Goal: Task Accomplishment & Management: Manage account settings

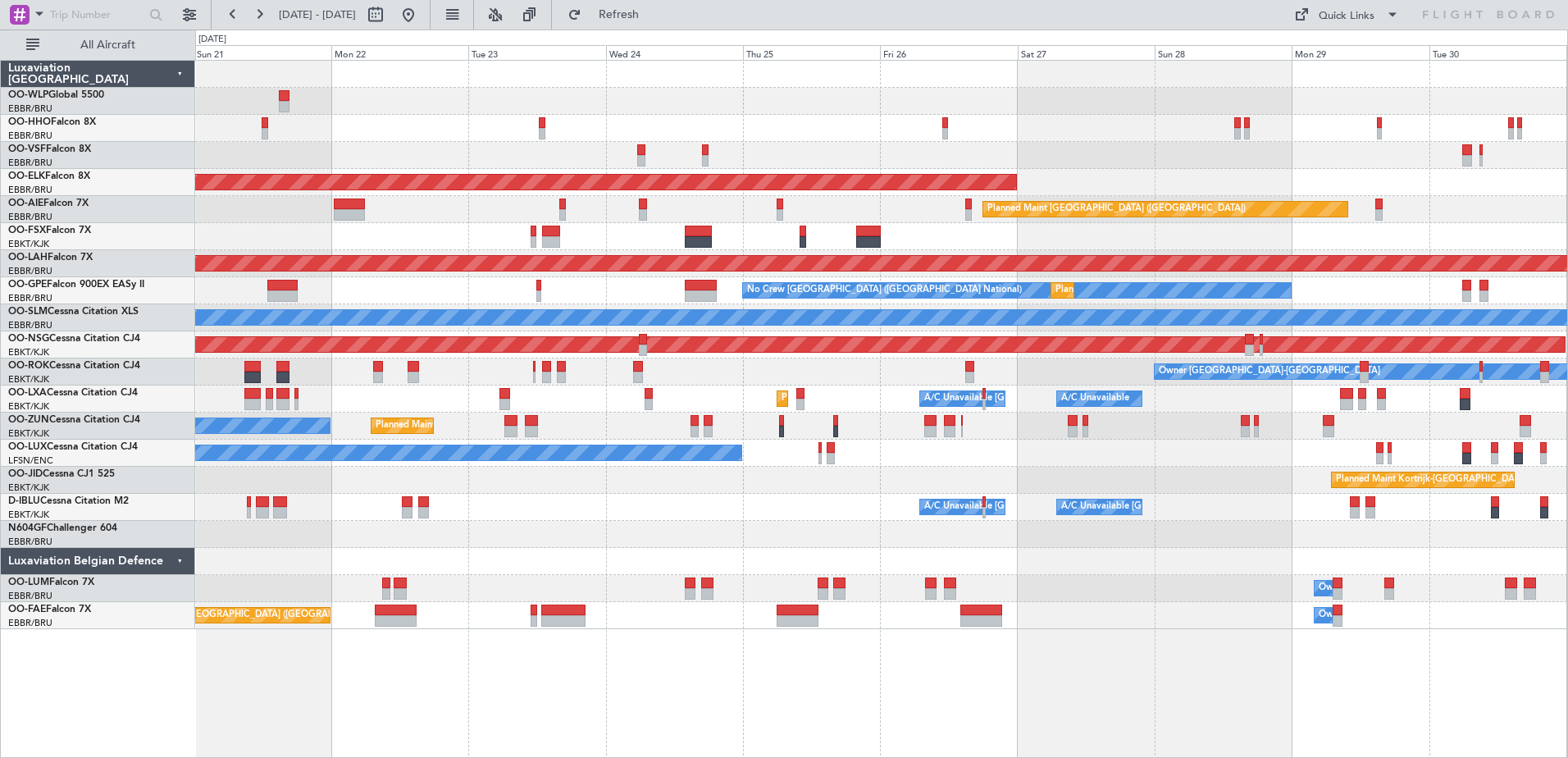
click at [601, 441] on div "AOG Maint [GEOGRAPHIC_DATA] ([GEOGRAPHIC_DATA] National) Planned Maint [GEOGRAP…" at bounding box center [881, 345] width 1373 height 568
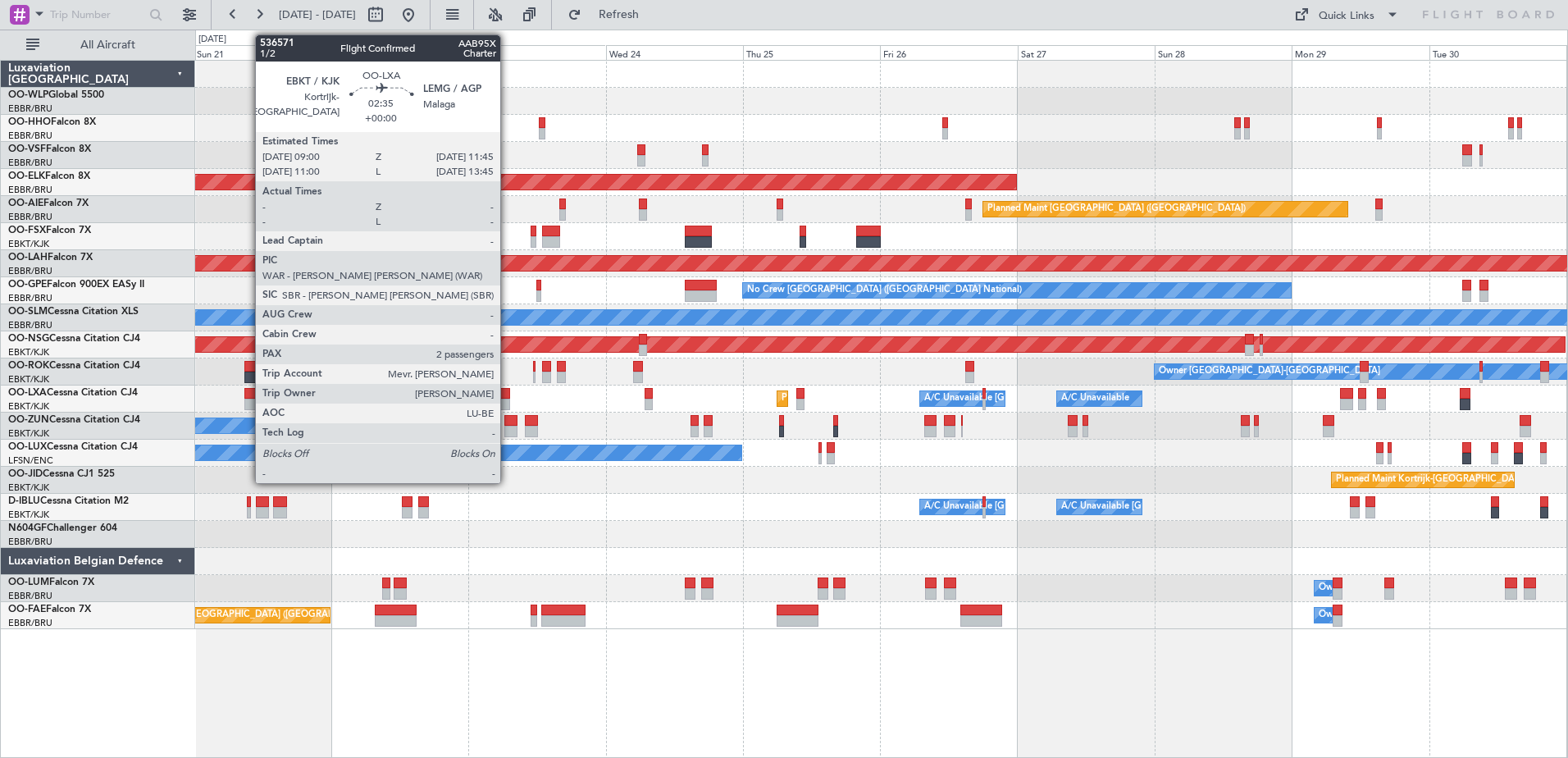
click at [247, 398] on div at bounding box center [252, 393] width 16 height 12
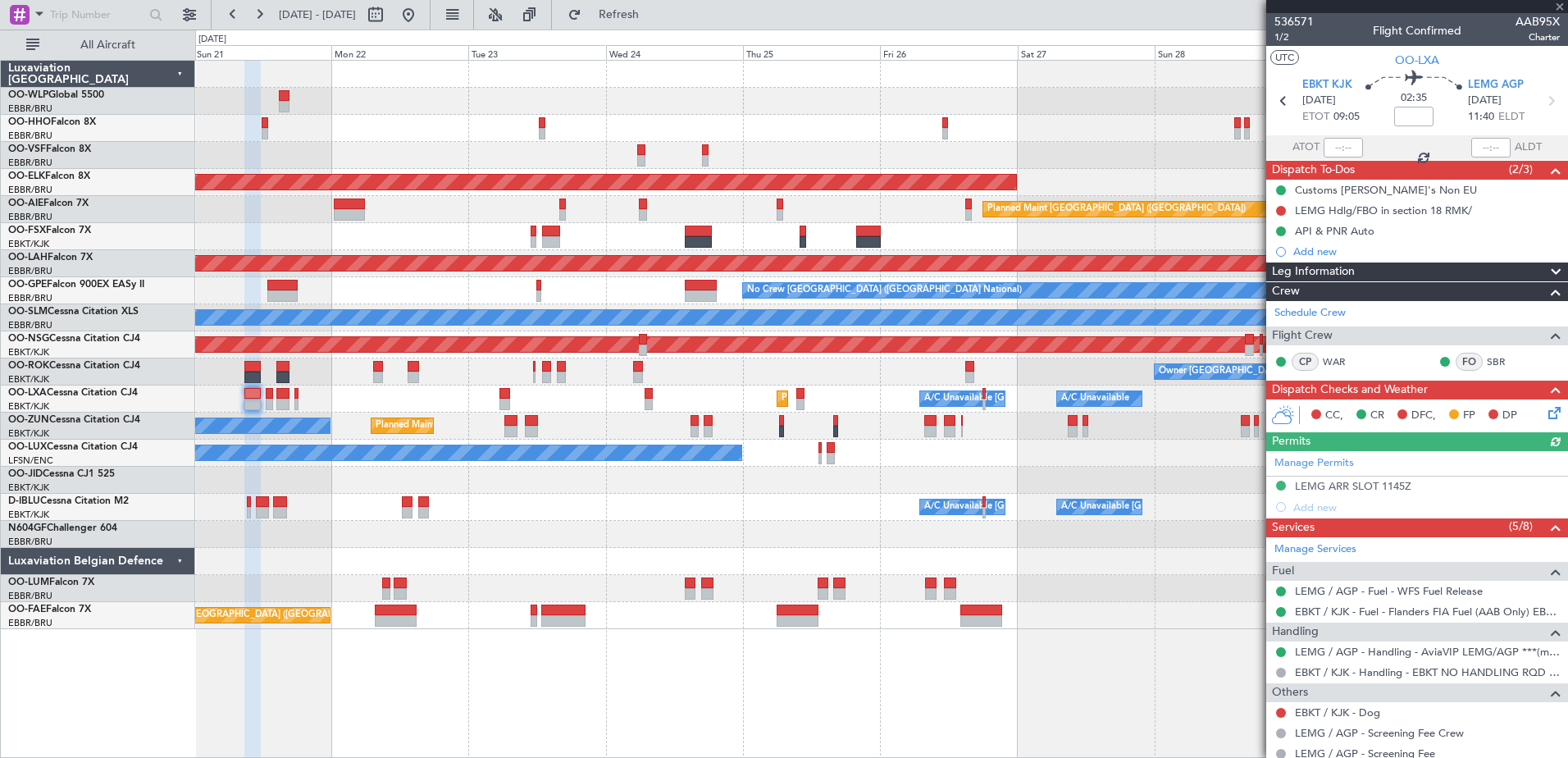
click at [1358, 483] on div "Manage Permits LEMG ARR SLOT 1145Z Add new" at bounding box center [1418, 484] width 302 height 66
click at [1394, 488] on div "LEMG ARR SLOT 1145Z" at bounding box center [1353, 485] width 117 height 14
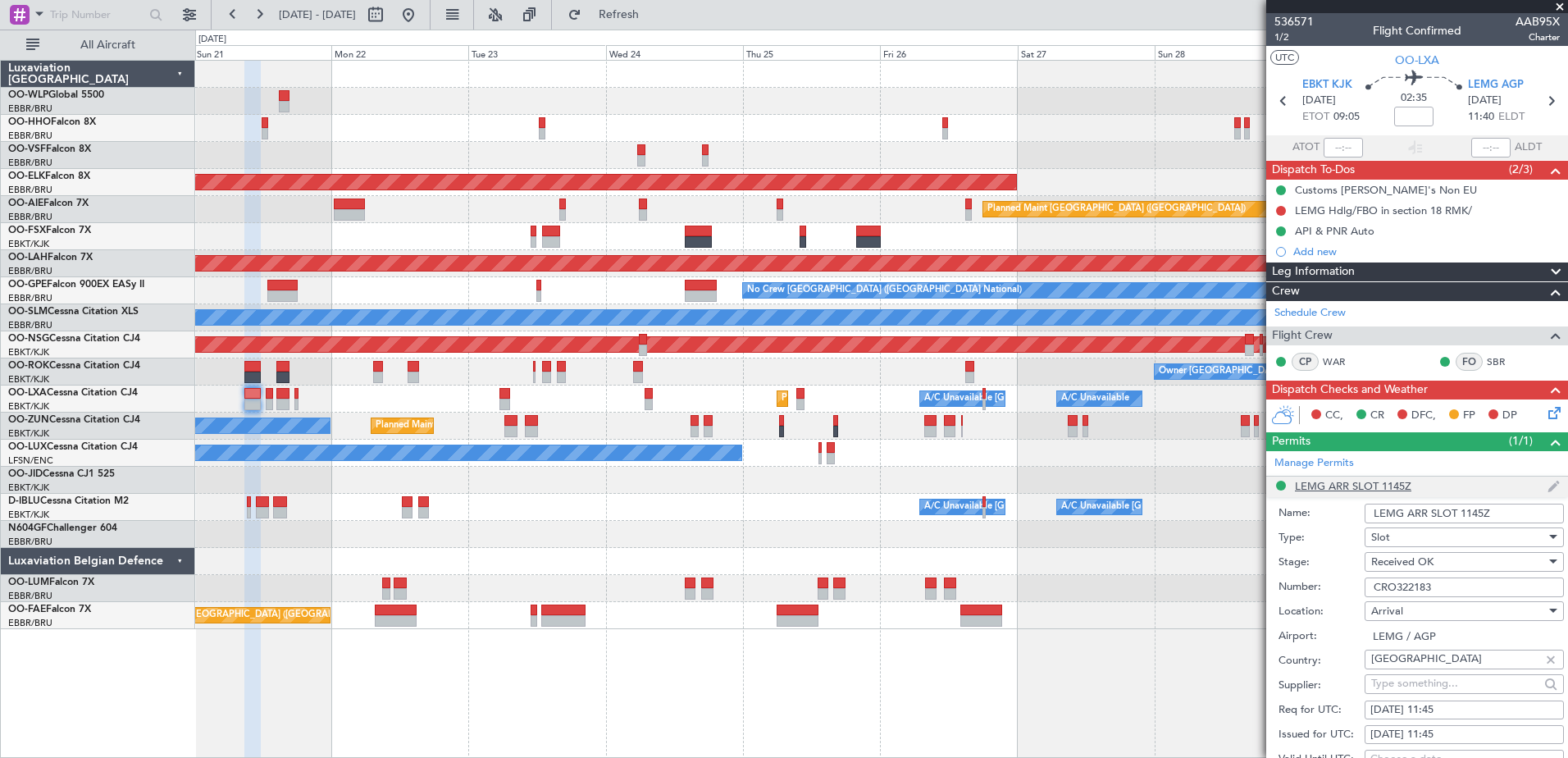
scroll to position [82, 0]
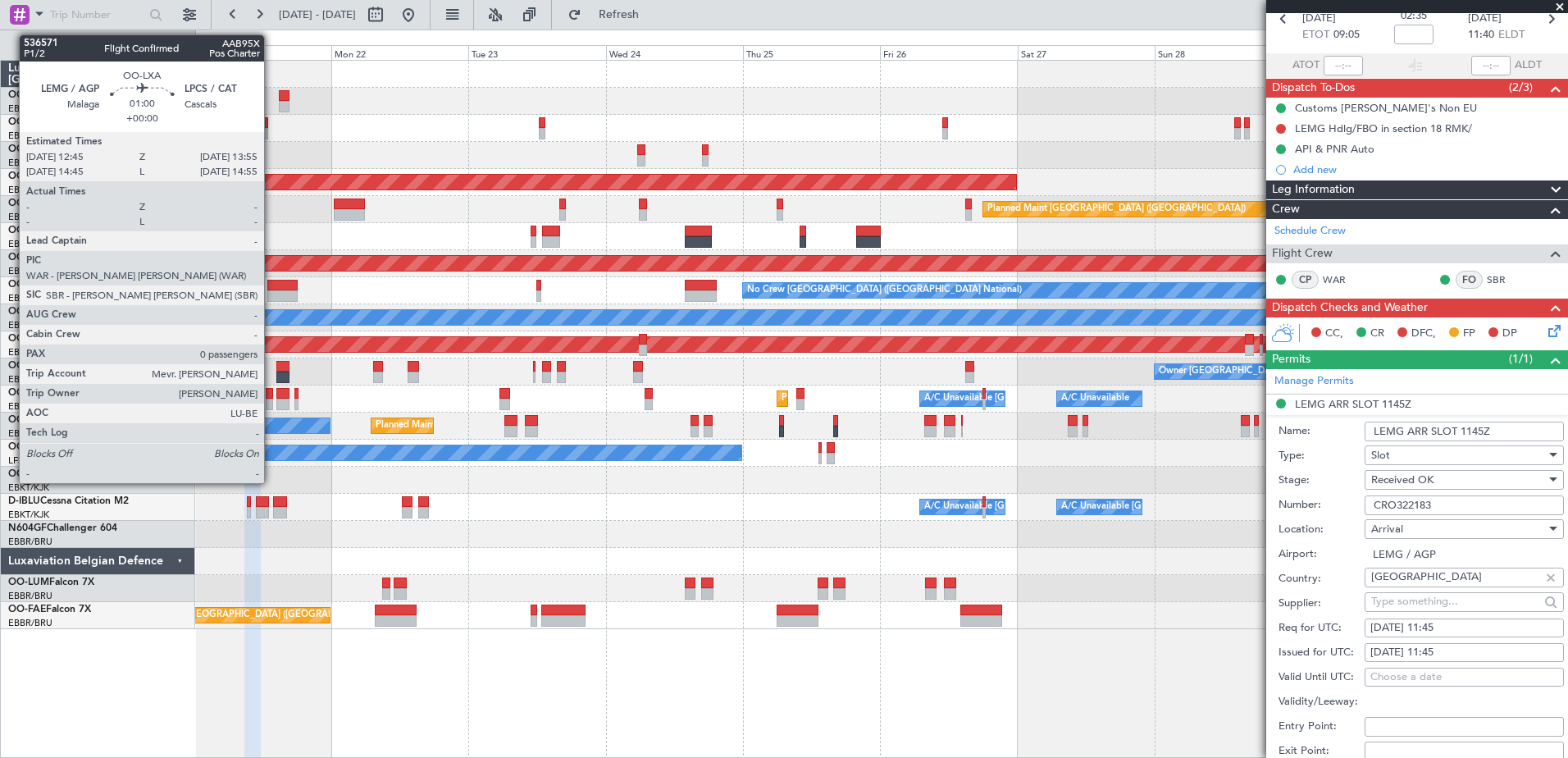
click at [271, 406] on div at bounding box center [270, 404] width 7 height 12
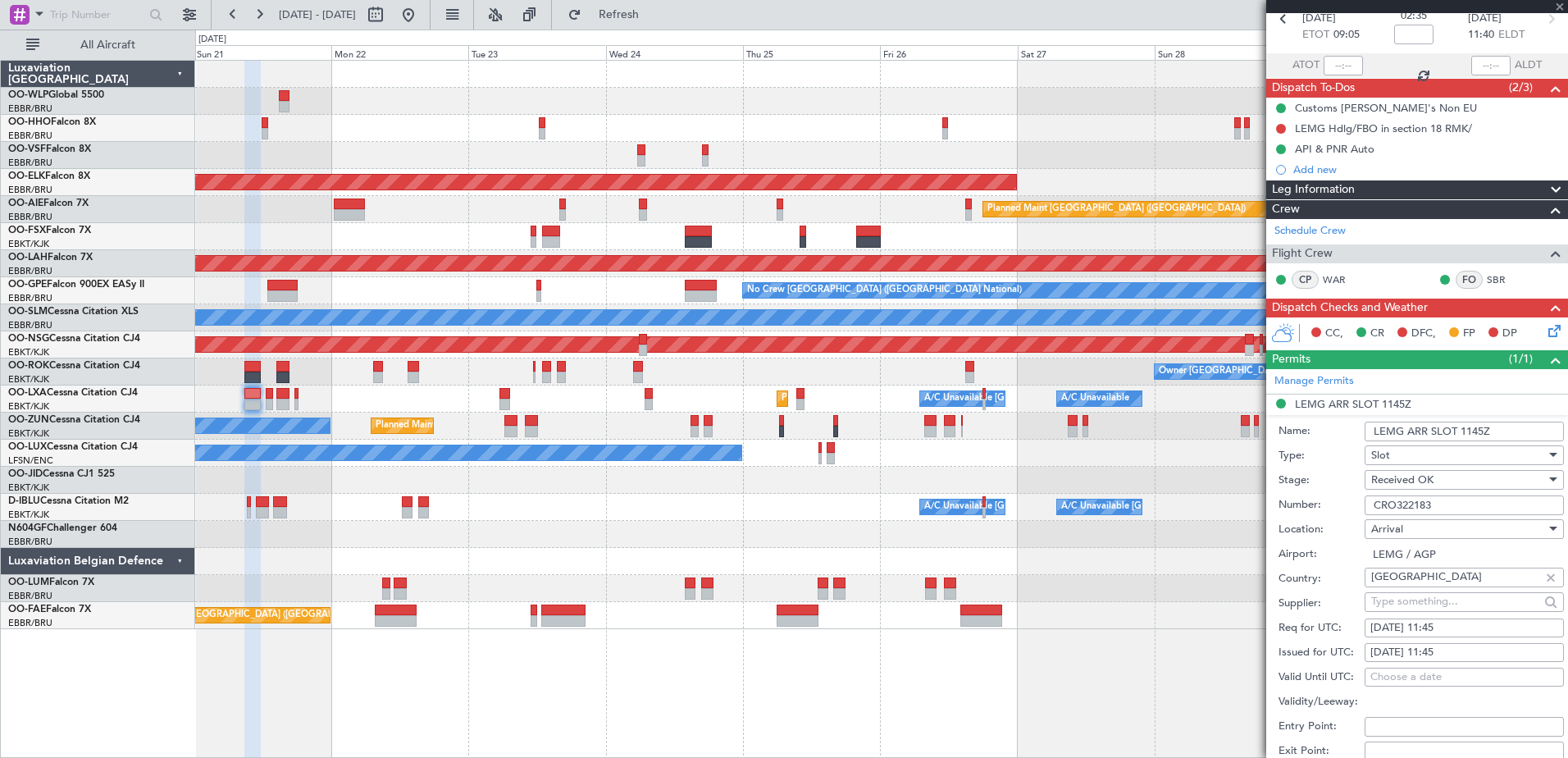
type input "0"
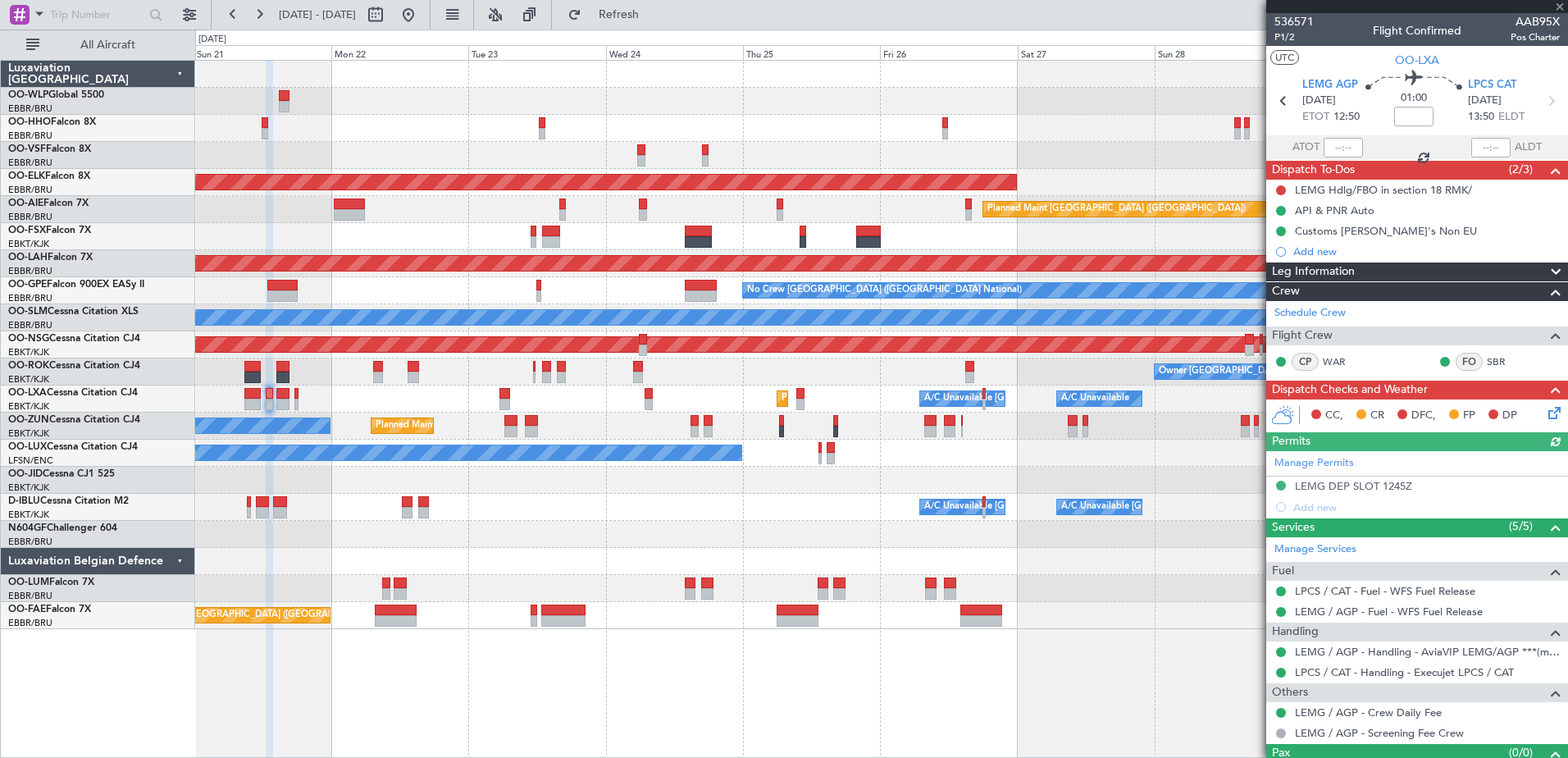
click at [1360, 487] on div "Manage Permits LEMG DEP SLOT 1245Z Add new" at bounding box center [1418, 484] width 302 height 66
click at [1374, 481] on div "LEMG DEP SLOT 1245Z" at bounding box center [1354, 485] width 118 height 14
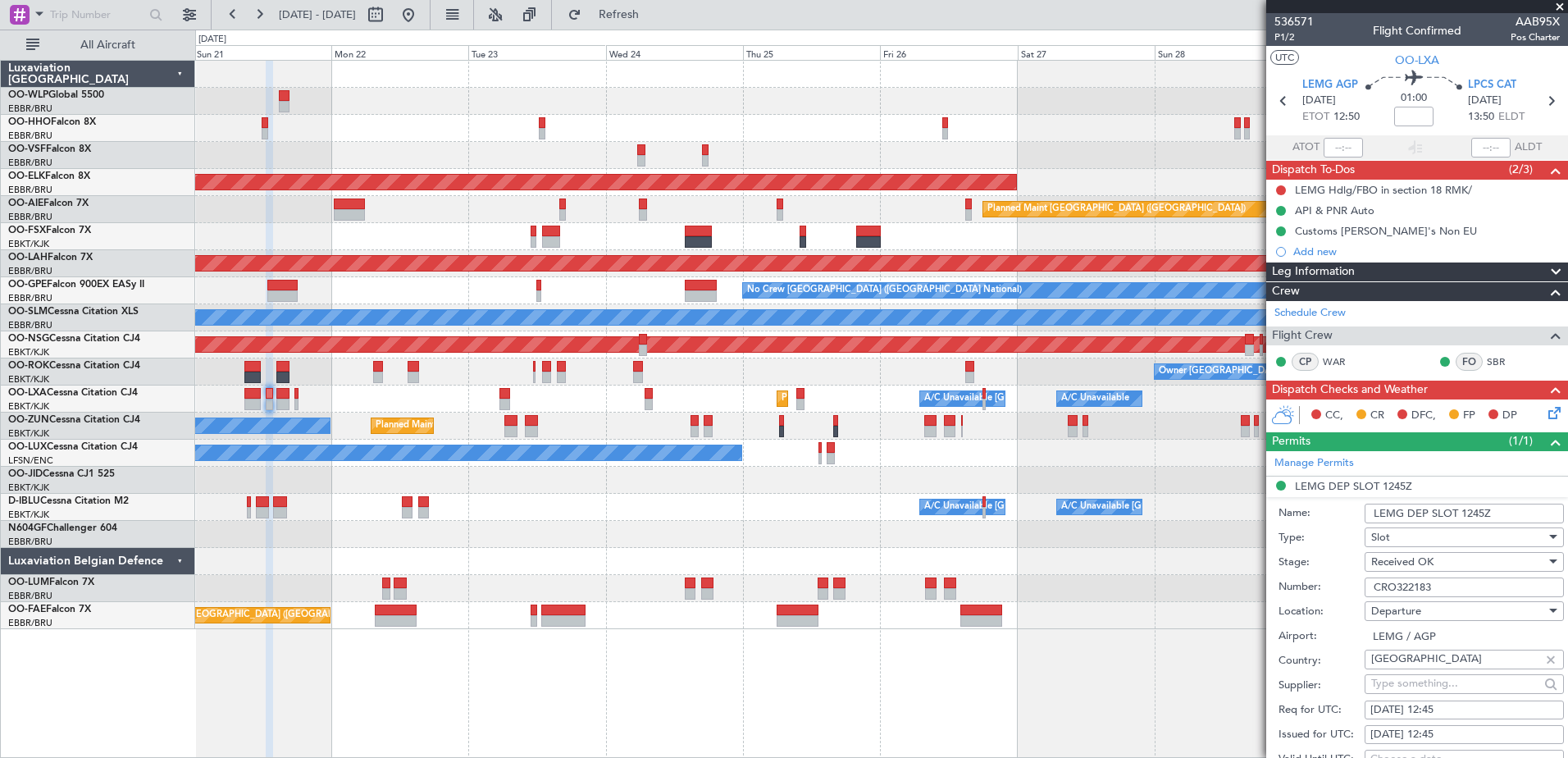
click at [1445, 583] on input "CRO322183" at bounding box center [1464, 587] width 199 height 20
drag, startPoint x: 1445, startPoint y: 583, endPoint x: 1365, endPoint y: 587, distance: 80.1
click at [1365, 587] on input "CRO322183" at bounding box center [1464, 587] width 199 height 20
paste input "GES414896"
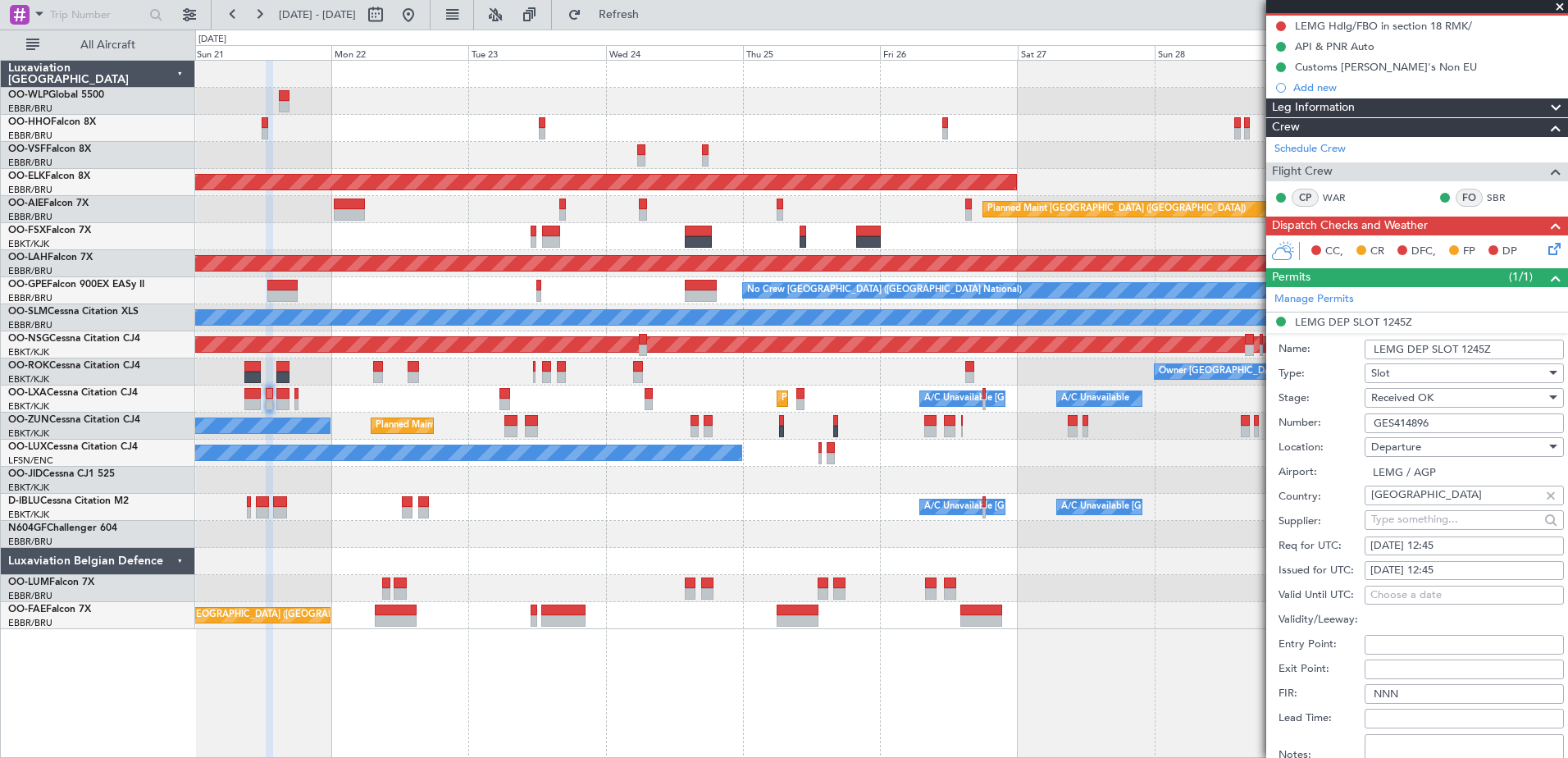
scroll to position [410, 0]
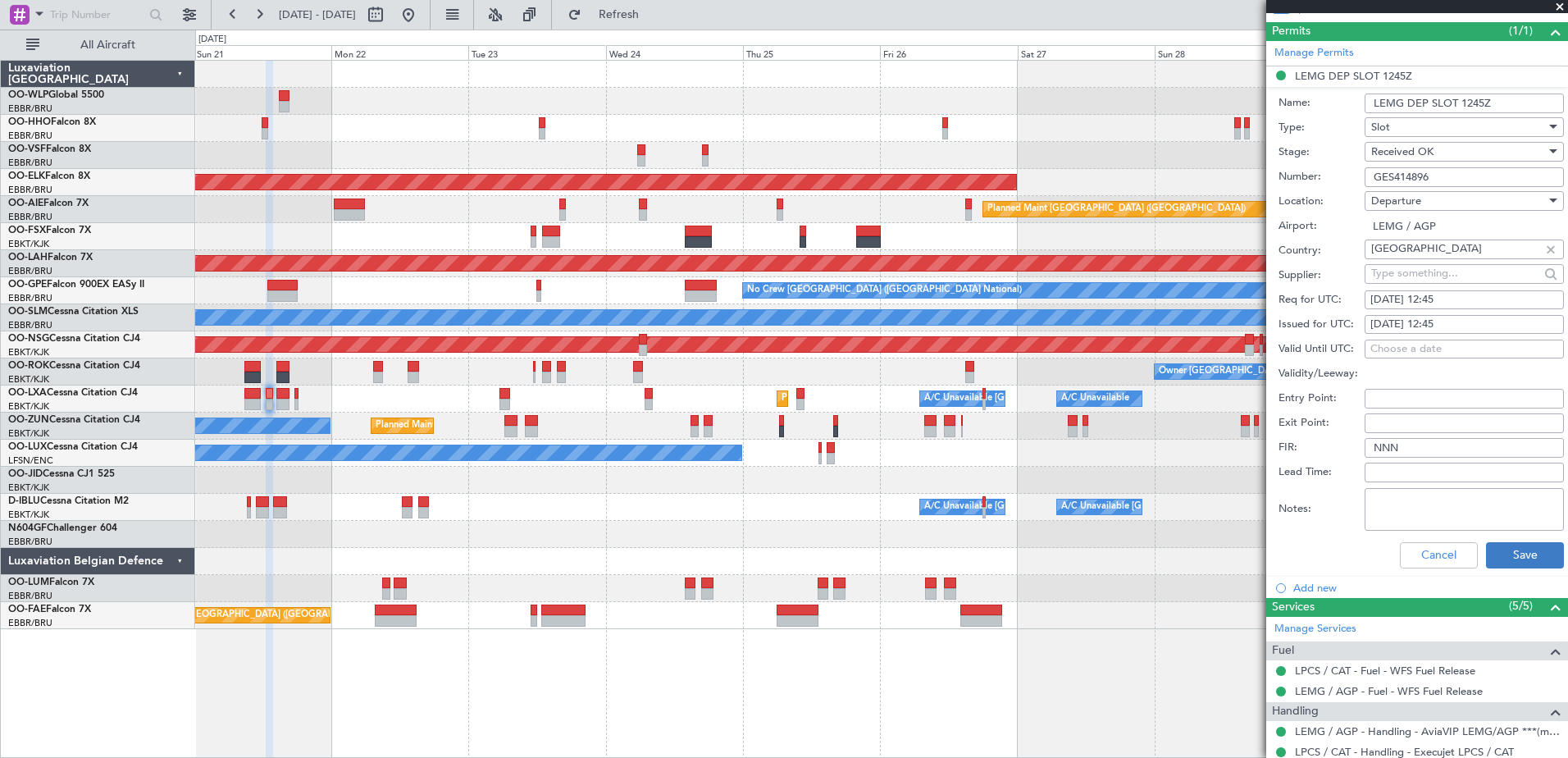
type input "GES414896"
click at [1506, 545] on button "Save" at bounding box center [1525, 554] width 78 height 26
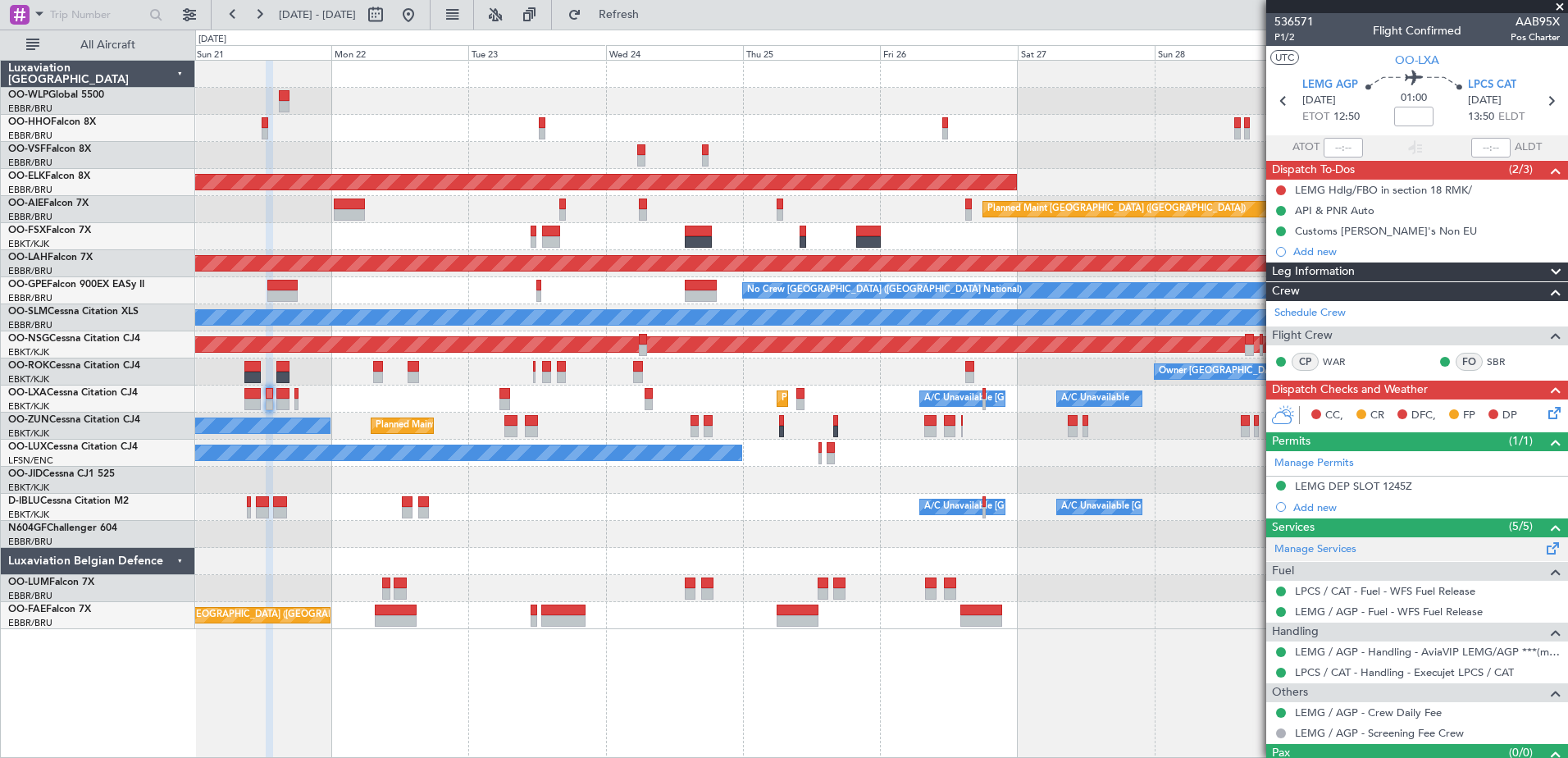
scroll to position [31, 0]
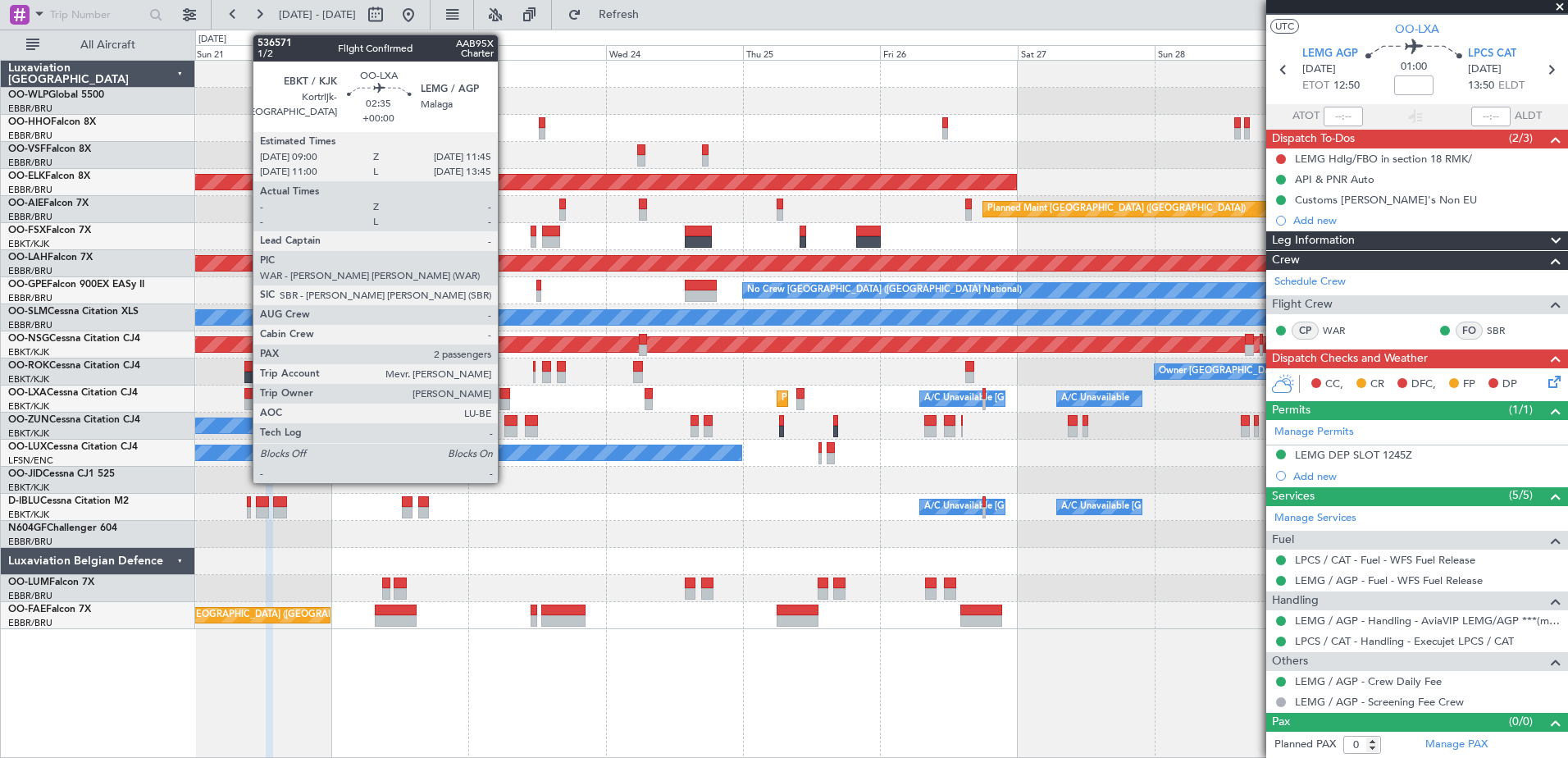
click at [244, 399] on div at bounding box center [252, 404] width 16 height 12
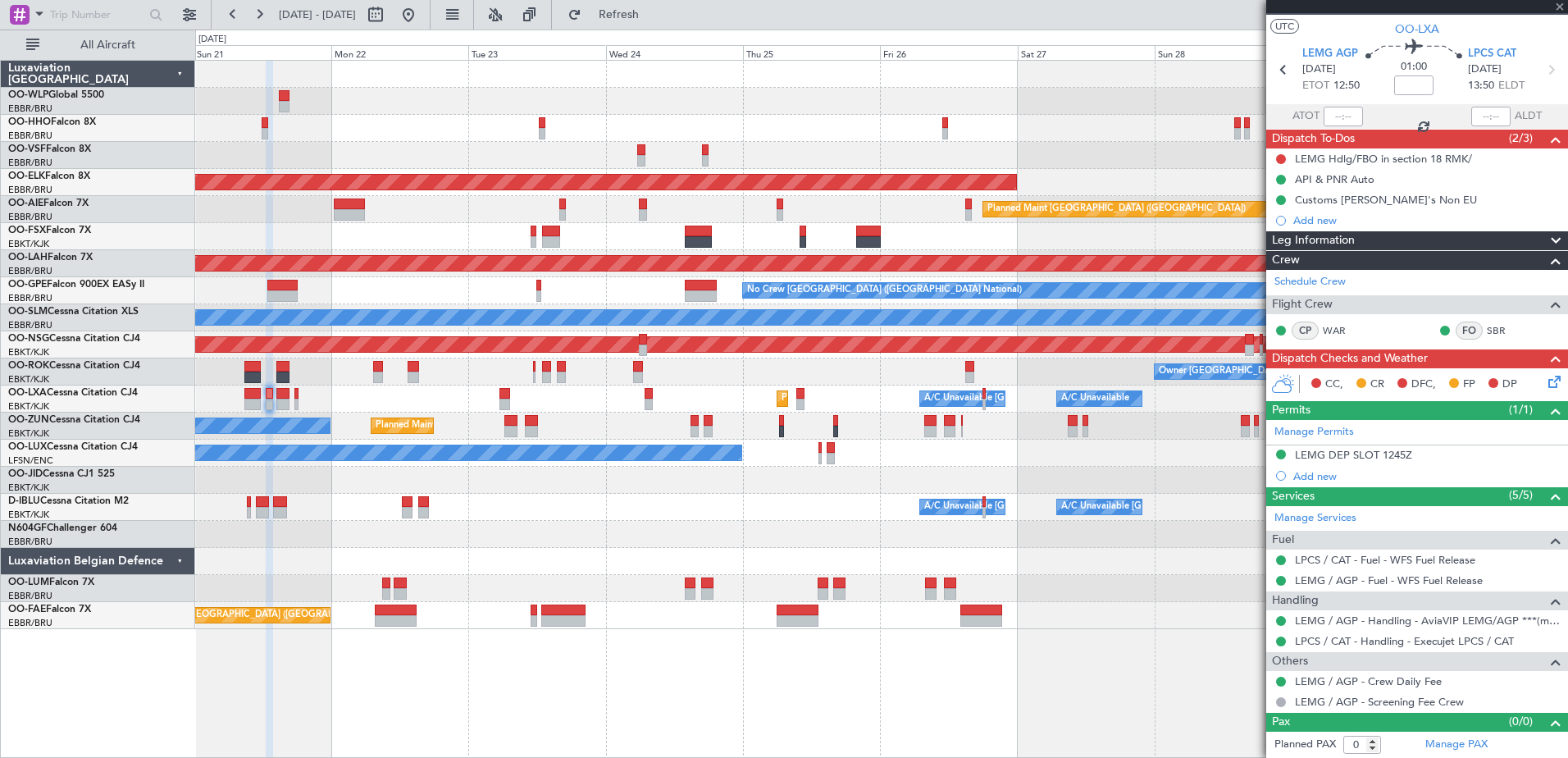
type input "2"
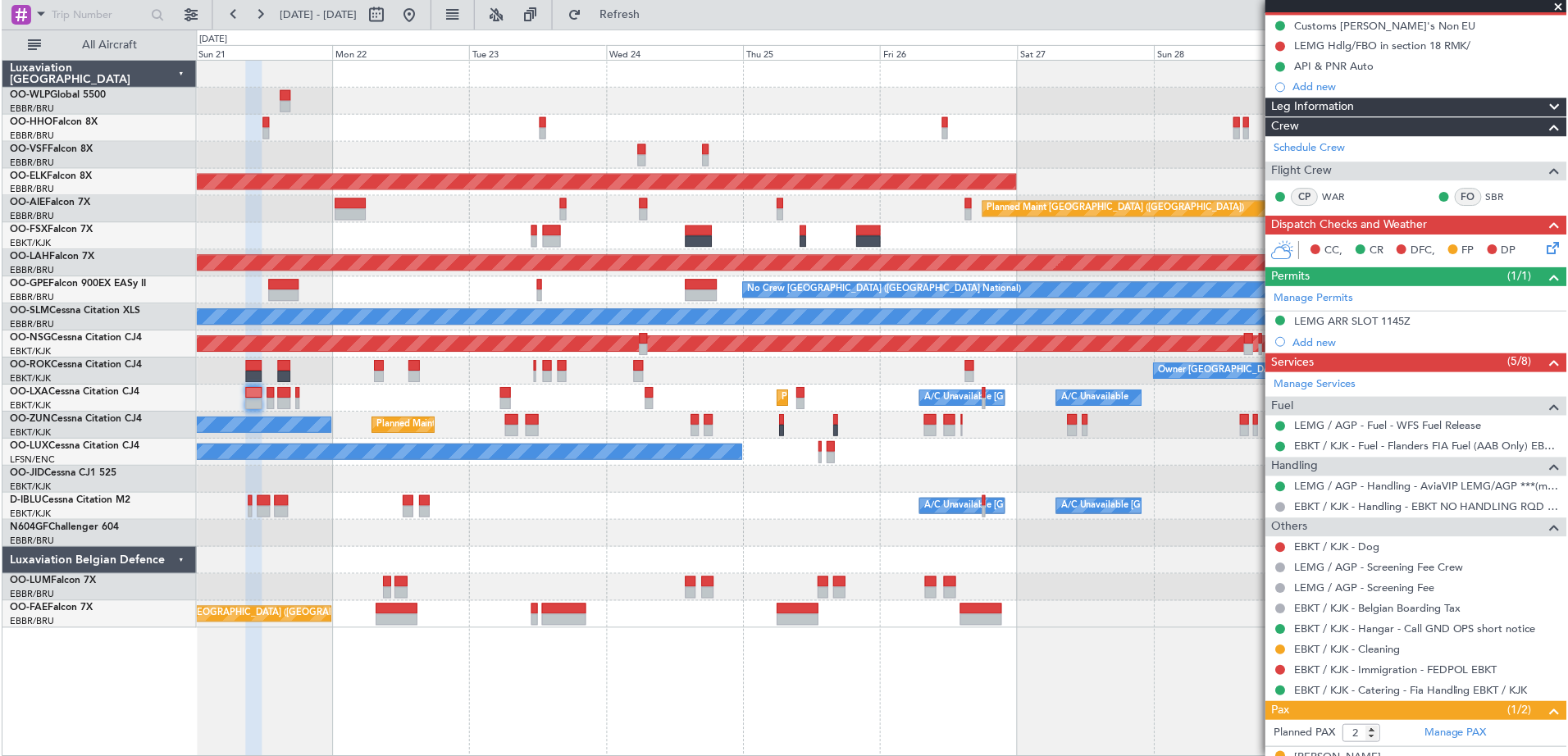
scroll to position [228, 0]
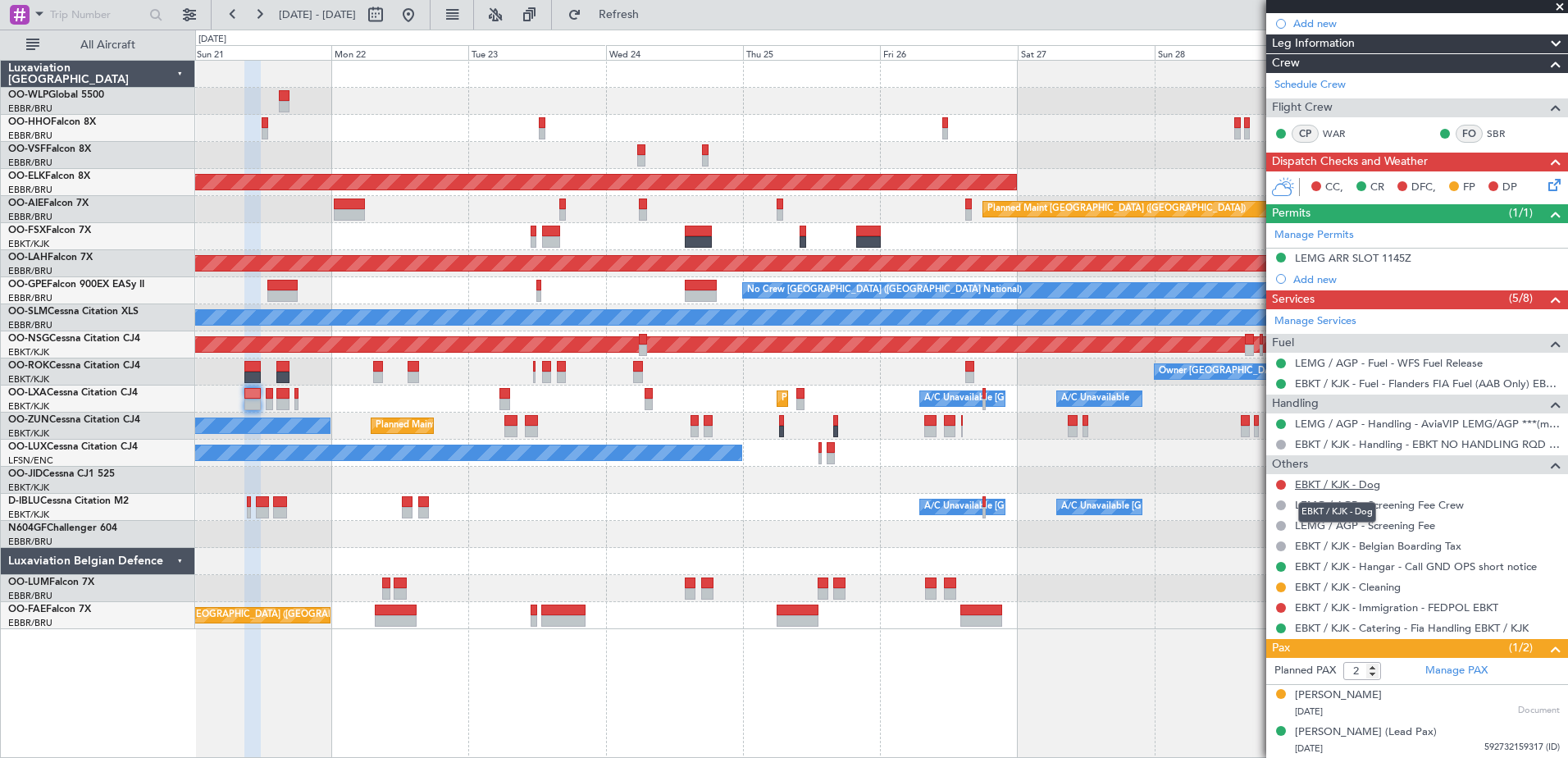
click at [1333, 478] on link "EBKT / KJK - Dog" at bounding box center [1337, 484] width 85 height 14
click at [1371, 734] on div "[PERSON_NAME] (Lead Pax)" at bounding box center [1365, 732] width 142 height 16
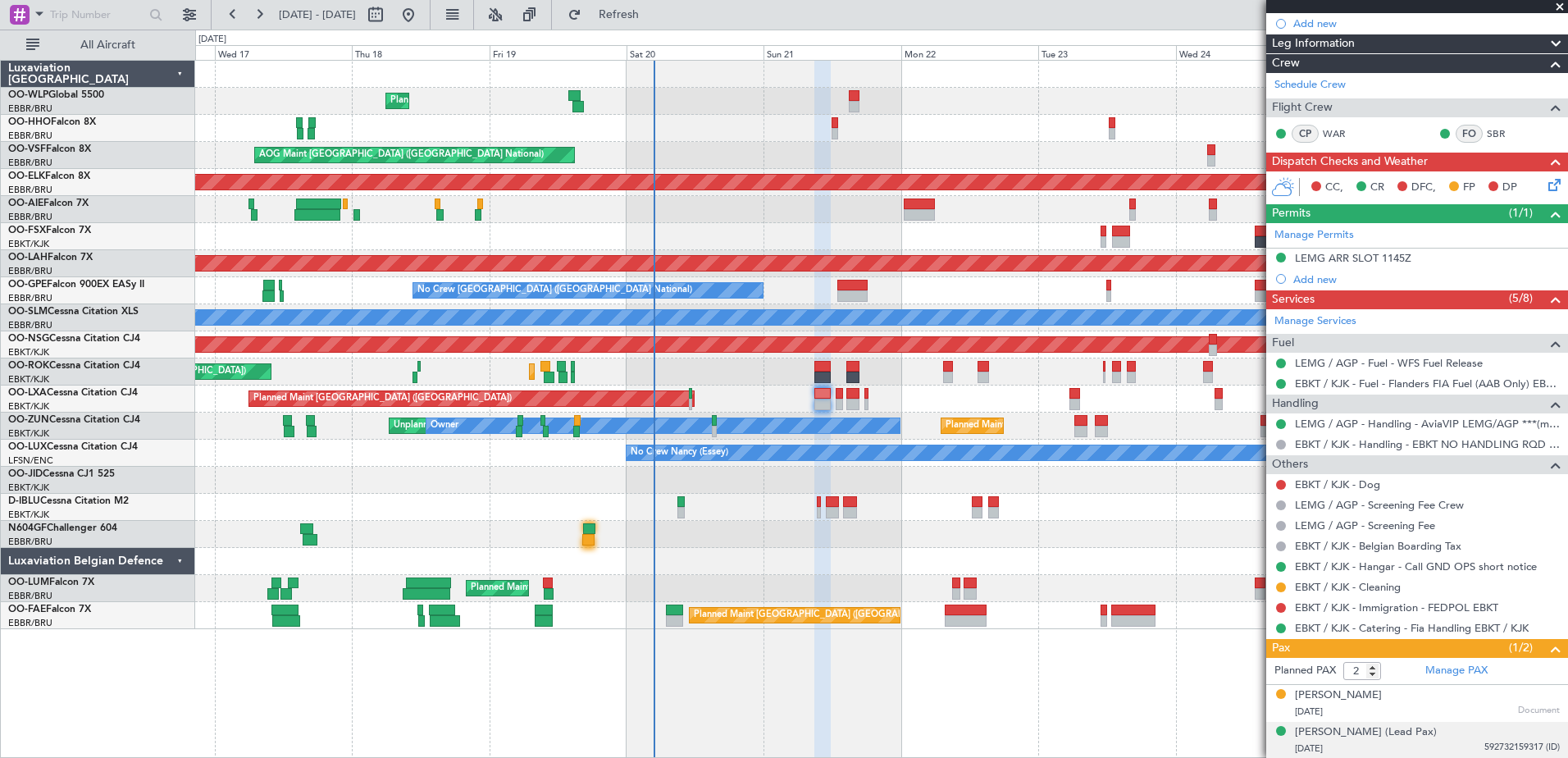
click at [811, 243] on div "Planned Maint Liege AOG Maint [GEOGRAPHIC_DATA] ([GEOGRAPHIC_DATA]) Planned Mai…" at bounding box center [881, 345] width 1373 height 568
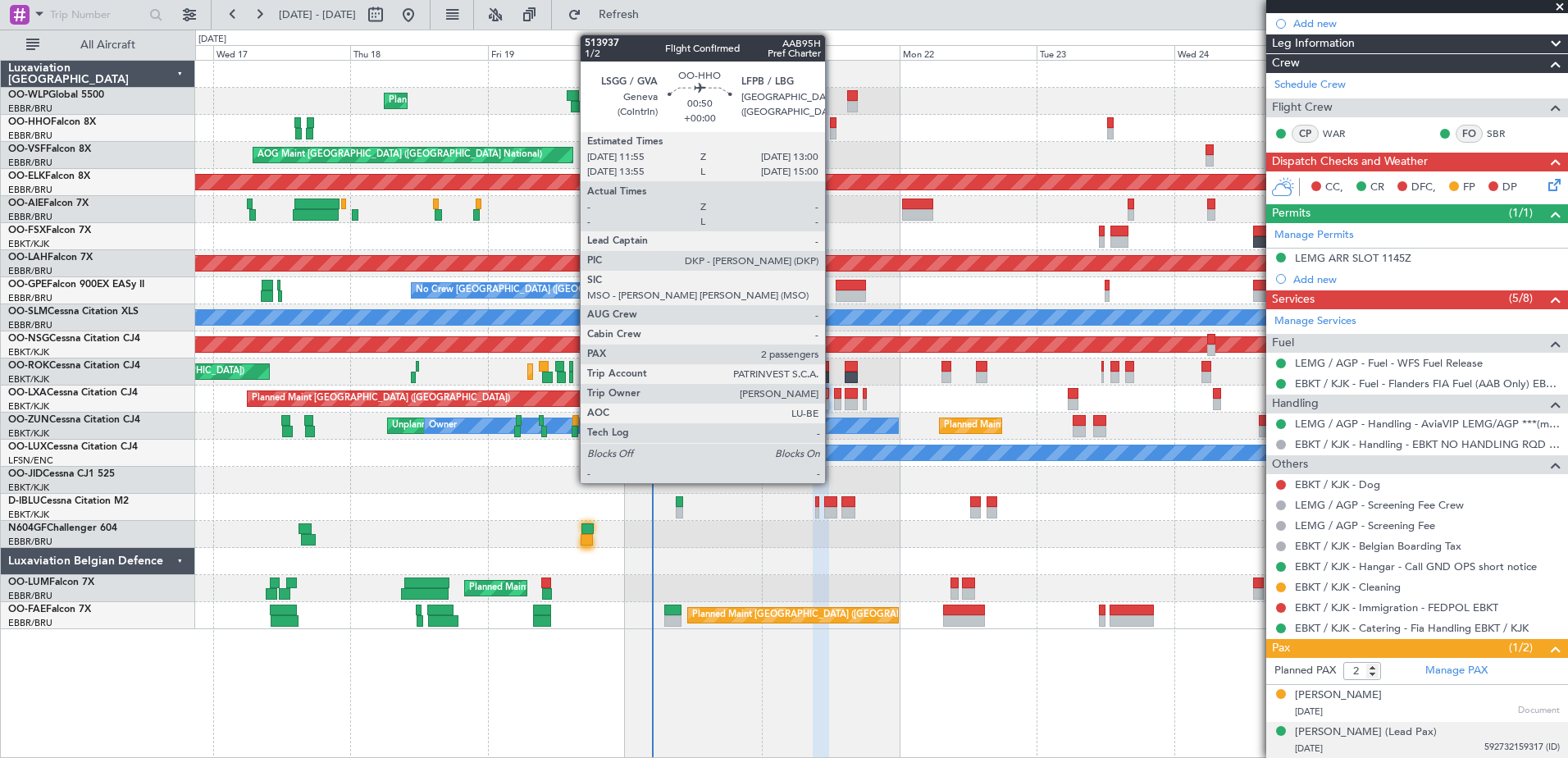
click at [832, 118] on div at bounding box center [832, 123] width 6 height 12
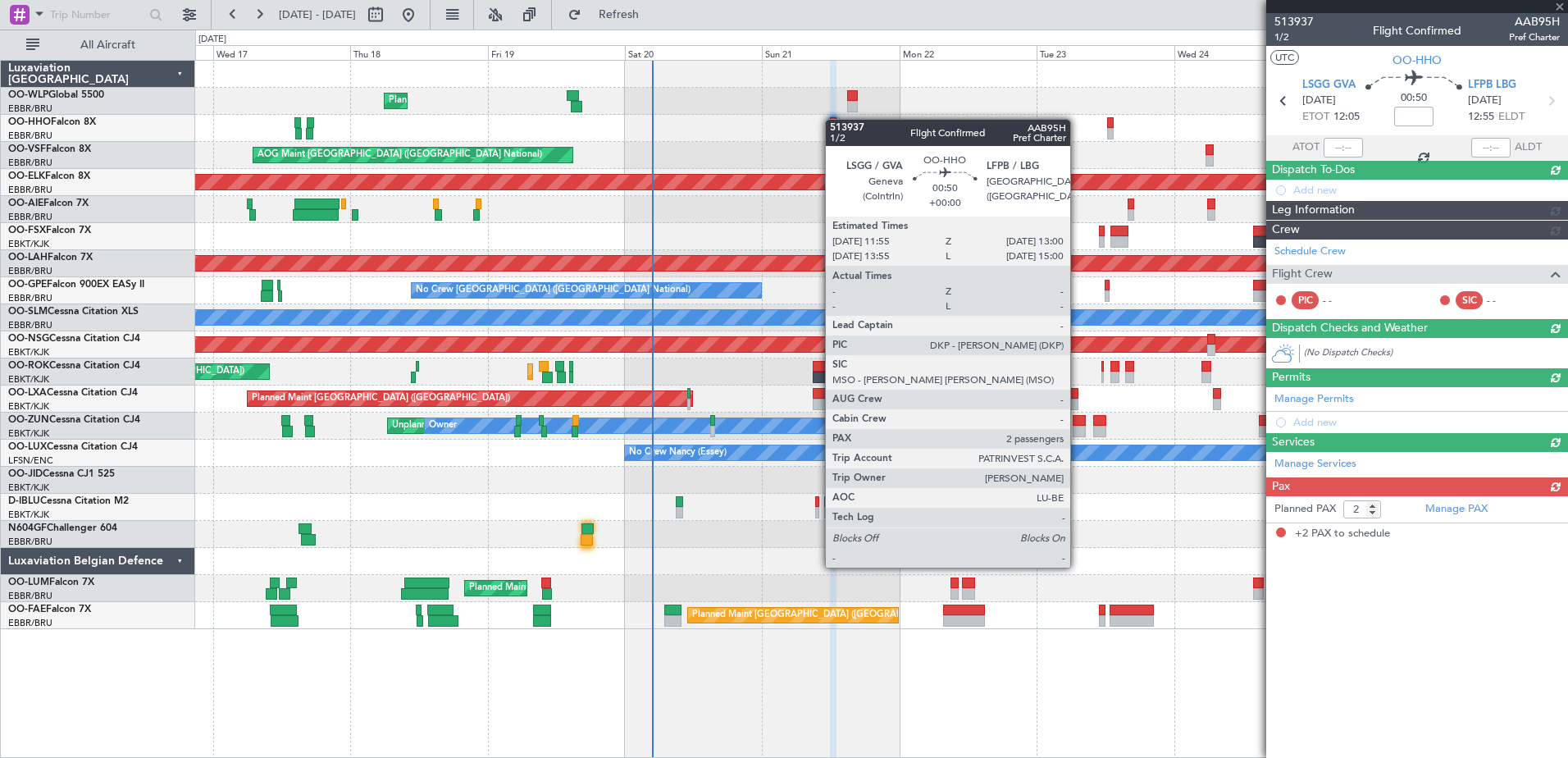
scroll to position [0, 0]
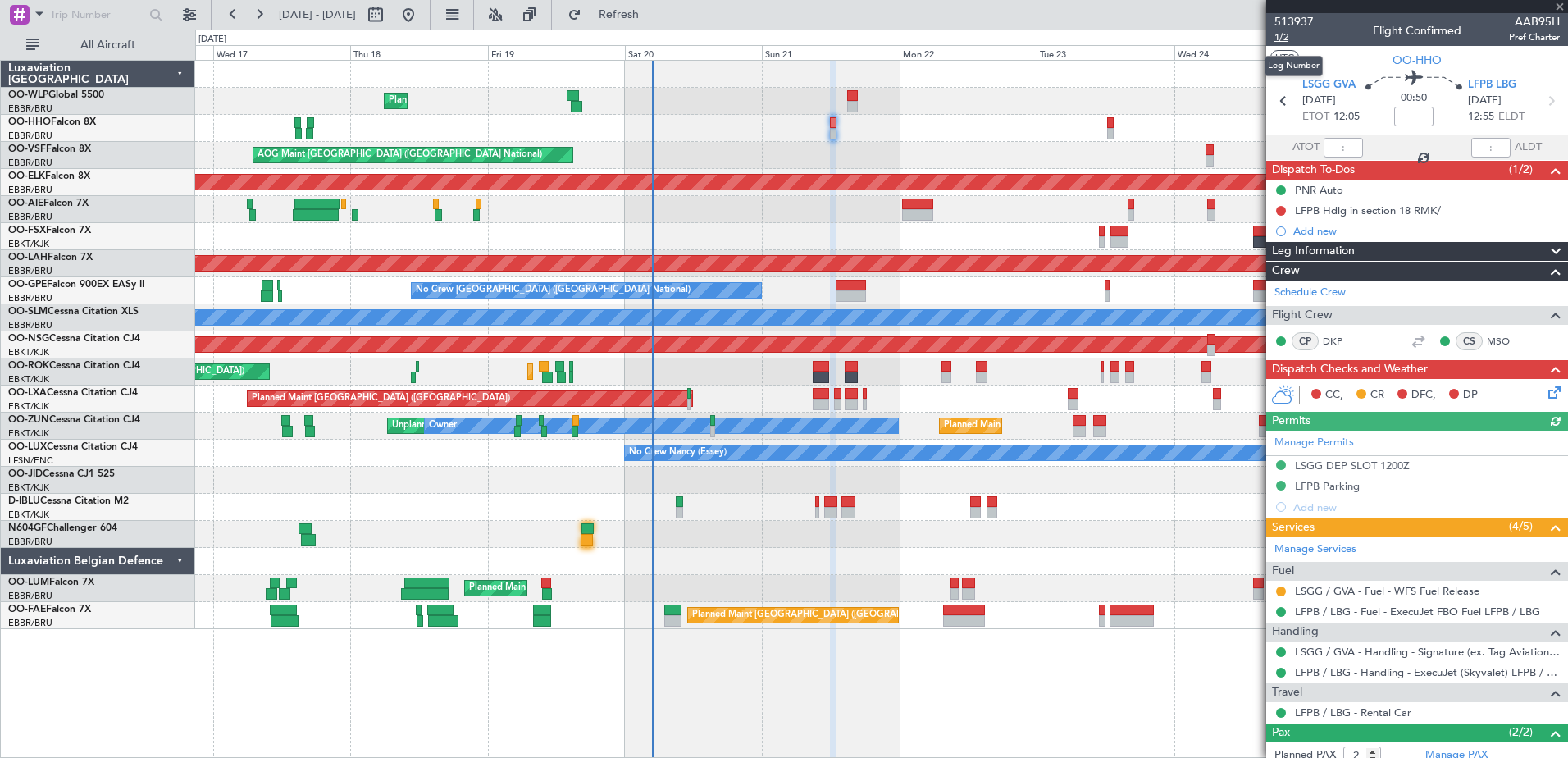
click at [1288, 33] on span "1/2" at bounding box center [1295, 37] width 40 height 14
click at [1546, 391] on icon at bounding box center [1552, 389] width 14 height 14
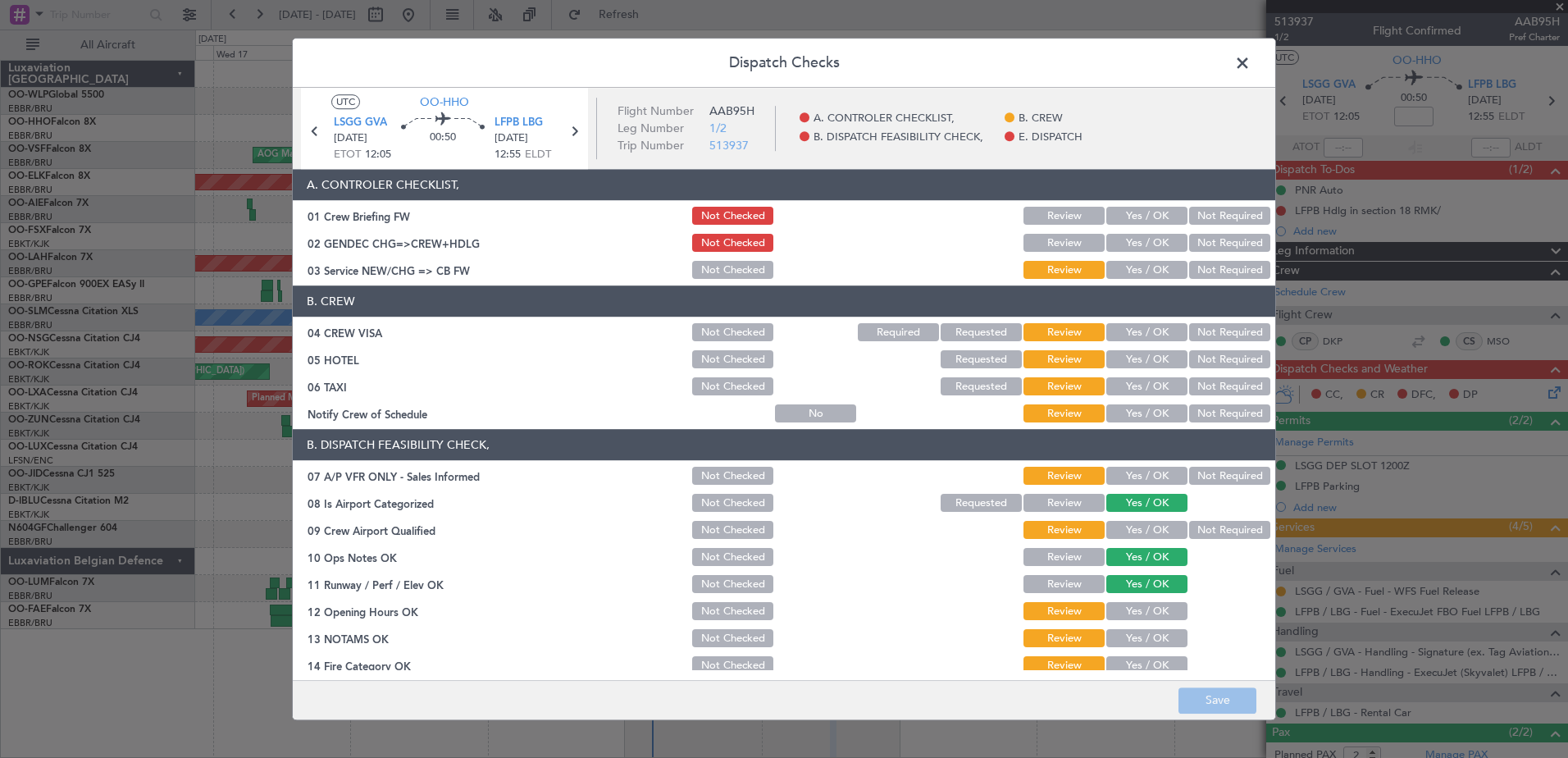
click at [1250, 58] on span at bounding box center [1250, 67] width 0 height 33
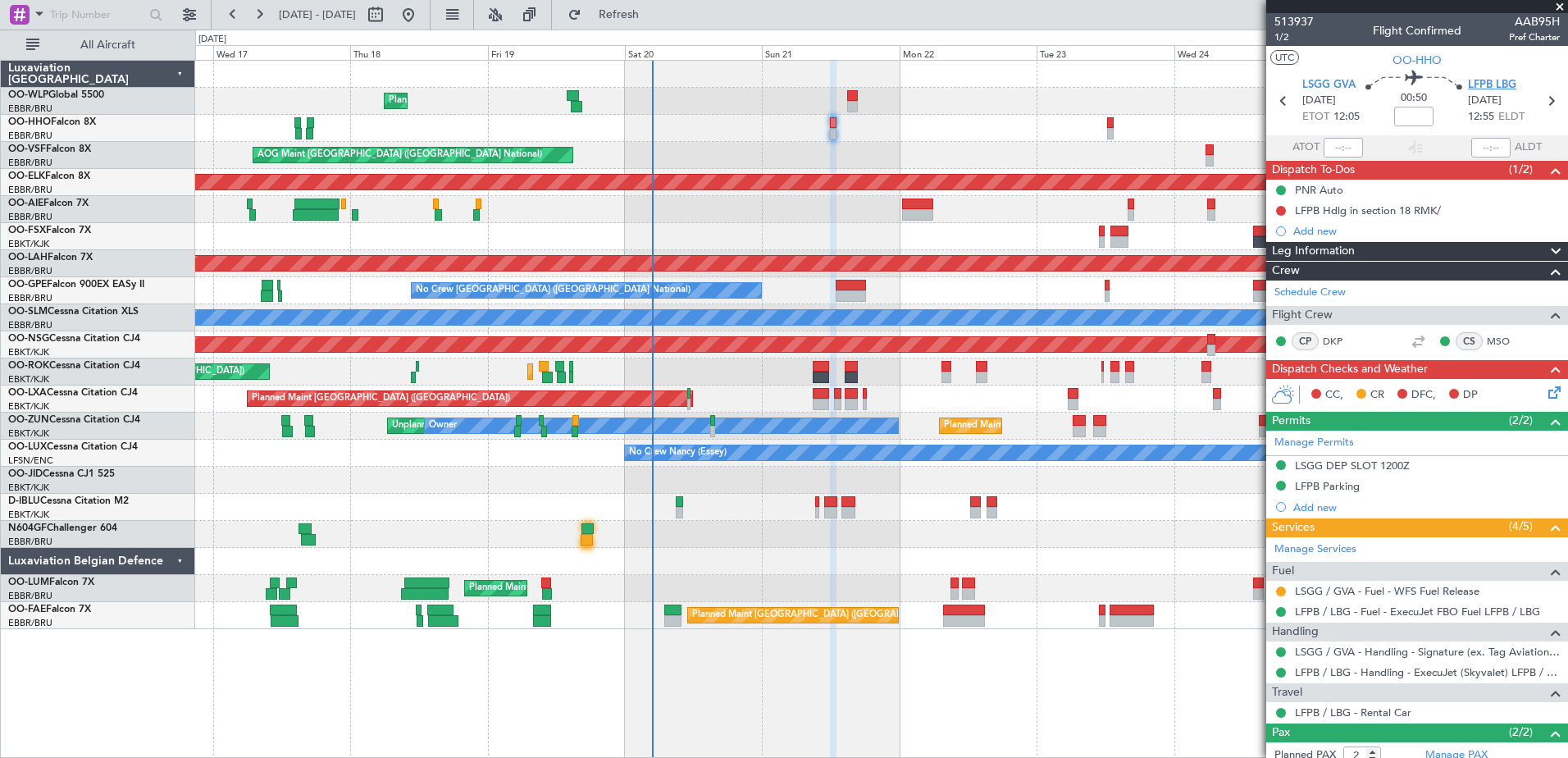
click at [1488, 80] on span "LFPB LBG" at bounding box center [1492, 85] width 48 height 16
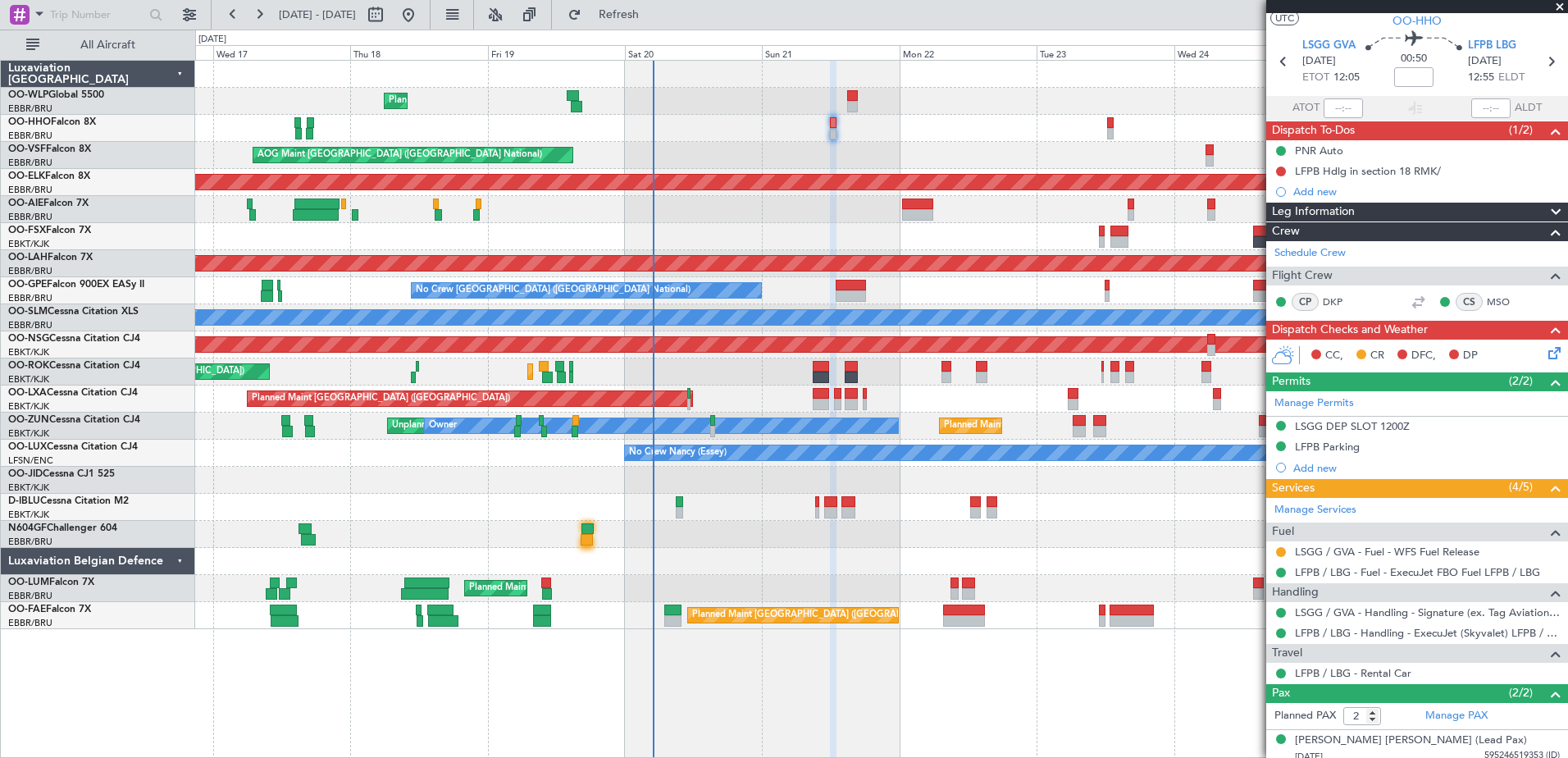
scroll to position [84, 0]
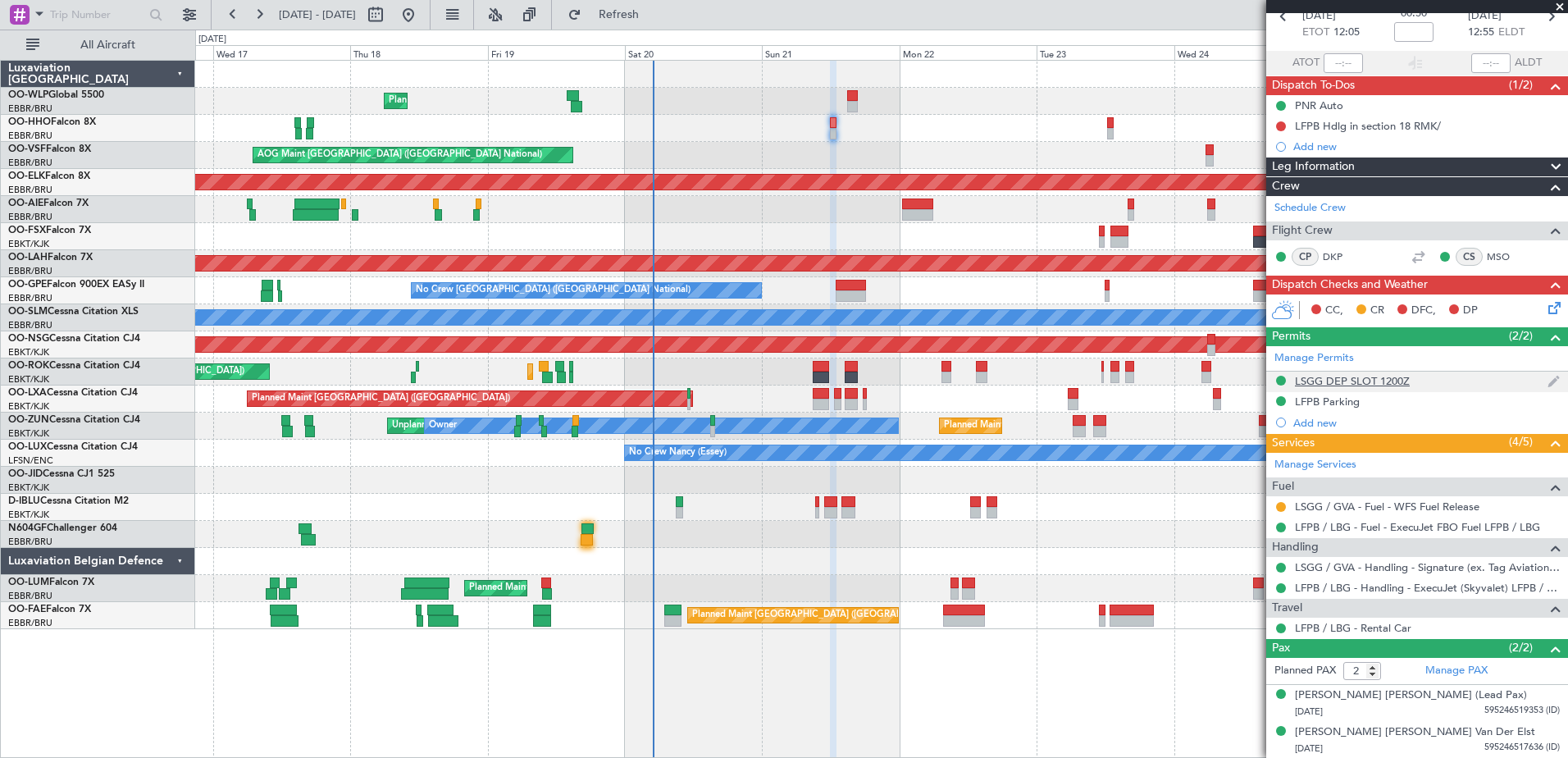
click at [1359, 385] on div "LSGG DEP SLOT 1200Z" at bounding box center [1352, 380] width 115 height 14
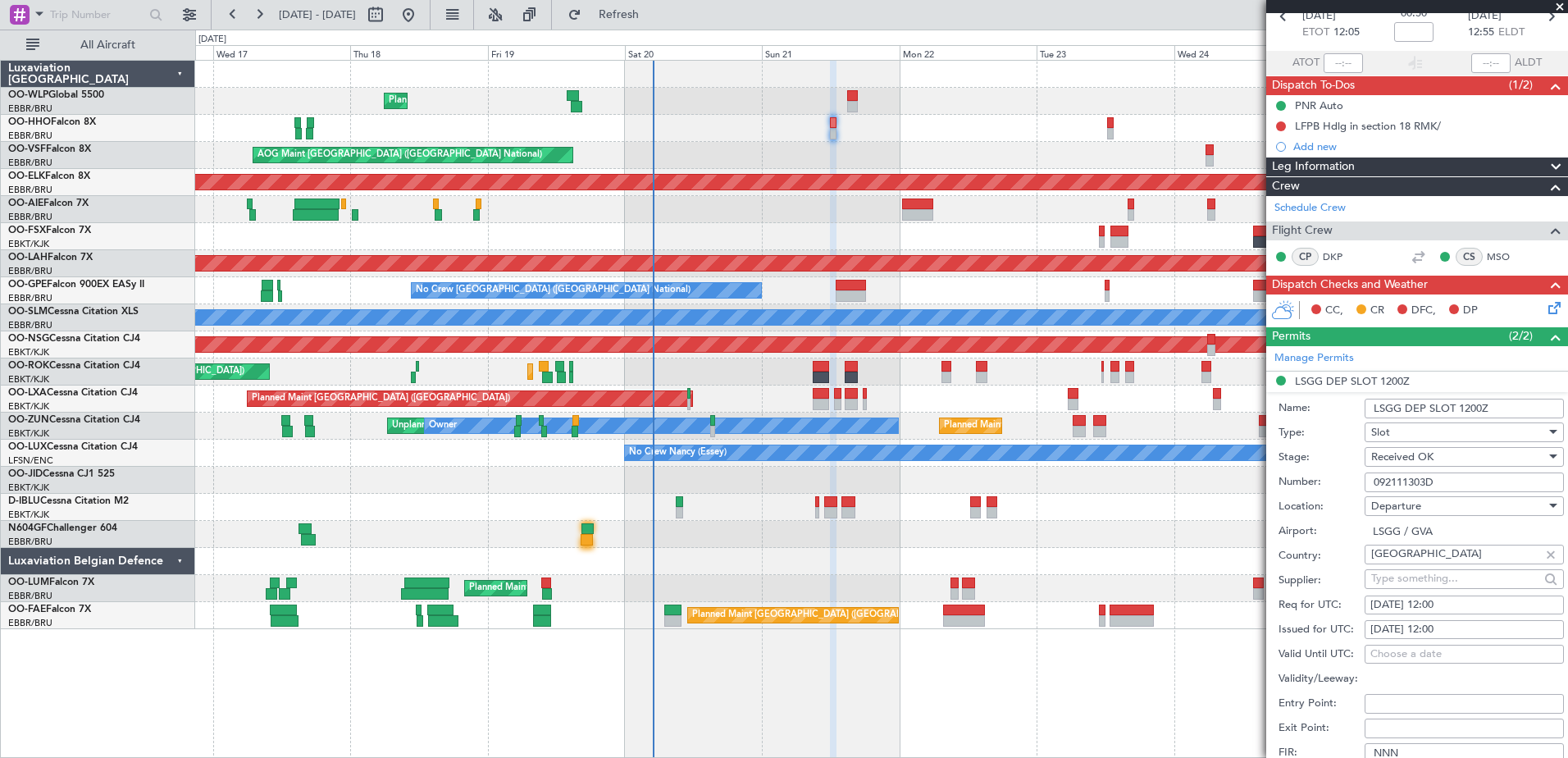
drag, startPoint x: 1449, startPoint y: 487, endPoint x: 1358, endPoint y: 487, distance: 91.0
click at [1358, 487] on div "Number: 092111303D" at bounding box center [1421, 481] width 285 height 24
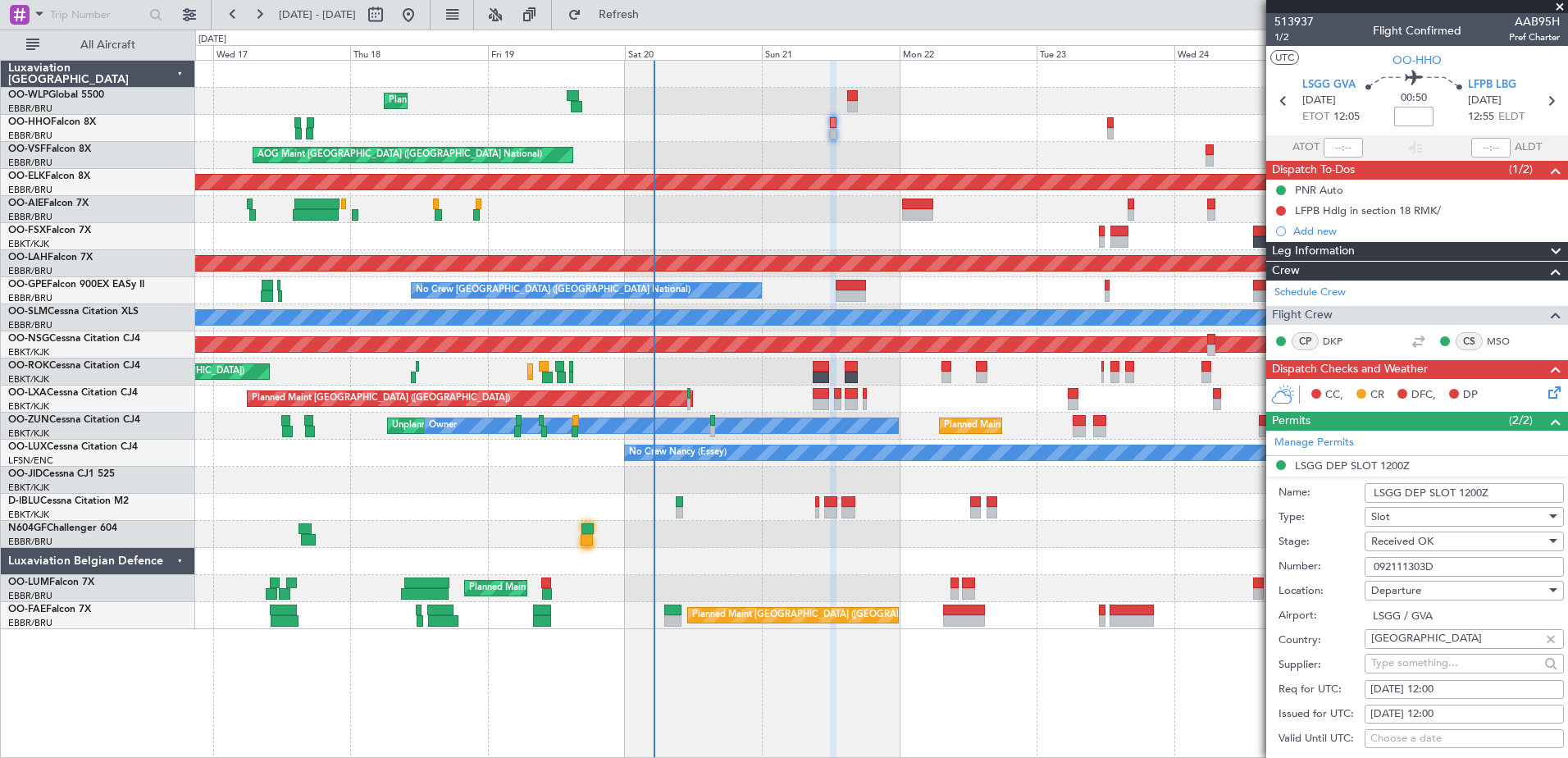
click at [1403, 113] on input at bounding box center [1414, 117] width 40 height 20
type input "-00:05"
click at [1282, 211] on button at bounding box center [1280, 211] width 10 height 10
click at [1289, 280] on span "Completed" at bounding box center [1288, 283] width 54 height 16
click at [1550, 394] on icon at bounding box center [1552, 389] width 14 height 14
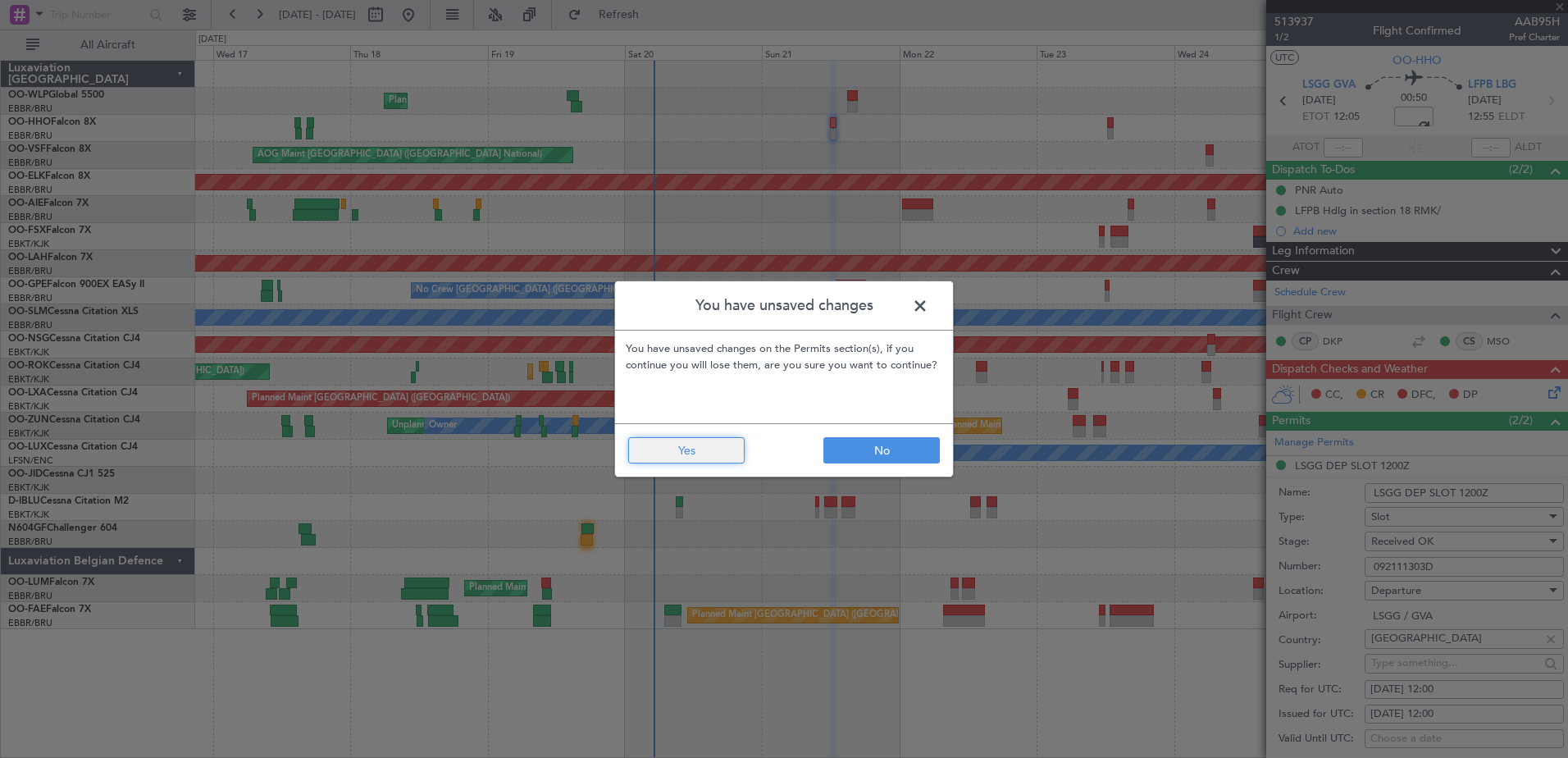
click at [716, 450] on button "Yes" at bounding box center [686, 450] width 117 height 26
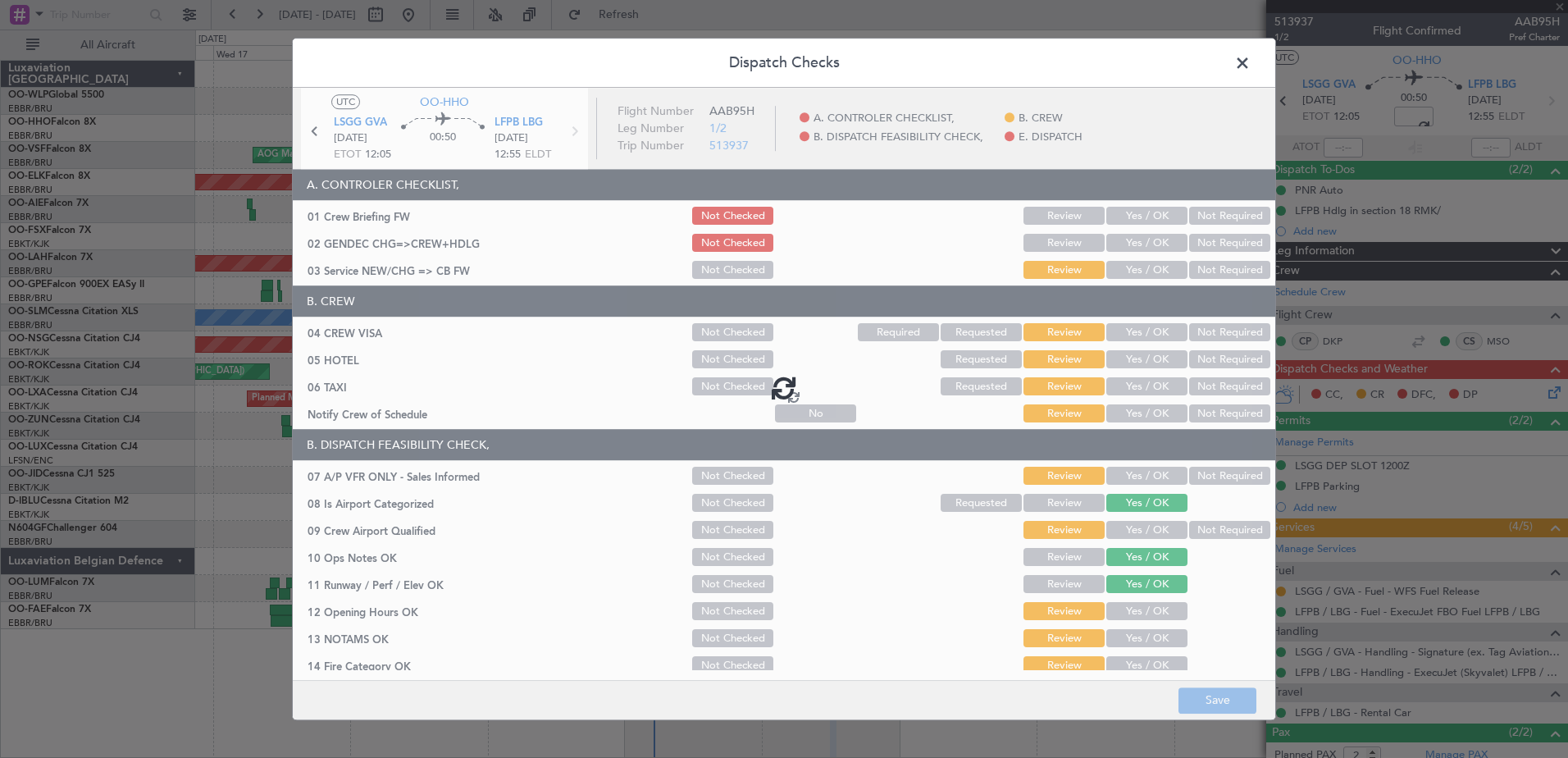
click at [1167, 268] on div at bounding box center [784, 387] width 983 height 599
click at [1155, 270] on div at bounding box center [784, 387] width 983 height 599
type input "-00:05"
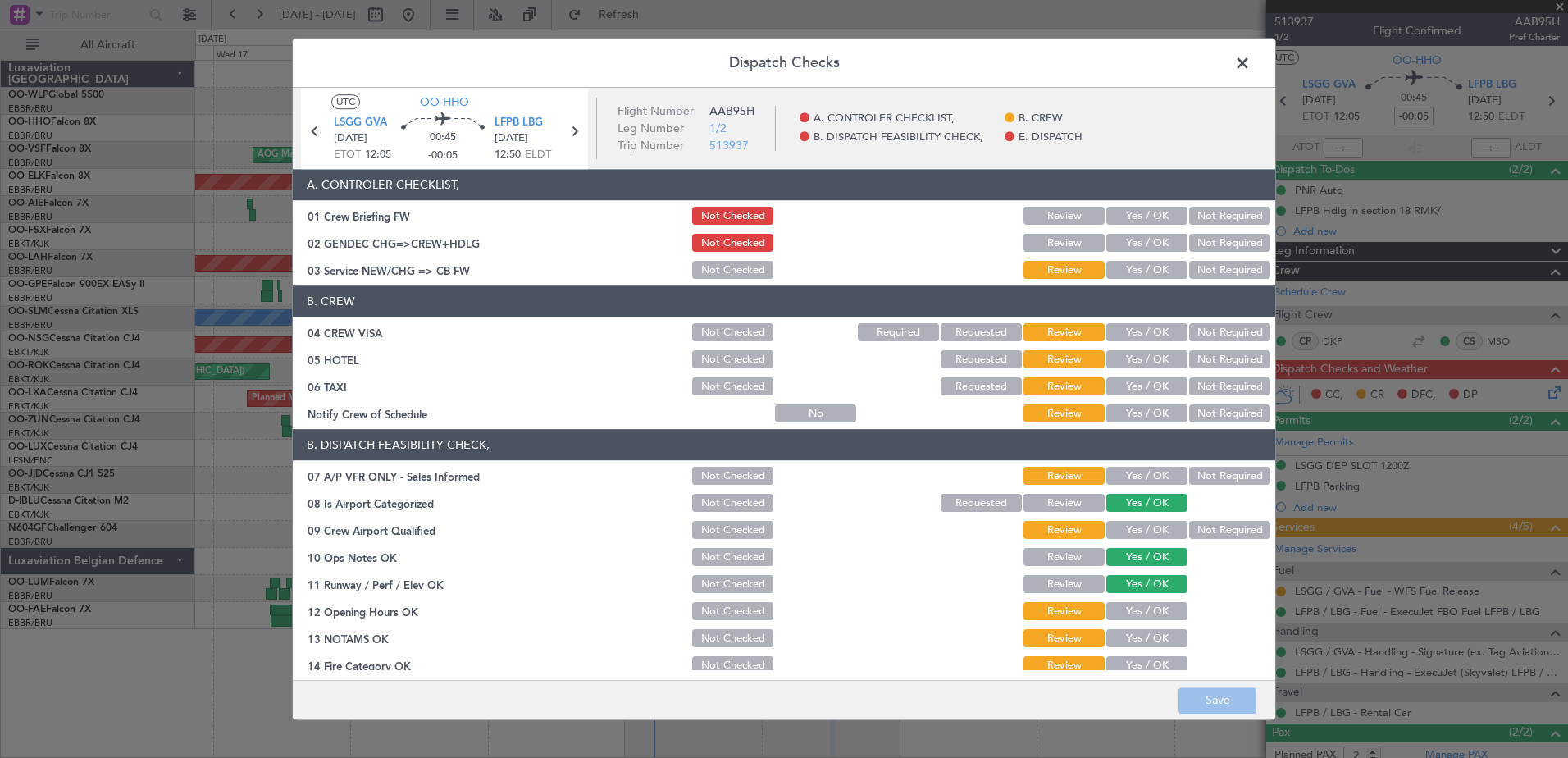
drag, startPoint x: 1138, startPoint y: 262, endPoint x: 1139, endPoint y: 276, distance: 14.0
click at [1138, 262] on button "Yes / OK" at bounding box center [1147, 270] width 81 height 18
click at [1189, 325] on div "Not Required" at bounding box center [1229, 332] width 83 height 23
drag, startPoint x: 1200, startPoint y: 339, endPoint x: 1201, endPoint y: 356, distance: 17.0
click at [1201, 339] on button "Not Required" at bounding box center [1230, 333] width 81 height 18
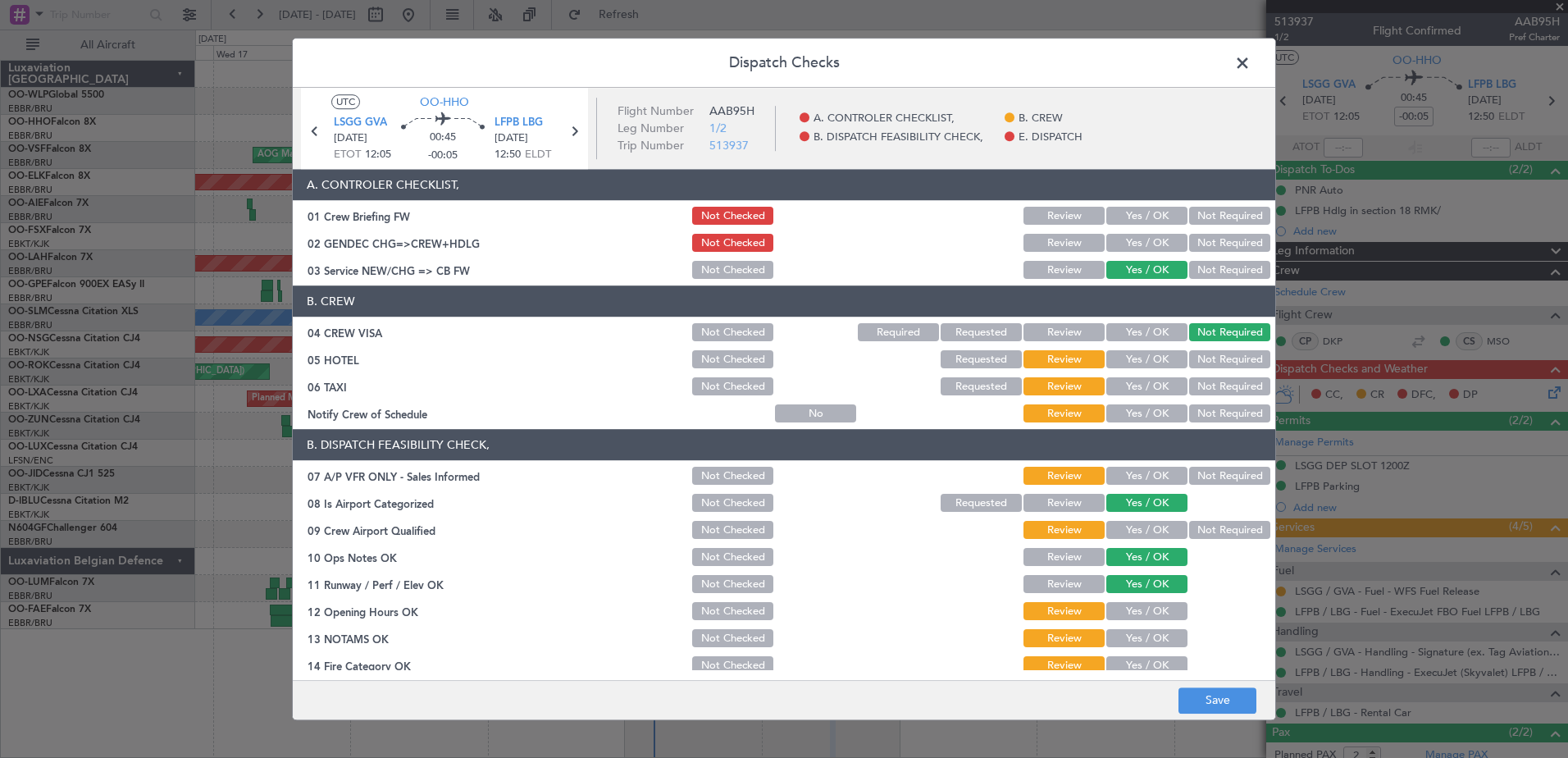
click at [1201, 362] on button "Not Required" at bounding box center [1230, 360] width 81 height 18
click at [1197, 393] on button "Not Required" at bounding box center [1230, 387] width 81 height 18
click at [1194, 416] on button "Not Required" at bounding box center [1230, 414] width 81 height 18
click at [1236, 478] on button "Not Required" at bounding box center [1230, 477] width 81 height 18
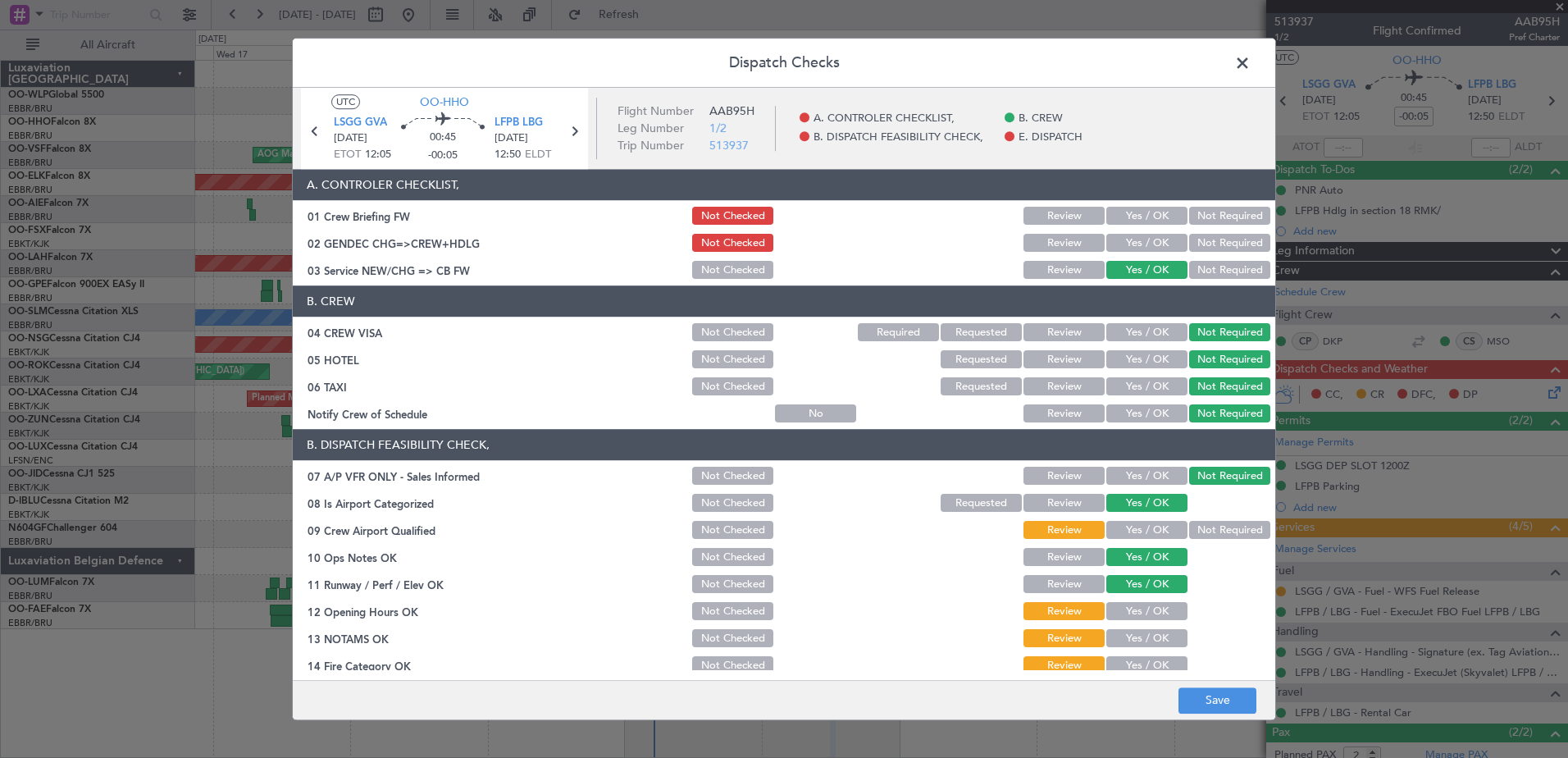
click at [1191, 529] on button "Not Required" at bounding box center [1230, 531] width 81 height 18
click at [1141, 609] on button "Yes / OK" at bounding box center [1147, 611] width 81 height 18
click at [1136, 634] on button "Yes / OK" at bounding box center [1147, 639] width 81 height 18
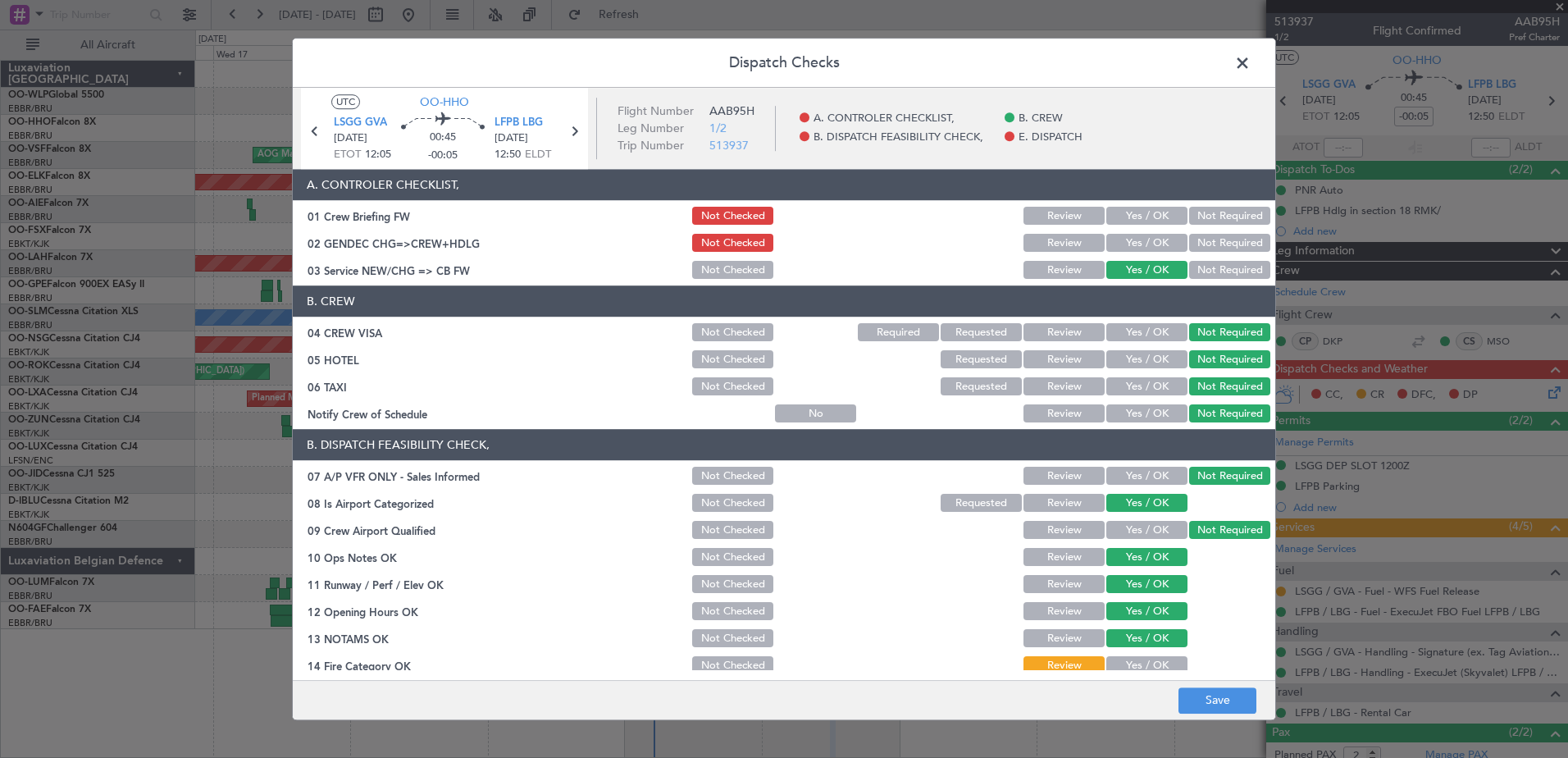
click at [1133, 660] on button "Yes / OK" at bounding box center [1147, 666] width 81 height 18
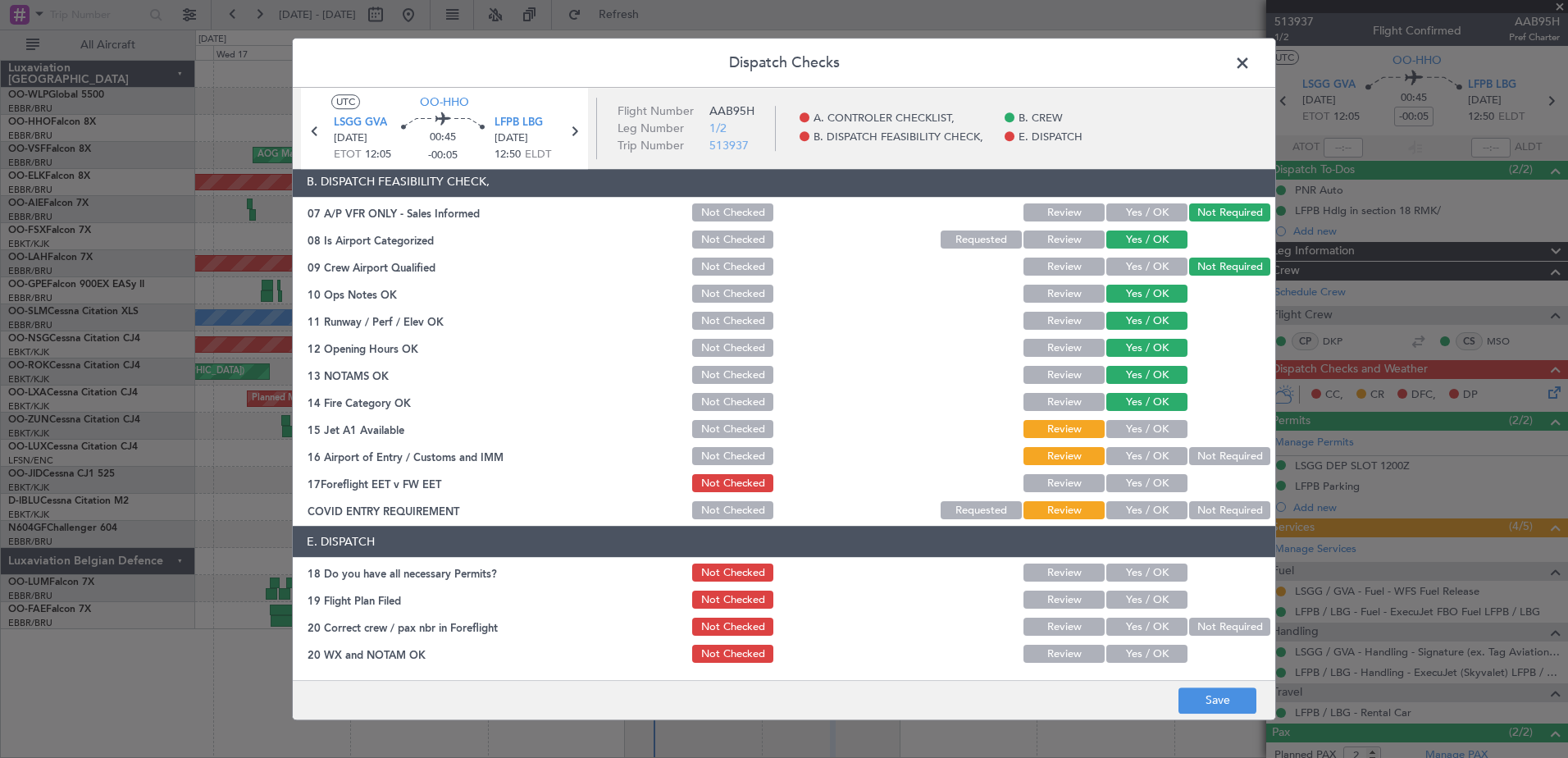
click at [1142, 419] on div "Yes / OK" at bounding box center [1145, 429] width 83 height 23
click at [1141, 431] on button "Yes / OK" at bounding box center [1147, 430] width 81 height 18
click at [1136, 448] on button "Yes / OK" at bounding box center [1147, 457] width 81 height 18
click at [1163, 478] on button "Yes / OK" at bounding box center [1147, 484] width 81 height 18
click at [1204, 515] on button "Not Required" at bounding box center [1230, 511] width 81 height 18
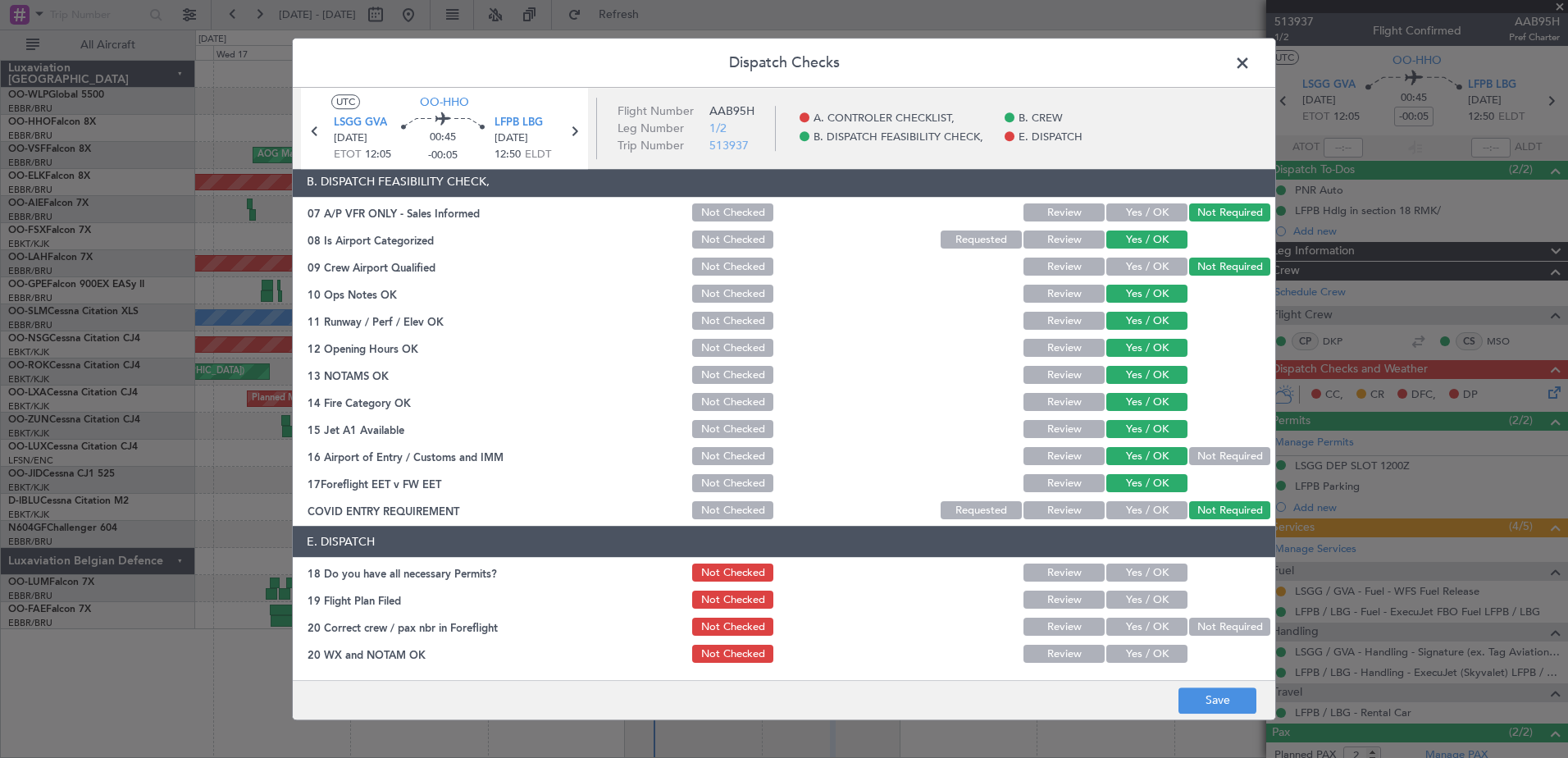
click at [1171, 573] on button "Yes / OK" at bounding box center [1147, 573] width 81 height 18
click at [1148, 603] on button "Yes / OK" at bounding box center [1147, 601] width 81 height 18
drag, startPoint x: 1151, startPoint y: 627, endPoint x: 1150, endPoint y: 644, distance: 17.0
click at [1152, 627] on button "Yes / OK" at bounding box center [1147, 627] width 81 height 18
click at [1150, 652] on button "Yes / OK" at bounding box center [1147, 654] width 81 height 18
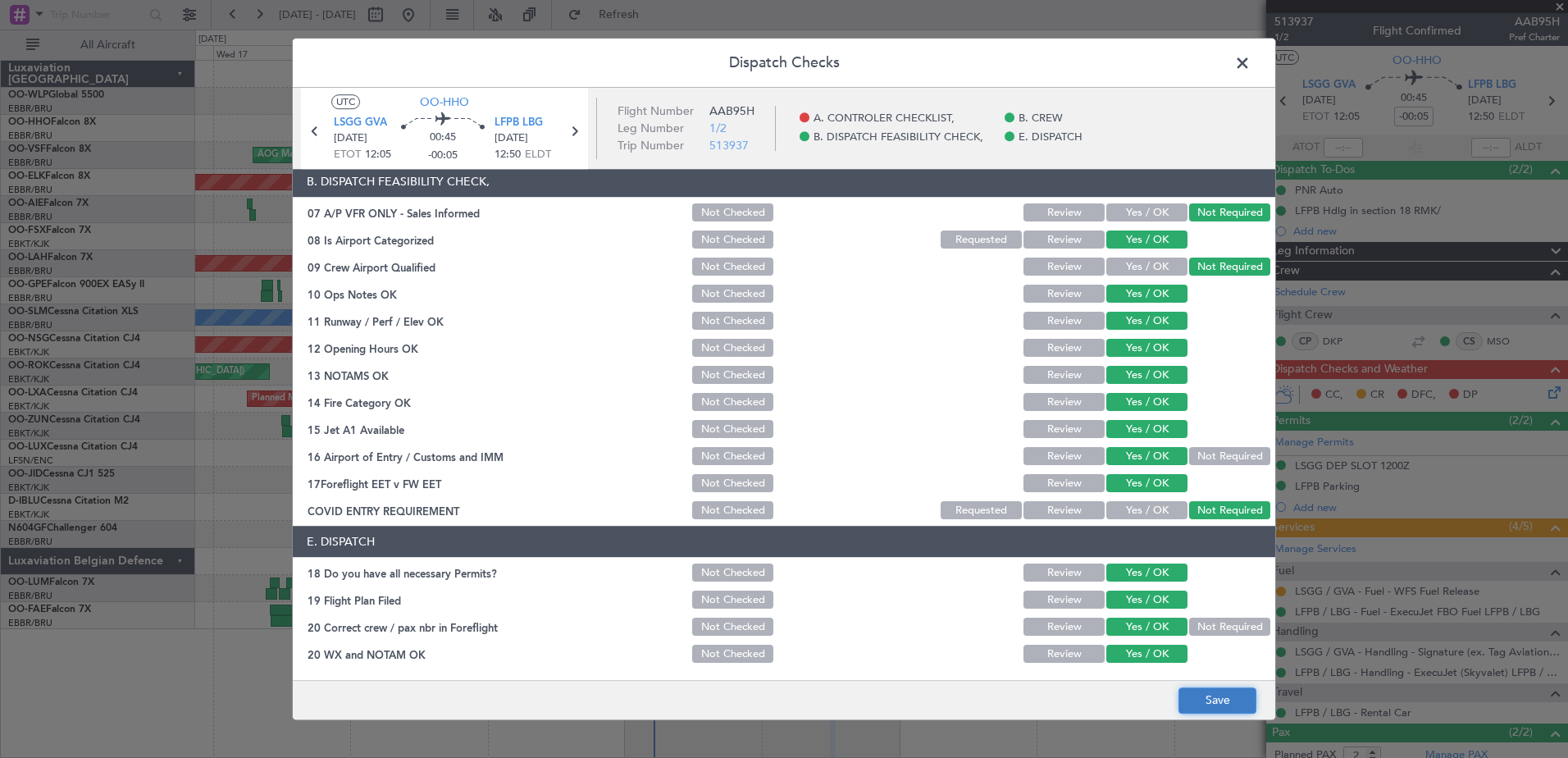
click at [1233, 698] on button "Save" at bounding box center [1218, 700] width 78 height 26
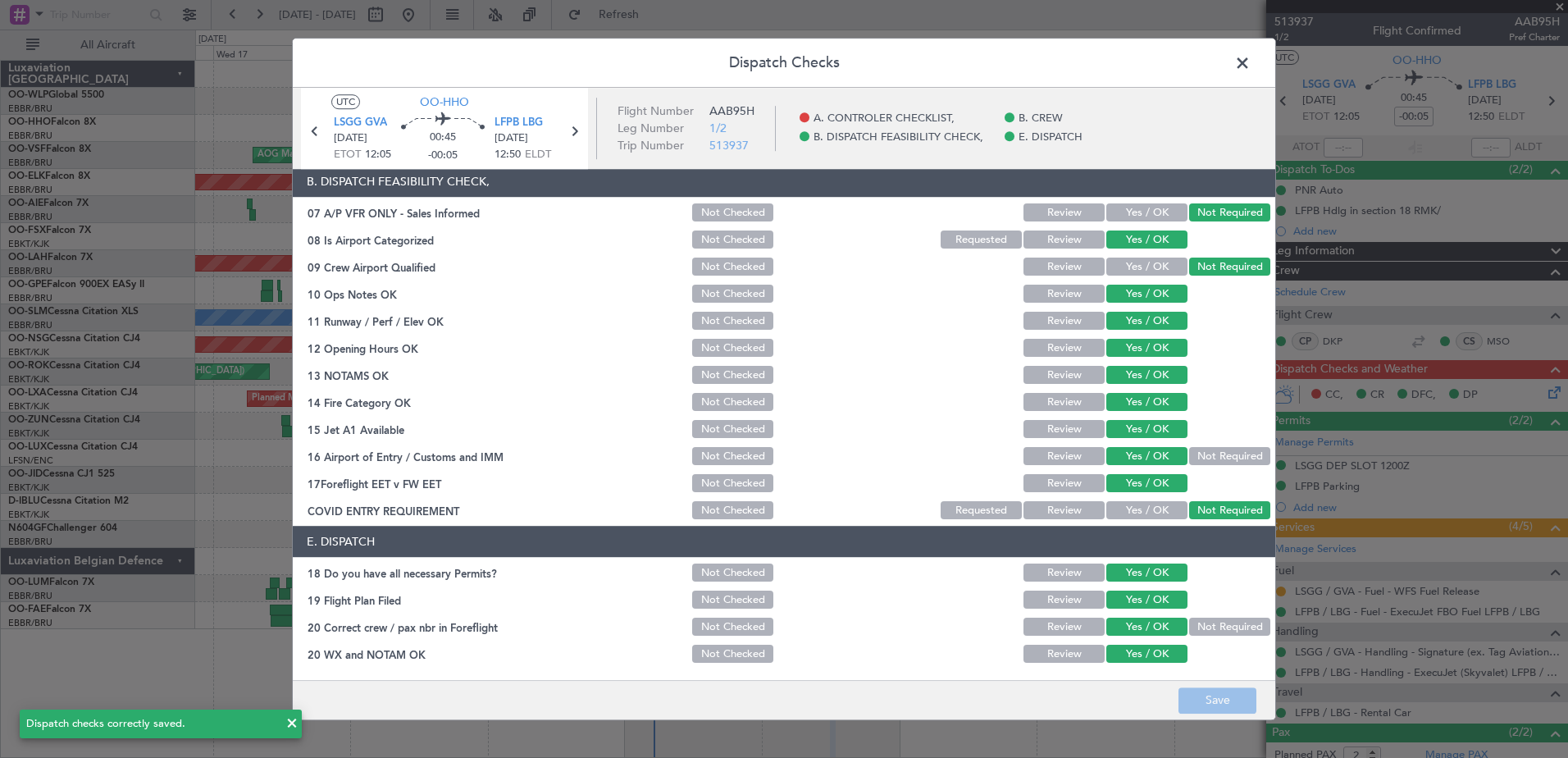
click at [1250, 65] on span at bounding box center [1250, 67] width 0 height 33
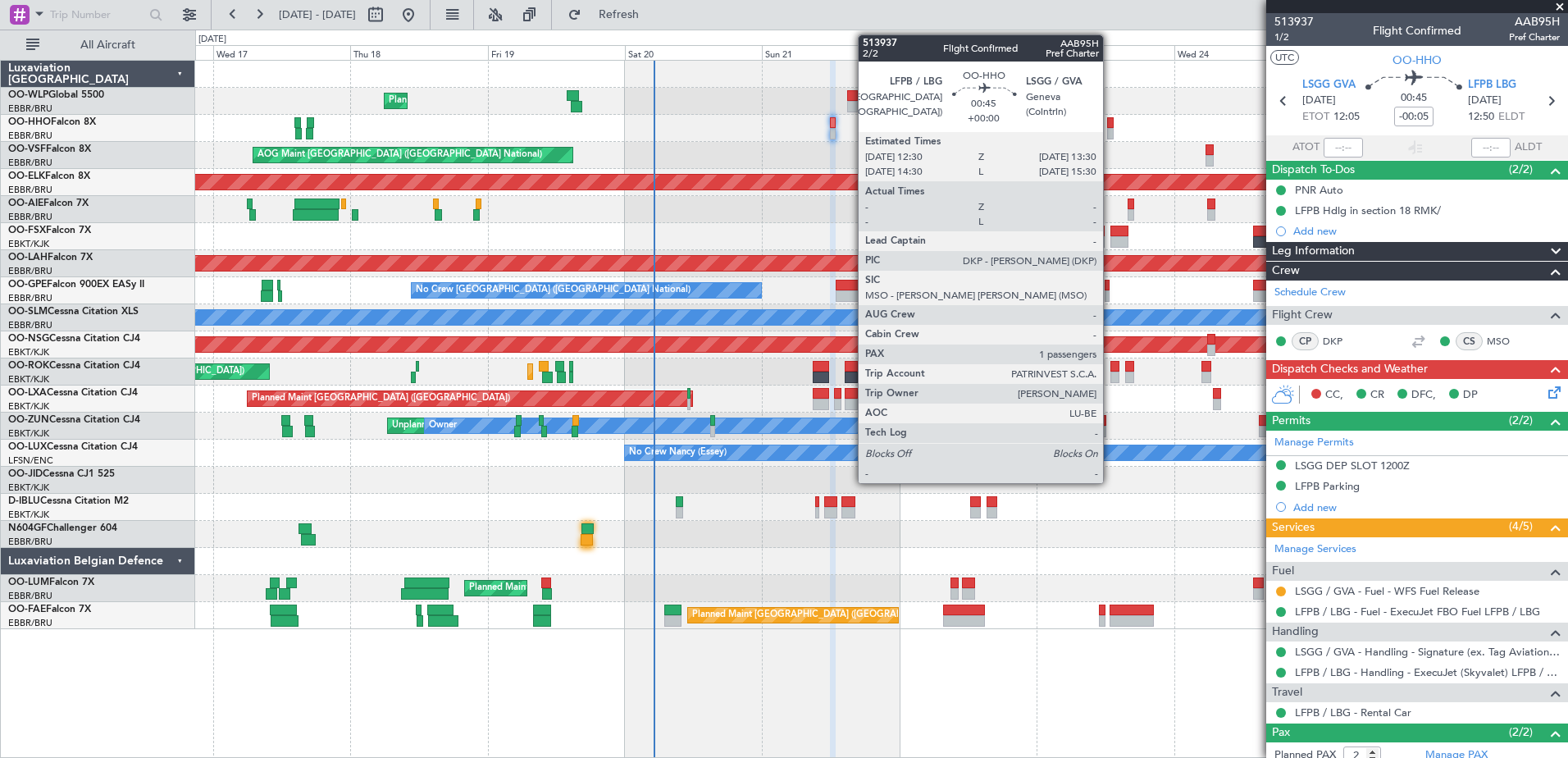
click at [1110, 126] on div at bounding box center [1110, 123] width 5 height 12
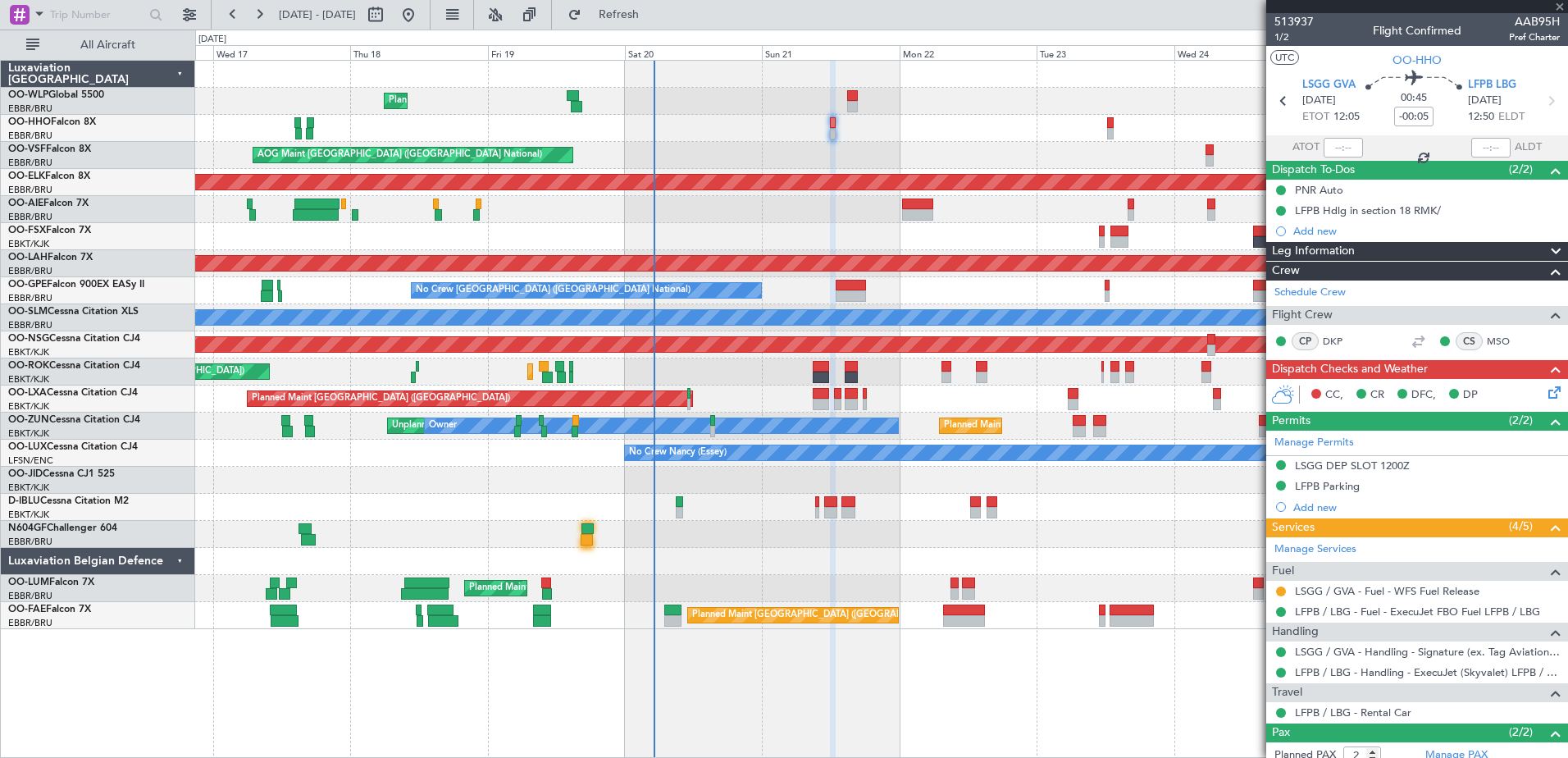
type input "1"
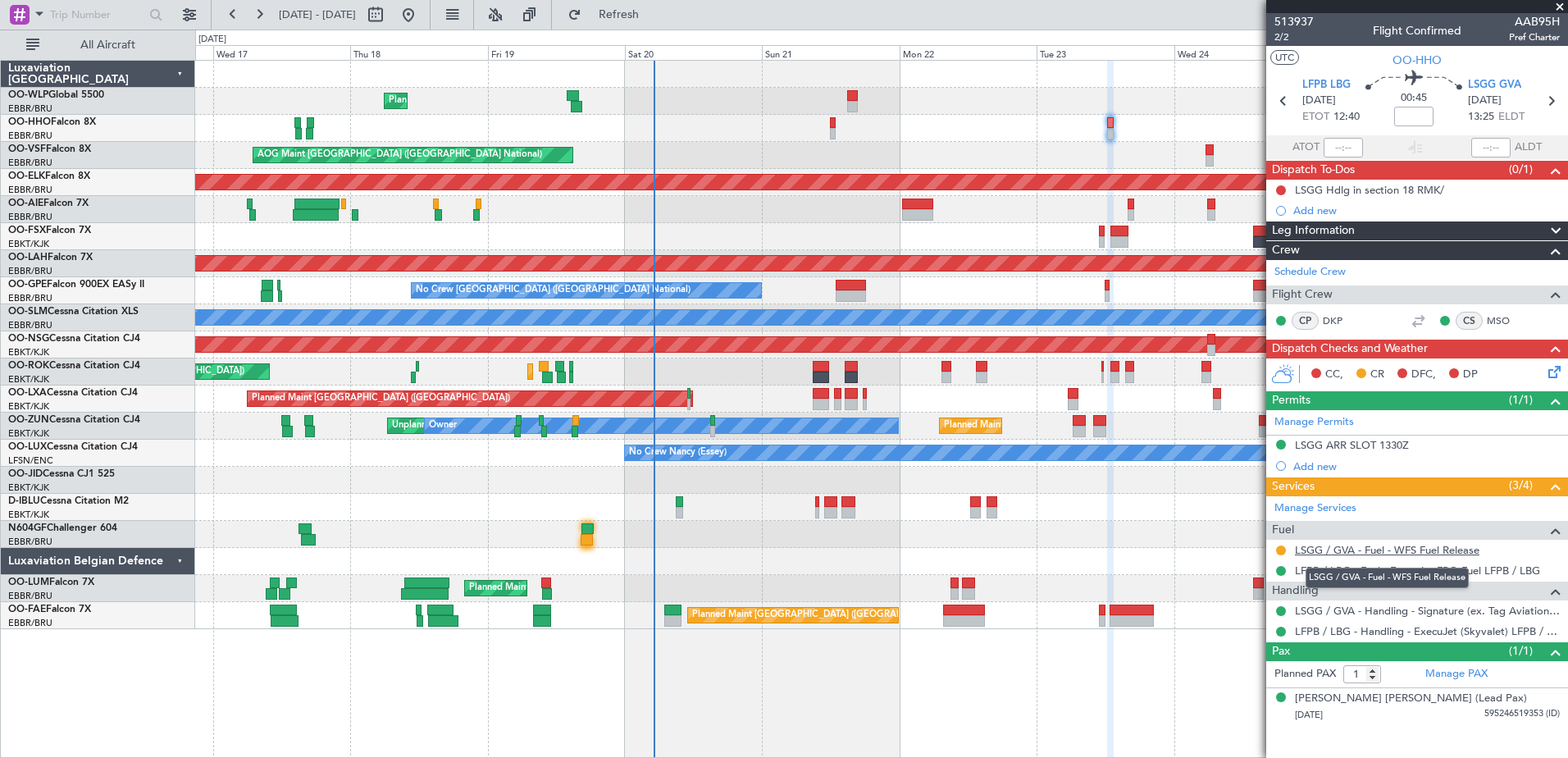
click at [1428, 550] on link "LSGG / GVA - Fuel - WFS Fuel Release" at bounding box center [1387, 549] width 185 height 14
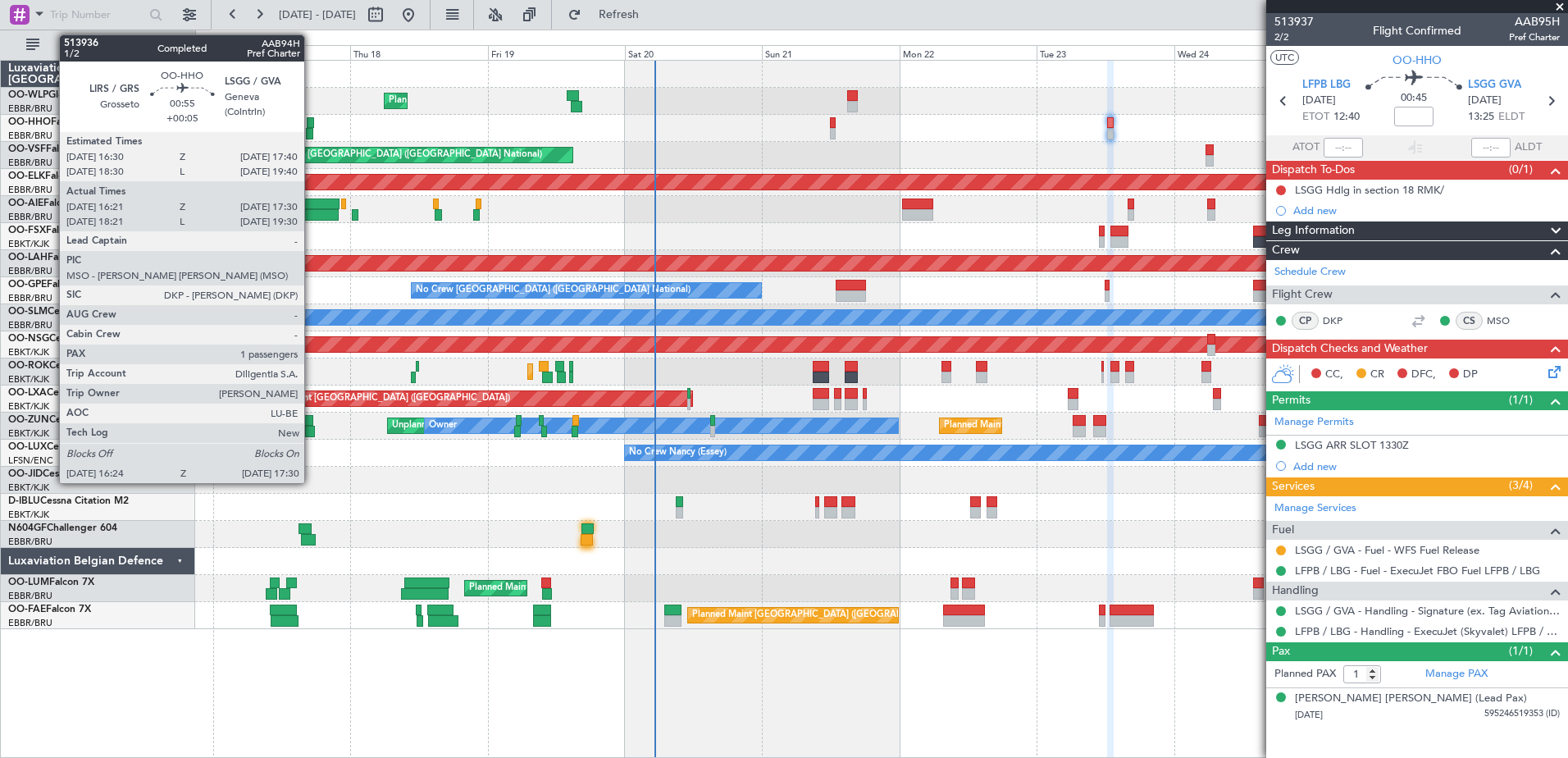
click at [311, 128] on div at bounding box center [309, 133] width 6 height 12
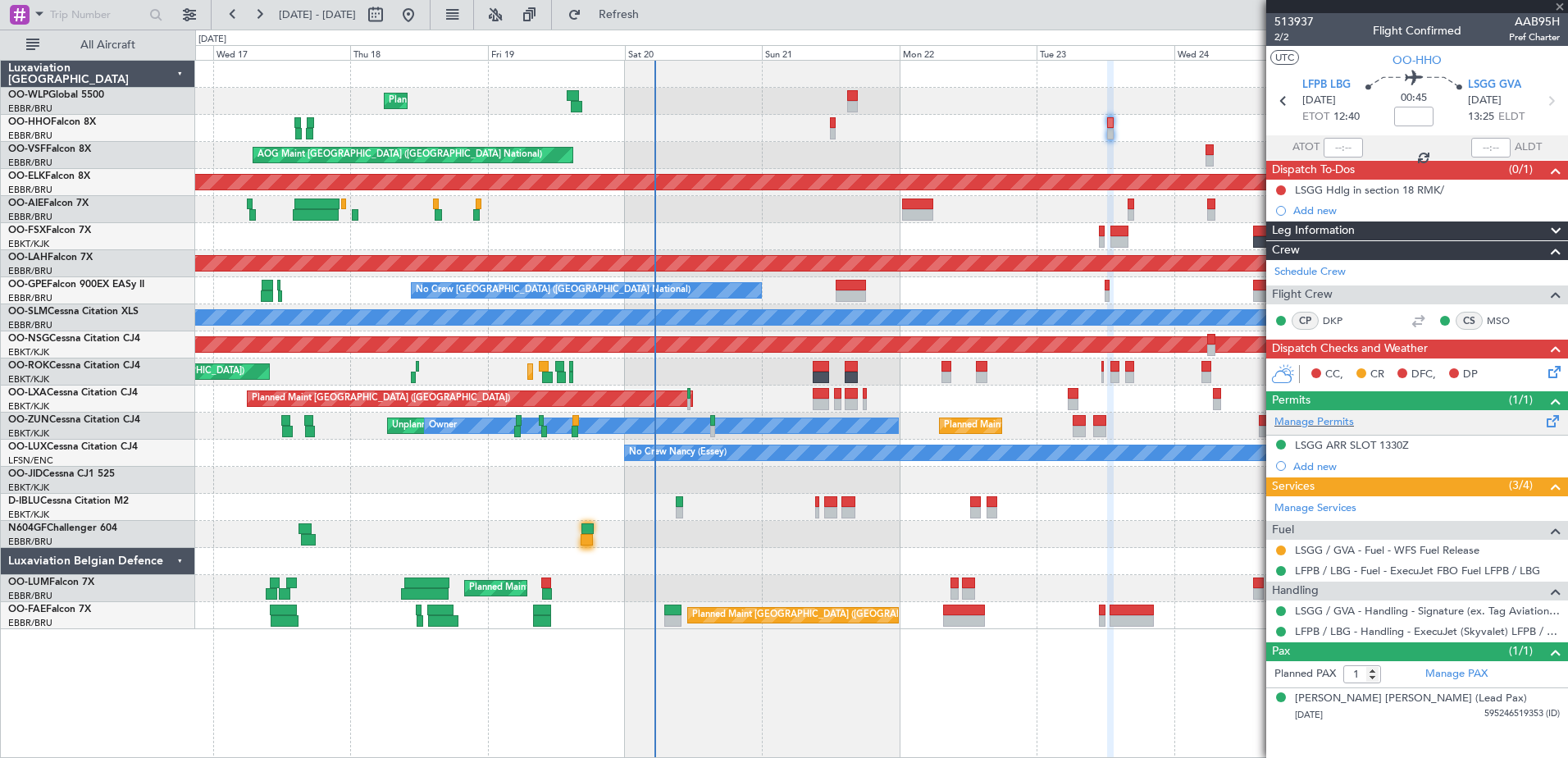
type input "+00:05"
type input "16:31"
type input "17:25"
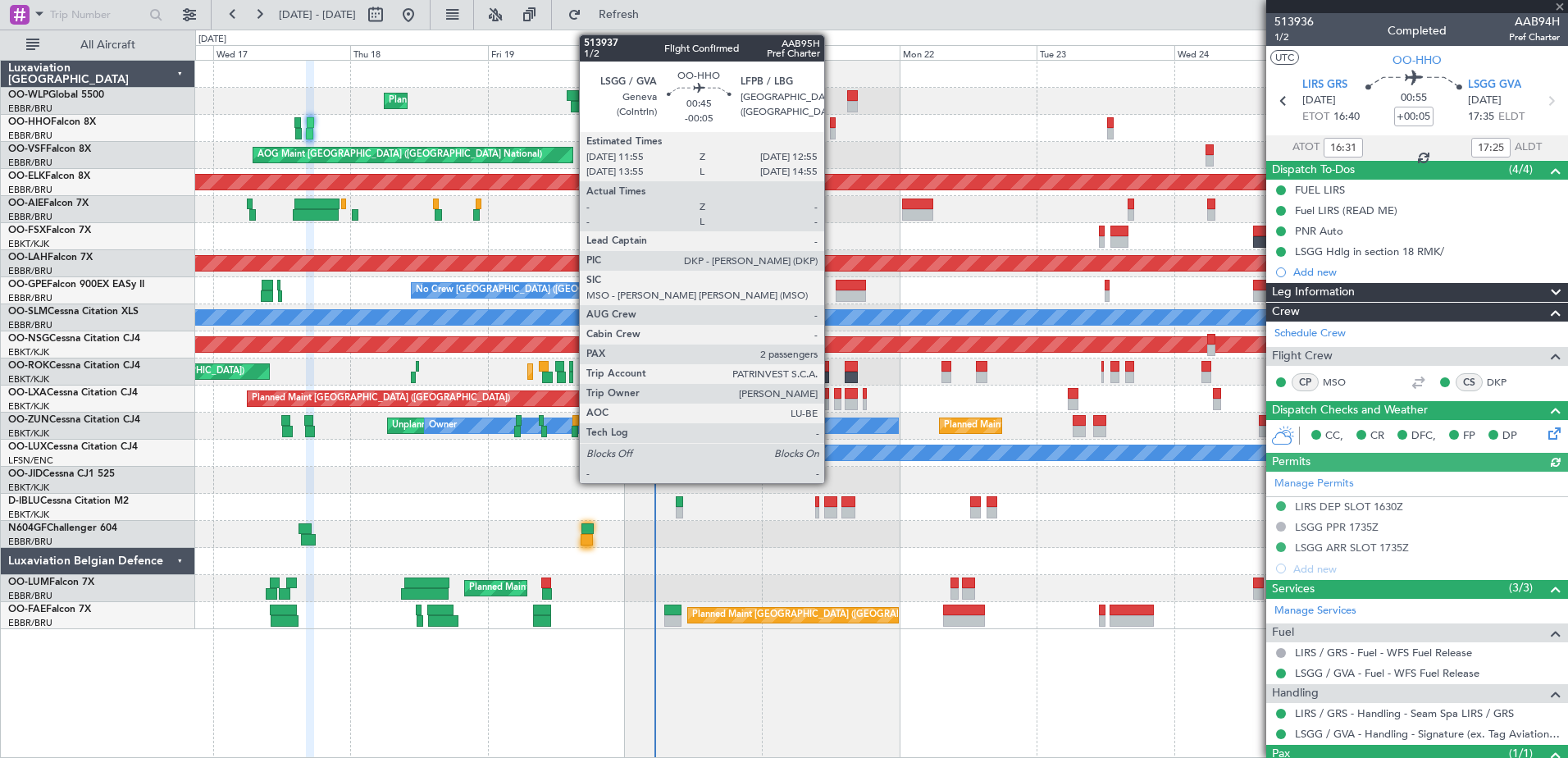
click at [832, 126] on div at bounding box center [832, 123] width 5 height 12
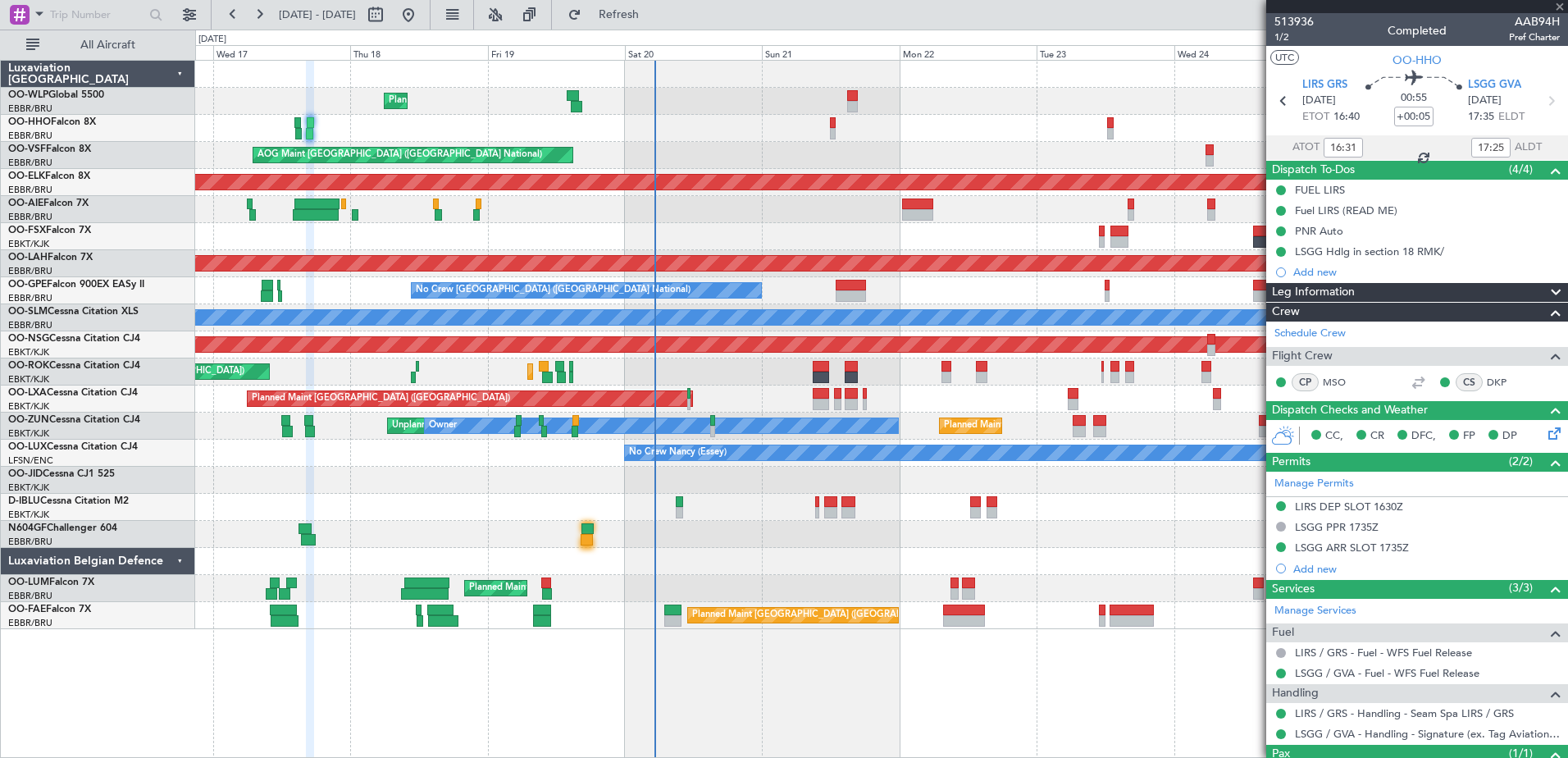
type input "-00:05"
type input "2"
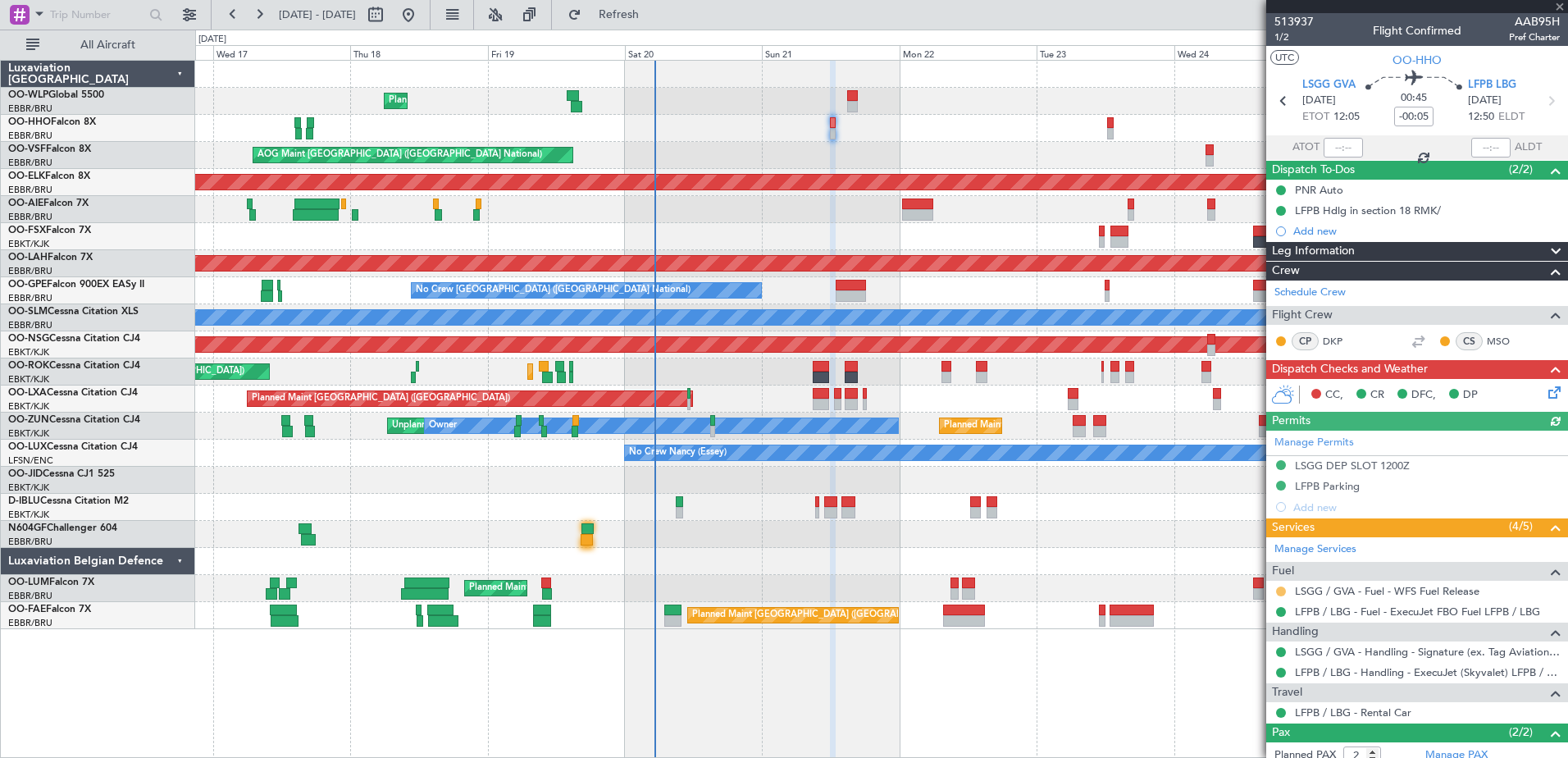
click at [1282, 588] on button at bounding box center [1280, 591] width 10 height 10
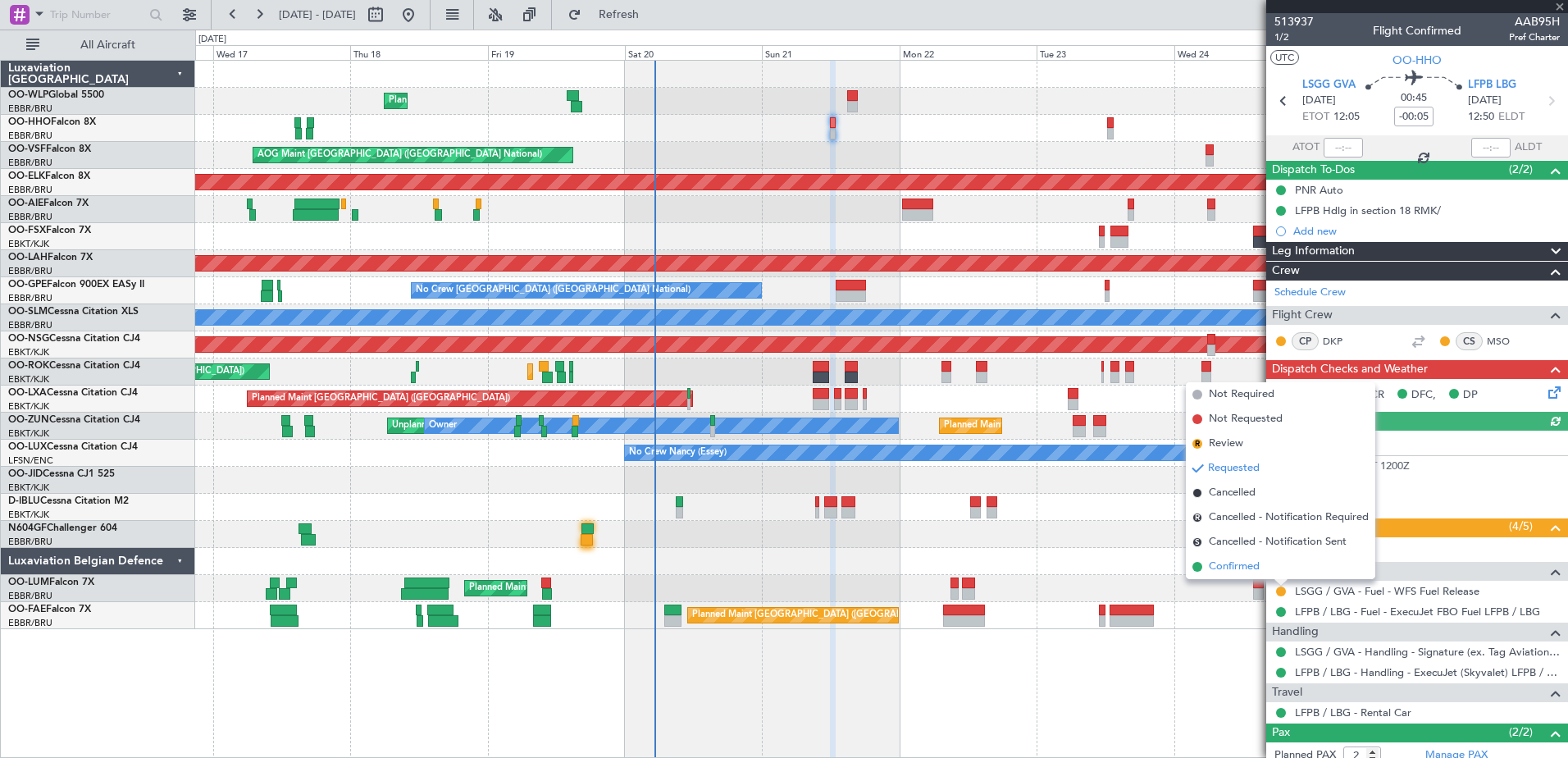
click at [1237, 566] on span "Confirmed" at bounding box center [1234, 566] width 51 height 16
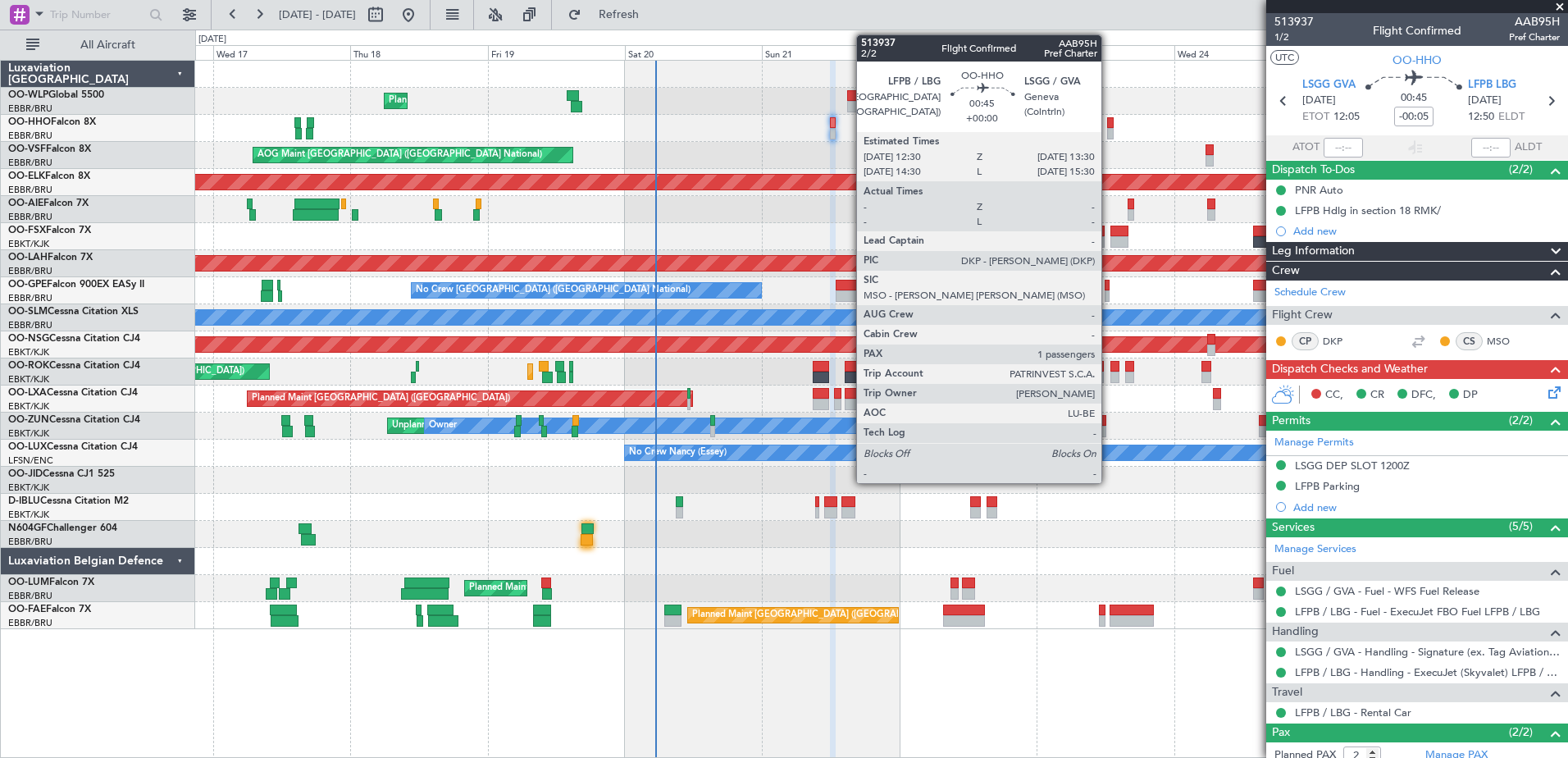
click at [1109, 124] on div at bounding box center [1110, 123] width 5 height 12
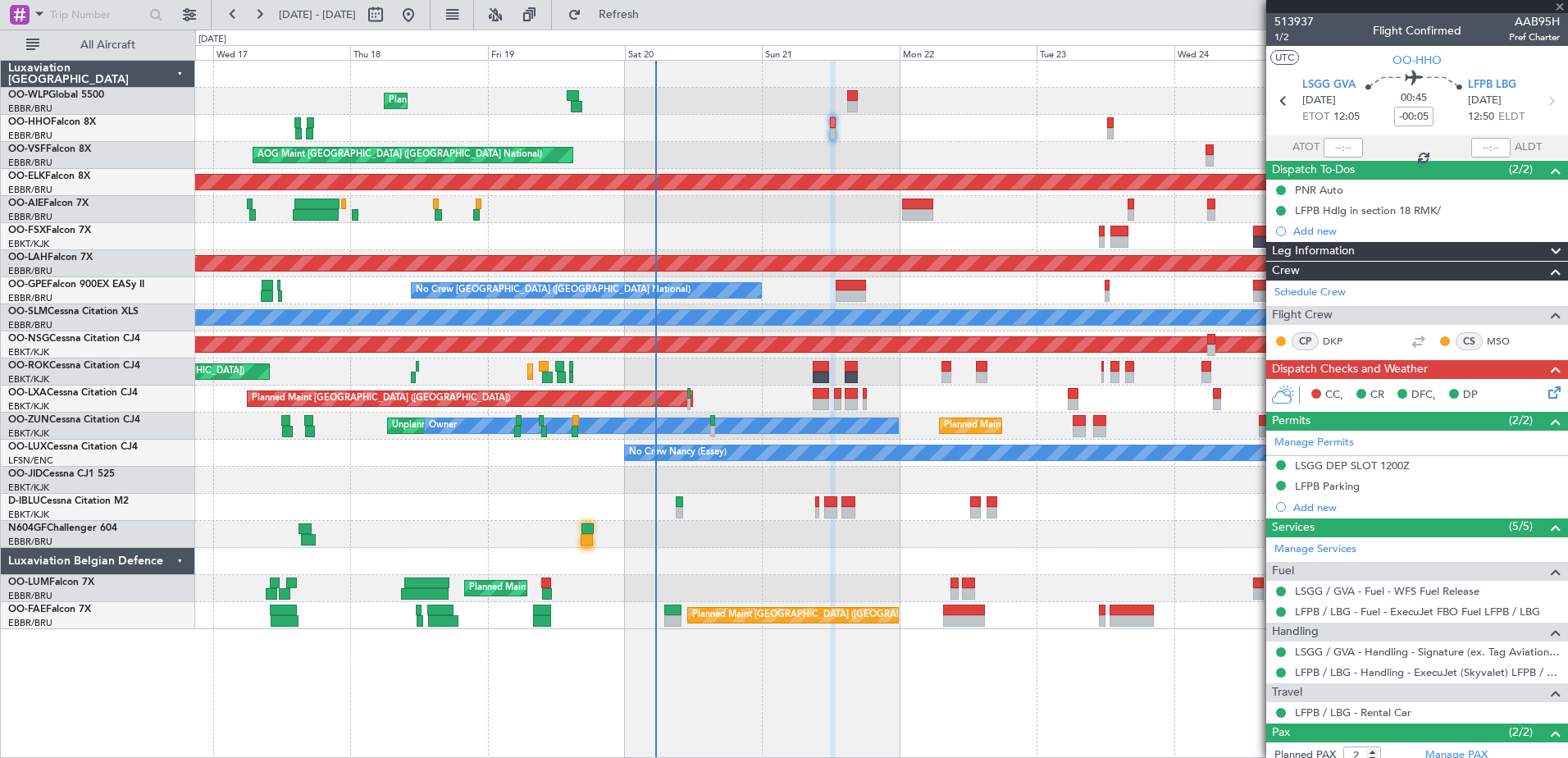
type input "1"
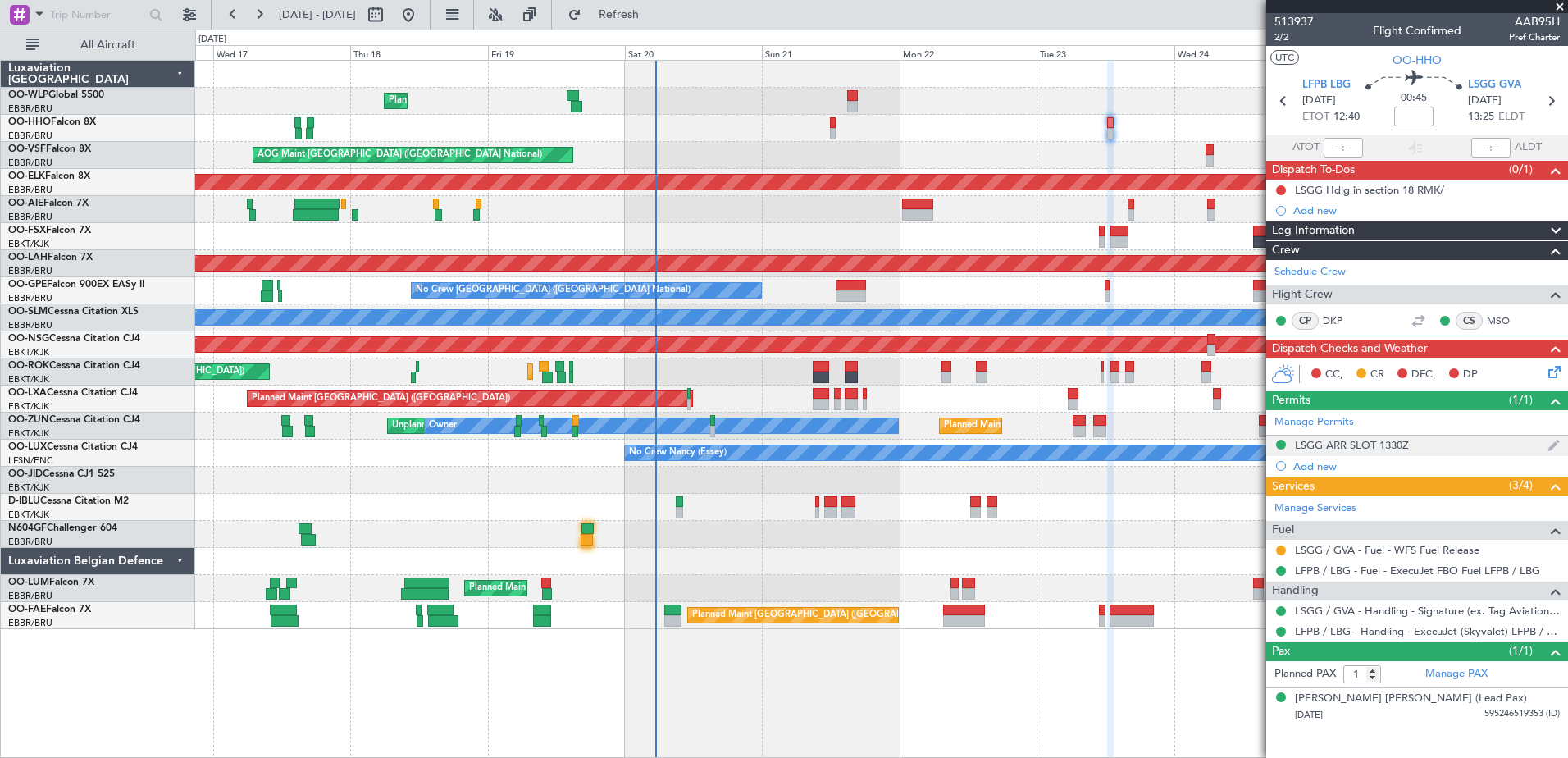
click at [1336, 435] on div "LSGG ARR SLOT 1330Z" at bounding box center [1418, 445] width 302 height 21
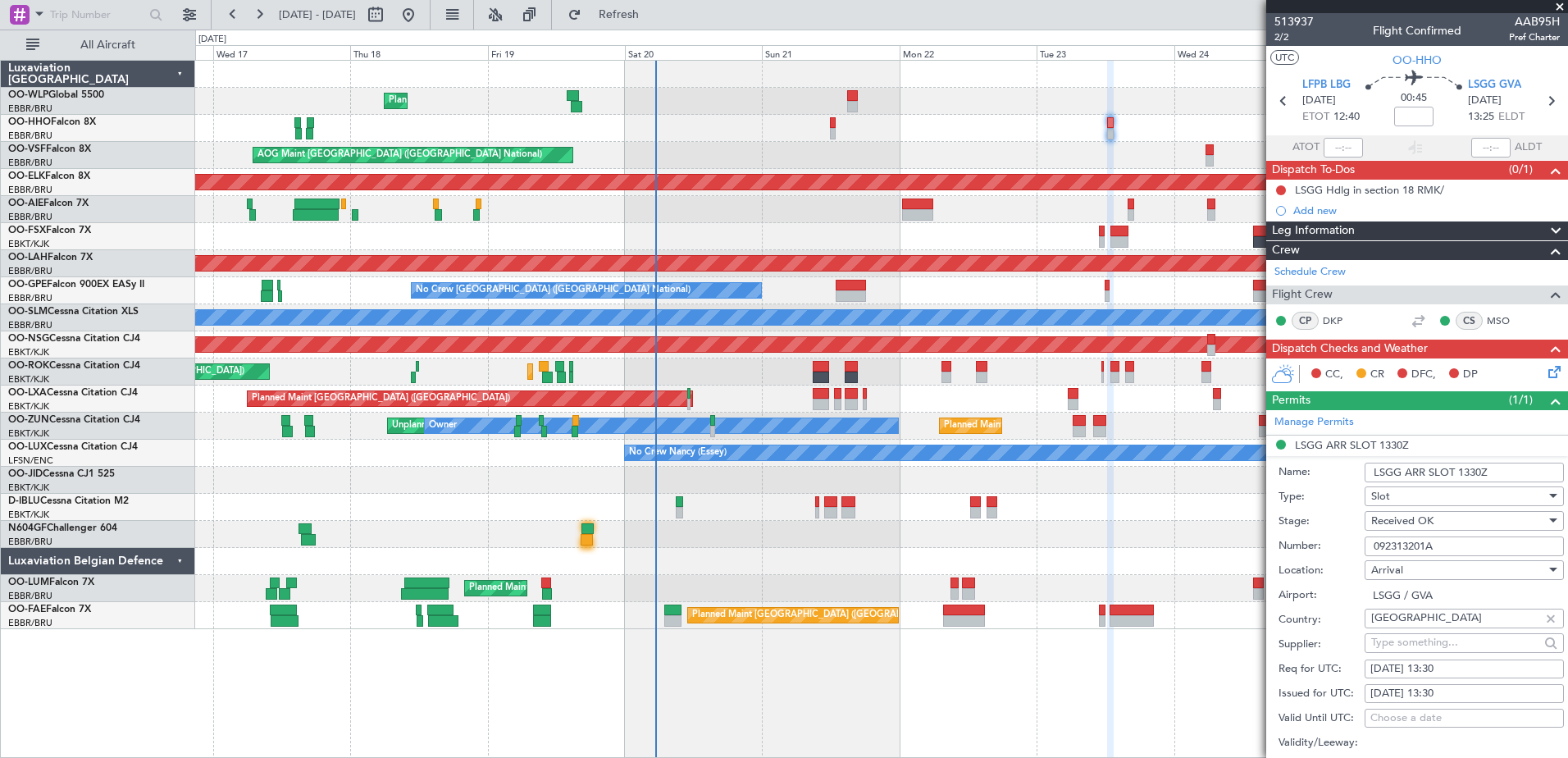
drag, startPoint x: 1442, startPoint y: 545, endPoint x: 1373, endPoint y: 547, distance: 69.0
click at [1373, 547] on input "092313201A" at bounding box center [1464, 546] width 199 height 20
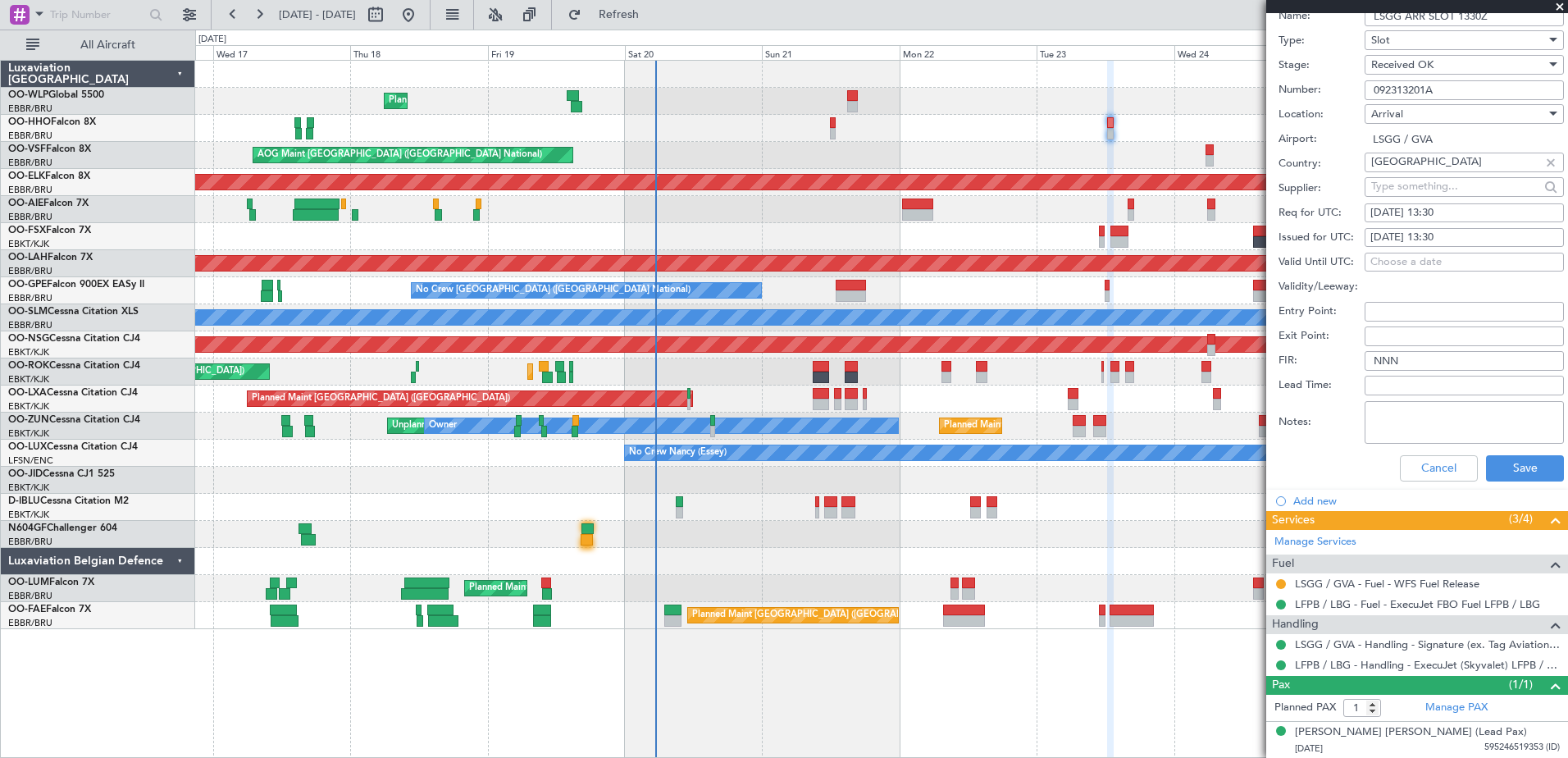
scroll to position [0, 0]
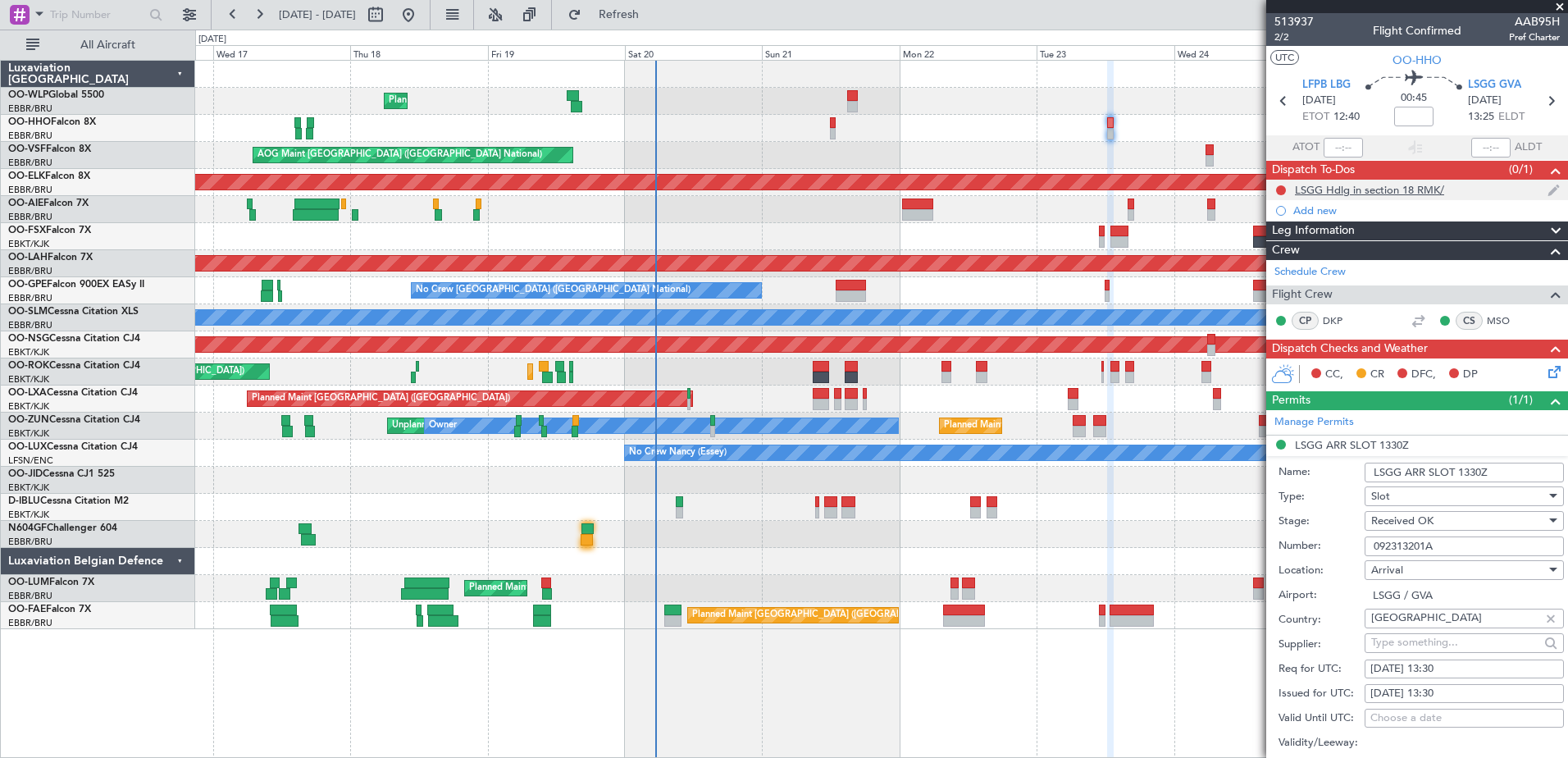
click at [1276, 185] on div at bounding box center [1281, 190] width 14 height 14
click at [1284, 185] on button at bounding box center [1280, 190] width 10 height 10
click at [1285, 258] on span "Completed" at bounding box center [1288, 262] width 54 height 16
click at [1328, 213] on div "Add new" at bounding box center [1419, 210] width 252 height 14
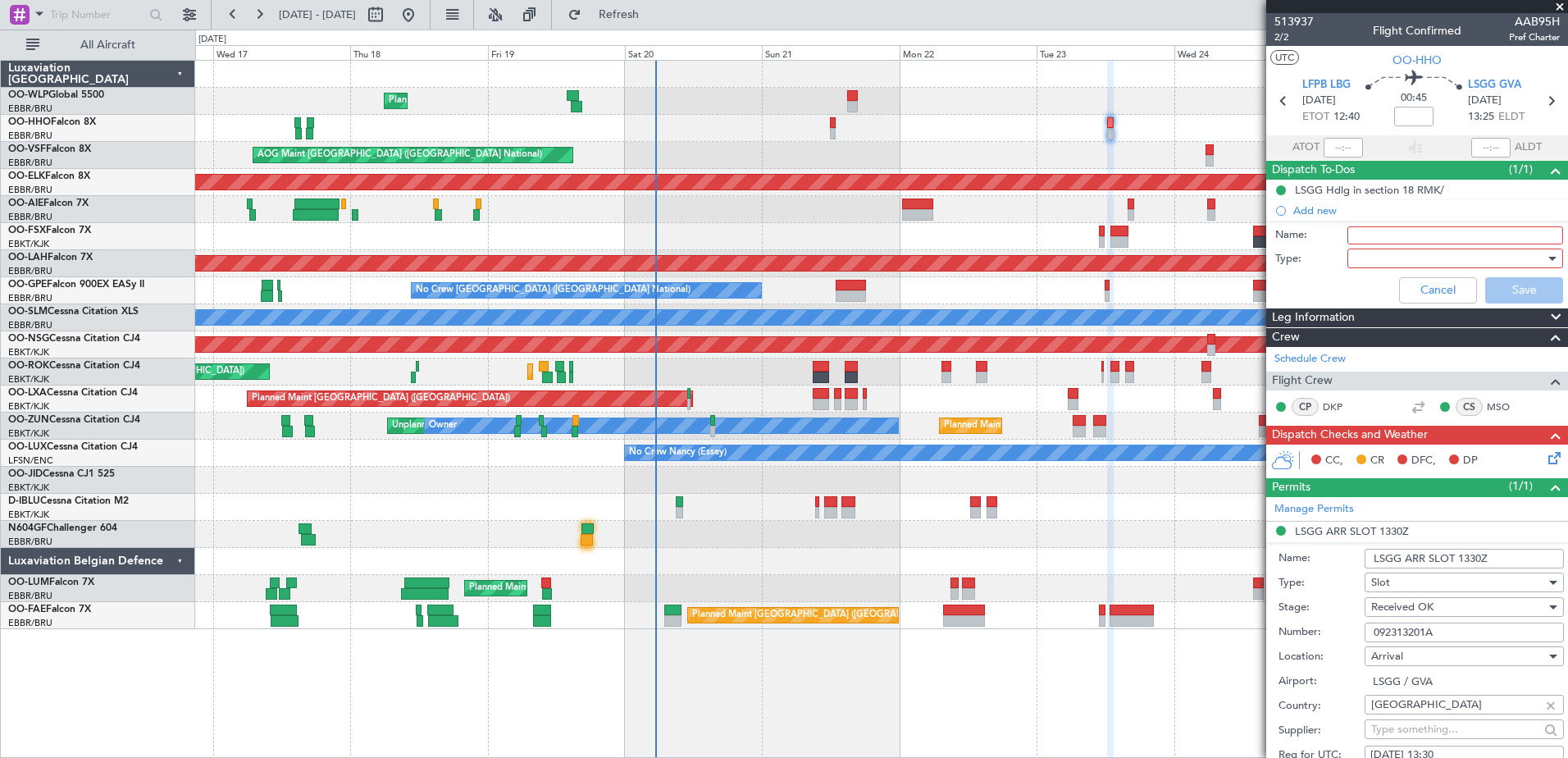
click at [1360, 235] on input "Name:" at bounding box center [1455, 235] width 215 height 18
type input "FPL in FF and release to the crew"
click at [1381, 255] on div at bounding box center [1449, 258] width 191 height 24
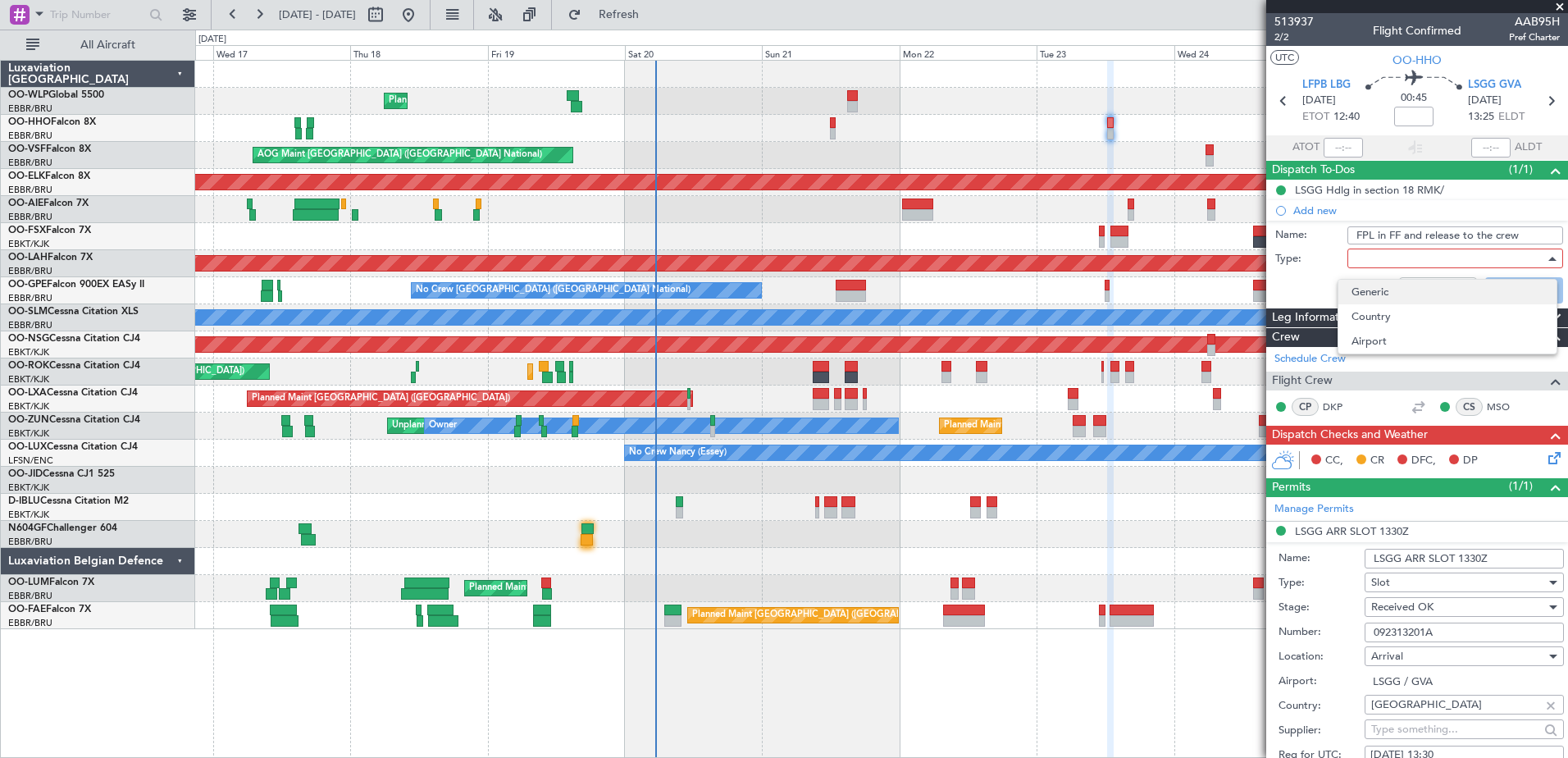
click at [1374, 286] on span "Generic" at bounding box center [1448, 291] width 192 height 24
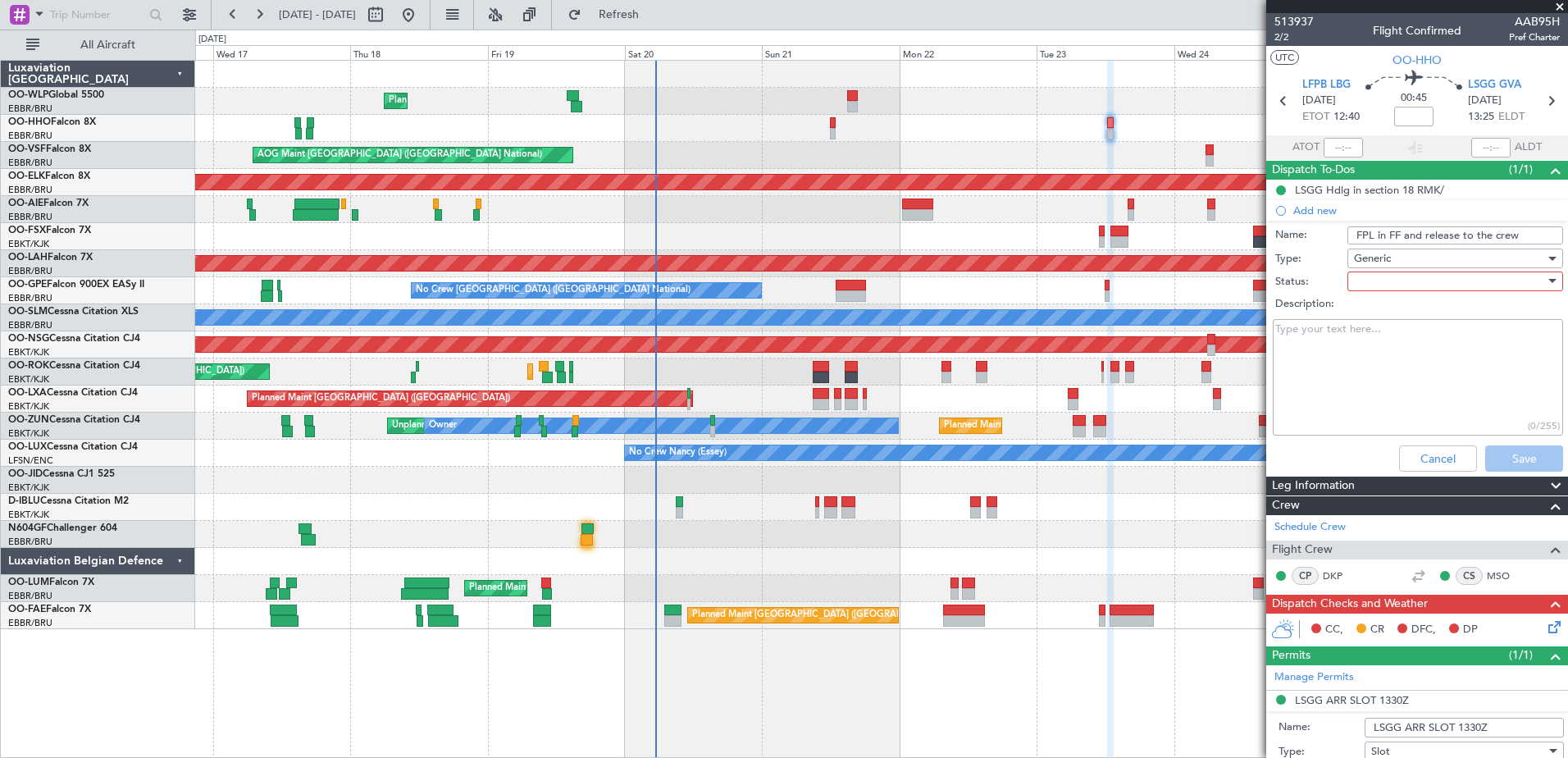
click at [1361, 281] on div at bounding box center [1449, 280] width 191 height 24
click at [1372, 331] on span "In Progress" at bounding box center [1448, 338] width 192 height 24
click at [1524, 466] on button "Save" at bounding box center [1525, 458] width 78 height 26
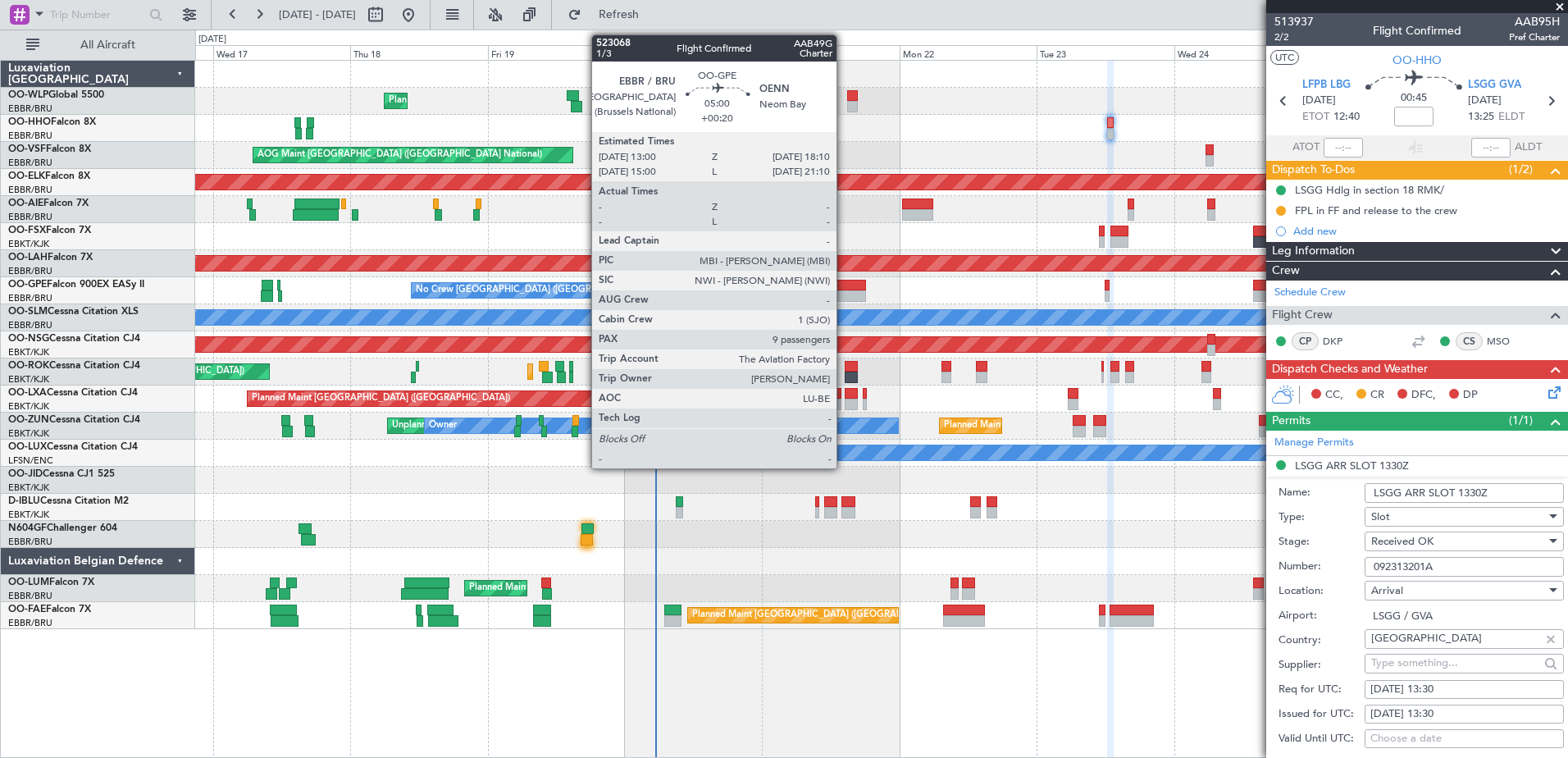
click at [844, 288] on div at bounding box center [851, 285] width 31 height 12
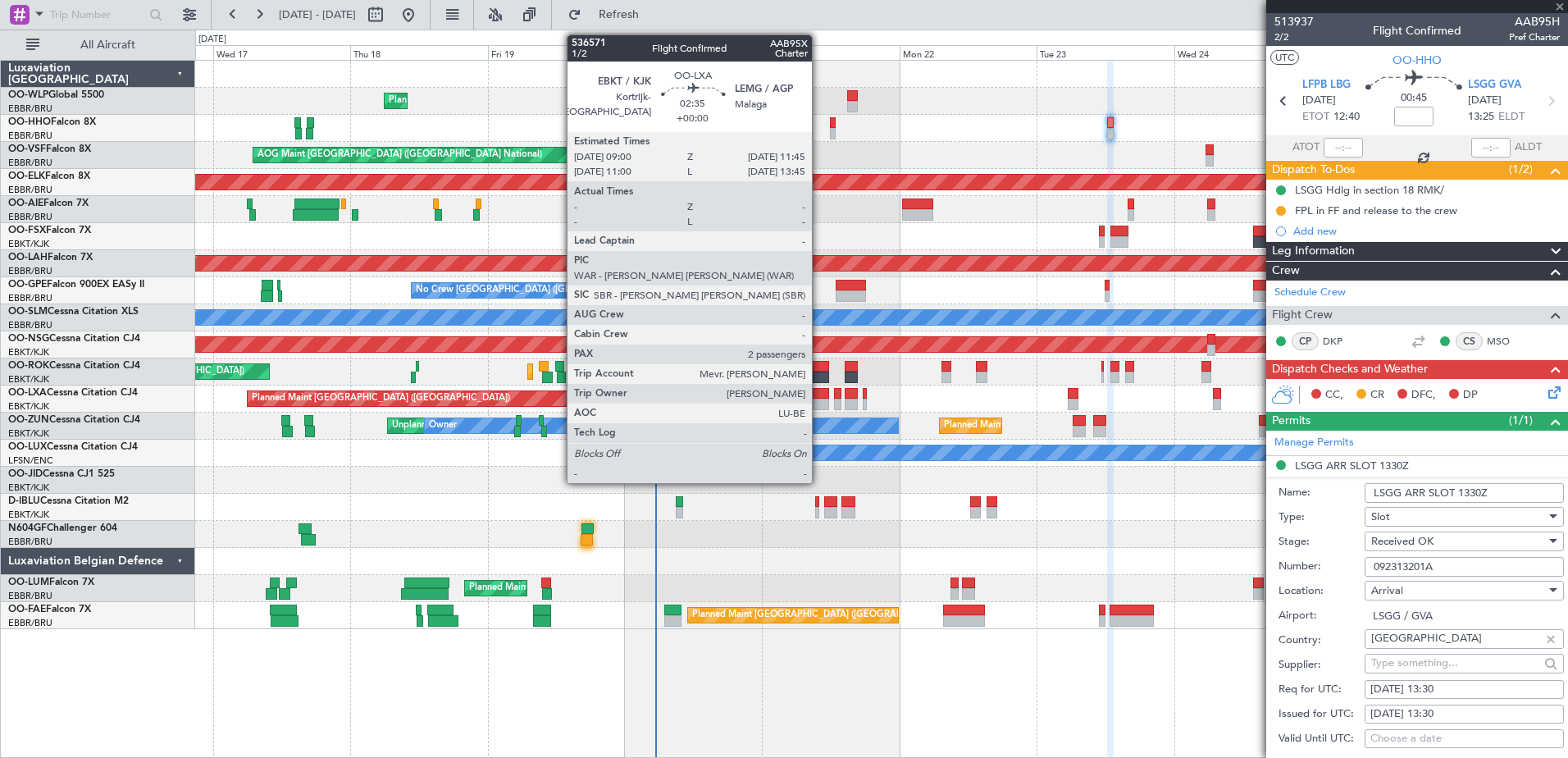
type input "+00:20"
type input "9"
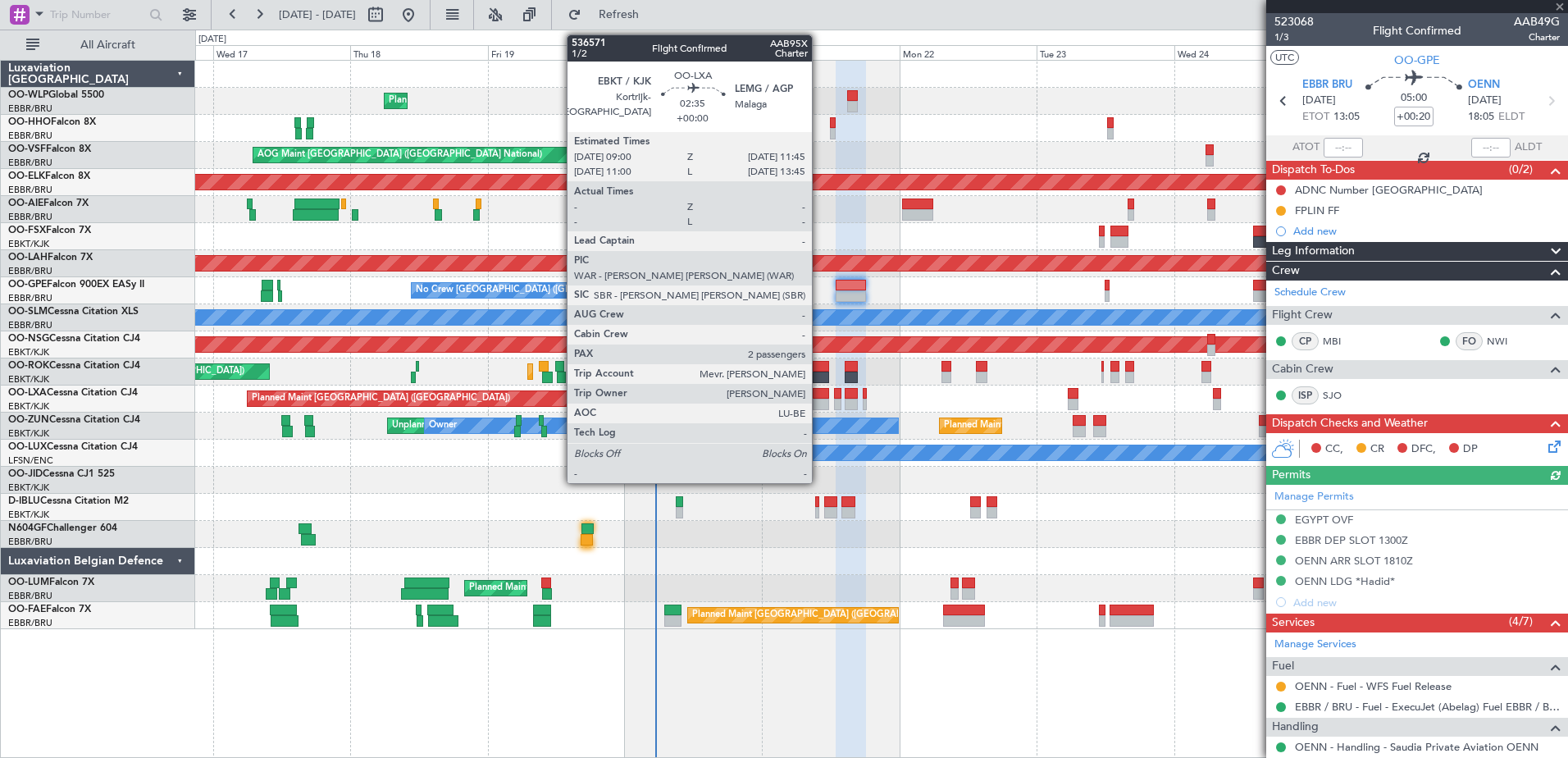
click at [820, 403] on div at bounding box center [821, 404] width 16 height 12
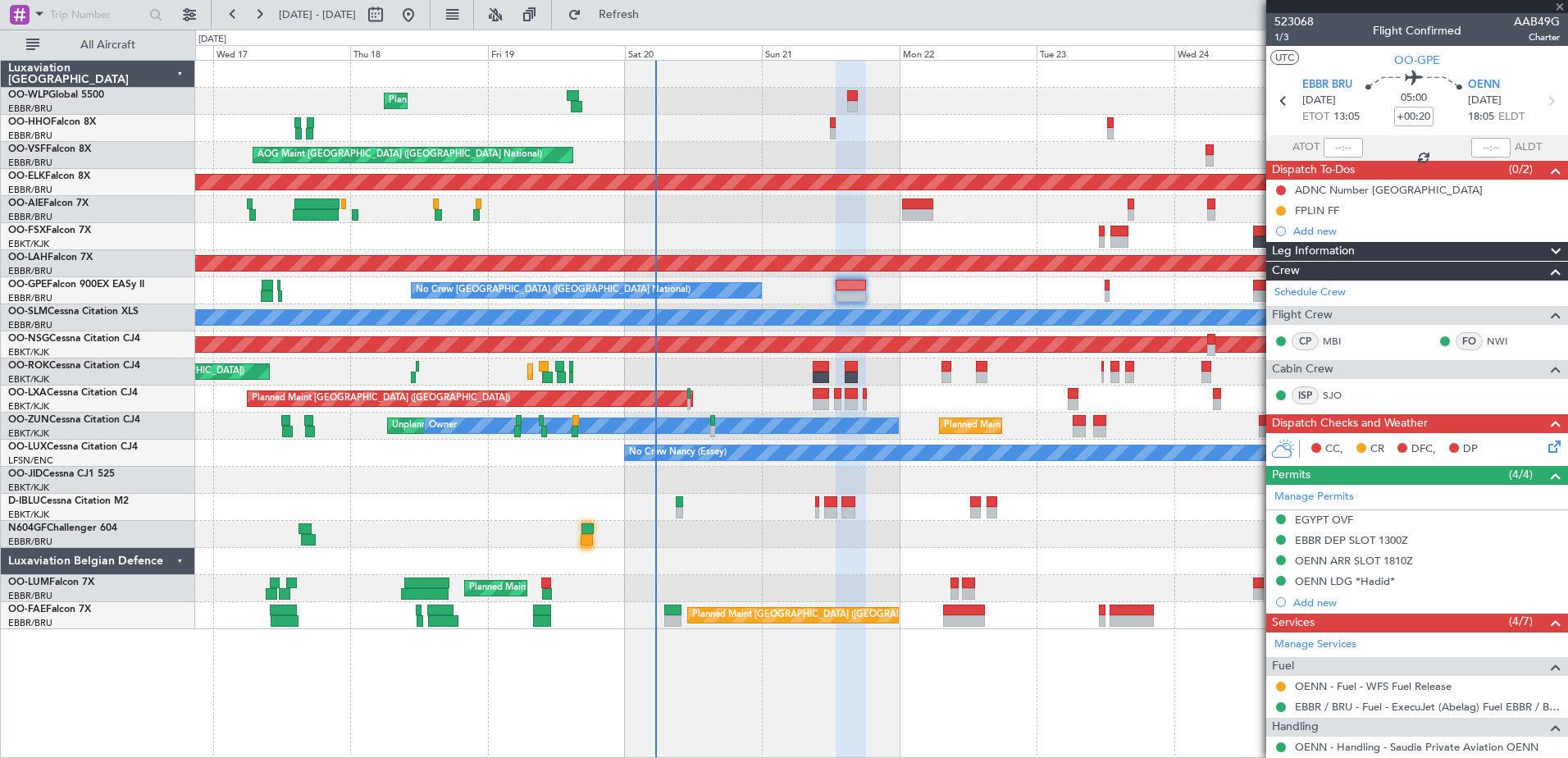
type input "2"
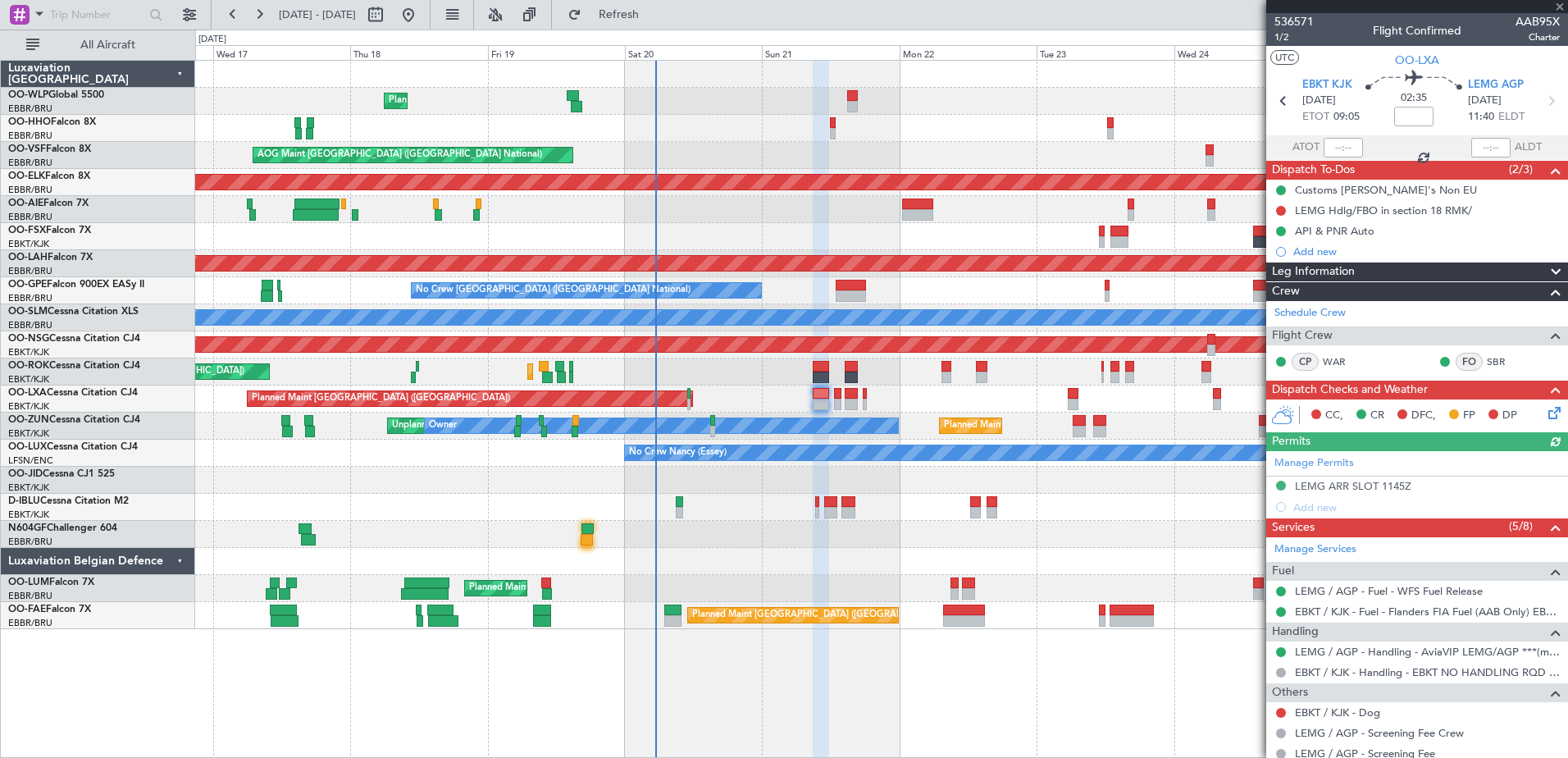
scroll to position [268, 0]
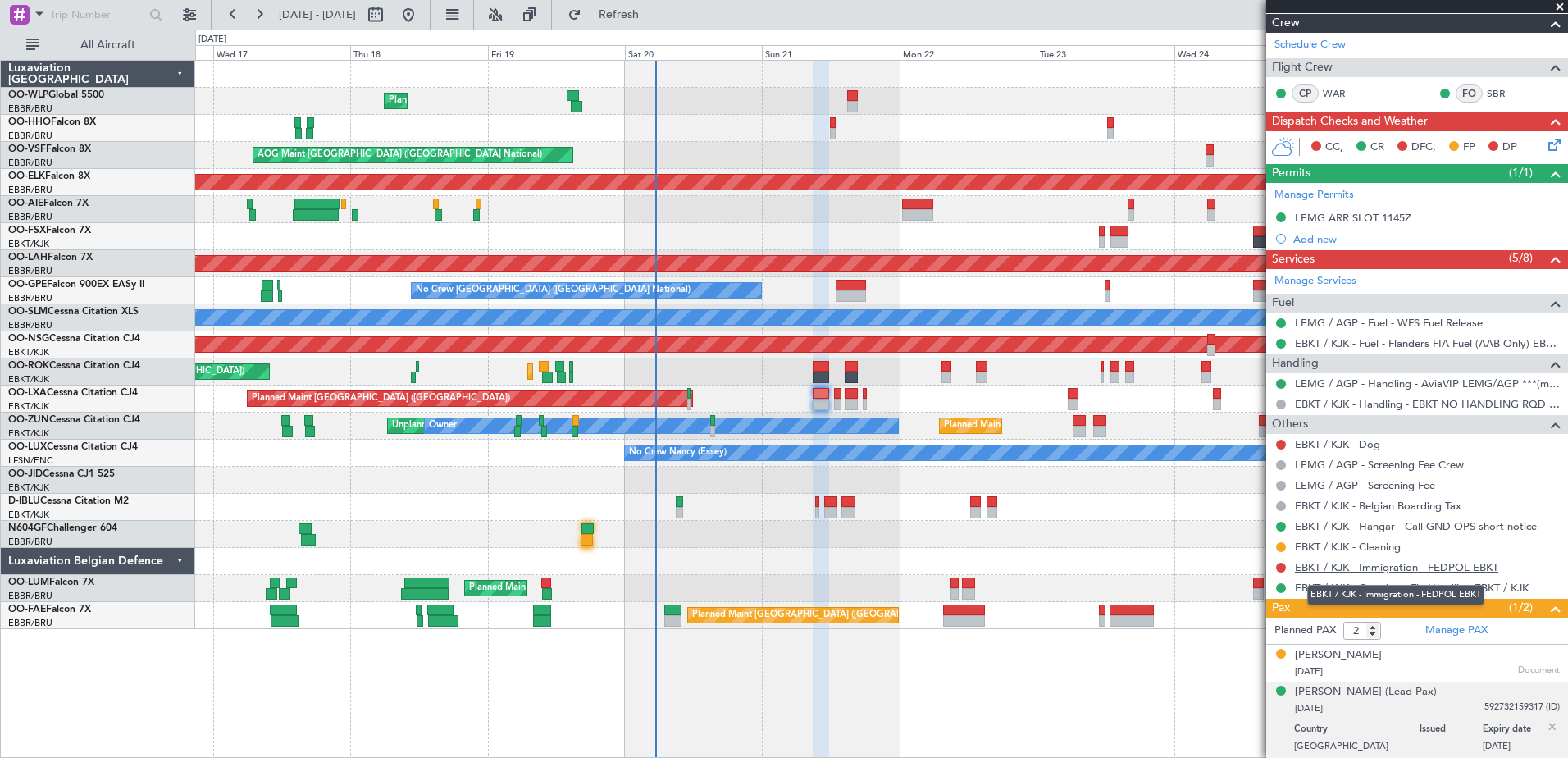
click at [1390, 566] on link "EBKT / KJK - Immigration - FEDPOL EBKT" at bounding box center [1396, 566] width 204 height 14
click at [653, 16] on span "Refresh" at bounding box center [619, 14] width 69 height 12
click at [1278, 564] on button at bounding box center [1280, 567] width 10 height 10
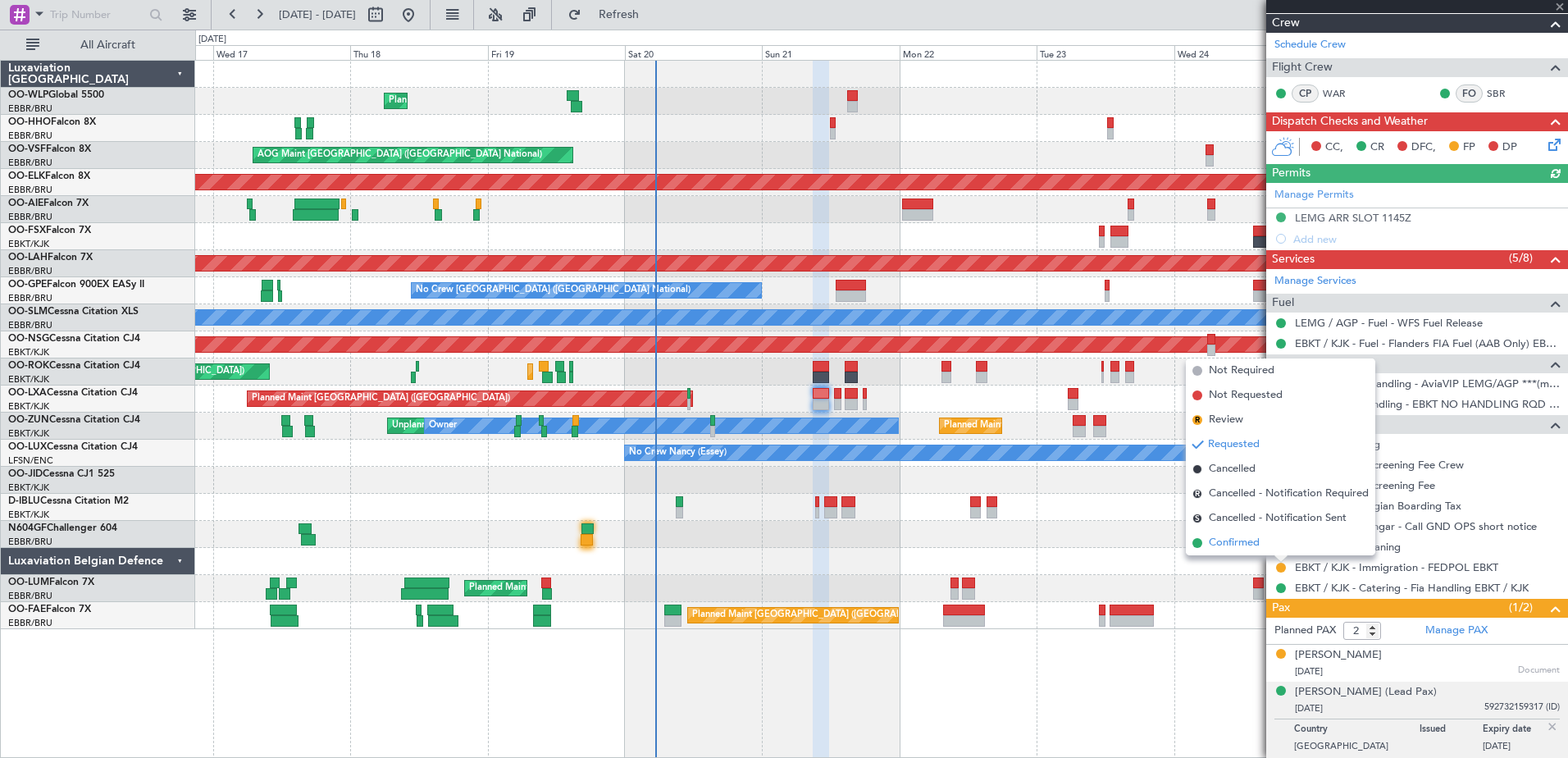
click at [1240, 544] on span "Confirmed" at bounding box center [1234, 543] width 51 height 16
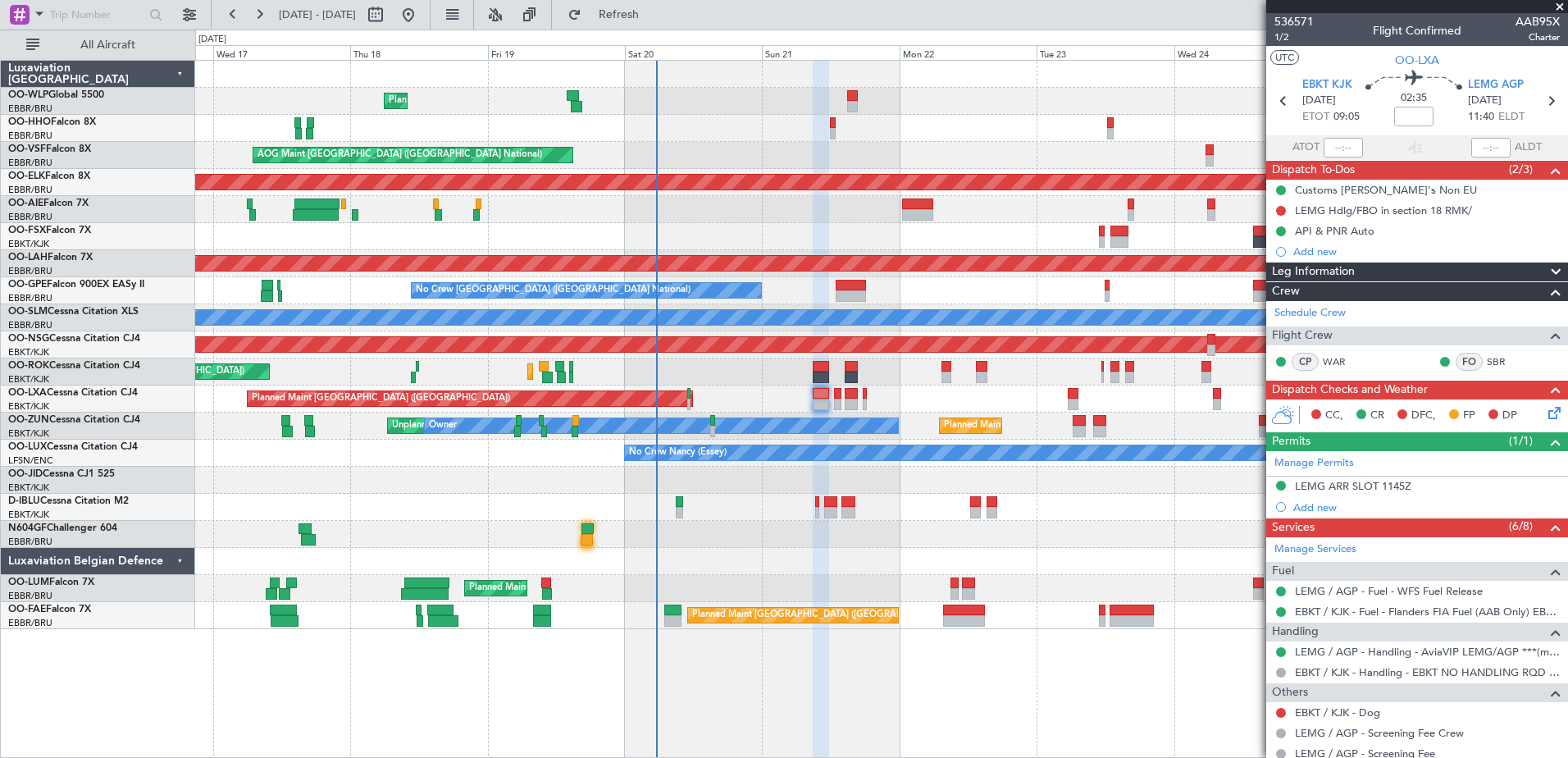
scroll to position [268, 0]
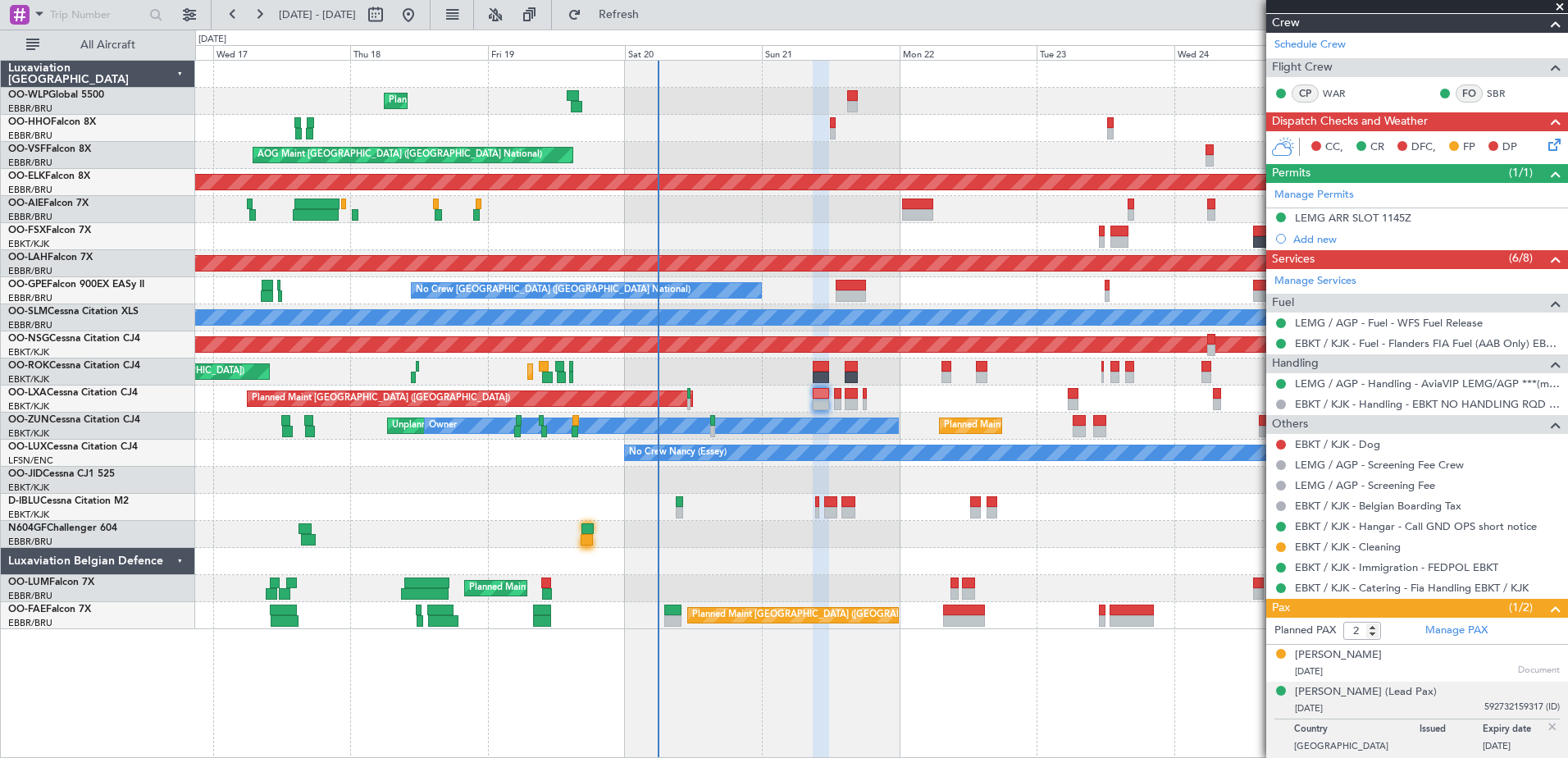
drag, startPoint x: 1362, startPoint y: 222, endPoint x: 1384, endPoint y: 226, distance: 22.4
click at [1362, 222] on div "LEMG ARR SLOT 1145Z" at bounding box center [1353, 217] width 117 height 14
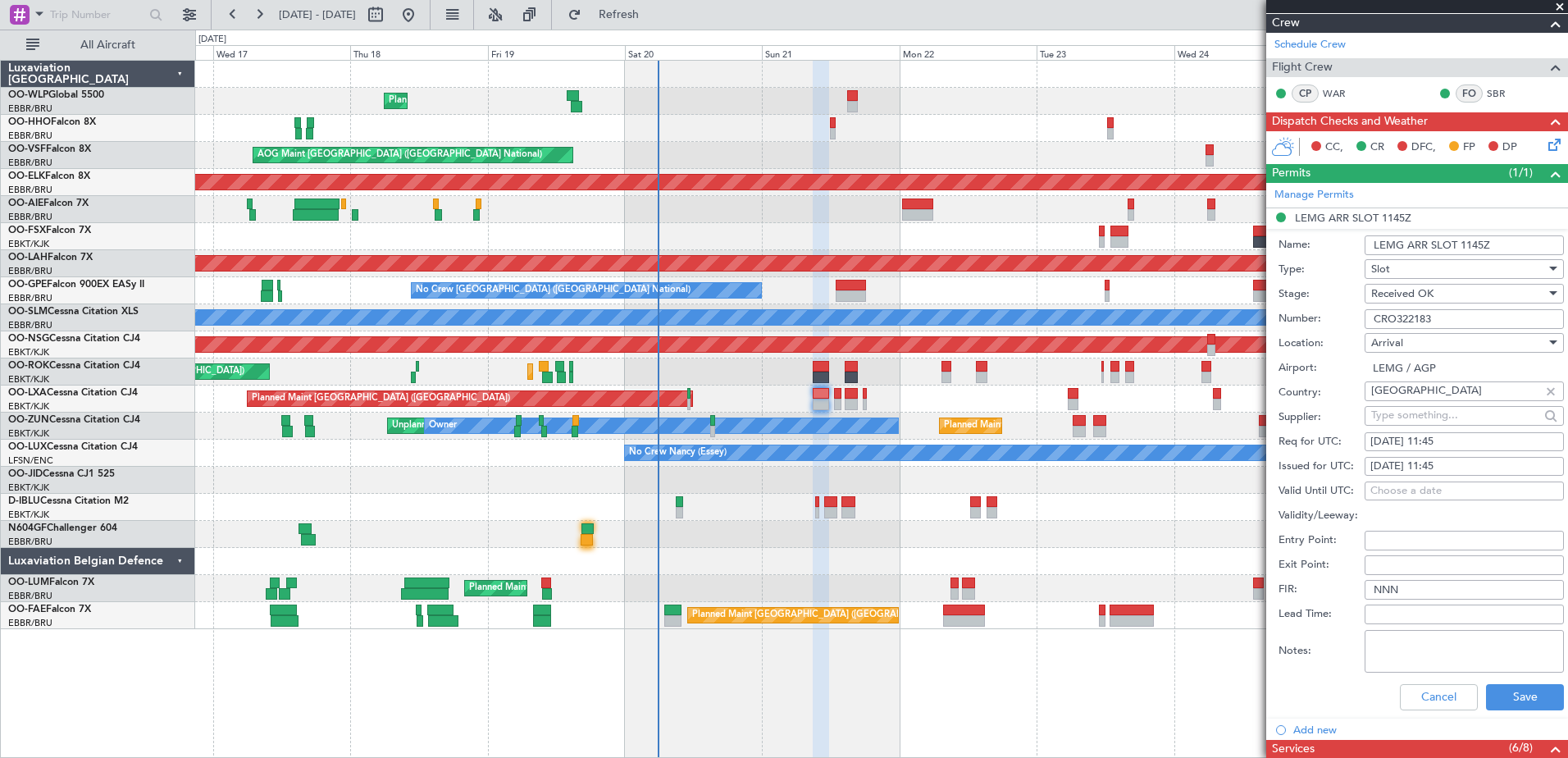
drag, startPoint x: 1458, startPoint y: 320, endPoint x: 1352, endPoint y: 321, distance: 106.0
click at [1352, 321] on div "Number: CRO322183" at bounding box center [1421, 318] width 285 height 24
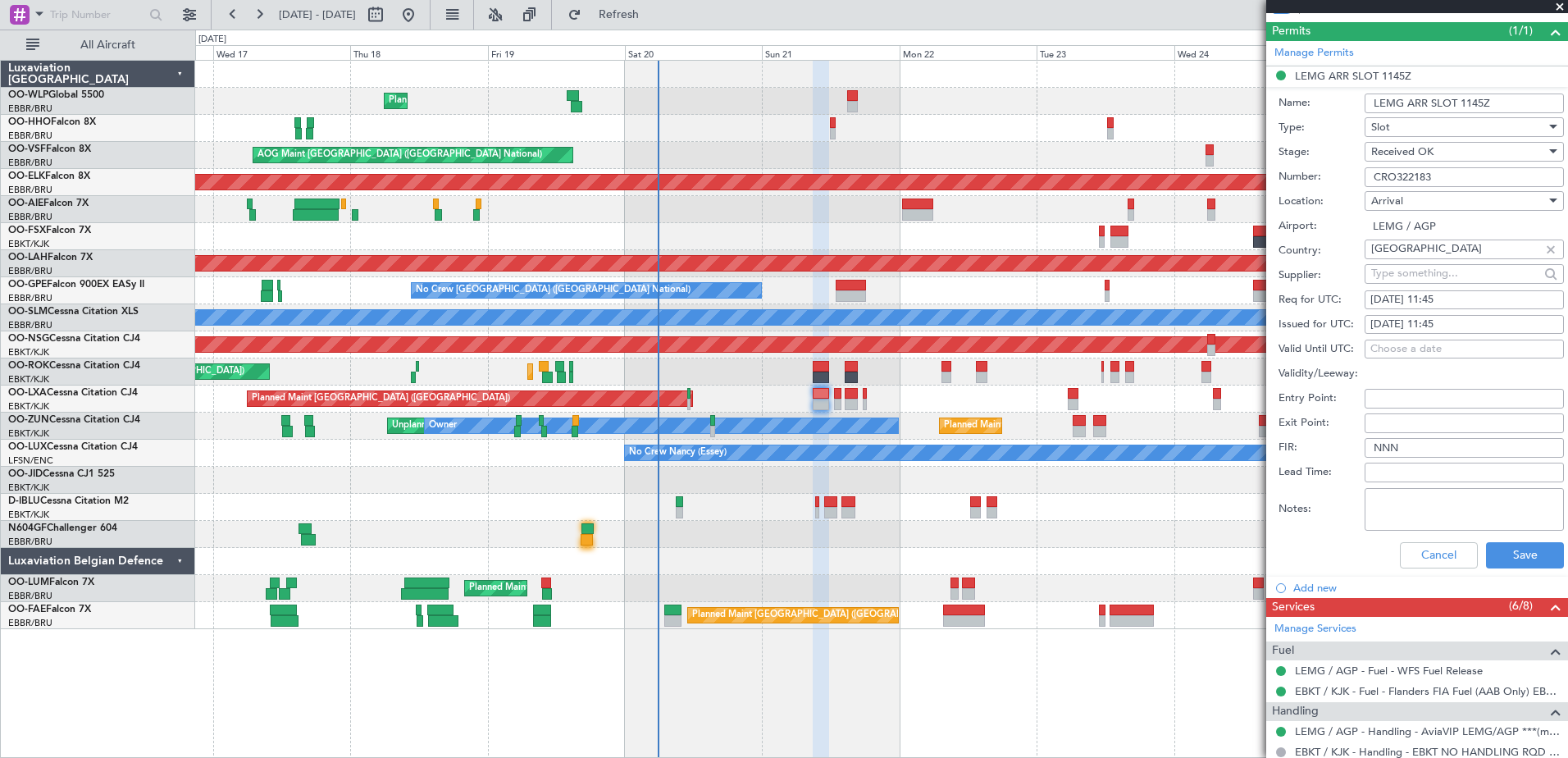
scroll to position [492, 0]
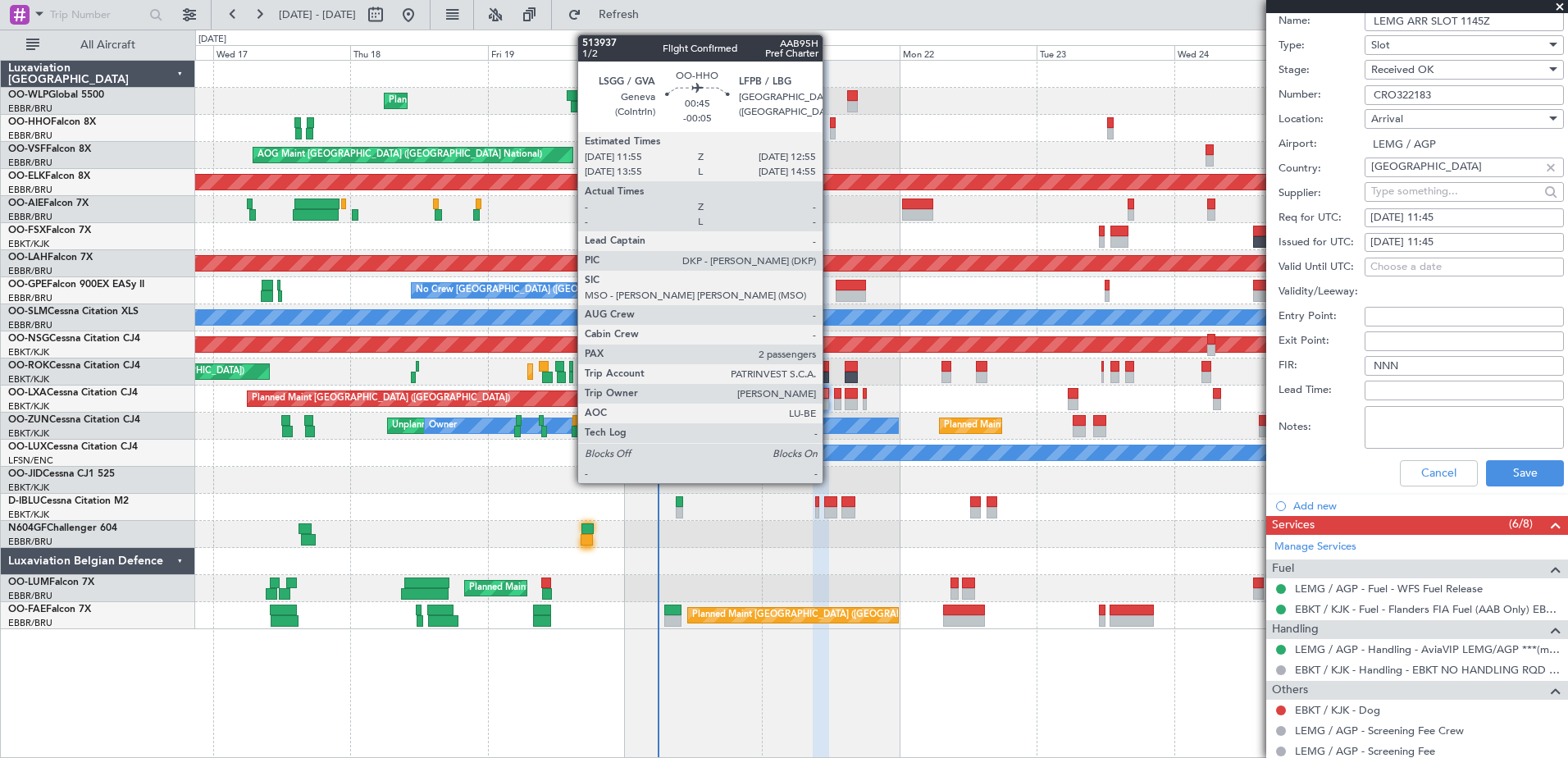
click at [830, 127] on div at bounding box center [832, 123] width 5 height 12
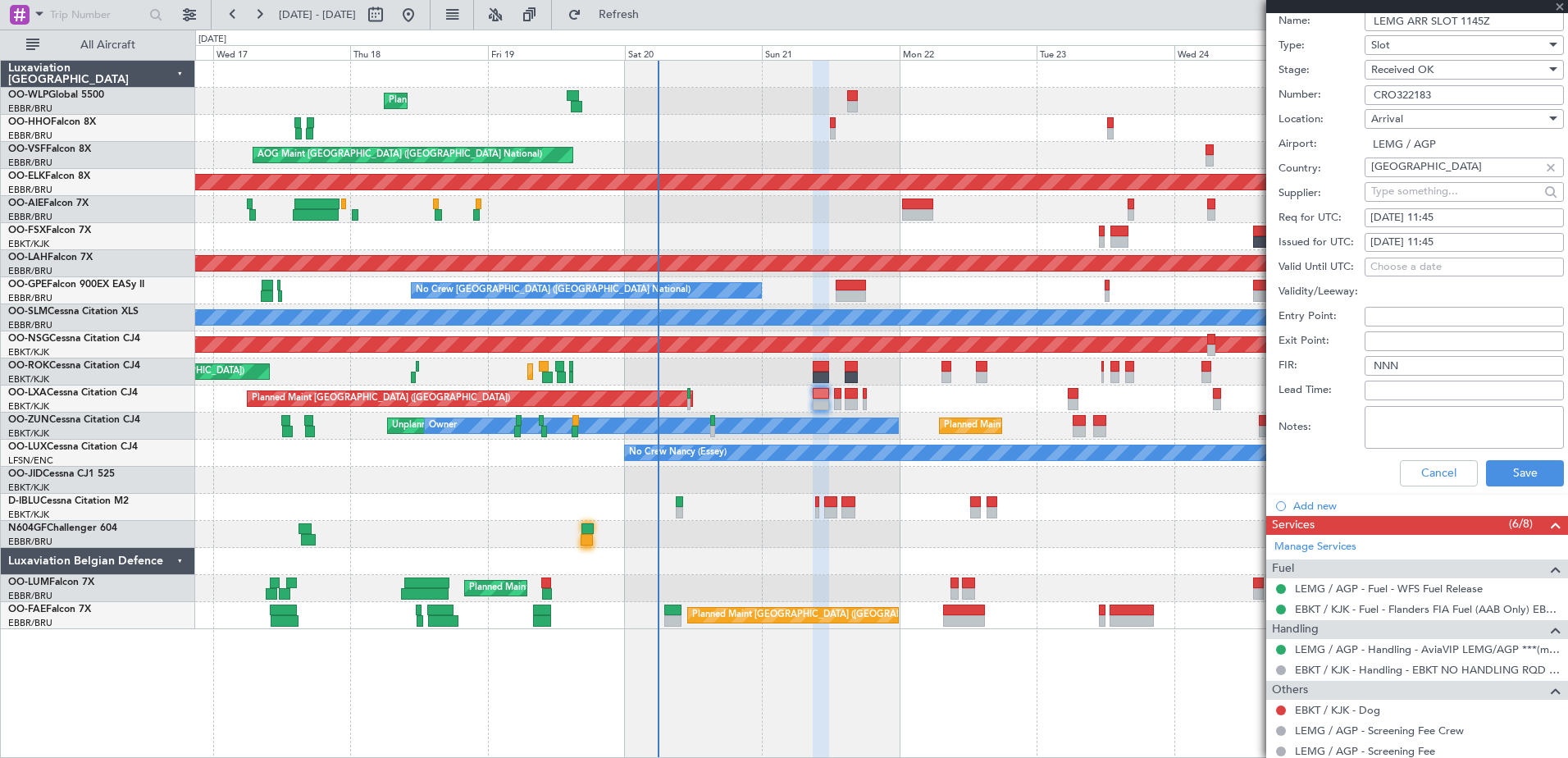
type input "-00:05"
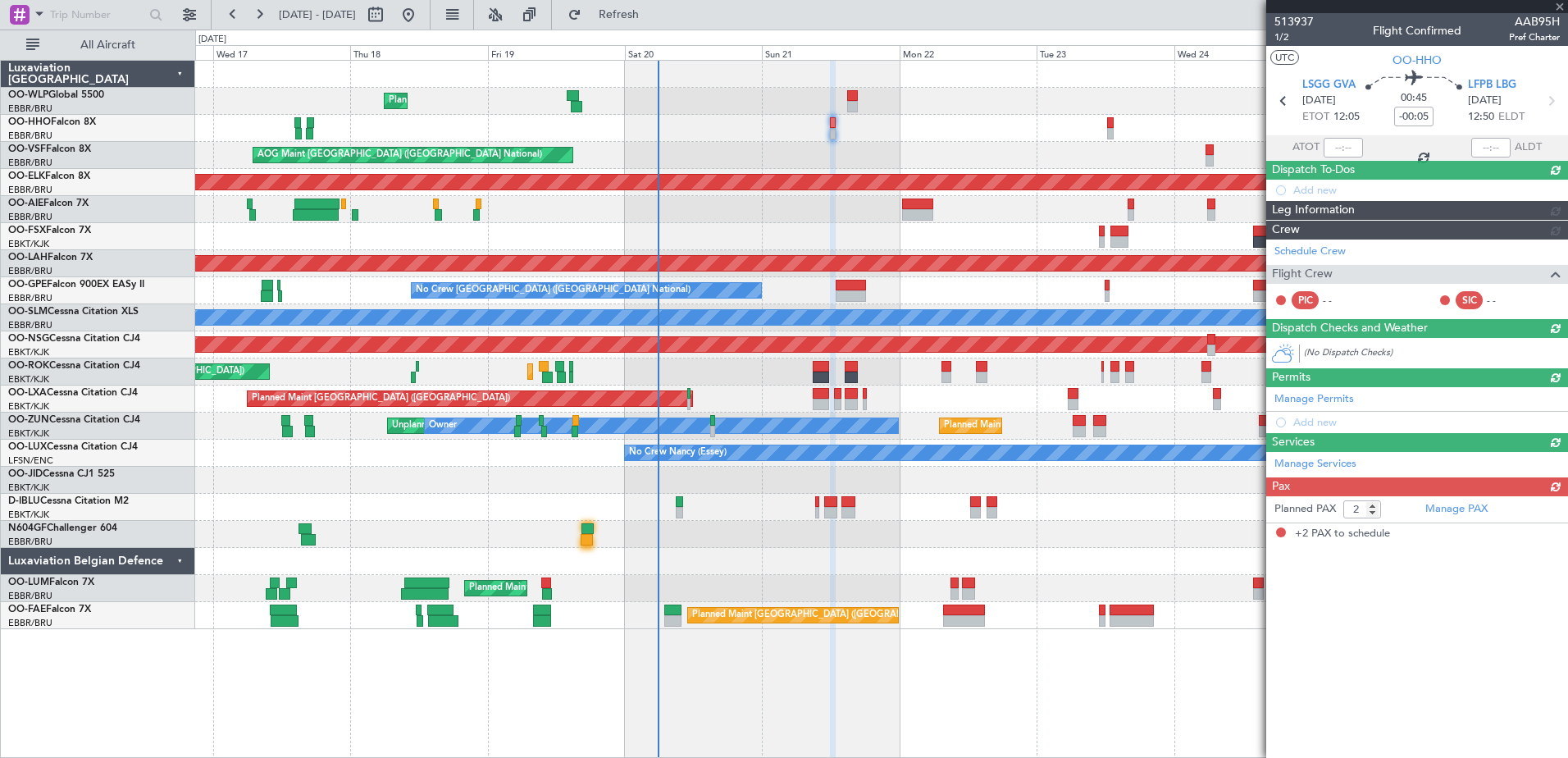
scroll to position [0, 0]
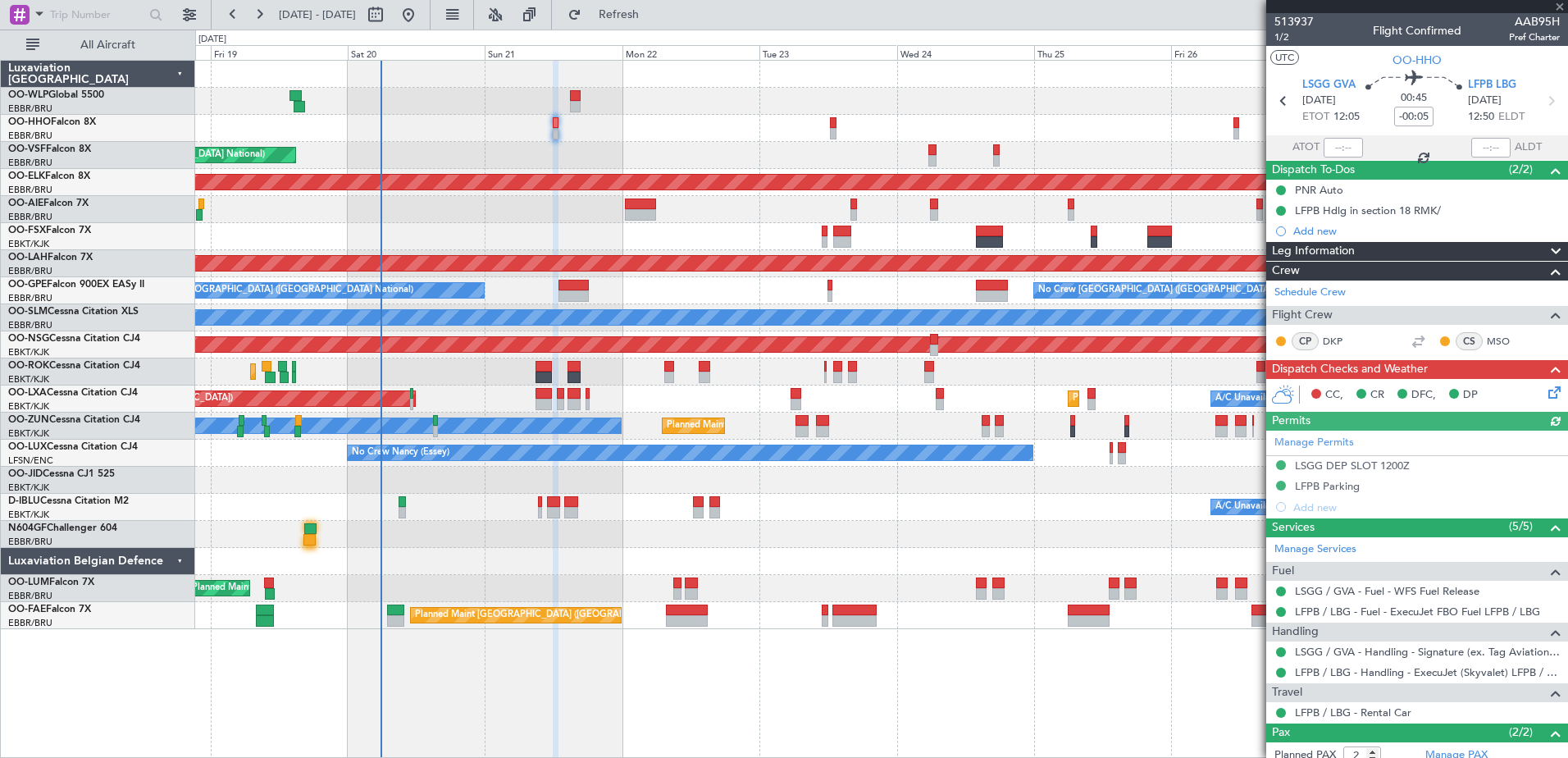
click at [692, 154] on div "Planned Maint Liege AOG Maint Brussels (Brussels National) Planned Maint Kortri…" at bounding box center [881, 345] width 1373 height 568
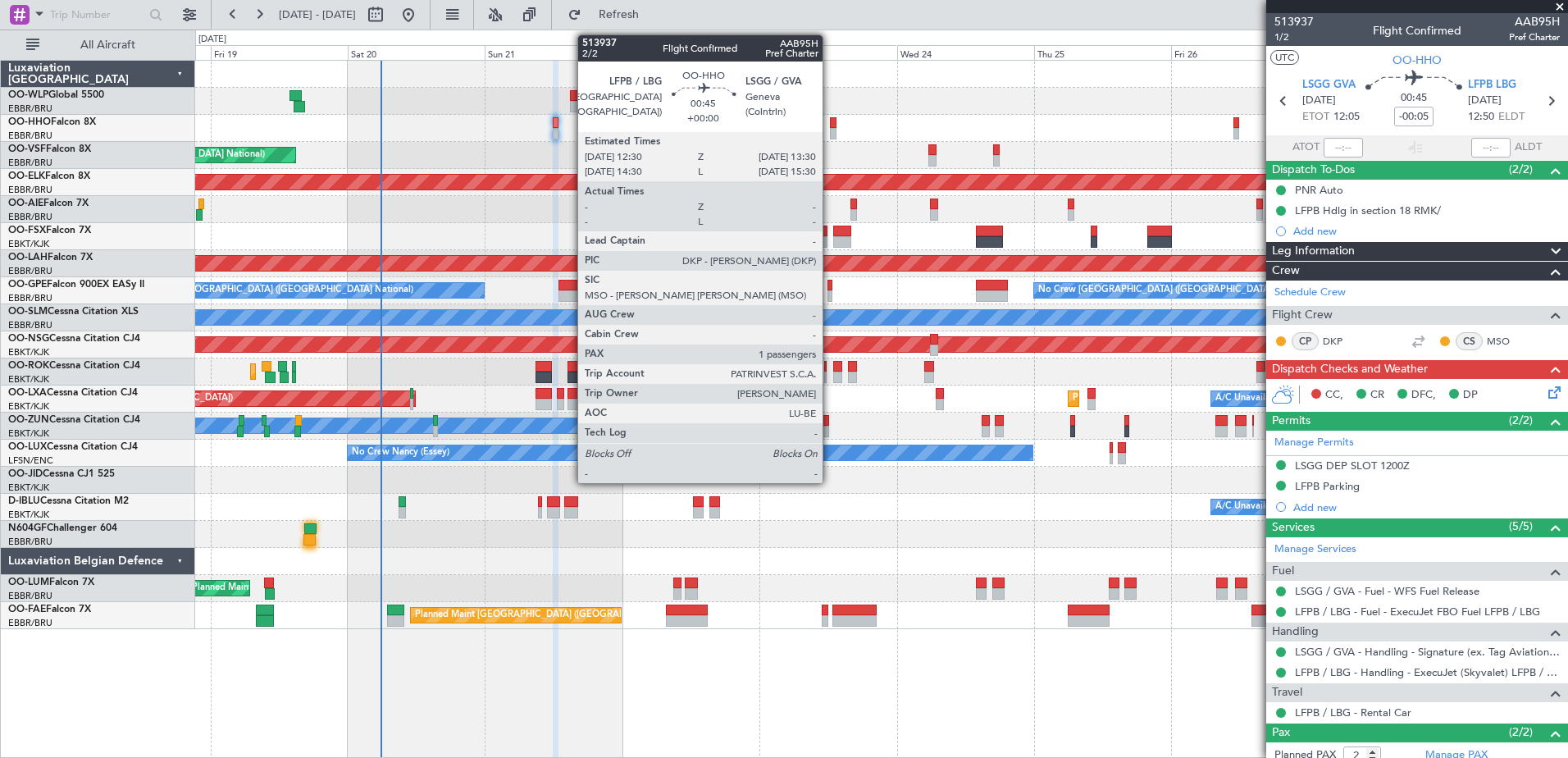
click at [830, 126] on div at bounding box center [832, 123] width 5 height 12
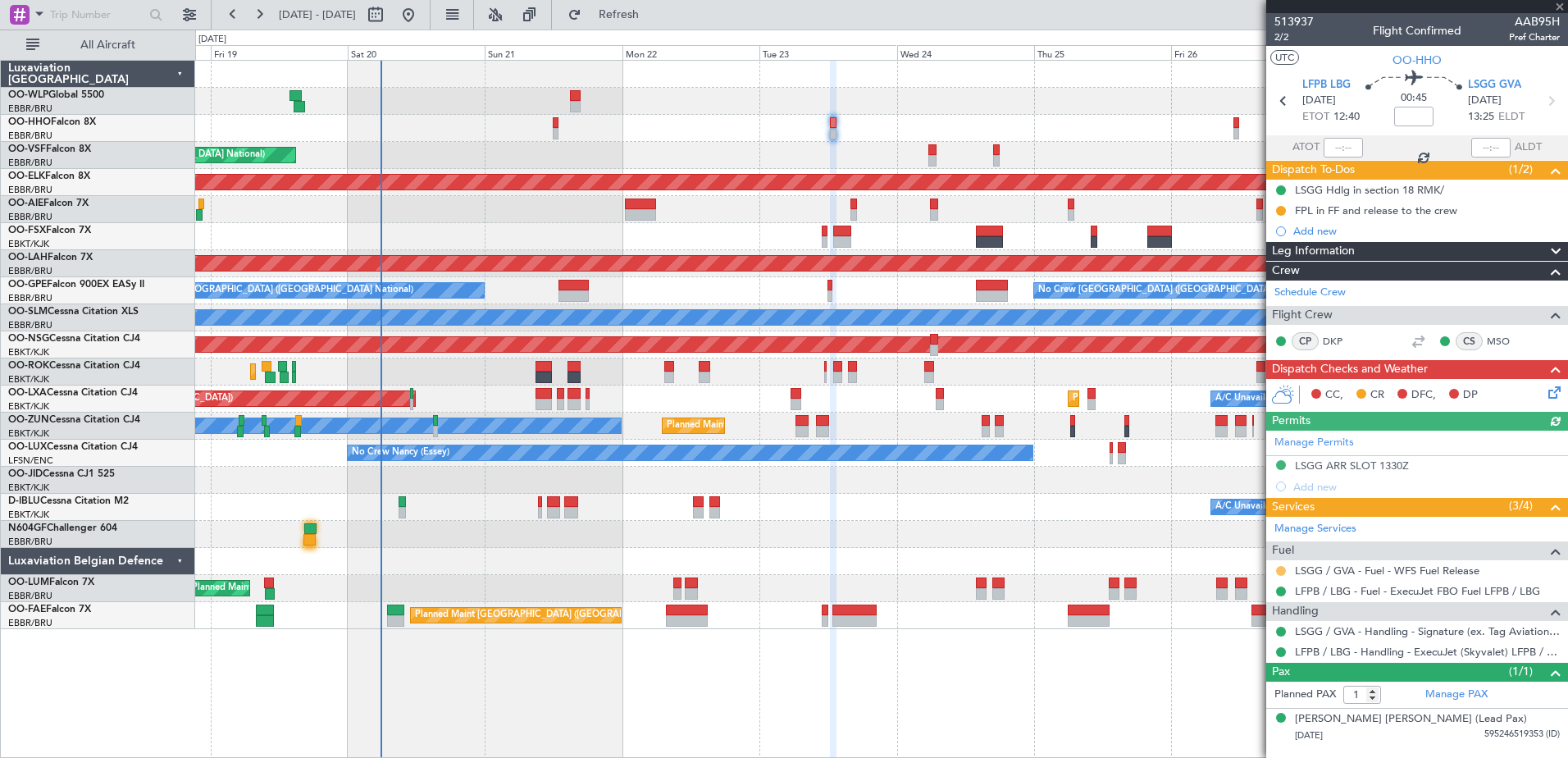
click at [1280, 570] on button at bounding box center [1280, 570] width 10 height 10
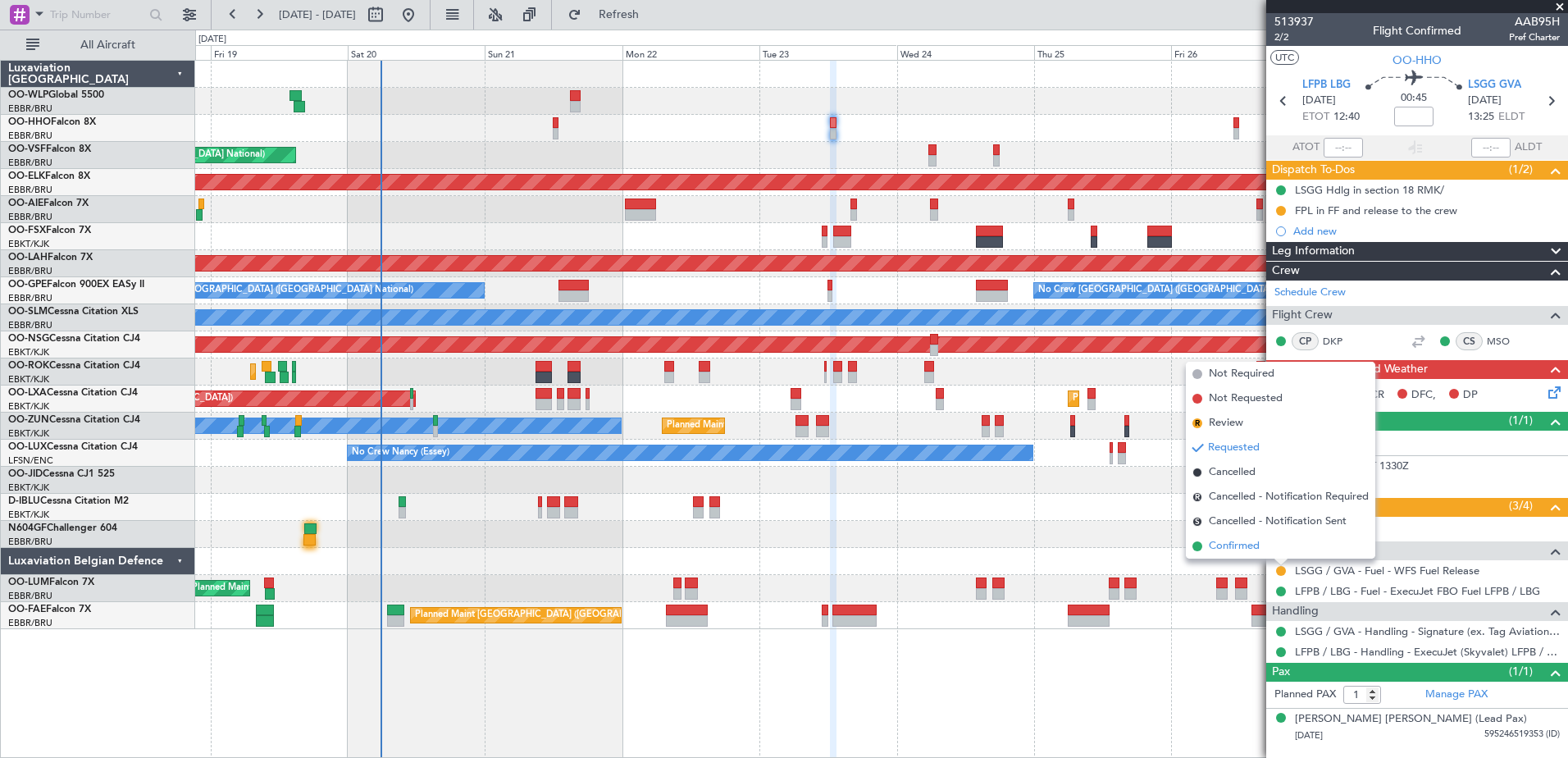
click at [1225, 548] on span "Confirmed" at bounding box center [1234, 546] width 51 height 16
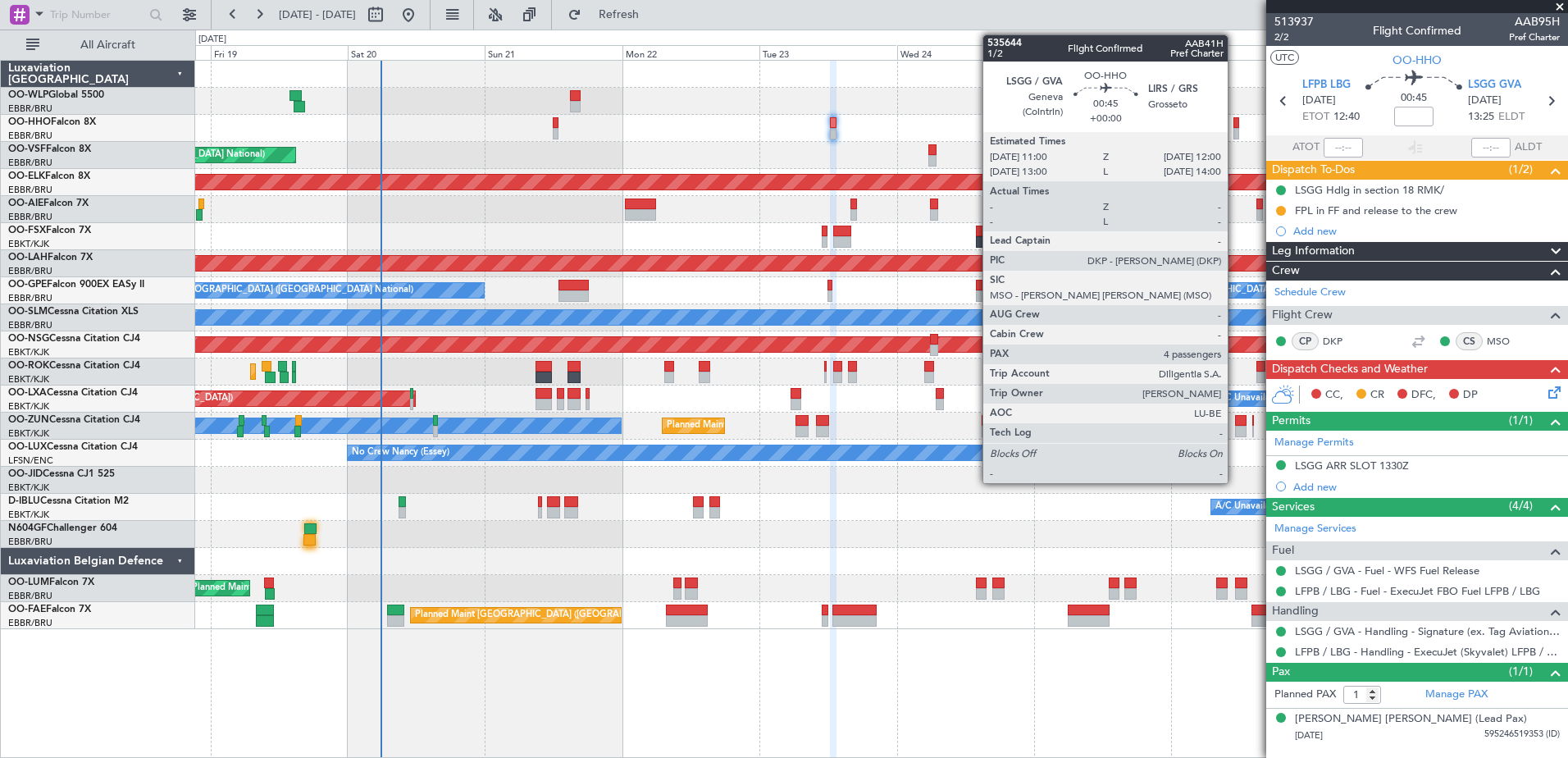
click at [1235, 132] on div at bounding box center [1236, 133] width 5 height 12
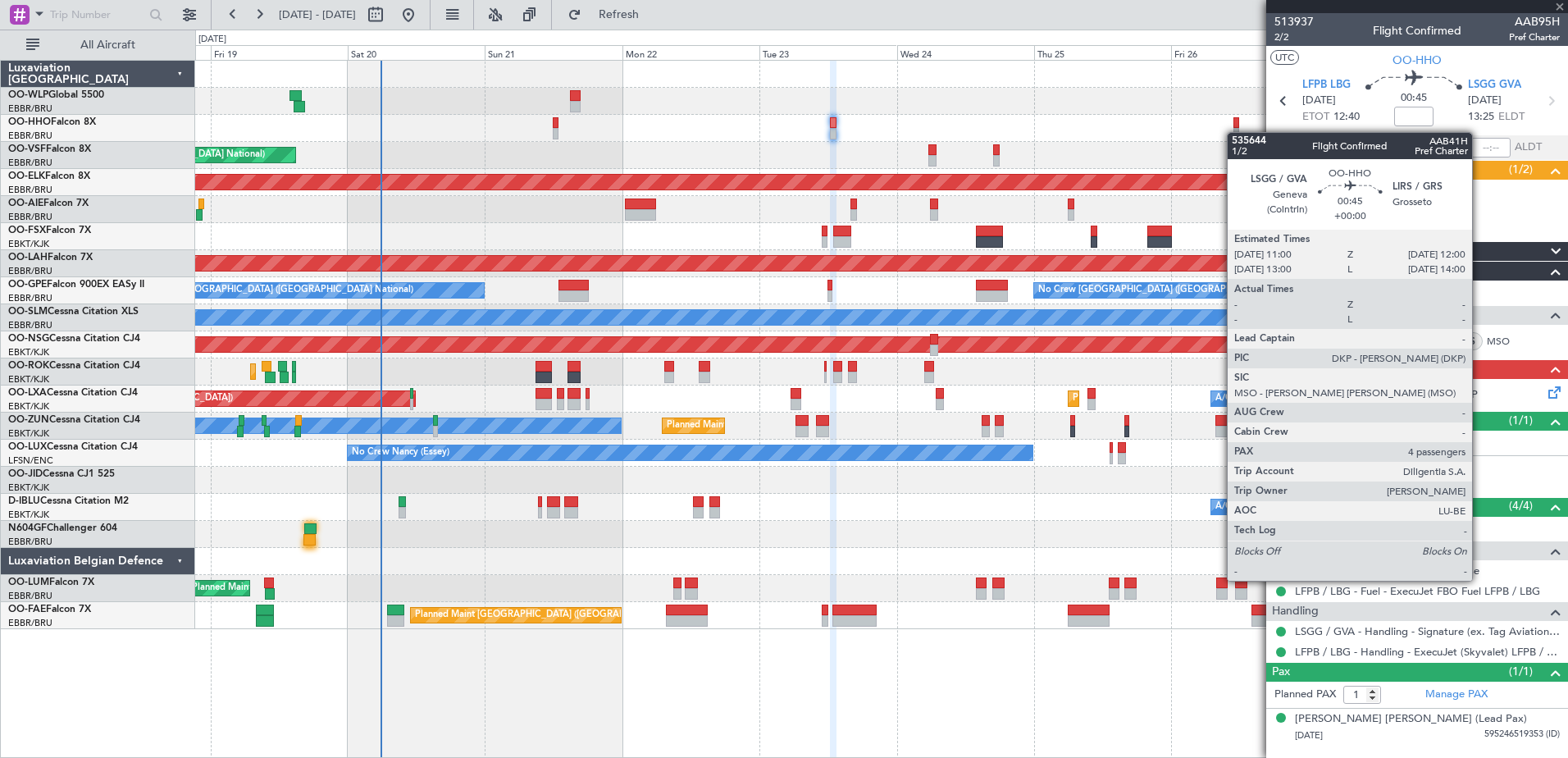
type input "4"
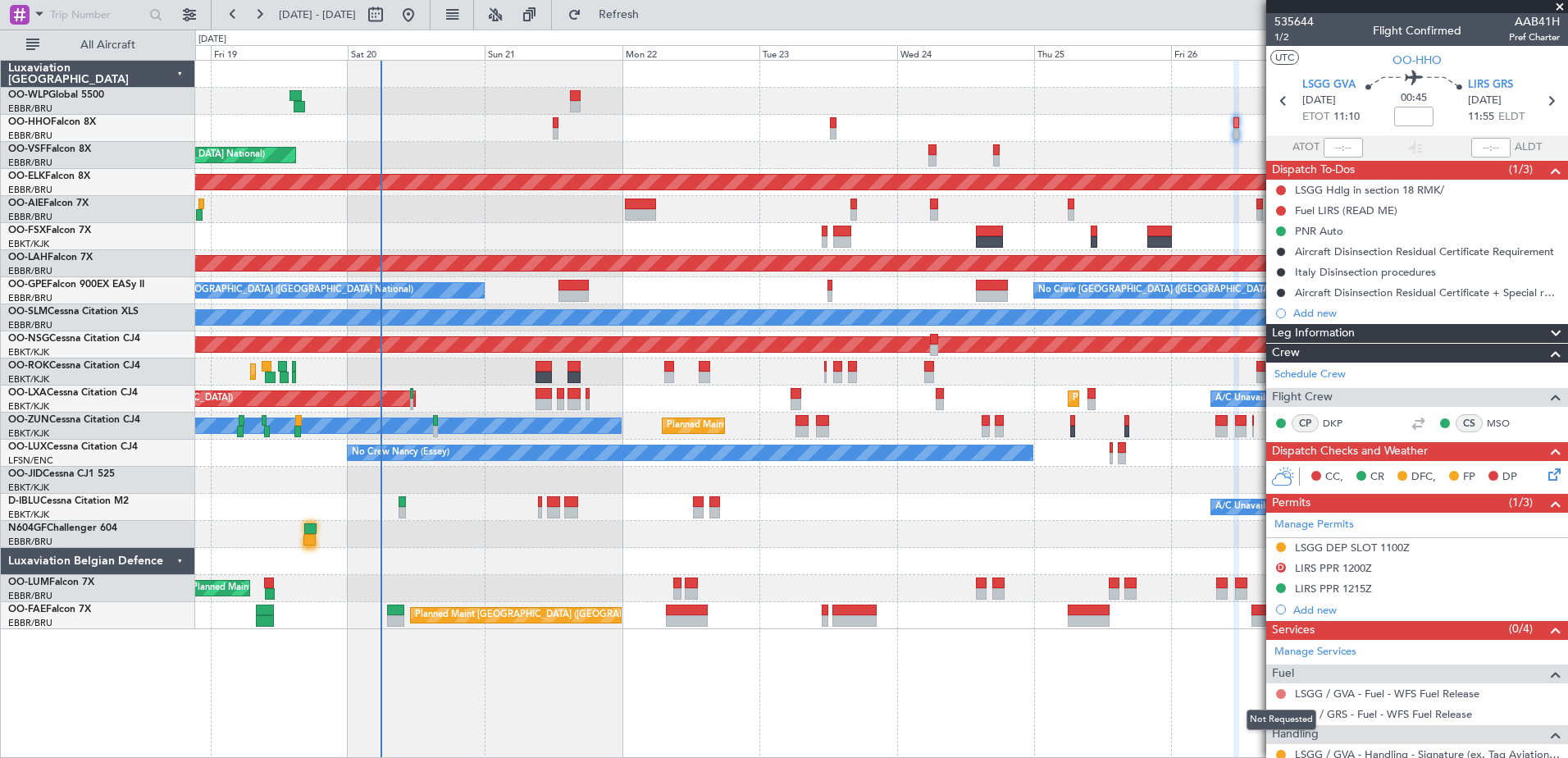
click at [1280, 689] on button at bounding box center [1280, 693] width 10 height 10
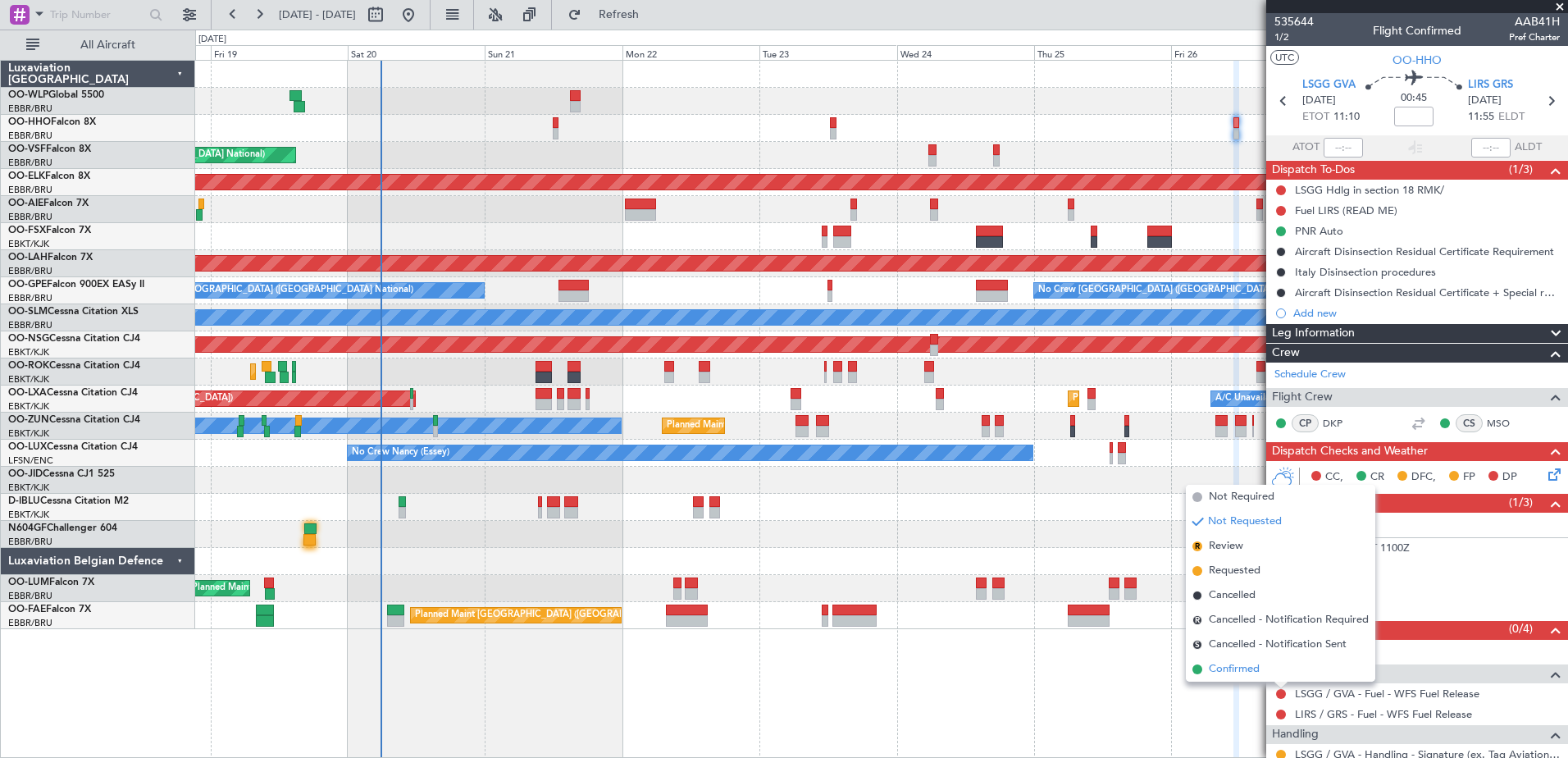
click at [1243, 668] on span "Confirmed" at bounding box center [1234, 669] width 51 height 16
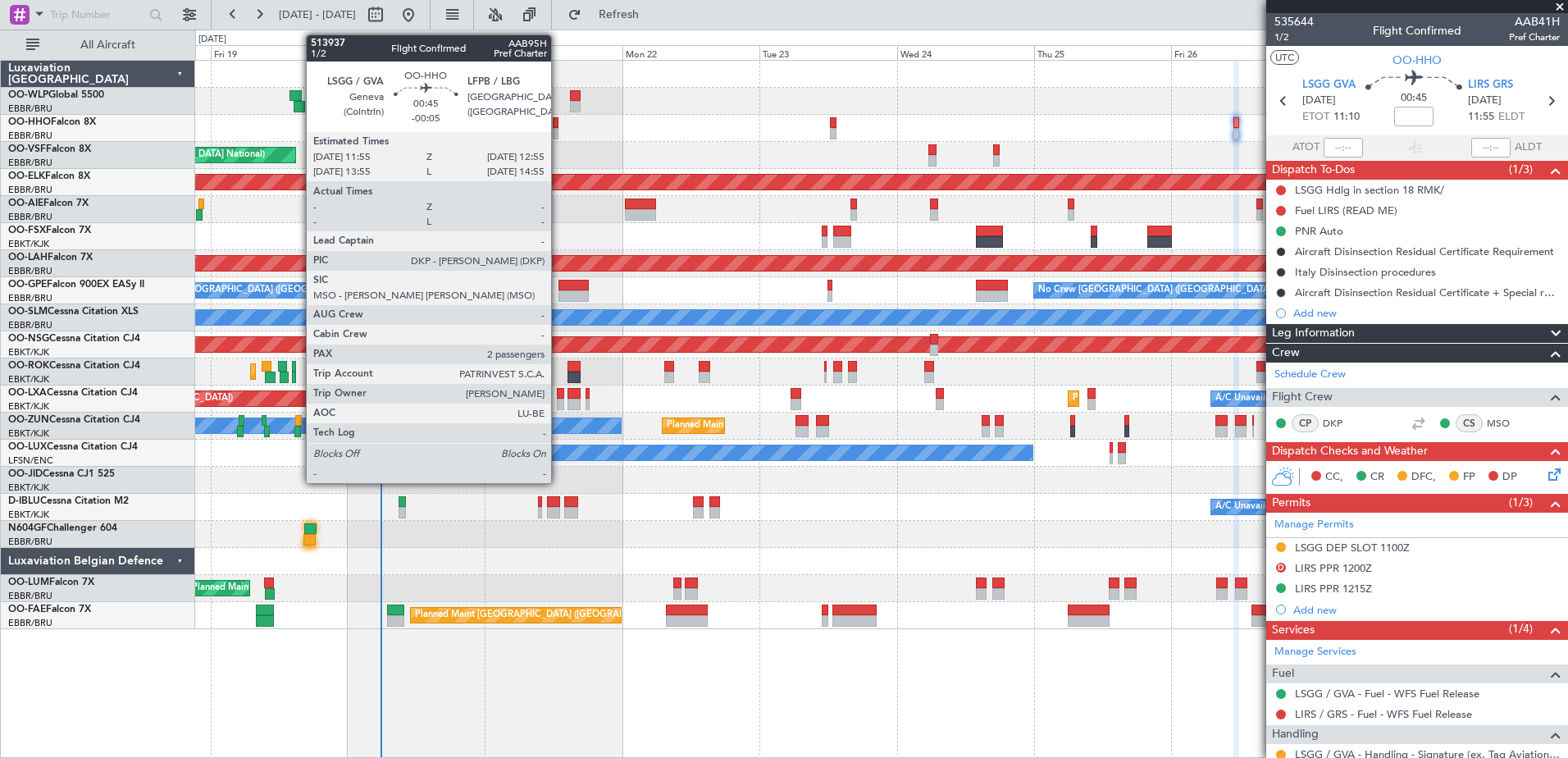
click at [558, 122] on div at bounding box center [556, 123] width 5 height 12
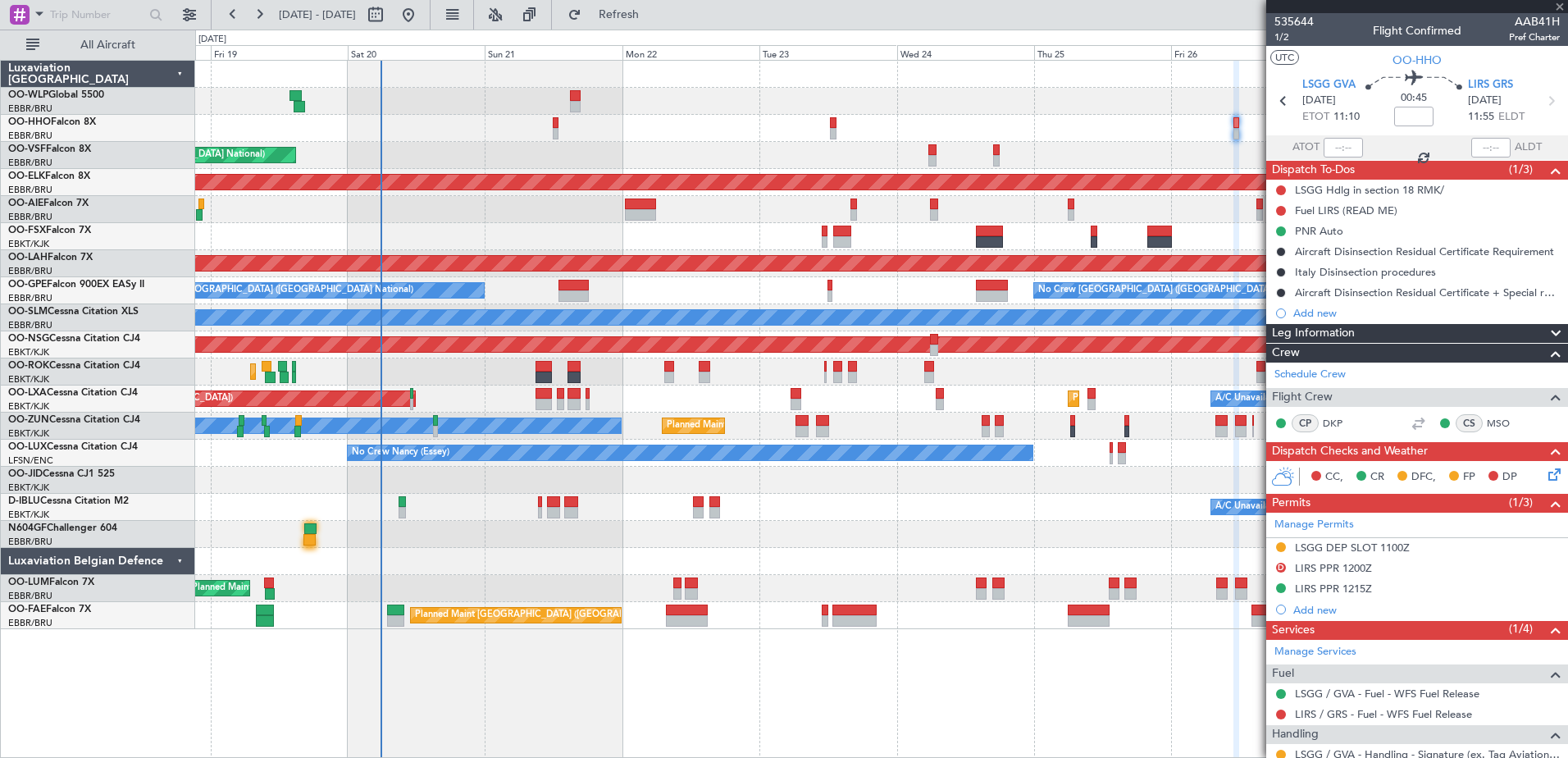
type input "-00:05"
type input "2"
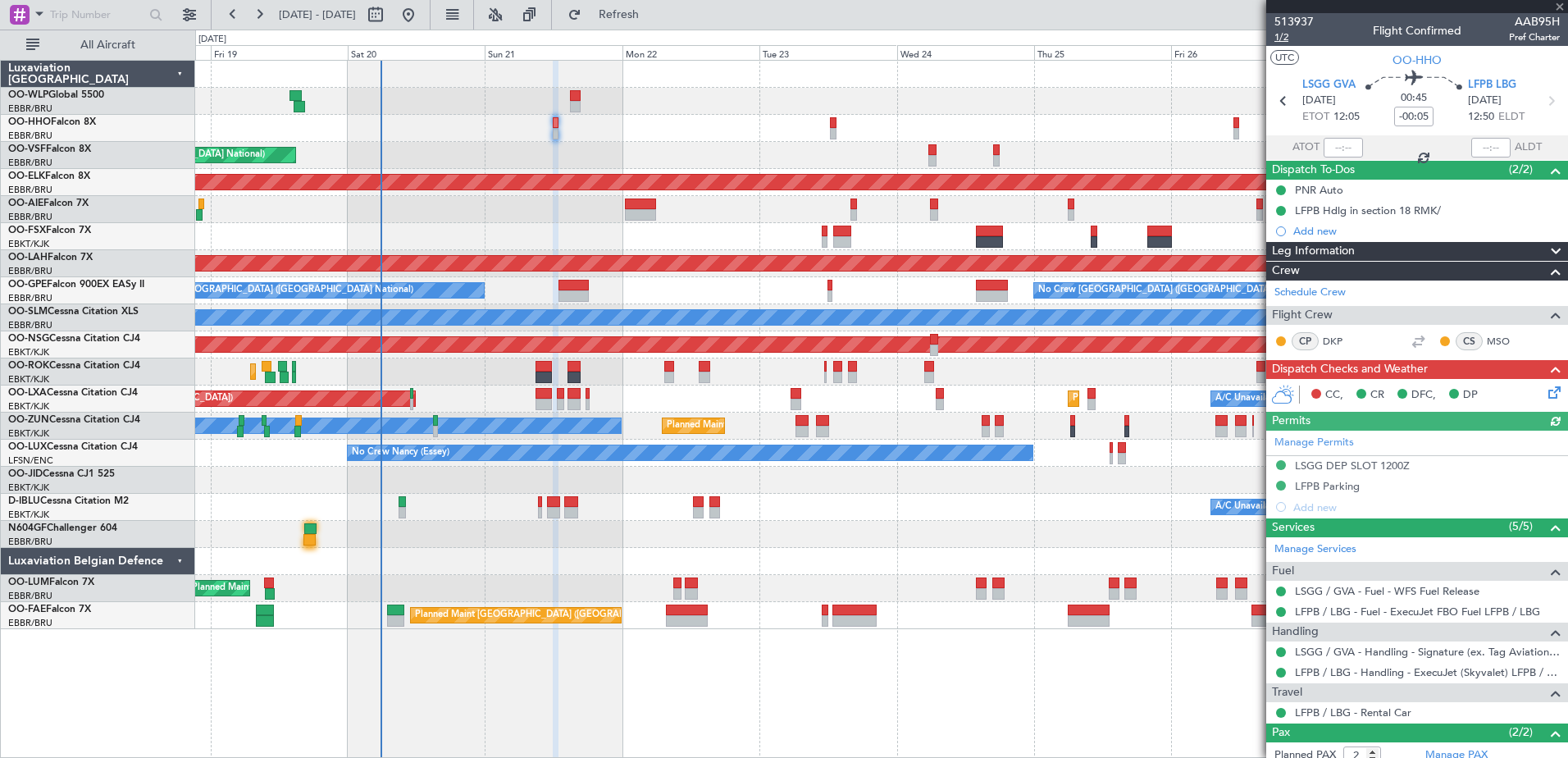
click at [1281, 37] on span "1/2" at bounding box center [1295, 37] width 40 height 14
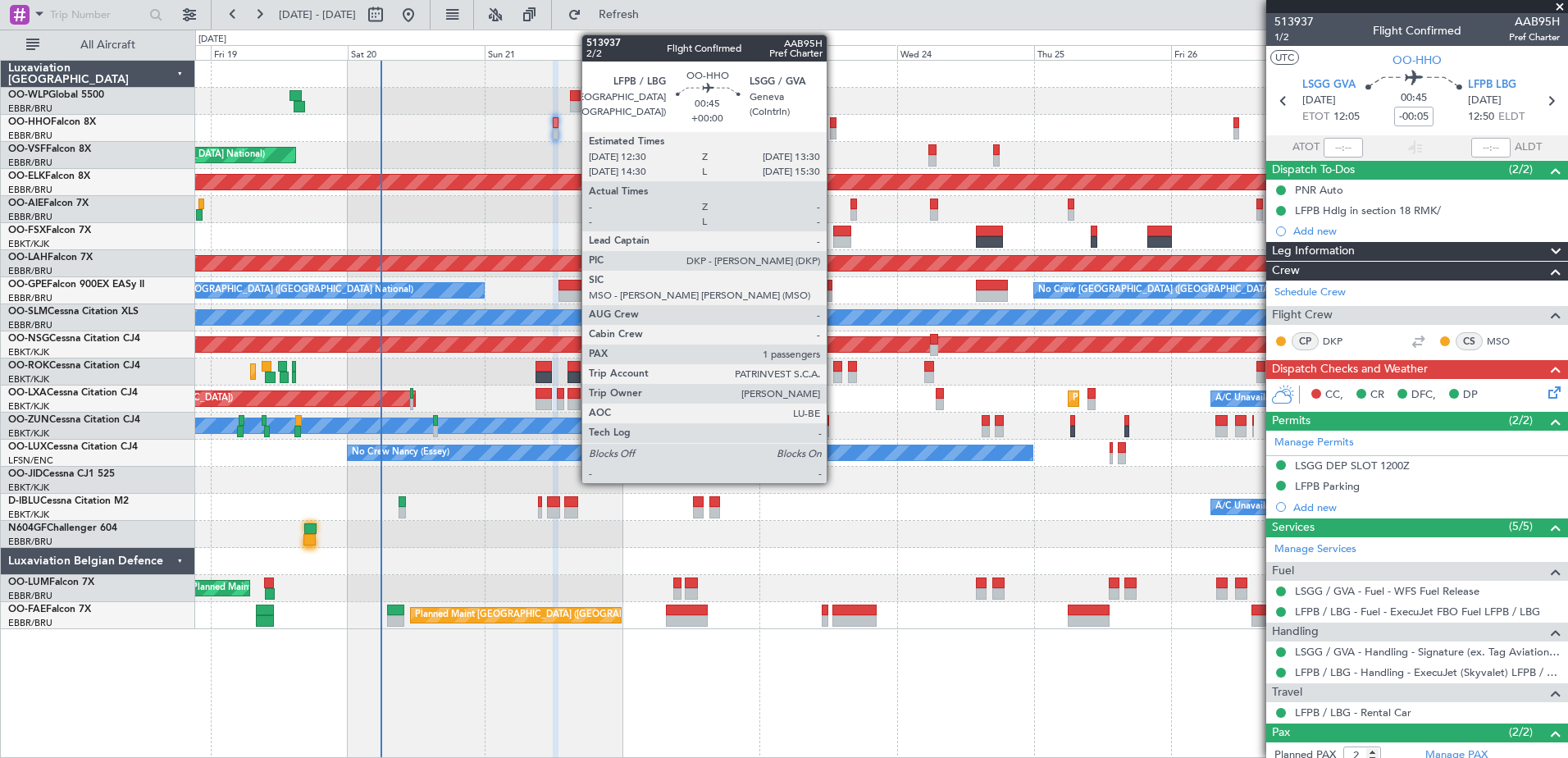
click at [834, 127] on div at bounding box center [832, 123] width 5 height 12
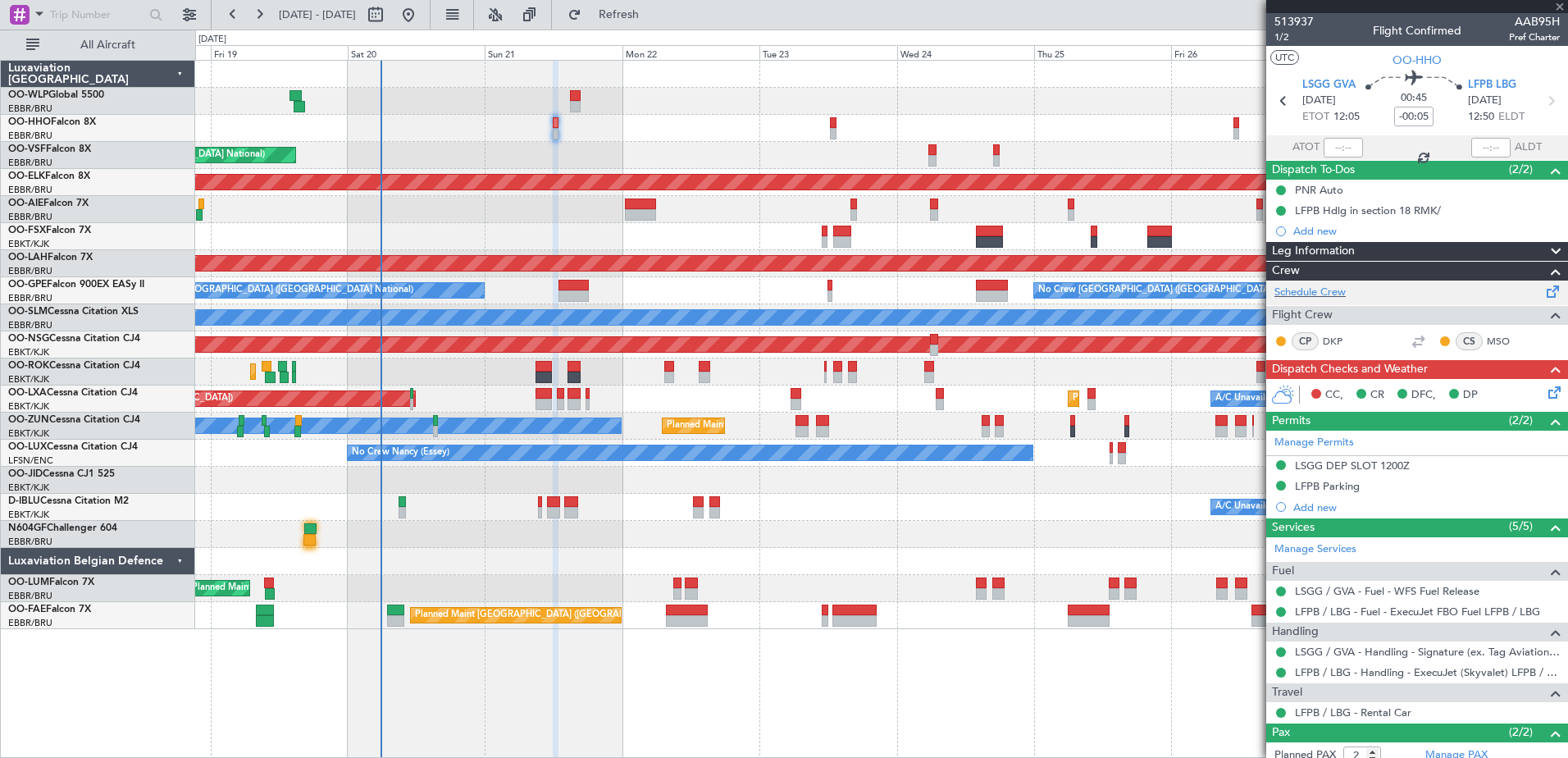
type input "1"
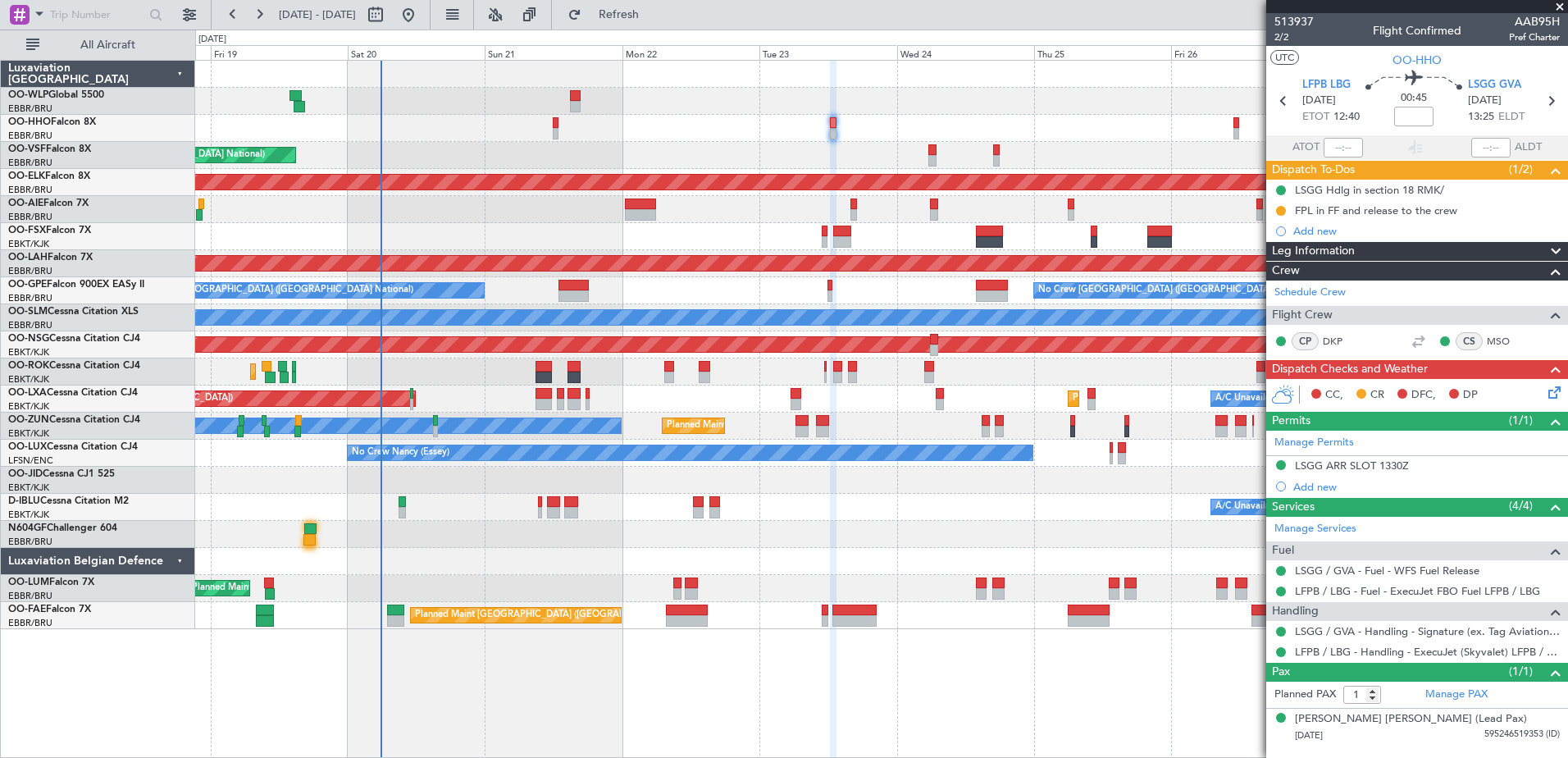
click at [1551, 390] on icon at bounding box center [1552, 389] width 14 height 14
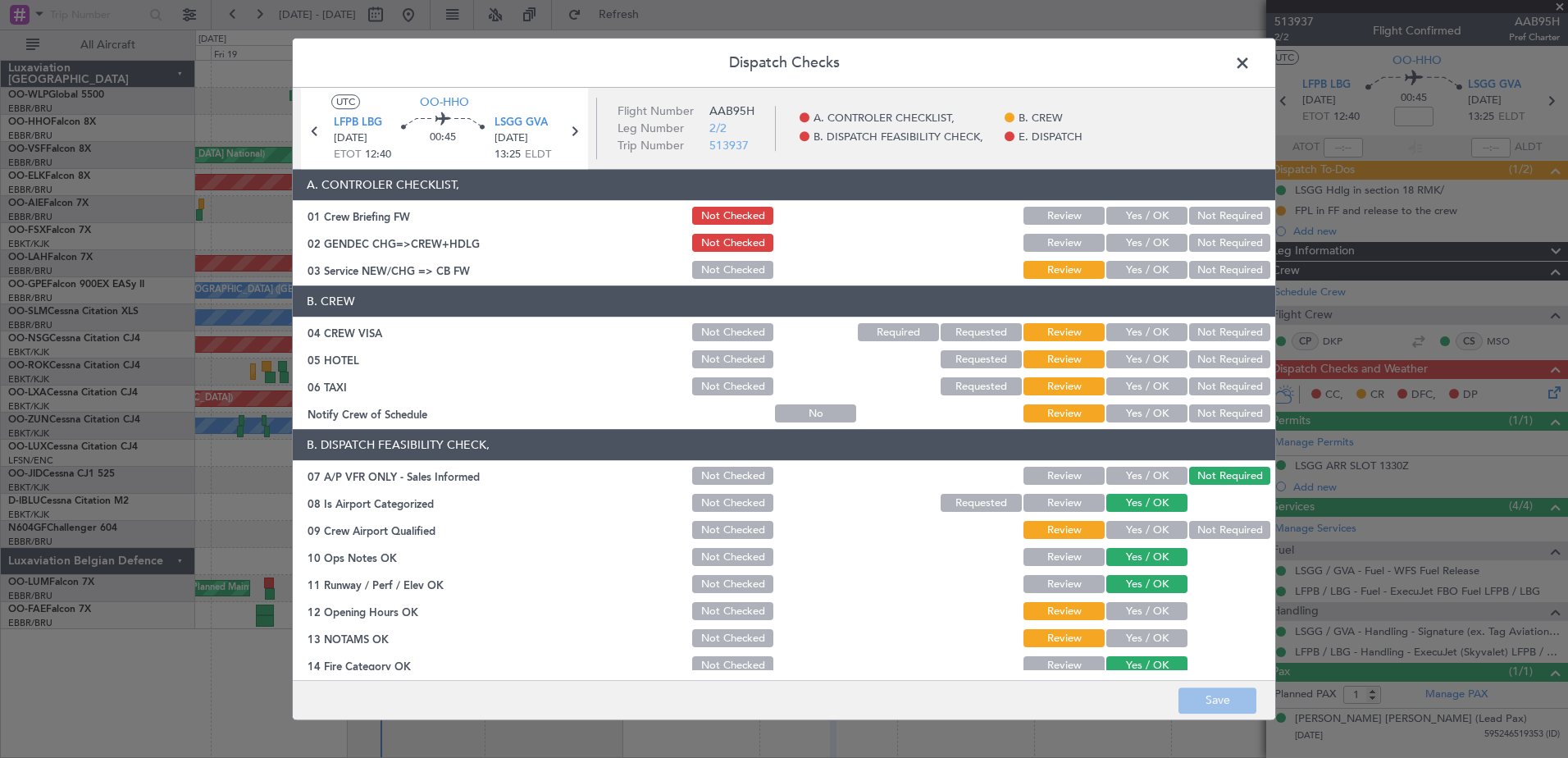
click at [1209, 408] on button "Not Required" at bounding box center [1230, 414] width 81 height 18
click at [1212, 372] on section "B. CREW 04 CREW VISA Not Checked Required Requested Review Yes / OK Not Require…" at bounding box center [784, 355] width 983 height 139
drag, startPoint x: 1212, startPoint y: 384, endPoint x: 1214, endPoint y: 371, distance: 13.2
click at [1212, 383] on button "Not Required" at bounding box center [1230, 387] width 81 height 18
click at [1217, 355] on button "Not Required" at bounding box center [1230, 360] width 81 height 18
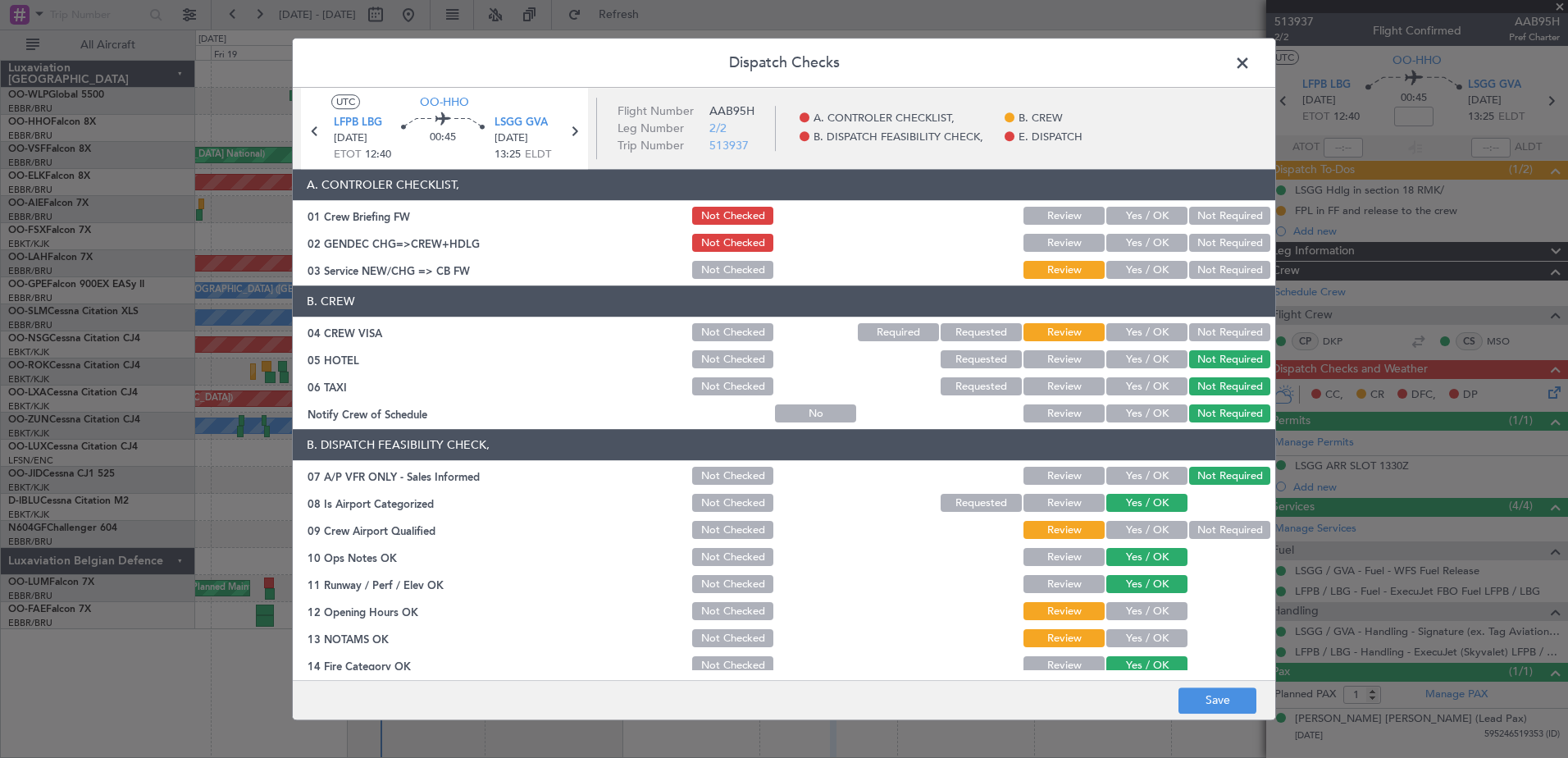
click at [1217, 326] on button "Not Required" at bounding box center [1230, 333] width 81 height 18
click at [1133, 266] on button "Yes / OK" at bounding box center [1147, 270] width 81 height 18
click at [1136, 243] on button "Yes / OK" at bounding box center [1147, 243] width 81 height 18
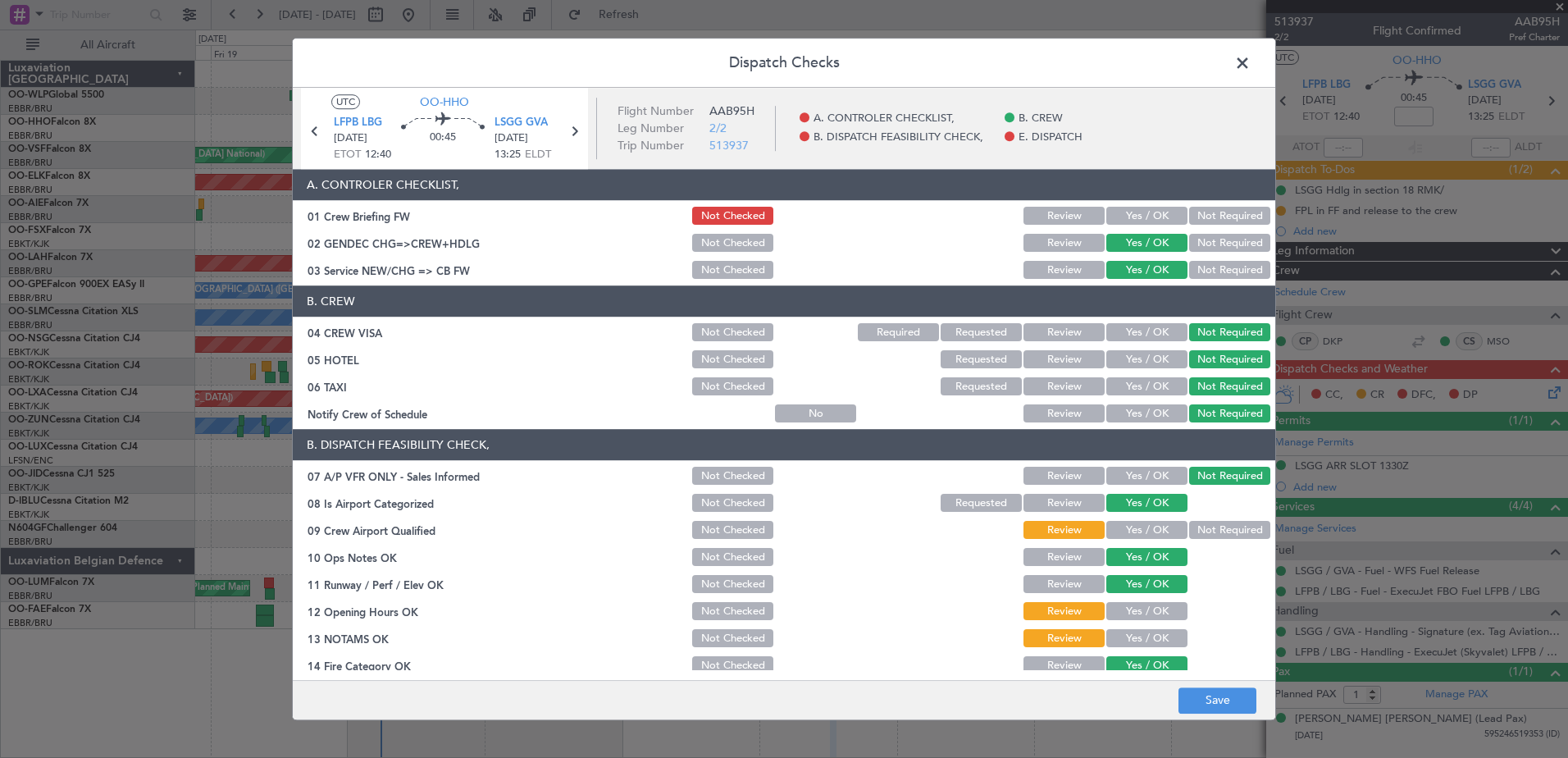
click at [1129, 207] on button "Yes / OK" at bounding box center [1147, 216] width 81 height 18
click at [1221, 535] on button "Not Required" at bounding box center [1230, 531] width 81 height 18
drag, startPoint x: 1148, startPoint y: 604, endPoint x: 1145, endPoint y: 627, distance: 23.2
click at [1148, 605] on button "Yes / OK" at bounding box center [1147, 611] width 81 height 18
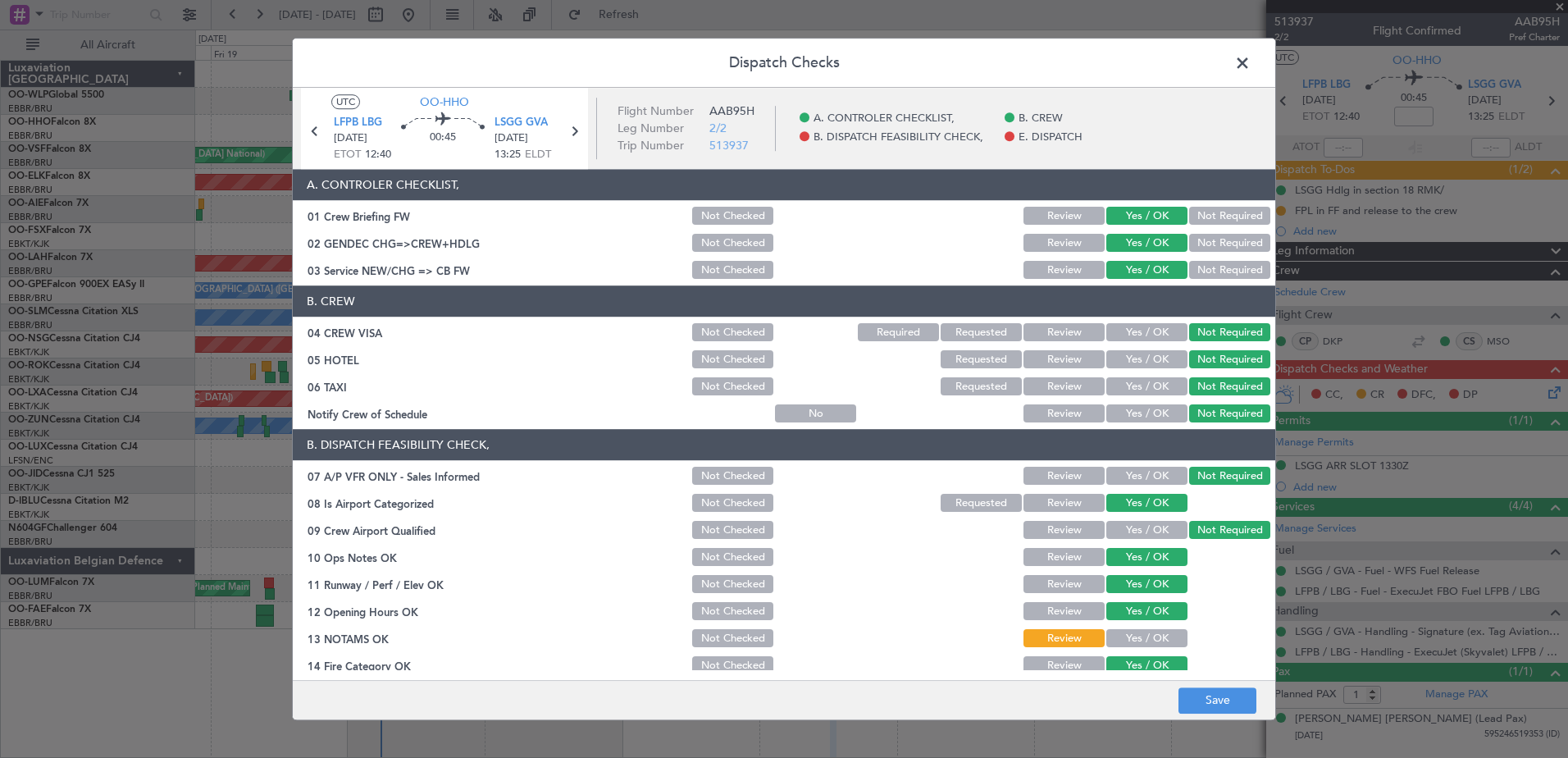
drag, startPoint x: 1145, startPoint y: 638, endPoint x: 1150, endPoint y: 625, distance: 13.9
click at [1145, 638] on button "Yes / OK" at bounding box center [1147, 639] width 81 height 18
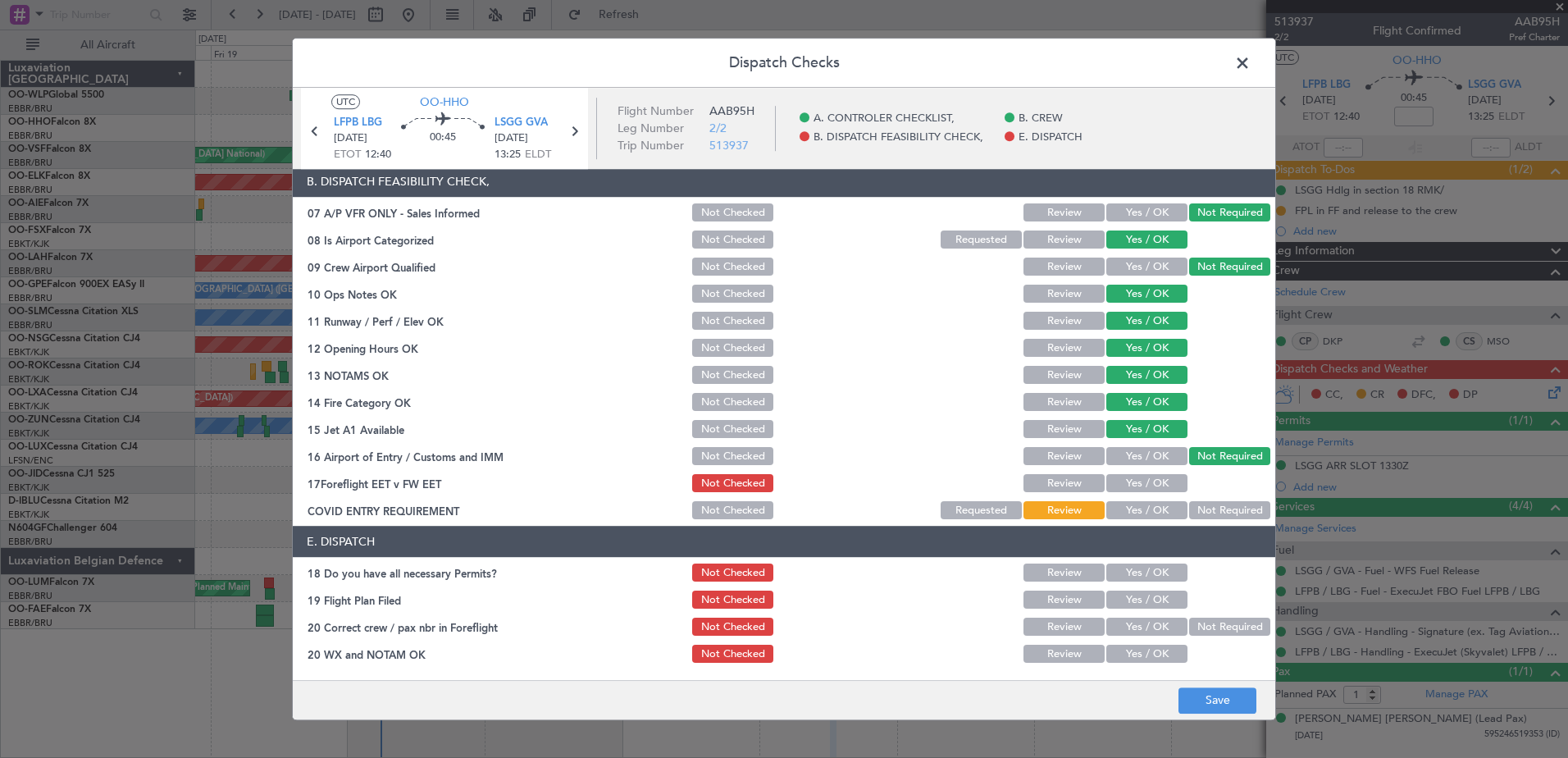
click at [1139, 478] on button "Yes / OK" at bounding box center [1147, 484] width 81 height 18
click at [1193, 507] on button "Not Required" at bounding box center [1230, 511] width 81 height 18
click at [1194, 706] on button "Save" at bounding box center [1218, 700] width 78 height 26
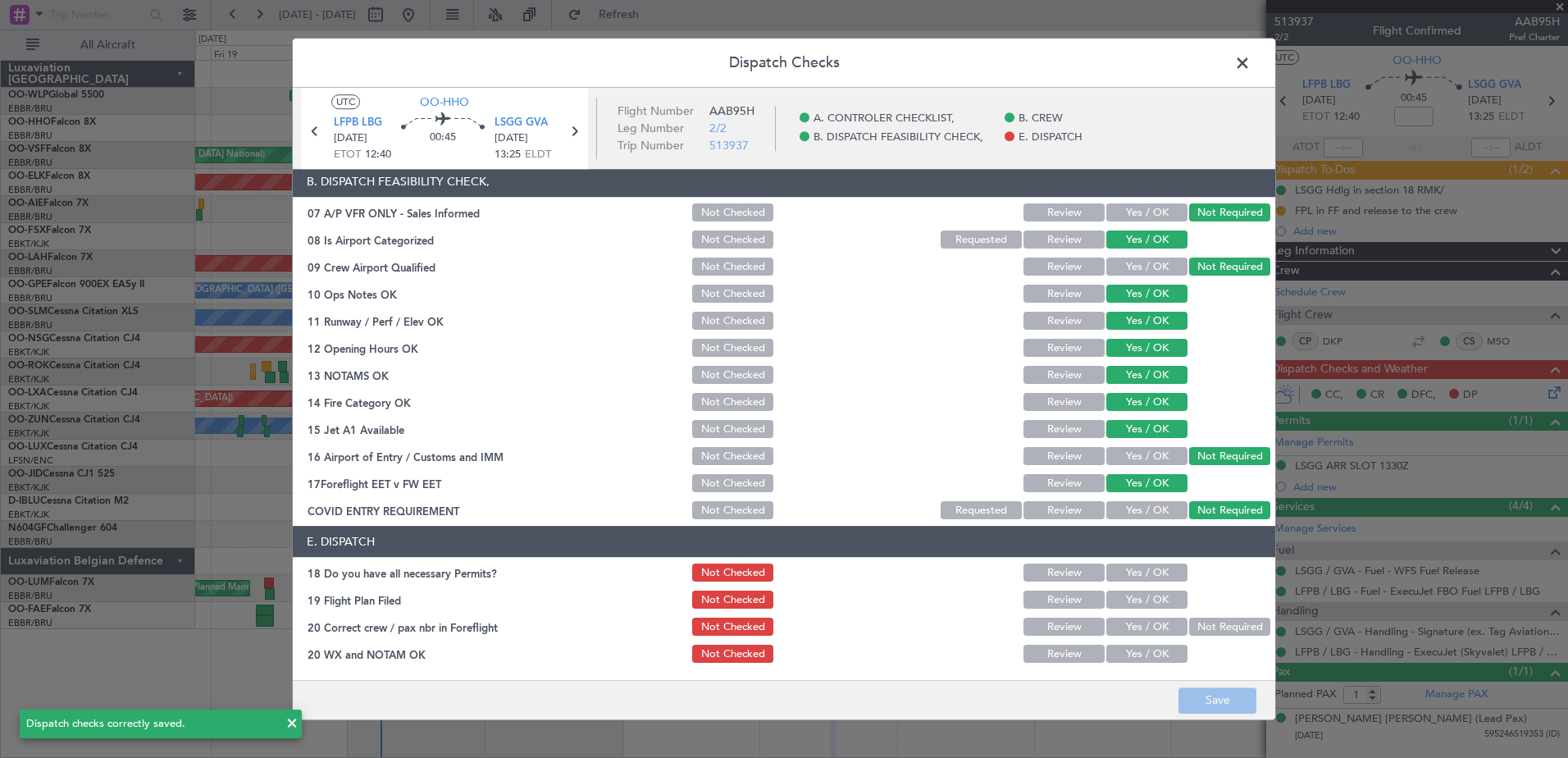
click at [1250, 54] on span at bounding box center [1250, 67] width 0 height 33
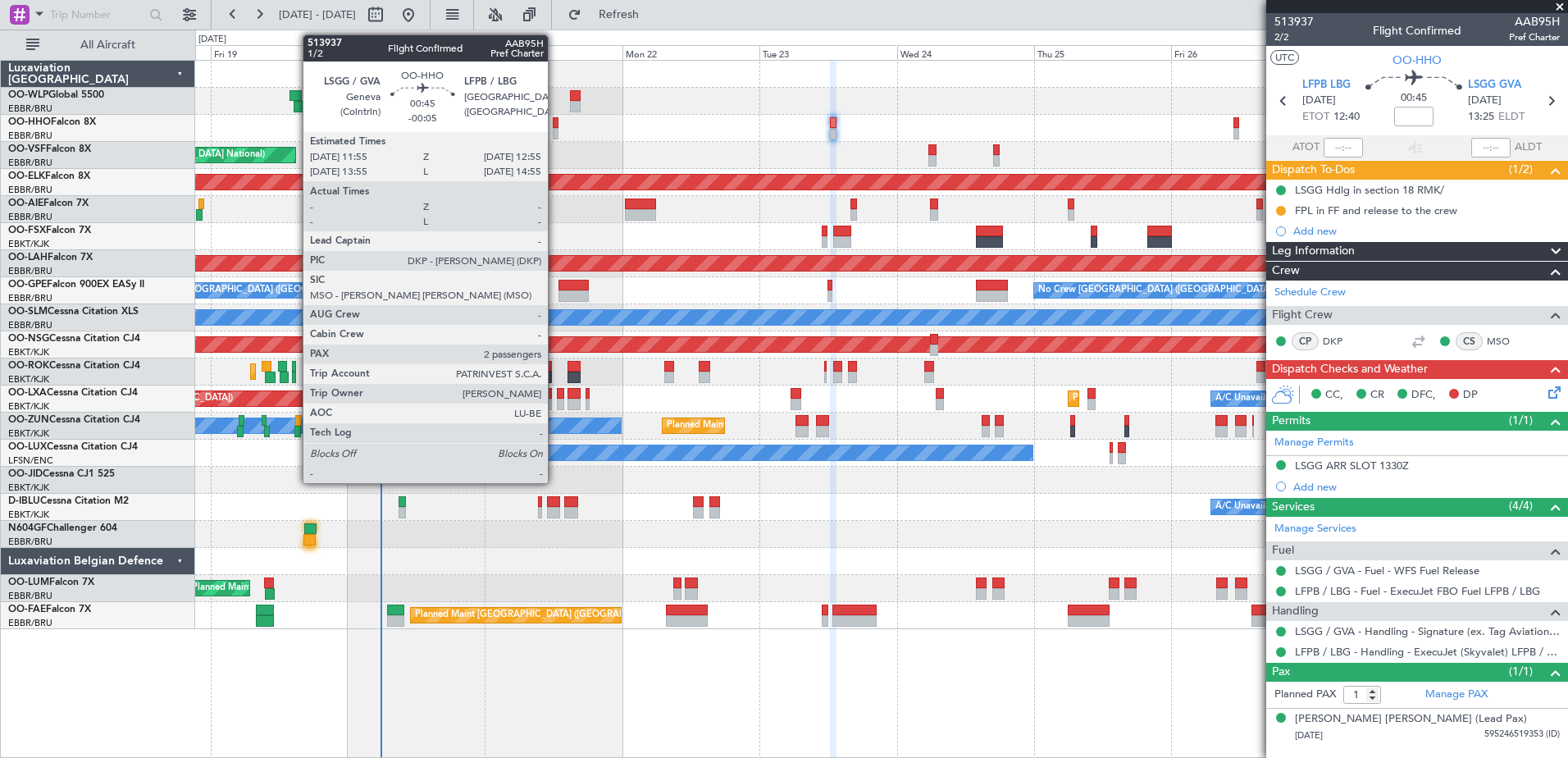
click at [556, 128] on div at bounding box center [556, 133] width 5 height 12
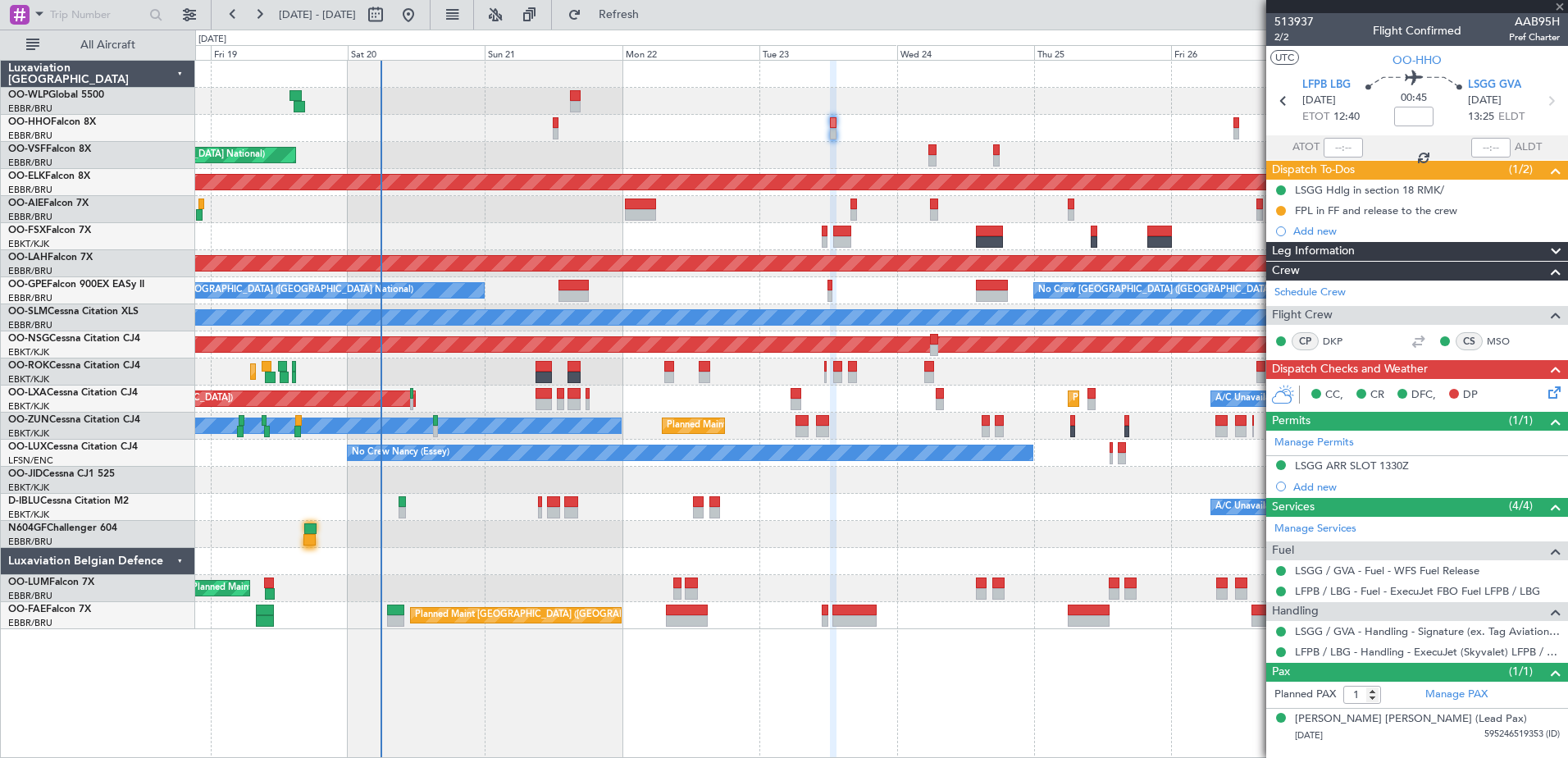
type input "-00:05"
type input "2"
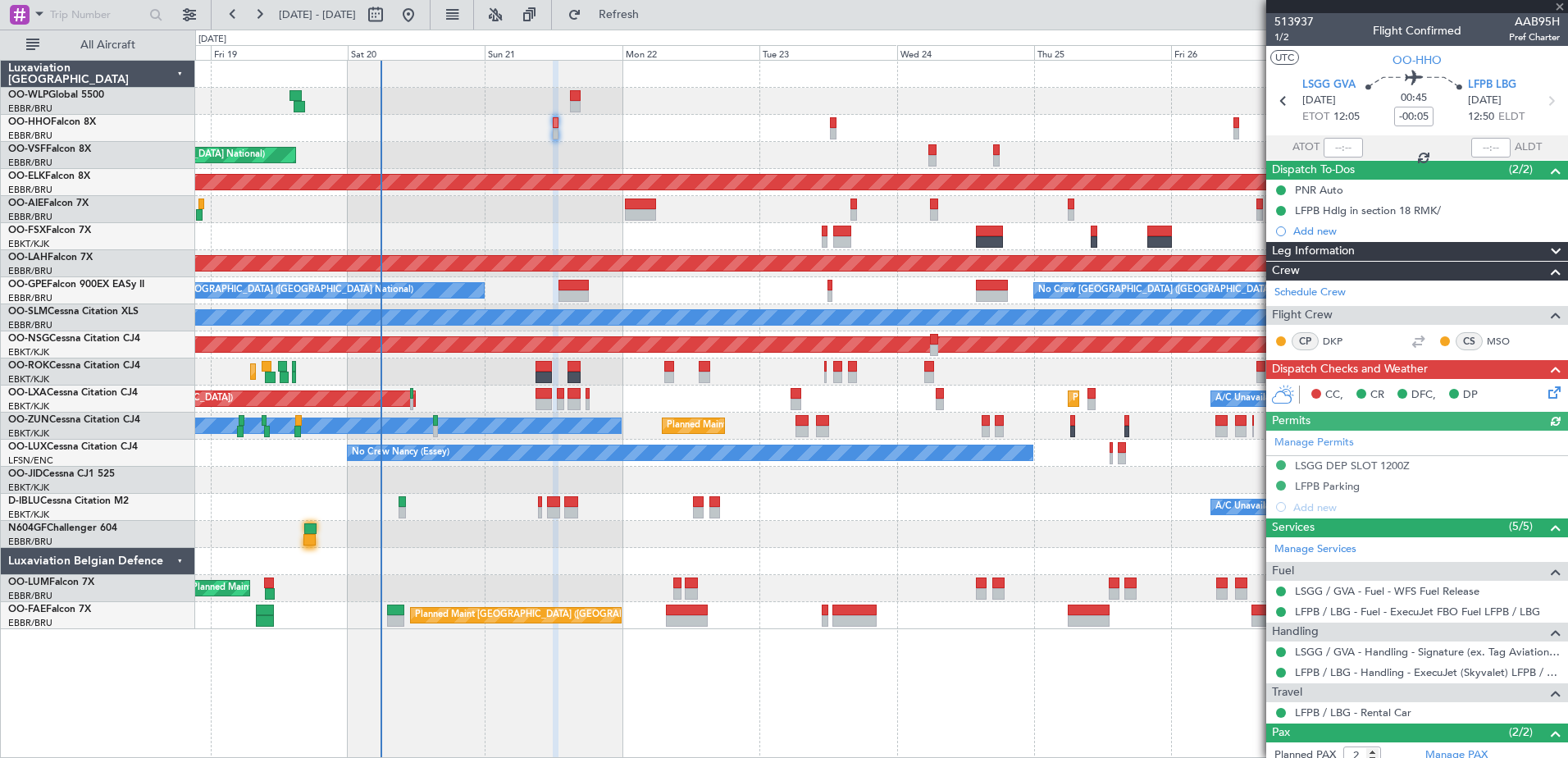
click at [1546, 392] on icon at bounding box center [1552, 389] width 14 height 14
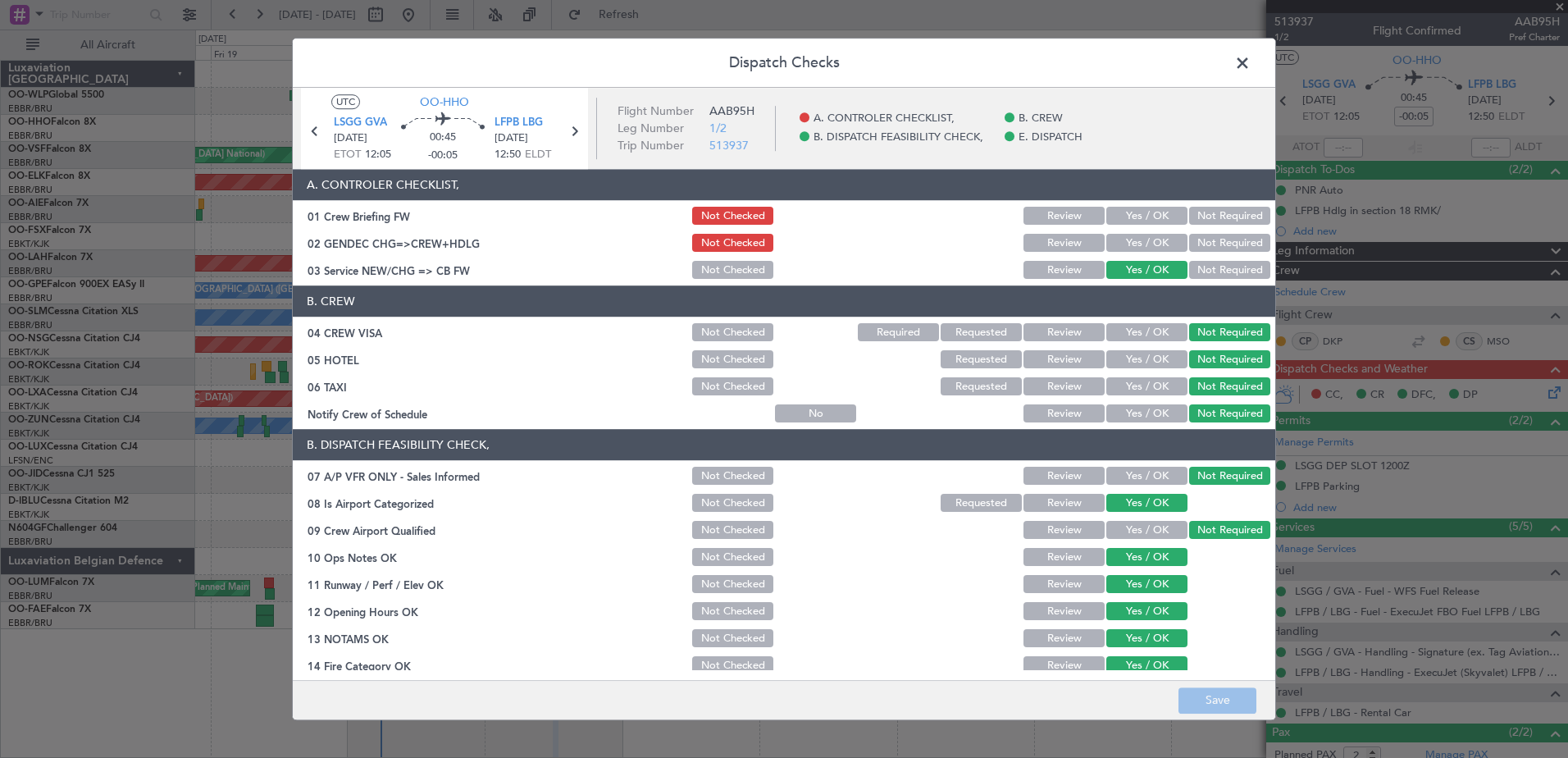
click at [1129, 243] on button "Yes / OK" at bounding box center [1147, 243] width 81 height 18
click at [1134, 215] on button "Yes / OK" at bounding box center [1147, 216] width 81 height 18
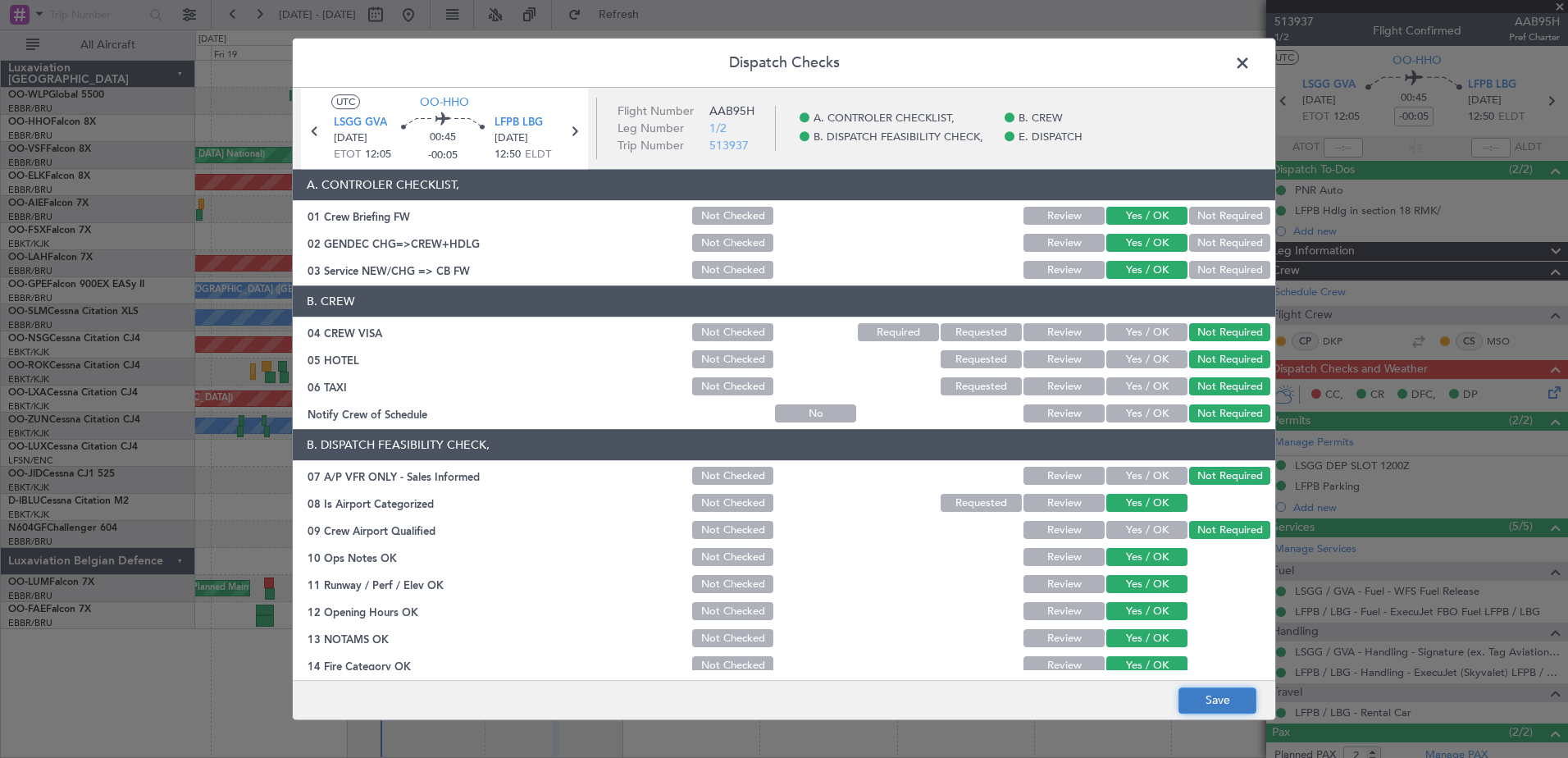
click at [1221, 696] on button "Save" at bounding box center [1218, 700] width 78 height 26
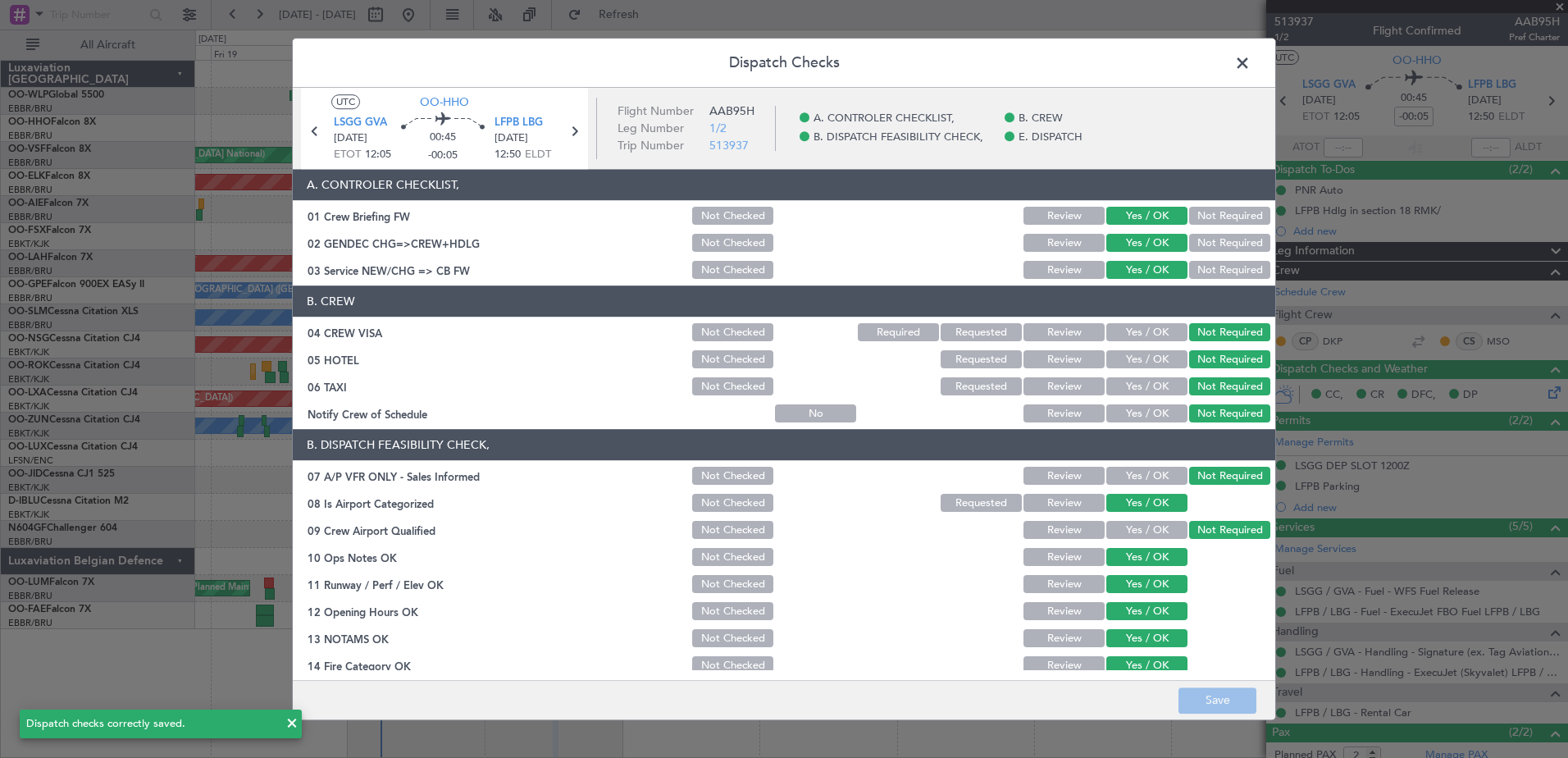
click at [1250, 63] on span at bounding box center [1250, 67] width 0 height 33
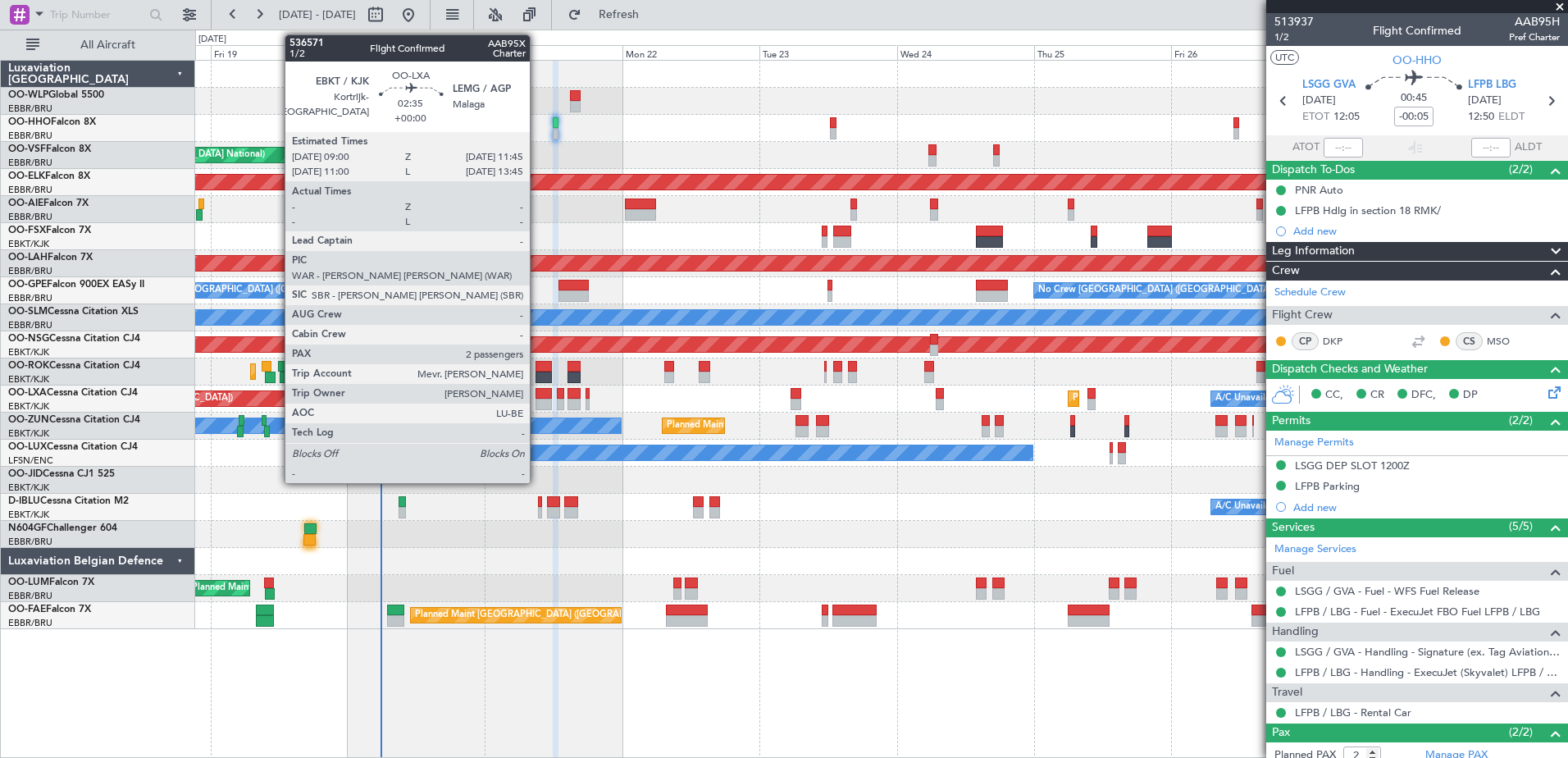
click at [537, 399] on div at bounding box center [544, 404] width 16 height 12
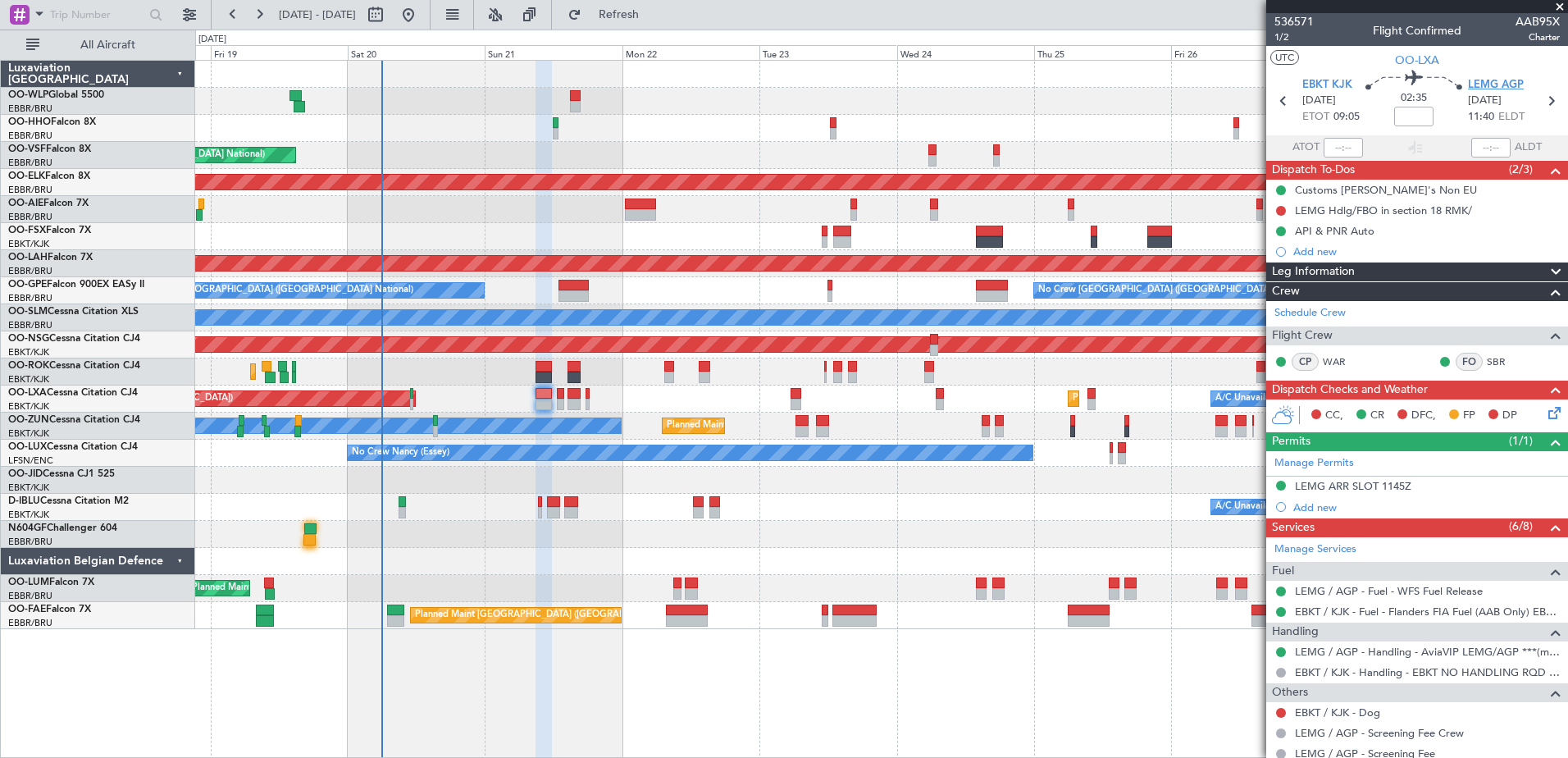
click at [1479, 81] on span "LEMG AGP" at bounding box center [1497, 85] width 56 height 16
click at [1407, 122] on input at bounding box center [1414, 117] width 40 height 20
type input "+00:15"
click at [1279, 213] on button at bounding box center [1280, 211] width 10 height 10
click at [1282, 286] on span "Completed" at bounding box center [1288, 283] width 54 height 16
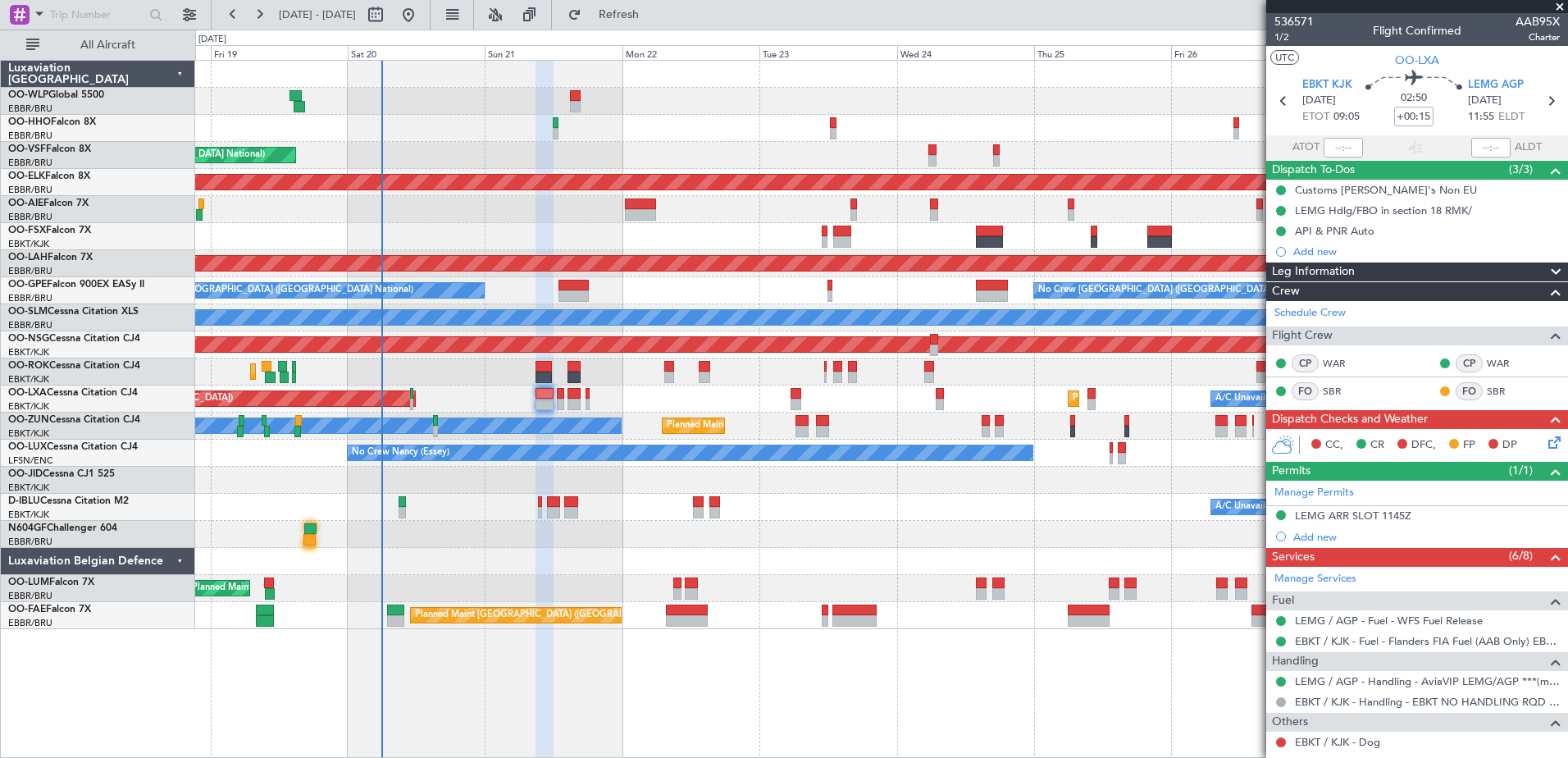
click at [1545, 444] on icon at bounding box center [1552, 440] width 14 height 14
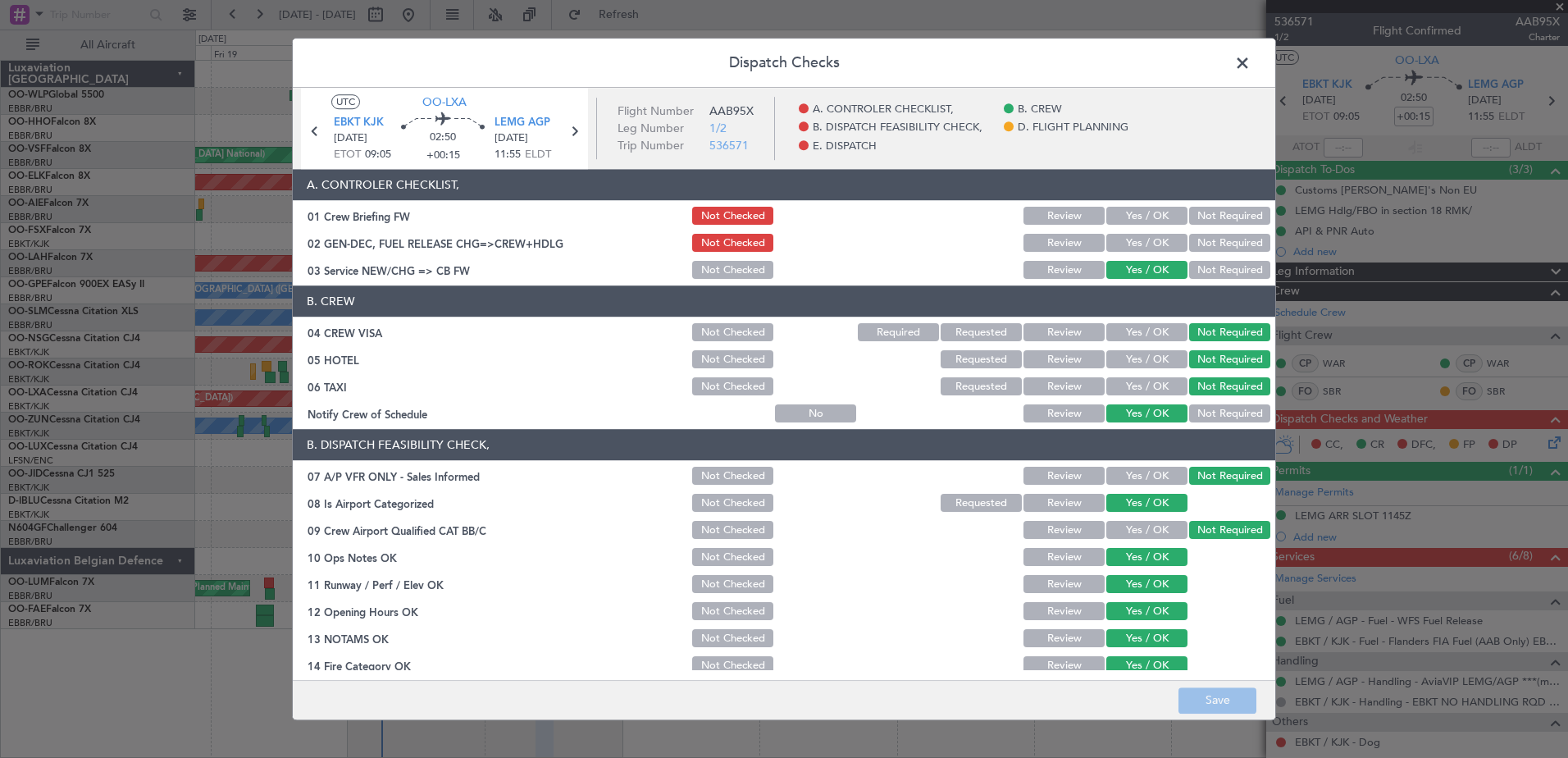
scroll to position [326, 0]
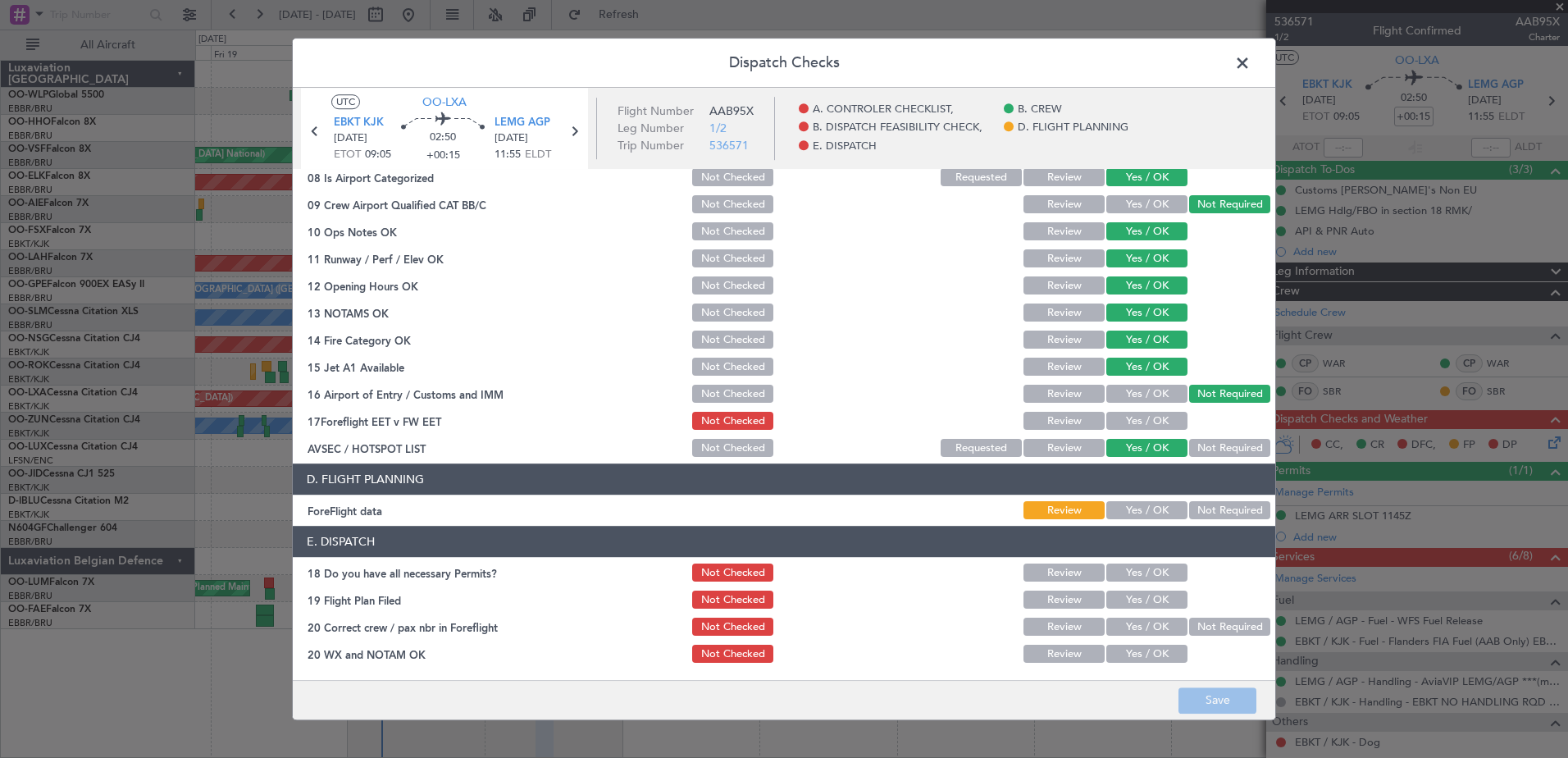
click at [1140, 421] on button "Yes / OK" at bounding box center [1147, 422] width 81 height 18
click at [1139, 506] on button "Yes / OK" at bounding box center [1147, 511] width 81 height 18
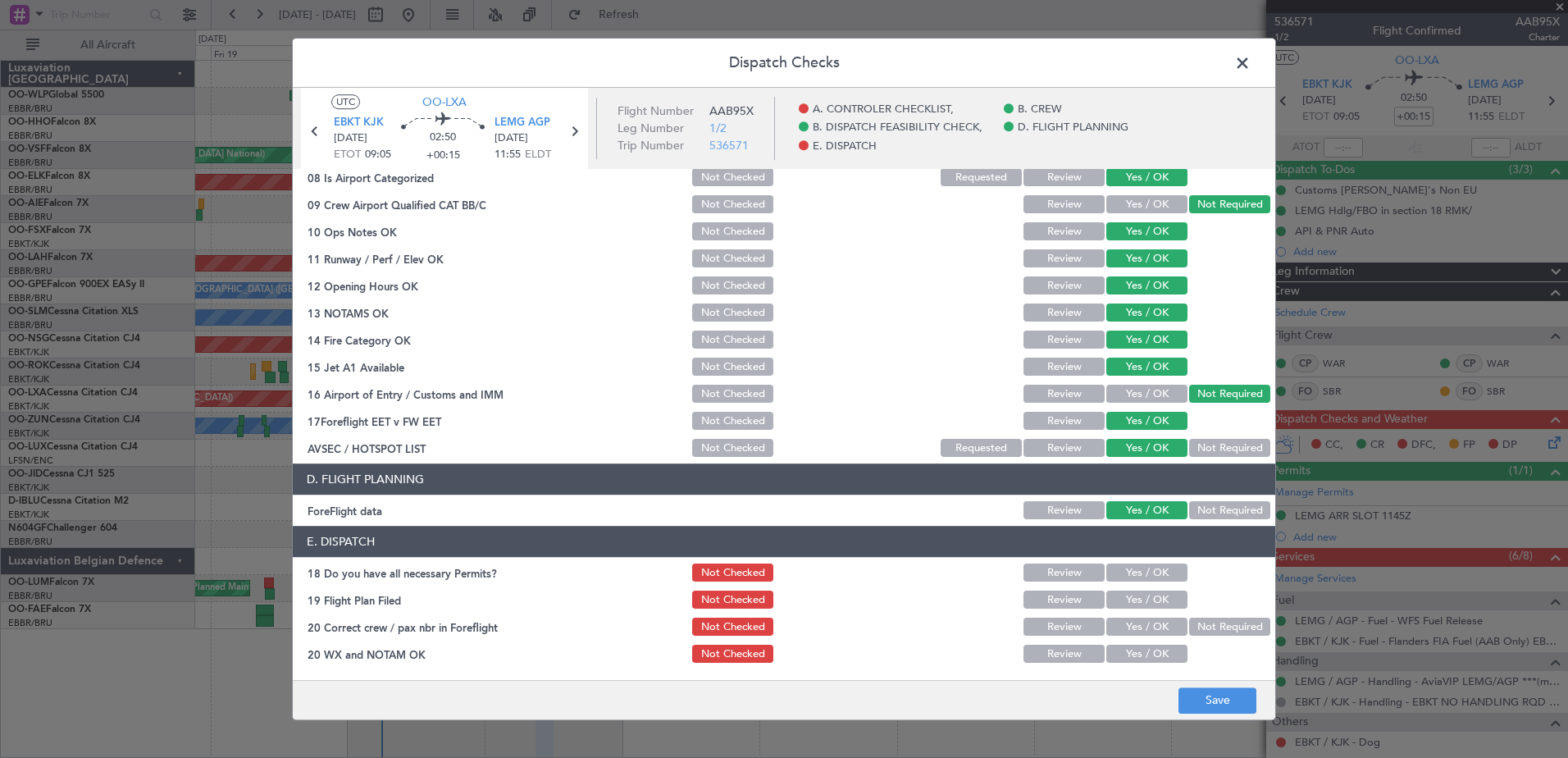
click at [1149, 572] on button "Yes / OK" at bounding box center [1147, 573] width 81 height 18
click at [1150, 592] on button "Yes / OK" at bounding box center [1147, 601] width 81 height 18
click at [1148, 626] on button "Yes / OK" at bounding box center [1147, 627] width 81 height 18
click at [1150, 647] on button "Yes / OK" at bounding box center [1147, 654] width 81 height 18
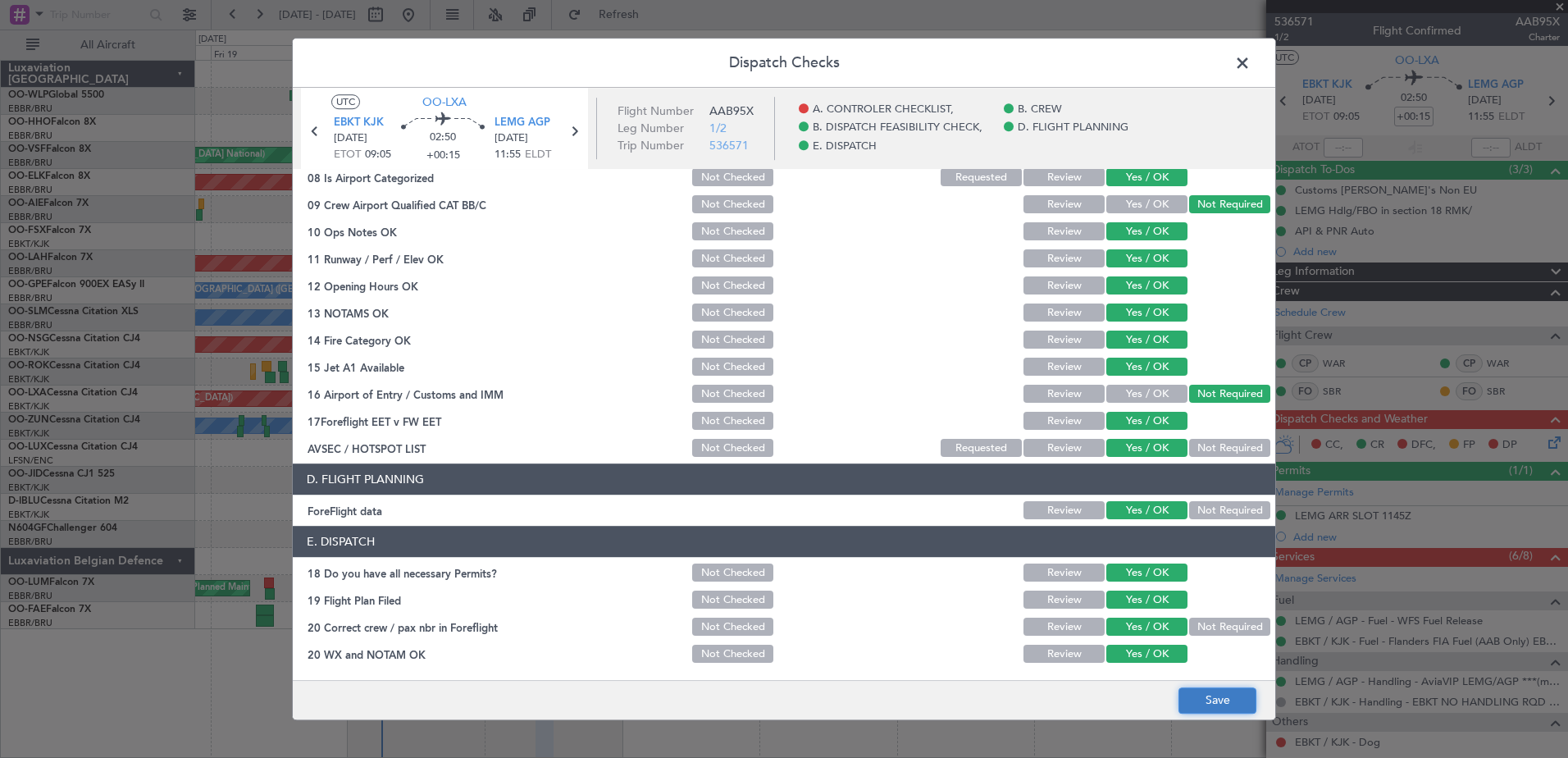
click at [1235, 707] on button "Save" at bounding box center [1218, 700] width 78 height 26
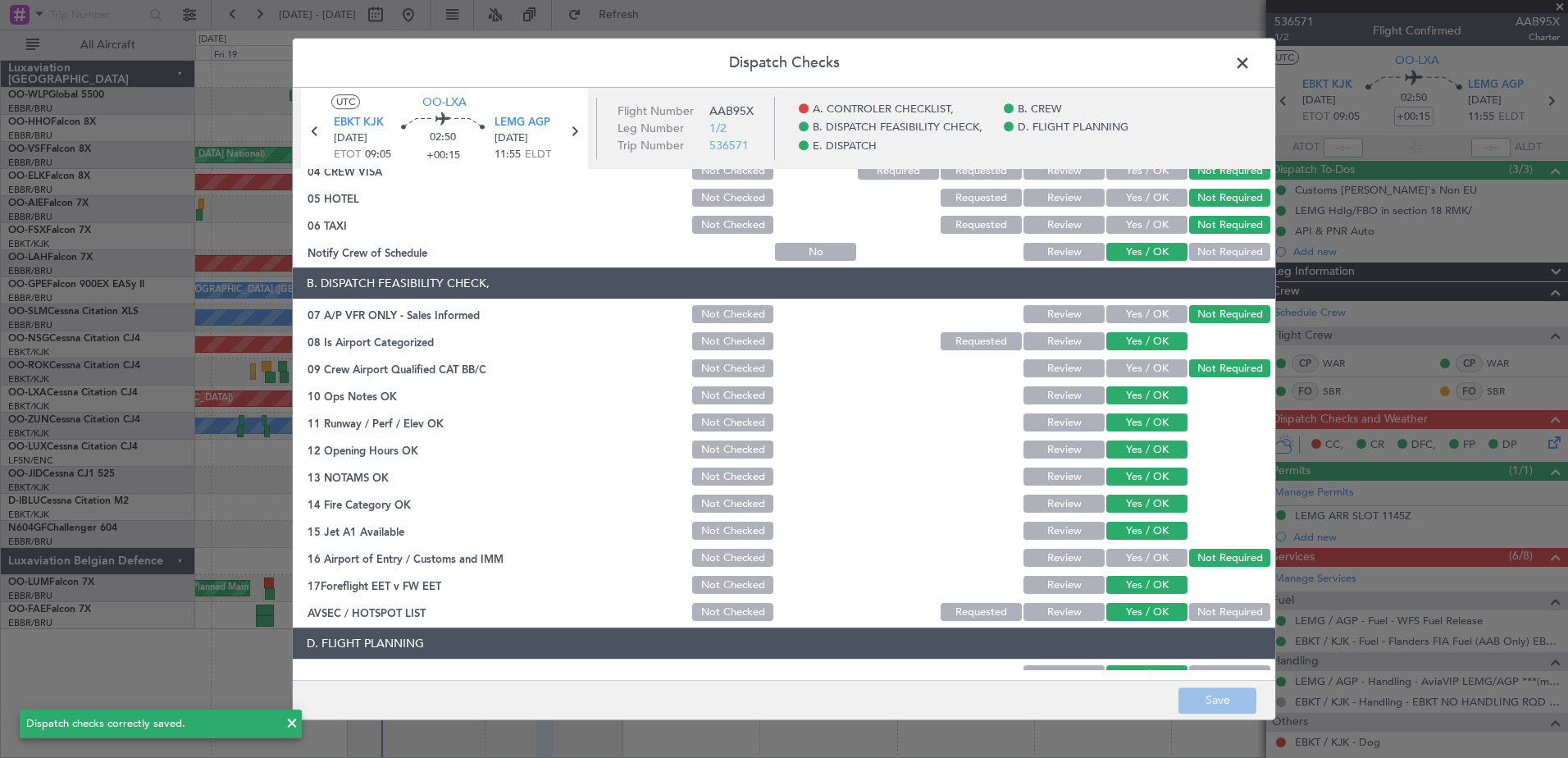
scroll to position [0, 0]
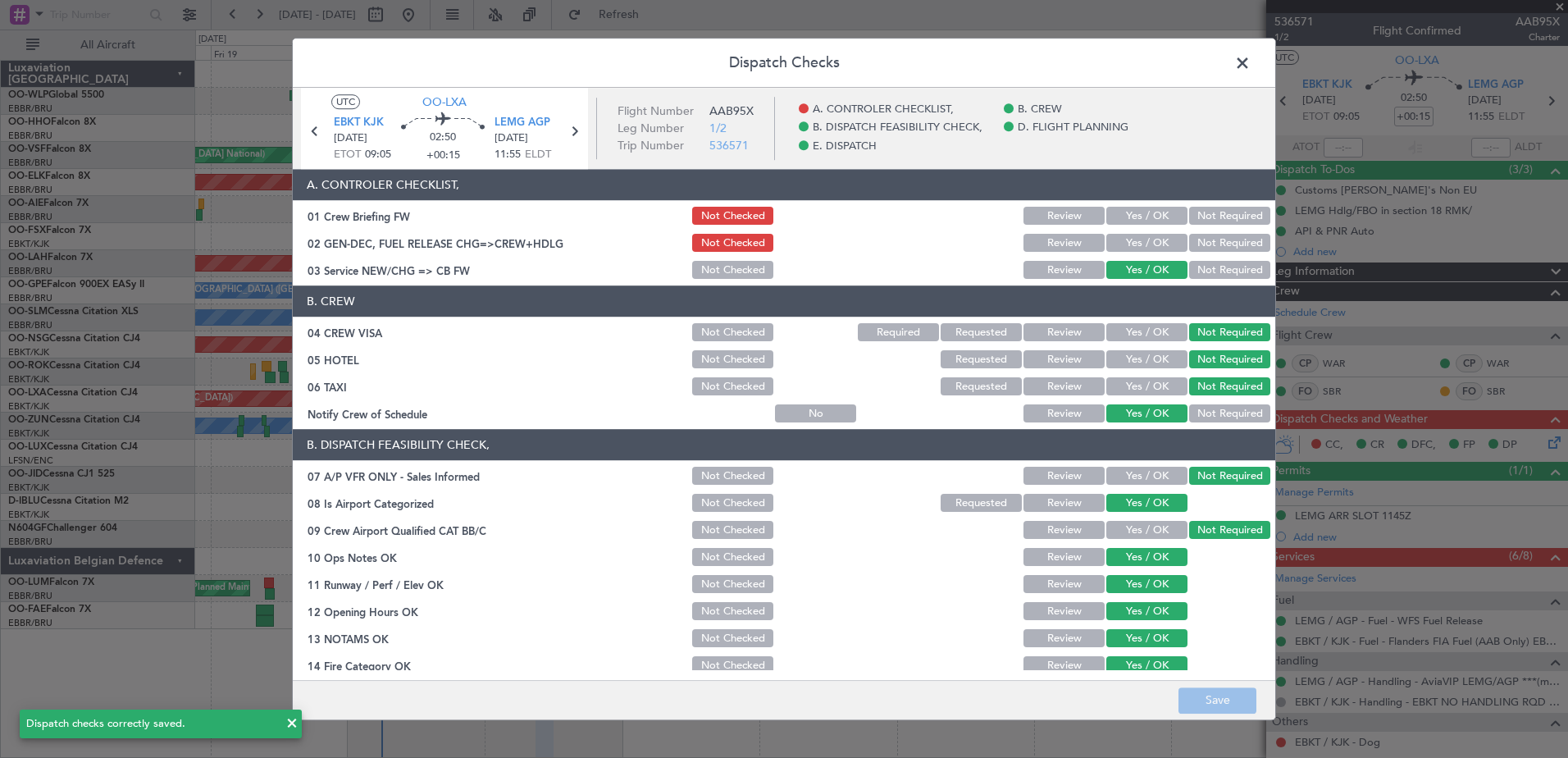
click at [1250, 57] on span at bounding box center [1250, 67] width 0 height 33
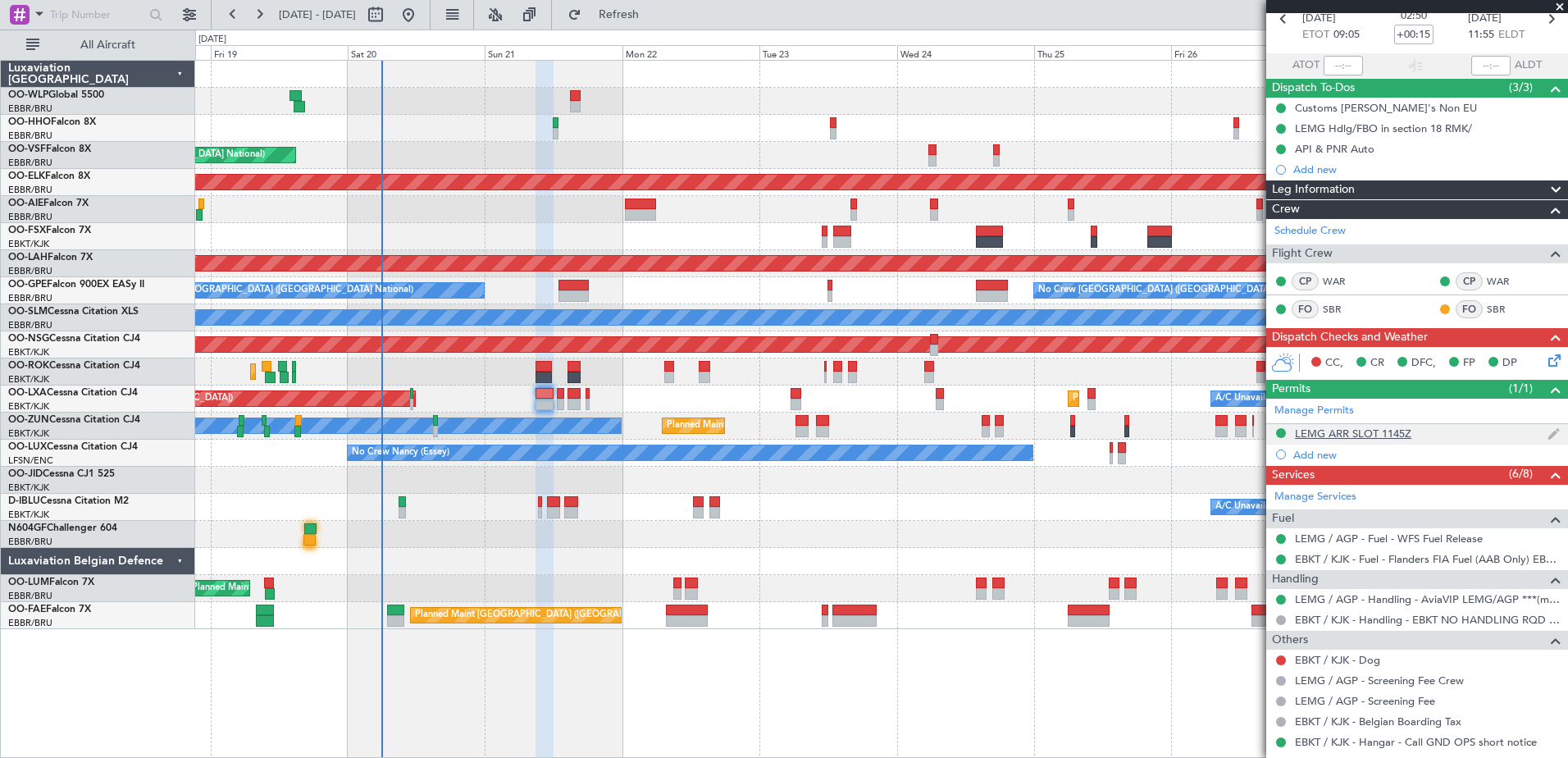
scroll to position [246, 0]
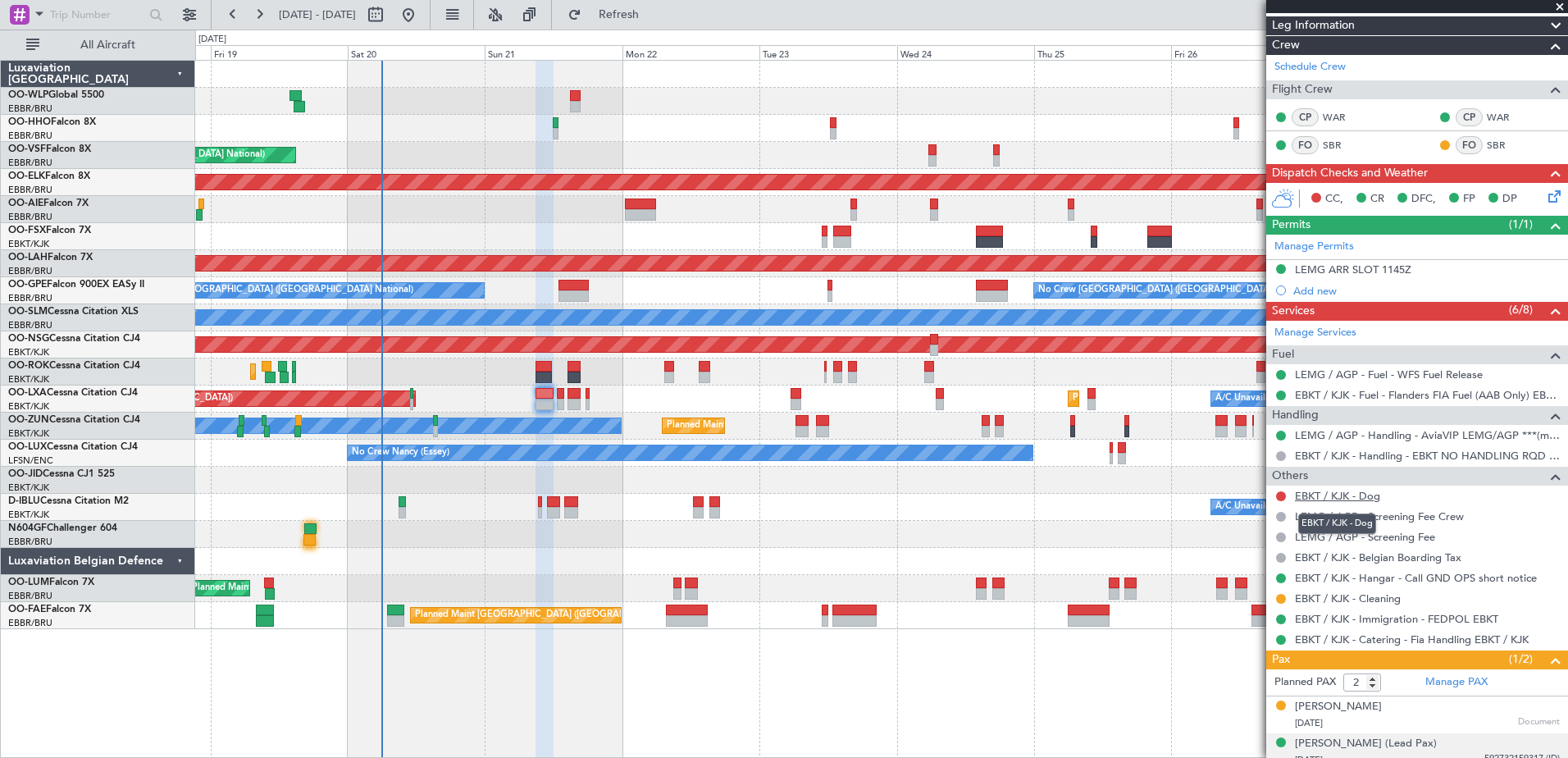
click at [1350, 496] on link "EBKT / KJK - Dog" at bounding box center [1337, 495] width 85 height 14
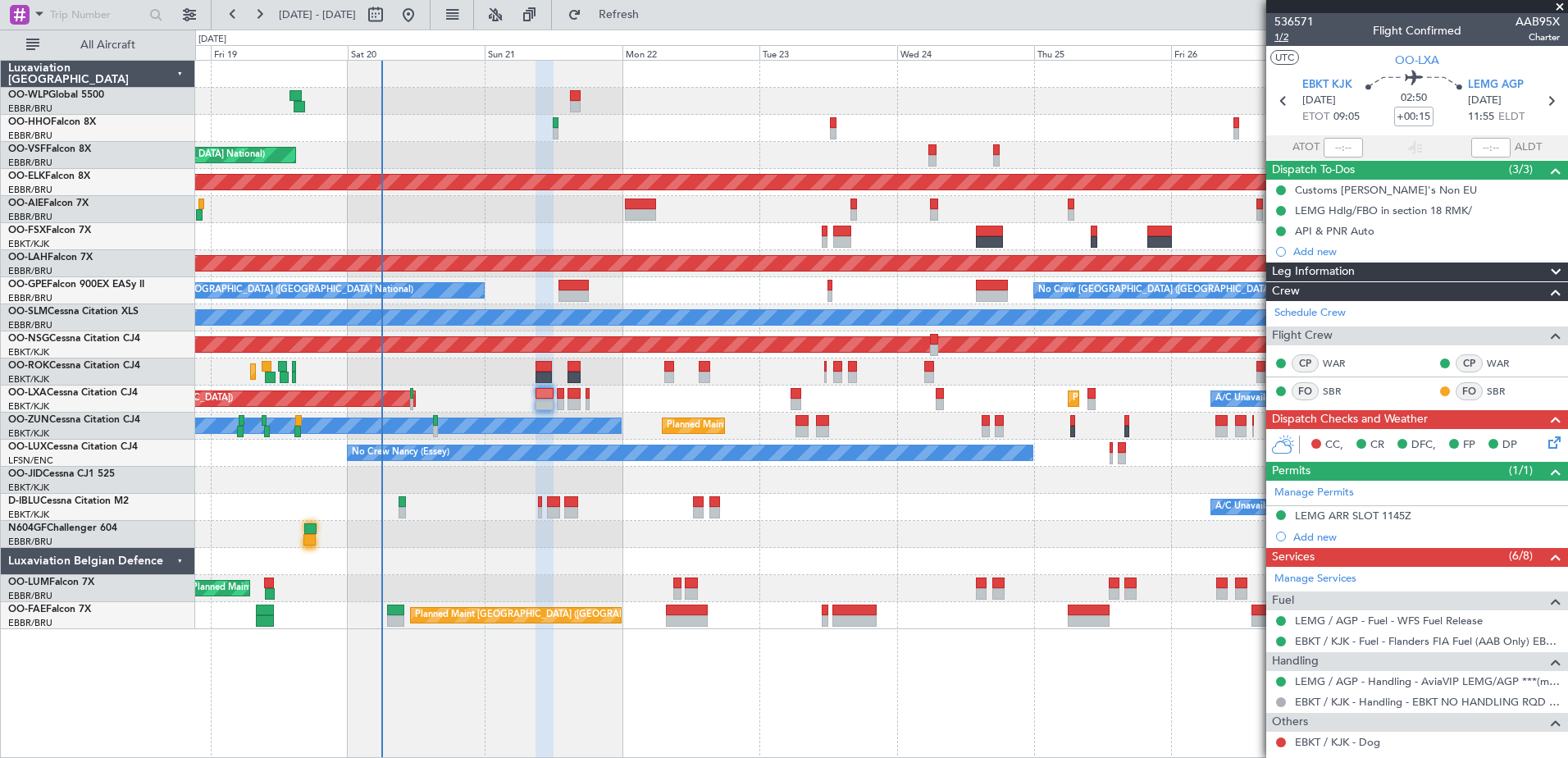
click at [1277, 36] on span "1/2" at bounding box center [1295, 37] width 40 height 14
click at [1545, 446] on icon at bounding box center [1552, 440] width 14 height 14
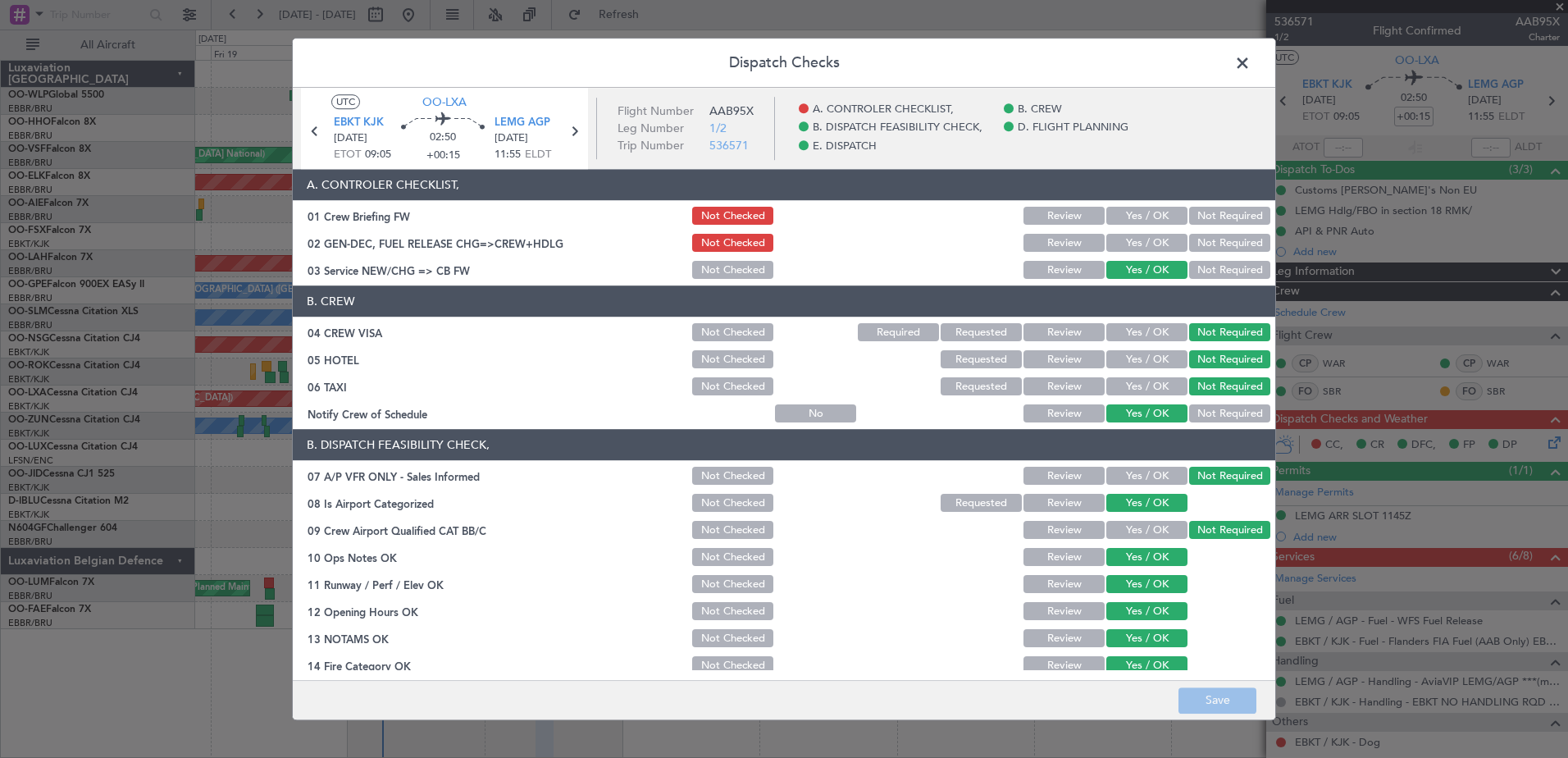
click at [1115, 241] on button "Yes / OK" at bounding box center [1147, 243] width 81 height 18
click at [1224, 705] on button "Save" at bounding box center [1218, 700] width 78 height 26
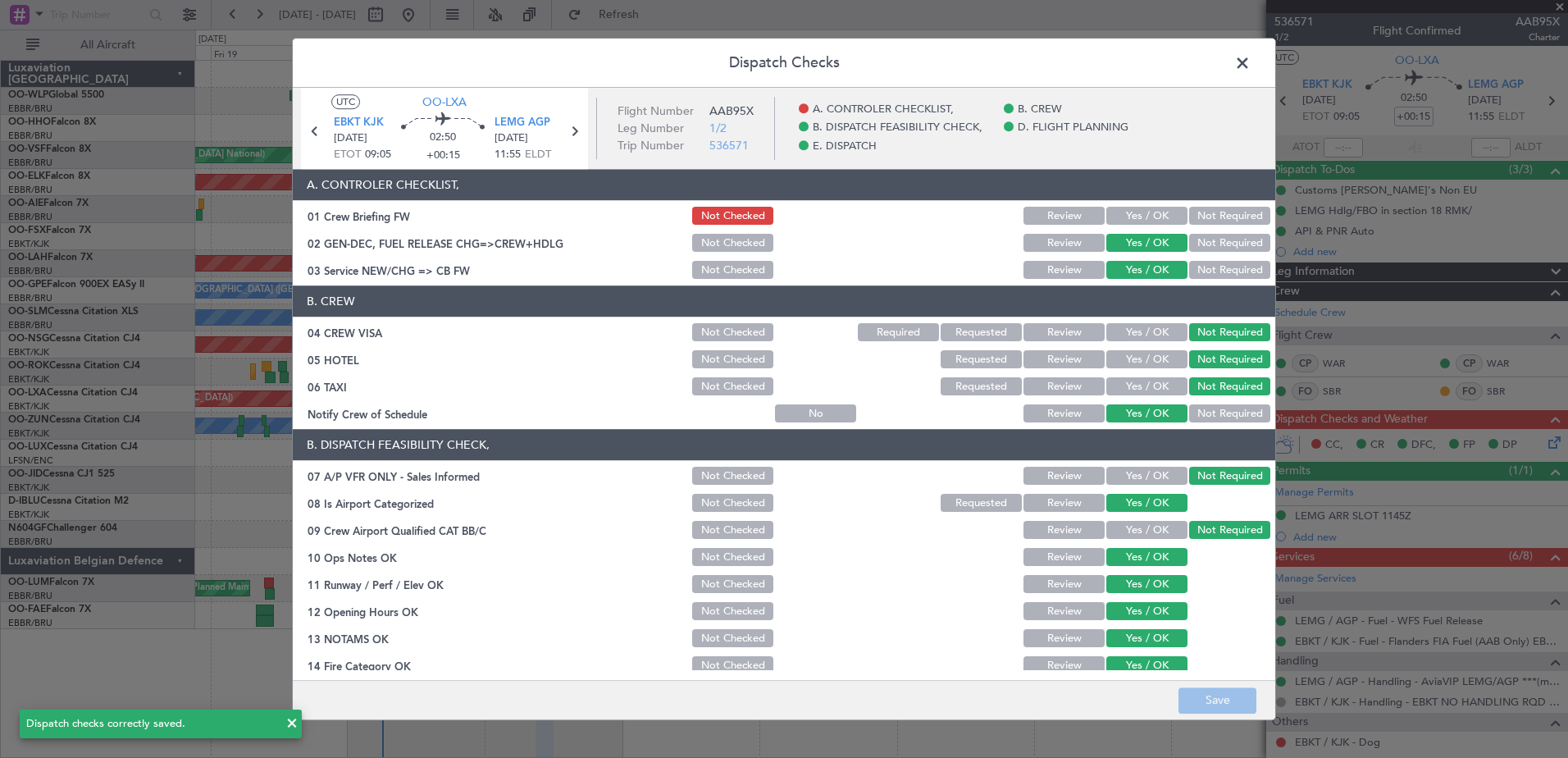
click at [1250, 60] on span at bounding box center [1250, 67] width 0 height 33
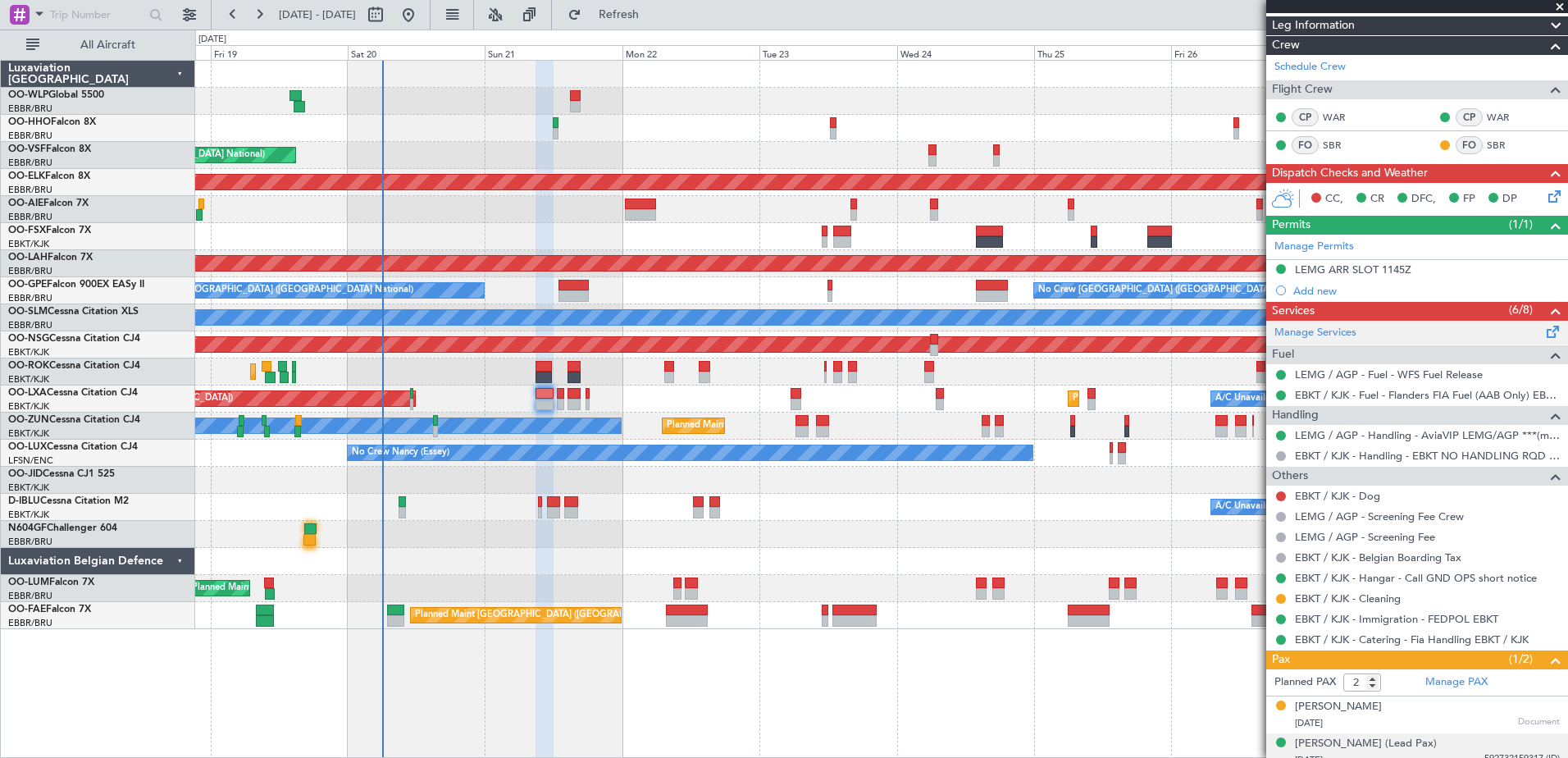
scroll to position [298, 0]
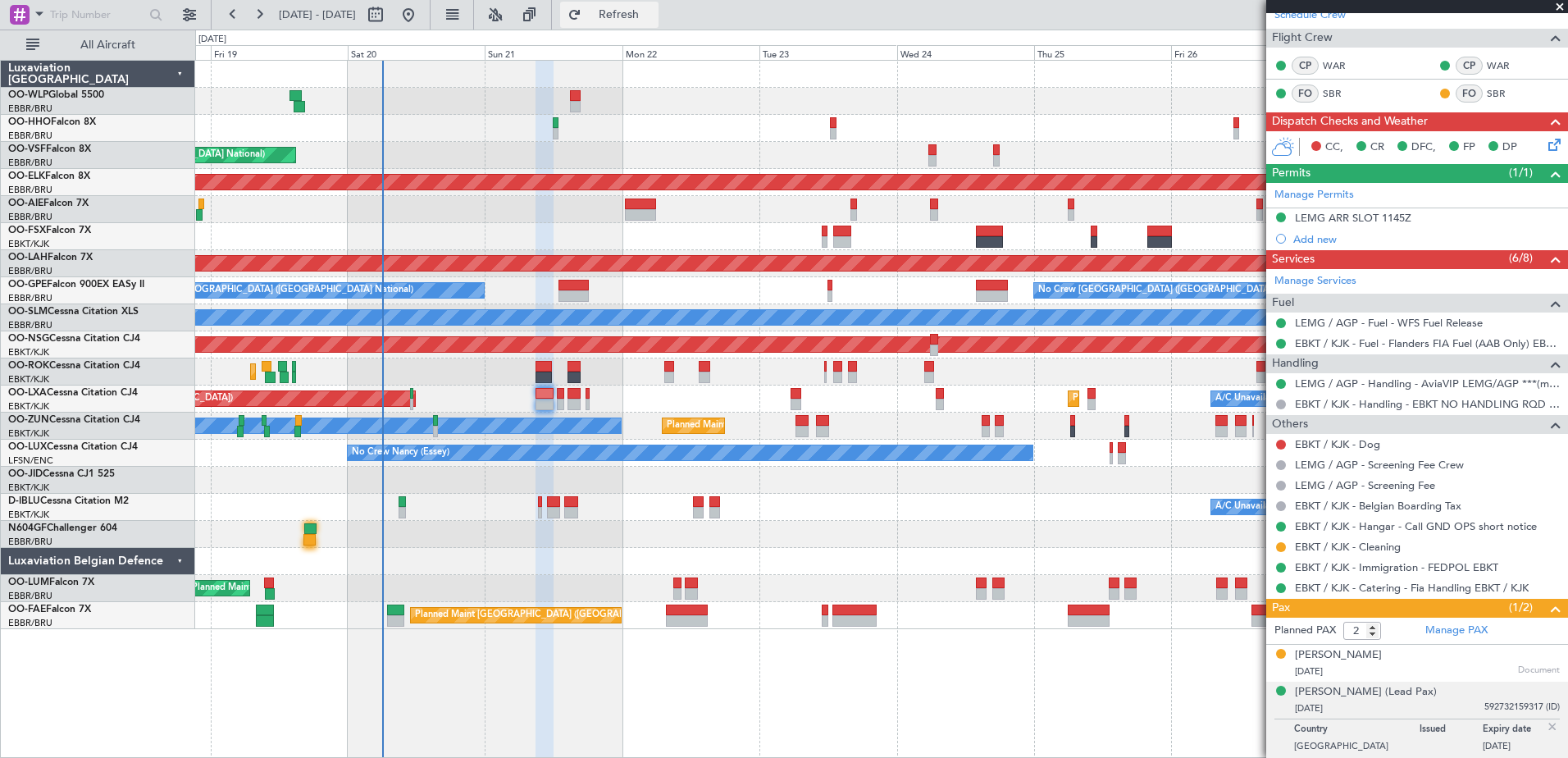
click at [653, 14] on span "Refresh" at bounding box center [619, 14] width 69 height 12
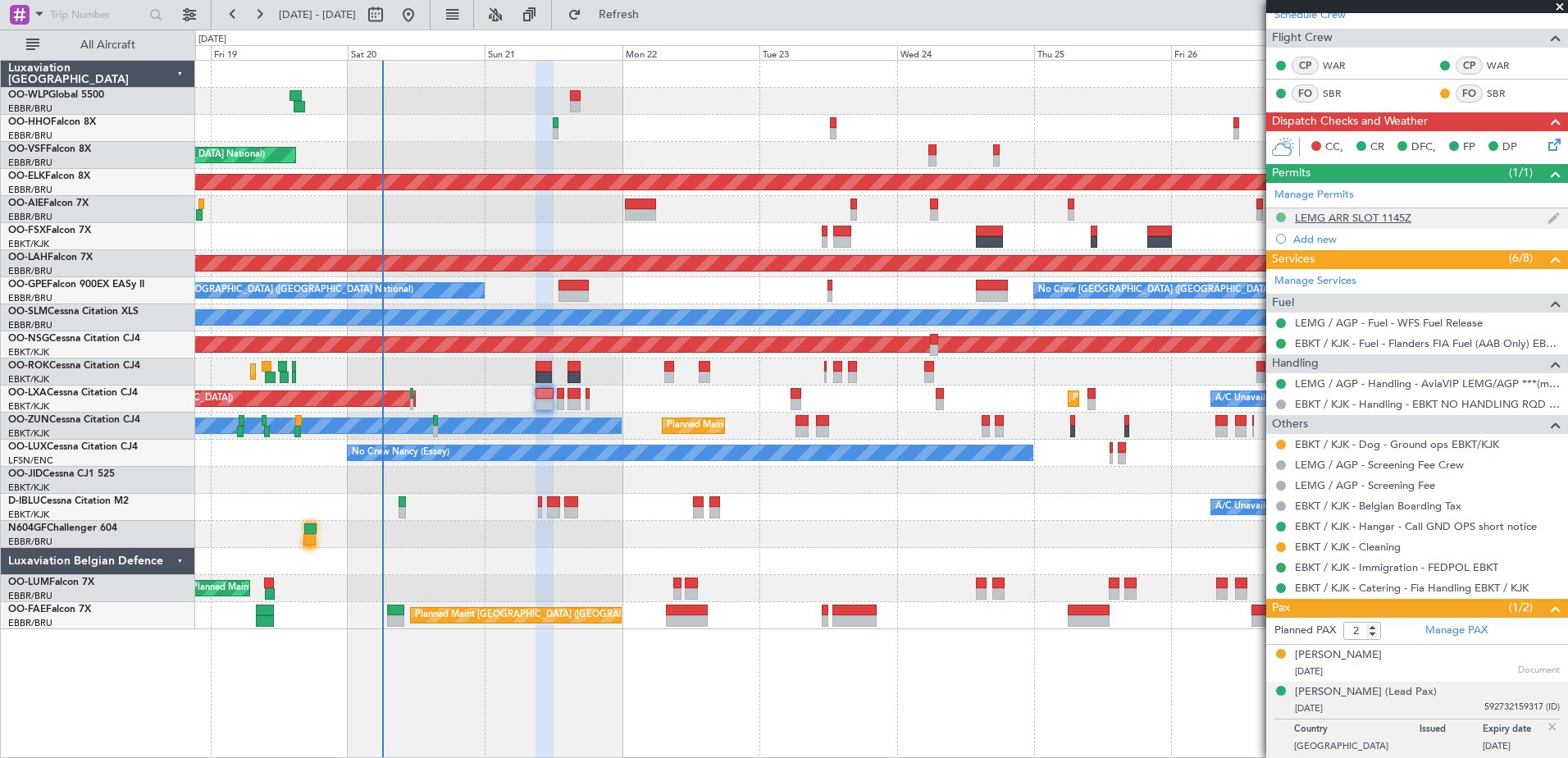
click at [1279, 219] on button at bounding box center [1280, 217] width 10 height 10
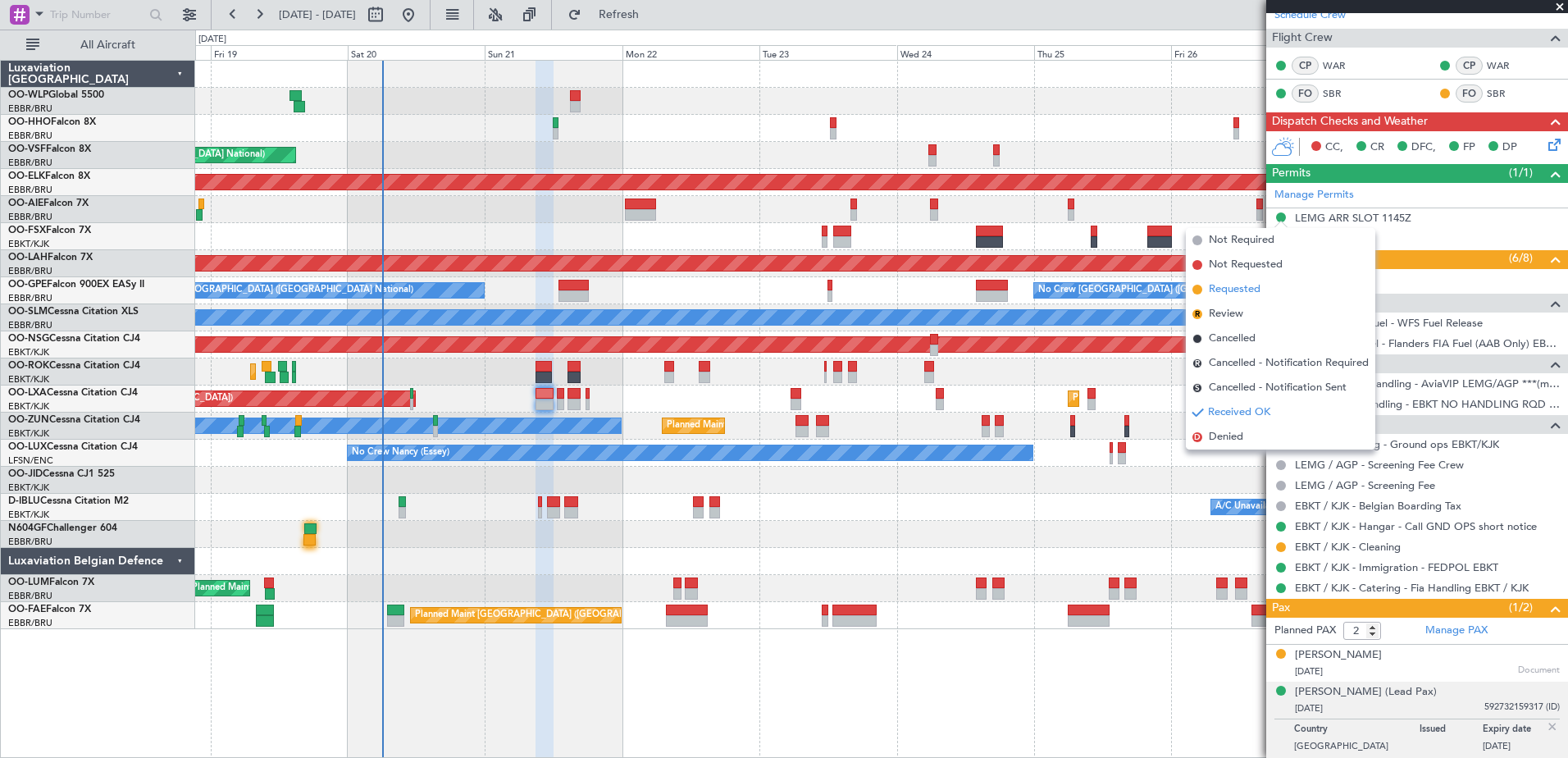
click at [1240, 291] on span "Requested" at bounding box center [1234, 289] width 52 height 16
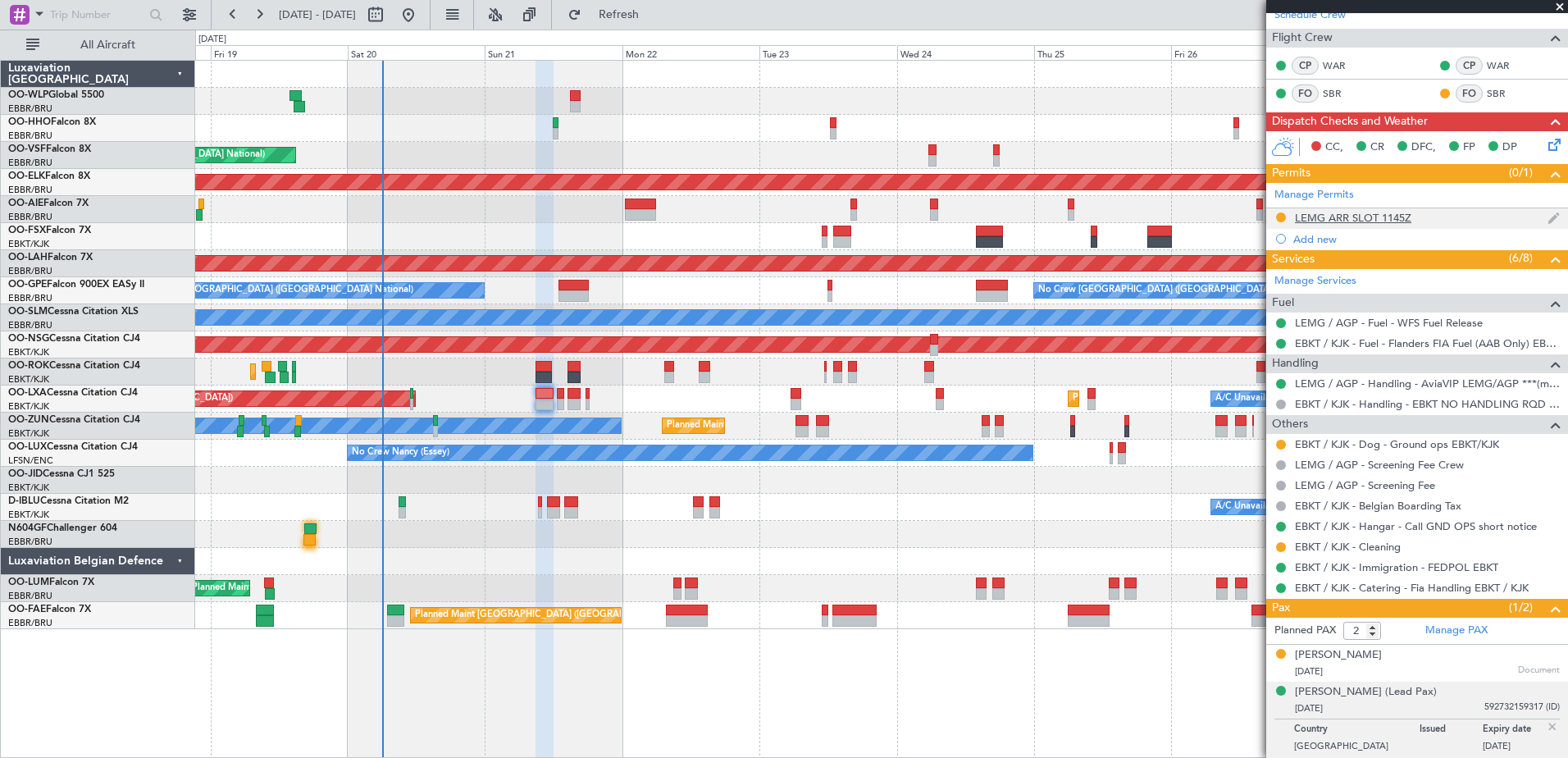
click at [1332, 217] on div "LEMG ARR SLOT 1145Z" at bounding box center [1353, 217] width 117 height 14
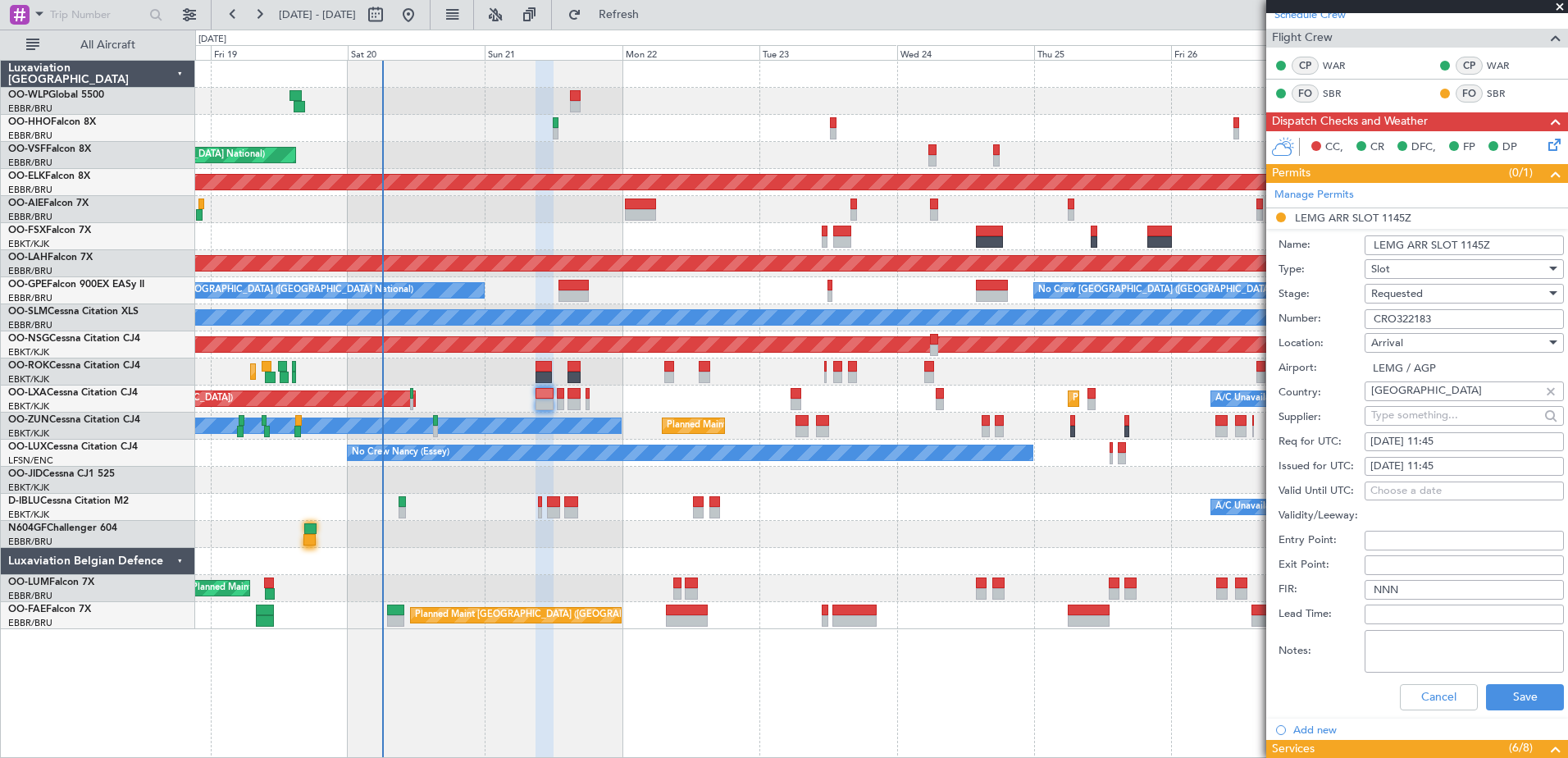
click at [1451, 440] on div "[DATE] 11:45" at bounding box center [1465, 442] width 188 height 16
select select "9"
select select "2025"
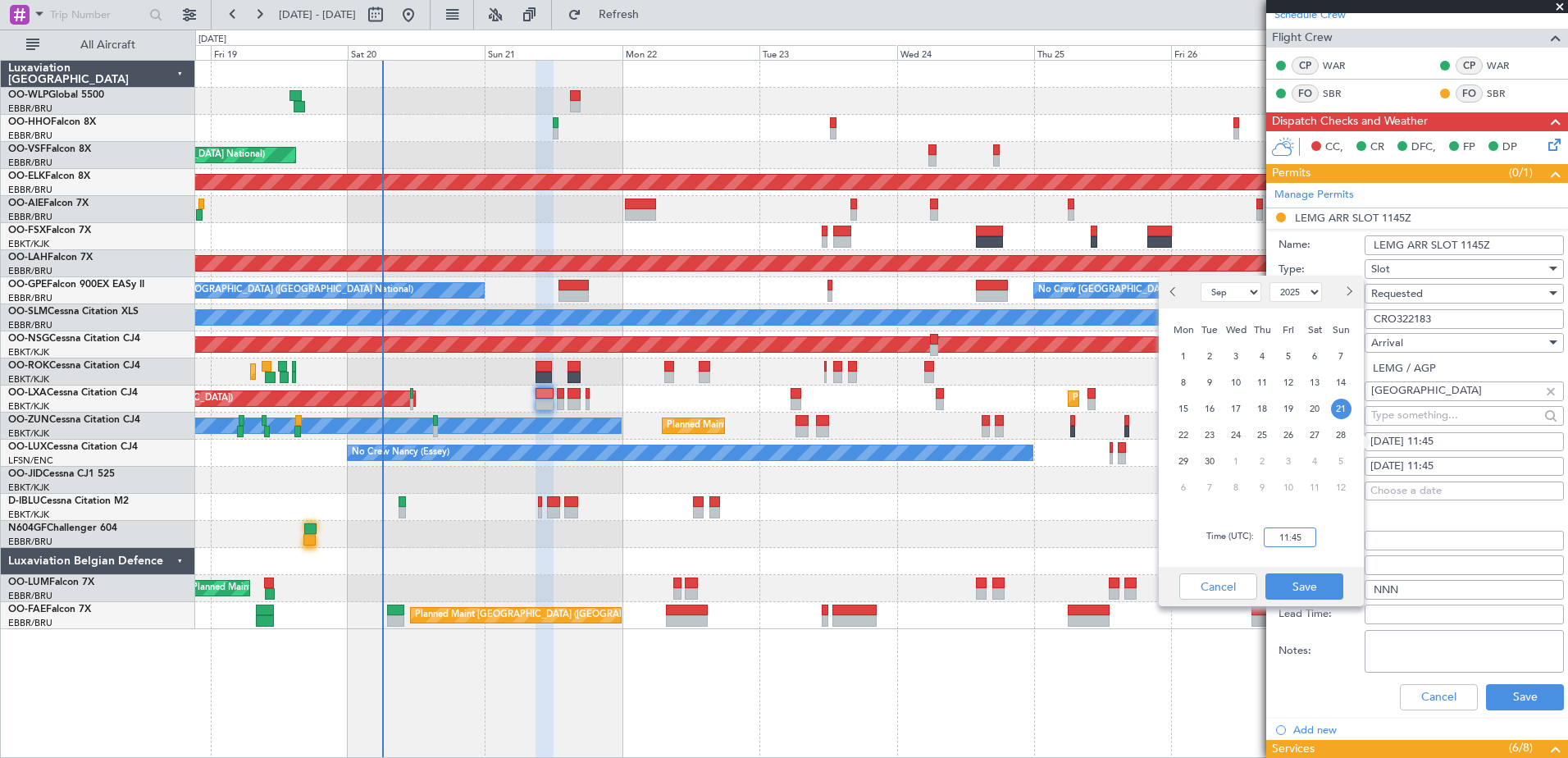
click at [1300, 536] on input "11:45" at bounding box center [1290, 537] width 52 height 20
type input "12:00"
click at [1319, 585] on button "Save" at bounding box center [1305, 586] width 78 height 26
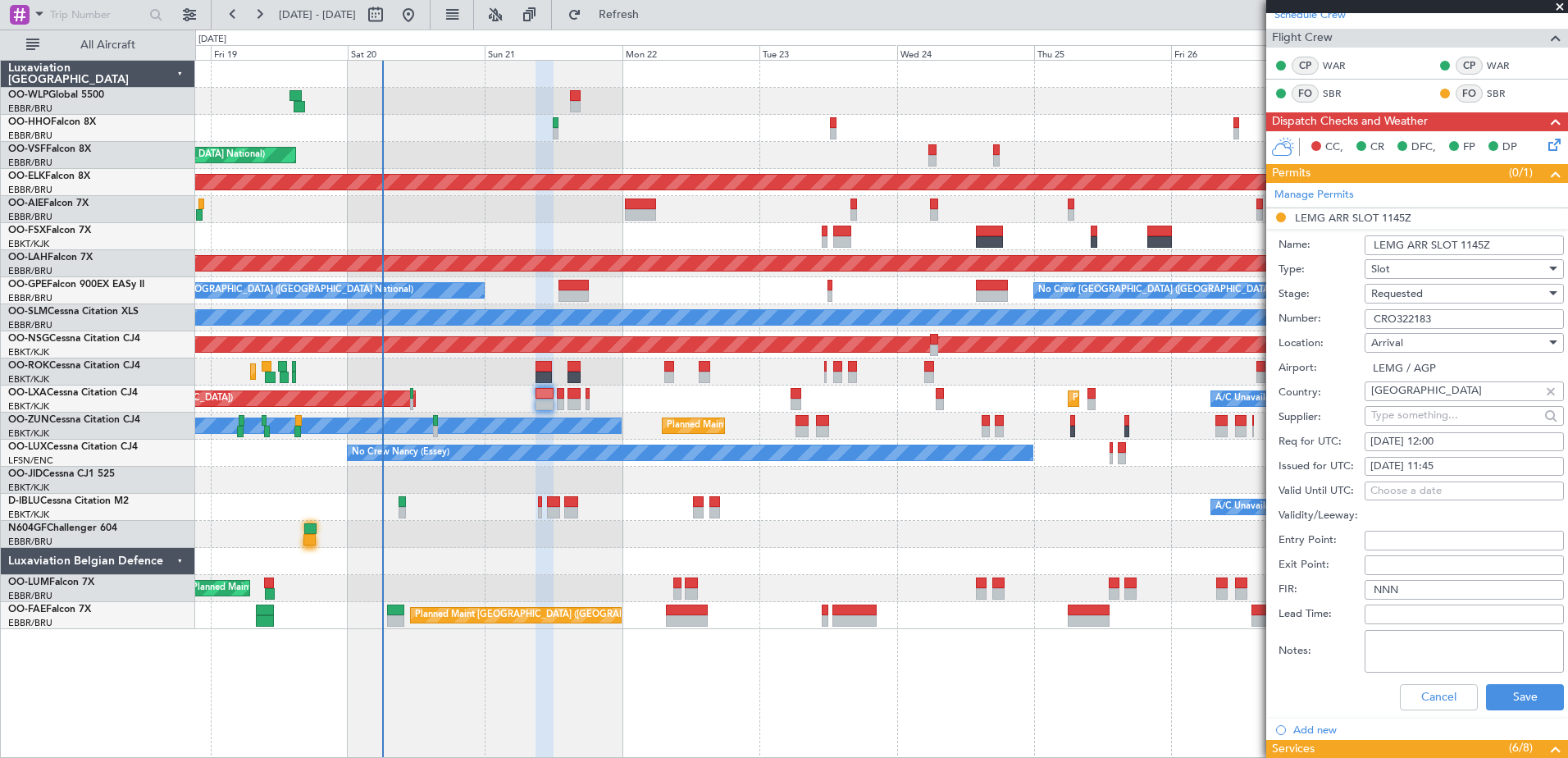
click at [1442, 464] on div "[DATE] 11:45" at bounding box center [1465, 467] width 188 height 16
select select "9"
select select "2025"
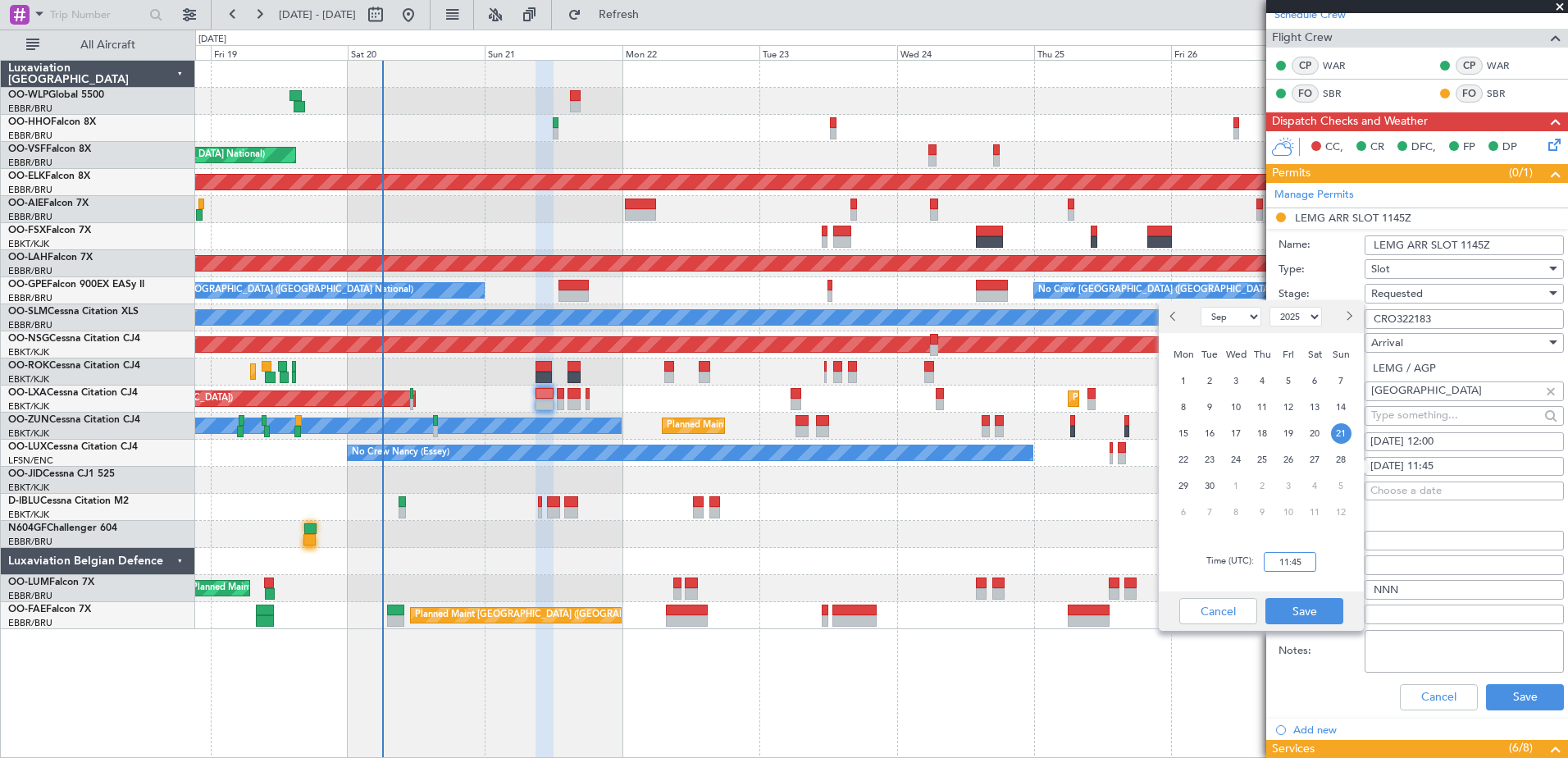
click at [1285, 567] on input "11:45" at bounding box center [1290, 562] width 52 height 20
type input "12:00"
click at [1319, 604] on button "Save" at bounding box center [1305, 611] width 78 height 26
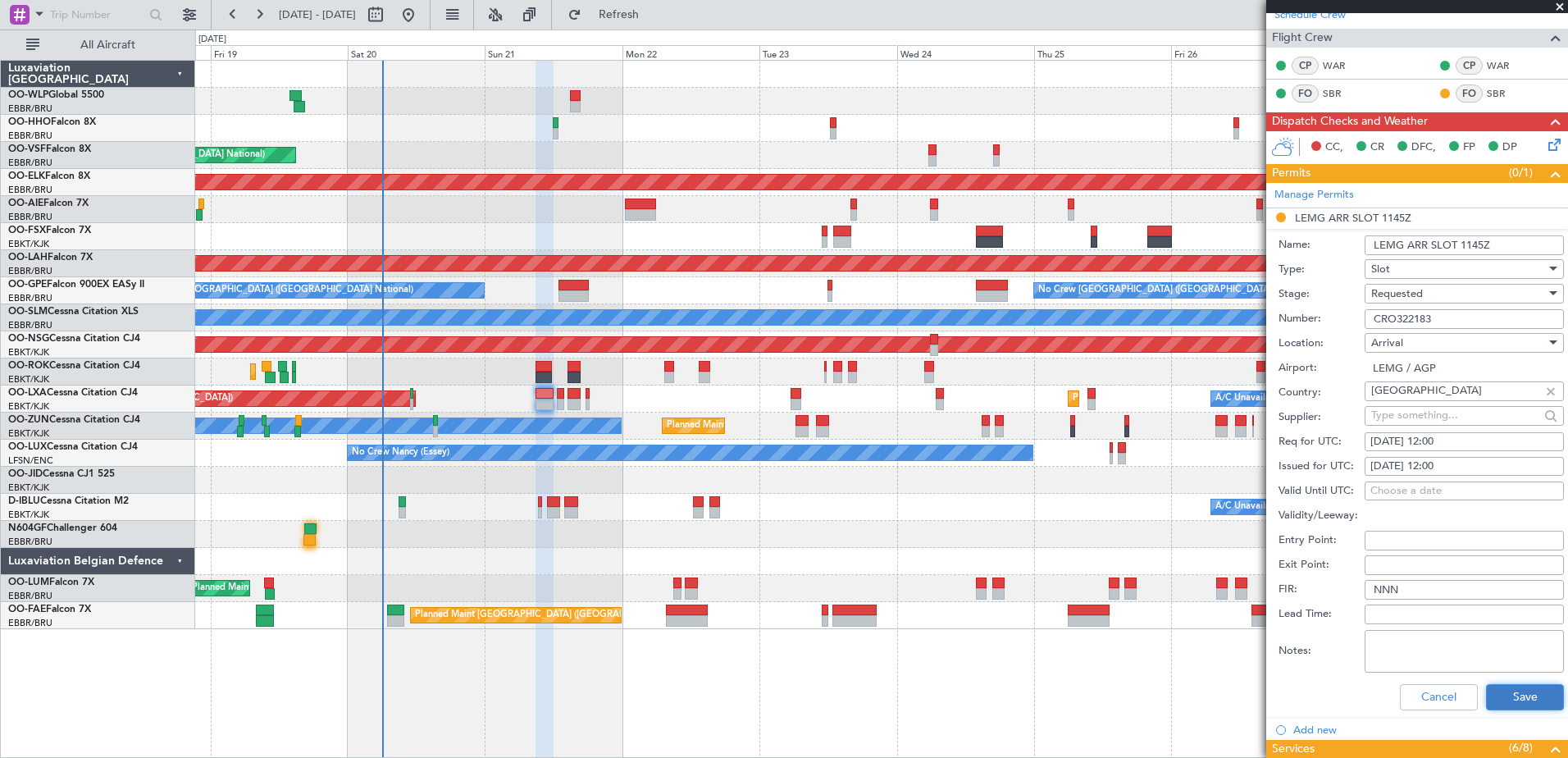
click at [1521, 691] on button "Save" at bounding box center [1525, 696] width 78 height 26
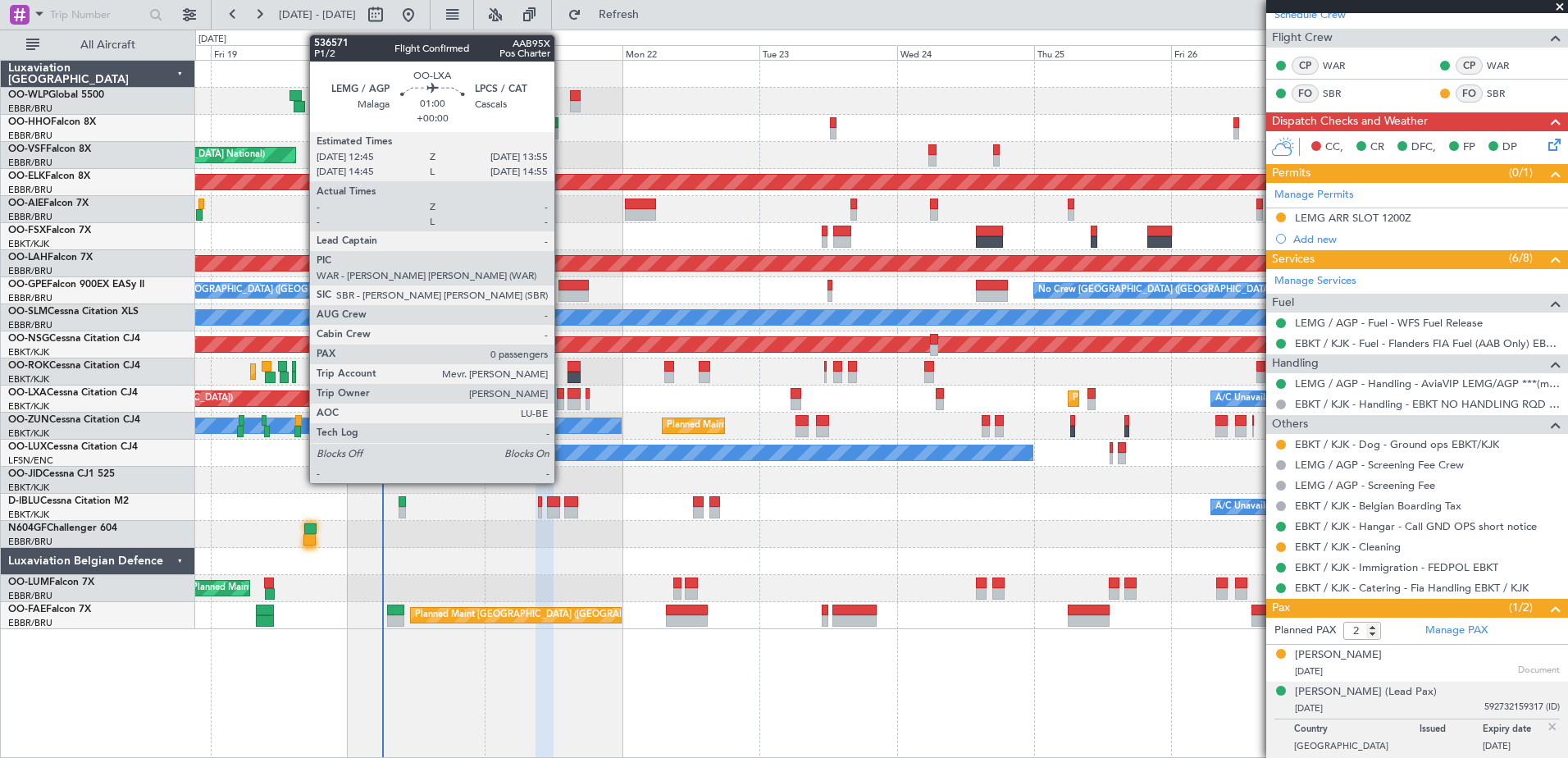
click at [562, 400] on div at bounding box center [560, 404] width 7 height 12
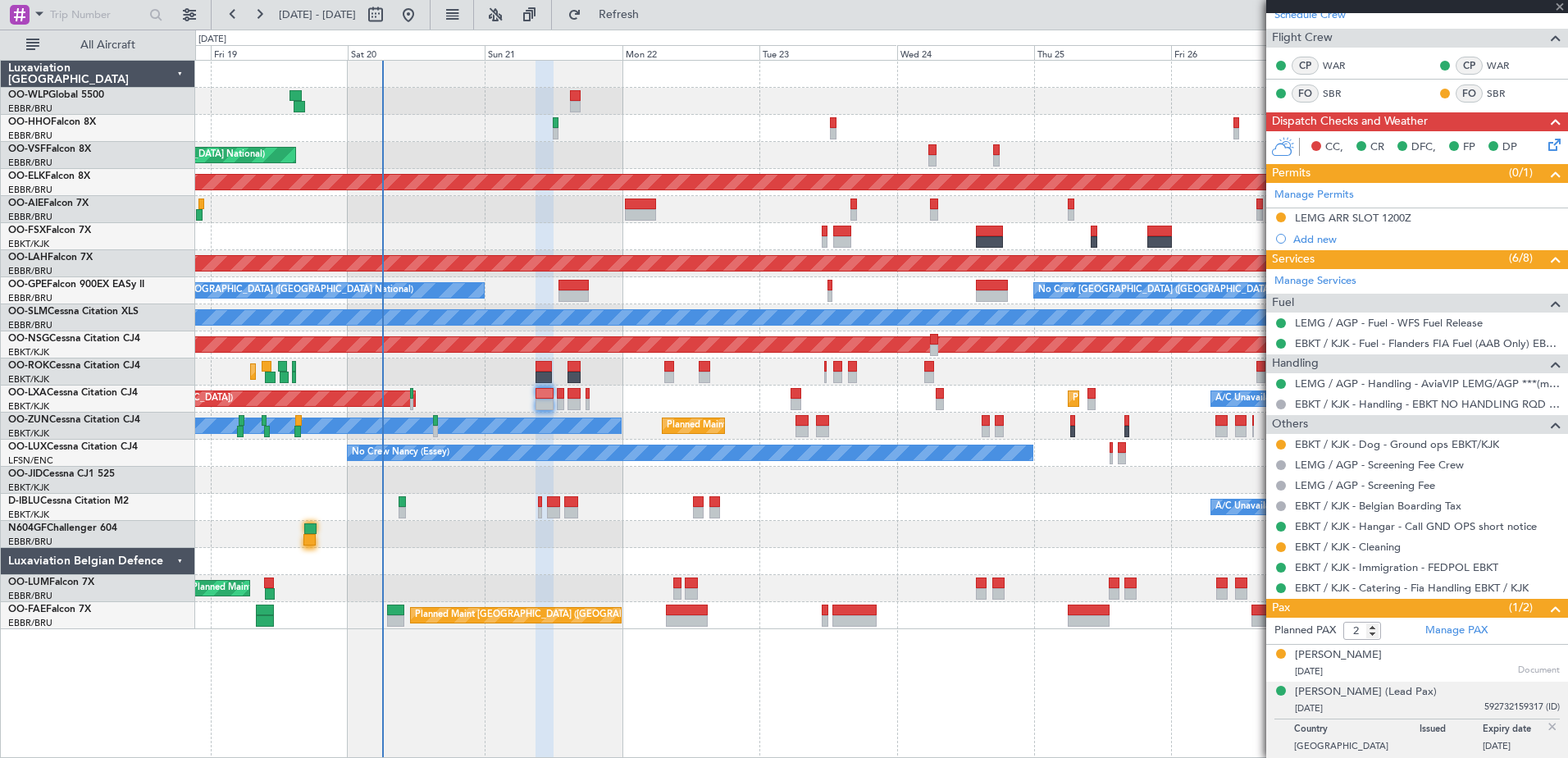
type input "0"
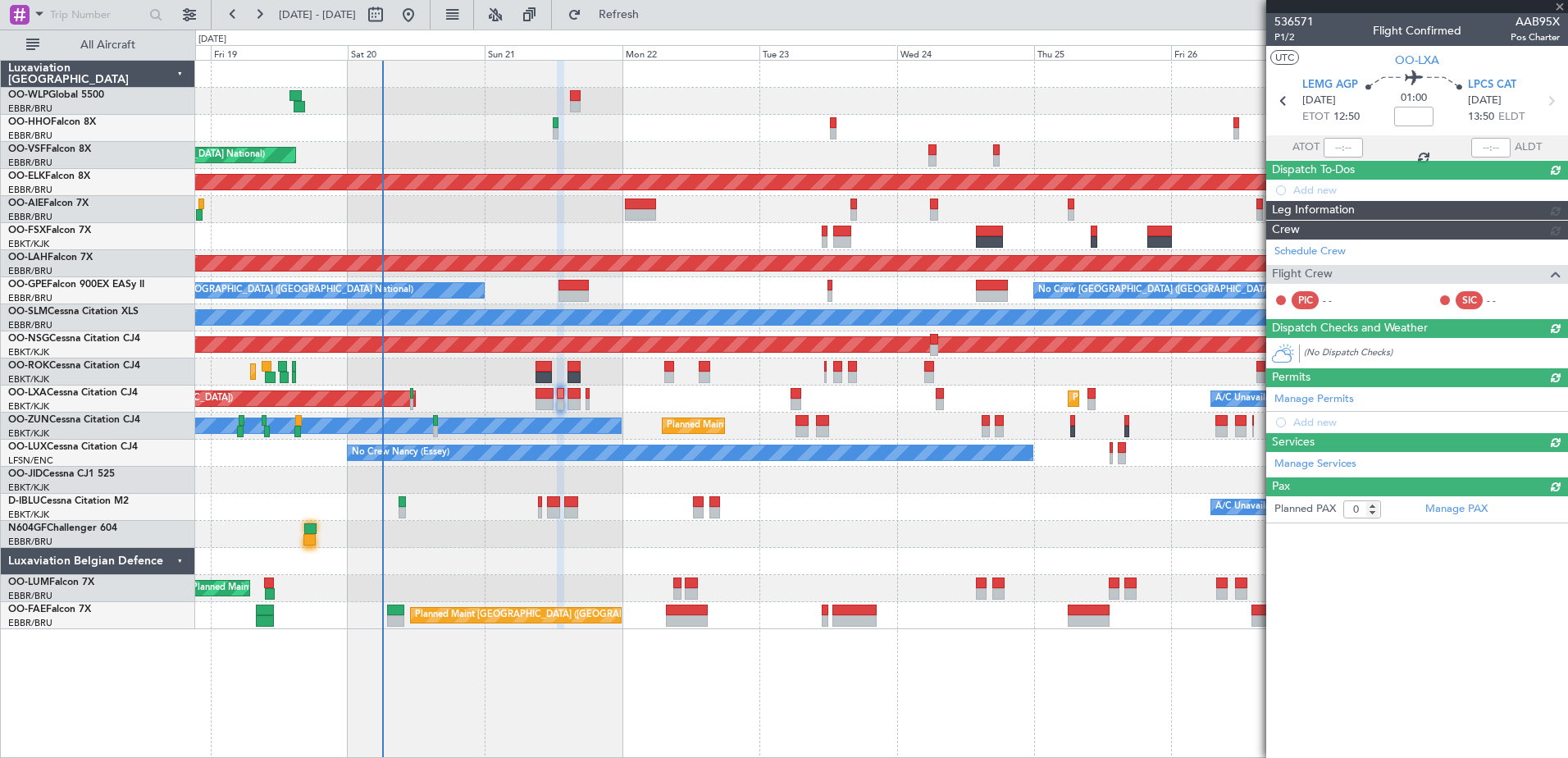
scroll to position [0, 0]
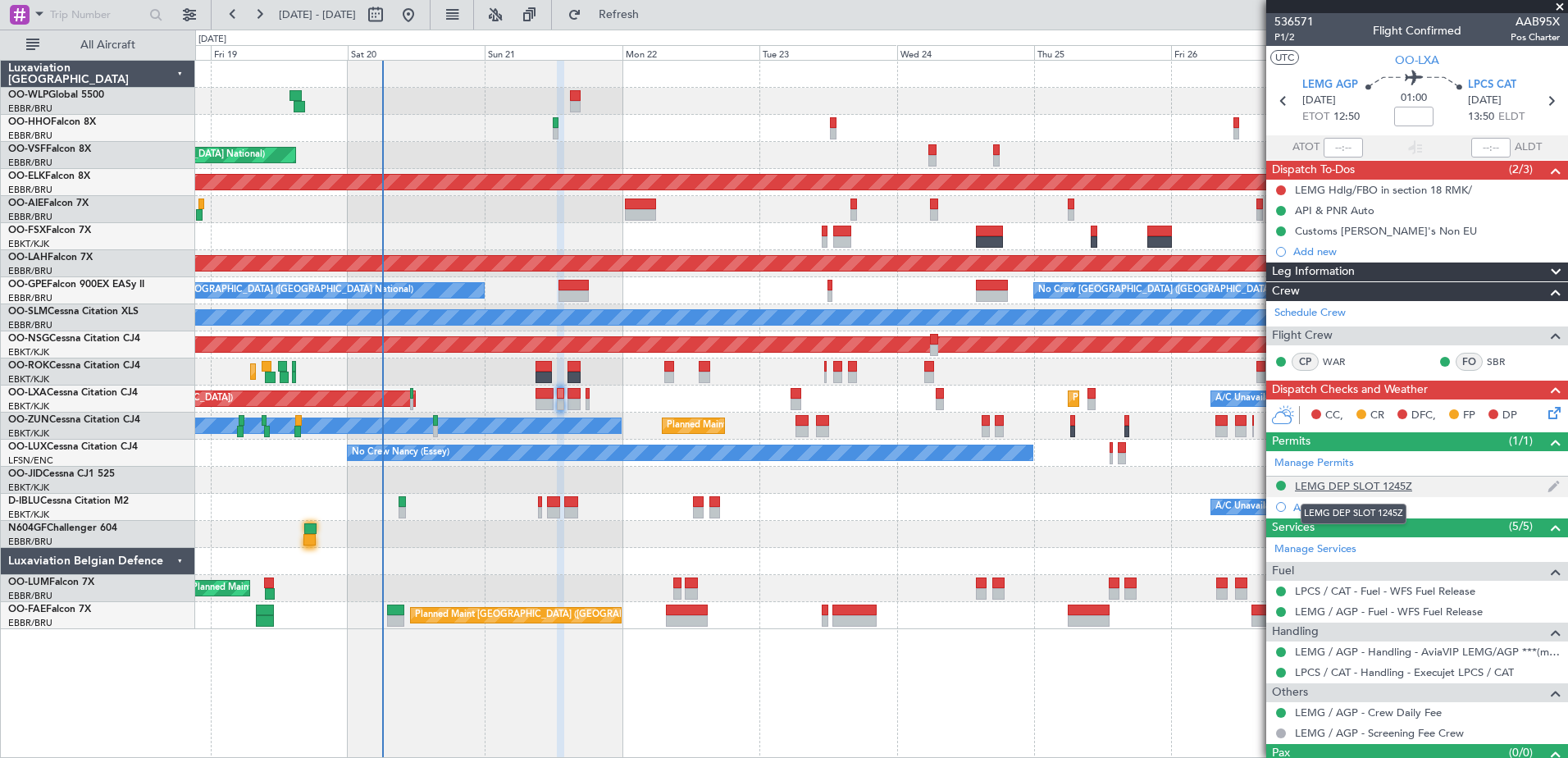
click at [1377, 480] on div "LEMG DEP SLOT 1245Z" at bounding box center [1354, 485] width 118 height 14
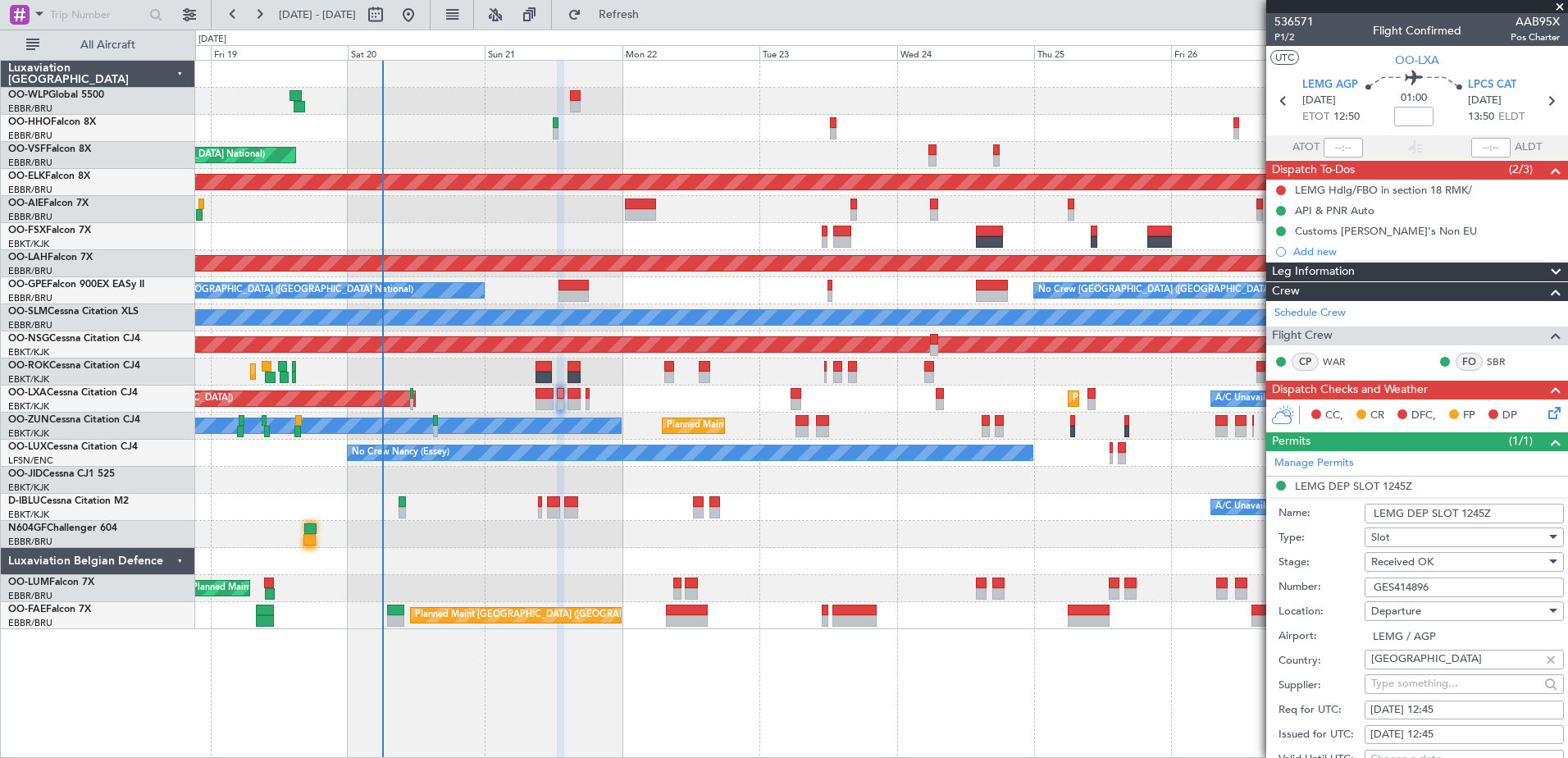
drag, startPoint x: 1443, startPoint y: 592, endPoint x: 1351, endPoint y: 589, distance: 92.0
click at [1351, 589] on div "Number: GES414896" at bounding box center [1421, 586] width 285 height 24
click at [1416, 118] on input at bounding box center [1414, 117] width 40 height 20
type input "-00:10"
click at [1545, 413] on icon at bounding box center [1552, 410] width 14 height 14
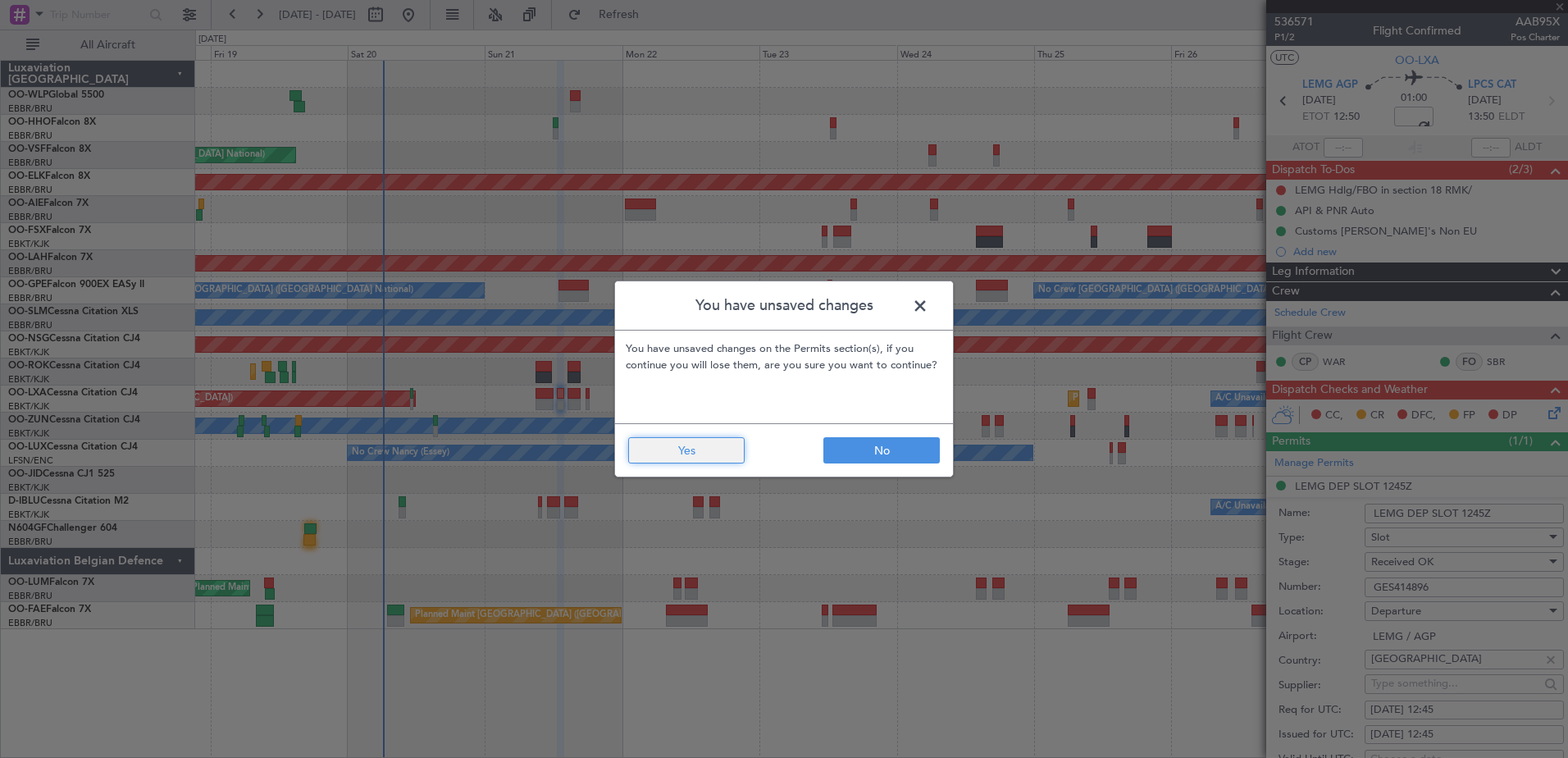
click at [685, 461] on button "Yes" at bounding box center [686, 450] width 117 height 26
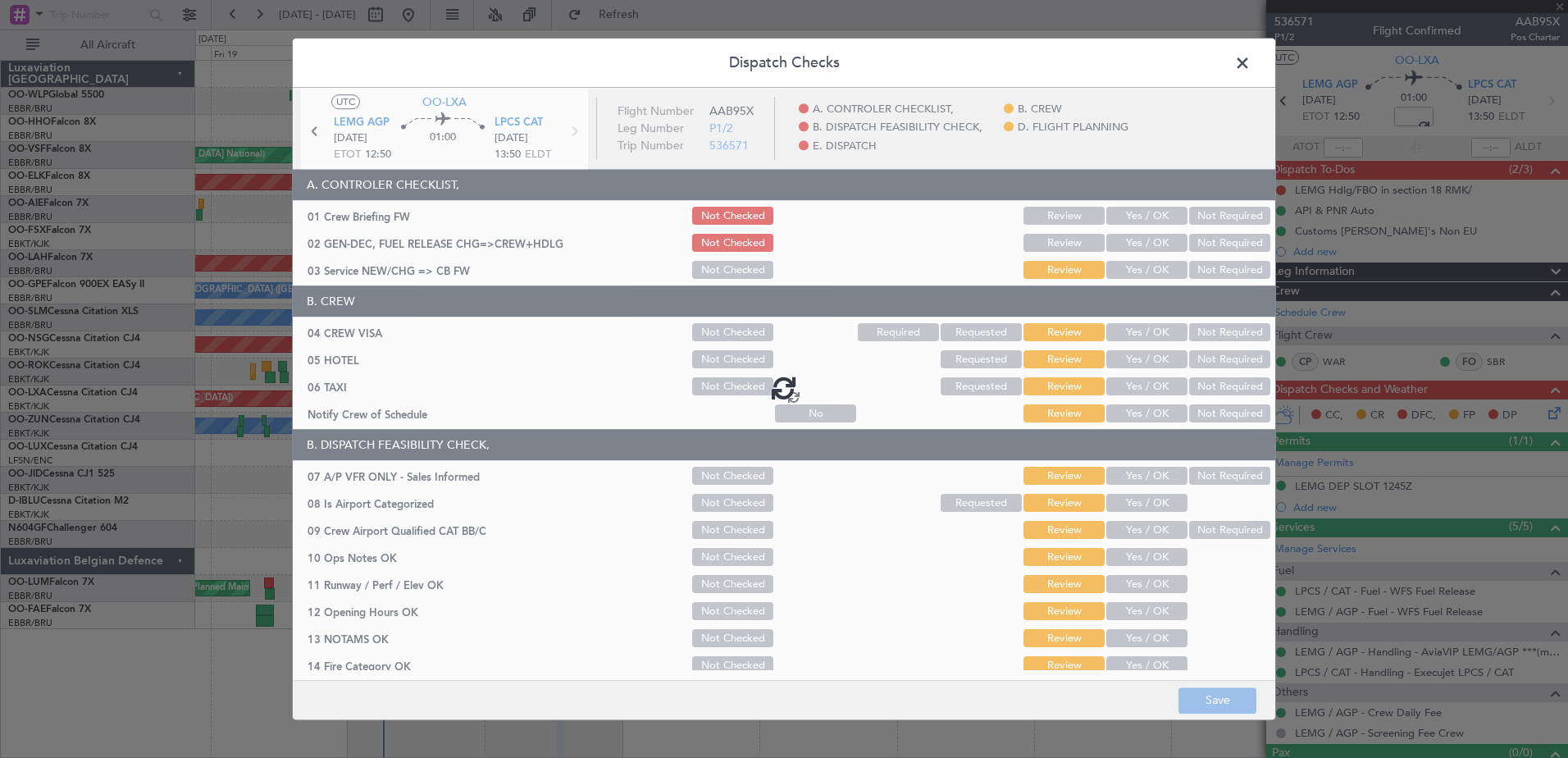
click at [1145, 411] on div at bounding box center [784, 387] width 983 height 599
type input "-00:10"
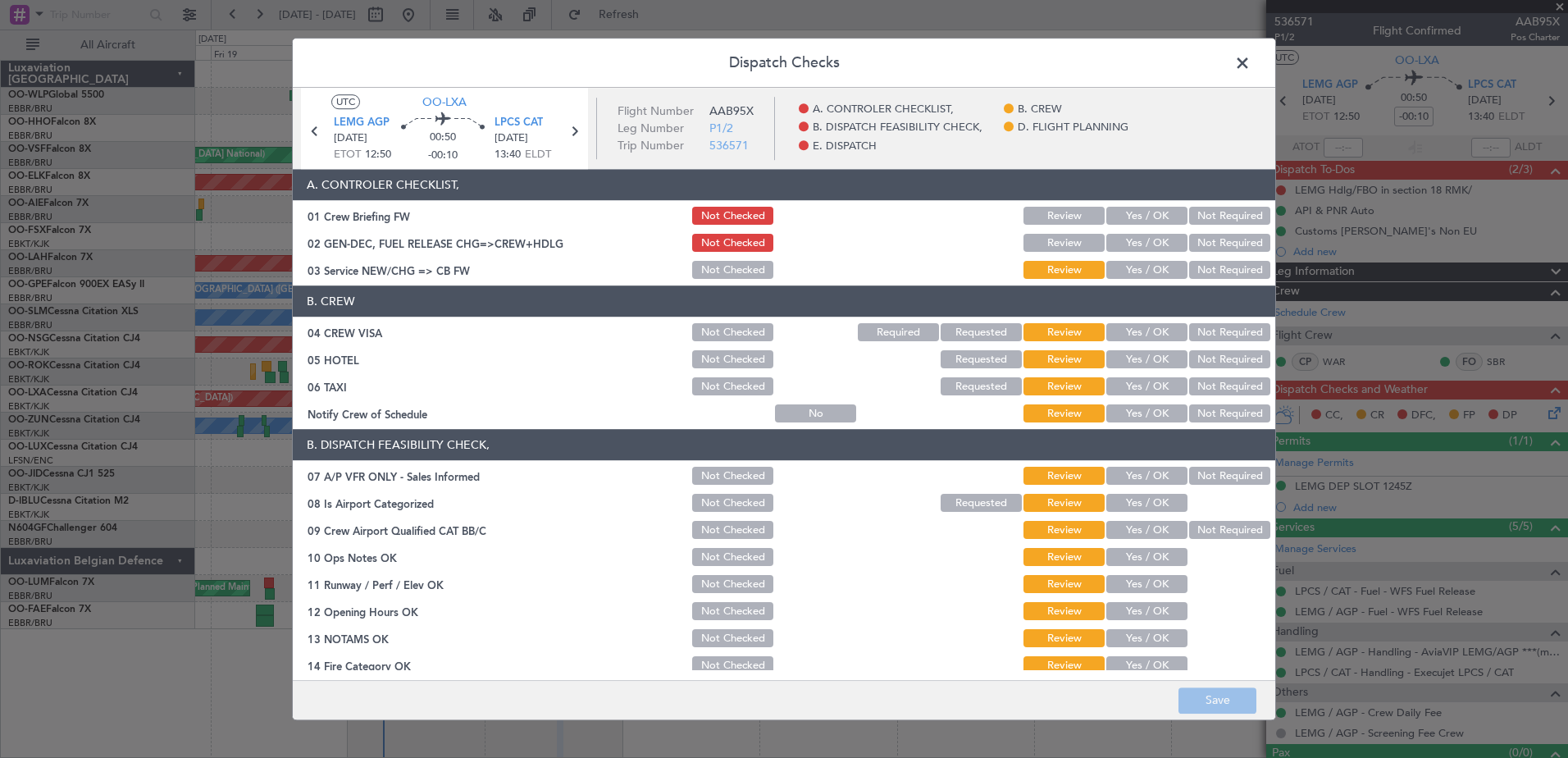
click at [1145, 411] on button "Yes / OK" at bounding box center [1147, 414] width 81 height 18
click at [1199, 378] on button "Not Required" at bounding box center [1230, 387] width 81 height 18
click at [1214, 356] on button "Not Required" at bounding box center [1230, 360] width 81 height 18
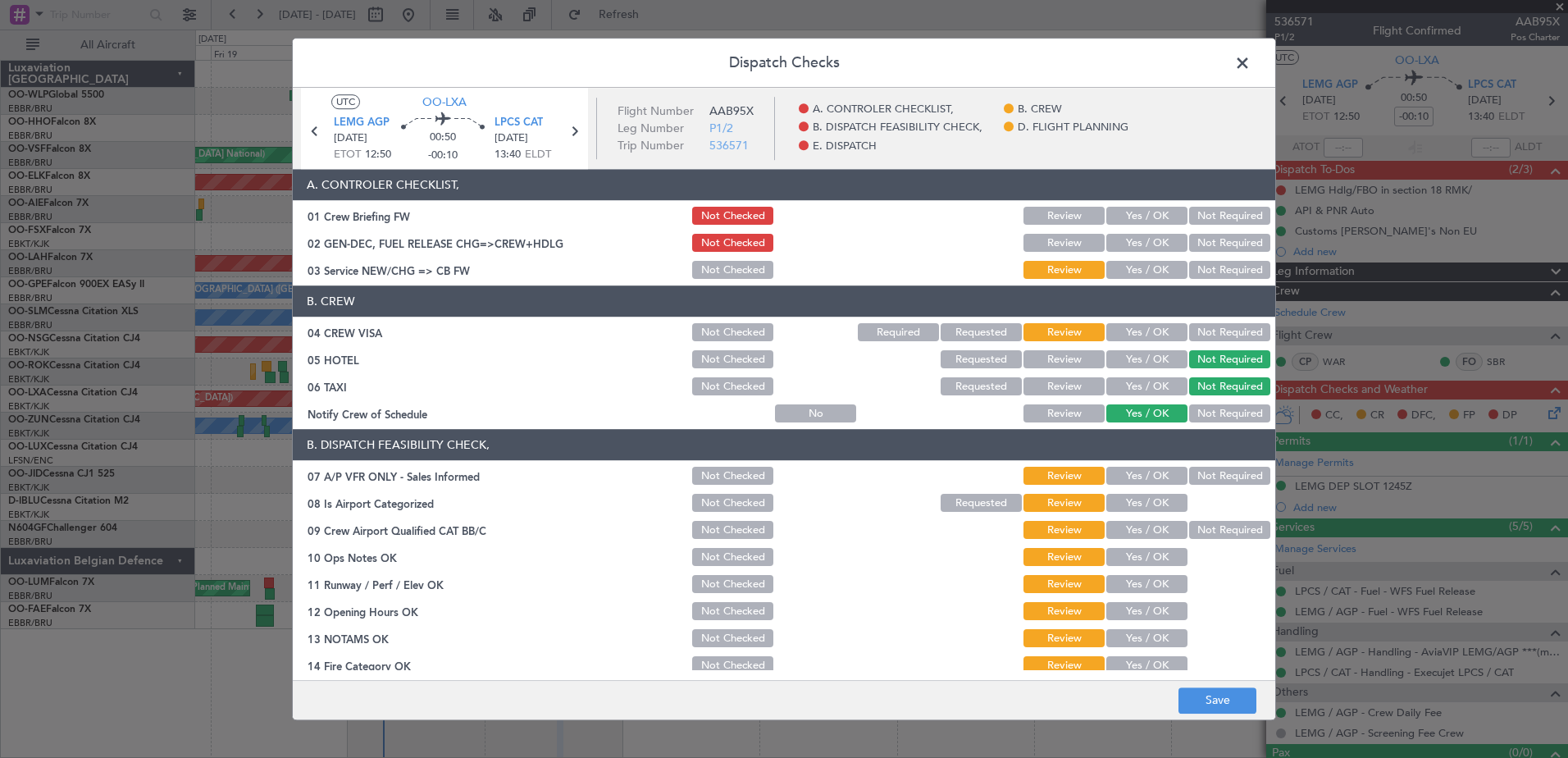
click at [1213, 330] on button "Not Required" at bounding box center [1230, 333] width 81 height 18
click at [1136, 270] on button "Yes / OK" at bounding box center [1147, 270] width 81 height 18
click at [1207, 470] on button "Not Required" at bounding box center [1230, 477] width 81 height 18
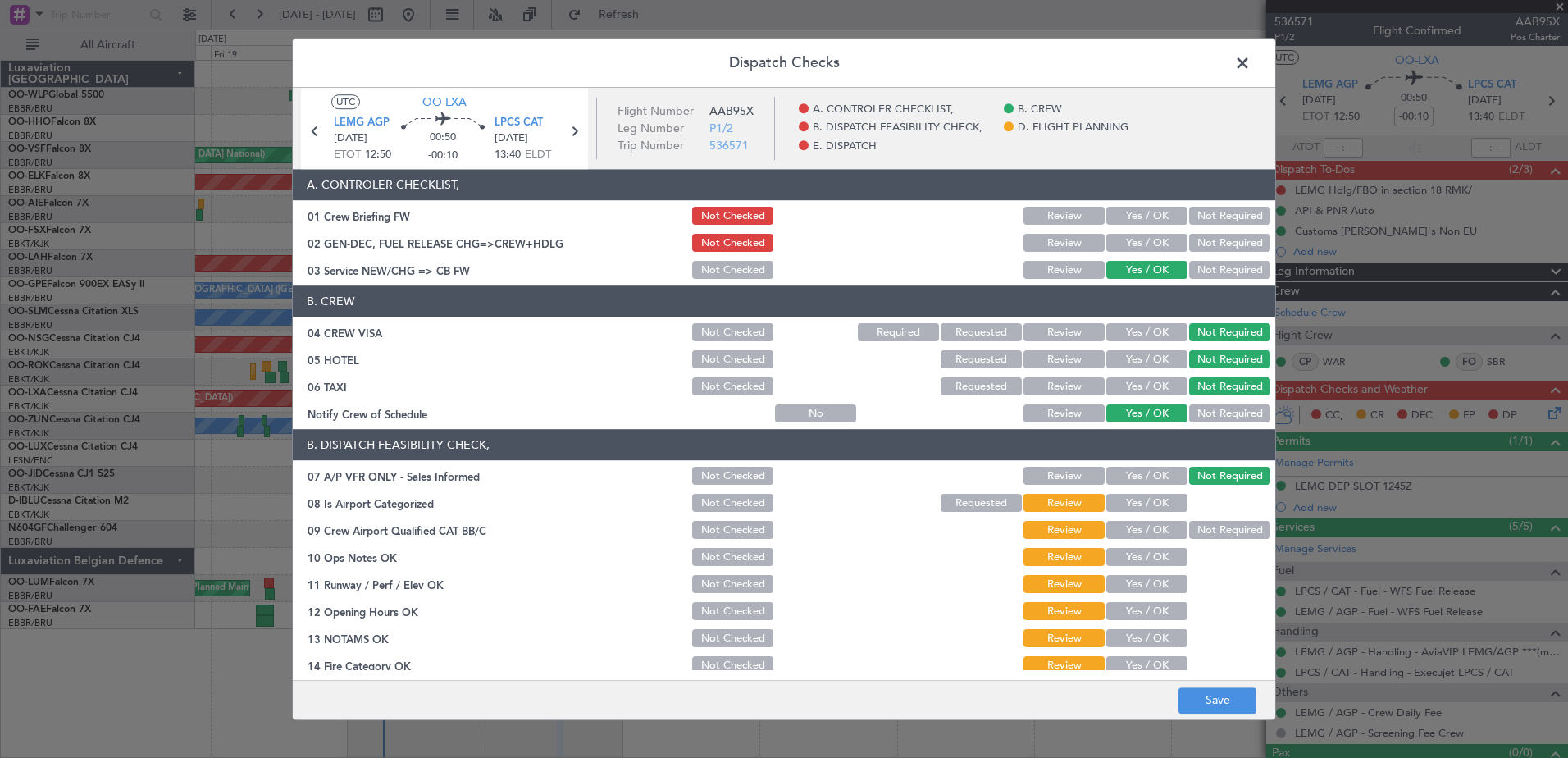
click at [1154, 498] on button "Yes / OK" at bounding box center [1147, 504] width 81 height 18
click at [1193, 530] on button "Not Required" at bounding box center [1230, 531] width 81 height 18
click at [1153, 556] on button "Yes / OK" at bounding box center [1147, 557] width 81 height 18
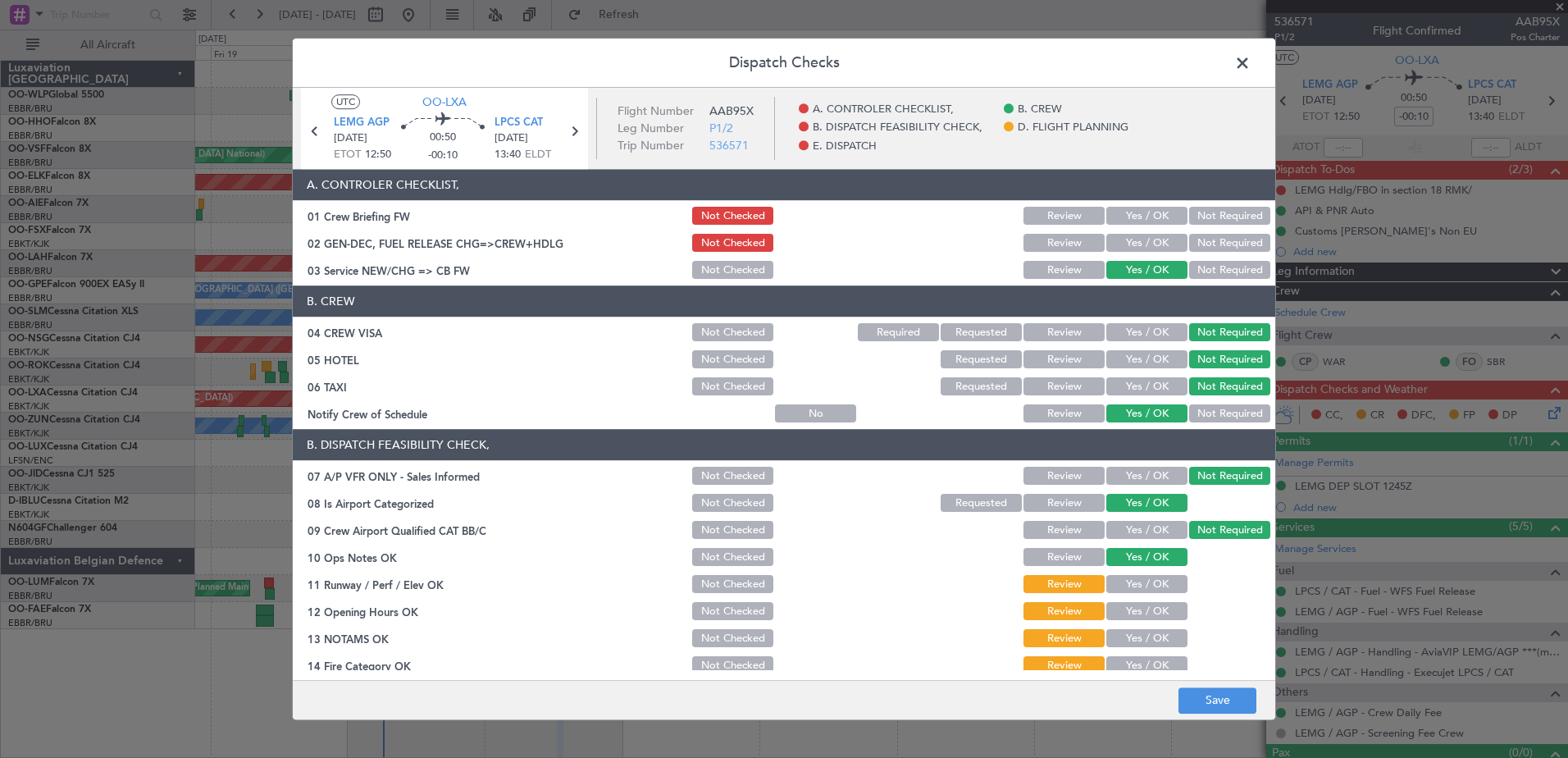
drag, startPoint x: 1147, startPoint y: 585, endPoint x: 1150, endPoint y: 603, distance: 18.2
click at [1146, 589] on button "Yes / OK" at bounding box center [1147, 584] width 81 height 18
drag, startPoint x: 1151, startPoint y: 611, endPoint x: 1153, endPoint y: 629, distance: 18.1
click at [1153, 619] on button "Yes / OK" at bounding box center [1147, 611] width 81 height 18
click at [1155, 640] on button "Yes / OK" at bounding box center [1147, 639] width 81 height 18
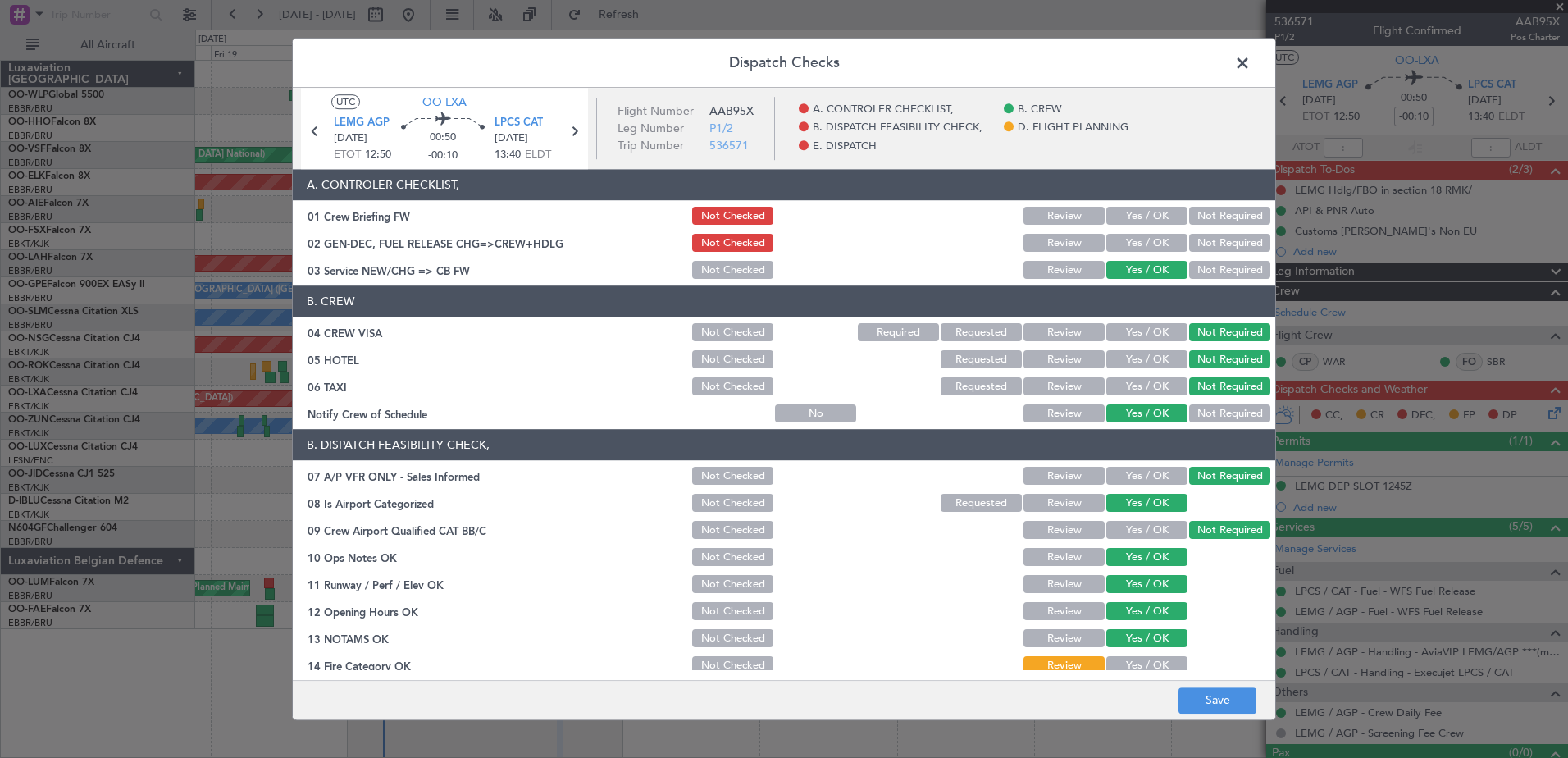
click at [1154, 659] on button "Yes / OK" at bounding box center [1147, 666] width 81 height 18
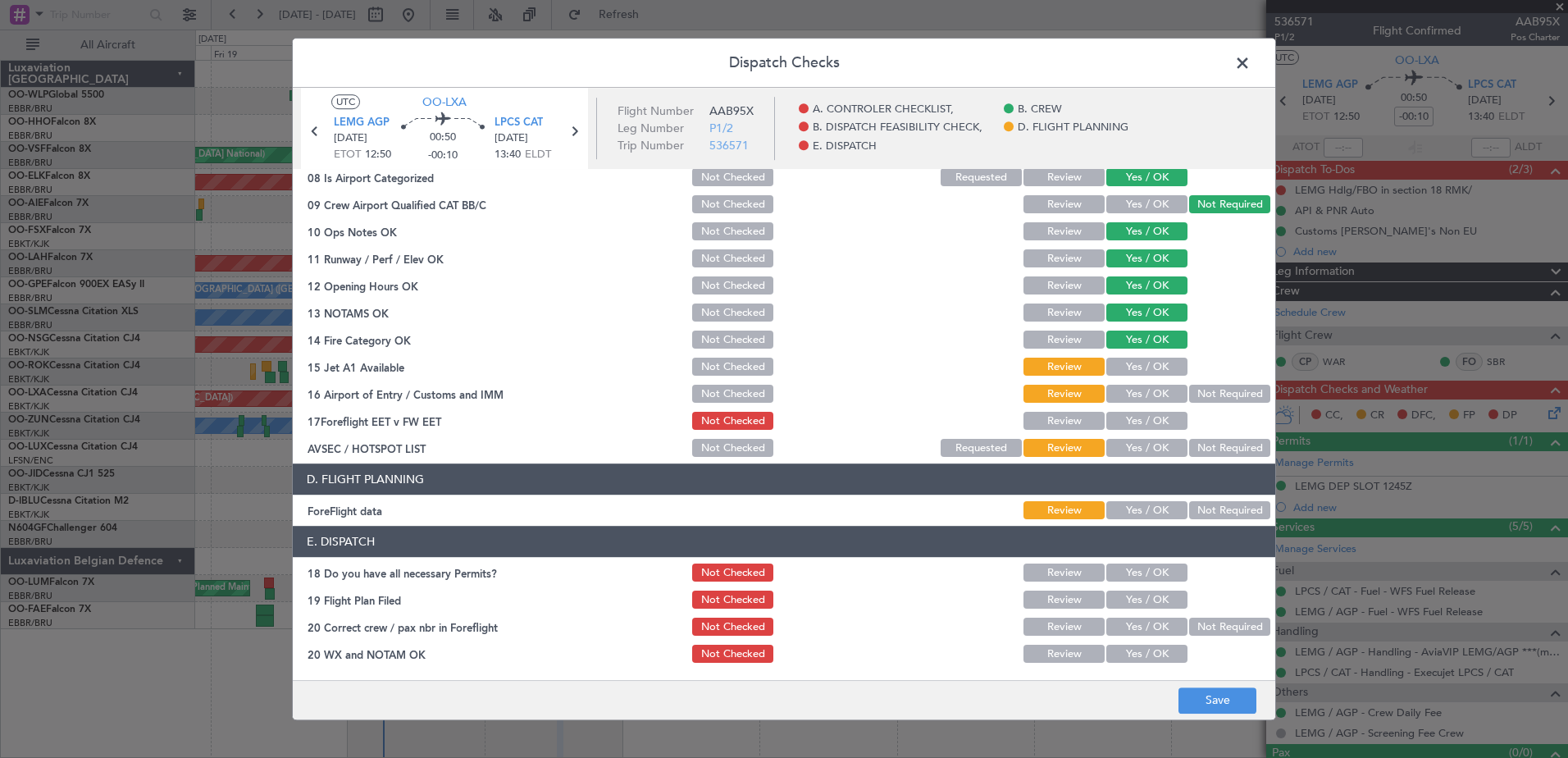
click at [1139, 355] on div "Yes / OK" at bounding box center [1145, 366] width 83 height 23
click at [1139, 365] on button "Yes / OK" at bounding box center [1147, 367] width 81 height 18
drag, startPoint x: 1136, startPoint y: 383, endPoint x: 1136, endPoint y: 394, distance: 11.0
click at [1136, 393] on div "Yes / OK" at bounding box center [1145, 393] width 83 height 23
click at [1145, 395] on button "Yes / OK" at bounding box center [1147, 394] width 81 height 18
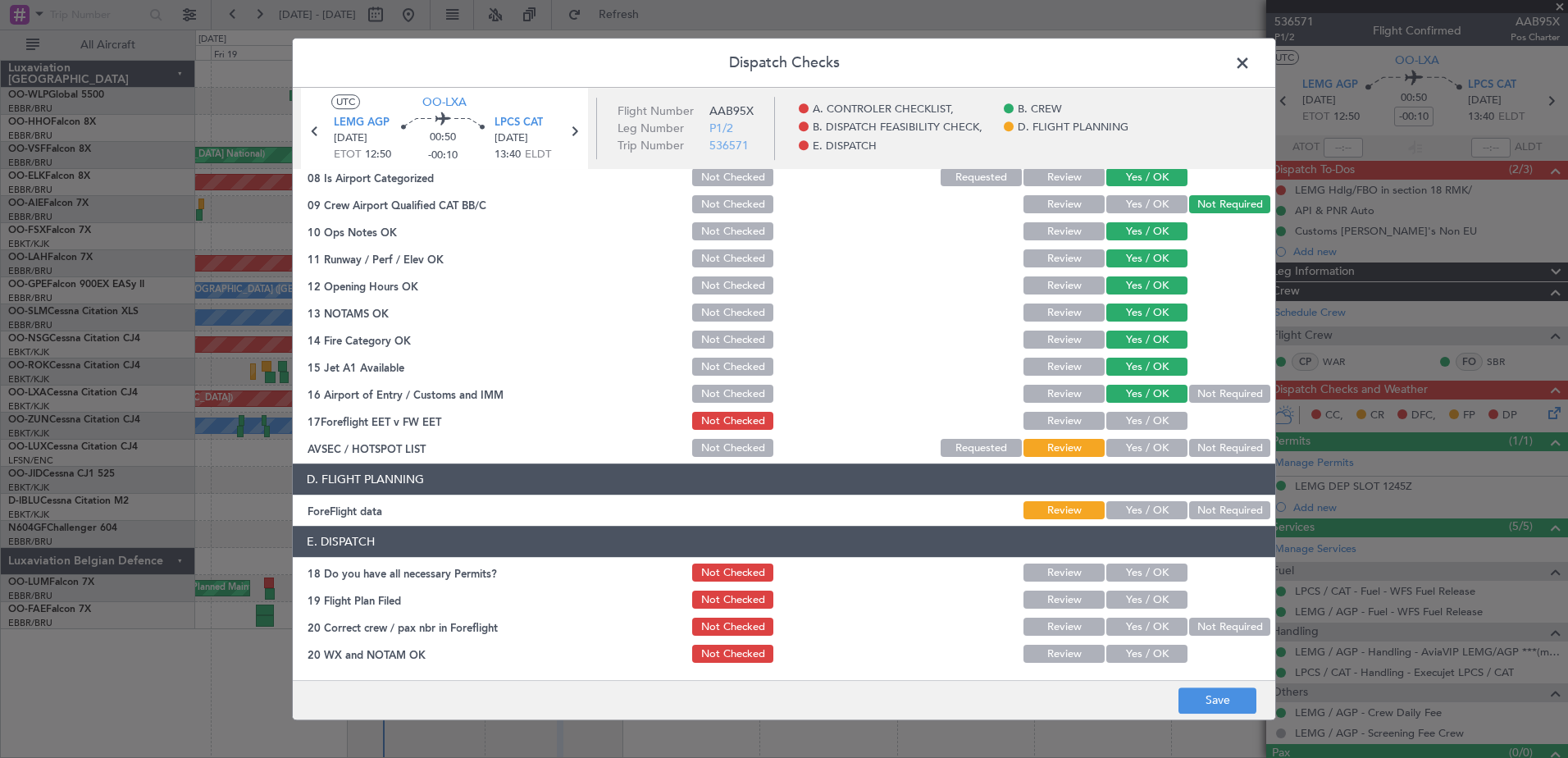
click at [1145, 422] on button "Yes / OK" at bounding box center [1147, 422] width 81 height 18
click at [1205, 447] on button "Not Required" at bounding box center [1230, 449] width 81 height 18
click at [1149, 512] on button "Yes / OK" at bounding box center [1147, 511] width 81 height 18
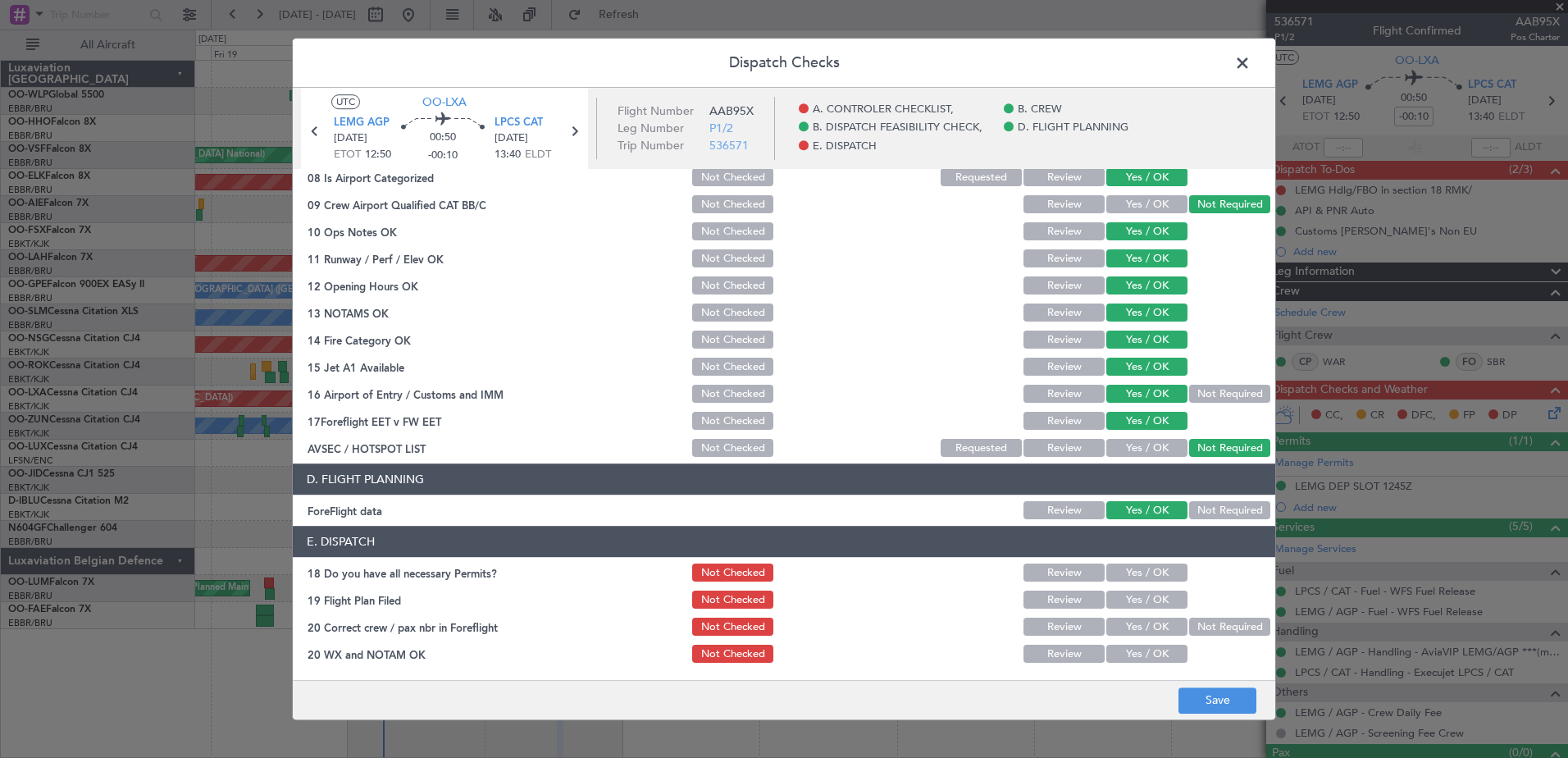
click at [1147, 583] on div "Yes / OK" at bounding box center [1145, 573] width 83 height 23
click at [1151, 579] on button "Yes / OK" at bounding box center [1147, 573] width 81 height 18
drag, startPoint x: 1148, startPoint y: 602, endPoint x: 1145, endPoint y: 611, distance: 9.5
click at [1147, 602] on button "Yes / OK" at bounding box center [1147, 601] width 81 height 18
click at [1145, 624] on button "Yes / OK" at bounding box center [1147, 627] width 81 height 18
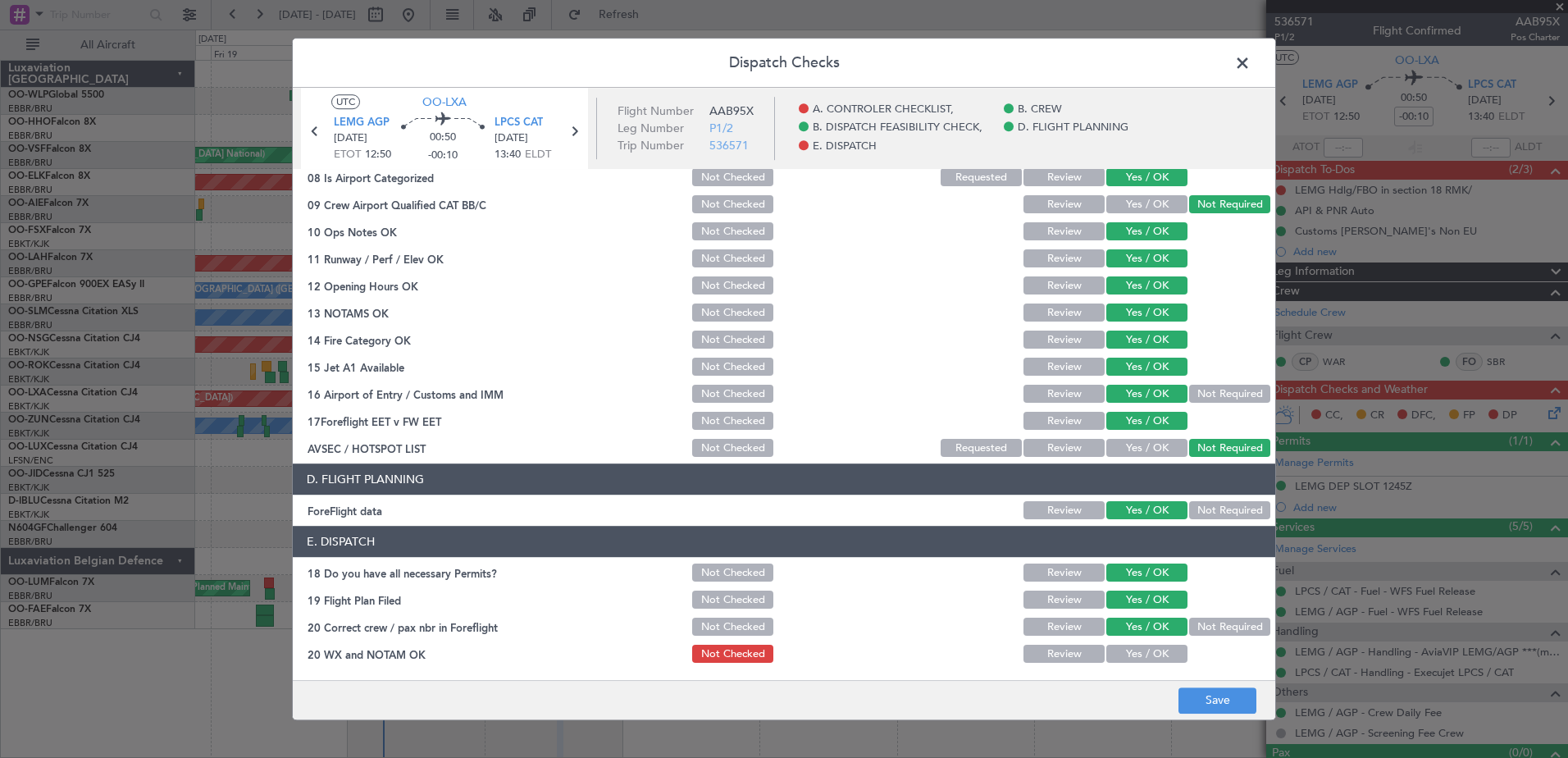
click at [1148, 644] on section "E. DISPATCH 18 Do you have all necessary Permits? Not Checked Review Yes / OK 1…" at bounding box center [784, 596] width 983 height 139
click at [1148, 646] on button "Yes / OK" at bounding box center [1147, 654] width 81 height 18
click at [1197, 689] on button "Save" at bounding box center [1218, 700] width 78 height 26
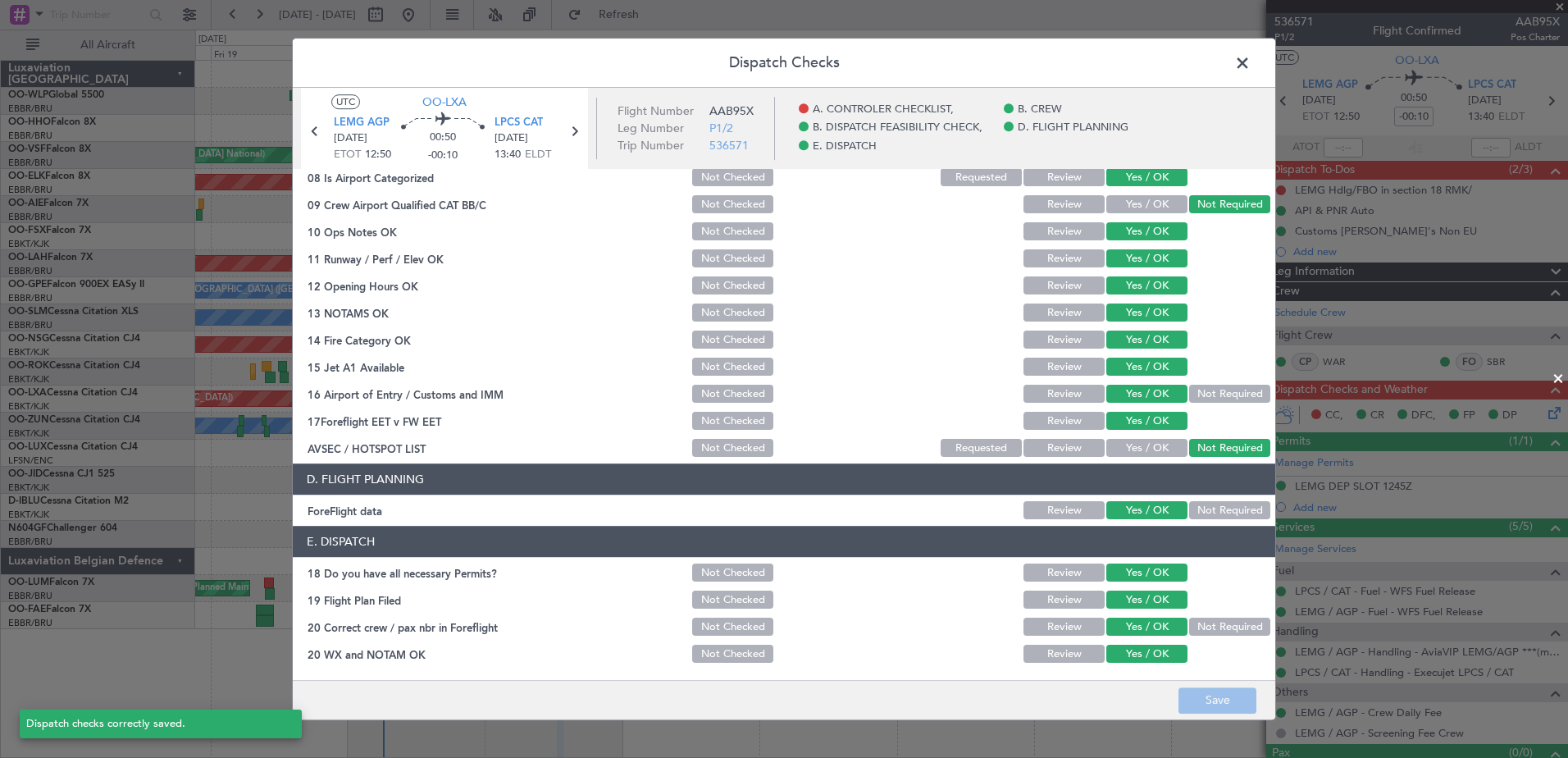
click at [1250, 57] on span at bounding box center [1250, 67] width 0 height 33
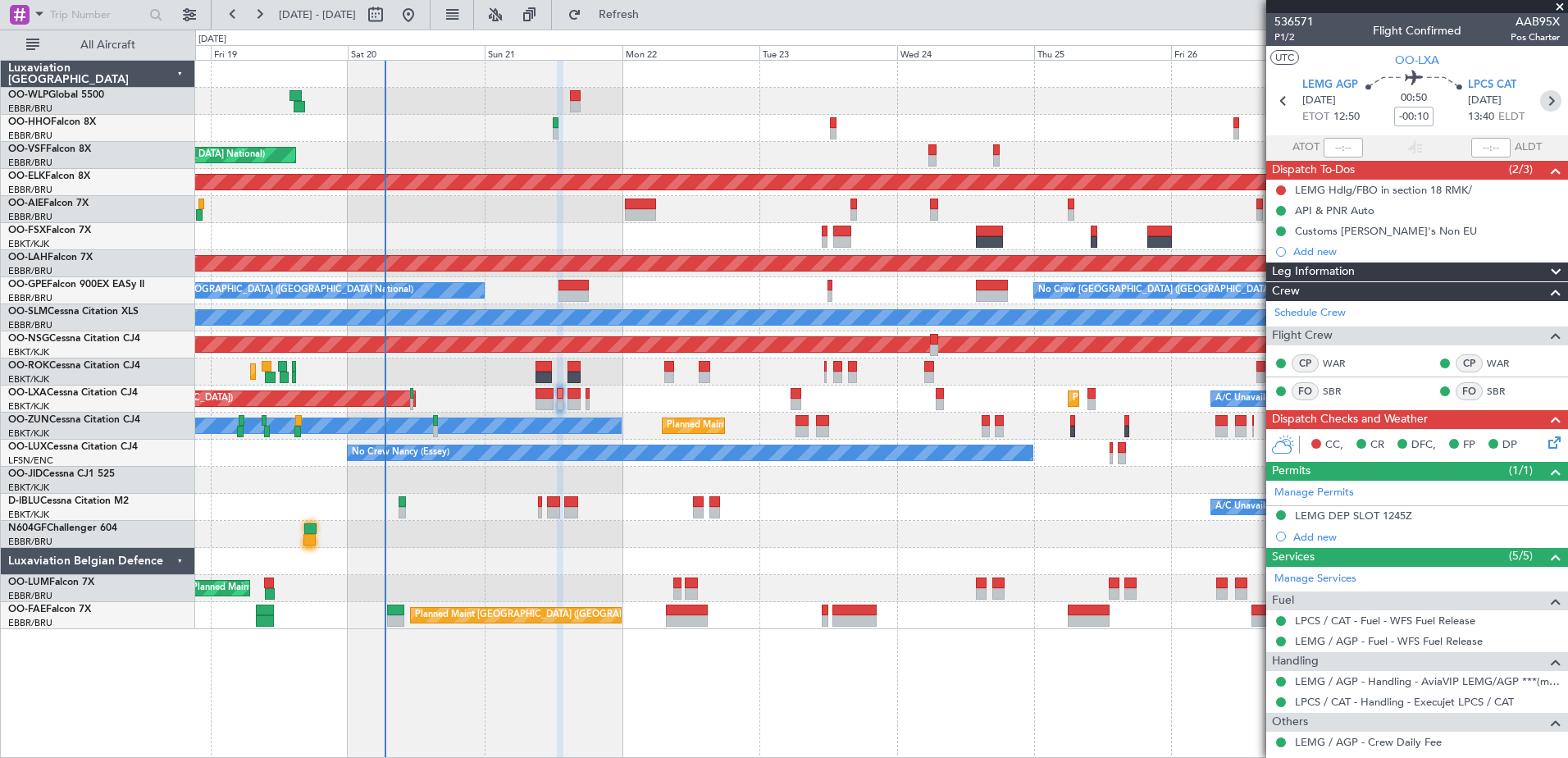
click at [1540, 101] on icon at bounding box center [1551, 101] width 22 height 22
type input "3"
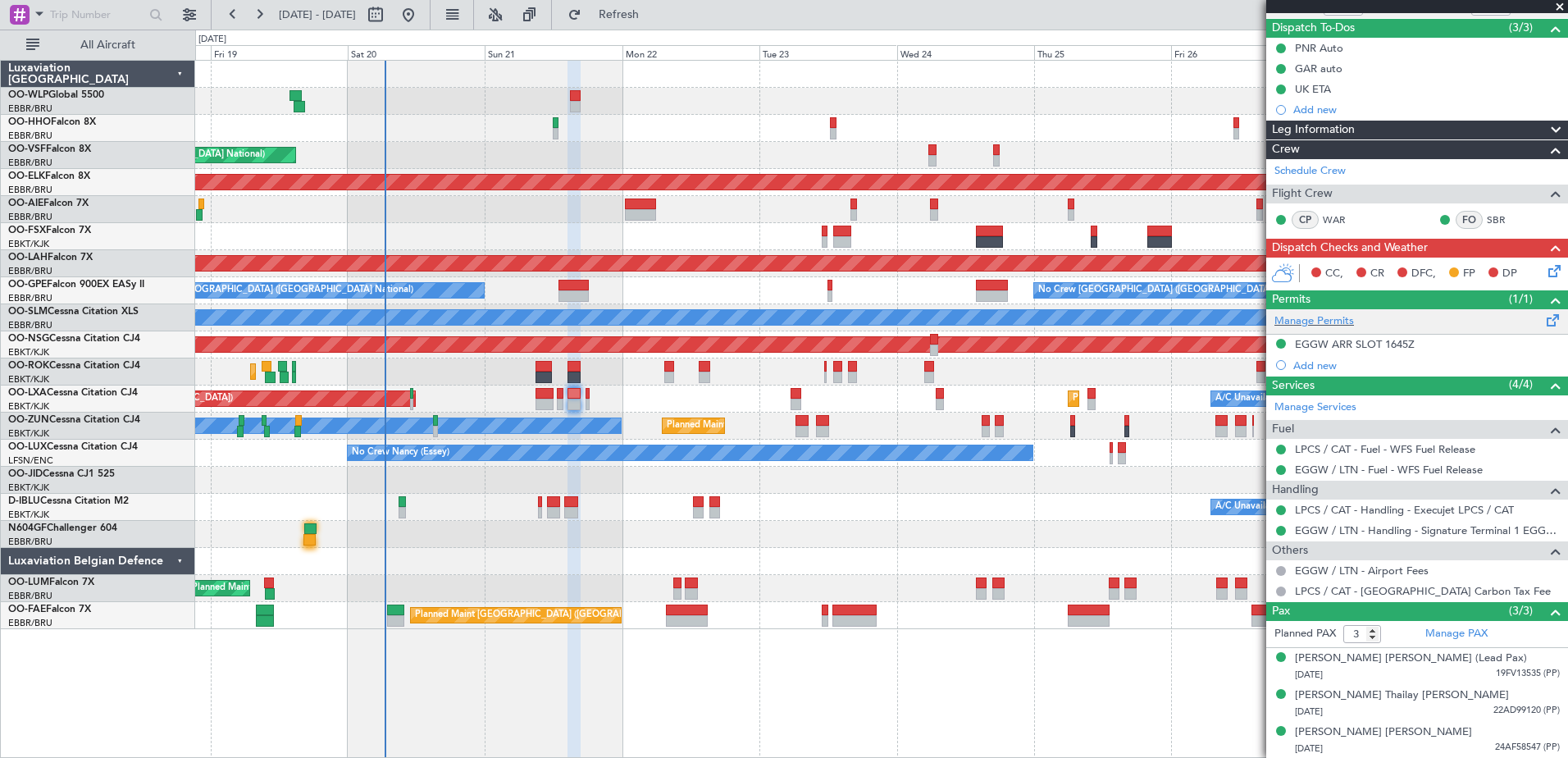
scroll to position [0, 0]
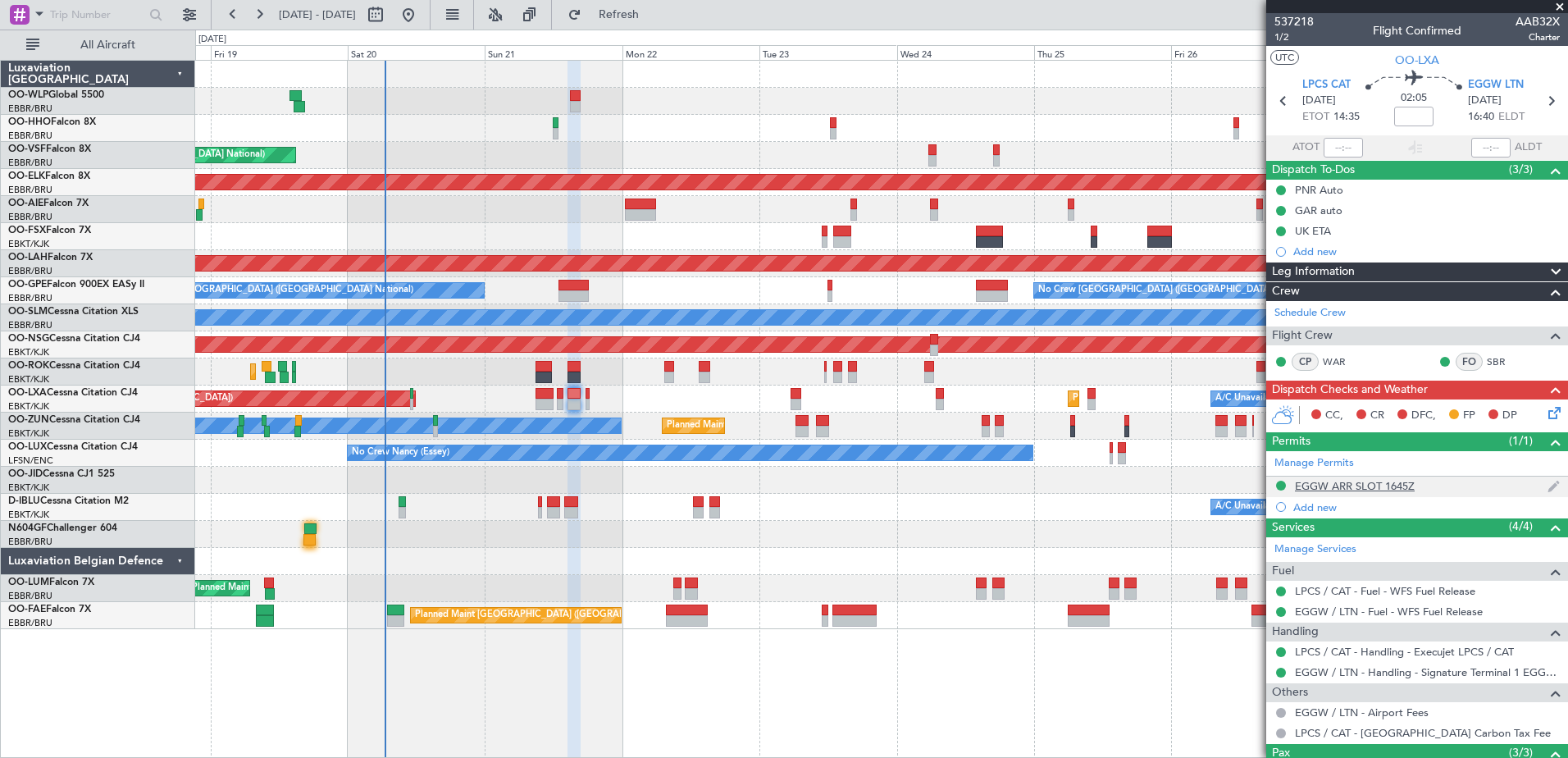
click at [1364, 480] on div "EGGW ARR SLOT 1645Z" at bounding box center [1354, 485] width 119 height 14
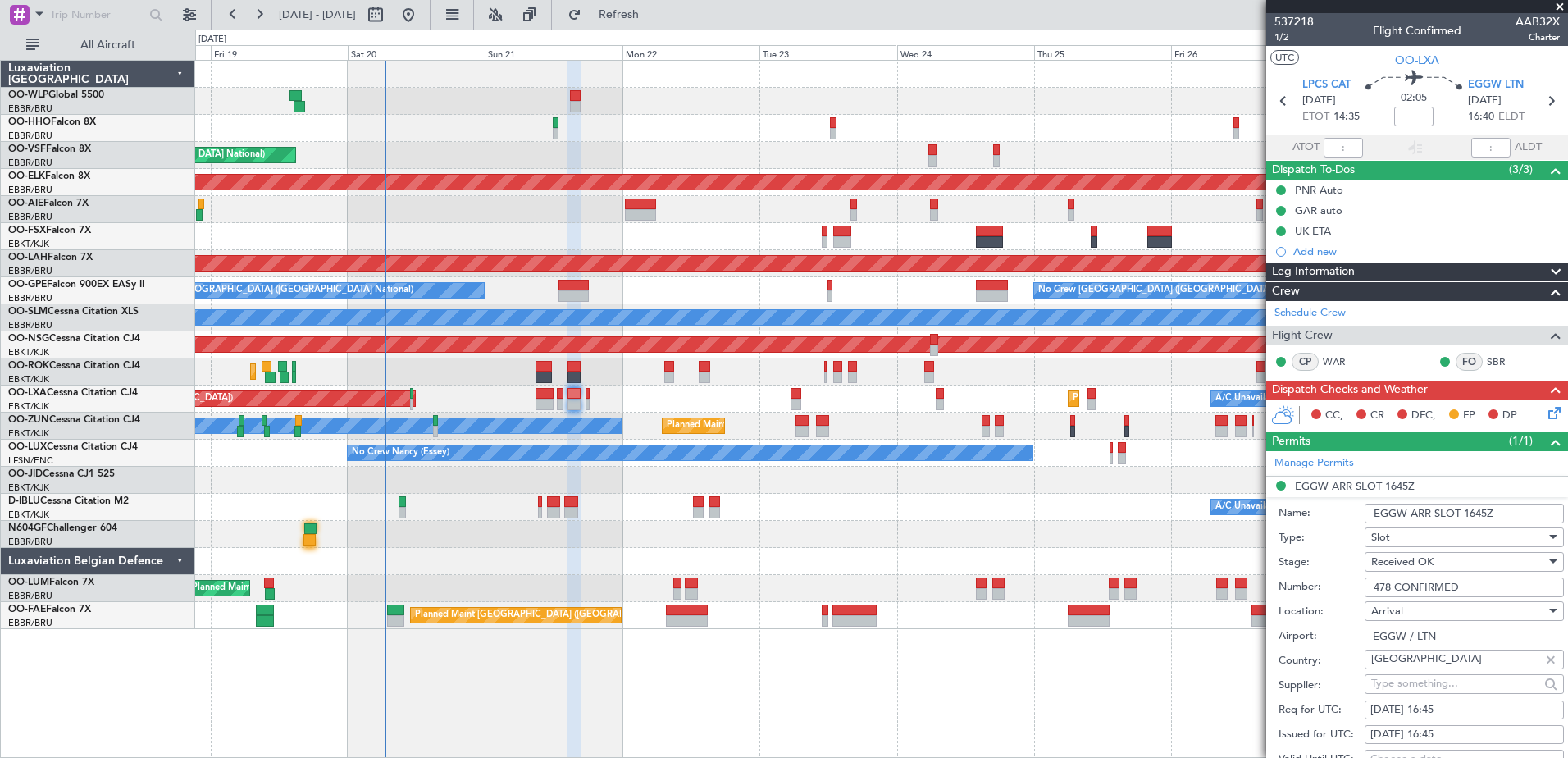
drag, startPoint x: 1474, startPoint y: 588, endPoint x: 1348, endPoint y: 591, distance: 126.0
click at [1348, 591] on div "Number: 478 CONFIRMED" at bounding box center [1421, 586] width 285 height 24
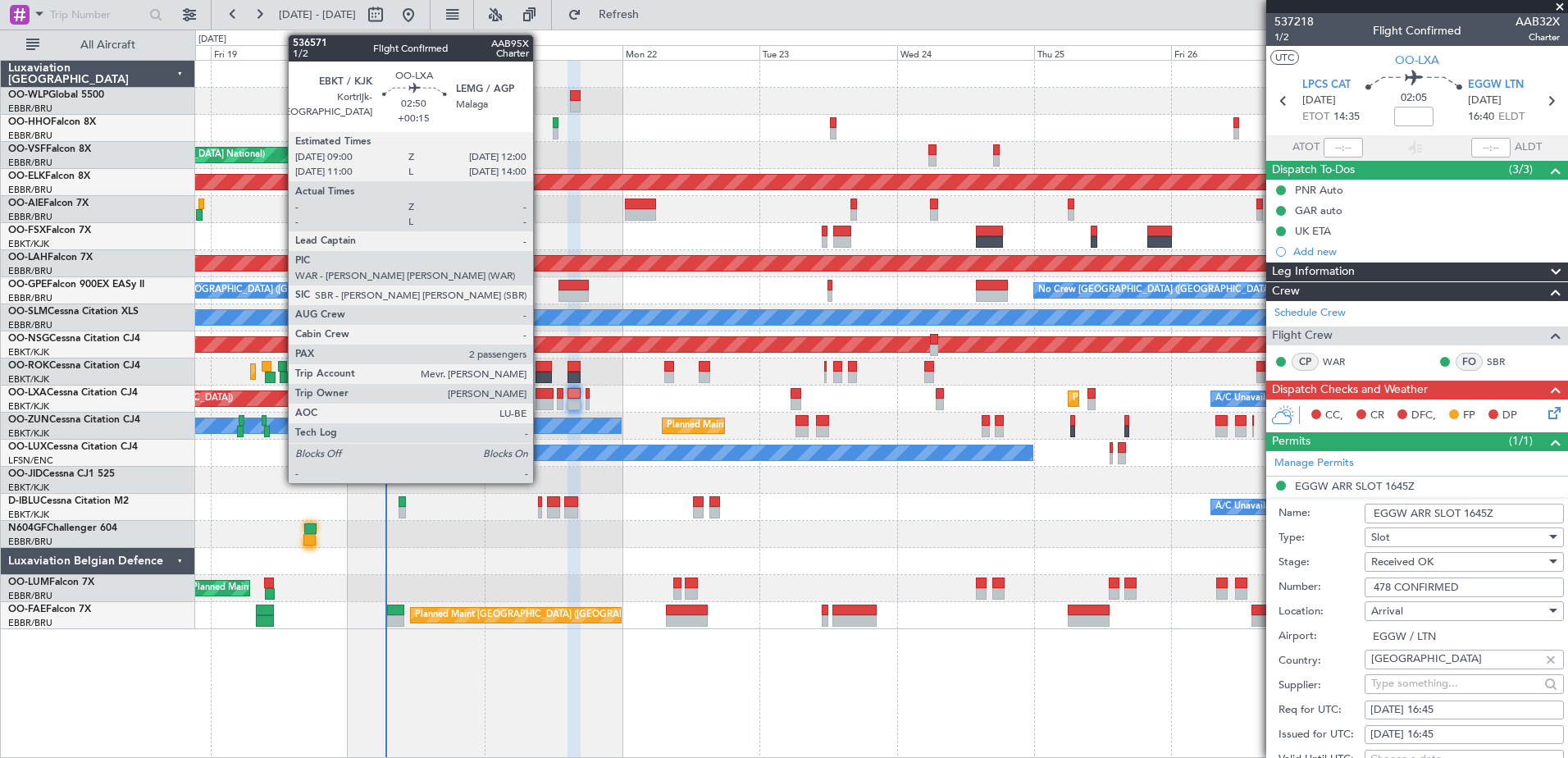
click at [541, 402] on div at bounding box center [544, 404] width 17 height 12
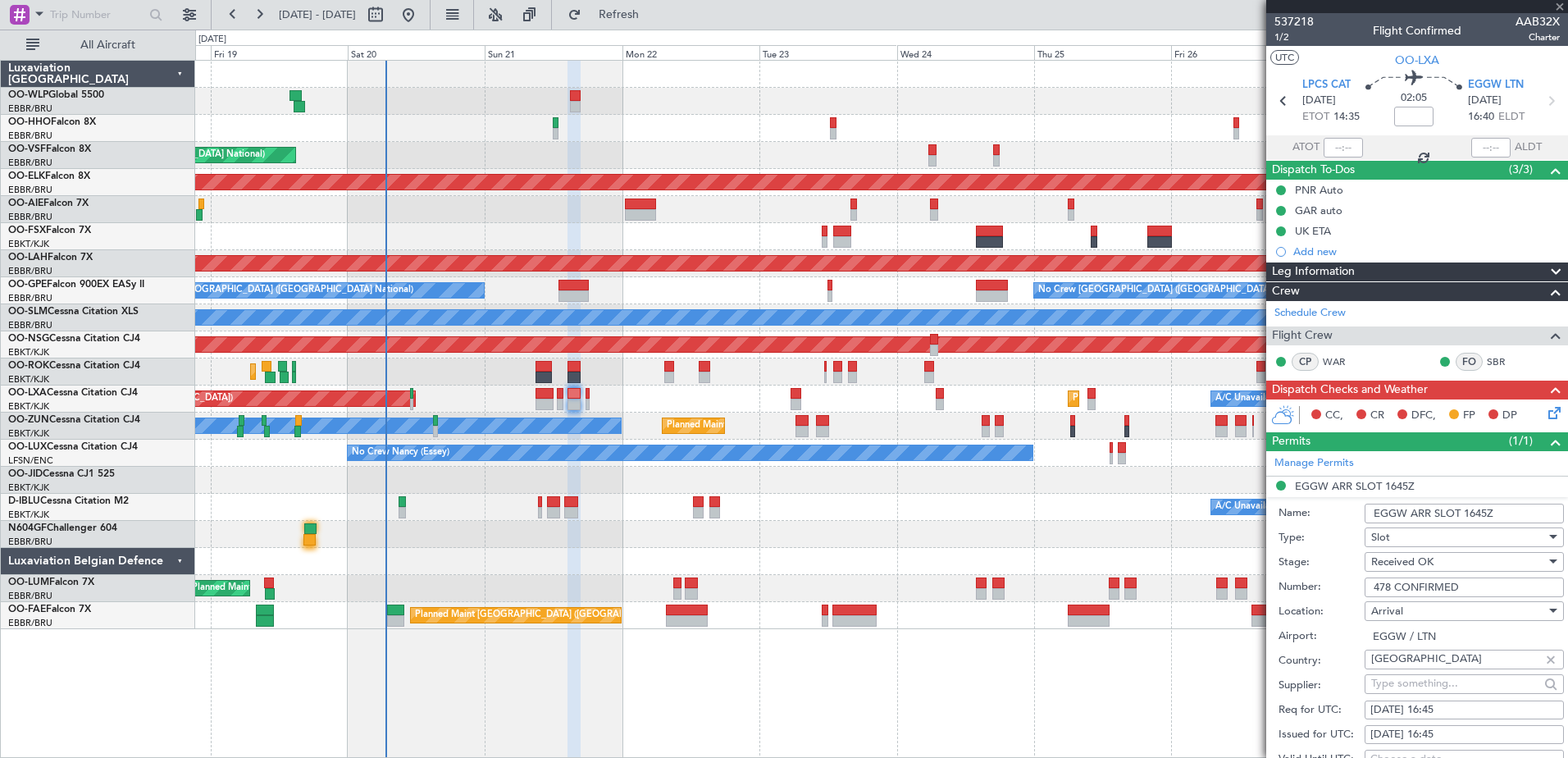
type input "+00:15"
type input "2"
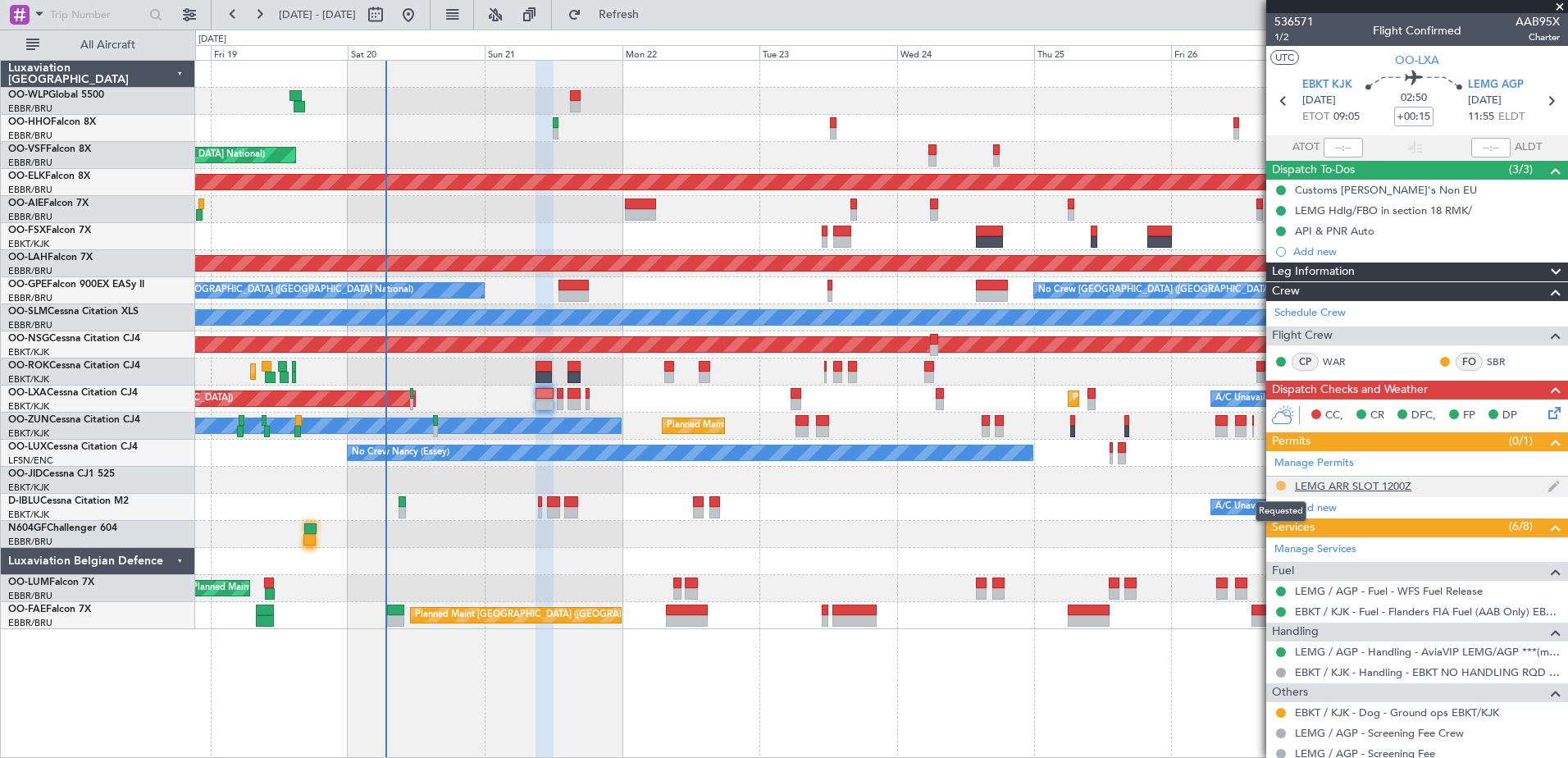
click at [1281, 485] on button at bounding box center [1280, 485] width 10 height 10
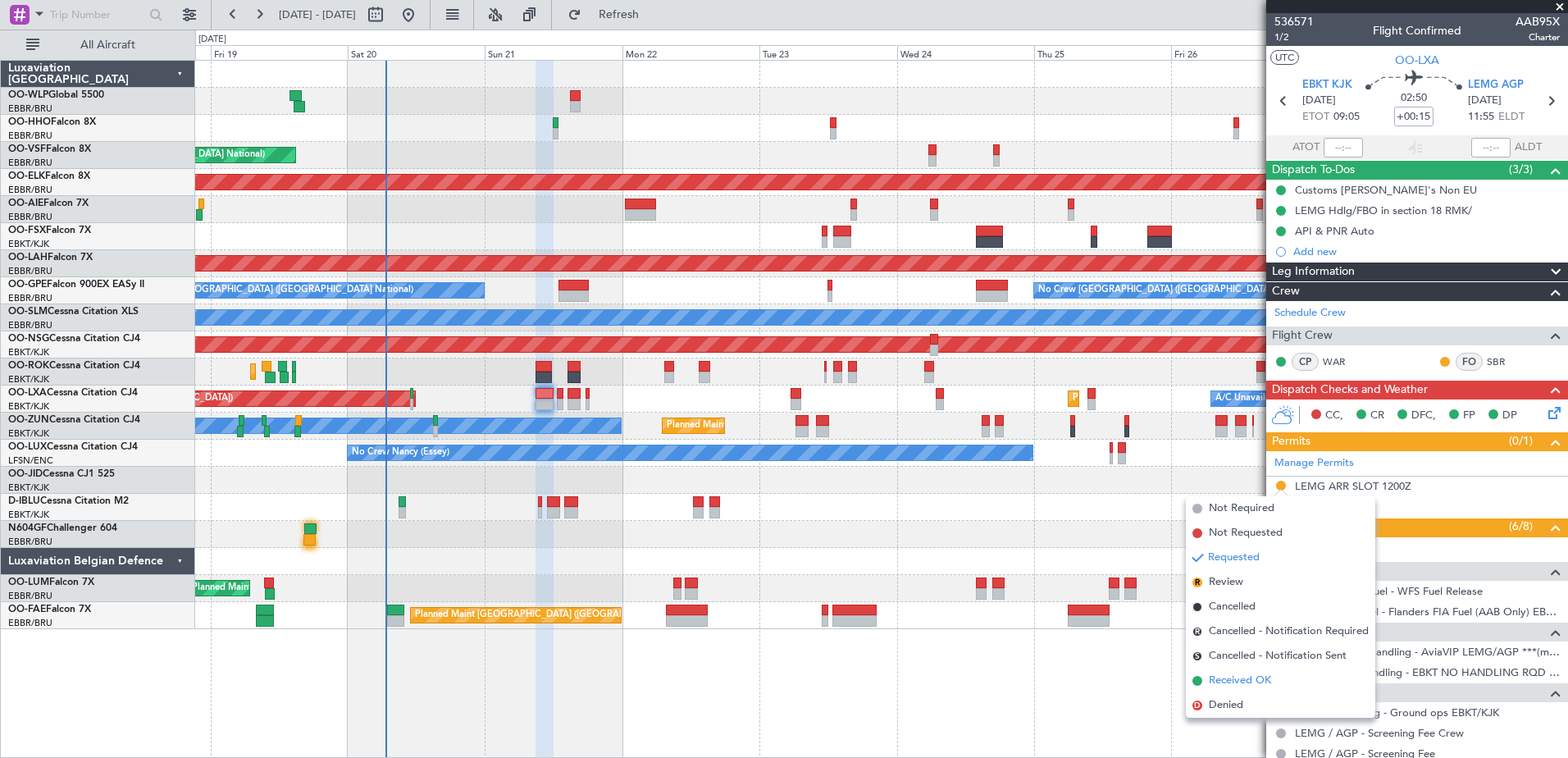
click at [1227, 674] on span "Received OK" at bounding box center [1240, 680] width 62 height 16
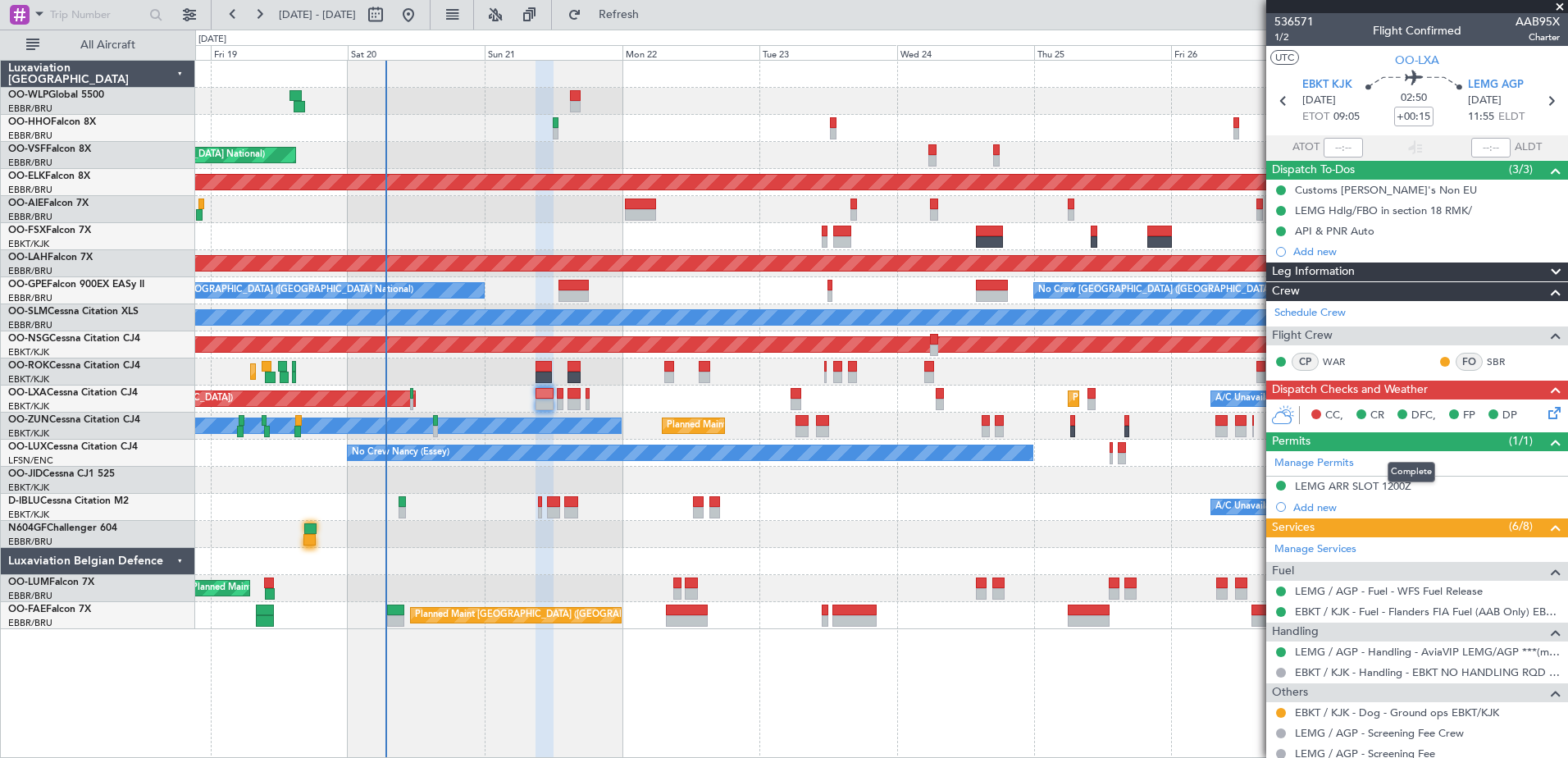
scroll to position [268, 0]
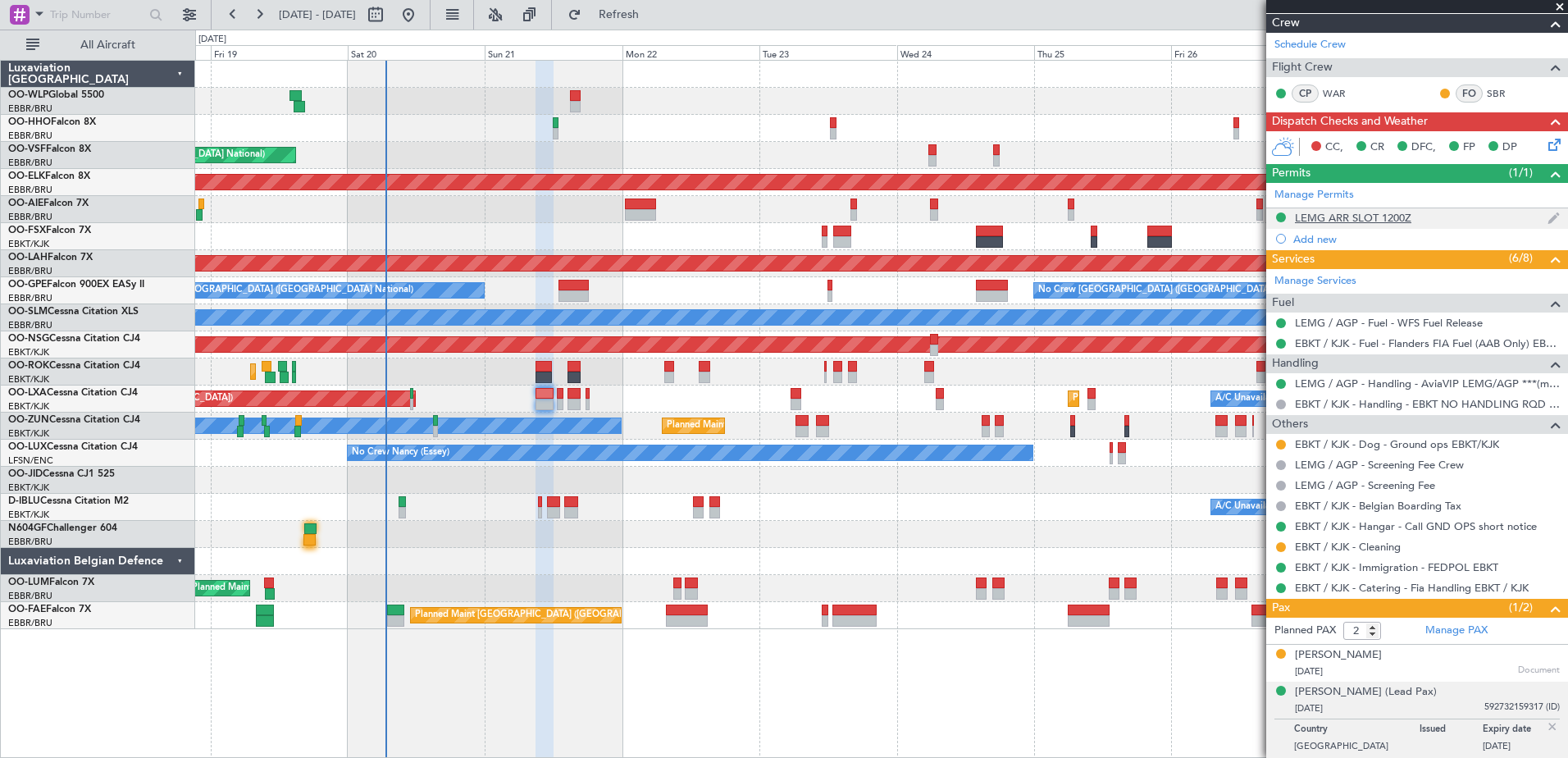
click at [1351, 223] on div "LEMG ARR SLOT 1200Z" at bounding box center [1418, 218] width 302 height 21
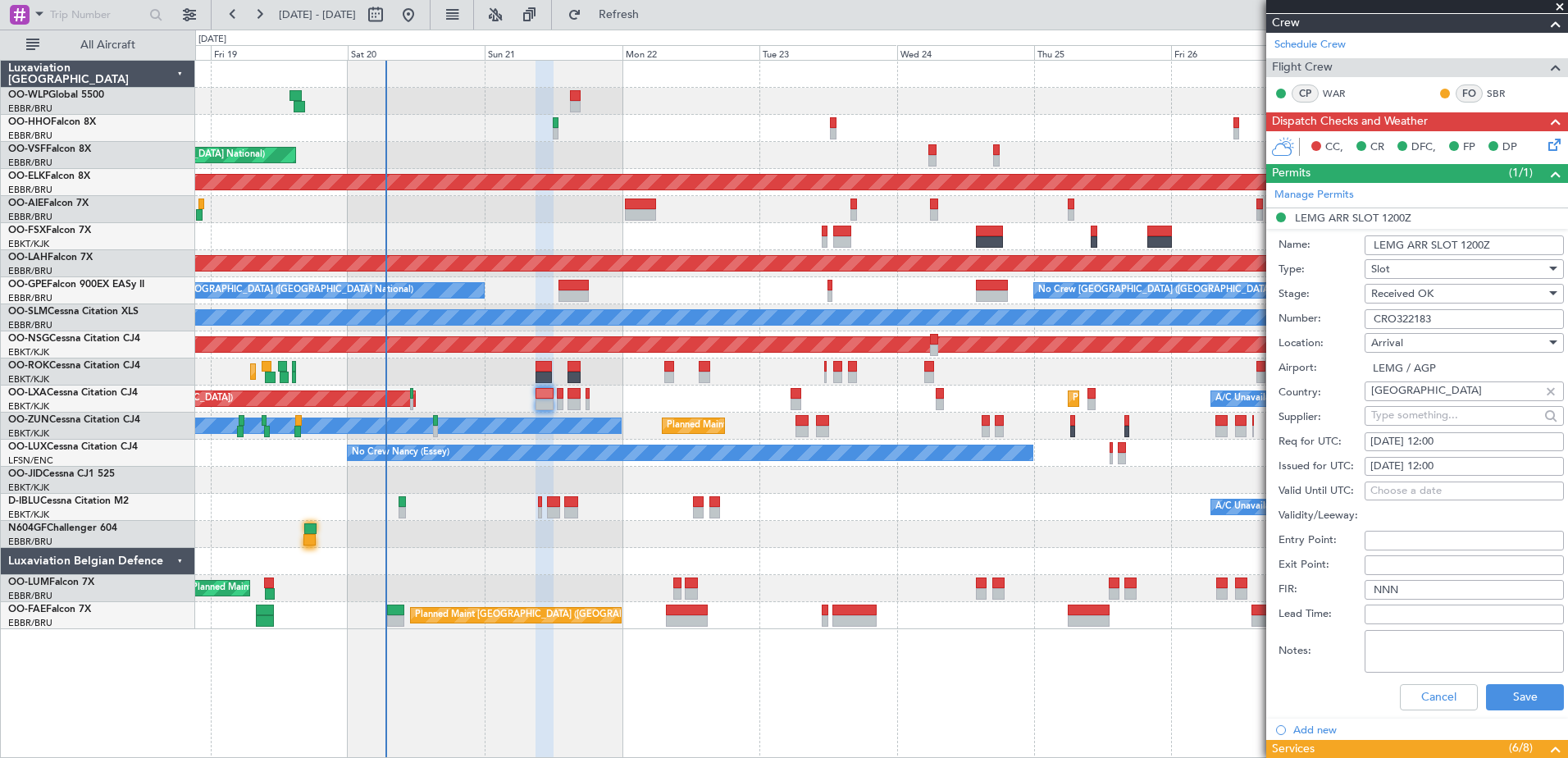
drag, startPoint x: 1441, startPoint y: 320, endPoint x: 1352, endPoint y: 320, distance: 89.0
click at [1352, 320] on div "Number: CRO322183" at bounding box center [1421, 318] width 285 height 24
paste input "GES414955"
type input "GES414955"
click at [1515, 698] on button "Save" at bounding box center [1525, 696] width 78 height 26
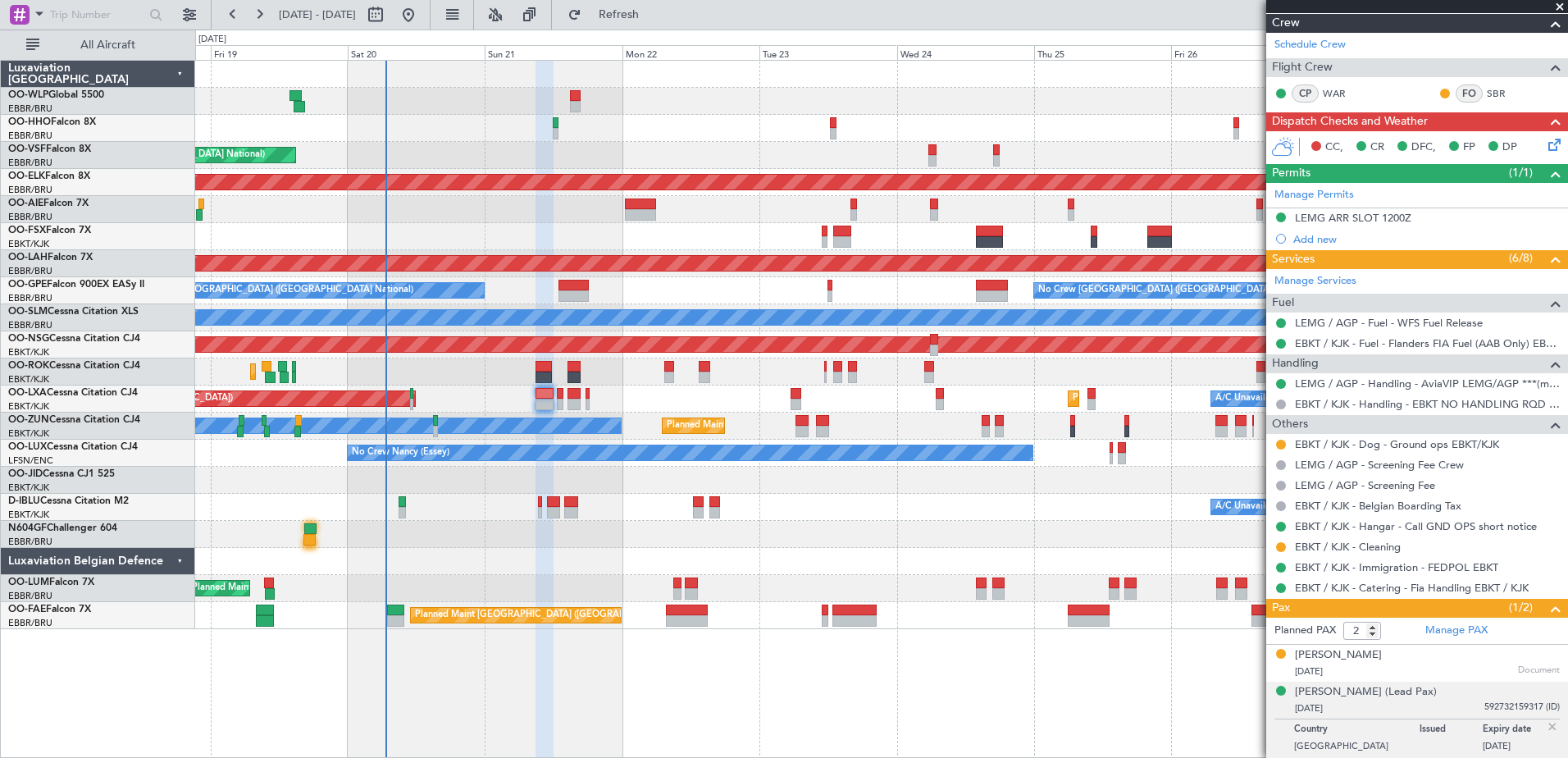
scroll to position [22, 0]
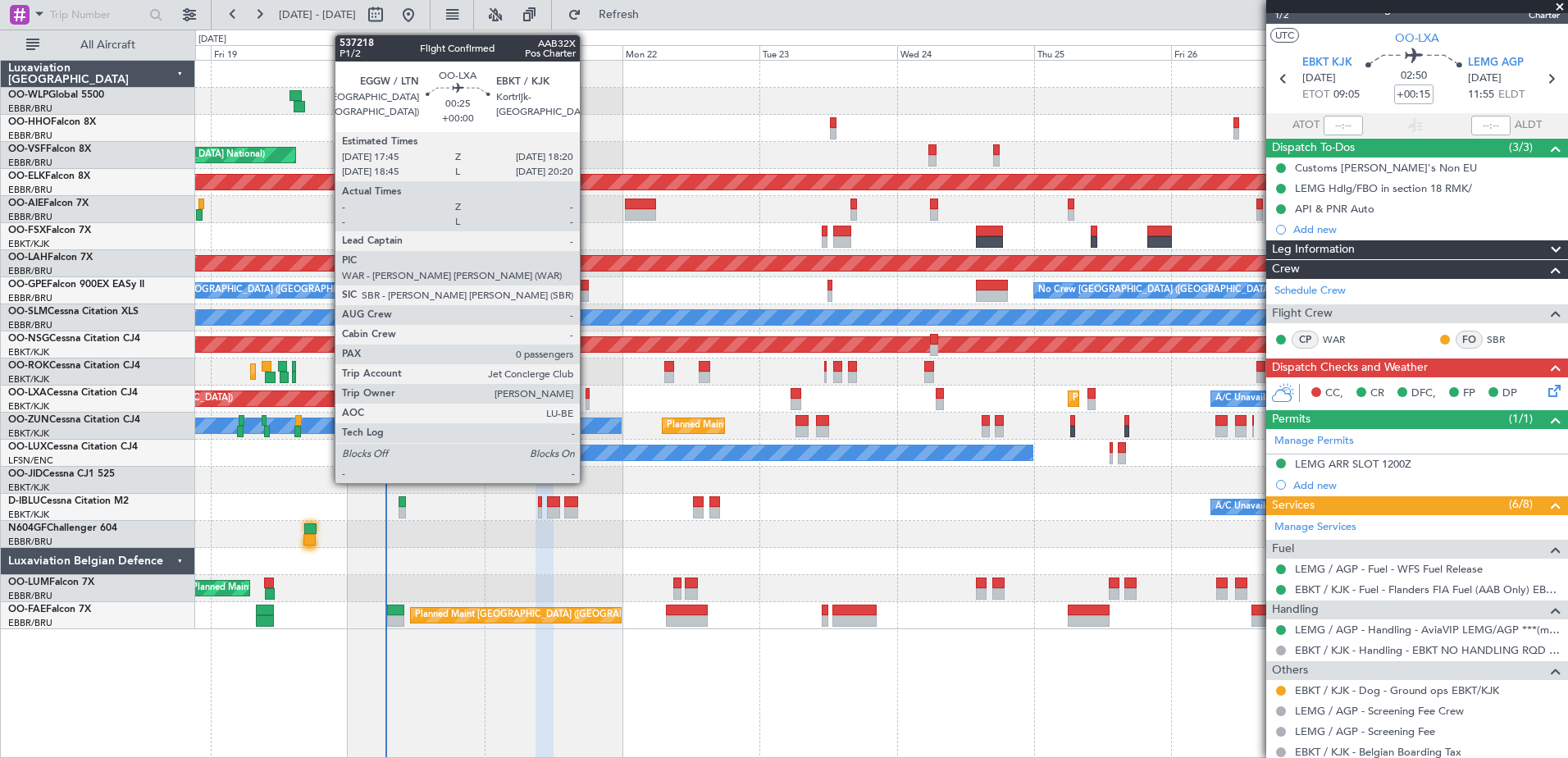
click at [587, 400] on div at bounding box center [587, 404] width 5 height 12
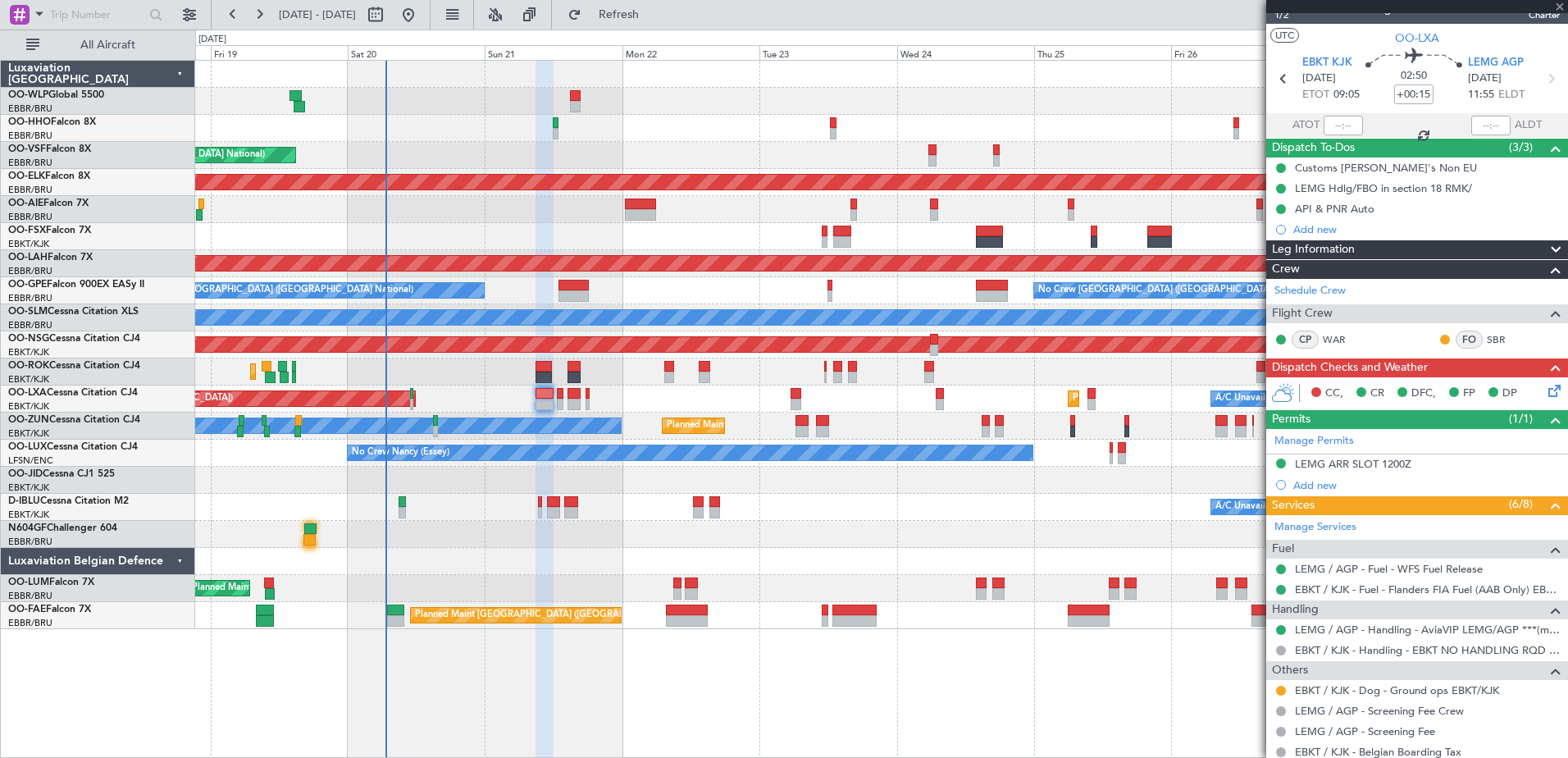
type input "0"
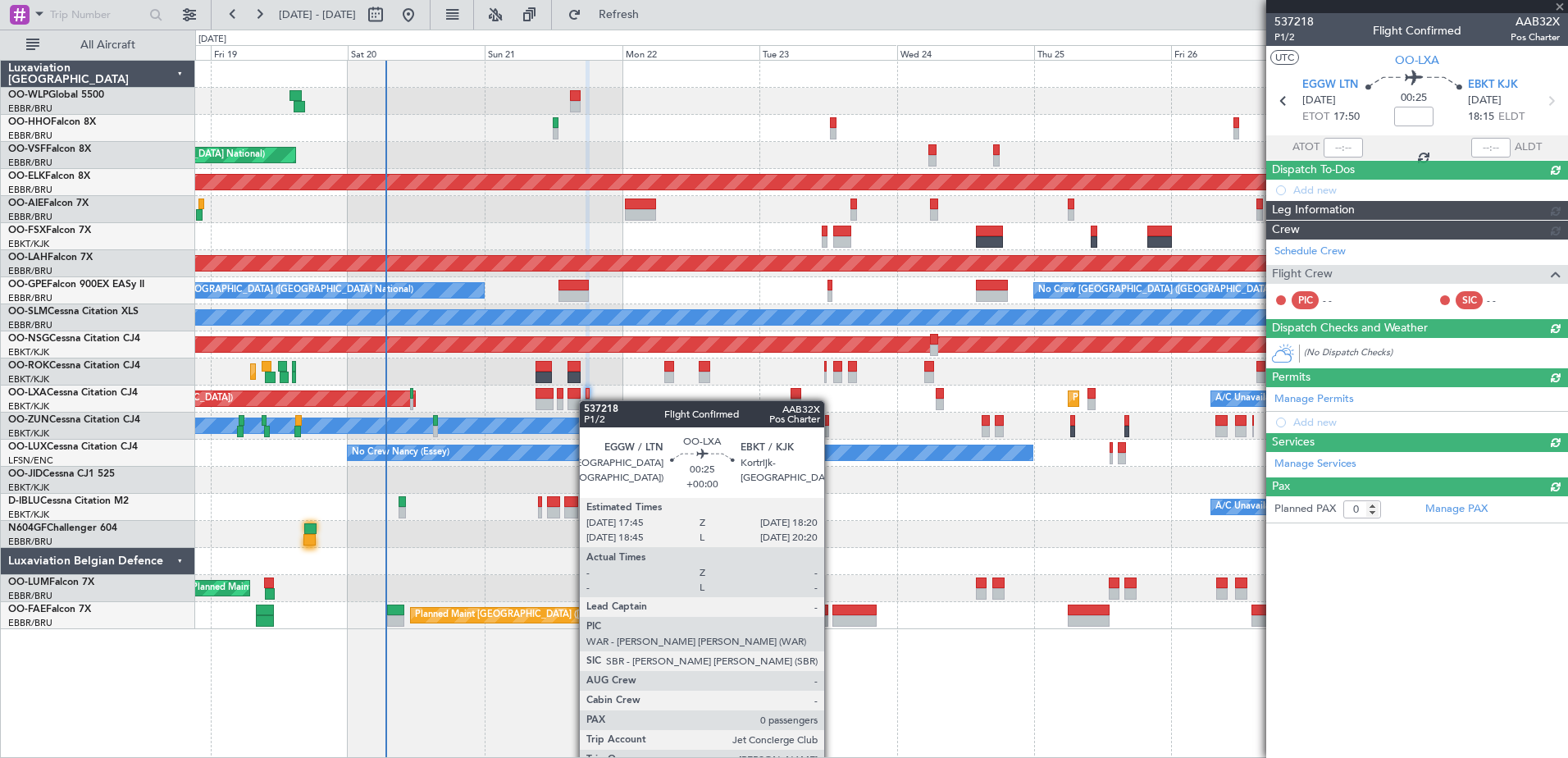
scroll to position [0, 0]
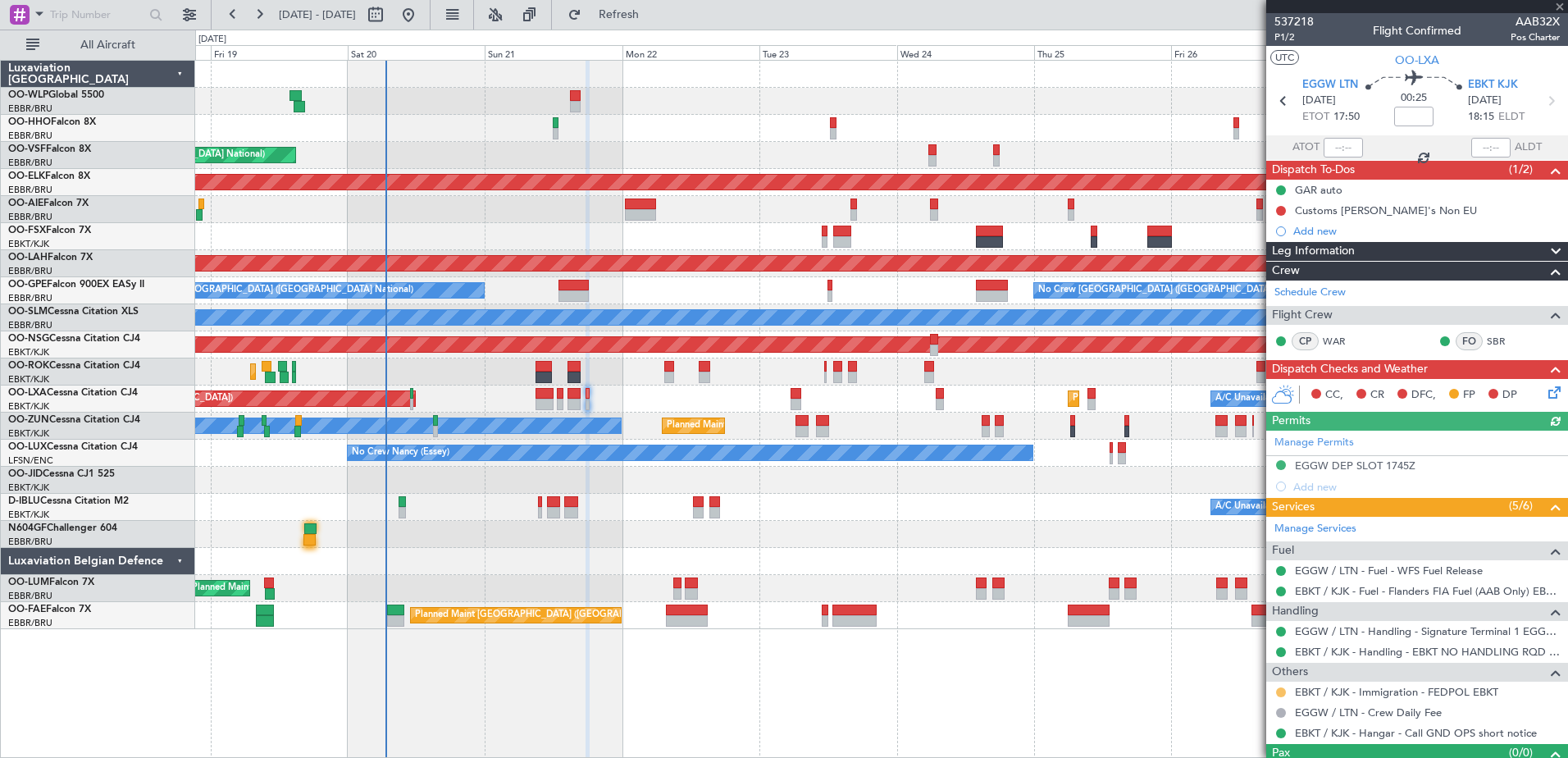
click at [1280, 688] on button at bounding box center [1280, 692] width 10 height 10
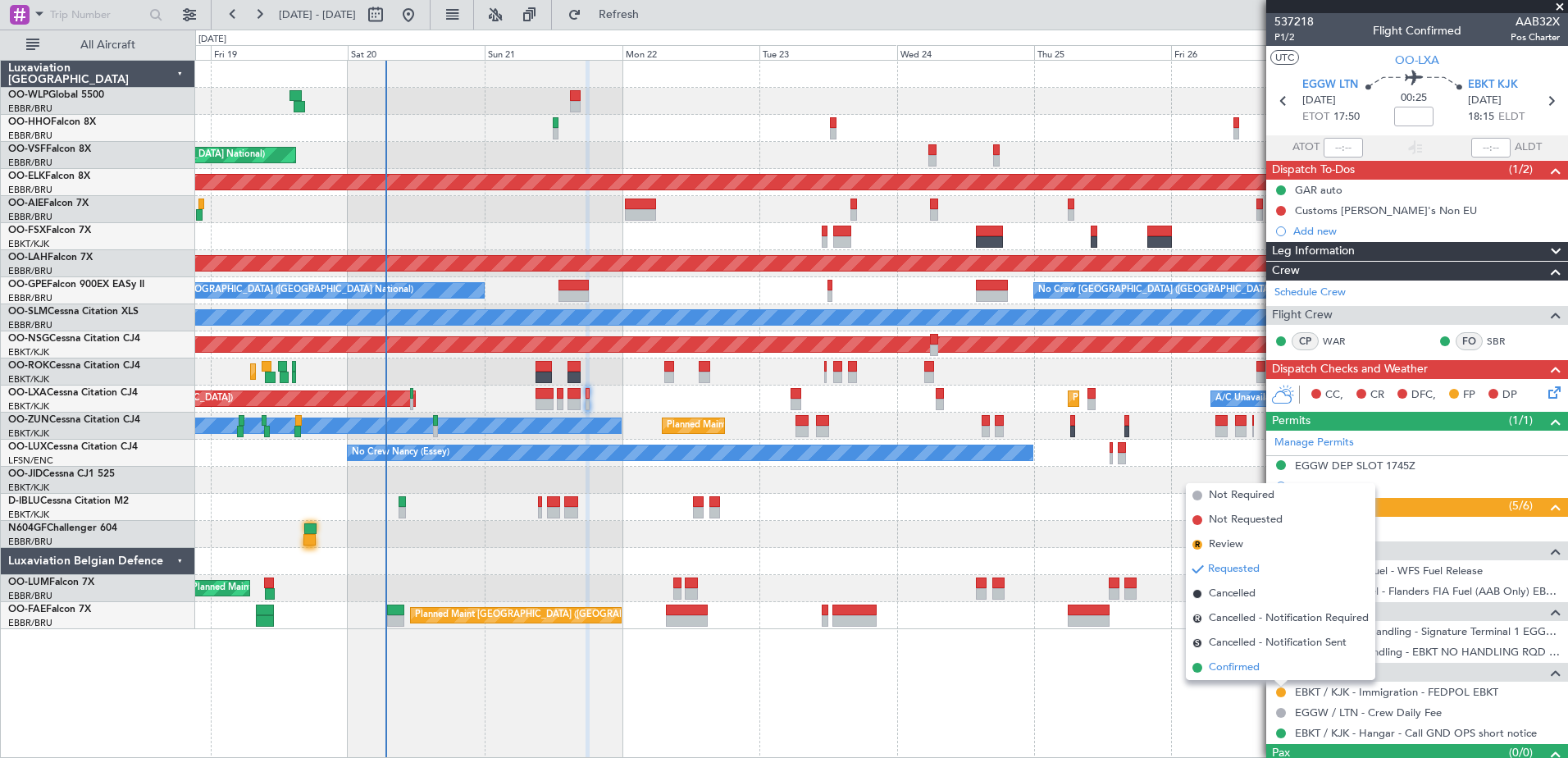
click at [1234, 673] on span "Confirmed" at bounding box center [1234, 668] width 51 height 16
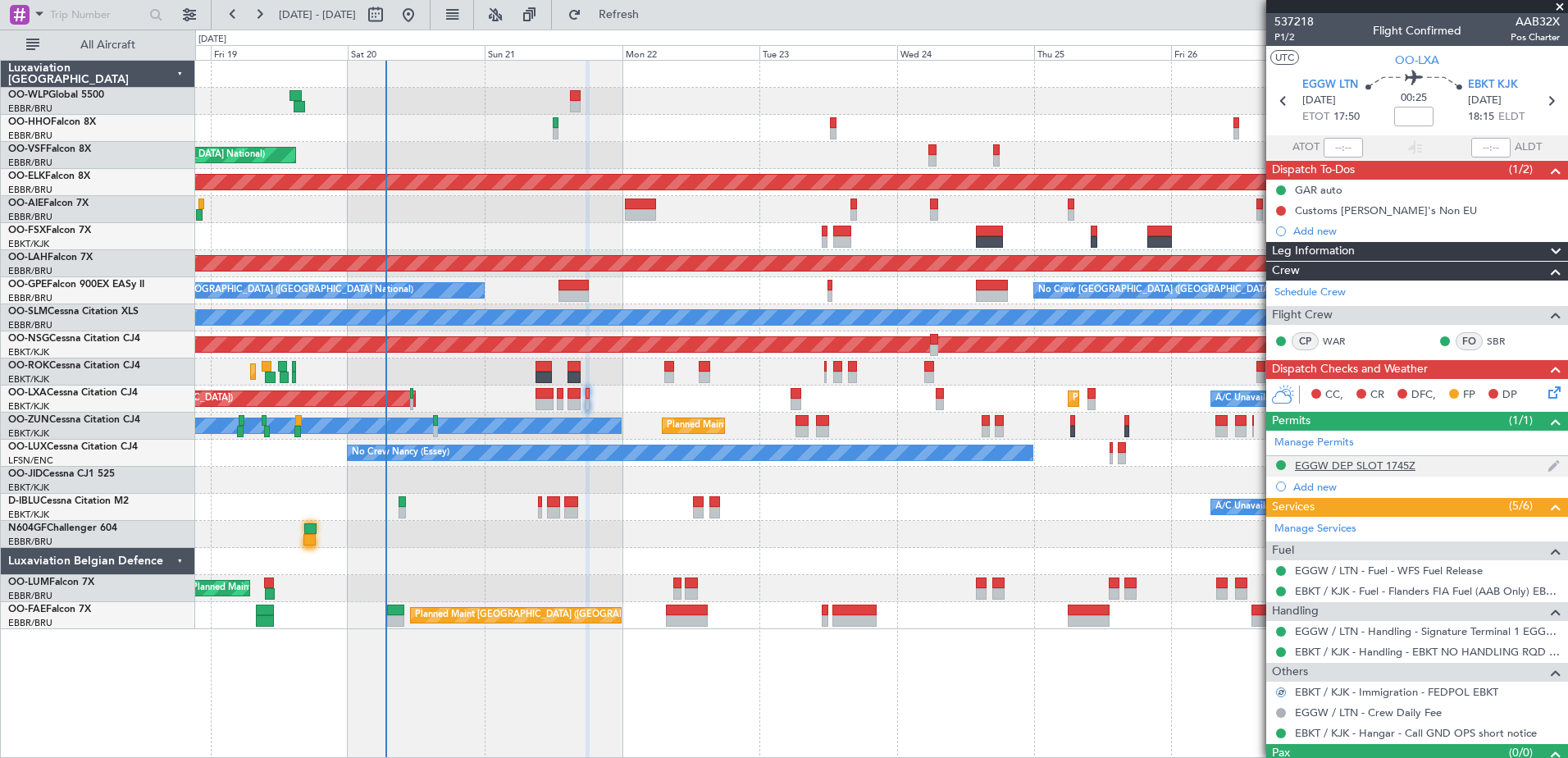
click at [1392, 460] on div "EGGW DEP SLOT 1745Z" at bounding box center [1354, 465] width 120 height 14
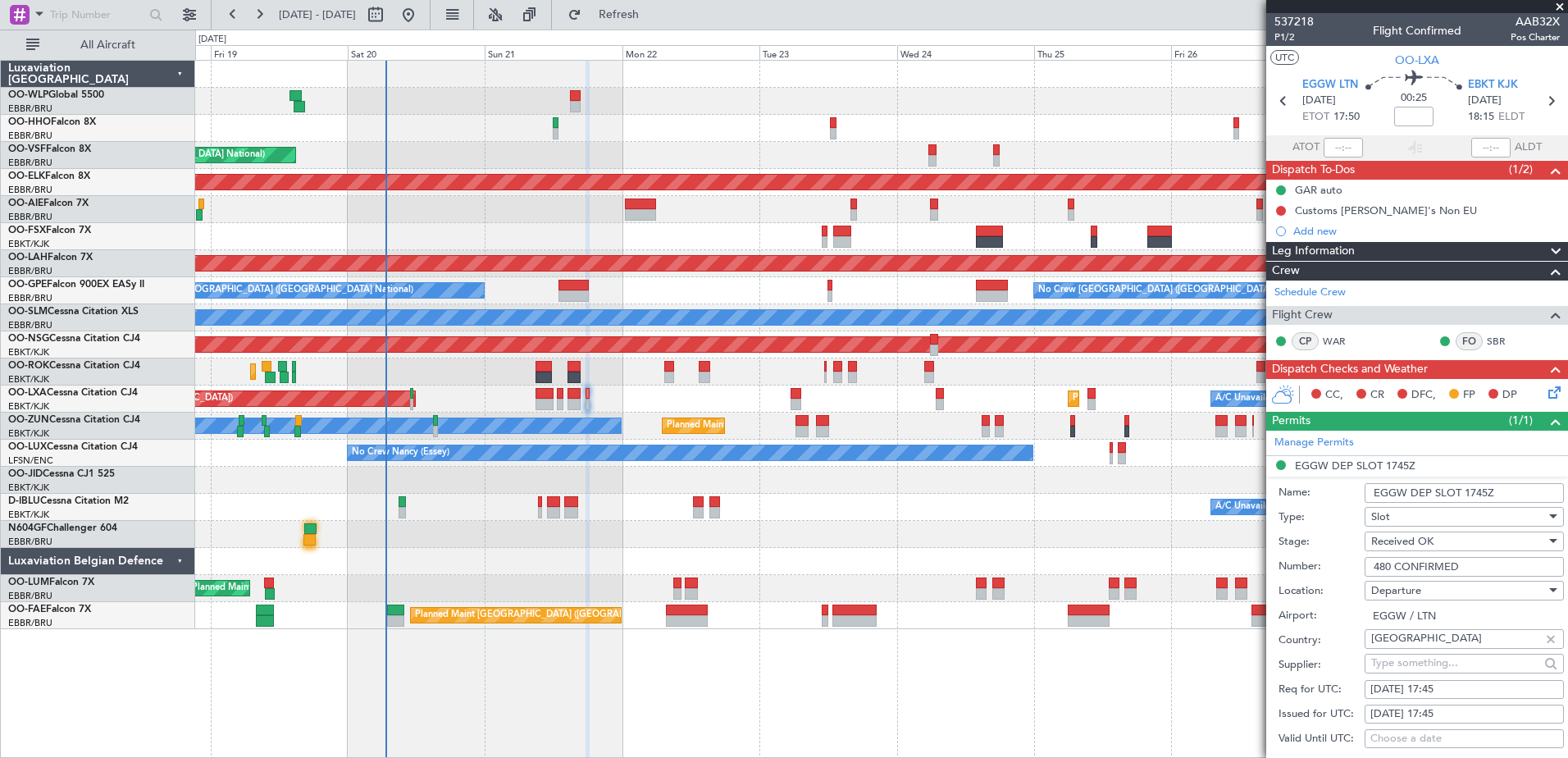
drag, startPoint x: 1394, startPoint y: 565, endPoint x: 1362, endPoint y: 565, distance: 32.0
click at [1362, 565] on div "Number: 480 CONFIRMED" at bounding box center [1421, 566] width 285 height 24
click at [1407, 116] on input at bounding box center [1414, 117] width 40 height 20
type input "+00:10"
click at [1545, 394] on icon at bounding box center [1552, 389] width 14 height 14
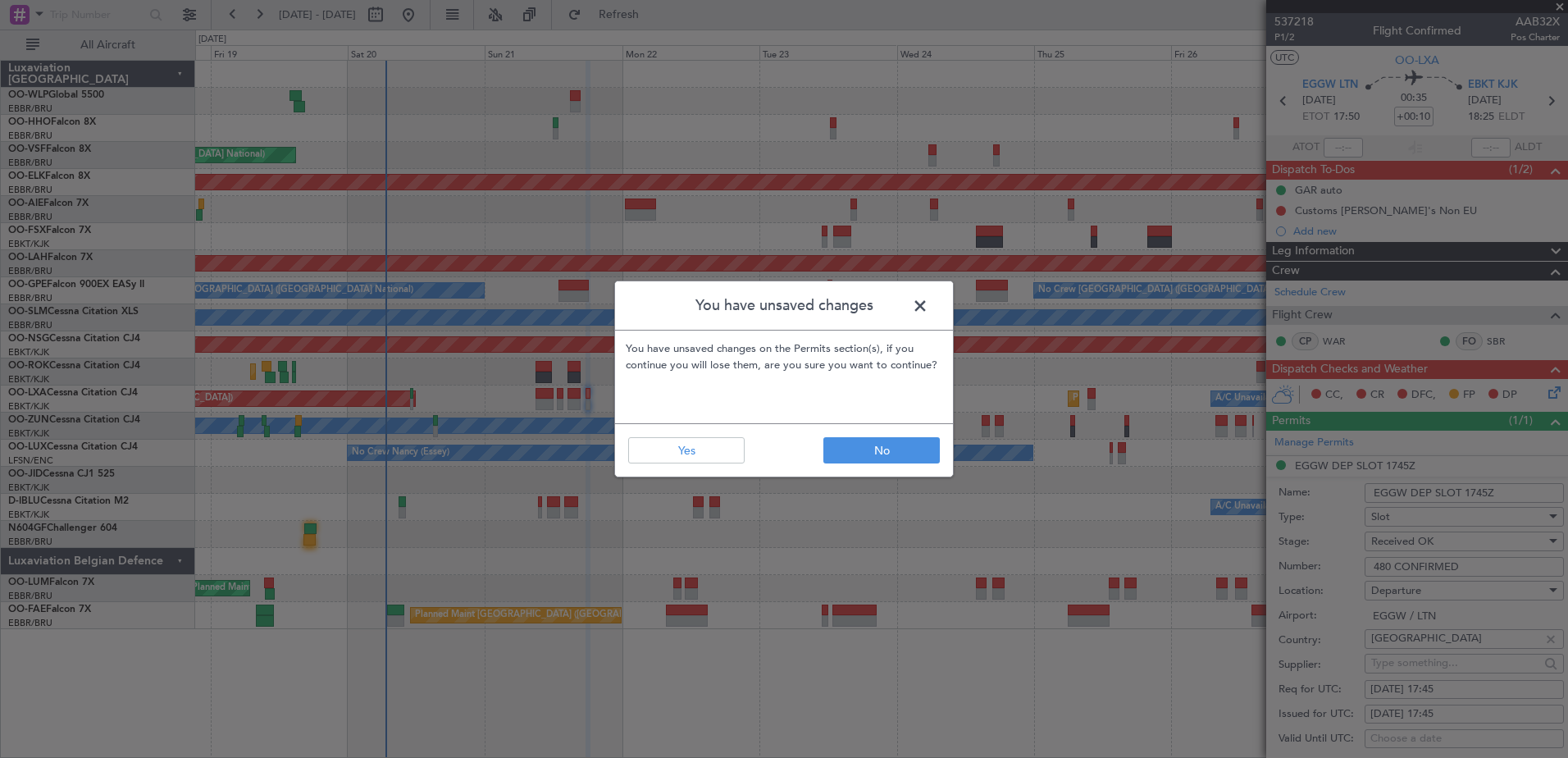
click at [698, 463] on footer "No Yes" at bounding box center [784, 450] width 337 height 53
click at [700, 452] on button "Yes" at bounding box center [686, 450] width 117 height 26
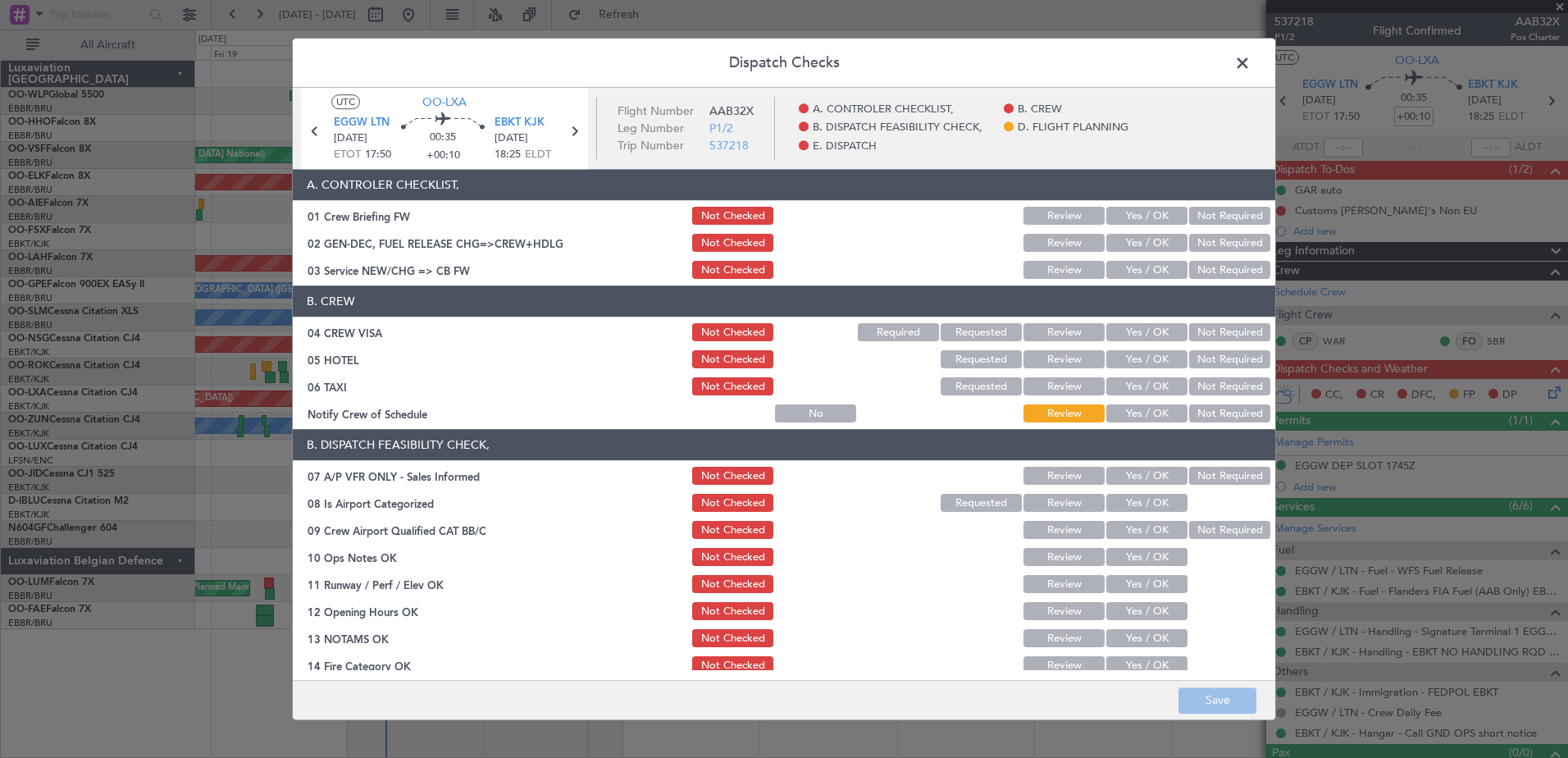
click at [1147, 421] on button "Yes / OK" at bounding box center [1147, 414] width 81 height 18
drag, startPoint x: 1222, startPoint y: 385, endPoint x: 1226, endPoint y: 364, distance: 21.4
click at [1223, 385] on button "Not Required" at bounding box center [1230, 387] width 81 height 18
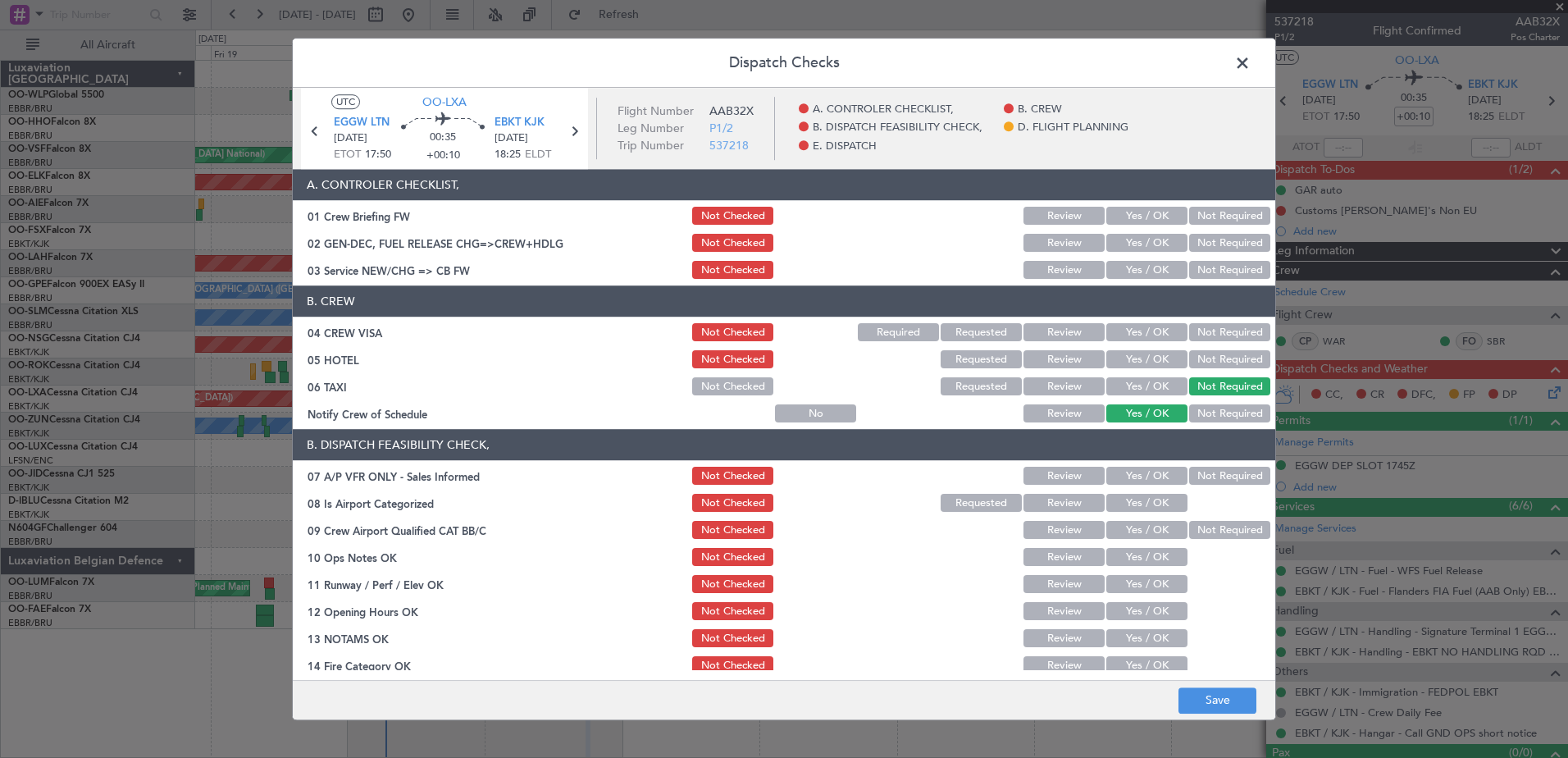
click at [1225, 360] on button "Not Required" at bounding box center [1230, 360] width 81 height 18
click at [1221, 334] on button "Not Required" at bounding box center [1230, 333] width 81 height 18
click at [1151, 269] on button "Yes / OK" at bounding box center [1147, 270] width 81 height 18
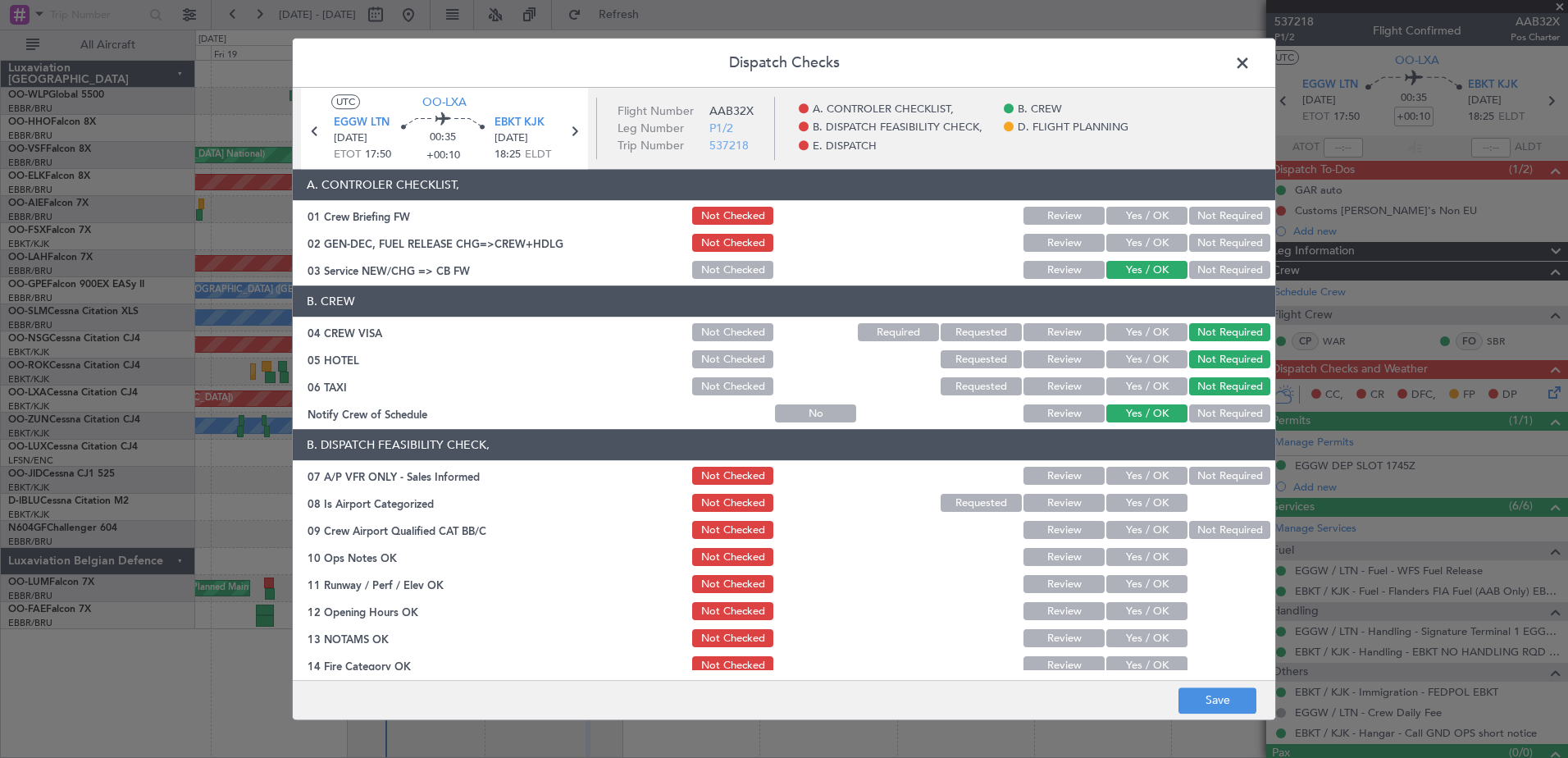
click at [1218, 469] on button "Not Required" at bounding box center [1230, 477] width 81 height 18
click at [1157, 497] on button "Yes / OK" at bounding box center [1147, 504] width 81 height 18
click at [1189, 528] on button "Not Required" at bounding box center [1230, 531] width 81 height 18
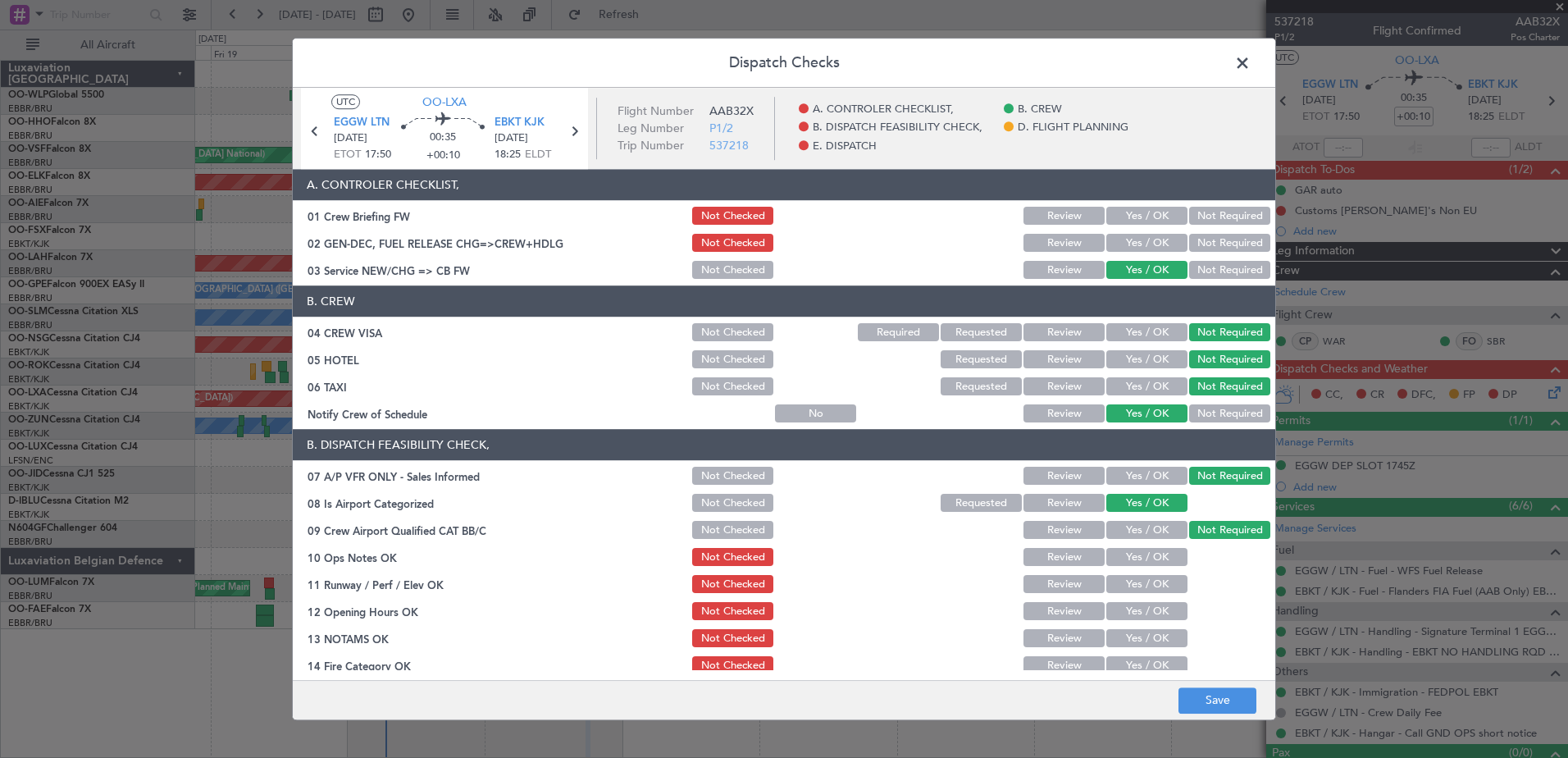
click at [1162, 557] on button "Yes / OK" at bounding box center [1147, 557] width 81 height 18
click at [1162, 588] on button "Yes / OK" at bounding box center [1147, 584] width 81 height 18
click at [1160, 611] on button "Yes / OK" at bounding box center [1147, 611] width 81 height 18
click at [1157, 635] on button "Yes / OK" at bounding box center [1147, 639] width 81 height 18
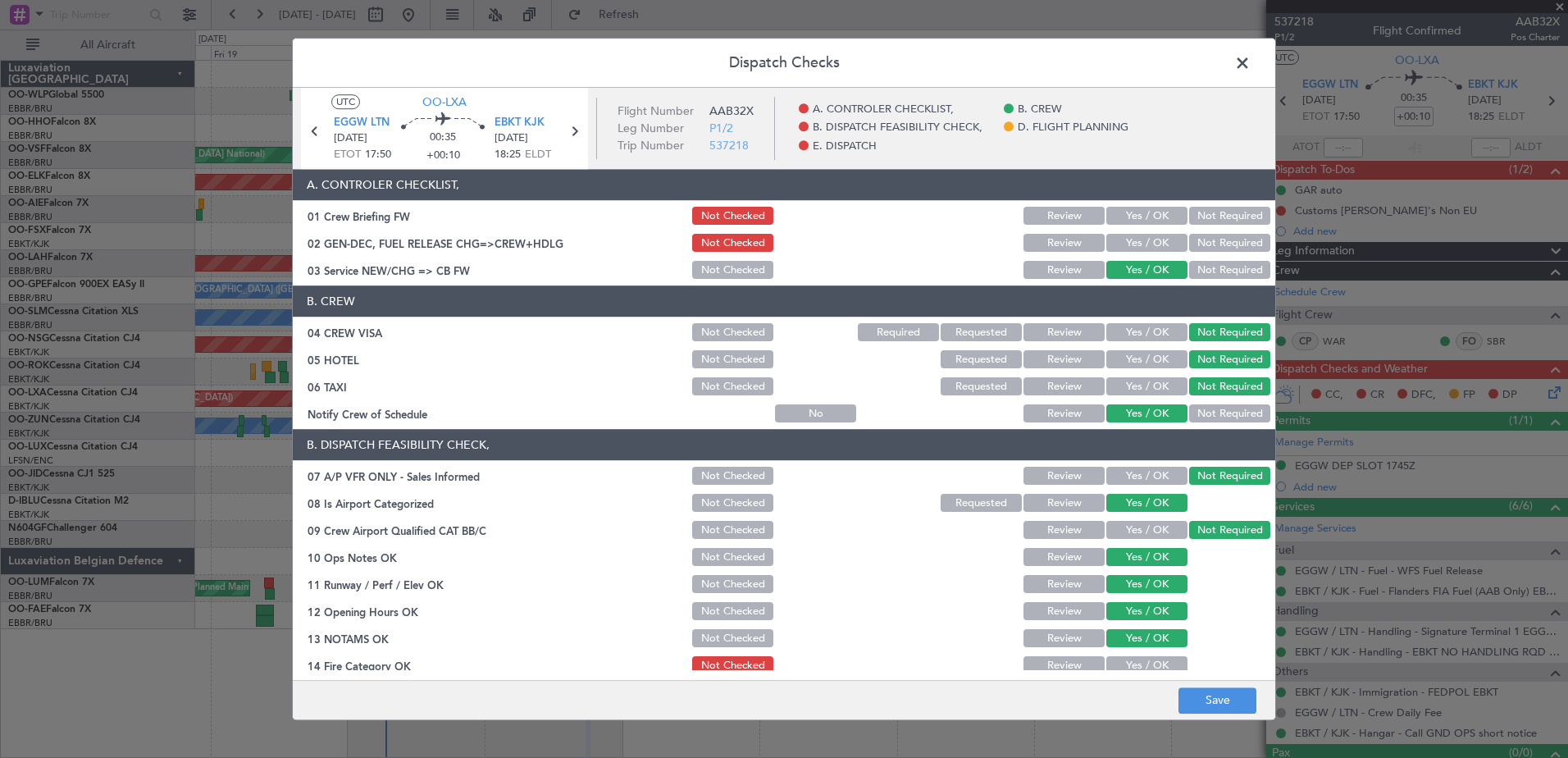
click at [1157, 660] on button "Yes / OK" at bounding box center [1147, 666] width 81 height 18
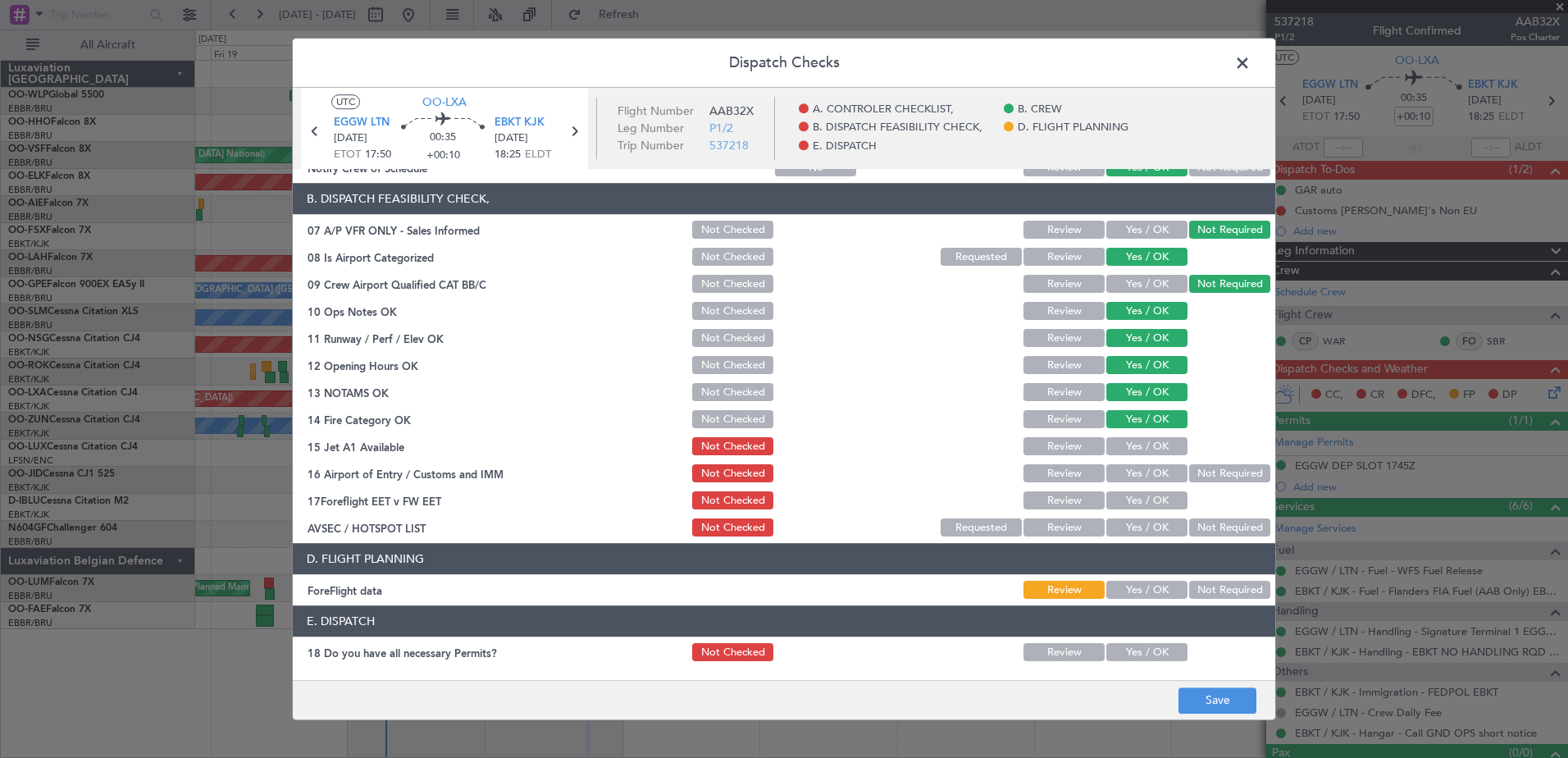
click at [1149, 442] on button "Yes / OK" at bounding box center [1147, 447] width 81 height 18
click at [1133, 469] on button "Yes / OK" at bounding box center [1147, 474] width 81 height 18
click at [1144, 507] on button "Yes / OK" at bounding box center [1147, 501] width 81 height 18
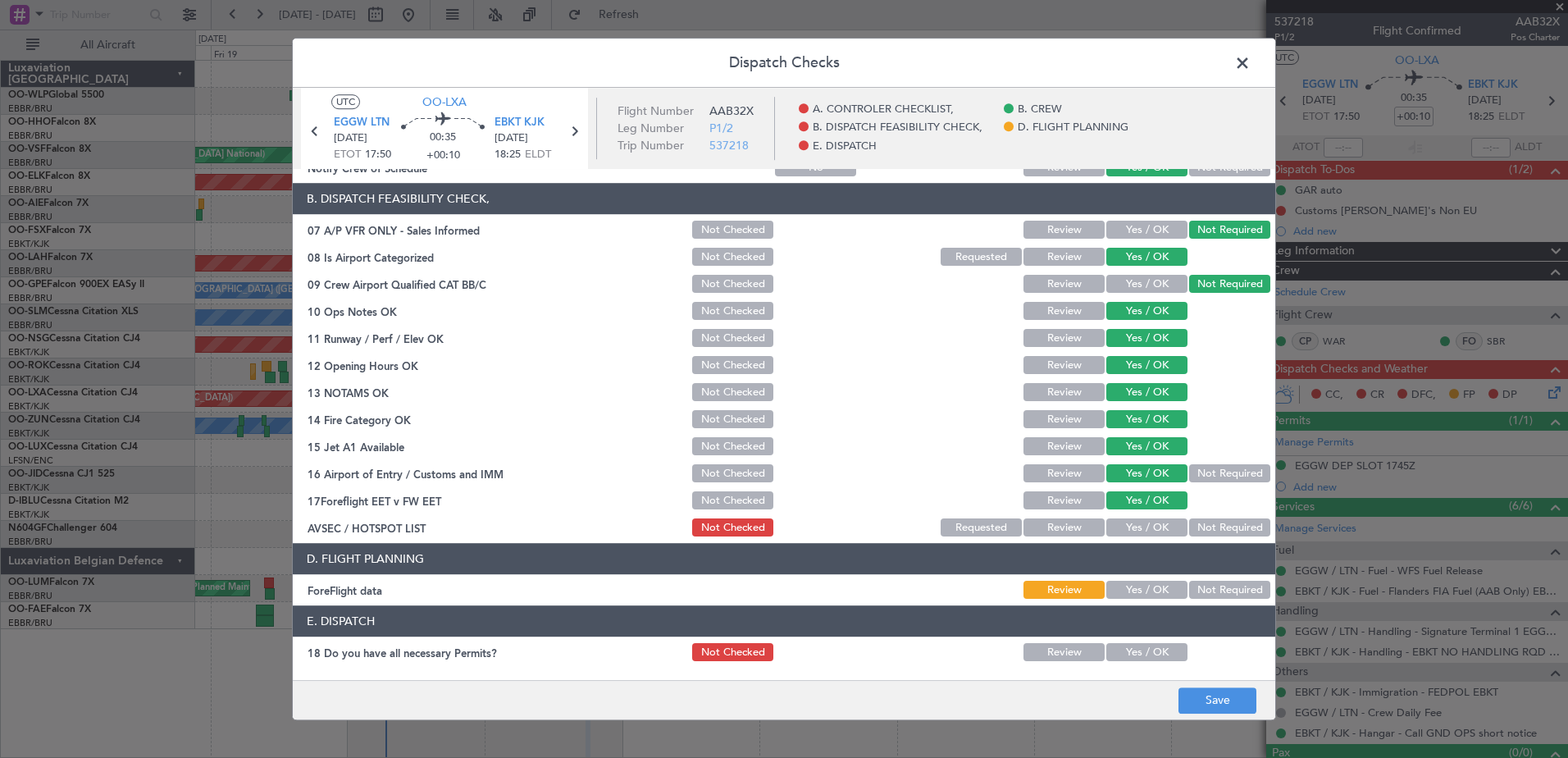
click at [1189, 524] on button "Not Required" at bounding box center [1230, 528] width 81 height 18
click at [1147, 592] on button "Yes / OK" at bounding box center [1147, 591] width 81 height 18
click at [1150, 647] on button "Yes / OK" at bounding box center [1147, 653] width 81 height 18
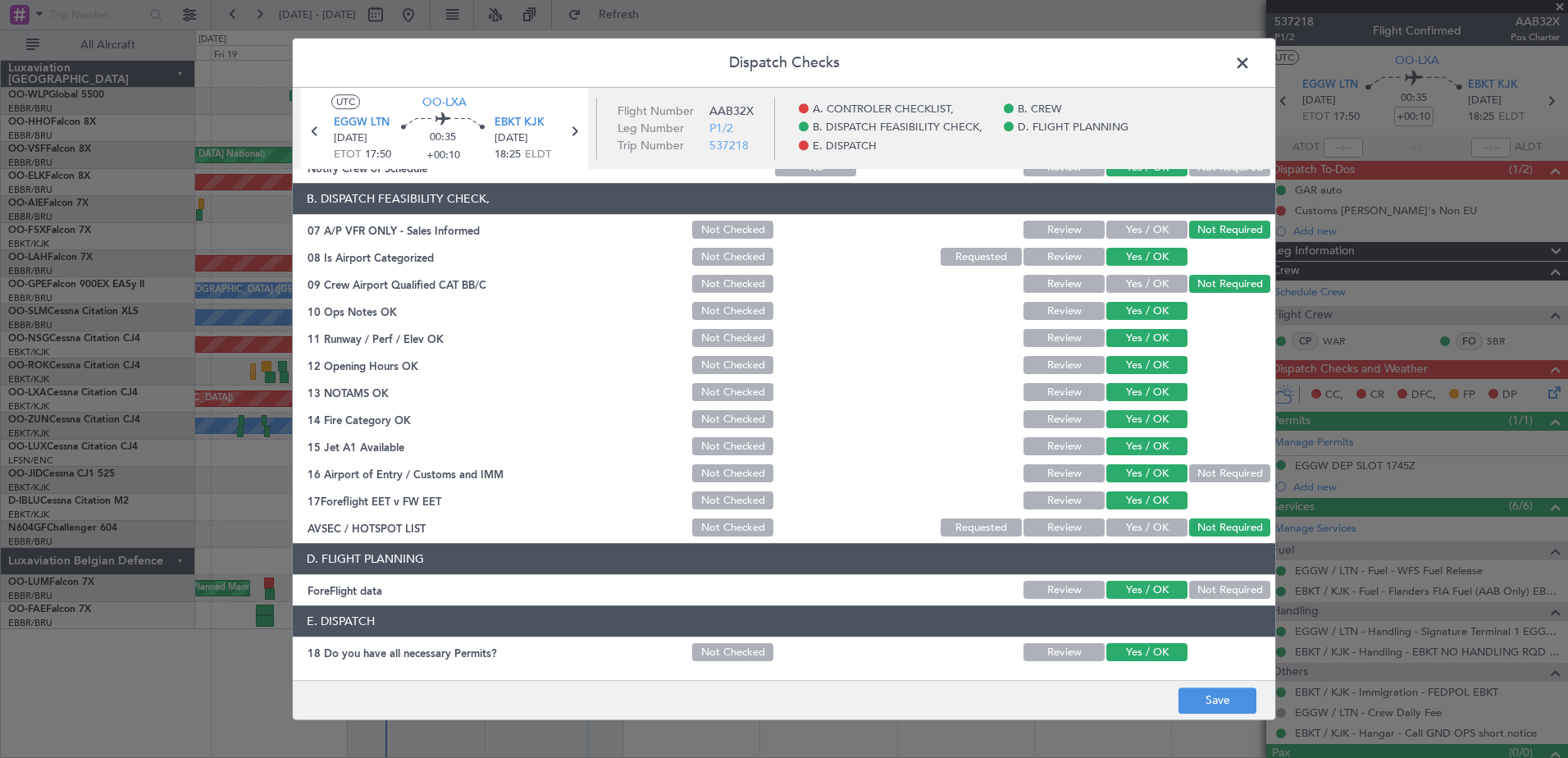
scroll to position [326, 0]
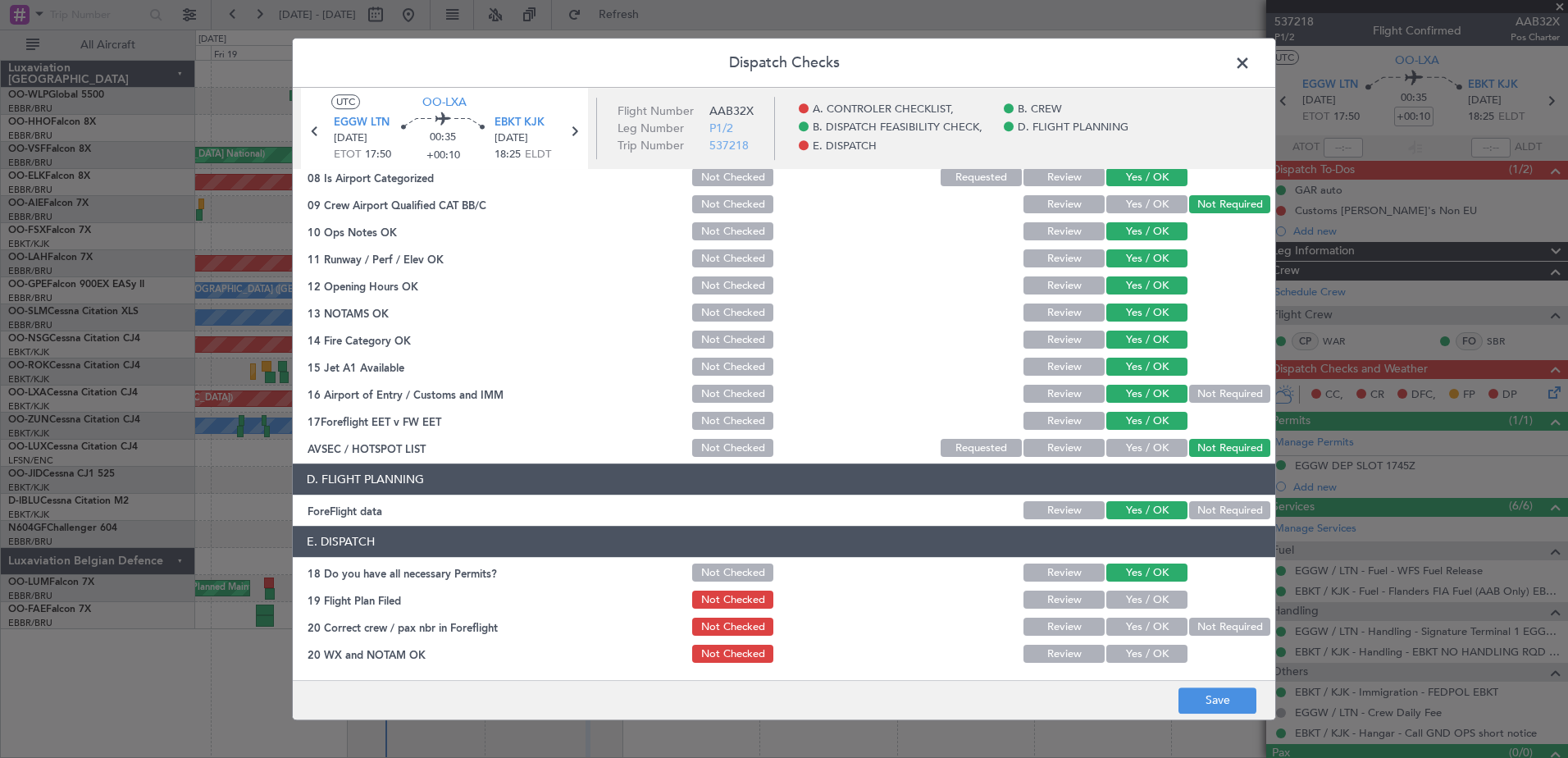
click at [1122, 611] on div "Yes / OK" at bounding box center [1145, 600] width 83 height 23
click at [1135, 600] on button "Yes / OK" at bounding box center [1147, 601] width 81 height 18
click at [1132, 630] on button "Yes / OK" at bounding box center [1147, 627] width 81 height 18
drag, startPoint x: 1134, startPoint y: 651, endPoint x: 1155, endPoint y: 677, distance: 33.4
click at [1135, 651] on button "Yes / OK" at bounding box center [1147, 654] width 81 height 18
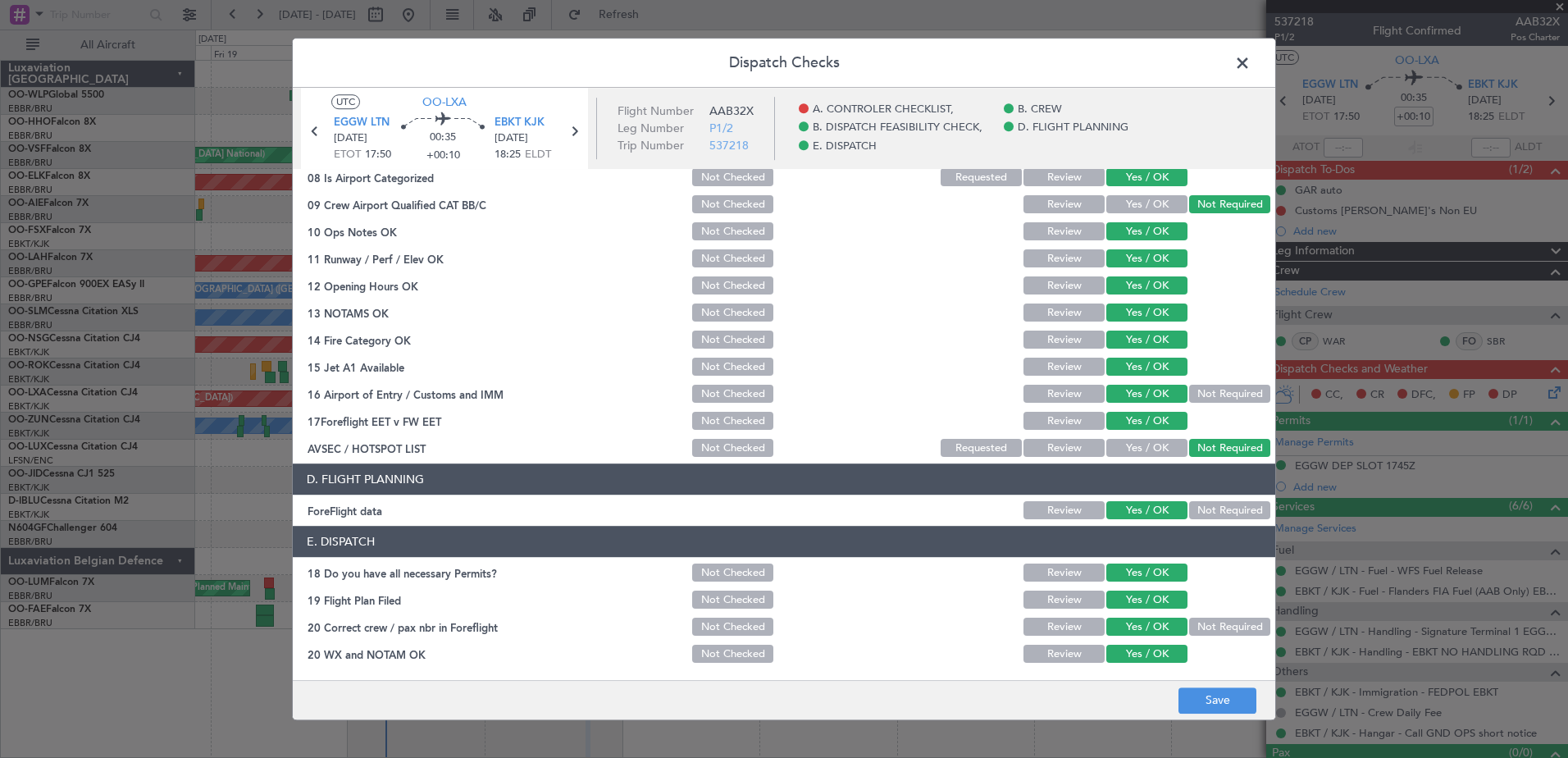
click at [1250, 724] on div "Dispatch Checks UTC OO-LXA EGGW LTN 21/09/2025 ETOT 17:50 00:35 +00:10 EBKT KJK…" at bounding box center [784, 379] width 1568 height 758
click at [1232, 701] on button "Save" at bounding box center [1218, 700] width 78 height 26
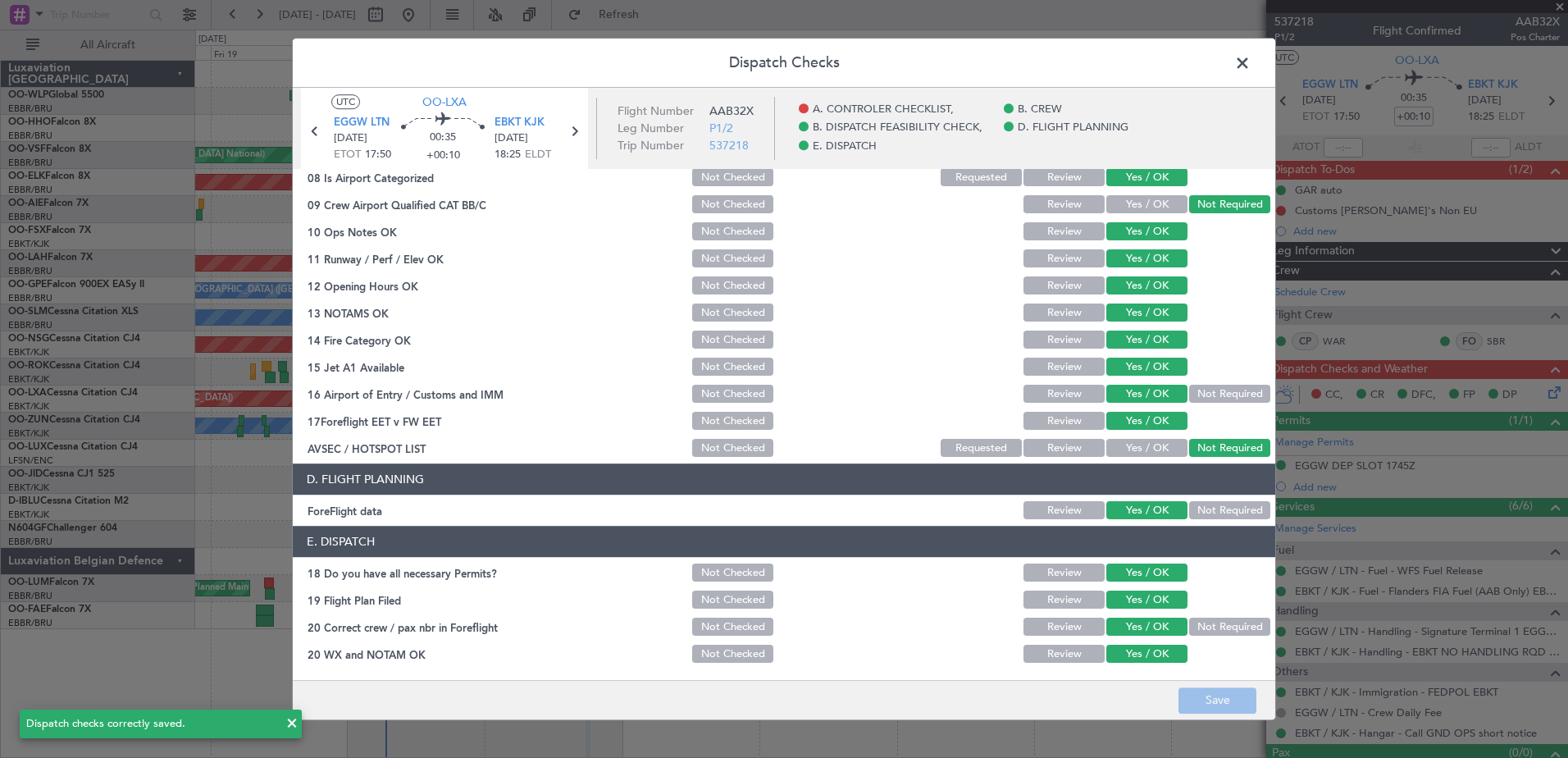
click at [1250, 57] on span at bounding box center [1250, 67] width 0 height 33
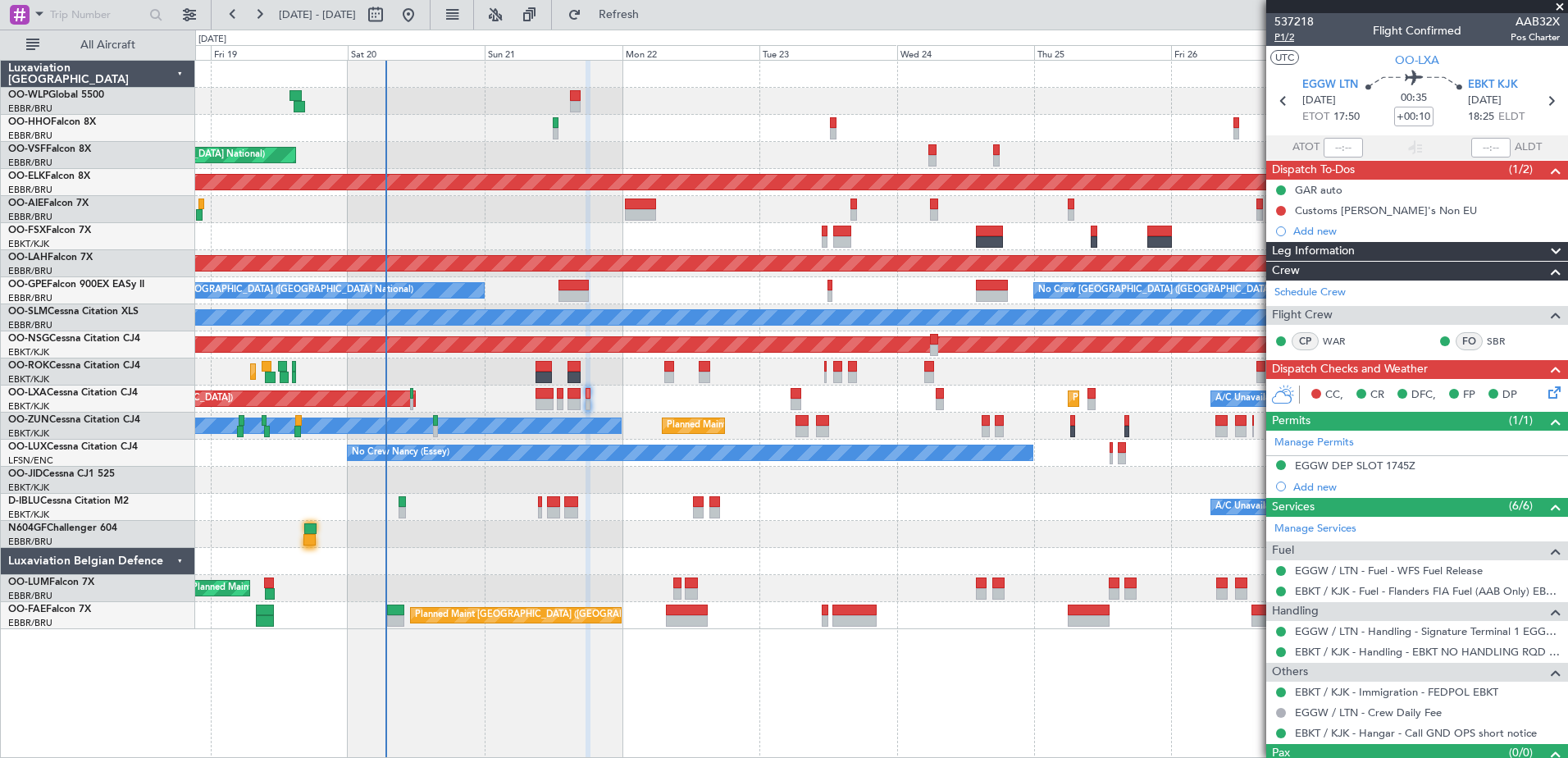
click at [1291, 32] on span "P1/2" at bounding box center [1295, 37] width 40 height 14
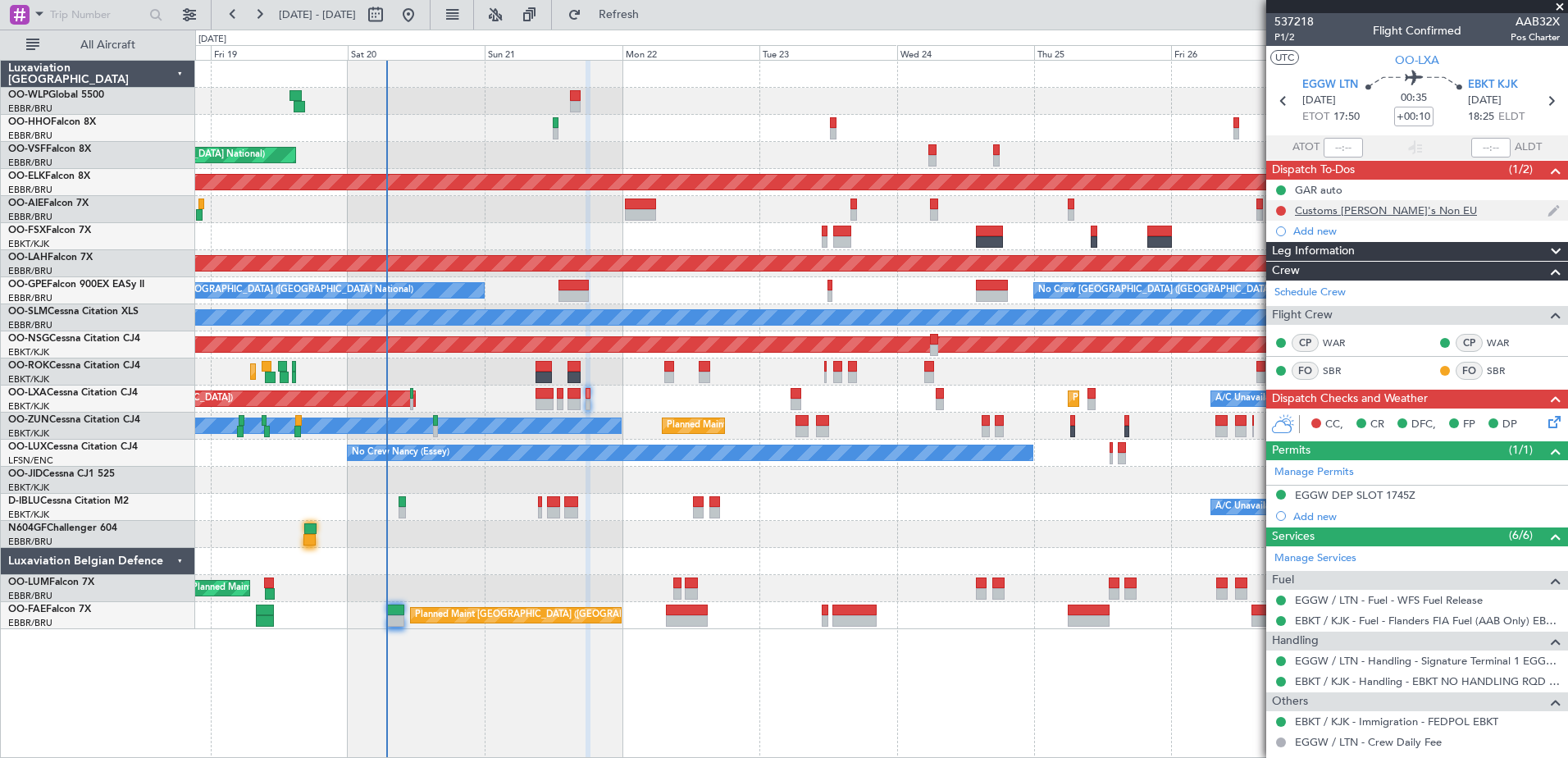
click at [1359, 211] on div "Customs [PERSON_NAME]'s Non EU" at bounding box center [1385, 210] width 182 height 14
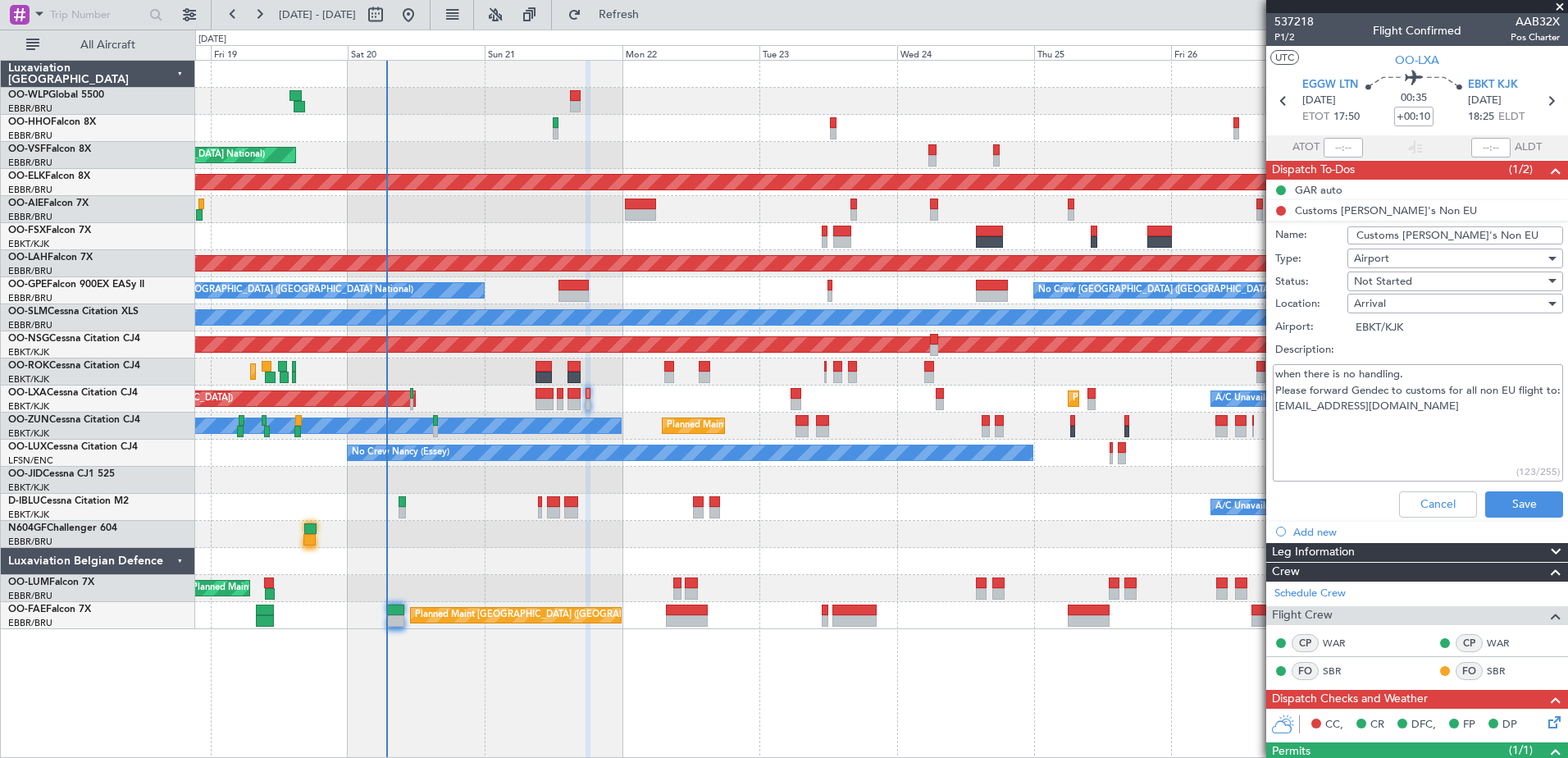
drag, startPoint x: 1441, startPoint y: 424, endPoint x: 1258, endPoint y: 423, distance: 183.0
click at [1258, 423] on fb-app "18 Sep 2025 - 28 Sep 2025 Refresh Quick Links All Aircraft Planned Maint Liege …" at bounding box center [784, 385] width 1568 height 745
click at [1402, 284] on span "Not Started" at bounding box center [1383, 281] width 58 height 14
click at [1412, 368] on span "Completed" at bounding box center [1448, 363] width 192 height 24
type textarea "when there is no handling. Please forward Gendec to customs for all non EU flig…"
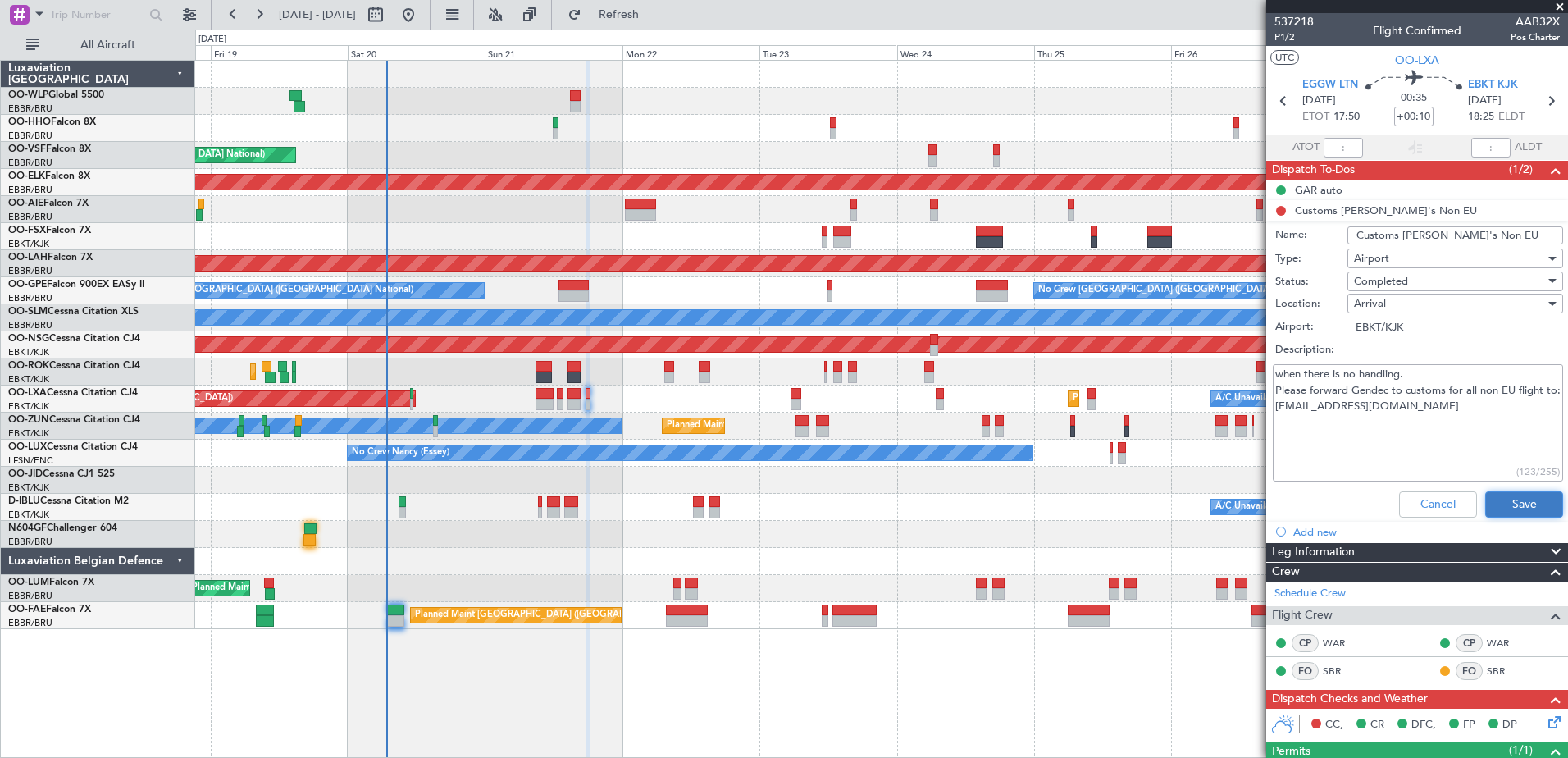
click at [1501, 495] on button "Save" at bounding box center [1525, 504] width 78 height 26
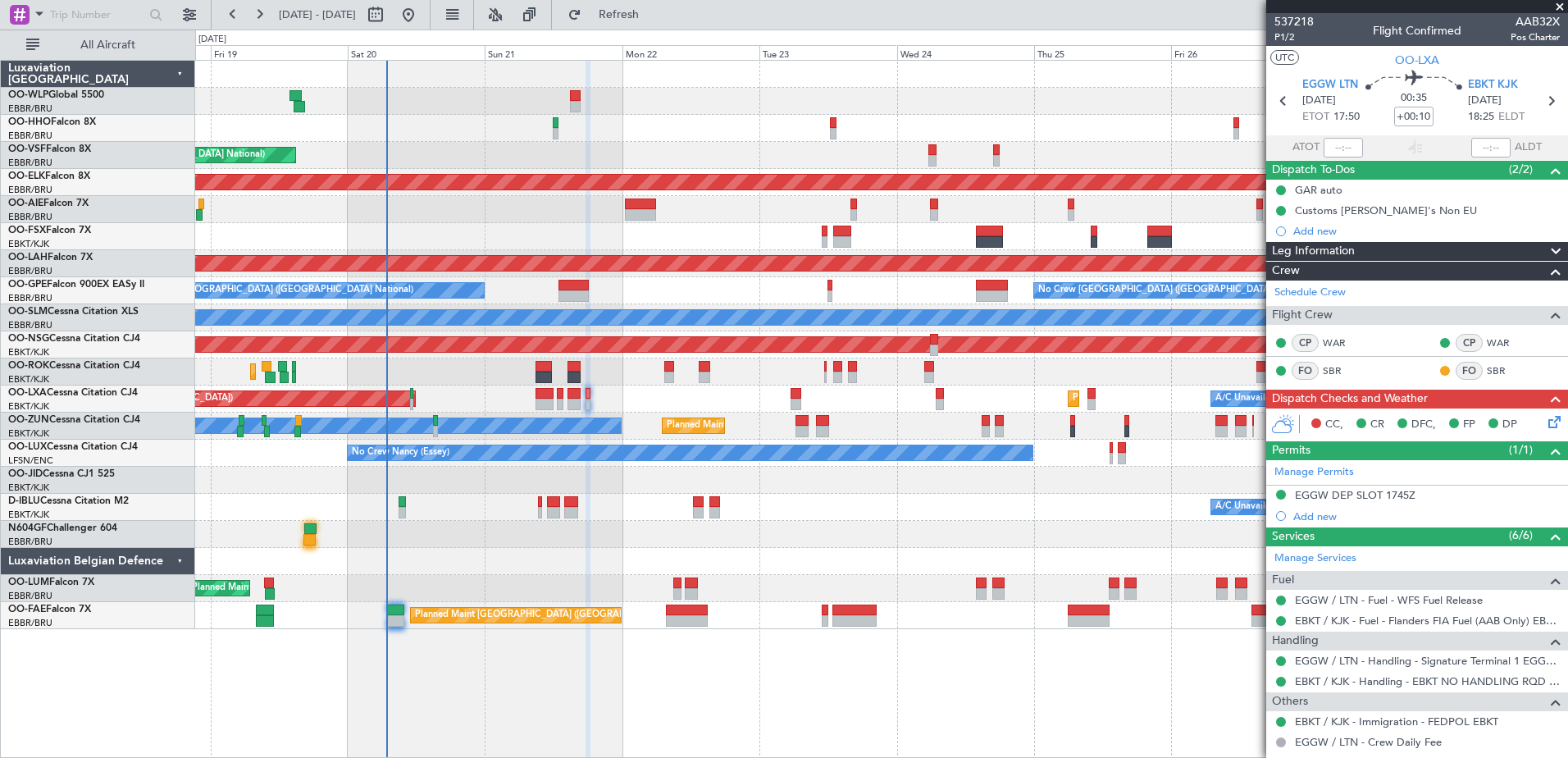
click at [1545, 421] on icon at bounding box center [1552, 419] width 14 height 14
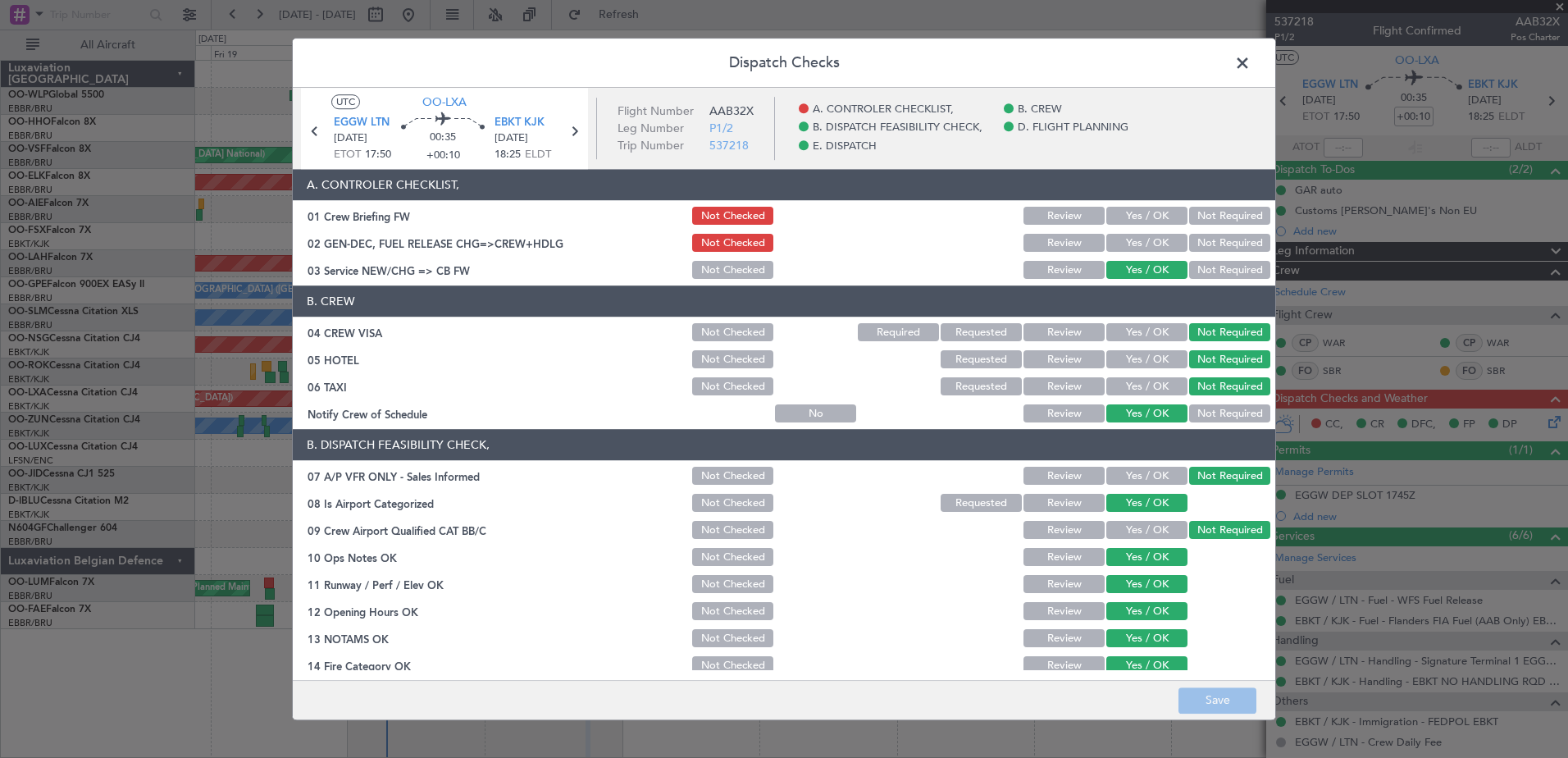
click at [1140, 244] on button "Yes / OK" at bounding box center [1147, 243] width 81 height 18
click at [1210, 709] on button "Save" at bounding box center [1218, 700] width 78 height 26
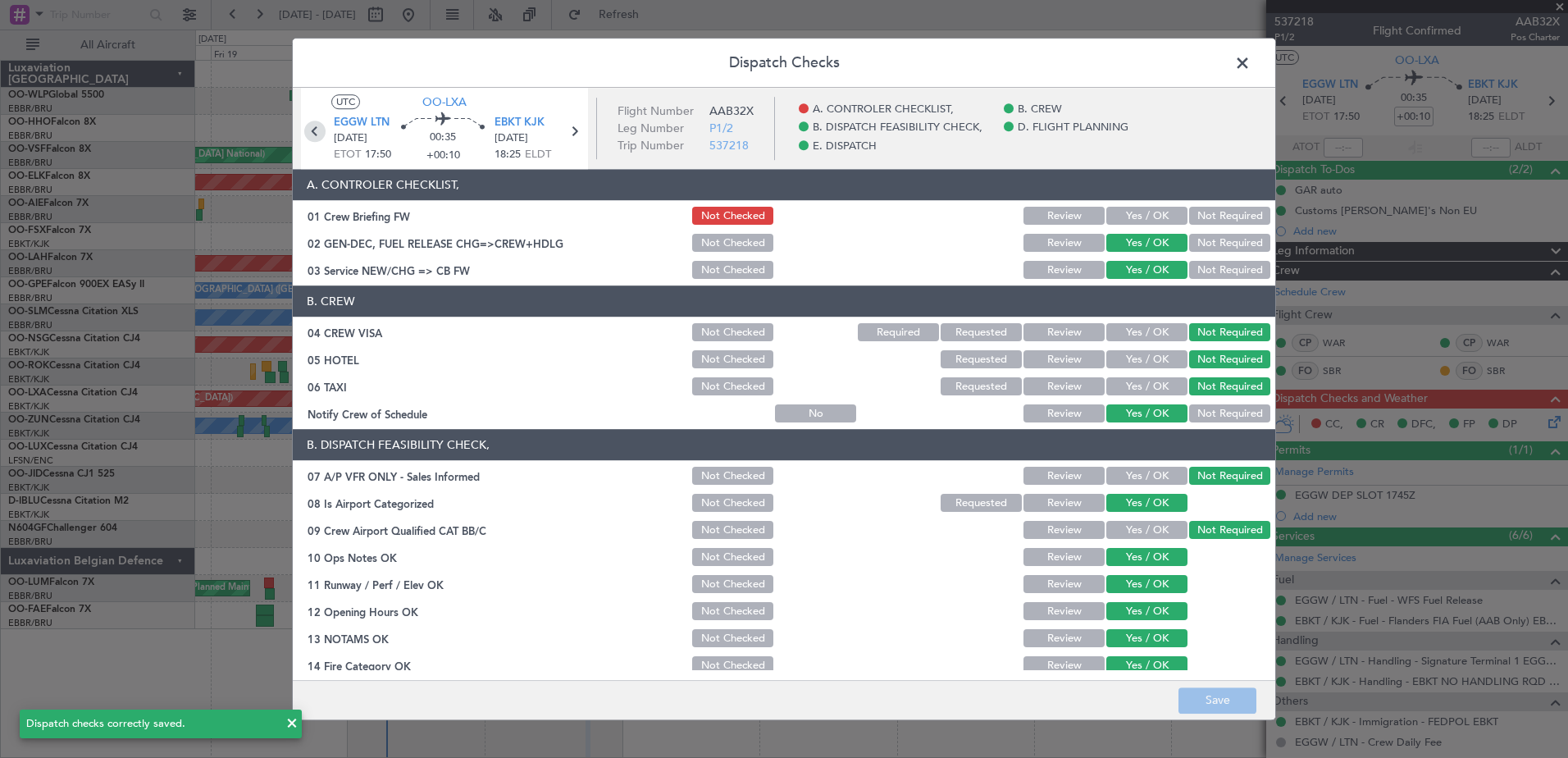
click at [312, 127] on icon at bounding box center [315, 131] width 22 height 22
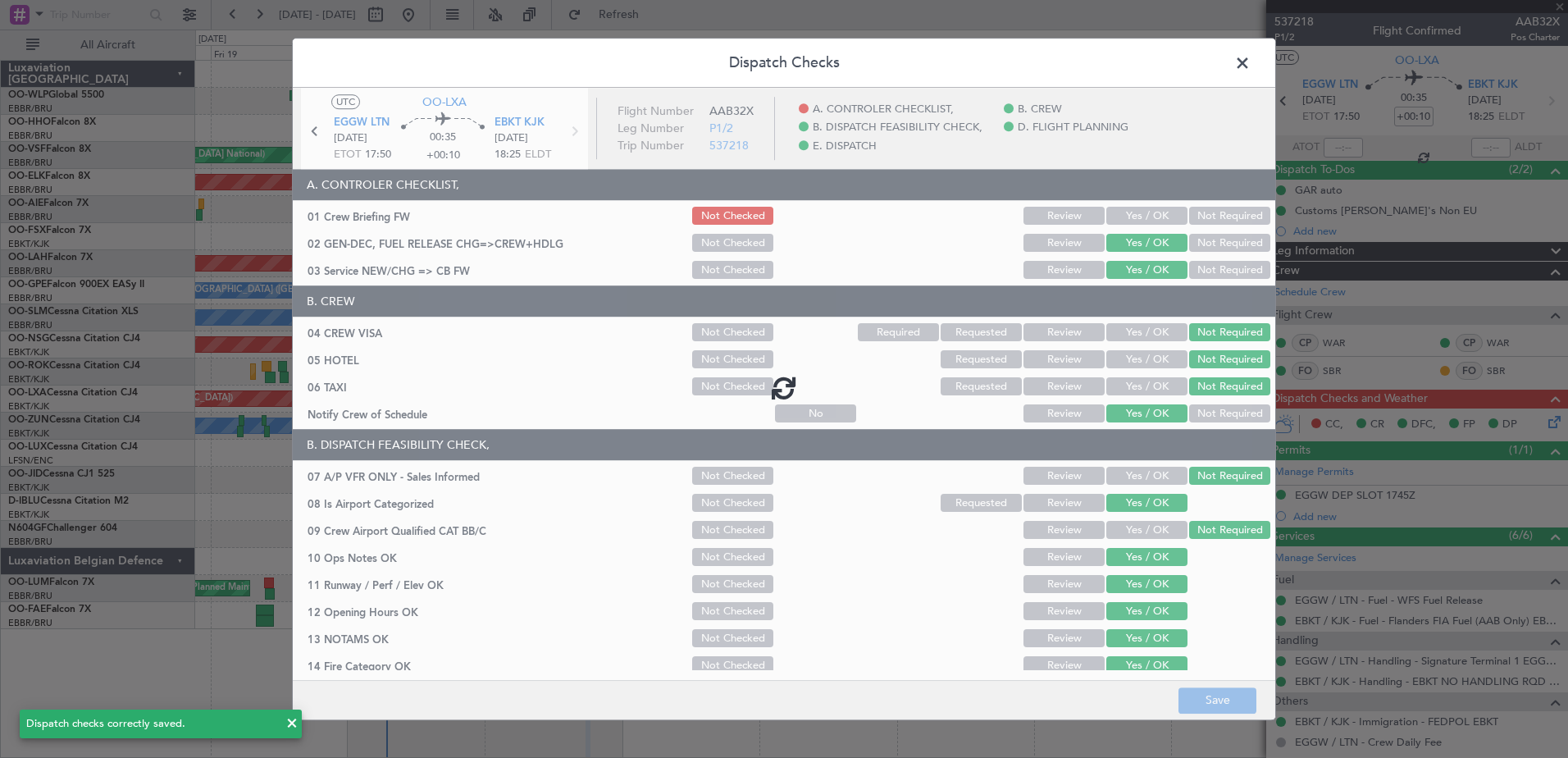
type input "3"
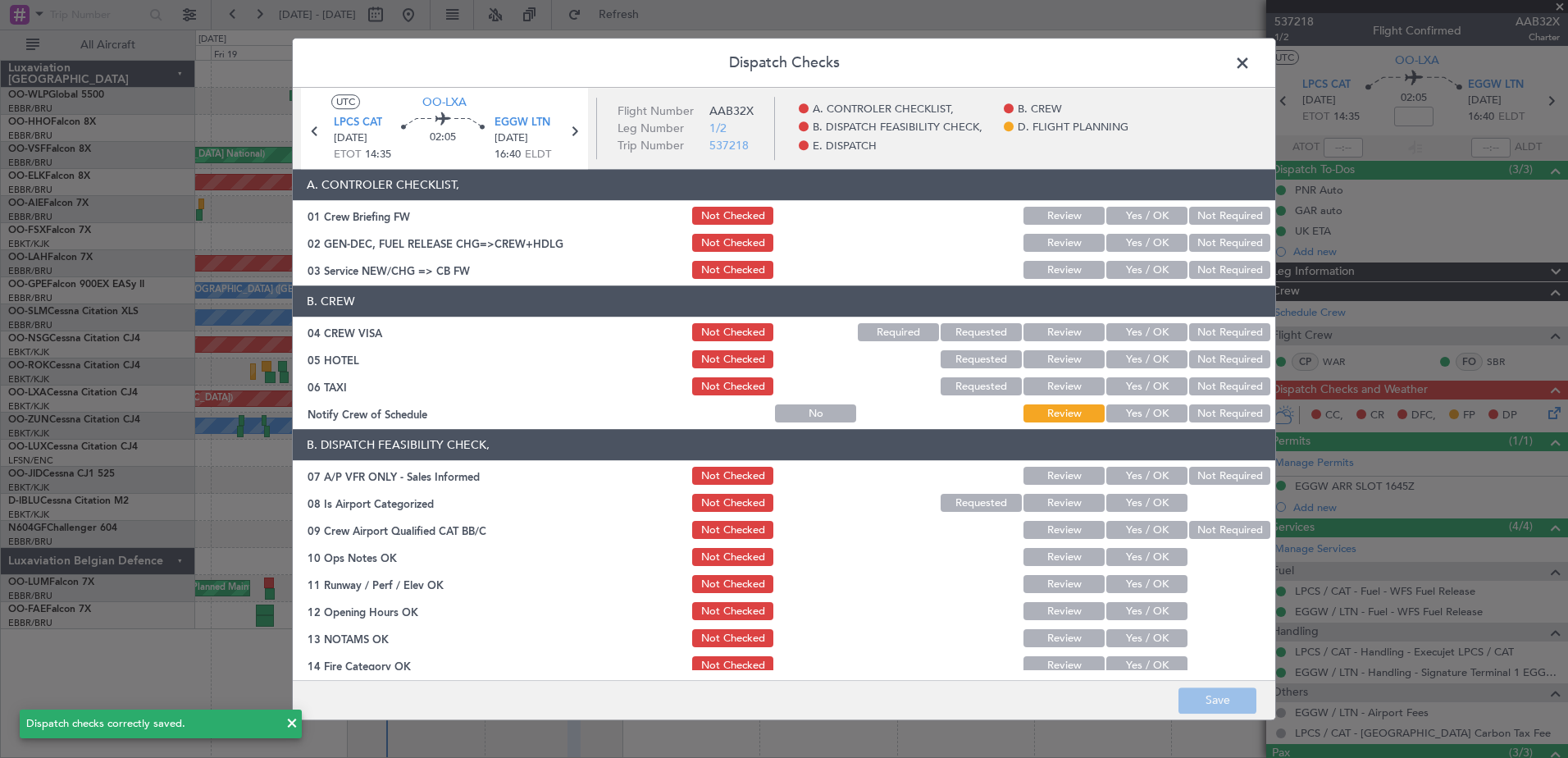
click at [1146, 243] on button "Yes / OK" at bounding box center [1147, 243] width 81 height 18
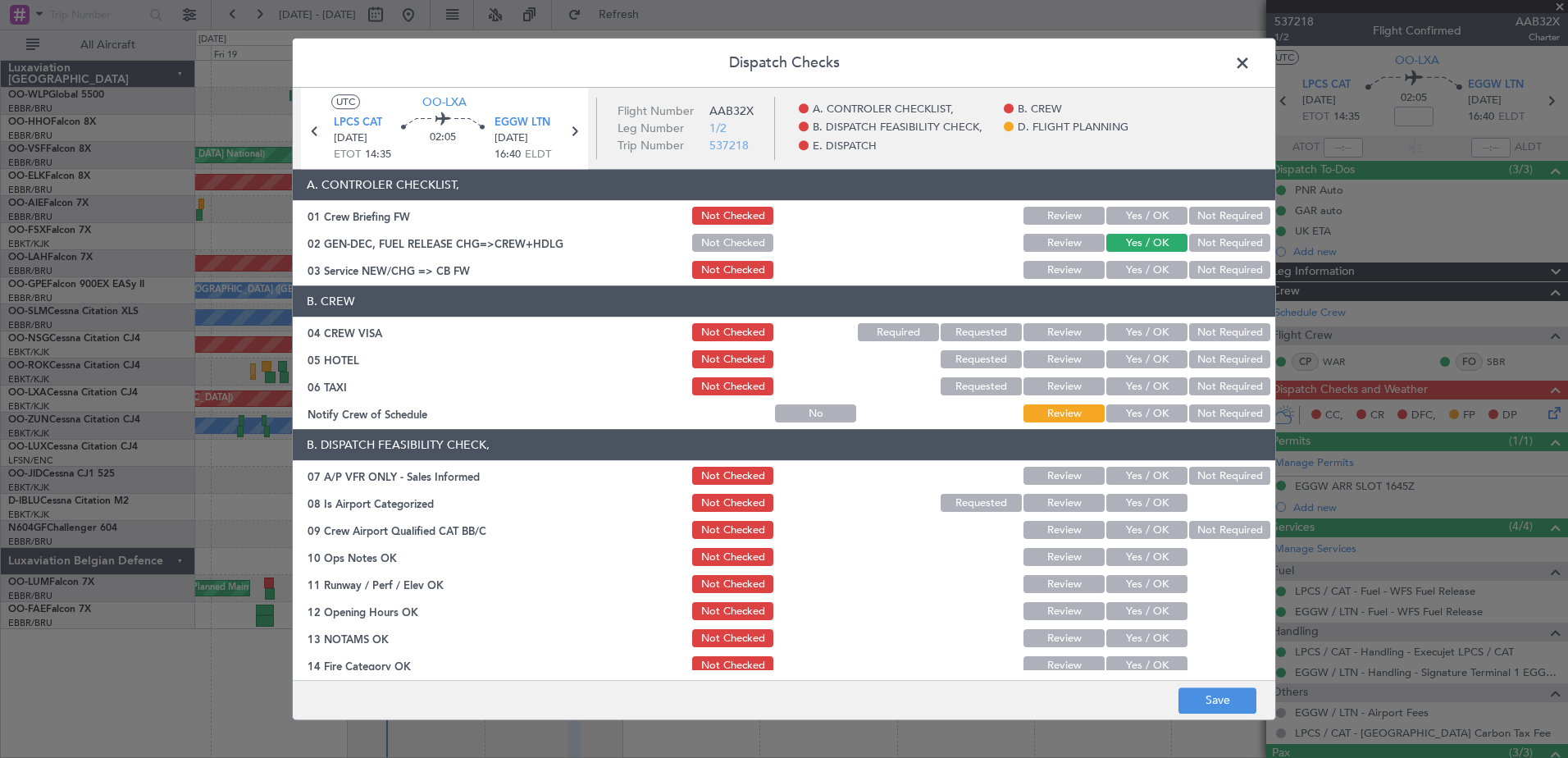
click at [1215, 266] on button "Not Required" at bounding box center [1230, 270] width 81 height 18
click at [1229, 336] on button "Not Required" at bounding box center [1230, 333] width 81 height 18
click at [1227, 358] on button "Not Required" at bounding box center [1230, 360] width 81 height 18
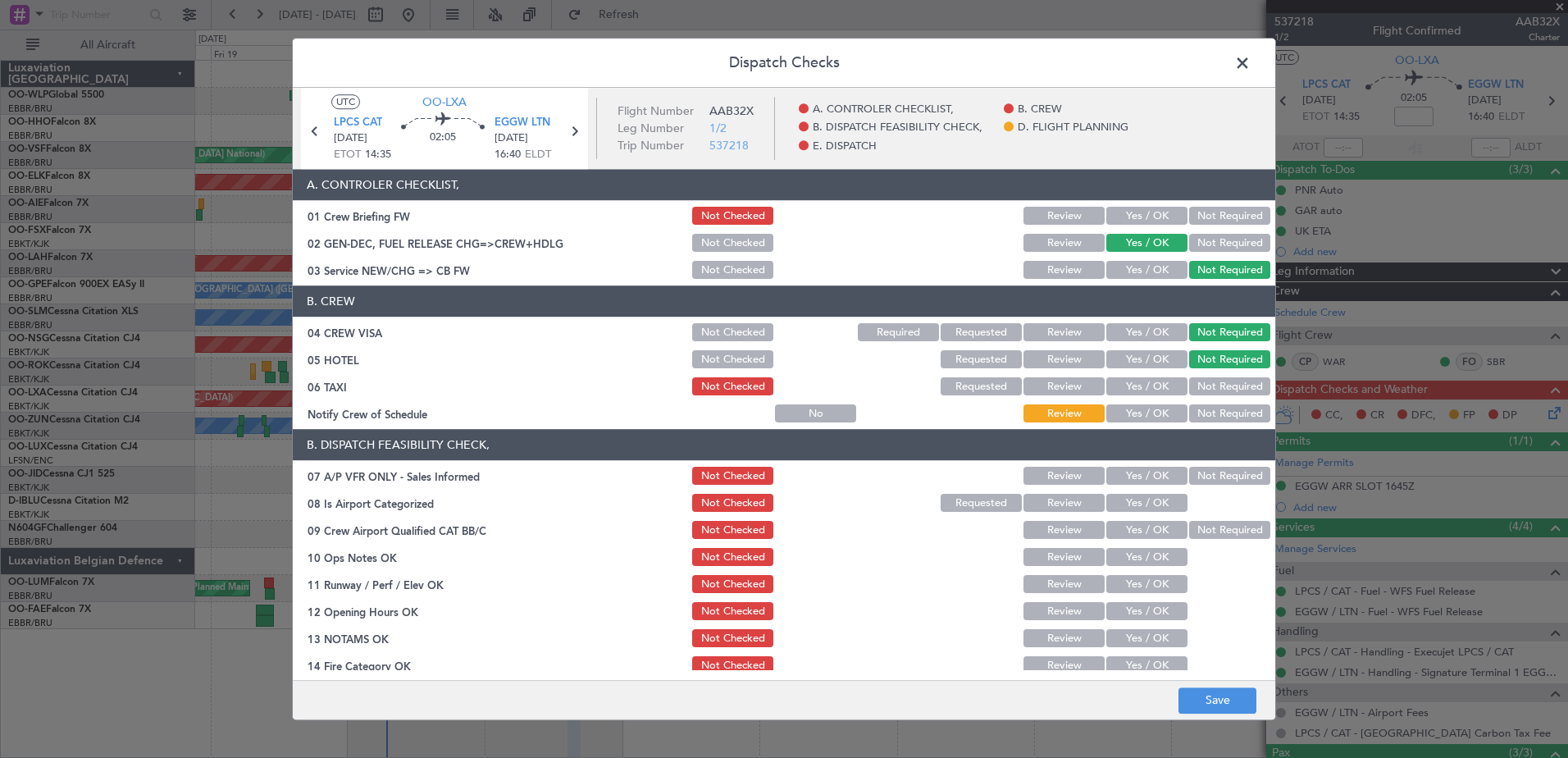
click at [1222, 386] on button "Not Required" at bounding box center [1230, 387] width 81 height 18
click at [1140, 416] on button "Yes / OK" at bounding box center [1147, 414] width 81 height 18
click at [1189, 472] on button "Not Required" at bounding box center [1230, 477] width 81 height 18
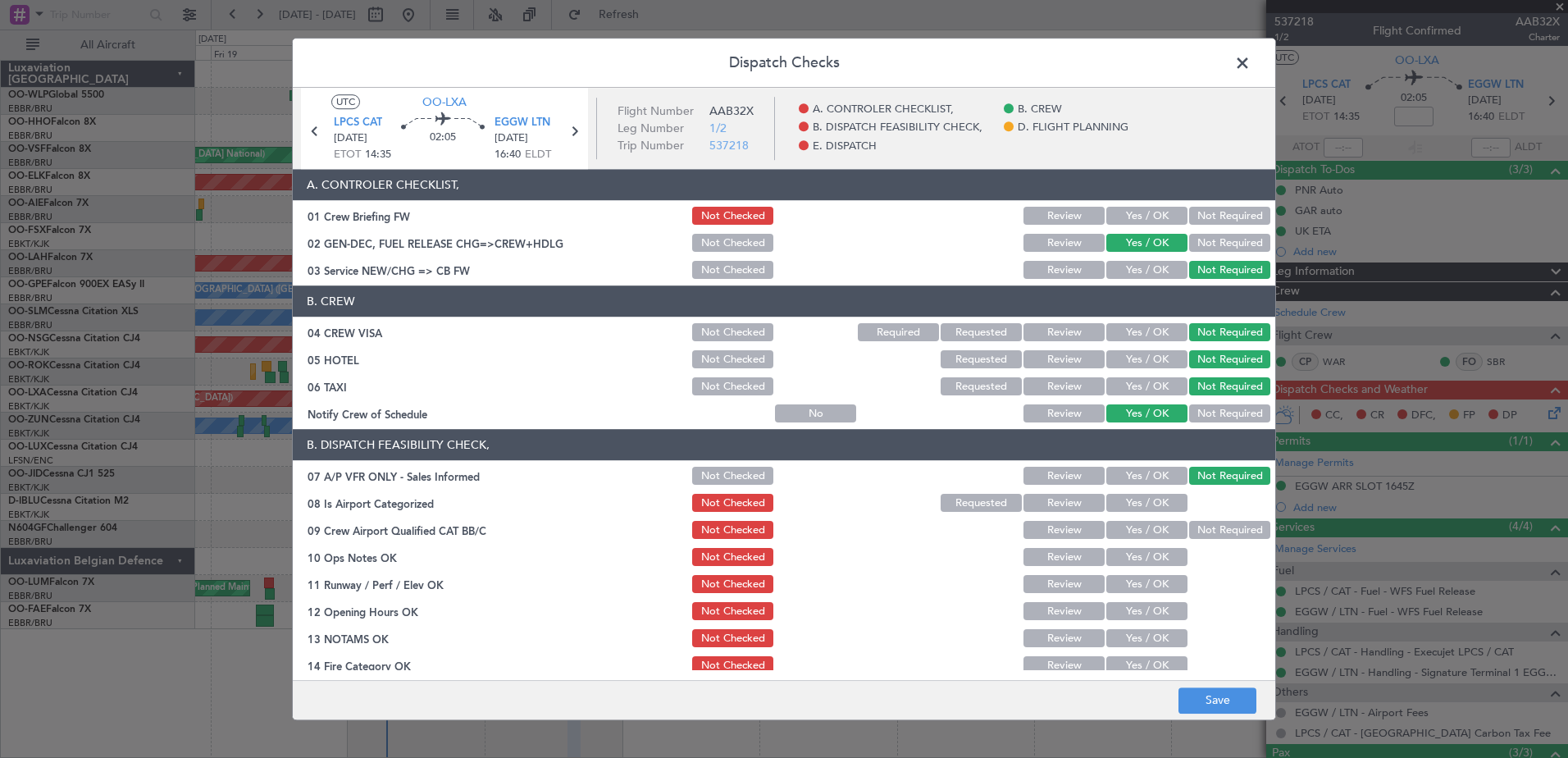
click at [1168, 505] on button "Yes / OK" at bounding box center [1147, 504] width 81 height 18
drag, startPoint x: 1191, startPoint y: 532, endPoint x: 1178, endPoint y: 539, distance: 14.8
click at [1192, 532] on button "Not Required" at bounding box center [1230, 531] width 81 height 18
click at [1136, 567] on div "Yes / OK" at bounding box center [1145, 557] width 83 height 23
drag, startPoint x: 1136, startPoint y: 545, endPoint x: 1137, endPoint y: 557, distance: 12.0
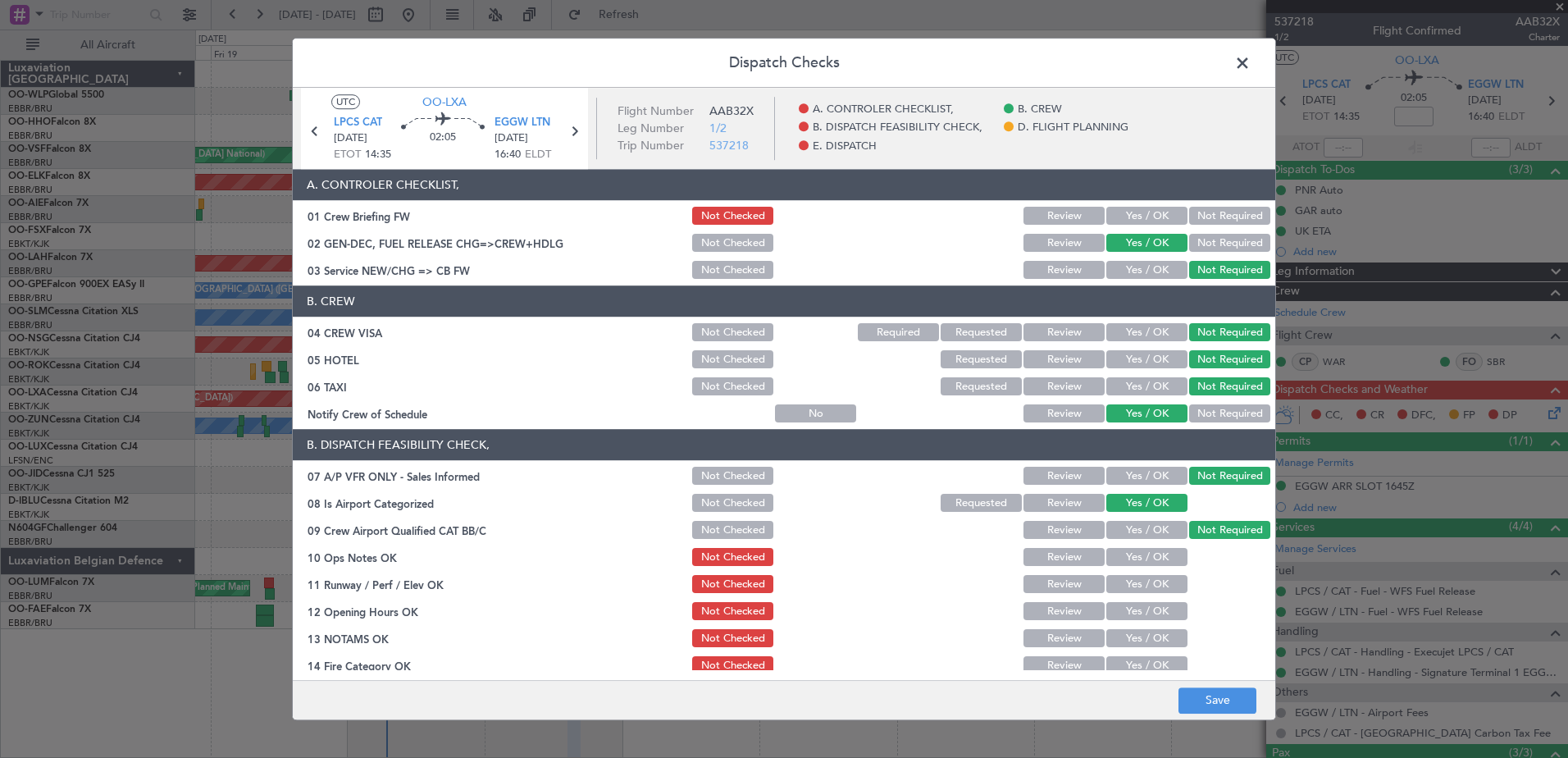
click at [1136, 546] on section "B. DISPATCH FEASIBILITY CHECK, 07 A/P VFR ONLY - Sales Informed Not Checked Rev…" at bounding box center [784, 607] width 983 height 355
click at [1139, 561] on button "Yes / OK" at bounding box center [1147, 557] width 81 height 18
click at [1142, 583] on button "Yes / OK" at bounding box center [1147, 584] width 81 height 18
click at [1139, 611] on button "Yes / OK" at bounding box center [1147, 611] width 81 height 18
click at [1139, 637] on button "Yes / OK" at bounding box center [1147, 639] width 81 height 18
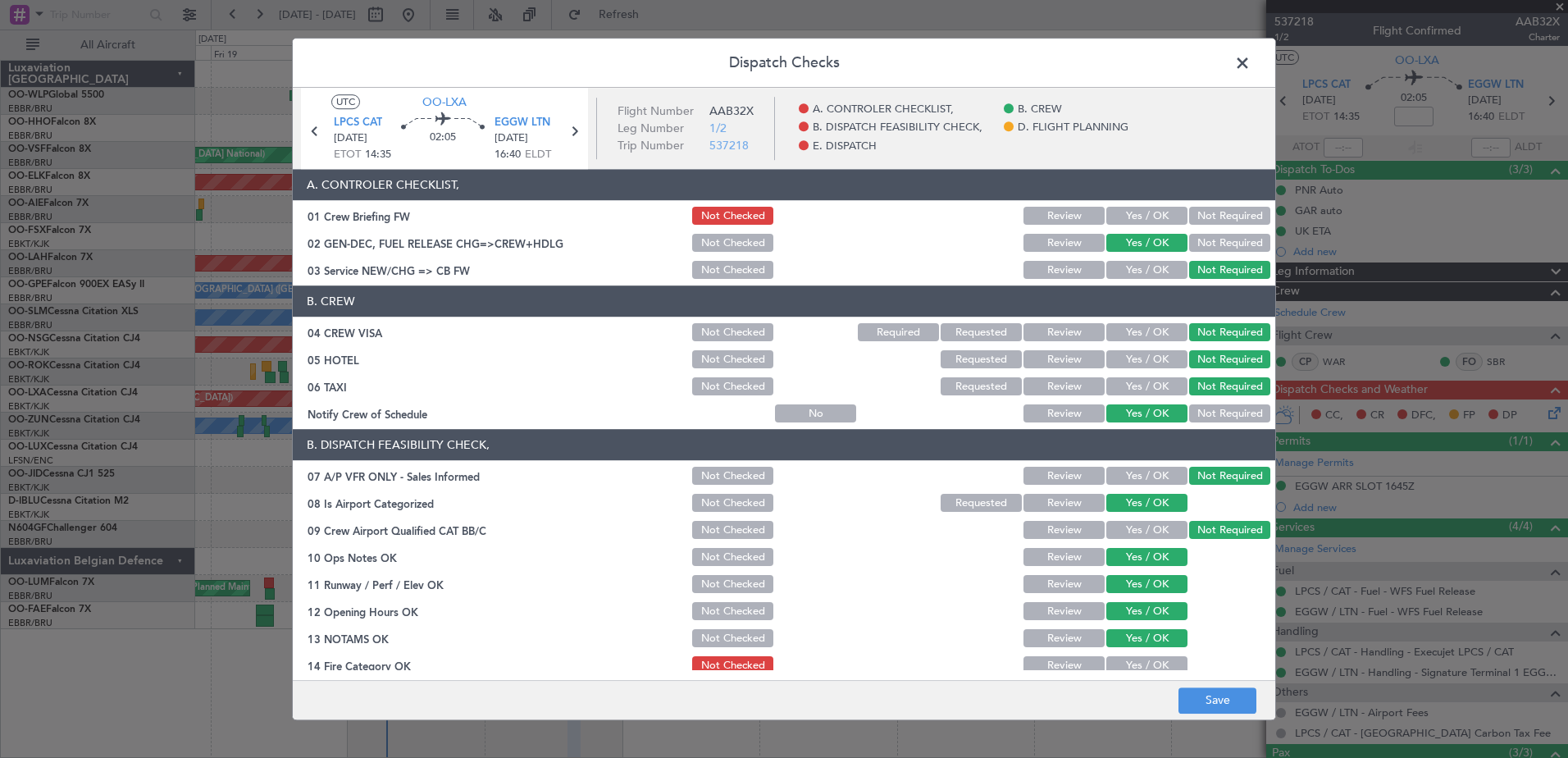
click at [1140, 668] on button "Yes / OK" at bounding box center [1147, 666] width 81 height 18
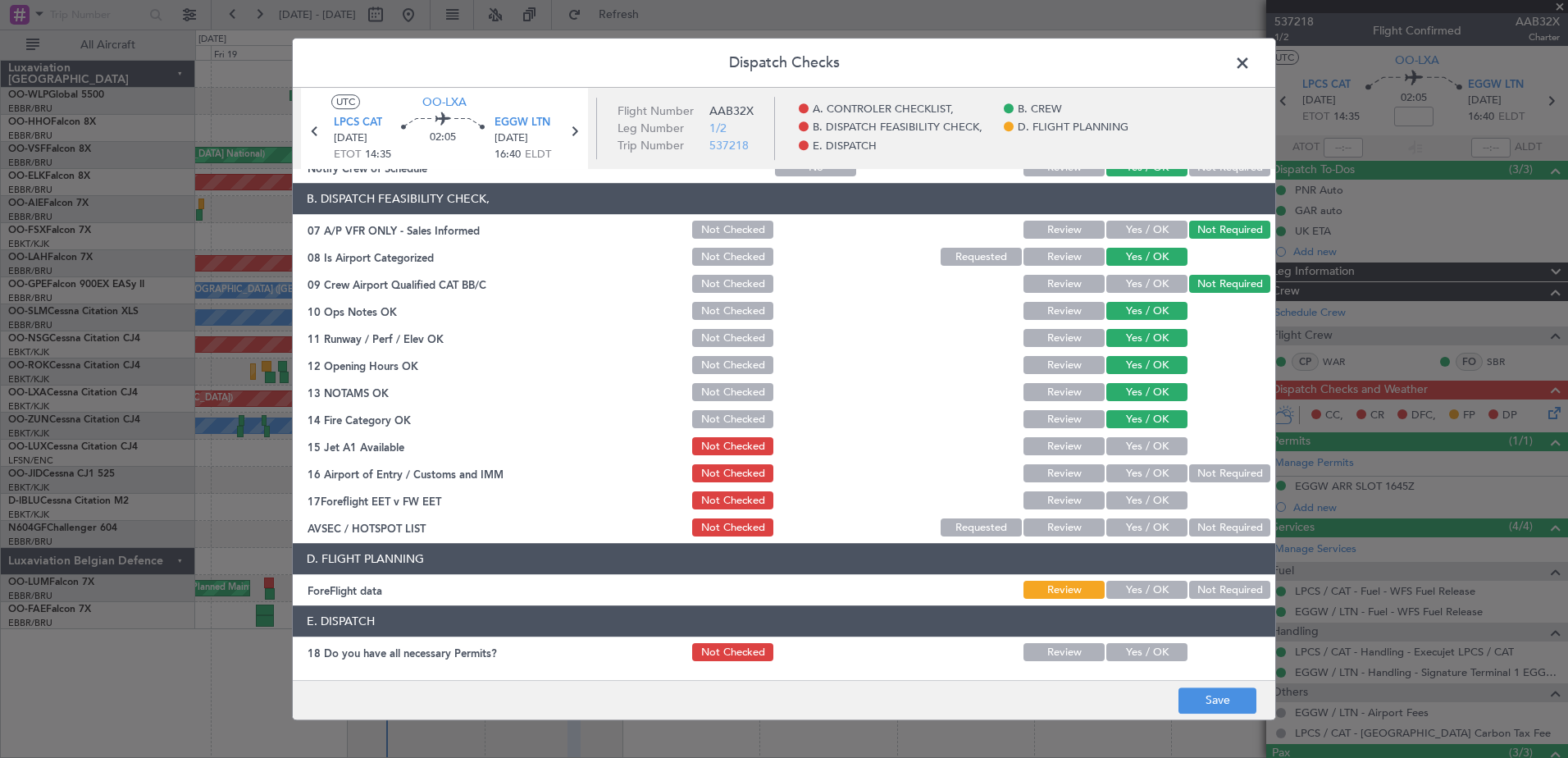
scroll to position [326, 0]
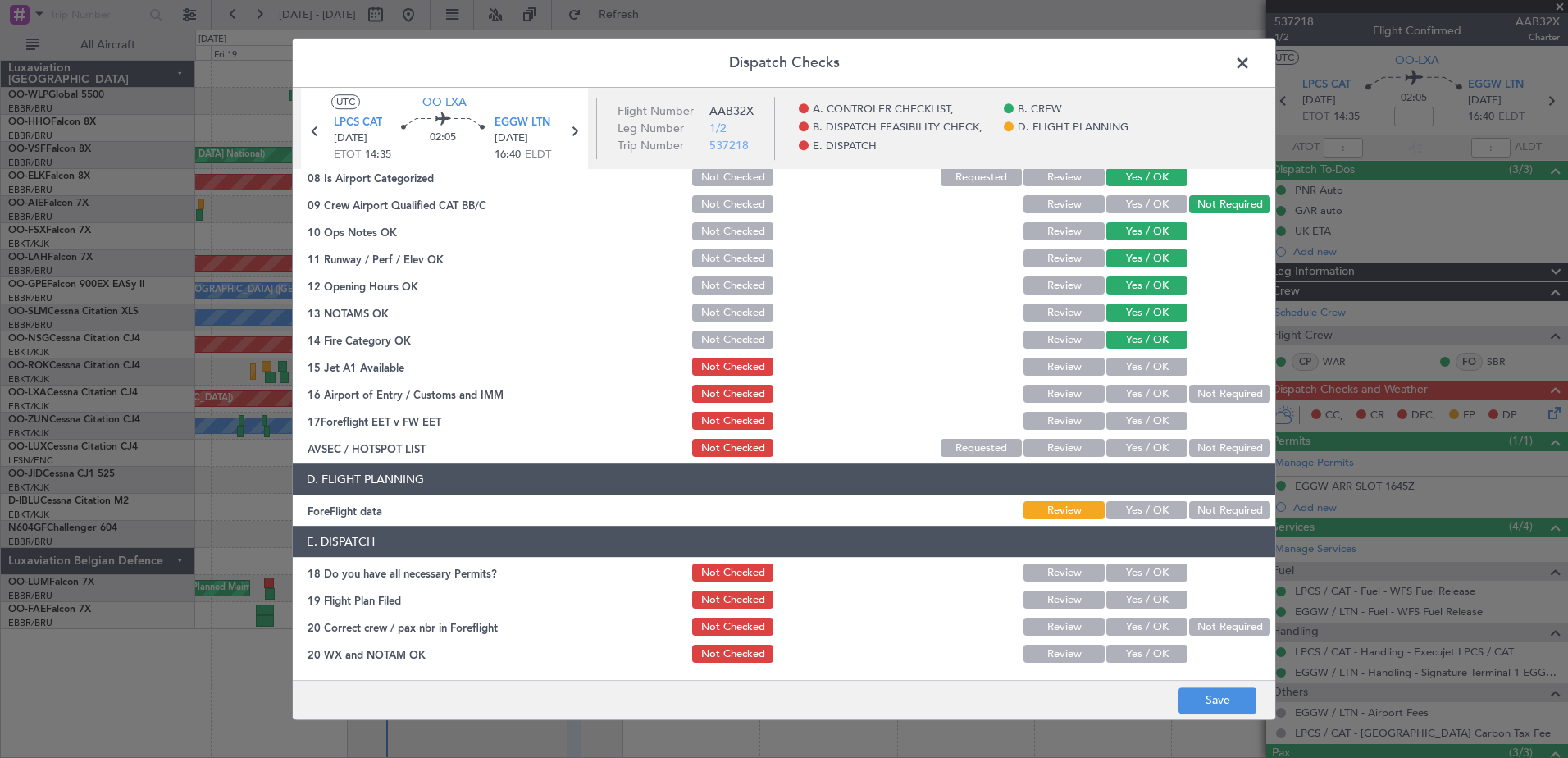
click at [1154, 359] on button "Yes / OK" at bounding box center [1147, 367] width 81 height 18
click at [1146, 390] on button "Yes / OK" at bounding box center [1147, 394] width 81 height 18
click at [1153, 416] on button "Yes / OK" at bounding box center [1147, 422] width 81 height 18
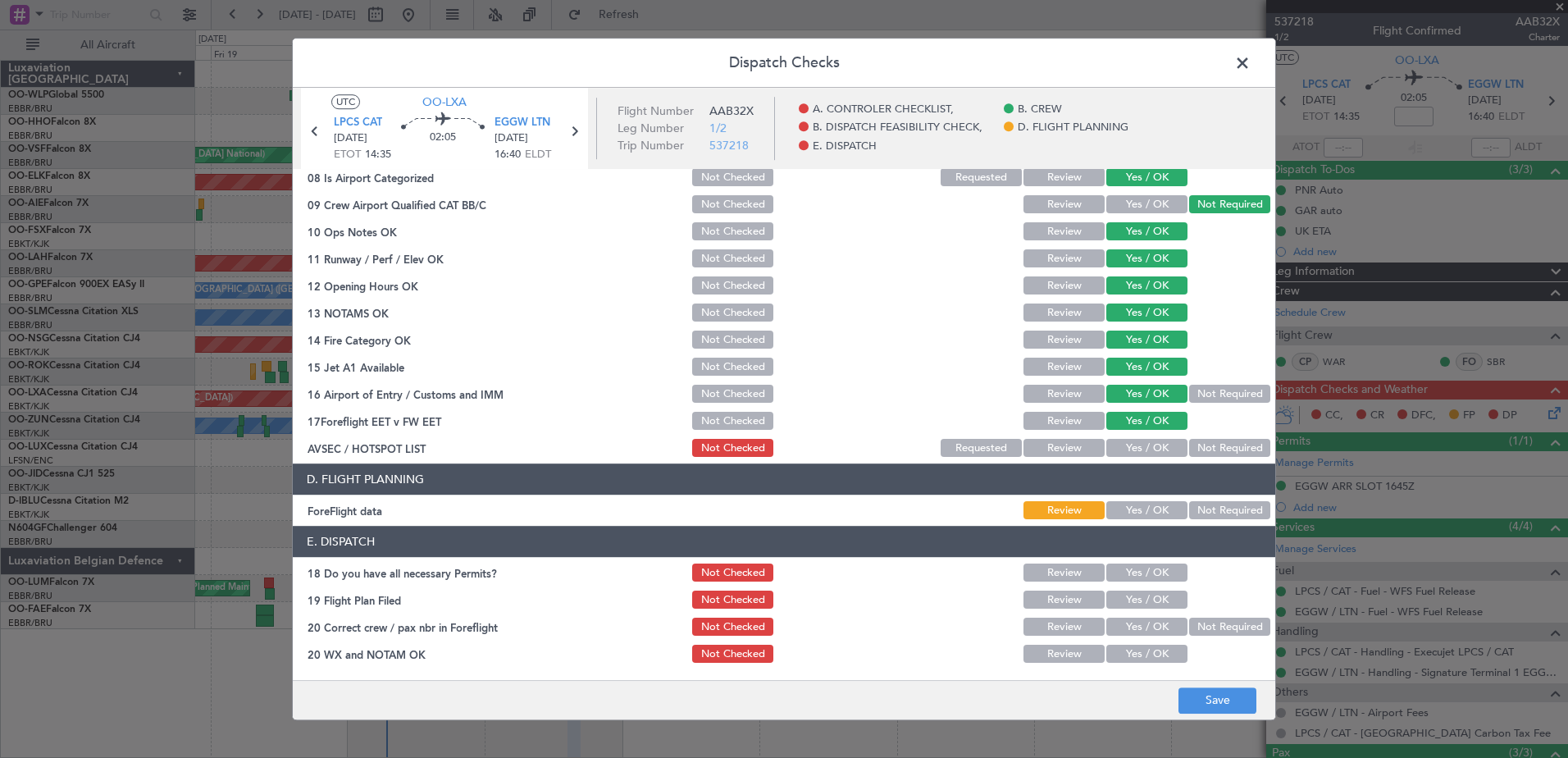
click at [1205, 442] on button "Not Required" at bounding box center [1230, 449] width 81 height 18
click at [1141, 520] on div "Yes / OK" at bounding box center [1145, 510] width 83 height 23
drag, startPoint x: 1140, startPoint y: 512, endPoint x: 1141, endPoint y: 555, distance: 43.0
click at [1141, 516] on button "Yes / OK" at bounding box center [1147, 511] width 81 height 18
click at [1139, 578] on button "Yes / OK" at bounding box center [1147, 573] width 81 height 18
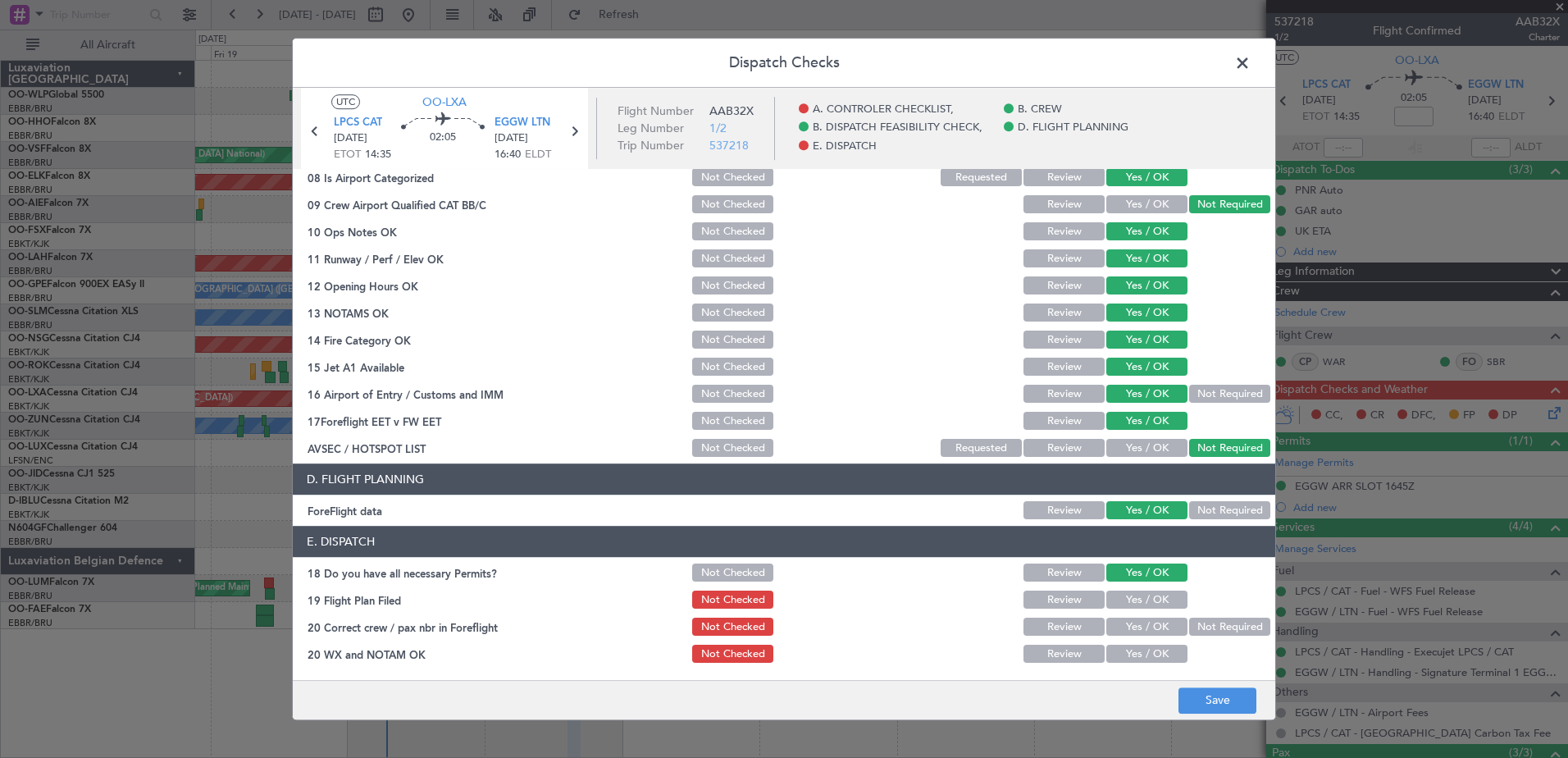
drag, startPoint x: 1142, startPoint y: 605, endPoint x: 1143, endPoint y: 623, distance: 18.0
click at [1142, 607] on button "Yes / OK" at bounding box center [1147, 601] width 81 height 18
click at [1143, 624] on button "Yes / OK" at bounding box center [1147, 627] width 81 height 18
click at [1139, 649] on button "Yes / OK" at bounding box center [1147, 654] width 81 height 18
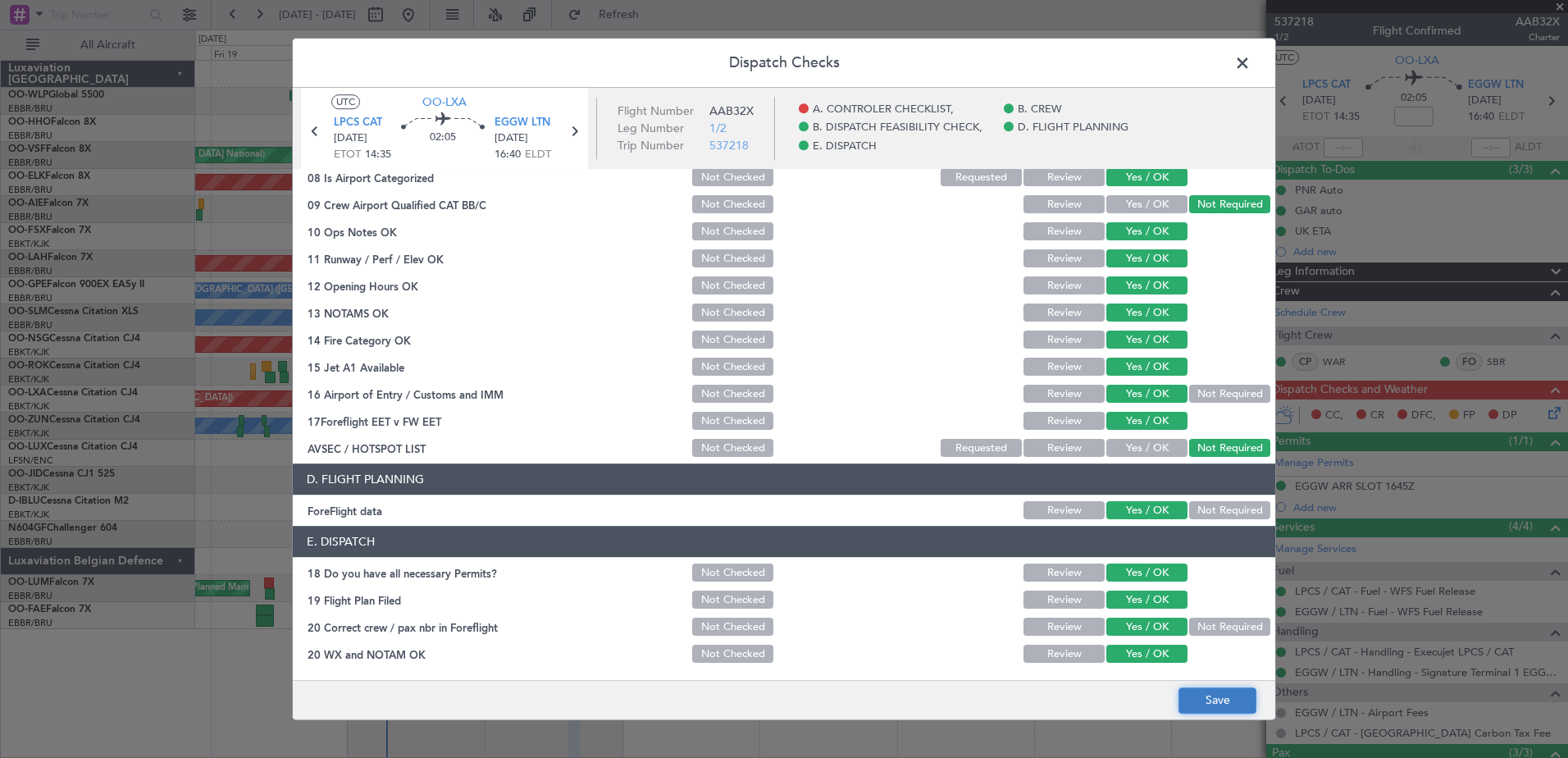
click at [1223, 702] on button "Save" at bounding box center [1218, 700] width 78 height 26
click at [1250, 64] on span at bounding box center [1250, 67] width 0 height 33
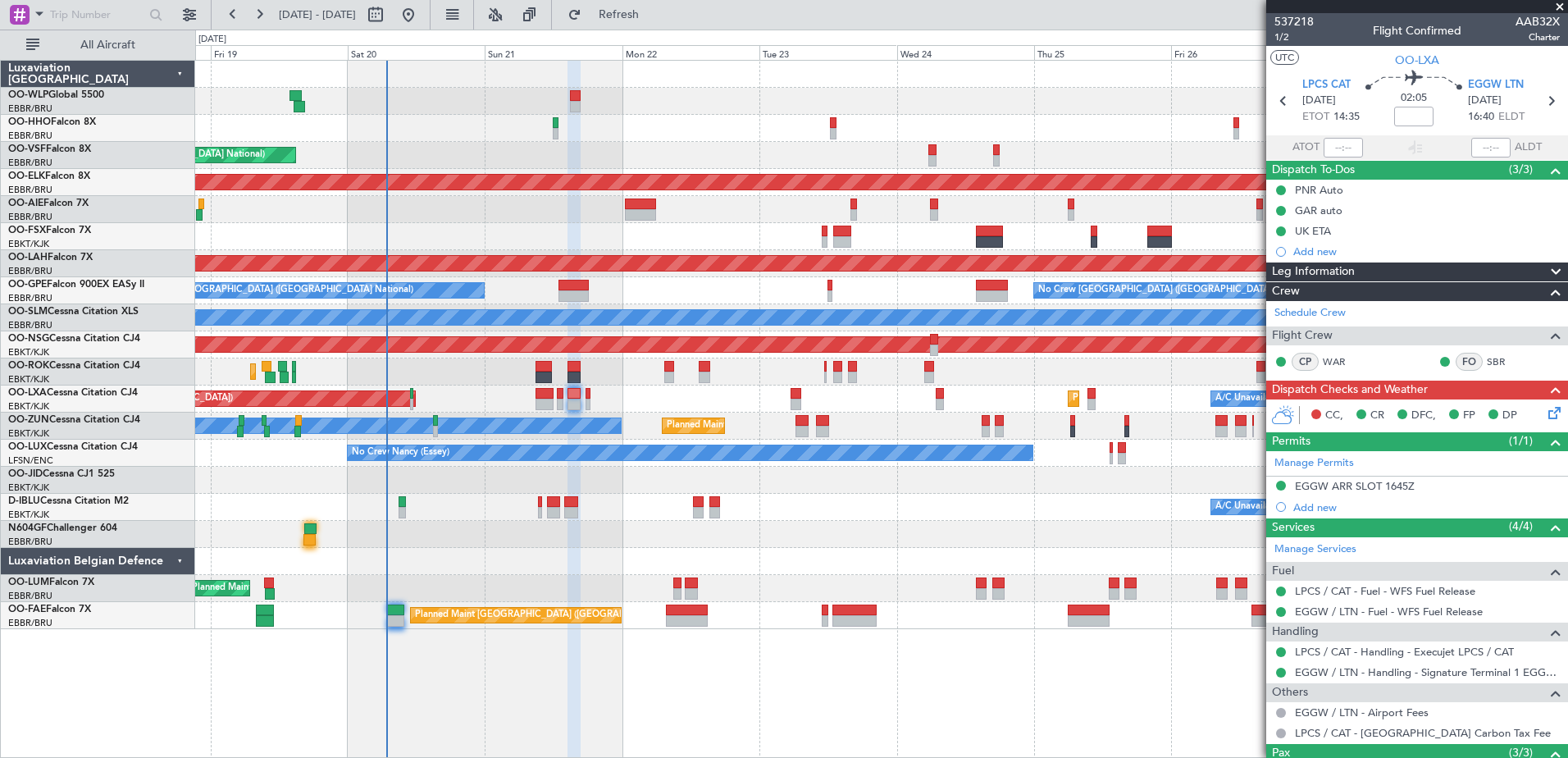
click at [1402, 109] on mat-tooltip-component "Flight Time" at bounding box center [1410, 128] width 75 height 43
click at [1409, 118] on input at bounding box center [1414, 117] width 40 height 20
click at [1138, 522] on div at bounding box center [881, 535] width 1373 height 27
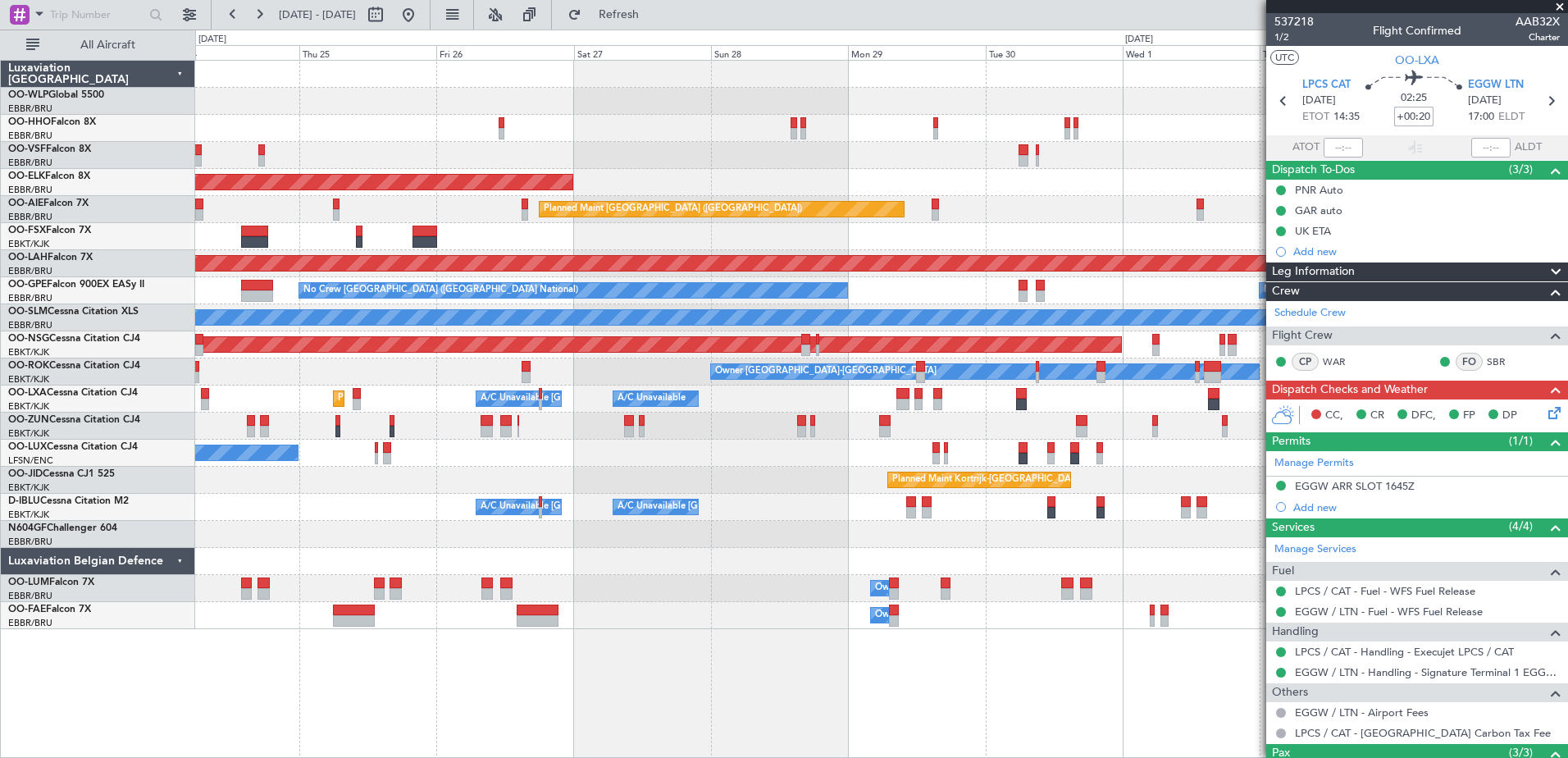
click at [290, 632] on div "Planned Maint Kortrijk-Wevelgem Planned Maint London (Farnborough) Planned Main…" at bounding box center [881, 408] width 1373 height 697
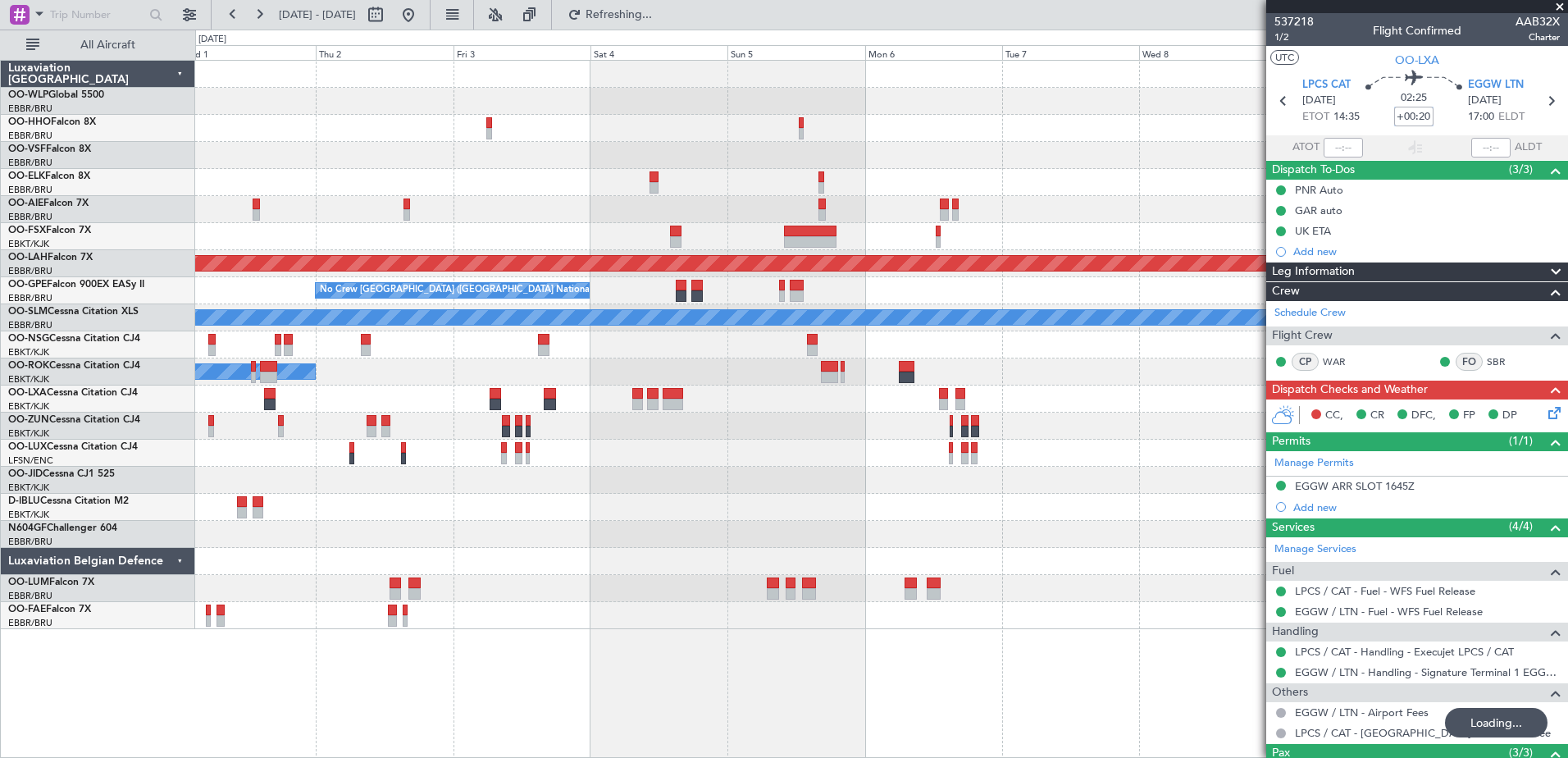
click at [171, 597] on div "Planned Maint London (Farnborough) Planned Maint Alton-st Louis (St Louis Regl)…" at bounding box center [784, 393] width 1568 height 728
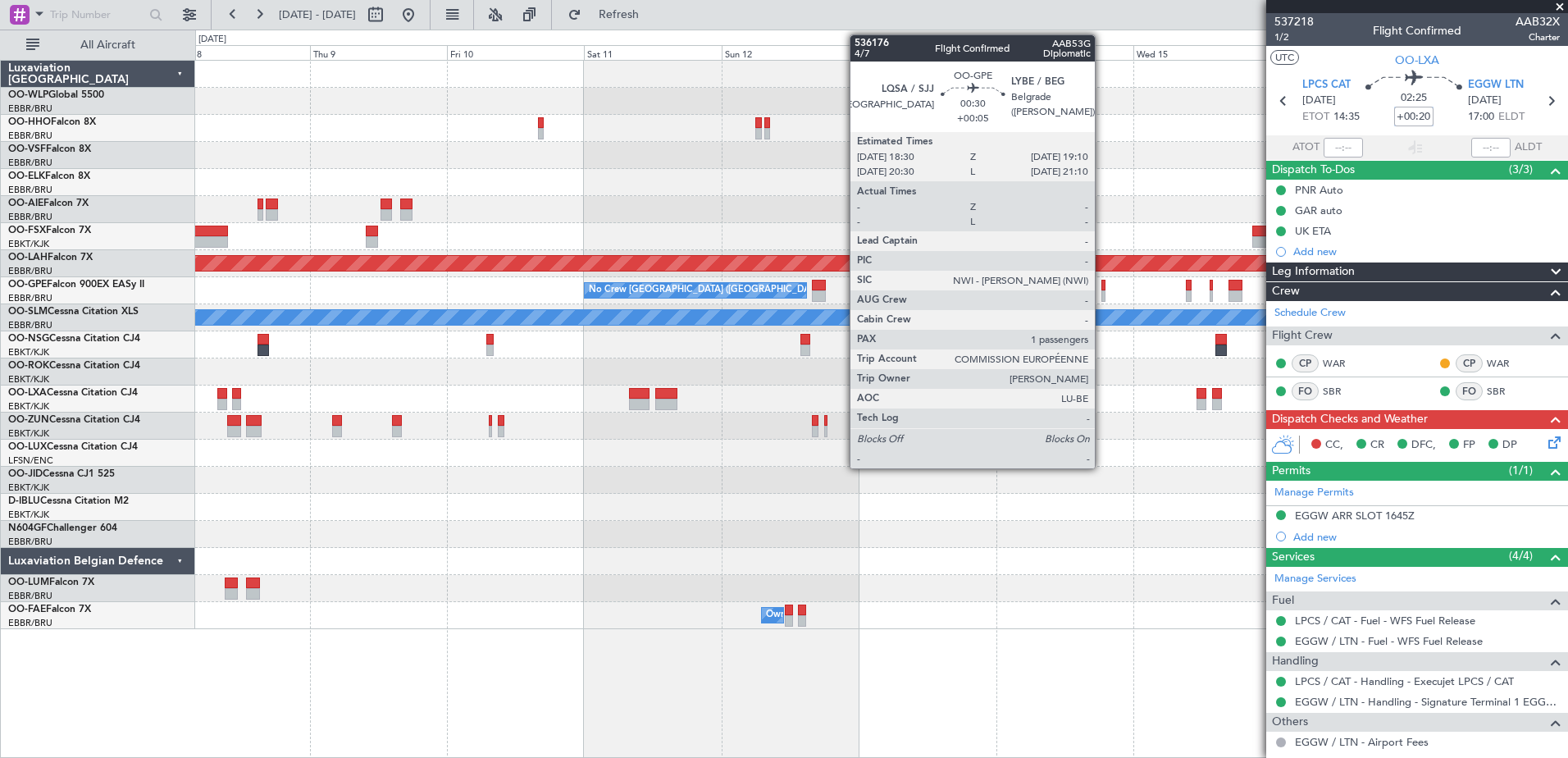
click at [1102, 283] on div at bounding box center [1103, 285] width 5 height 12
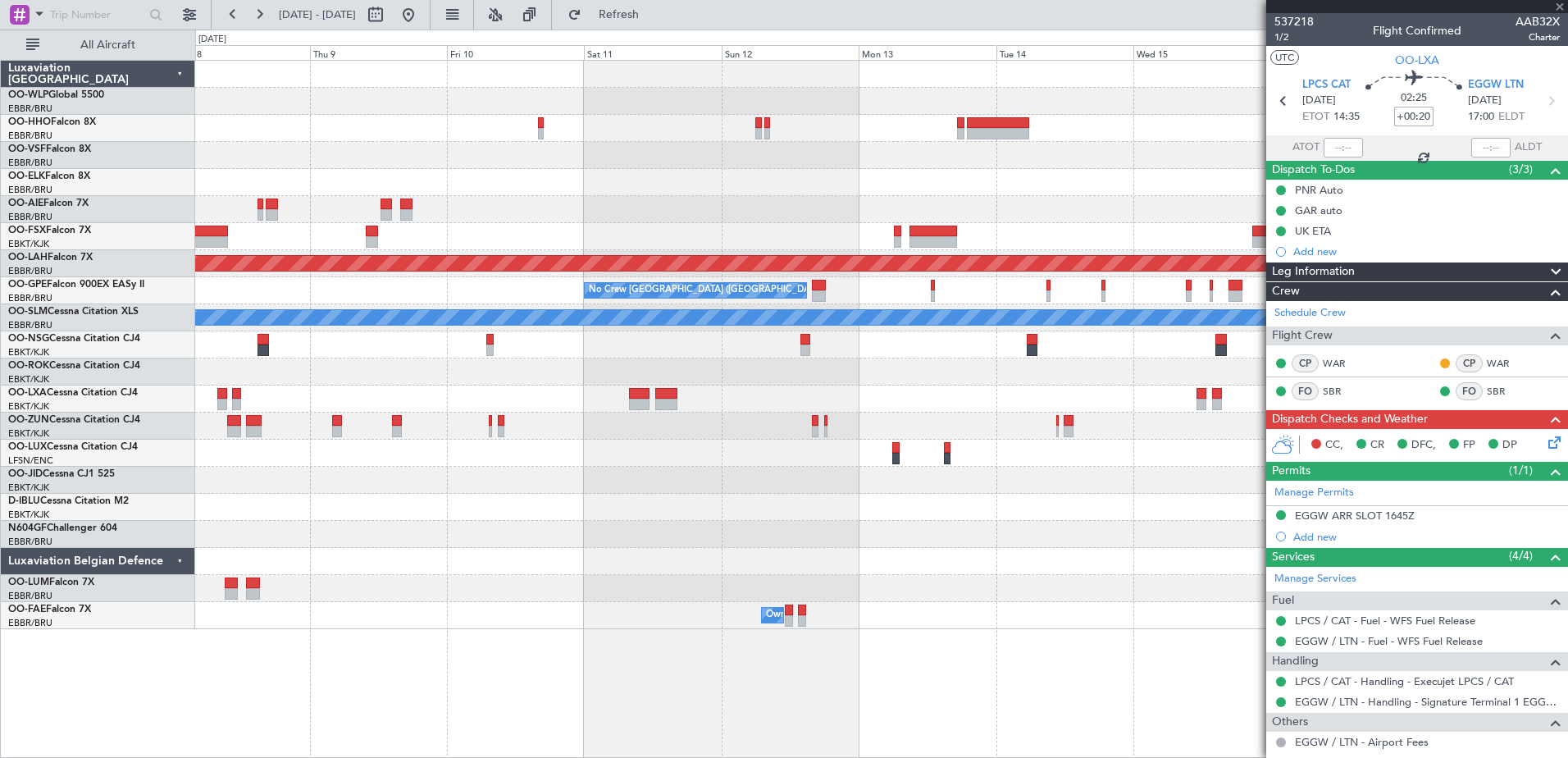
type input "+00:05"
type input "1"
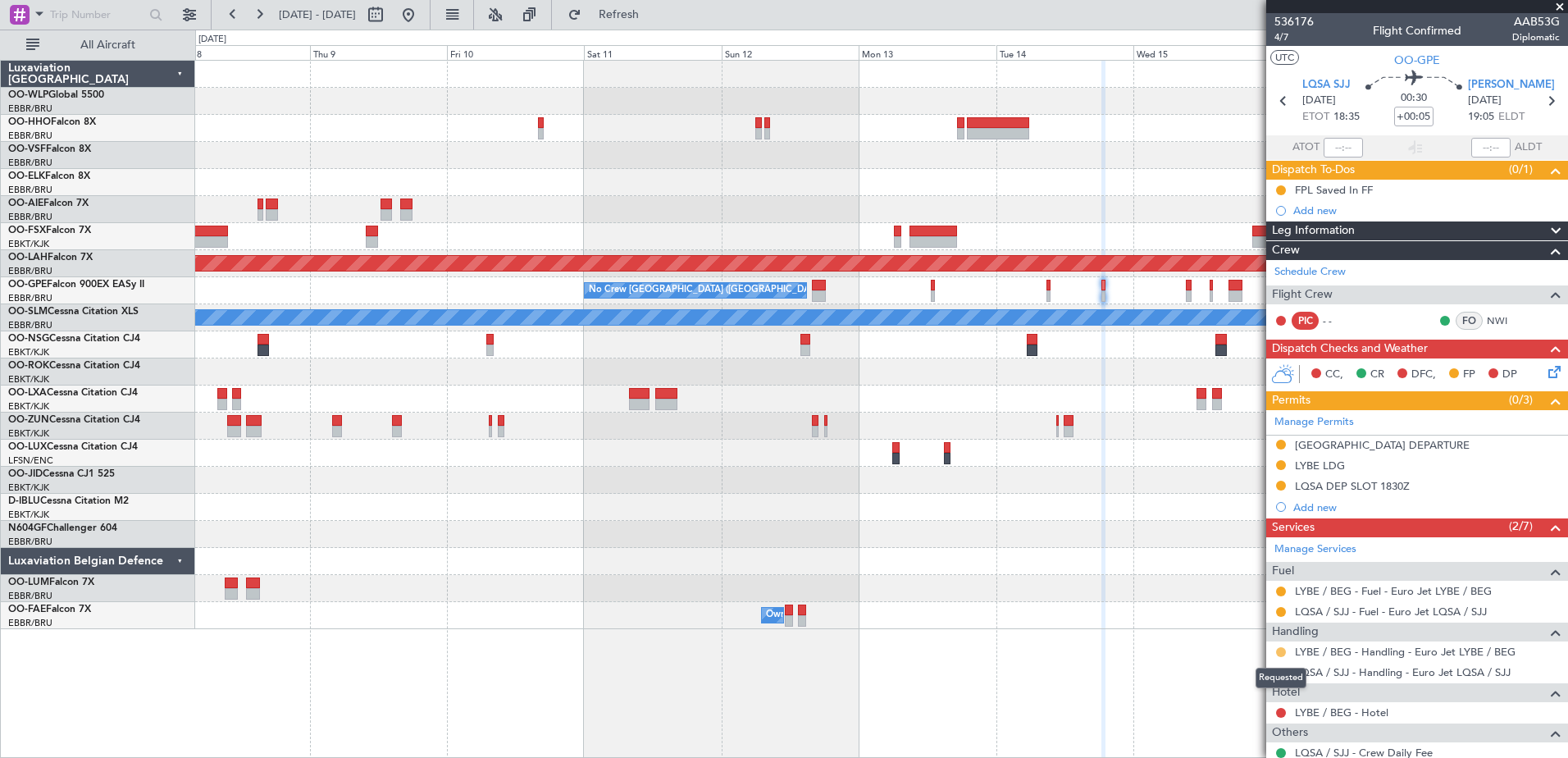
click at [1279, 649] on button at bounding box center [1280, 651] width 10 height 10
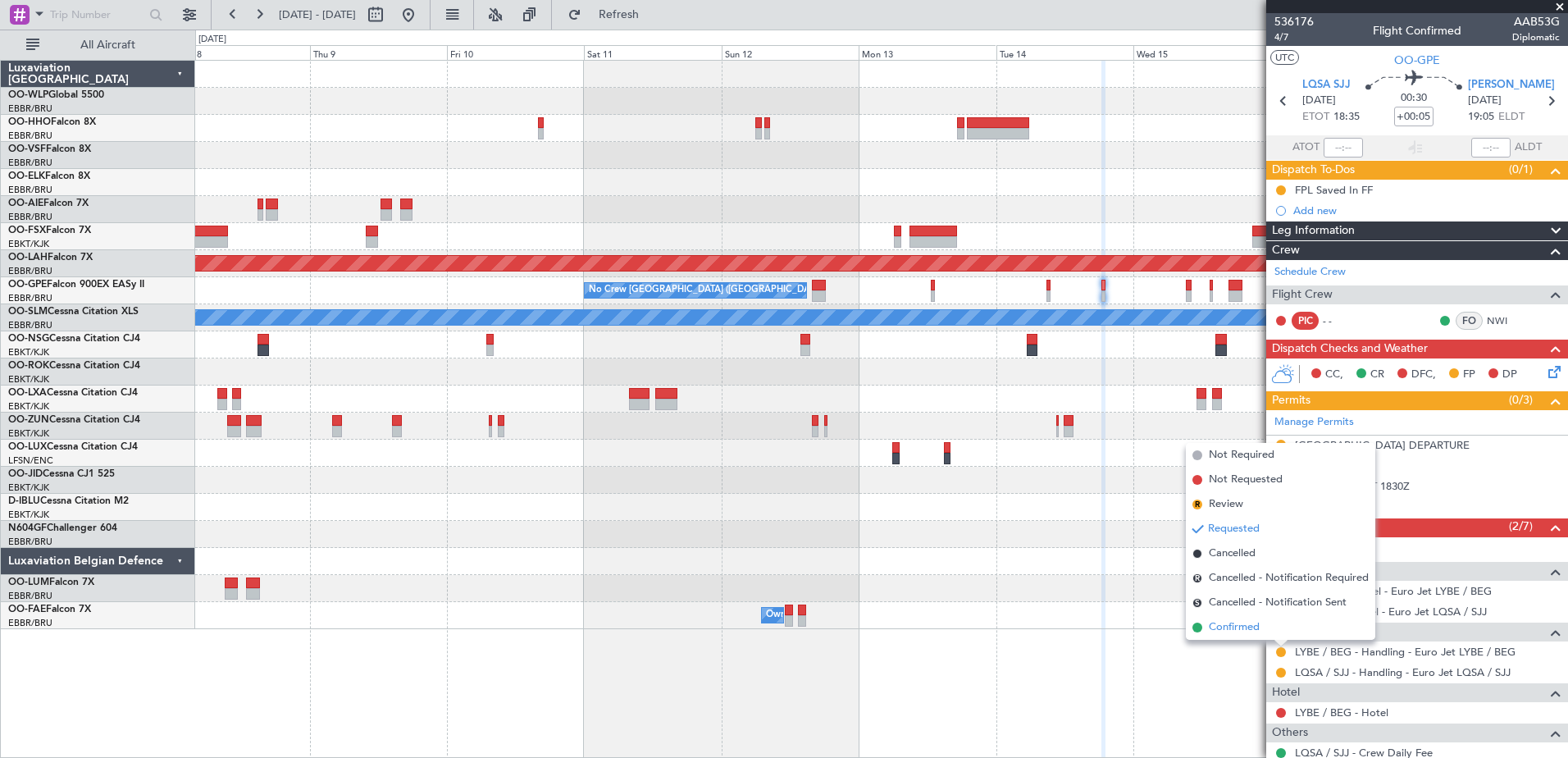
click at [1244, 627] on span "Confirmed" at bounding box center [1234, 627] width 51 height 16
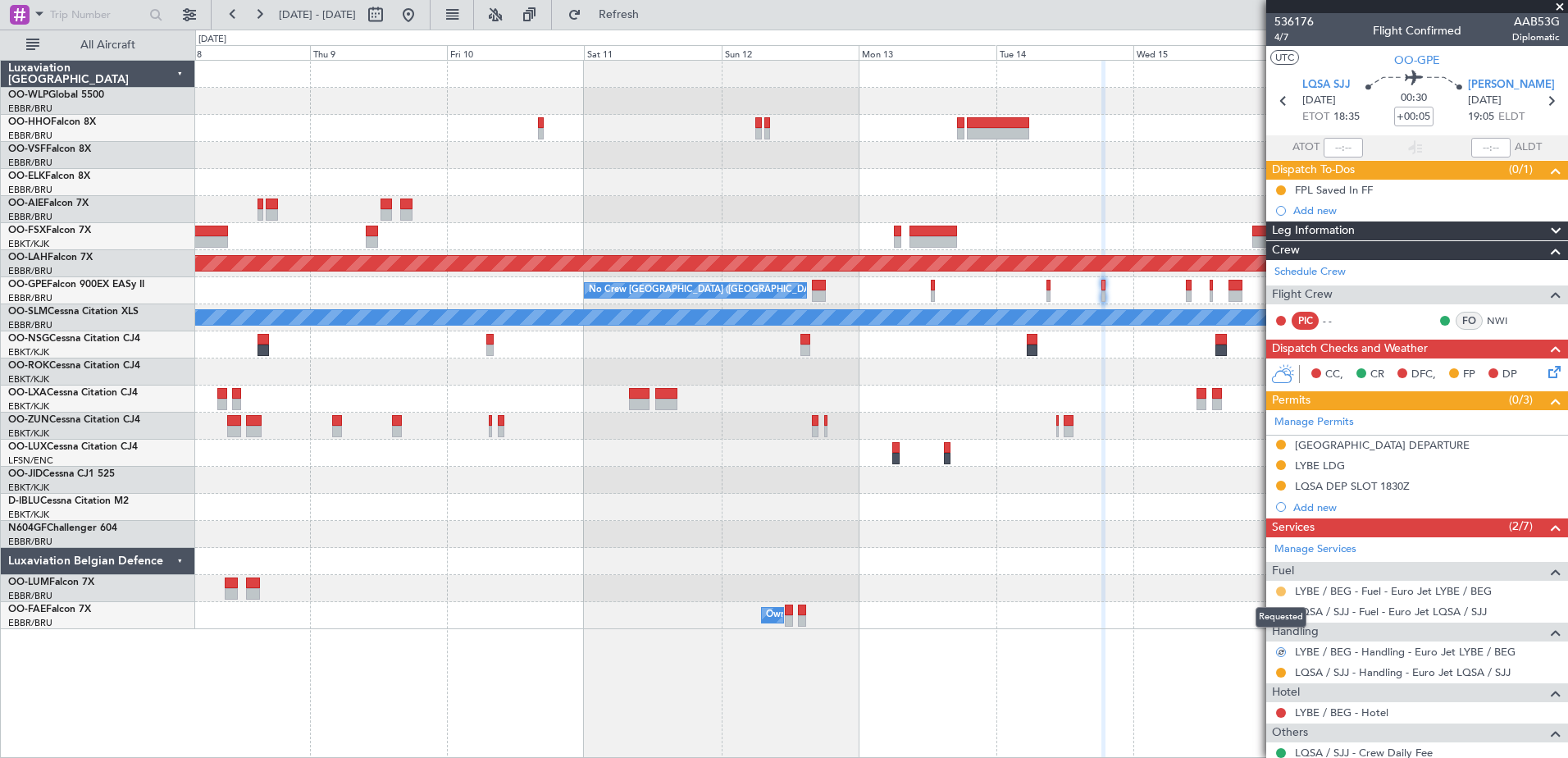
click at [1282, 586] on button at bounding box center [1280, 591] width 10 height 10
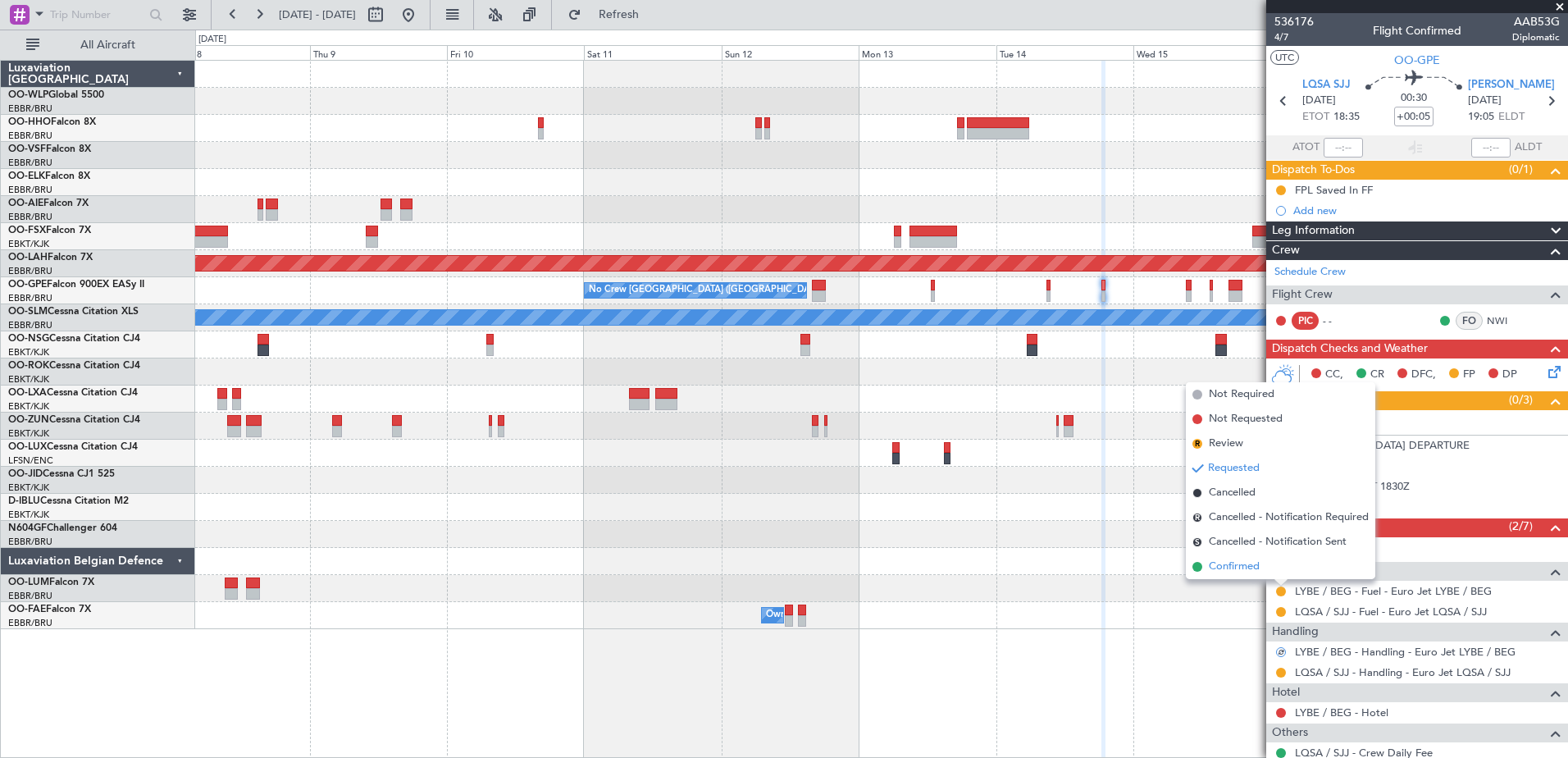
click at [1250, 567] on span "Confirmed" at bounding box center [1234, 566] width 51 height 16
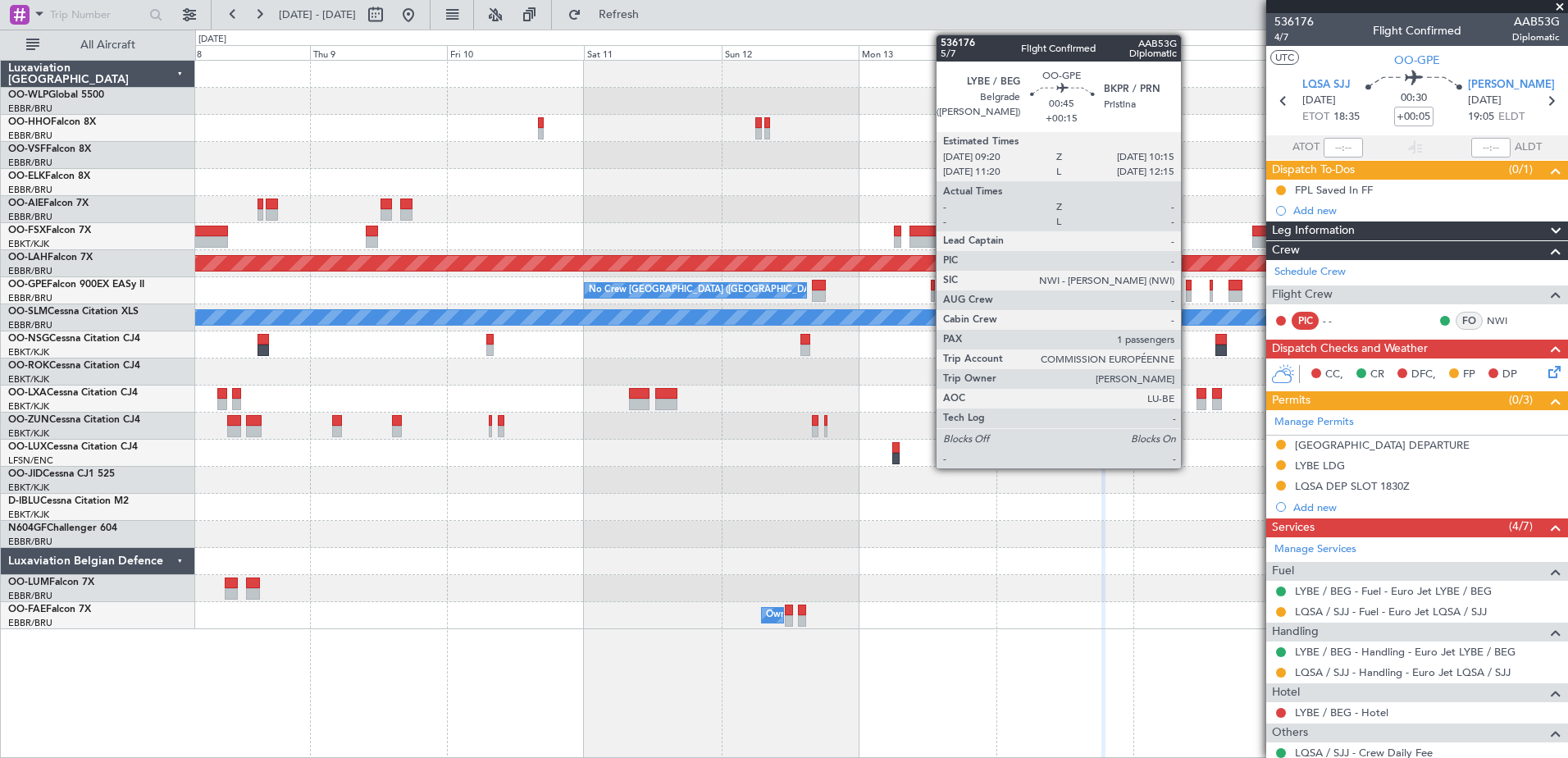
click at [1188, 290] on div at bounding box center [1189, 296] width 5 height 12
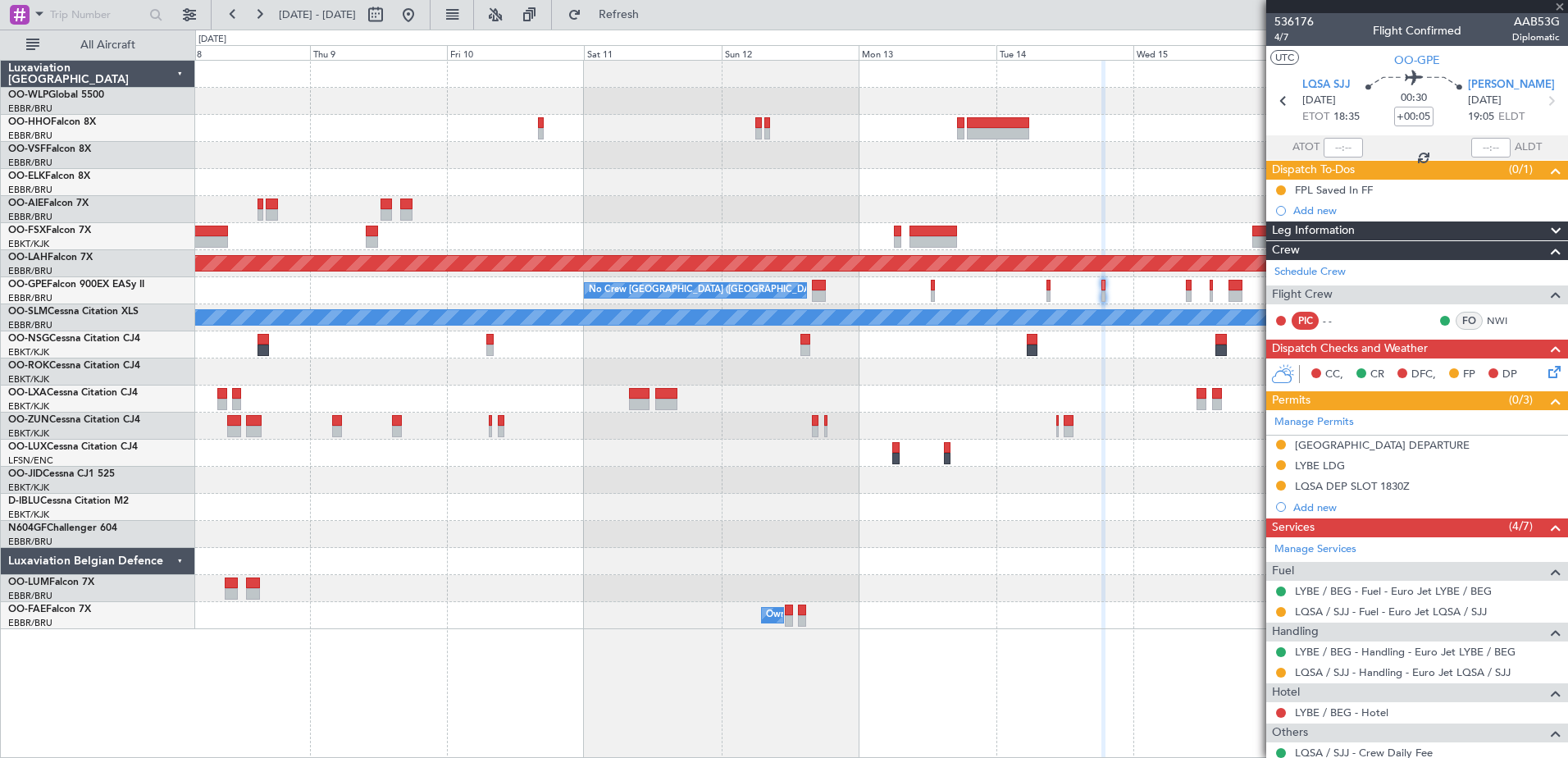
type input "+00:15"
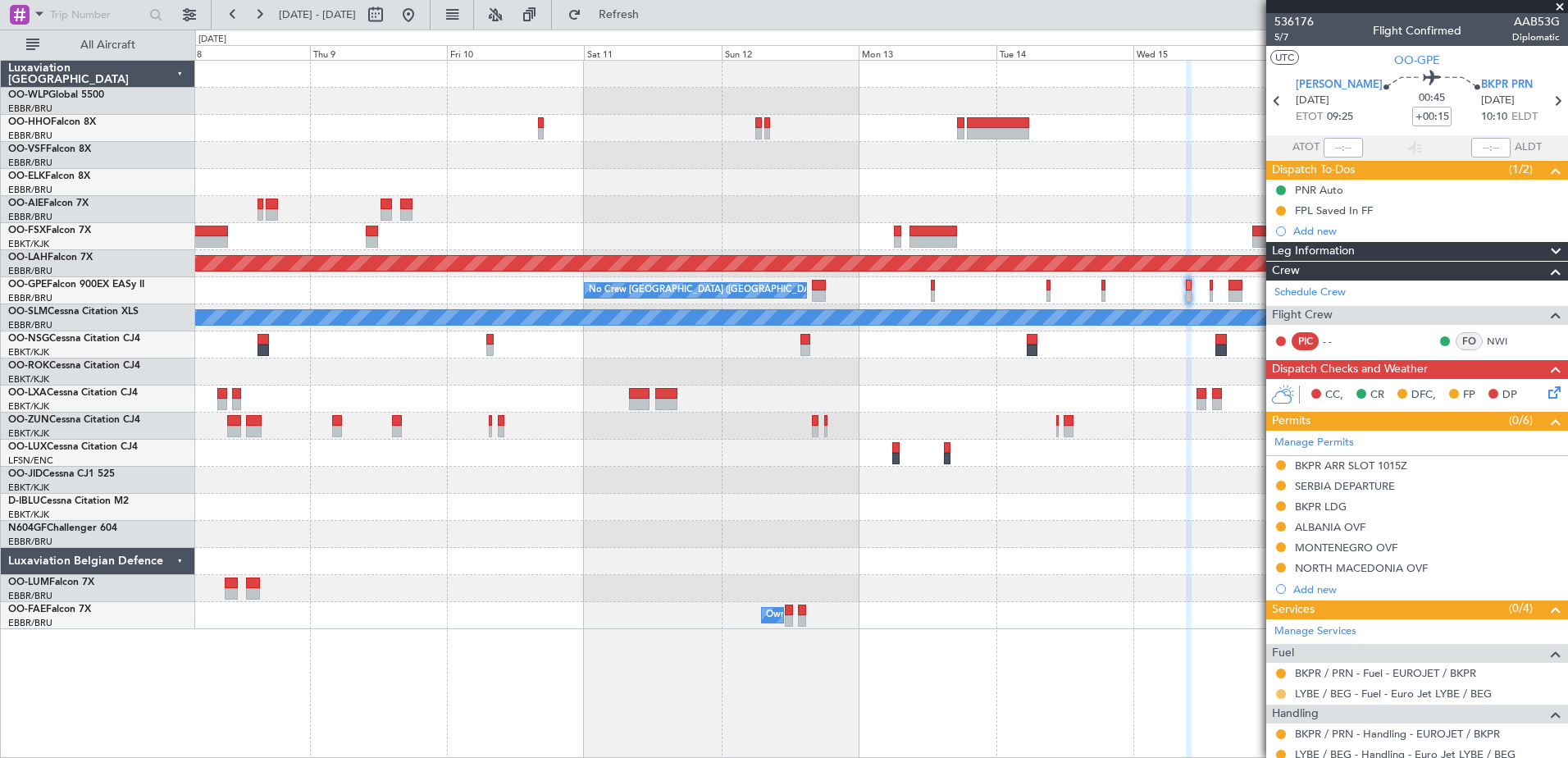
click at [1281, 693] on button at bounding box center [1280, 693] width 10 height 10
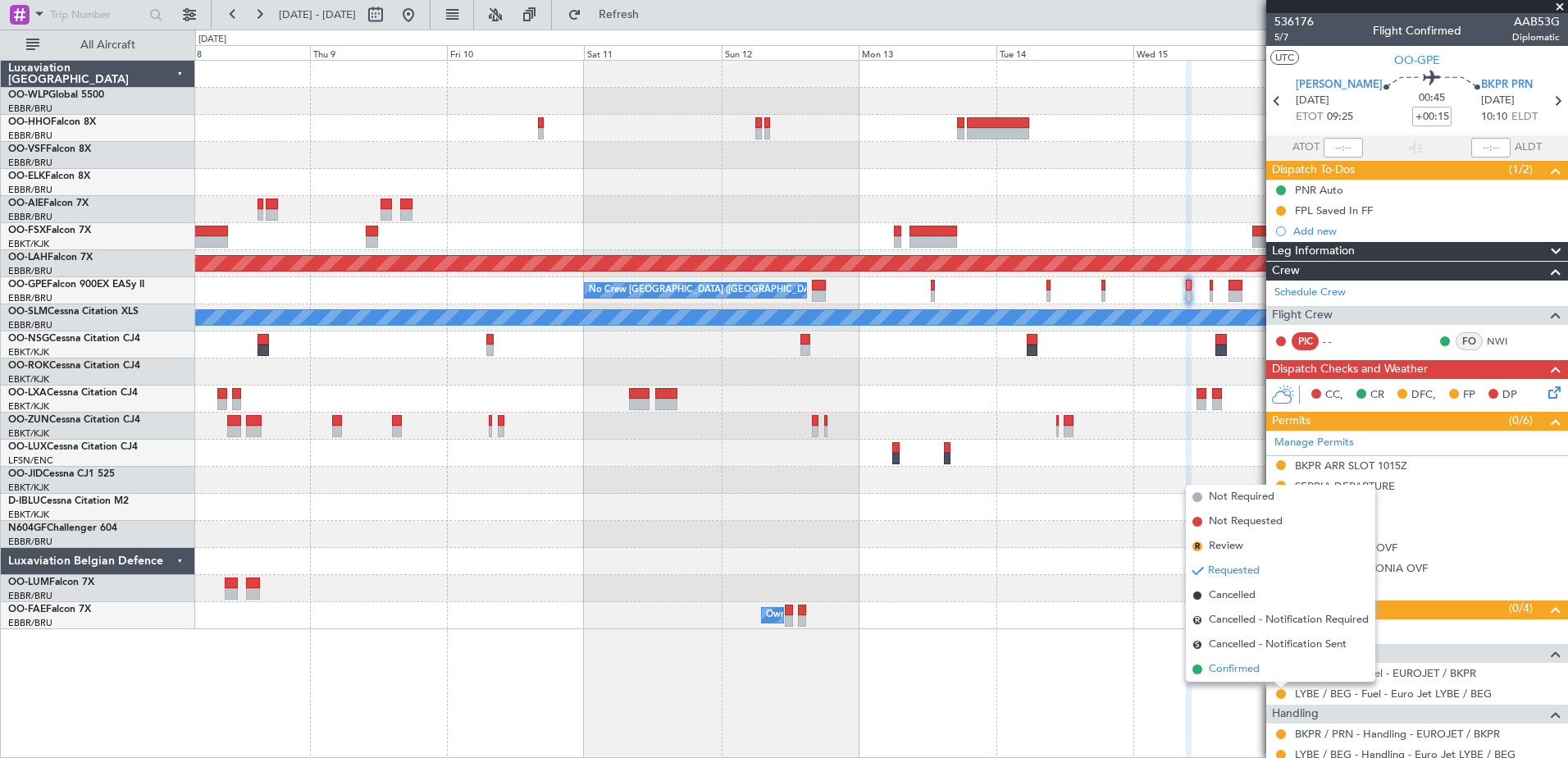
click at [1257, 675] on span "Confirmed" at bounding box center [1234, 669] width 51 height 16
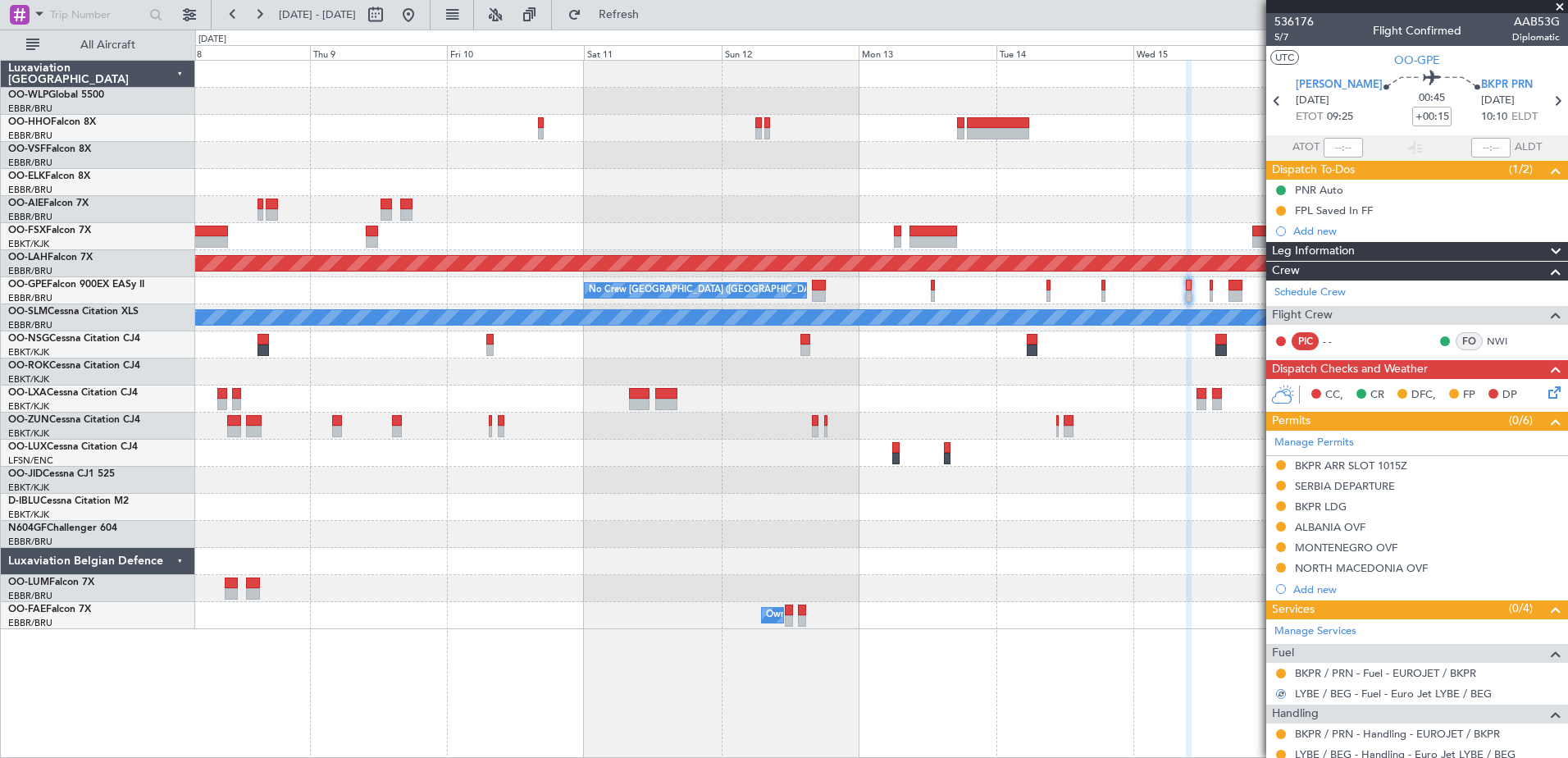
scroll to position [90, 0]
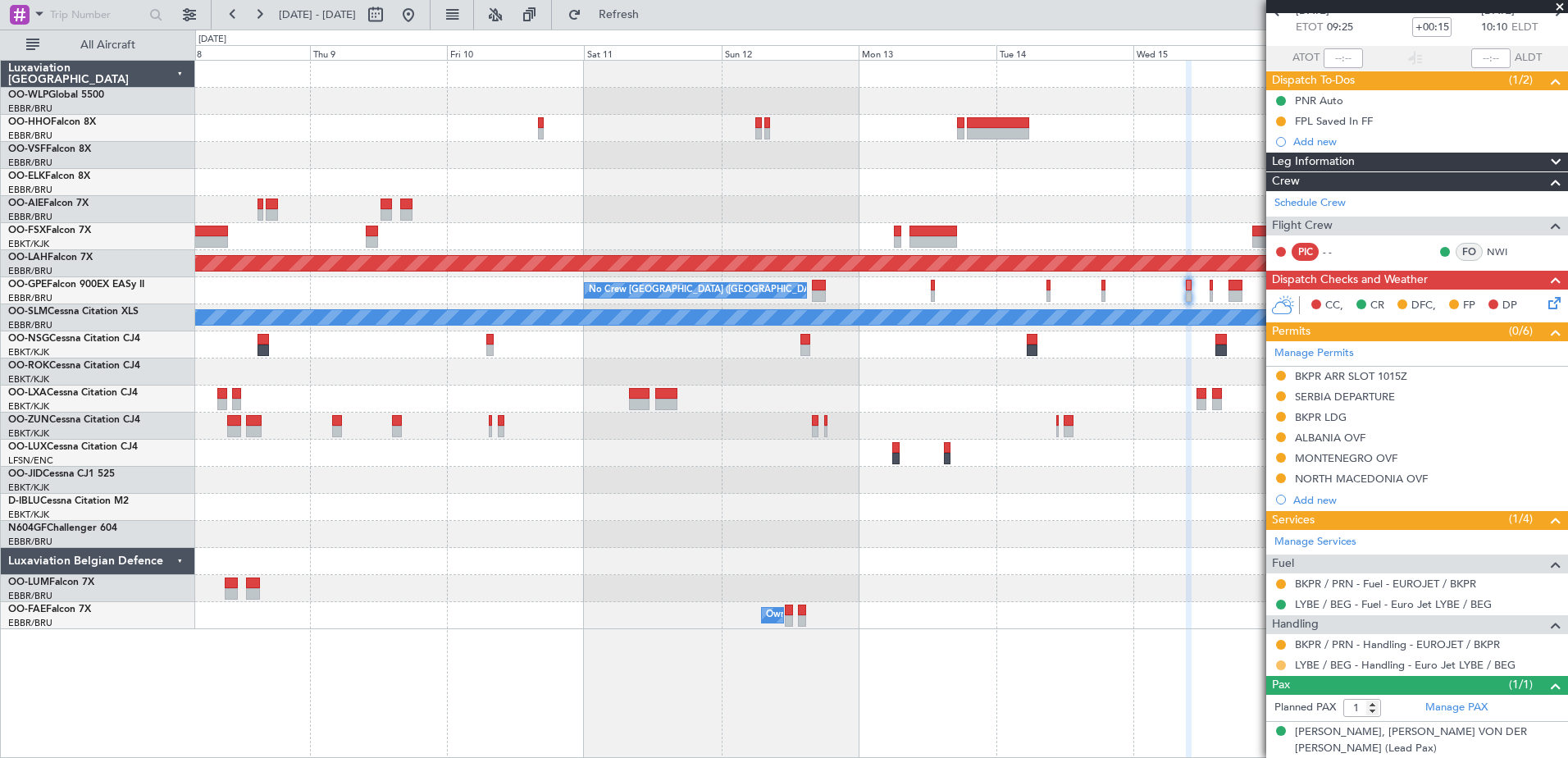
click at [1278, 662] on button at bounding box center [1280, 665] width 10 height 10
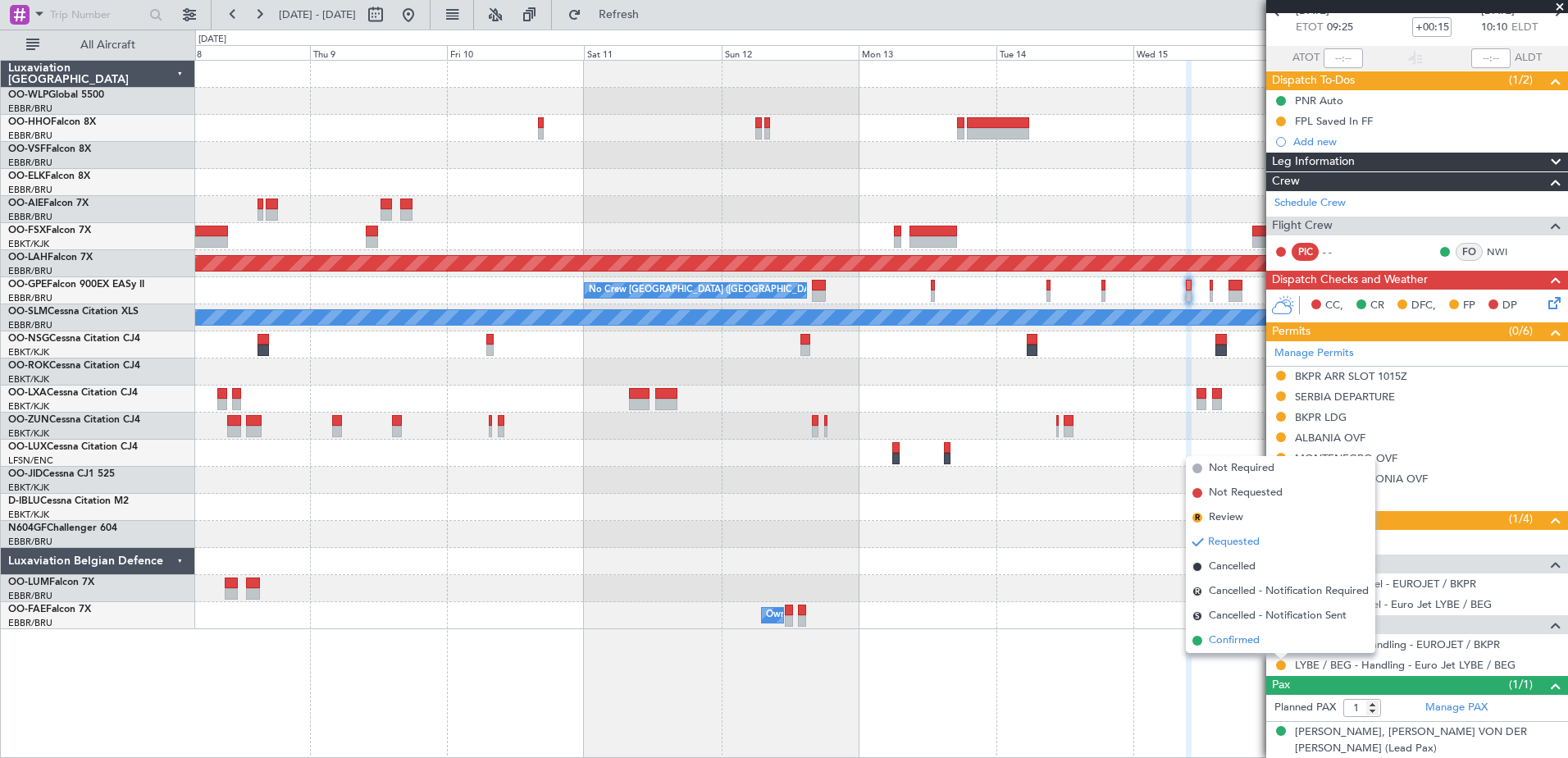
click at [1253, 646] on span "Confirmed" at bounding box center [1234, 640] width 51 height 16
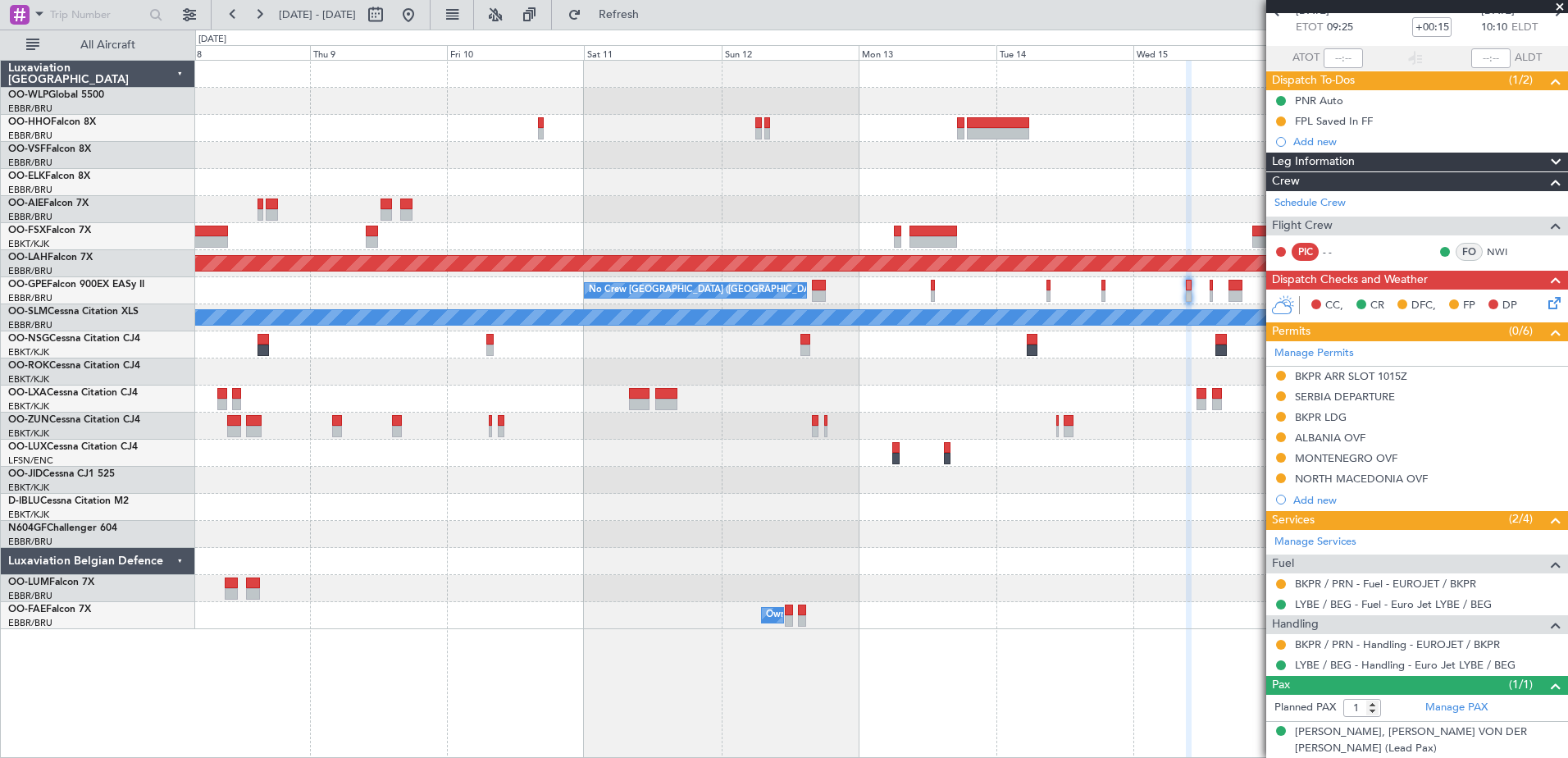
click at [902, 611] on div "Owner Melsbroek Air Base" at bounding box center [881, 615] width 1373 height 27
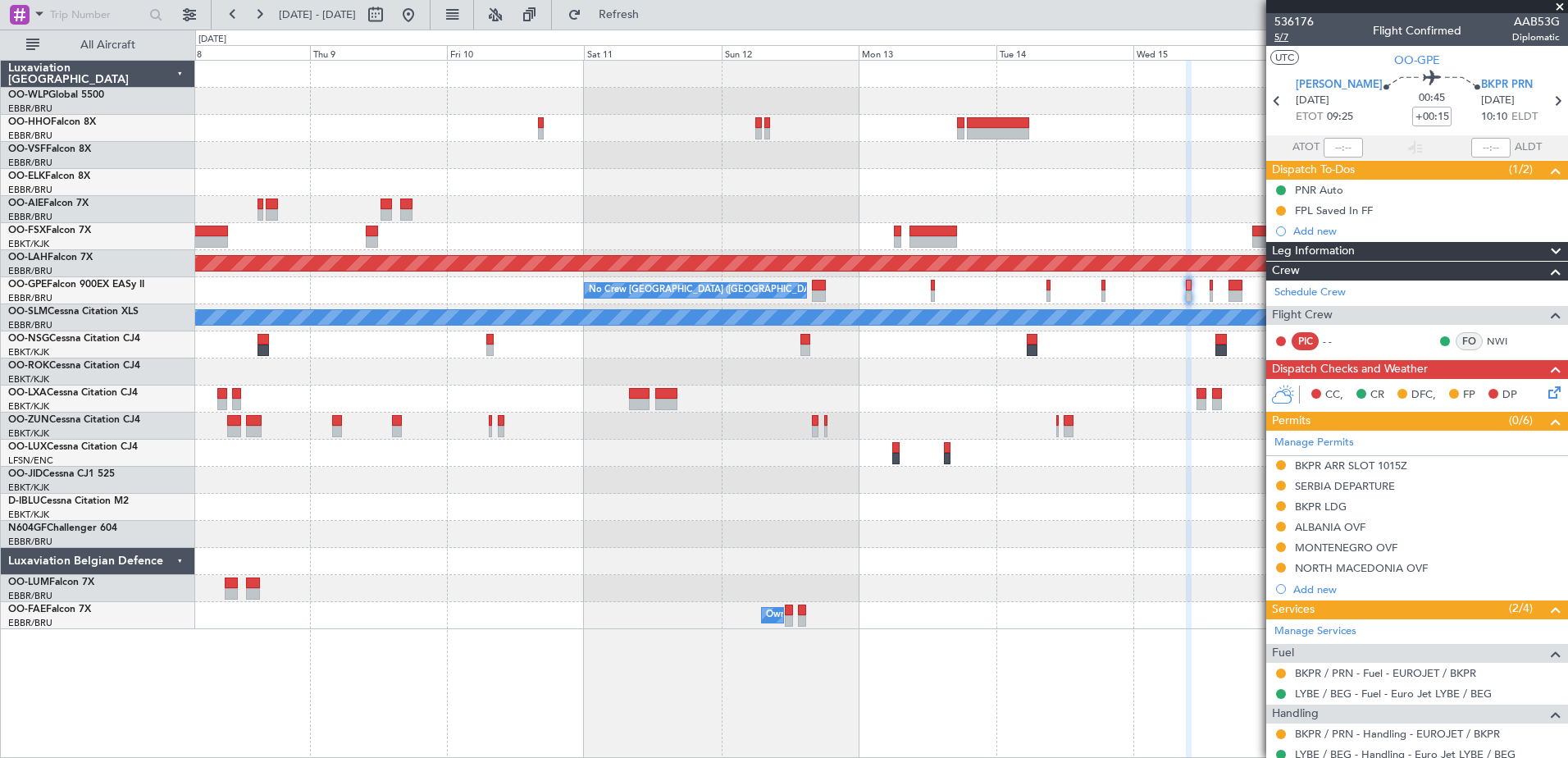
click at [1281, 35] on span "5/7" at bounding box center [1295, 37] width 40 height 14
click at [1308, 22] on span "536176" at bounding box center [1295, 22] width 40 height 17
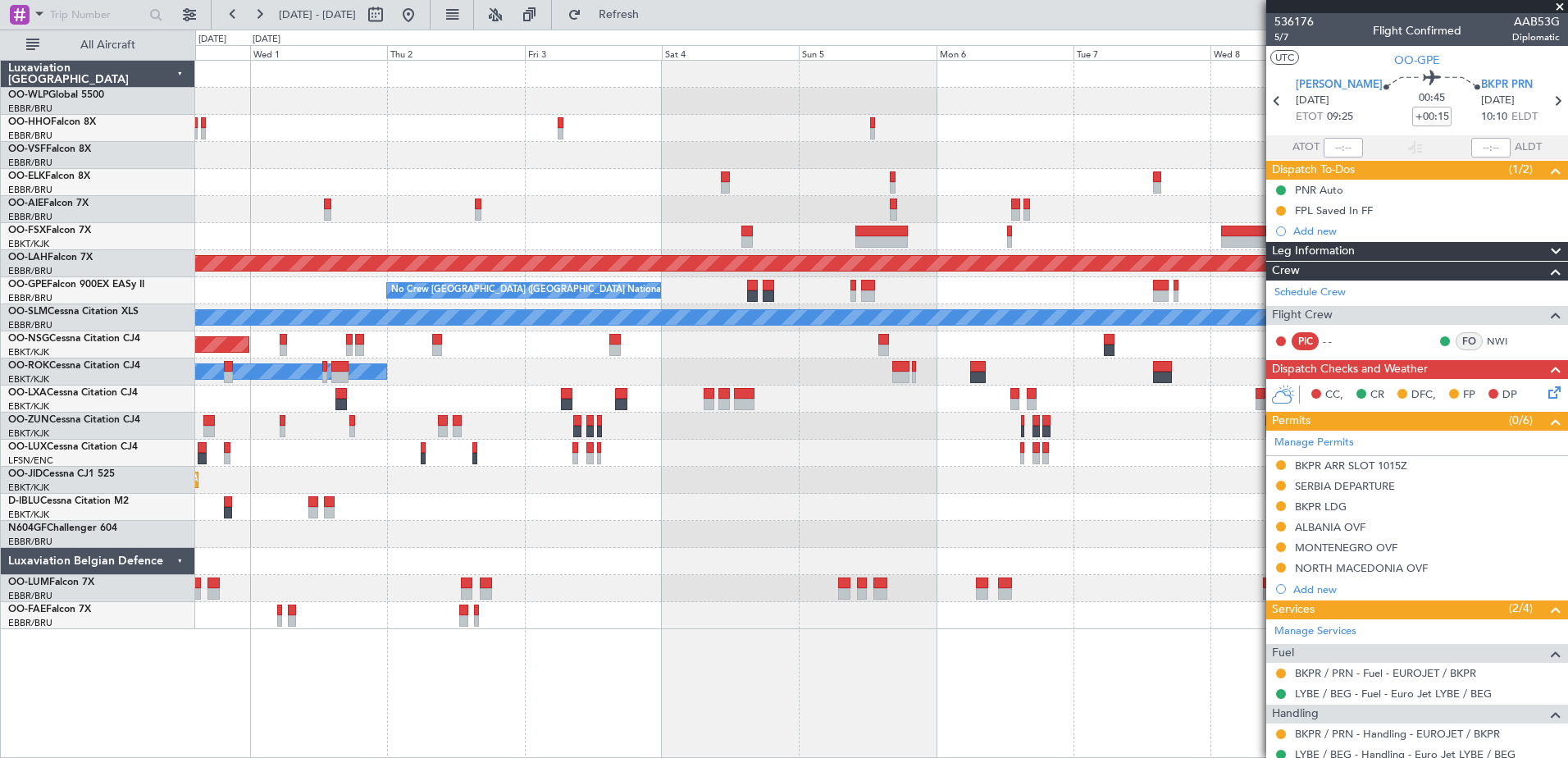
click at [1472, 682] on body "08 Oct 2025 - 18 Oct 2025 Refresh Quick Links All Aircraft Planned Maint London…" at bounding box center [784, 379] width 1568 height 758
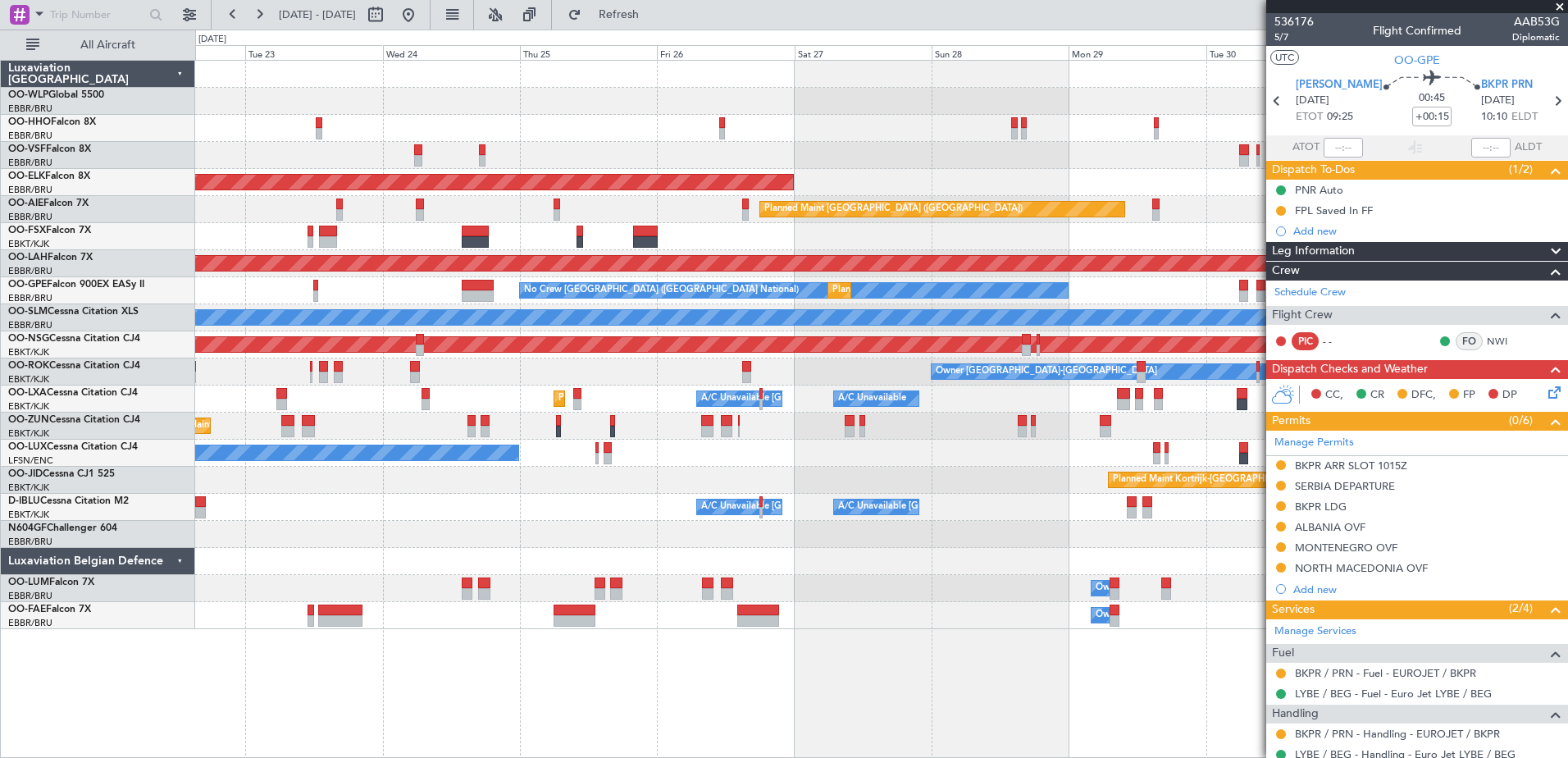
click at [1535, 745] on fb-app "30 Sep 2025 - 10 Oct 2025 Refresh Quick Links All Aircraft Planned Maint Kortri…" at bounding box center [784, 385] width 1568 height 745
click at [422, 13] on button at bounding box center [408, 14] width 26 height 26
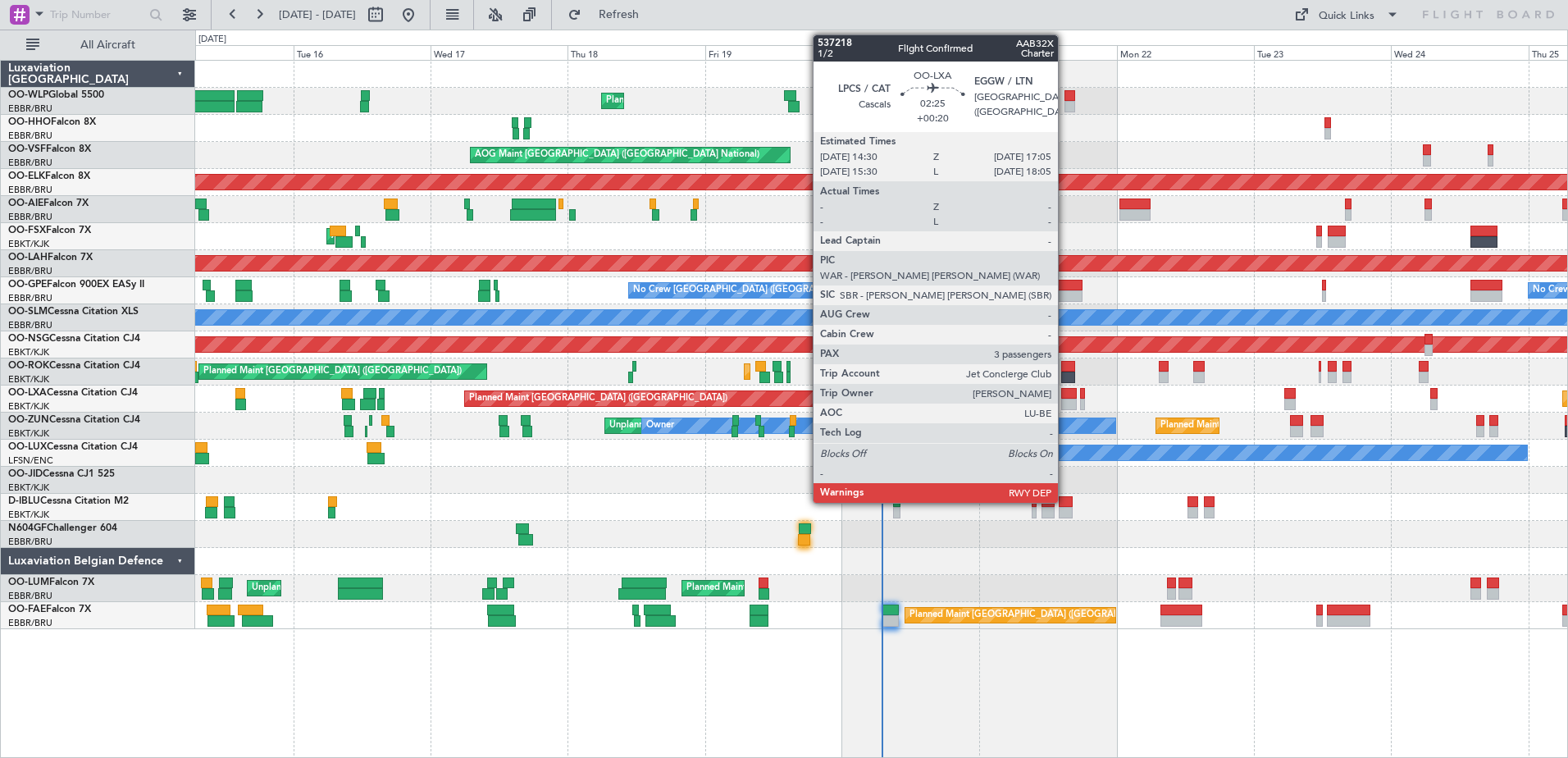
click at [1065, 398] on div at bounding box center [1069, 393] width 15 height 12
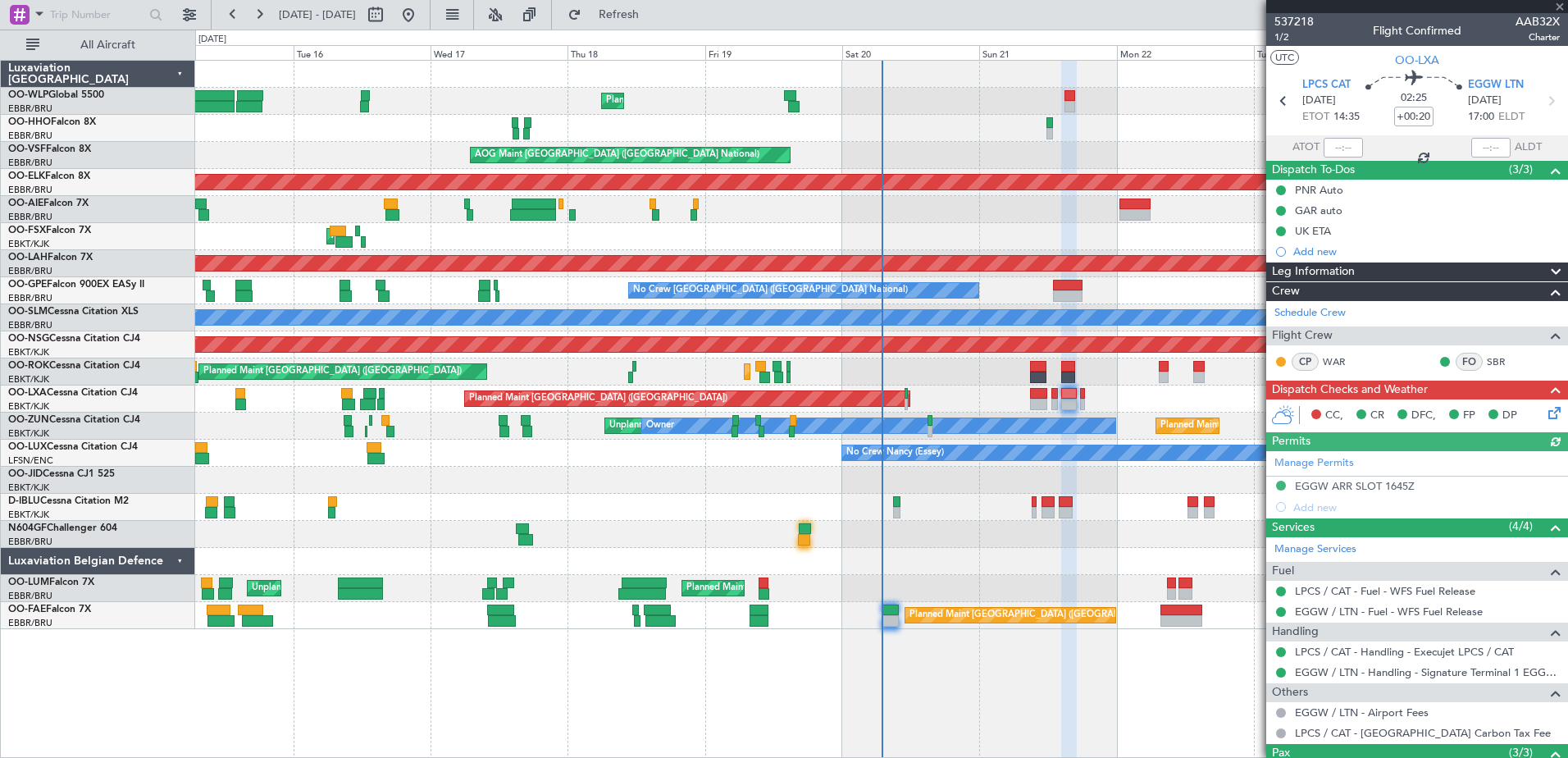
click at [1394, 485] on div "Manage Permits EGGW ARR SLOT 1645Z Add new" at bounding box center [1418, 484] width 302 height 66
click at [1373, 483] on div "EGGW ARR SLOT 1645Z" at bounding box center [1354, 485] width 119 height 14
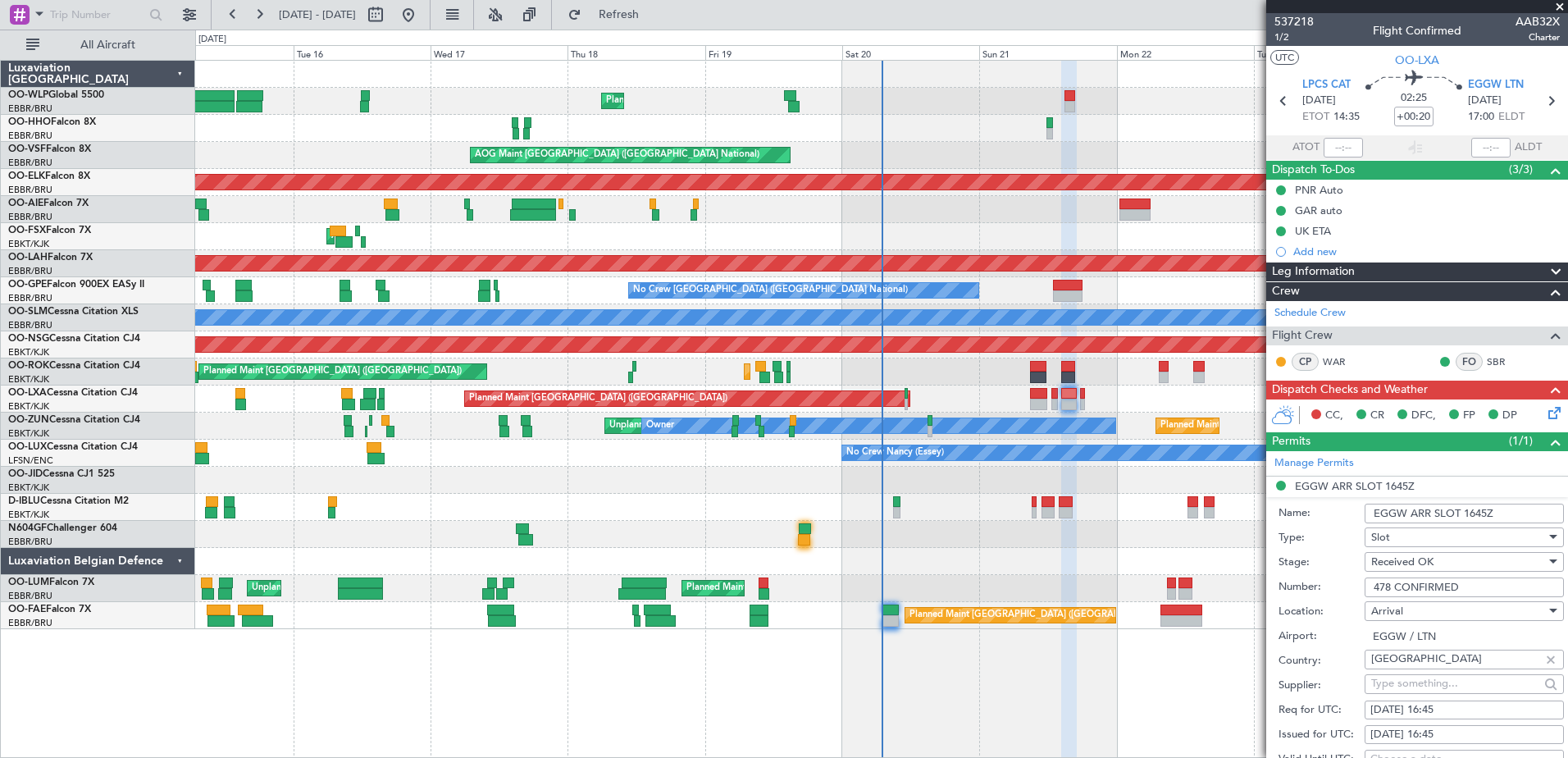
scroll to position [164, 0]
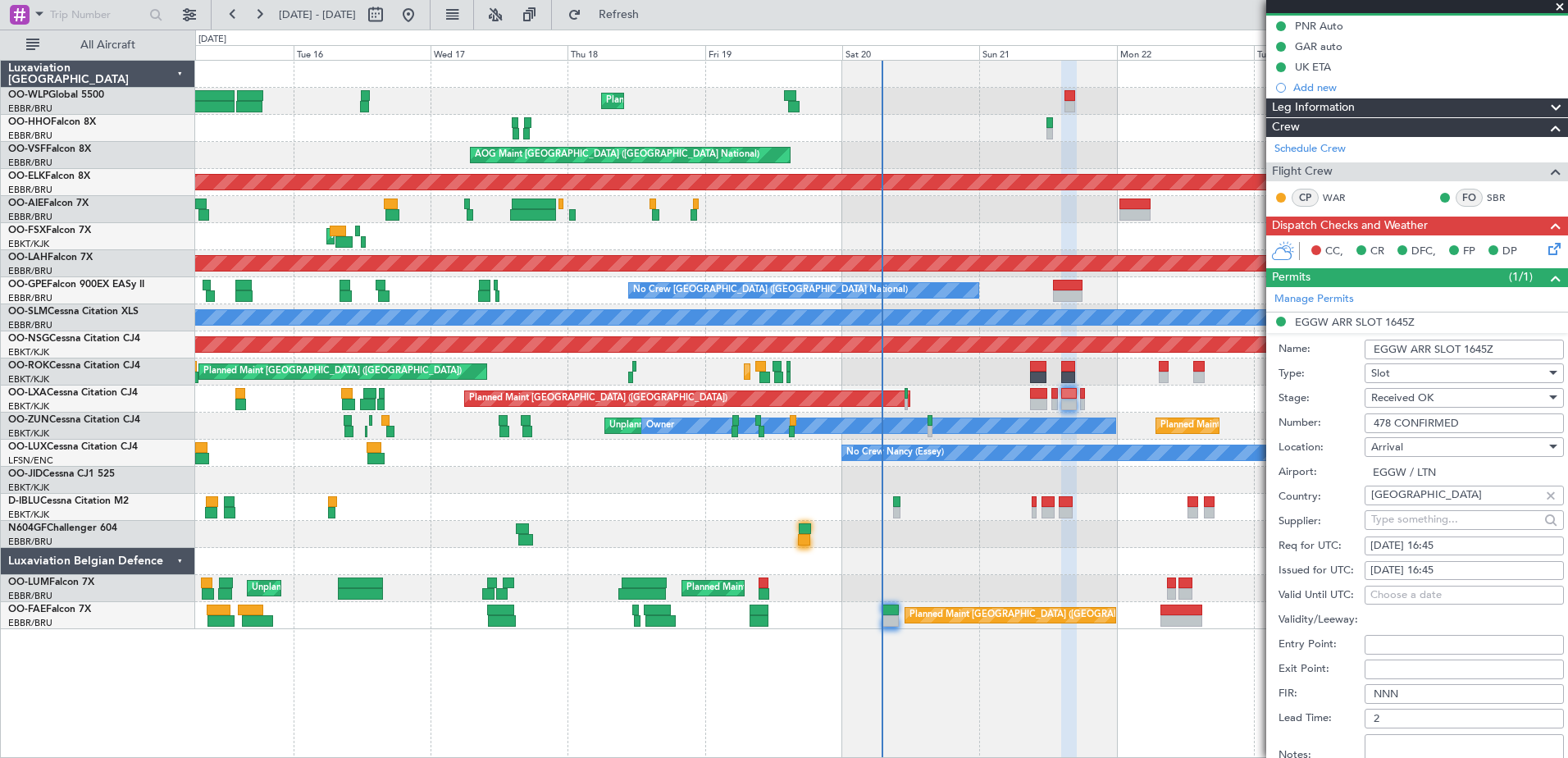
click at [1465, 539] on div "21/09/2025 16:45" at bounding box center [1465, 546] width 188 height 16
select select "9"
select select "2025"
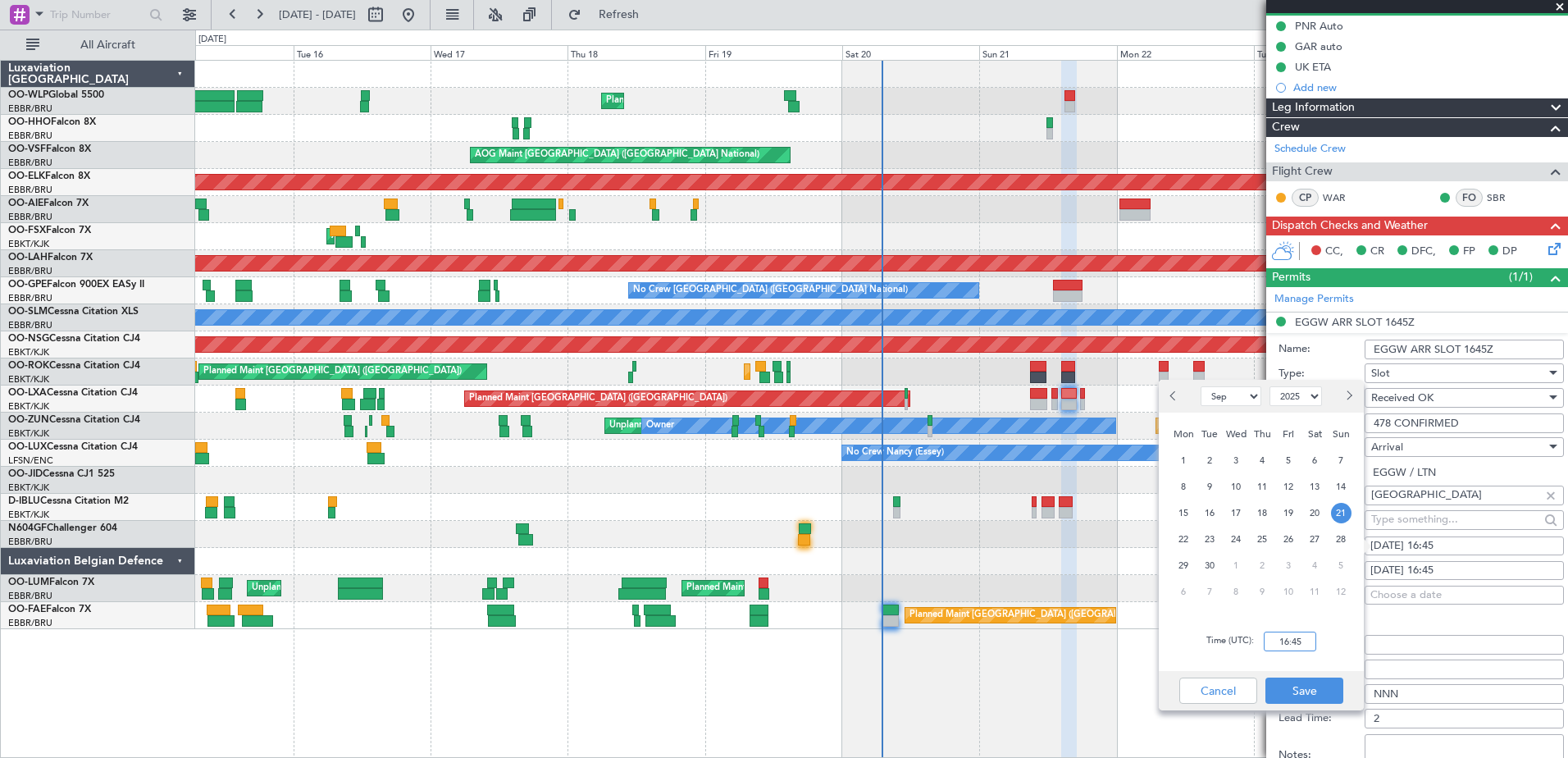
click at [1294, 647] on input "16:45" at bounding box center [1290, 641] width 52 height 20
type input "17:05"
click at [1311, 679] on button "Save" at bounding box center [1305, 690] width 78 height 26
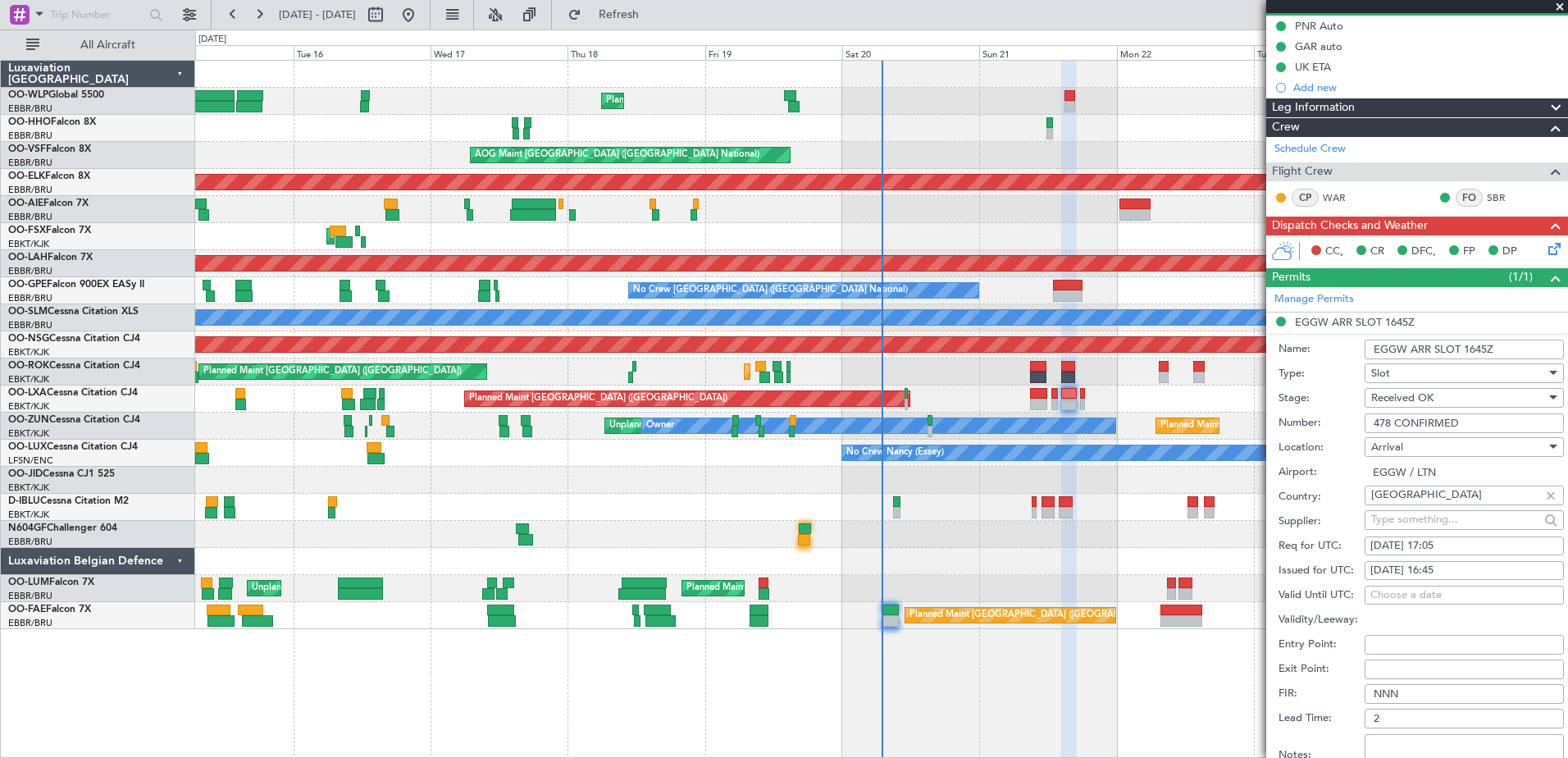
click at [1444, 571] on div "21/09/2025 16:45" at bounding box center [1465, 571] width 188 height 16
select select "9"
select select "2025"
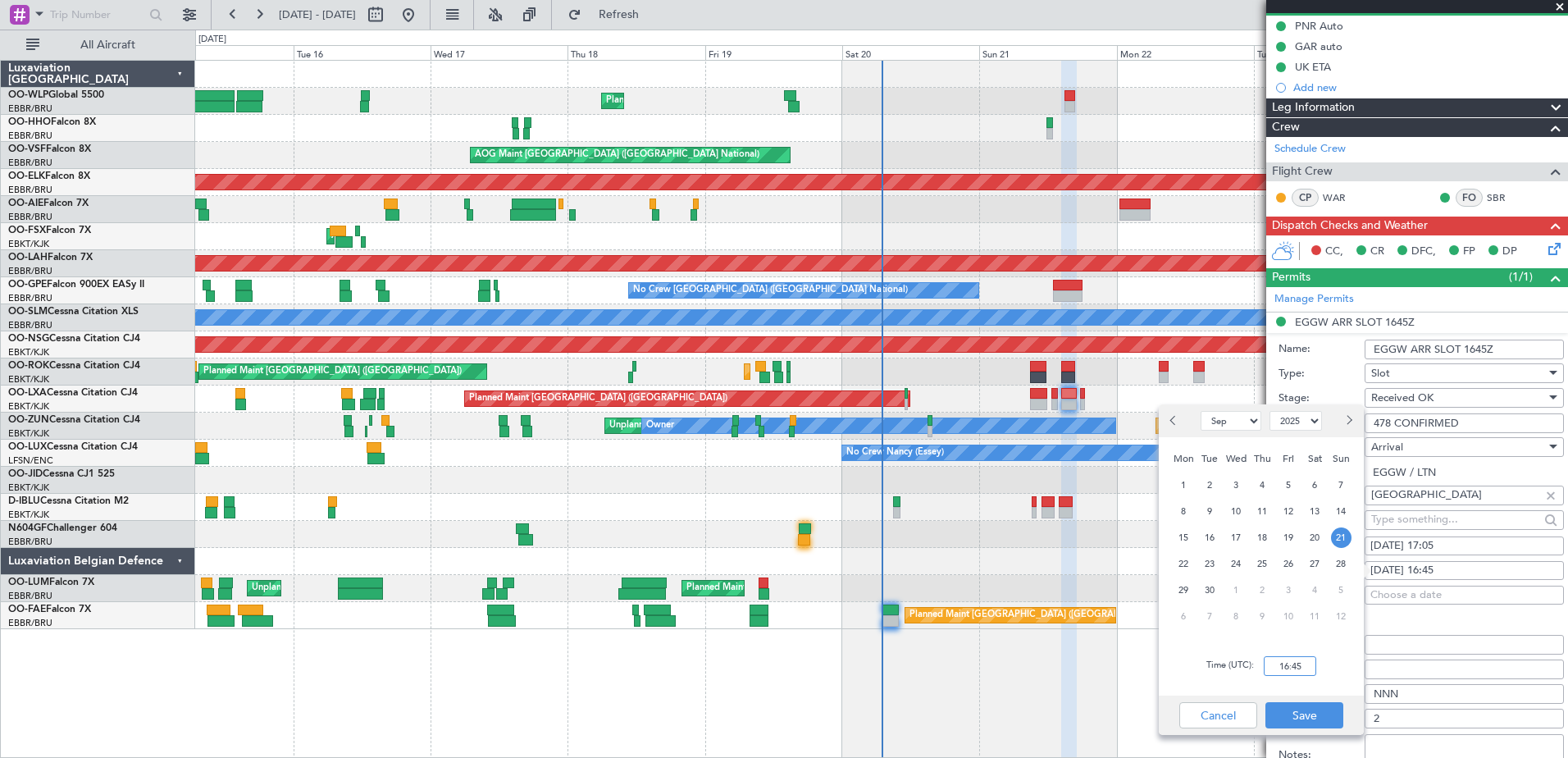
click at [1291, 666] on input "16:45" at bounding box center [1290, 666] width 52 height 20
type input "17:05"
click at [1305, 710] on button "Save" at bounding box center [1305, 715] width 78 height 26
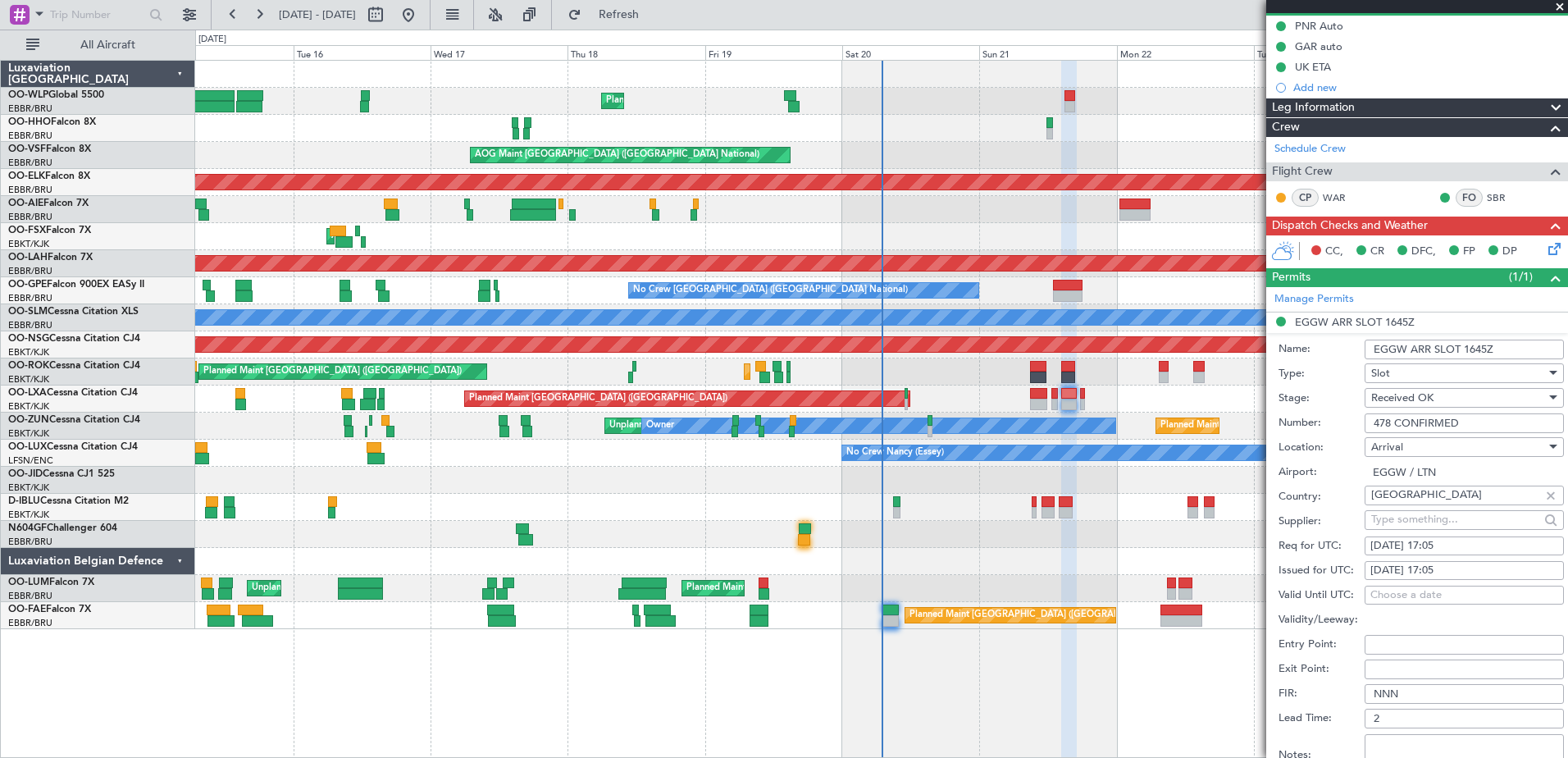
scroll to position [492, 0]
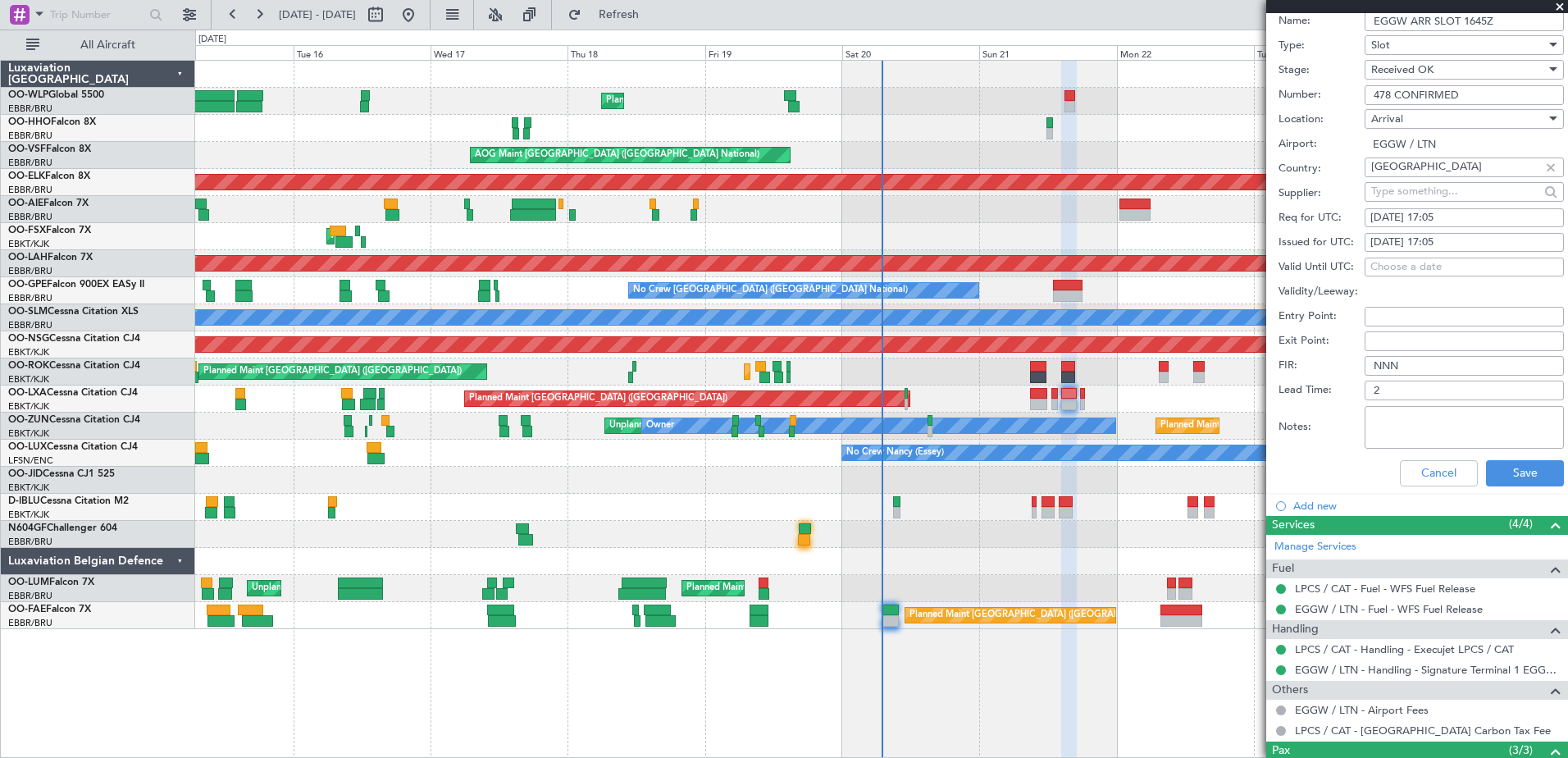
click at [1468, 71] on div "Received OK" at bounding box center [1459, 69] width 175 height 24
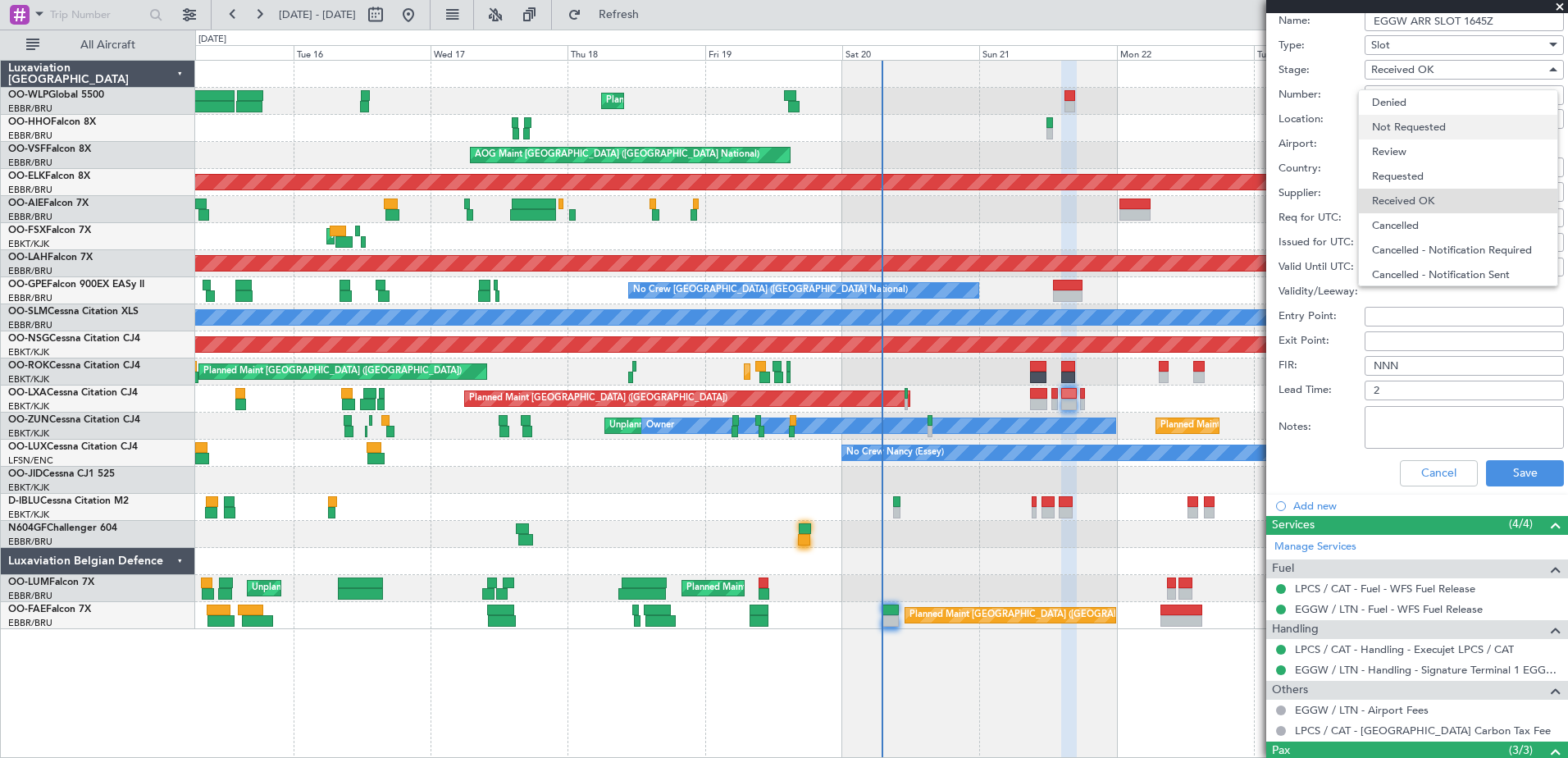
scroll to position [26, 0]
click at [1426, 142] on span "Requested" at bounding box center [1459, 149] width 172 height 24
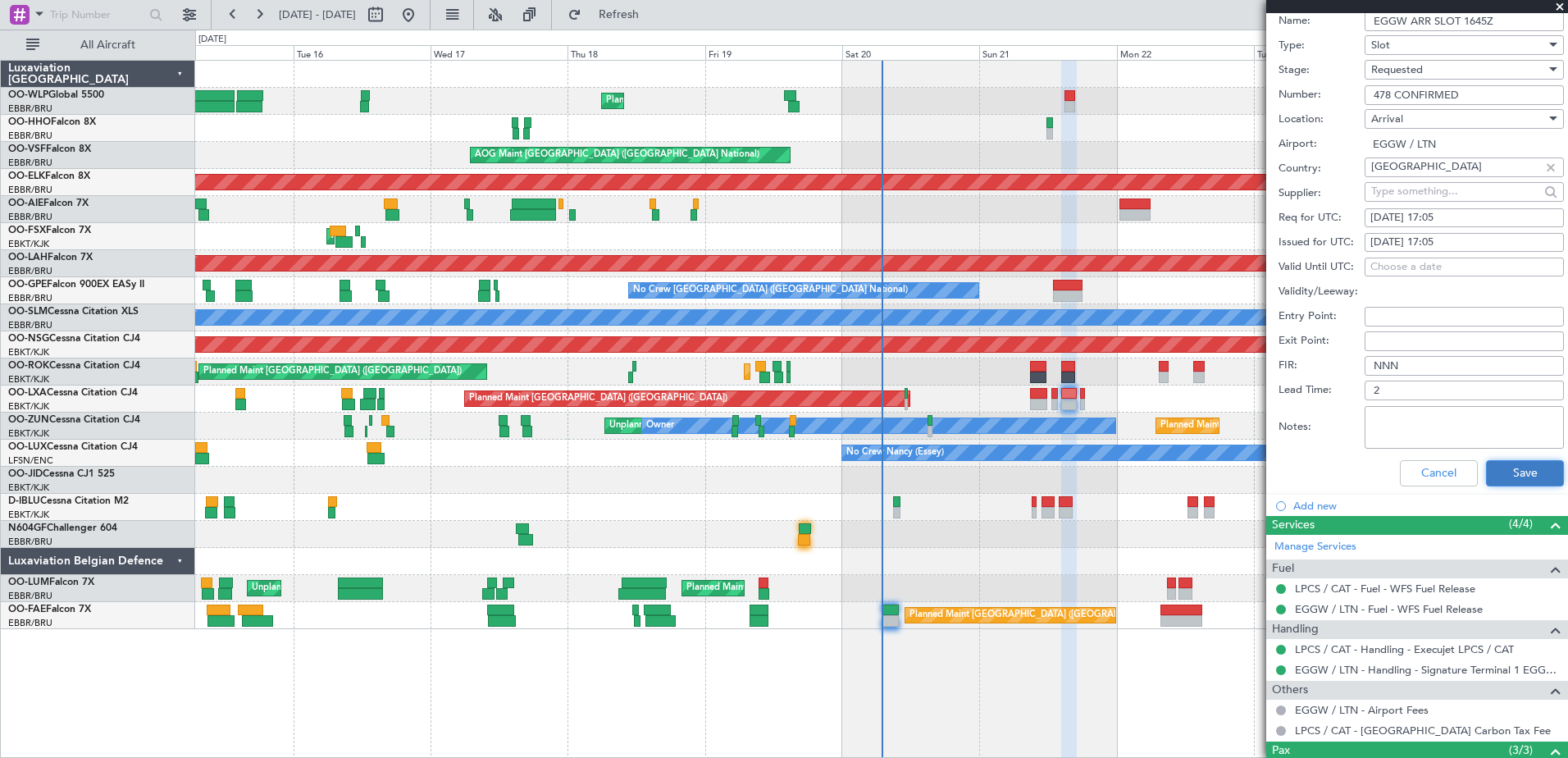
click at [1513, 477] on button "Save" at bounding box center [1525, 473] width 78 height 26
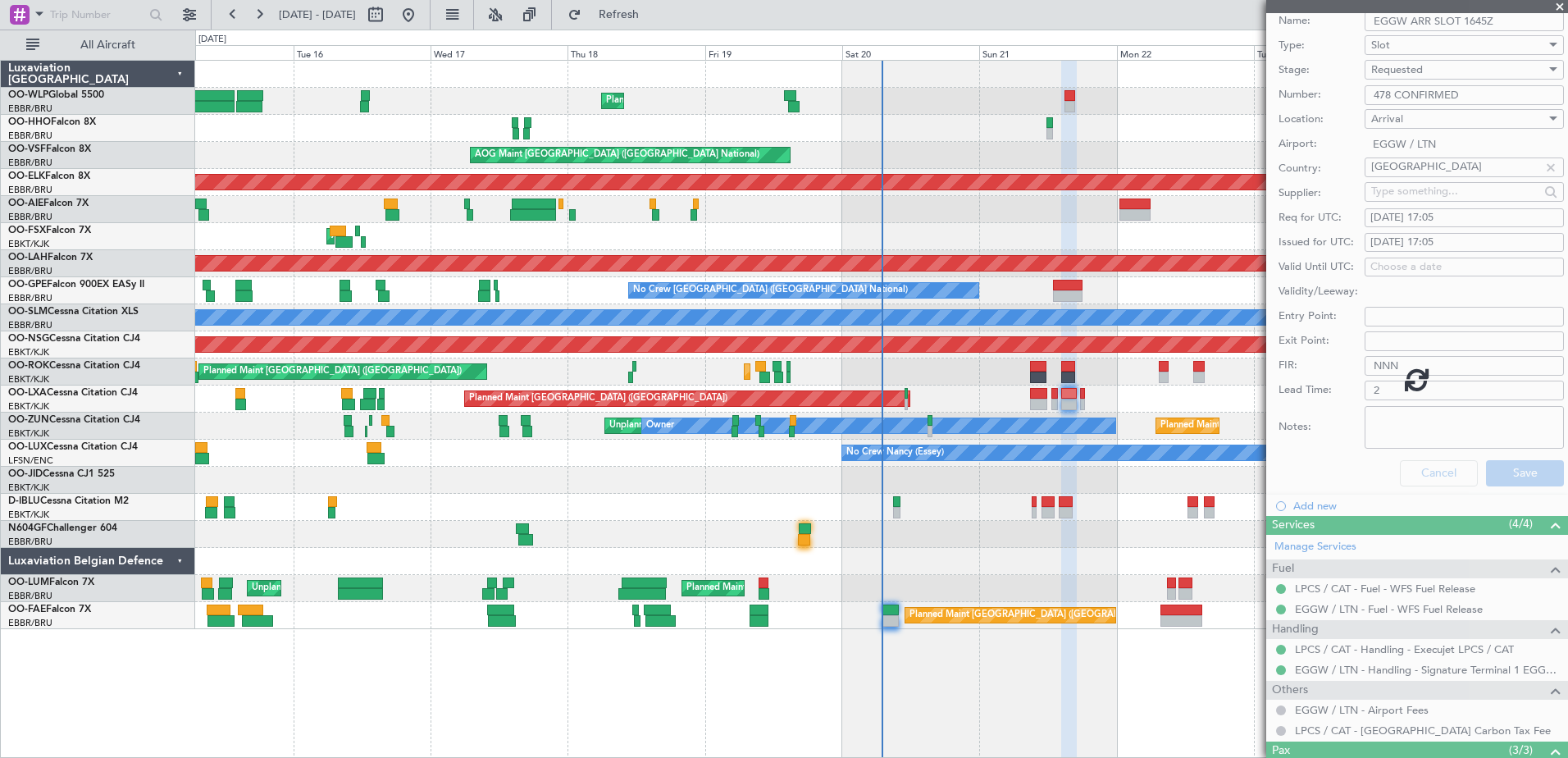
scroll to position [3, 0]
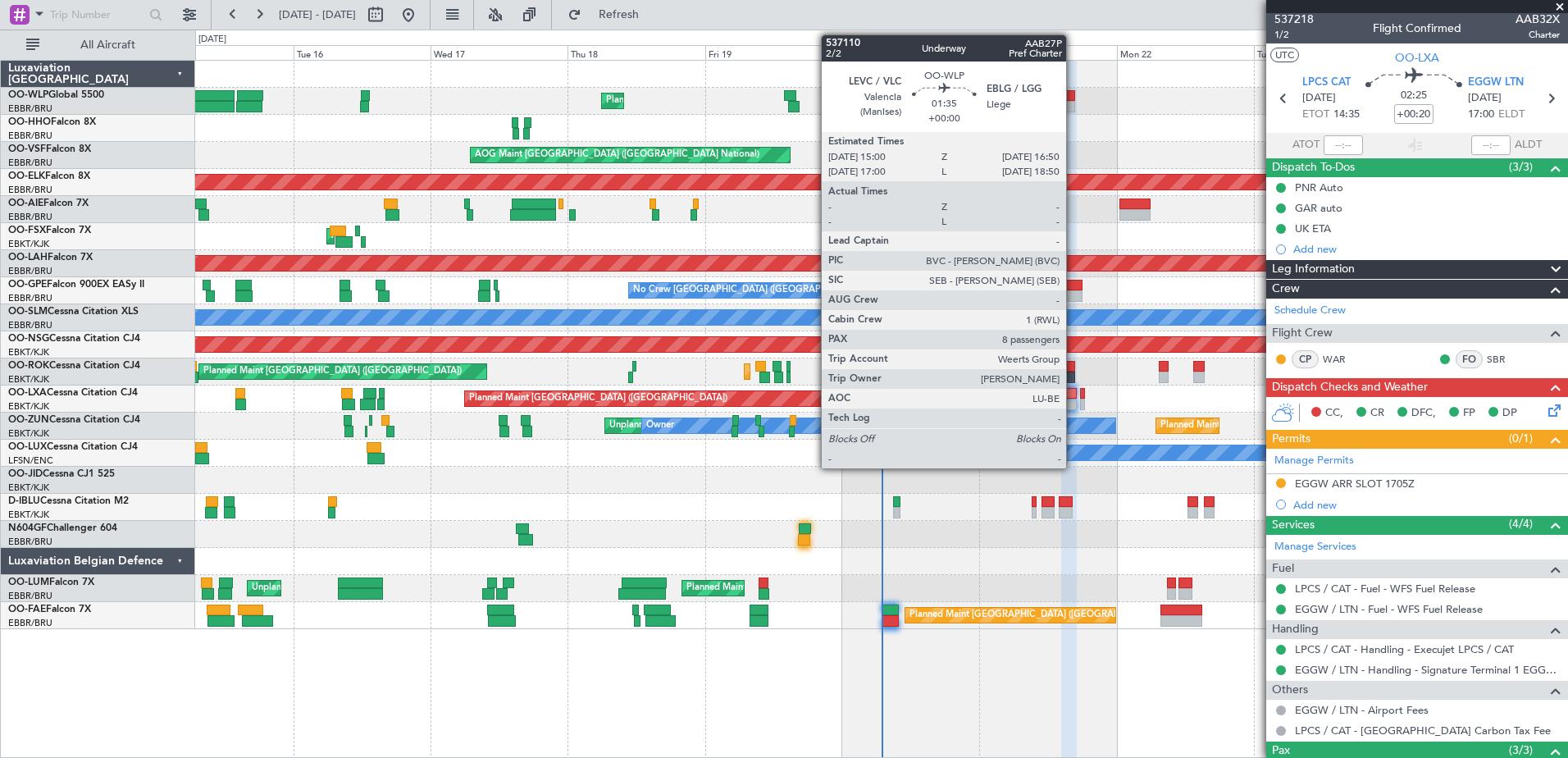
click at [1074, 107] on div at bounding box center [1070, 106] width 11 height 12
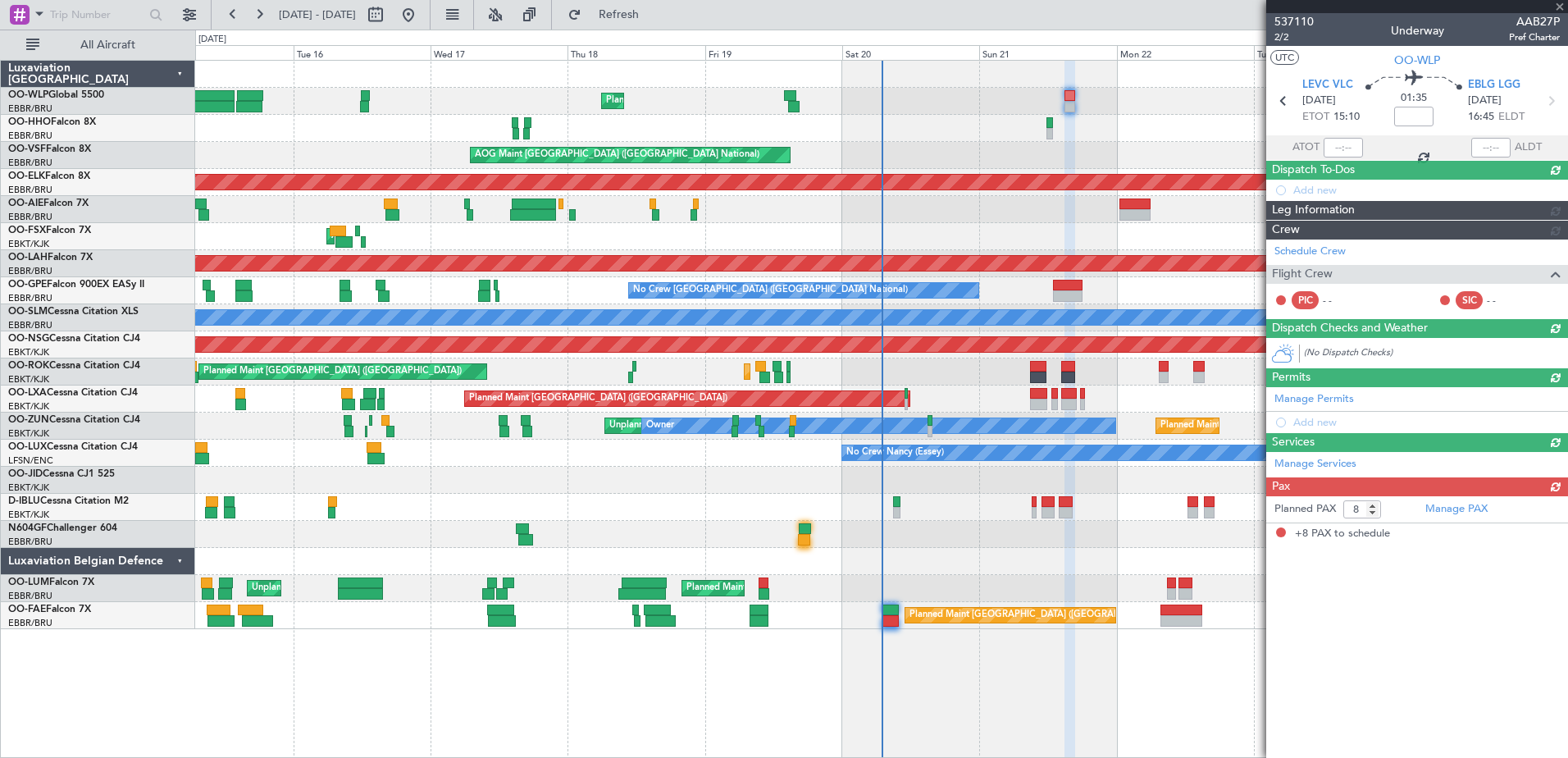
scroll to position [0, 0]
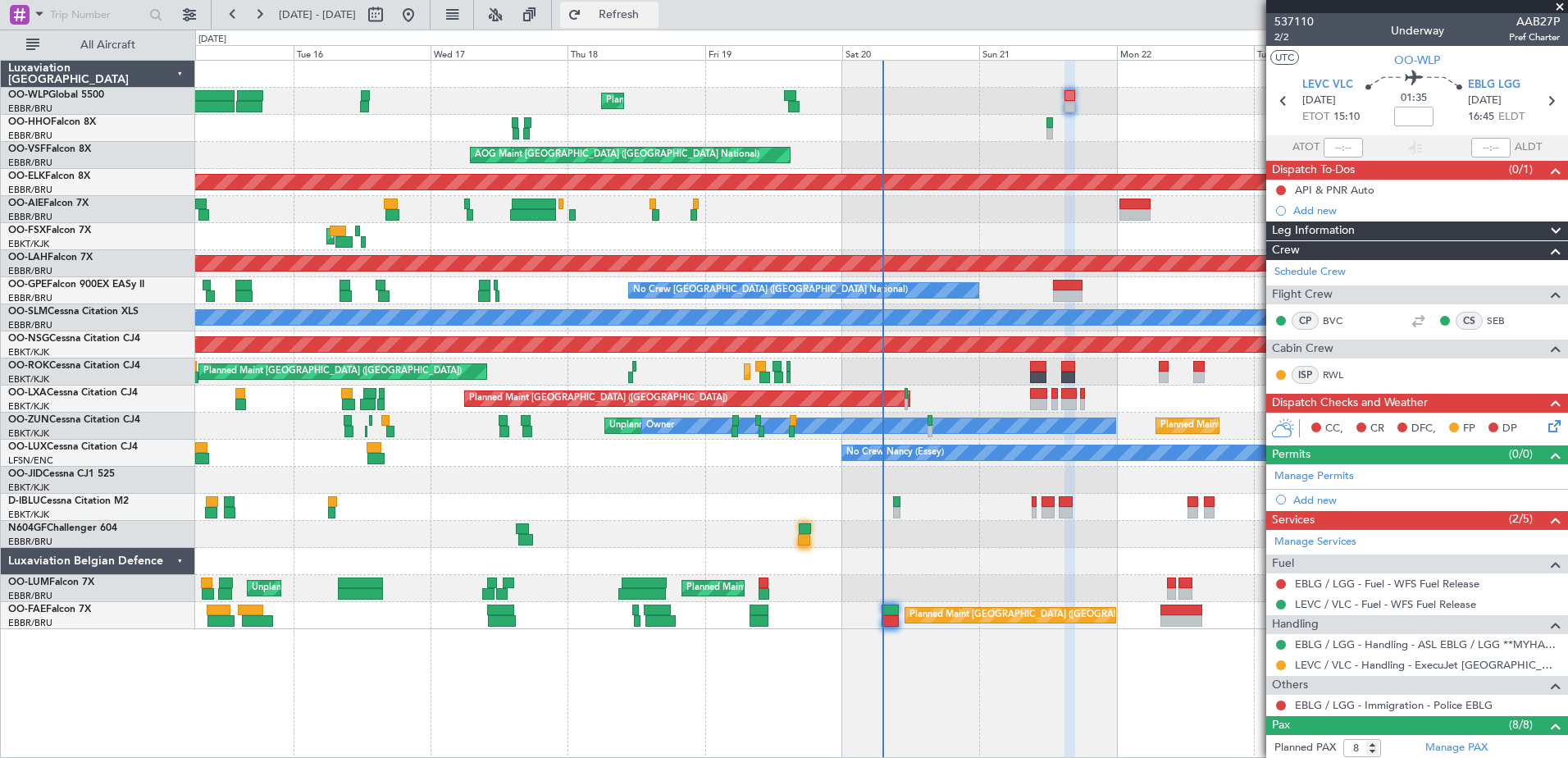
click at [651, 13] on span "Refresh" at bounding box center [619, 14] width 69 height 12
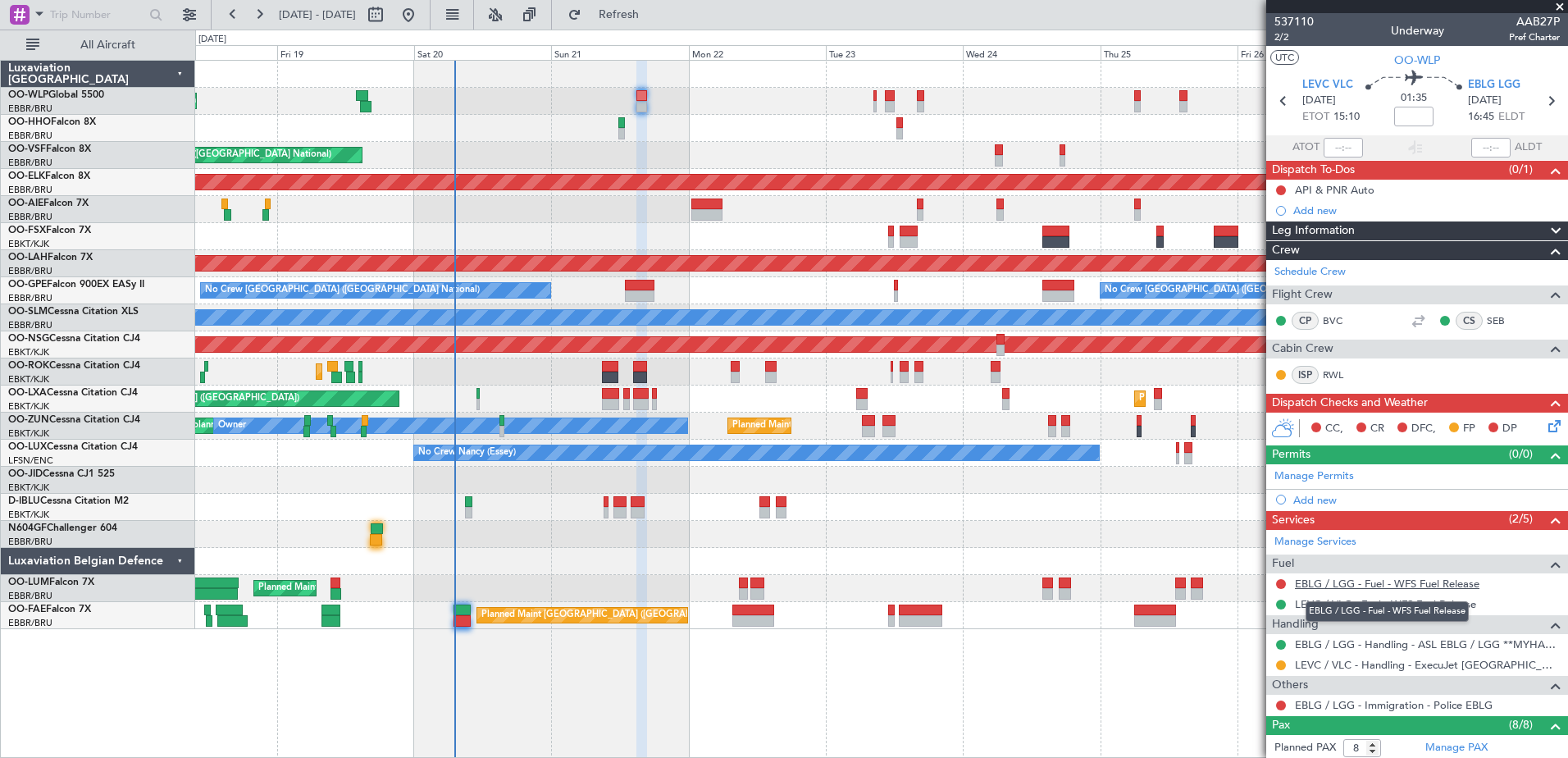
click at [1449, 589] on link "EBLG / LGG - Fuel - WFS Fuel Release" at bounding box center [1387, 583] width 185 height 14
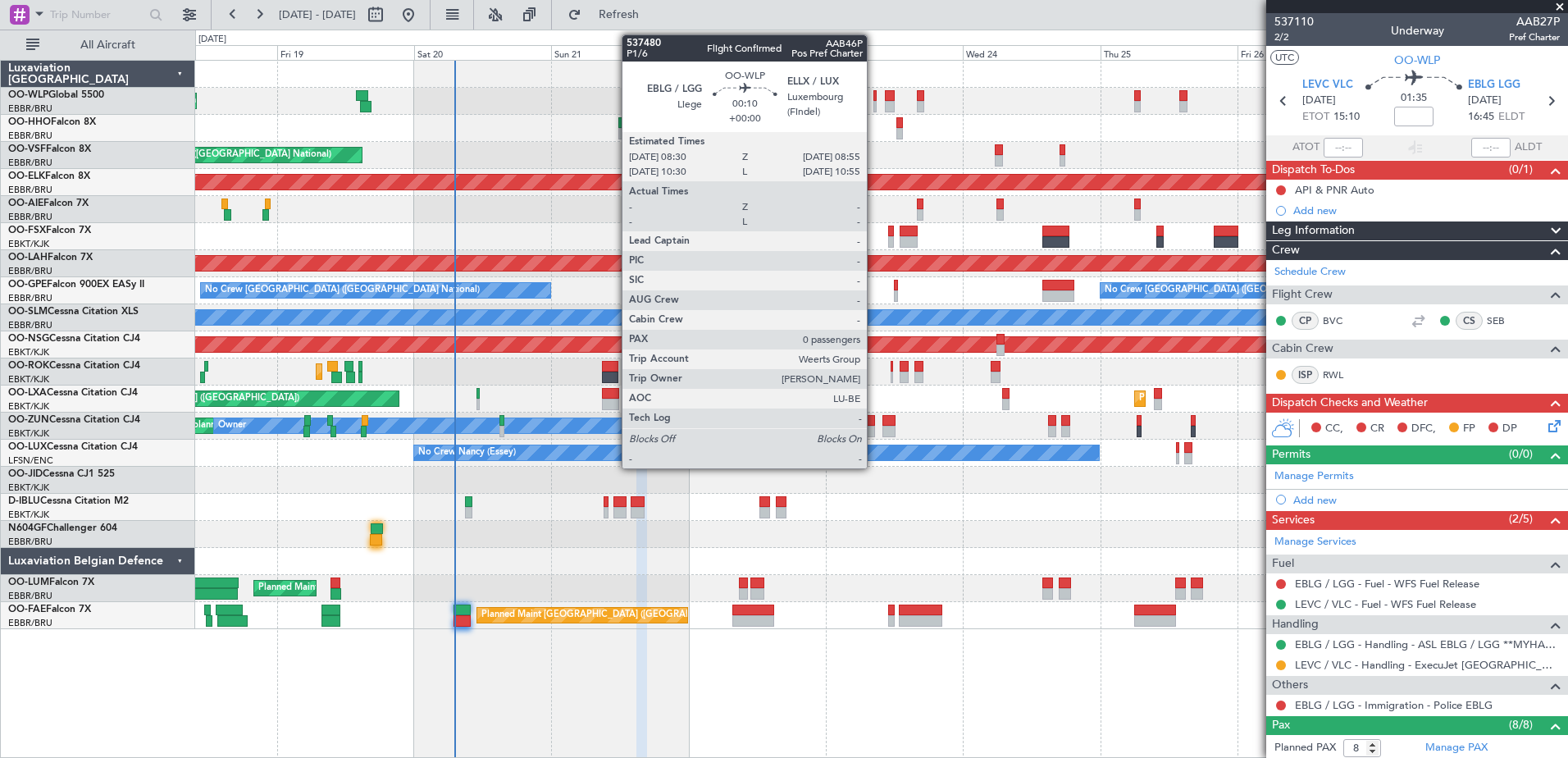
click at [874, 96] on div at bounding box center [874, 96] width 3 height 12
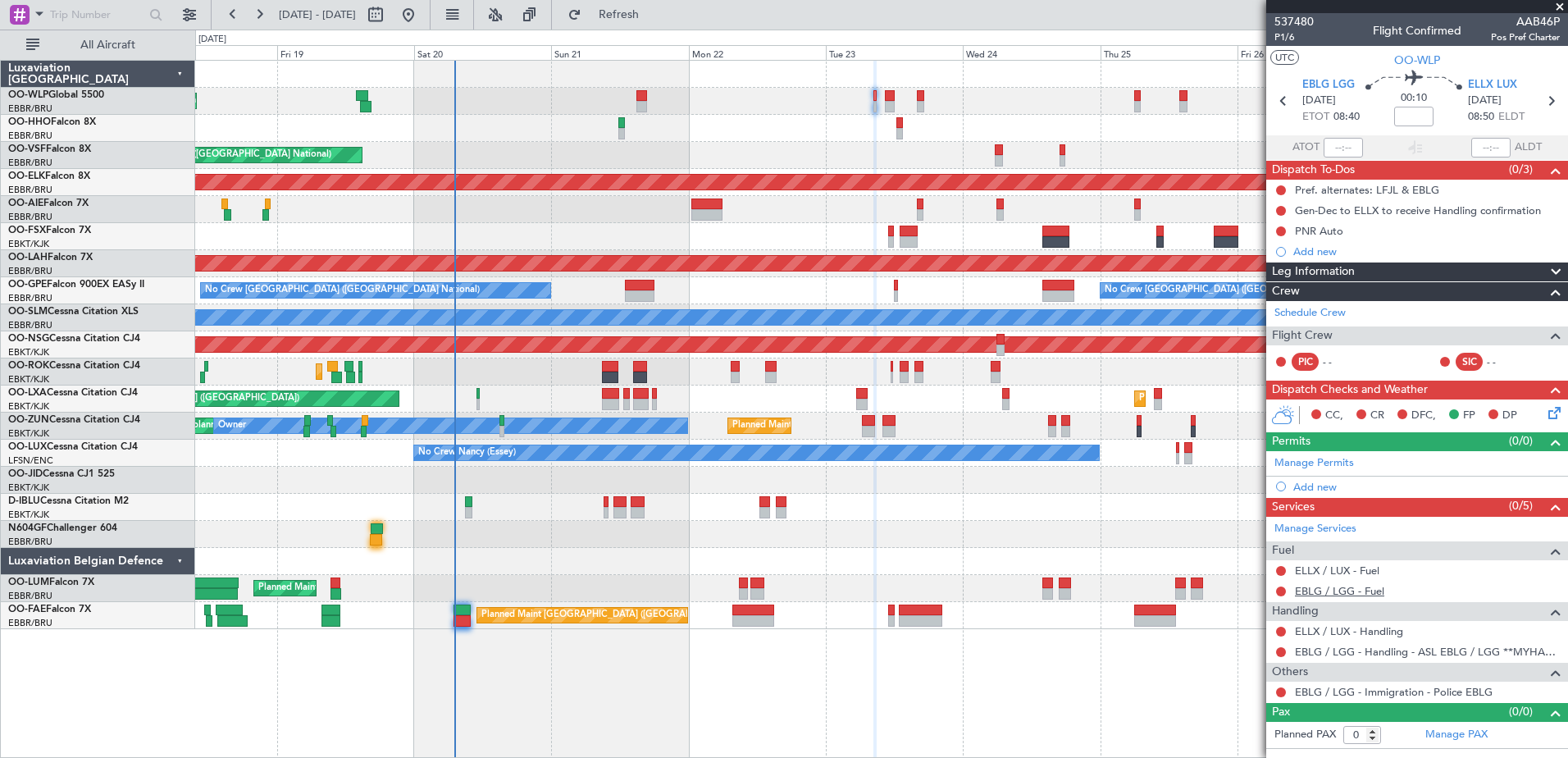
click at [1354, 591] on link "EBLG / LGG - Fuel" at bounding box center [1339, 590] width 90 height 14
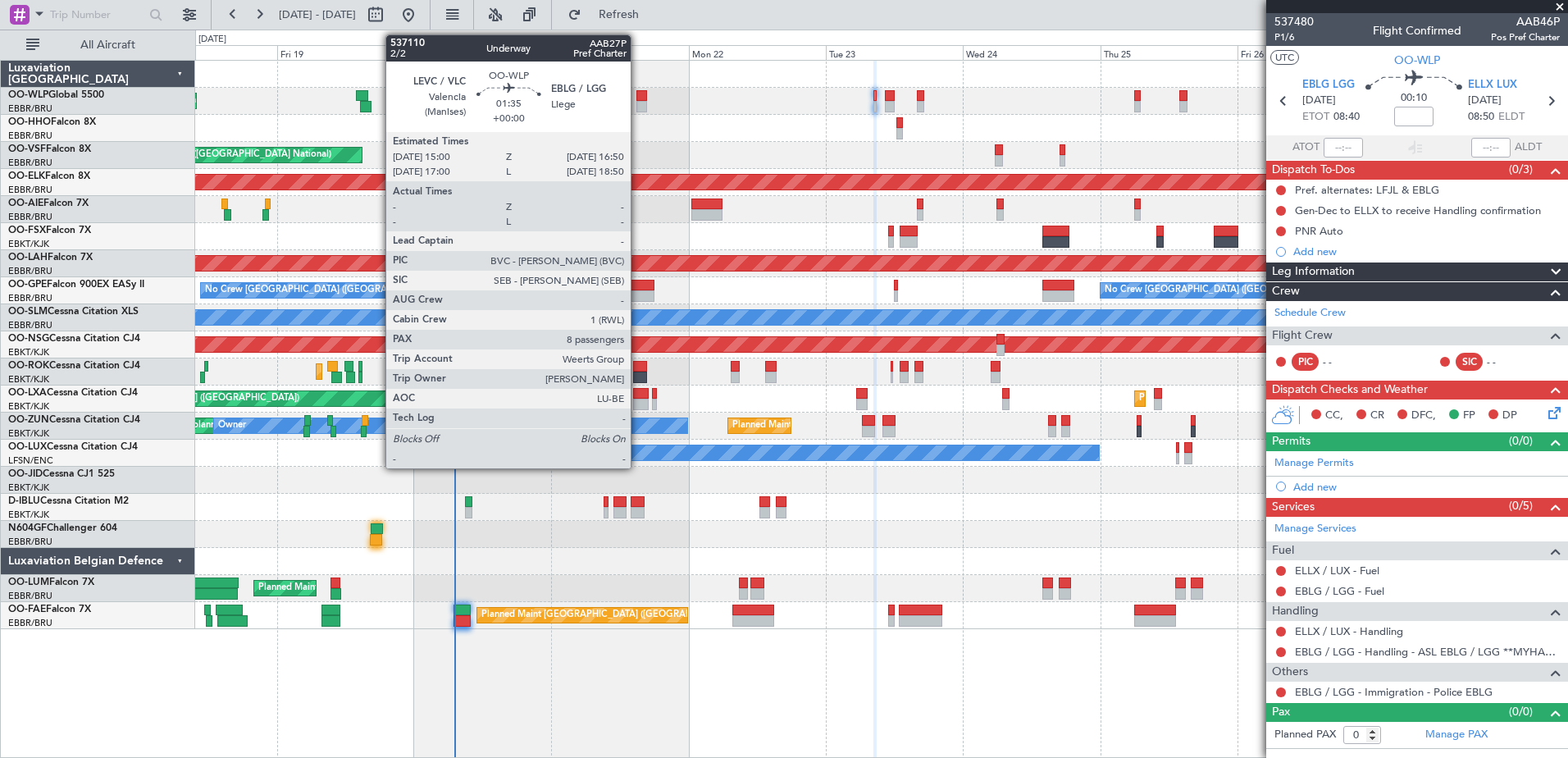
click at [638, 104] on div at bounding box center [641, 106] width 11 height 12
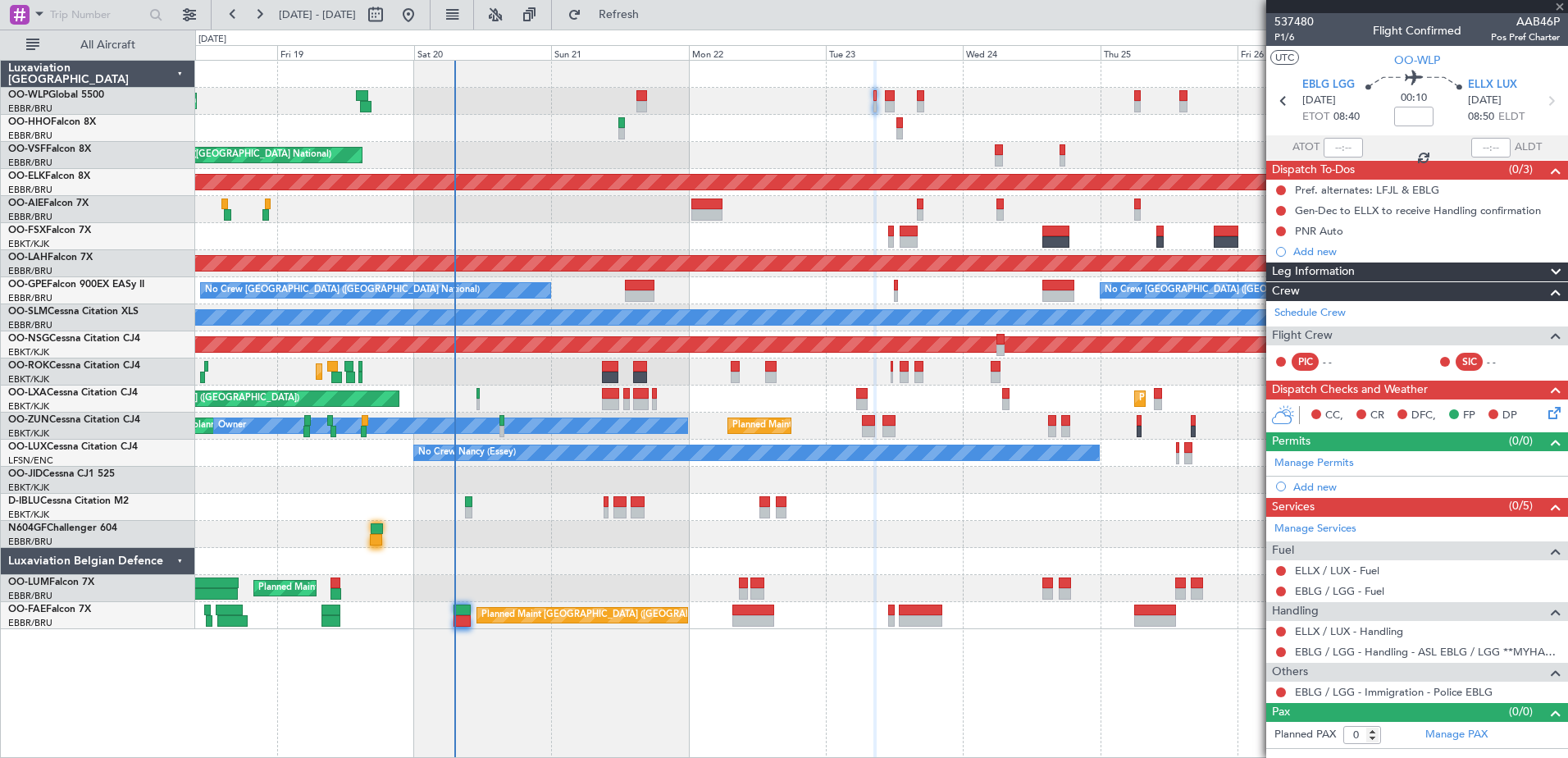
type input "8"
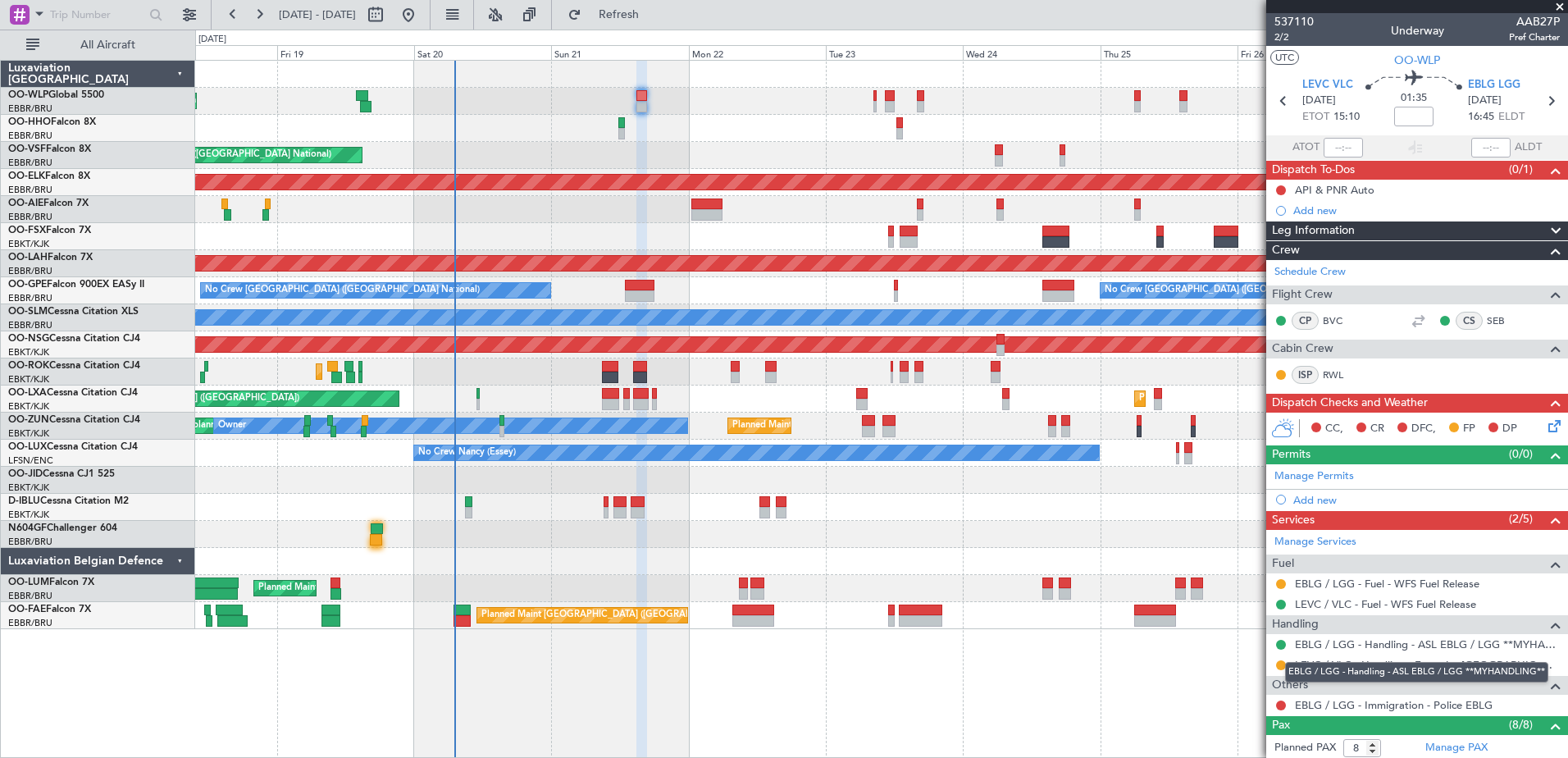
click at [1278, 662] on mat-tooltip-component "EBLG / LGG - Handling - ASL EBLG / LGG **MYHANDLING**" at bounding box center [1417, 672] width 286 height 43
click at [1278, 665] on button at bounding box center [1280, 665] width 10 height 10
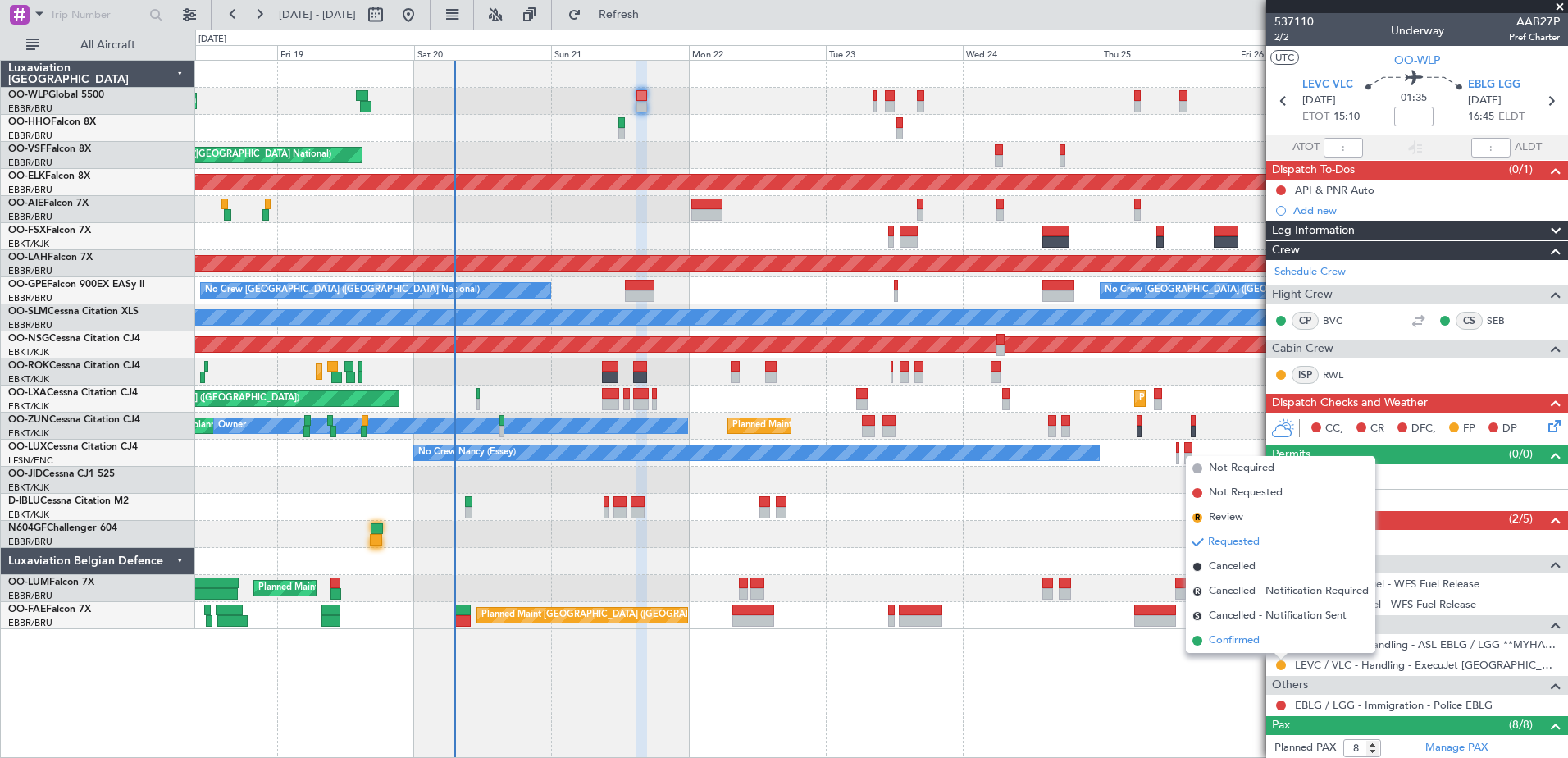
click at [1240, 635] on span "Confirmed" at bounding box center [1234, 640] width 51 height 16
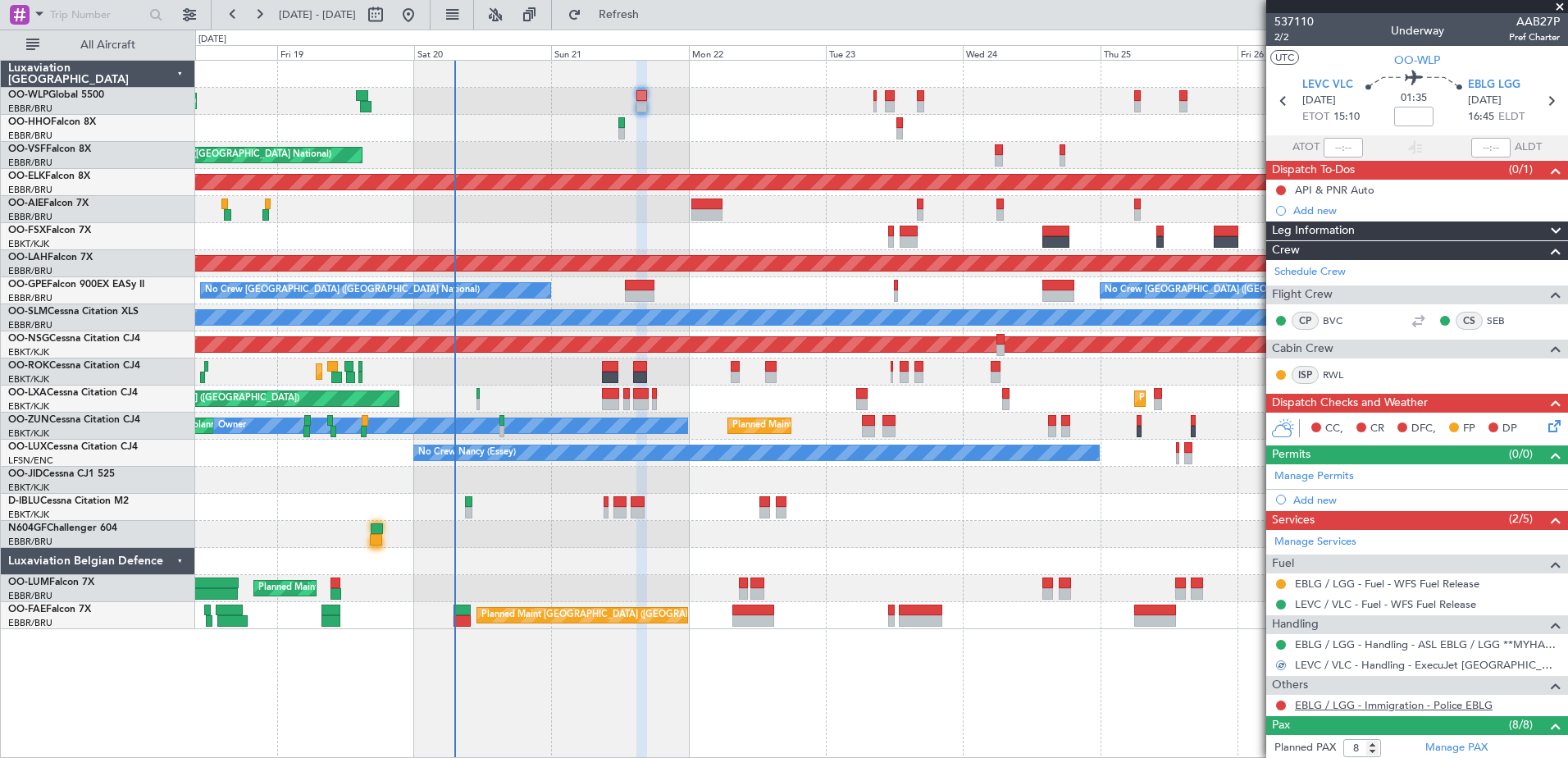
click at [1335, 700] on link "EBLG / LGG - Immigration - Police EBLG" at bounding box center [1393, 704] width 197 height 14
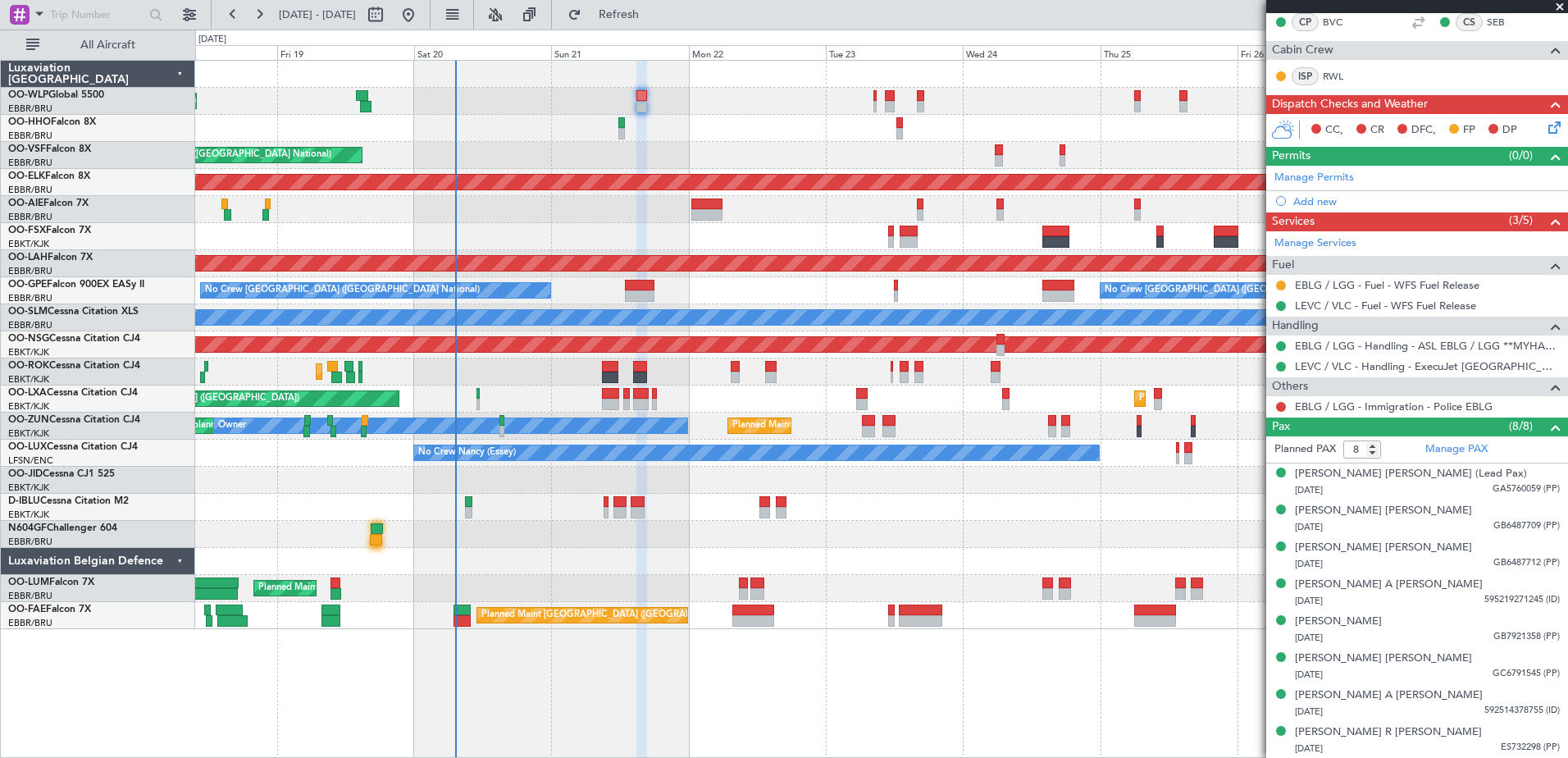
click at [1088, 671] on div "Planned Maint Liege AOG Maint Brussels (Brussels National) Planned Maint Kortri…" at bounding box center [881, 408] width 1373 height 697
click at [1278, 408] on button at bounding box center [1280, 406] width 10 height 10
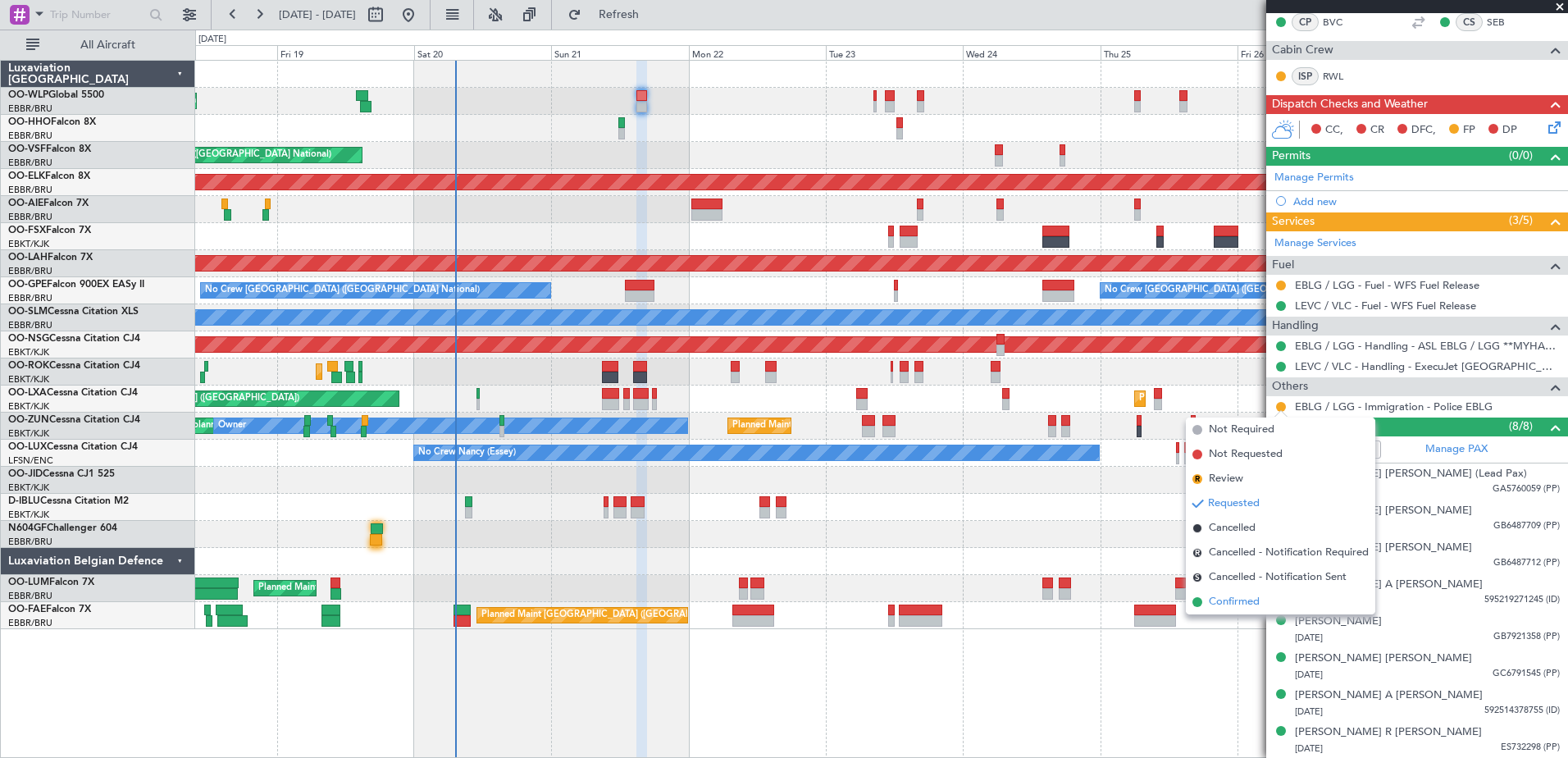
click at [1241, 605] on span "Confirmed" at bounding box center [1234, 602] width 51 height 16
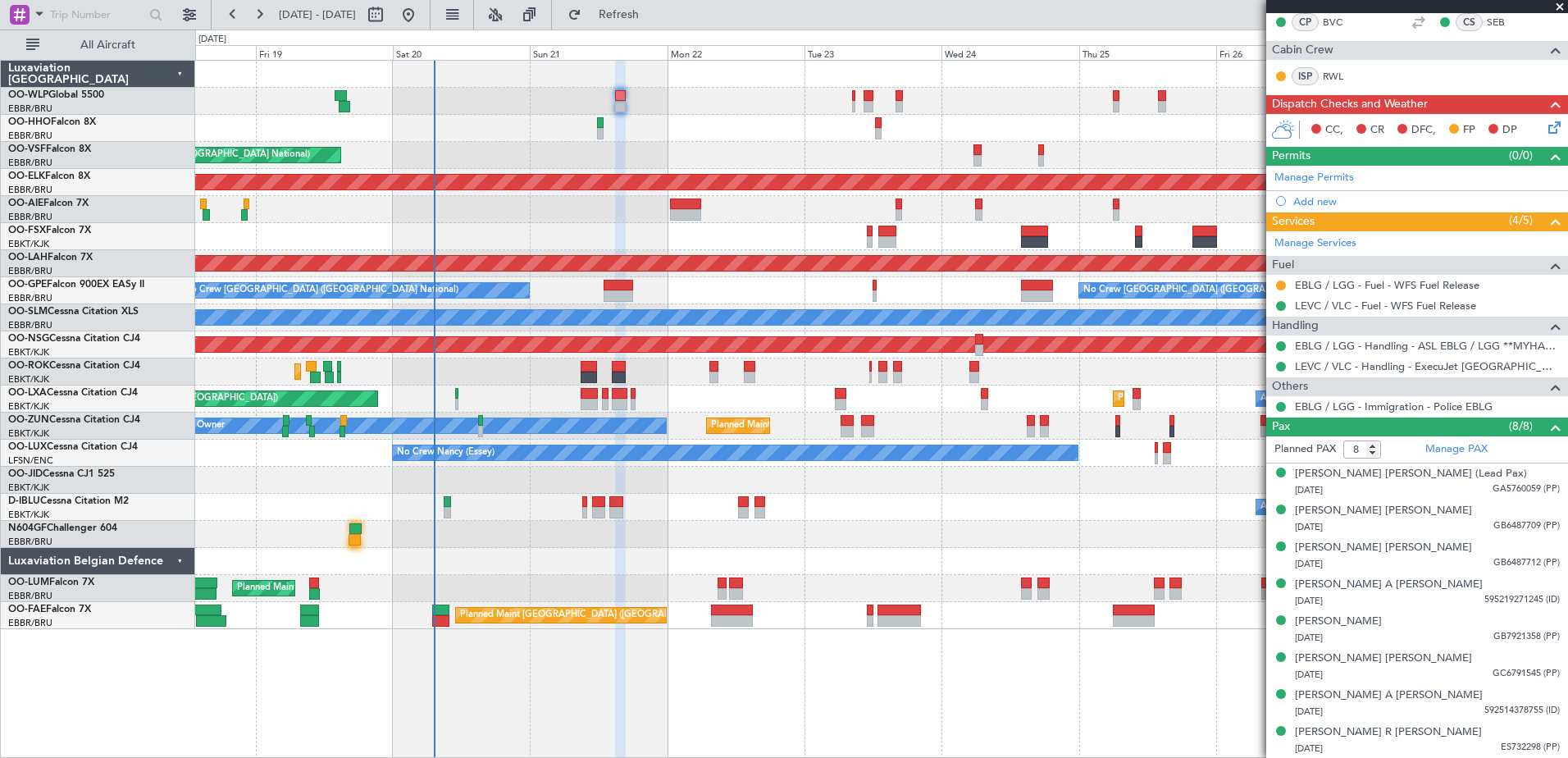
click at [684, 297] on div "Planned Maint Brussels (Brussels National) No Crew Brussels (Brussels National)…" at bounding box center [881, 290] width 1373 height 27
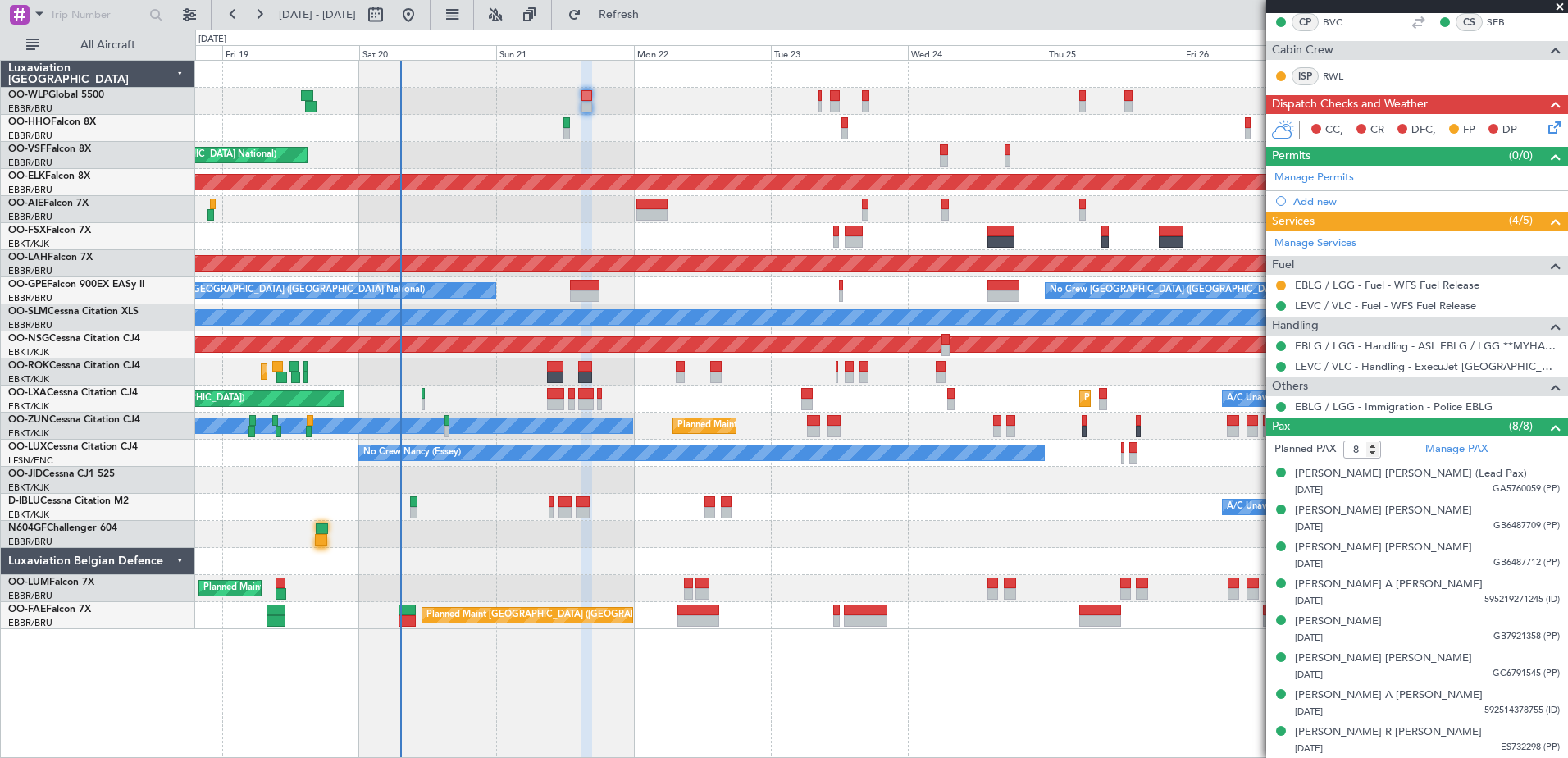
click at [642, 294] on div "Planned Maint Brussels (Brussels National) No Crew Brussels (Brussels National)…" at bounding box center [881, 290] width 1373 height 27
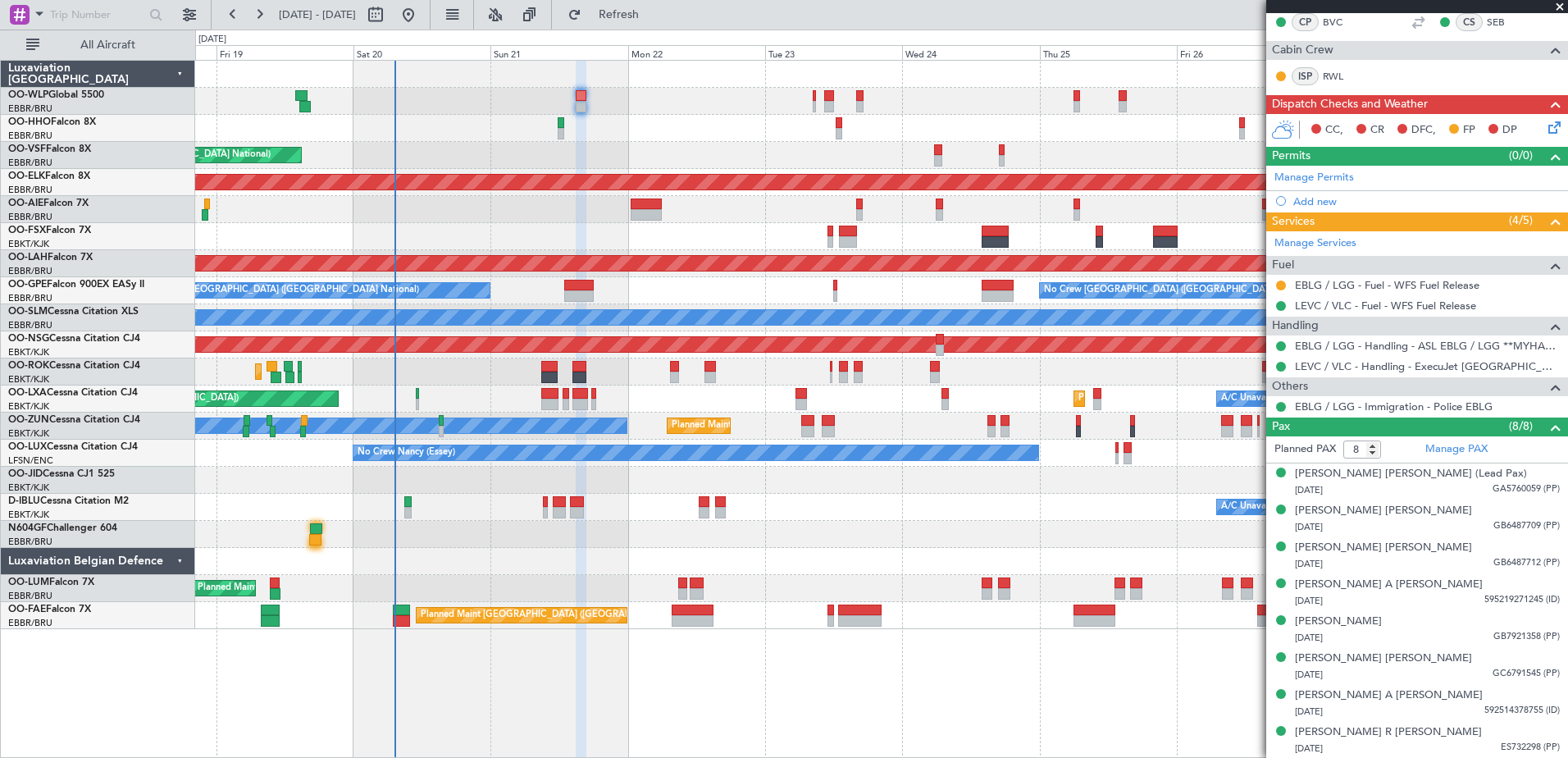
click at [683, 296] on div "Planned Maint Brussels (Brussels National) No Crew Brussels (Brussels National)…" at bounding box center [881, 290] width 1373 height 27
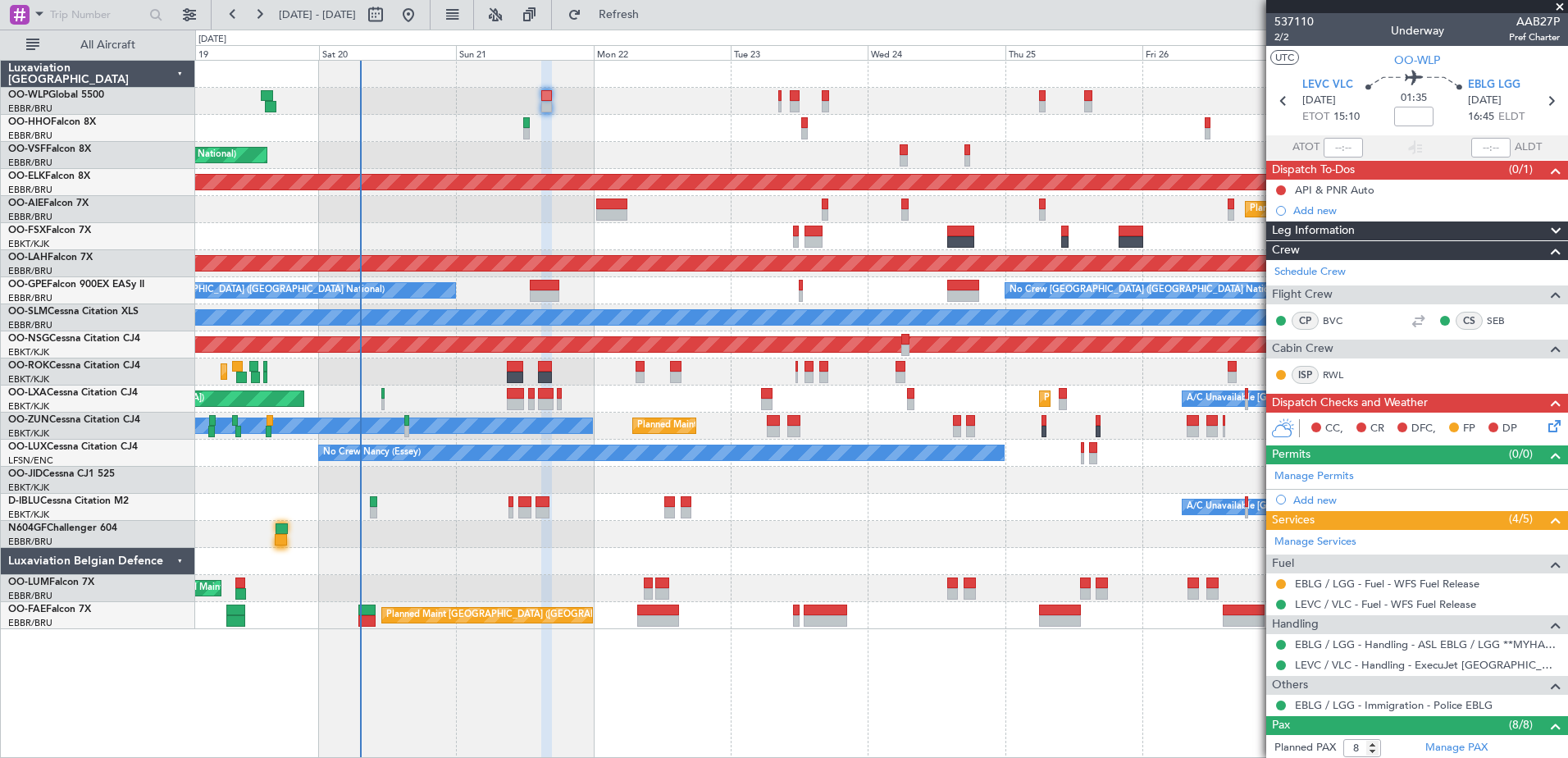
click at [627, 234] on div at bounding box center [881, 237] width 1373 height 27
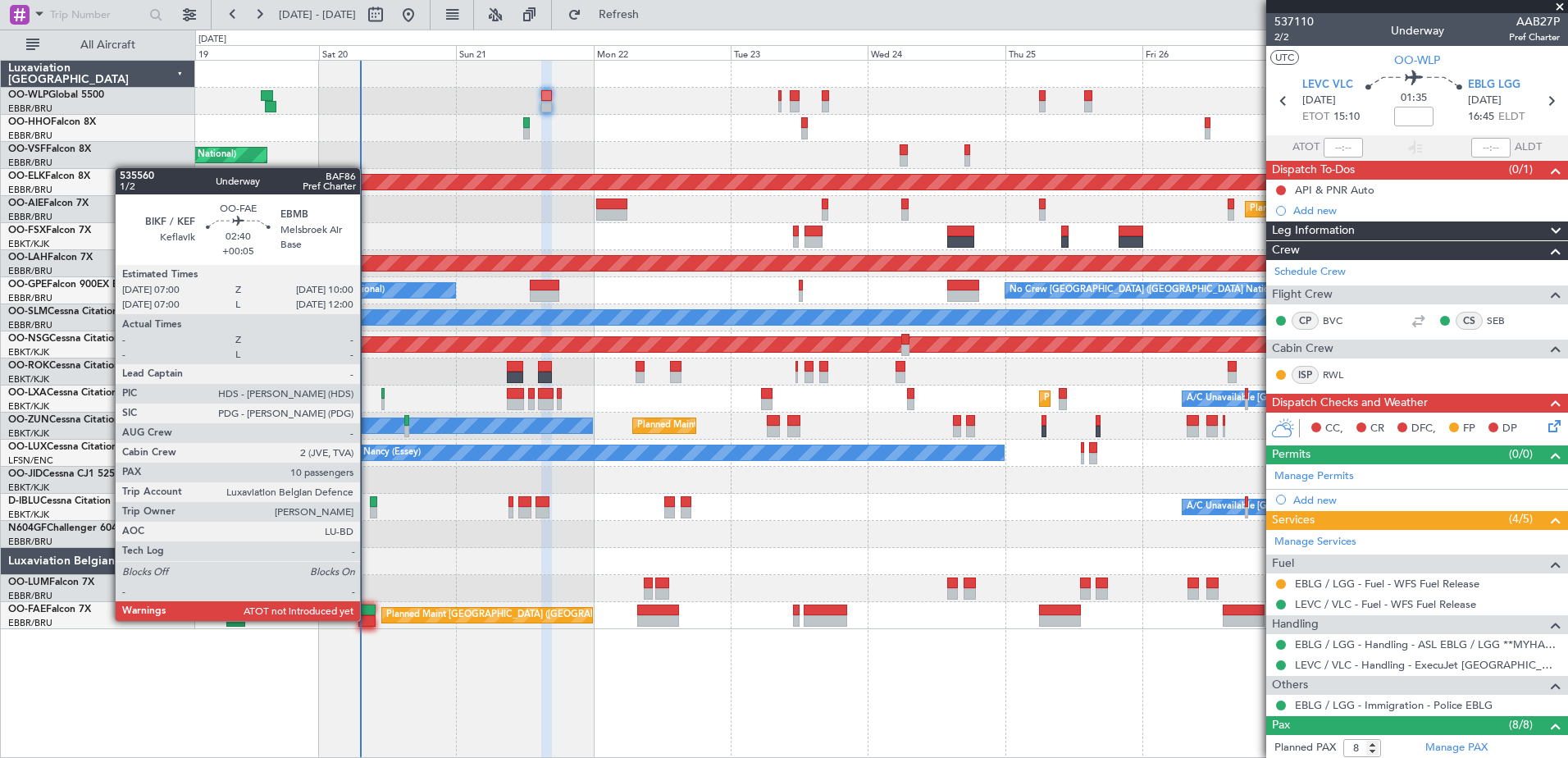
click at [367, 621] on div at bounding box center [366, 621] width 17 height 12
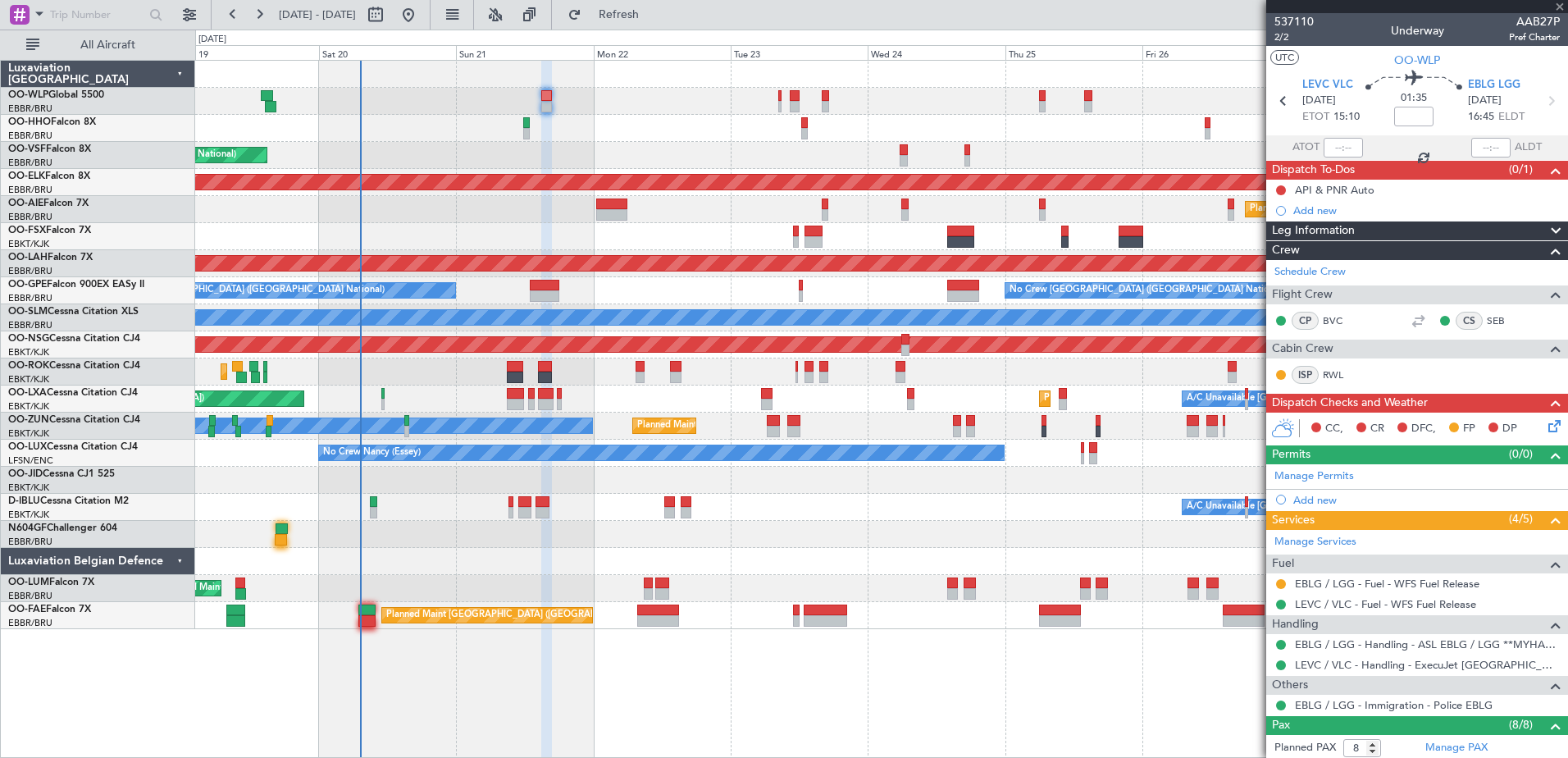
type input "+00:05"
type input "10"
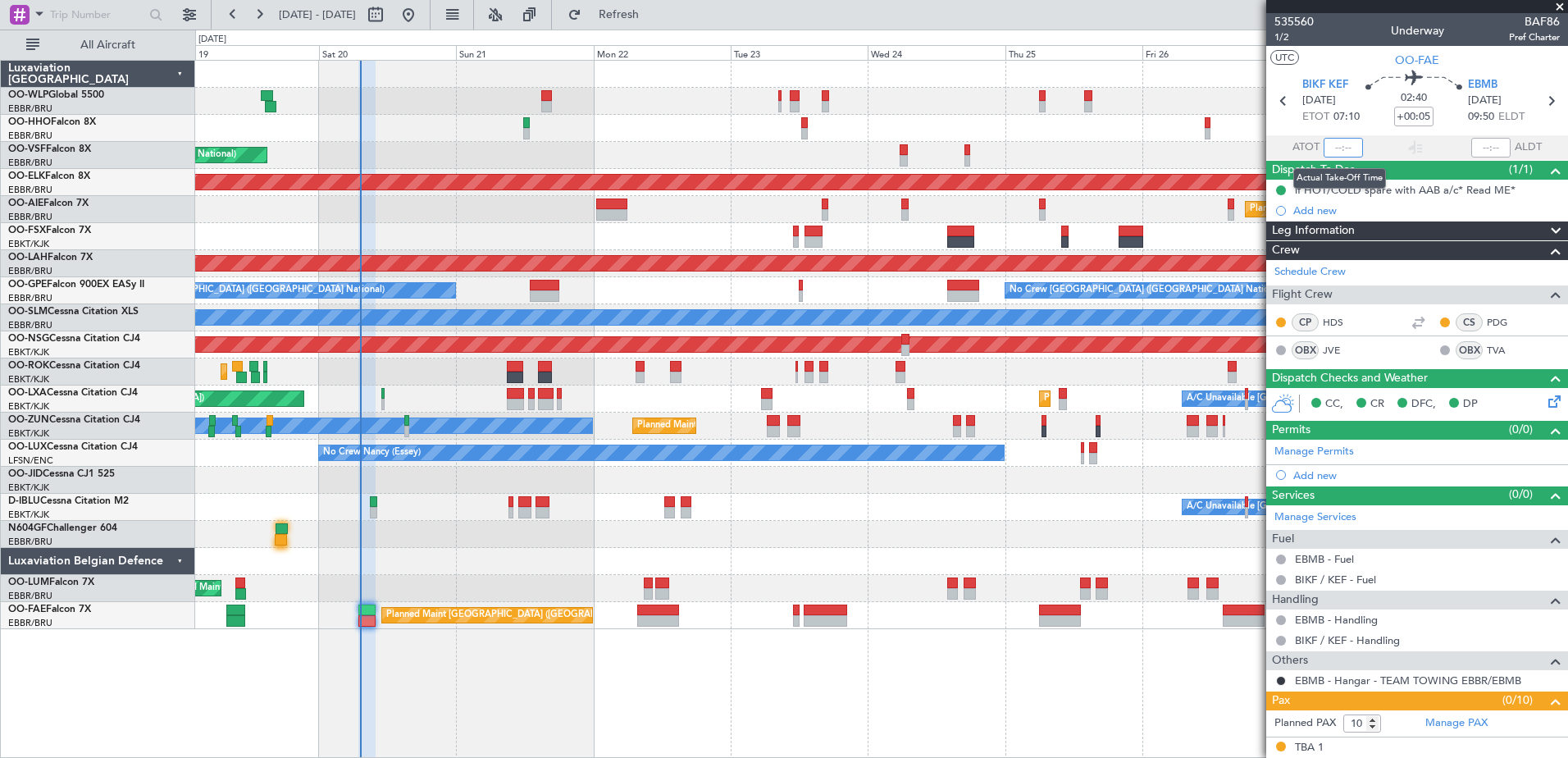
click at [1335, 141] on input "text" at bounding box center [1344, 147] width 40 height 20
type input "07:18"
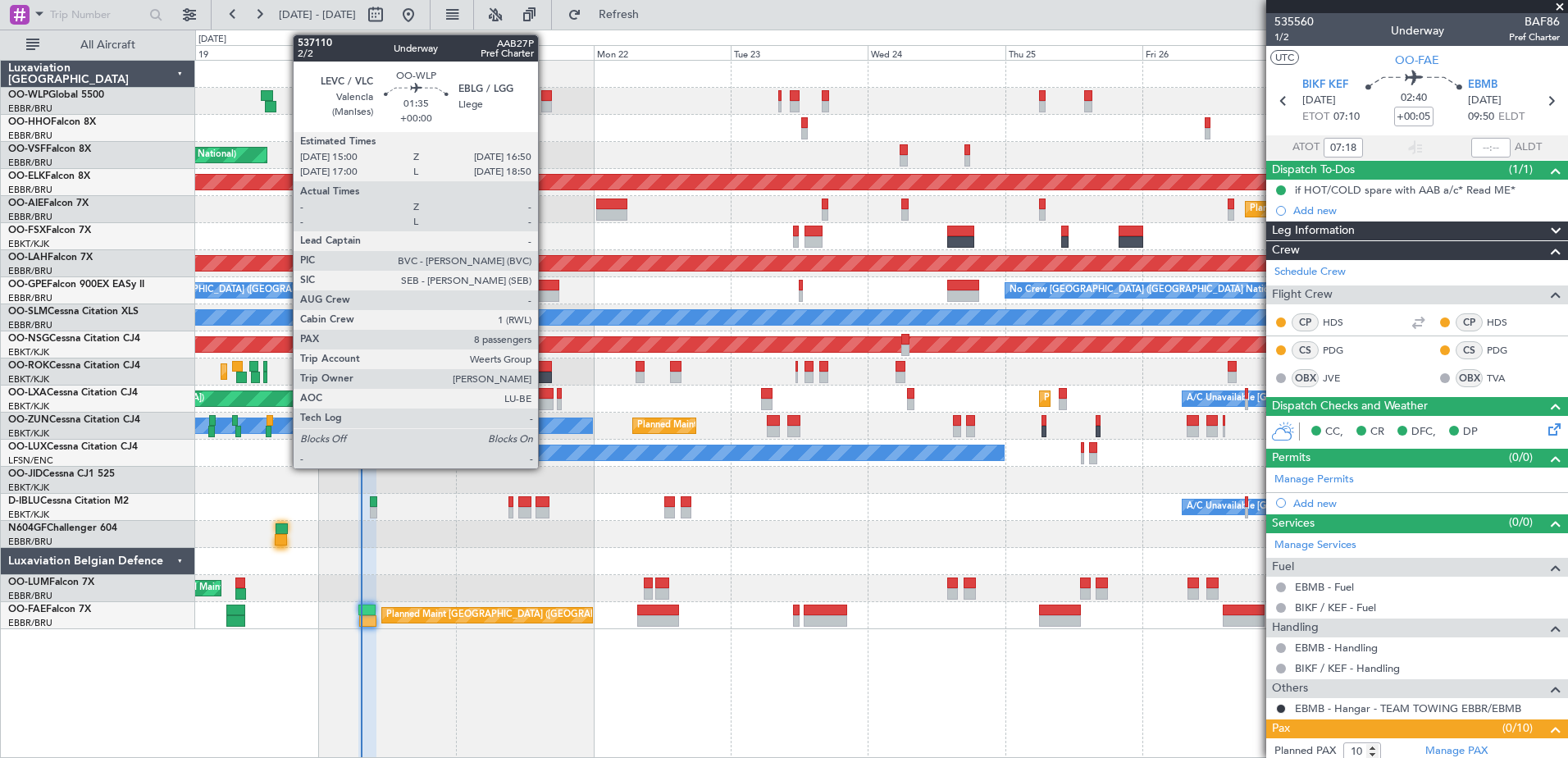
click at [546, 102] on div at bounding box center [546, 106] width 11 height 12
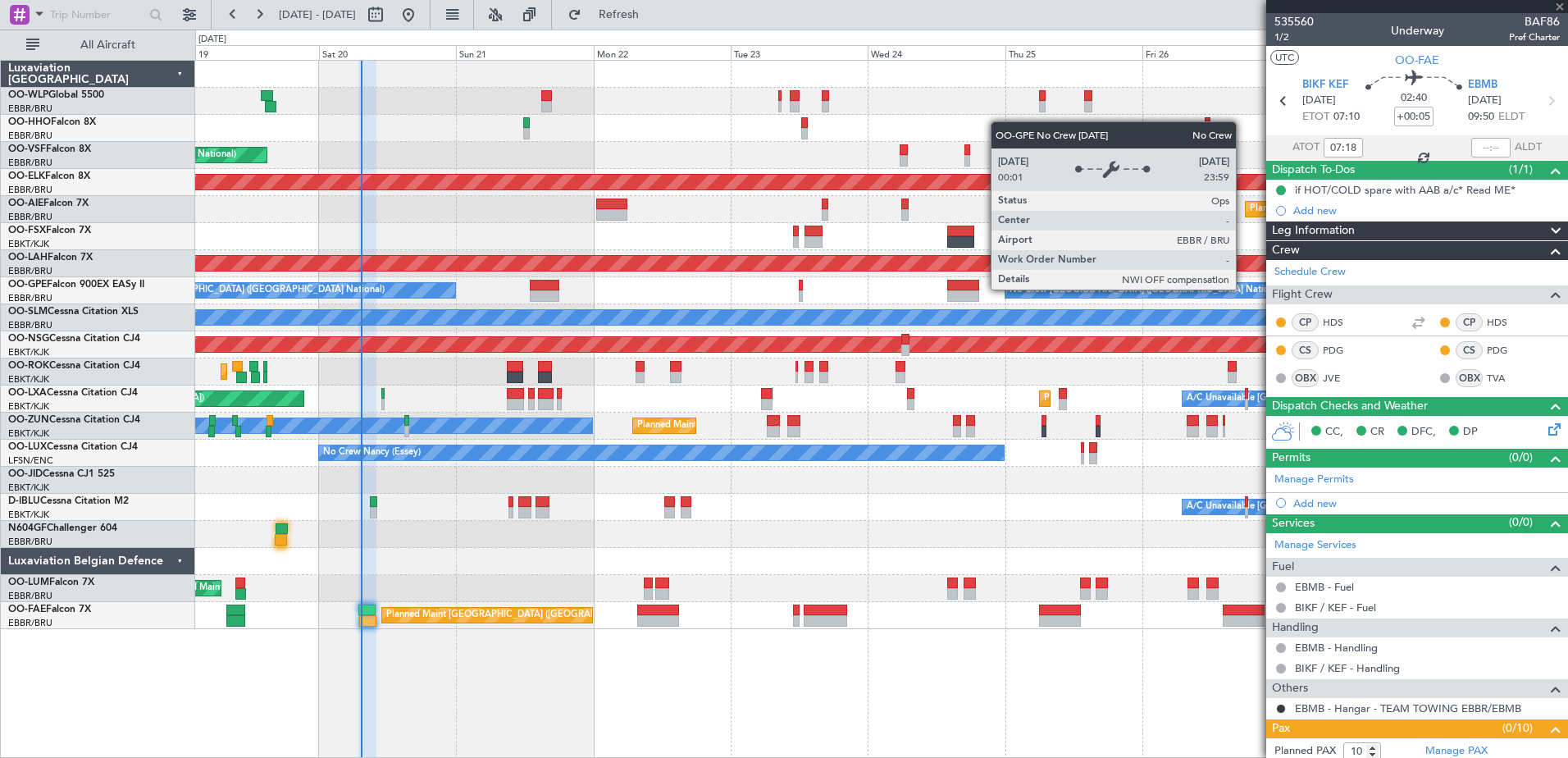
type input "8"
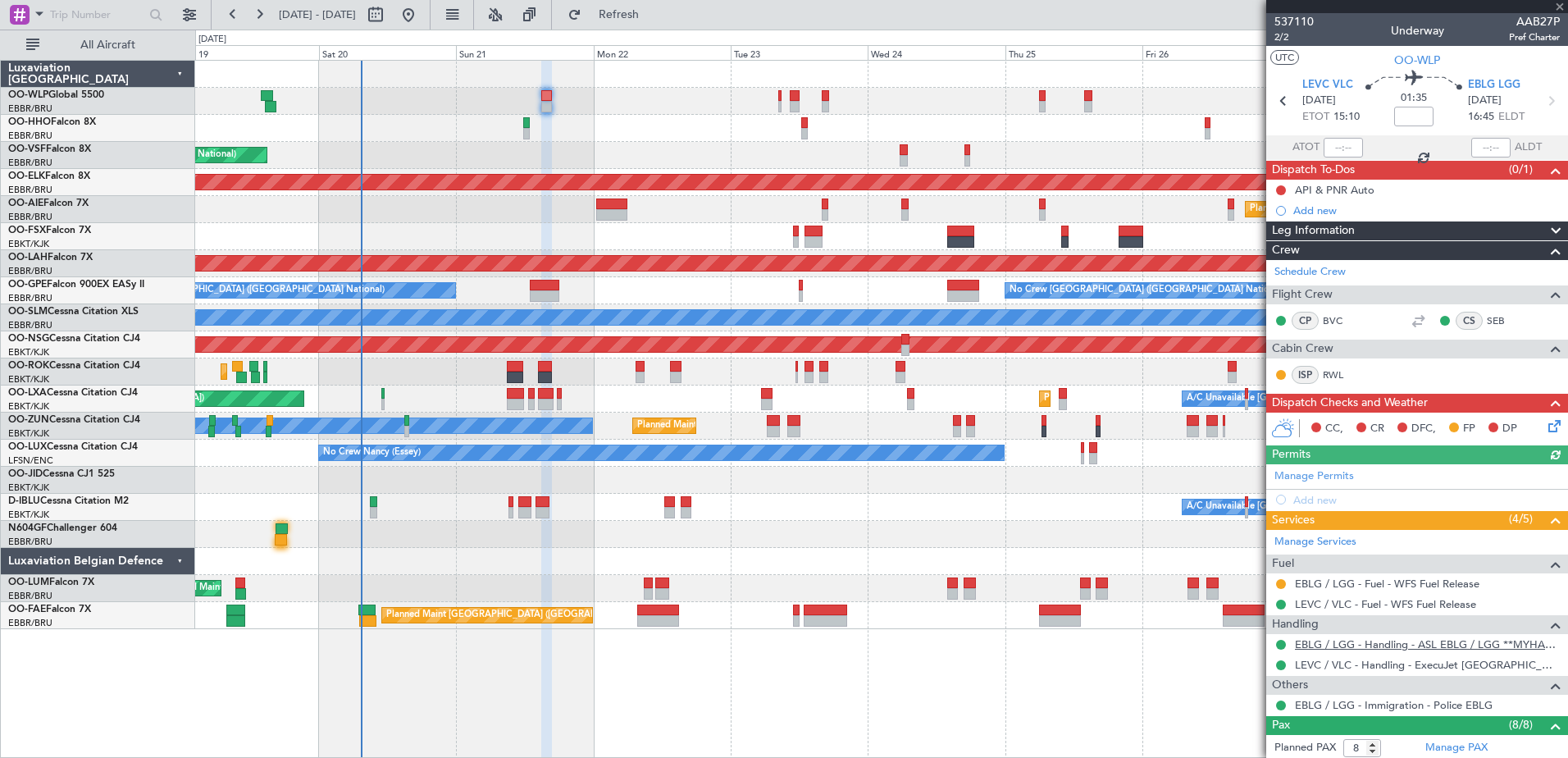
scroll to position [298, 0]
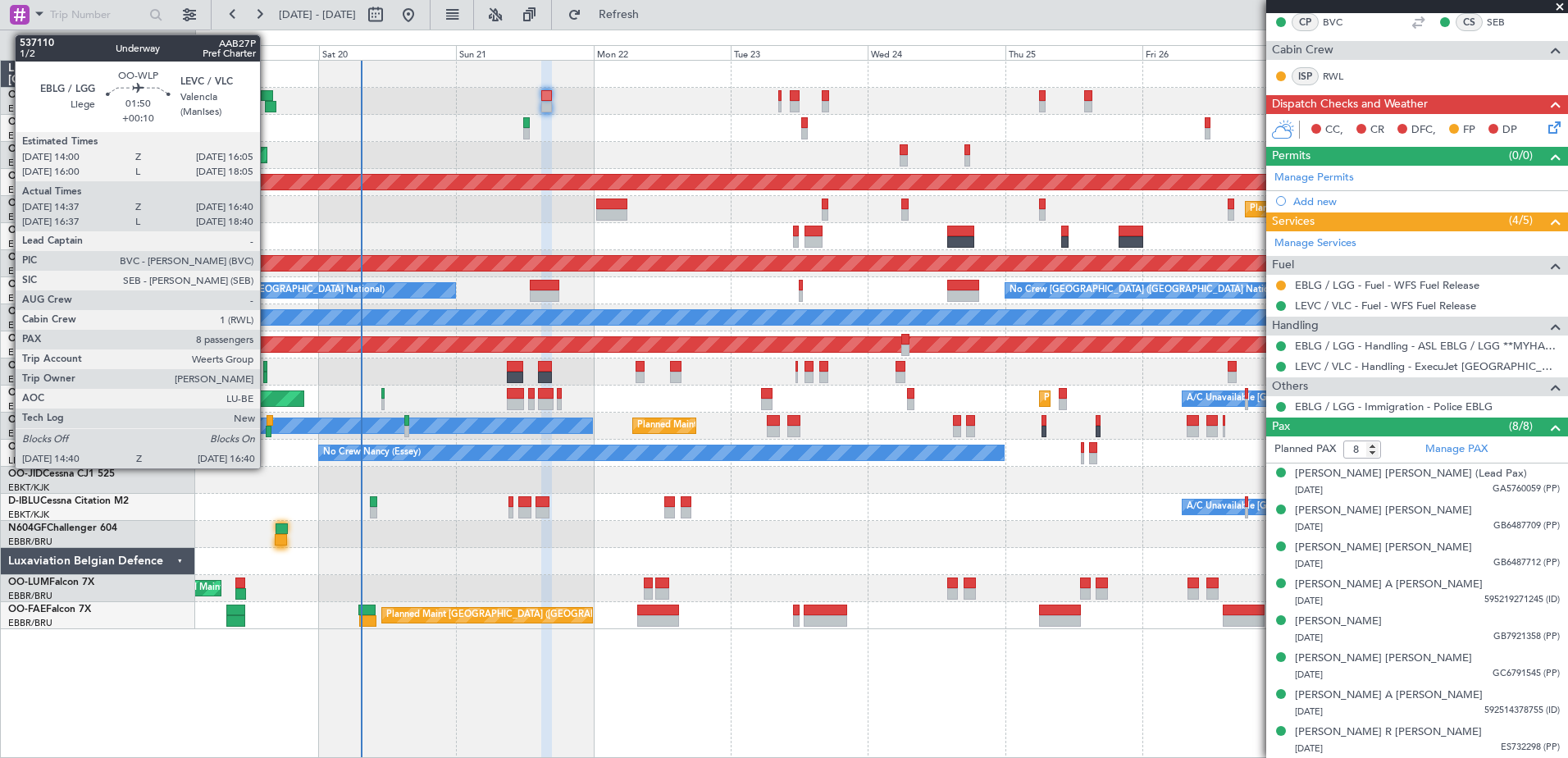
click at [268, 96] on div at bounding box center [267, 96] width 13 height 12
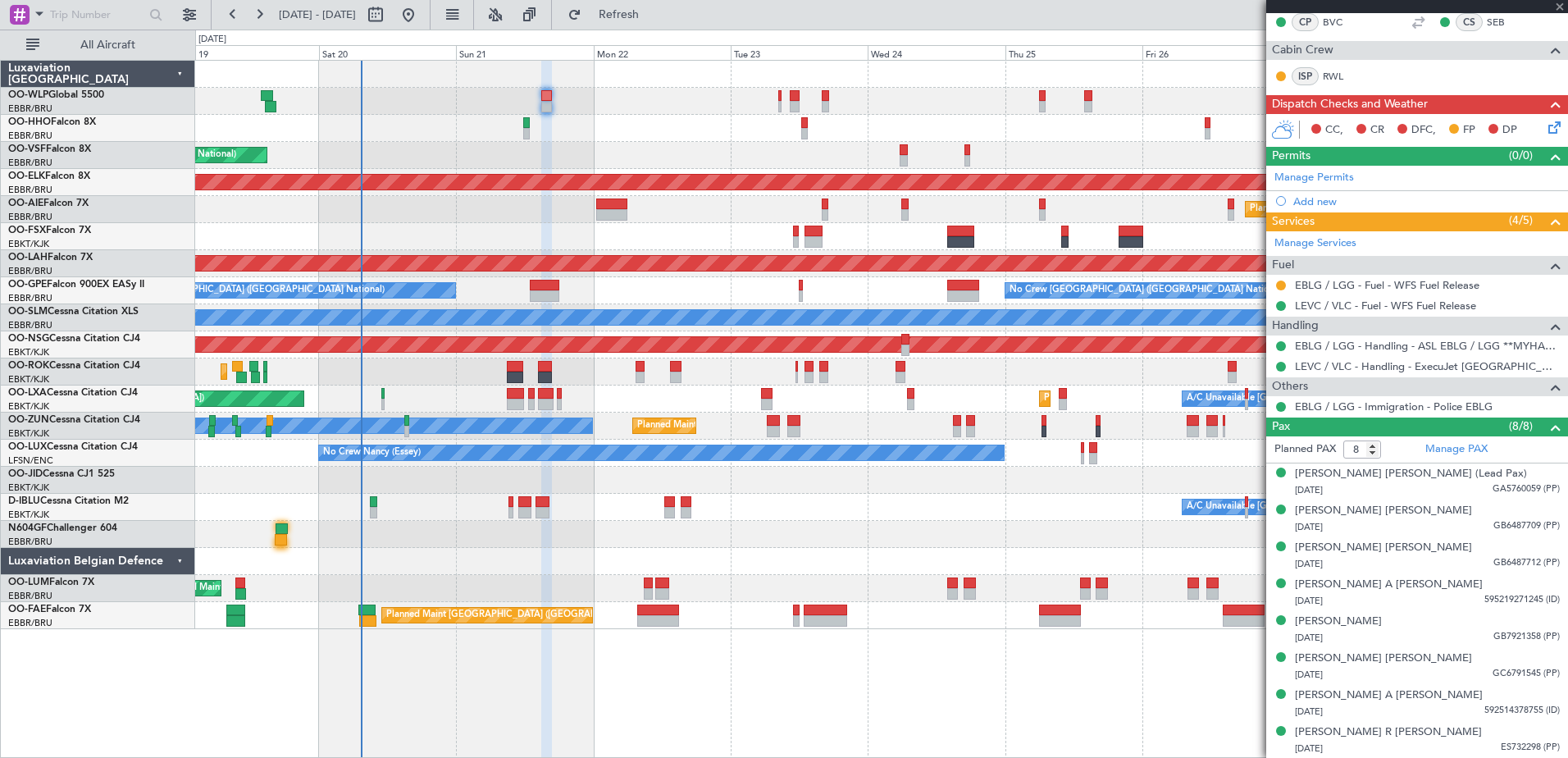
type input "+00:10"
type input "14:47"
type input "16:35"
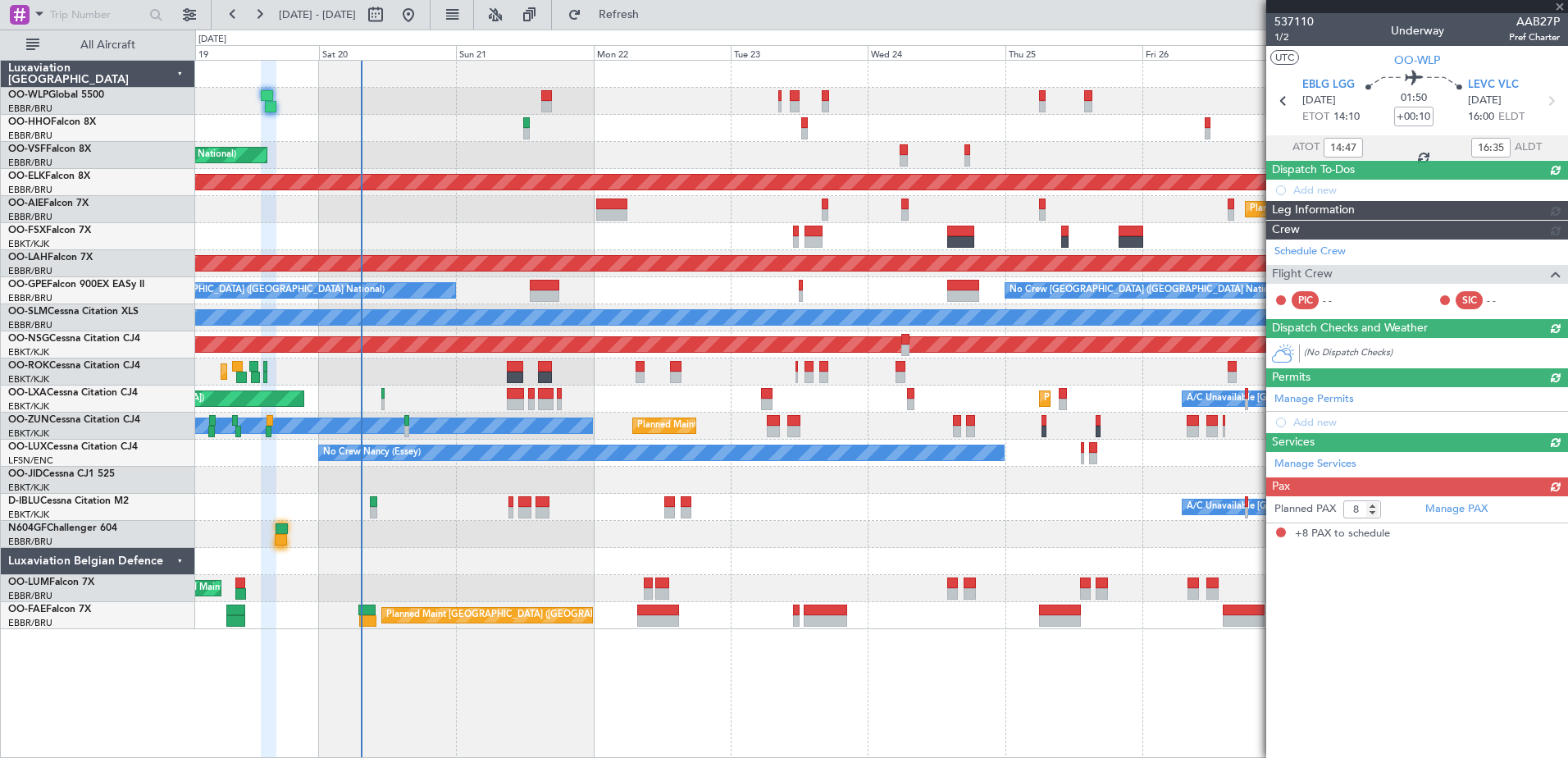
scroll to position [0, 0]
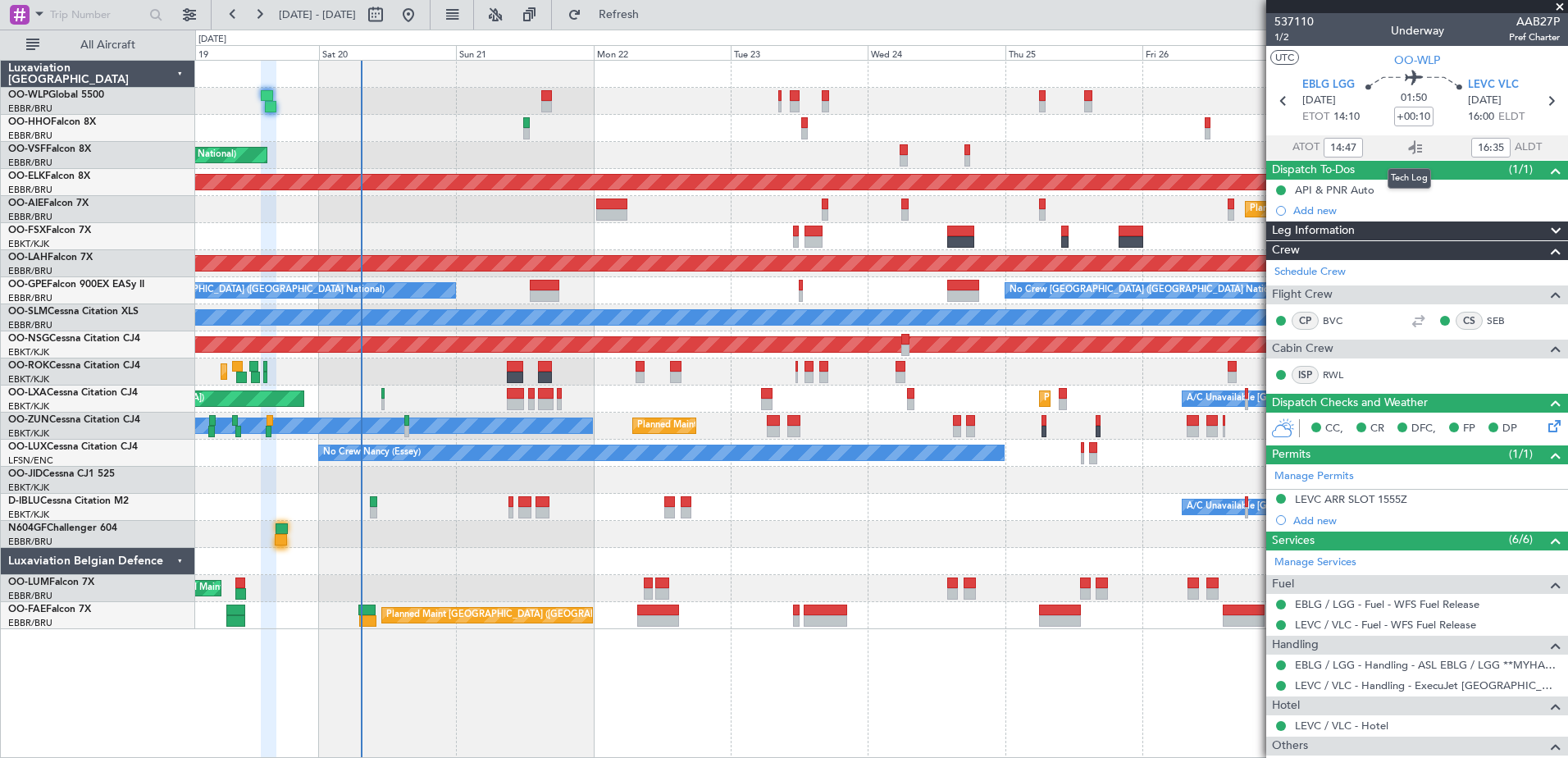
click at [1407, 145] on icon at bounding box center [1416, 147] width 20 height 20
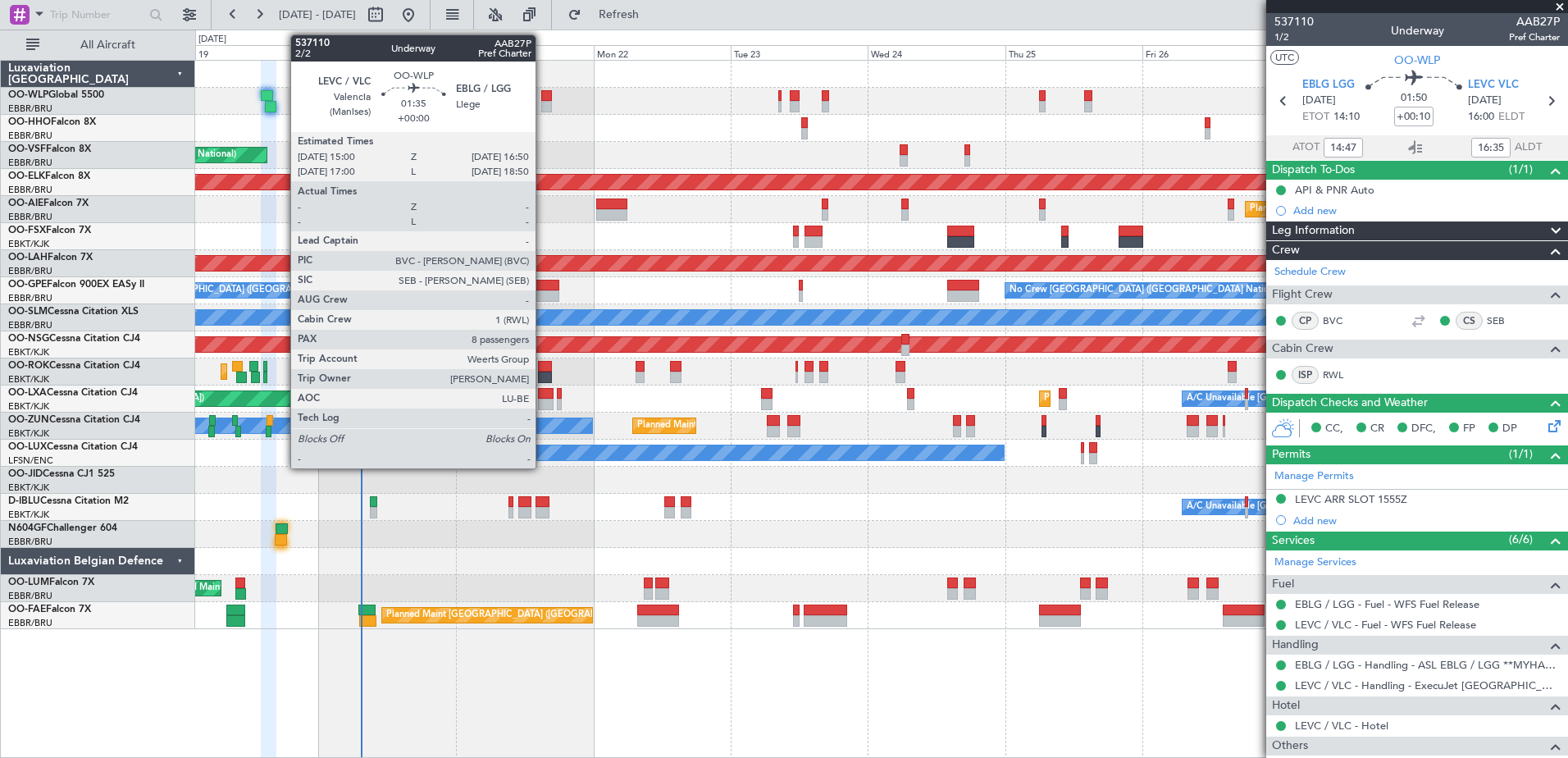
click at [543, 103] on div at bounding box center [546, 106] width 11 height 12
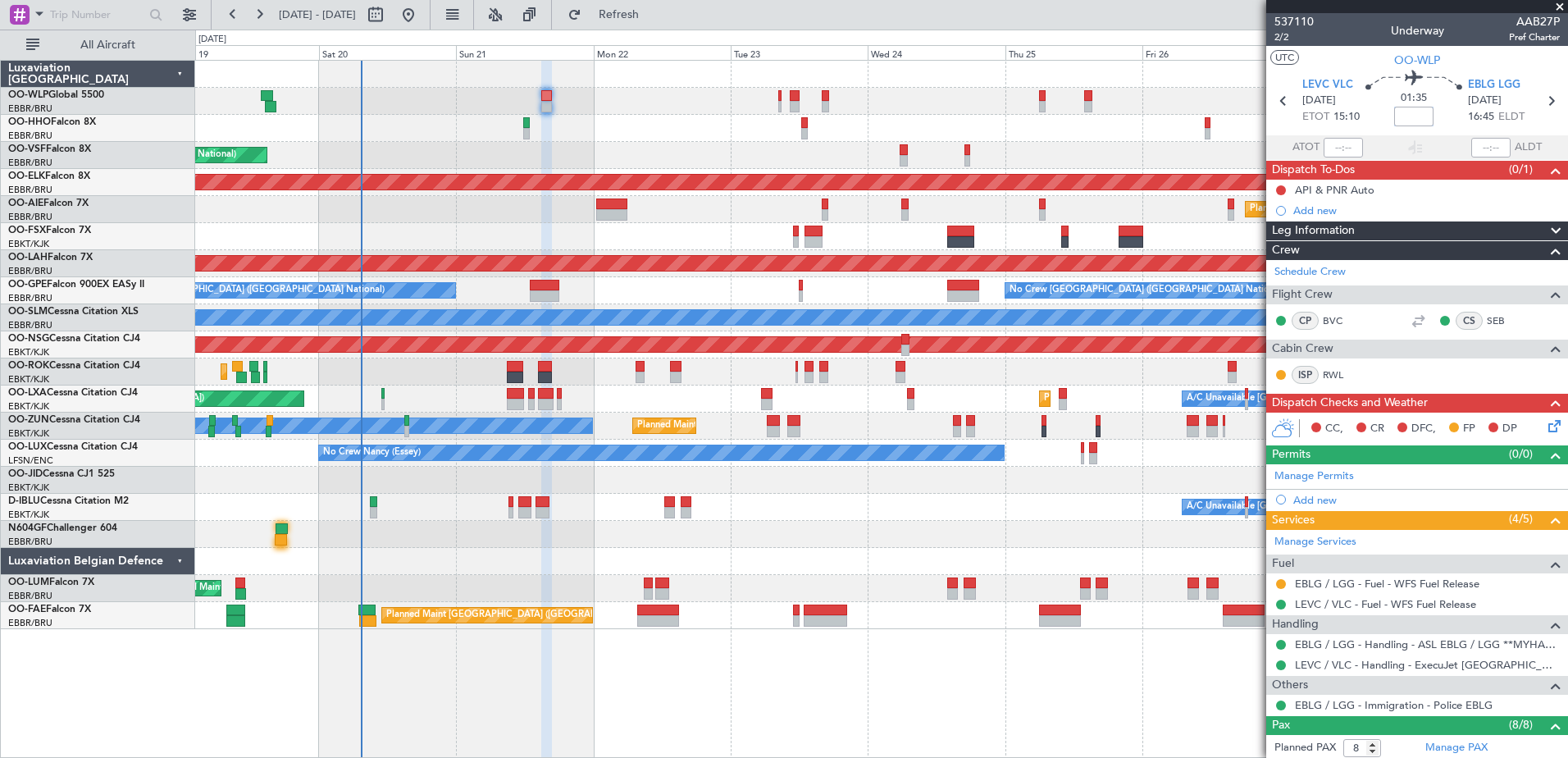
click at [1416, 113] on input at bounding box center [1414, 117] width 40 height 20
type input "+00:05"
click at [1278, 188] on button at bounding box center [1280, 190] width 10 height 10
click at [1287, 262] on span "Completed" at bounding box center [1288, 262] width 54 height 16
click at [1545, 416] on icon at bounding box center [1552, 422] width 14 height 14
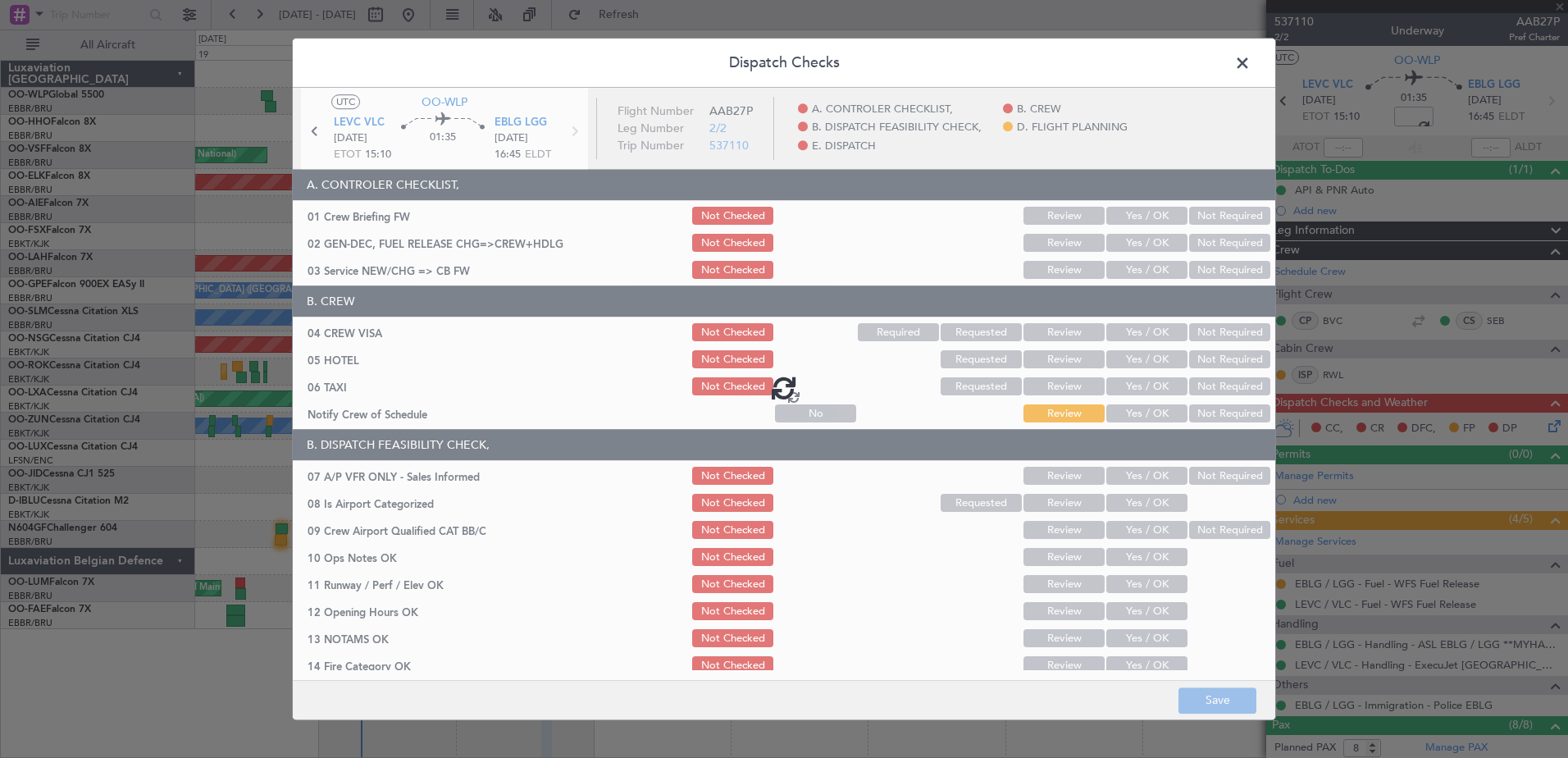
type input "+00:05"
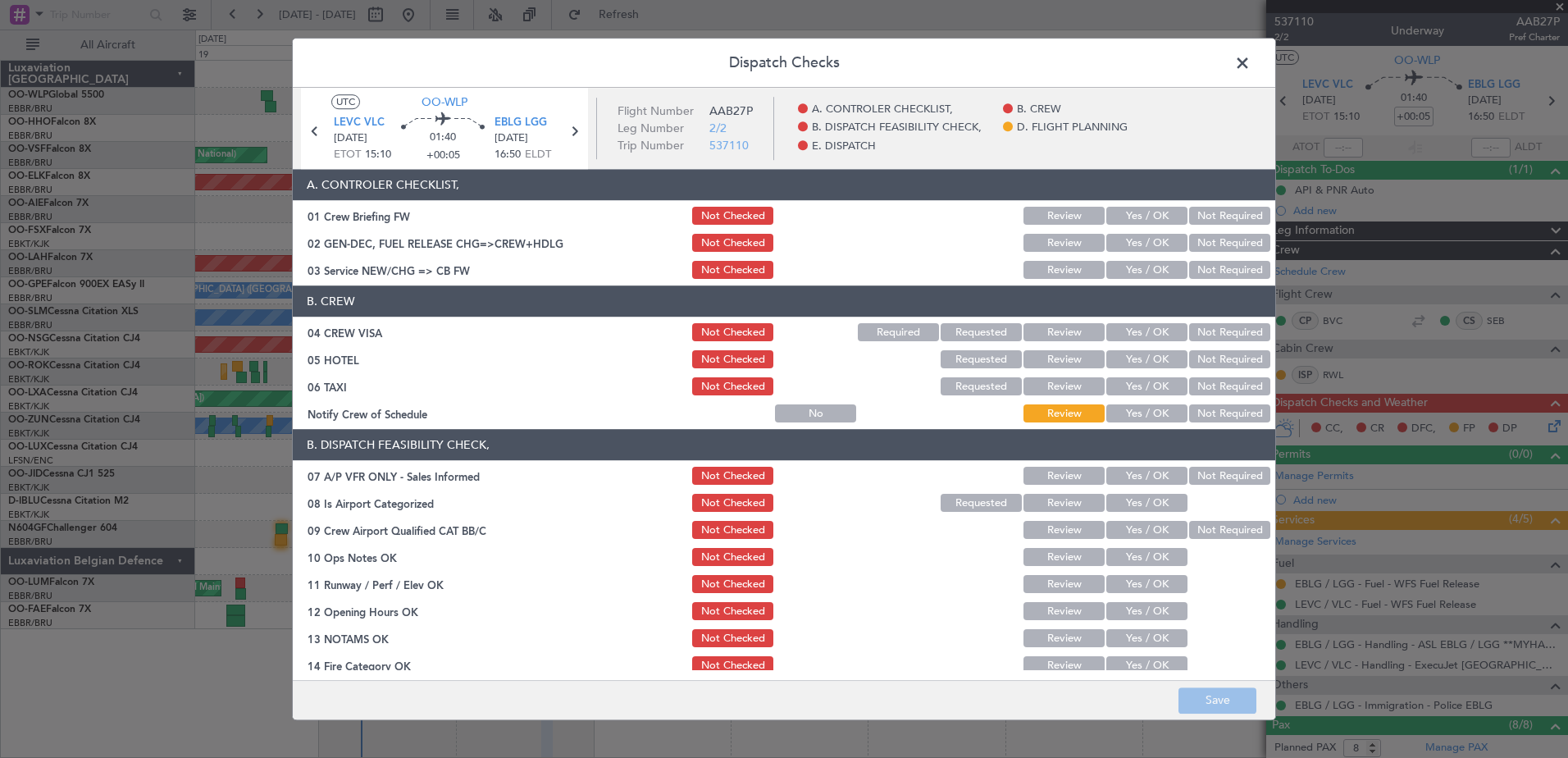
click at [1135, 413] on button "Yes / OK" at bounding box center [1147, 414] width 81 height 18
click at [1211, 375] on div "Not Required" at bounding box center [1229, 386] width 83 height 23
click at [1200, 384] on button "Not Required" at bounding box center [1230, 387] width 81 height 18
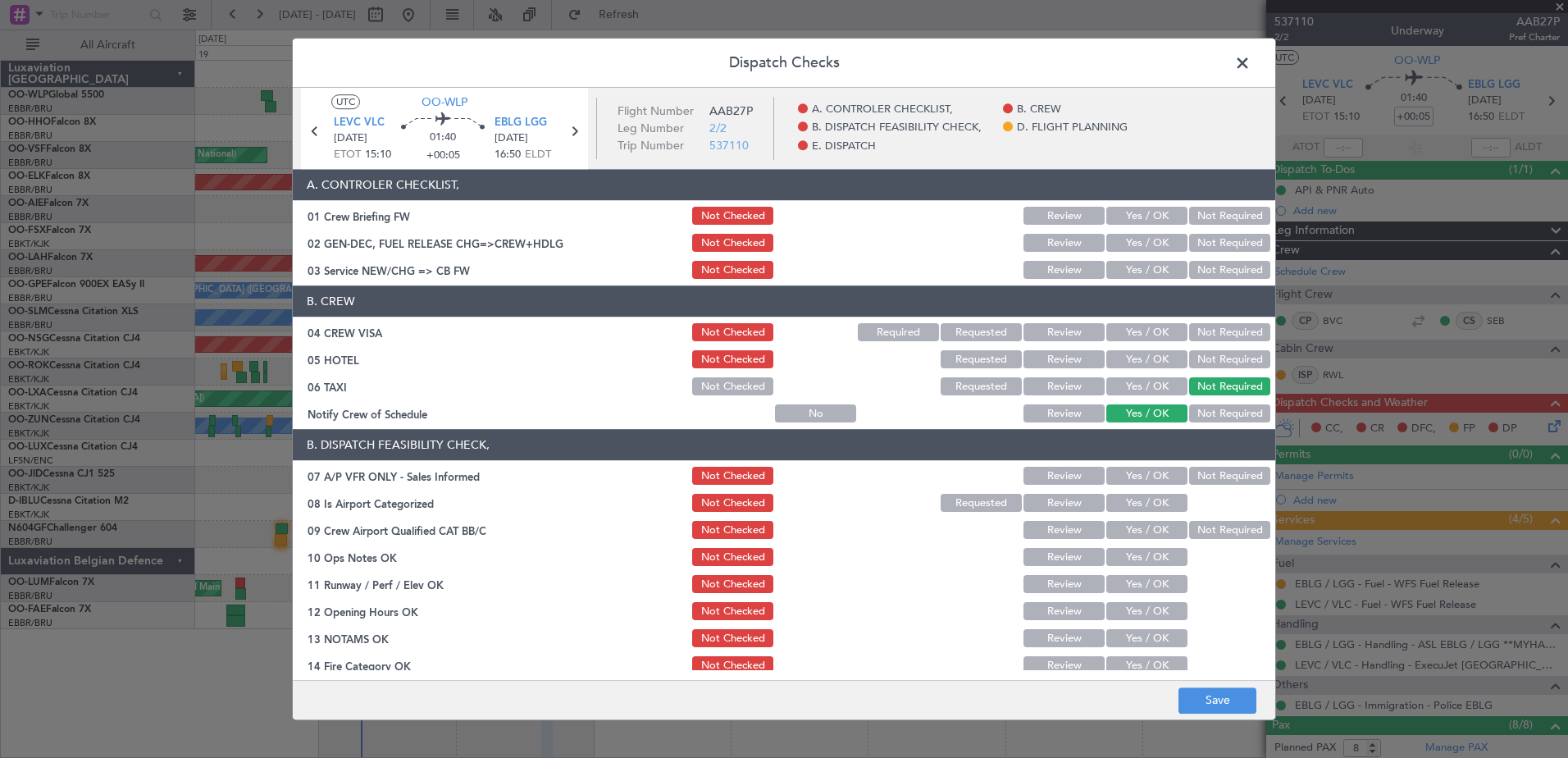
click at [1192, 355] on button "Not Required" at bounding box center [1230, 360] width 81 height 18
click at [1200, 336] on button "Not Required" at bounding box center [1230, 333] width 81 height 18
click at [1139, 281] on div "Yes / OK" at bounding box center [1145, 270] width 83 height 23
click at [1143, 276] on button "Yes / OK" at bounding box center [1147, 270] width 81 height 18
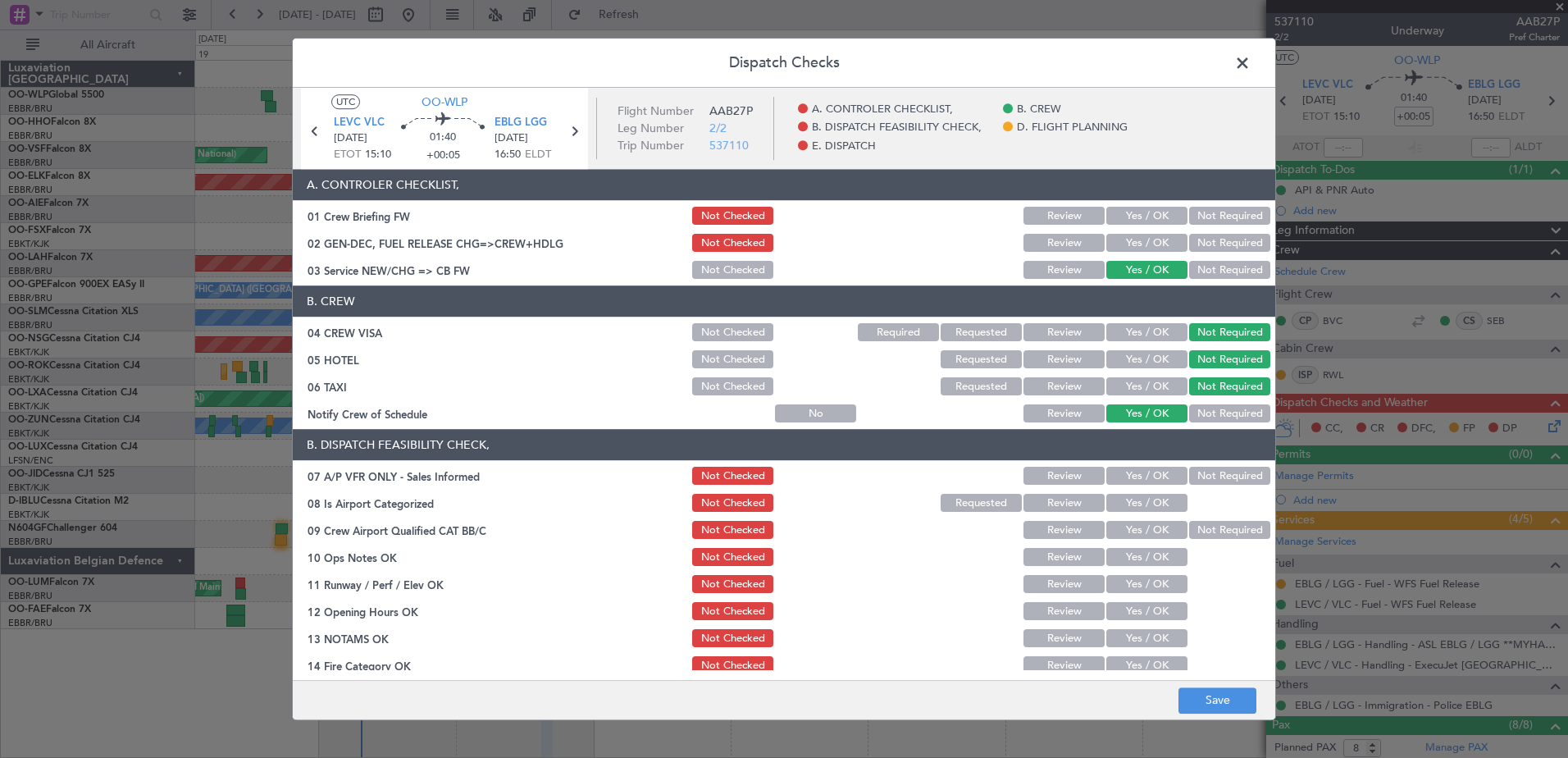
click at [1203, 469] on button "Not Required" at bounding box center [1230, 477] width 81 height 18
click at [1133, 496] on button "Yes / OK" at bounding box center [1147, 504] width 81 height 18
drag, startPoint x: 1192, startPoint y: 520, endPoint x: 1174, endPoint y: 537, distance: 24.8
click at [1191, 520] on div "Not Required" at bounding box center [1229, 530] width 83 height 23
click at [1196, 529] on button "Not Required" at bounding box center [1230, 531] width 81 height 18
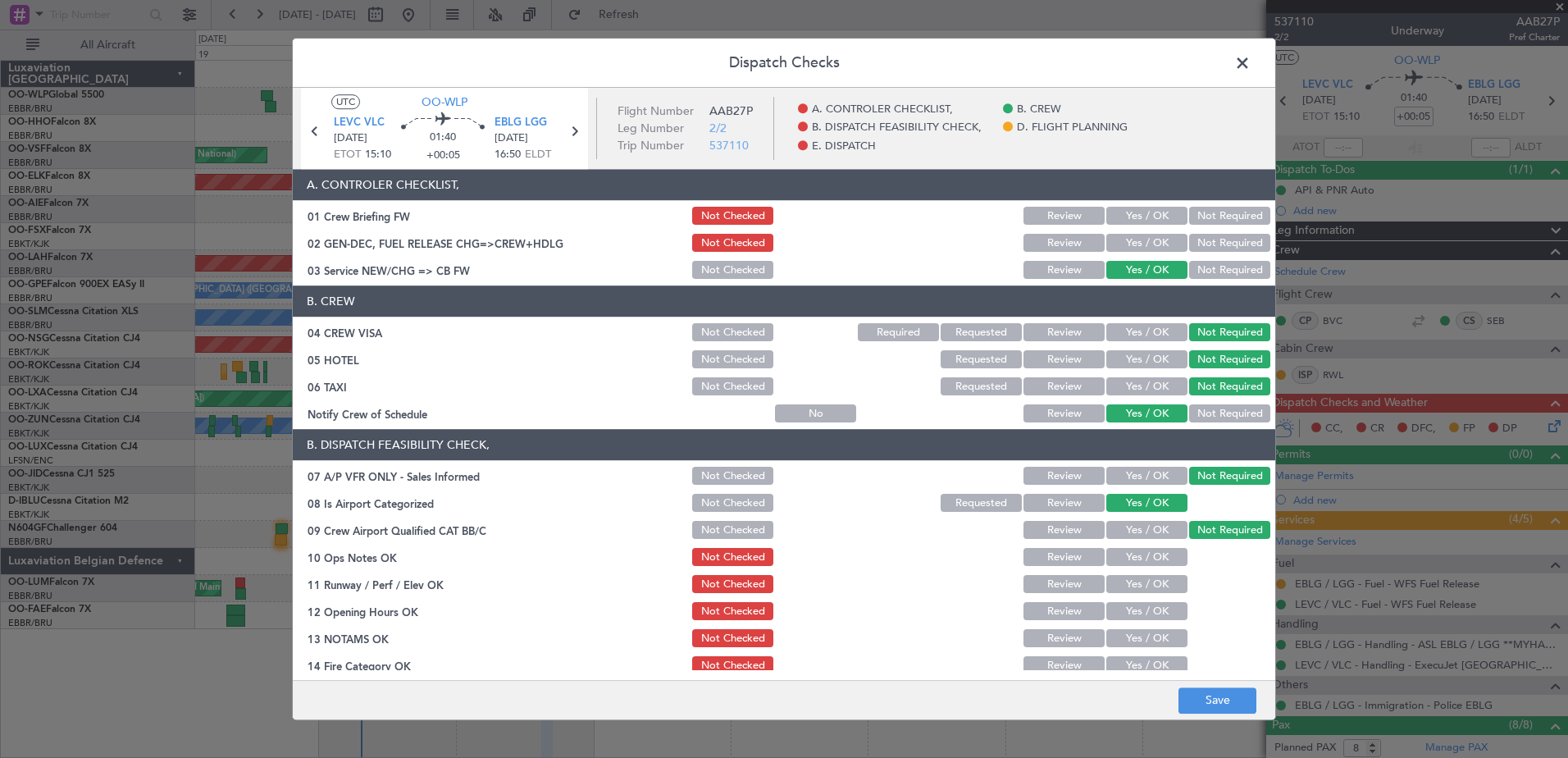
click at [1152, 564] on button "Yes / OK" at bounding box center [1147, 557] width 81 height 18
drag, startPoint x: 1152, startPoint y: 581, endPoint x: 1156, endPoint y: 604, distance: 23.3
click at [1153, 583] on button "Yes / OK" at bounding box center [1147, 584] width 81 height 18
click at [1158, 618] on button "Yes / OK" at bounding box center [1147, 611] width 81 height 18
click at [1160, 636] on button "Yes / OK" at bounding box center [1147, 639] width 81 height 18
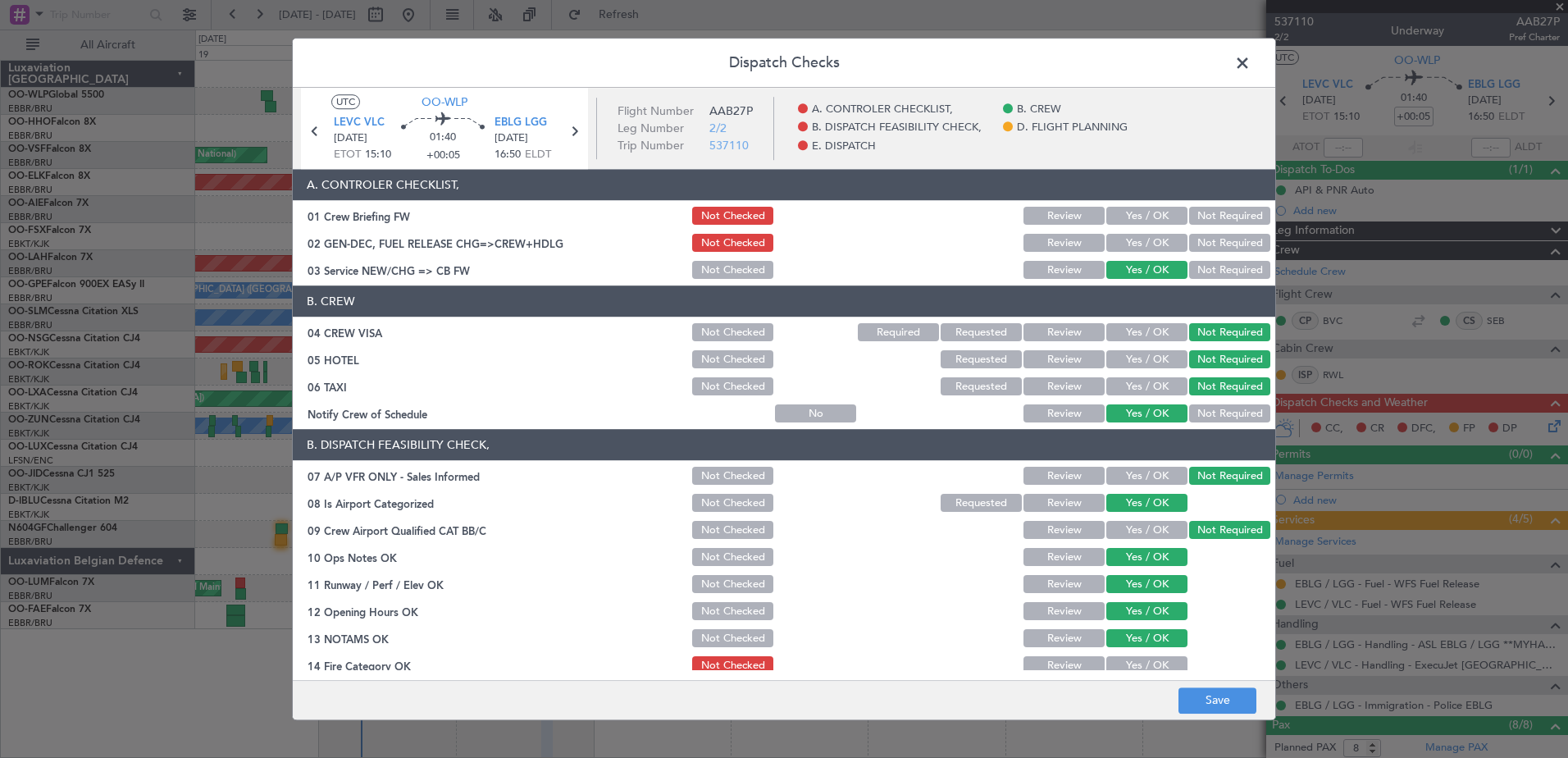
click at [1156, 662] on button "Yes / OK" at bounding box center [1147, 666] width 81 height 18
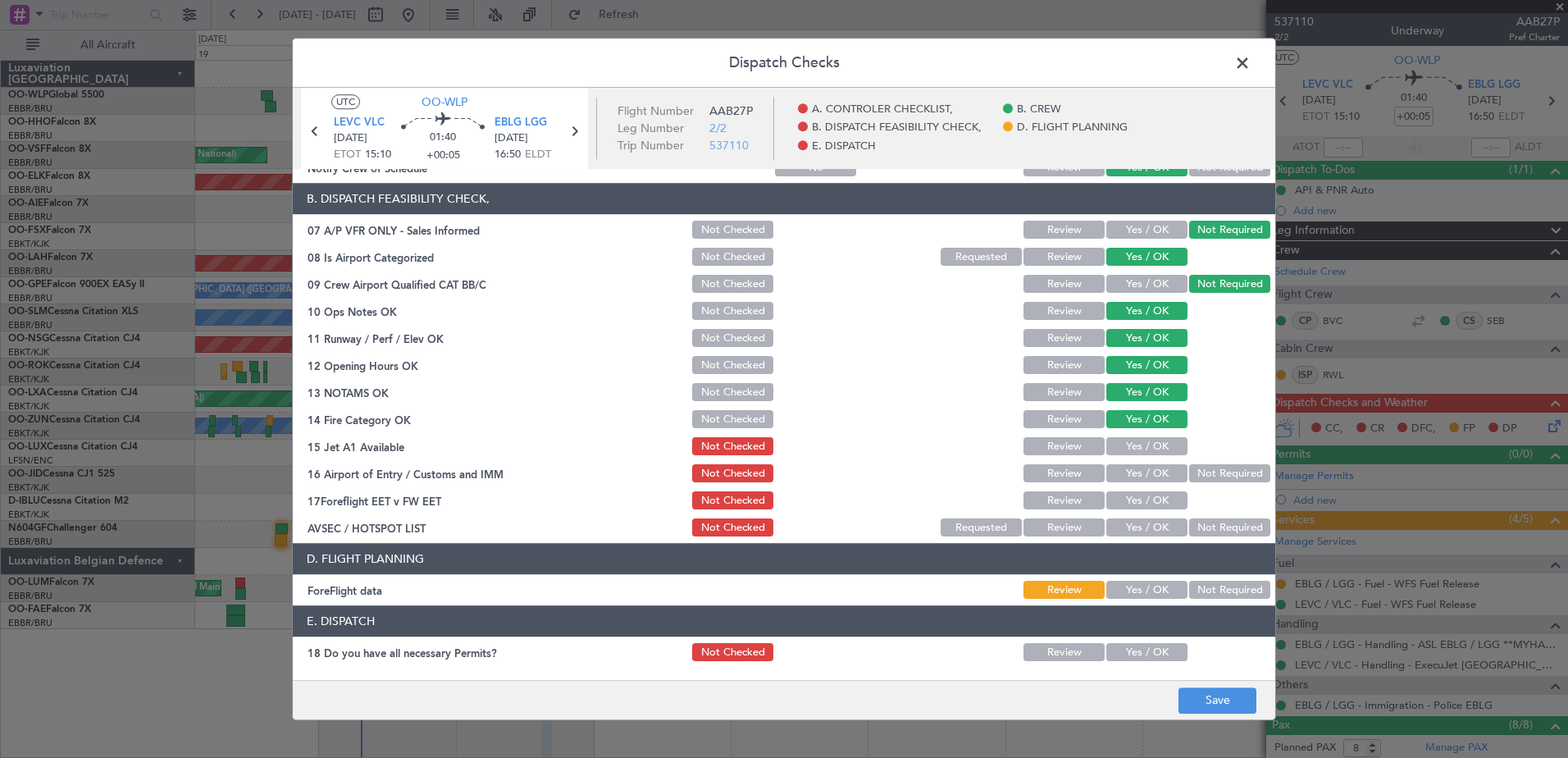
scroll to position [326, 0]
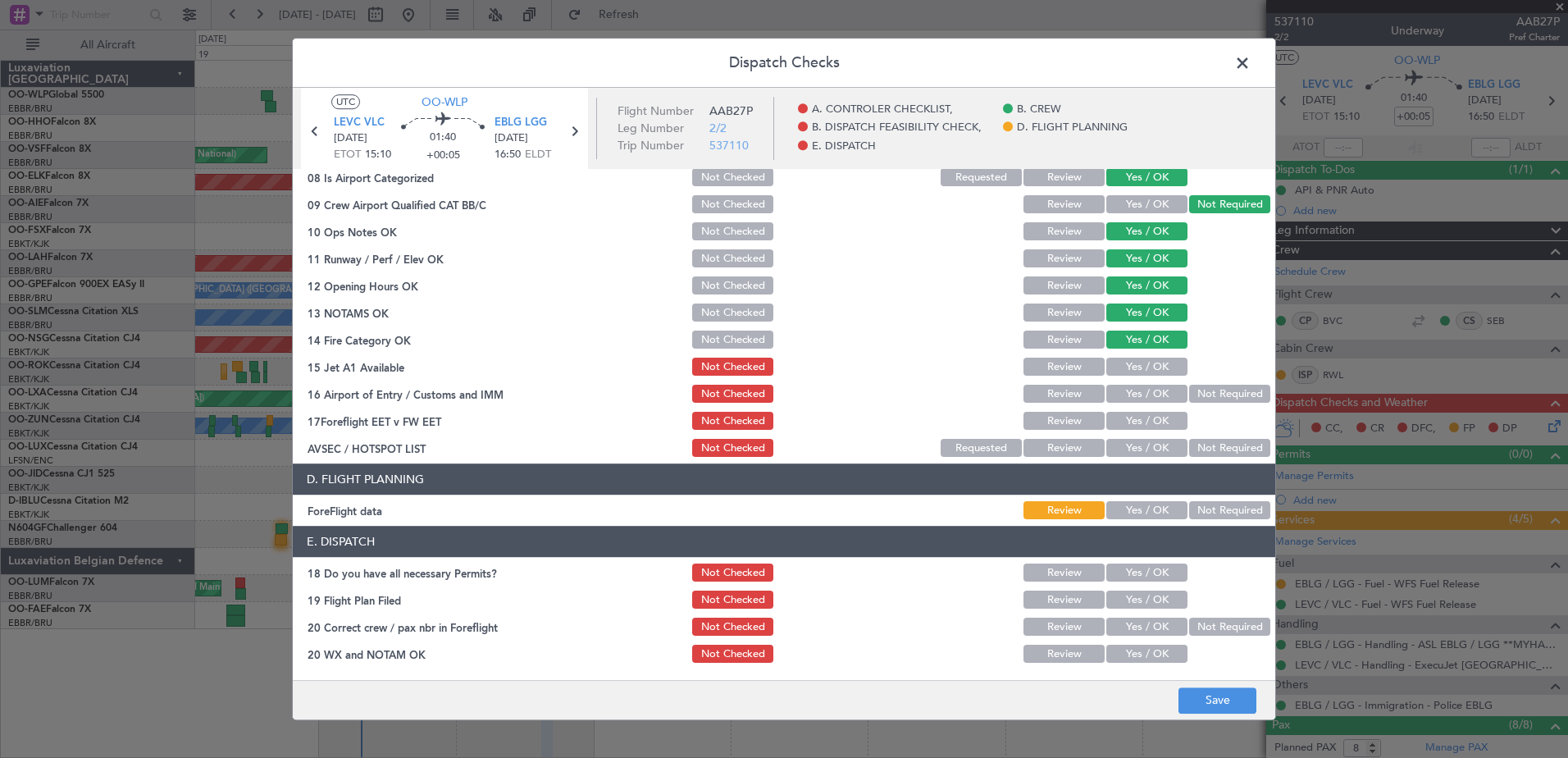
click at [1148, 360] on button "Yes / OK" at bounding box center [1147, 367] width 81 height 18
click at [1143, 386] on button "Yes / OK" at bounding box center [1147, 394] width 81 height 18
click at [1142, 416] on button "Yes / OK" at bounding box center [1147, 422] width 81 height 18
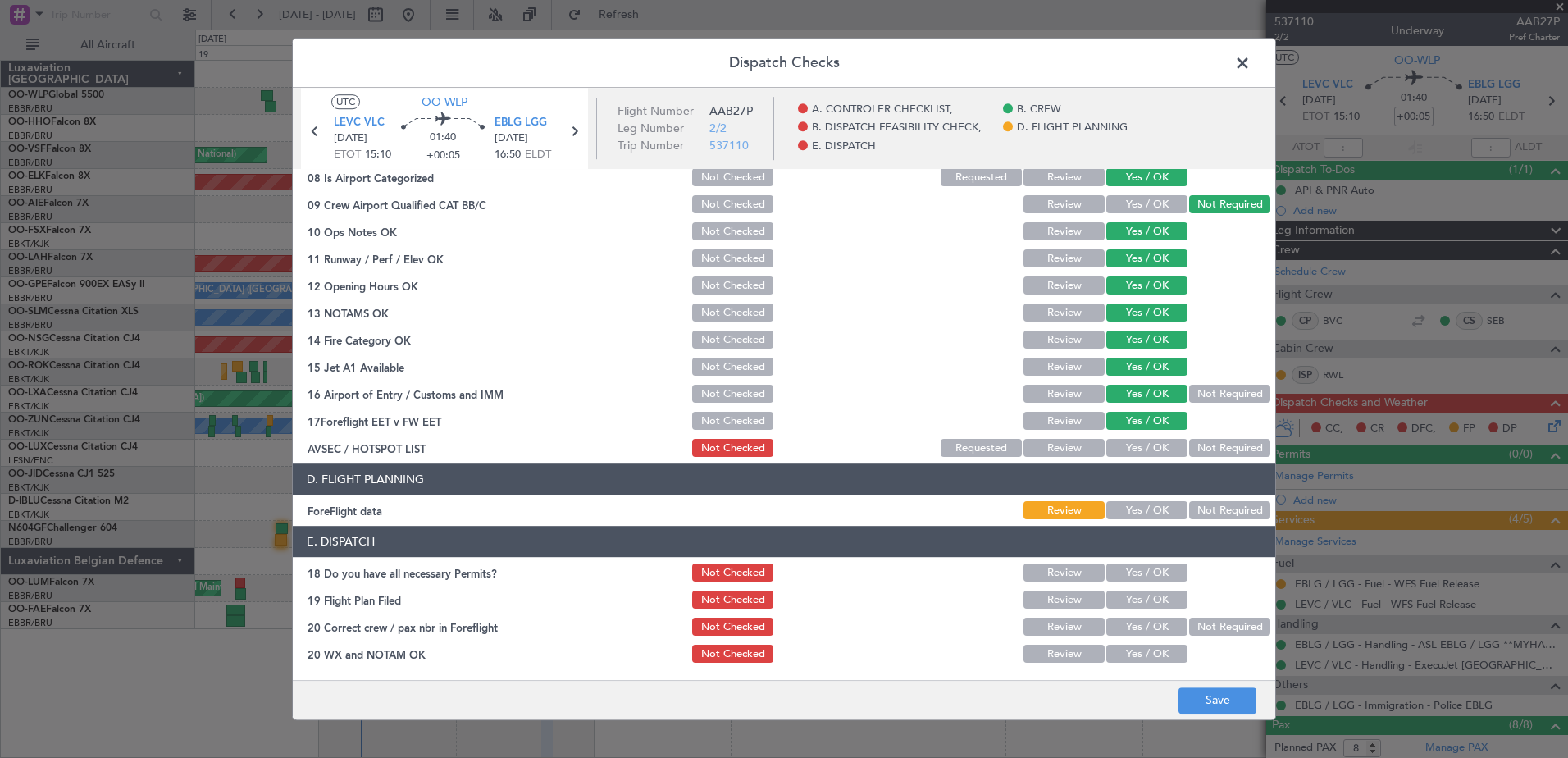
click at [1212, 455] on button "Not Required" at bounding box center [1230, 449] width 81 height 18
click at [1153, 508] on button "Yes / OK" at bounding box center [1147, 511] width 81 height 18
click at [1145, 571] on button "Yes / OK" at bounding box center [1147, 573] width 81 height 18
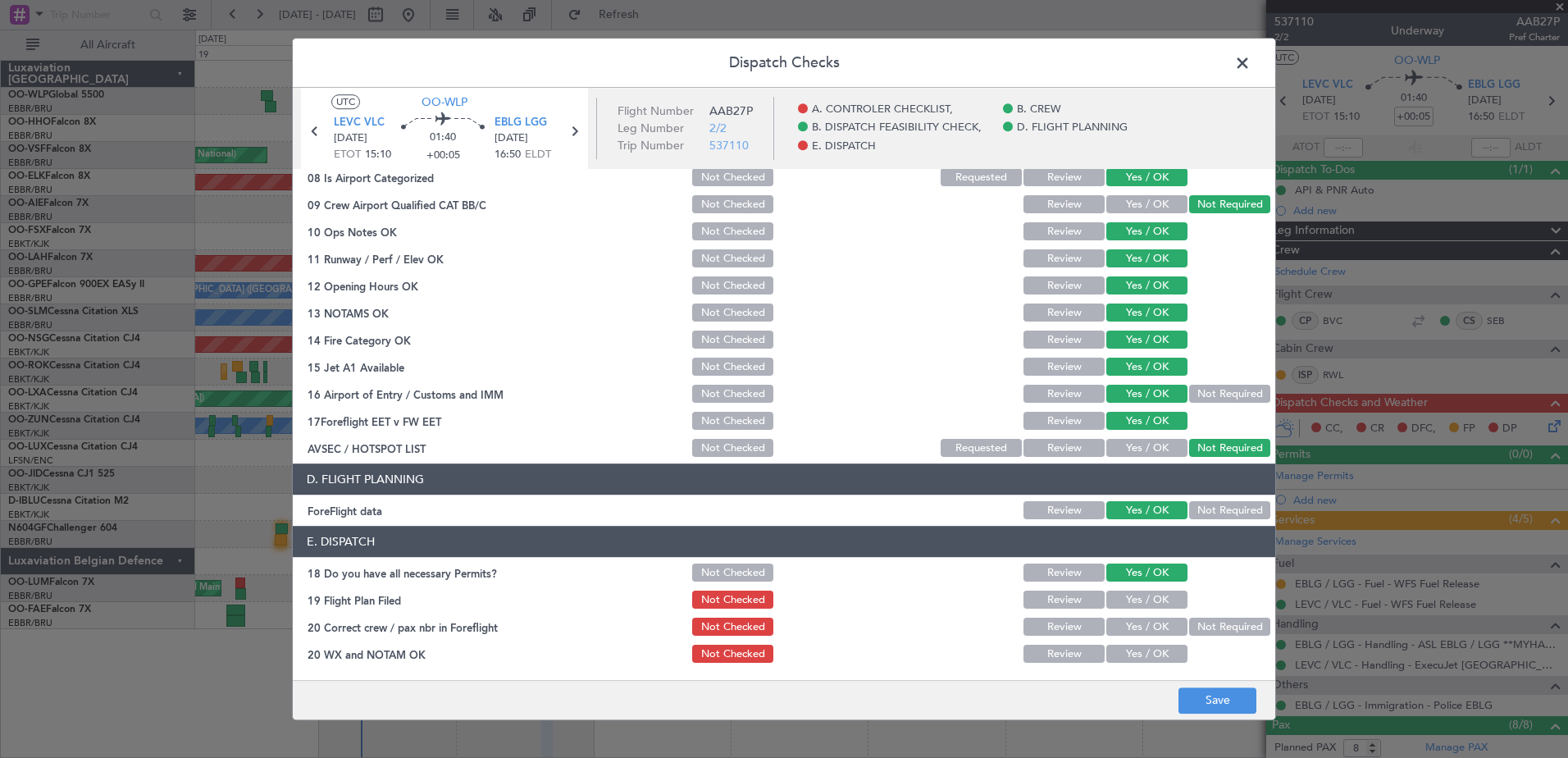
click at [1148, 599] on button "Yes / OK" at bounding box center [1147, 601] width 81 height 18
drag, startPoint x: 1150, startPoint y: 624, endPoint x: 1147, endPoint y: 645, distance: 21.2
click at [1150, 627] on button "Yes / OK" at bounding box center [1147, 627] width 81 height 18
click at [1145, 653] on button "Yes / OK" at bounding box center [1147, 654] width 81 height 18
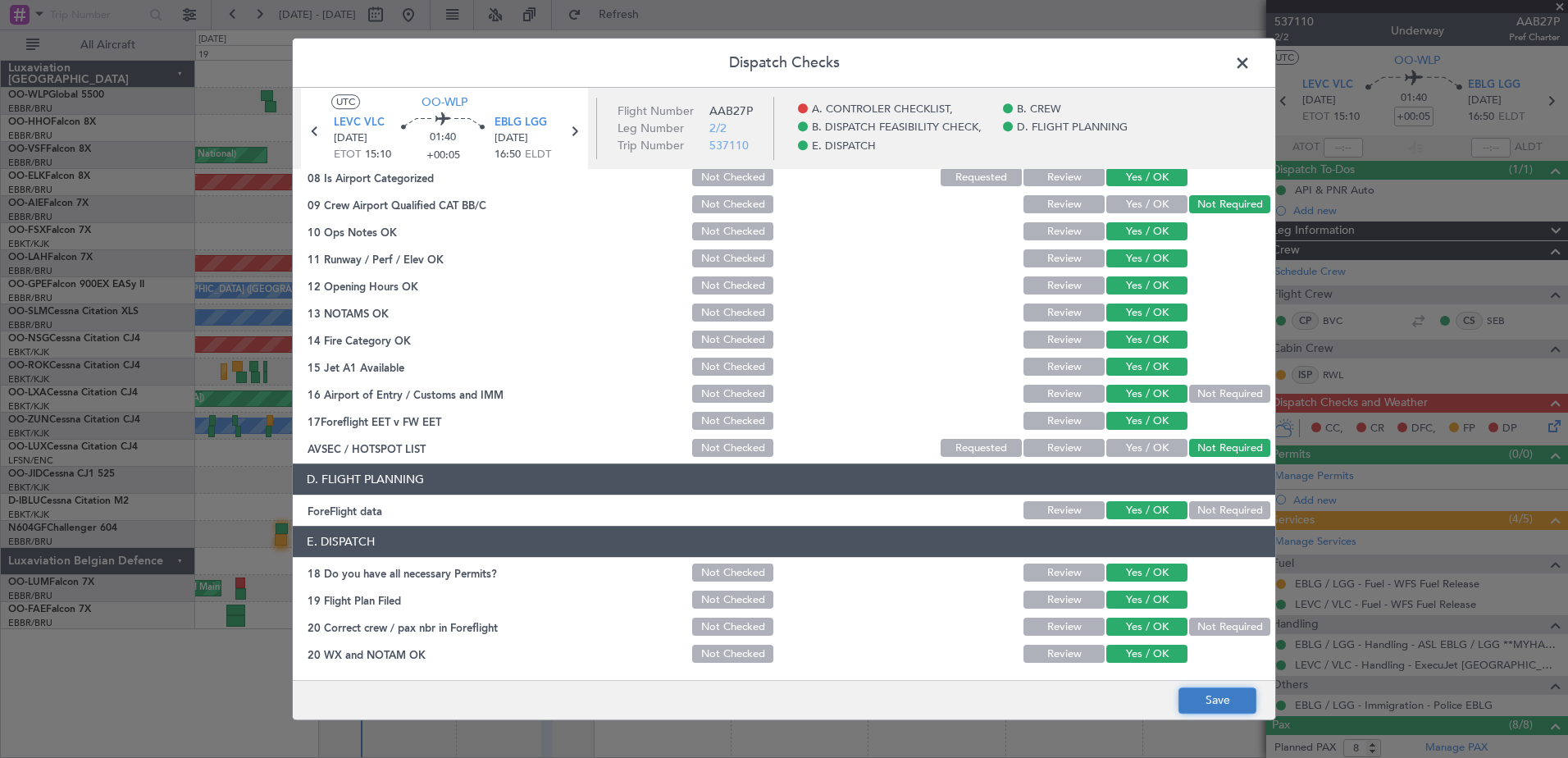
click at [1218, 691] on button "Save" at bounding box center [1218, 700] width 78 height 26
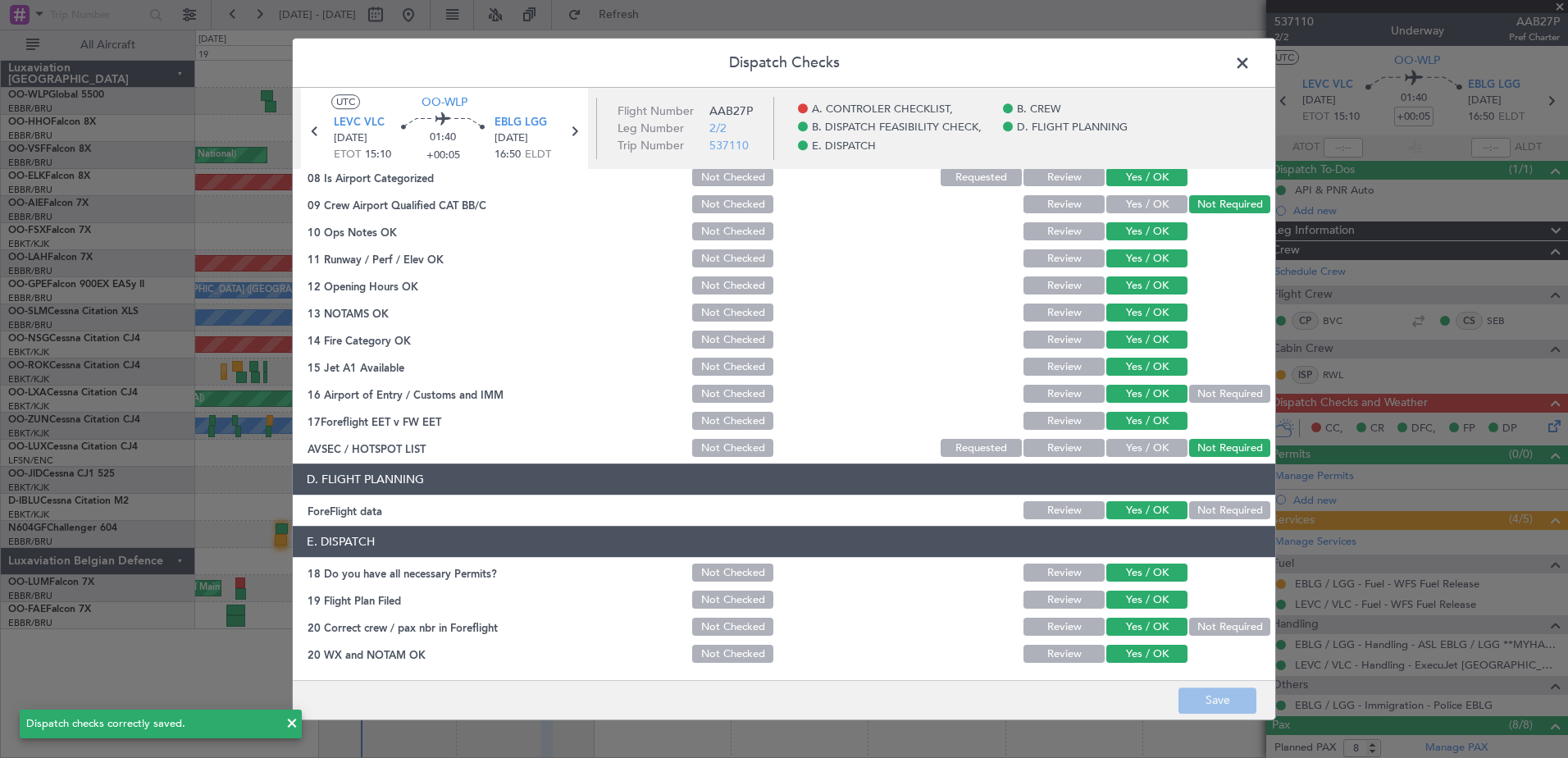
click at [1250, 62] on span at bounding box center [1250, 67] width 0 height 33
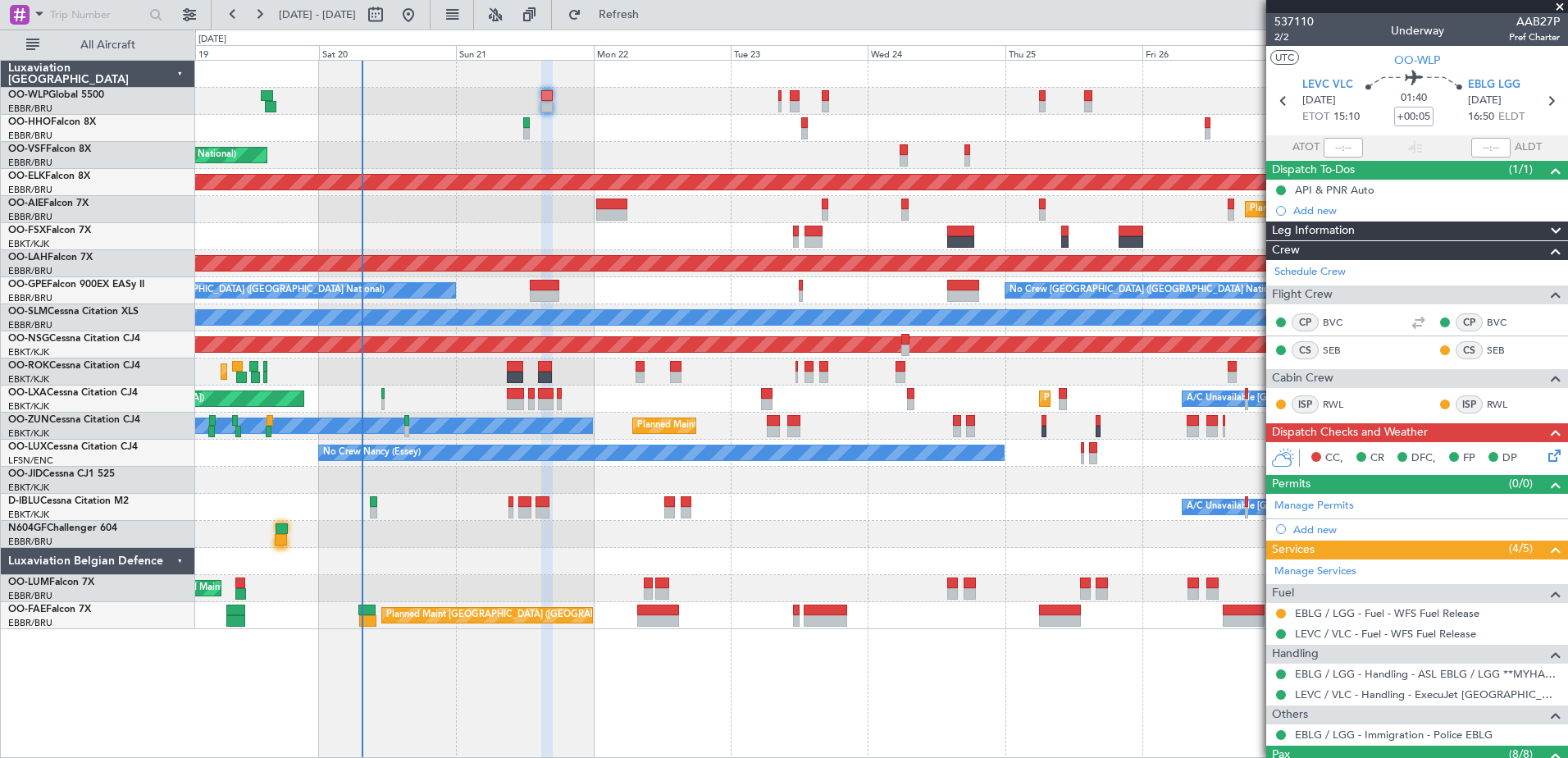
click at [1545, 460] on icon at bounding box center [1552, 452] width 14 height 14
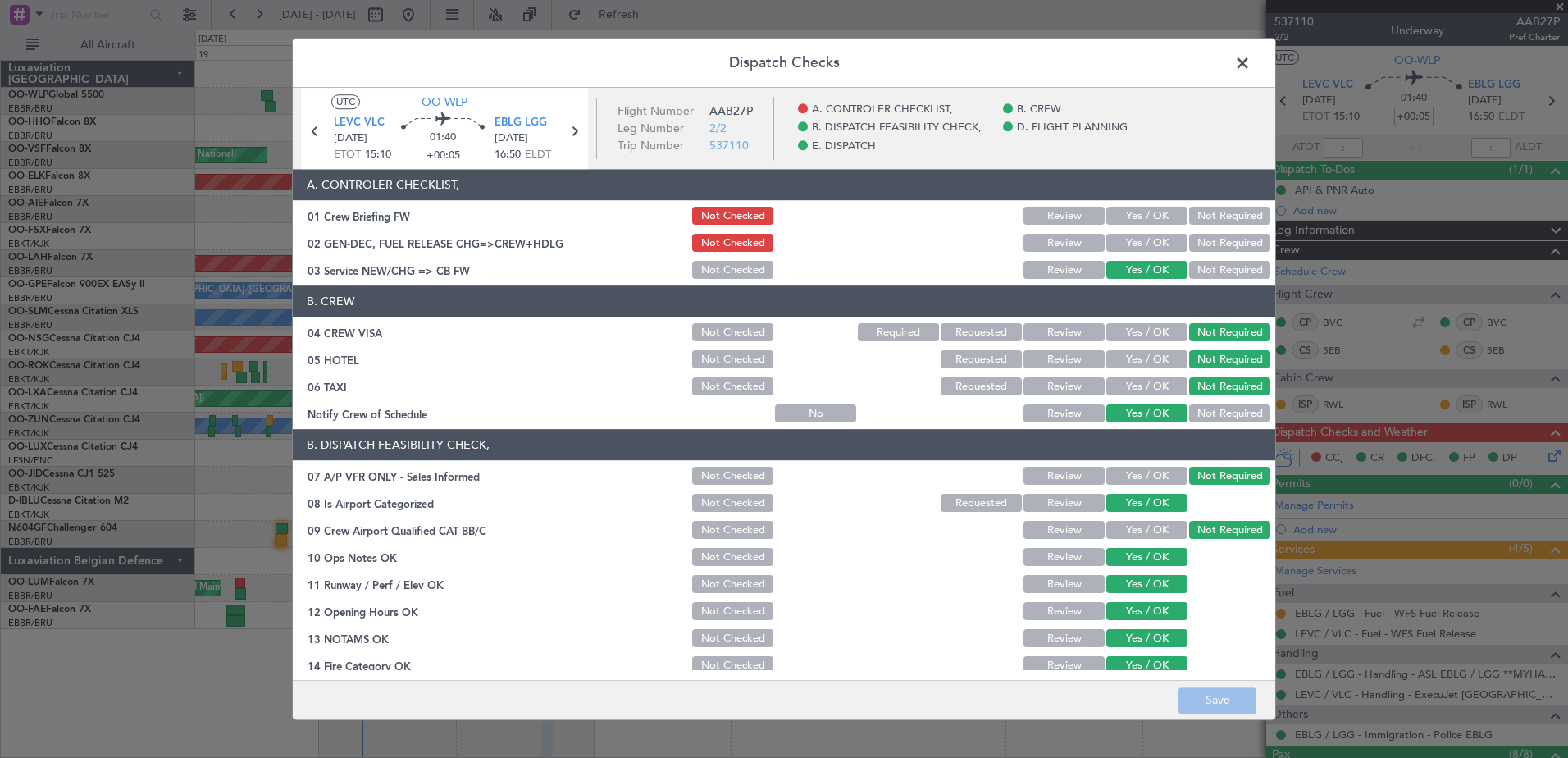
click at [1250, 60] on span at bounding box center [1250, 67] width 0 height 33
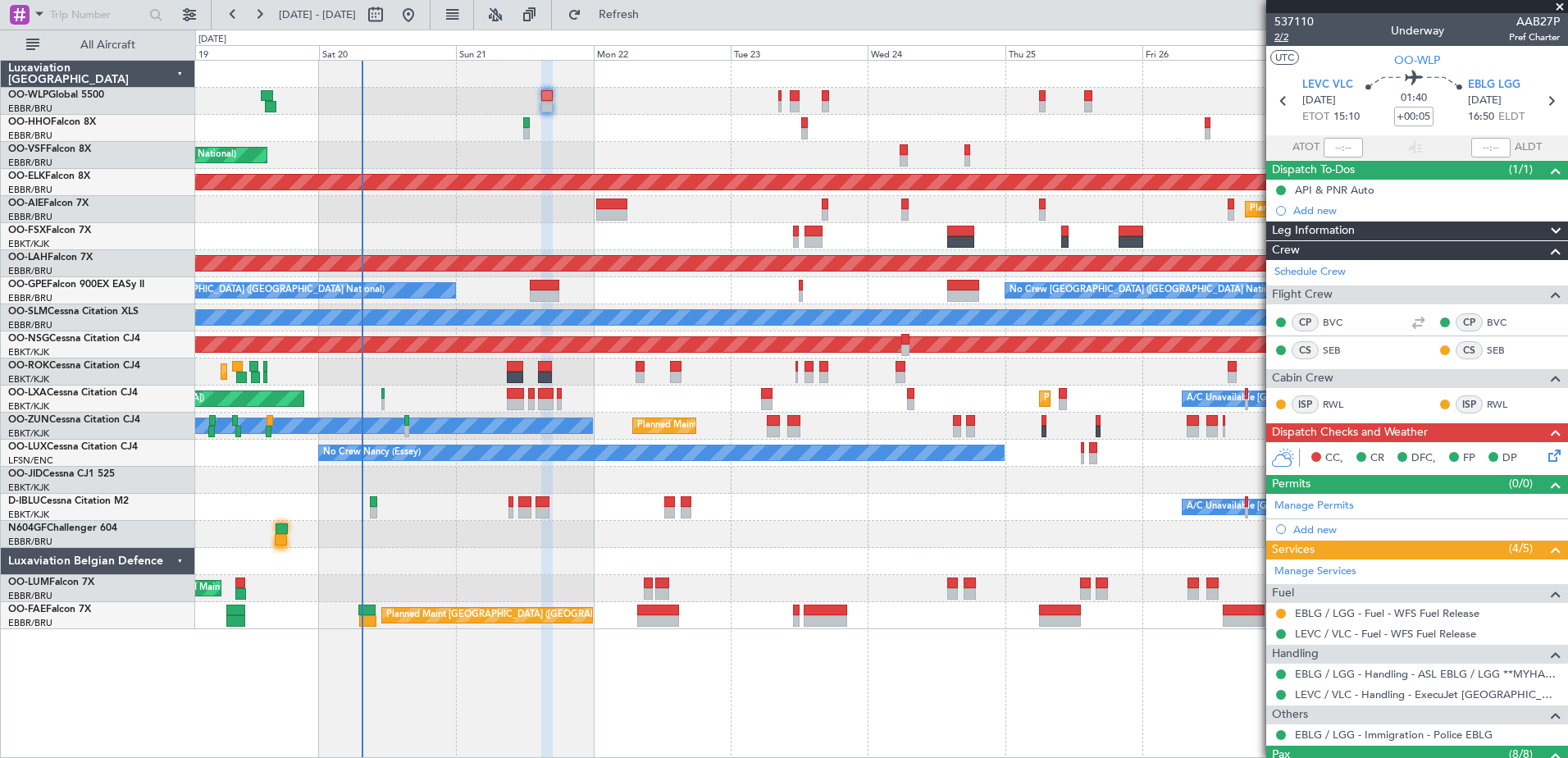
click at [1287, 40] on span "2/2" at bounding box center [1295, 37] width 40 height 14
click at [1283, 40] on span "2/2" at bounding box center [1295, 37] width 40 height 14
click at [1320, 276] on link "Schedule Crew" at bounding box center [1310, 272] width 71 height 16
click at [1545, 453] on icon at bounding box center [1552, 452] width 14 height 14
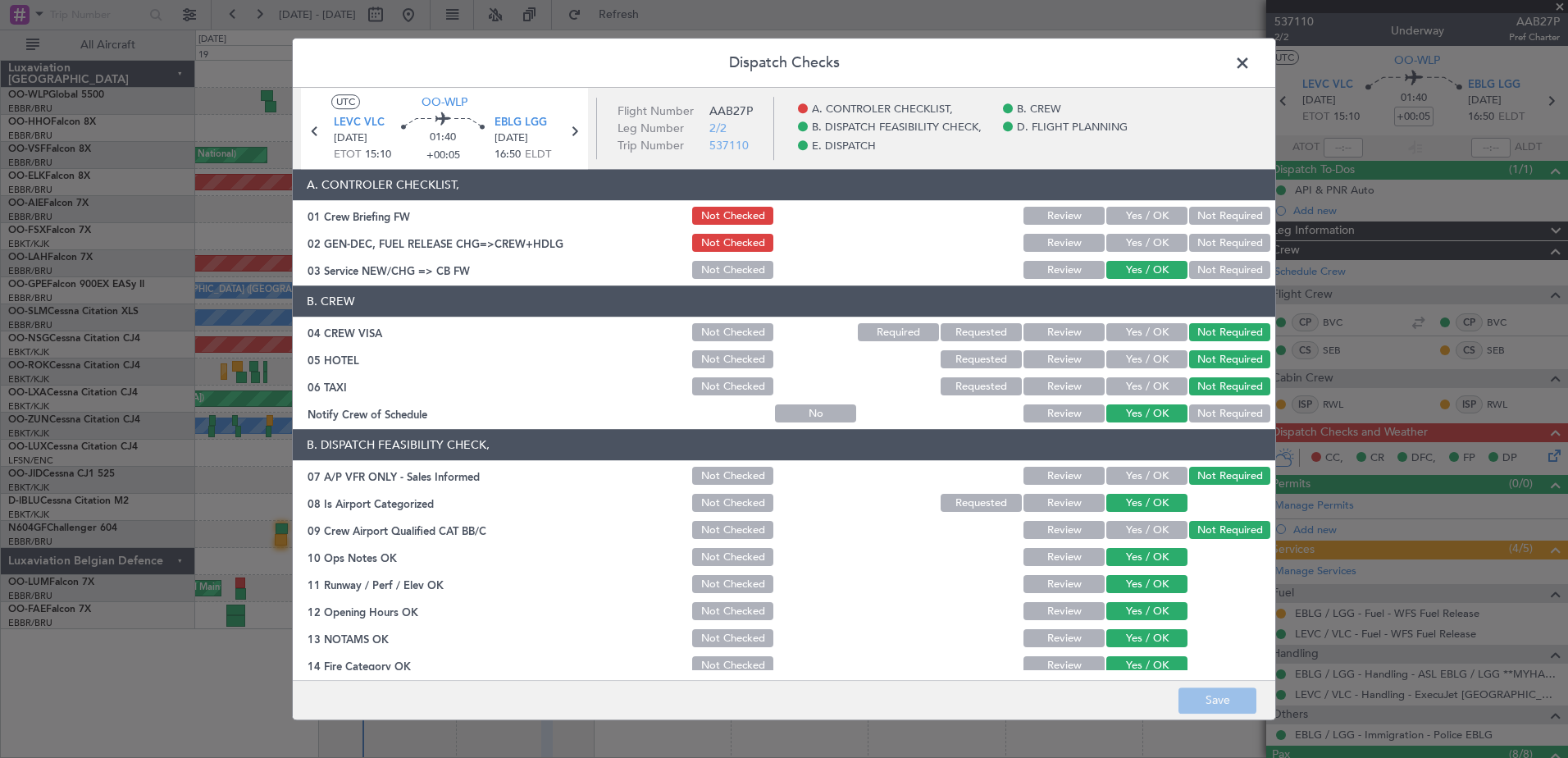
click at [1155, 241] on button "Yes / OK" at bounding box center [1147, 243] width 81 height 18
click at [1145, 217] on button "Yes / OK" at bounding box center [1147, 216] width 81 height 18
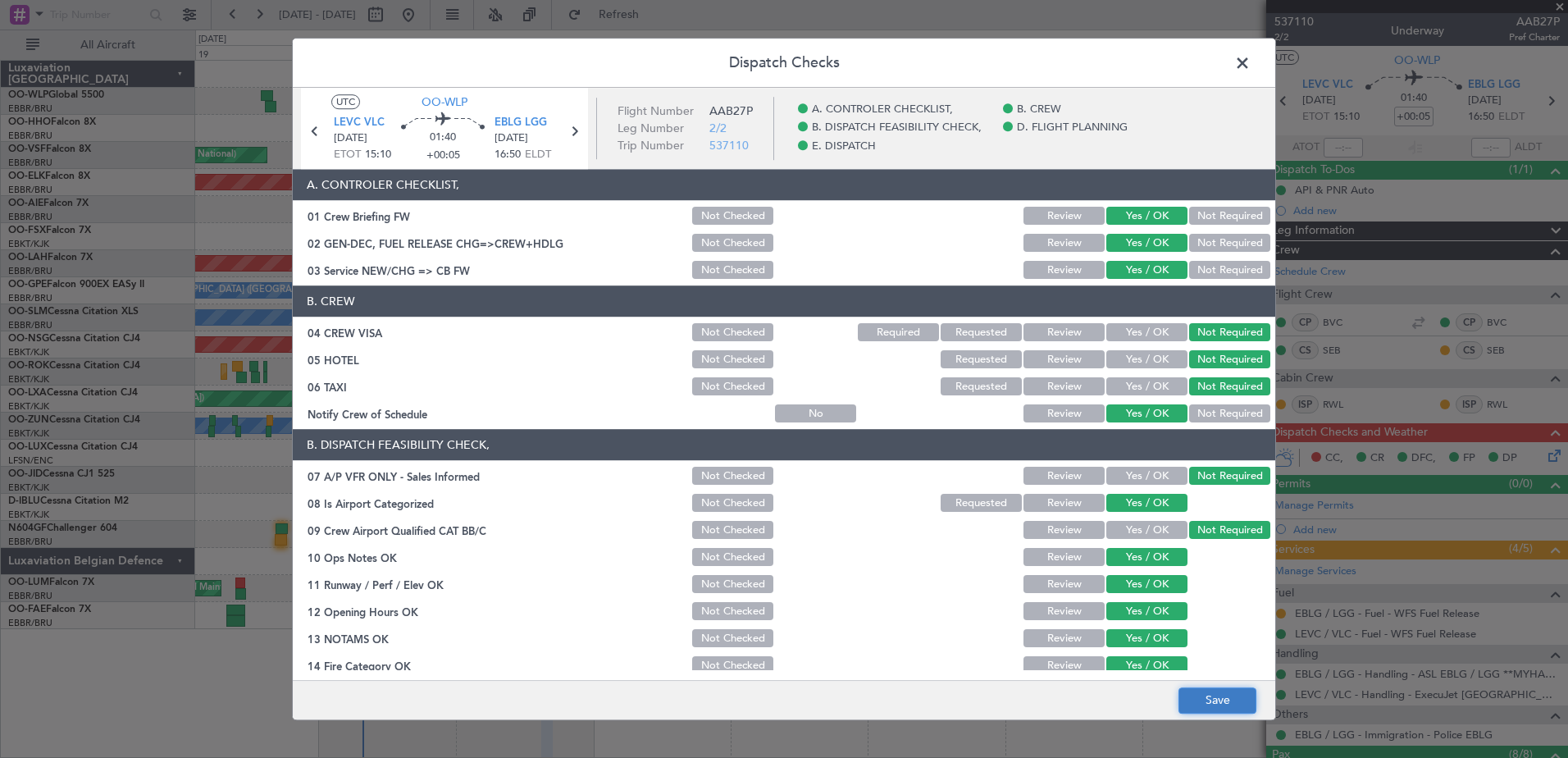
click at [1225, 701] on button "Save" at bounding box center [1218, 700] width 78 height 26
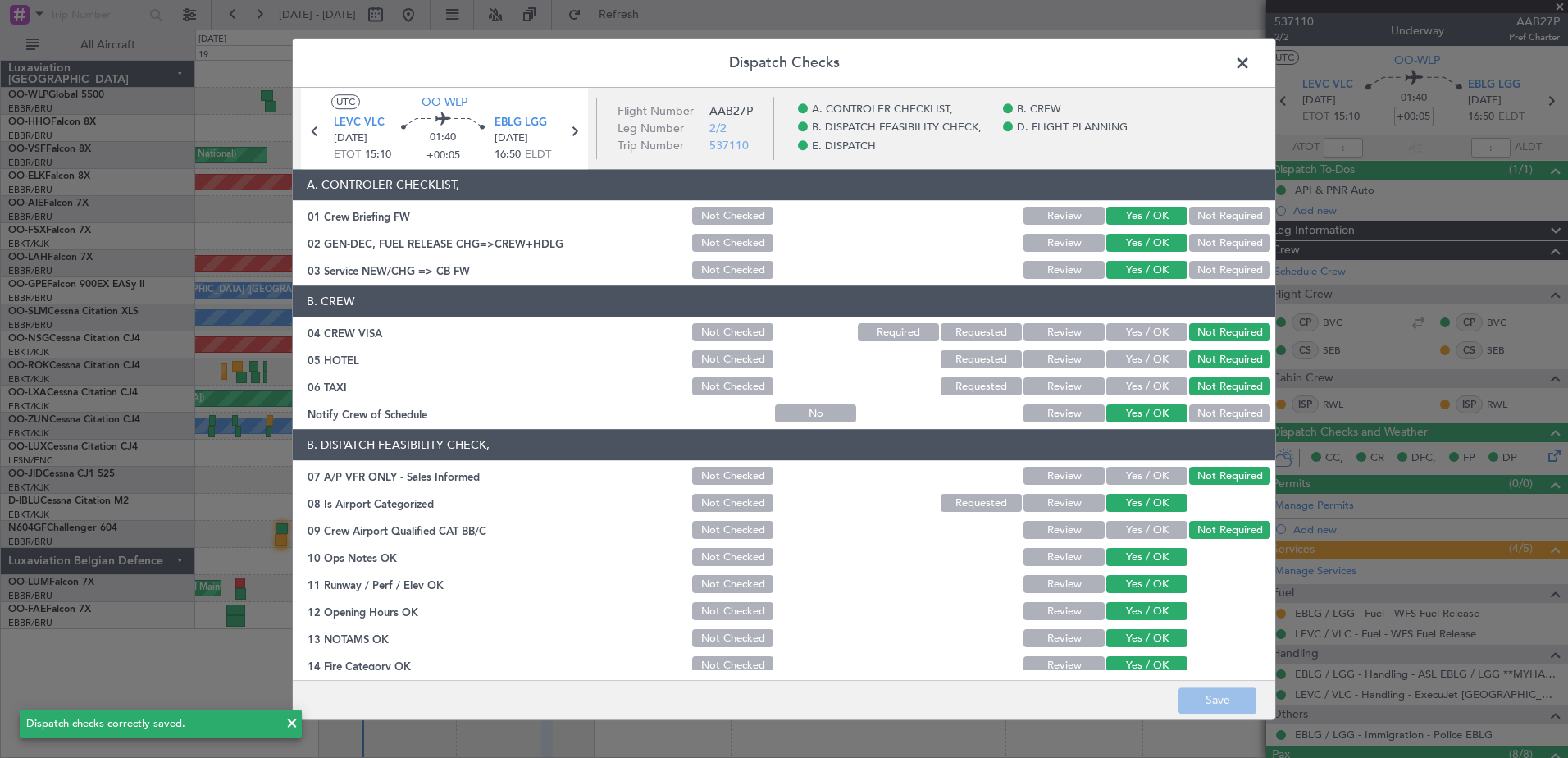
click at [1250, 59] on span at bounding box center [1250, 67] width 0 height 33
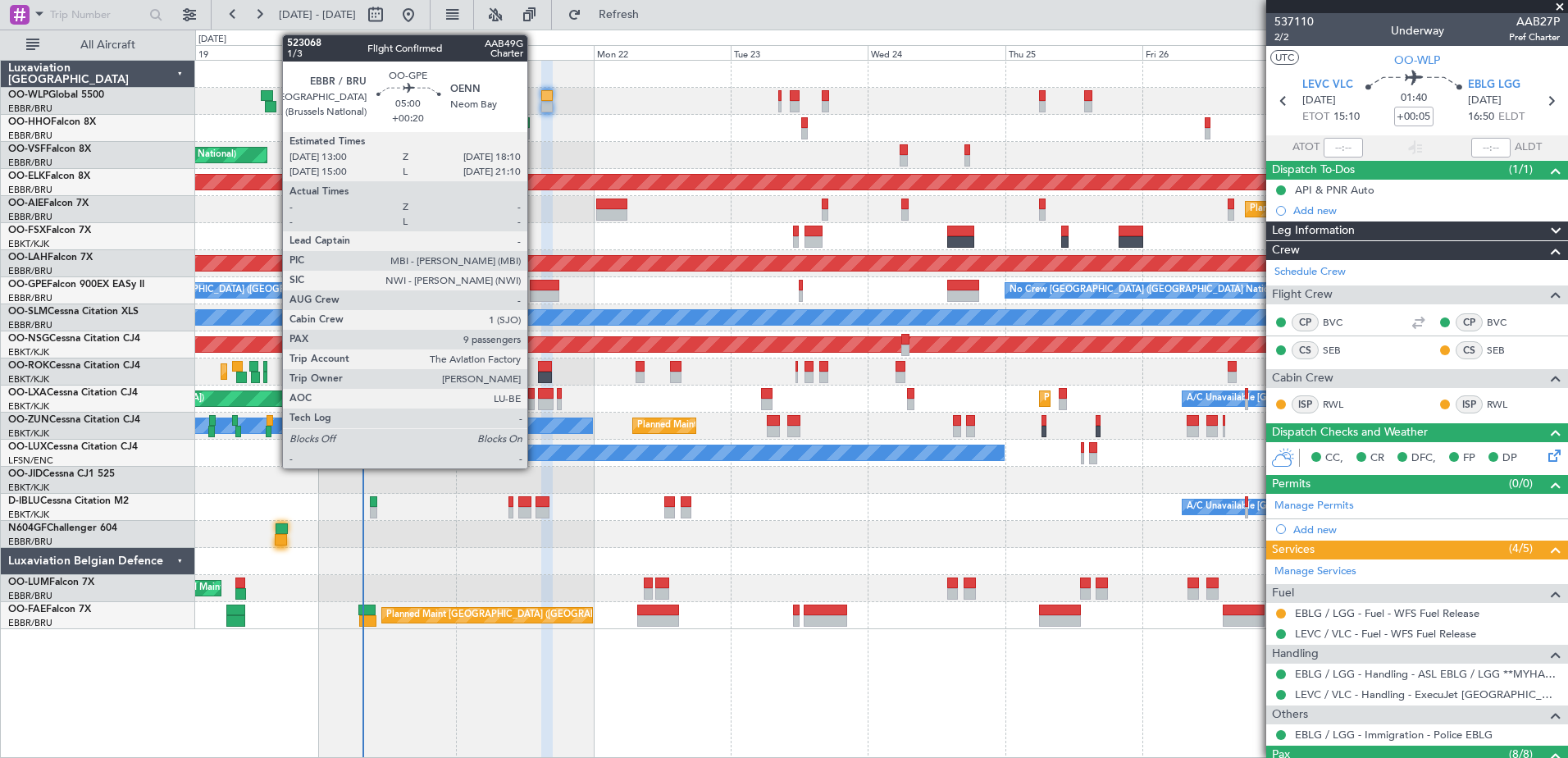
click at [535, 292] on div at bounding box center [546, 296] width 31 height 12
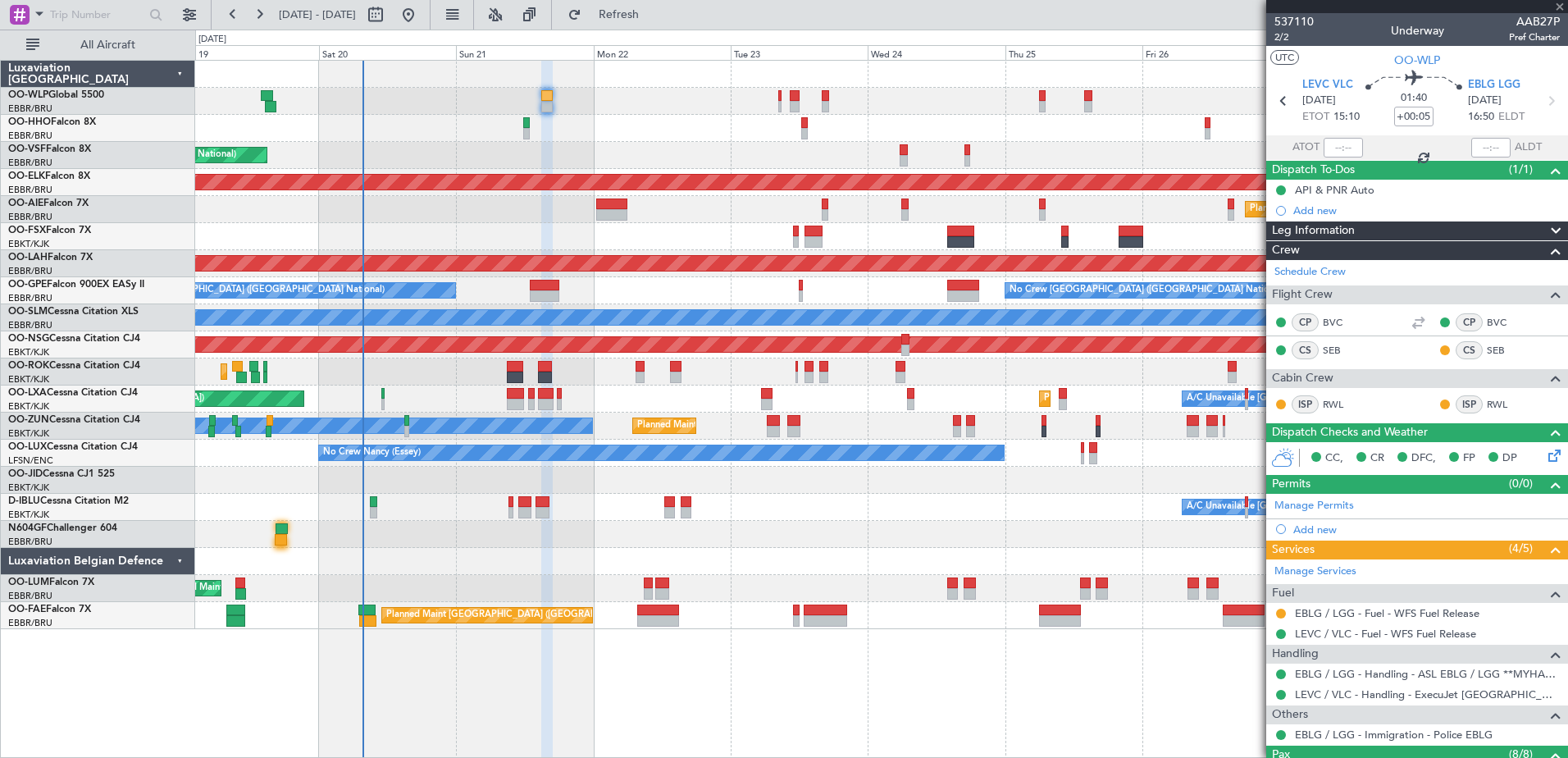
type input "+00:20"
type input "9"
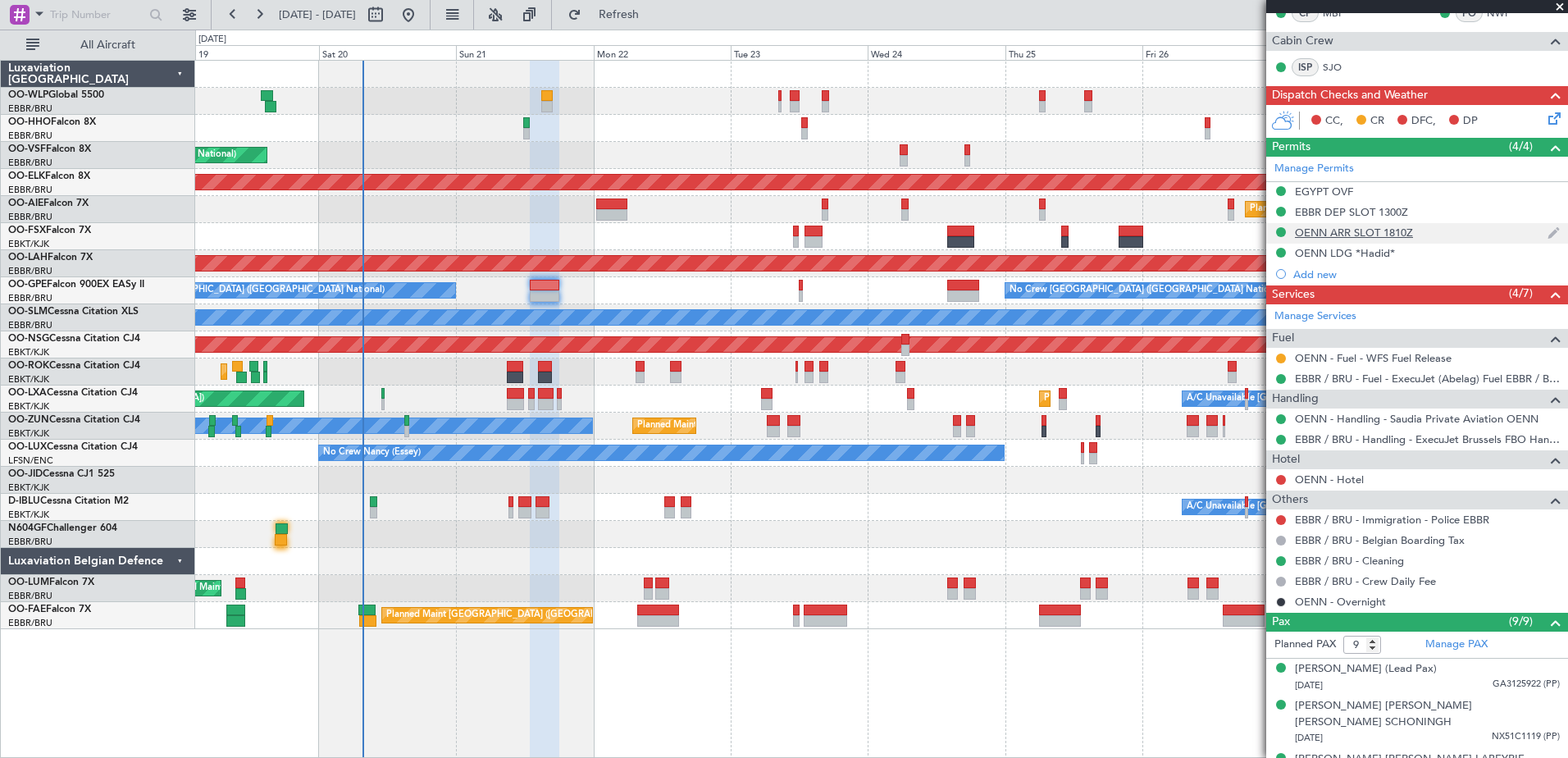
scroll to position [410, 0]
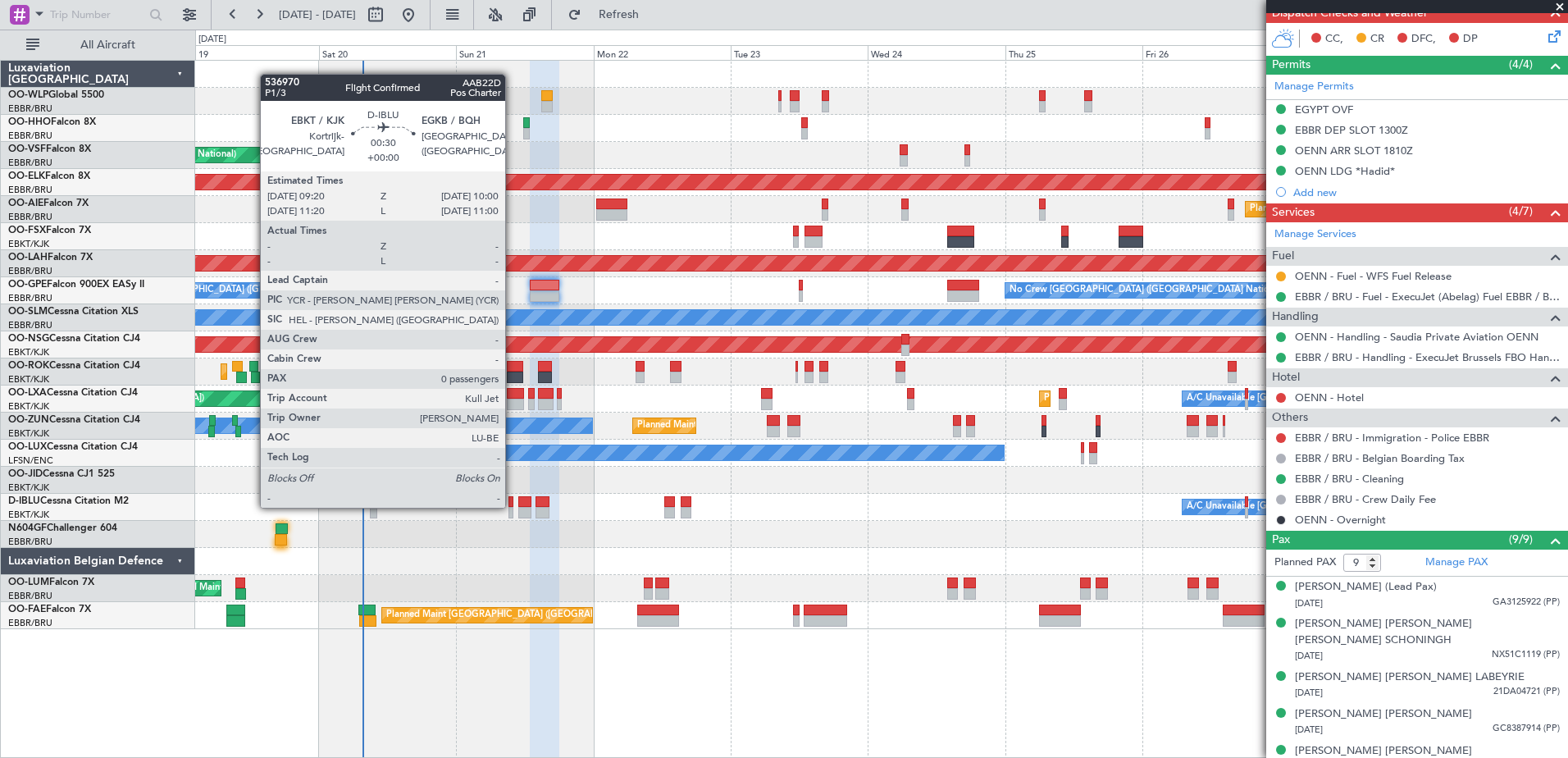
click at [513, 506] on div at bounding box center [510, 501] width 5 height 12
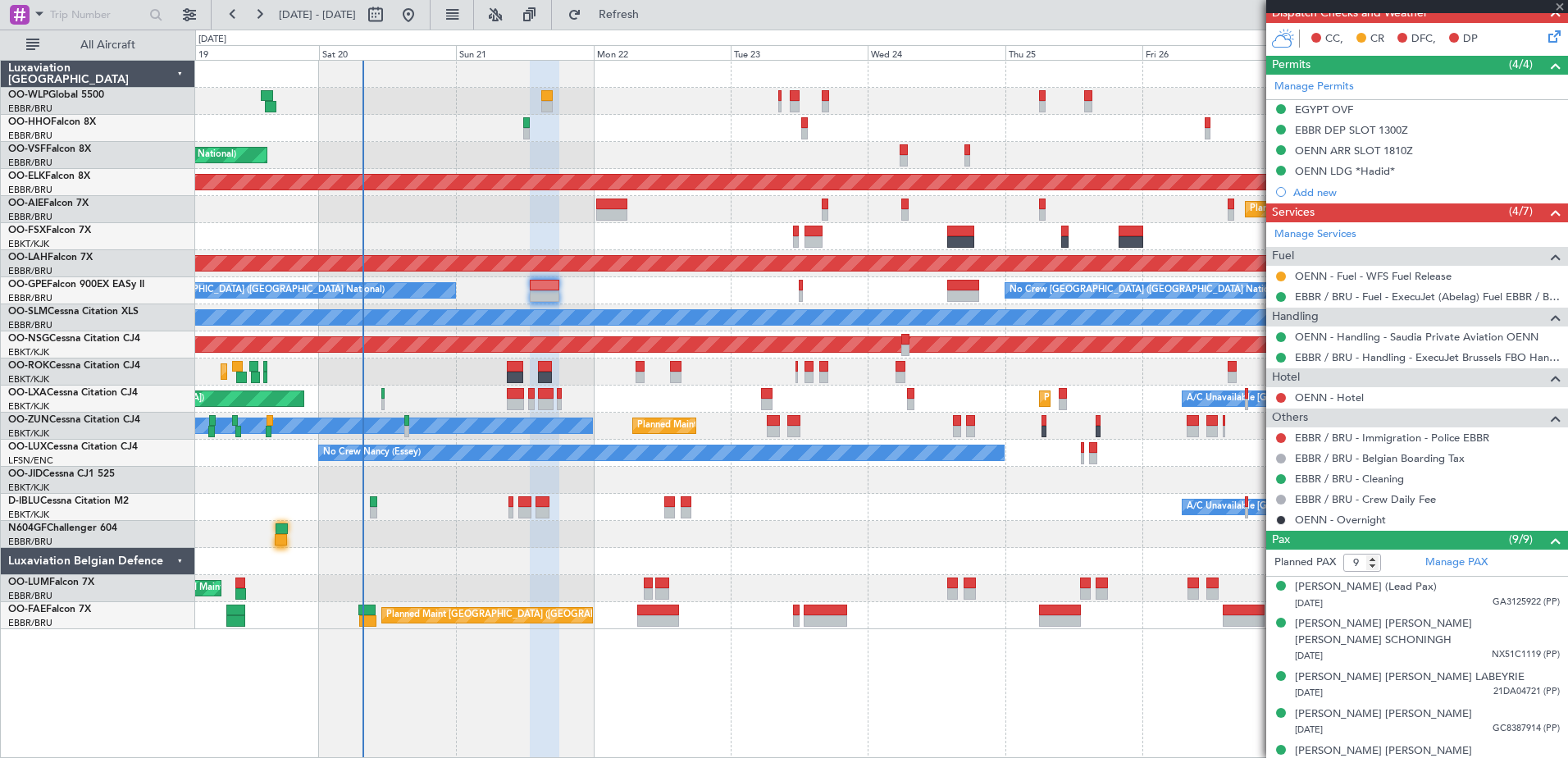
type input "0"
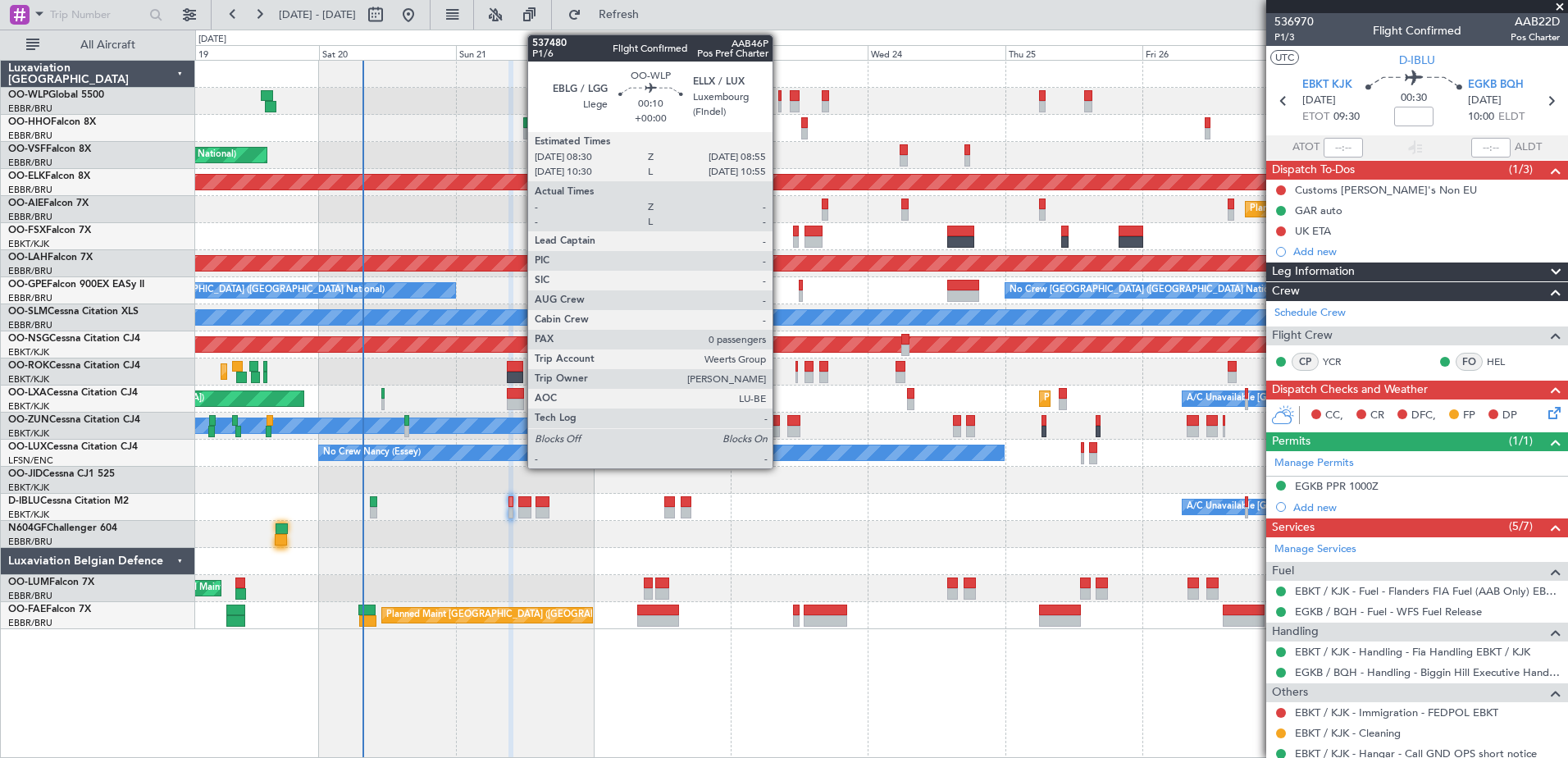
click at [780, 101] on div at bounding box center [779, 106] width 3 height 12
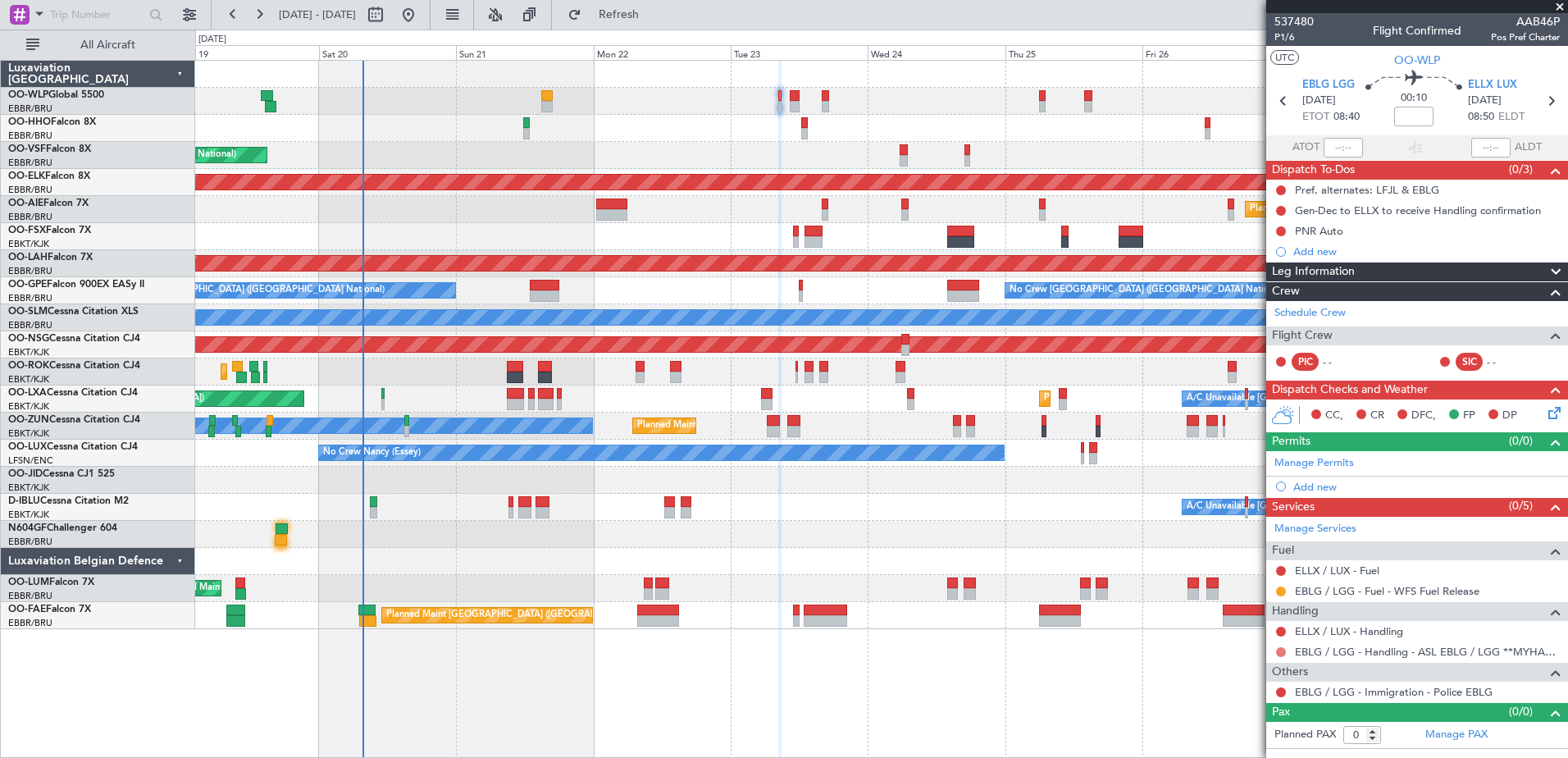
click at [1285, 650] on button at bounding box center [1280, 651] width 10 height 10
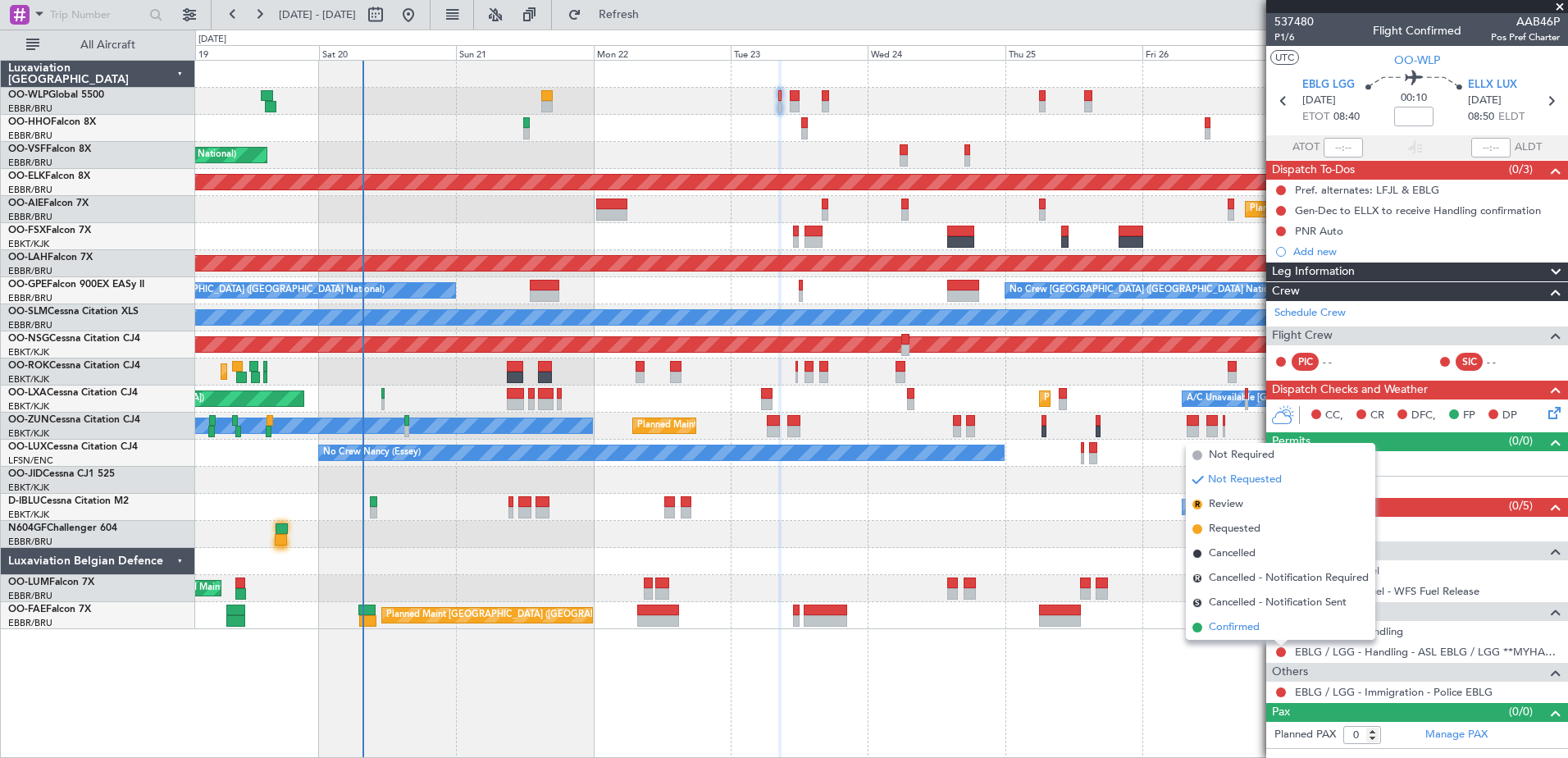
click at [1241, 626] on span "Confirmed" at bounding box center [1234, 627] width 51 height 16
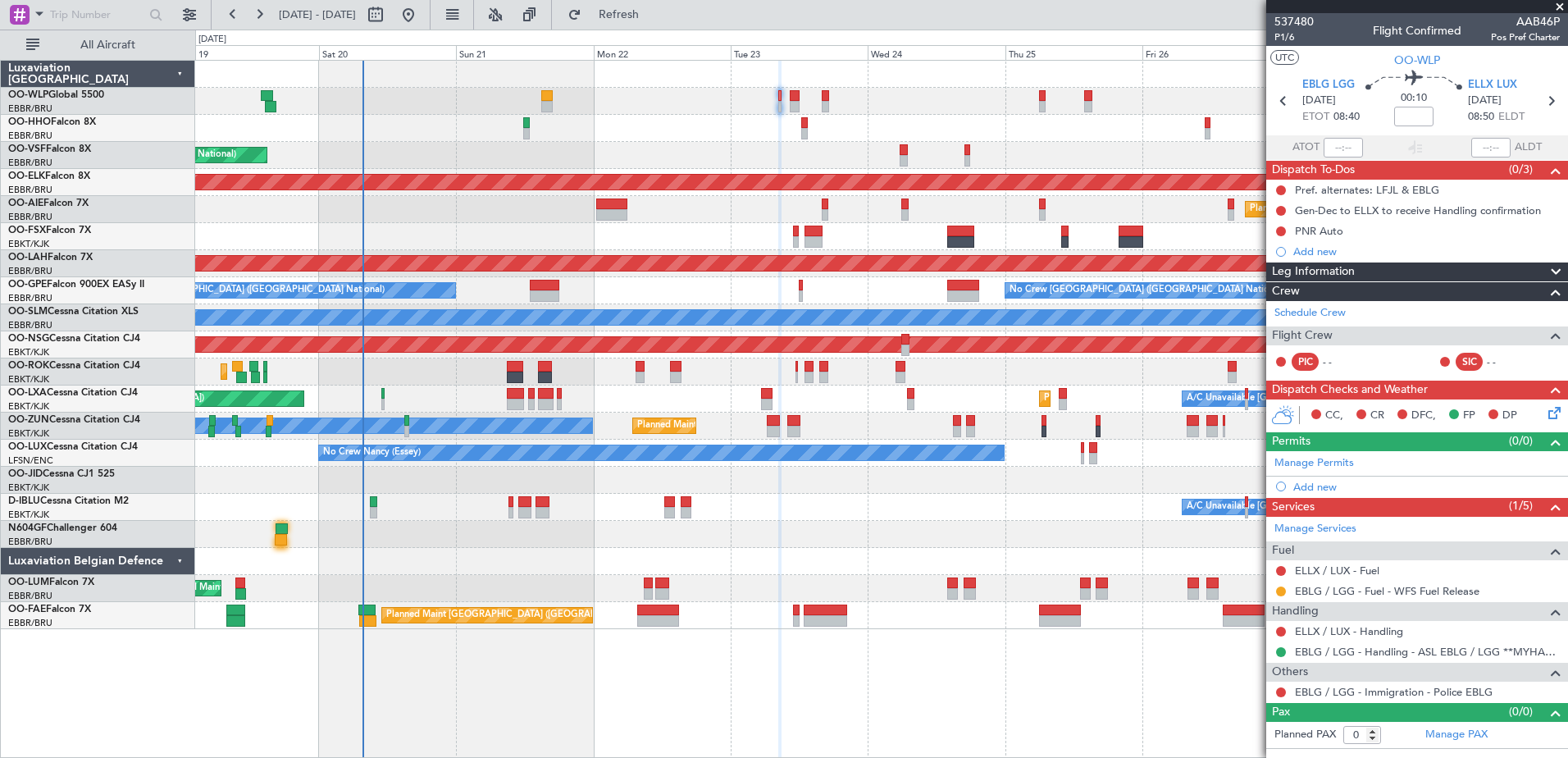
click at [514, 510] on div "A/C Unavailable Kortrijk-Wevelgem A/C Unavailable Brussels (Brussels National)" at bounding box center [881, 507] width 1373 height 27
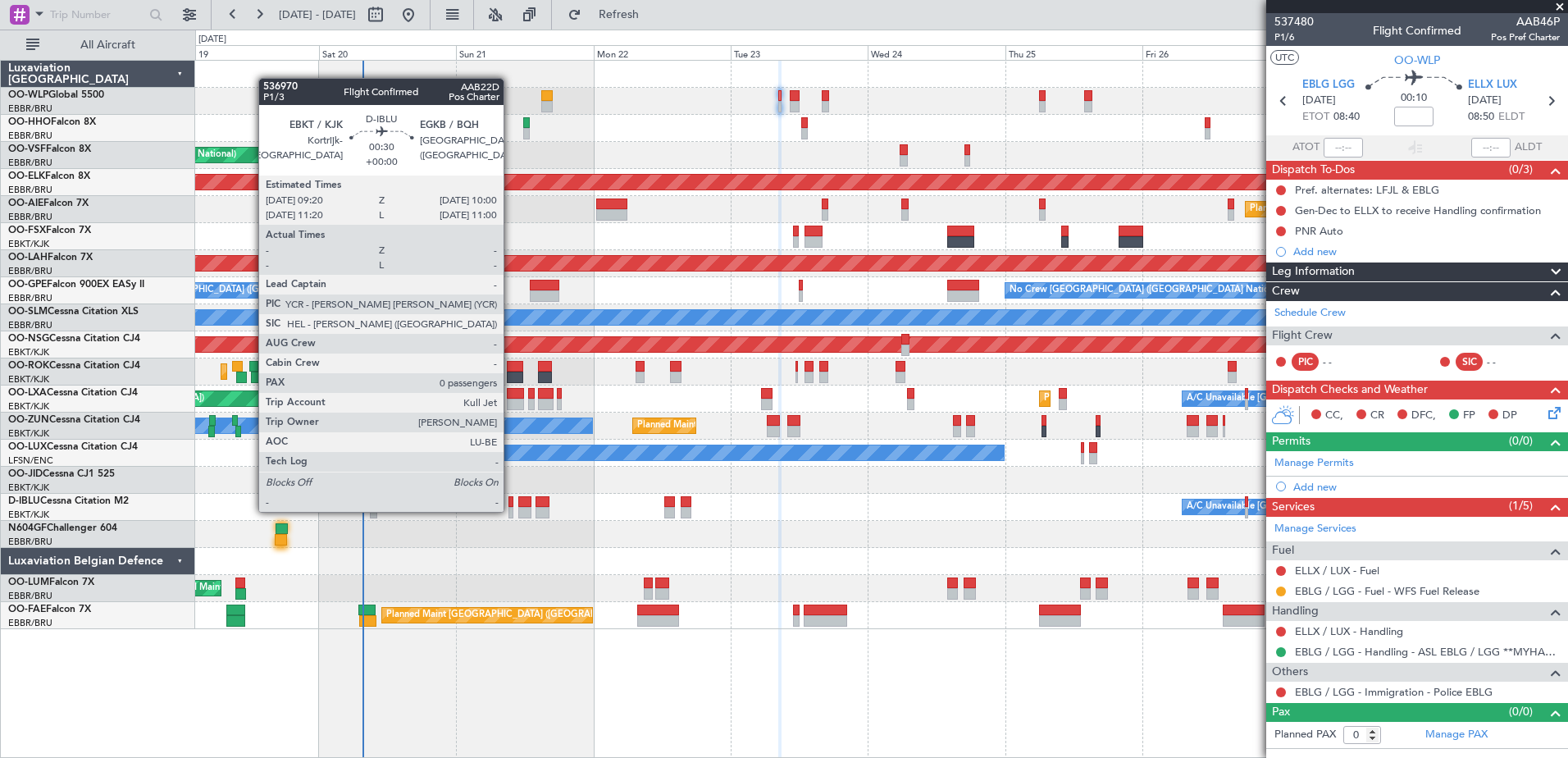
click at [511, 510] on div at bounding box center [510, 512] width 5 height 12
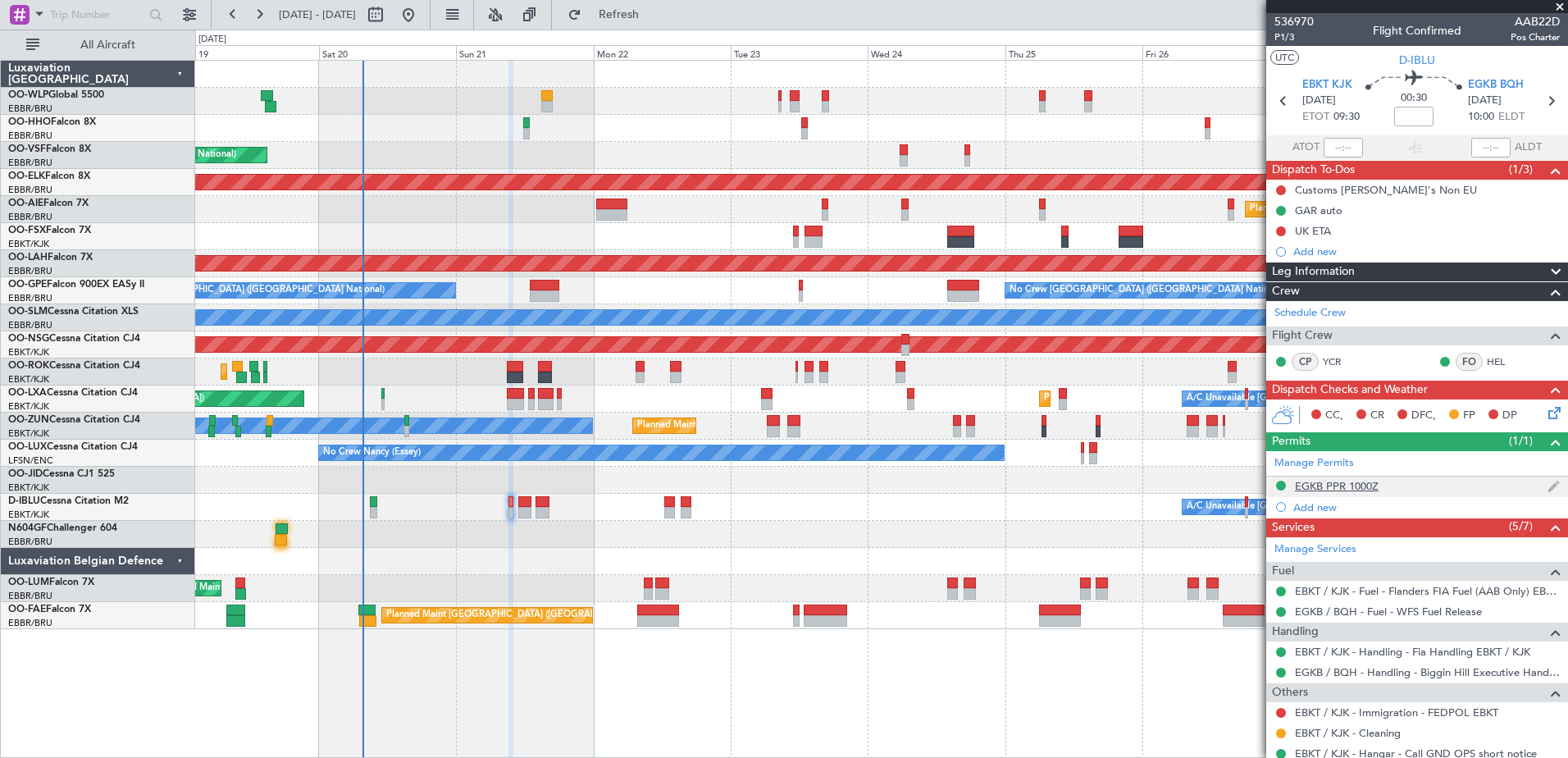
click at [1371, 482] on div "EGKB PPR 1000Z" at bounding box center [1336, 485] width 83 height 14
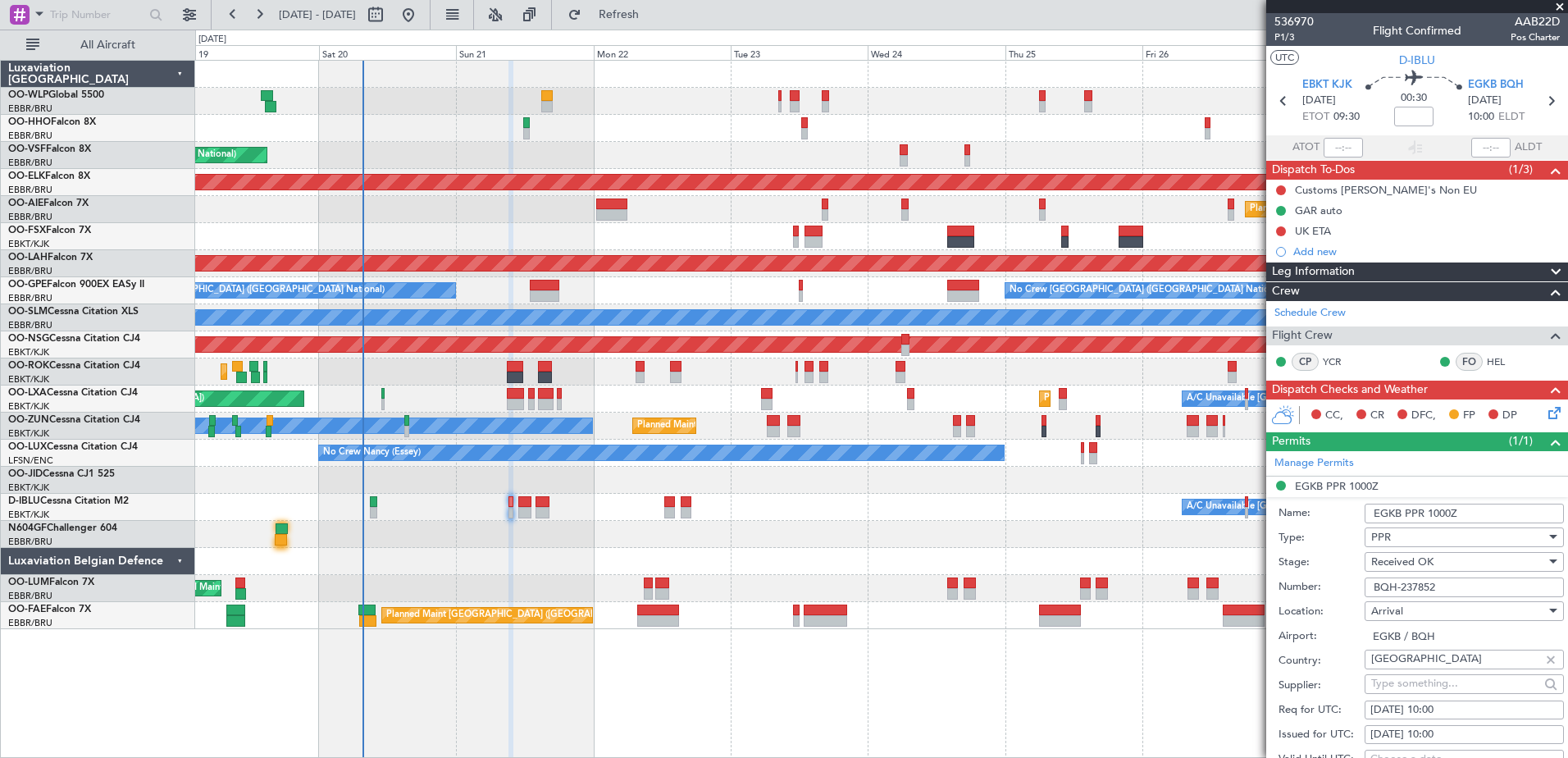
drag, startPoint x: 1449, startPoint y: 590, endPoint x: 1345, endPoint y: 576, distance: 104.9
click at [1345, 576] on div "Number: BQH-237852" at bounding box center [1421, 586] width 285 height 24
click at [1545, 413] on icon at bounding box center [1552, 410] width 14 height 14
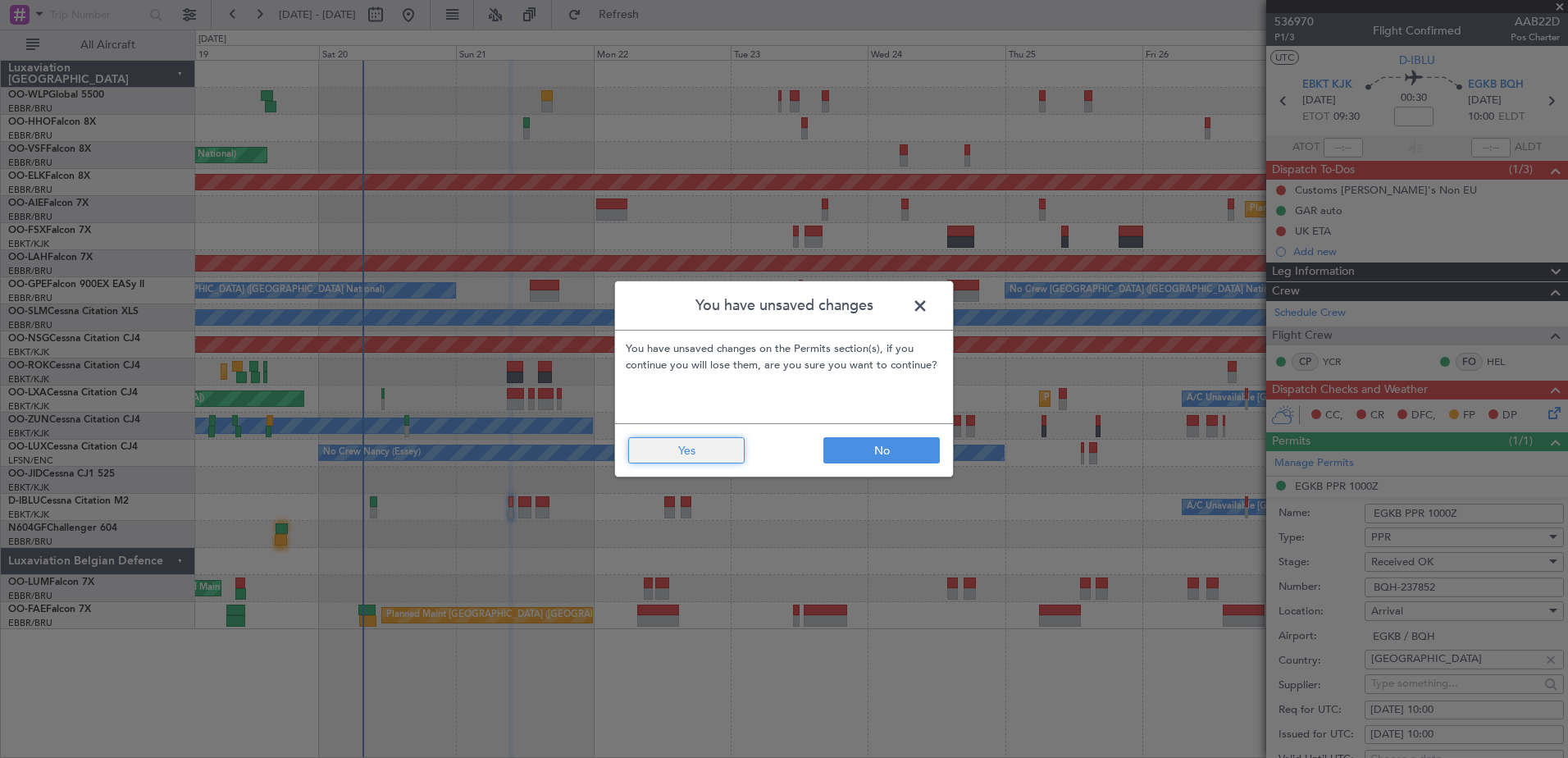
click at [672, 453] on button "Yes" at bounding box center [686, 450] width 117 height 26
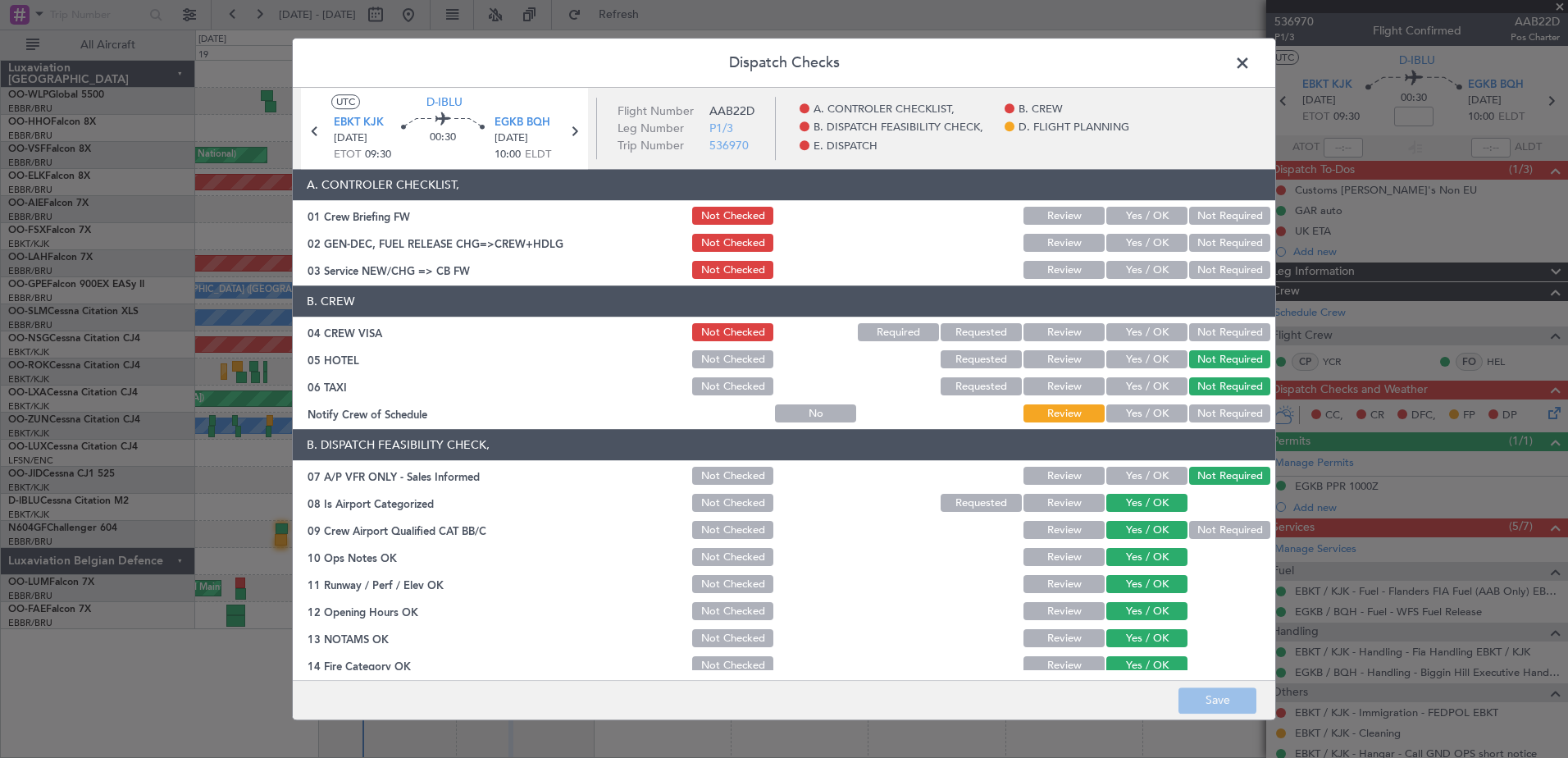
click at [1154, 412] on button "Yes / OK" at bounding box center [1147, 414] width 81 height 18
click at [1154, 282] on article "A. CONTROLER CHECKLIST, 01 Crew Briefing FW Not Checked Review Yes / OK Not Req…" at bounding box center [784, 420] width 983 height 500
click at [1156, 273] on button "Yes / OK" at bounding box center [1147, 270] width 81 height 18
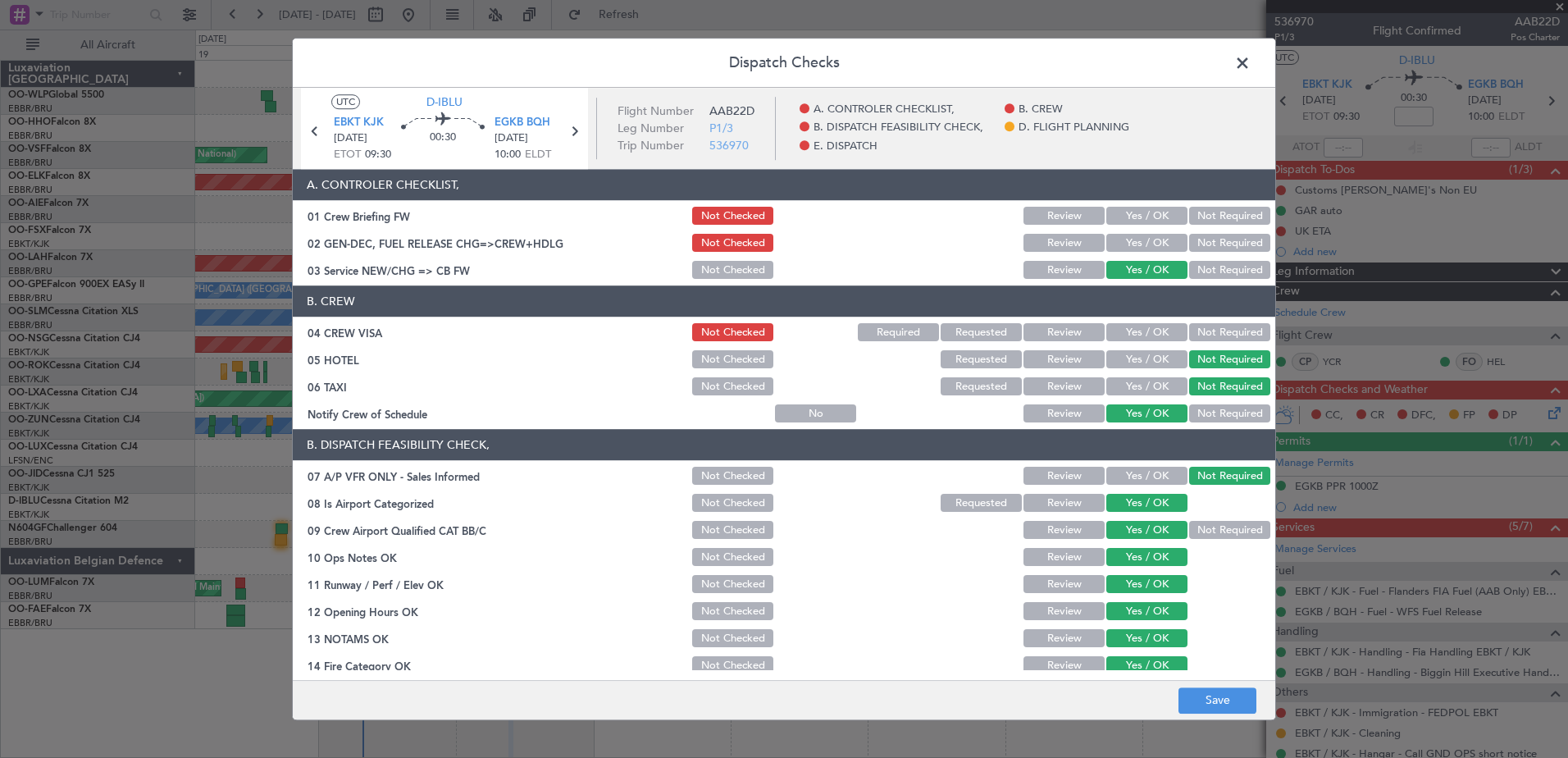
click at [1211, 326] on button "Not Required" at bounding box center [1230, 333] width 81 height 18
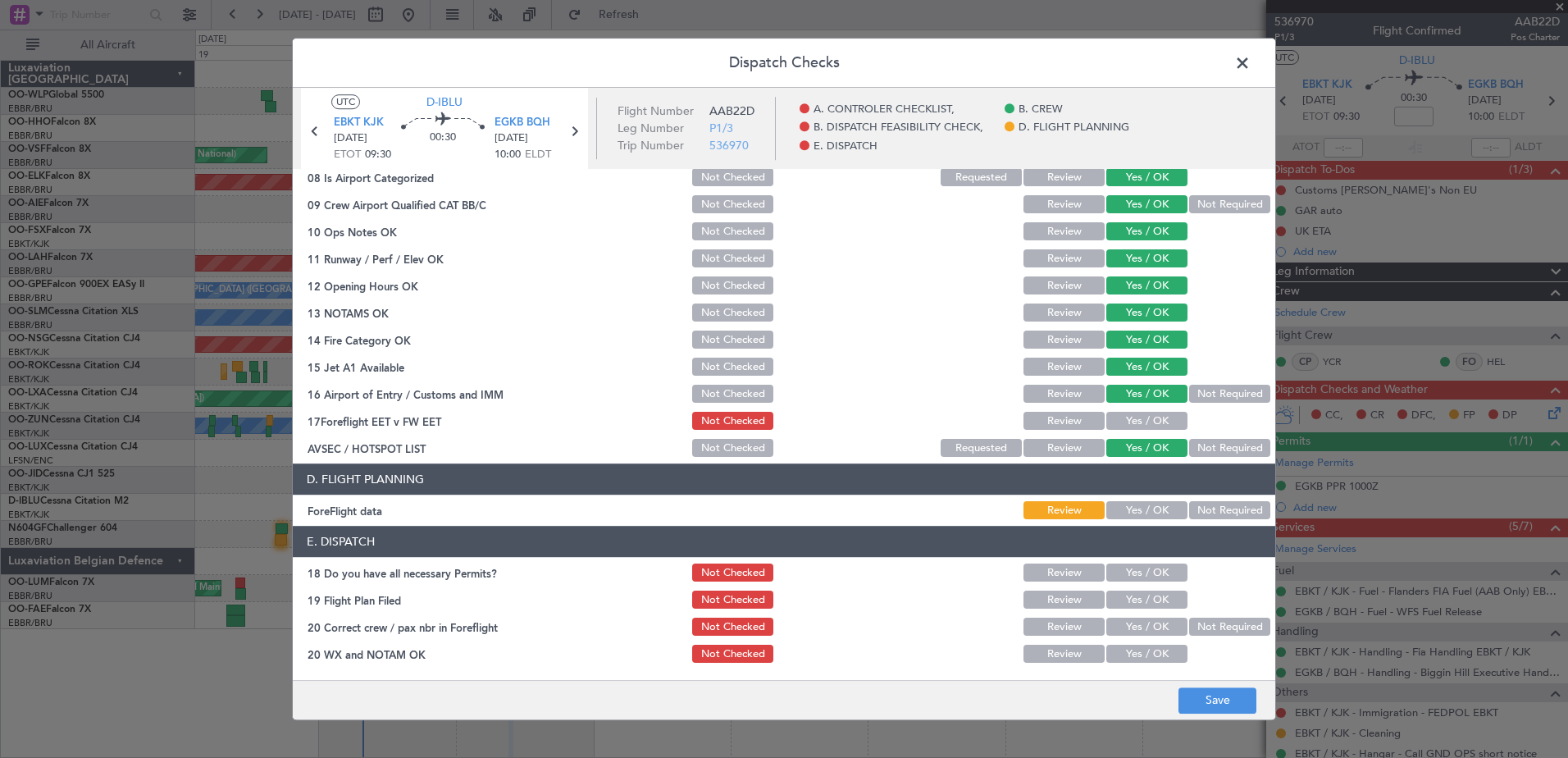
click at [1149, 408] on section "B. DISPATCH FEASIBILITY CHECK, 07 A/P VFR ONLY - Sales Informed Not Checked Rev…" at bounding box center [784, 281] width 983 height 355
click at [1143, 421] on button "Yes / OK" at bounding box center [1147, 422] width 81 height 18
click at [1145, 510] on button "Yes / OK" at bounding box center [1147, 511] width 81 height 18
click at [1145, 582] on button "Yes / OK" at bounding box center [1147, 573] width 81 height 18
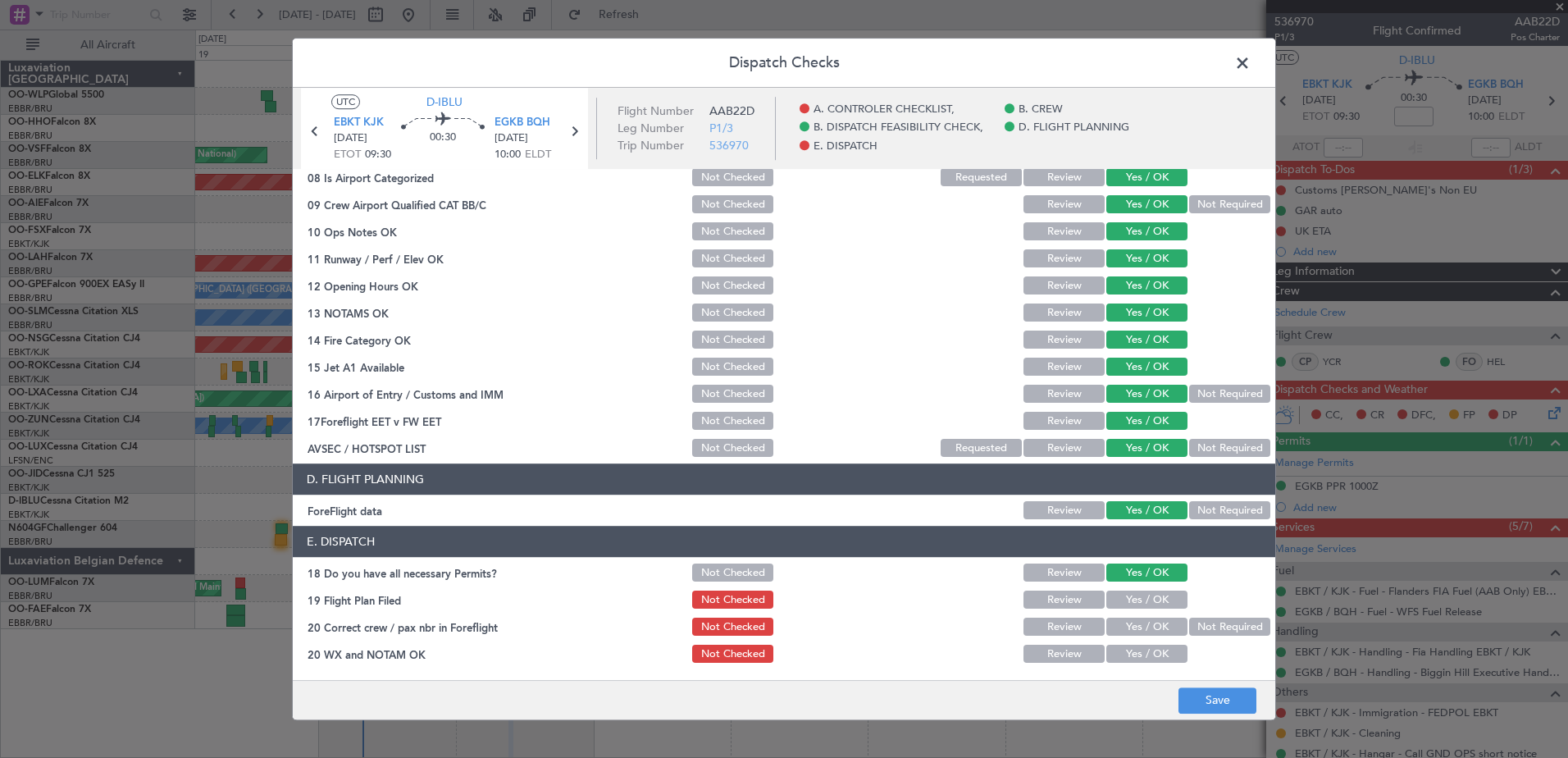
click at [1145, 602] on button "Yes / OK" at bounding box center [1147, 601] width 81 height 18
click at [1145, 621] on button "Yes / OK" at bounding box center [1147, 627] width 81 height 18
click at [1146, 652] on button "Yes / OK" at bounding box center [1147, 654] width 81 height 18
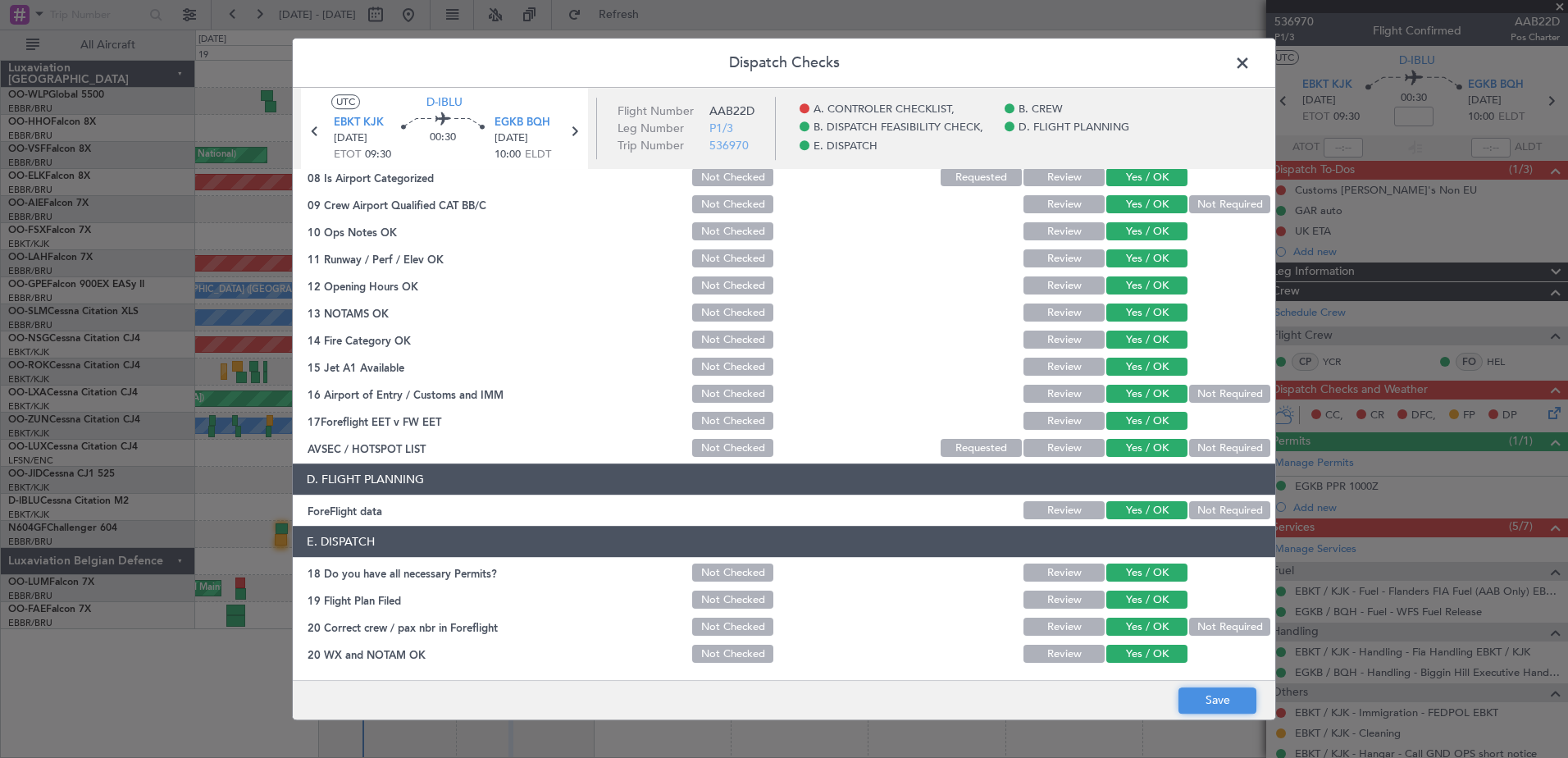
click at [1200, 699] on button "Save" at bounding box center [1218, 700] width 78 height 26
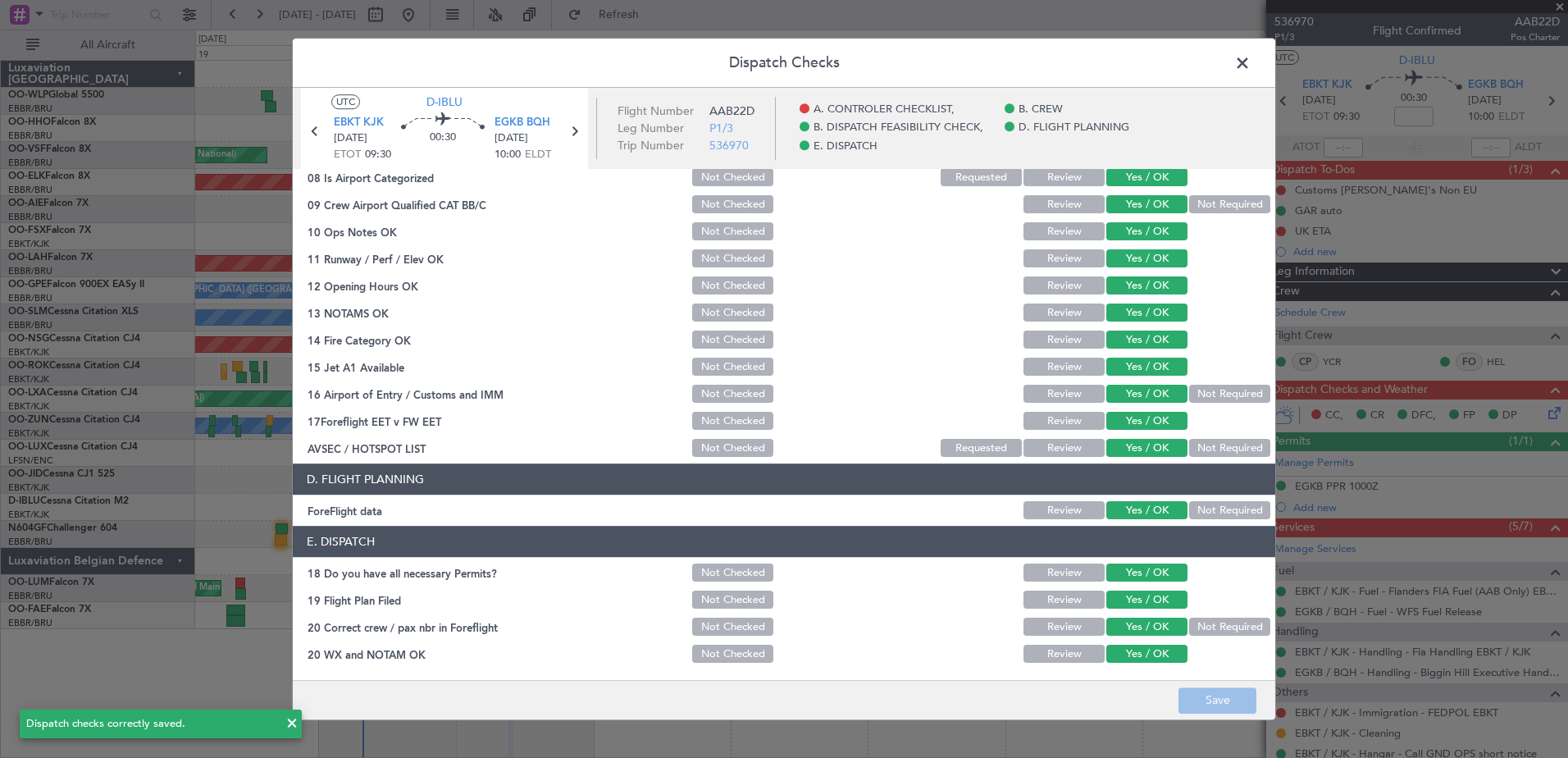
click at [1250, 67] on span at bounding box center [1250, 67] width 0 height 33
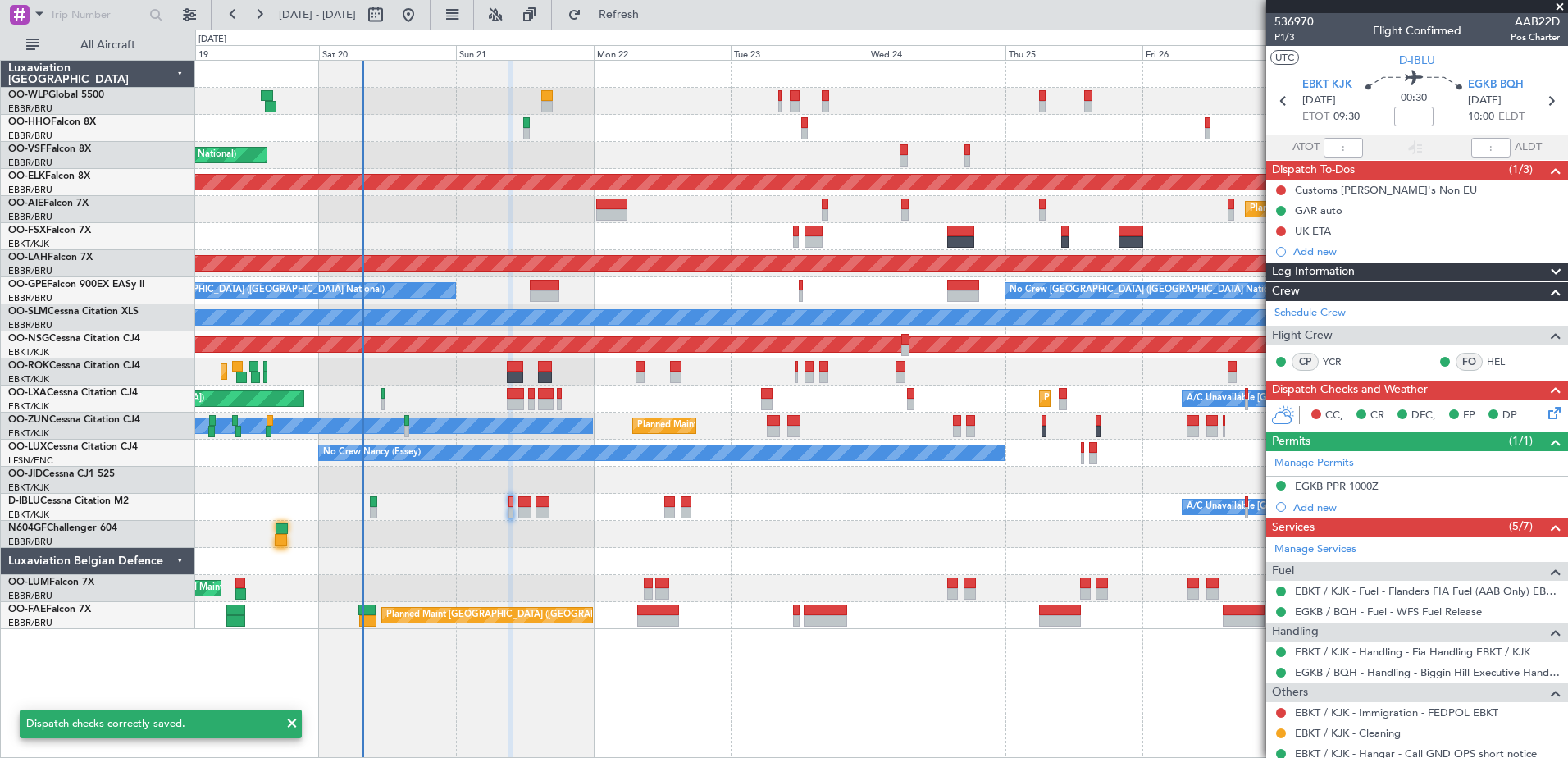
click at [1405, 118] on mat-tooltip-component "Flight Time" at bounding box center [1410, 128] width 75 height 43
click at [1411, 115] on input at bounding box center [1414, 117] width 40 height 20
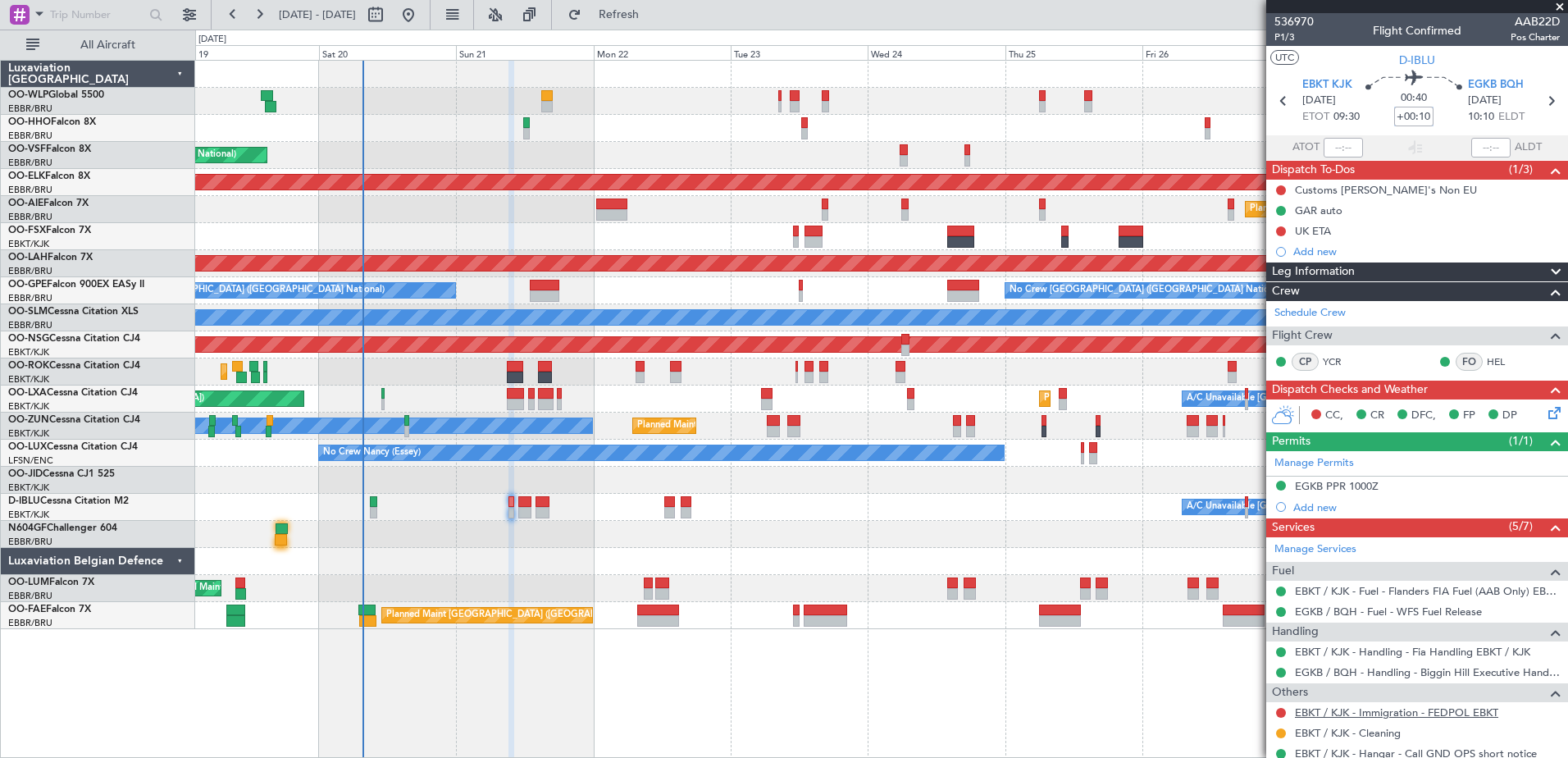
type input "+00:10"
click at [1354, 708] on link "EBKT / KJK - Immigration - FEDPOL EBKT" at bounding box center [1396, 712] width 204 height 14
click at [652, 22] on button "Refresh" at bounding box center [609, 14] width 99 height 26
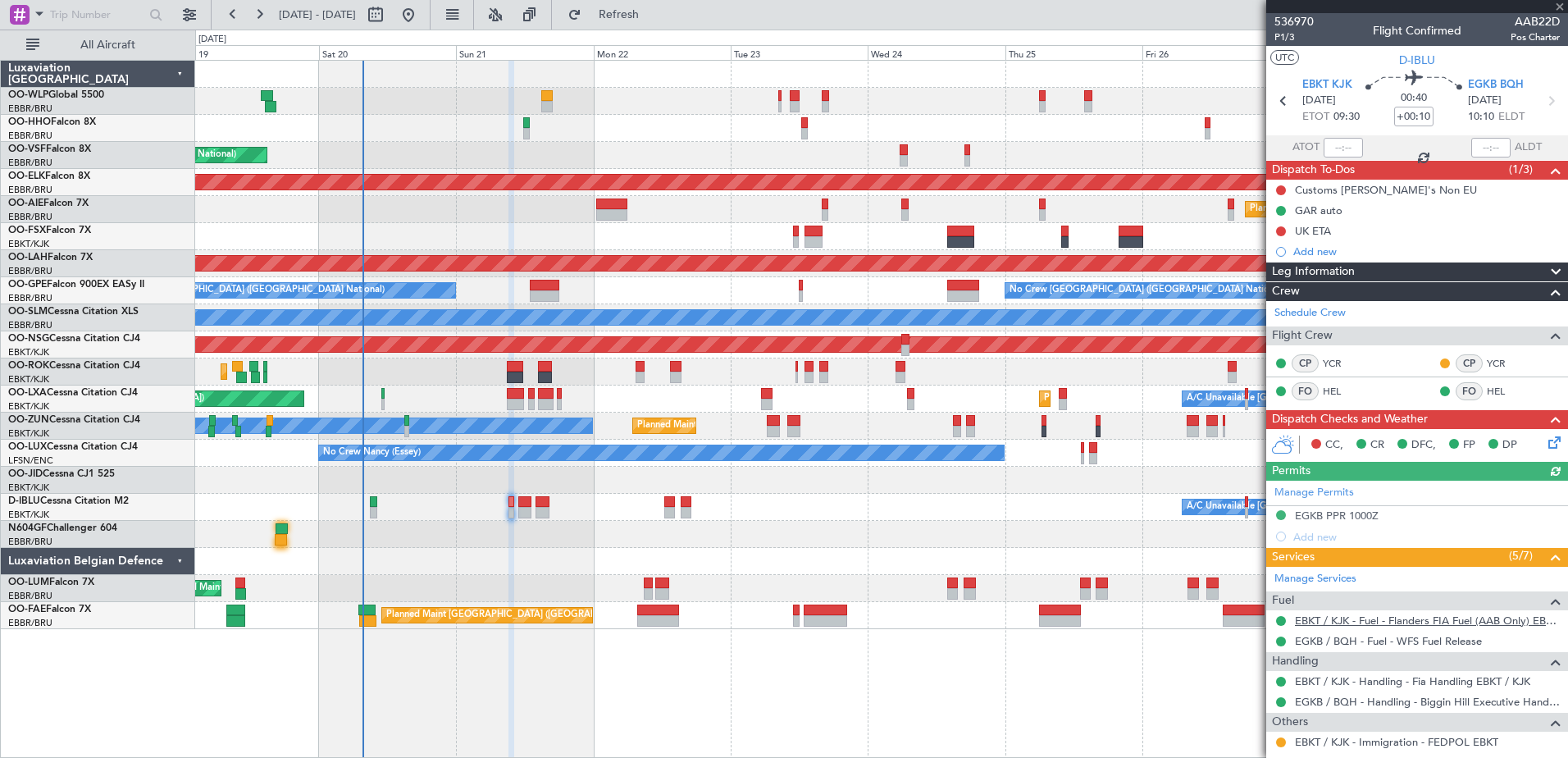
scroll to position [81, 0]
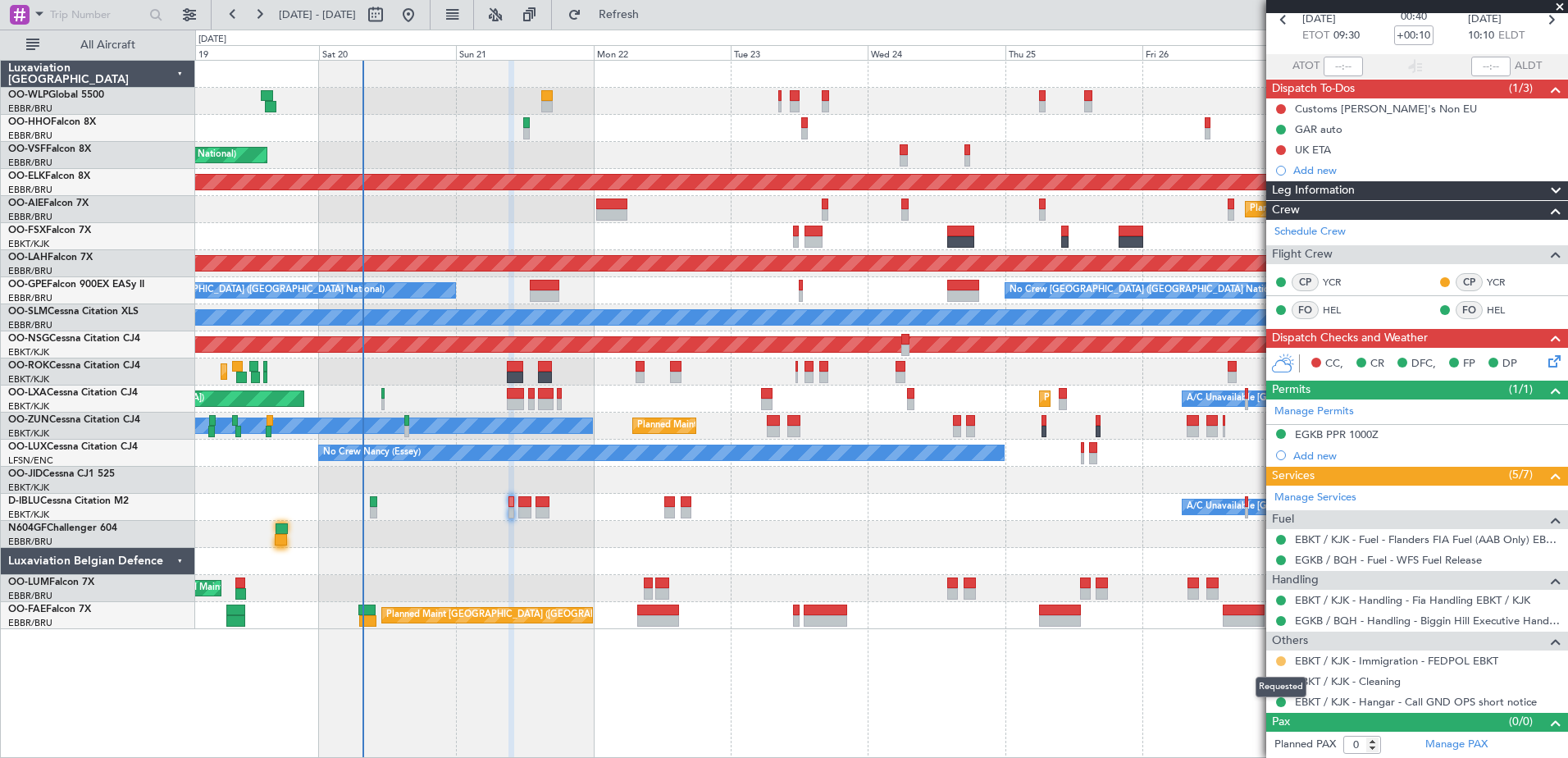
click at [1279, 656] on button at bounding box center [1280, 660] width 10 height 10
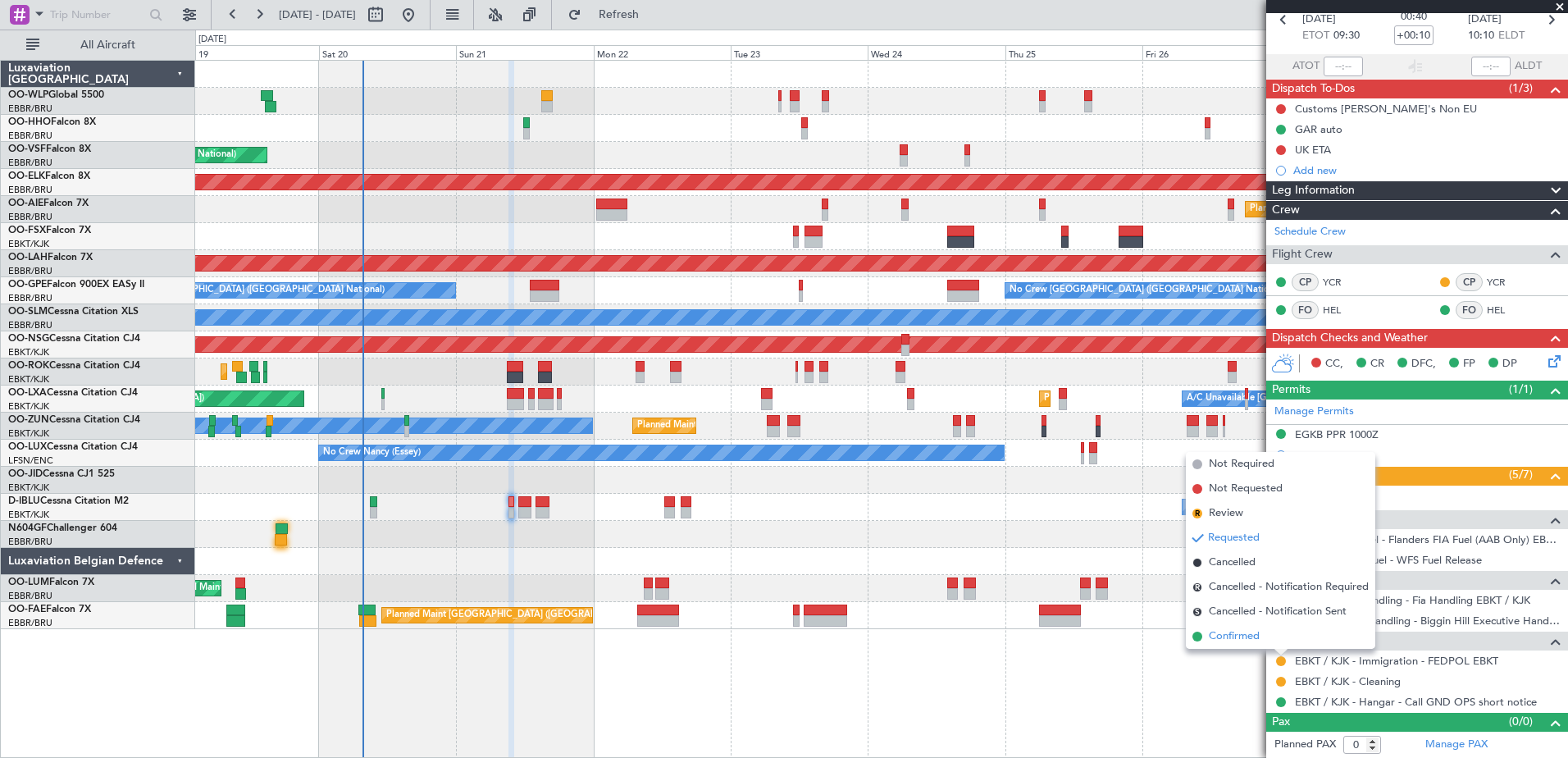
click at [1240, 639] on span "Confirmed" at bounding box center [1234, 636] width 51 height 16
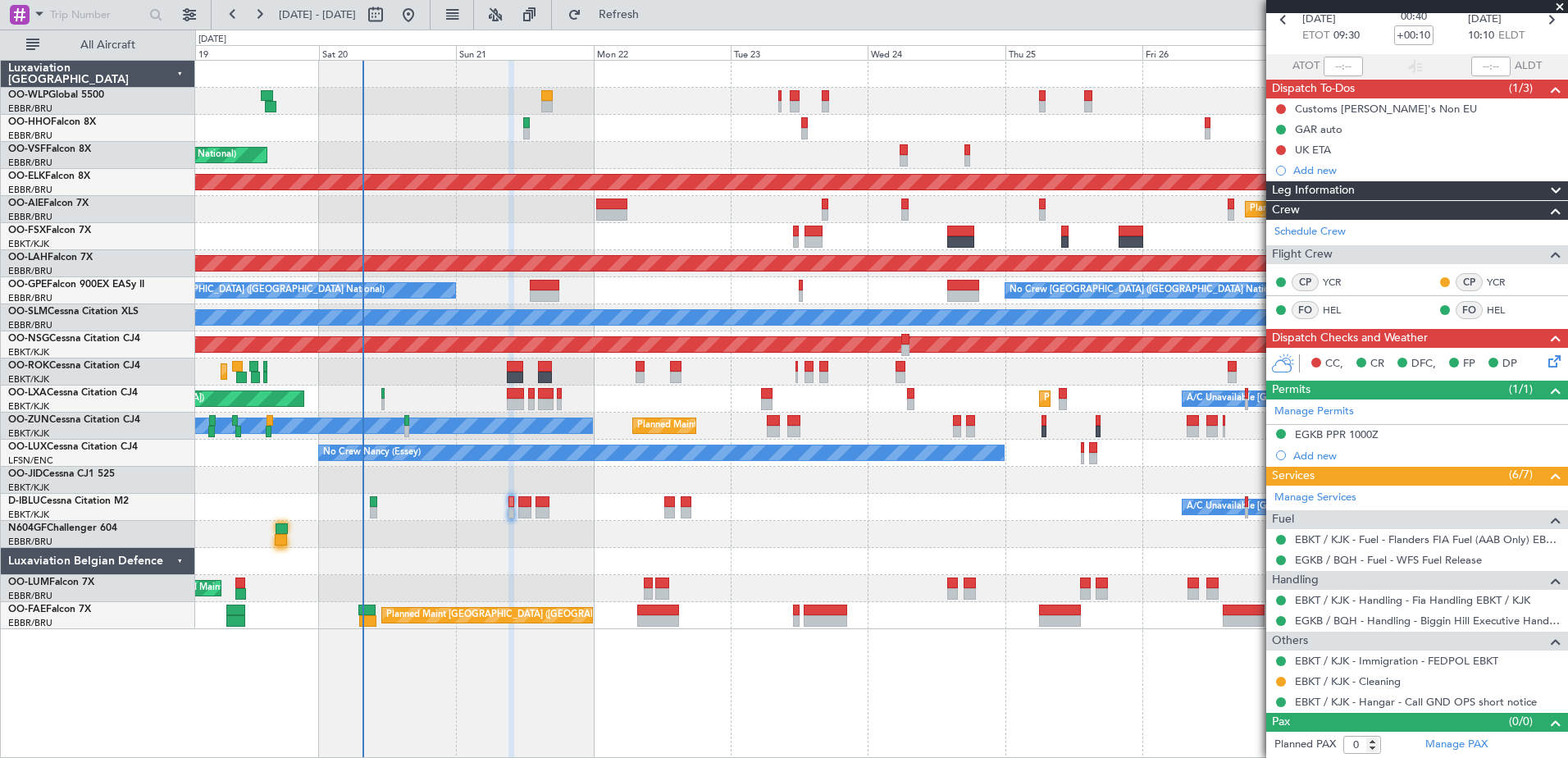
scroll to position [0, 0]
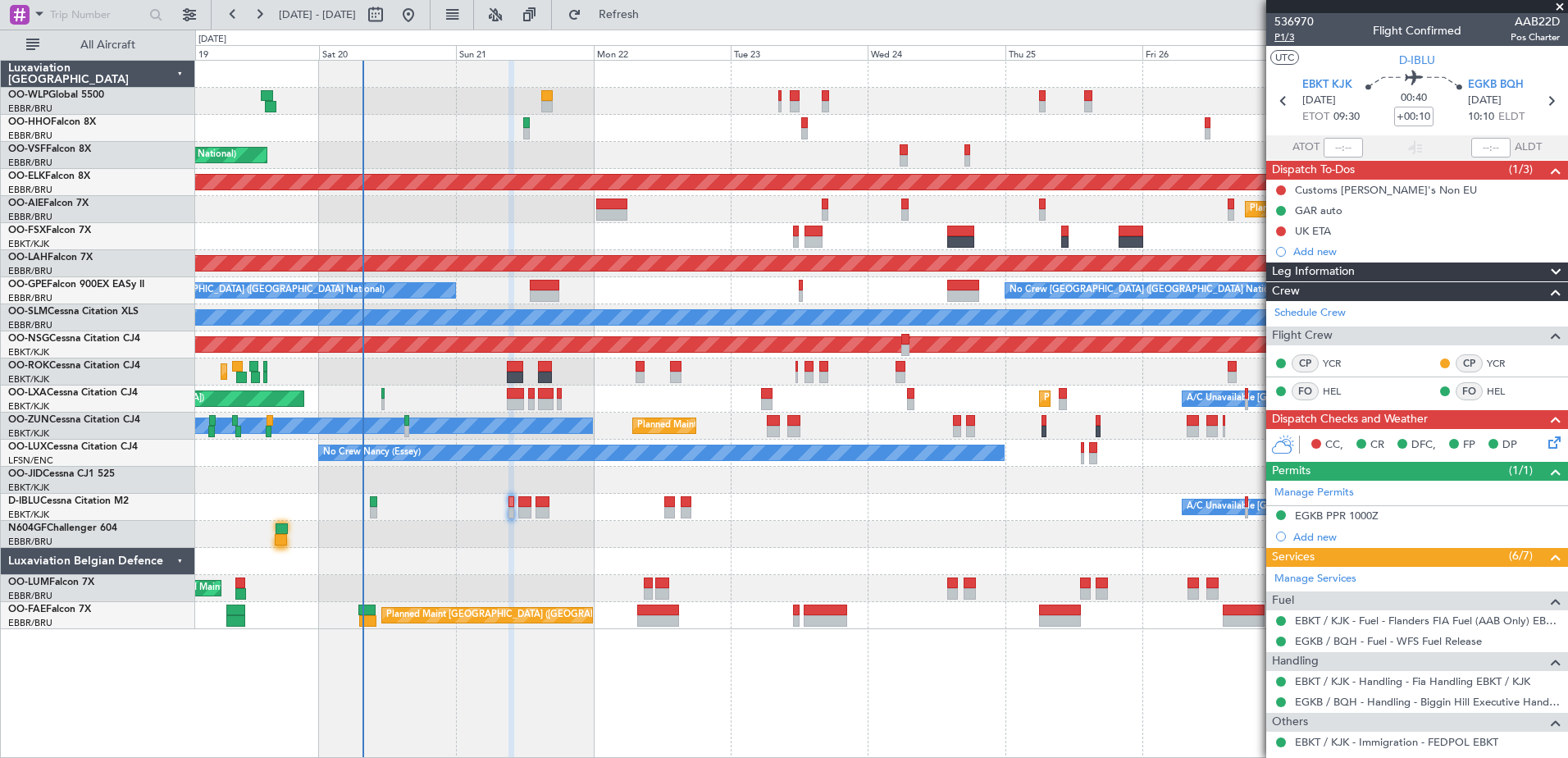
click at [1285, 40] on span "P1/3" at bounding box center [1295, 37] width 40 height 14
click at [1369, 192] on div "Customs [PERSON_NAME]'s Non EU" at bounding box center [1385, 189] width 182 height 14
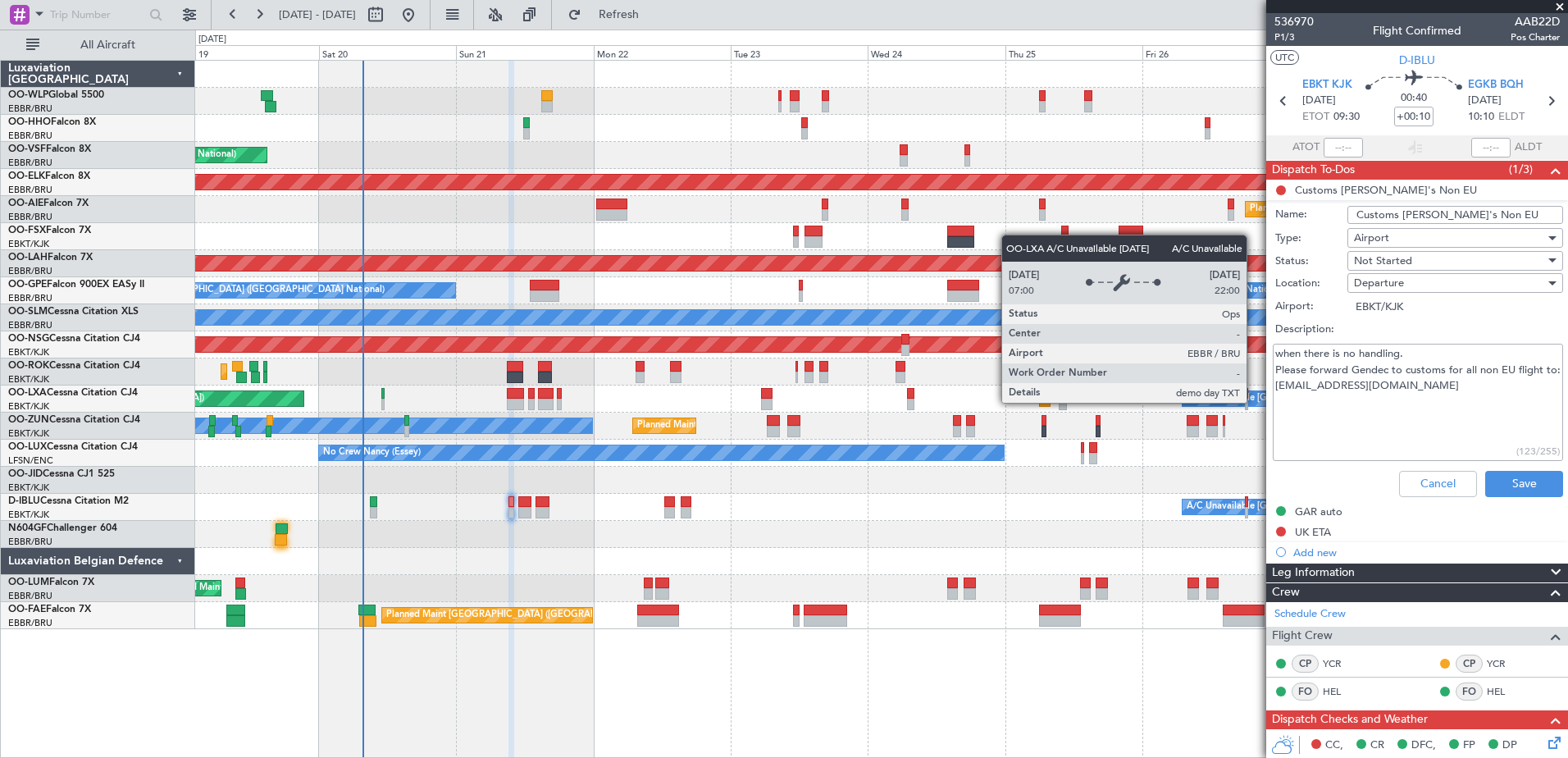
drag, startPoint x: 1447, startPoint y: 401, endPoint x: 1254, endPoint y: 402, distance: 193.0
click at [1254, 402] on fb-app "19 Sep 2025 - 29 Sep 2025 Refresh Quick Links All Aircraft Planned Maint Liege …" at bounding box center [784, 385] width 1568 height 745
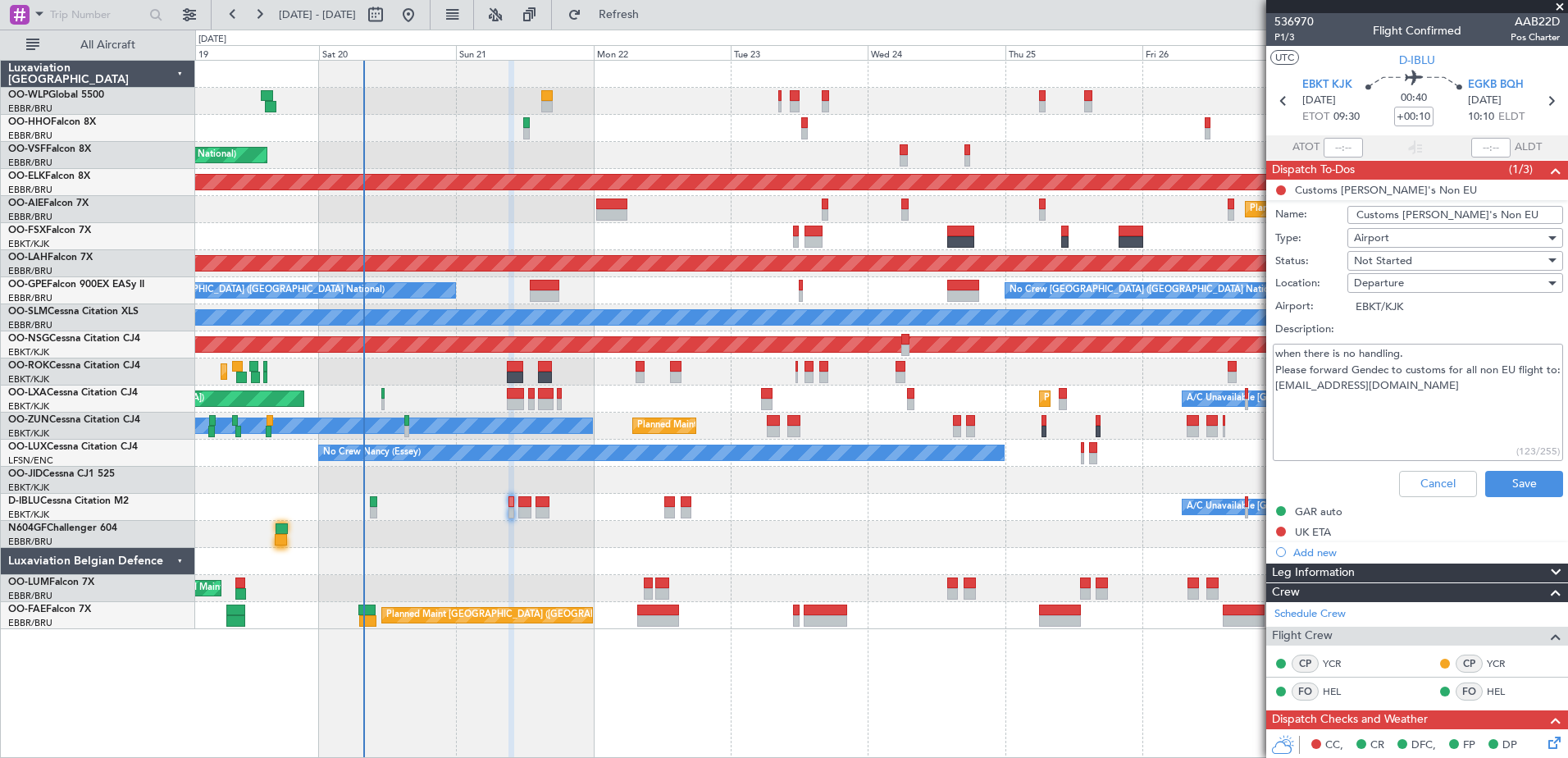
click at [1432, 262] on div "Not Started" at bounding box center [1449, 261] width 191 height 24
click at [1419, 342] on span "Completed" at bounding box center [1448, 342] width 192 height 24
type textarea "when there is no handling. Please forward Gendec to customs for all non EU flig…"
click at [1515, 481] on button "Save" at bounding box center [1525, 483] width 78 height 26
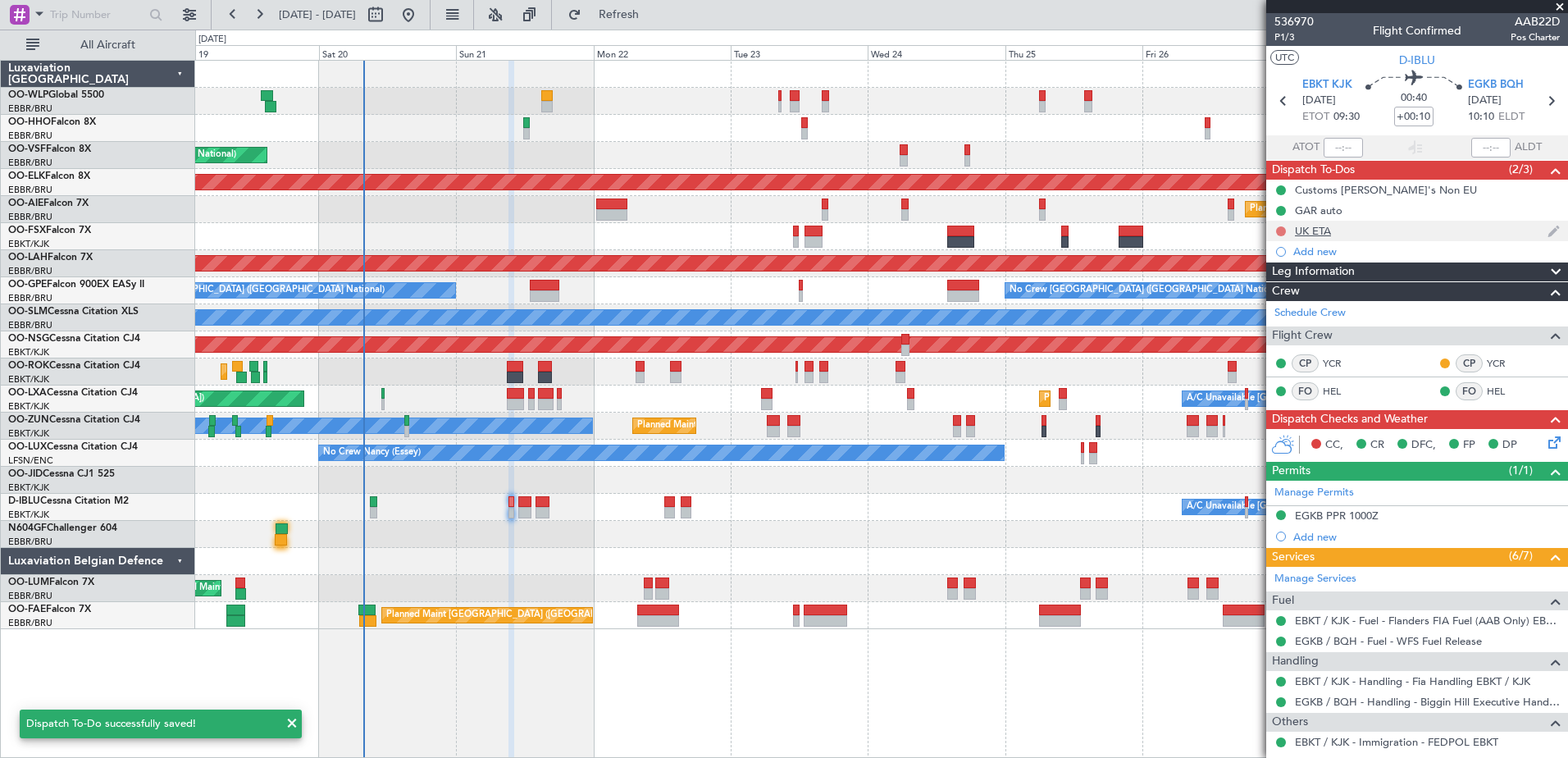
click at [1278, 226] on button at bounding box center [1280, 231] width 10 height 10
click at [1286, 300] on span "Completed" at bounding box center [1288, 303] width 54 height 16
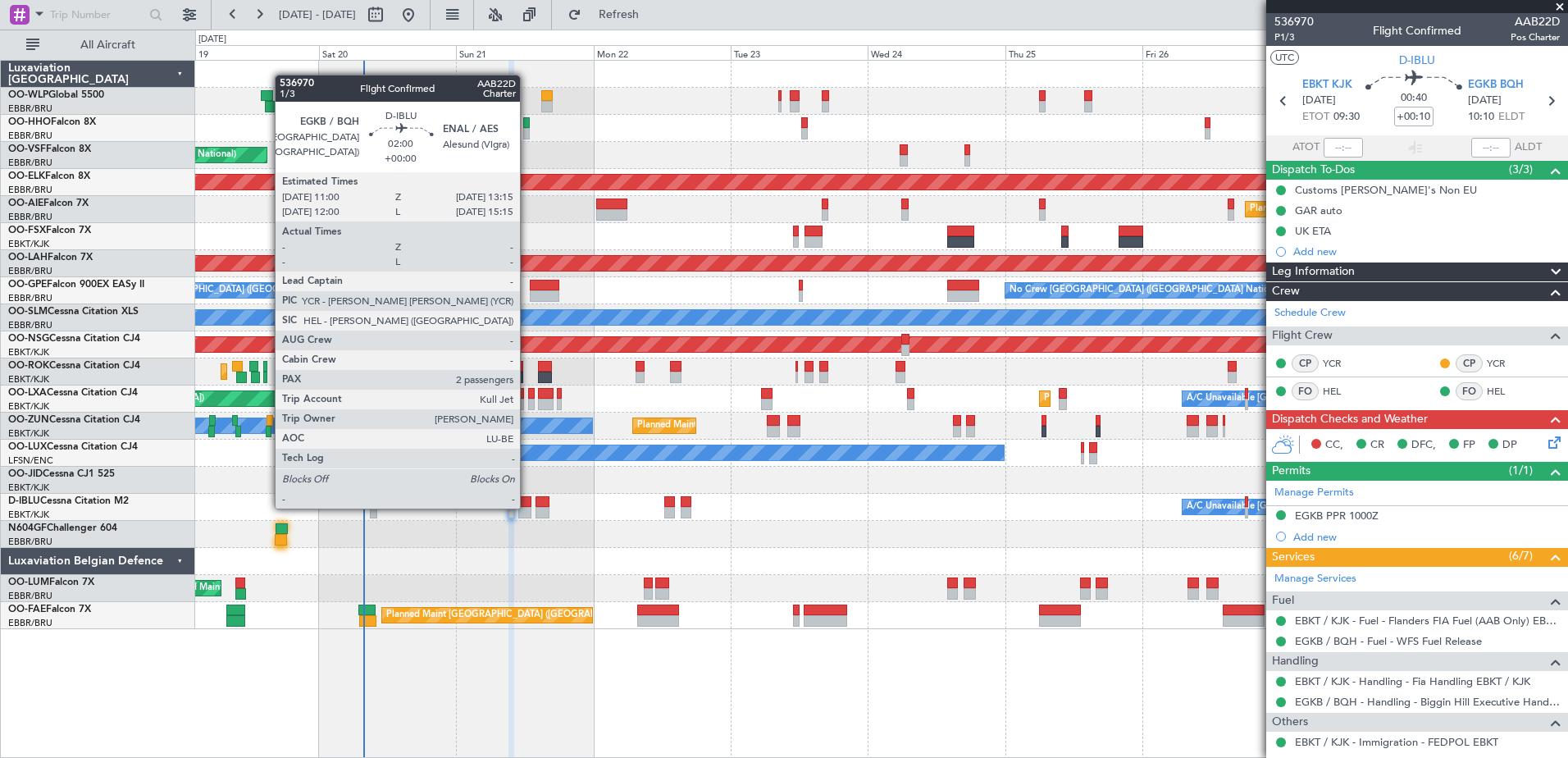
click at [527, 507] on div at bounding box center [525, 512] width 14 height 12
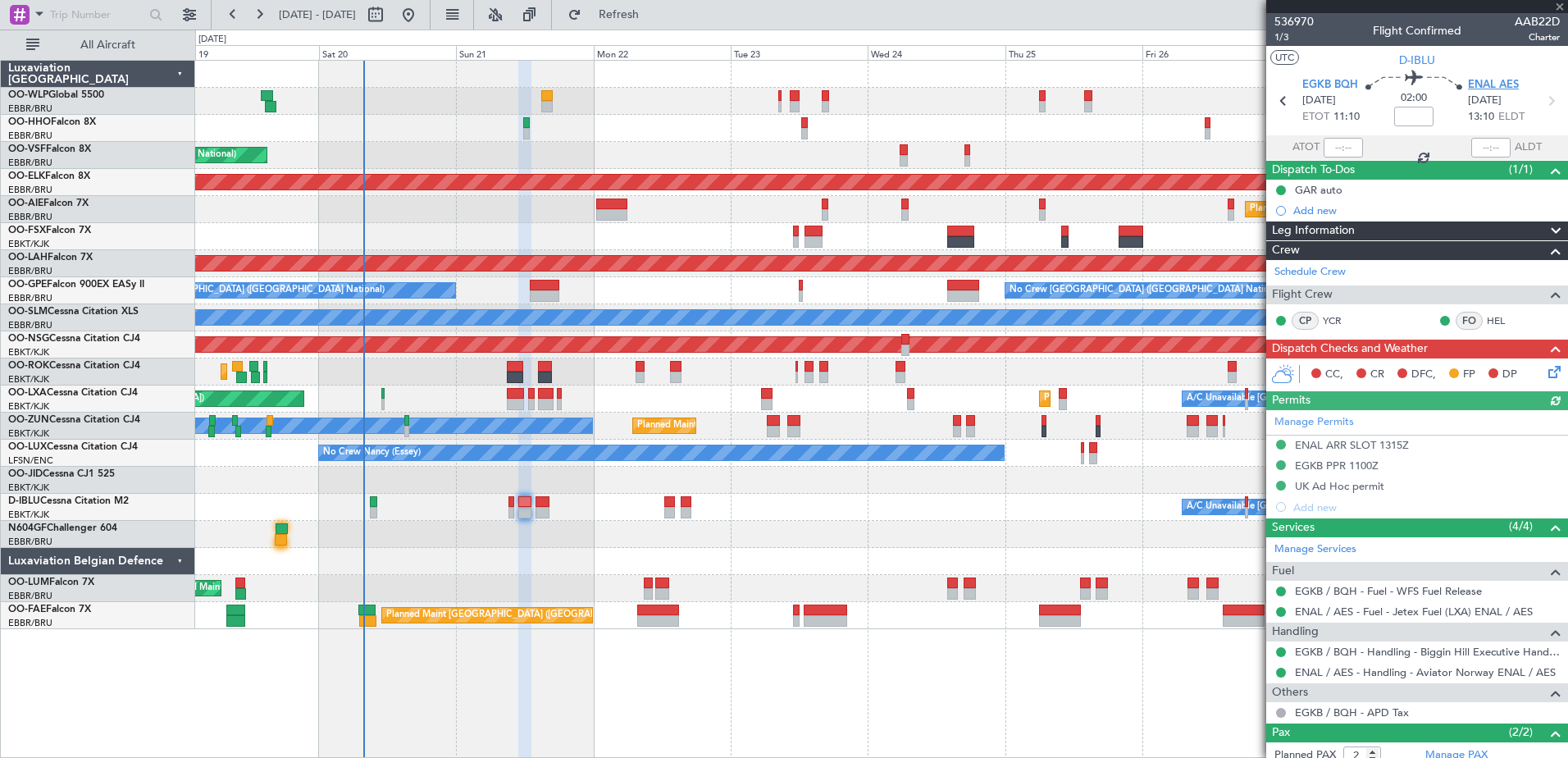
click at [1497, 81] on span "ENAL AES" at bounding box center [1494, 85] width 51 height 16
click at [1420, 60] on span "D-IBLU" at bounding box center [1417, 60] width 36 height 17
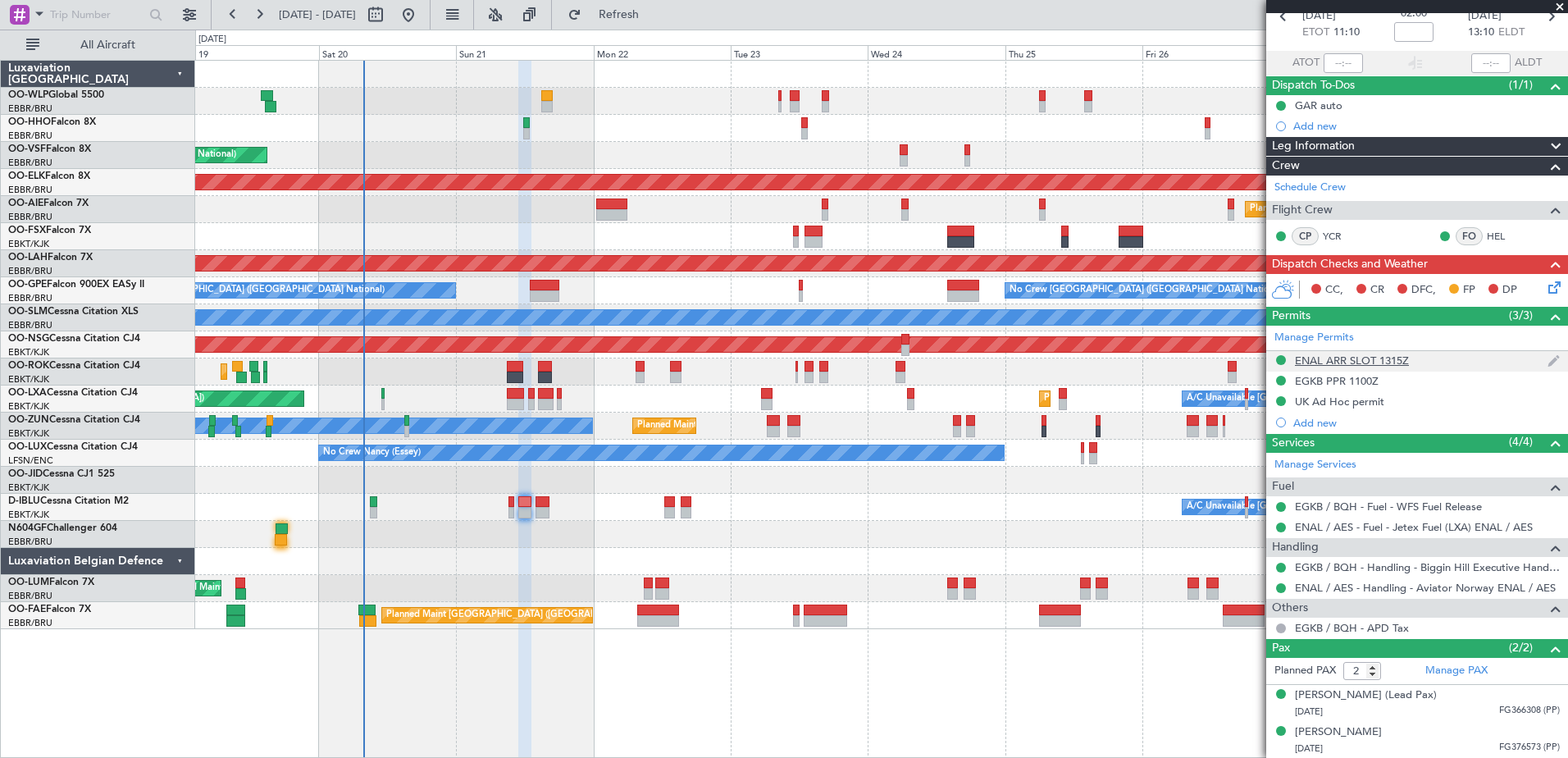
click at [1370, 366] on div "ENAL ARR SLOT 1315Z" at bounding box center [1418, 361] width 302 height 21
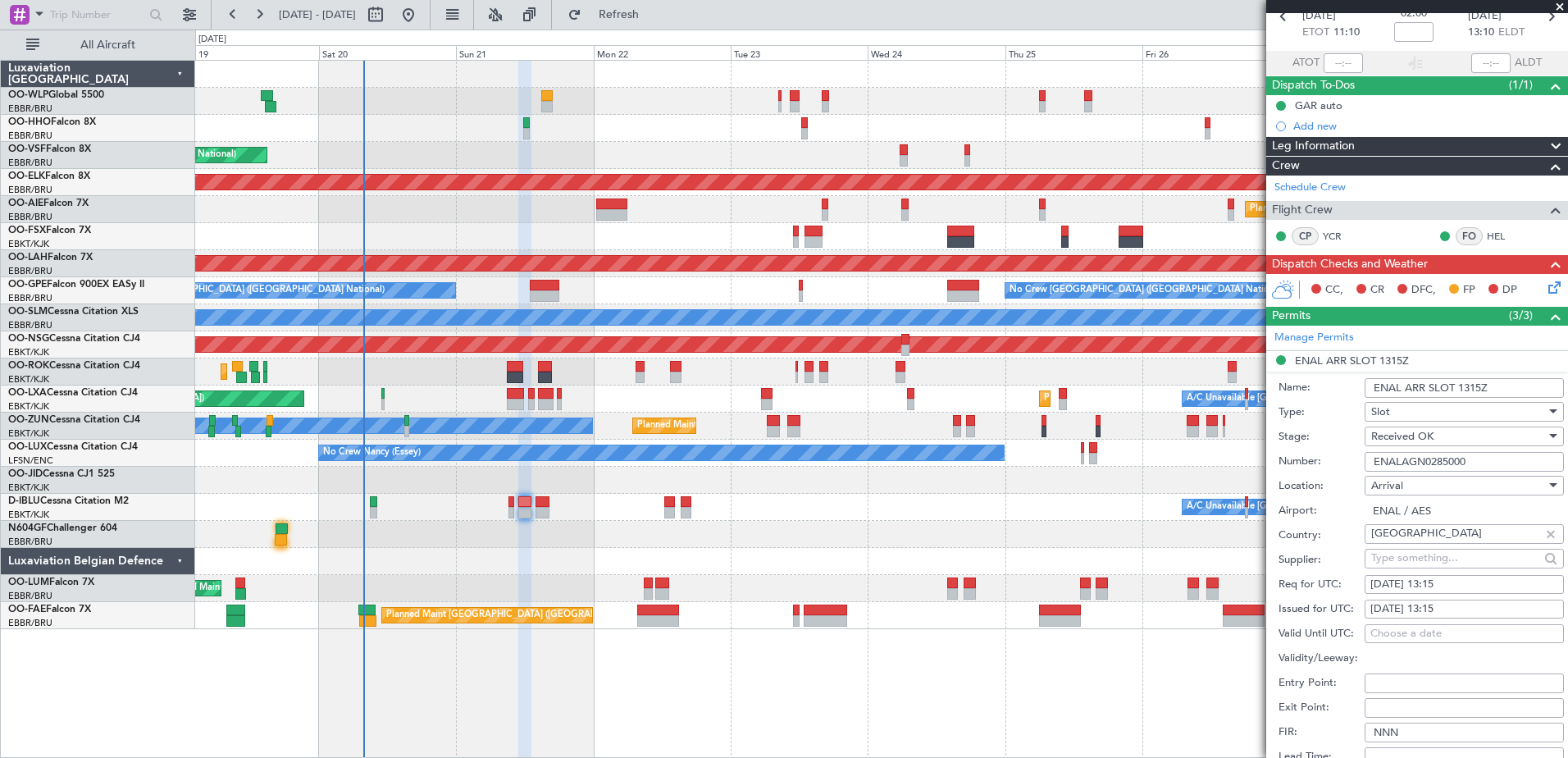
drag, startPoint x: 1470, startPoint y: 460, endPoint x: 1354, endPoint y: 460, distance: 116.0
click at [1337, 460] on div "Number: ENALAGN0285000" at bounding box center [1421, 461] width 285 height 24
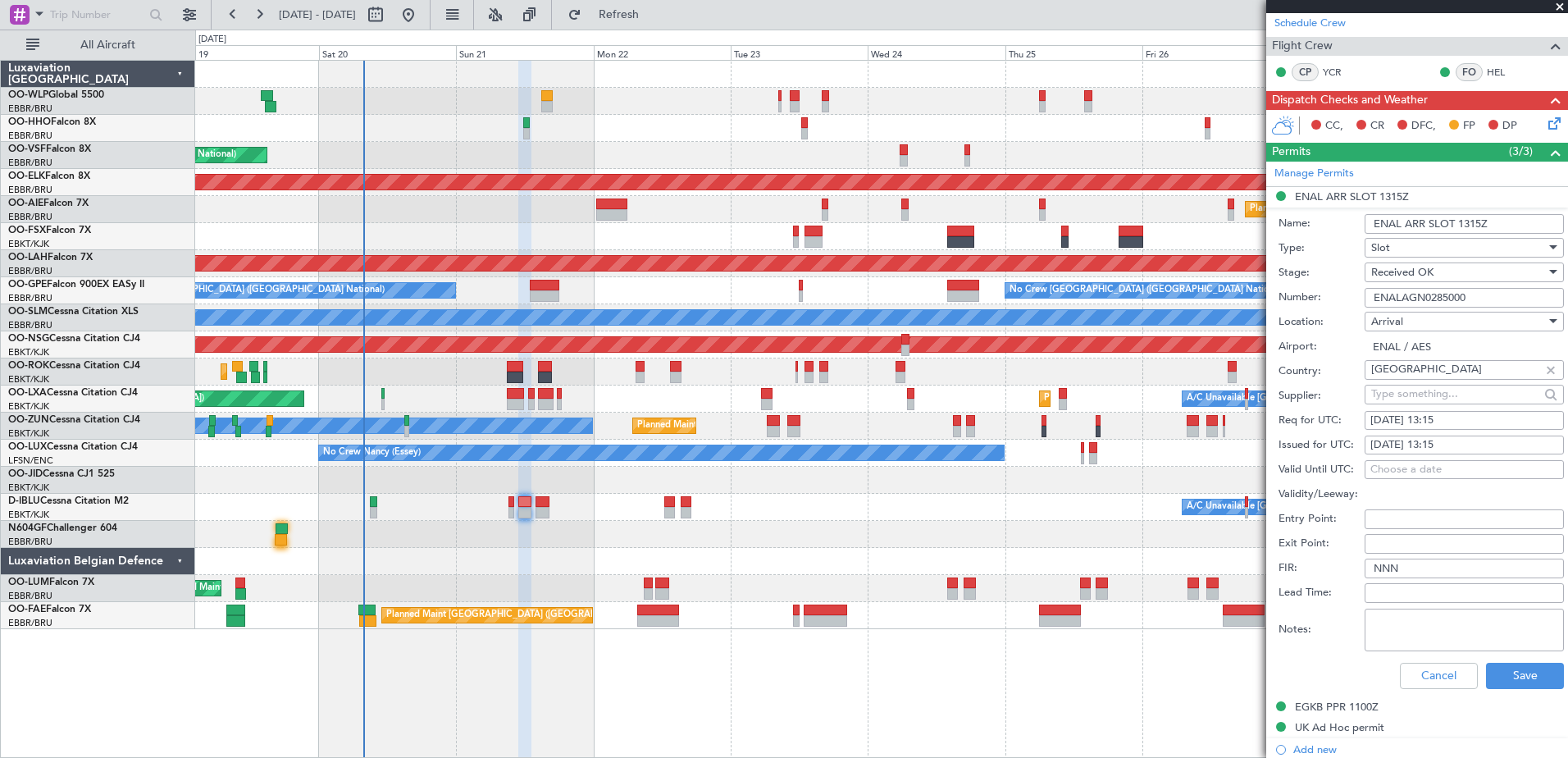
scroll to position [330, 0]
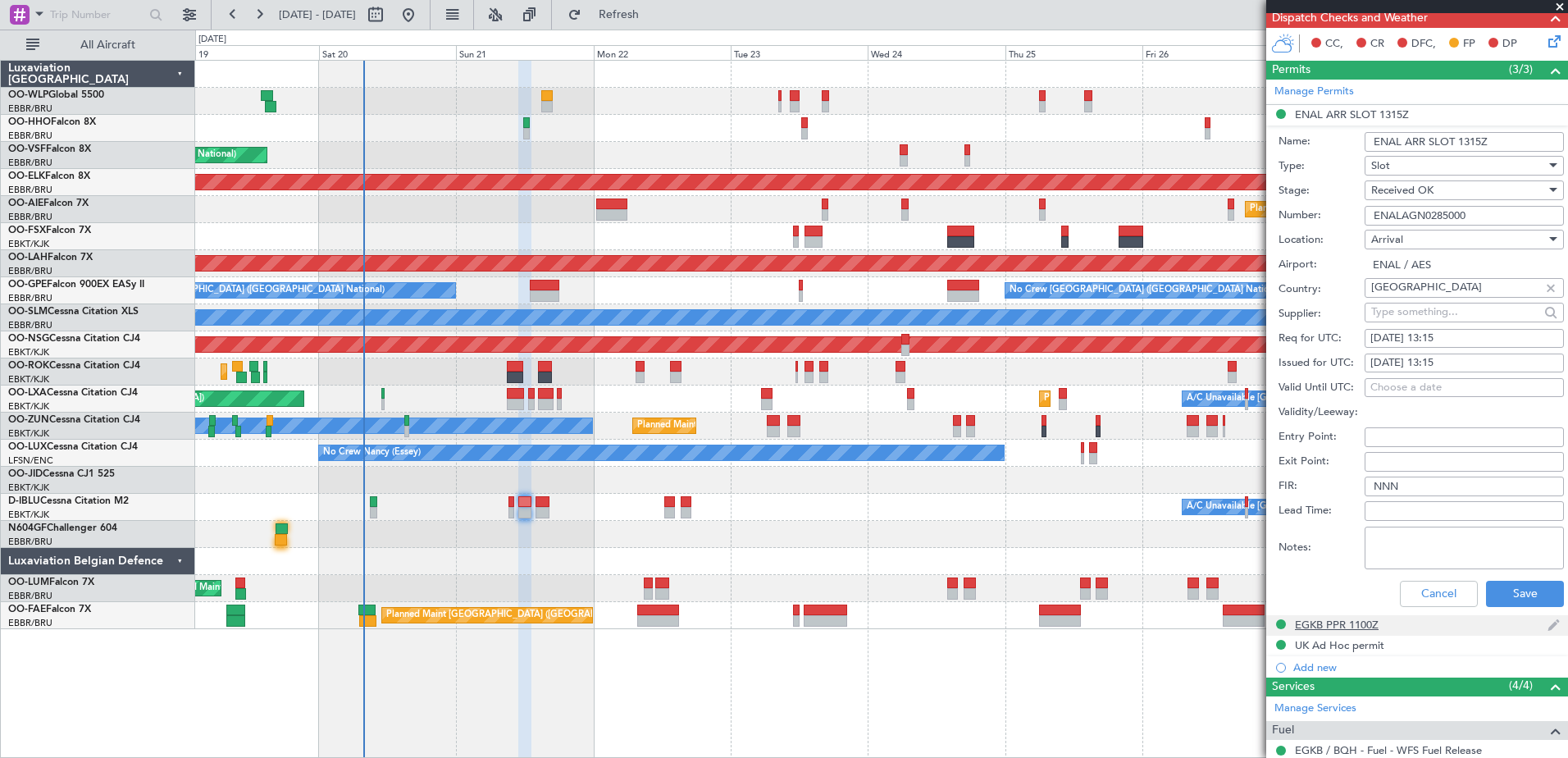
click at [1351, 623] on div "EGKB PPR 1100Z" at bounding box center [1336, 624] width 83 height 14
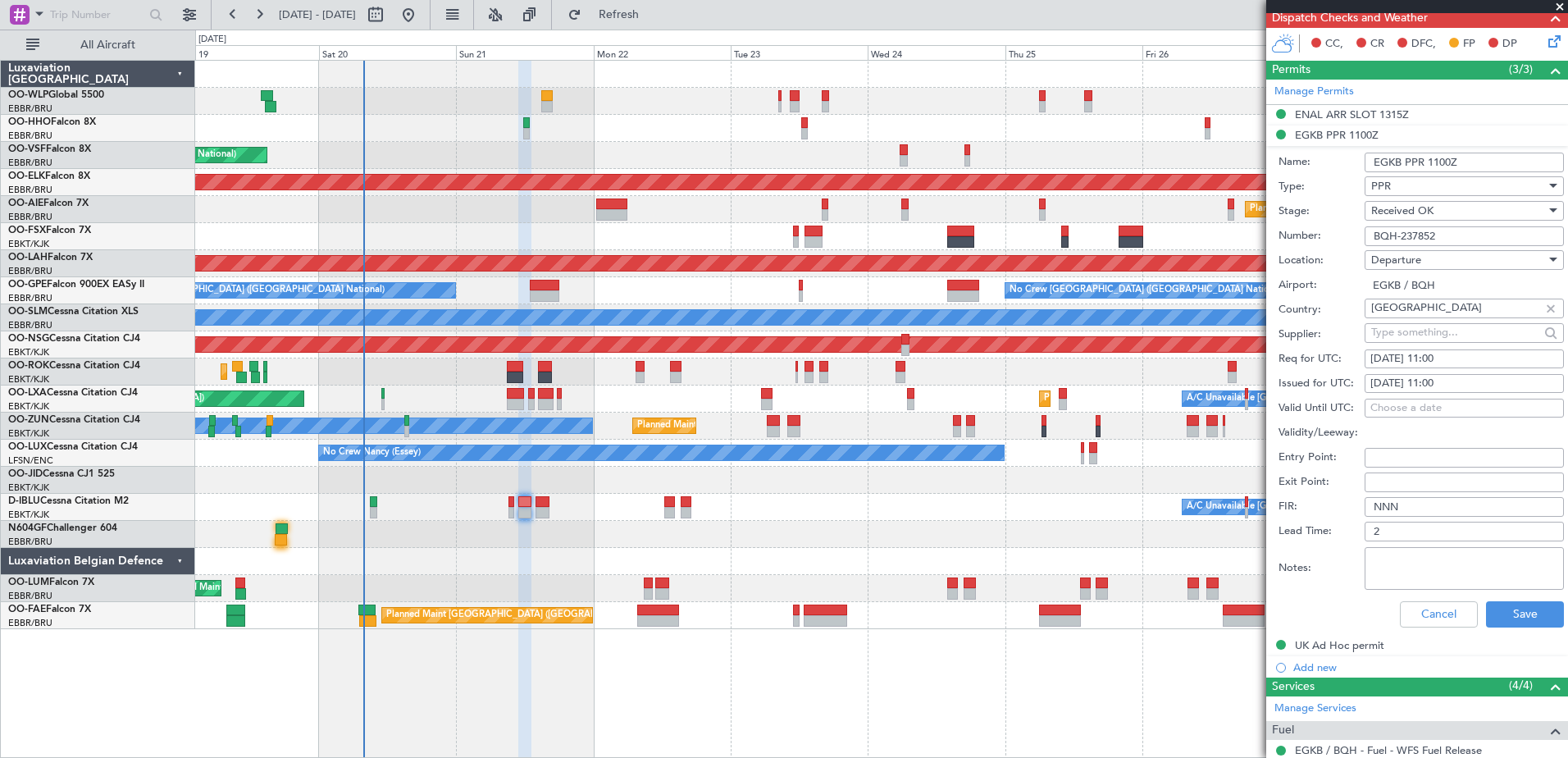
drag, startPoint x: 1449, startPoint y: 239, endPoint x: 1361, endPoint y: 239, distance: 88.0
click at [1361, 239] on div "Number: BQH-237852" at bounding box center [1421, 235] width 285 height 24
click at [1354, 645] on div "UK Ad Hoc permit" at bounding box center [1339, 644] width 90 height 14
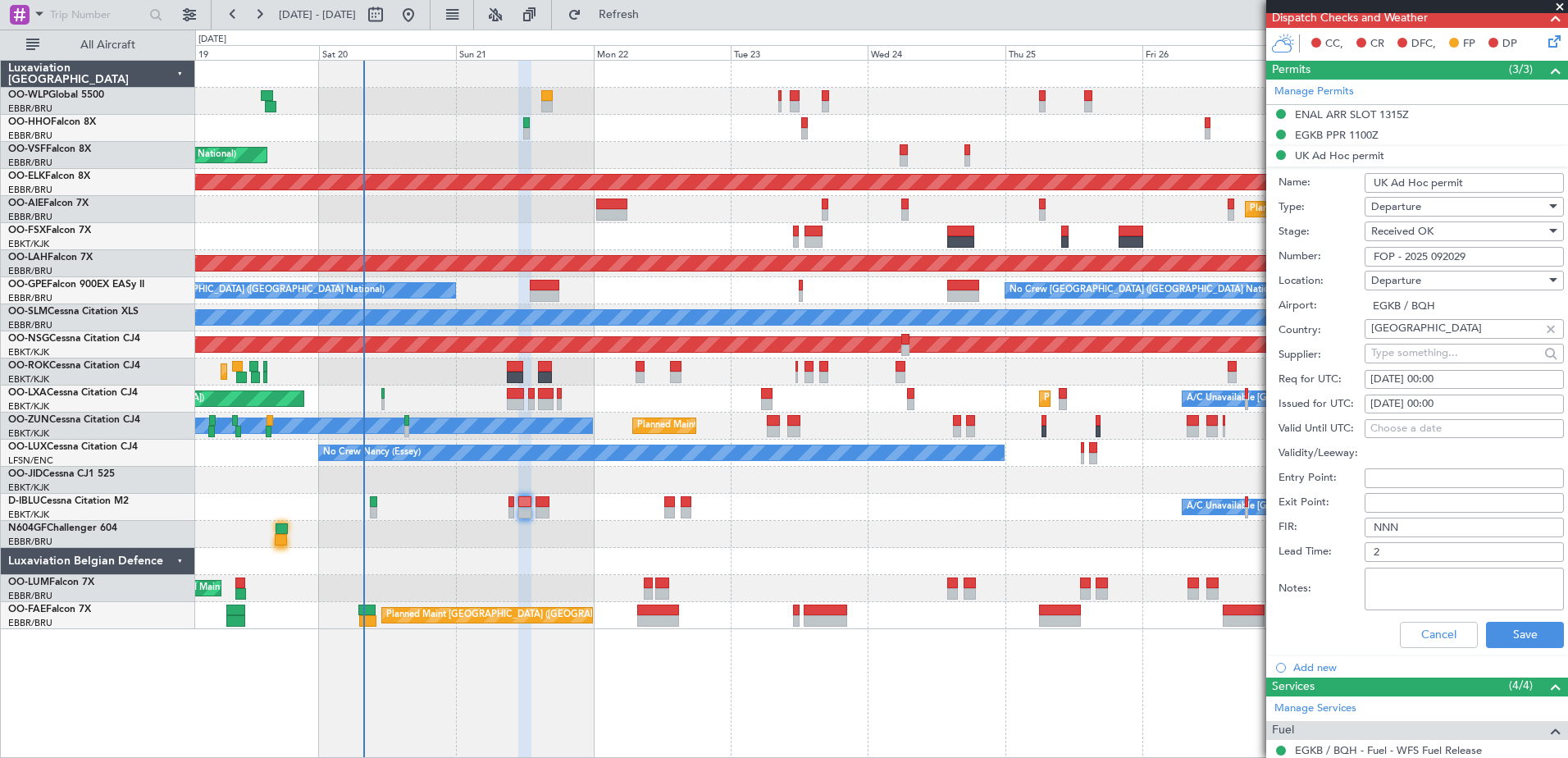
drag, startPoint x: 1482, startPoint y: 180, endPoint x: 1353, endPoint y: 181, distance: 129.0
click at [1353, 181] on div "Name: UK Ad Hoc permit" at bounding box center [1421, 183] width 285 height 24
drag, startPoint x: 1480, startPoint y: 254, endPoint x: 1363, endPoint y: 255, distance: 117.0
click at [1363, 255] on div "Number: FOP - 2025 092029" at bounding box center [1421, 256] width 285 height 24
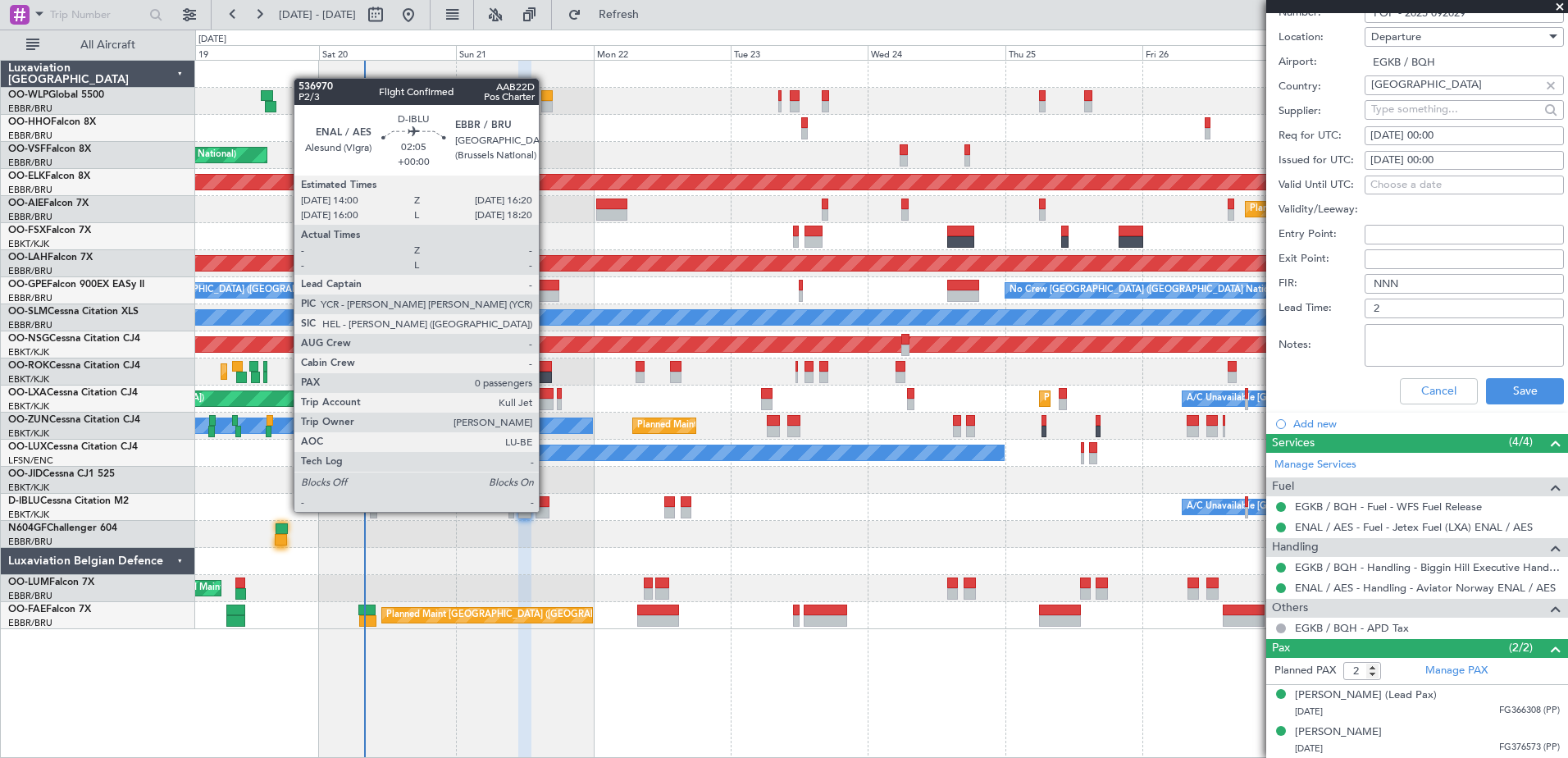
click at [546, 512] on div at bounding box center [542, 512] width 14 height 12
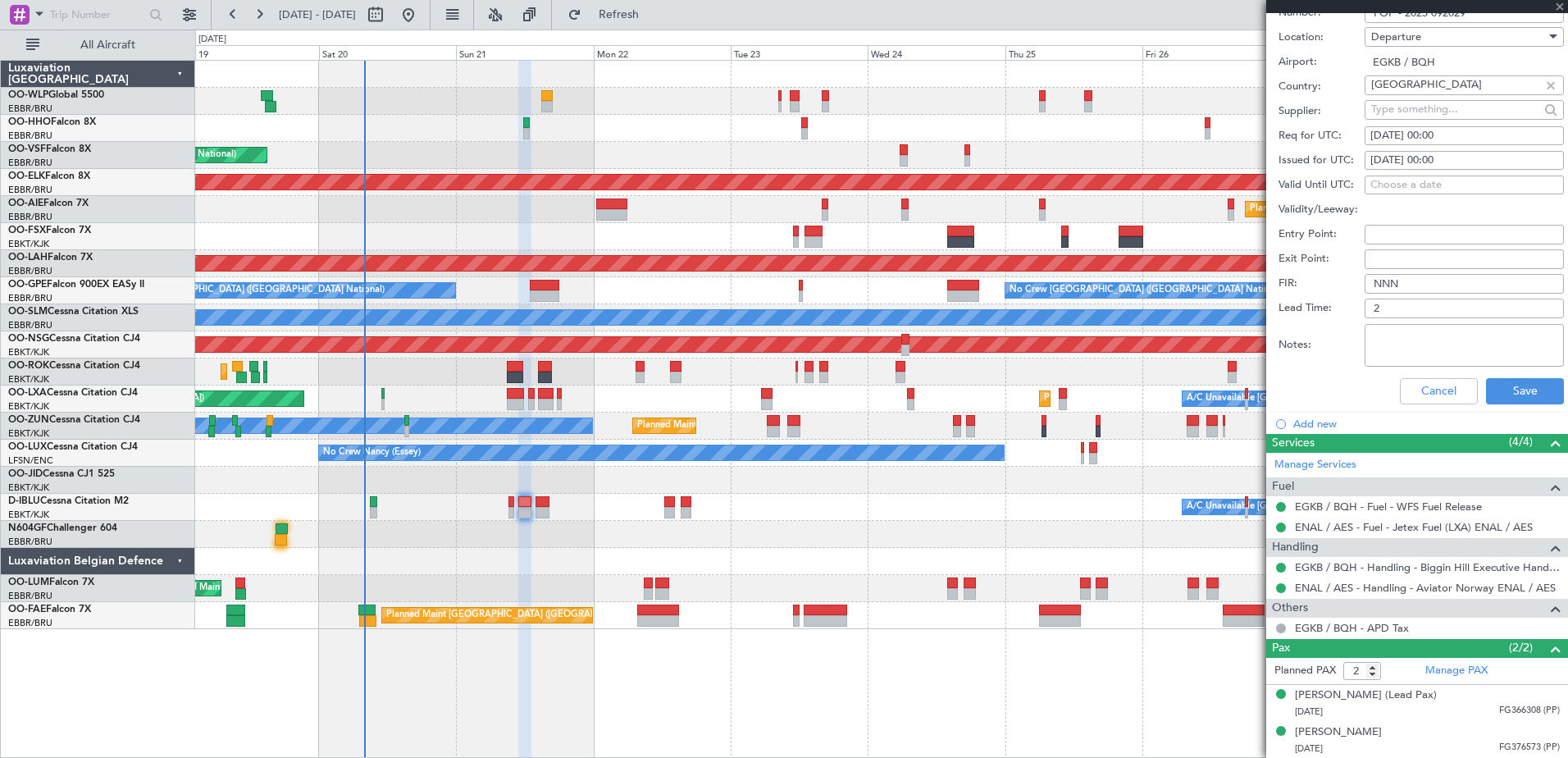
type input "0"
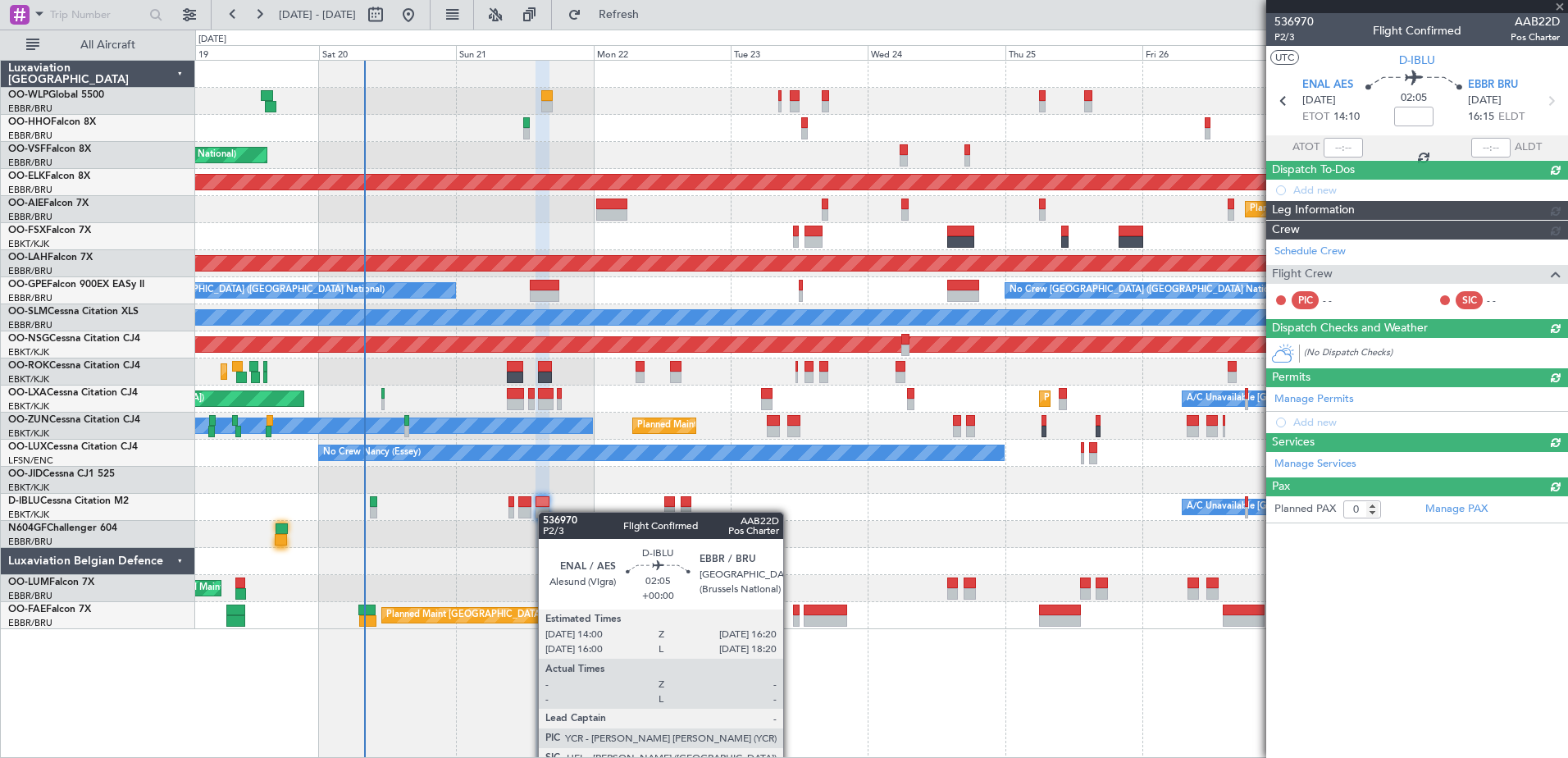
scroll to position [0, 0]
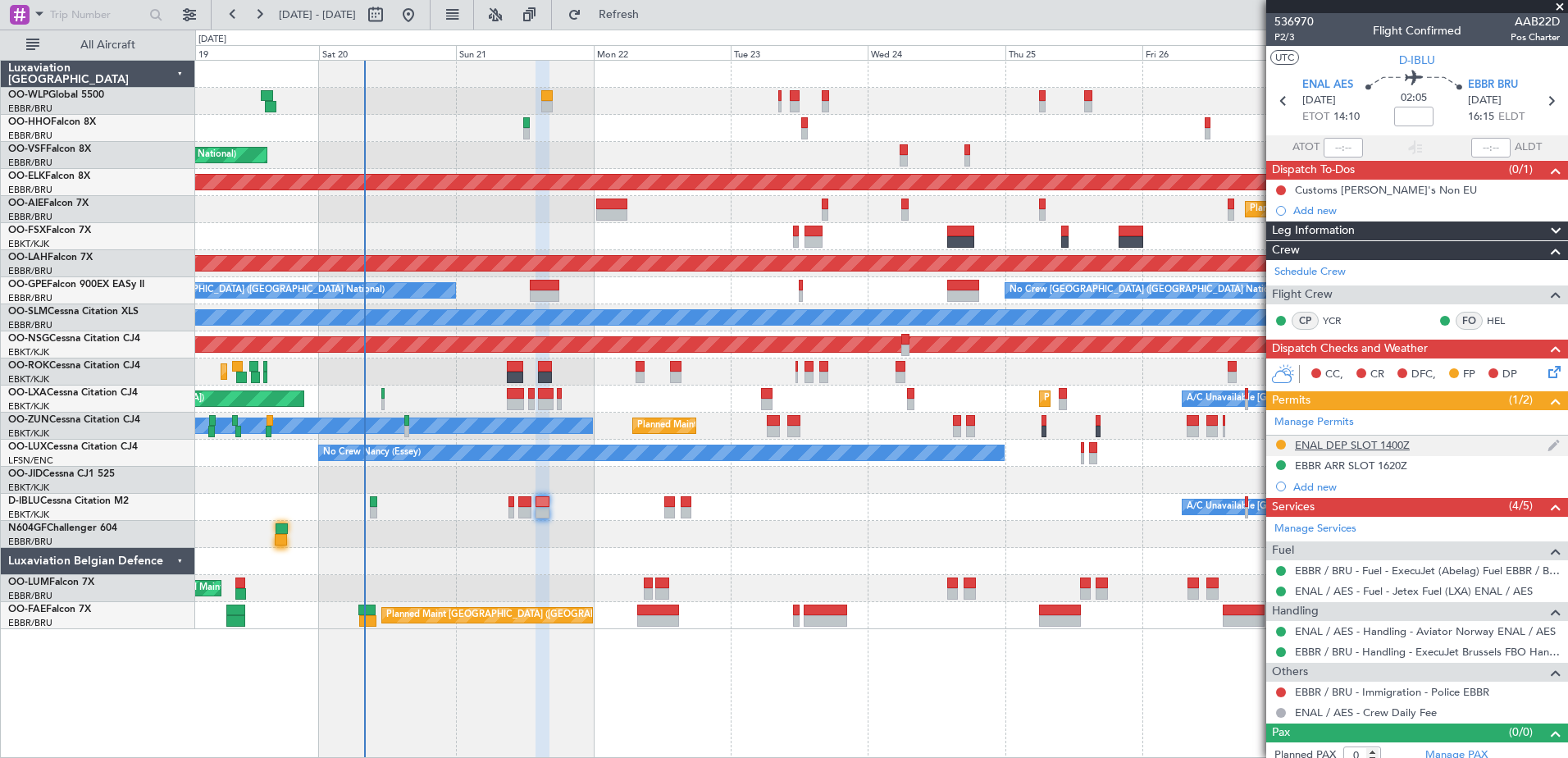
click at [1337, 444] on div "ENAL DEP SLOT 1400Z" at bounding box center [1352, 444] width 115 height 14
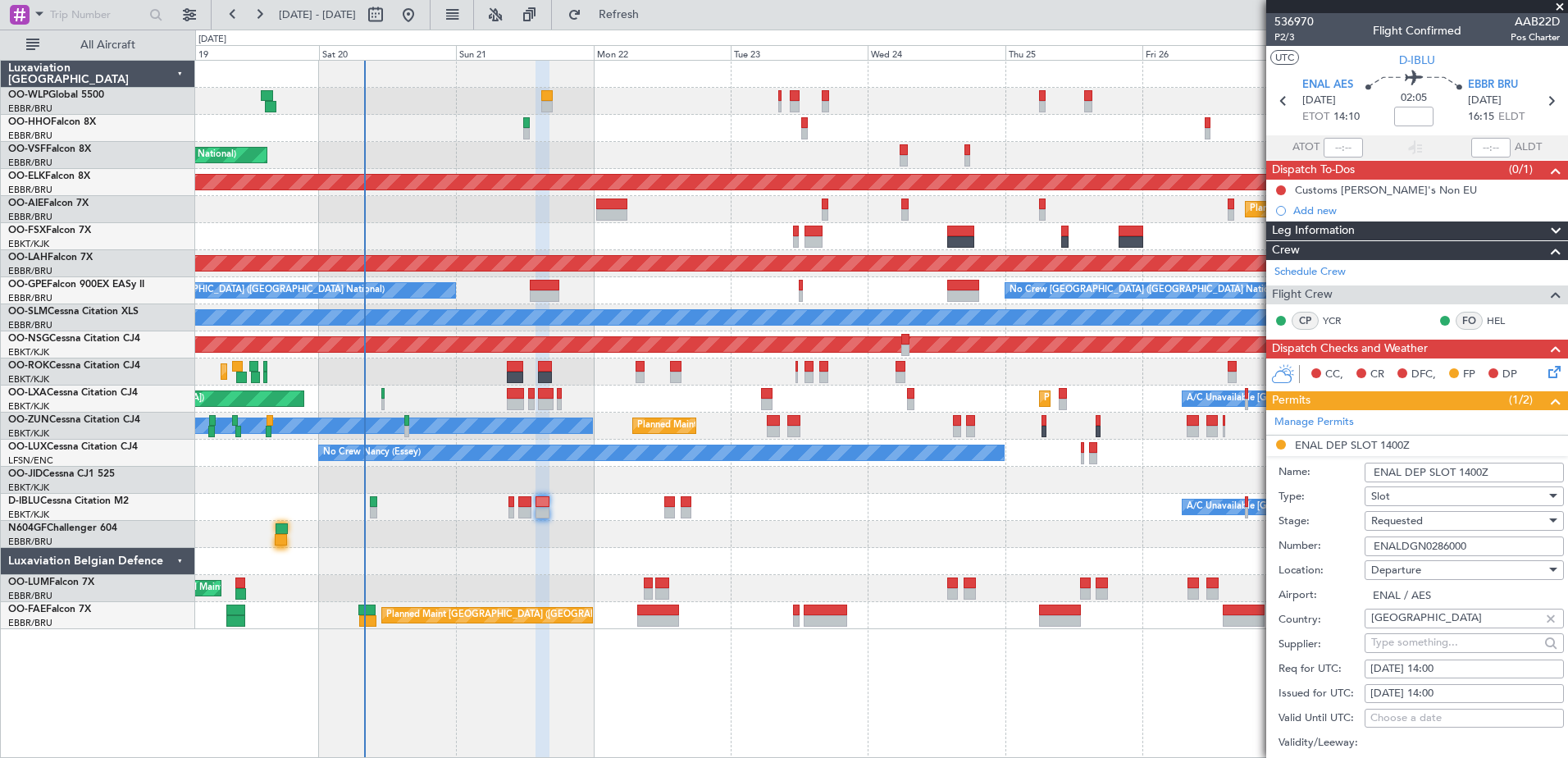
scroll to position [492, 0]
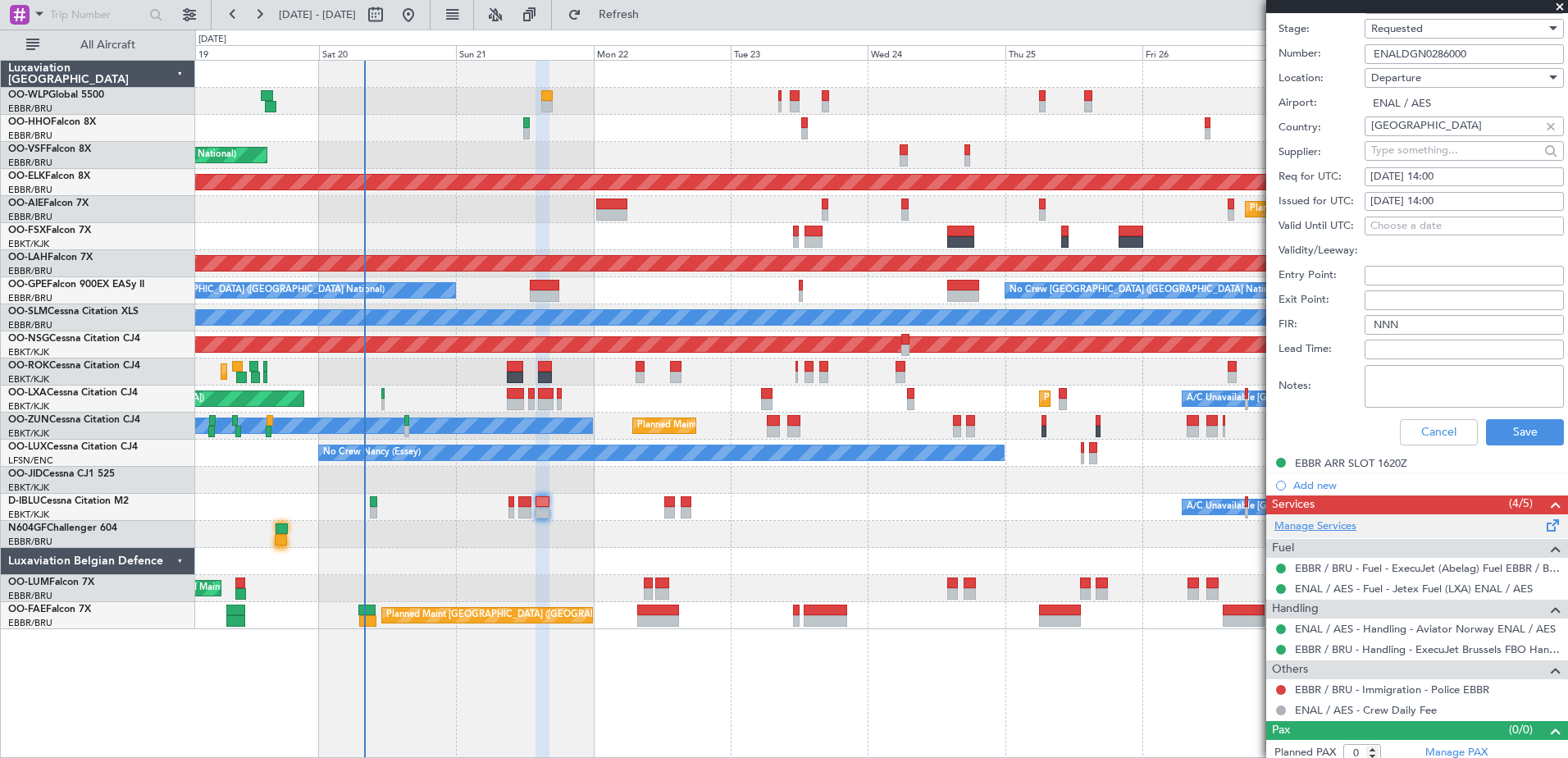
click at [1293, 528] on link "Manage Services" at bounding box center [1316, 526] width 82 height 16
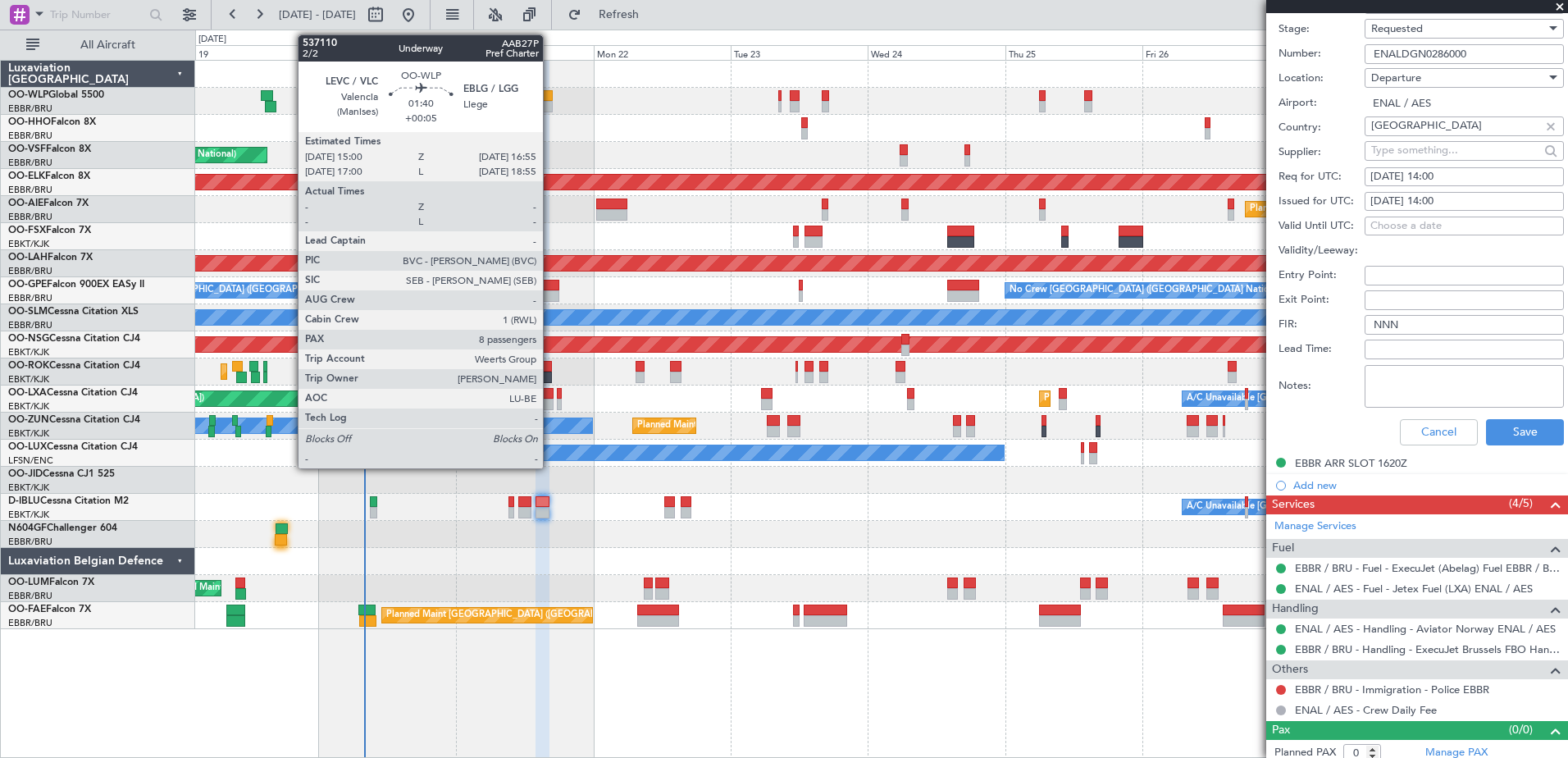
click at [550, 102] on div at bounding box center [546, 106] width 12 height 12
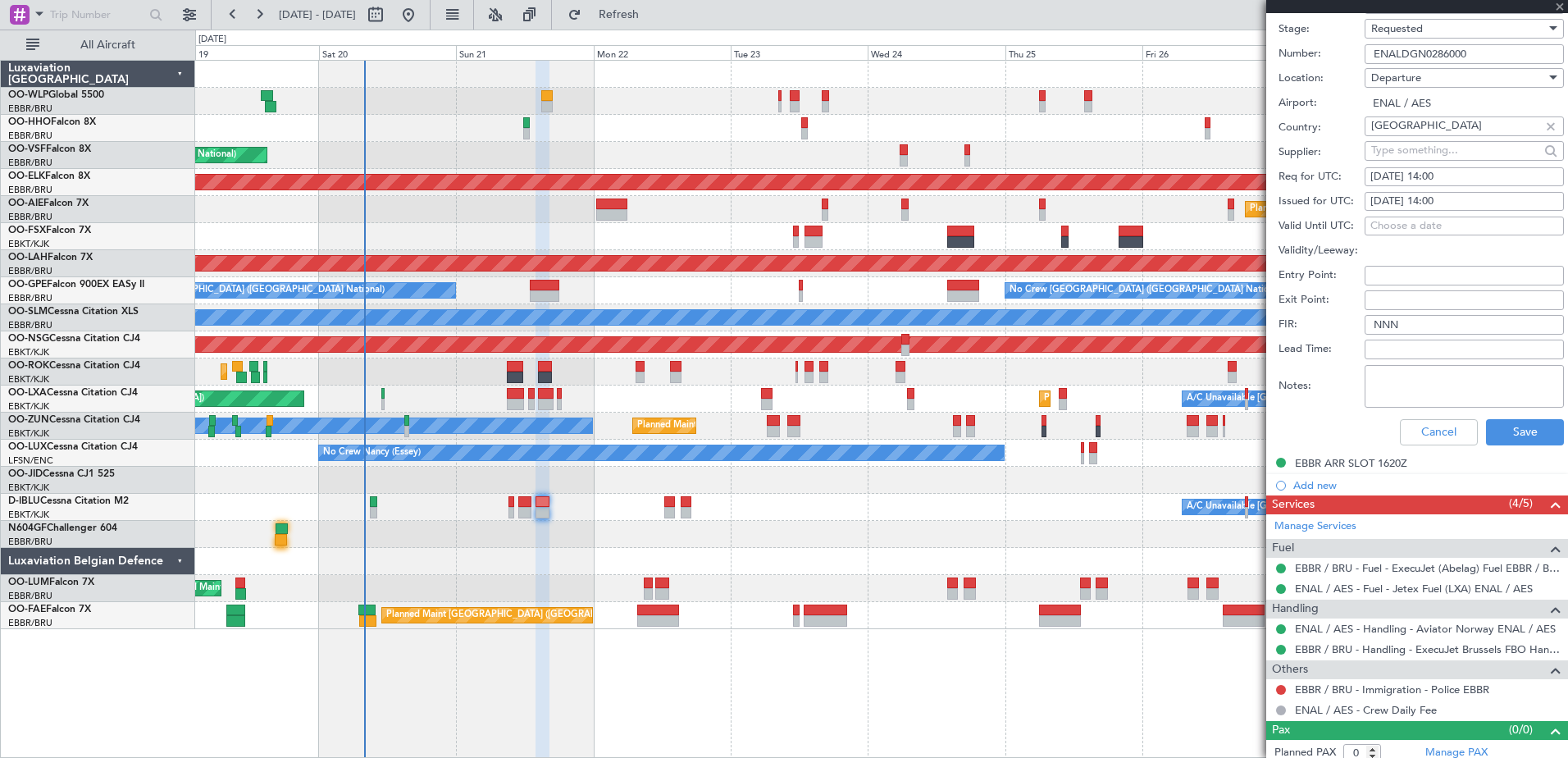
type input "+00:05"
type input "8"
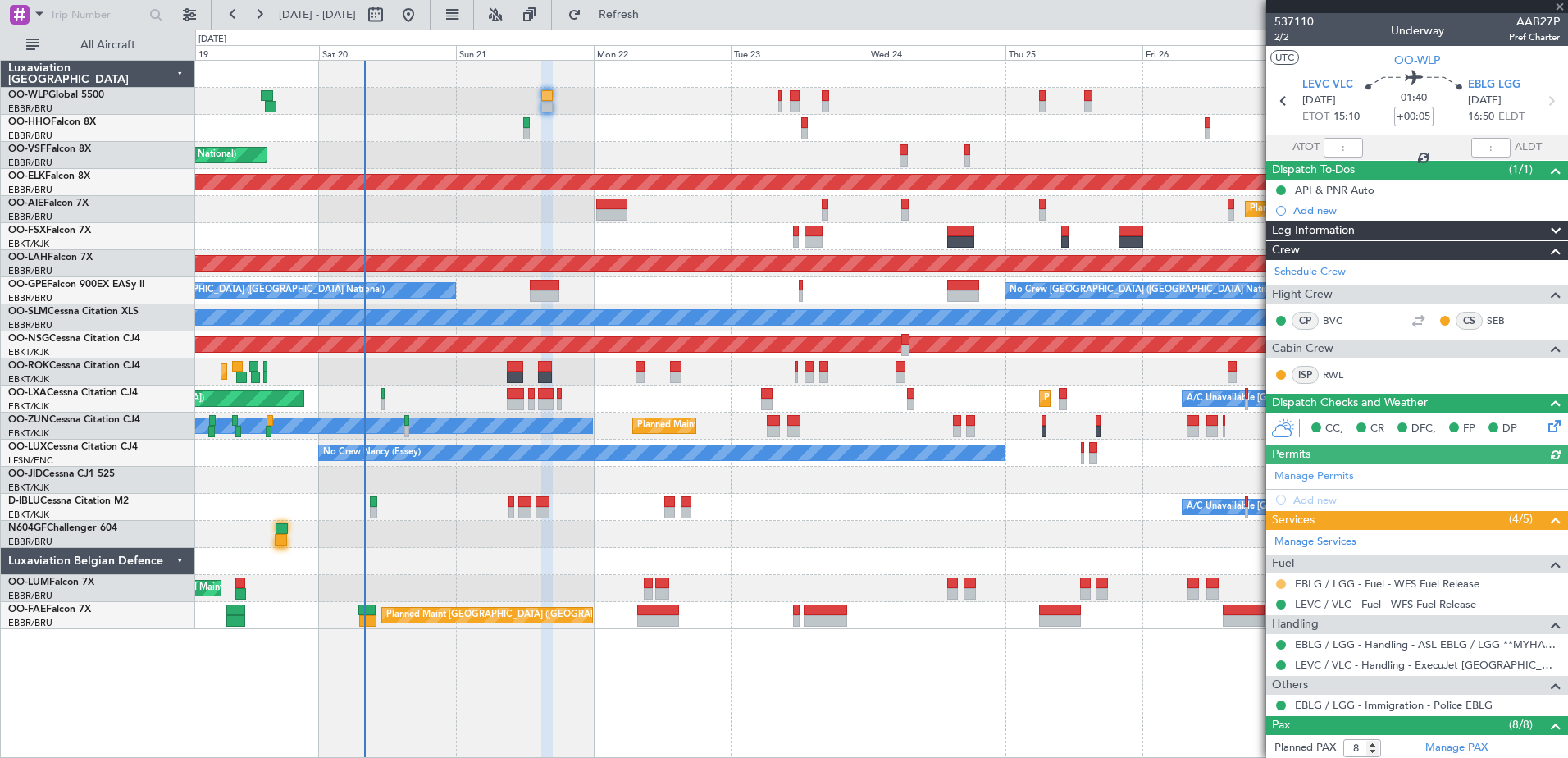
click at [1278, 581] on button at bounding box center [1280, 583] width 10 height 10
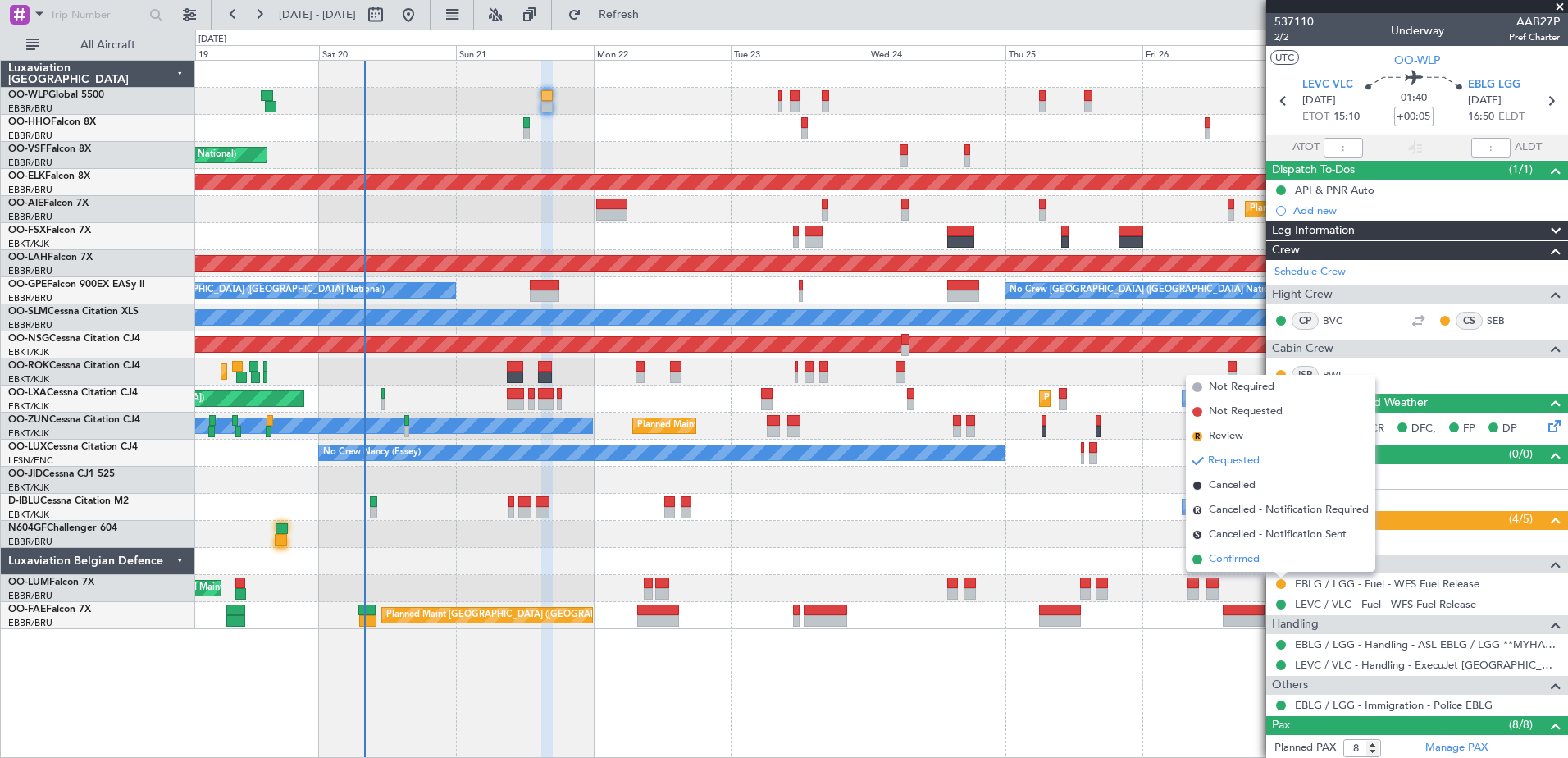
click at [1233, 563] on span "Confirmed" at bounding box center [1234, 559] width 51 height 16
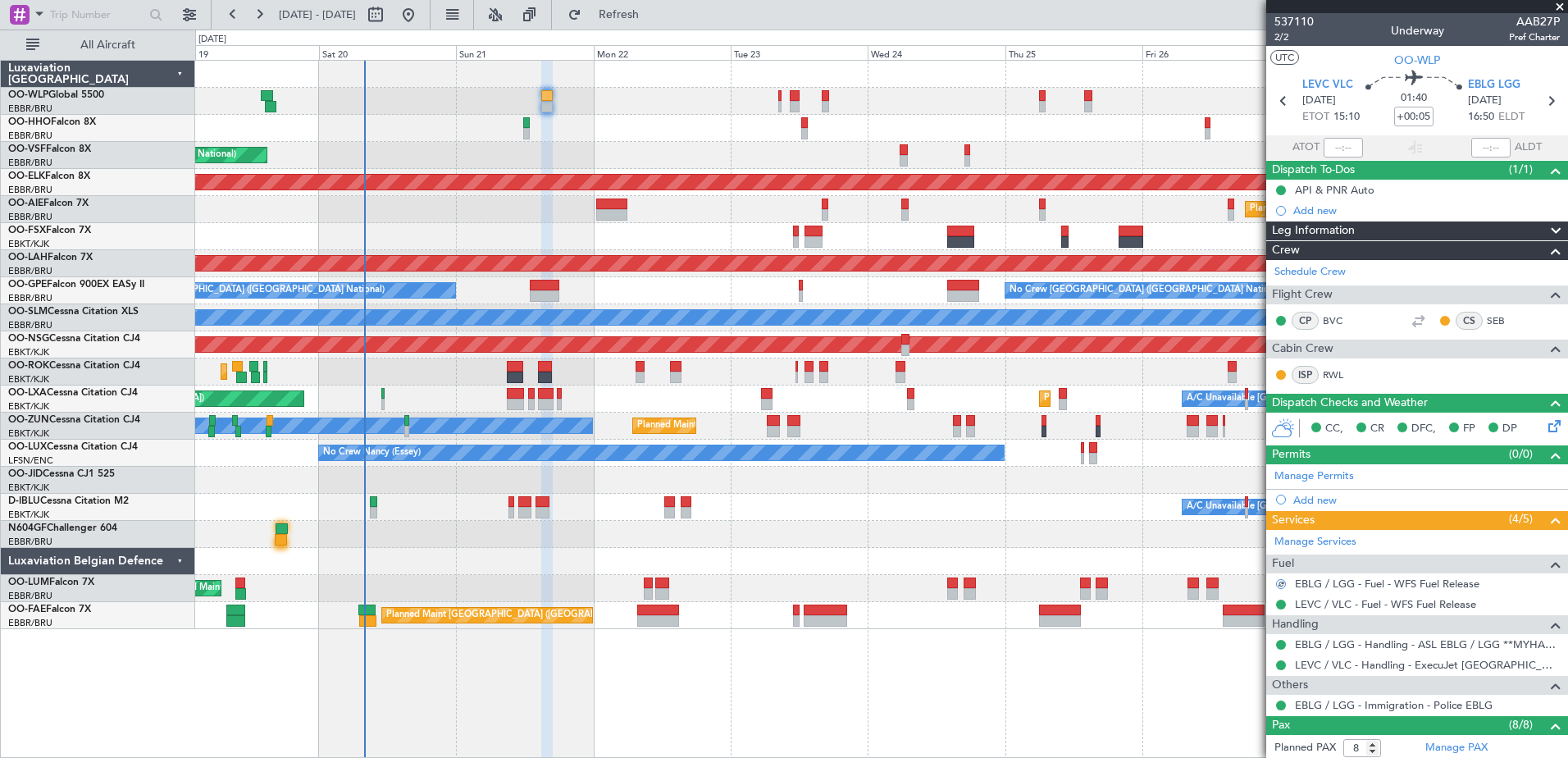
scroll to position [298, 0]
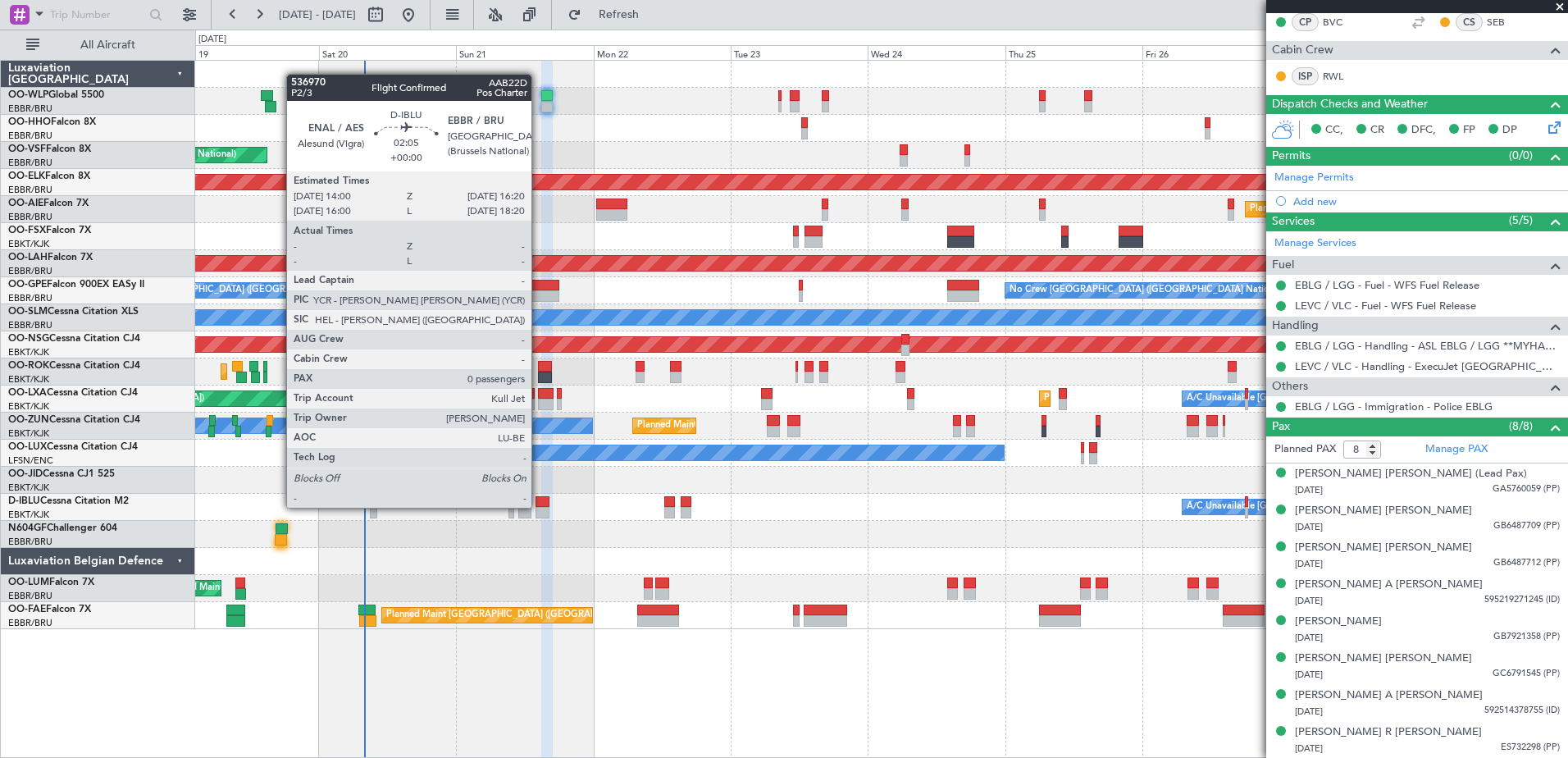
click at [539, 507] on div at bounding box center [542, 512] width 14 height 12
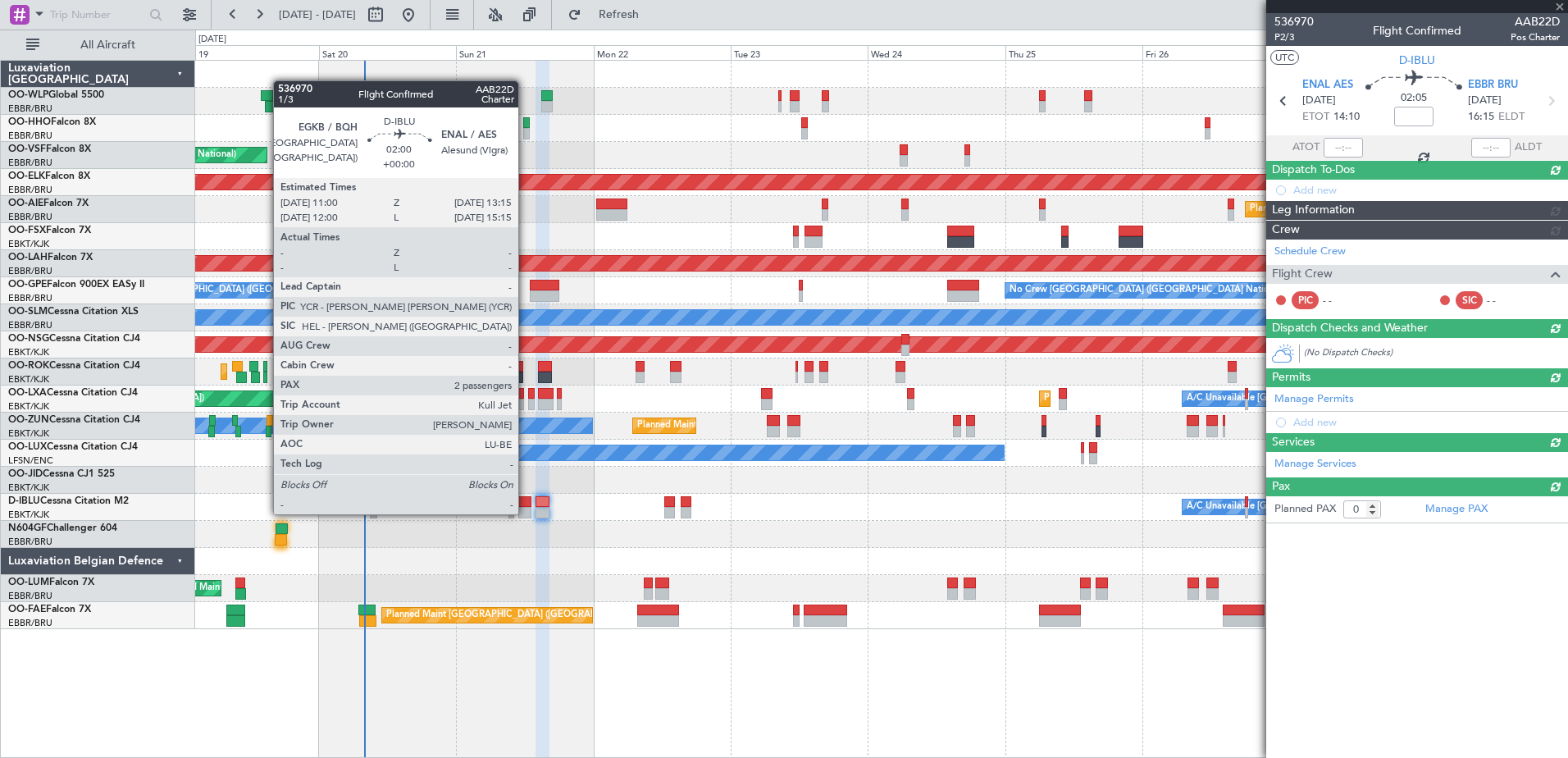
scroll to position [0, 0]
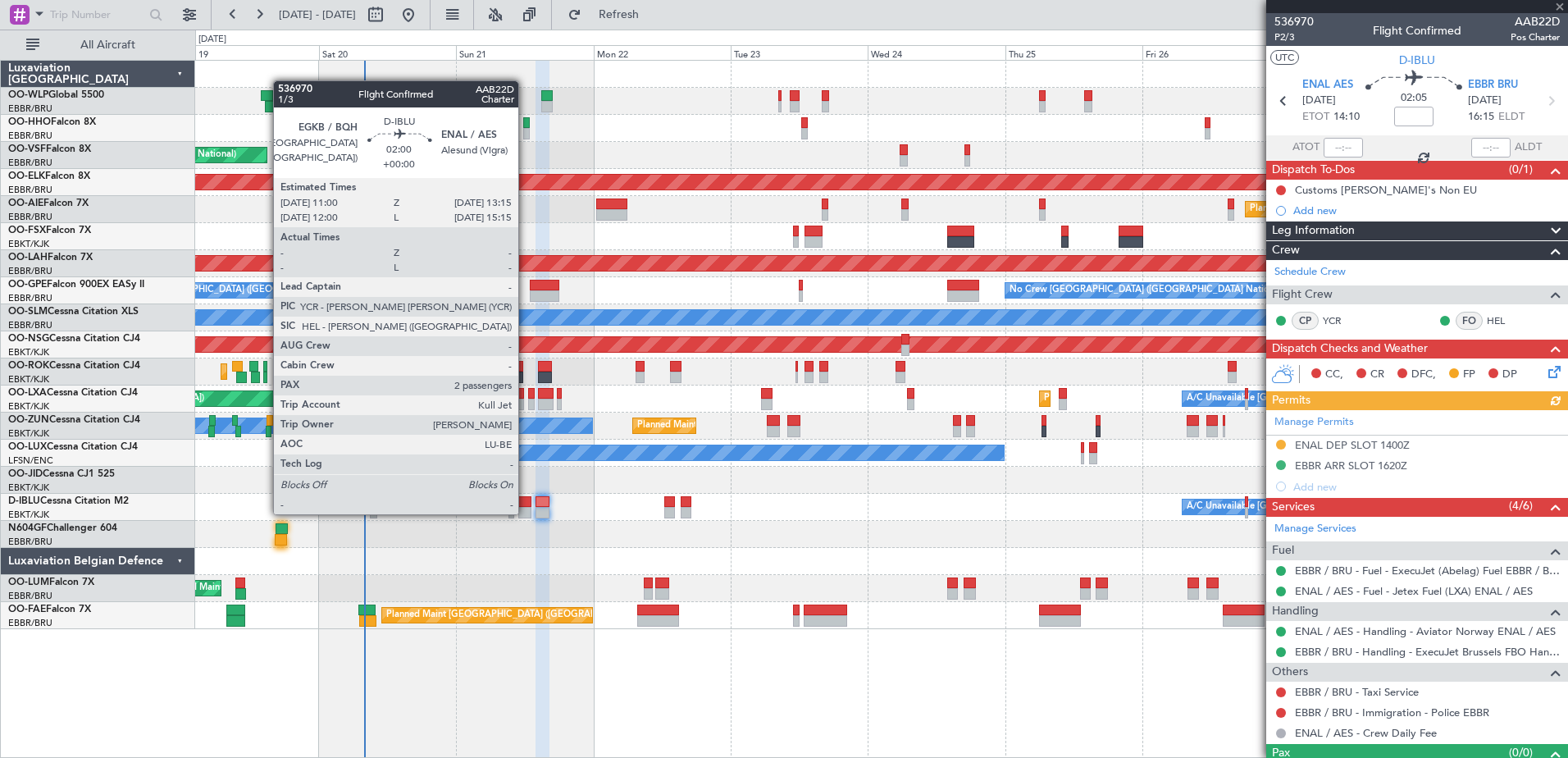
click at [526, 513] on div at bounding box center [525, 512] width 14 height 12
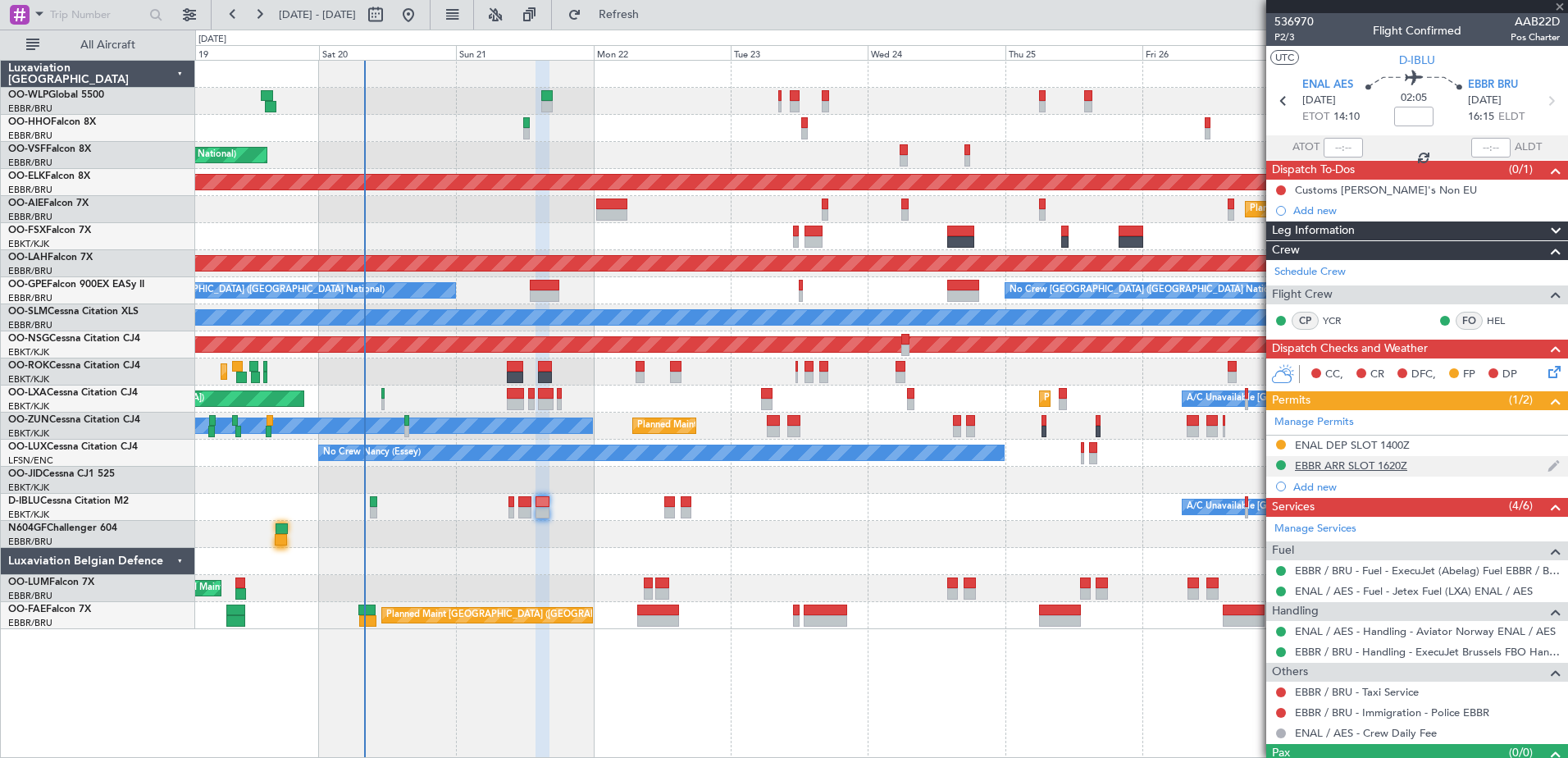
type input "2"
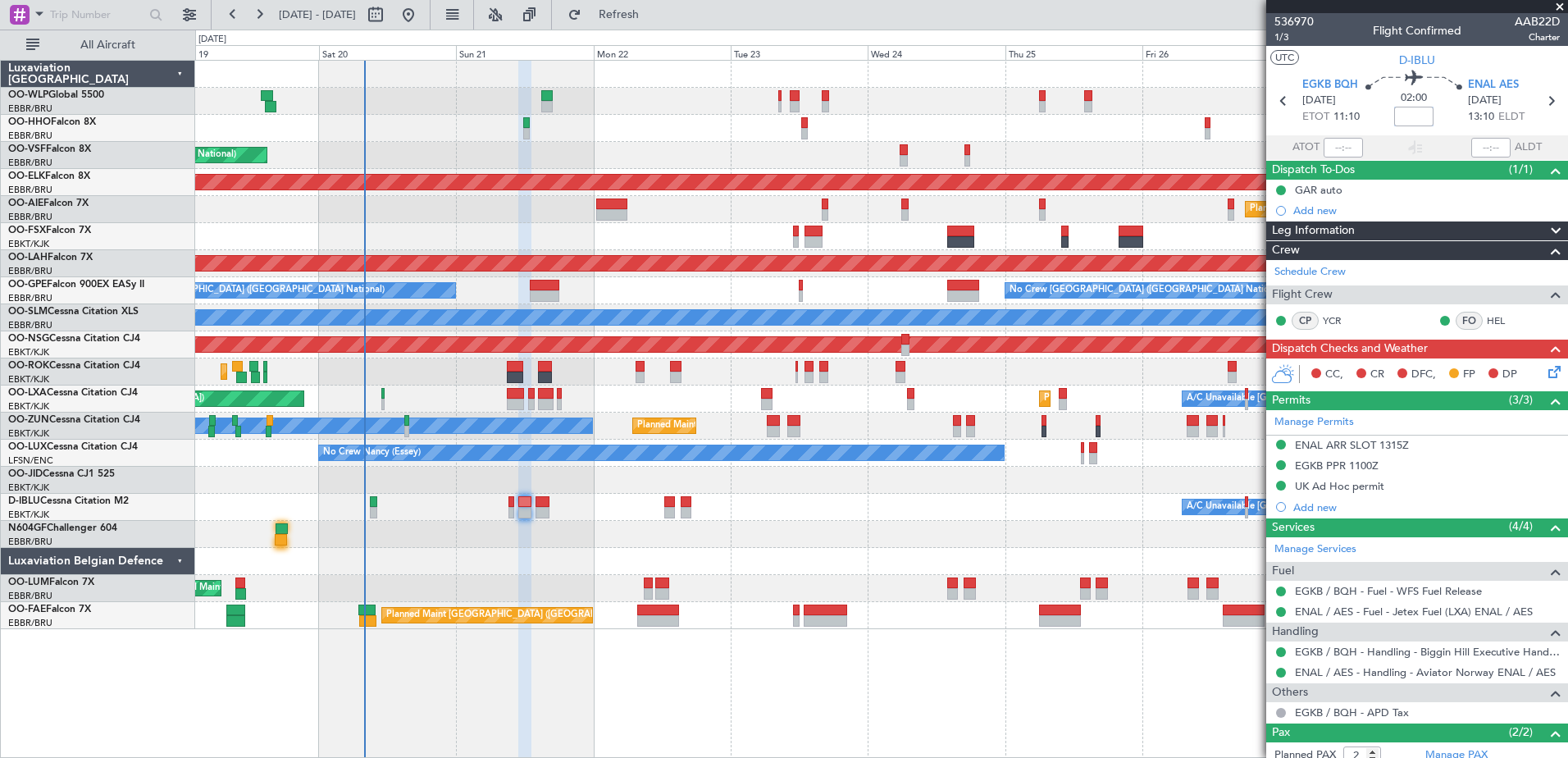
click at [1415, 124] on input at bounding box center [1414, 117] width 40 height 20
click at [1399, 115] on input "+00:10" at bounding box center [1414, 117] width 40 height 20
click at [774, 508] on div "A/C Unavailable Kortrijk-Wevelgem A/C Unavailable Brussels (Brussels National)" at bounding box center [881, 507] width 1373 height 27
type input "-00:10"
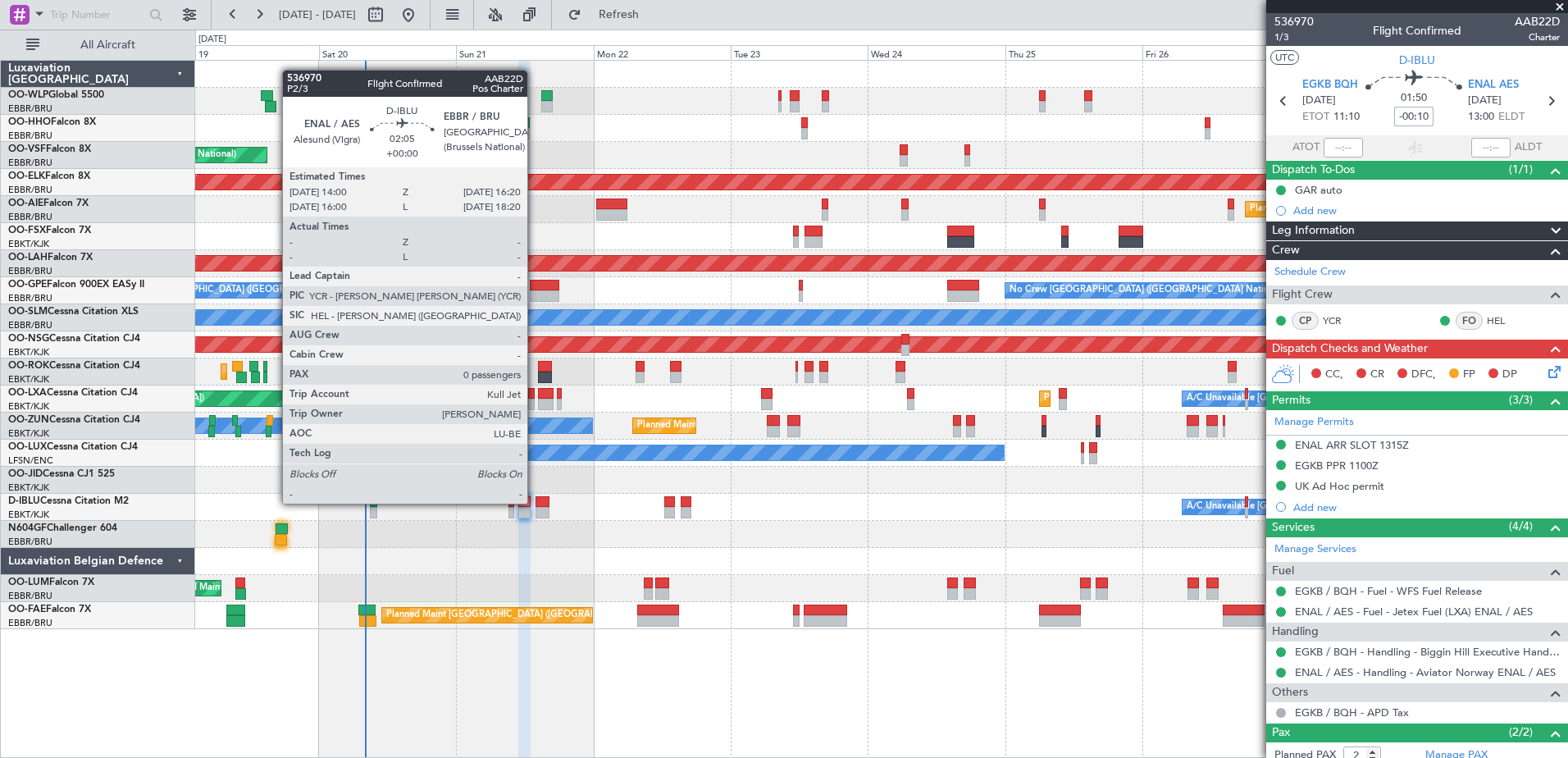
click at [536, 504] on div at bounding box center [542, 501] width 14 height 12
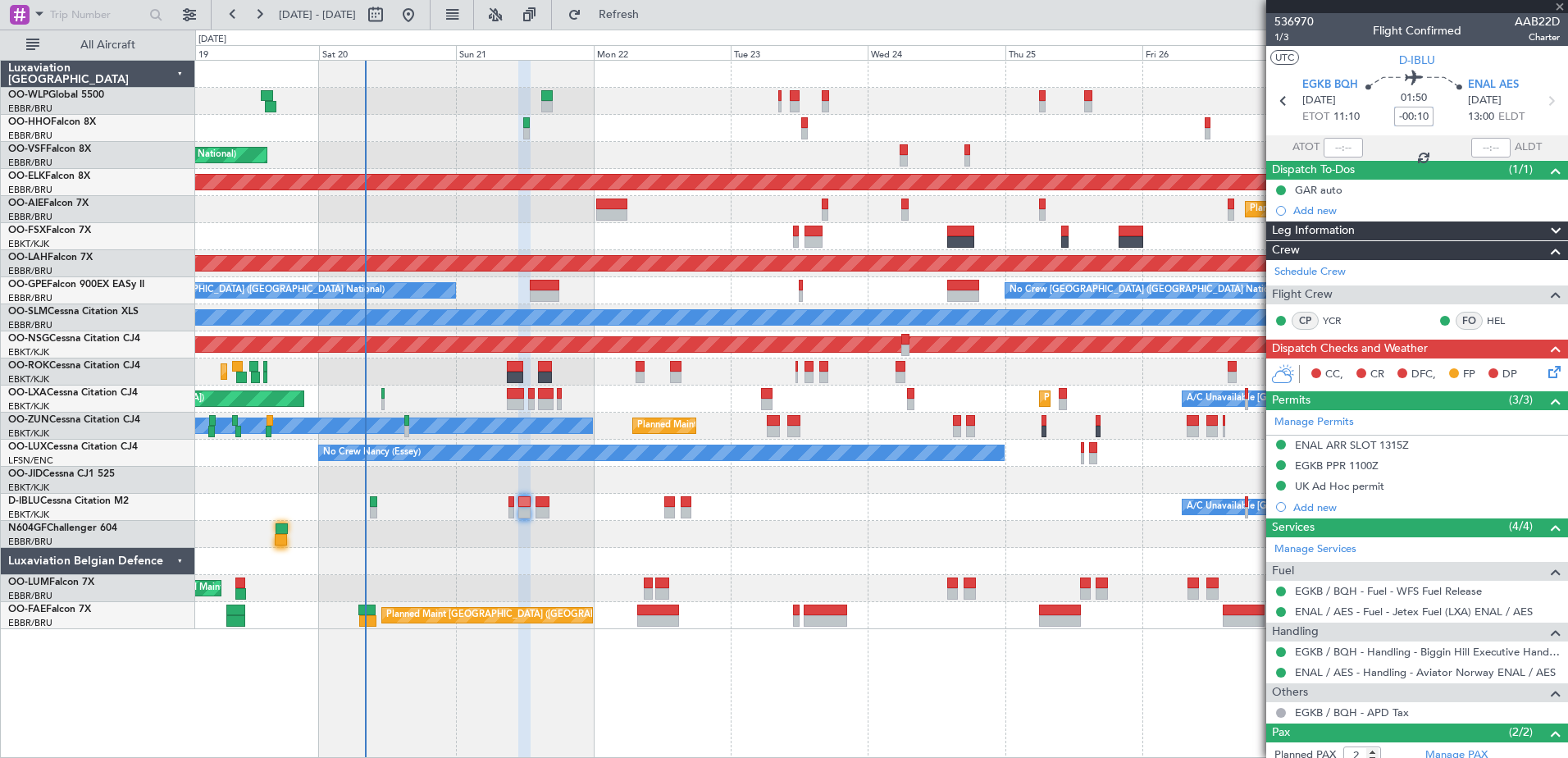
type input "0"
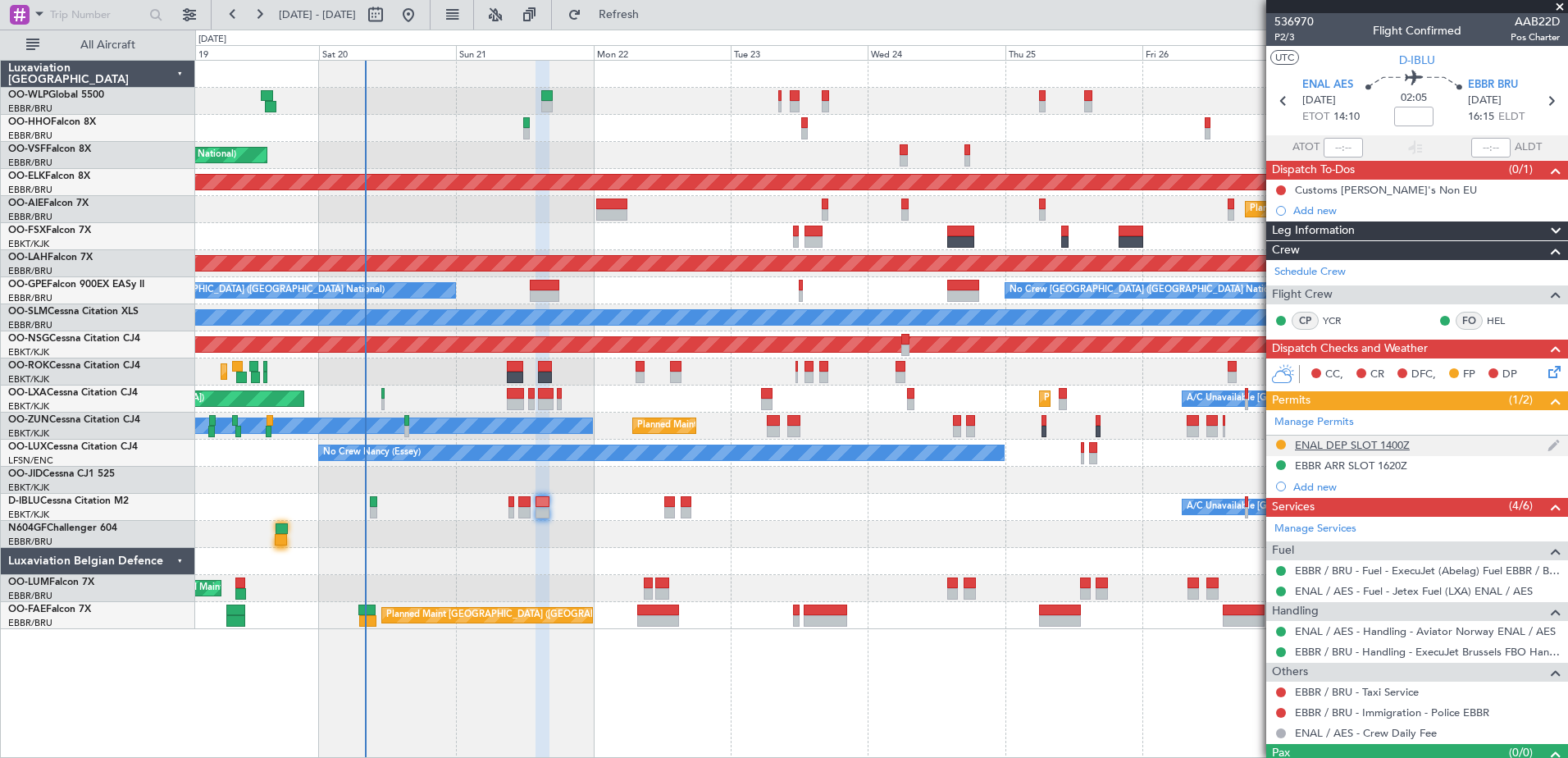
click at [1406, 445] on div "ENAL DEP SLOT 1400Z" at bounding box center [1352, 444] width 115 height 14
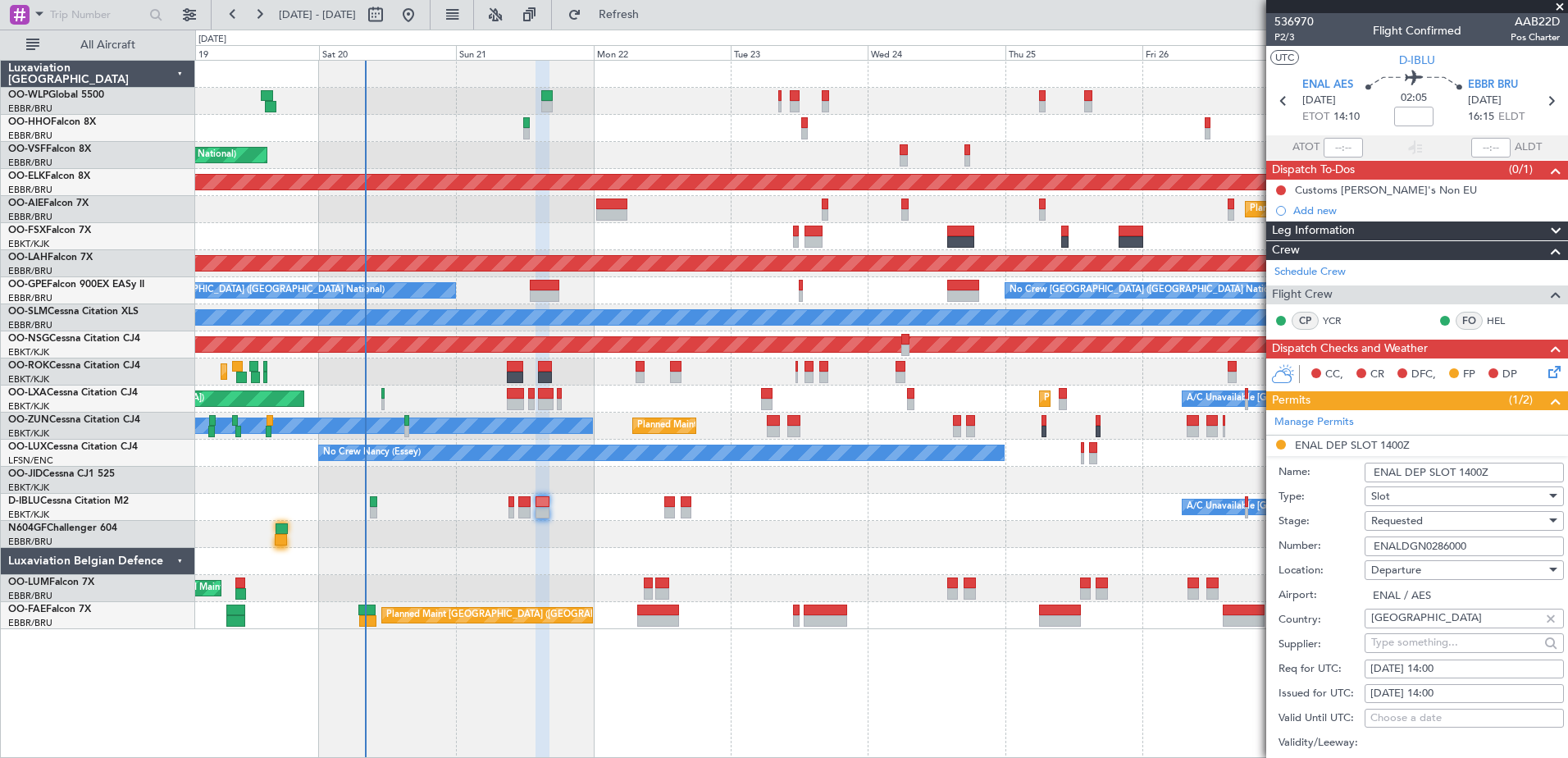
drag, startPoint x: 1487, startPoint y: 542, endPoint x: 1364, endPoint y: 542, distance: 123.0
click at [1364, 542] on div "Number: ENALDGN0286000" at bounding box center [1421, 545] width 285 height 24
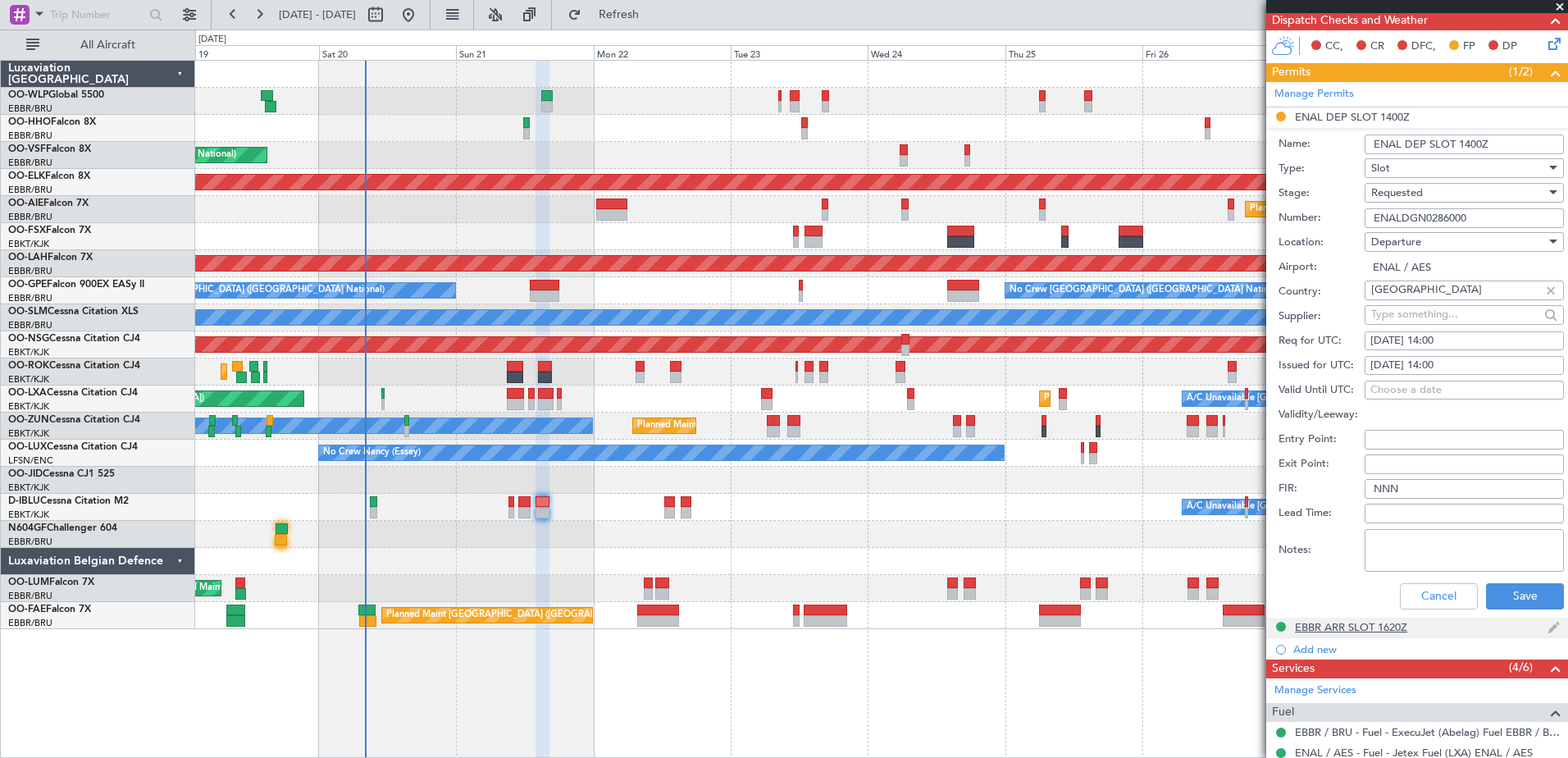
click at [1383, 624] on div "EBBR ARR SLOT 1620Z" at bounding box center [1351, 626] width 112 height 14
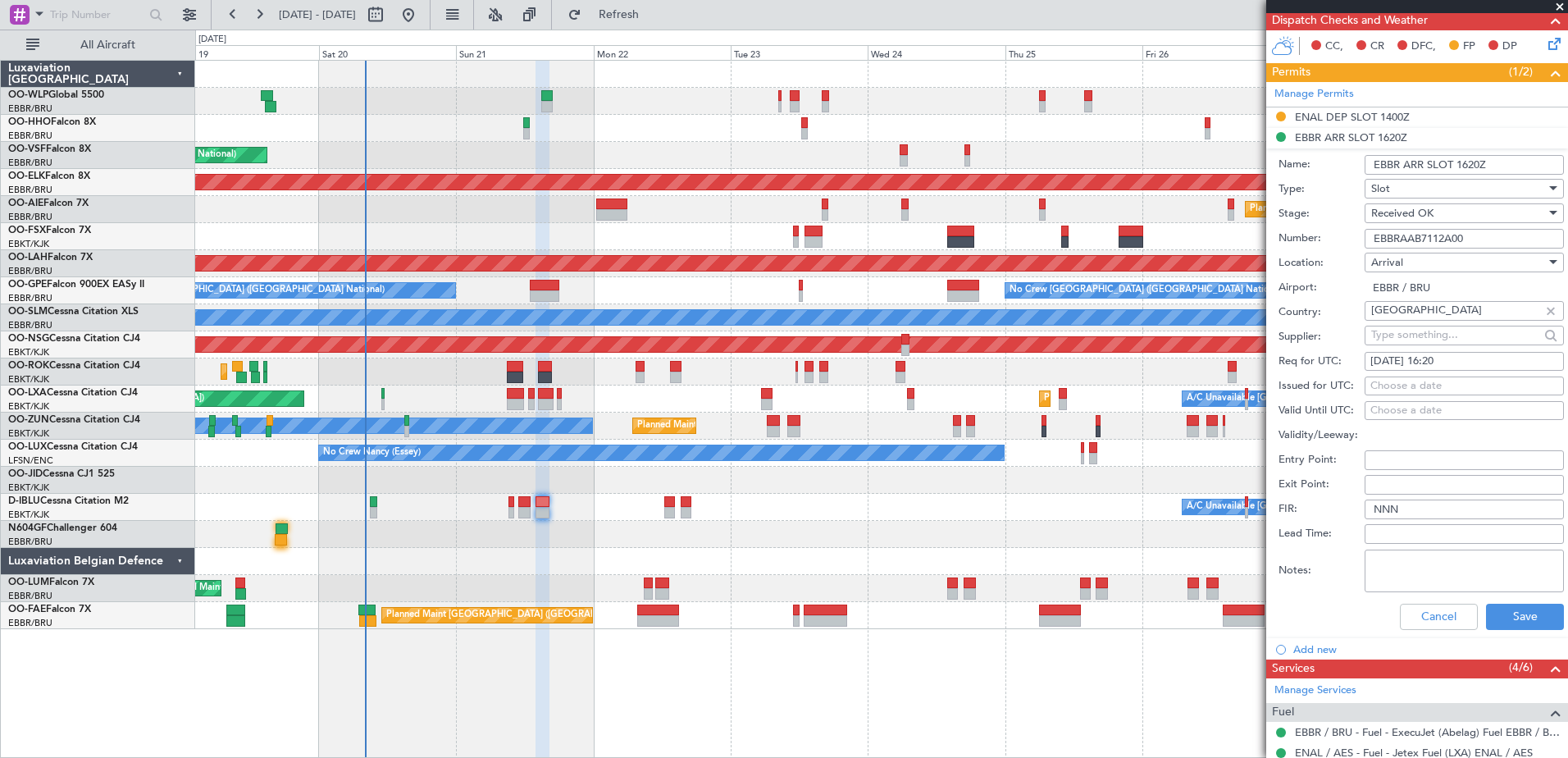
drag, startPoint x: 1492, startPoint y: 236, endPoint x: 1370, endPoint y: 241, distance: 122.1
click at [1370, 241] on input "EBBRAAB7112A00" at bounding box center [1464, 239] width 199 height 20
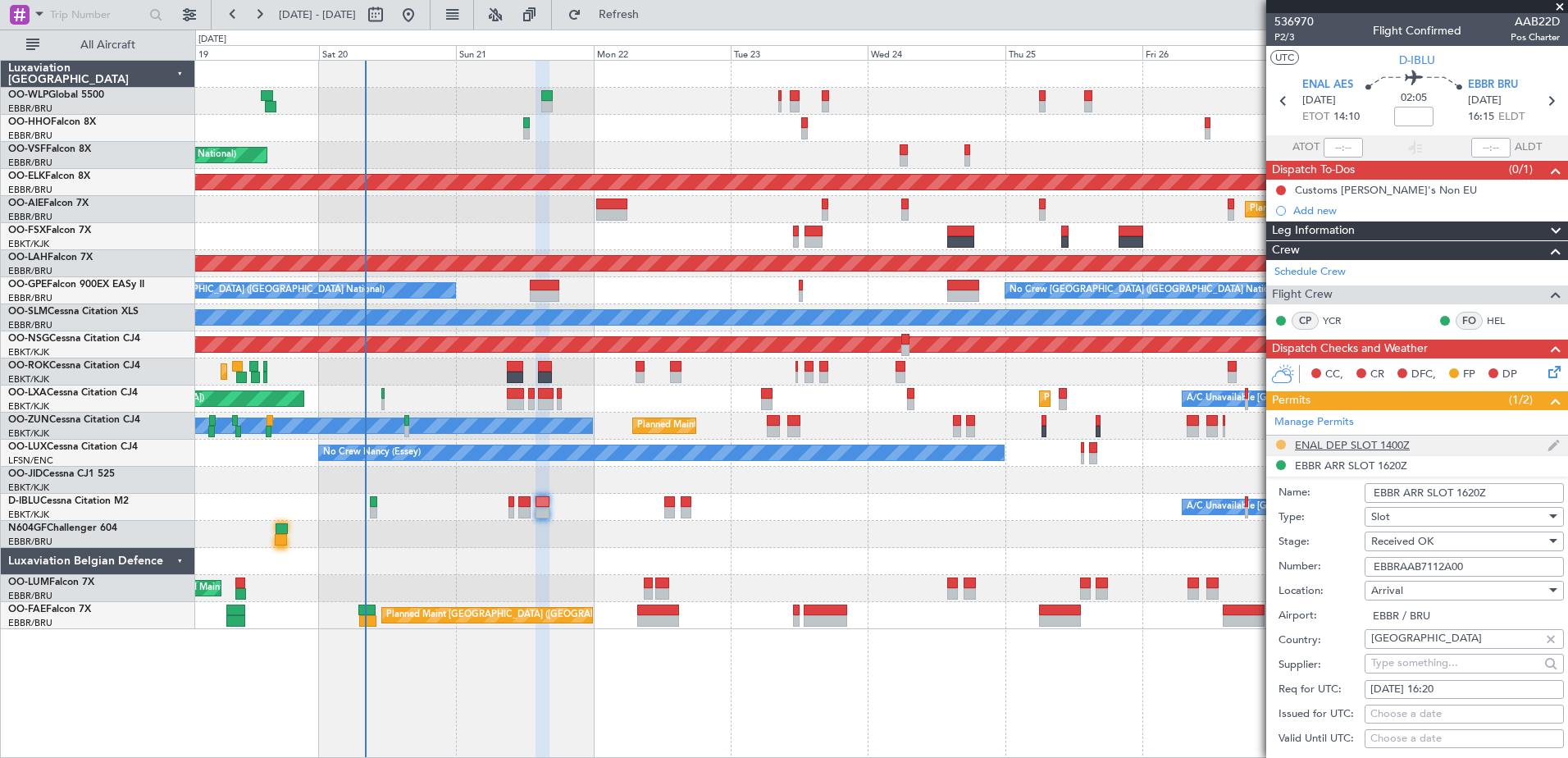
click at [1285, 444] on button at bounding box center [1280, 444] width 10 height 10
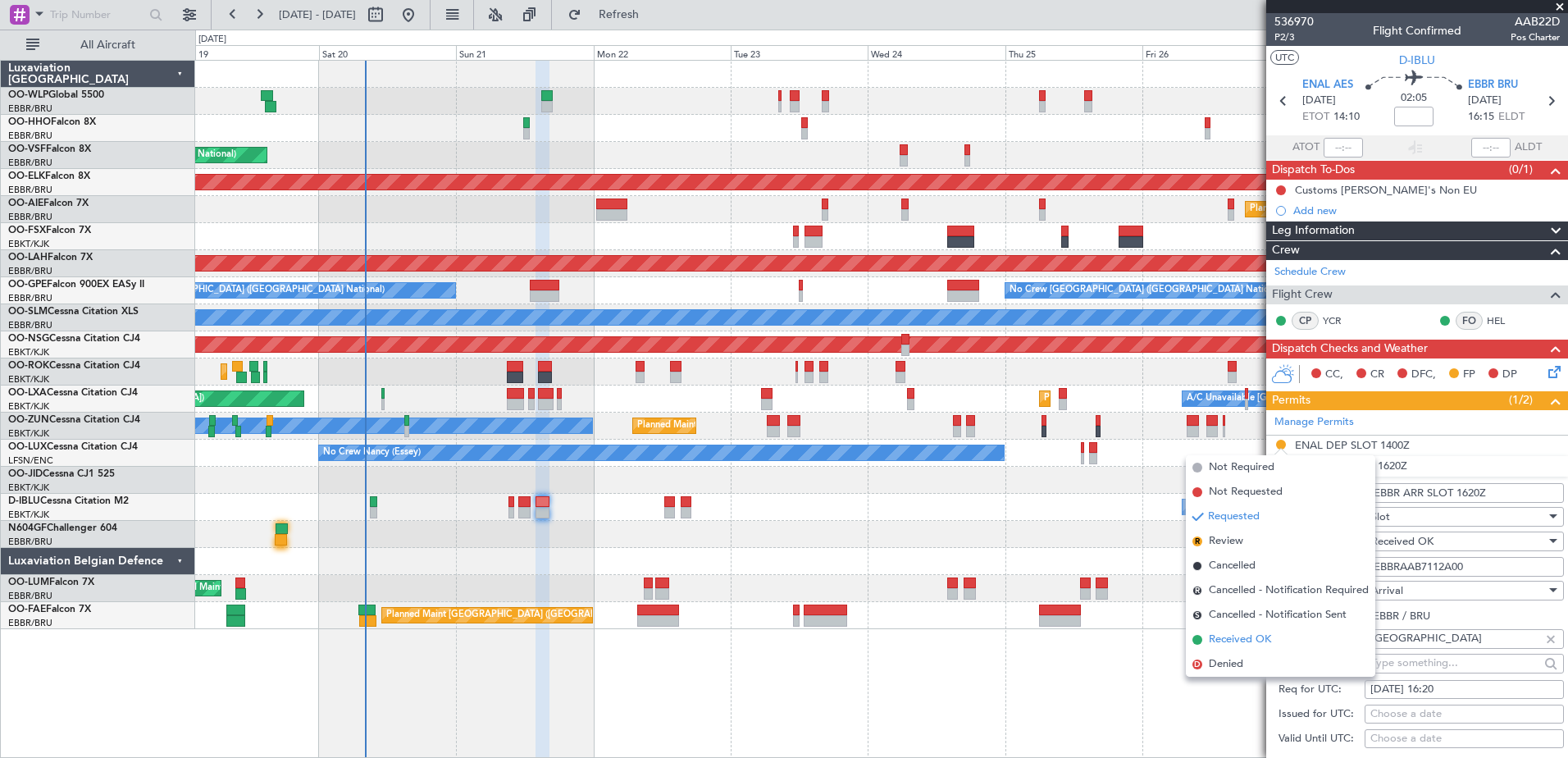
click at [1237, 640] on span "Received OK" at bounding box center [1240, 640] width 62 height 16
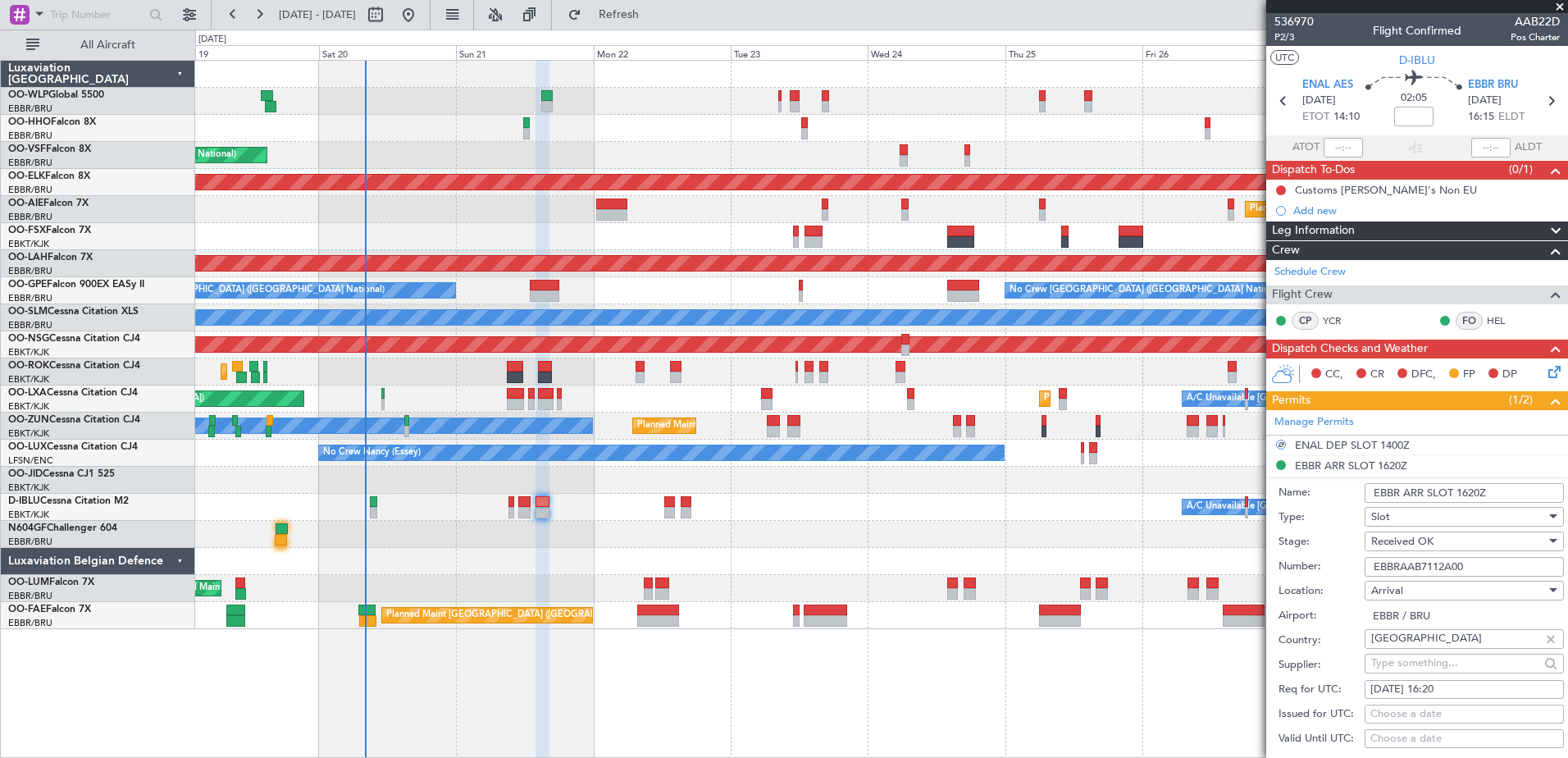
scroll to position [410, 0]
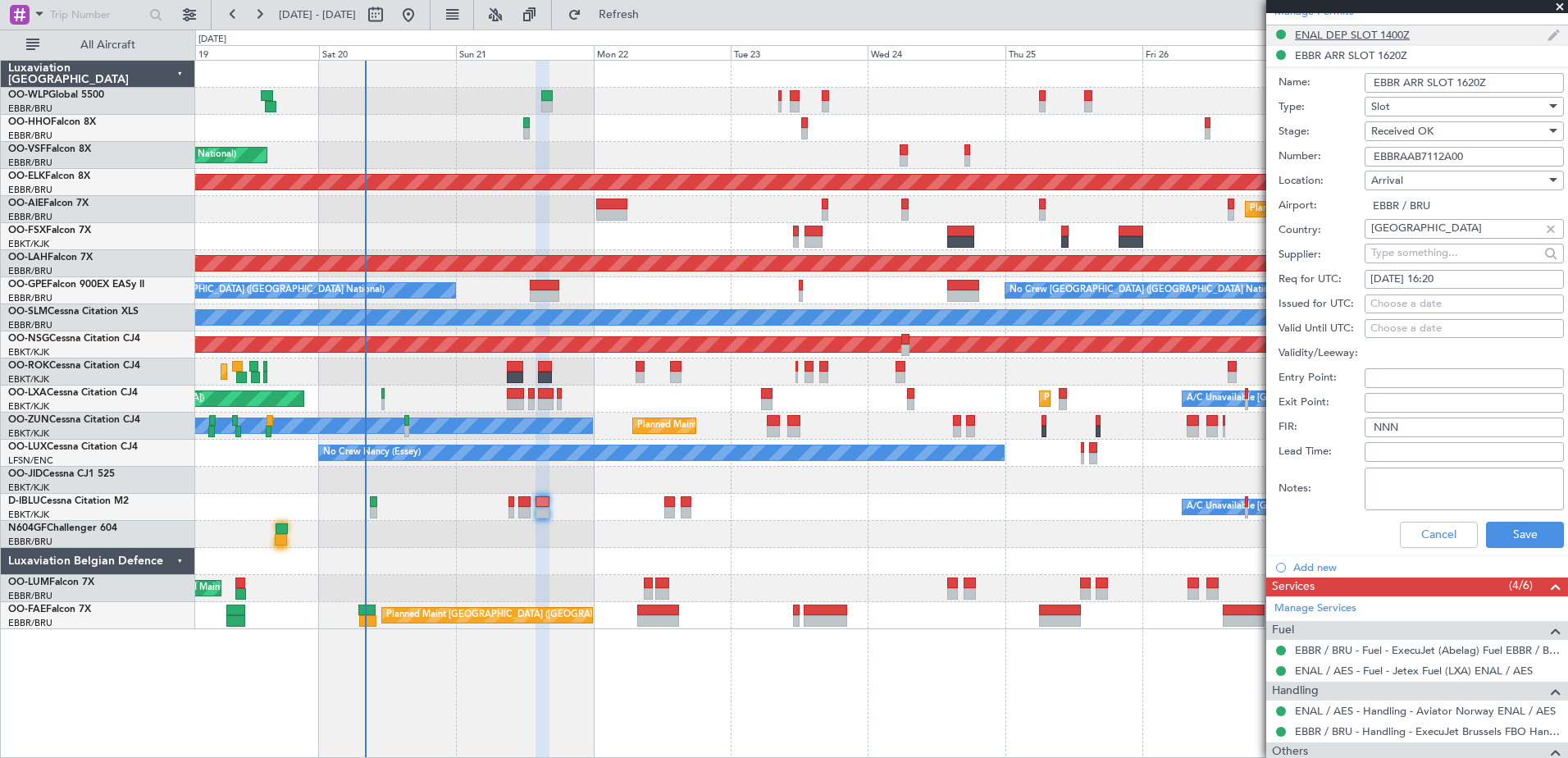
click at [1346, 39] on div "ENAL DEP SLOT 1400Z" at bounding box center [1352, 34] width 115 height 14
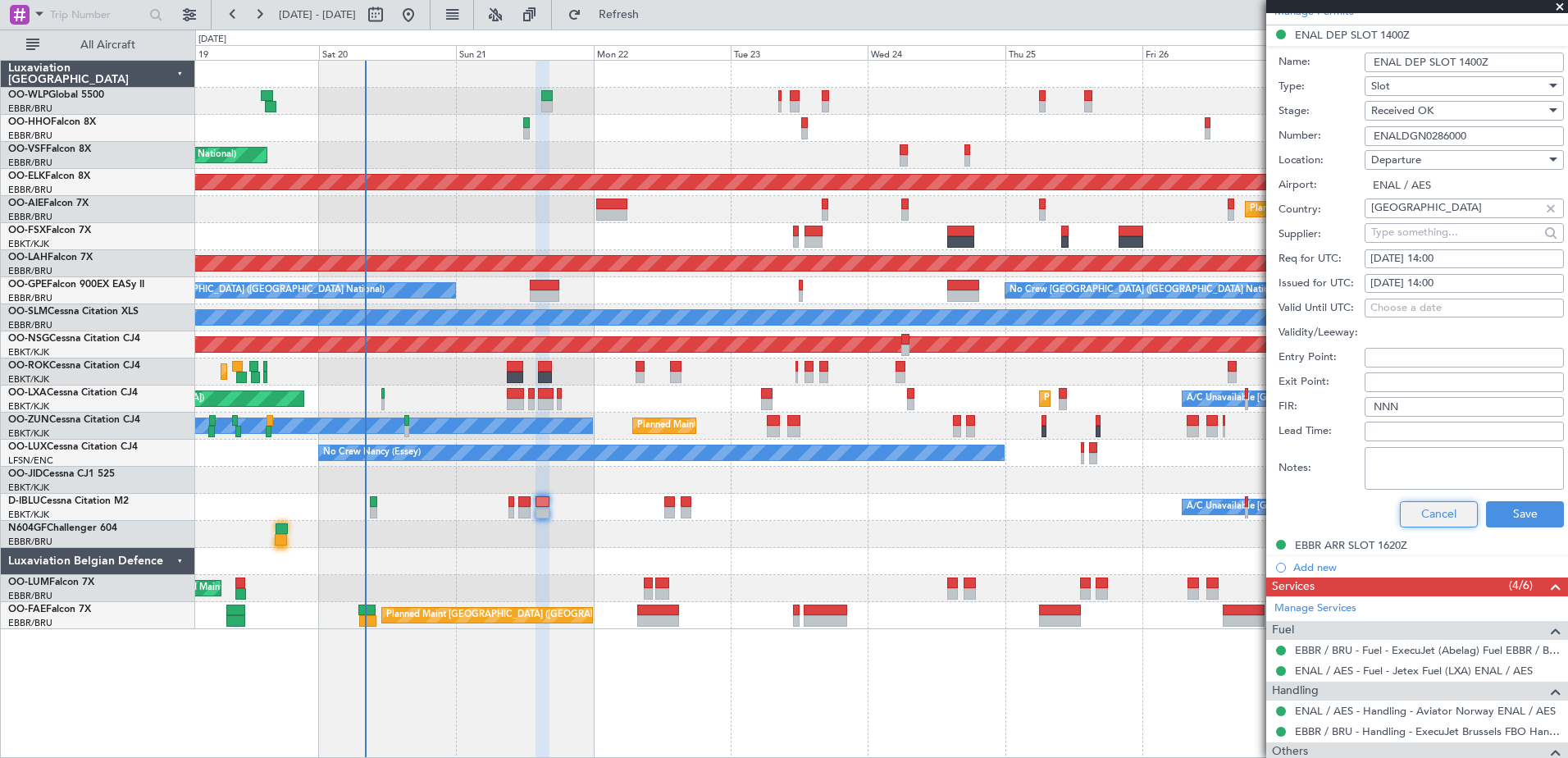
click at [1440, 514] on button "Cancel" at bounding box center [1439, 514] width 78 height 26
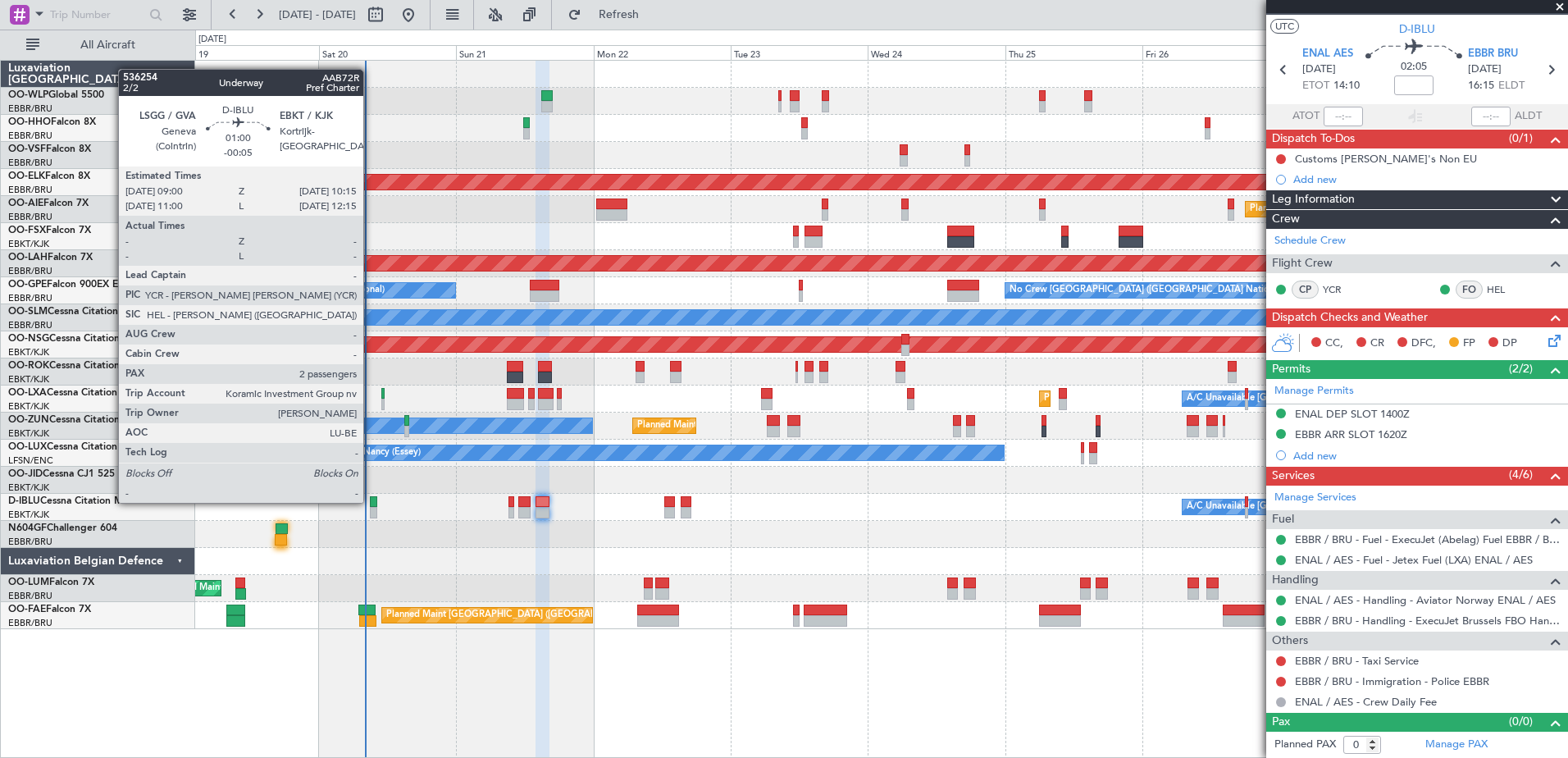
click at [373, 501] on div at bounding box center [374, 501] width 7 height 12
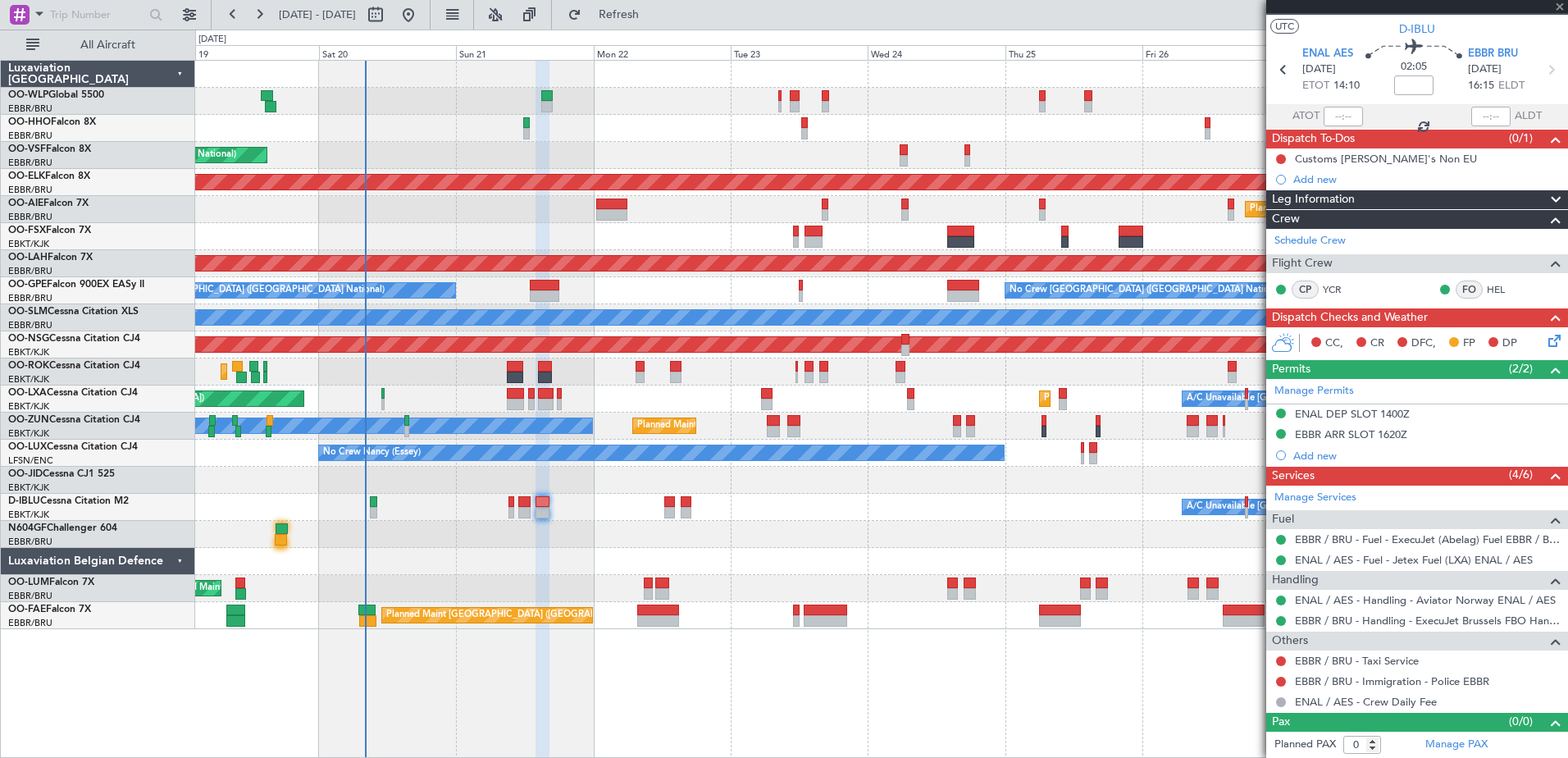
type input "-00:05"
type input "2"
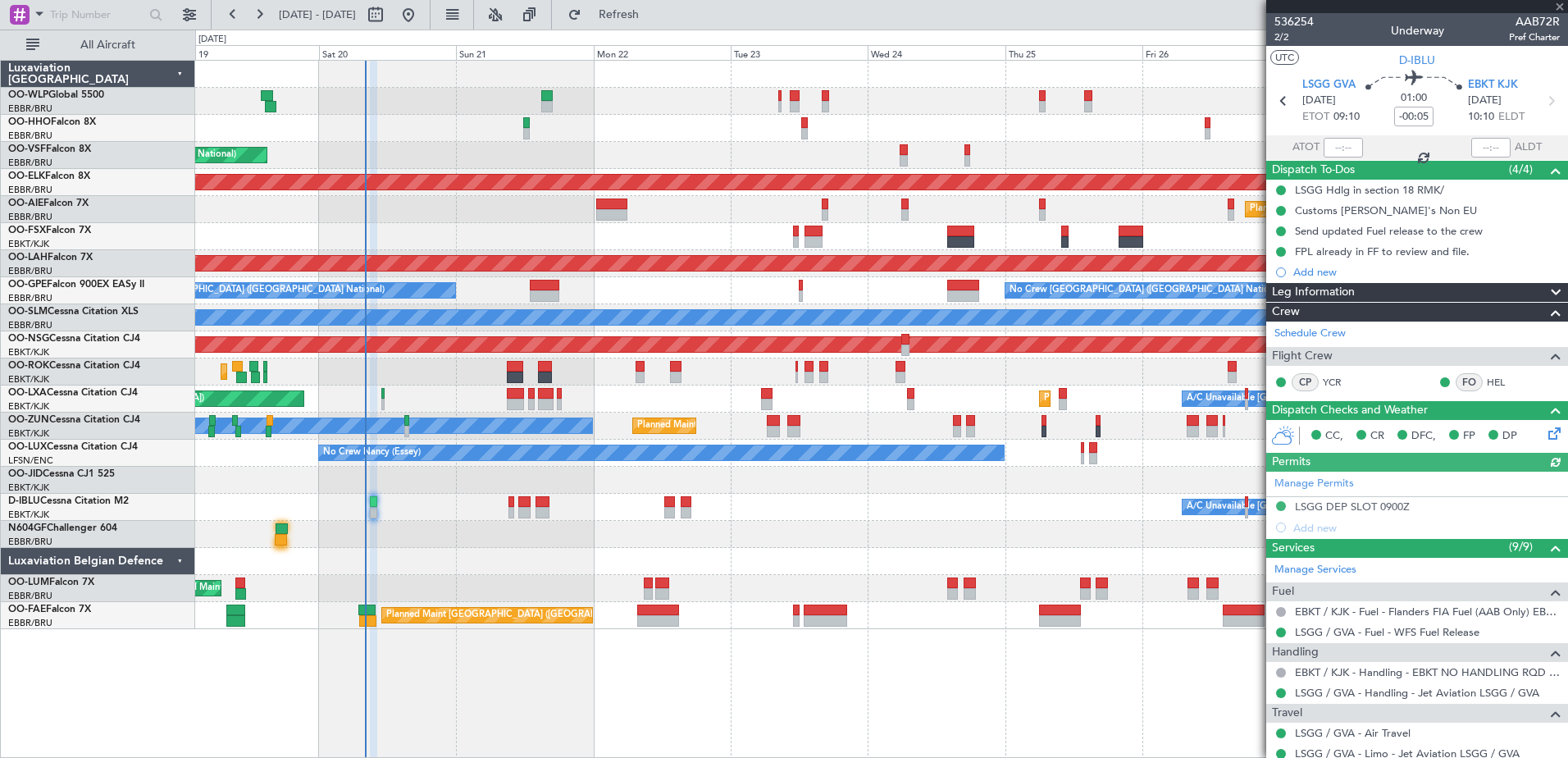
scroll to position [246, 0]
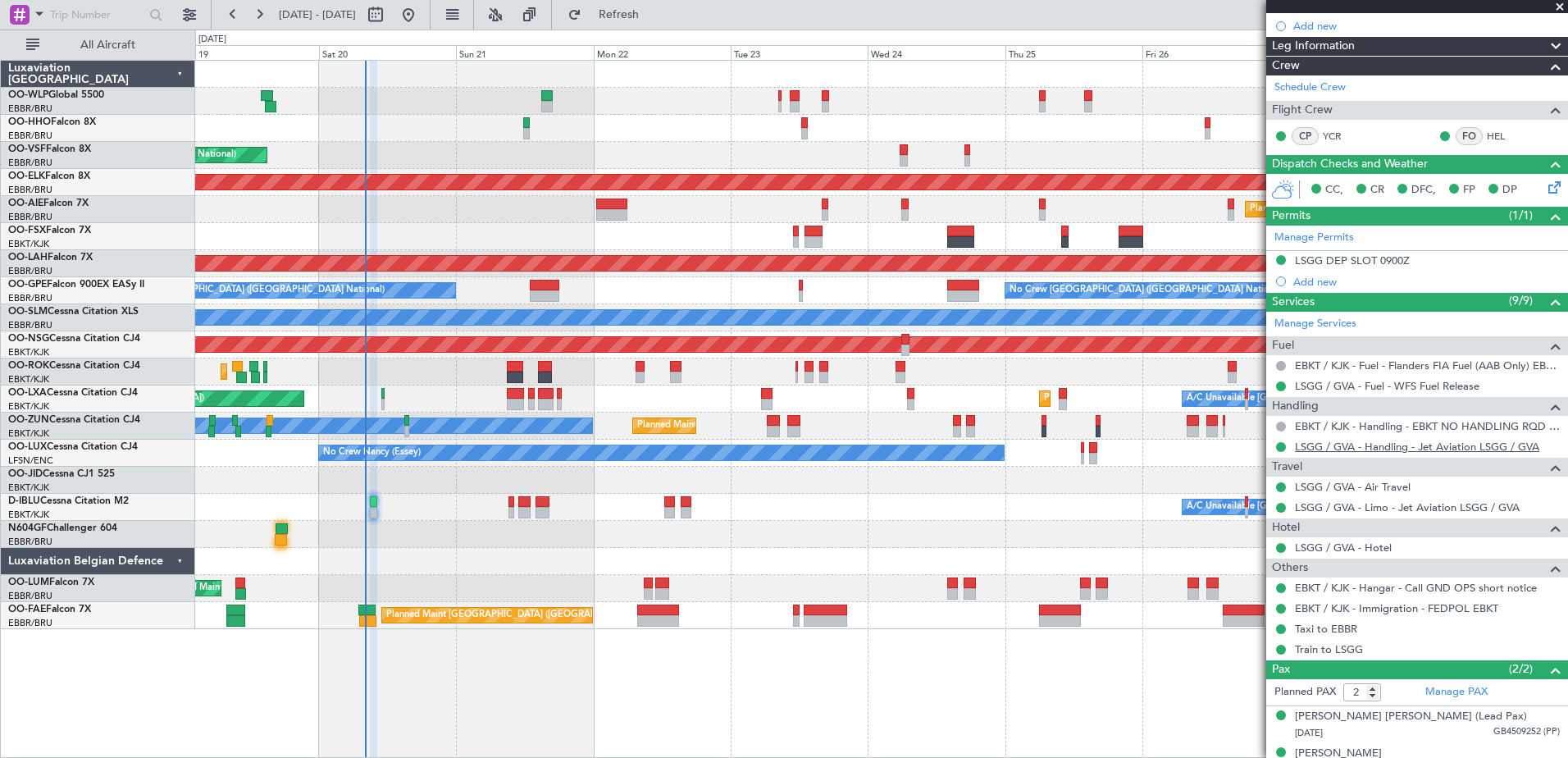
click at [1402, 446] on link "LSGG / GVA - Handling - Jet Aviation LSGG / GVA" at bounding box center [1417, 446] width 244 height 14
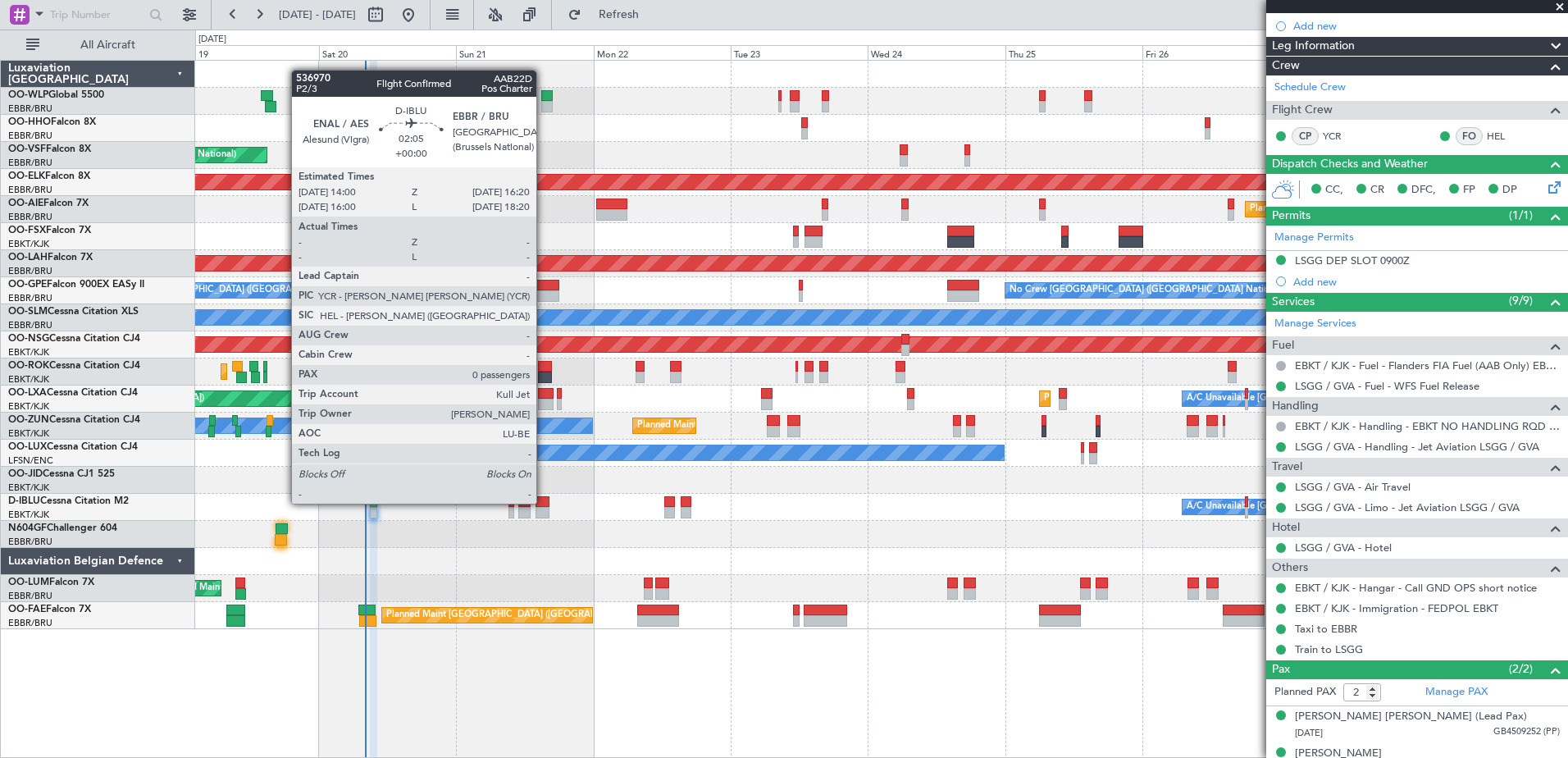
click at [544, 504] on div at bounding box center [542, 501] width 14 height 12
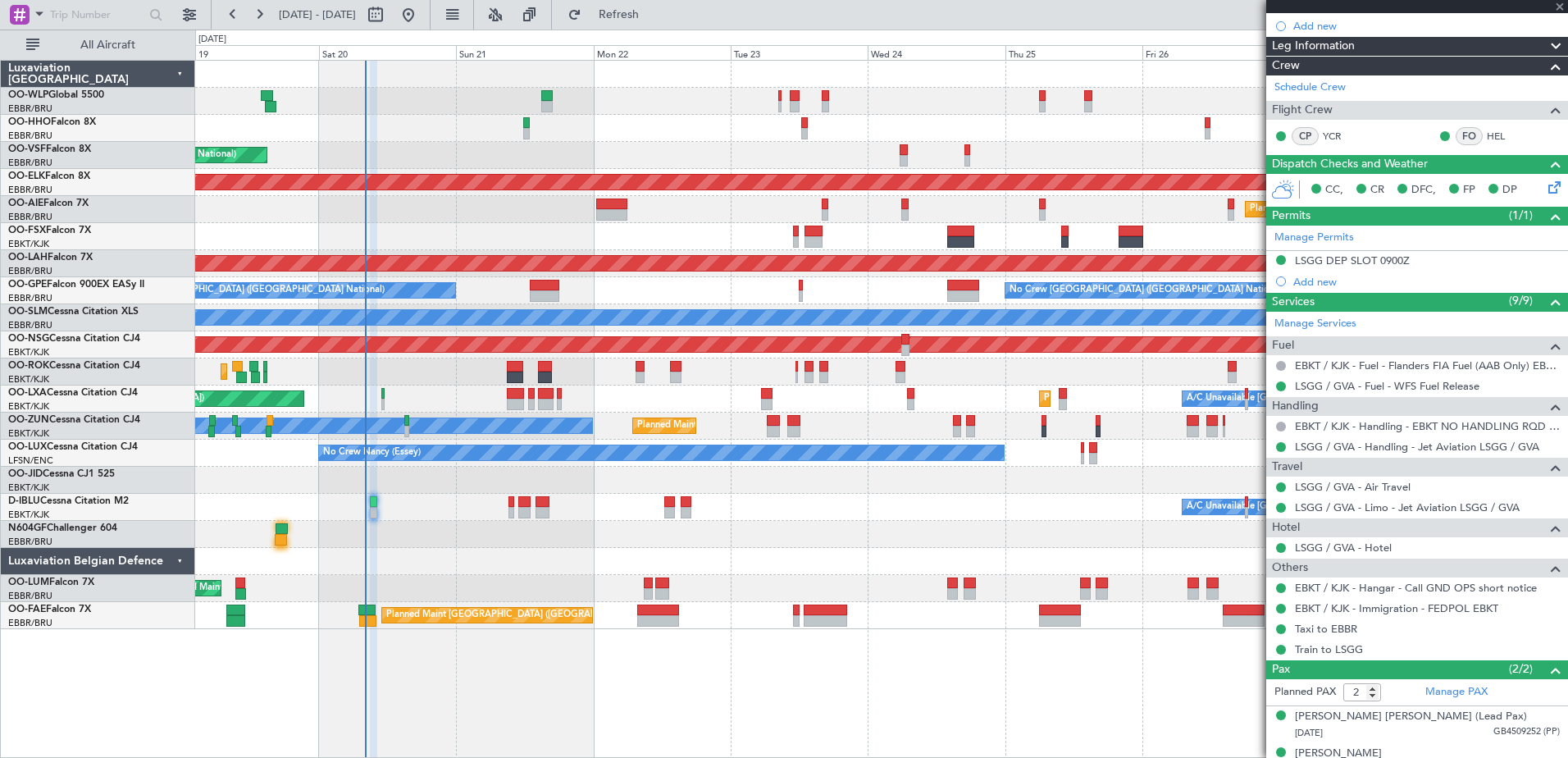
type input "0"
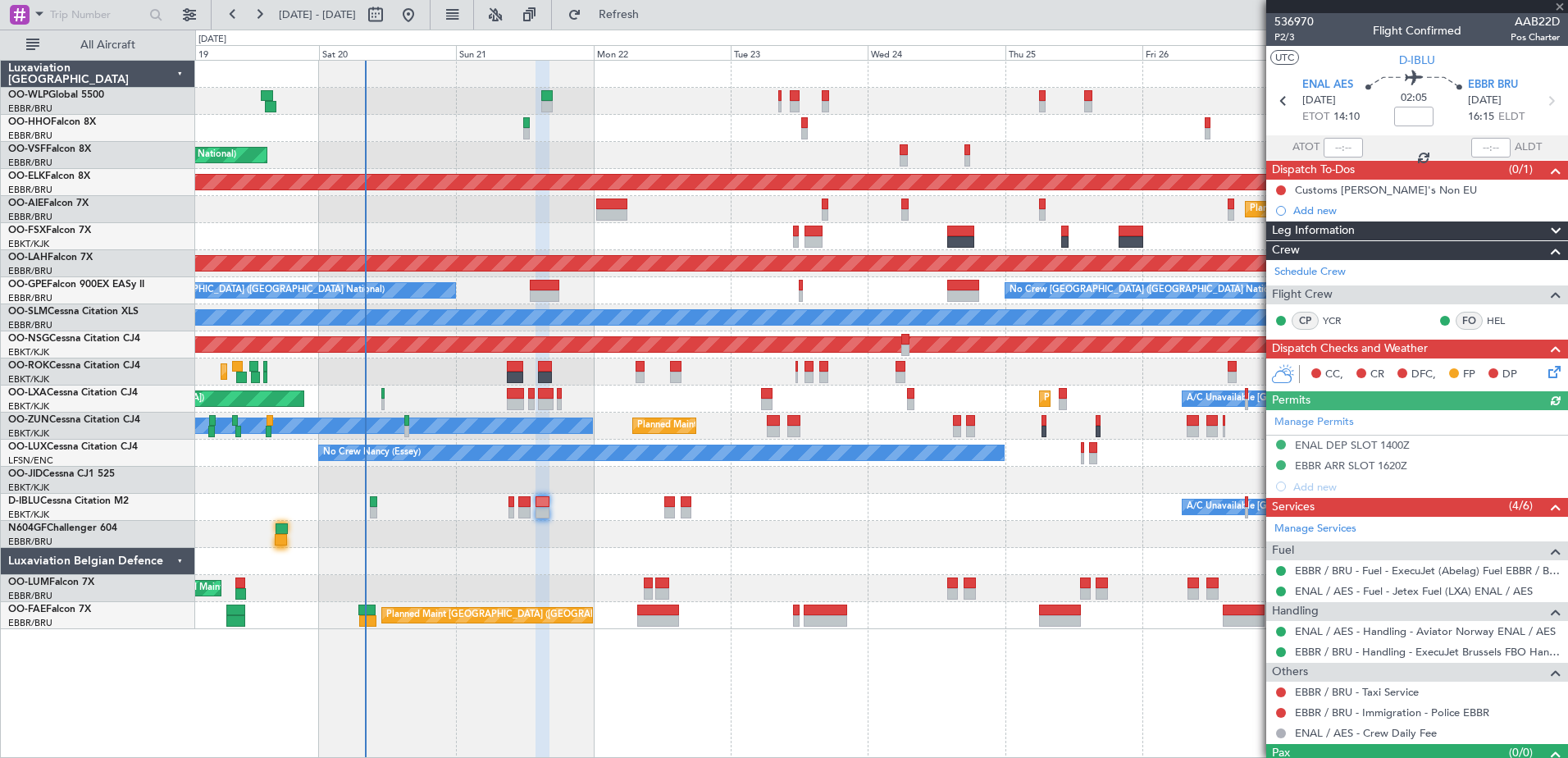
scroll to position [31, 0]
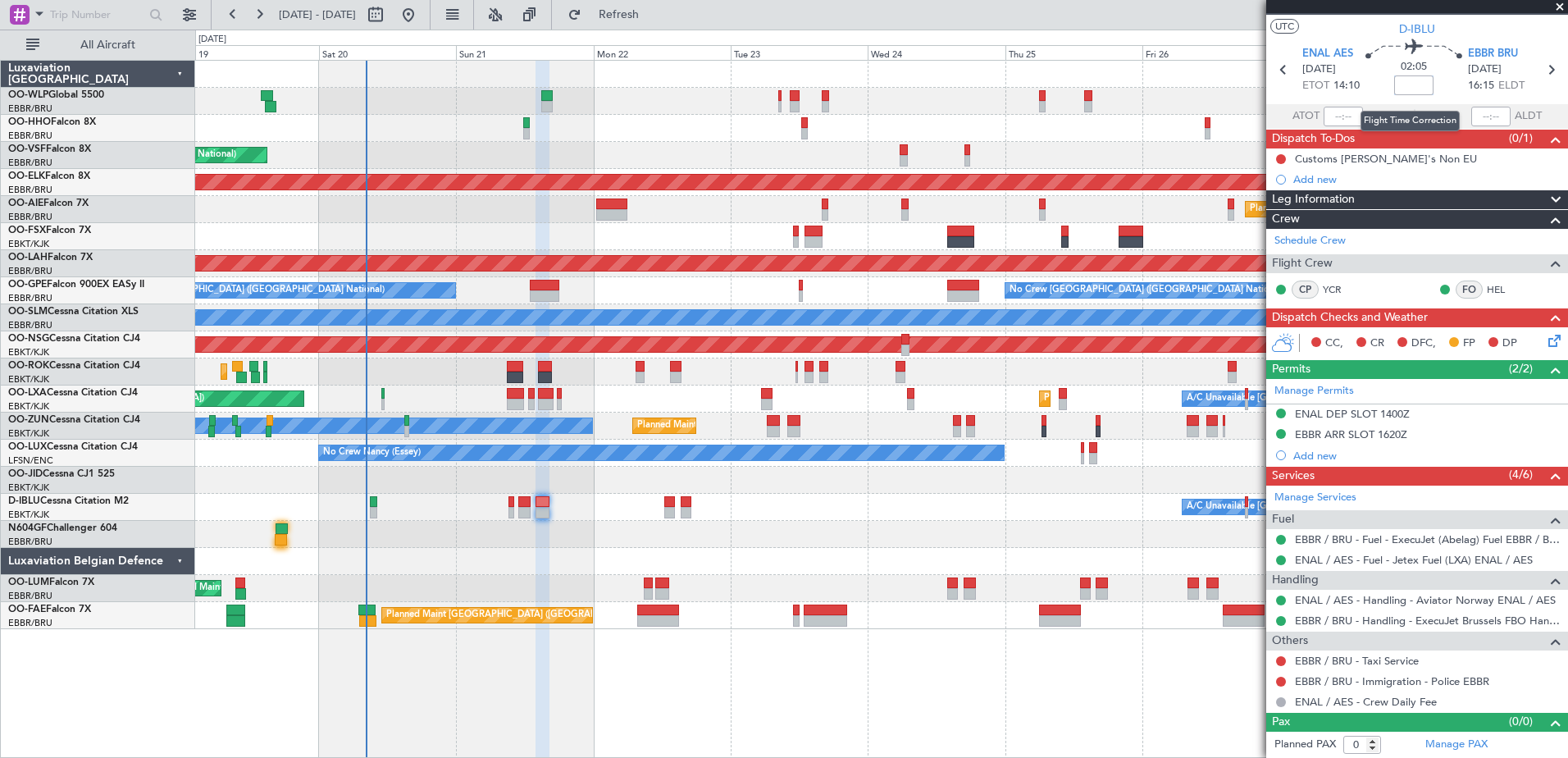
click at [1397, 81] on input at bounding box center [1414, 85] width 40 height 20
click at [1458, 679] on div "Others EBBR / BRU - Taxi Service EBBR / BRU - Immigration - Police EBBR ENAL / …" at bounding box center [1418, 671] width 302 height 81
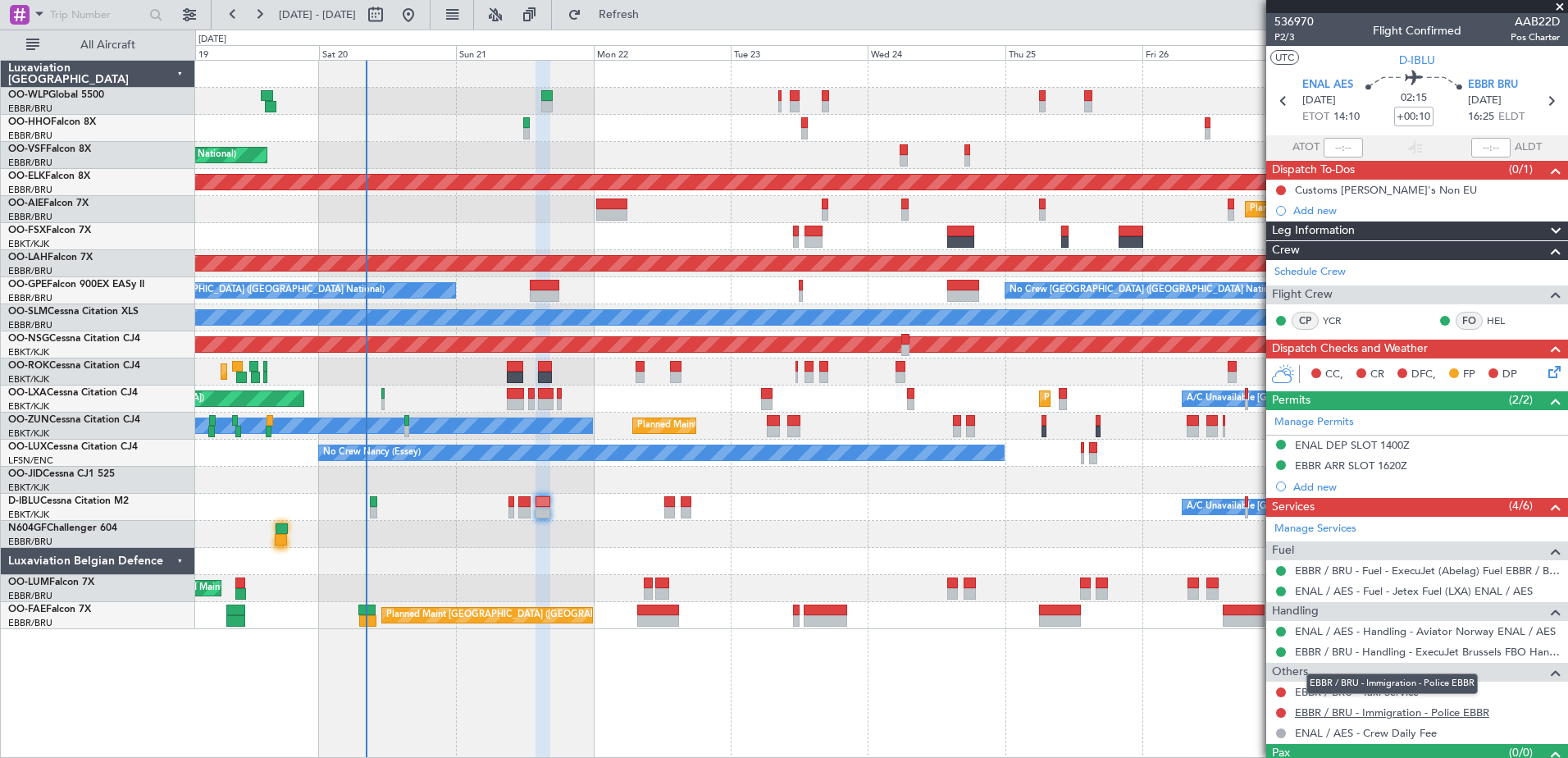
click at [1339, 714] on link "EBBR / BRU - Immigration - Police EBBR" at bounding box center [1392, 712] width 195 height 14
click at [1545, 370] on icon at bounding box center [1552, 369] width 14 height 14
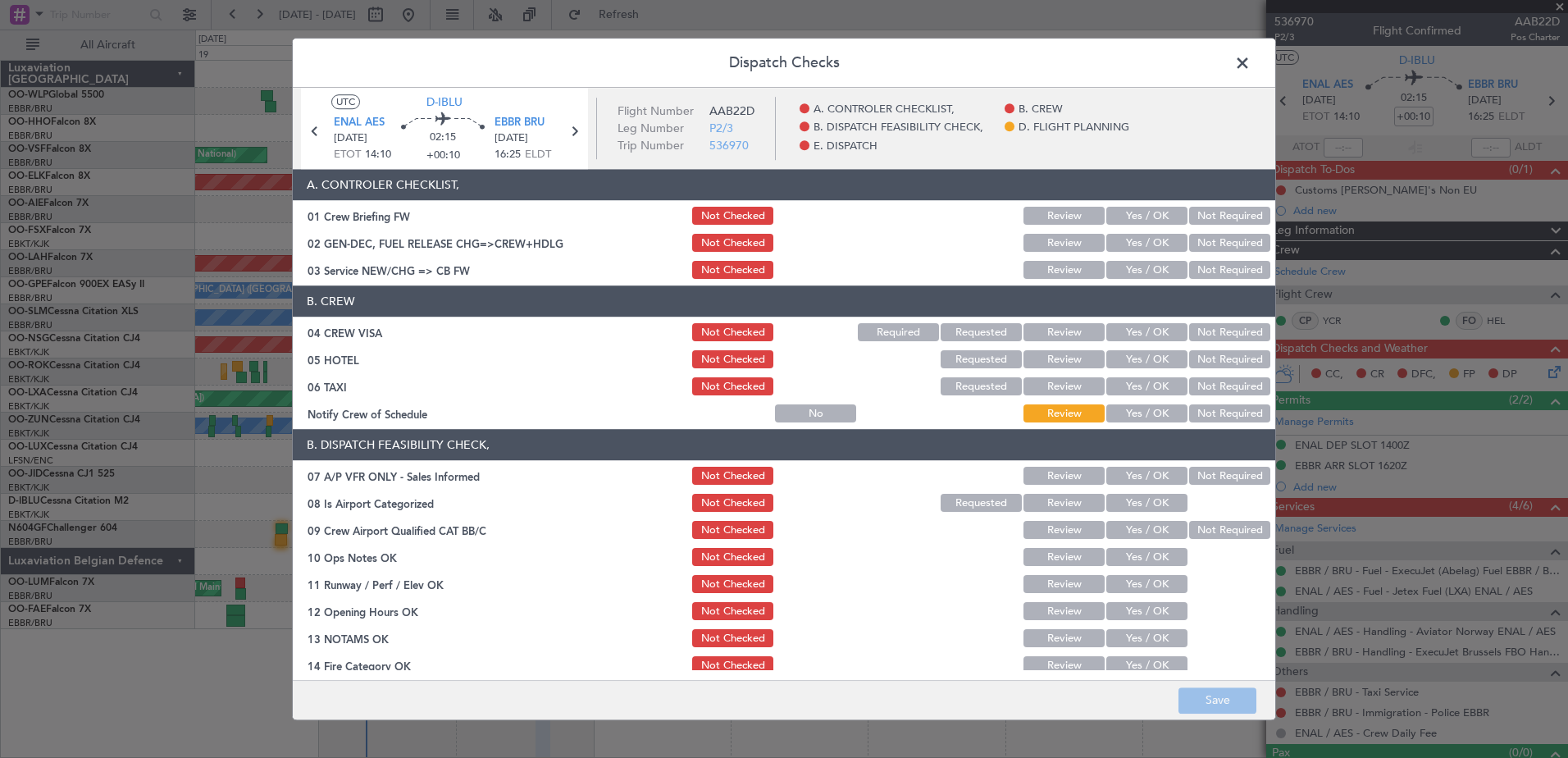
click at [1157, 406] on button "Yes / OK" at bounding box center [1147, 414] width 81 height 18
click at [1214, 390] on button "Not Required" at bounding box center [1230, 387] width 81 height 18
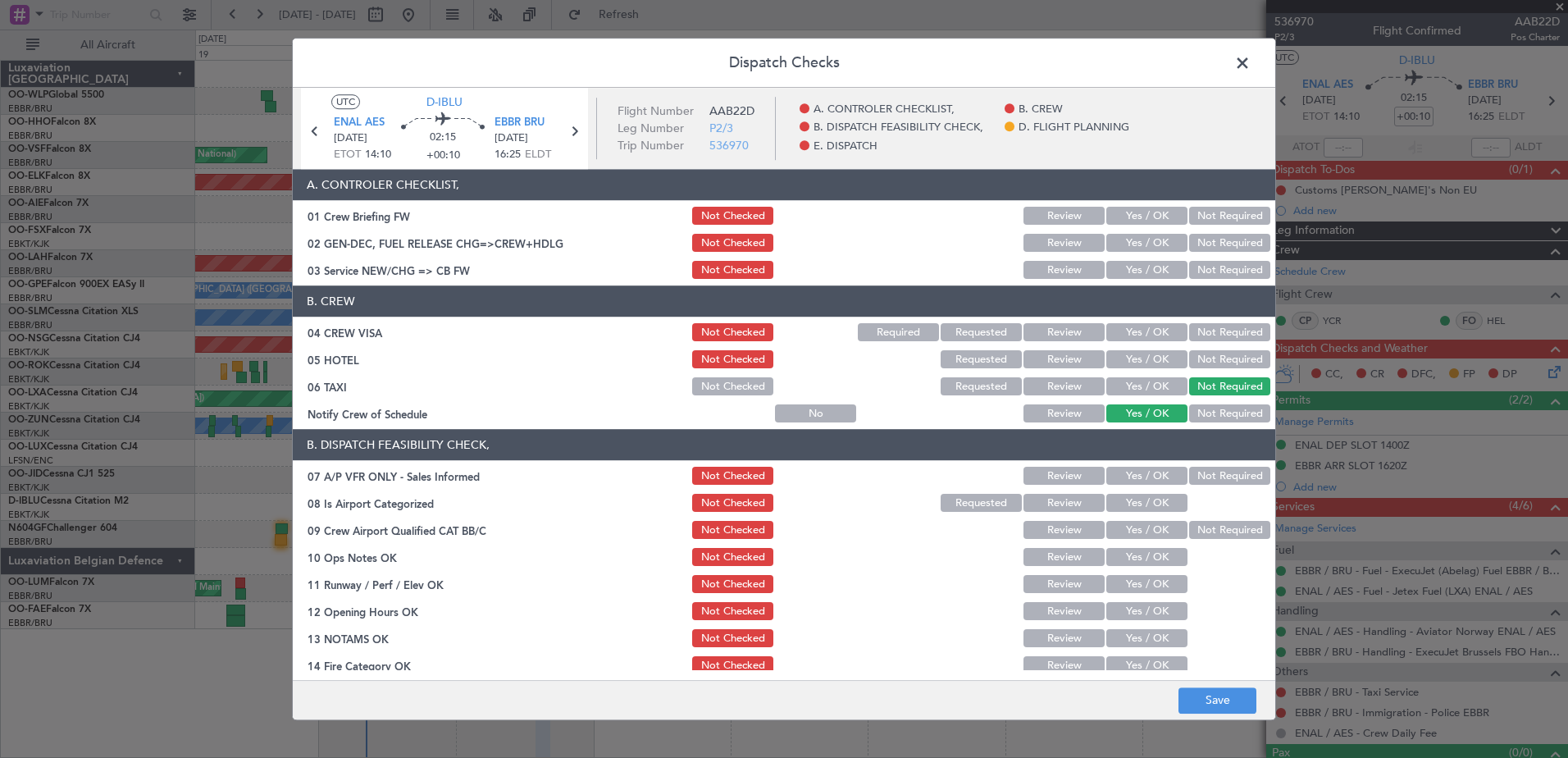
click at [1216, 356] on button "Not Required" at bounding box center [1230, 360] width 81 height 18
click at [1220, 336] on button "Not Required" at bounding box center [1230, 333] width 81 height 18
click at [1132, 263] on button "Yes / OK" at bounding box center [1147, 270] width 81 height 18
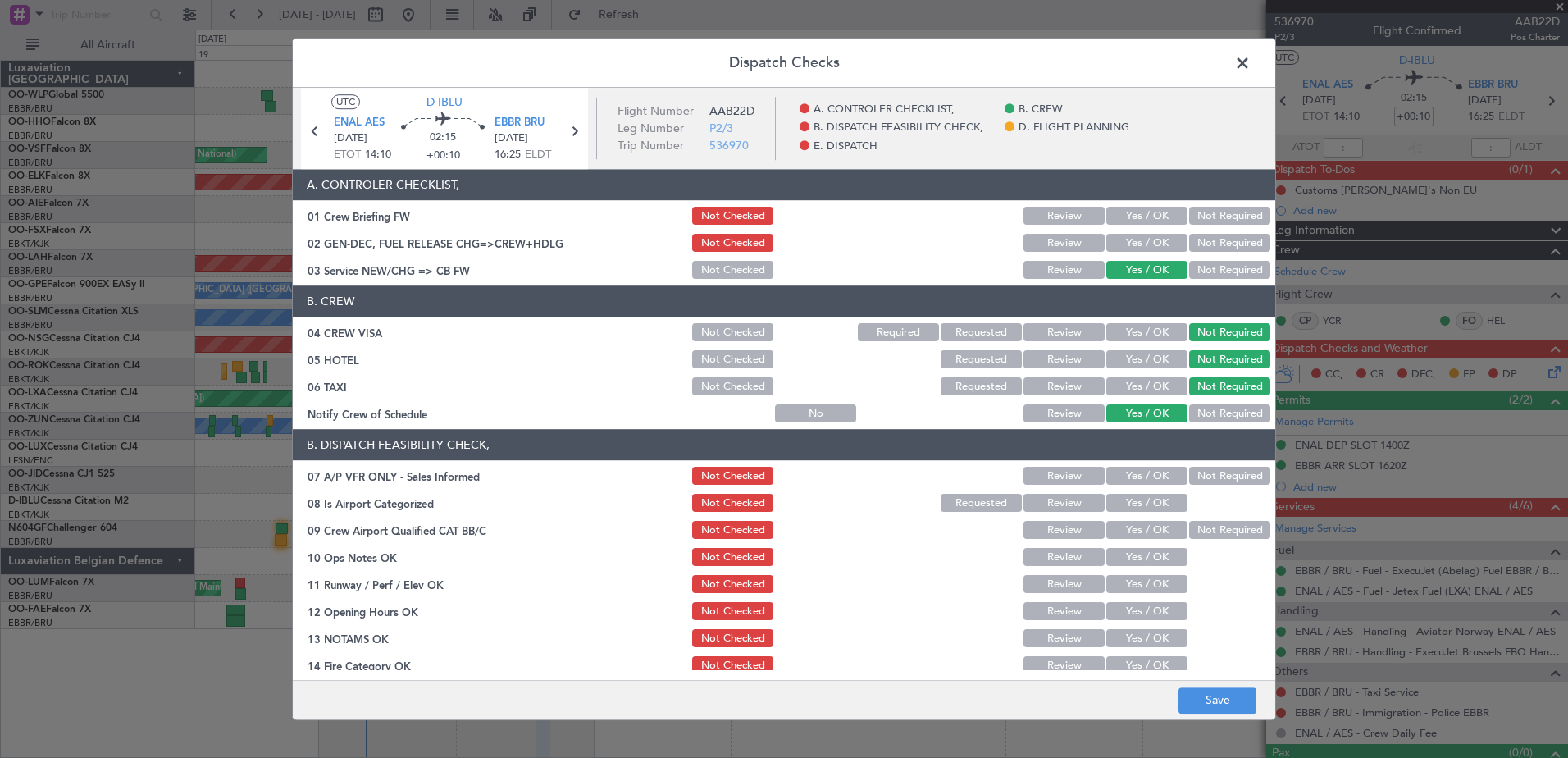
click at [1214, 471] on button "Not Required" at bounding box center [1230, 477] width 81 height 18
click at [1151, 501] on button "Yes / OK" at bounding box center [1147, 504] width 81 height 18
click at [1219, 531] on button "Not Required" at bounding box center [1230, 531] width 81 height 18
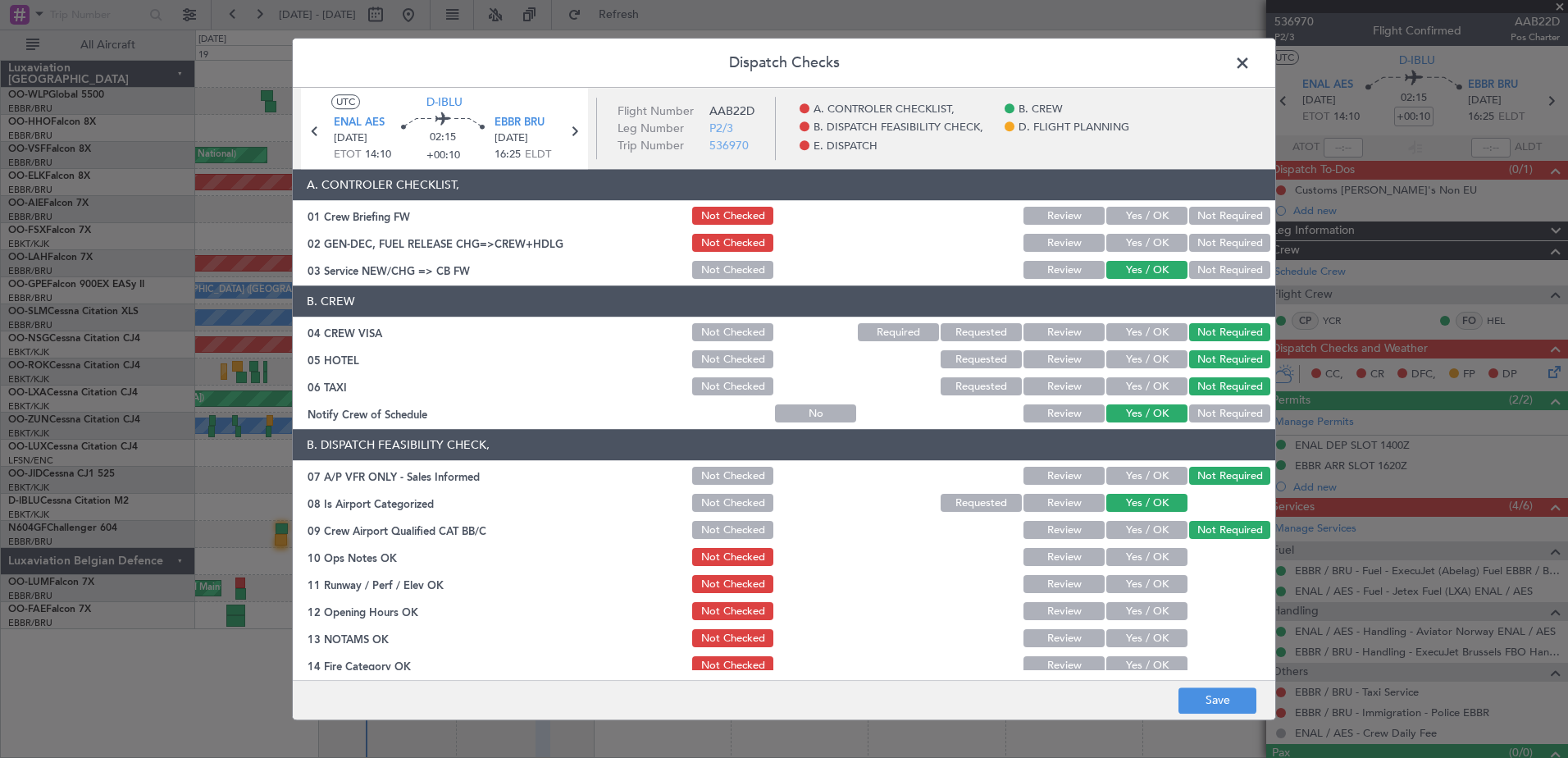
click at [1171, 557] on button "Yes / OK" at bounding box center [1147, 557] width 81 height 18
click at [1162, 587] on button "Yes / OK" at bounding box center [1147, 584] width 81 height 18
click at [1159, 610] on button "Yes / OK" at bounding box center [1147, 611] width 81 height 18
click at [1158, 636] on button "Yes / OK" at bounding box center [1147, 639] width 81 height 18
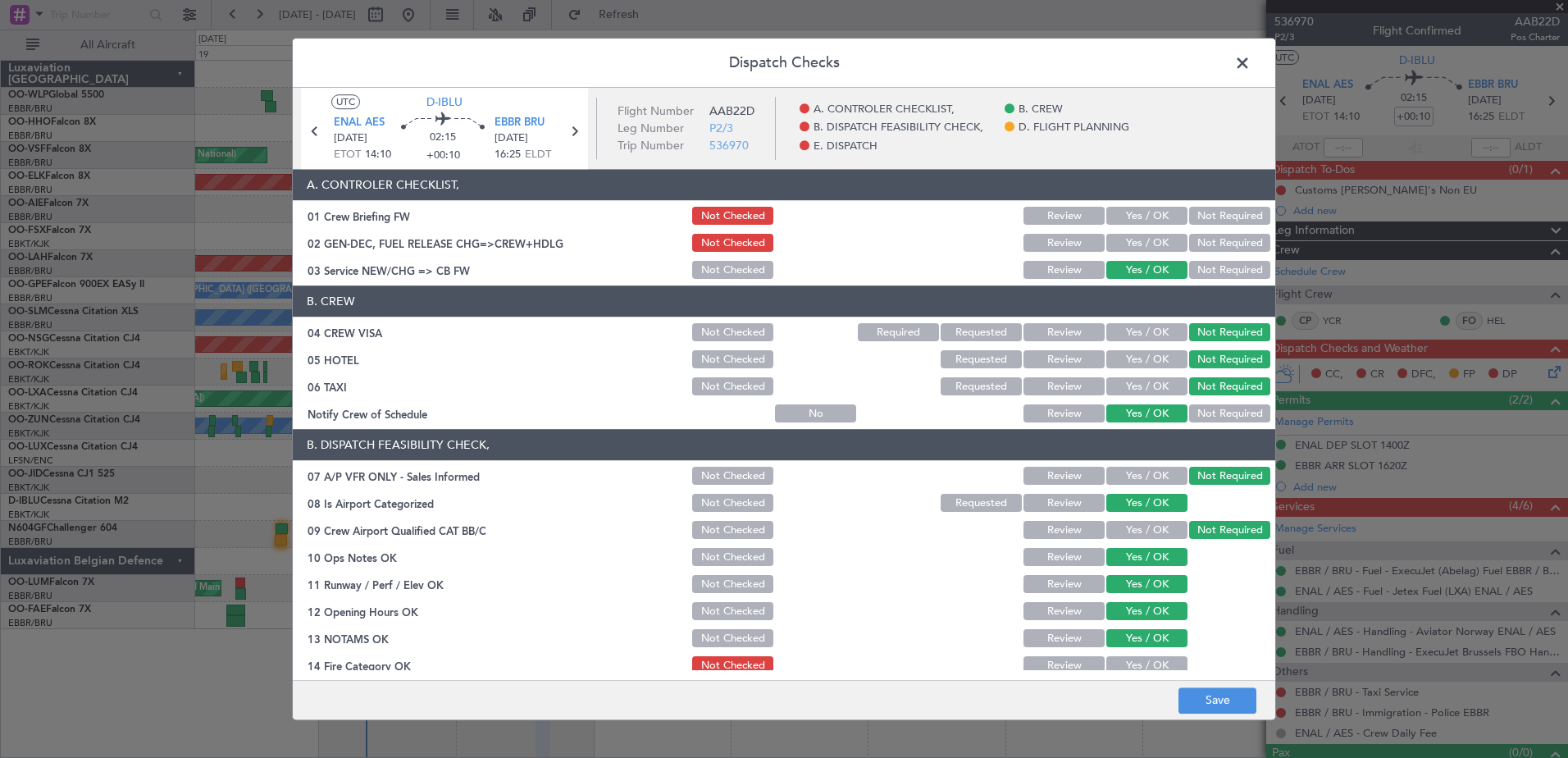
click at [1159, 657] on button "Yes / OK" at bounding box center [1147, 666] width 81 height 18
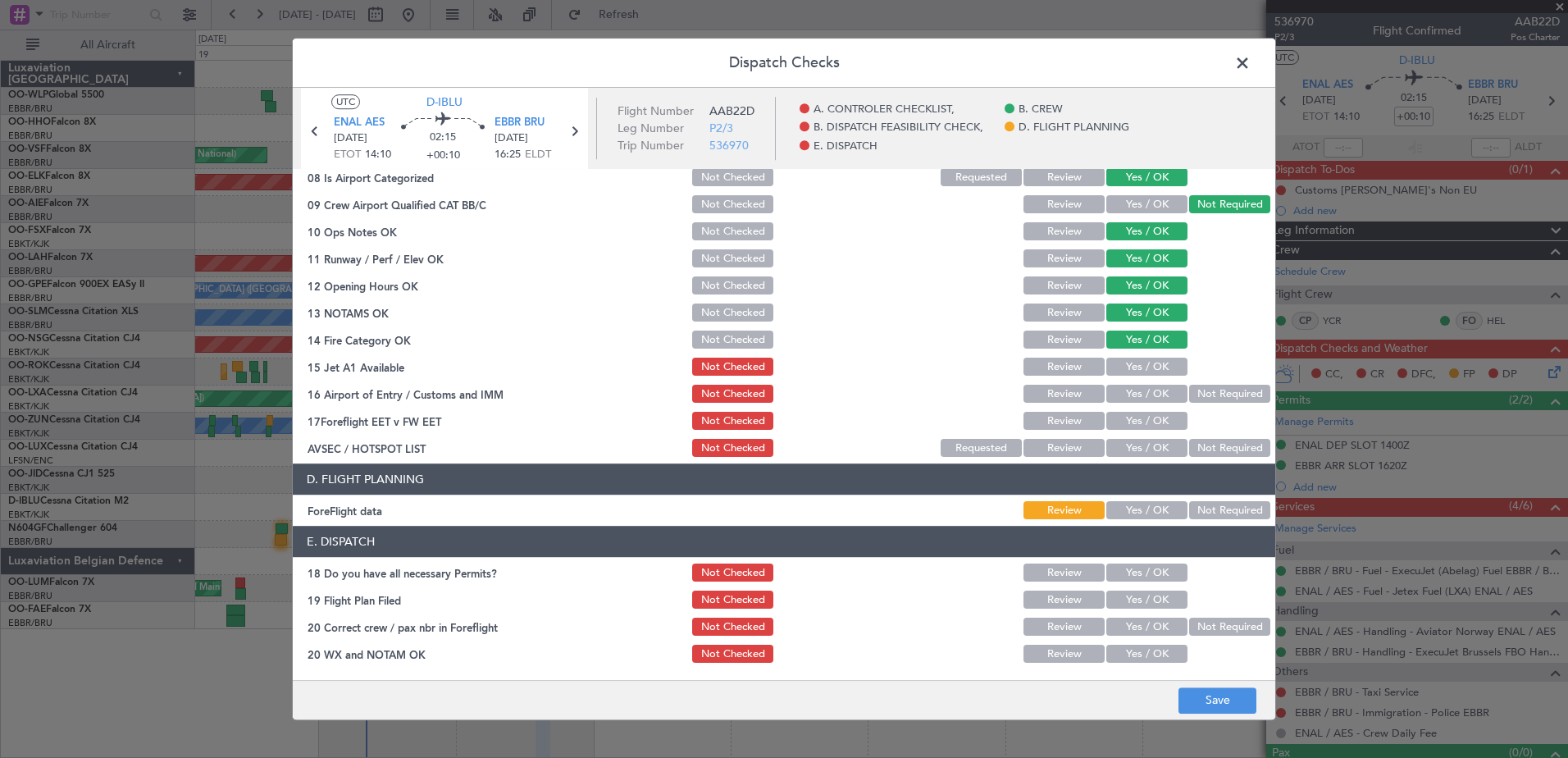
click at [1144, 366] on button "Yes / OK" at bounding box center [1147, 367] width 81 height 18
click at [1155, 401] on button "Yes / OK" at bounding box center [1147, 394] width 81 height 18
click at [1147, 422] on button "Yes / OK" at bounding box center [1147, 422] width 81 height 18
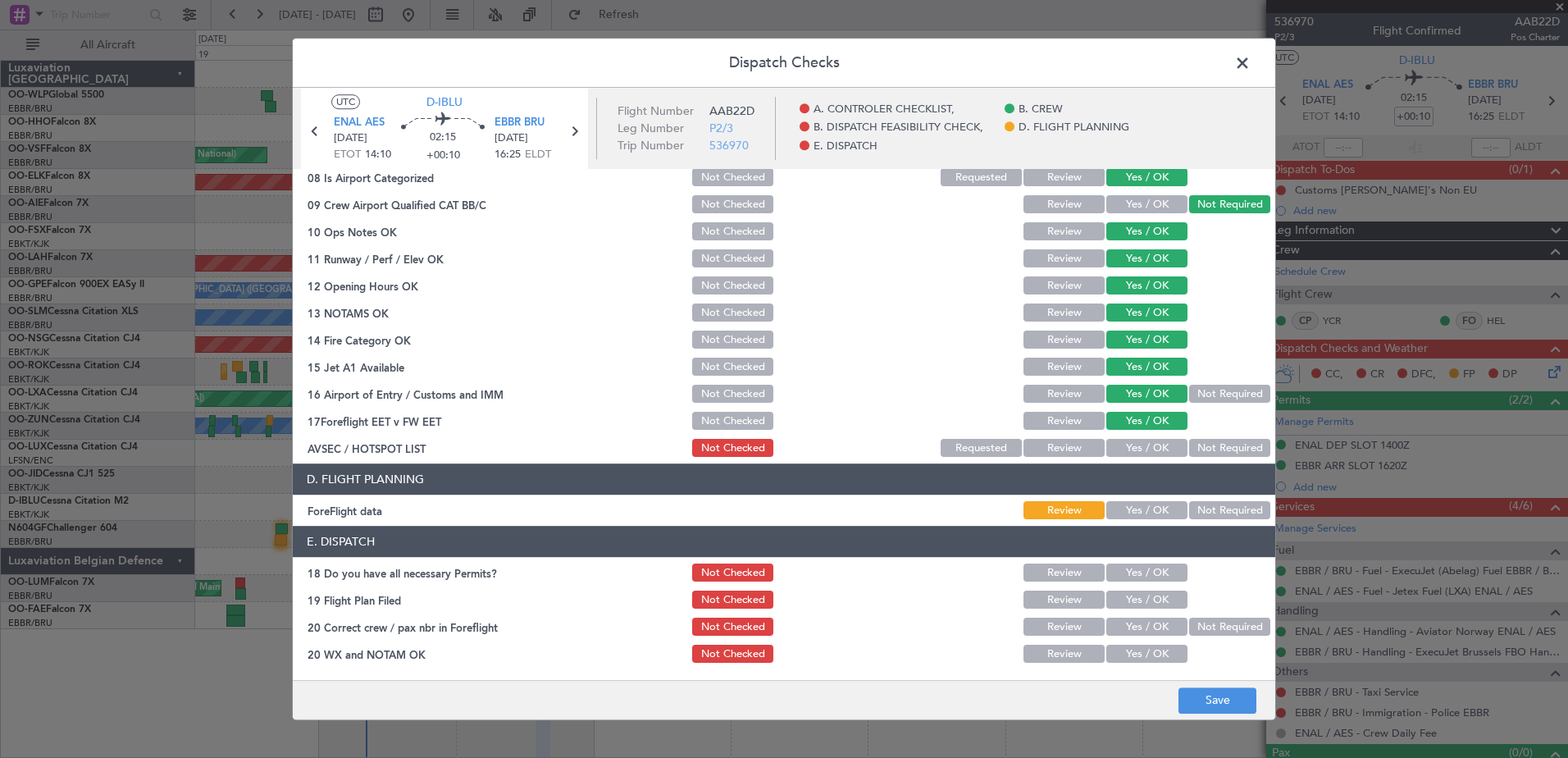
click at [1149, 442] on button "Yes / OK" at bounding box center [1147, 449] width 81 height 18
click at [1196, 514] on button "Not Required" at bounding box center [1230, 511] width 81 height 18
click at [1196, 447] on button "Not Required" at bounding box center [1230, 449] width 81 height 18
click at [1151, 564] on button "Yes / OK" at bounding box center [1147, 573] width 81 height 18
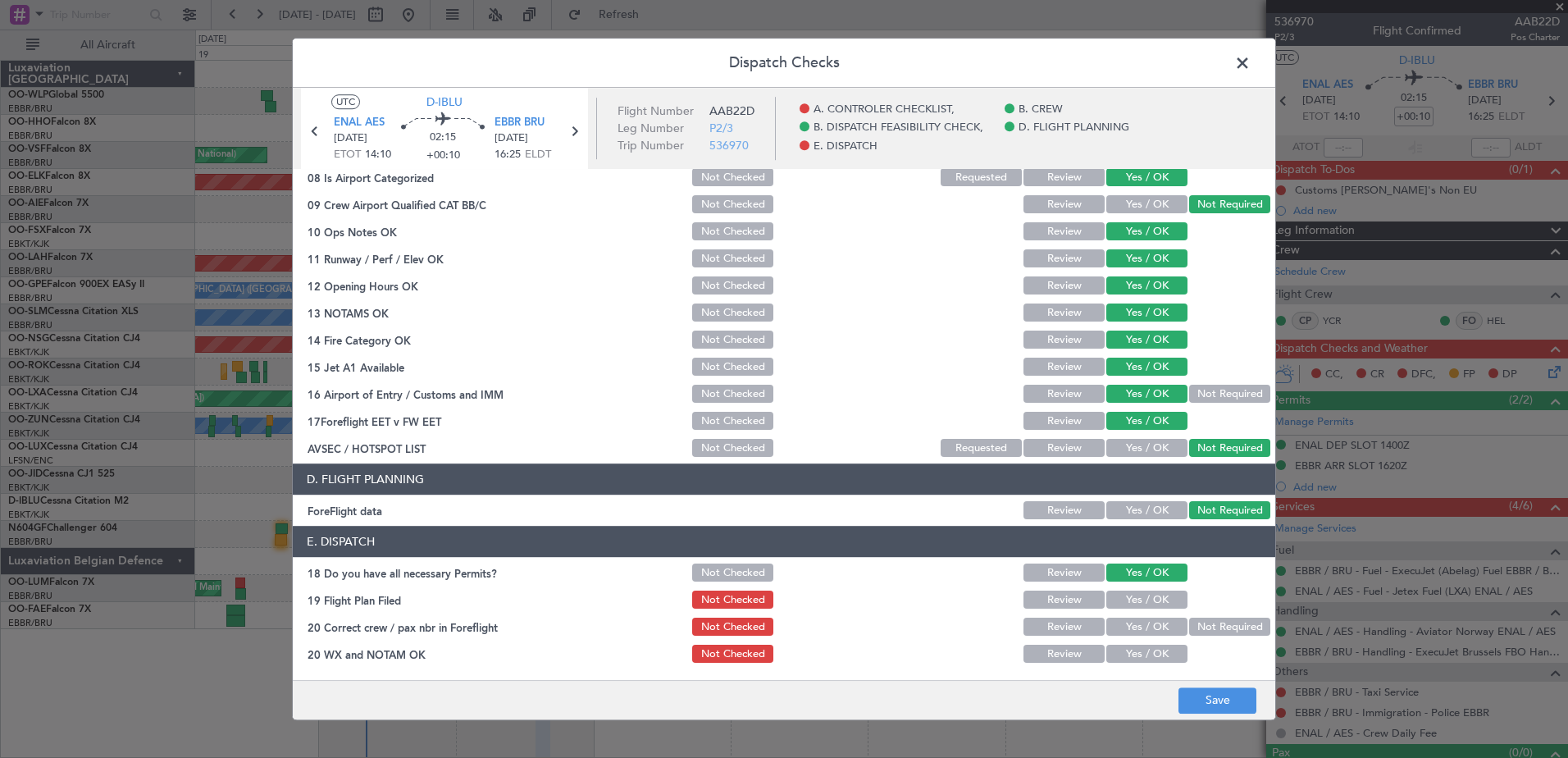
click at [1149, 590] on div "Yes / OK" at bounding box center [1145, 600] width 83 height 23
click at [1150, 601] on button "Yes / OK" at bounding box center [1147, 601] width 81 height 18
click at [1148, 625] on button "Yes / OK" at bounding box center [1147, 627] width 81 height 18
click at [1146, 652] on button "Yes / OK" at bounding box center [1147, 654] width 81 height 18
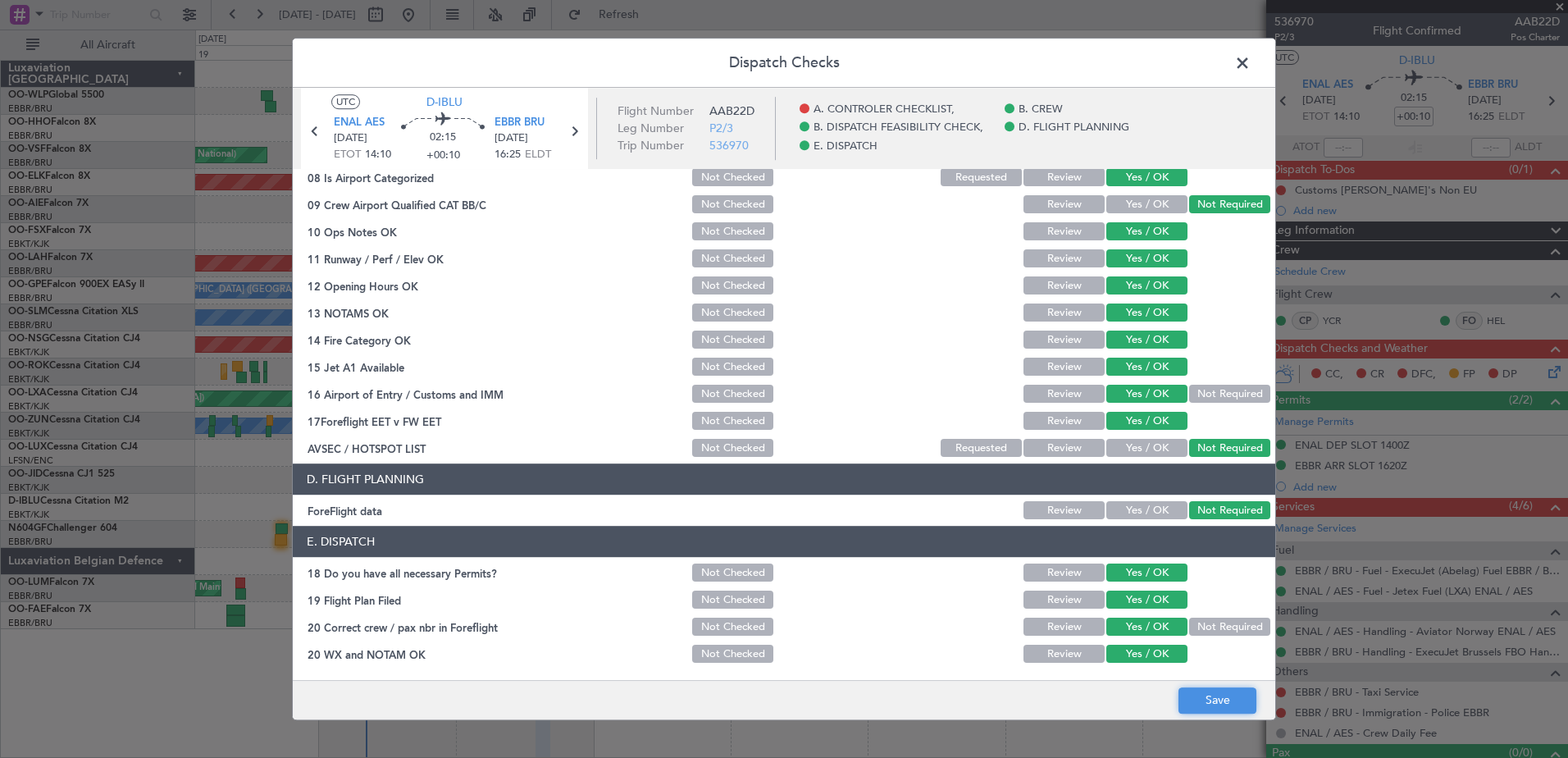
click at [1210, 702] on button "Save" at bounding box center [1218, 700] width 78 height 26
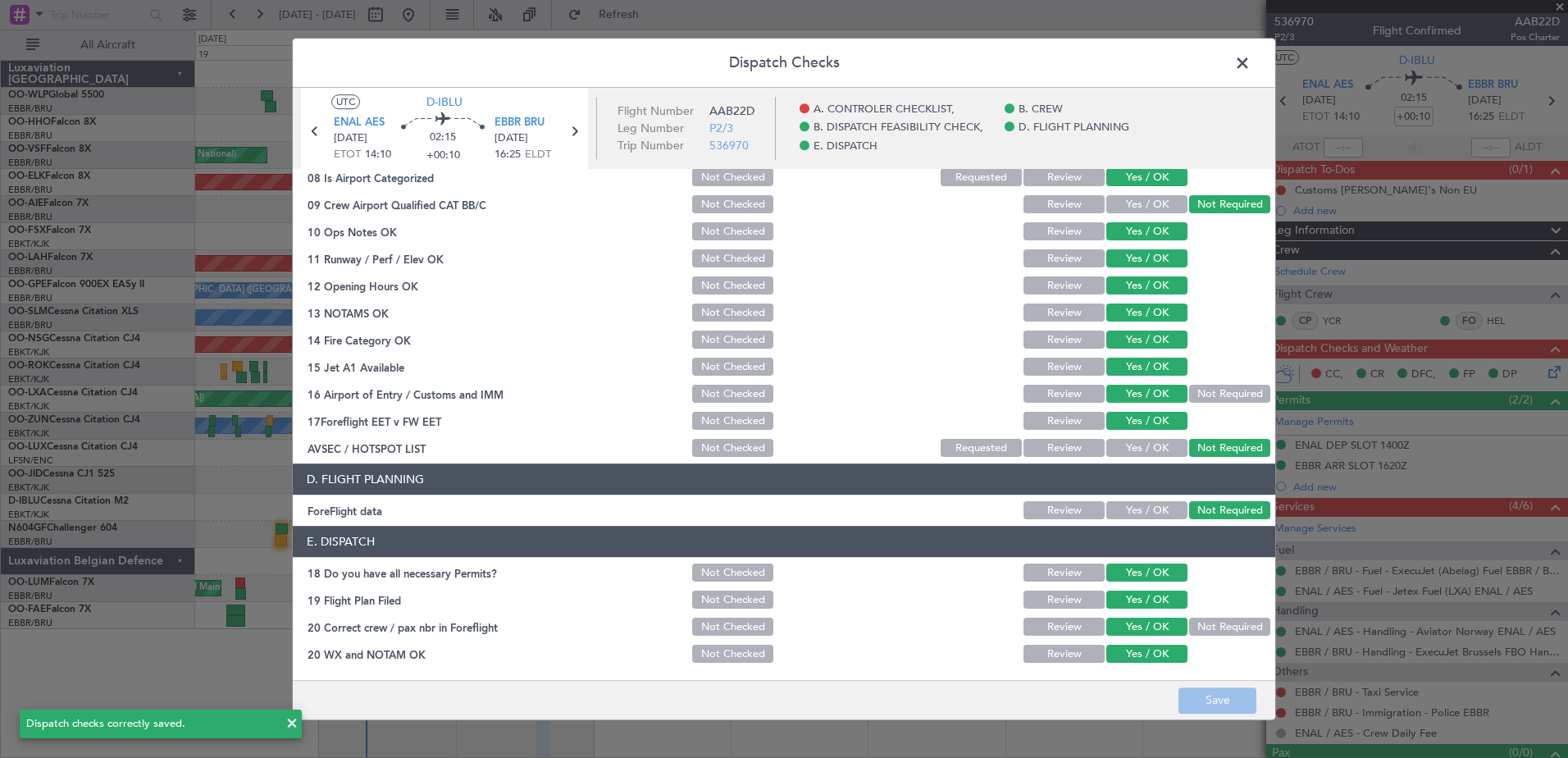
click at [1250, 63] on span at bounding box center [1250, 67] width 0 height 33
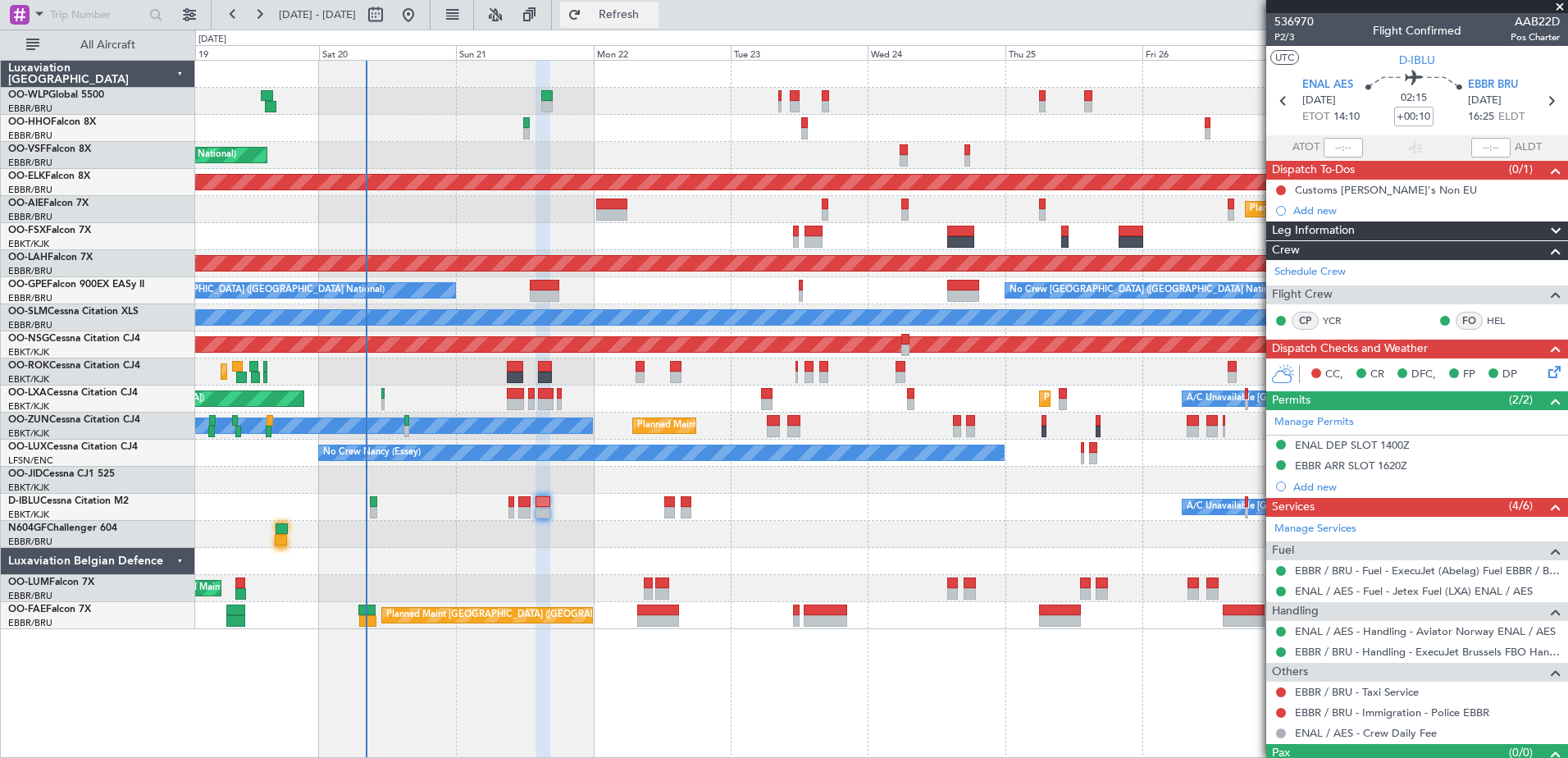
click at [653, 14] on span "Refresh" at bounding box center [619, 14] width 69 height 12
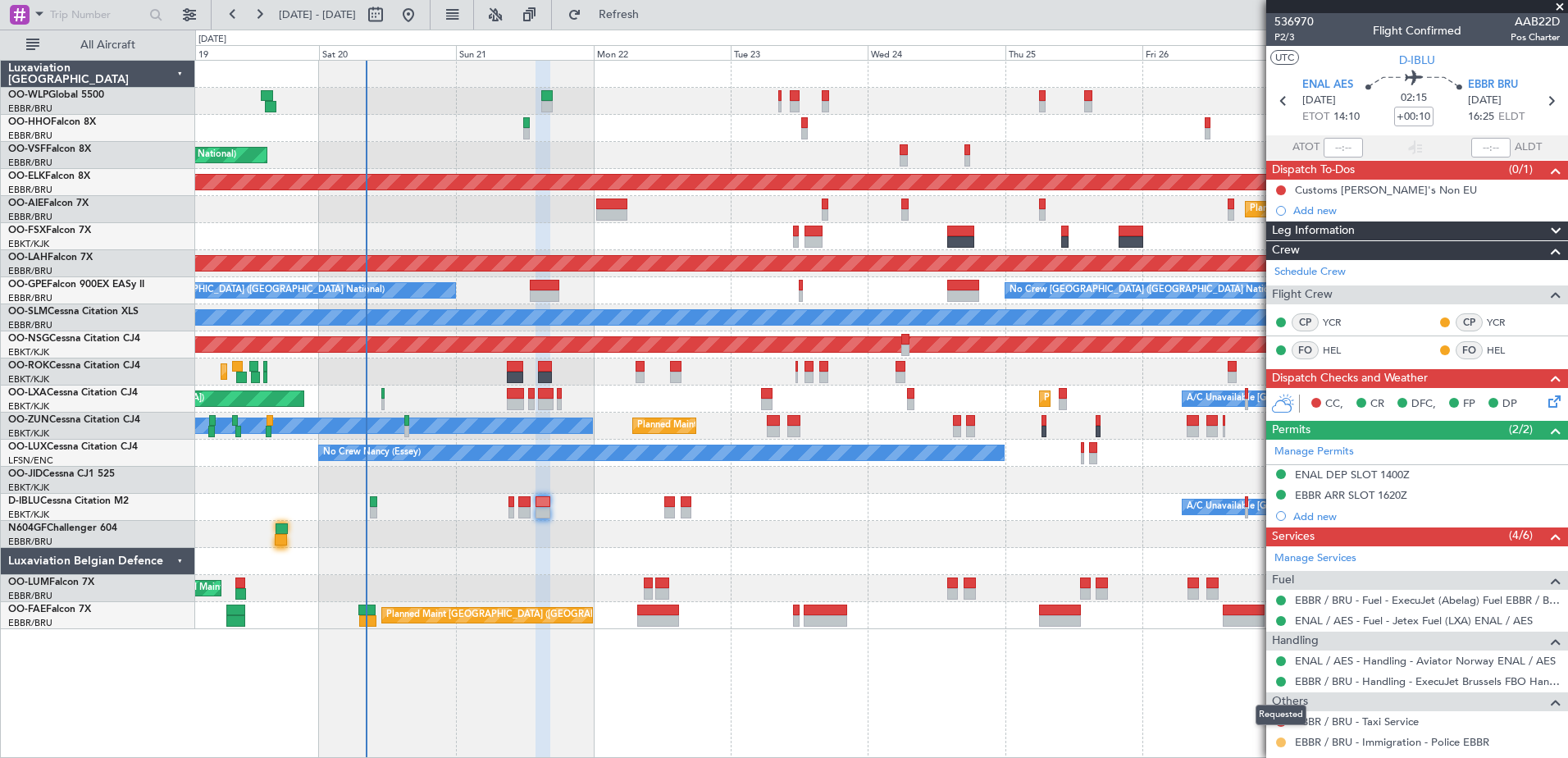
click at [1280, 742] on button at bounding box center [1280, 742] width 10 height 10
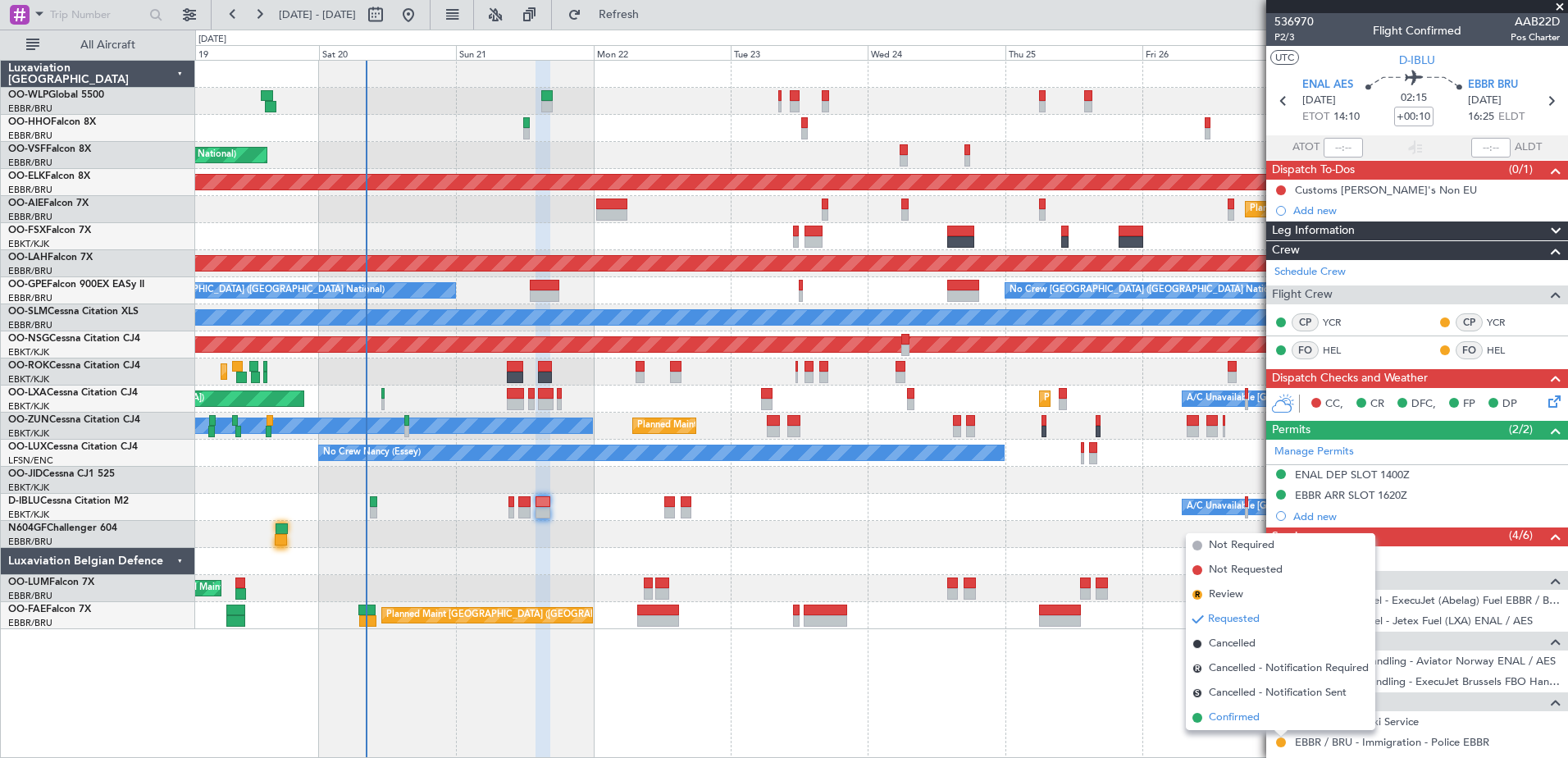
click at [1236, 713] on span "Confirmed" at bounding box center [1234, 717] width 51 height 16
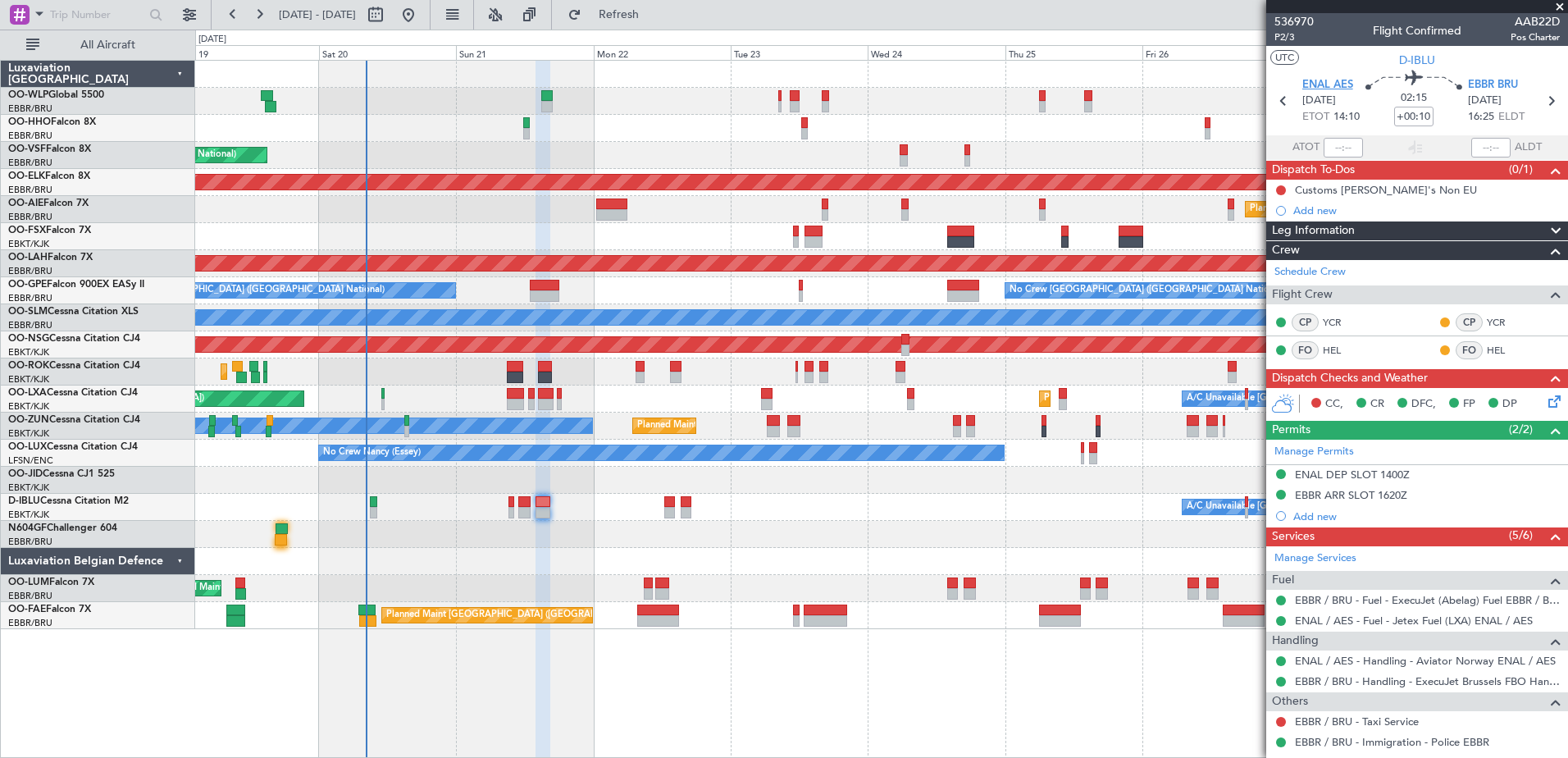
click at [1334, 83] on span "ENAL AES" at bounding box center [1327, 85] width 51 height 16
click at [1282, 185] on button at bounding box center [1280, 190] width 10 height 10
click at [1277, 289] on span "Cancelled" at bounding box center [1285, 287] width 47 height 16
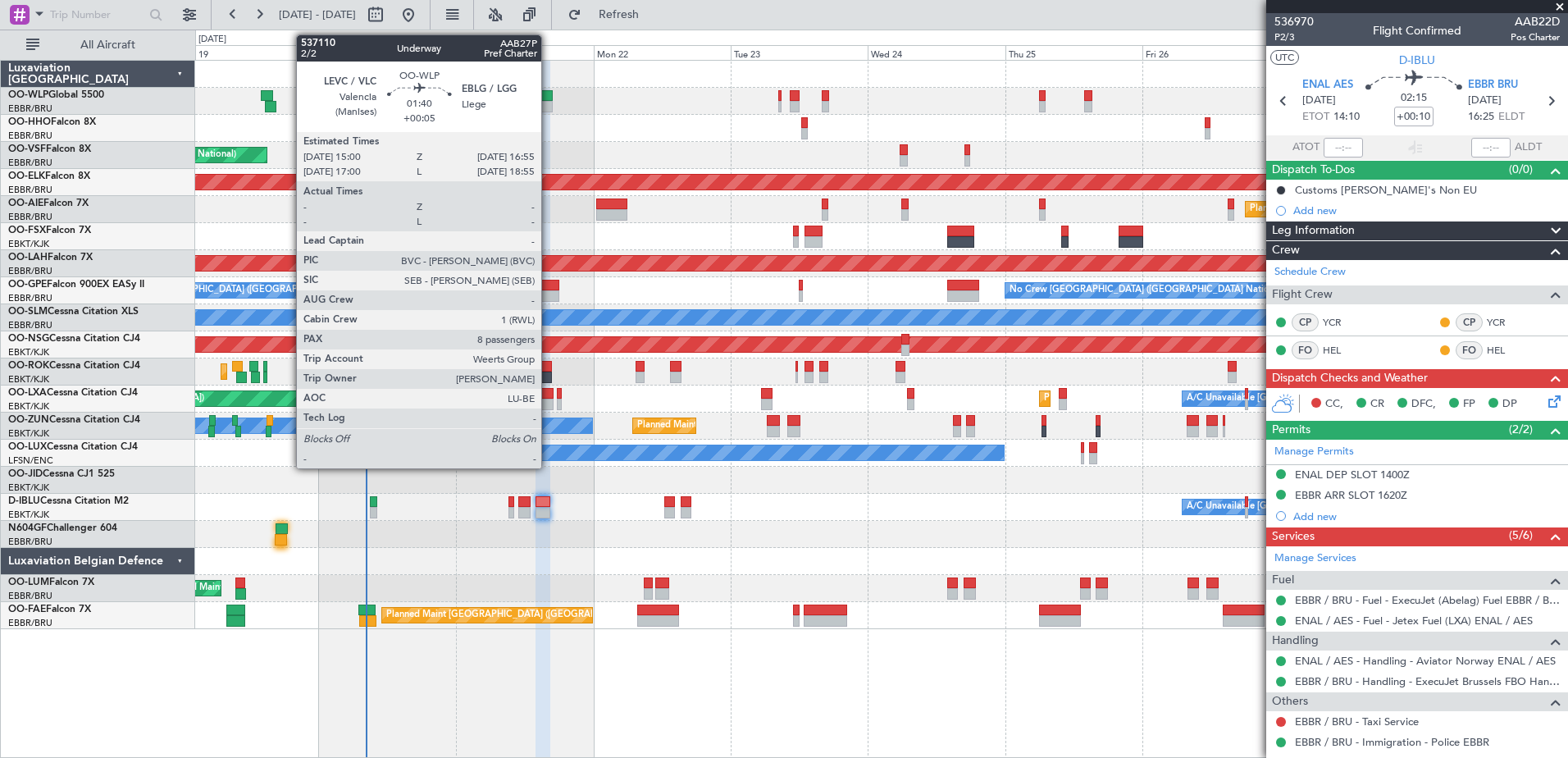
click at [548, 100] on div at bounding box center [546, 96] width 12 height 12
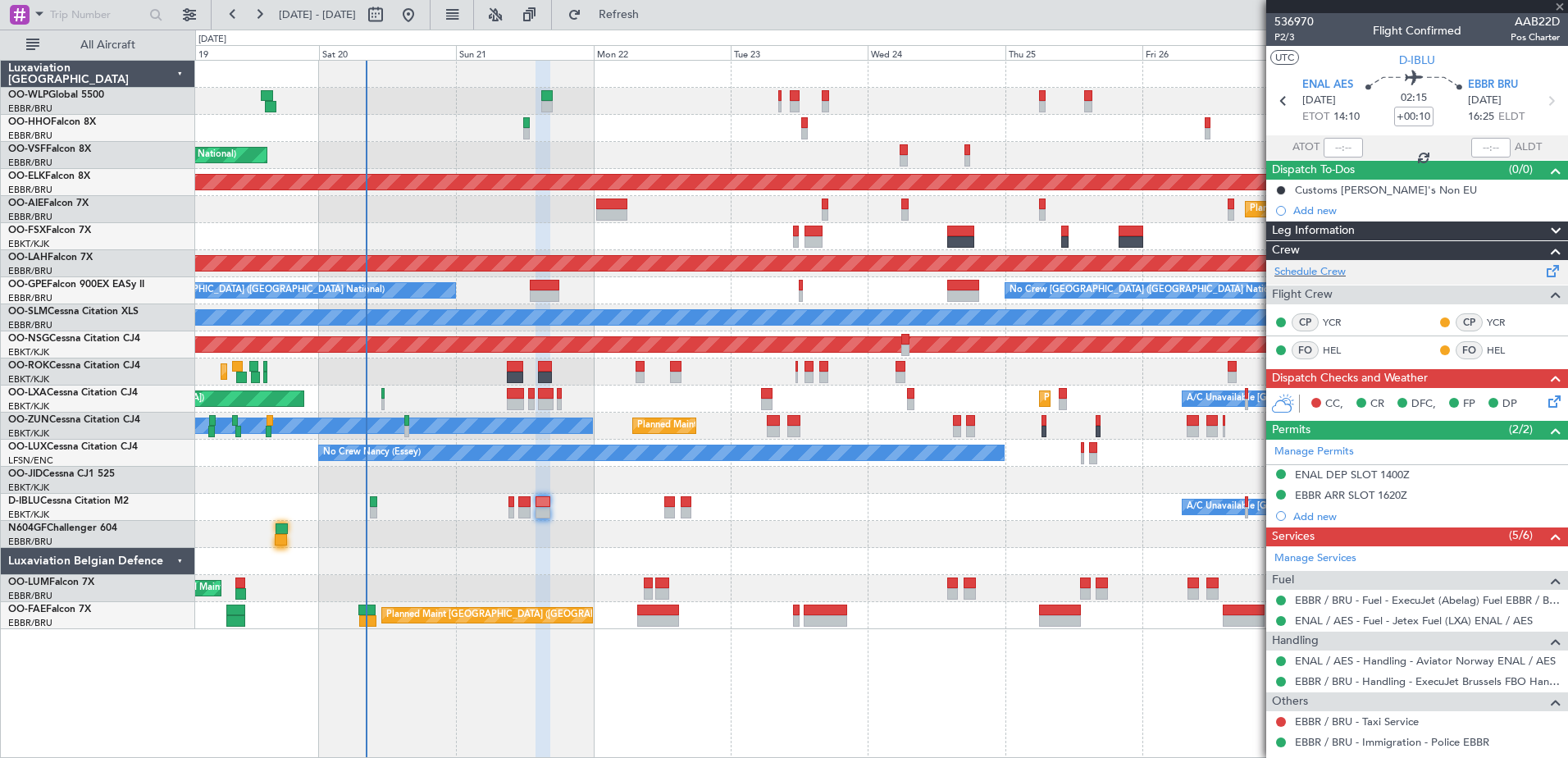
type input "+00:05"
type input "8"
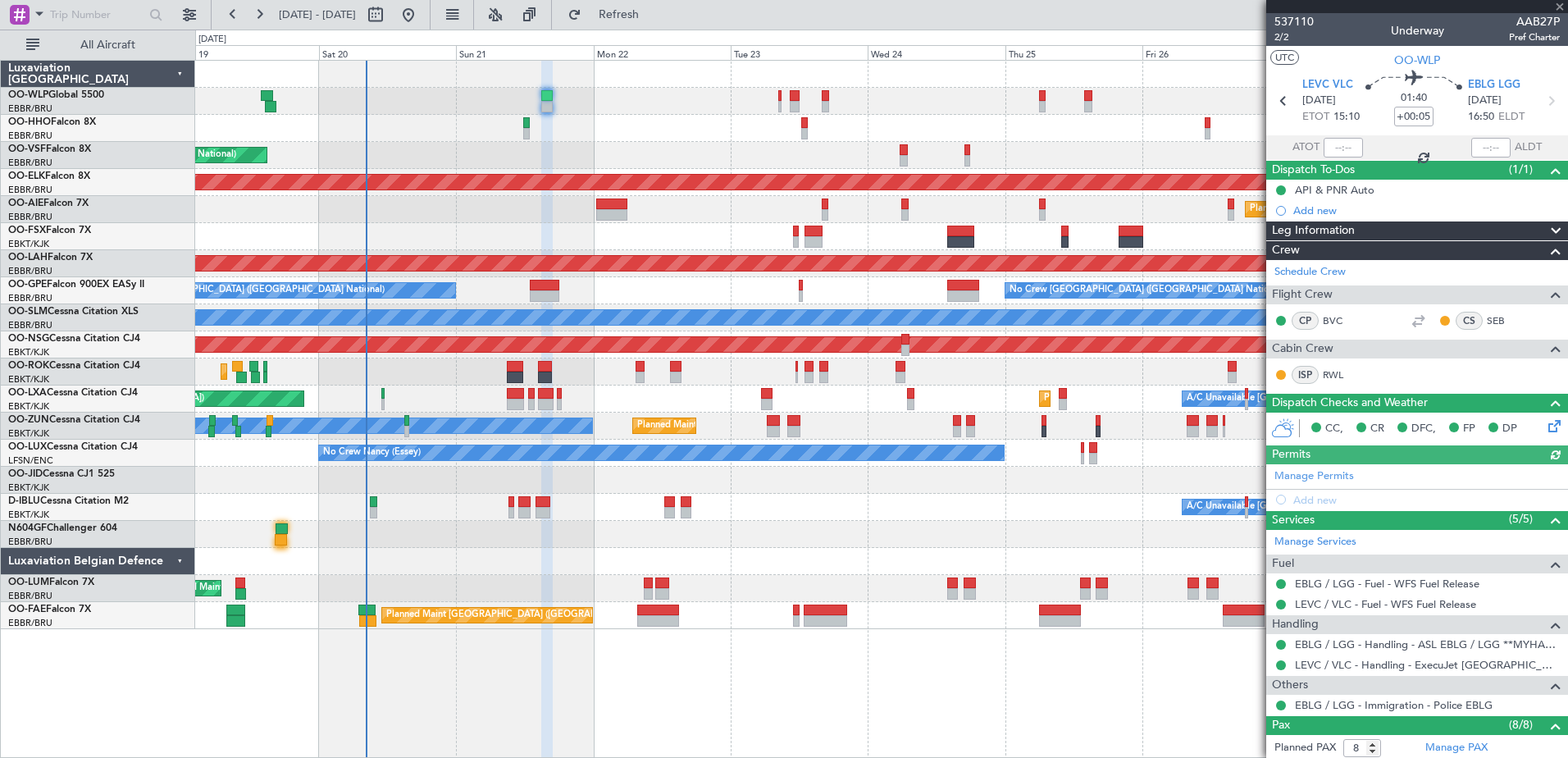
click at [1545, 428] on icon at bounding box center [1552, 422] width 14 height 14
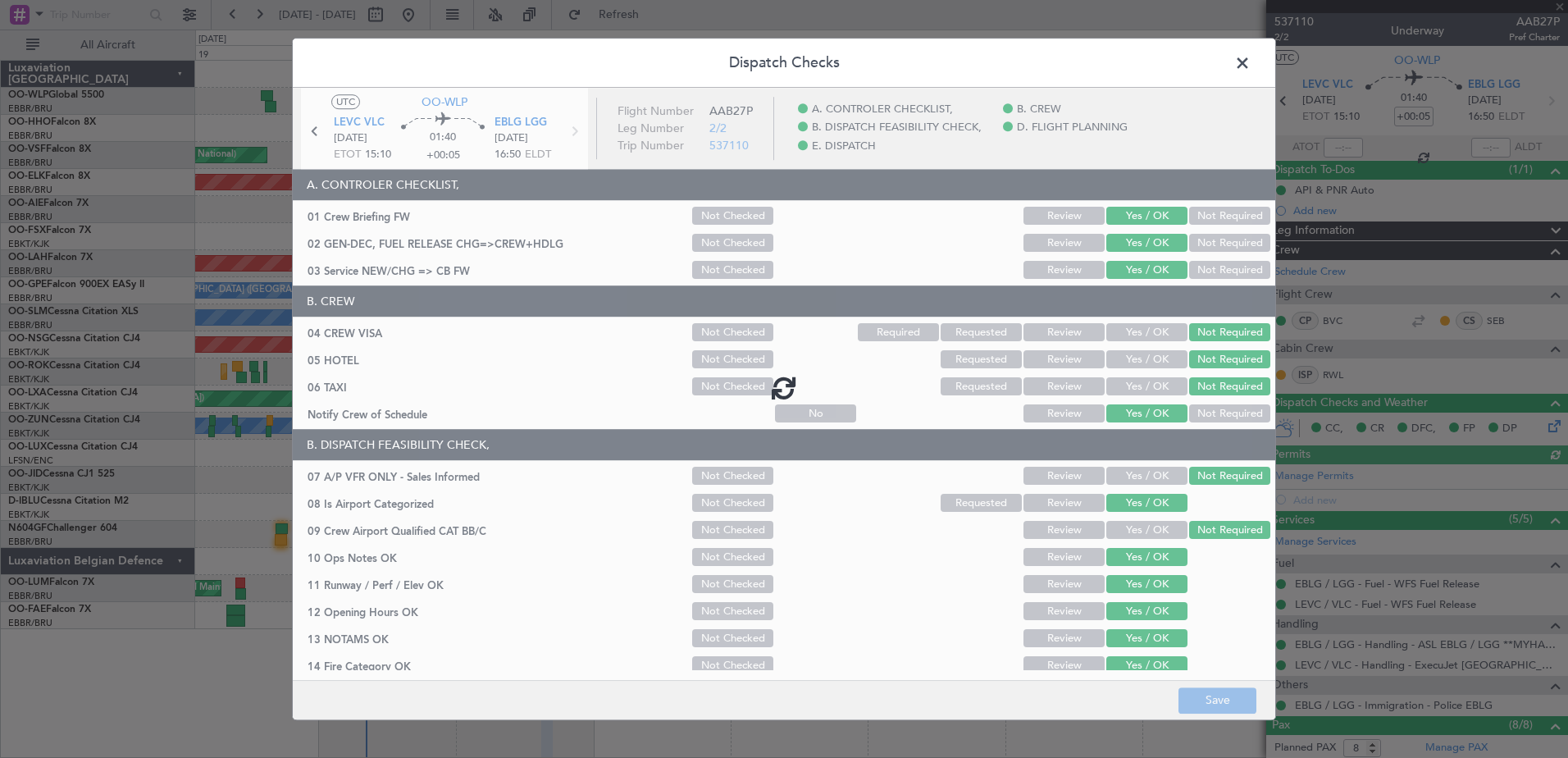
click at [706, 247] on button "Not Checked" at bounding box center [733, 243] width 81 height 18
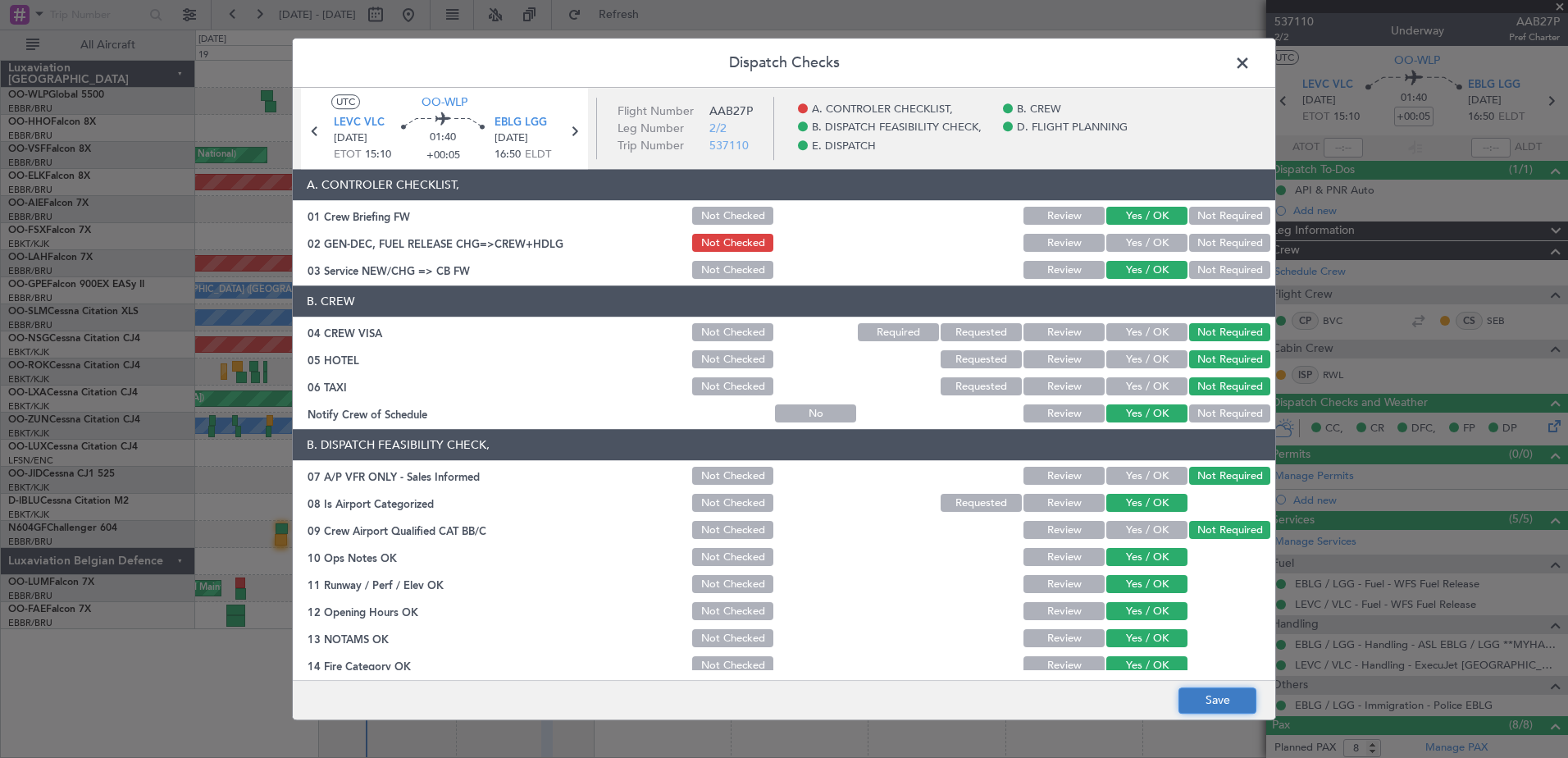
click at [1220, 687] on button "Save" at bounding box center [1218, 700] width 78 height 26
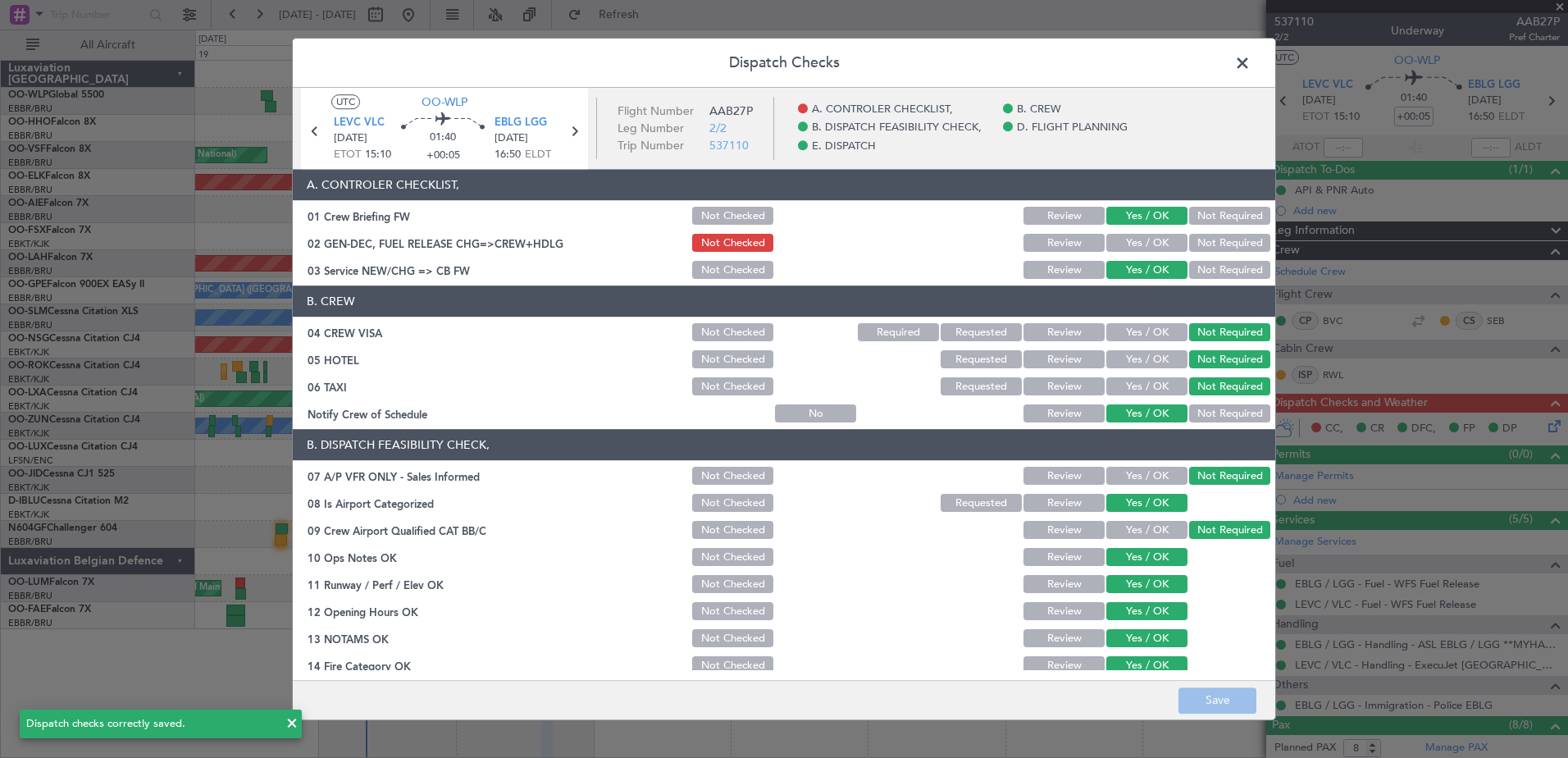
click at [1250, 62] on span at bounding box center [1250, 67] width 0 height 33
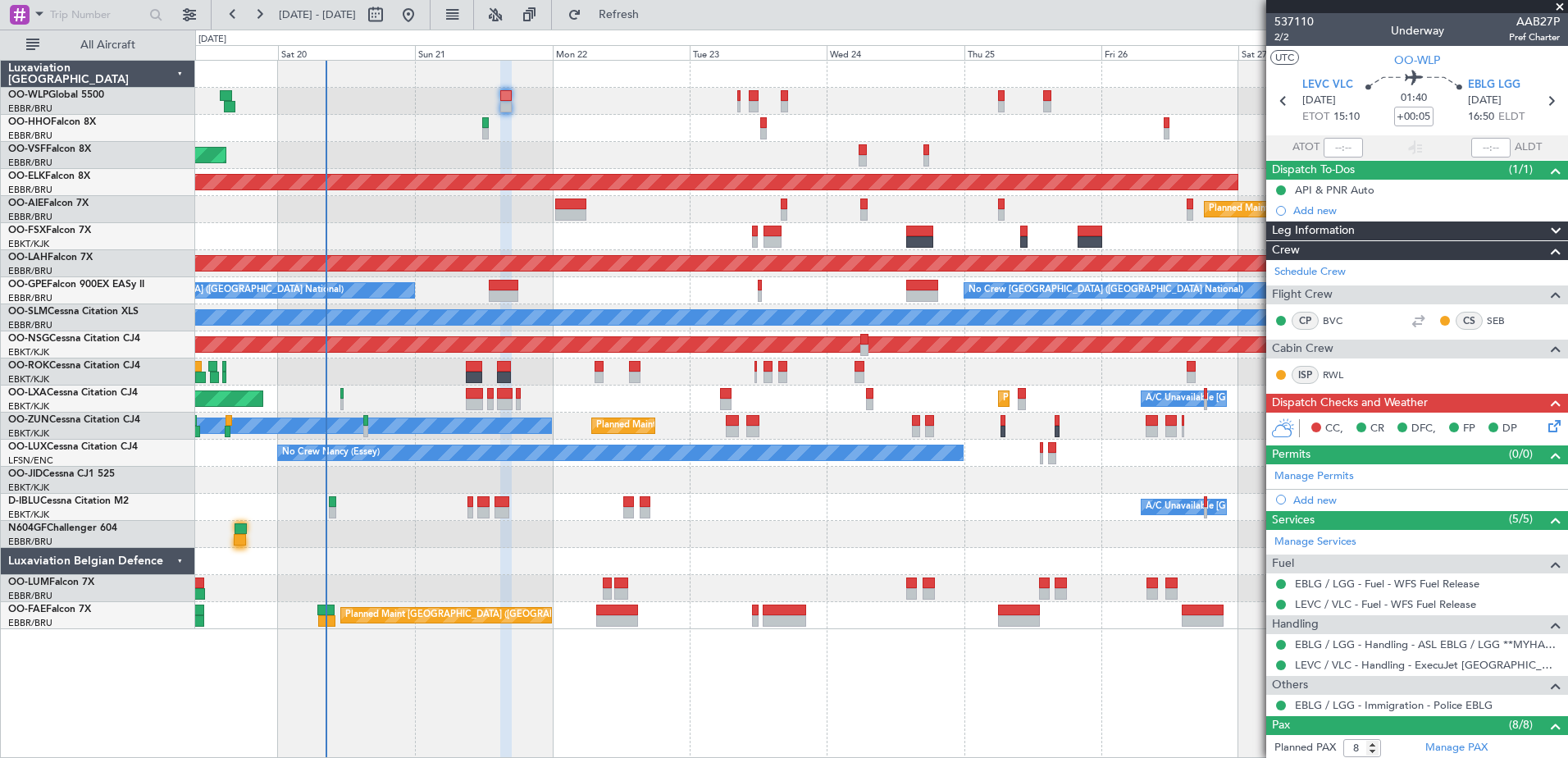
click at [571, 398] on div "Planned Maint Paris (Le Bourget) A/C Unavailable Planned Maint Kortrijk-Wevelge…" at bounding box center [881, 399] width 1373 height 27
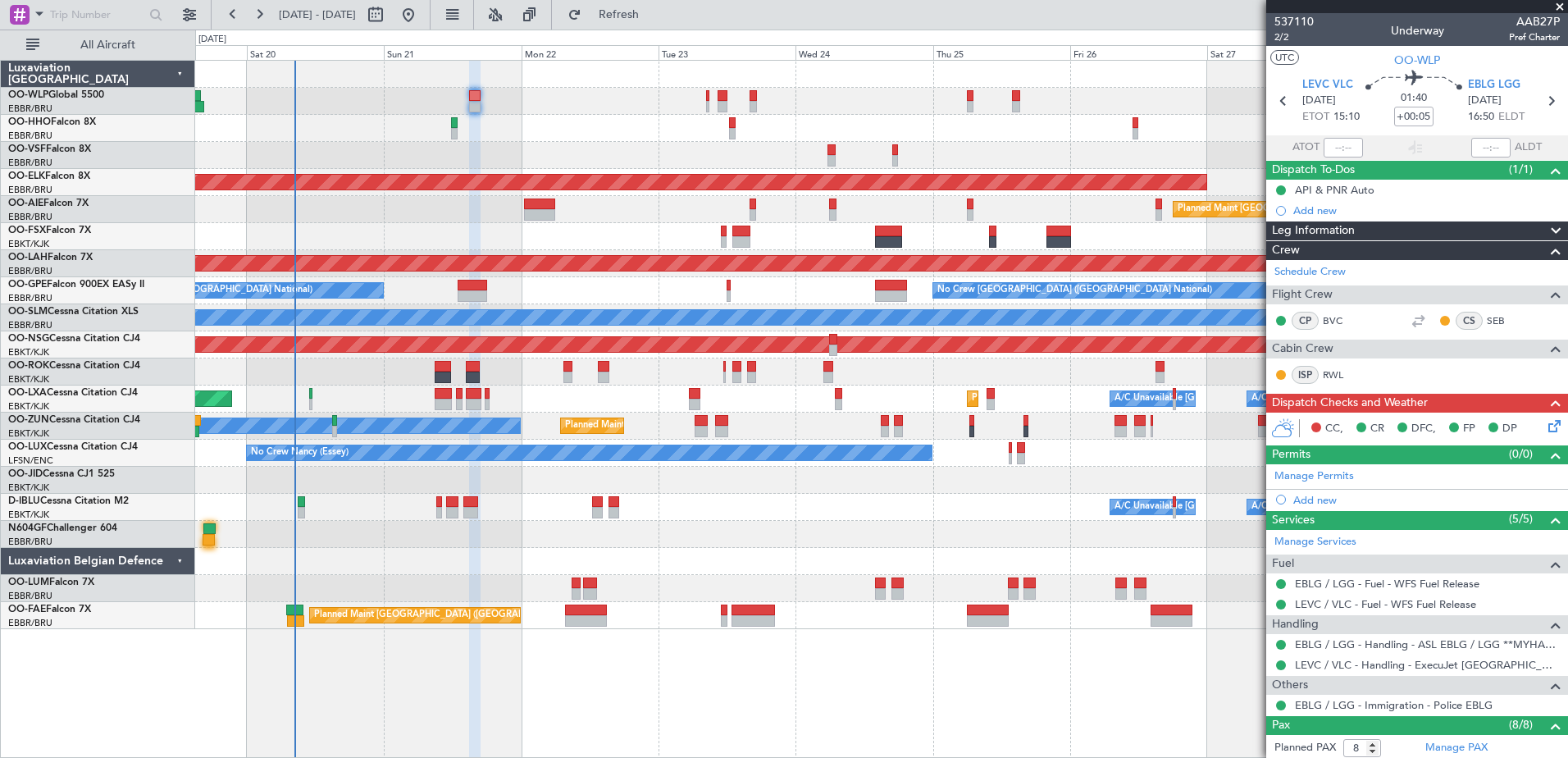
click at [590, 478] on div "Planned Maint Kortrijk-[GEOGRAPHIC_DATA]" at bounding box center [881, 480] width 1373 height 27
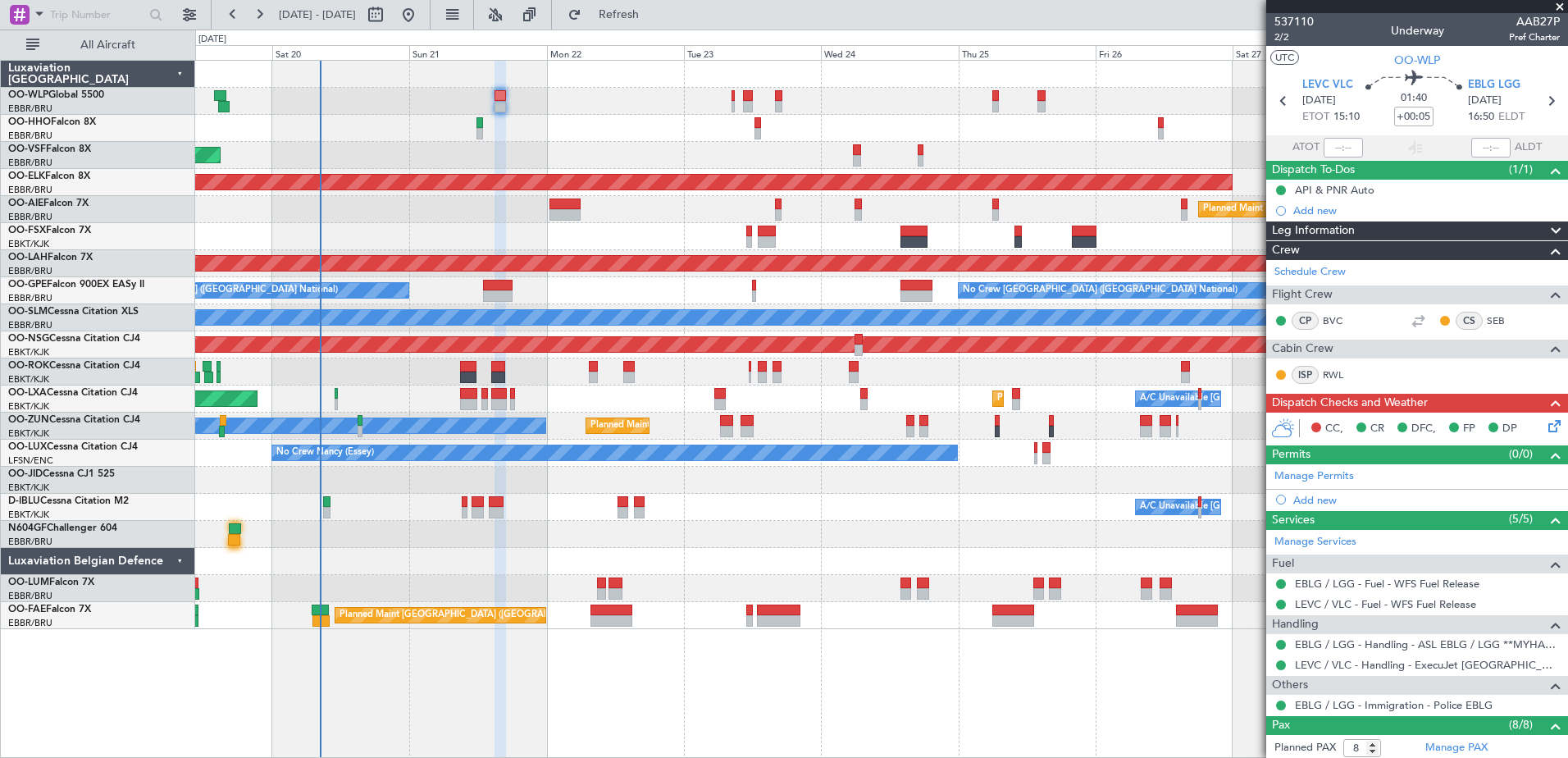
click at [591, 394] on div "Planned Maint Paris (Le Bourget) A/C Unavailable Planned Maint Kortrijk-Wevelge…" at bounding box center [881, 399] width 1373 height 27
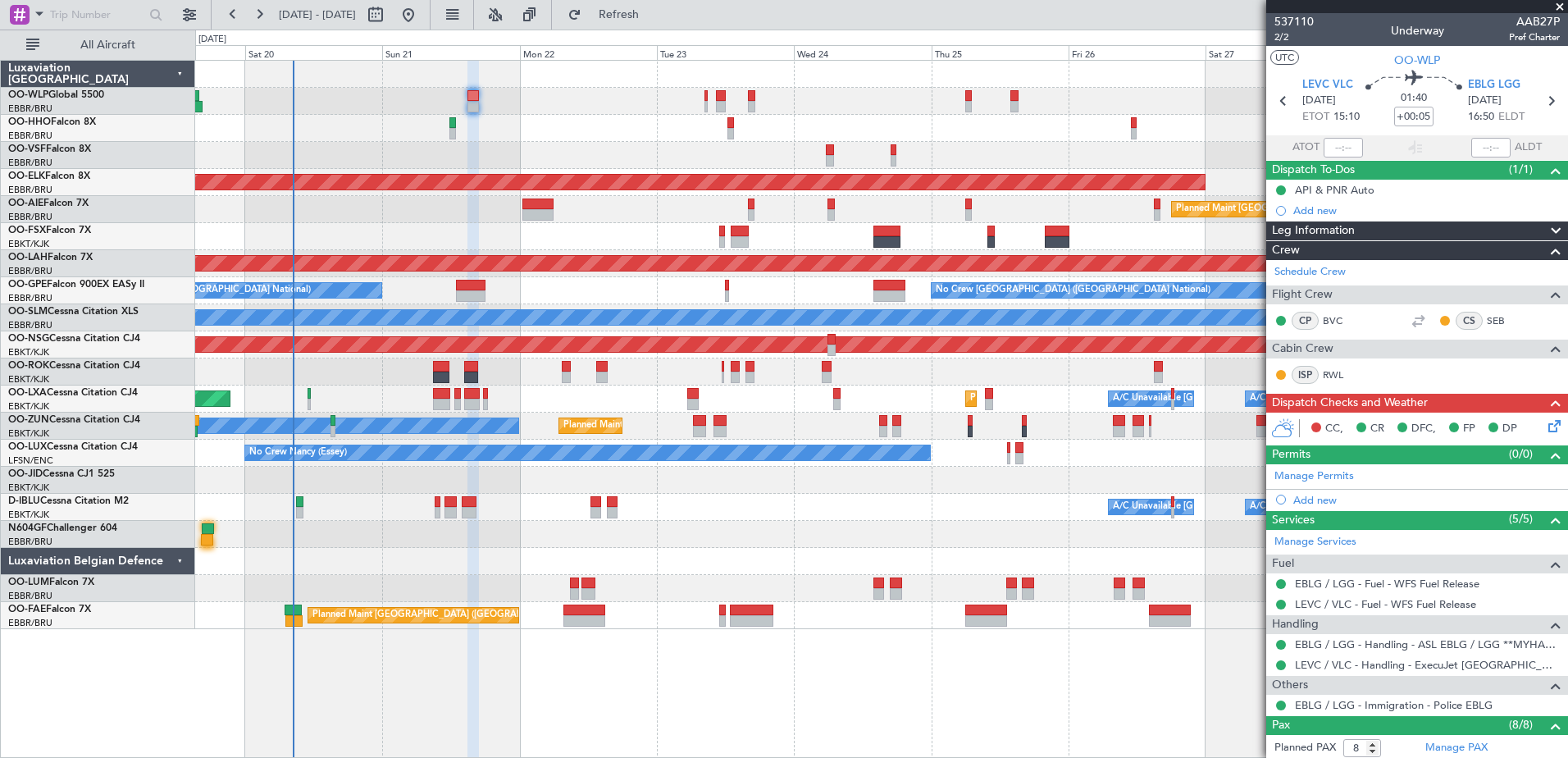
click at [632, 220] on div "Planned Maint [GEOGRAPHIC_DATA] ([GEOGRAPHIC_DATA])" at bounding box center [881, 210] width 1373 height 27
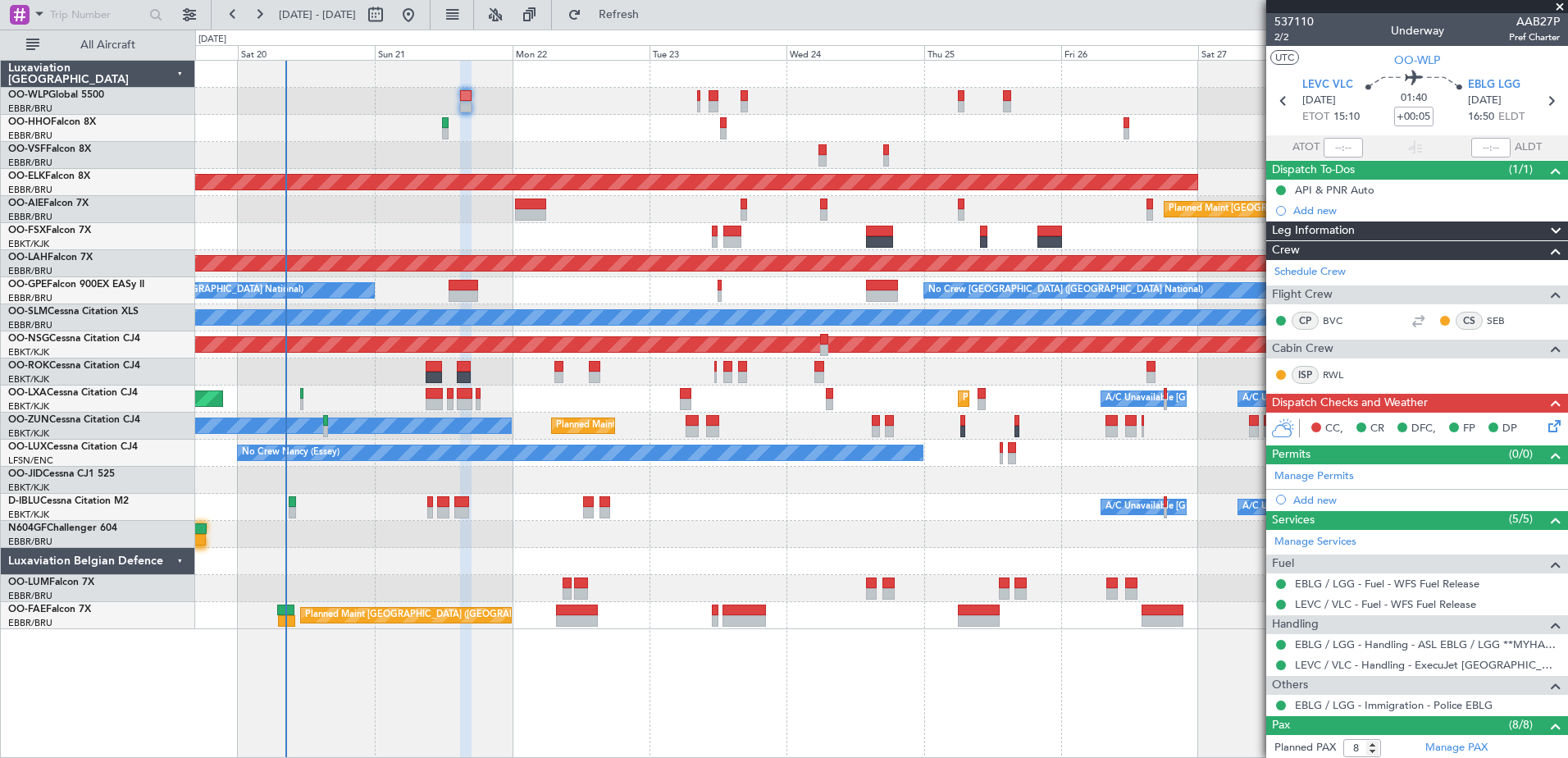
click at [546, 244] on div at bounding box center [881, 237] width 1373 height 27
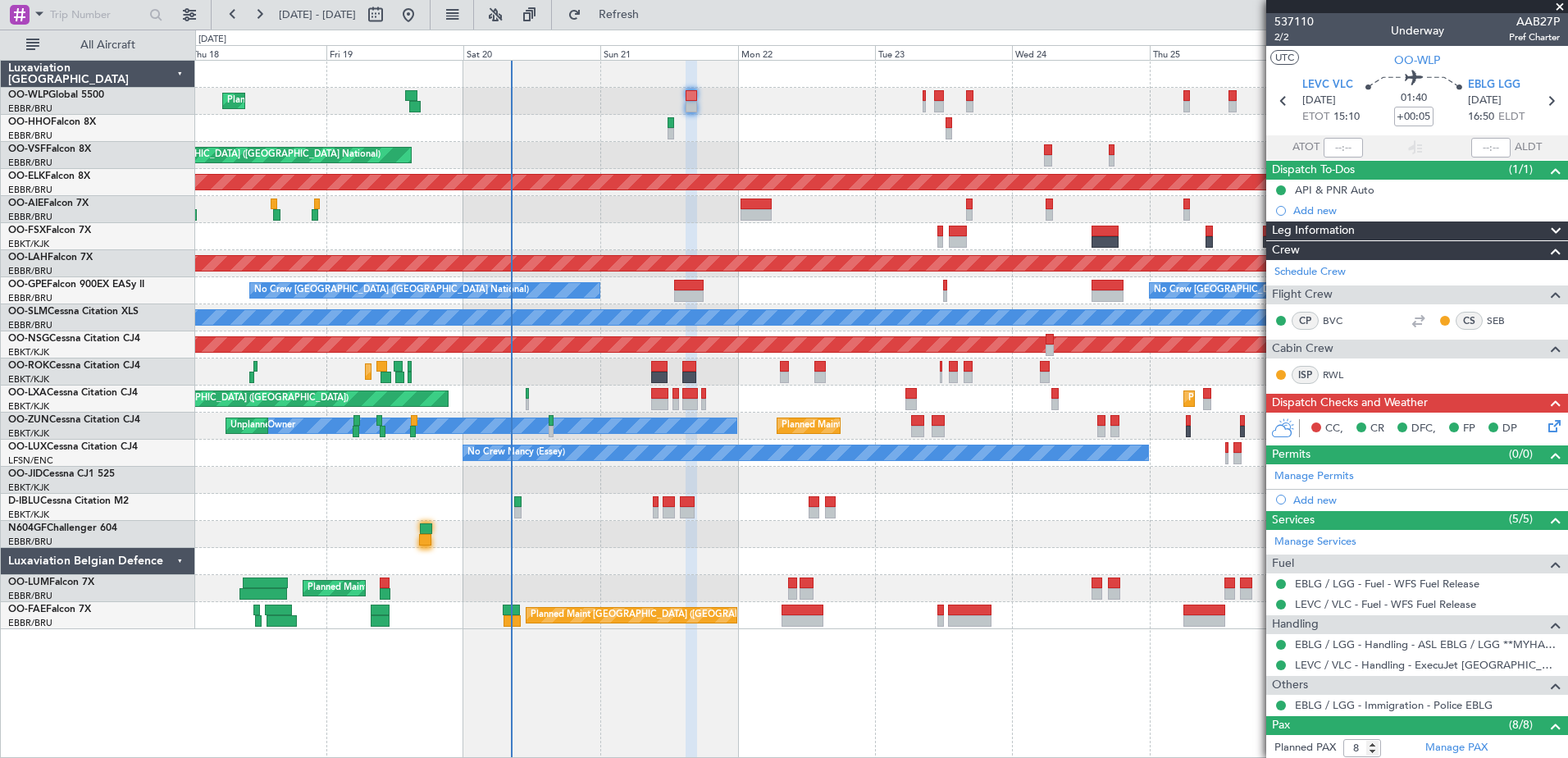
click at [564, 364] on div "Planned Maint Liege AOG Maint Brussels (Brussels National) Planned Maint Kortri…" at bounding box center [881, 345] width 1373 height 568
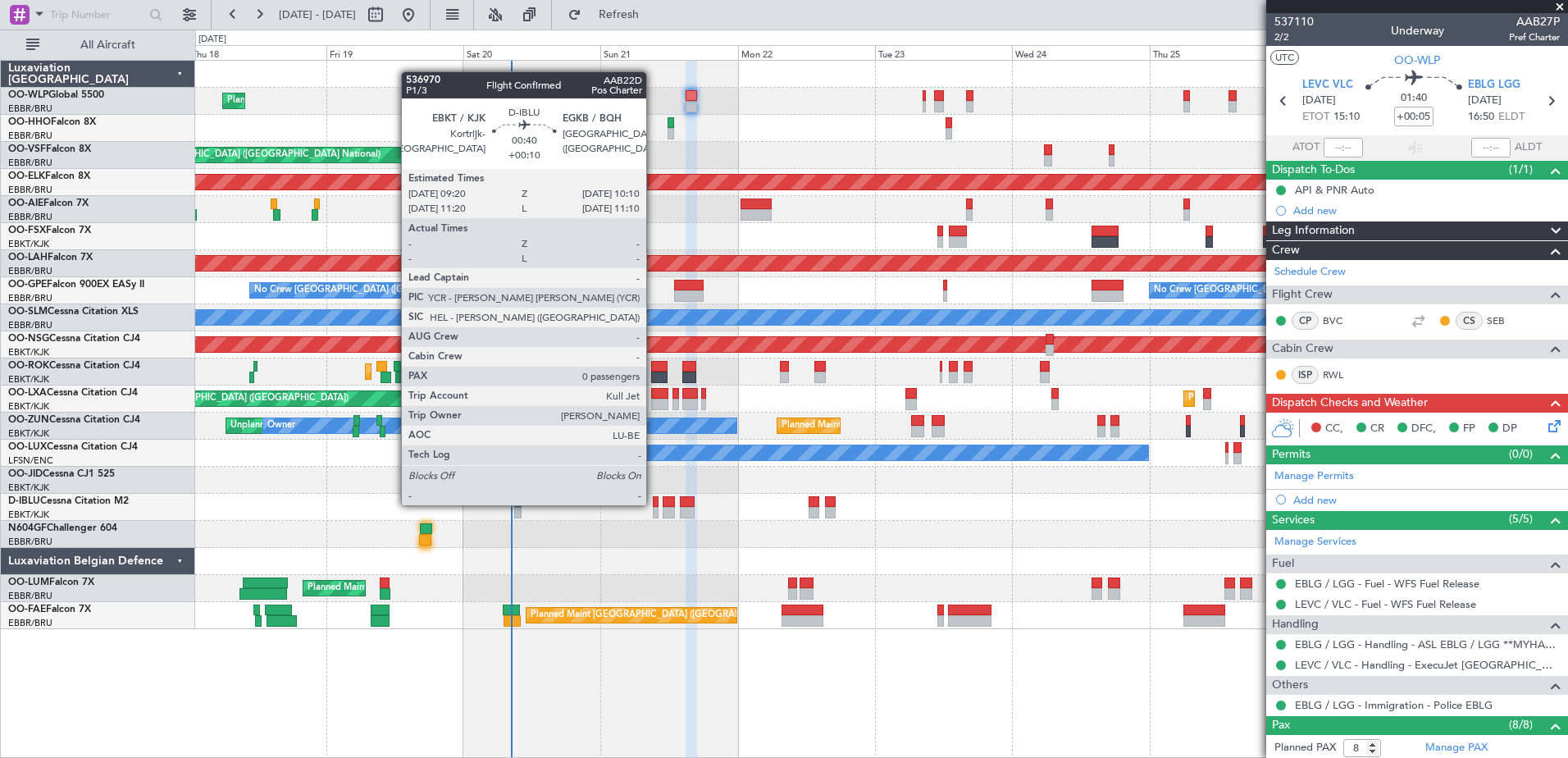
click at [653, 504] on div at bounding box center [655, 501] width 5 height 12
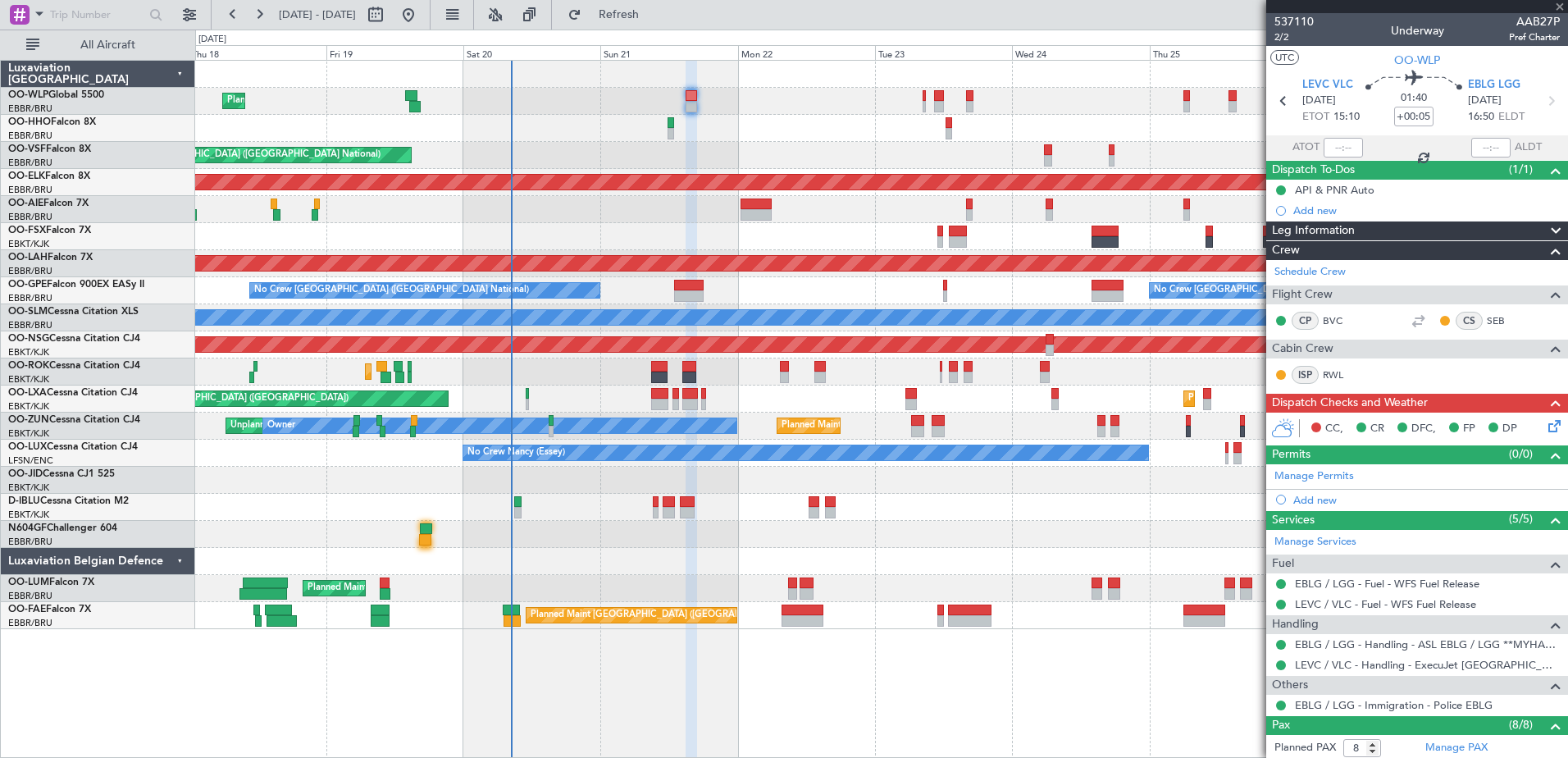
type input "+00:10"
type input "0"
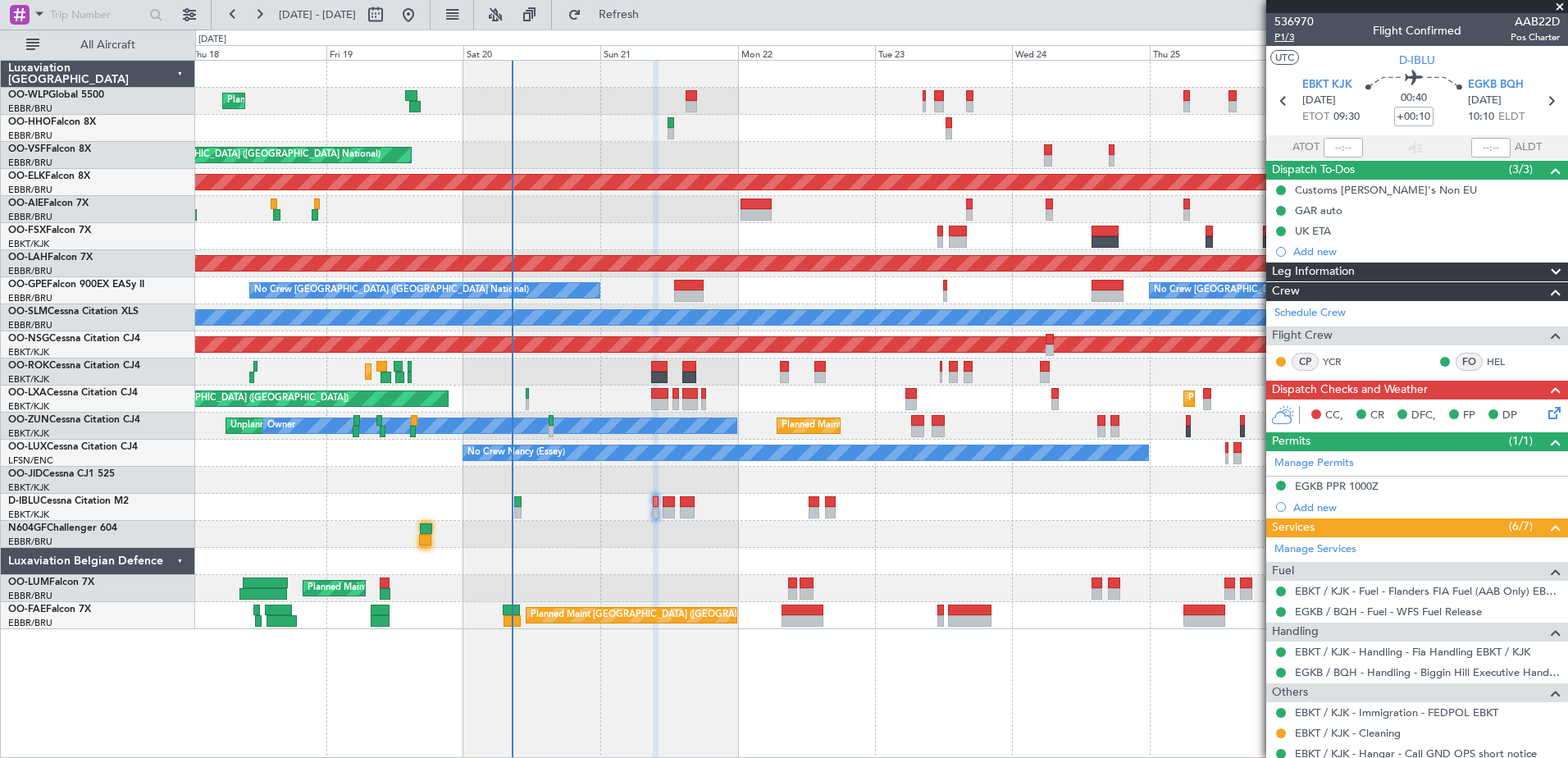
click at [1278, 33] on span "P1/3" at bounding box center [1295, 37] width 40 height 14
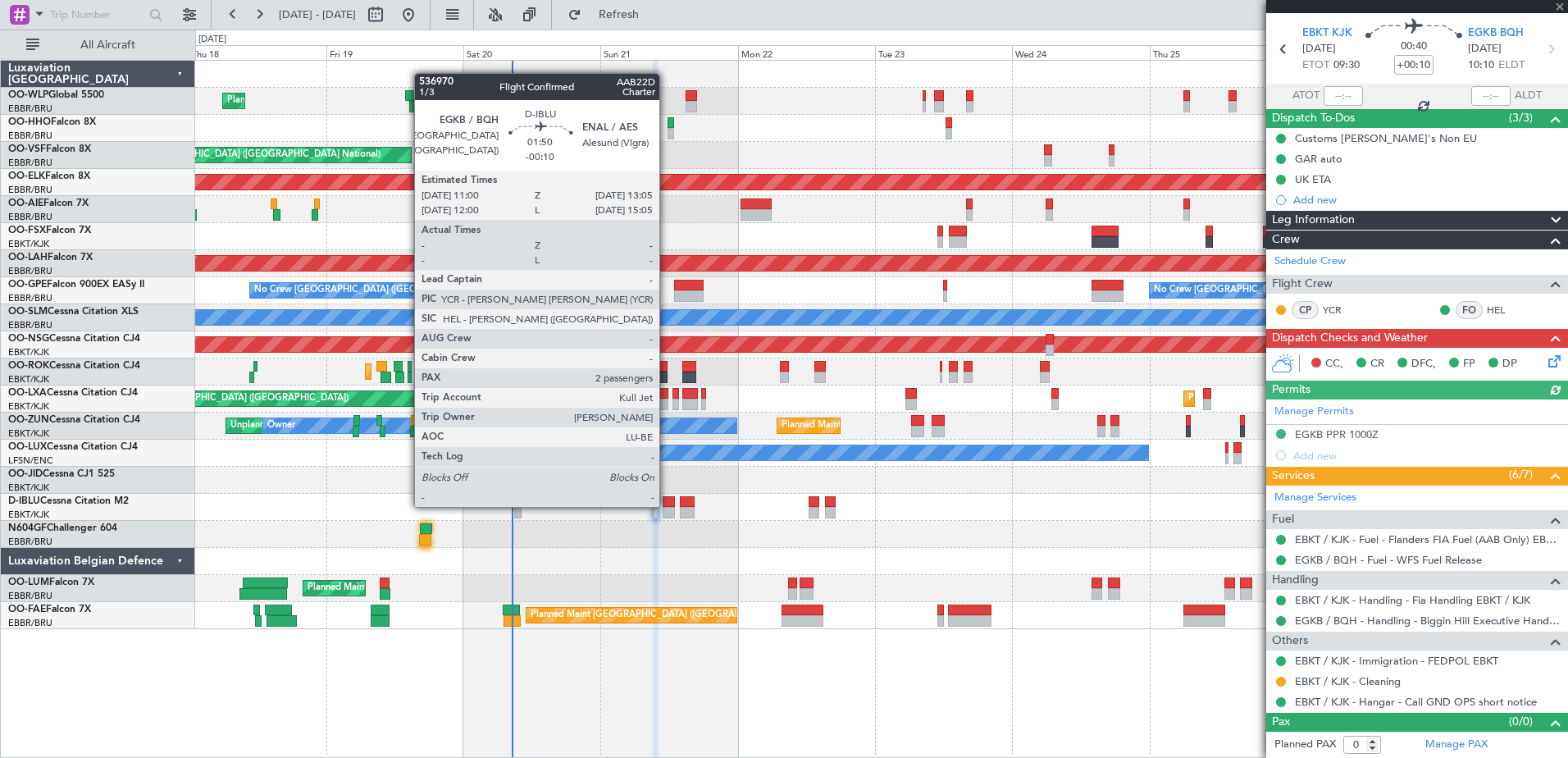
click at [667, 505] on div at bounding box center [669, 501] width 13 height 12
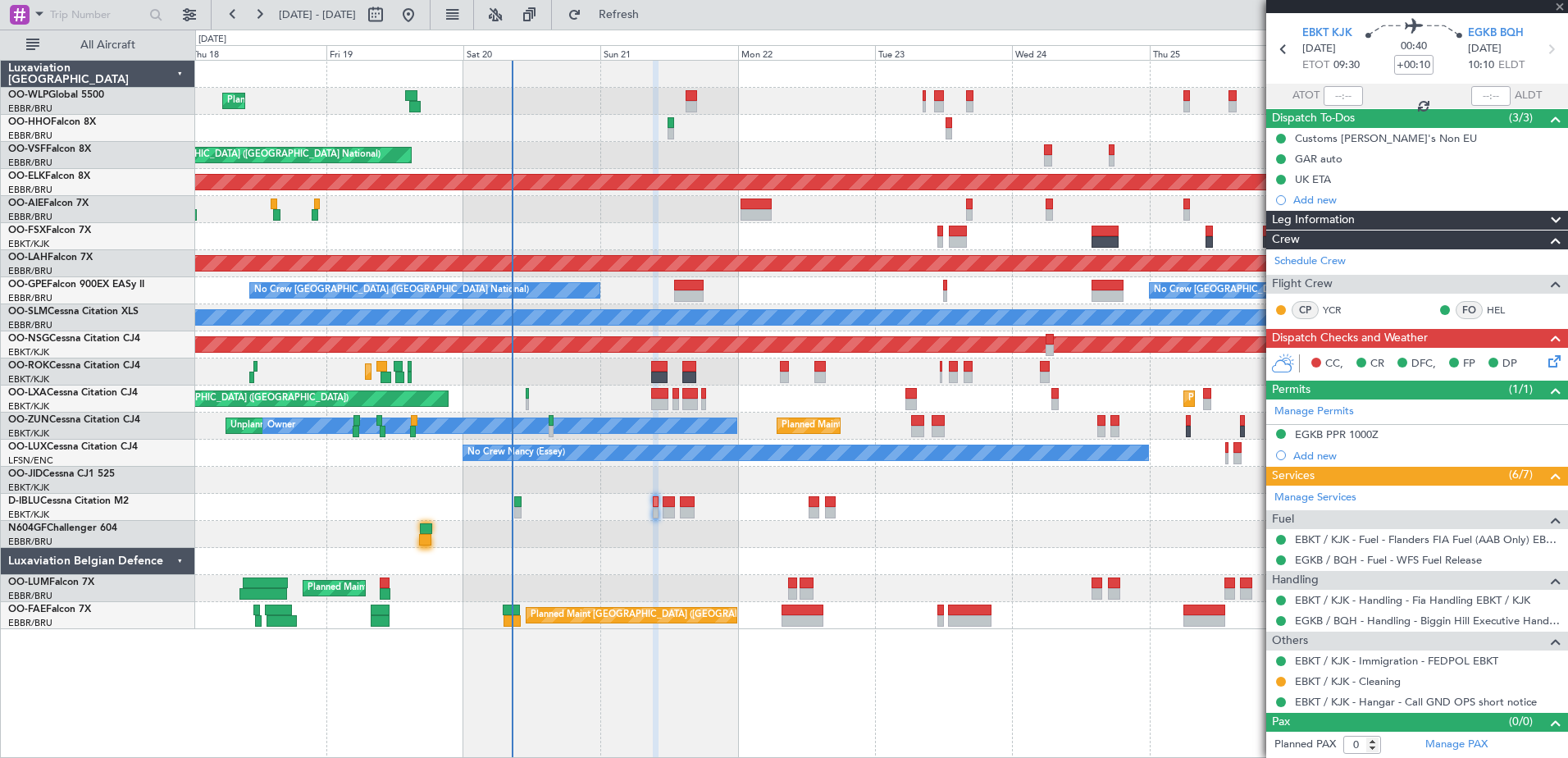
type input "-00:10"
type input "2"
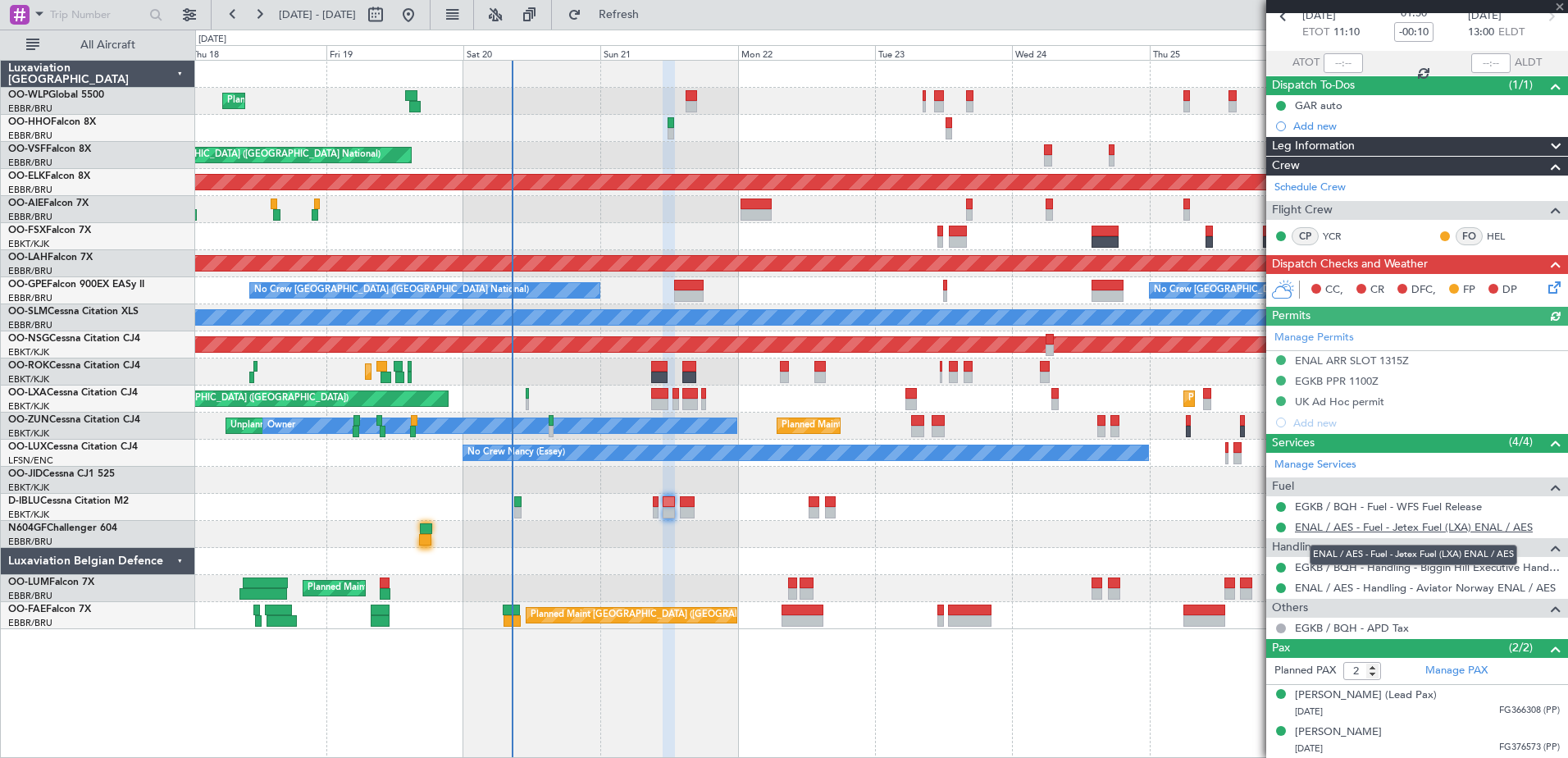
scroll to position [0, 0]
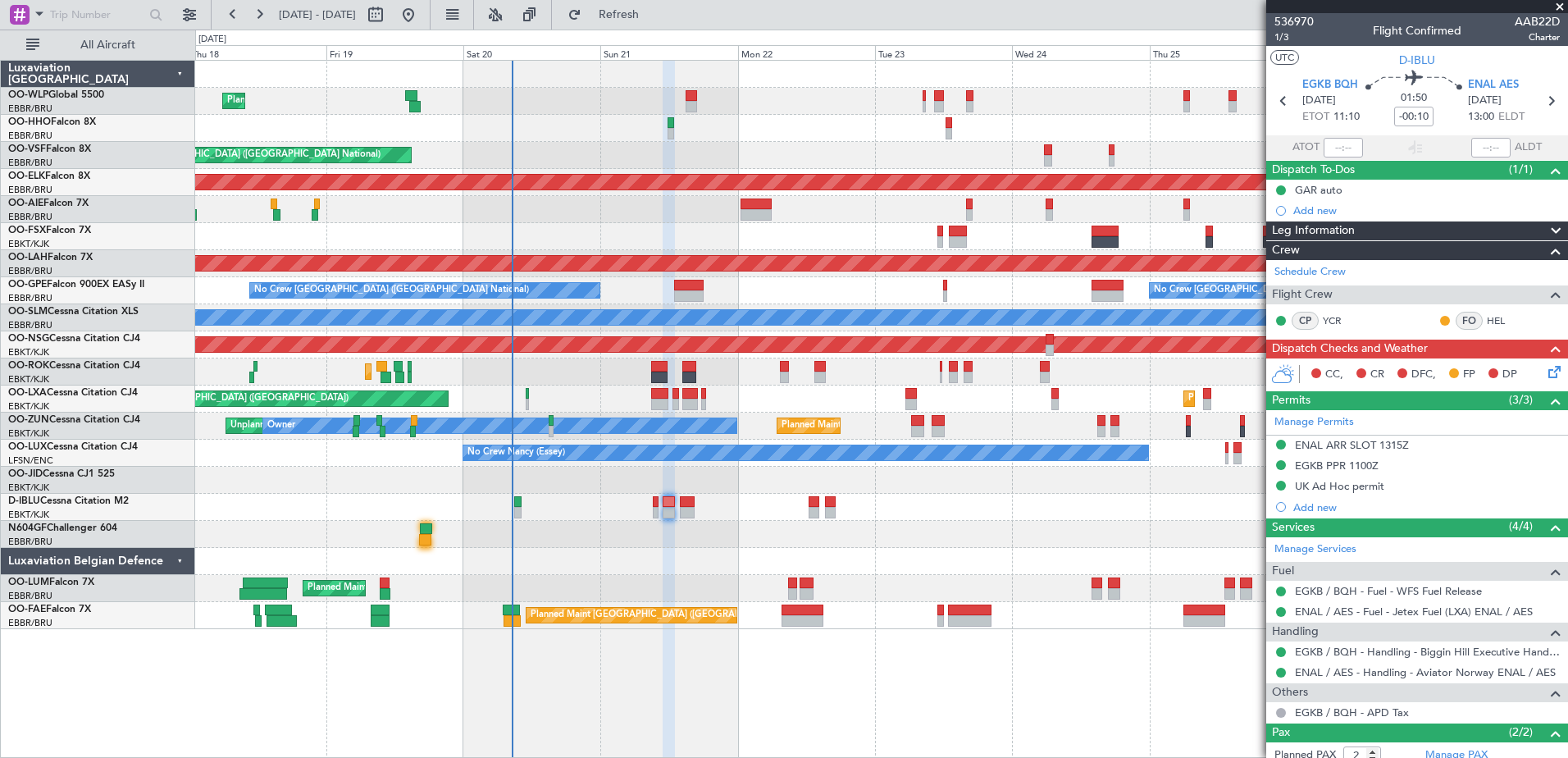
click at [1545, 368] on icon at bounding box center [1552, 369] width 14 height 14
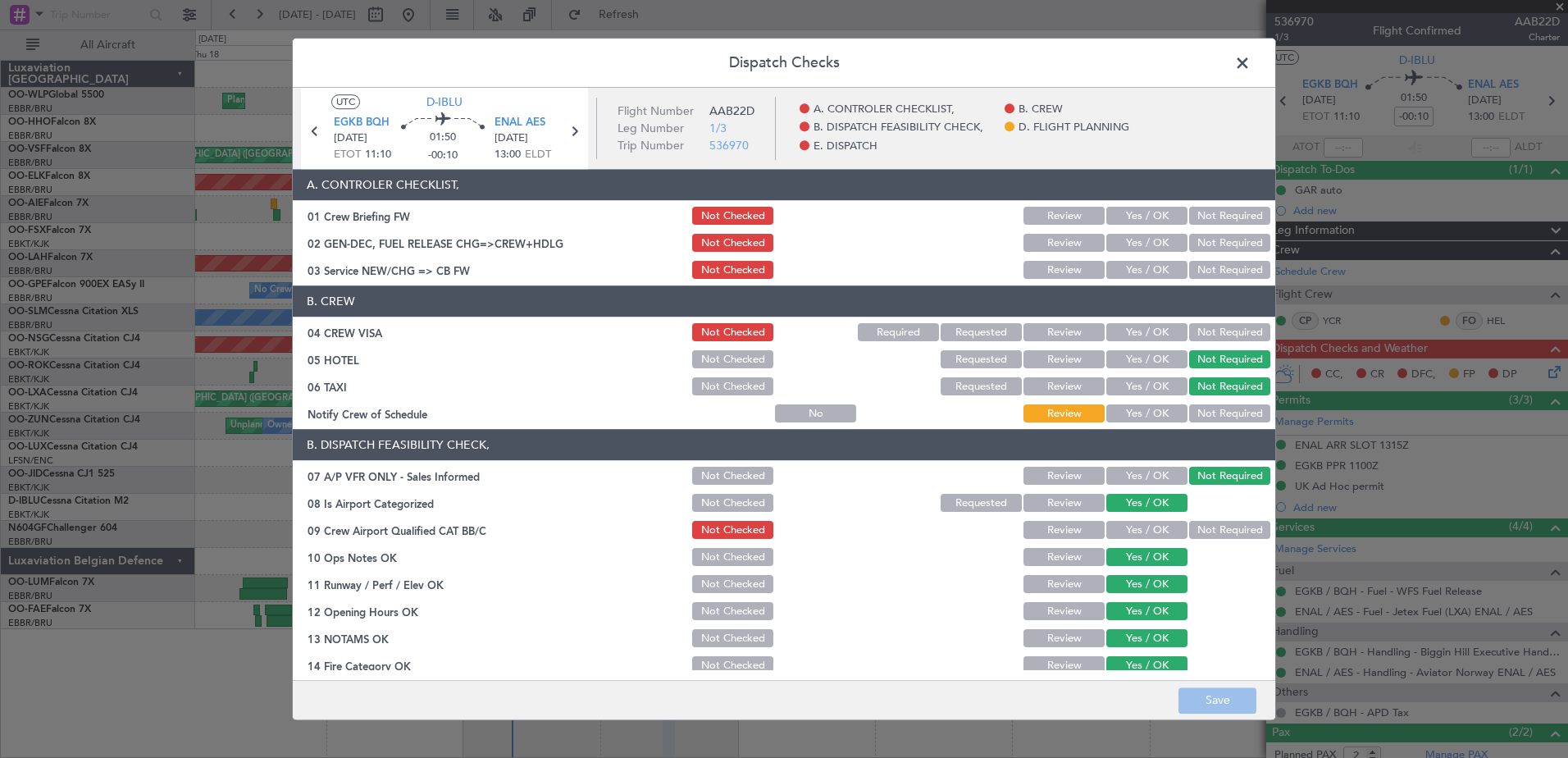
click at [1130, 405] on button "Yes / OK" at bounding box center [1147, 414] width 81 height 18
click at [1191, 330] on button "Not Required" at bounding box center [1230, 333] width 81 height 18
click at [1220, 526] on button "Not Required" at bounding box center [1230, 531] width 81 height 18
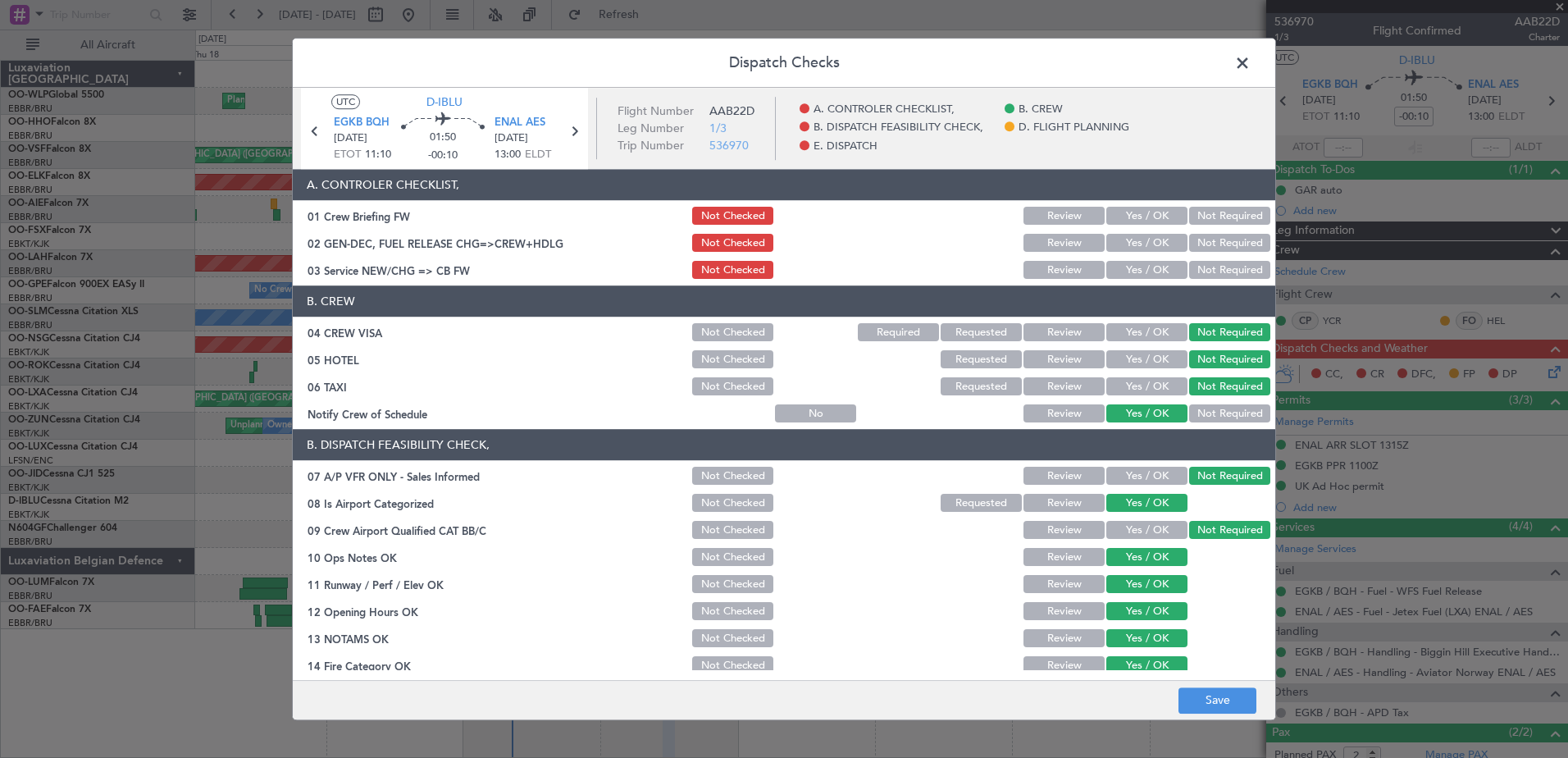
scroll to position [326, 0]
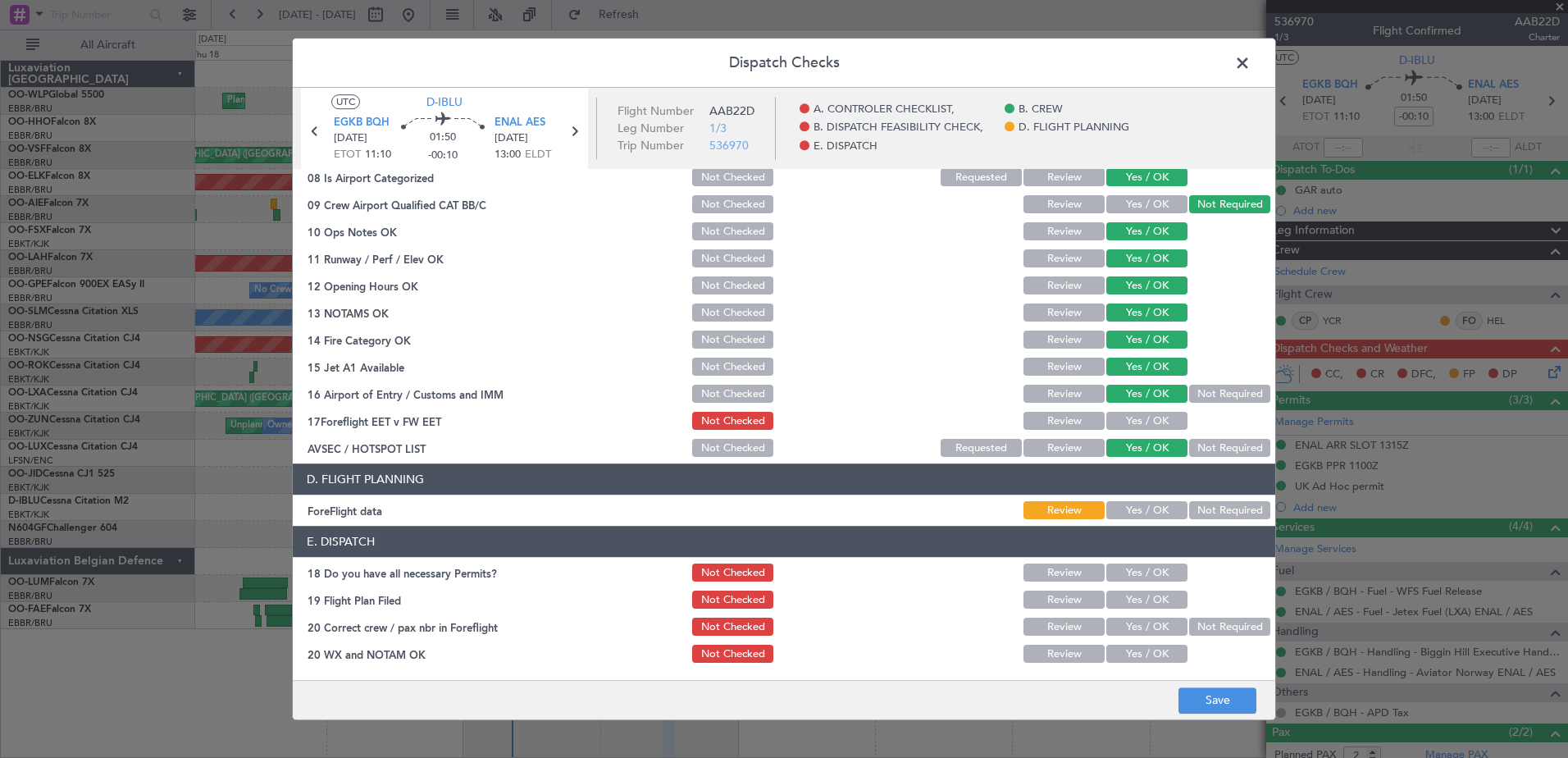
click at [1145, 422] on button "Yes / OK" at bounding box center [1147, 422] width 81 height 18
click at [1151, 507] on button "Yes / OK" at bounding box center [1147, 511] width 81 height 18
click at [1148, 575] on button "Yes / OK" at bounding box center [1147, 573] width 81 height 18
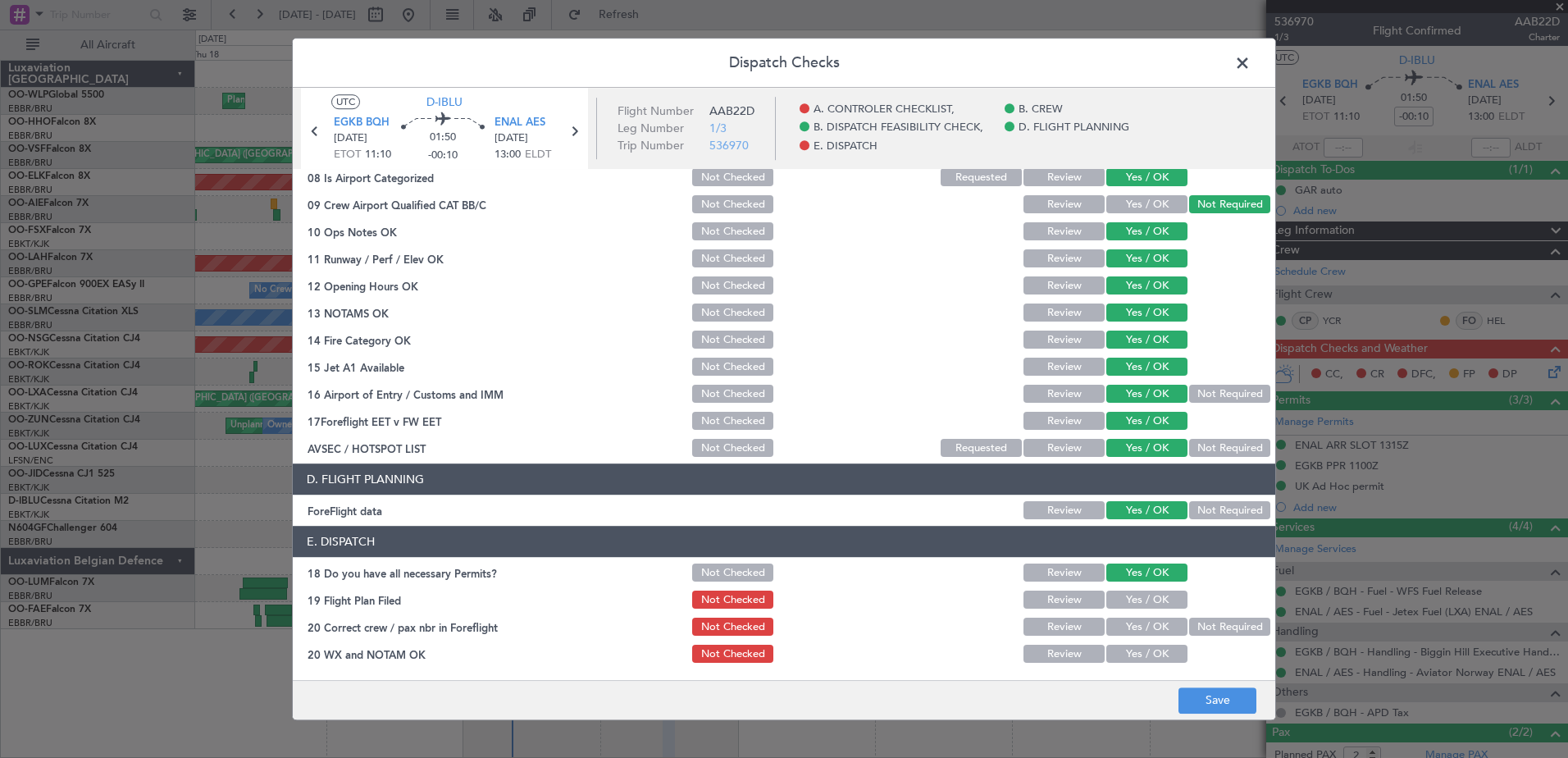
click at [1154, 602] on button "Yes / OK" at bounding box center [1147, 601] width 81 height 18
click at [1156, 619] on button "Yes / OK" at bounding box center [1147, 627] width 81 height 18
click at [1157, 649] on button "Yes / OK" at bounding box center [1147, 654] width 81 height 18
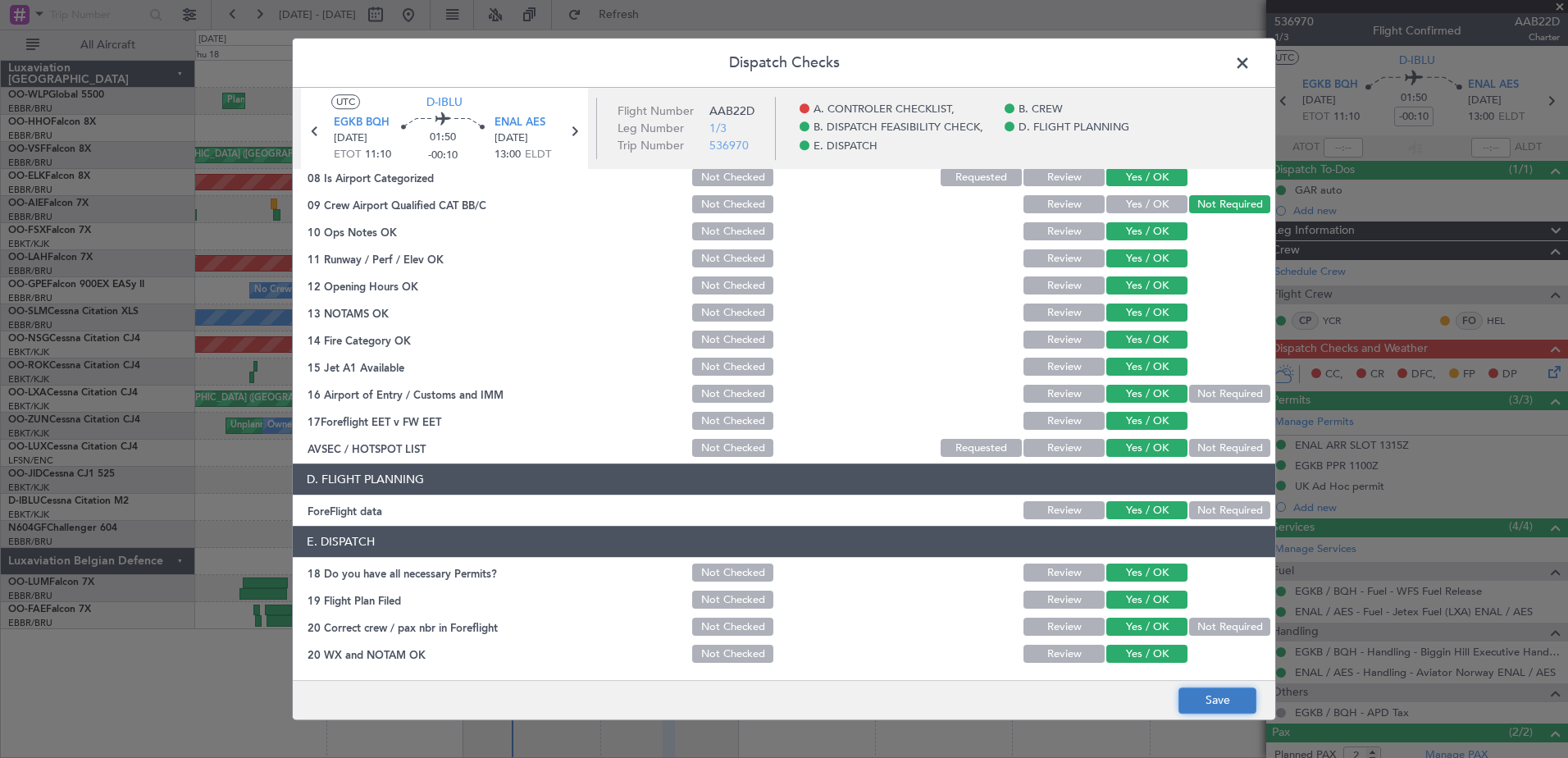
click at [1211, 700] on button "Save" at bounding box center [1218, 700] width 78 height 26
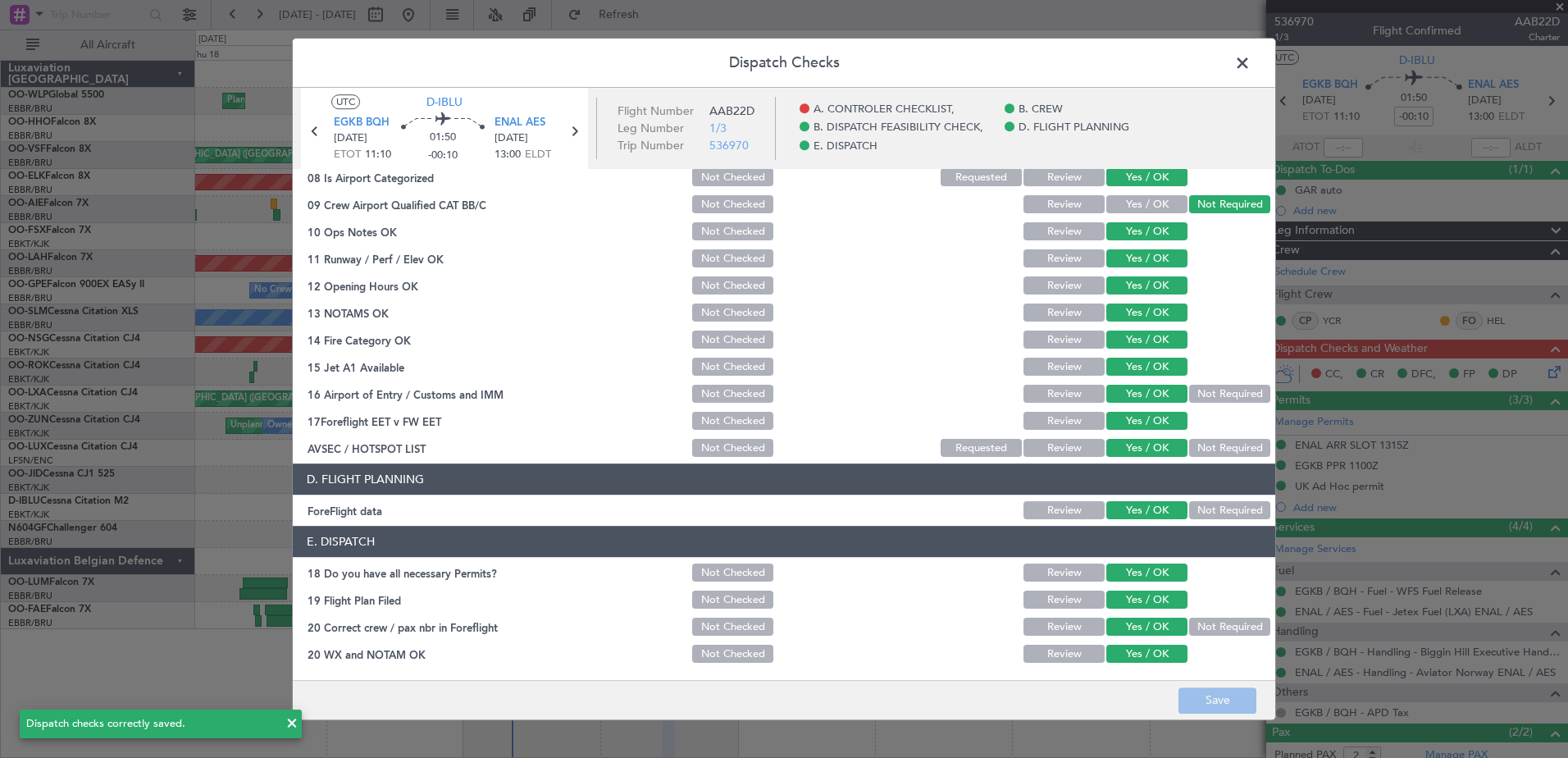
click at [1250, 67] on span at bounding box center [1250, 67] width 0 height 33
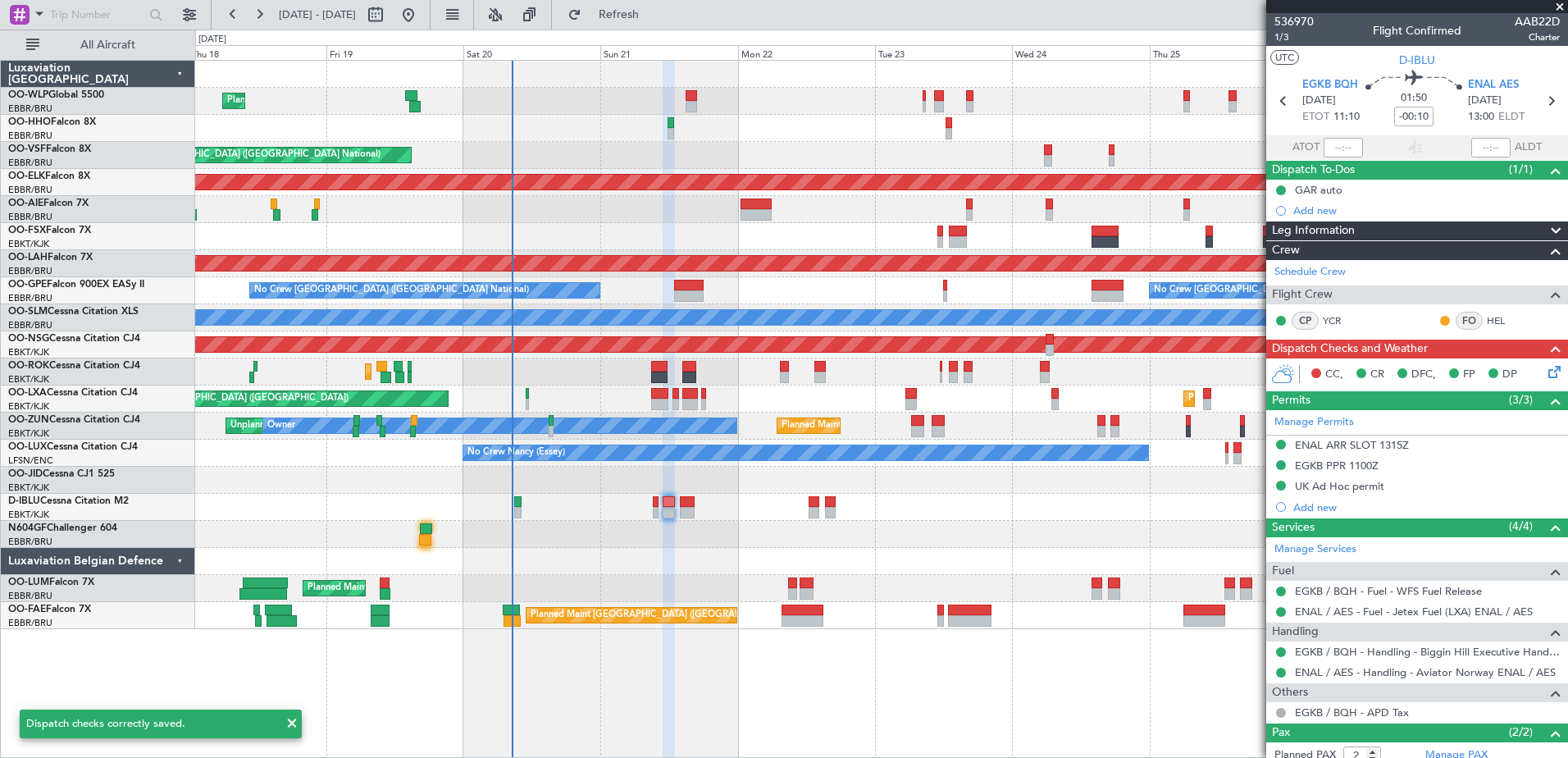
click at [1544, 99] on icon at bounding box center [1551, 101] width 22 height 22
type input "+00:10"
type input "0"
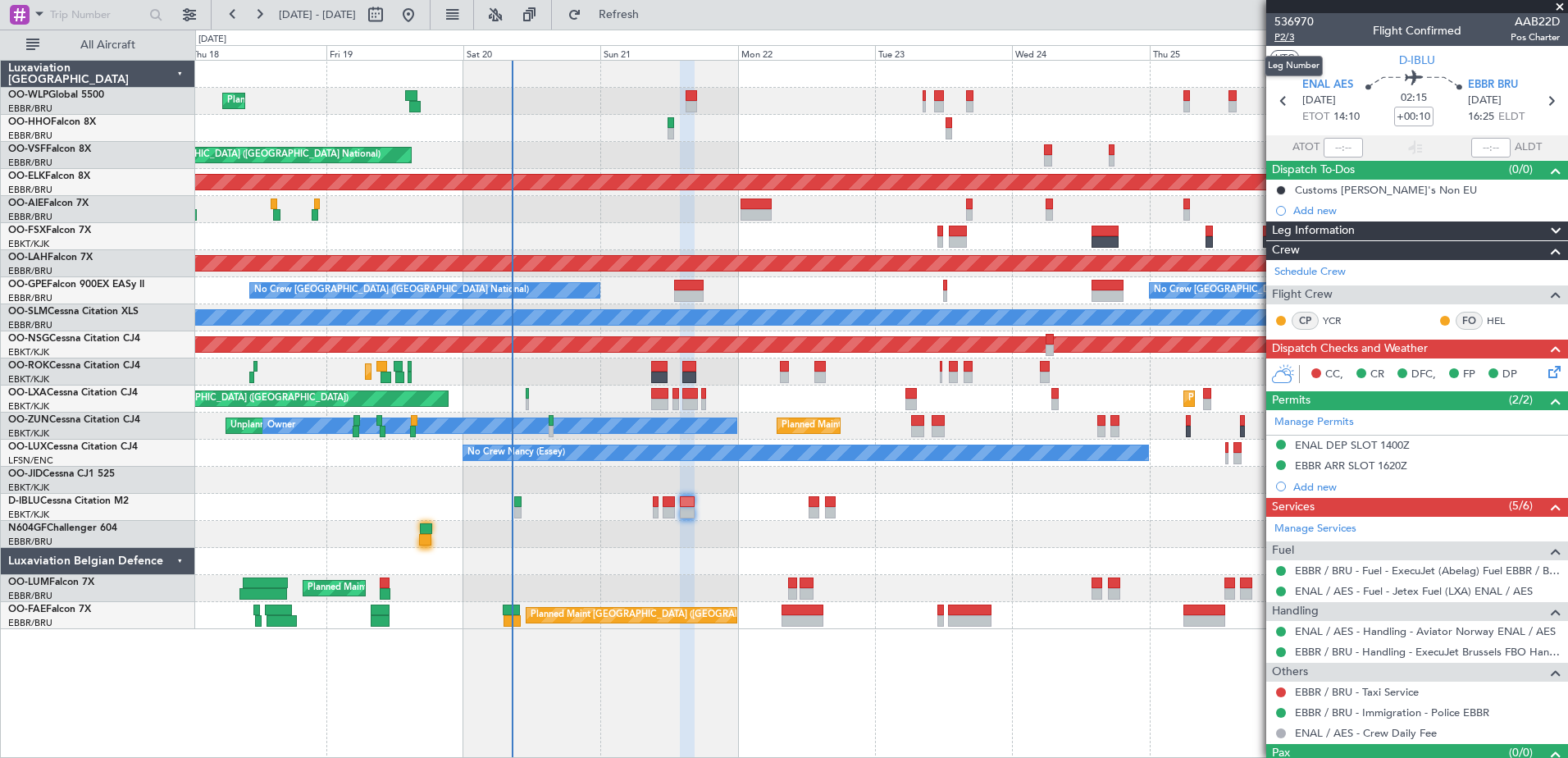
click at [1278, 35] on span "P2/3" at bounding box center [1295, 37] width 40 height 14
click at [1545, 371] on icon at bounding box center [1552, 369] width 14 height 14
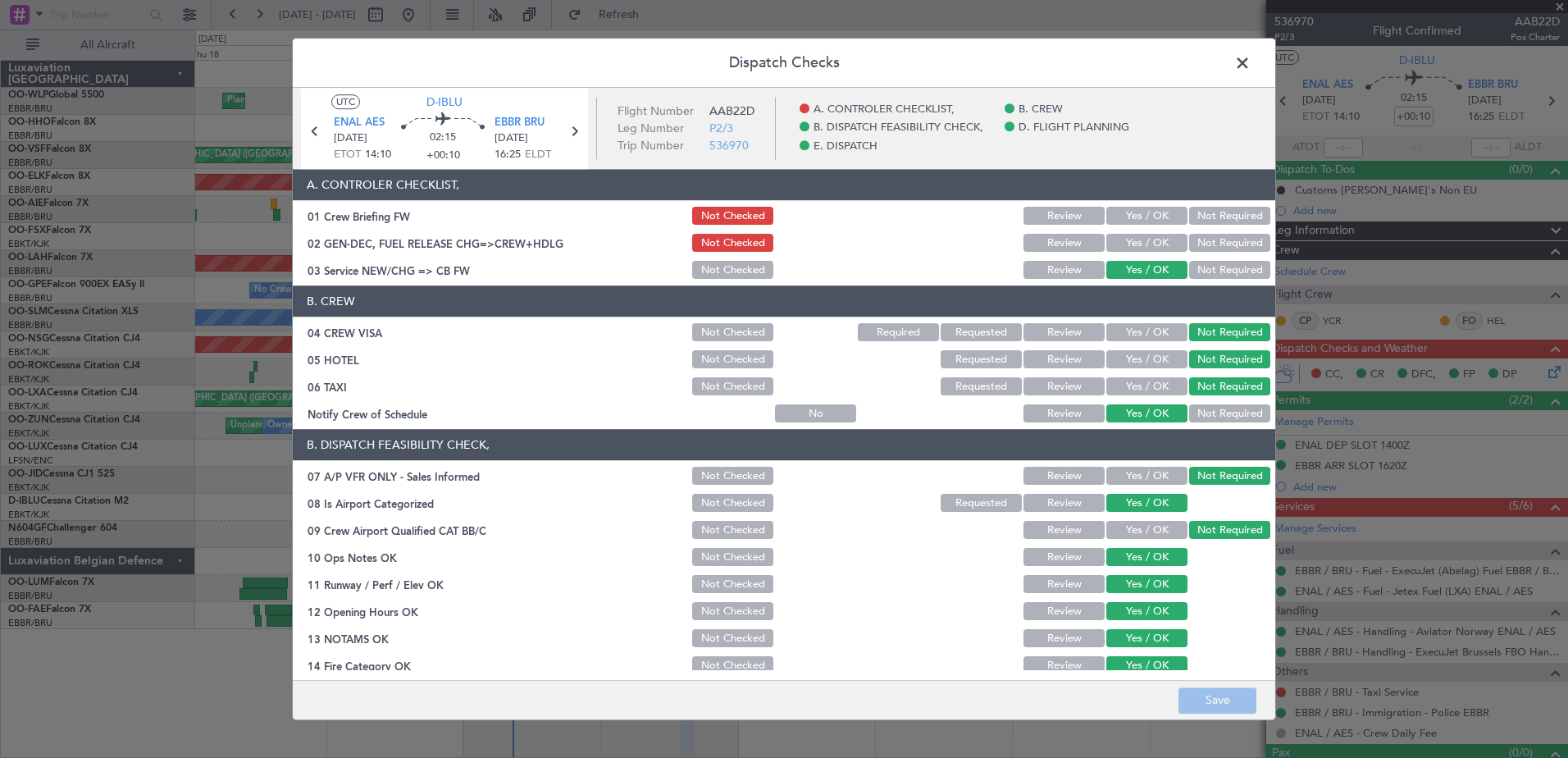
click at [1125, 242] on button "Yes / OK" at bounding box center [1147, 243] width 81 height 18
click at [1153, 213] on button "Yes / OK" at bounding box center [1147, 216] width 81 height 18
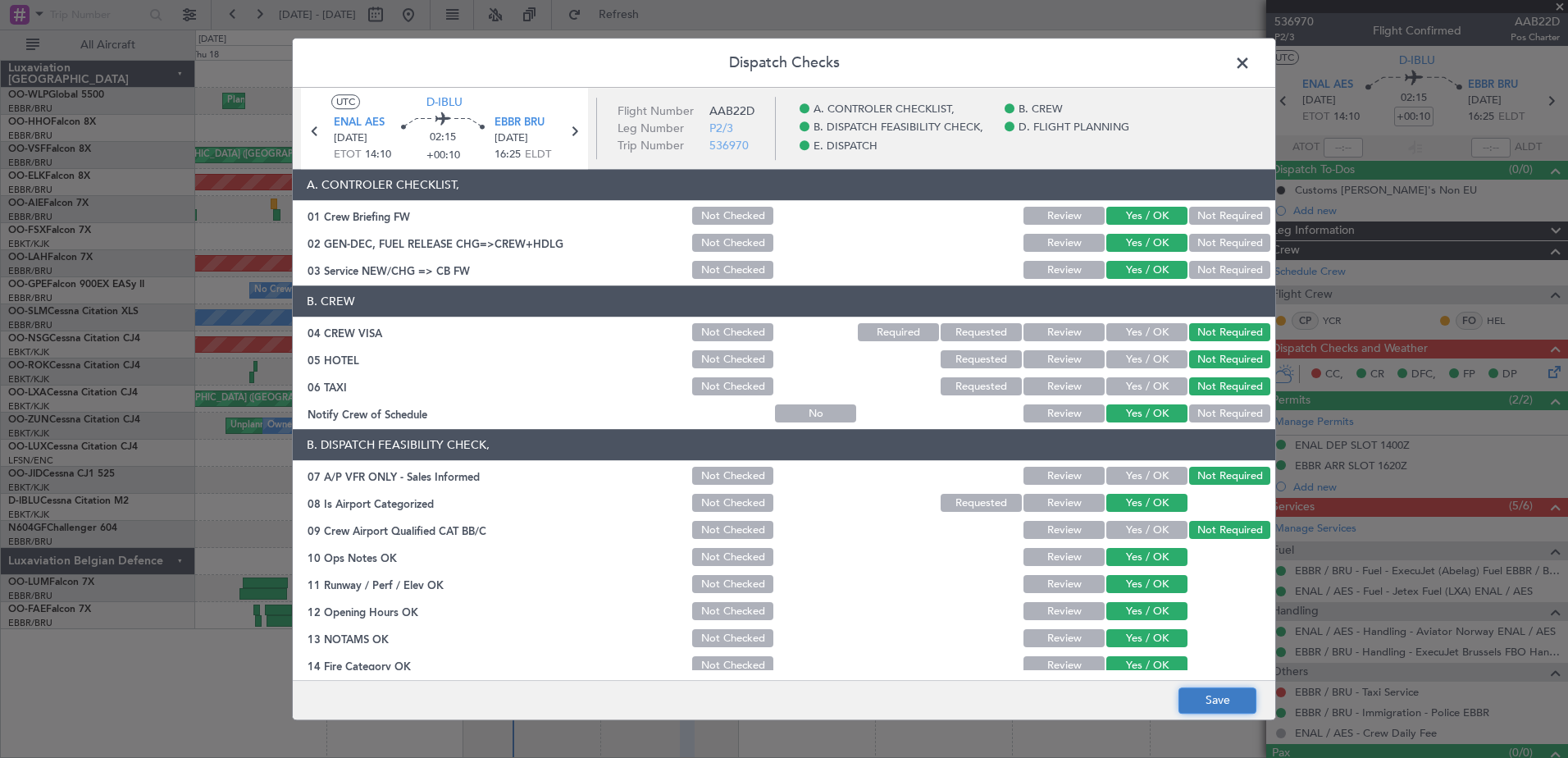
click at [1232, 693] on button "Save" at bounding box center [1218, 700] width 78 height 26
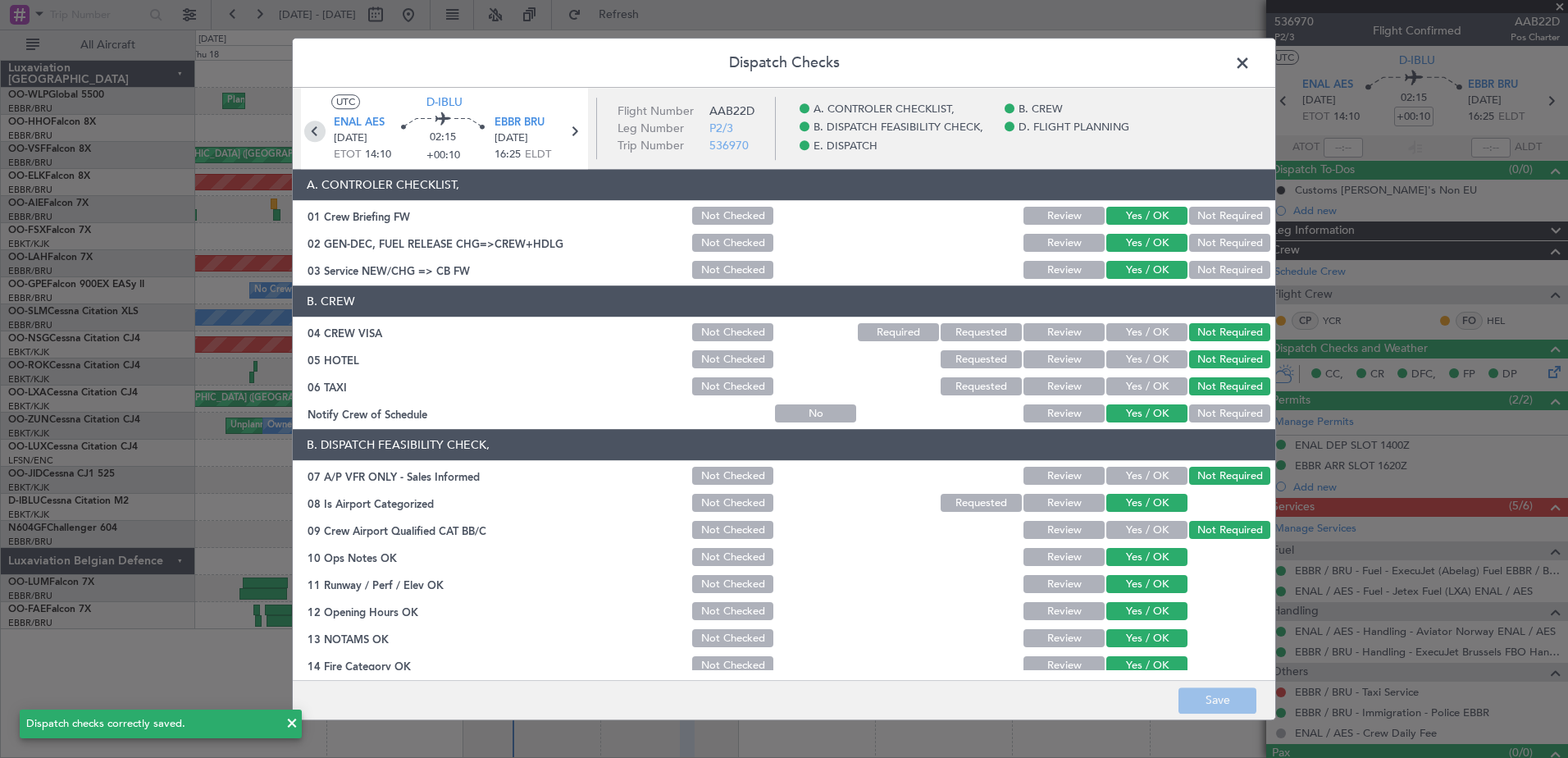
click at [313, 136] on icon at bounding box center [315, 131] width 22 height 22
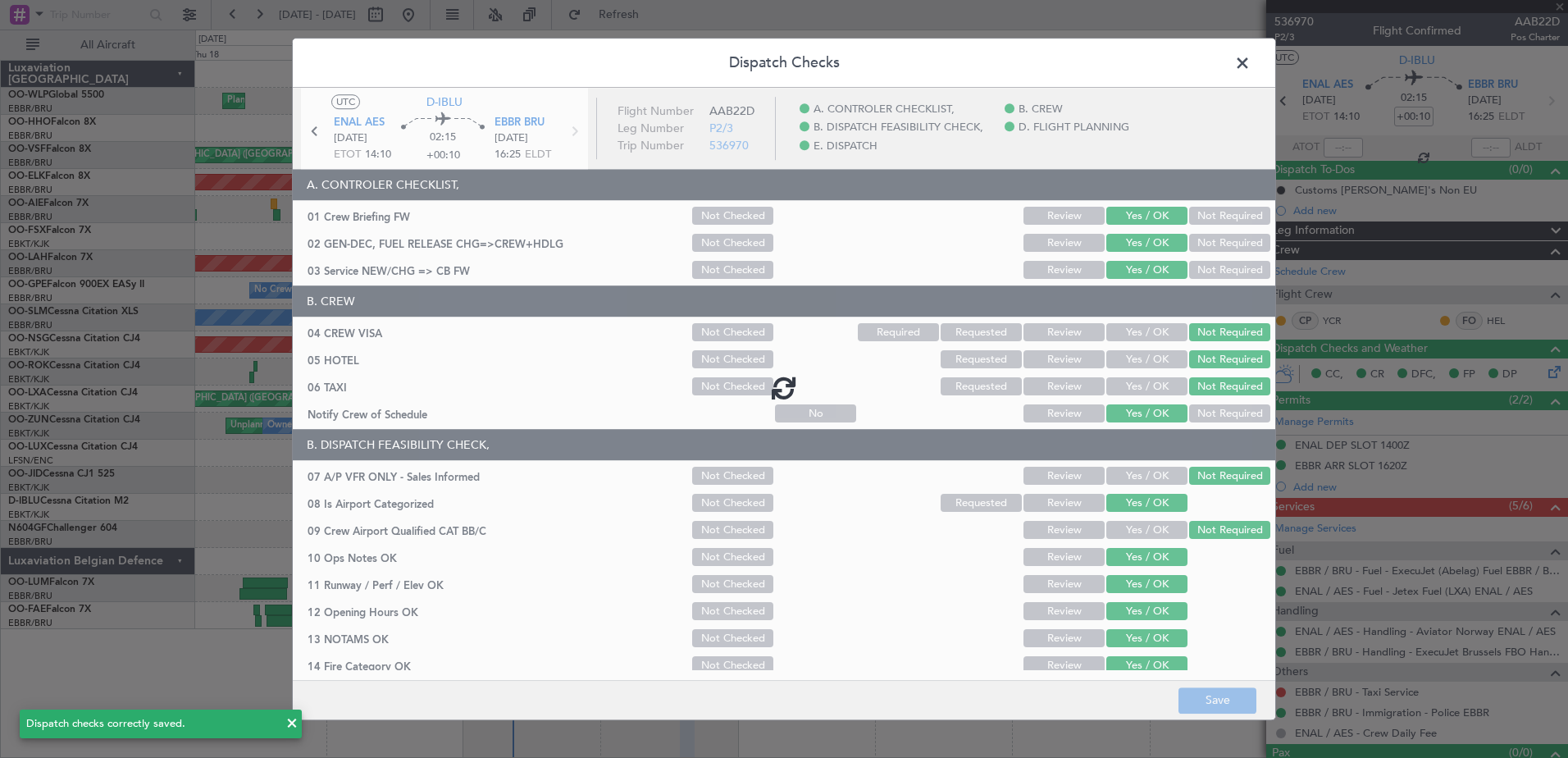
type input "-00:10"
type input "2"
type input "-00:10"
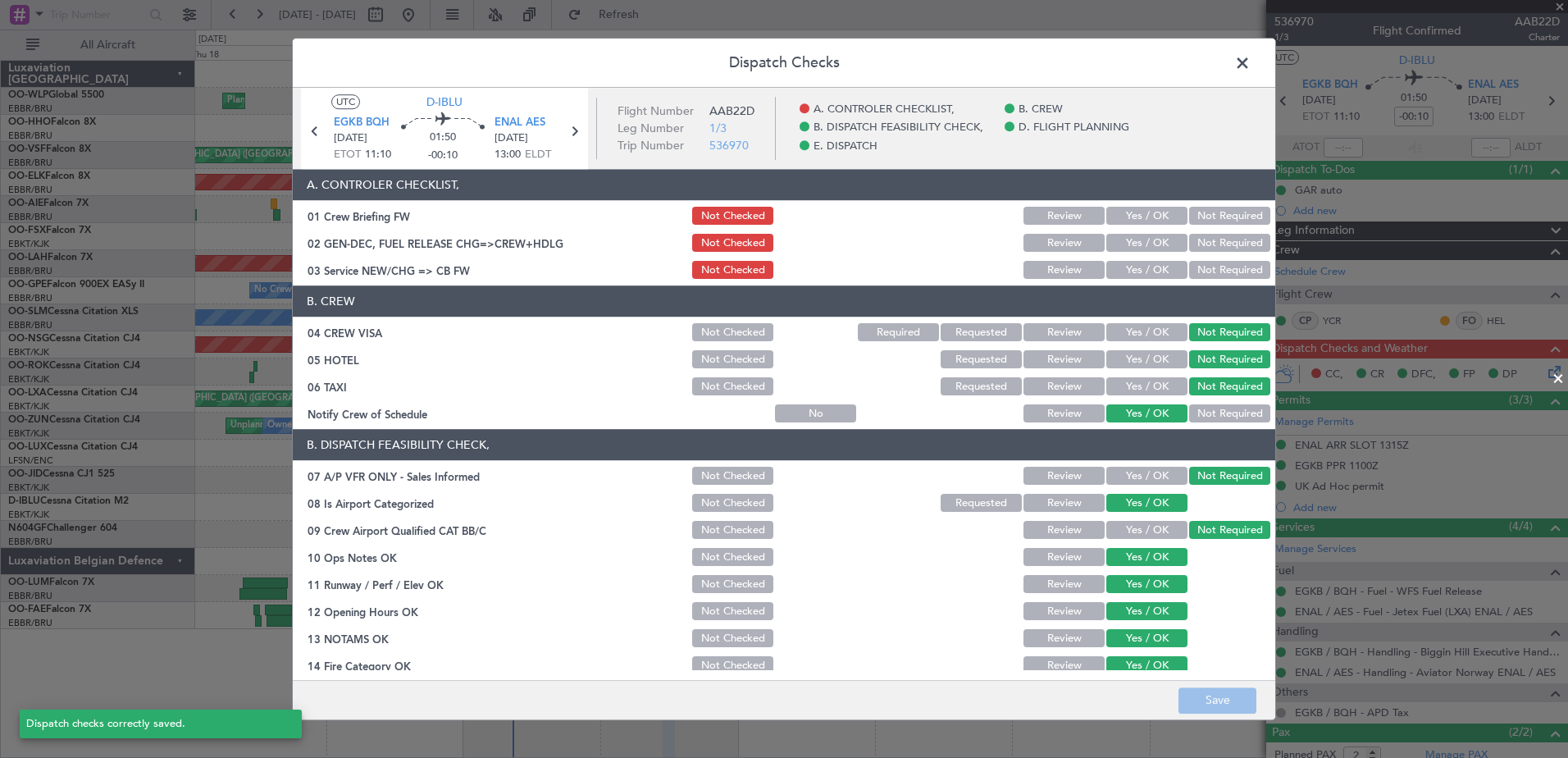
drag, startPoint x: 1160, startPoint y: 272, endPoint x: 1153, endPoint y: 251, distance: 22.1
click at [1162, 270] on button "Yes / OK" at bounding box center [1147, 270] width 81 height 18
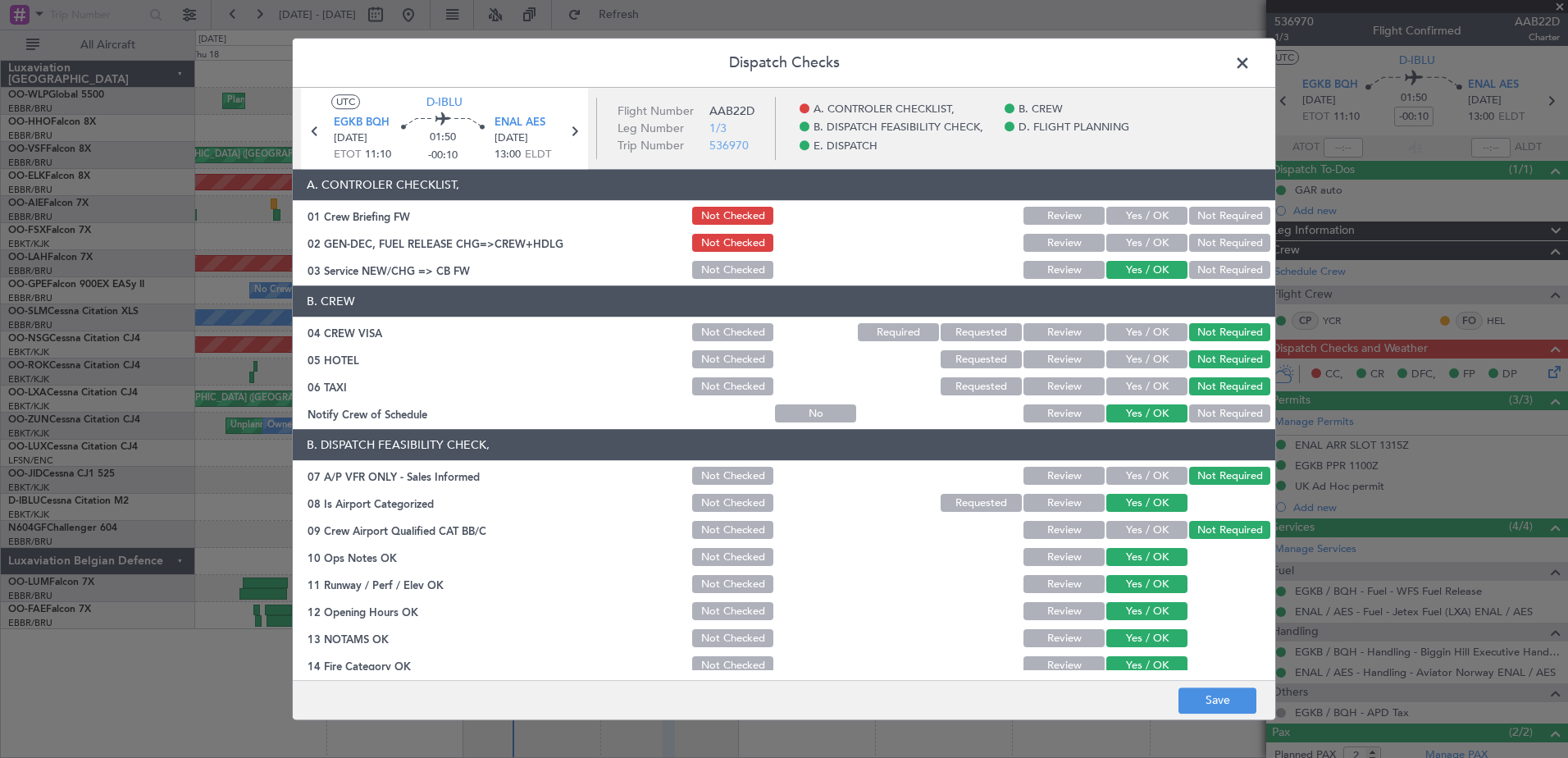
click at [1150, 246] on button "Yes / OK" at bounding box center [1147, 243] width 81 height 18
click at [1151, 223] on button "Yes / OK" at bounding box center [1147, 216] width 81 height 18
click at [1223, 708] on button "Save" at bounding box center [1218, 700] width 78 height 26
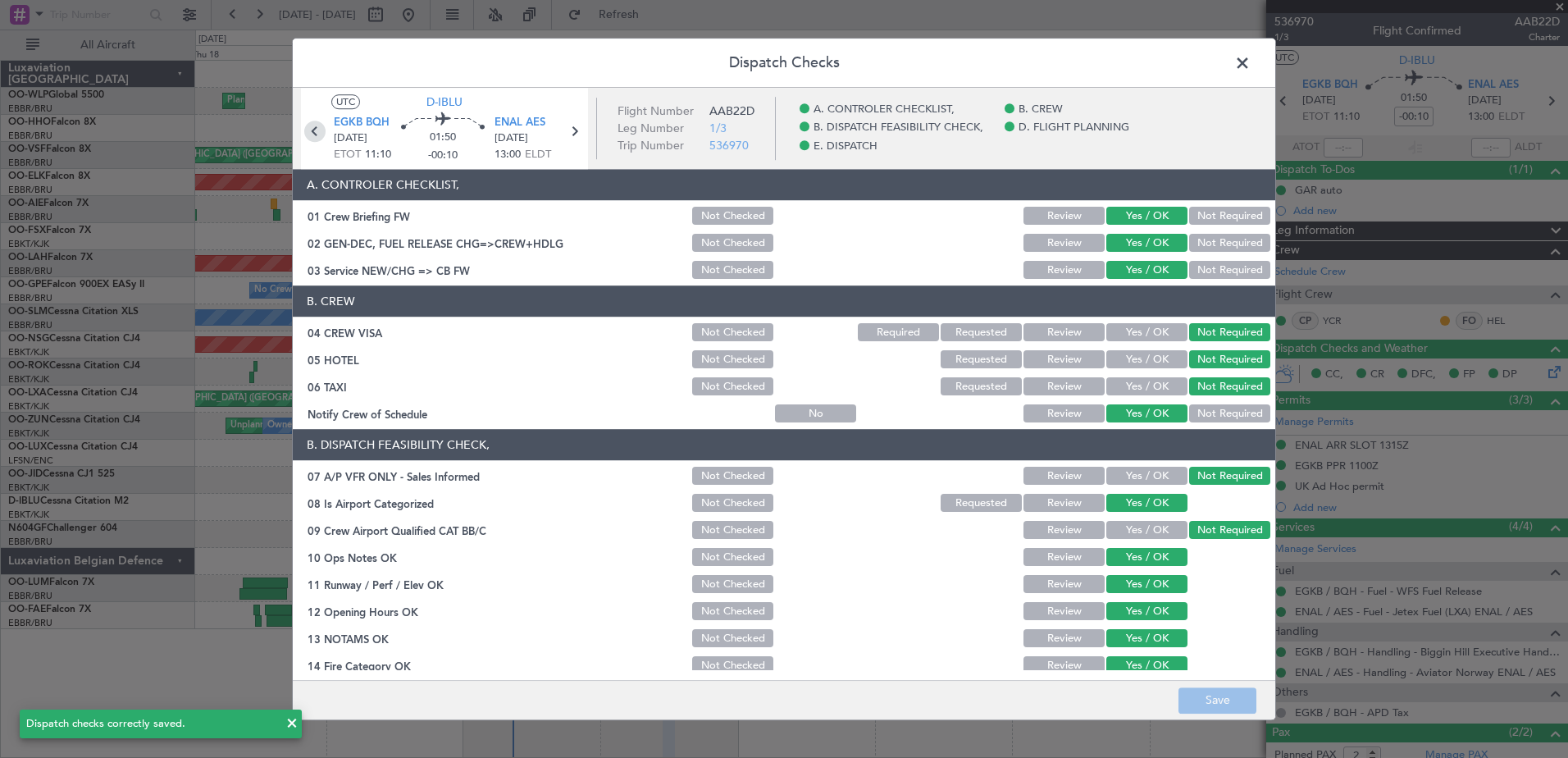
click at [311, 128] on icon at bounding box center [315, 131] width 22 height 22
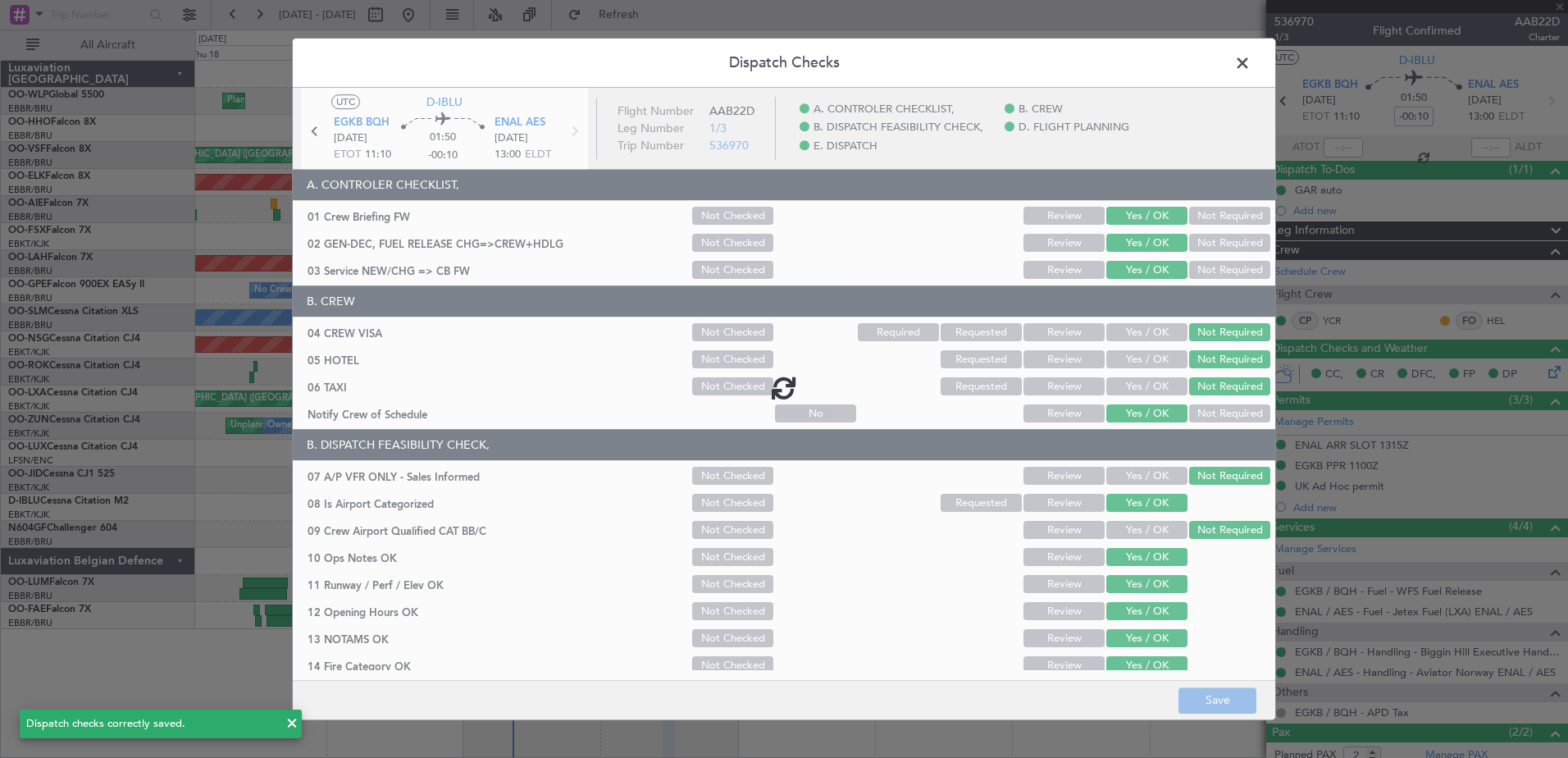
type input "+00:10"
type input "0"
type input "+00:10"
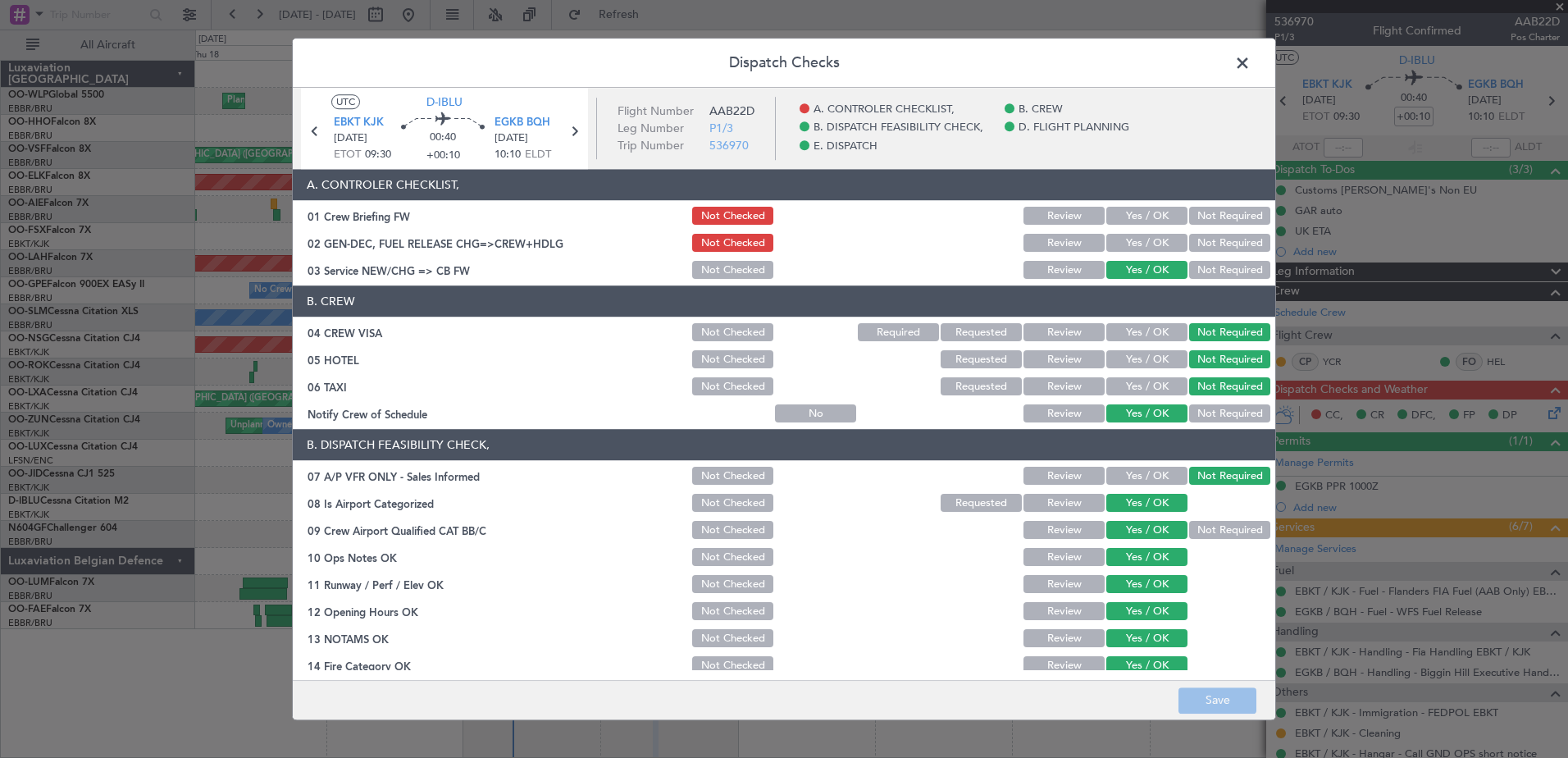
click at [1137, 242] on button "Yes / OK" at bounding box center [1147, 243] width 81 height 18
click at [1135, 215] on button "Yes / OK" at bounding box center [1147, 216] width 81 height 18
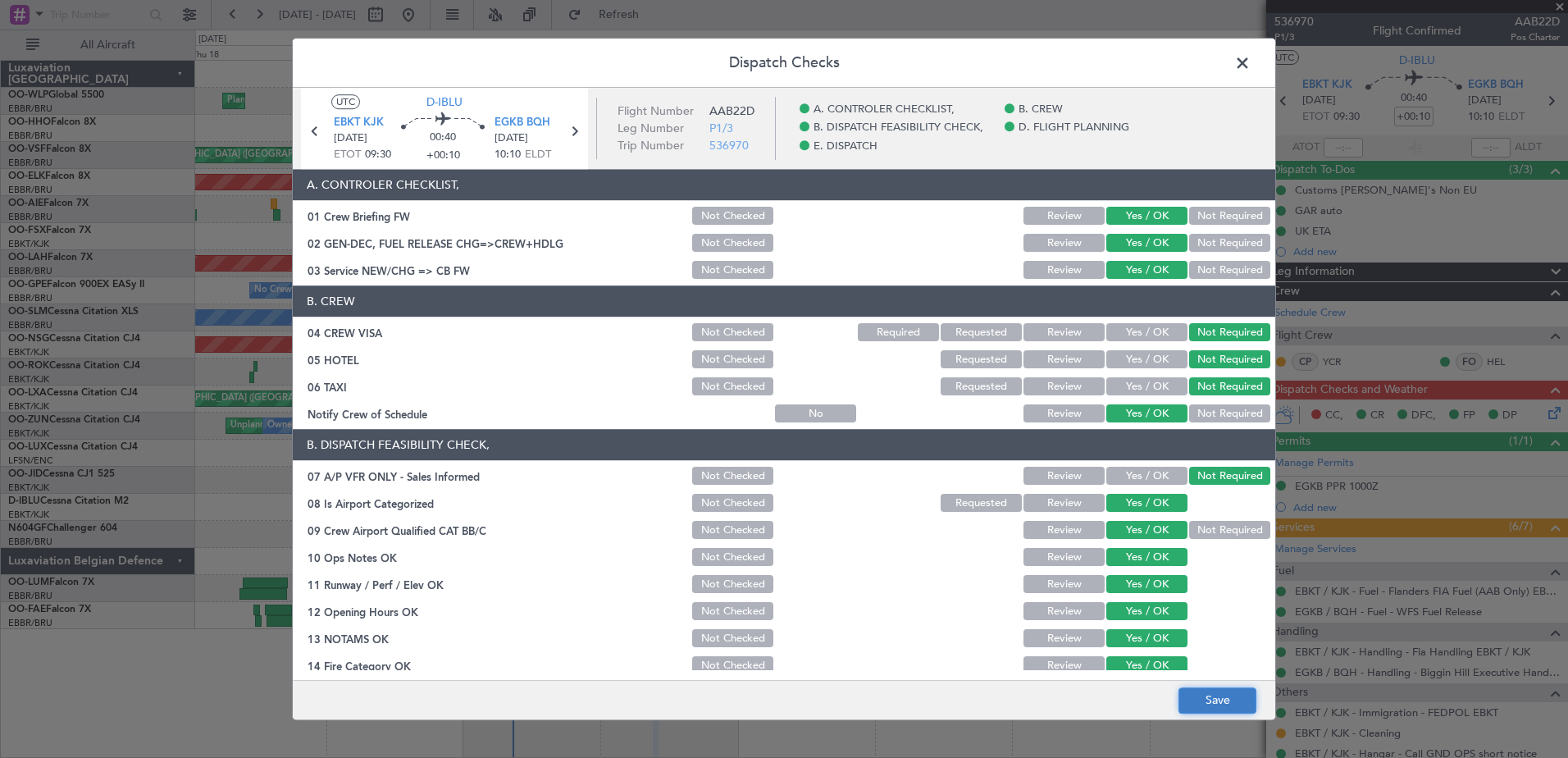
click at [1226, 701] on button "Save" at bounding box center [1218, 700] width 78 height 26
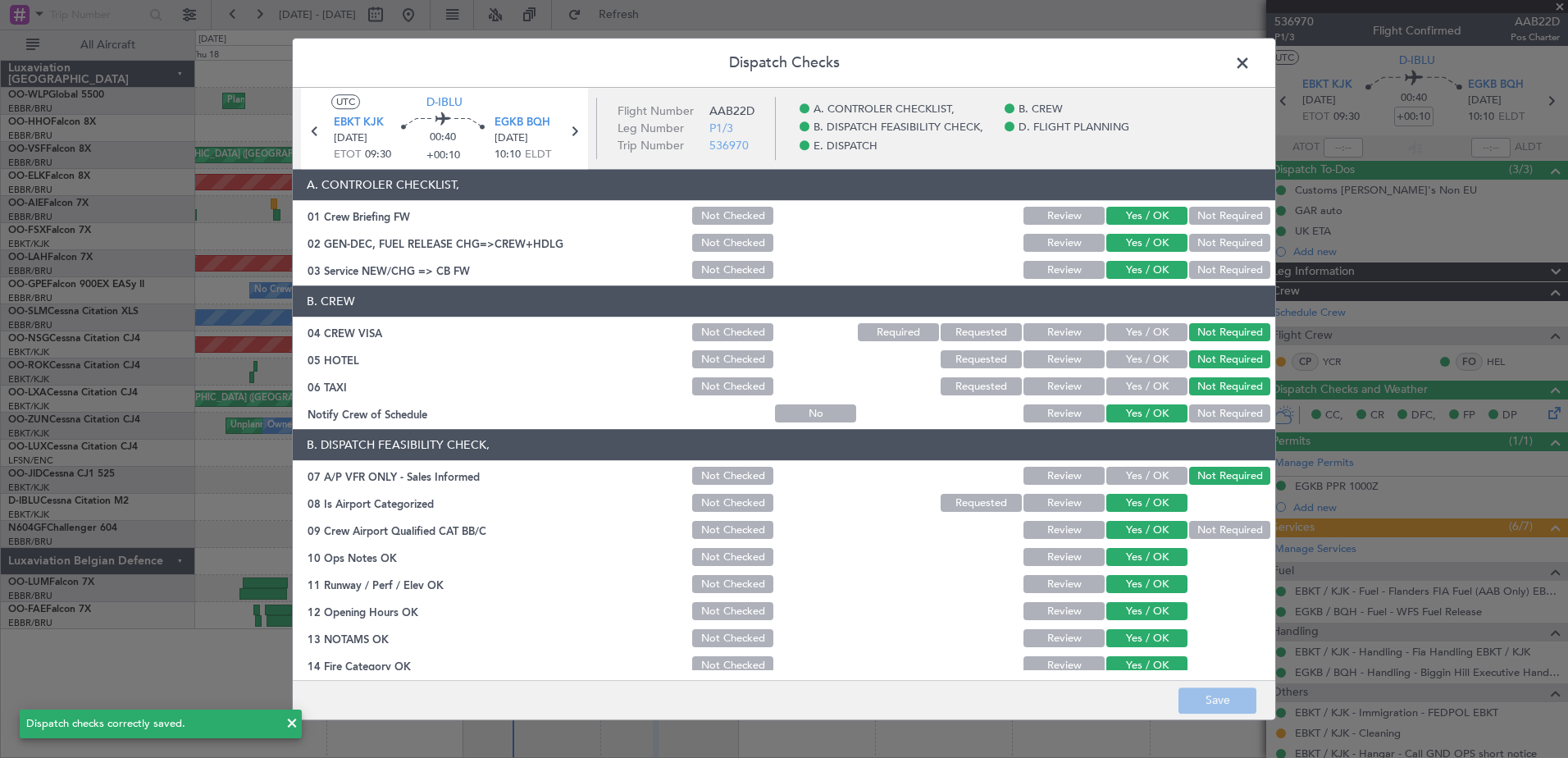
click at [1250, 60] on span at bounding box center [1250, 67] width 0 height 33
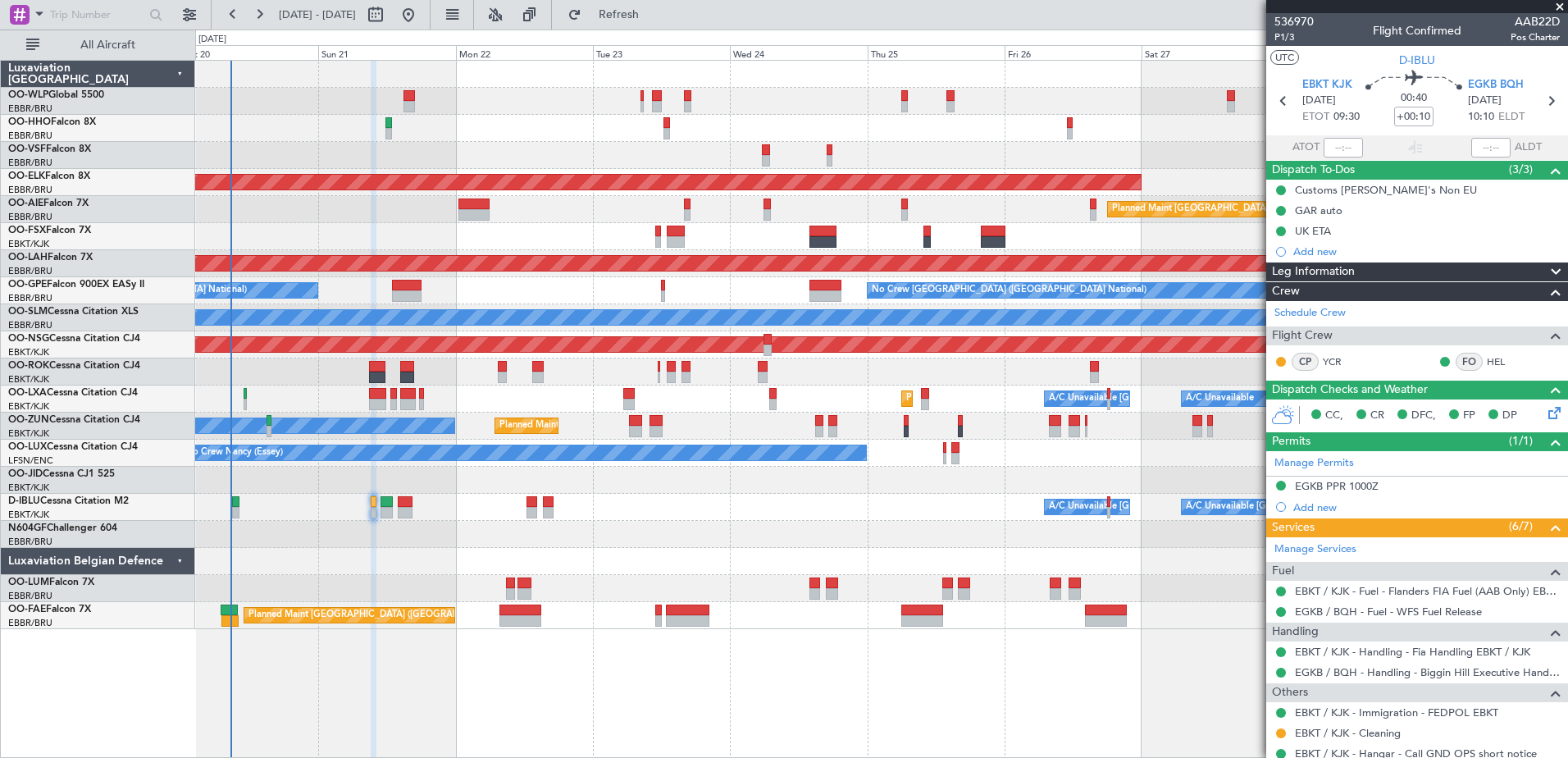
click at [723, 526] on div "Planned Maint Liege AOG Maint Brussels (Brussels National) Planned Maint Kortri…" at bounding box center [881, 345] width 1373 height 568
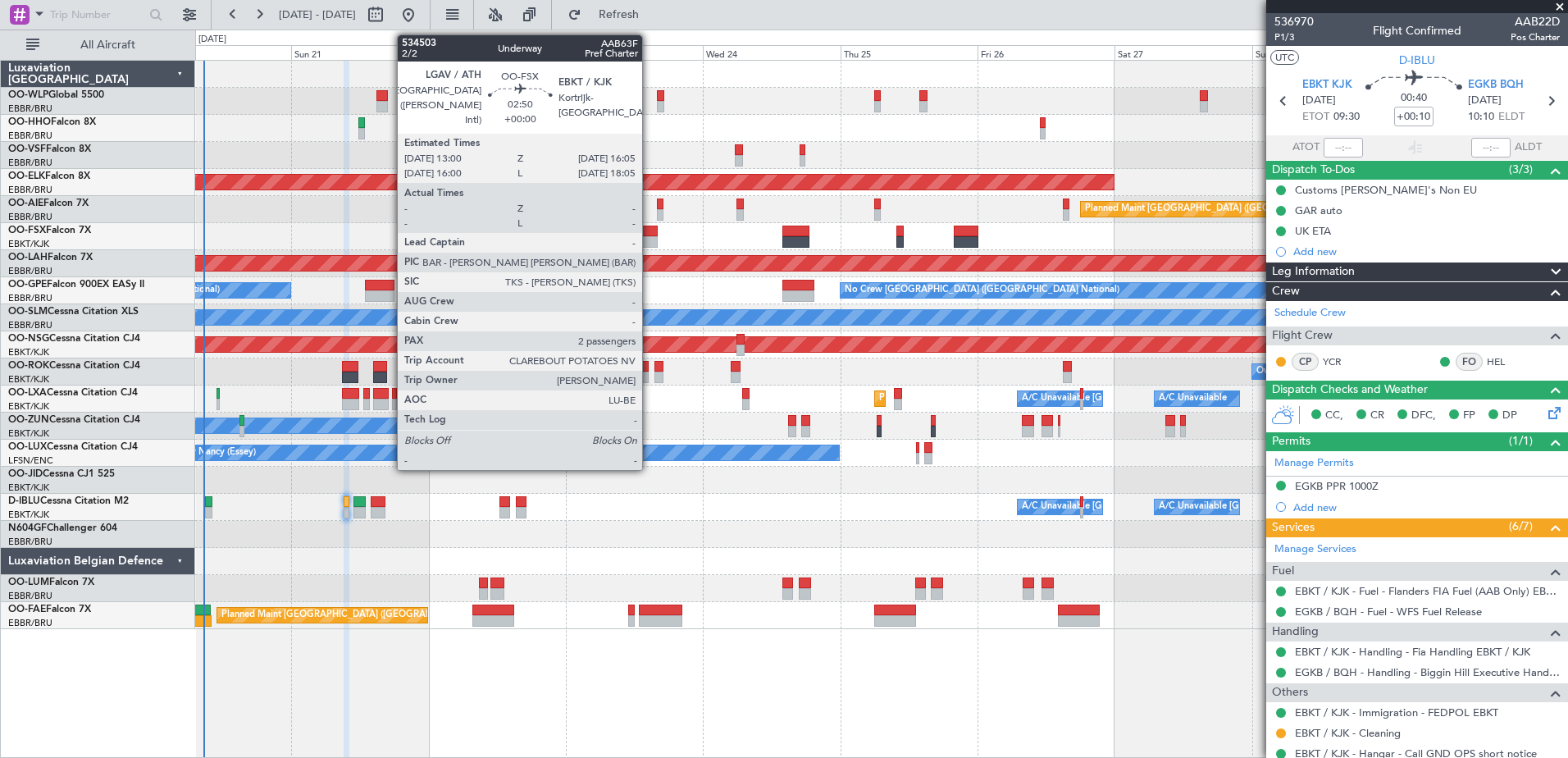
click at [651, 235] on div at bounding box center [649, 231] width 18 height 12
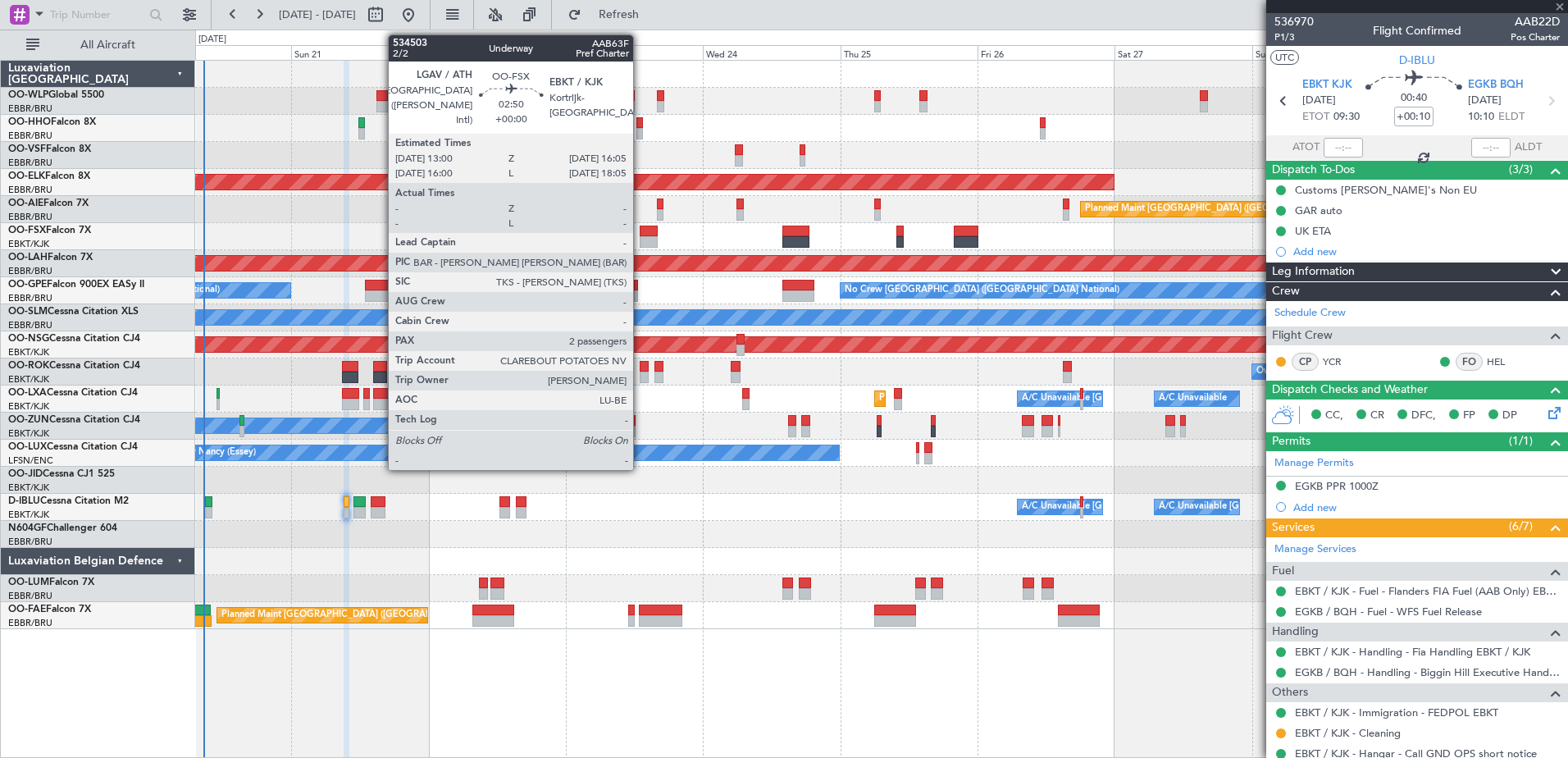
type input "2"
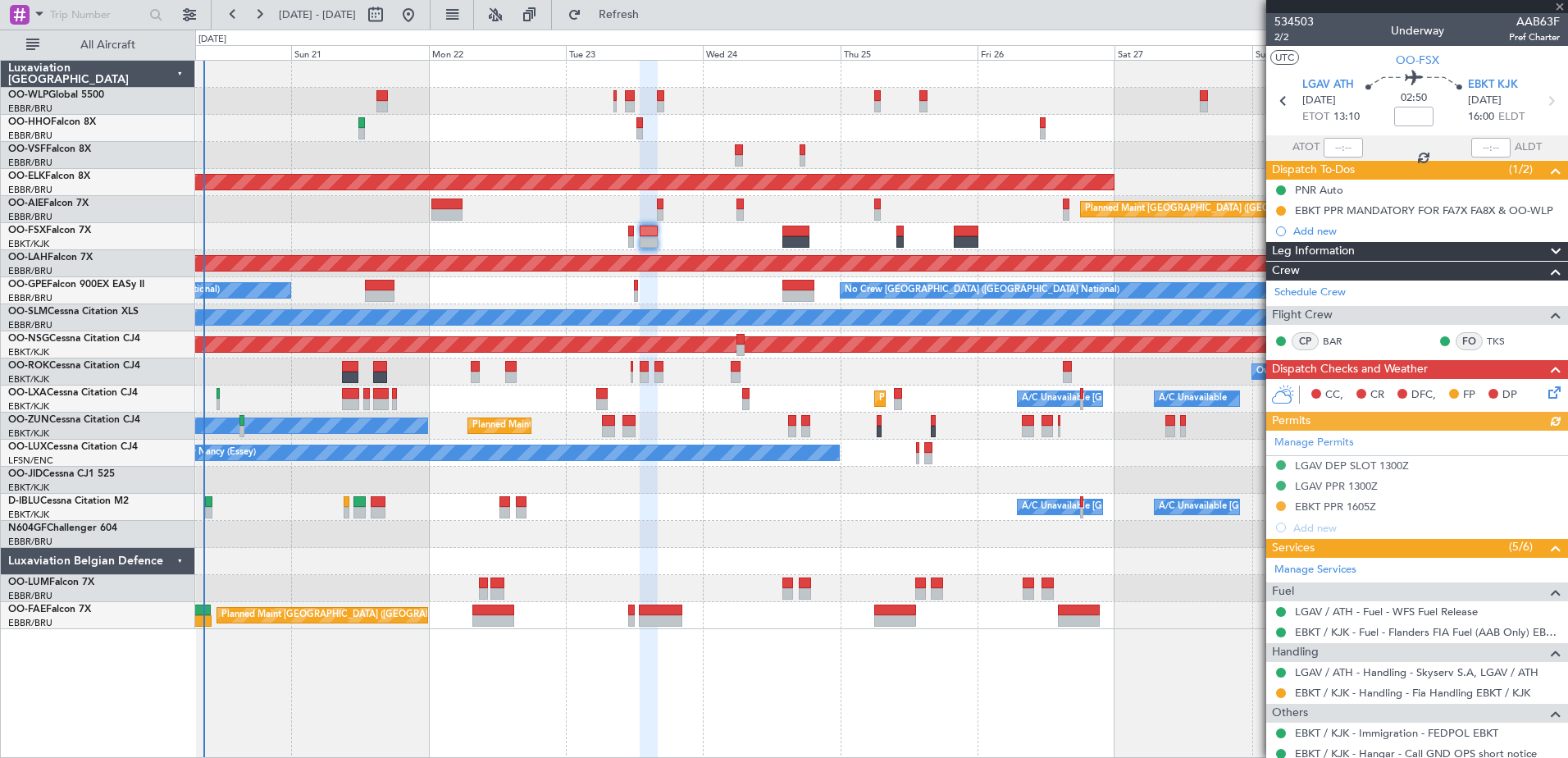
scroll to position [126, 0]
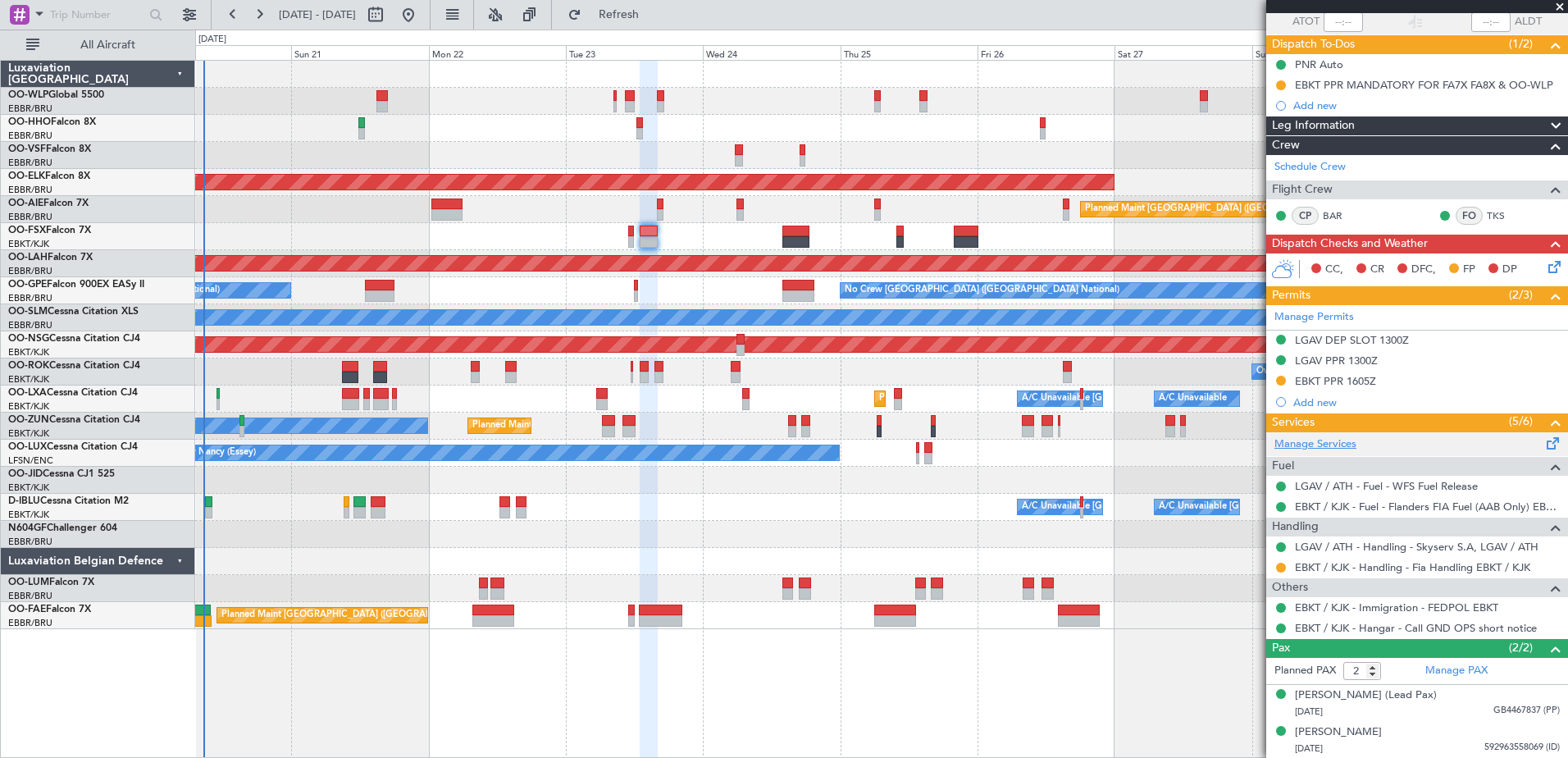
click at [1326, 444] on link "Manage Services" at bounding box center [1316, 444] width 82 height 16
click at [627, 18] on button "Refresh" at bounding box center [609, 14] width 99 height 26
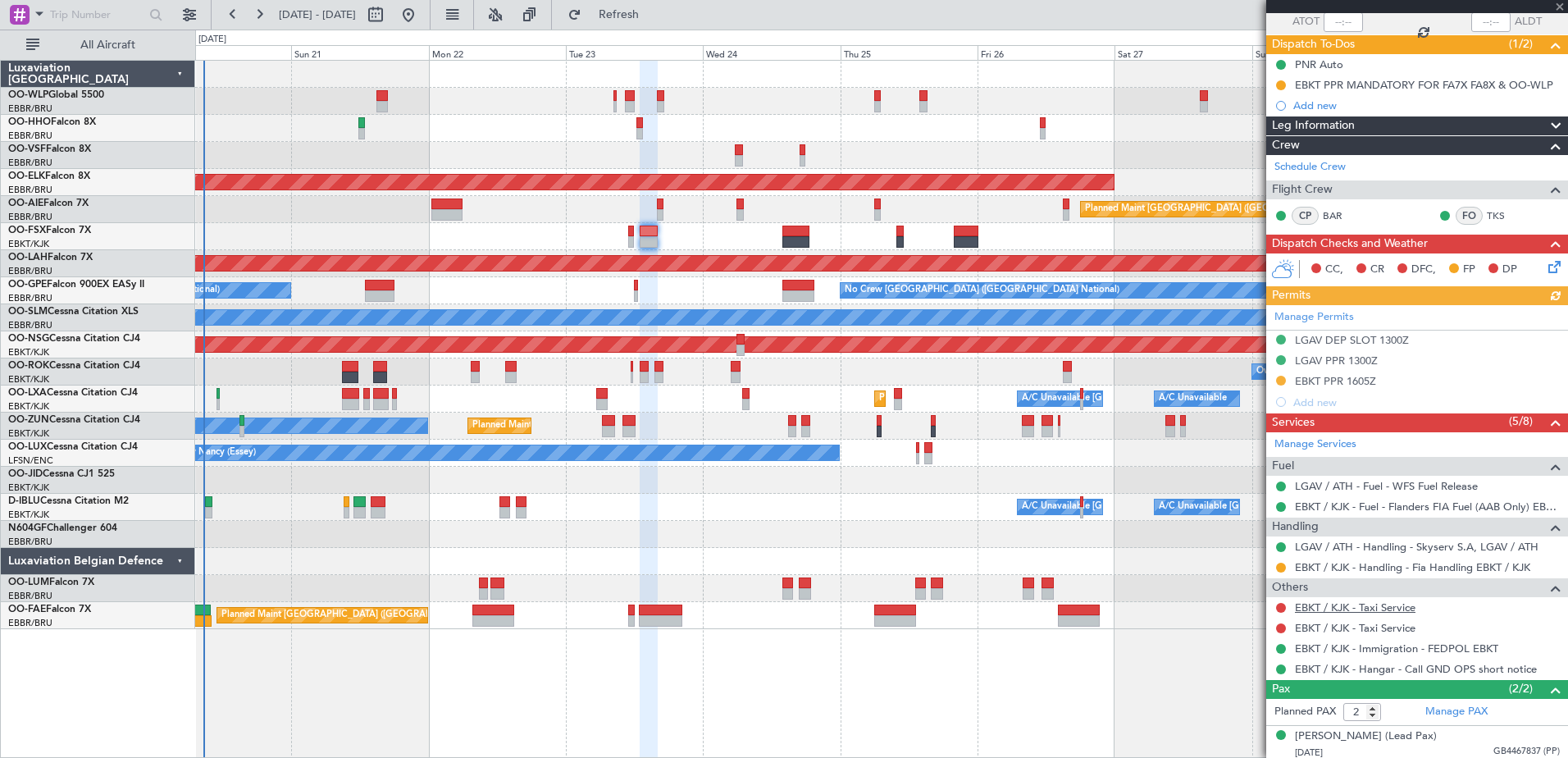
click at [1344, 608] on link "EBKT / KJK - Taxi Service" at bounding box center [1354, 607] width 120 height 14
click at [653, 14] on span "Refresh" at bounding box center [619, 14] width 69 height 12
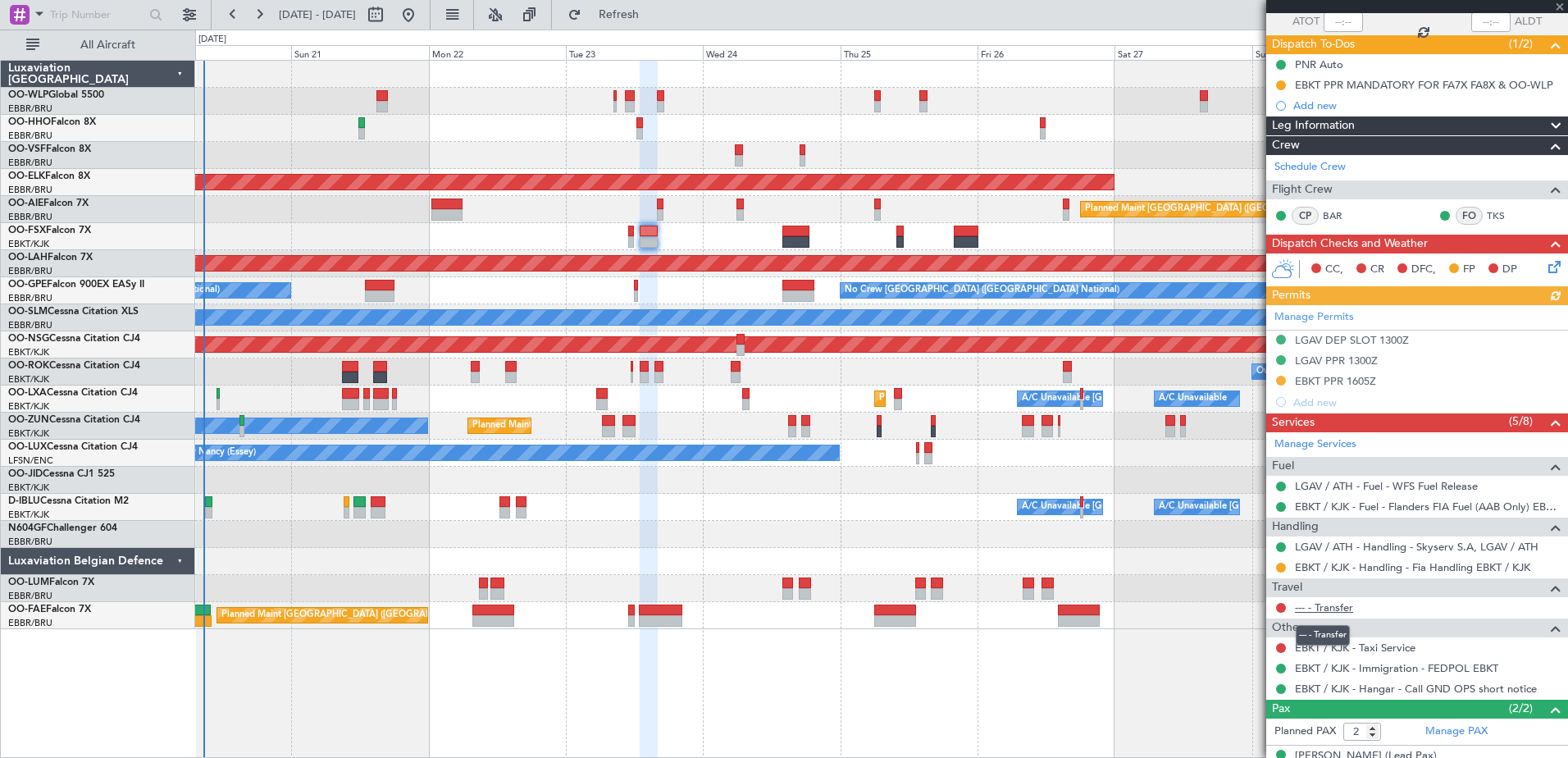
click at [1333, 610] on link "--- - Transfer" at bounding box center [1324, 607] width 58 height 14
click at [652, 18] on span "Refresh" at bounding box center [619, 14] width 69 height 12
click at [1282, 606] on button at bounding box center [1280, 607] width 10 height 10
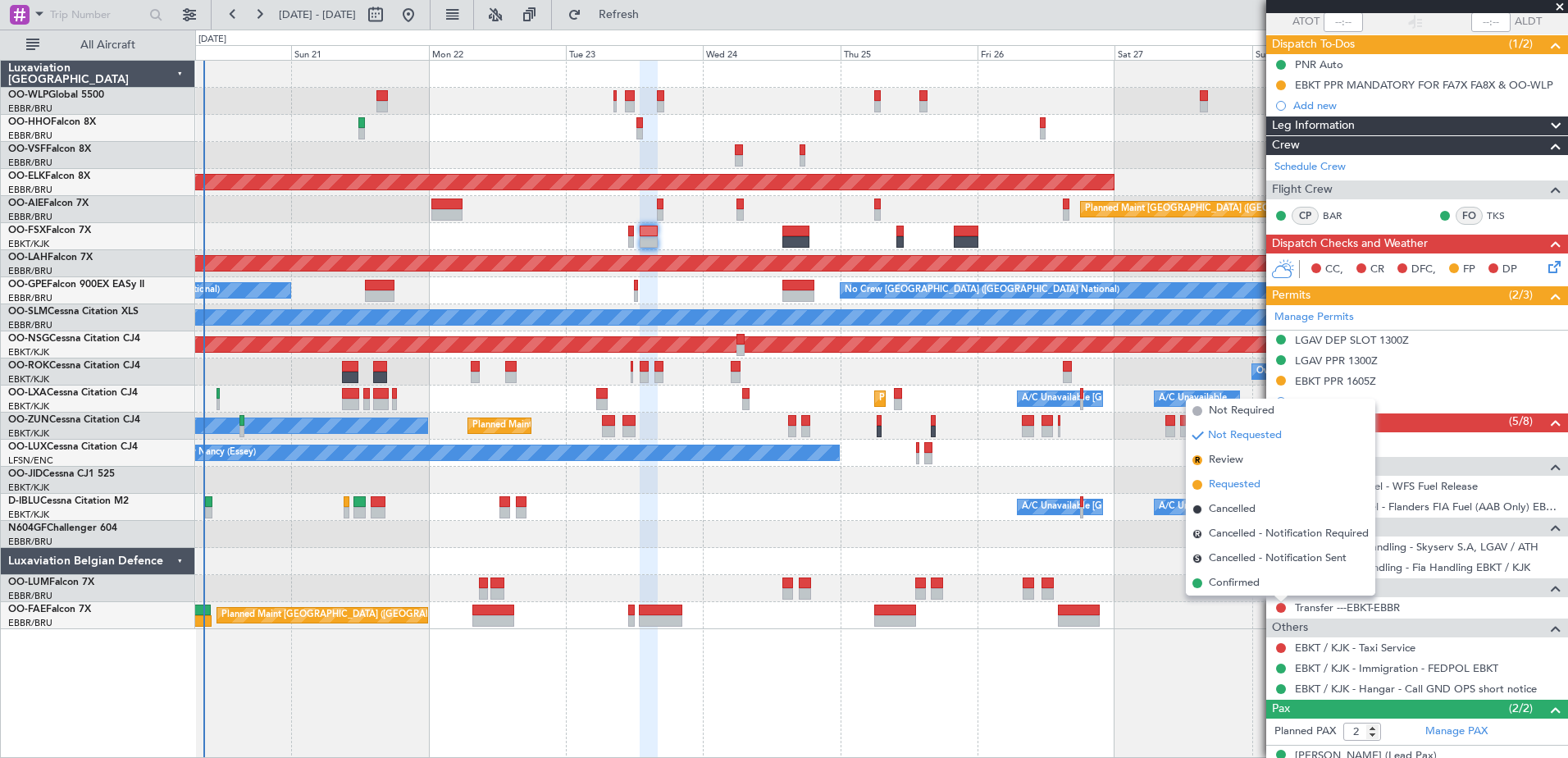
click at [1233, 487] on span "Requested" at bounding box center [1234, 485] width 52 height 16
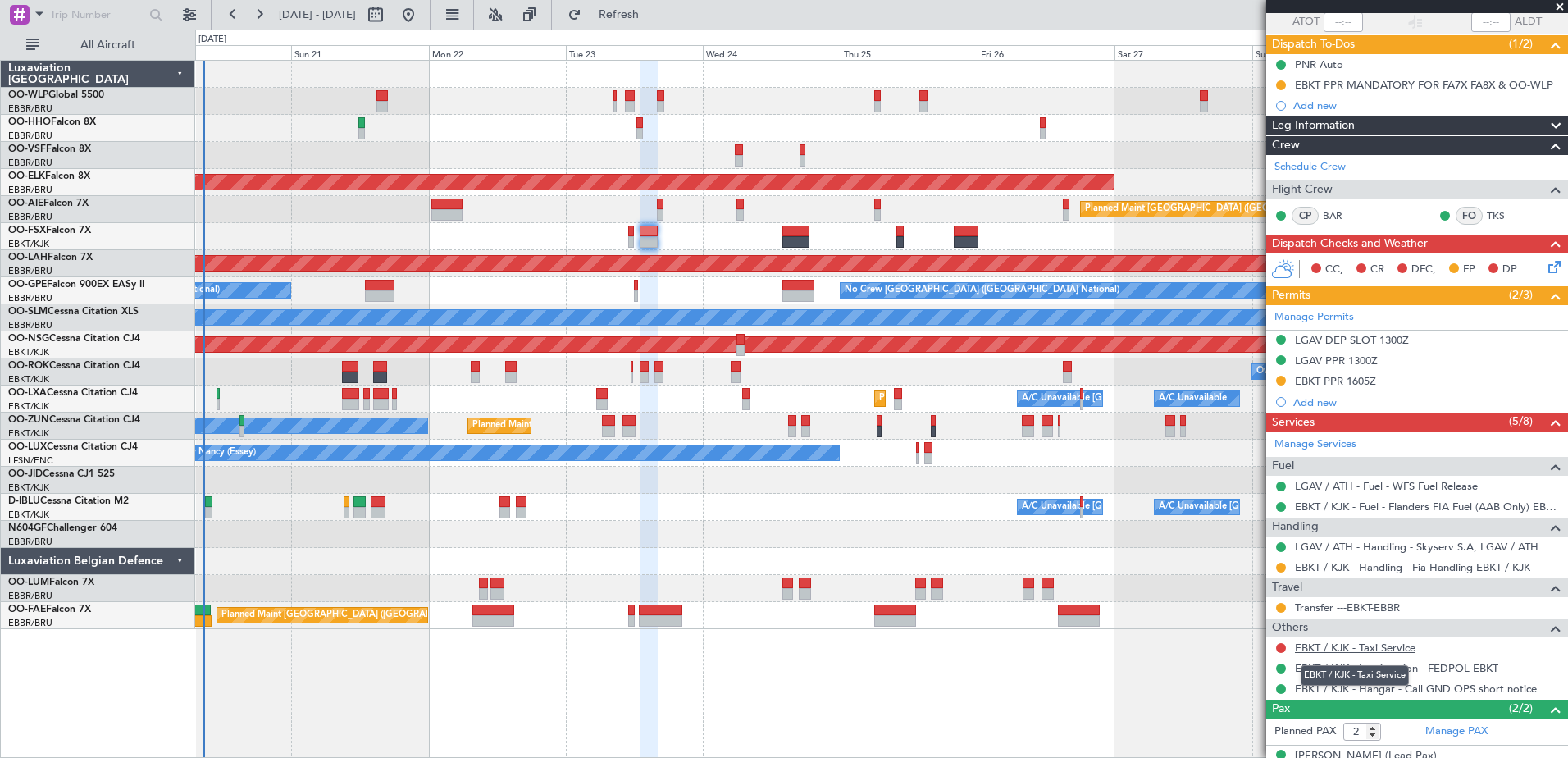
click at [1344, 647] on link "EBKT / KJK - Taxi Service" at bounding box center [1354, 647] width 120 height 14
click at [653, 14] on span "Refresh" at bounding box center [619, 14] width 69 height 12
click at [1282, 629] on button at bounding box center [1280, 628] width 10 height 10
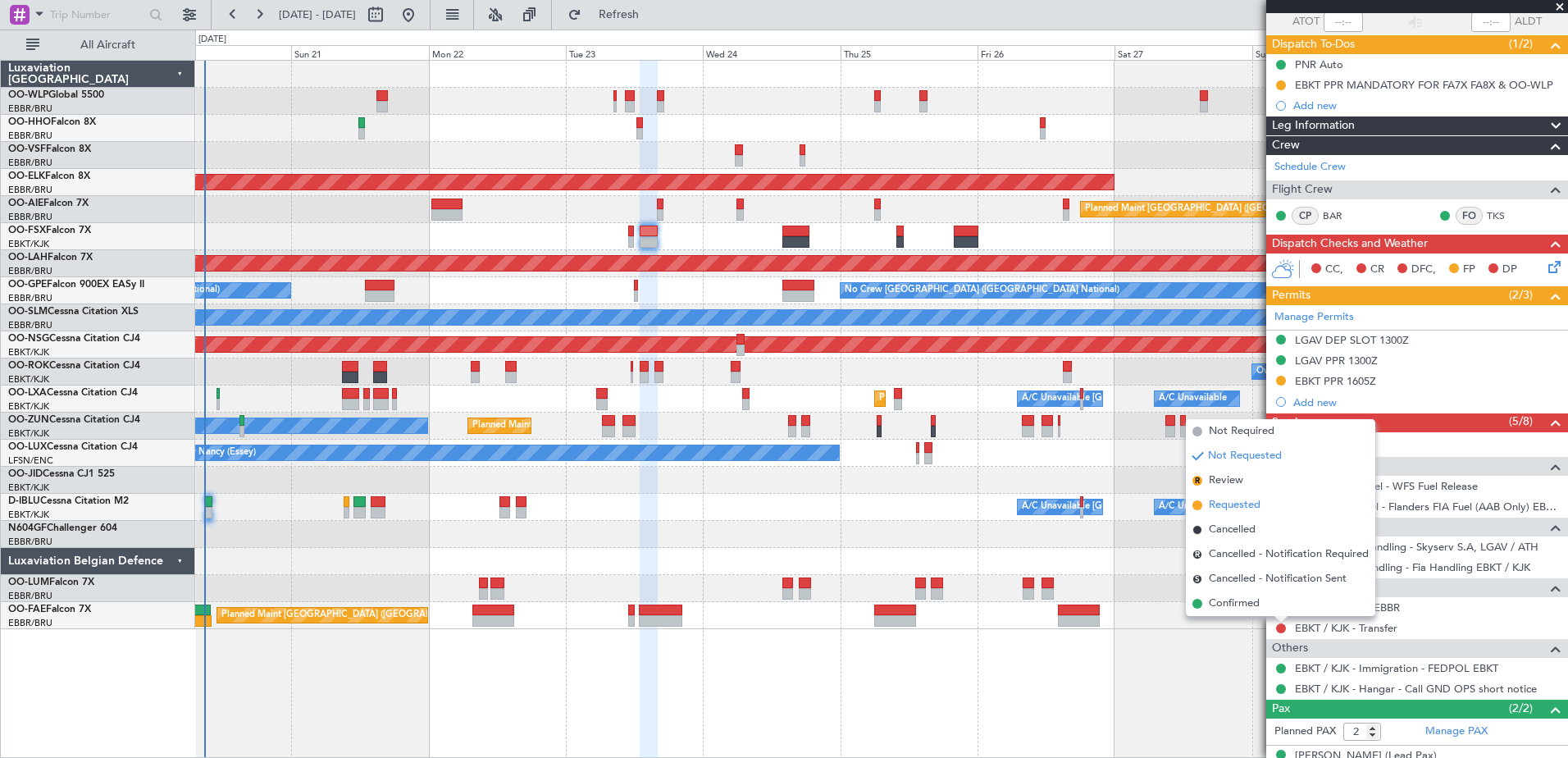
click at [1240, 498] on span "Requested" at bounding box center [1234, 505] width 52 height 16
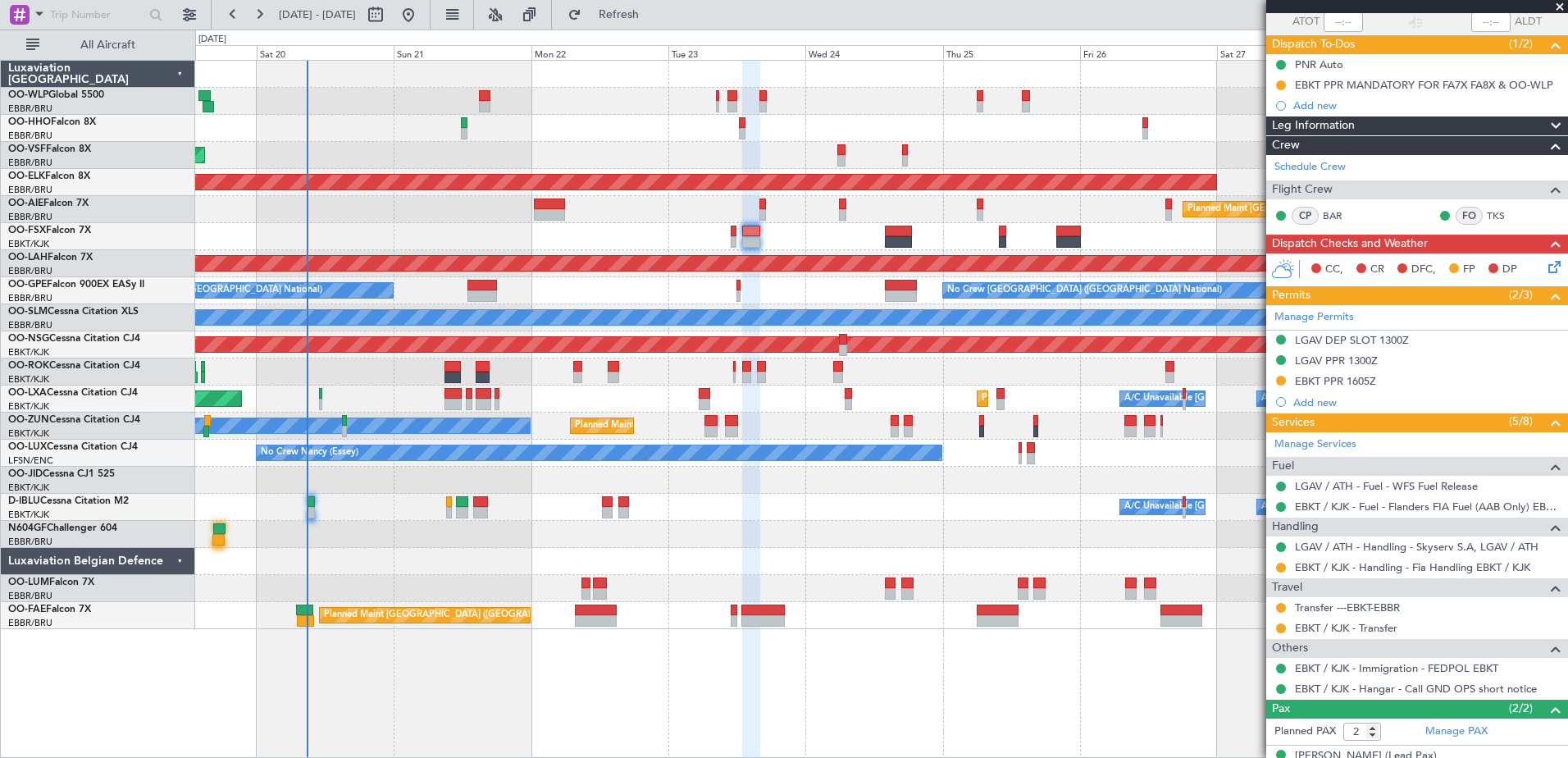
click at [506, 560] on div at bounding box center [881, 562] width 1373 height 27
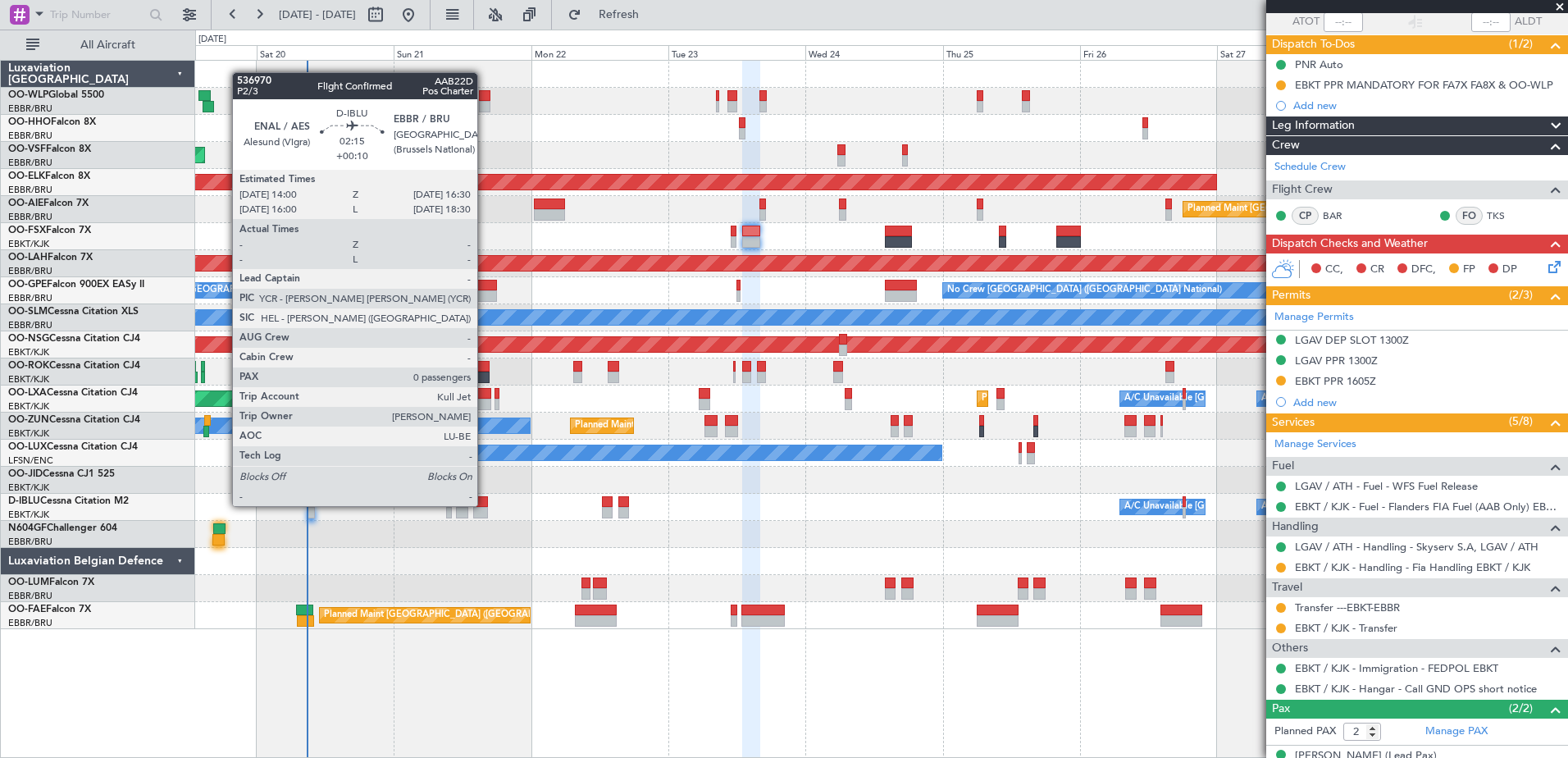
click at [485, 506] on div at bounding box center [480, 501] width 14 height 12
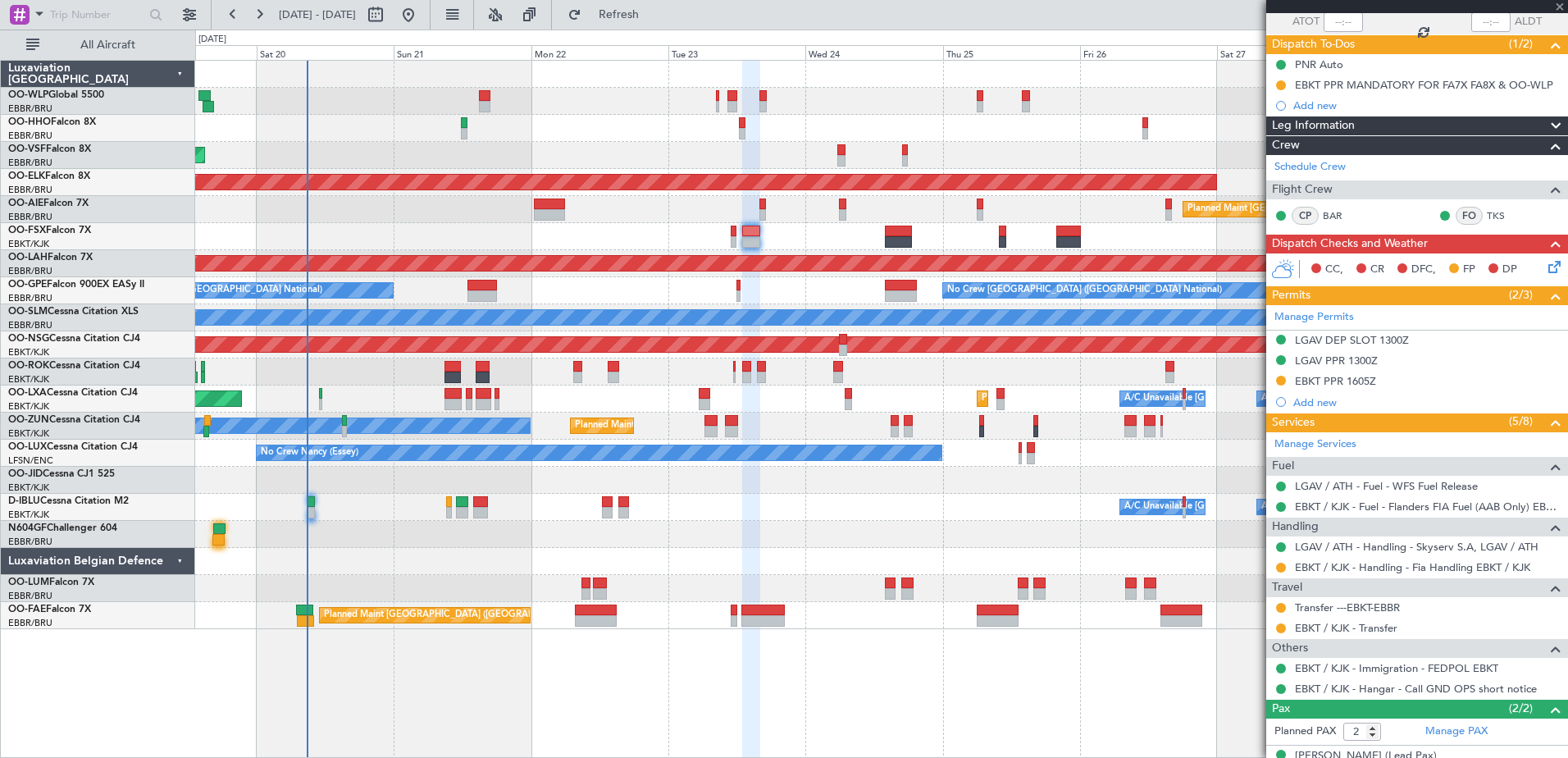
type input "+00:10"
type input "0"
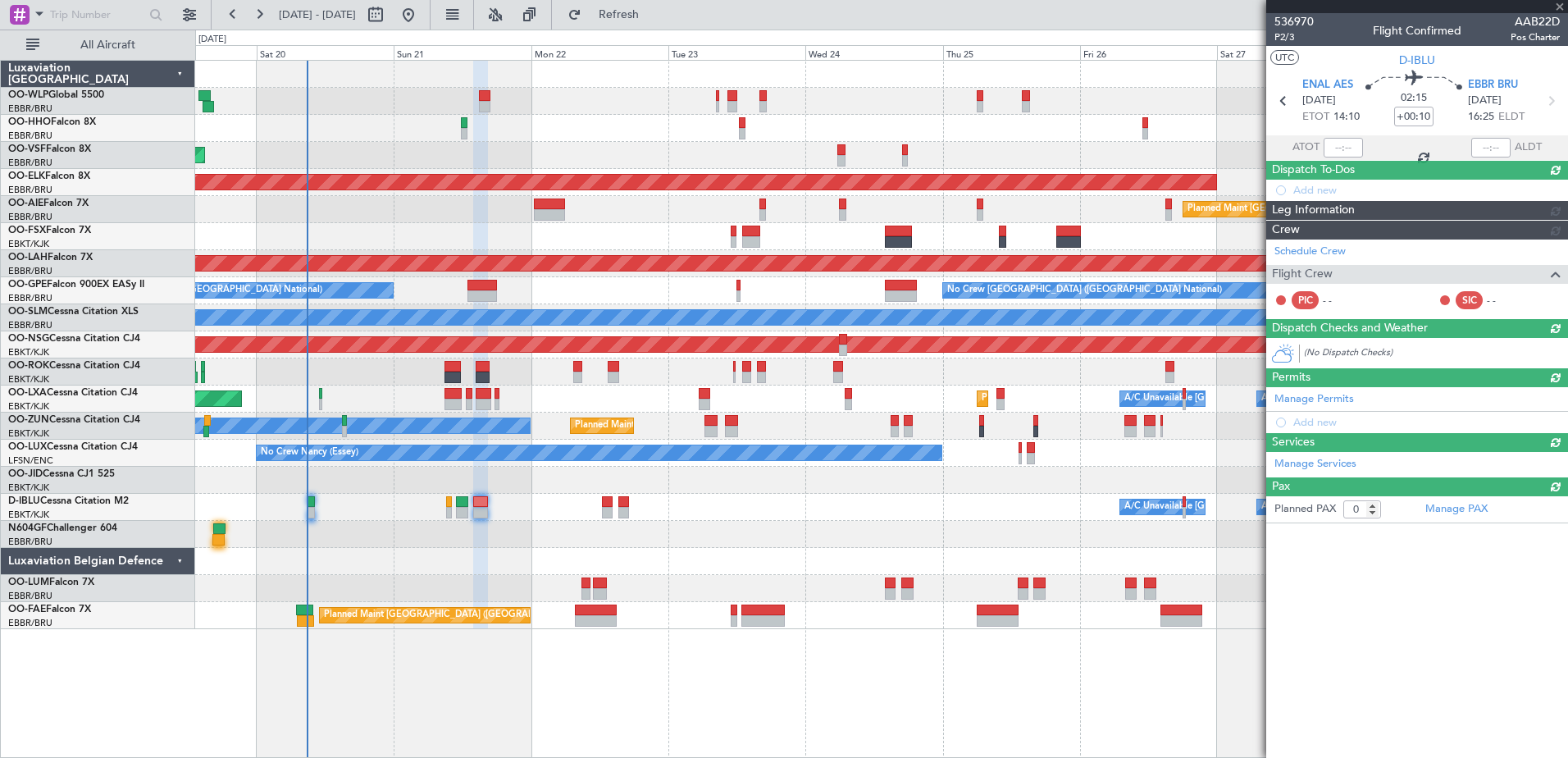
scroll to position [0, 0]
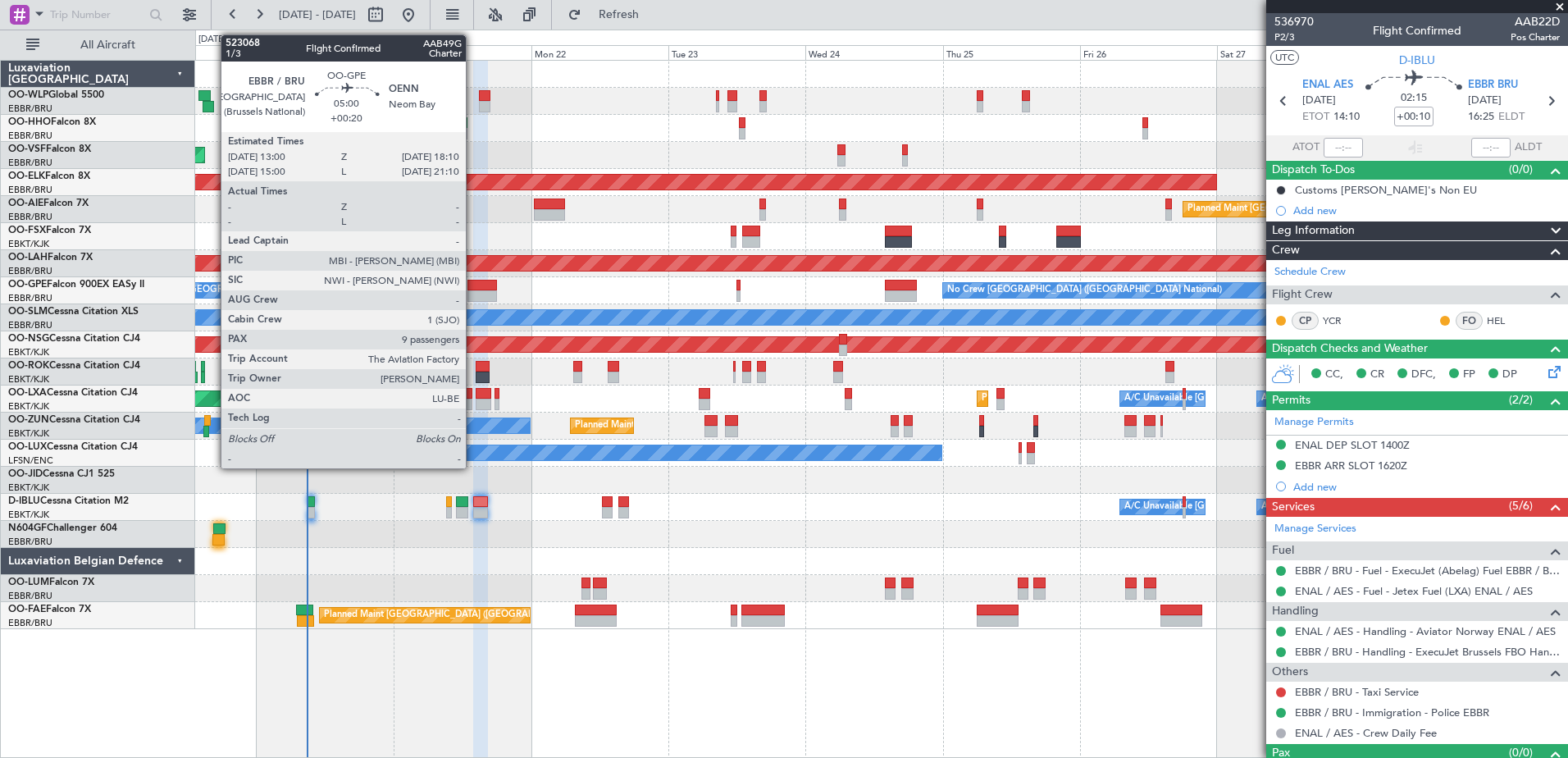
click at [473, 280] on div at bounding box center [483, 285] width 31 height 12
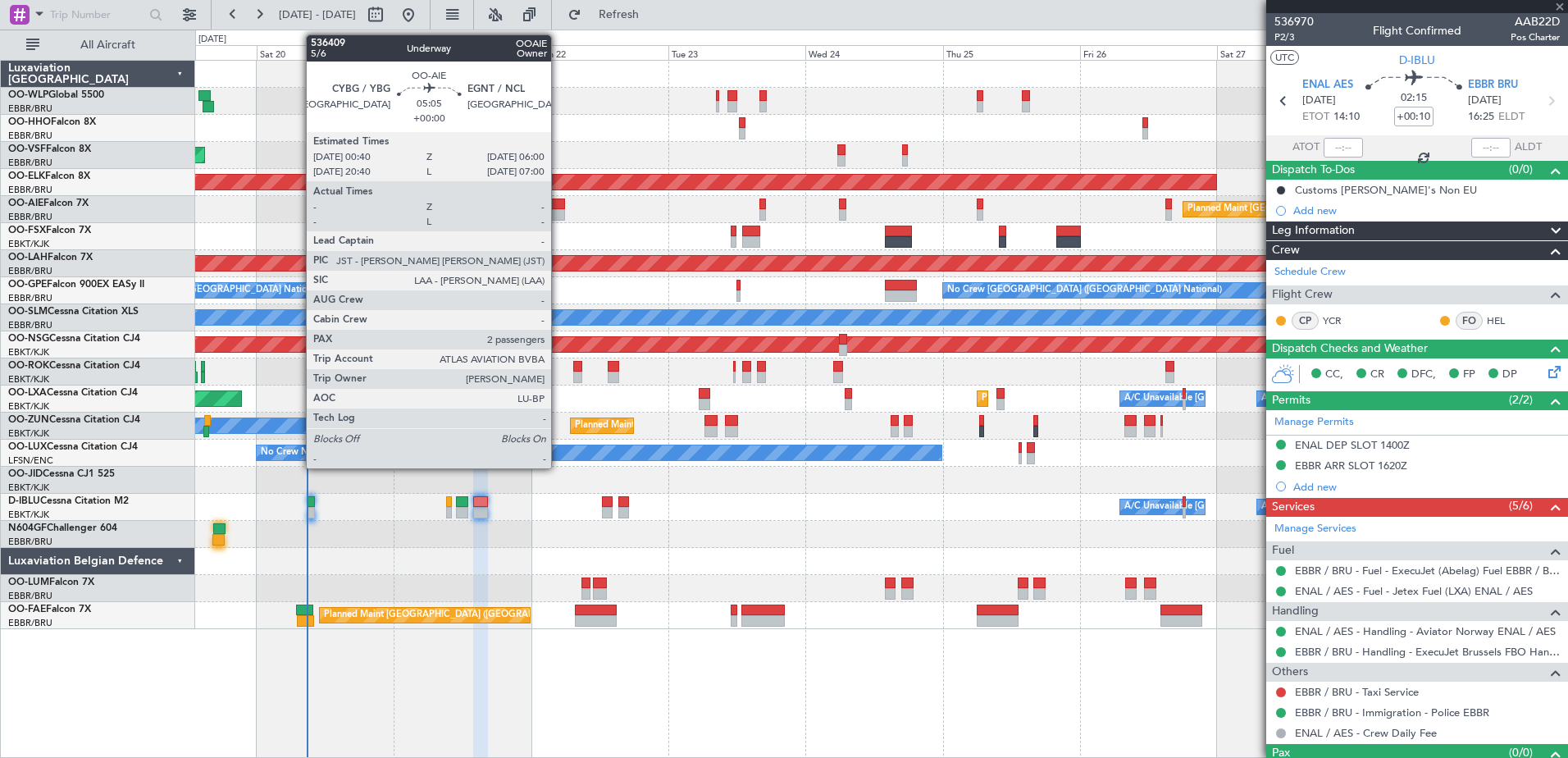
type input "+00:20"
type input "9"
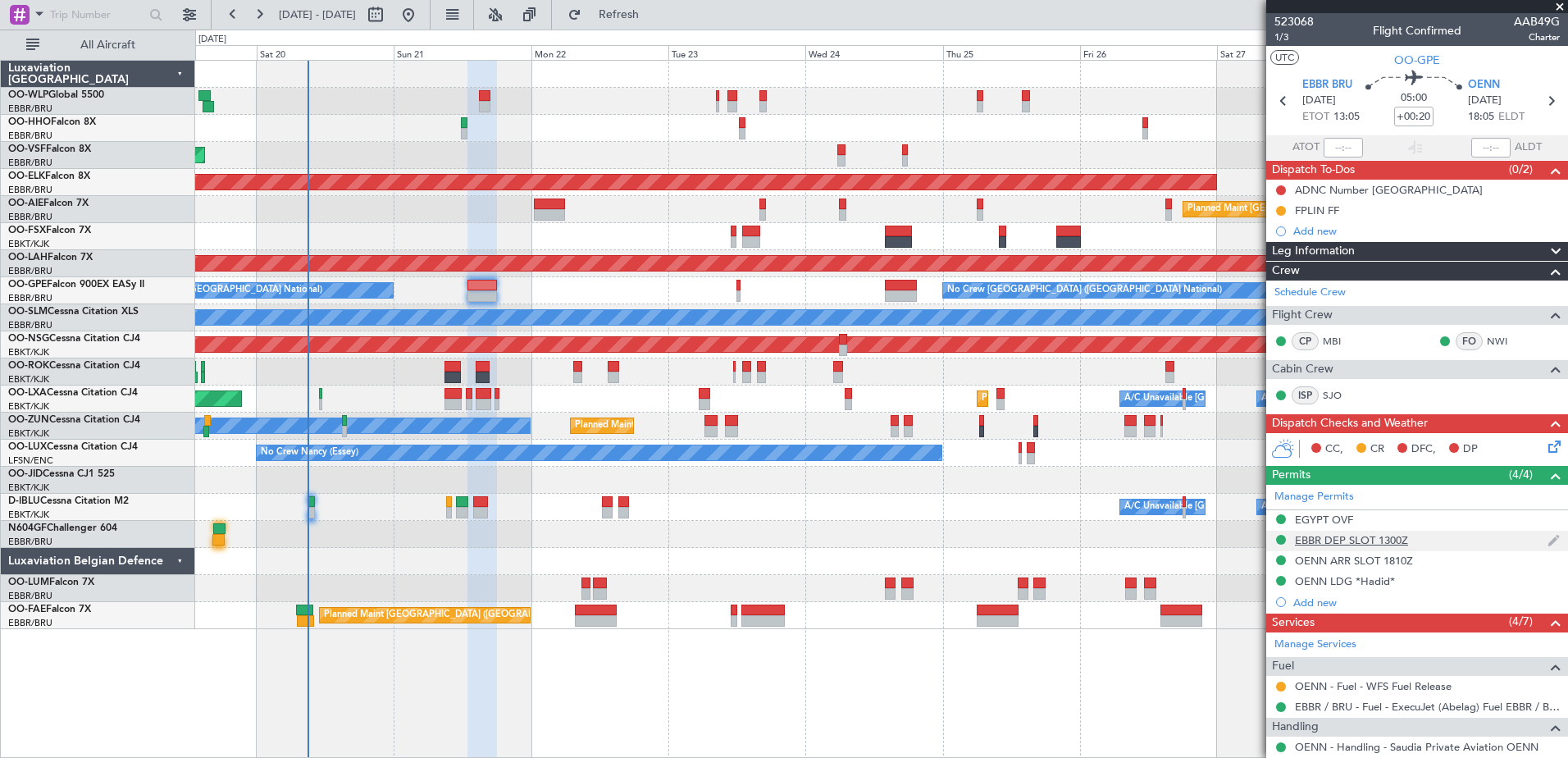
scroll to position [410, 0]
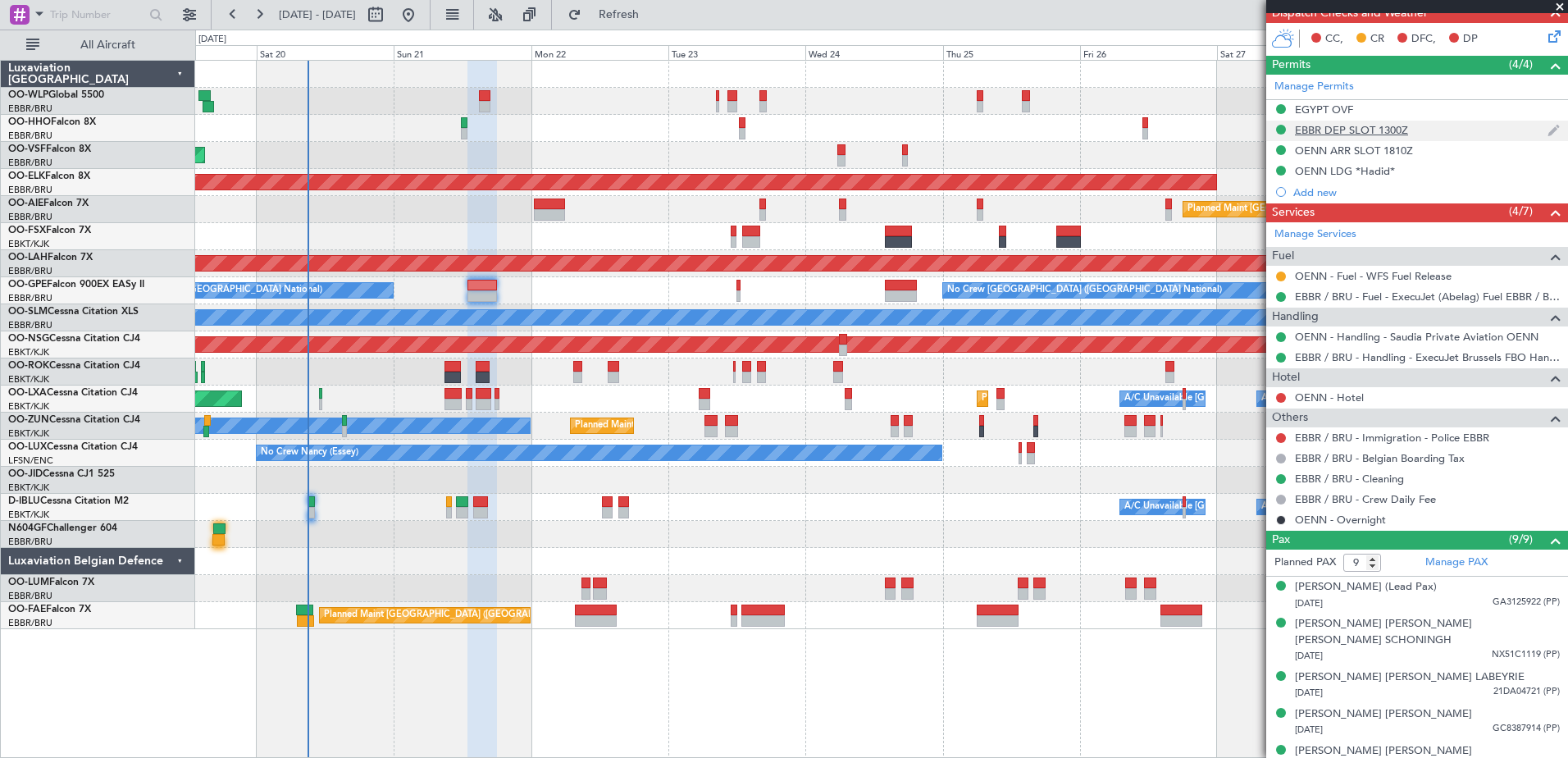
click at [1386, 135] on div "EBBR DEP SLOT 1300Z" at bounding box center [1351, 129] width 113 height 14
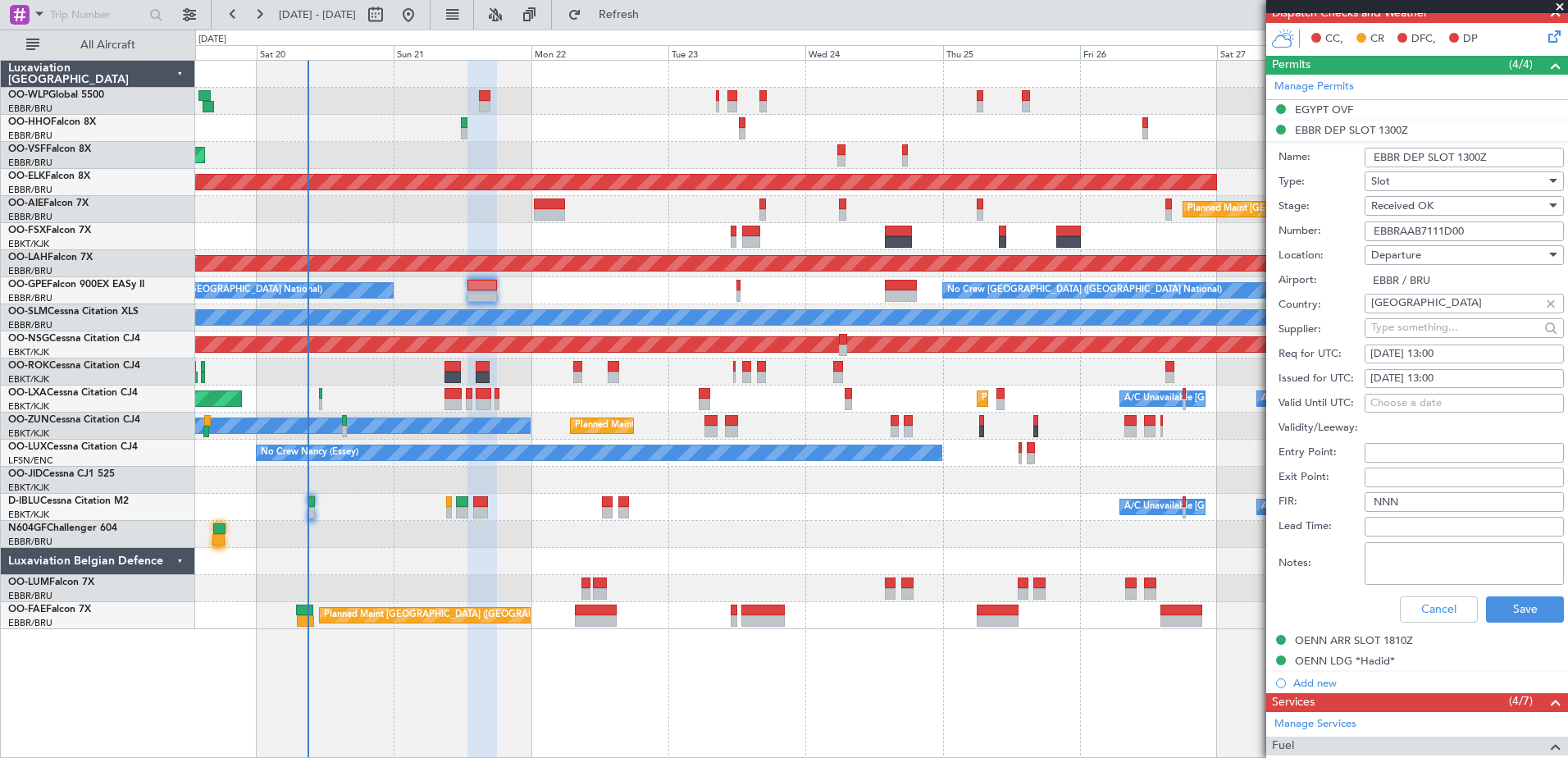
drag, startPoint x: 1486, startPoint y: 229, endPoint x: 1370, endPoint y: 231, distance: 116.0
click at [1370, 231] on input "EBBRAAB7111D00" at bounding box center [1464, 232] width 199 height 20
click at [1369, 662] on div "OENN LDG *Hadid*" at bounding box center [1345, 659] width 100 height 14
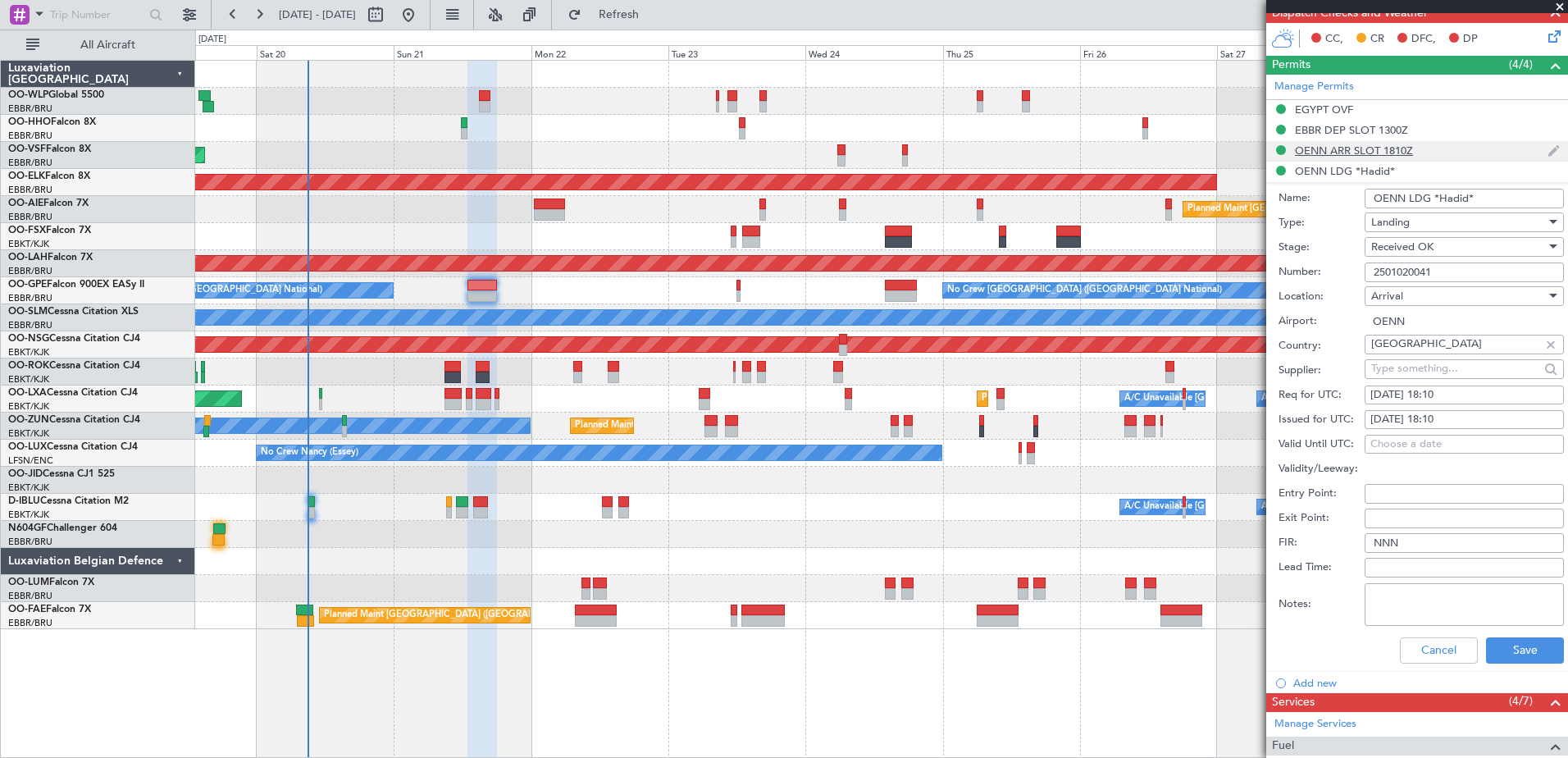
click at [1321, 148] on div "OENN ARR SLOT 1810Z" at bounding box center [1354, 150] width 119 height 14
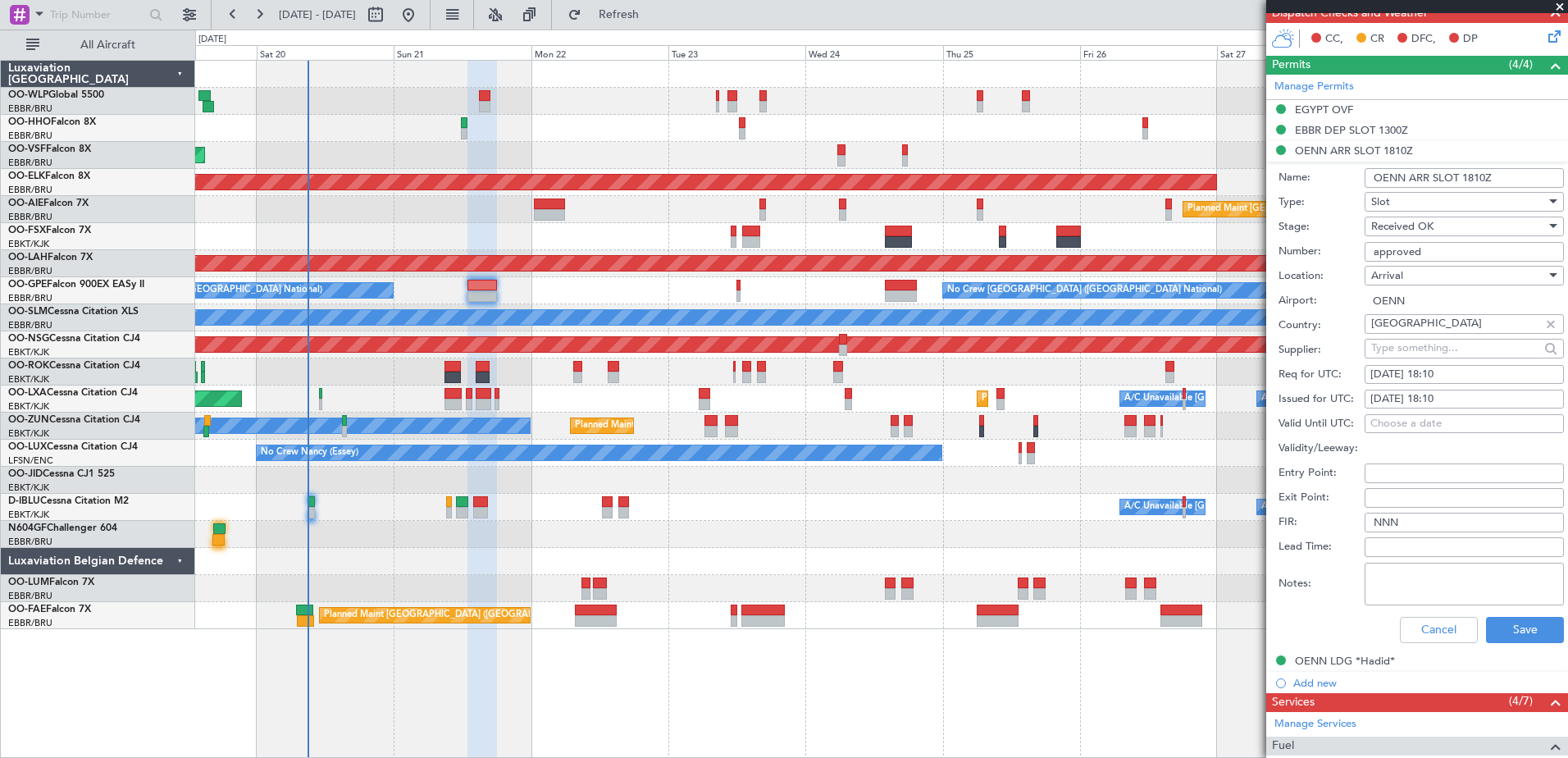
scroll to position [574, 0]
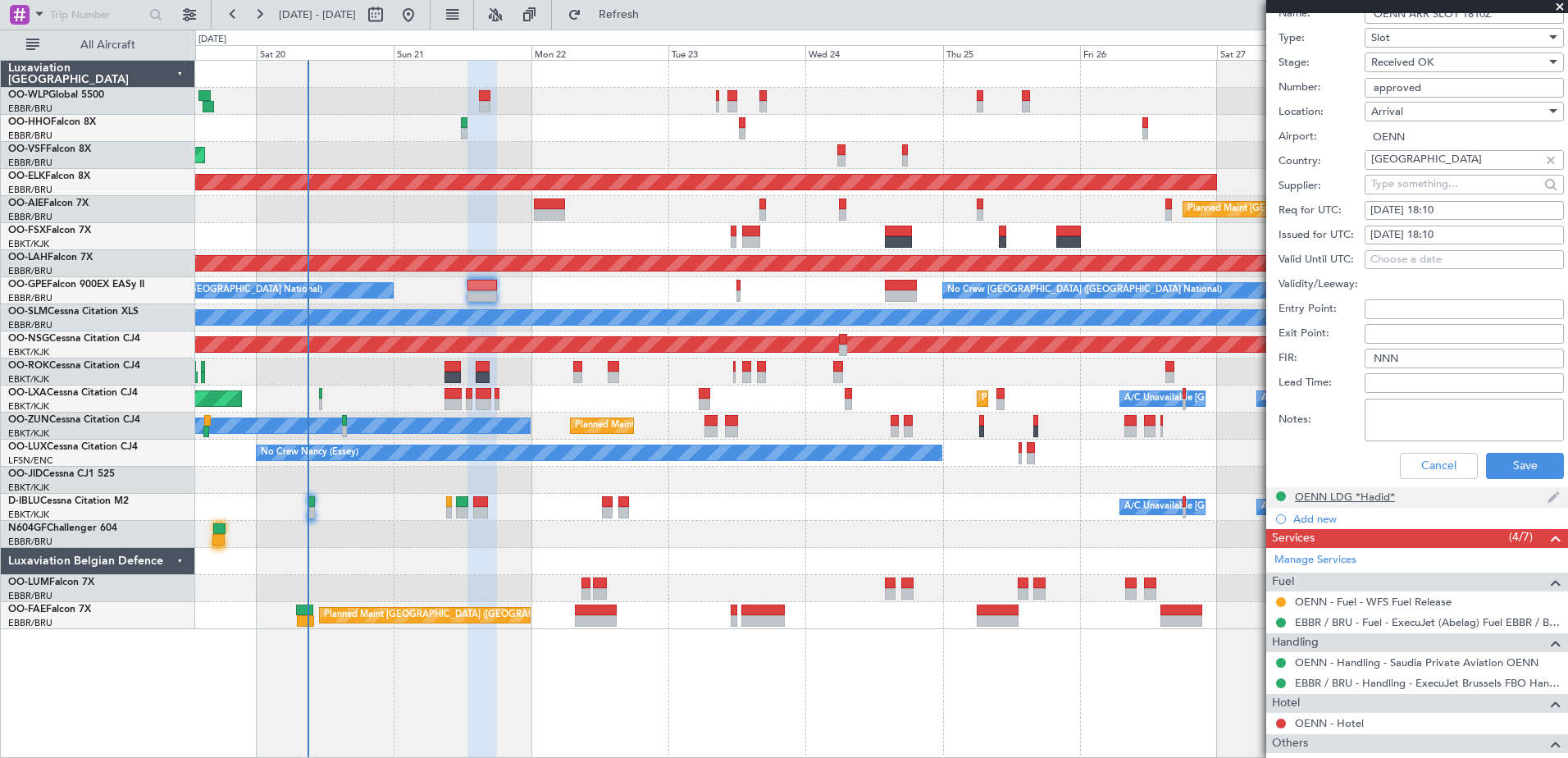
click at [1359, 493] on div "OENN LDG *Hadid*" at bounding box center [1345, 496] width 100 height 14
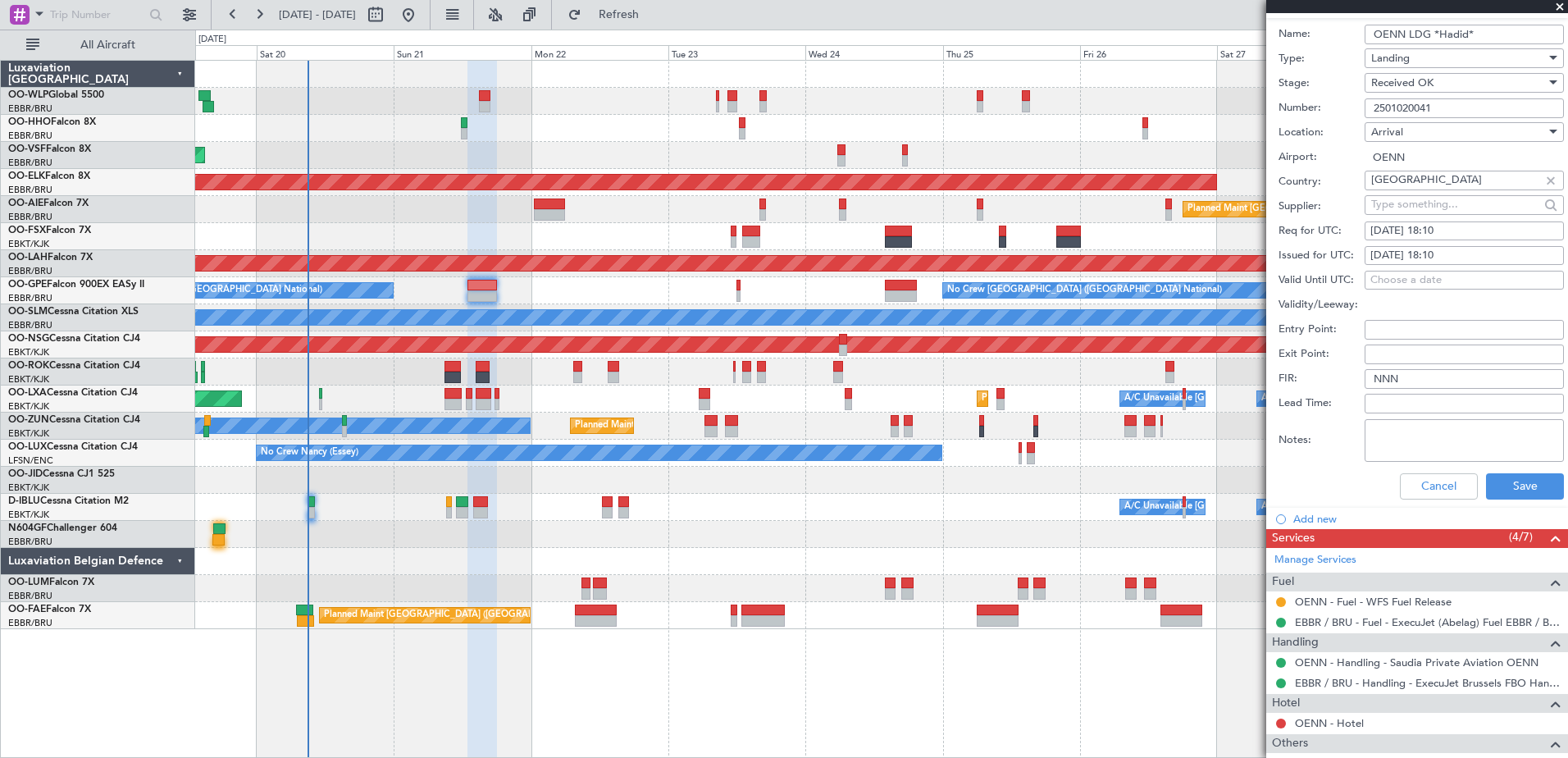
scroll to position [410, 0]
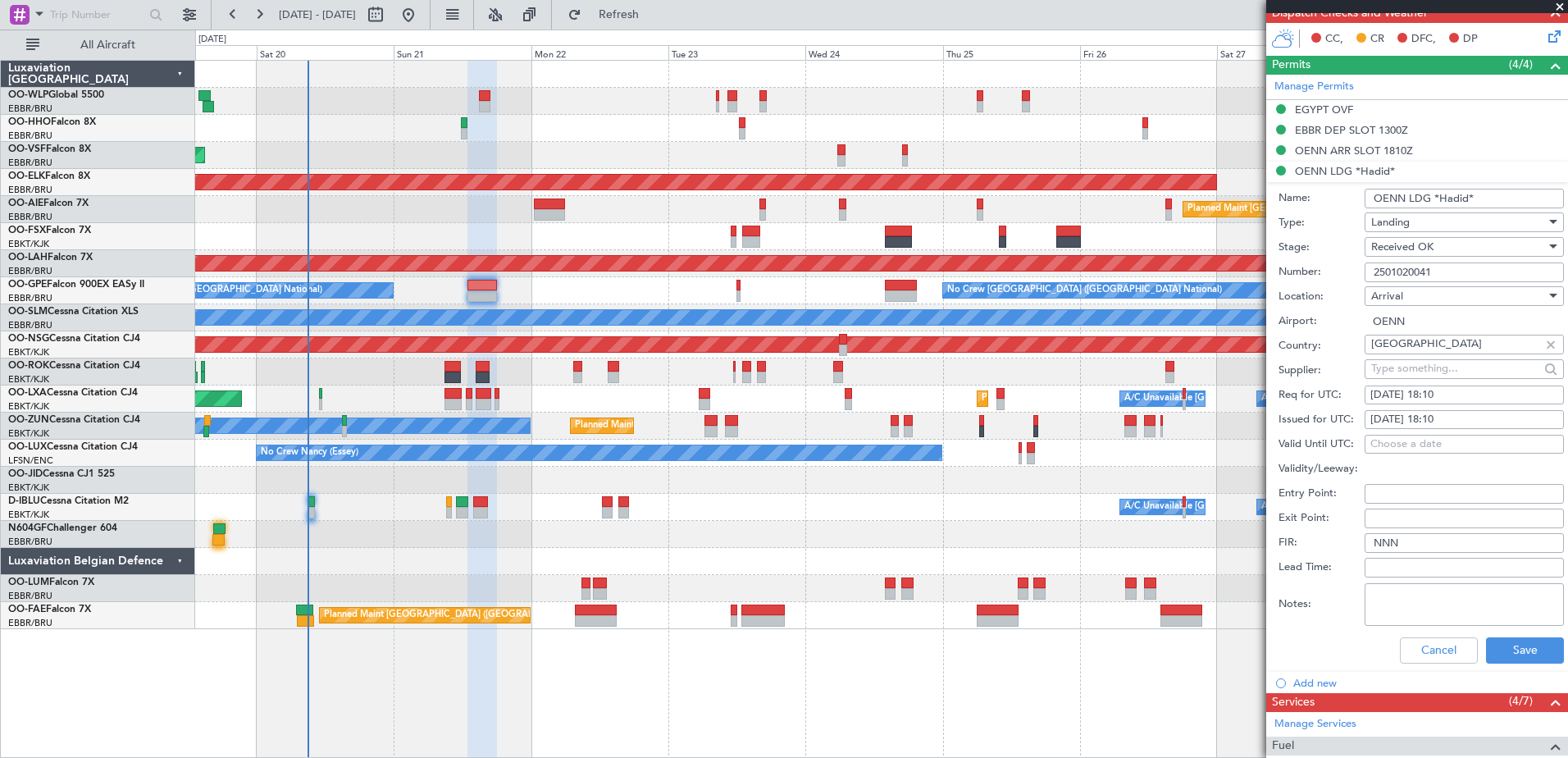
click at [1440, 271] on input "2501020041" at bounding box center [1464, 272] width 199 height 20
click at [1335, 112] on div "EGYPT OVF" at bounding box center [1324, 109] width 58 height 14
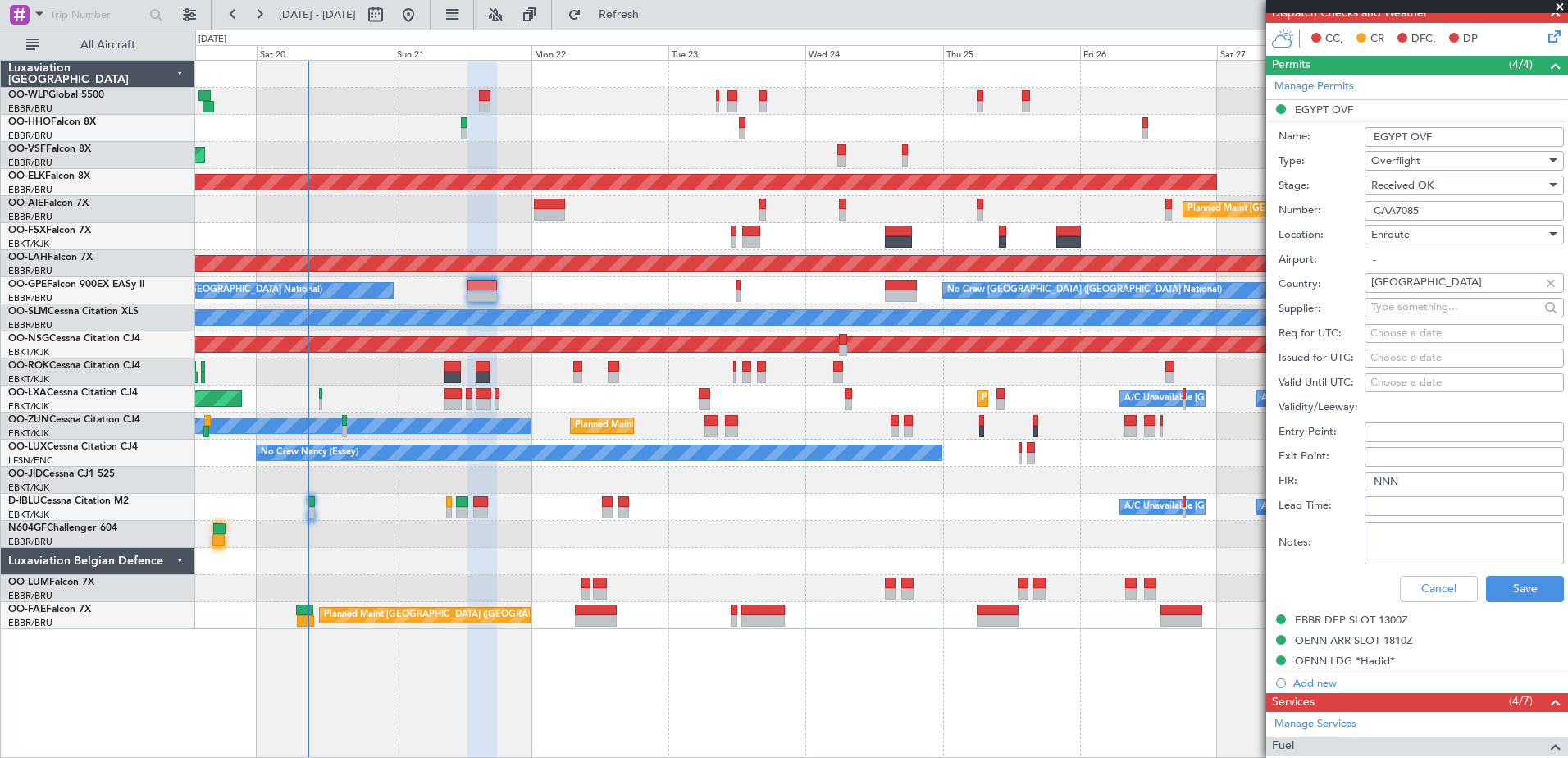
drag, startPoint x: 1438, startPoint y: 208, endPoint x: 1362, endPoint y: 208, distance: 76.0
click at [1362, 208] on div "Number: CAA7085" at bounding box center [1421, 210] width 285 height 24
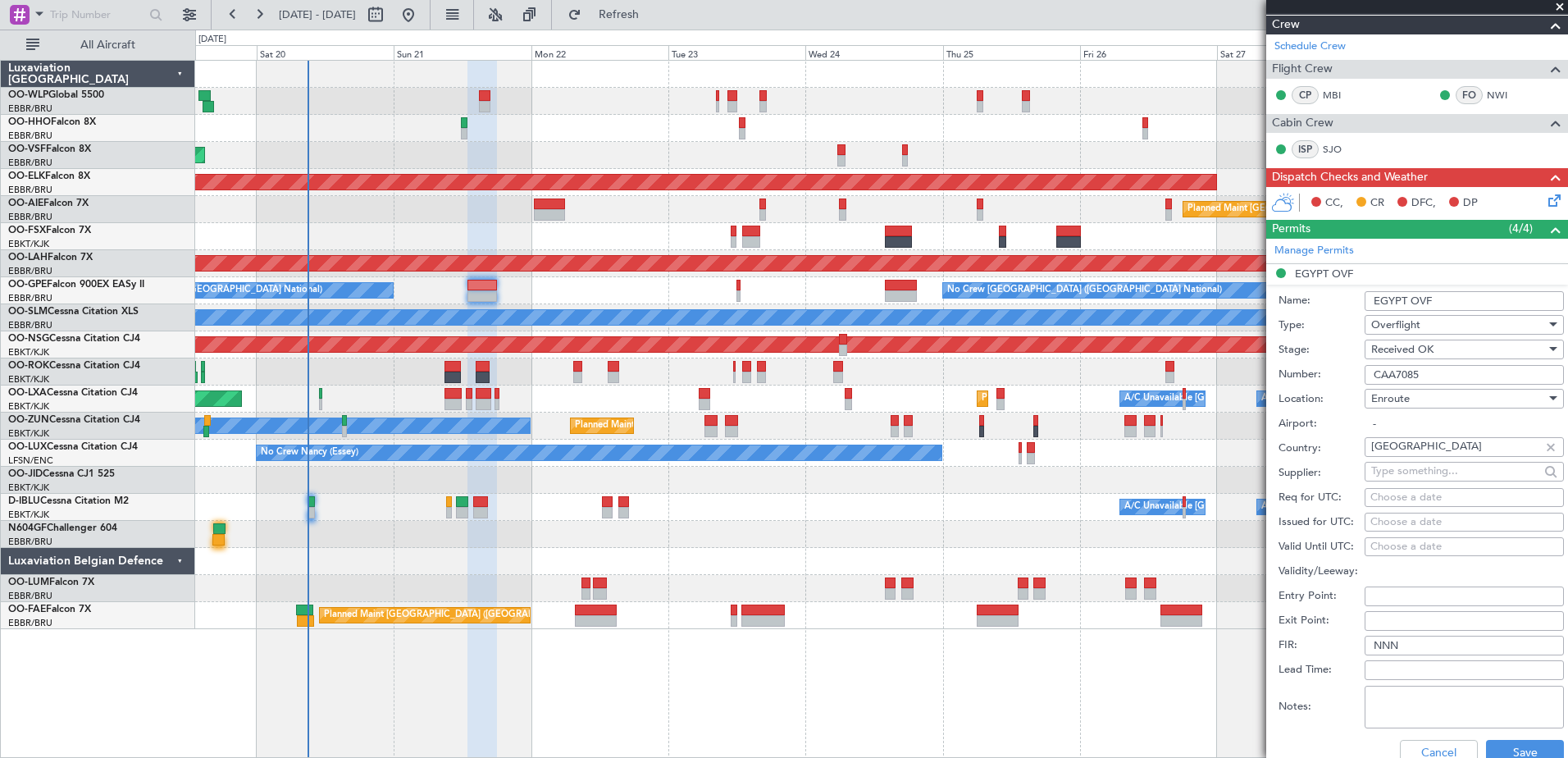
scroll to position [656, 0]
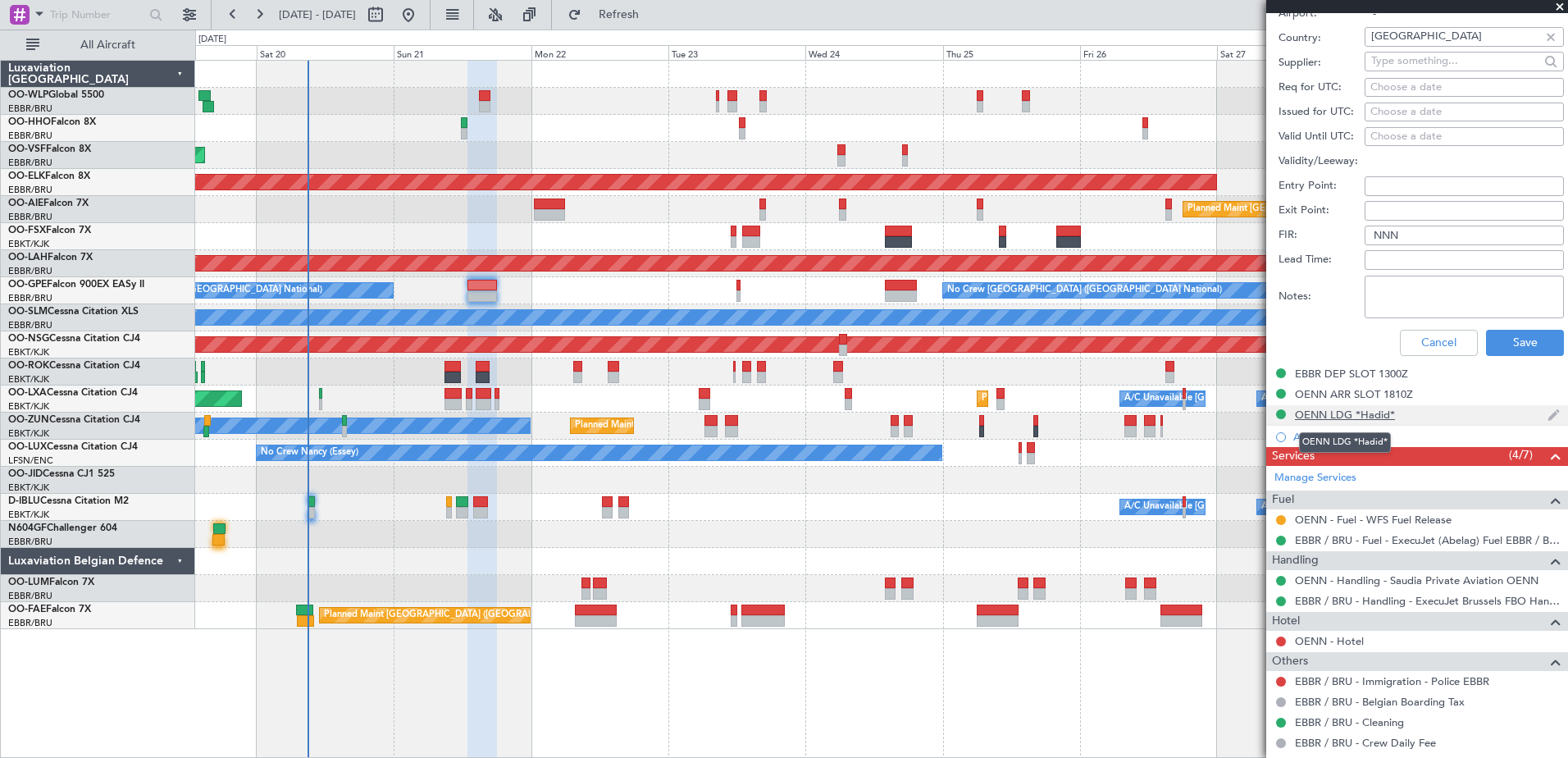
click at [1364, 419] on div "OENN LDG *Hadid*" at bounding box center [1345, 414] width 100 height 14
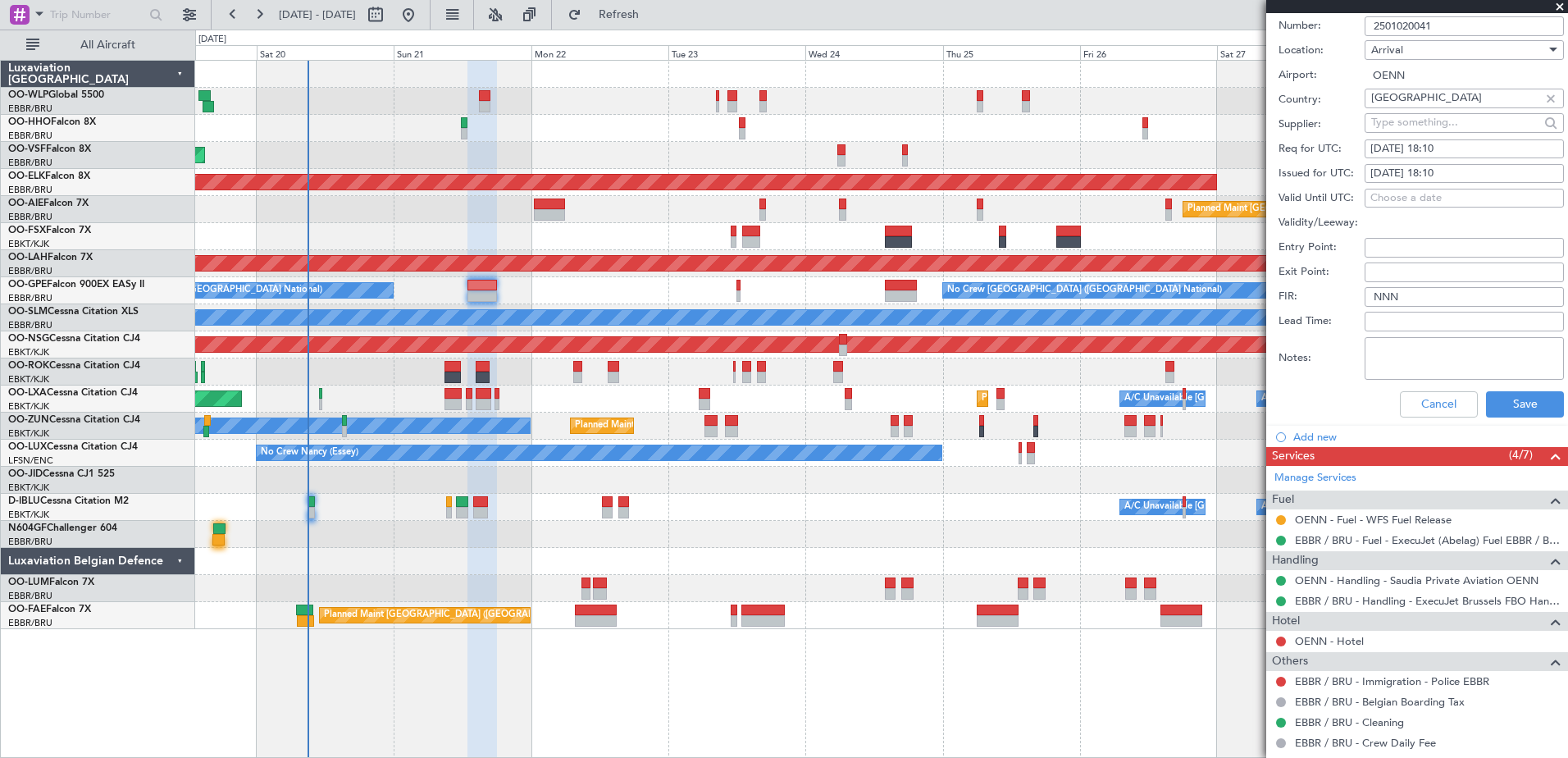
scroll to position [574, 0]
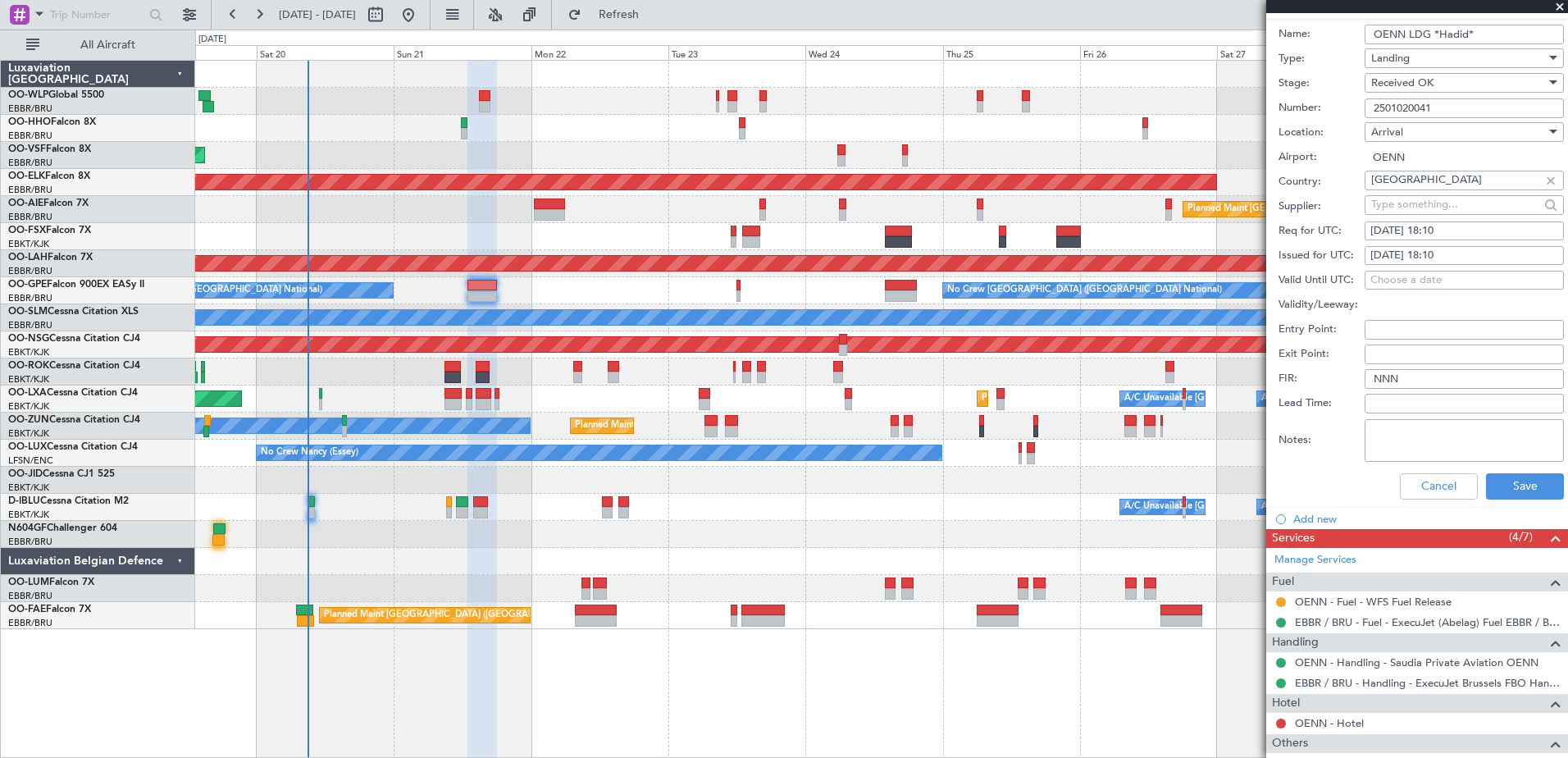
drag, startPoint x: 1454, startPoint y: 110, endPoint x: 1316, endPoint y: 111, distance: 138.0
click at [1316, 111] on div "Number: 2501020041" at bounding box center [1421, 108] width 285 height 24
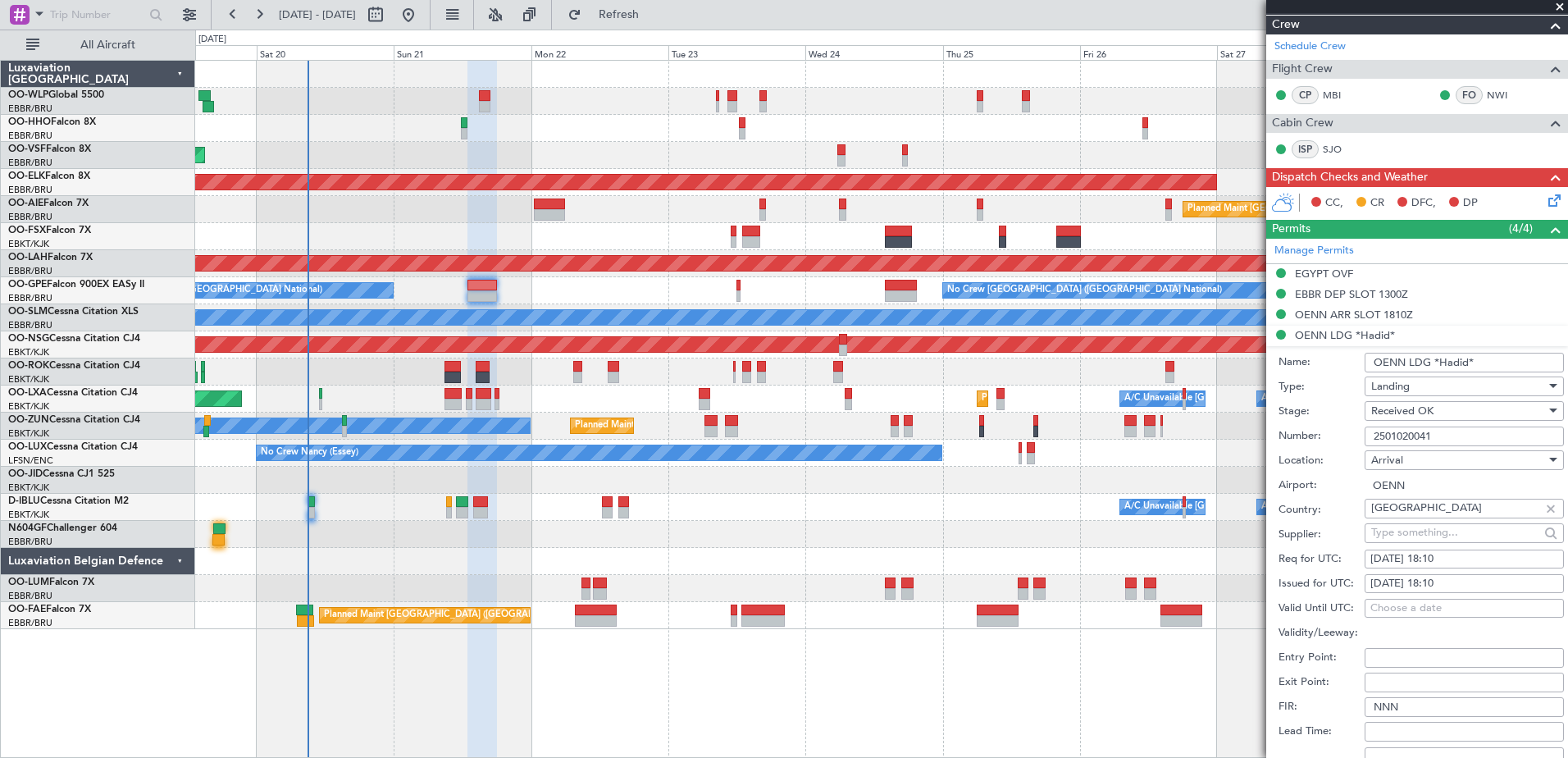
scroll to position [0, 0]
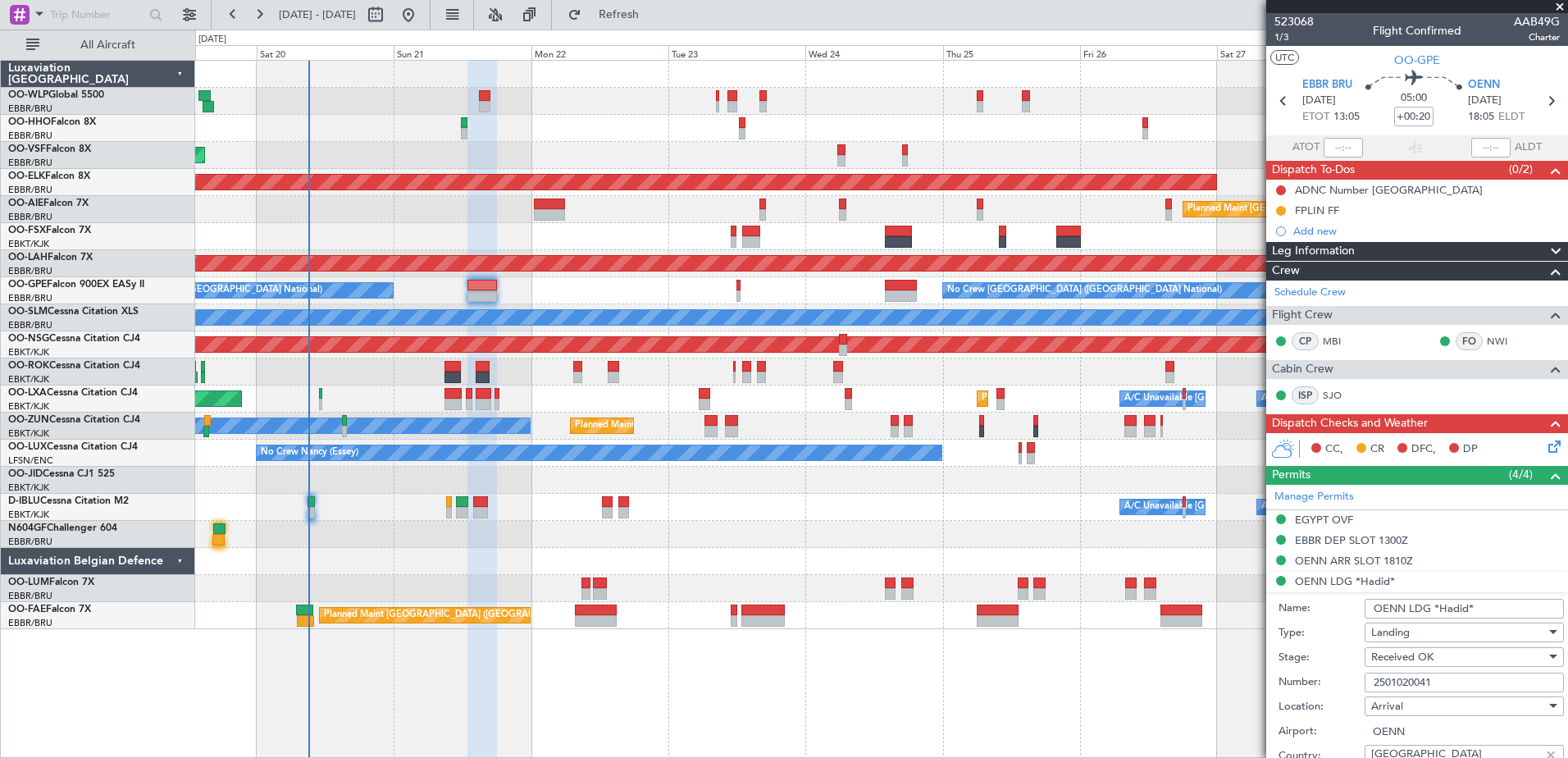
click at [1545, 447] on icon at bounding box center [1552, 443] width 14 height 14
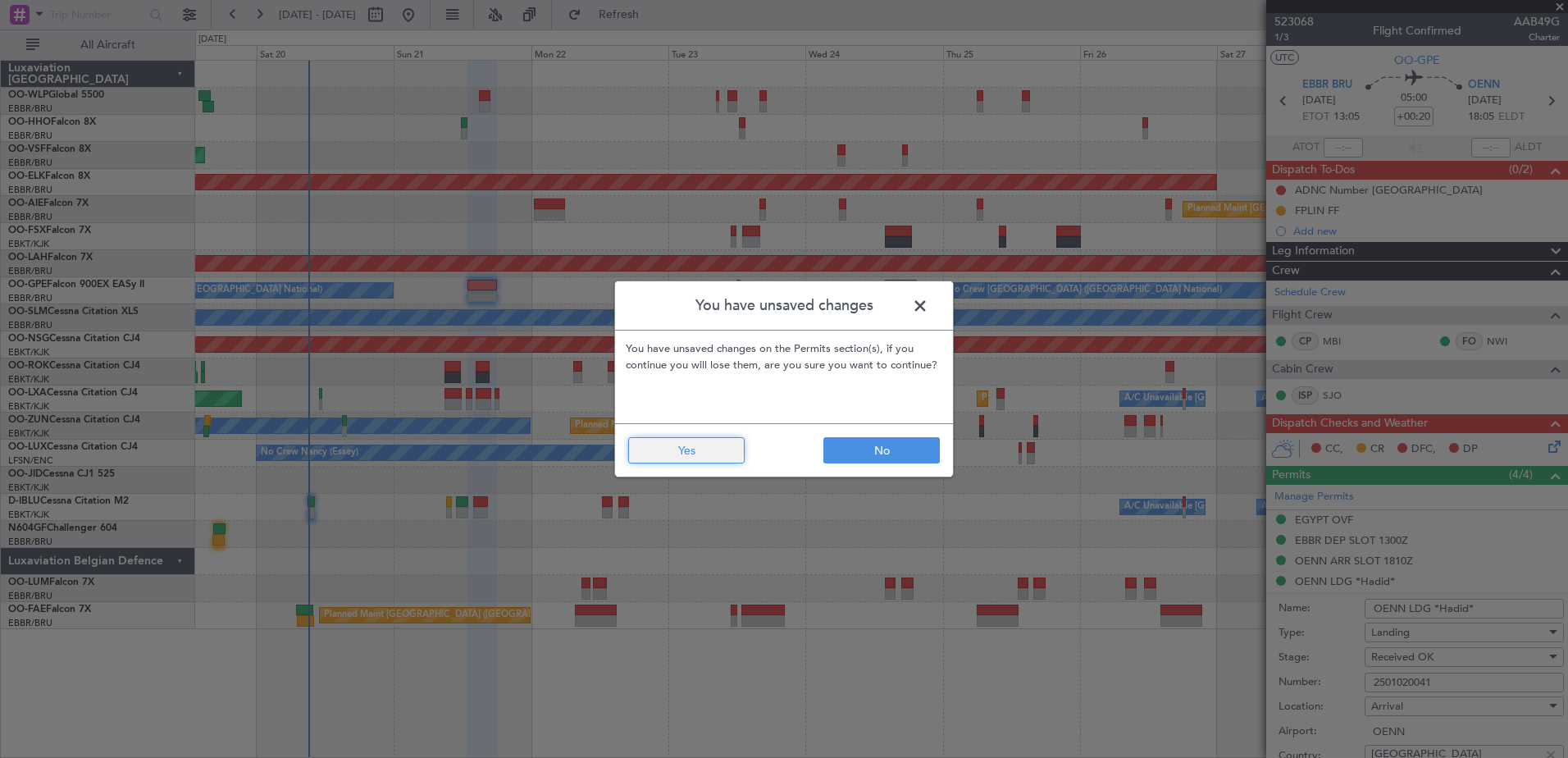
click at [714, 455] on button "Yes" at bounding box center [686, 450] width 117 height 26
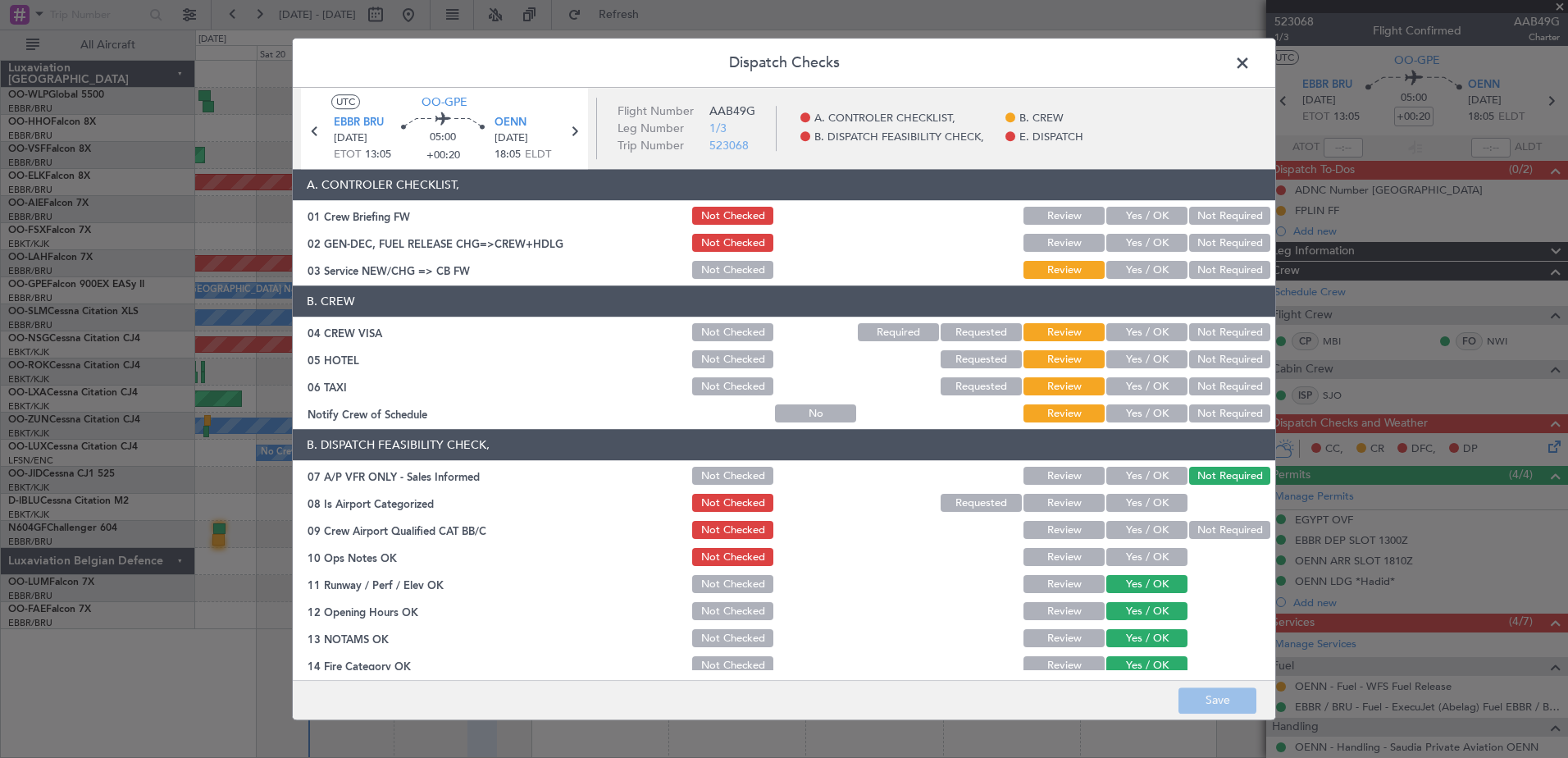
click at [1142, 415] on button "Yes / OK" at bounding box center [1147, 414] width 81 height 18
click at [1189, 387] on button "Not Required" at bounding box center [1230, 387] width 81 height 18
drag, startPoint x: 1197, startPoint y: 368, endPoint x: 1199, endPoint y: 355, distance: 13.2
click at [1198, 365] on button "Not Required" at bounding box center [1230, 360] width 81 height 18
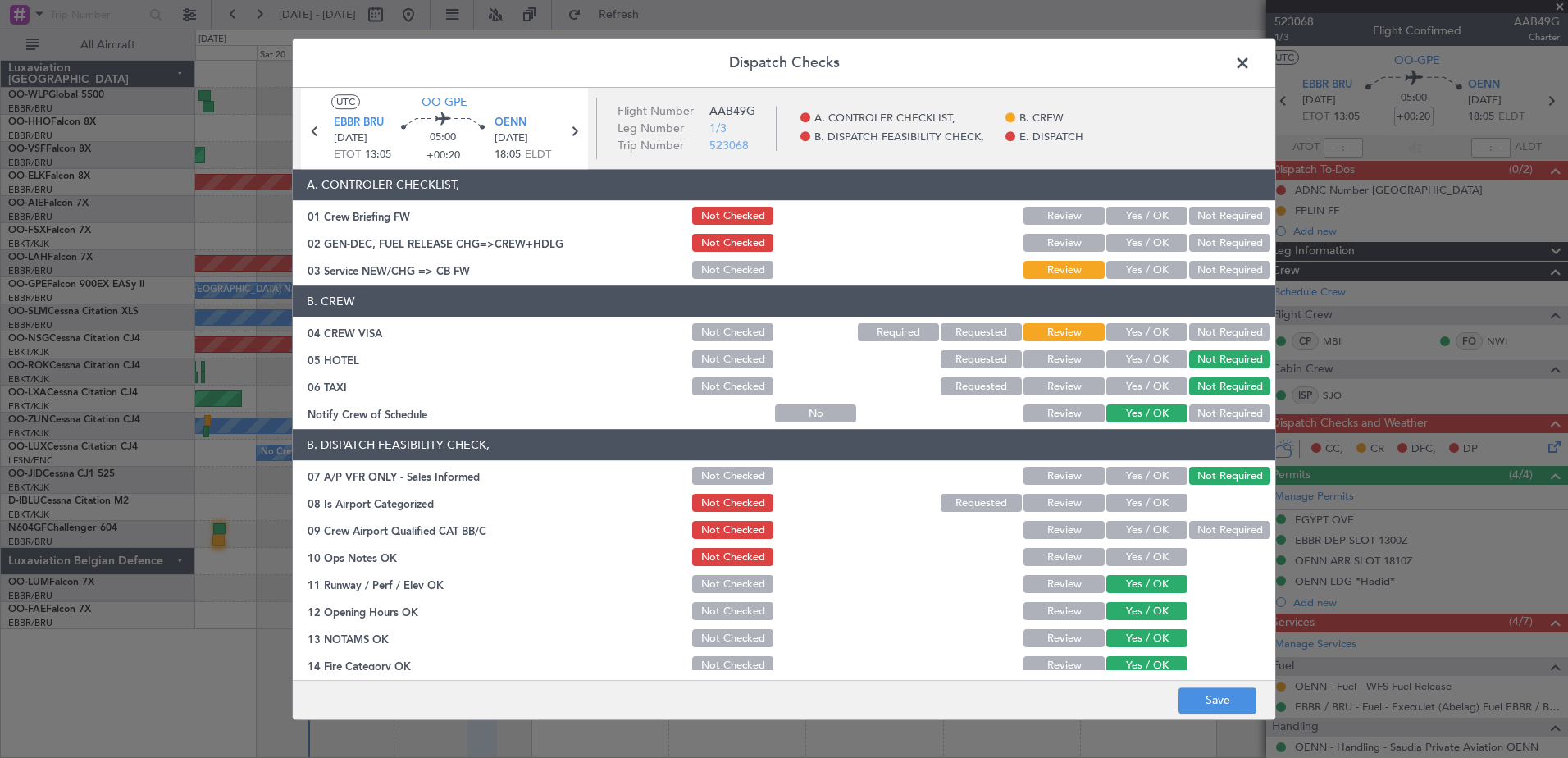
click at [1202, 334] on button "Not Required" at bounding box center [1230, 333] width 81 height 18
click at [1118, 270] on button "Yes / OK" at bounding box center [1147, 270] width 81 height 18
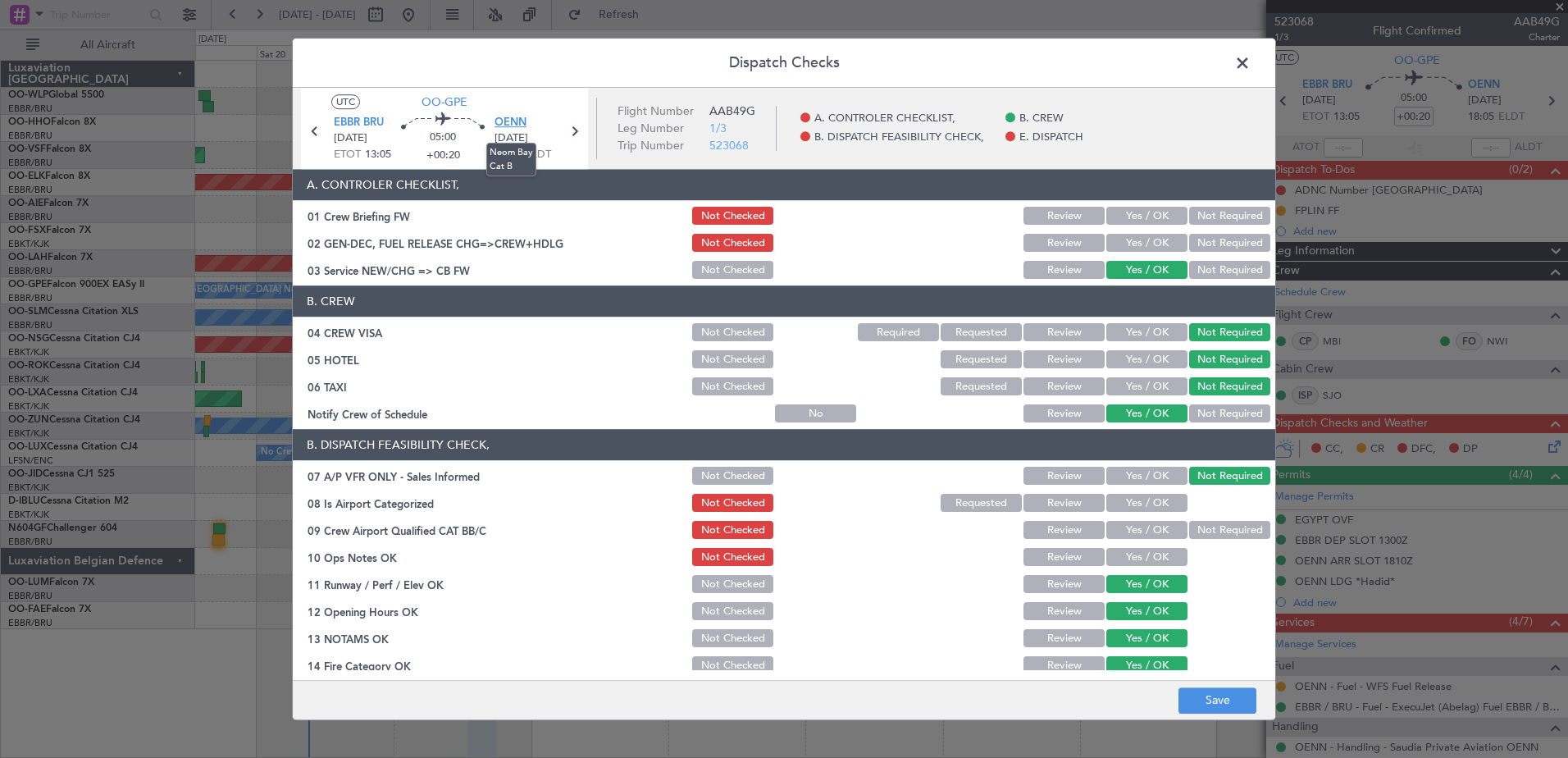
click at [507, 121] on span "OENN" at bounding box center [510, 123] width 32 height 16
click at [1148, 500] on button "Yes / OK" at bounding box center [1147, 504] width 81 height 18
click at [1193, 522] on button "Not Required" at bounding box center [1230, 531] width 81 height 18
click at [1156, 548] on button "Yes / OK" at bounding box center [1147, 557] width 81 height 18
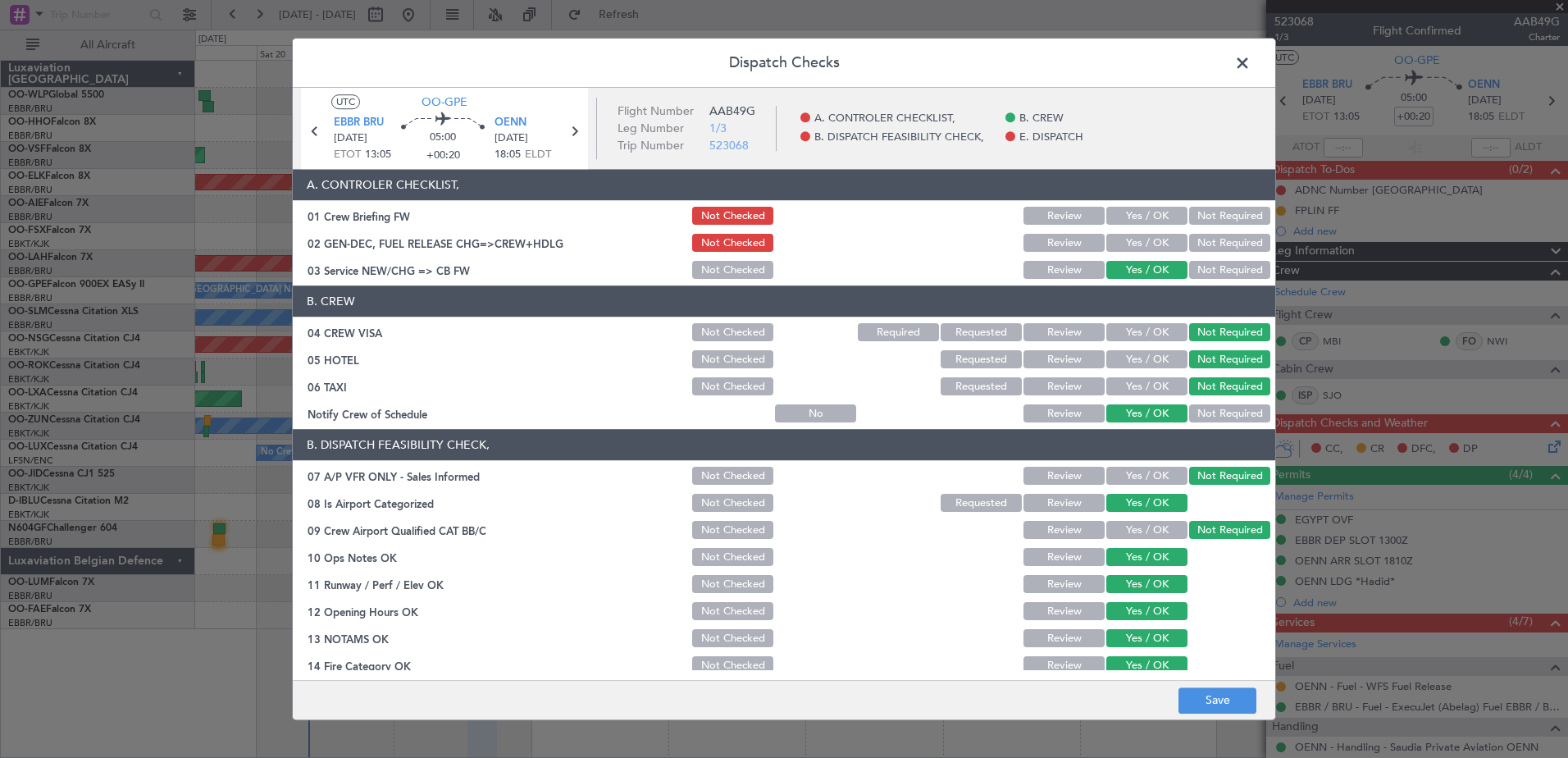
scroll to position [263, 0]
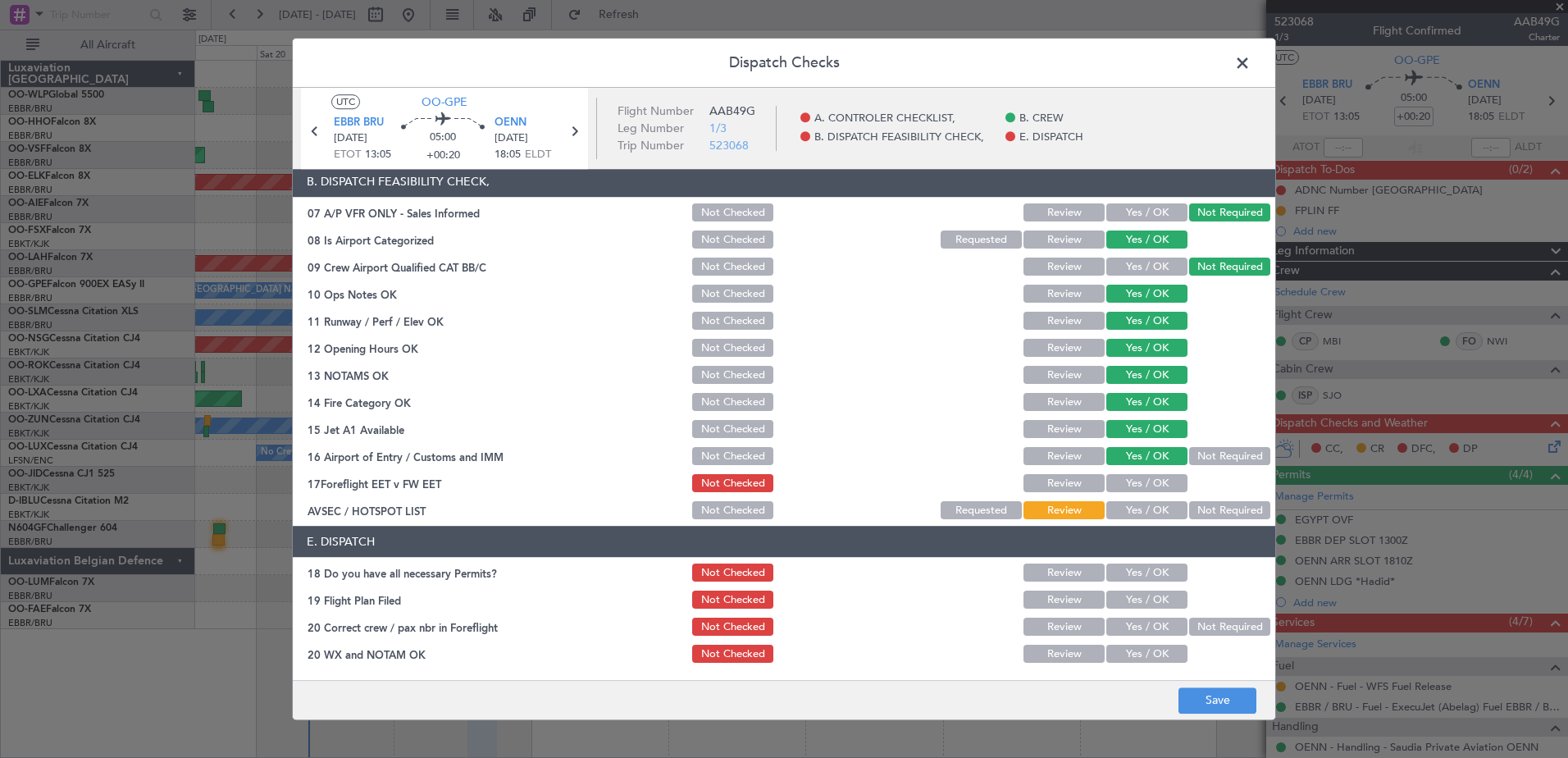
click at [1147, 488] on button "Yes / OK" at bounding box center [1147, 484] width 81 height 18
click at [1189, 508] on button "Not Required" at bounding box center [1230, 511] width 81 height 18
click at [1130, 567] on button "Yes / OK" at bounding box center [1147, 573] width 81 height 18
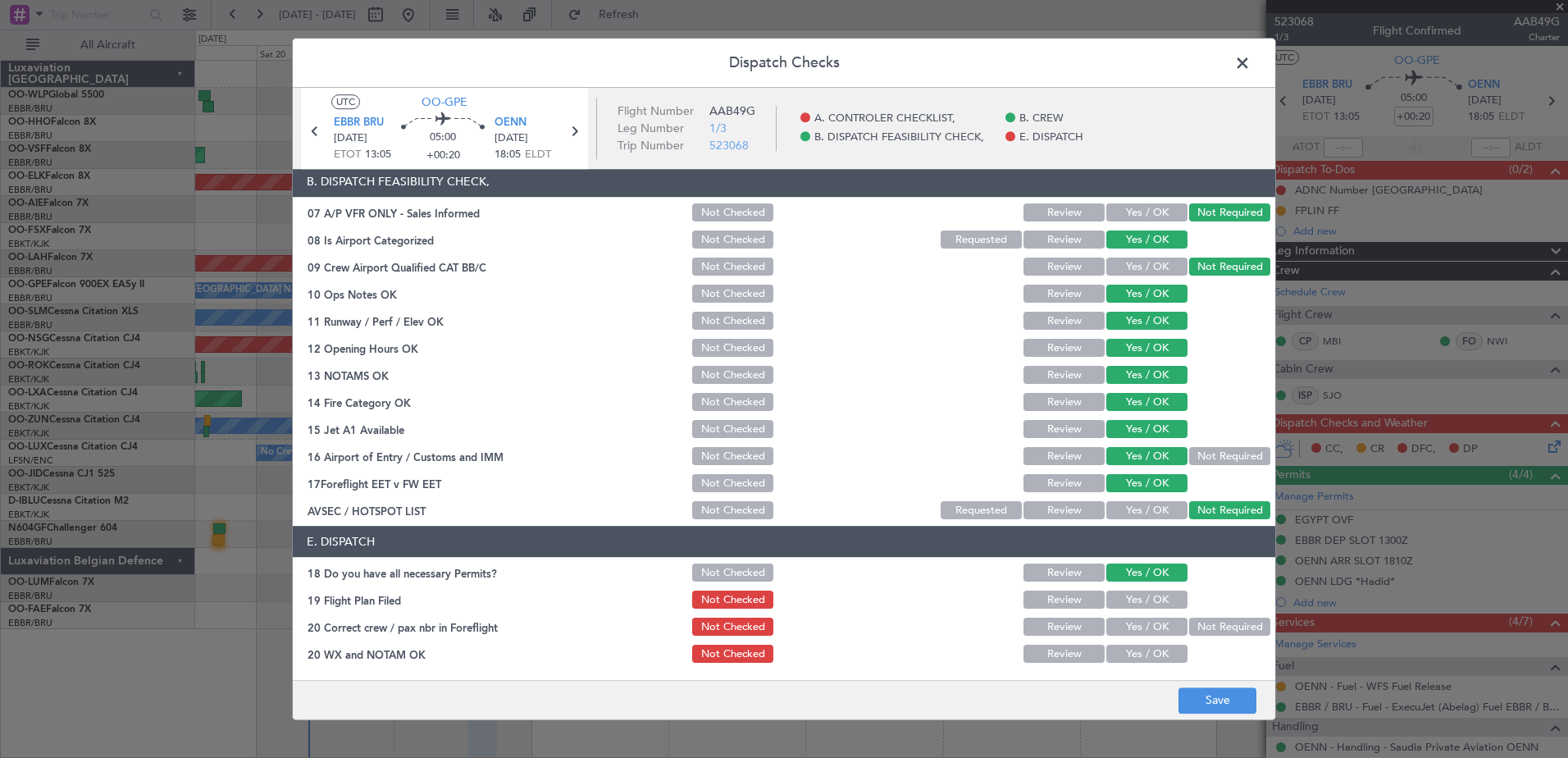
click at [1131, 595] on button "Yes / OK" at bounding box center [1147, 601] width 81 height 18
click at [1134, 625] on button "Yes / OK" at bounding box center [1147, 627] width 81 height 18
click at [1134, 657] on button "Yes / OK" at bounding box center [1147, 654] width 81 height 18
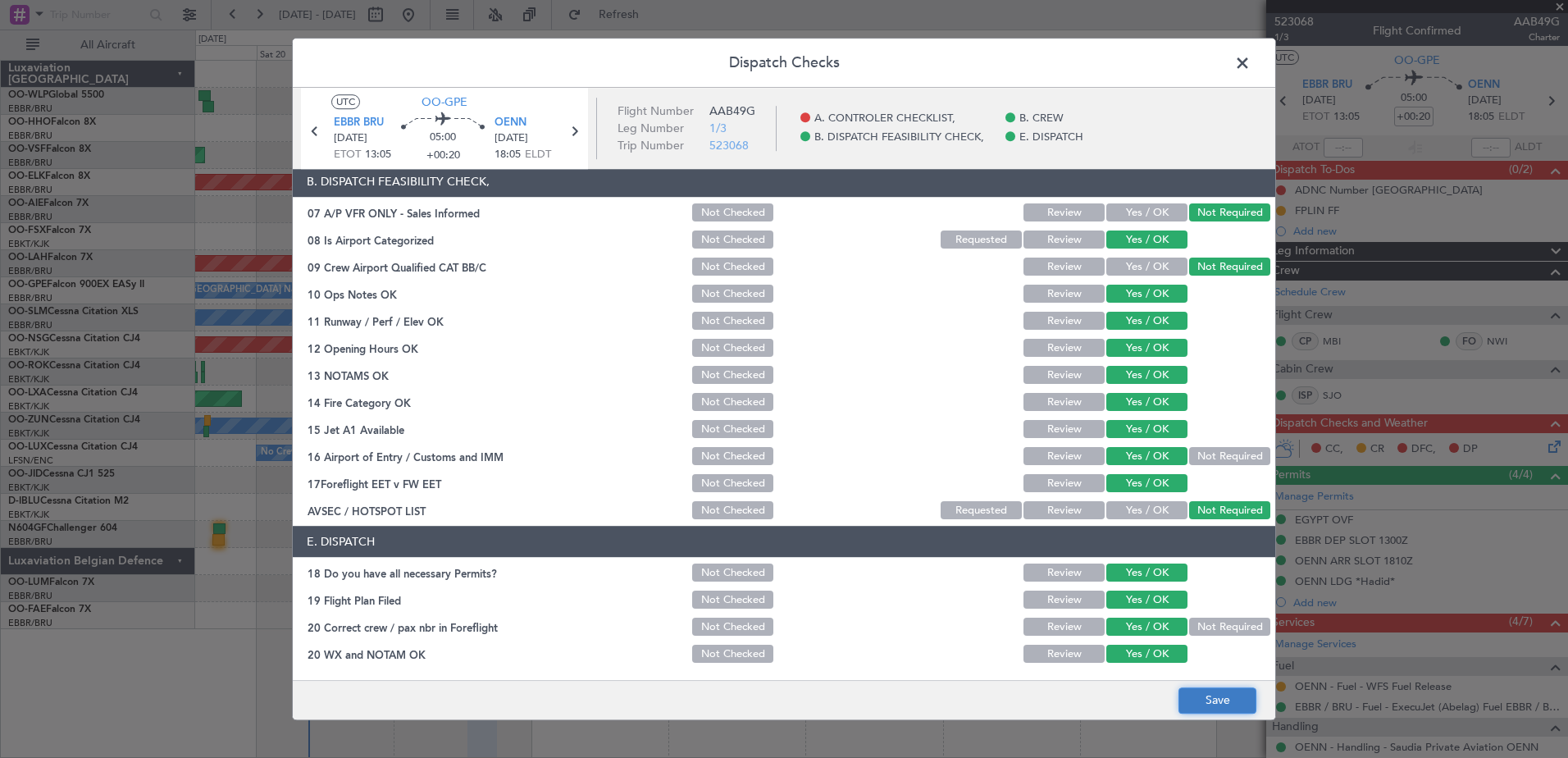
click at [1204, 701] on button "Save" at bounding box center [1218, 700] width 78 height 26
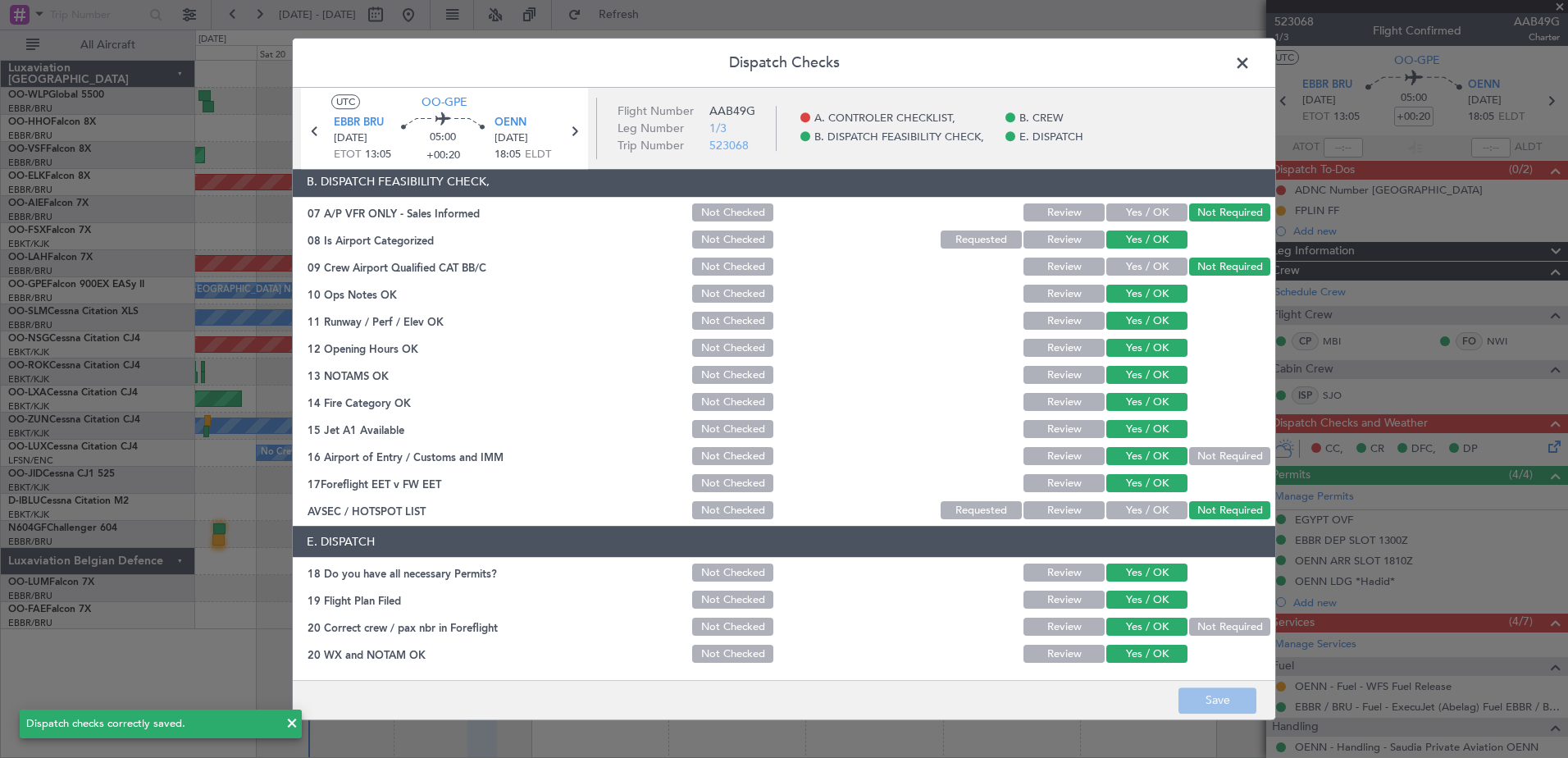
scroll to position [0, 0]
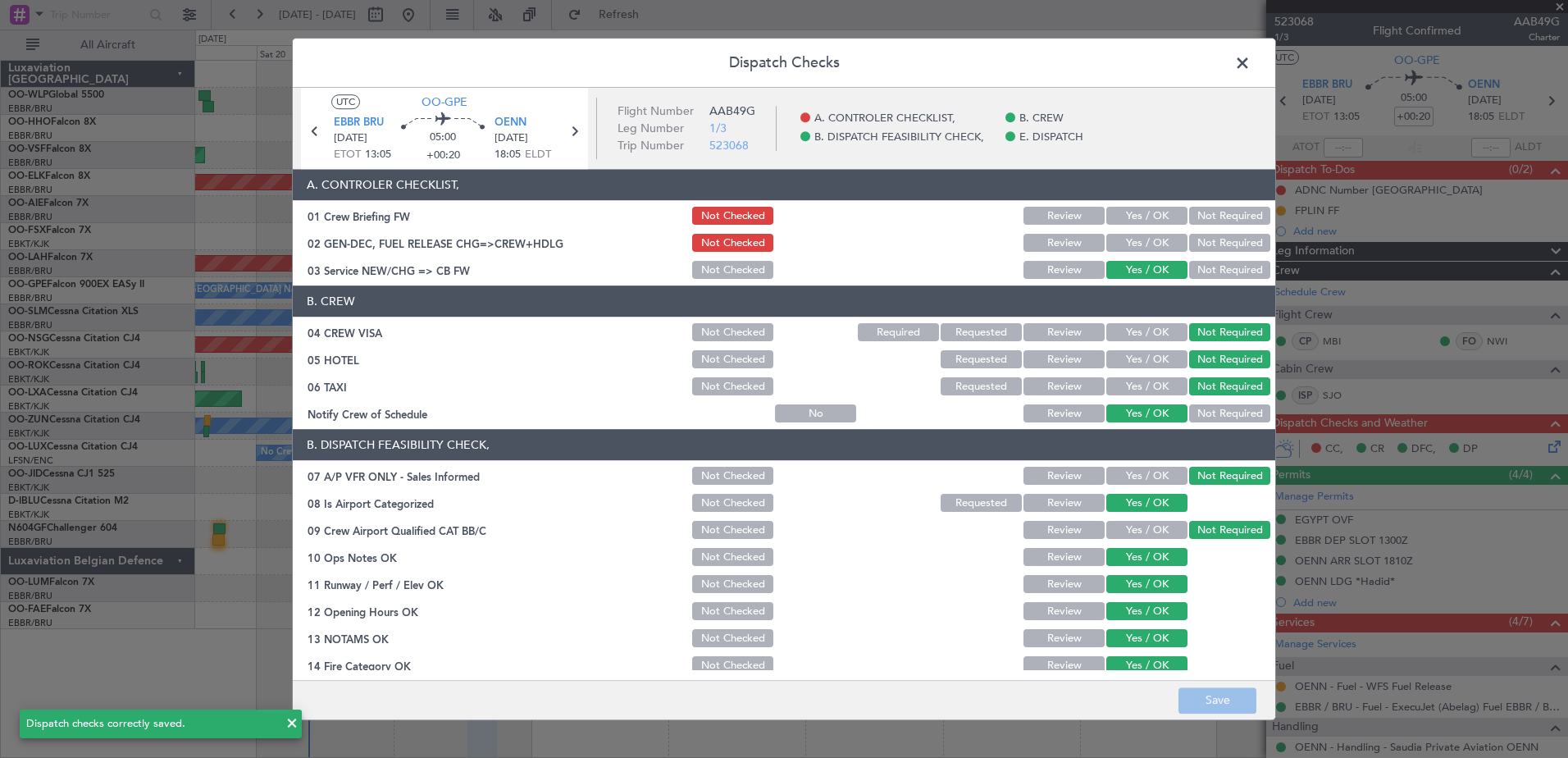
click at [1250, 58] on span at bounding box center [1250, 67] width 0 height 33
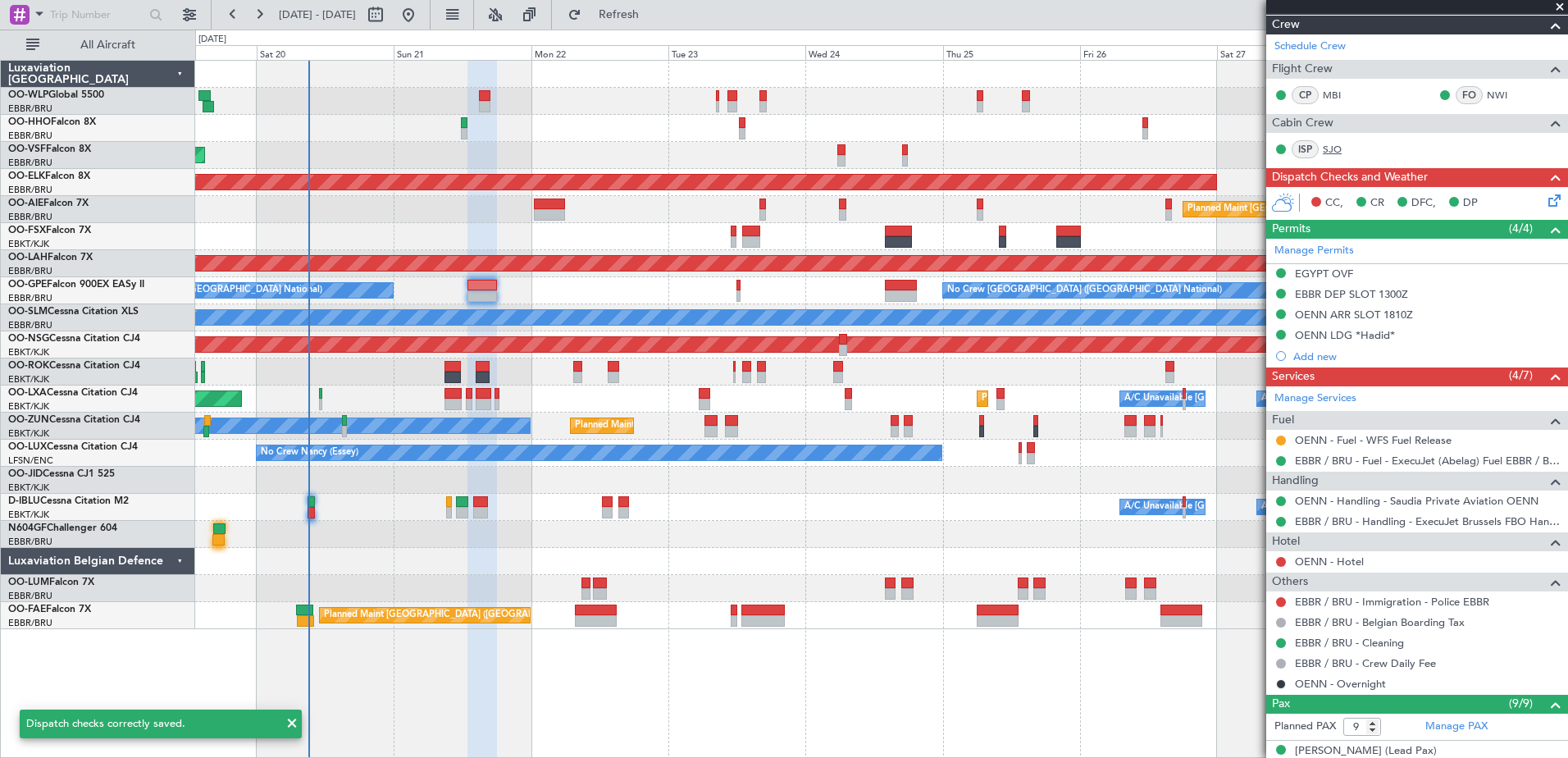
scroll to position [328, 0]
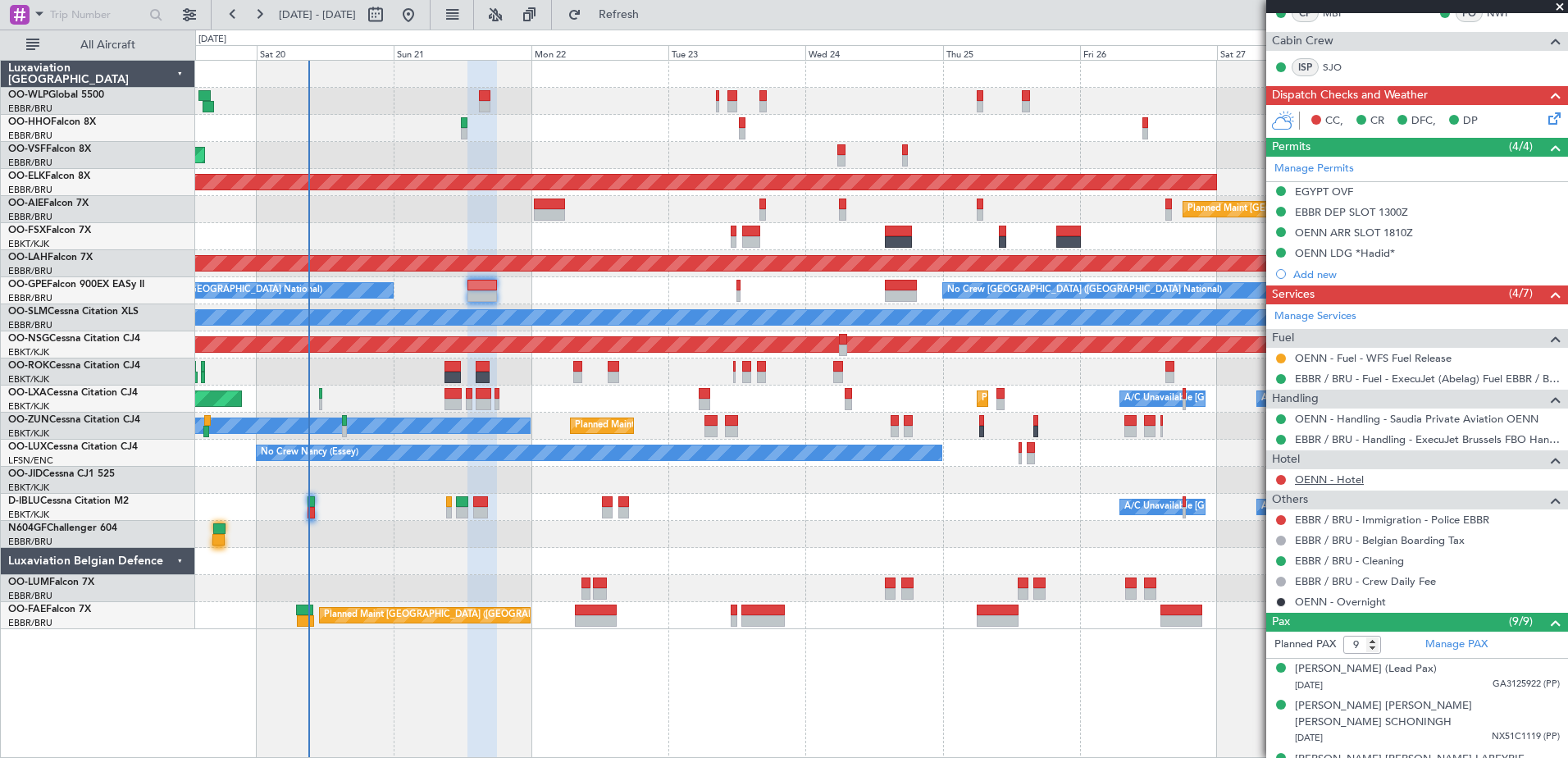
click at [1326, 480] on link "OENN - Hotel" at bounding box center [1329, 478] width 69 height 14
click at [1278, 478] on button at bounding box center [1280, 479] width 10 height 10
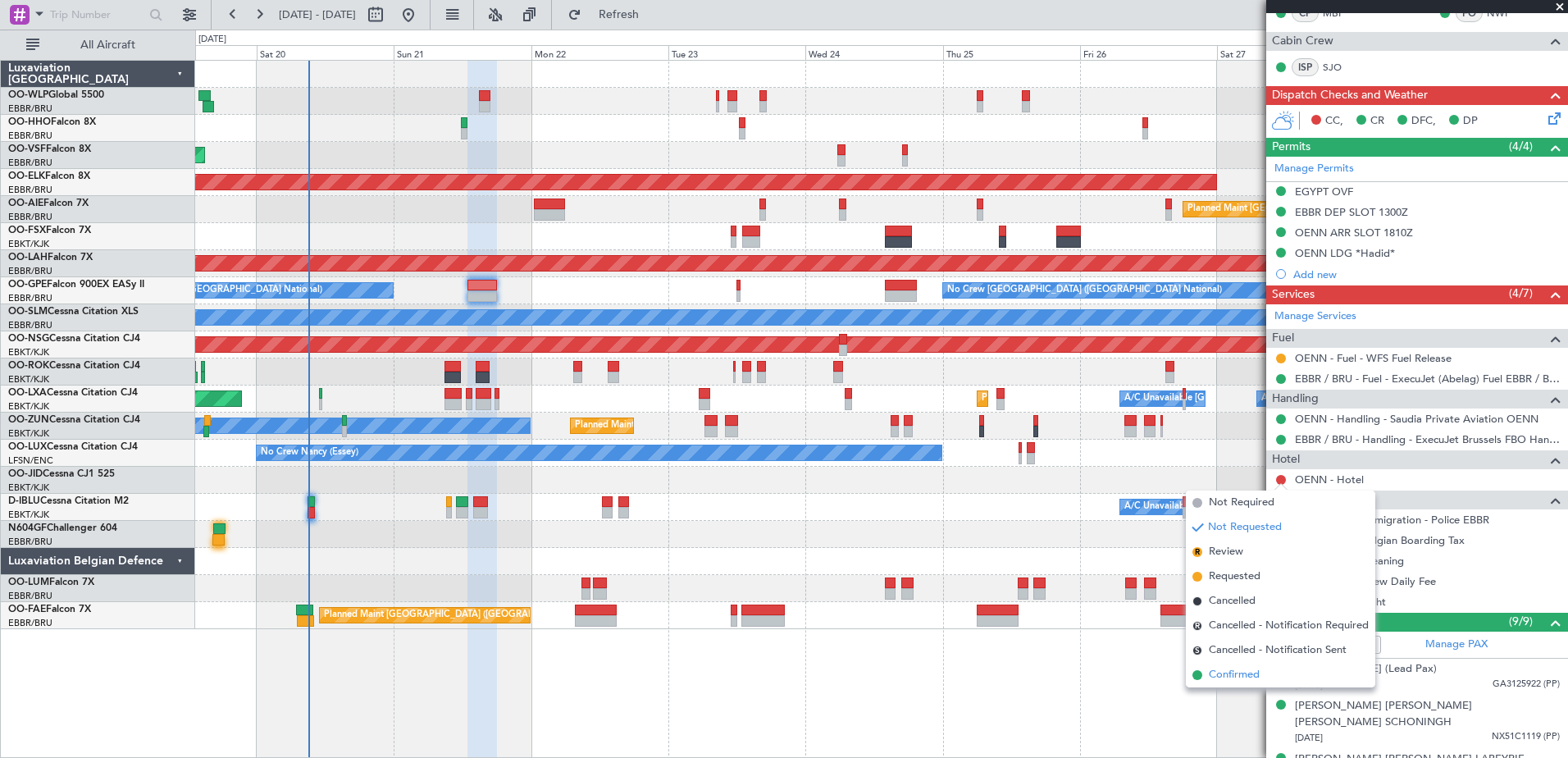
click at [1238, 670] on span "Confirmed" at bounding box center [1234, 675] width 51 height 16
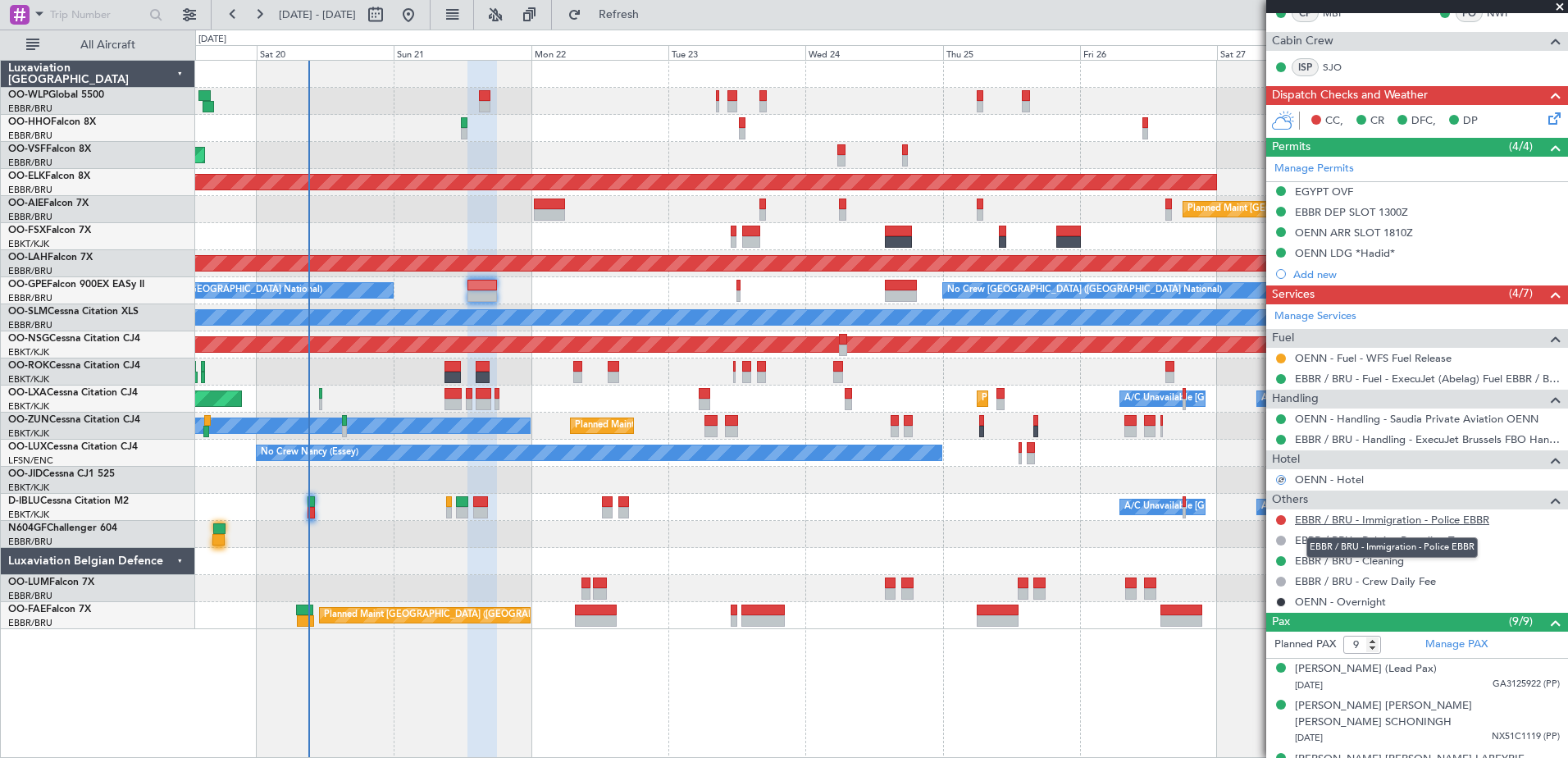
click at [1400, 513] on link "EBBR / BRU - Immigration - Police EBBR" at bounding box center [1392, 519] width 195 height 14
click at [653, 19] on span "Refresh" at bounding box center [619, 14] width 69 height 12
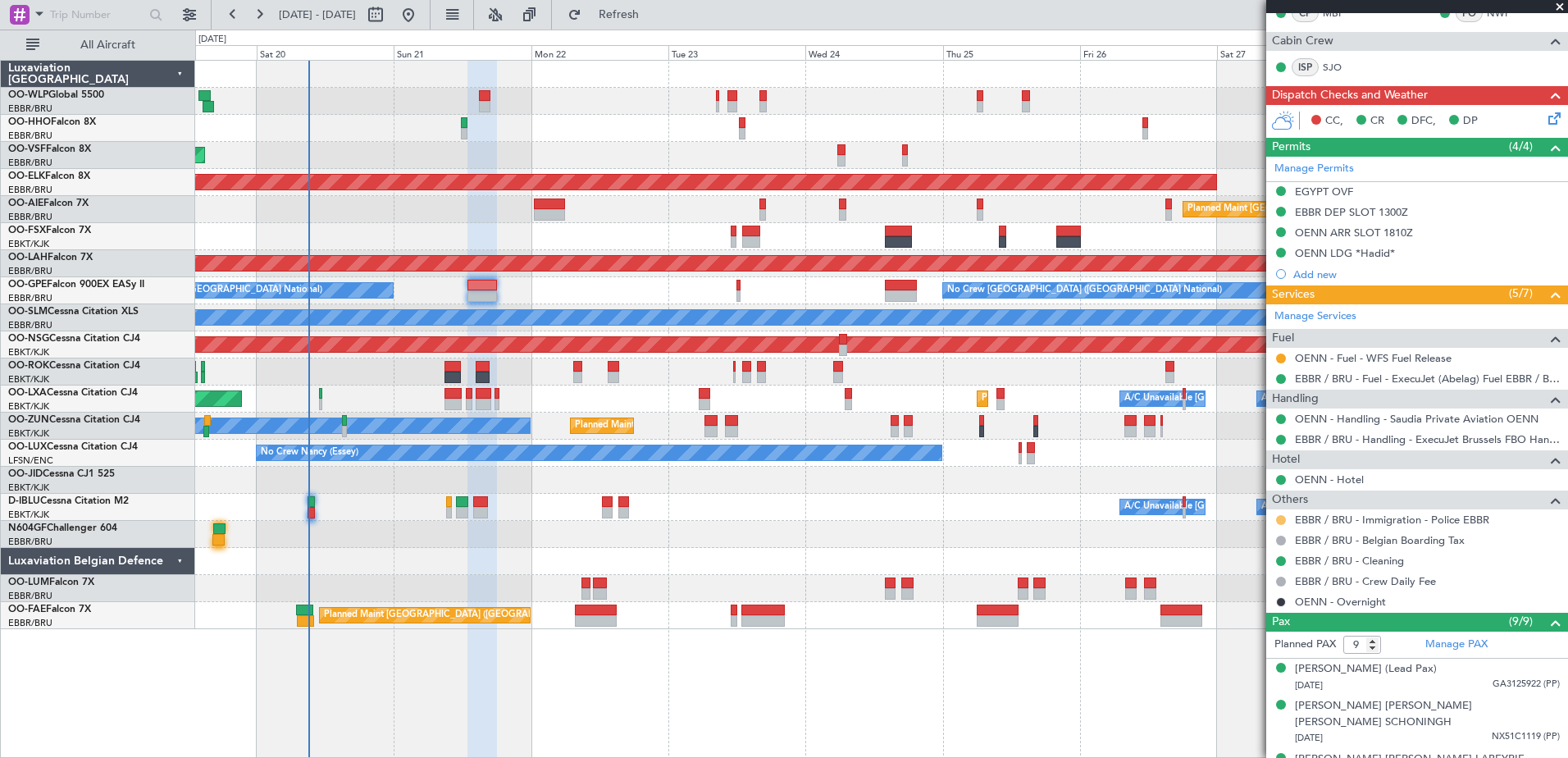
click at [1278, 516] on button at bounding box center [1280, 519] width 10 height 10
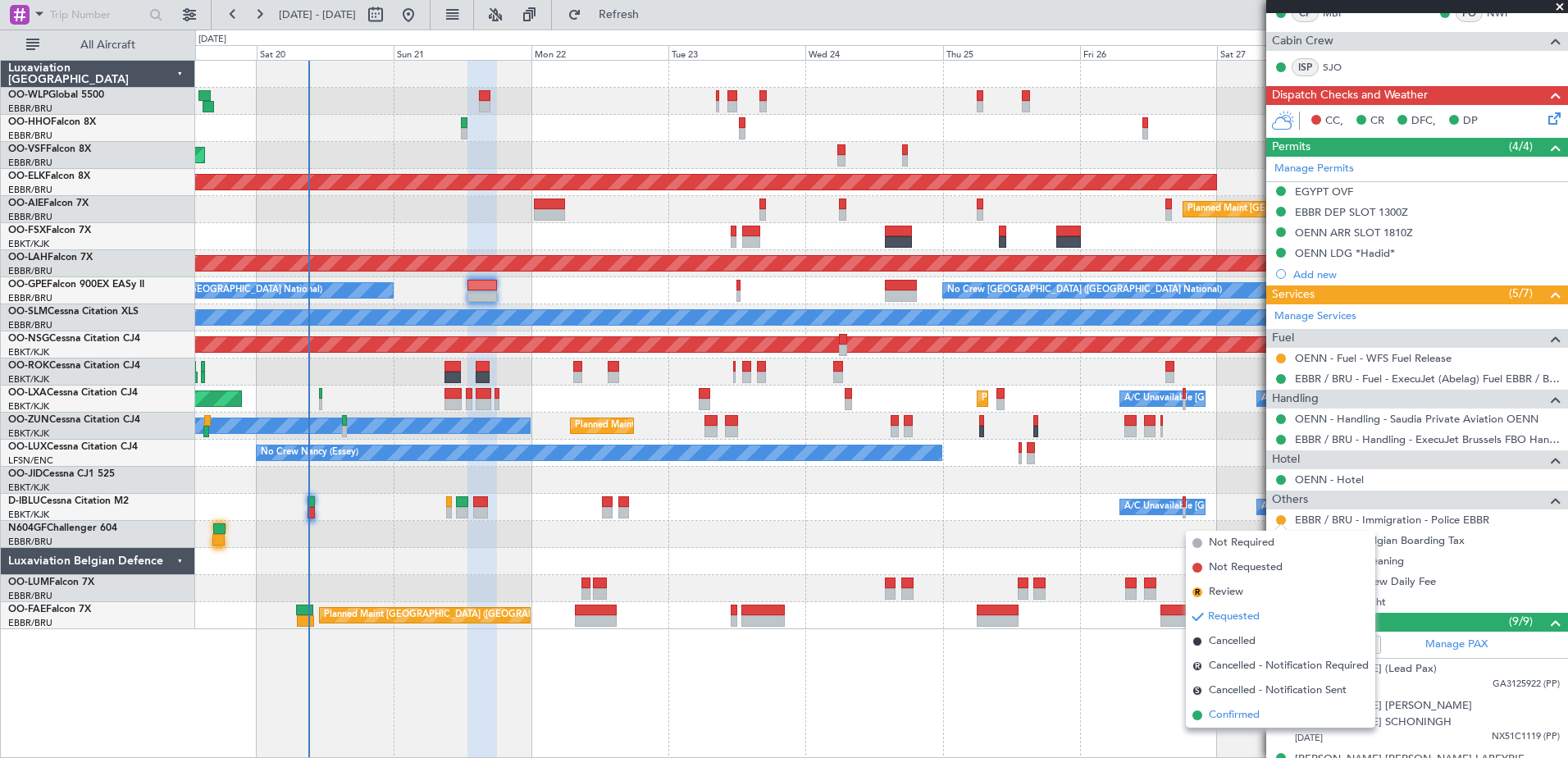
click at [1224, 720] on span "Confirmed" at bounding box center [1234, 715] width 51 height 16
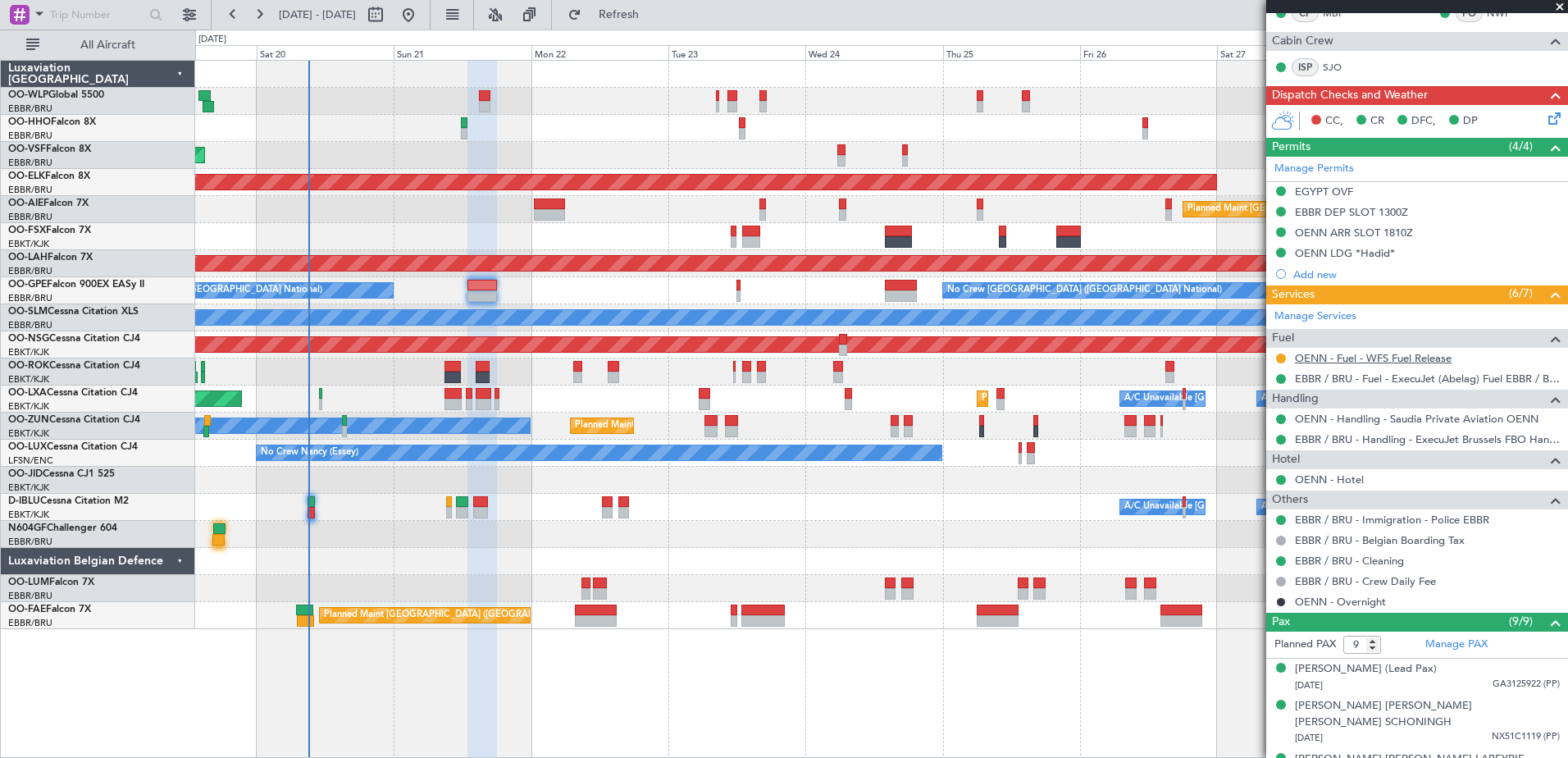
scroll to position [0, 0]
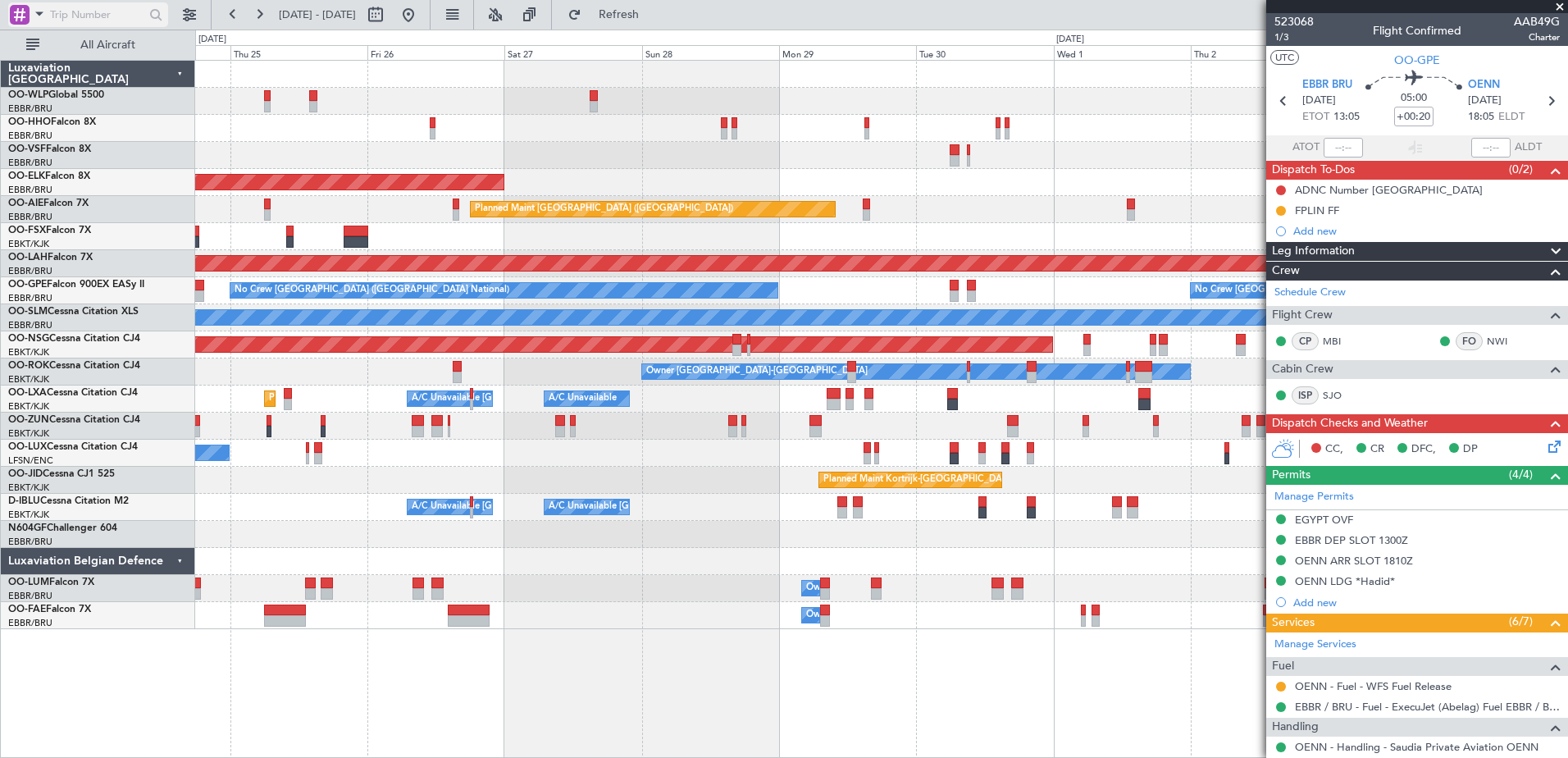
click at [23, 7] on div at bounding box center [20, 14] width 20 height 20
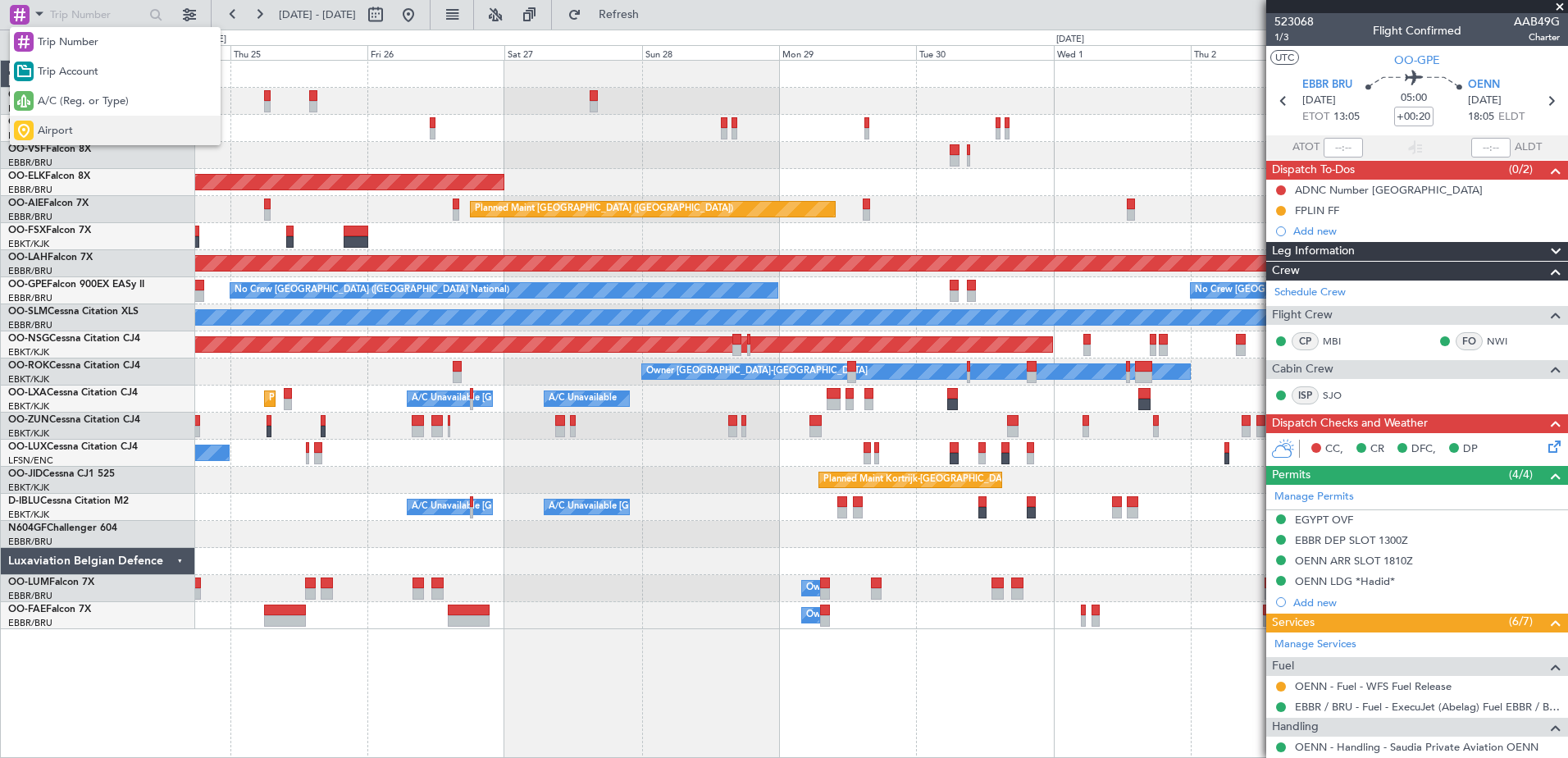
click at [79, 128] on div "Airport" at bounding box center [115, 130] width 211 height 30
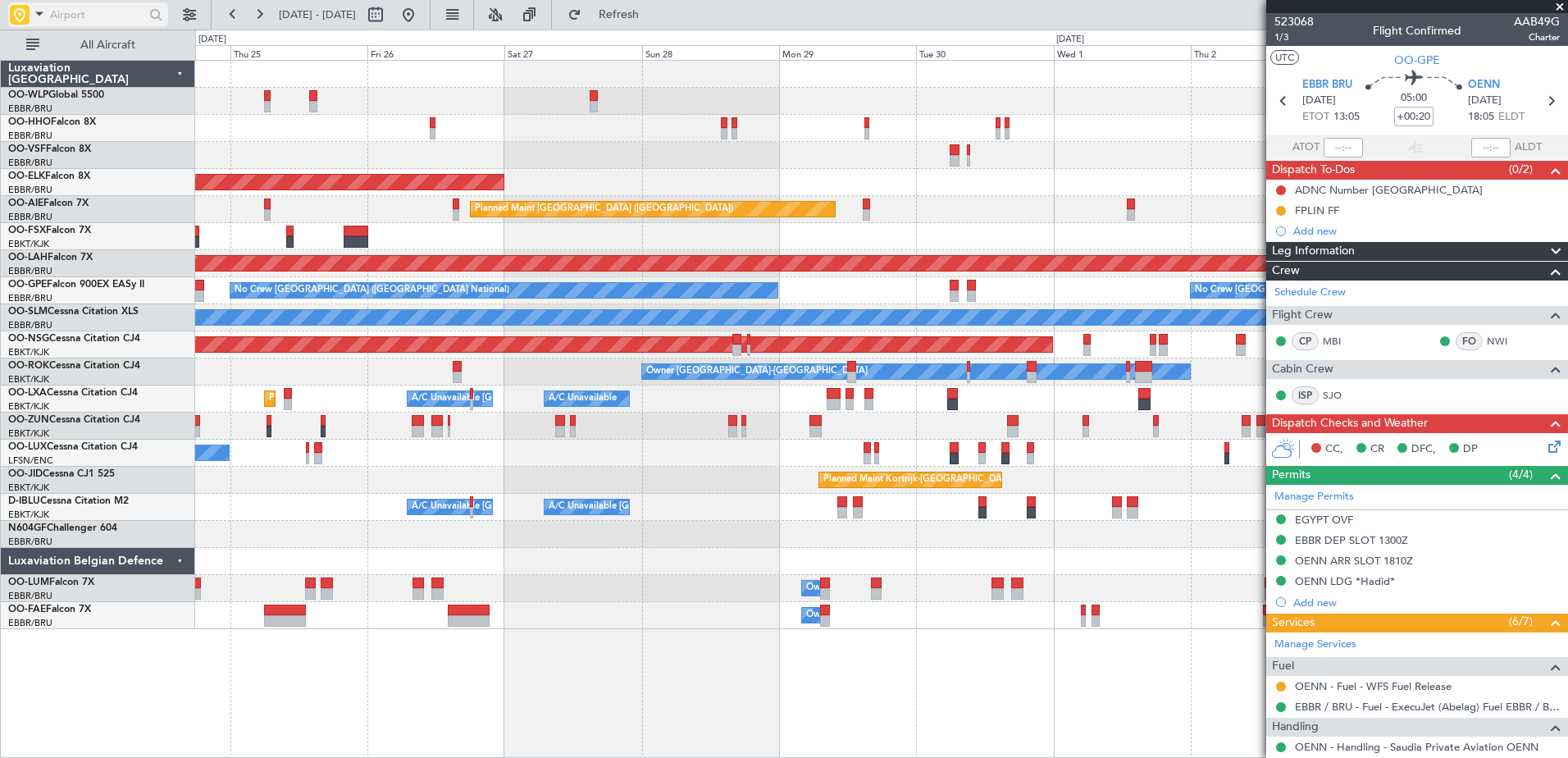
click at [85, 13] on input "text" at bounding box center [97, 14] width 94 height 24
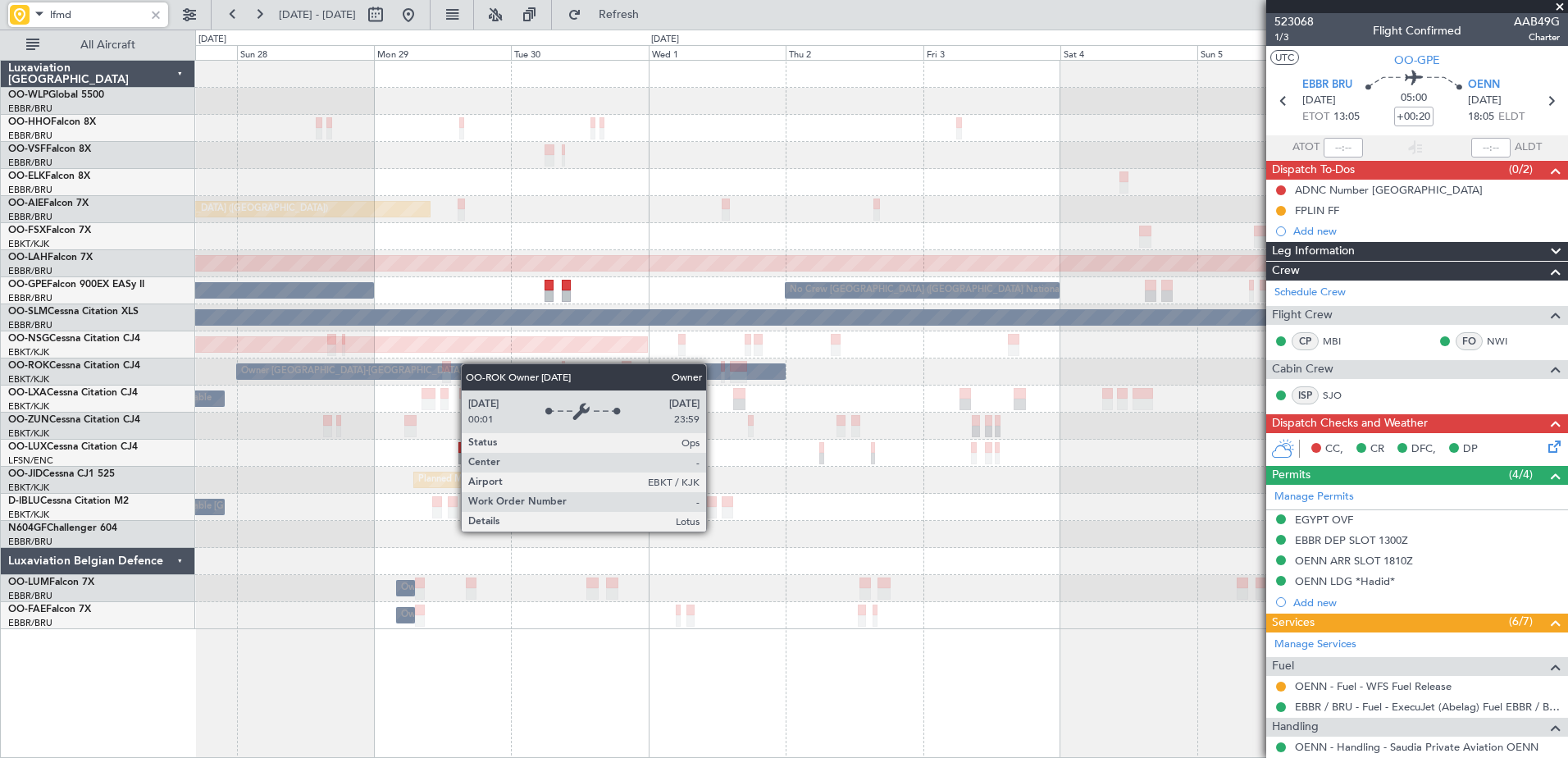
click at [609, 370] on div "Planned Maint Kortrijk-Wevelgem Planned Maint London (Farnborough) Planned Main…" at bounding box center [881, 345] width 1373 height 568
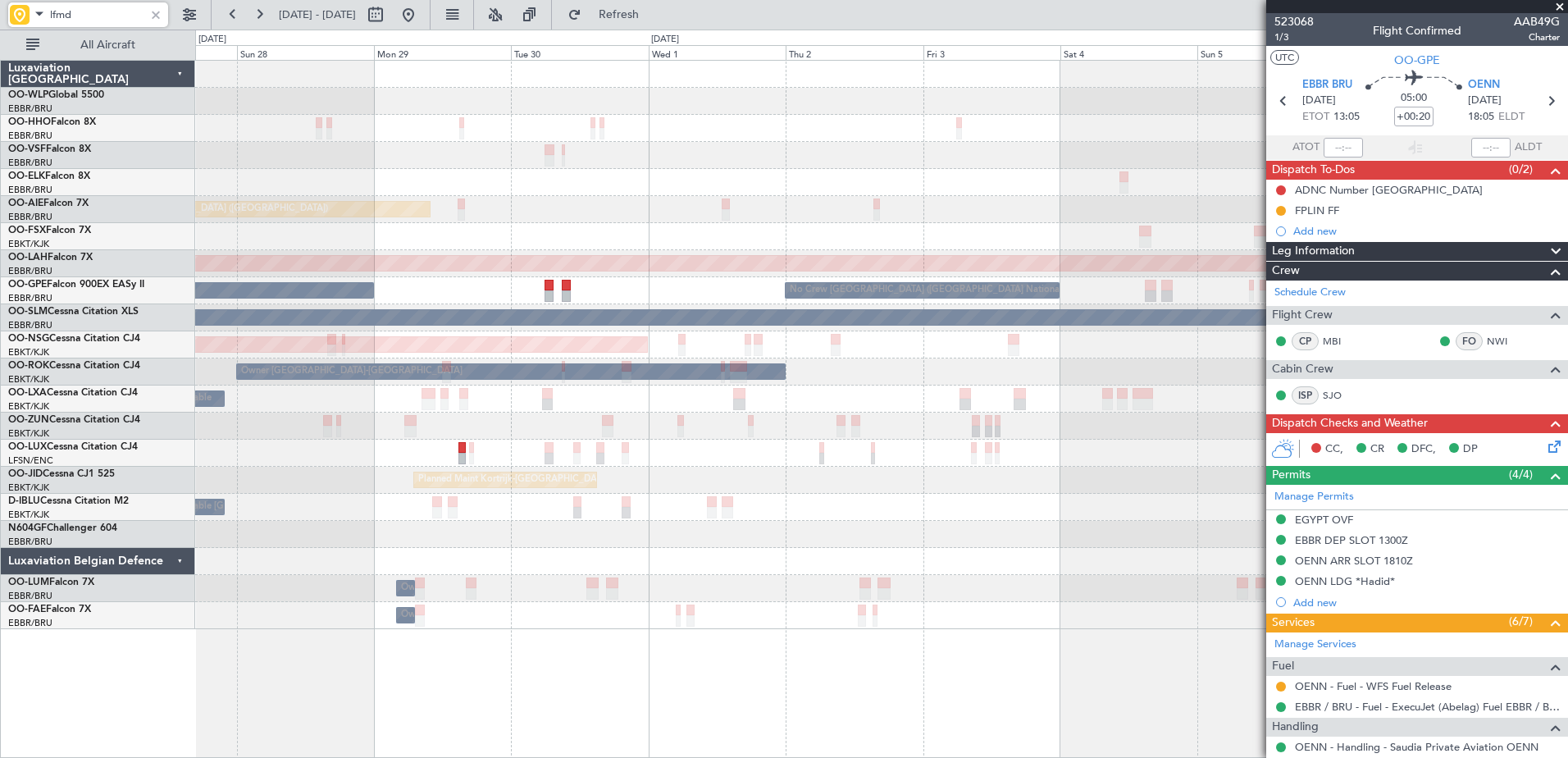
type input "lfmd"
click at [147, 15] on div at bounding box center [156, 14] width 18 height 18
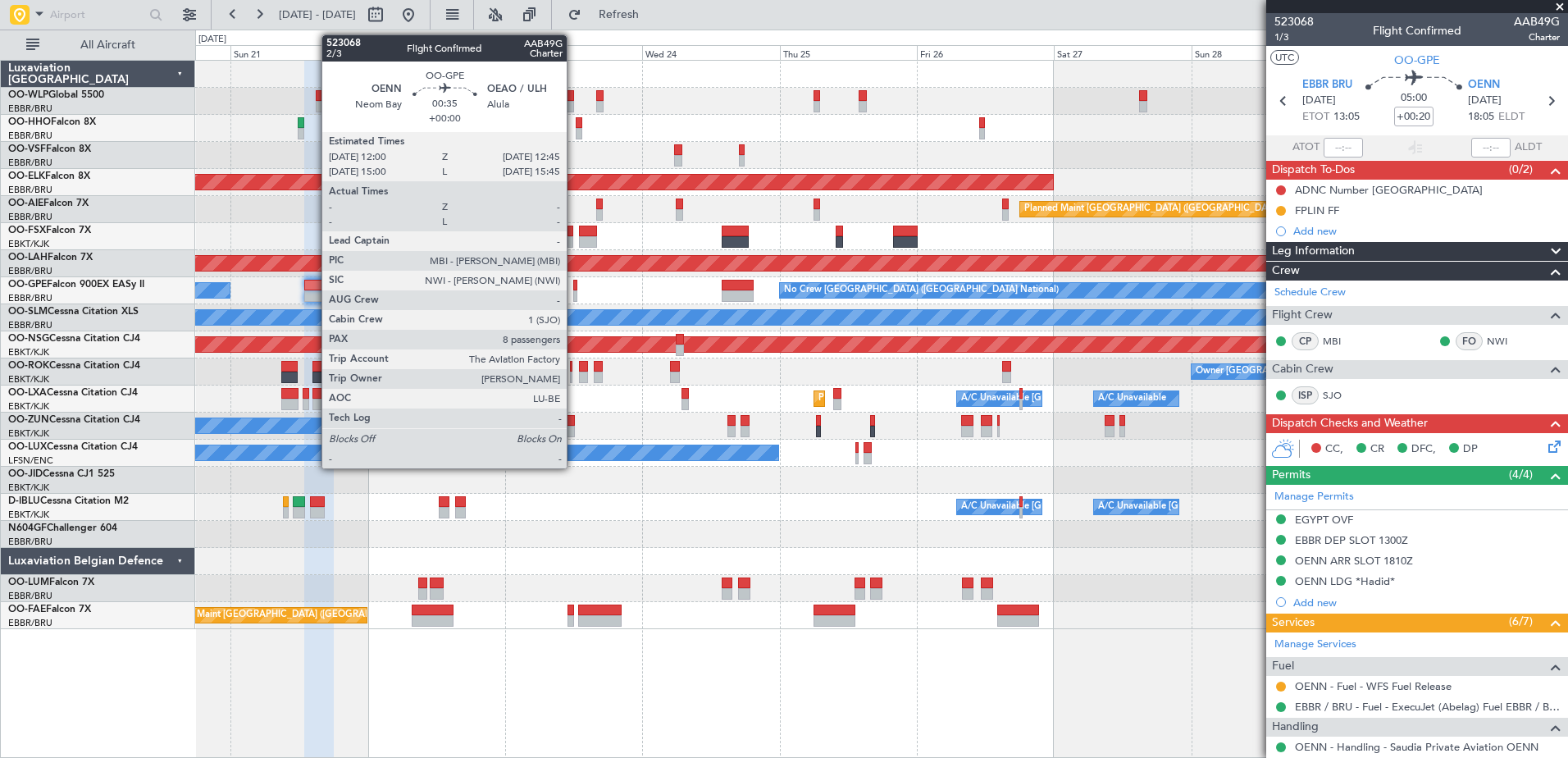
click at [575, 285] on div at bounding box center [575, 285] width 5 height 12
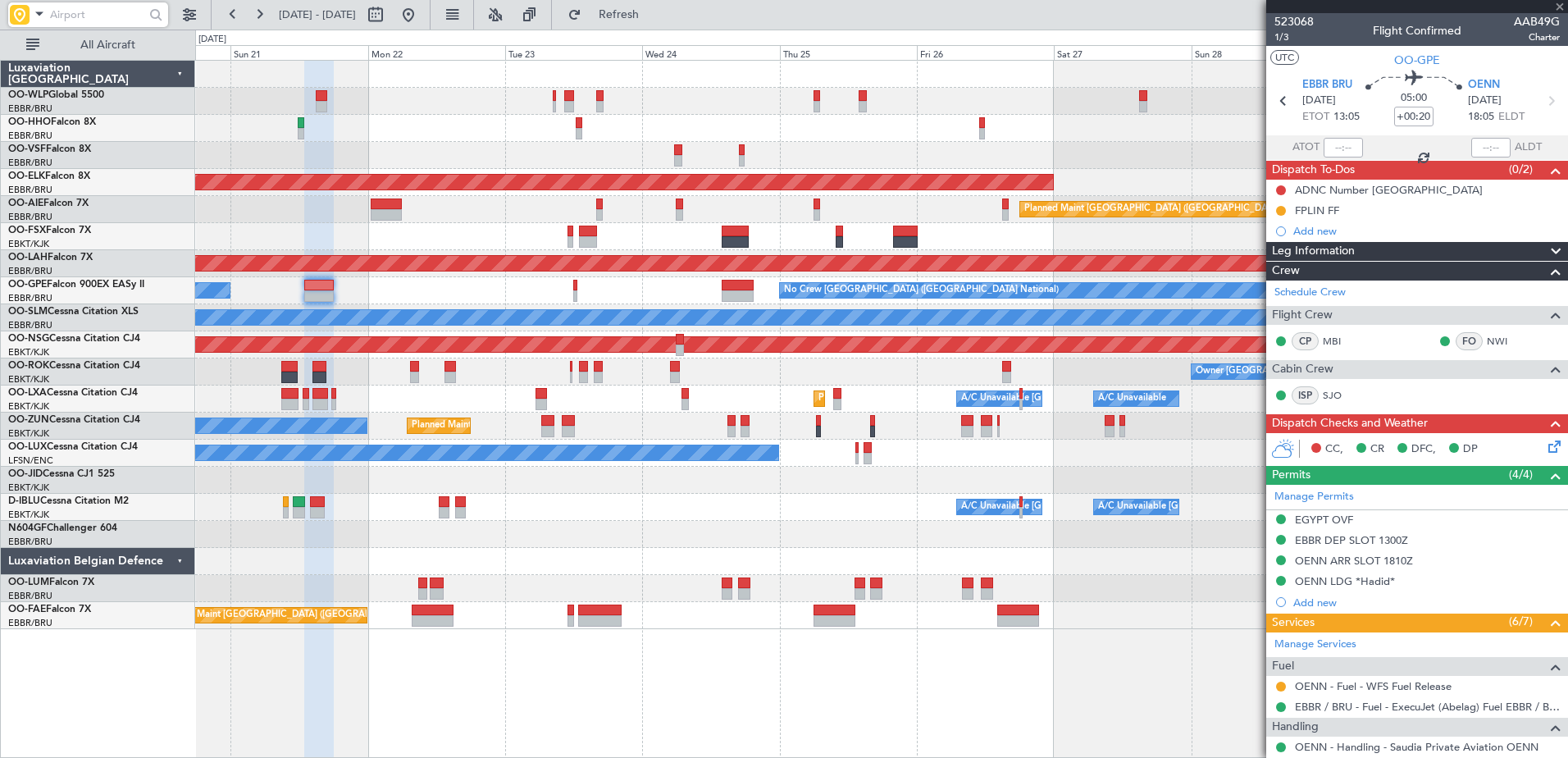
type input "8"
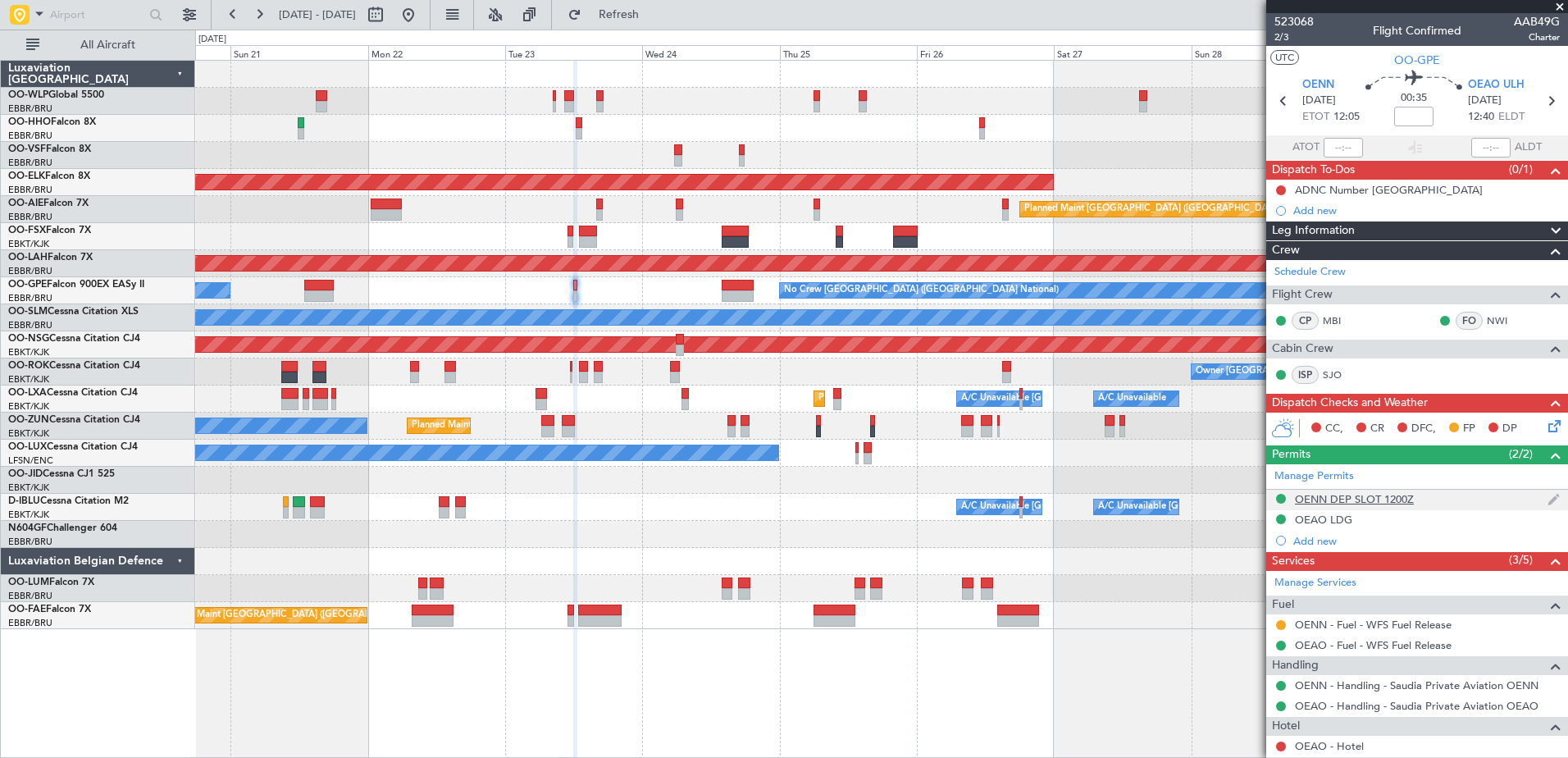
click at [1347, 501] on div "OENN DEP SLOT 1200Z" at bounding box center [1354, 498] width 119 height 14
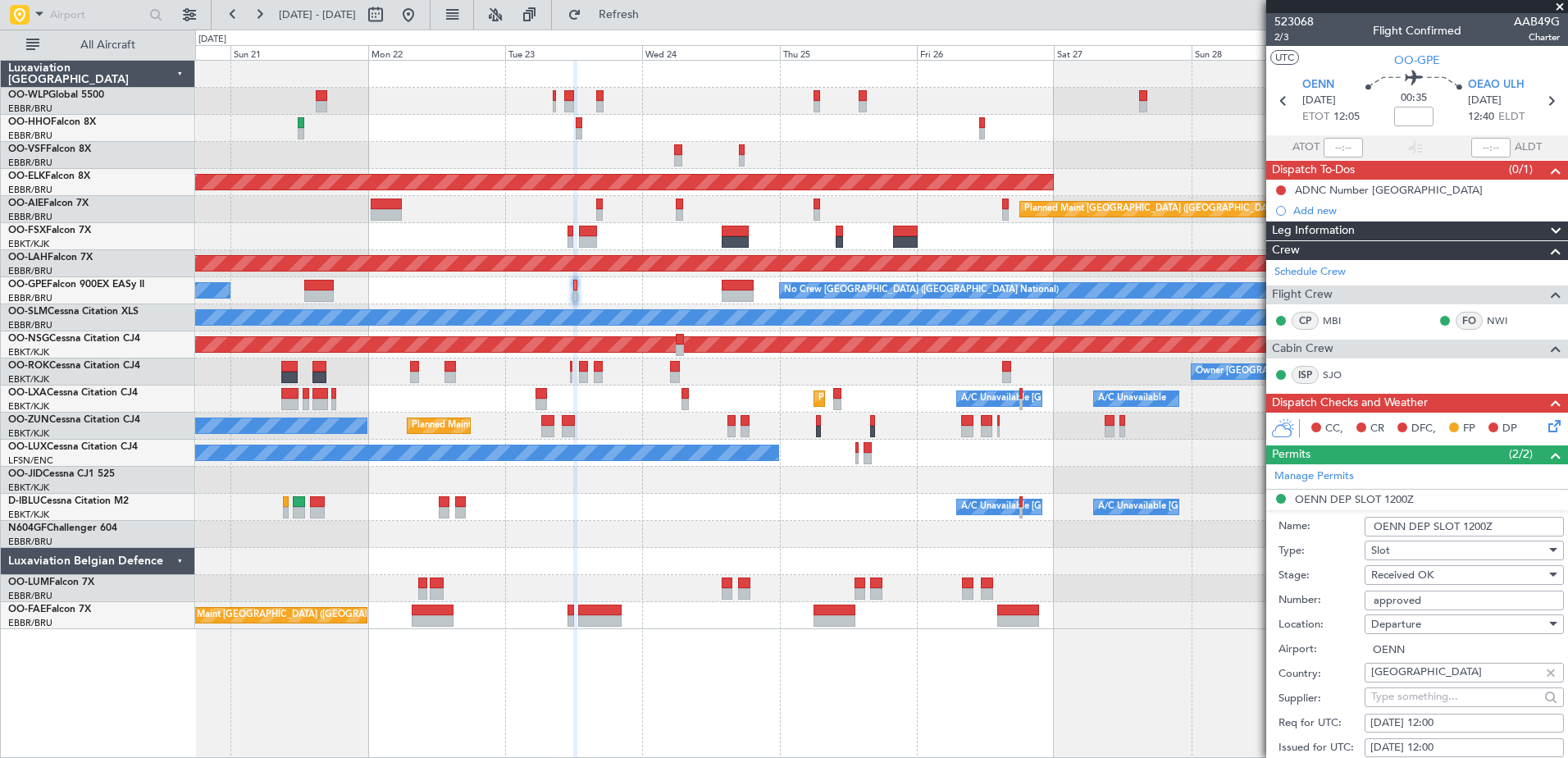
scroll to position [328, 0]
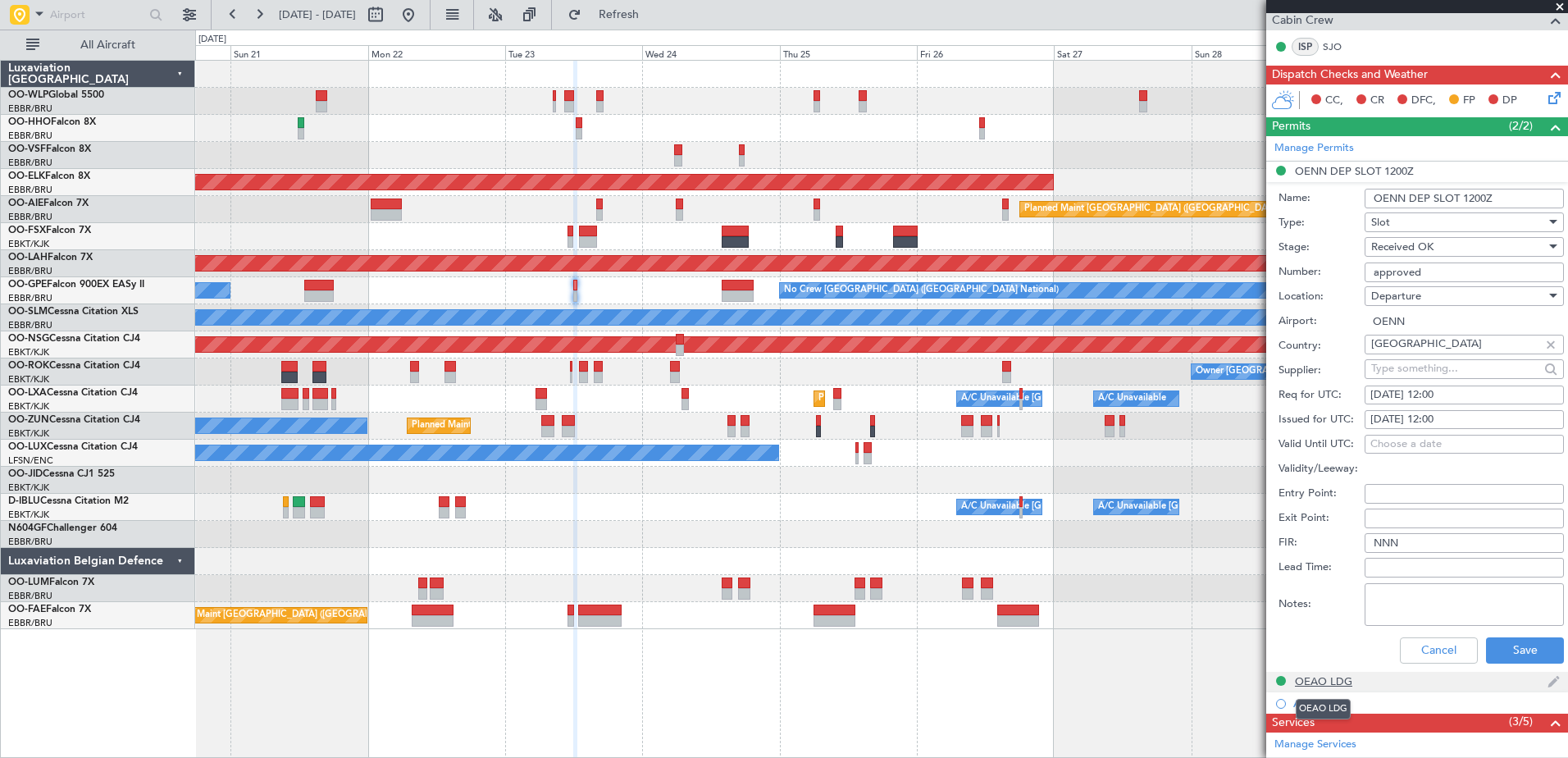
click at [1332, 680] on div "OEAO LDG" at bounding box center [1323, 680] width 57 height 14
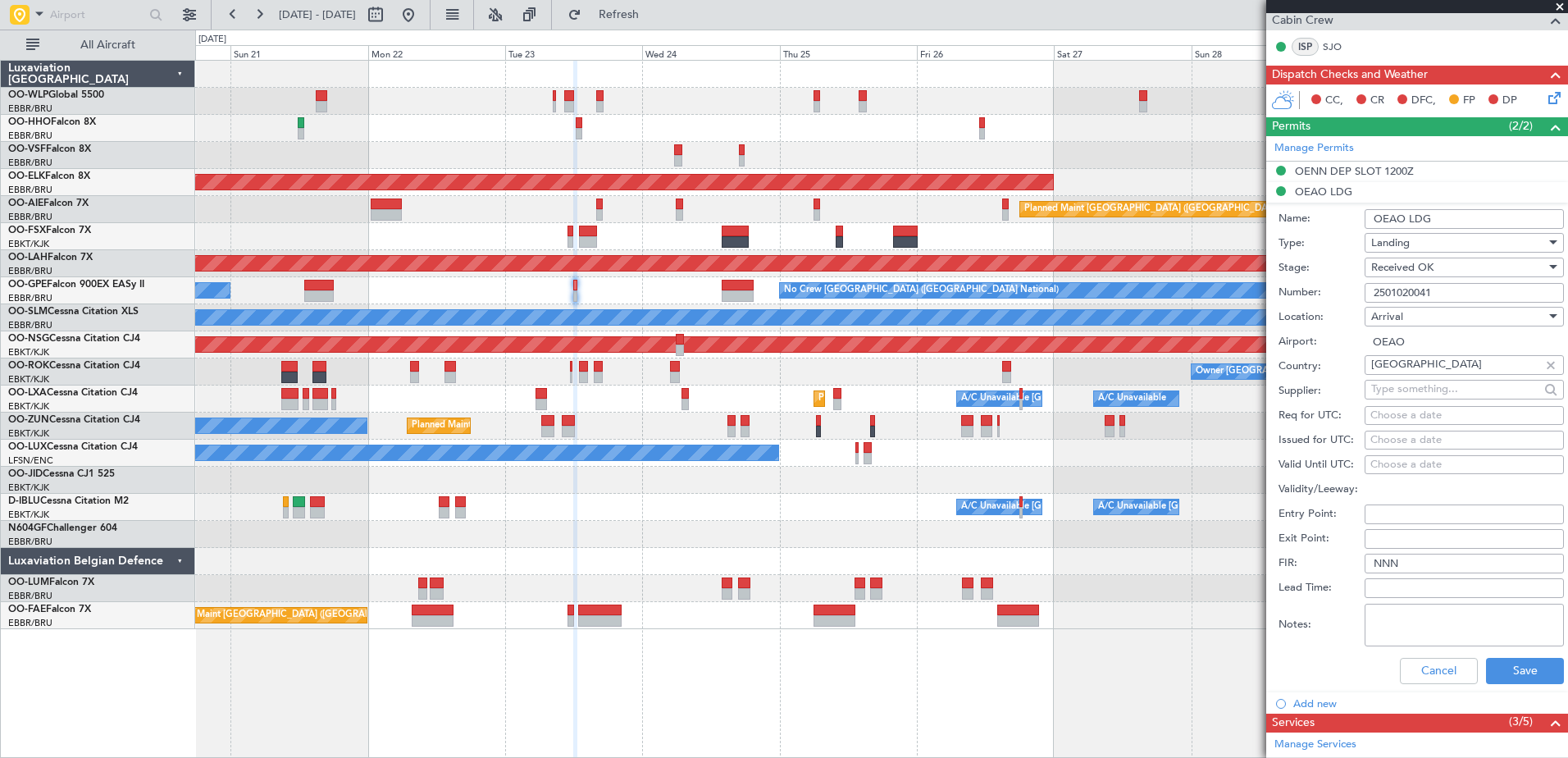
drag, startPoint x: 1445, startPoint y: 295, endPoint x: 1352, endPoint y: 294, distance: 93.0
click at [1354, 295] on div "Number: 2501020041" at bounding box center [1421, 292] width 285 height 24
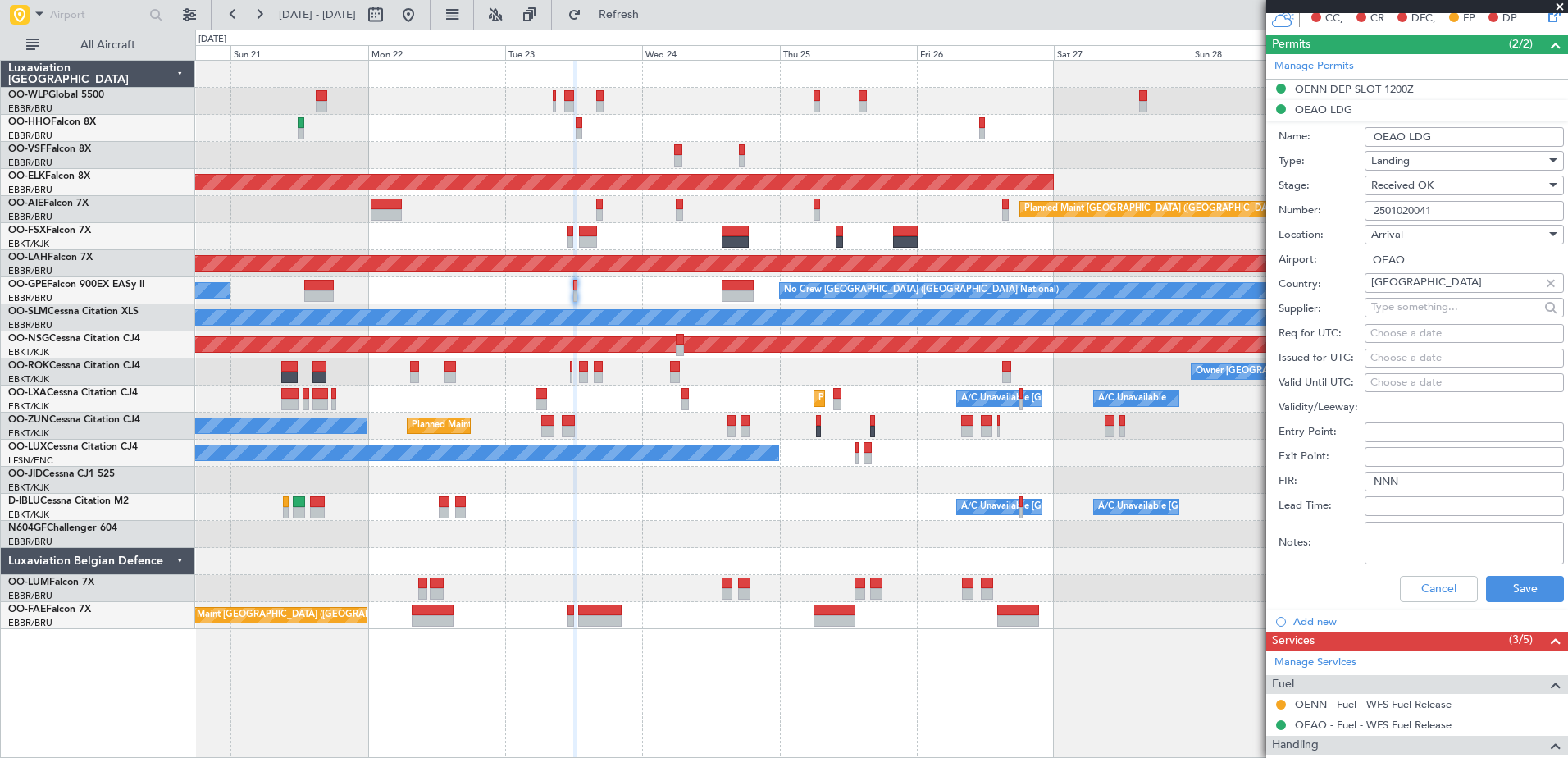
scroll to position [0, 0]
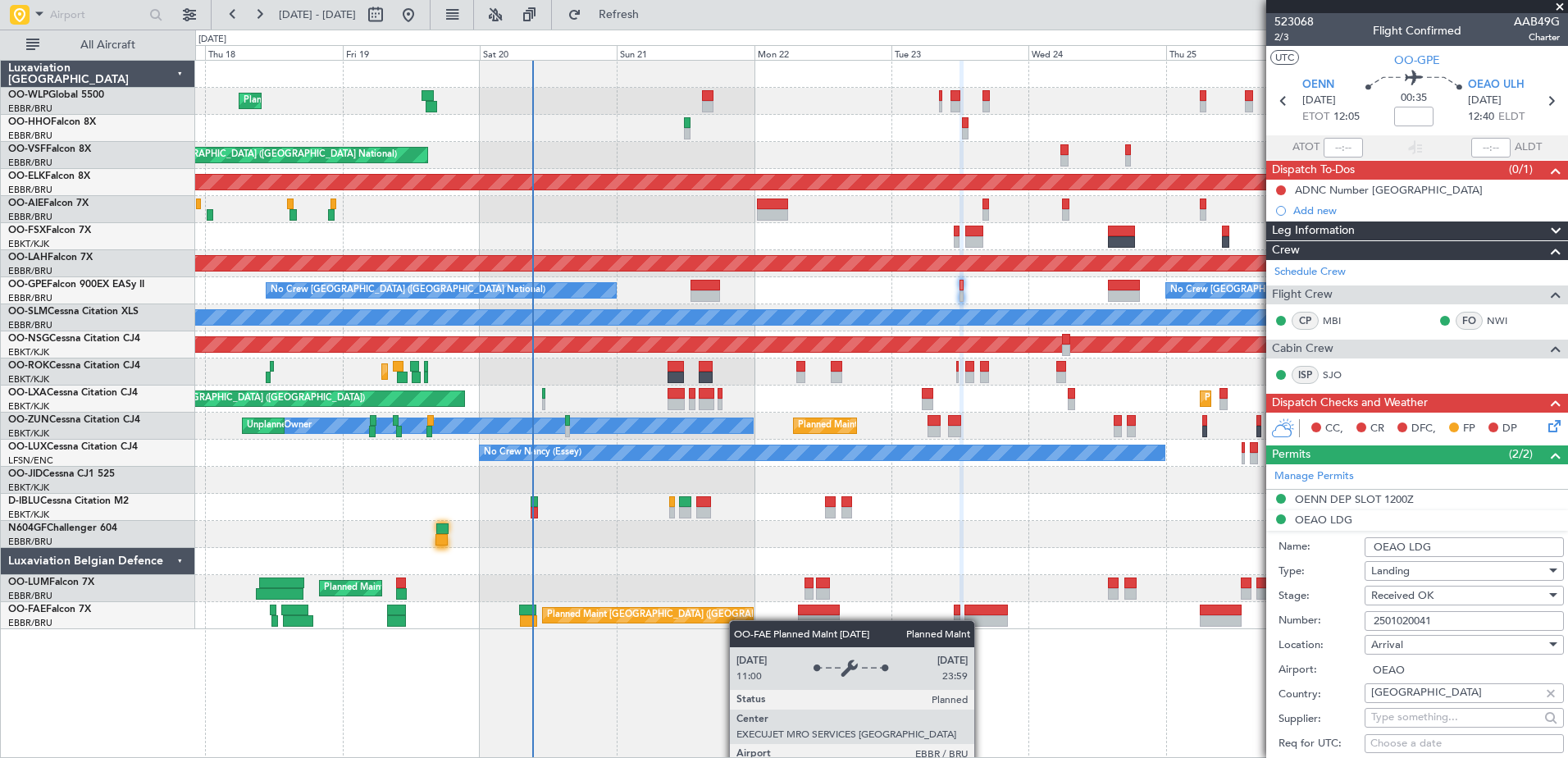
click at [737, 620] on div "Planned Maint Liege AOG Maint Brussels (Brussels National) Planned Maint Kortri…" at bounding box center [881, 345] width 1373 height 568
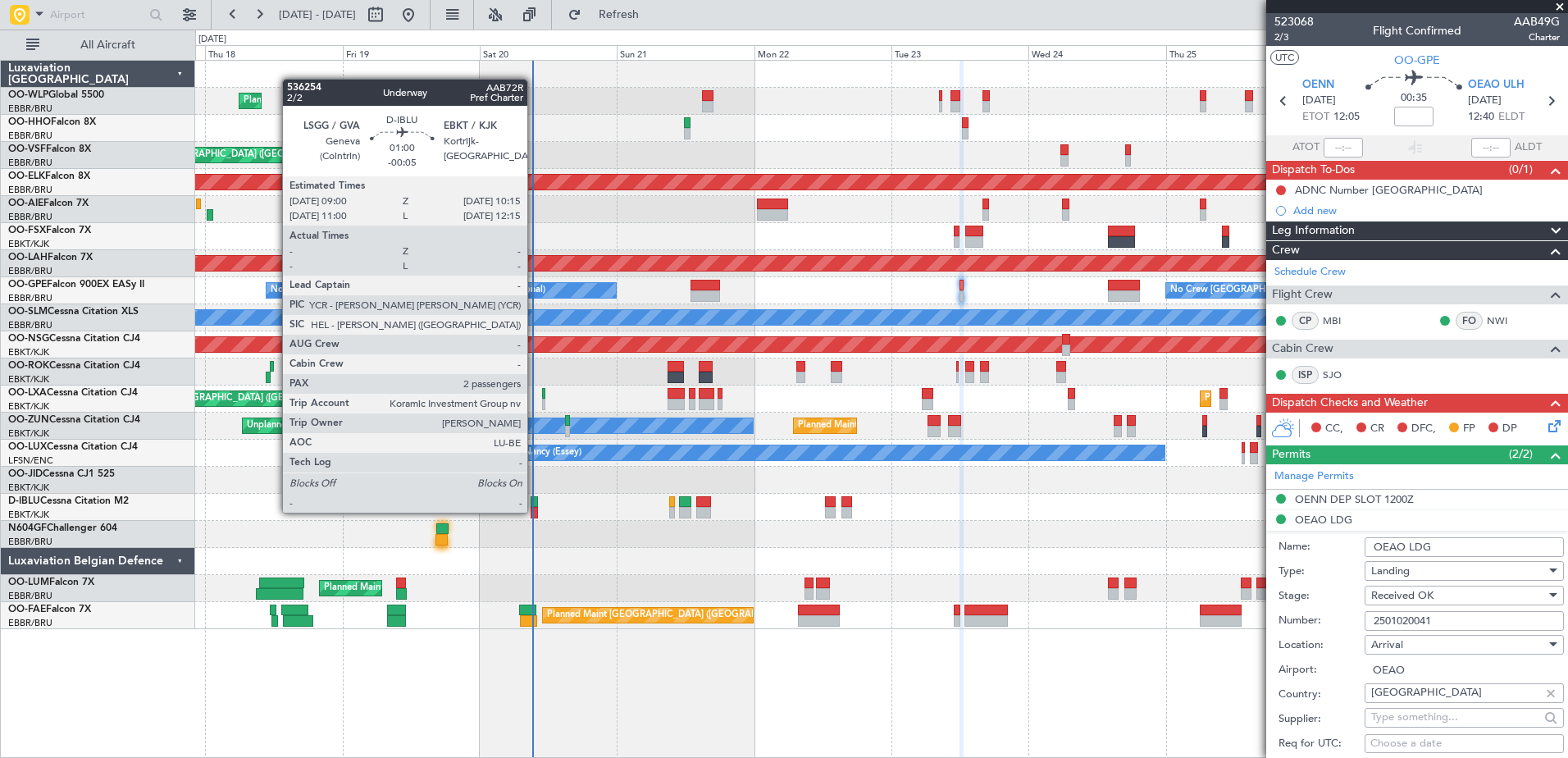
click at [535, 511] on div at bounding box center [534, 512] width 7 height 12
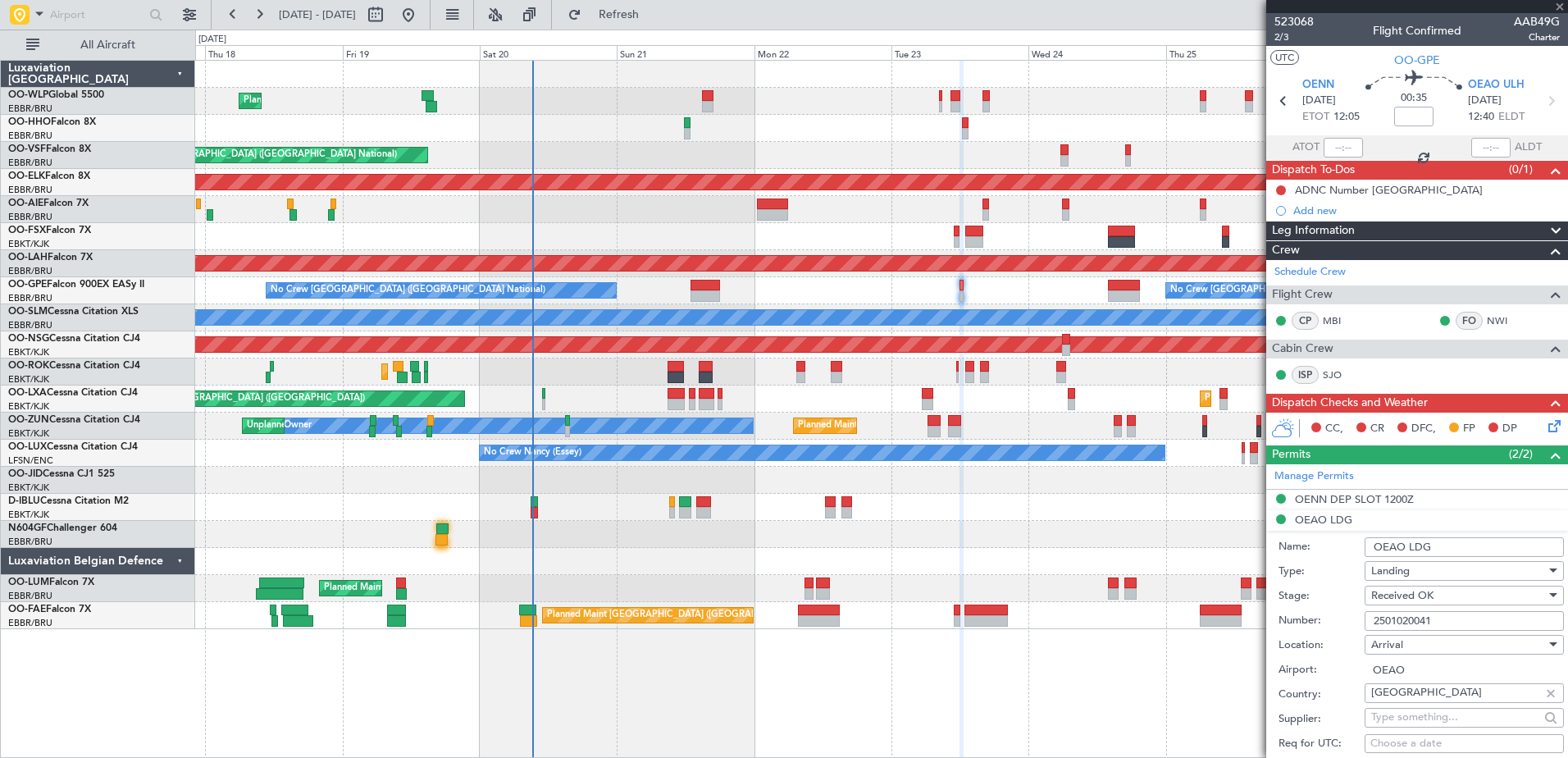
type input "-00:05"
type input "2"
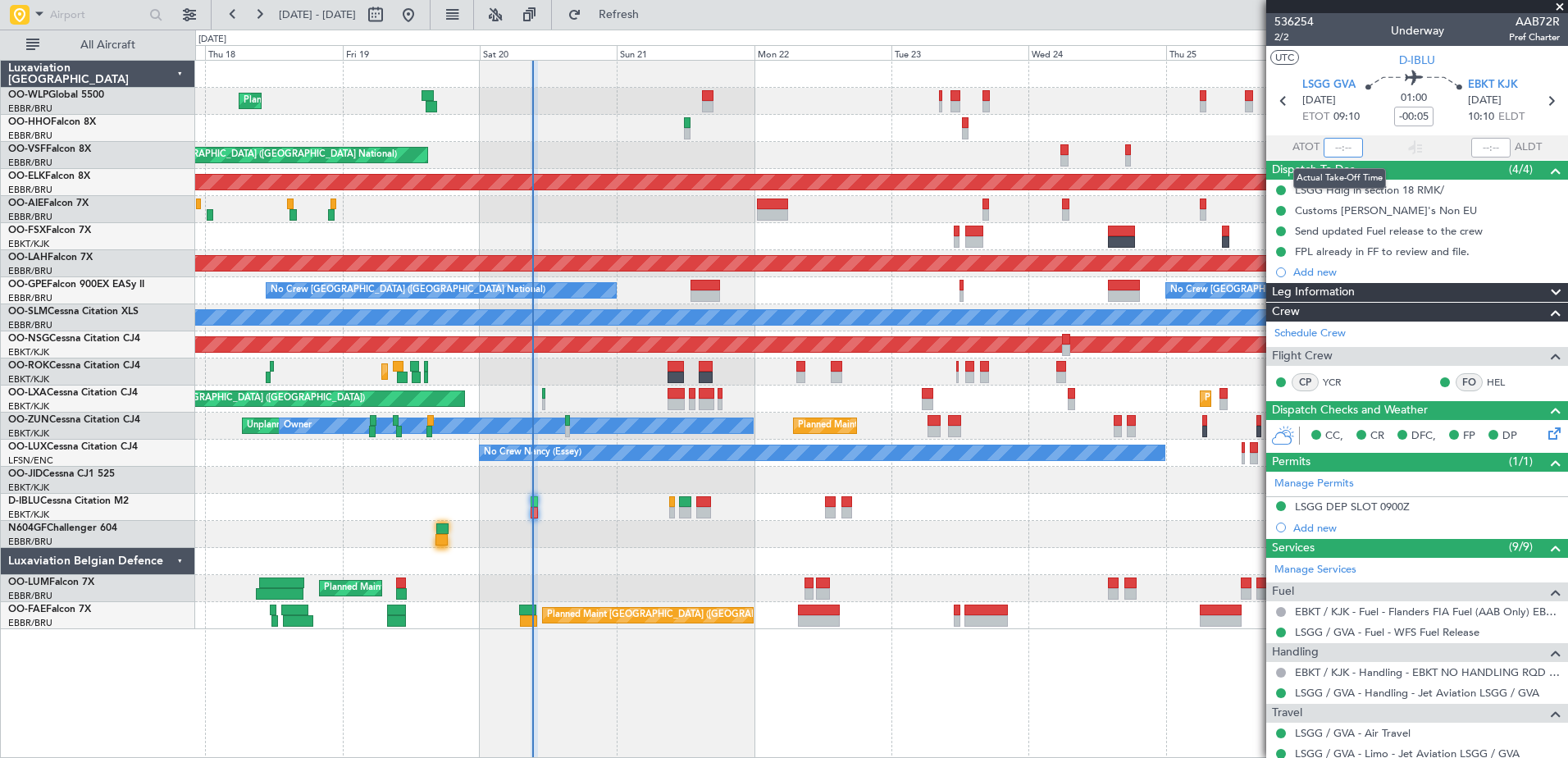
click at [1336, 147] on input "text" at bounding box center [1344, 147] width 40 height 20
type input "09:12"
click at [404, 219] on div "Planned Maint [GEOGRAPHIC_DATA] ([GEOGRAPHIC_DATA])" at bounding box center [881, 210] width 1373 height 27
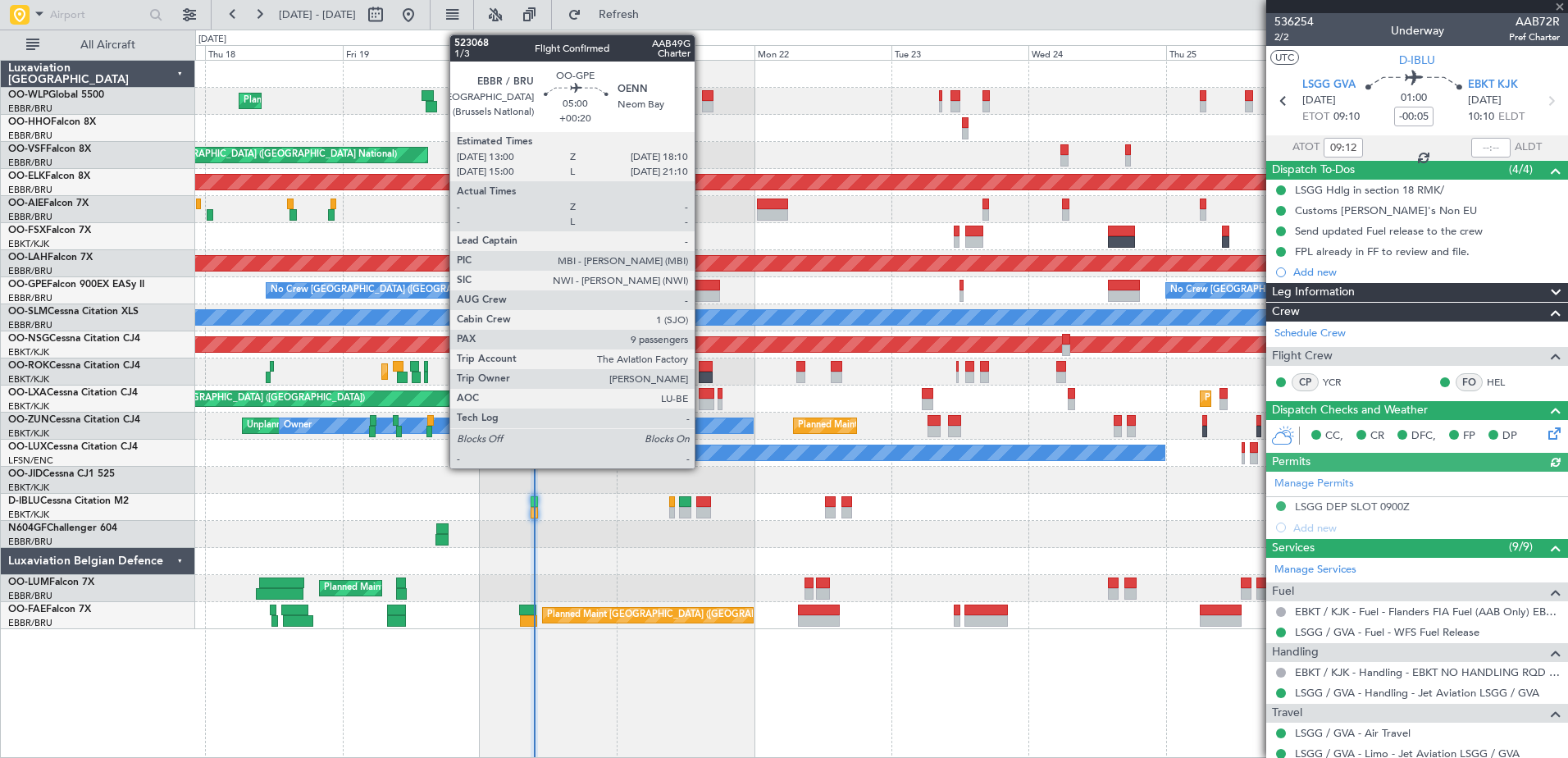
click at [704, 287] on div at bounding box center [706, 285] width 31 height 12
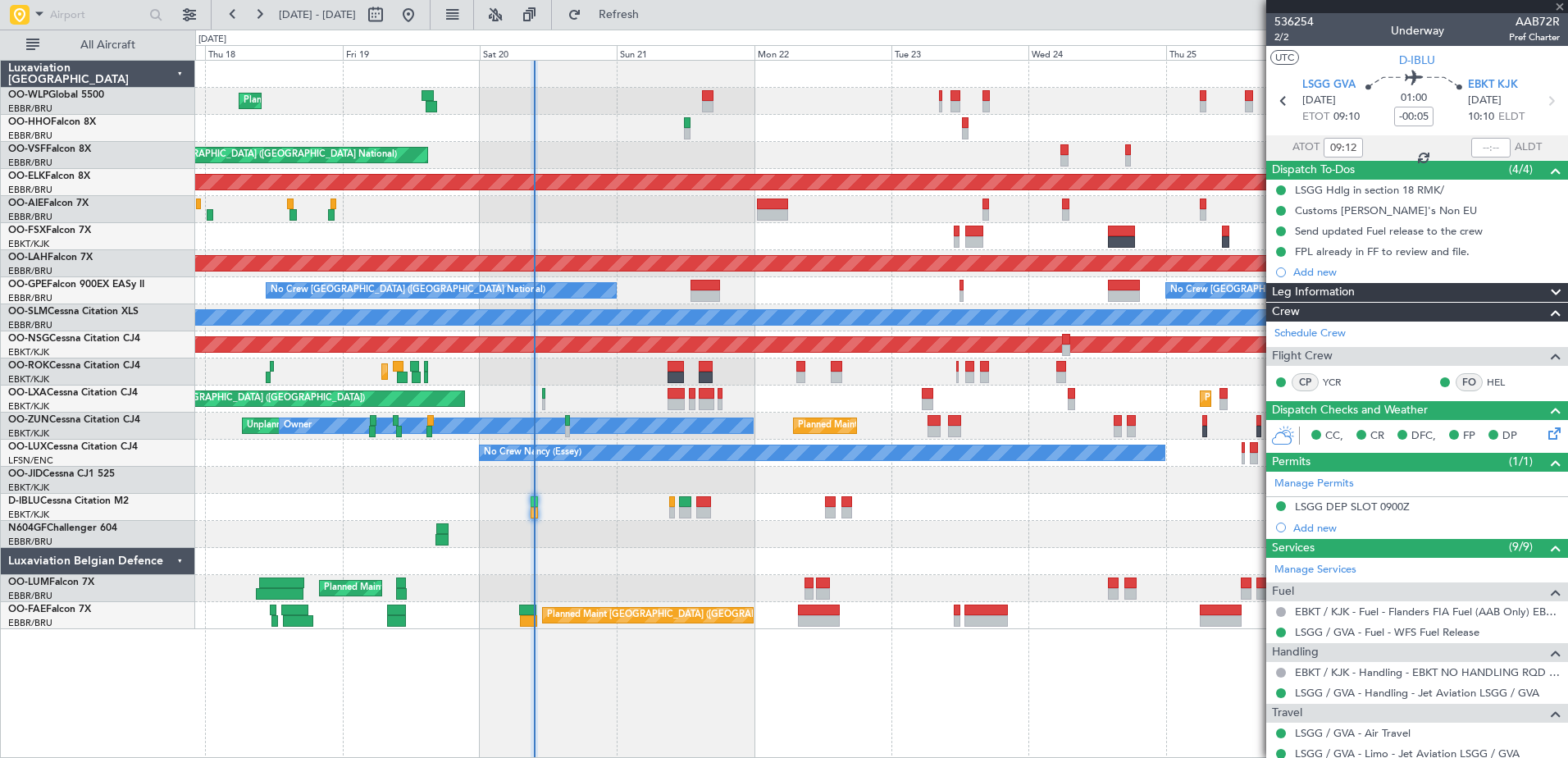
type input "+00:20"
type input "9"
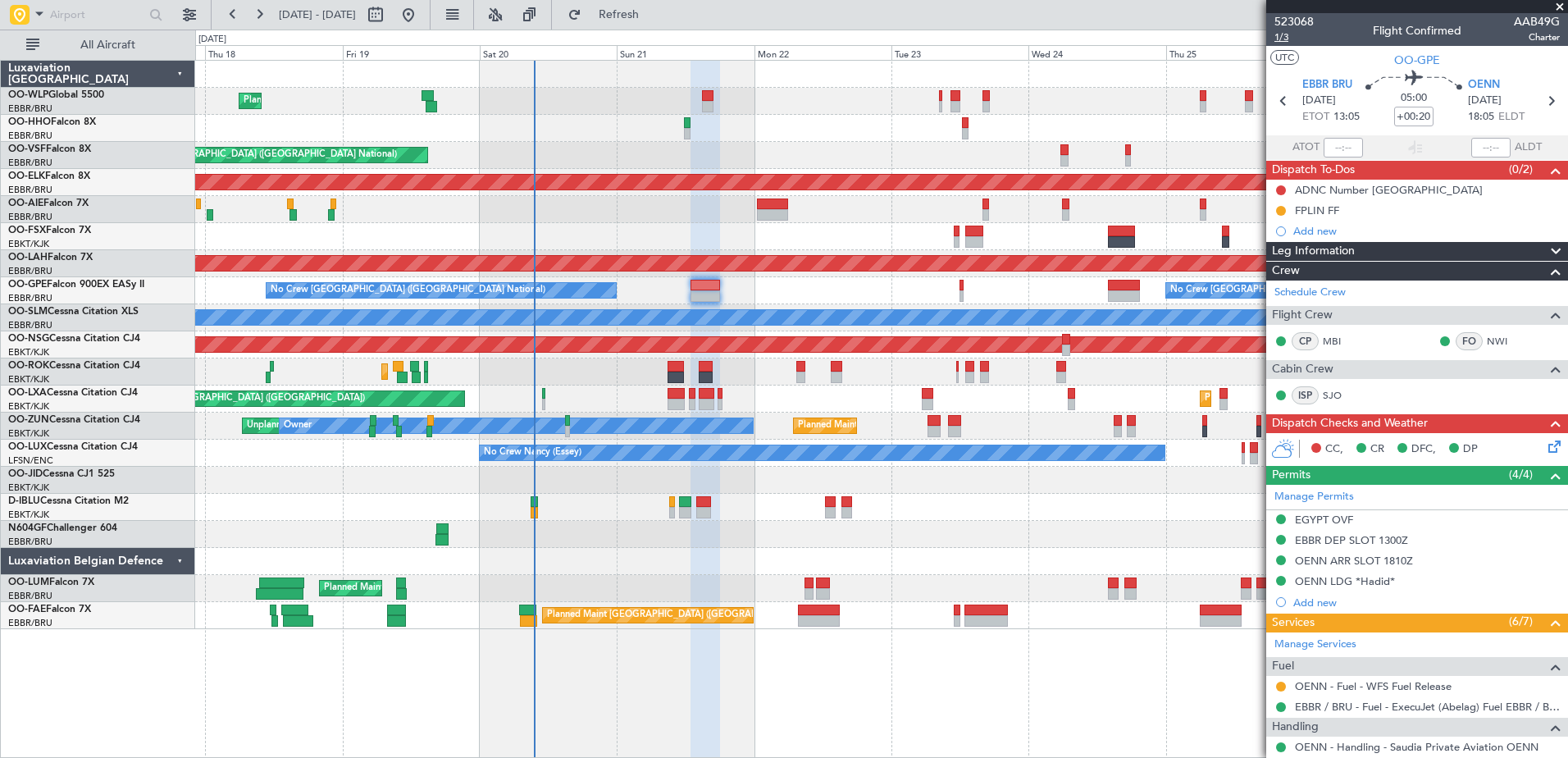
click at [1276, 38] on span "1/3" at bounding box center [1295, 37] width 40 height 14
click at [1354, 188] on div "ADNC Number [GEOGRAPHIC_DATA]" at bounding box center [1389, 189] width 188 height 14
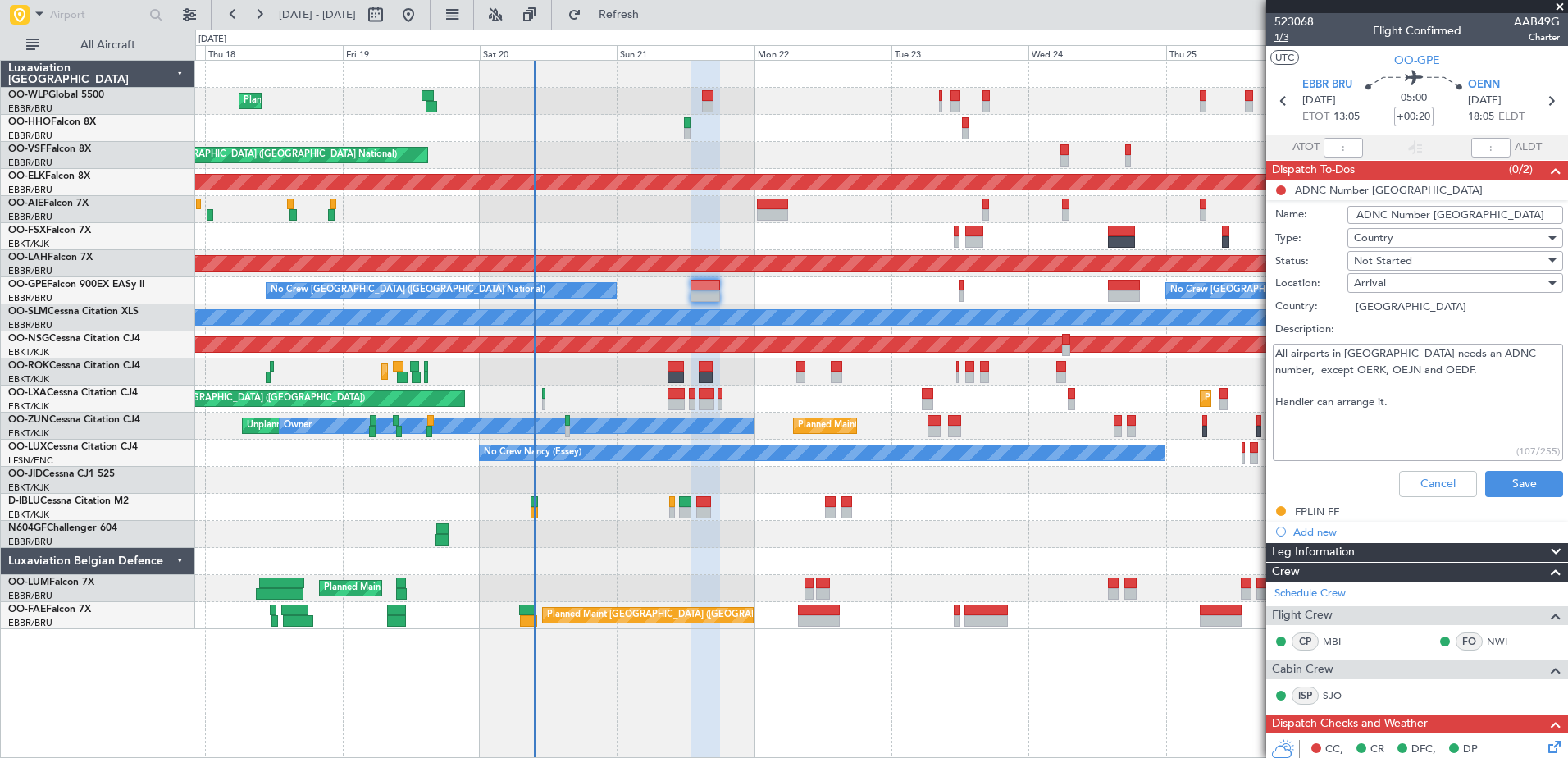
click at [1278, 43] on span "1/3" at bounding box center [1295, 37] width 40 height 14
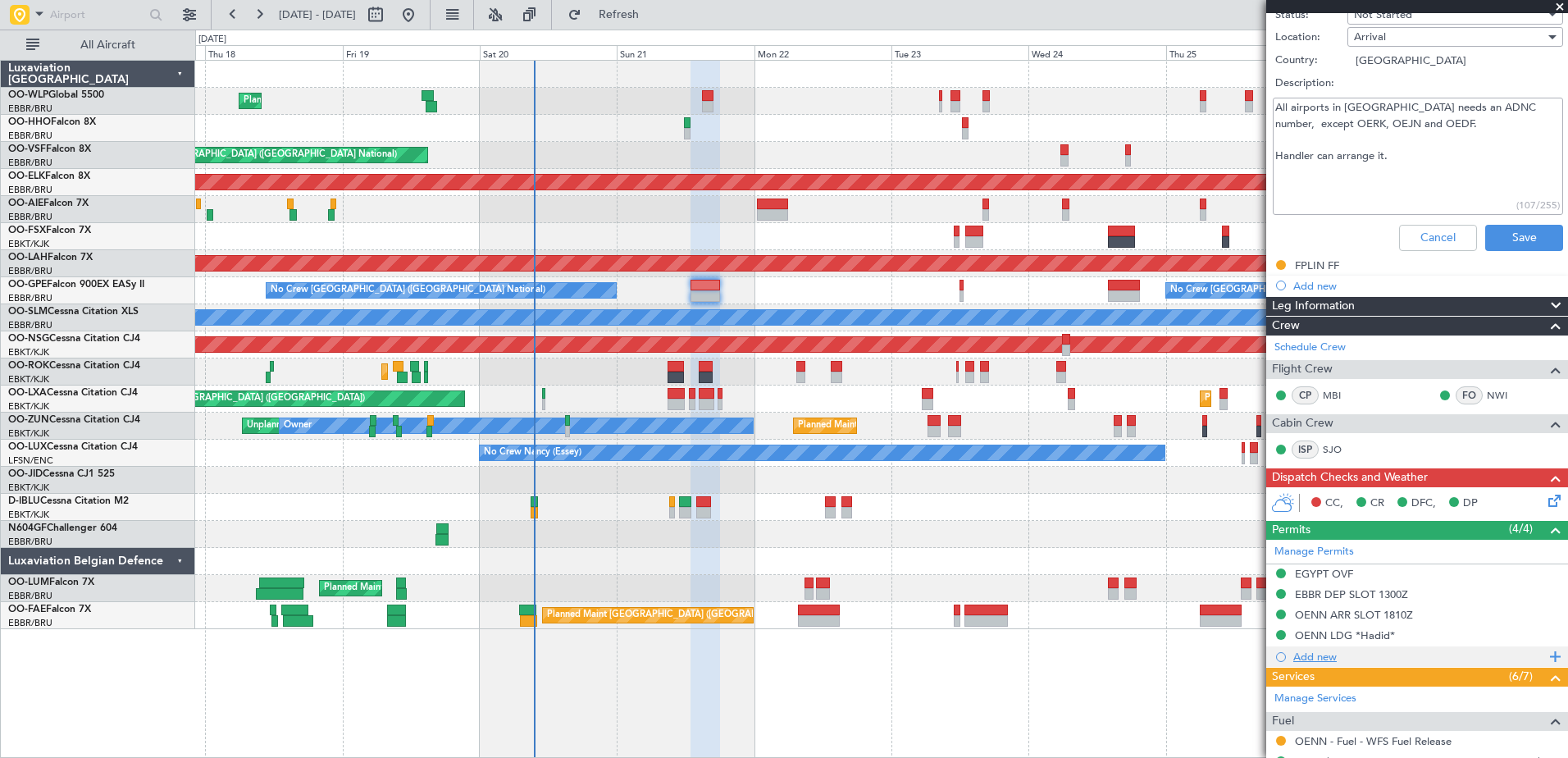
scroll to position [328, 0]
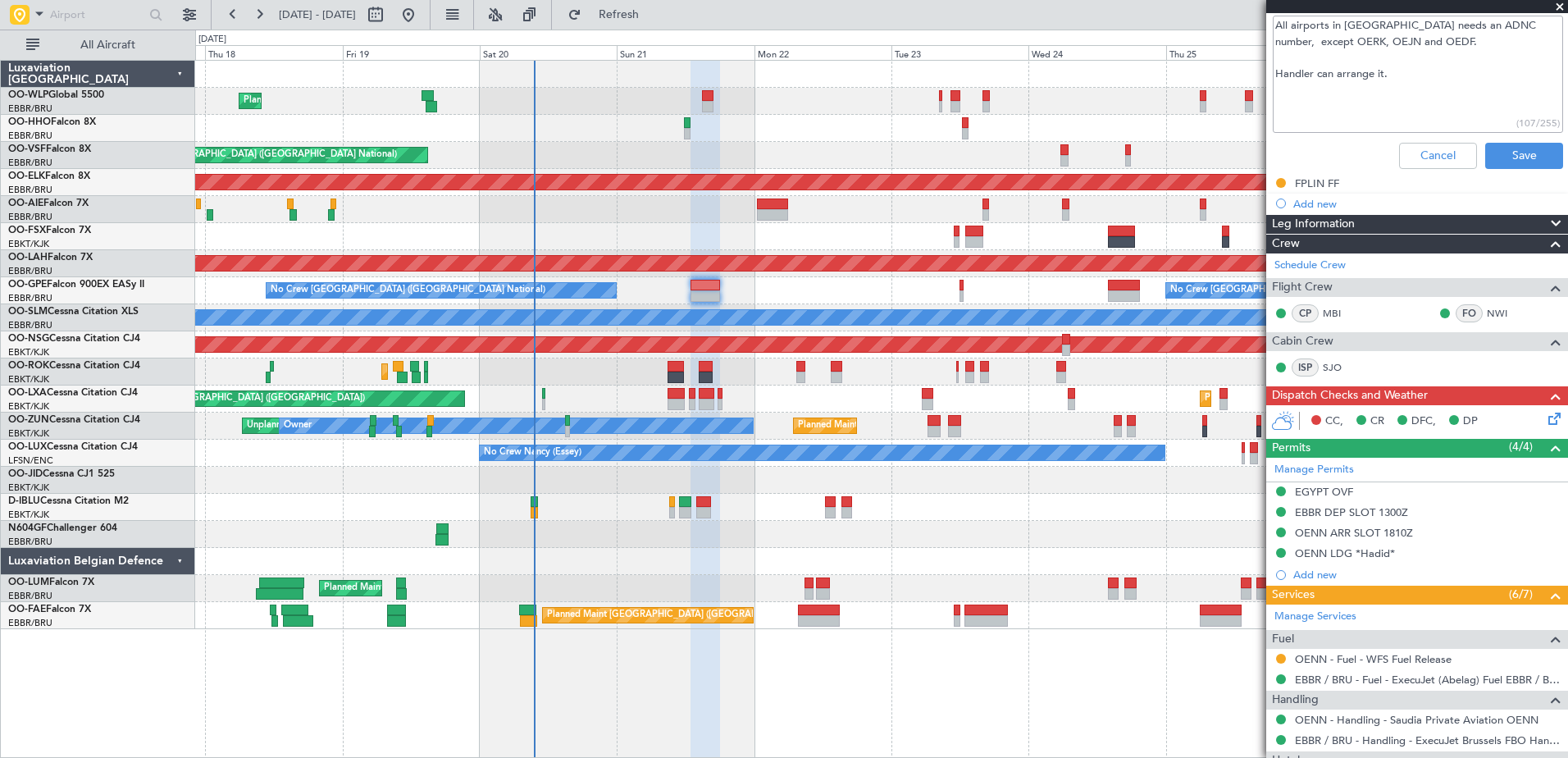
click at [1545, 417] on icon at bounding box center [1552, 415] width 14 height 14
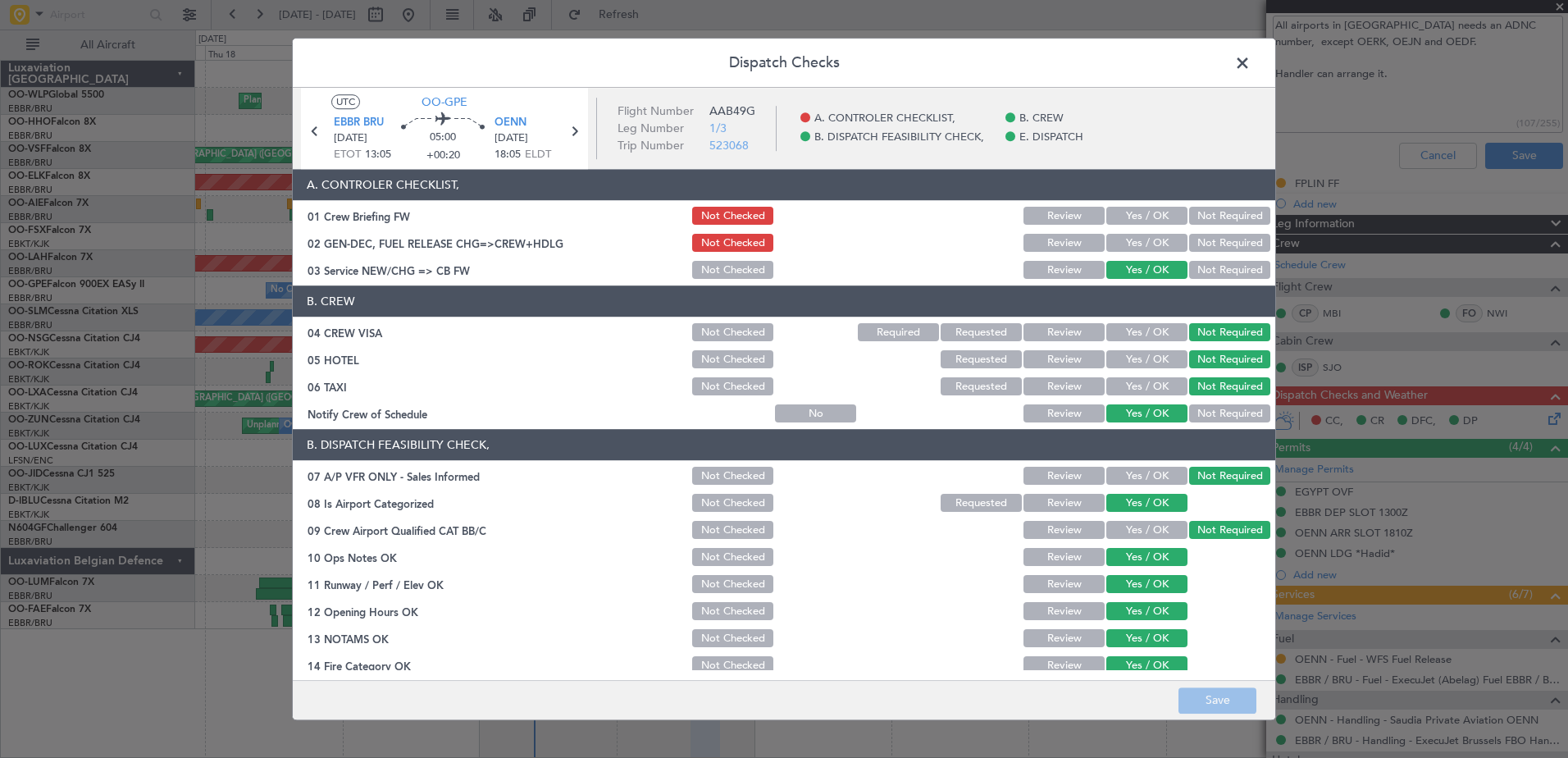
click at [1152, 336] on button "Yes / OK" at bounding box center [1147, 333] width 81 height 18
click at [1221, 688] on button "Save" at bounding box center [1218, 700] width 78 height 26
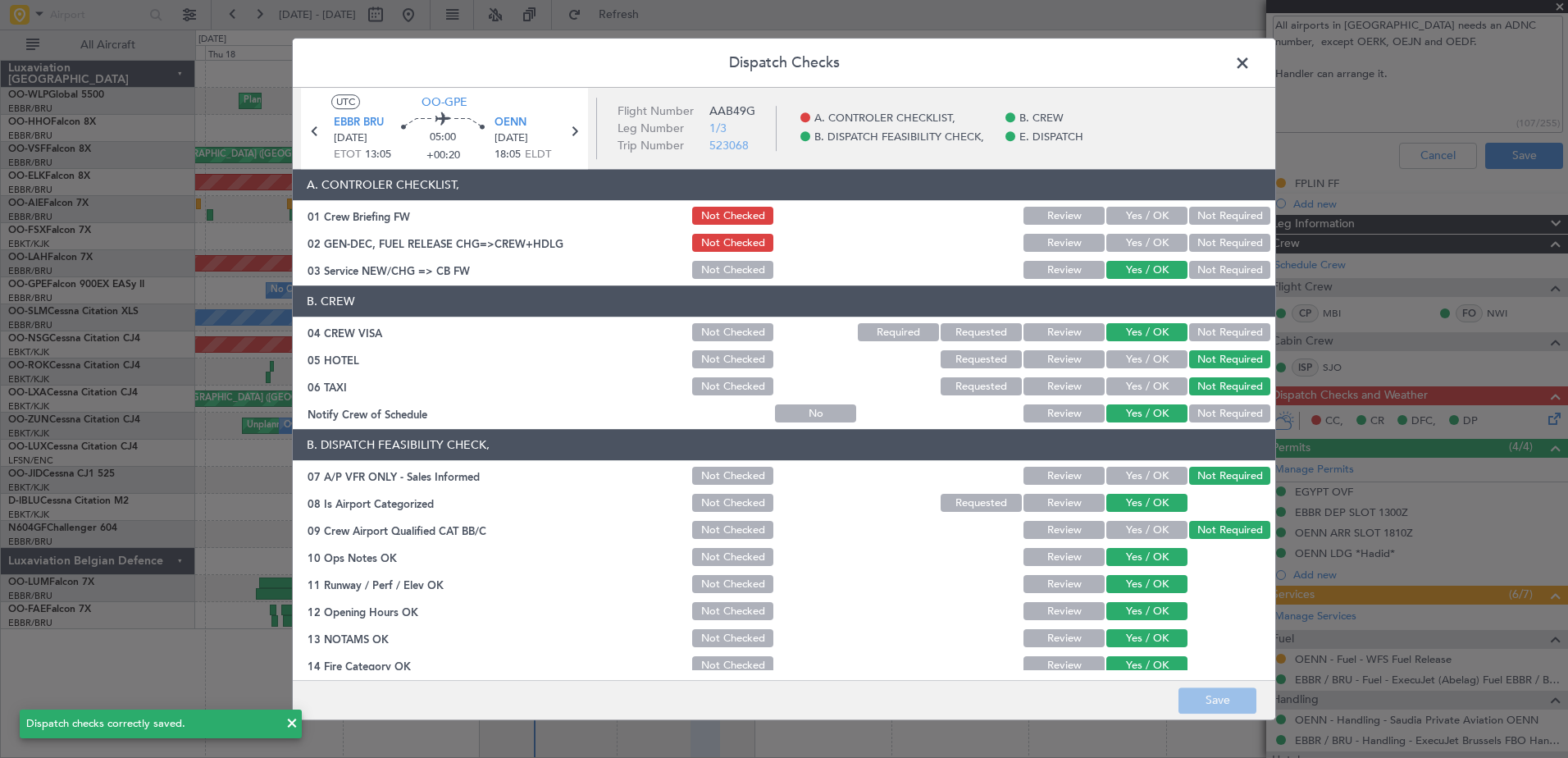
click at [1250, 64] on span at bounding box center [1250, 67] width 0 height 33
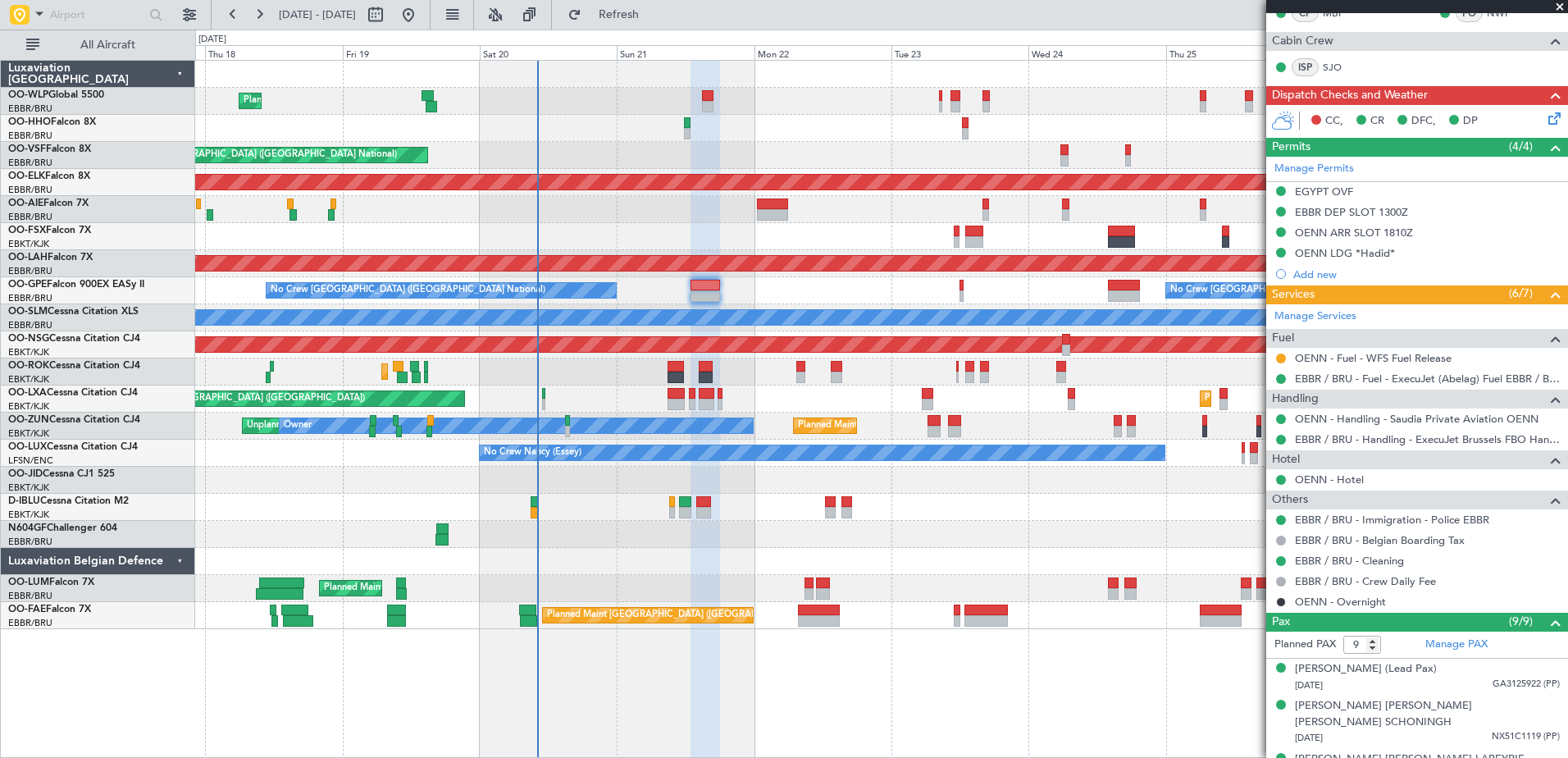
scroll to position [0, 0]
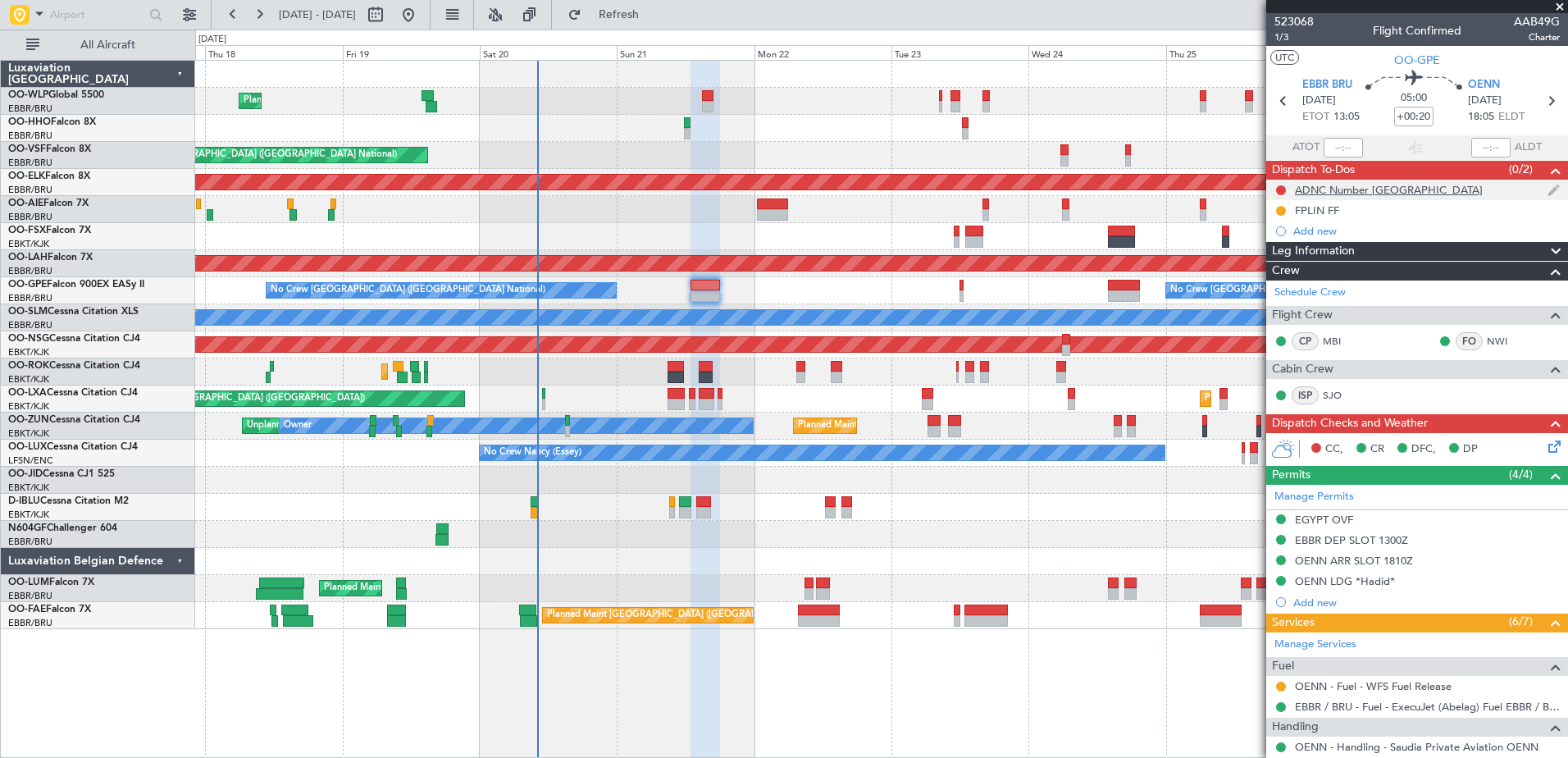
click at [1383, 196] on div "ADNC Number [GEOGRAPHIC_DATA]" at bounding box center [1418, 190] width 302 height 21
click at [1306, 684] on link "OENN - Fuel - WFS Fuel Release" at bounding box center [1373, 686] width 157 height 14
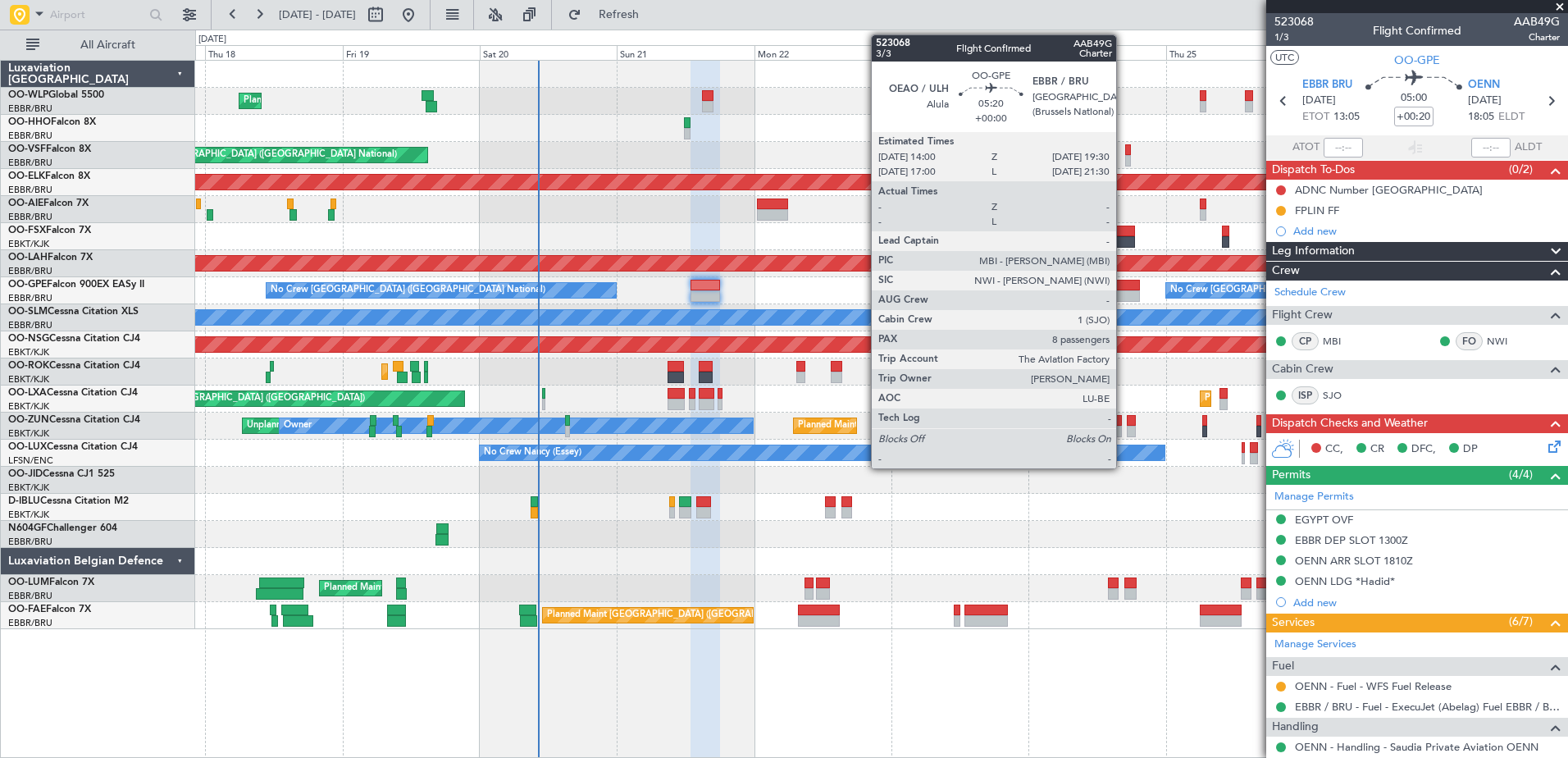
click at [1124, 290] on div at bounding box center [1124, 296] width 32 height 12
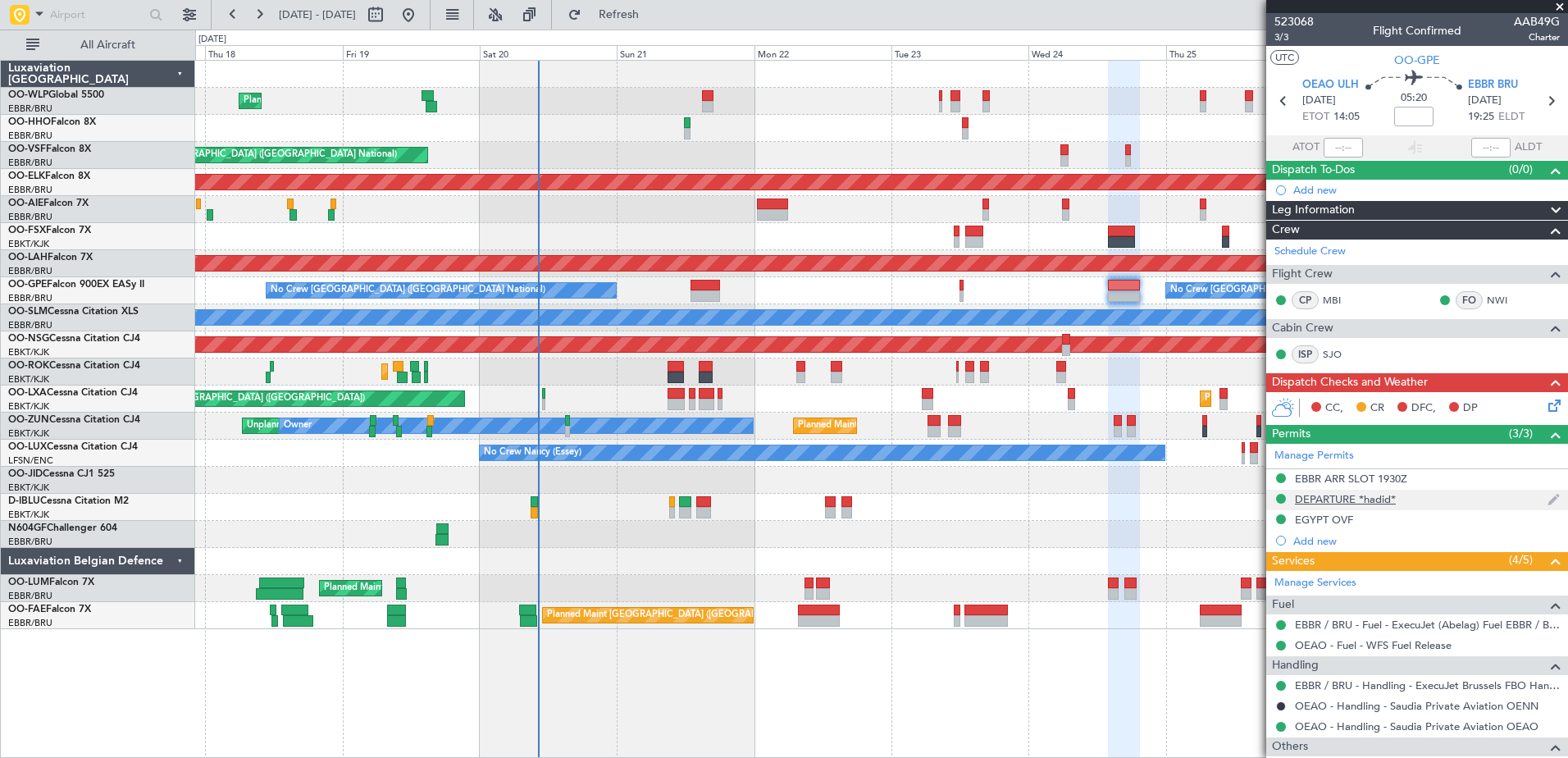
click at [1348, 505] on div "DEPARTURE *hadid*" at bounding box center [1418, 499] width 302 height 21
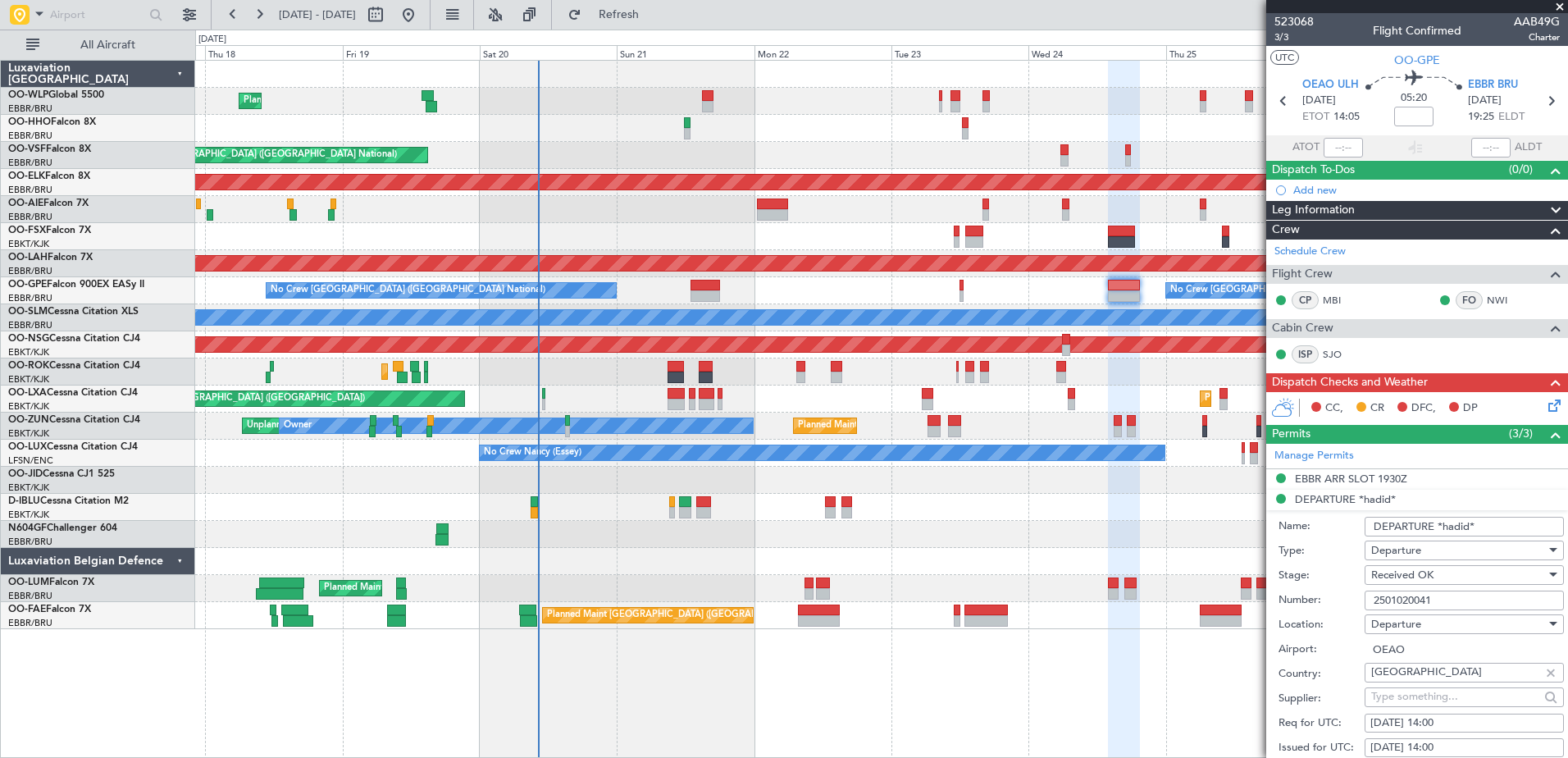
drag, startPoint x: 1446, startPoint y: 600, endPoint x: 1373, endPoint y: 606, distance: 73.2
click at [1373, 606] on input "2501020041" at bounding box center [1464, 601] width 199 height 20
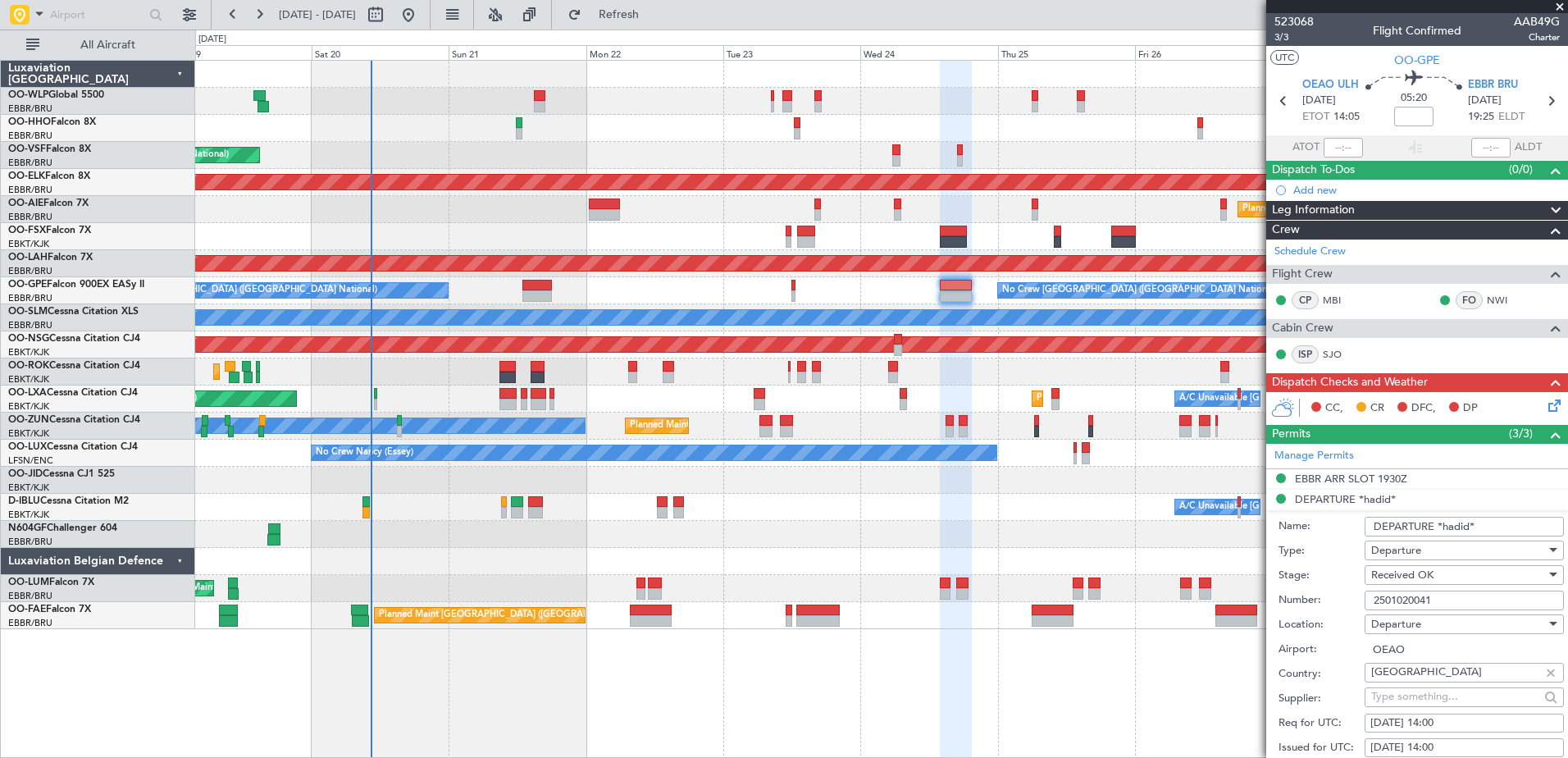
click at [917, 300] on div "No Crew Brussels (Brussels National) Planned Maint Brussels (Brussels National)…" at bounding box center [881, 290] width 1373 height 27
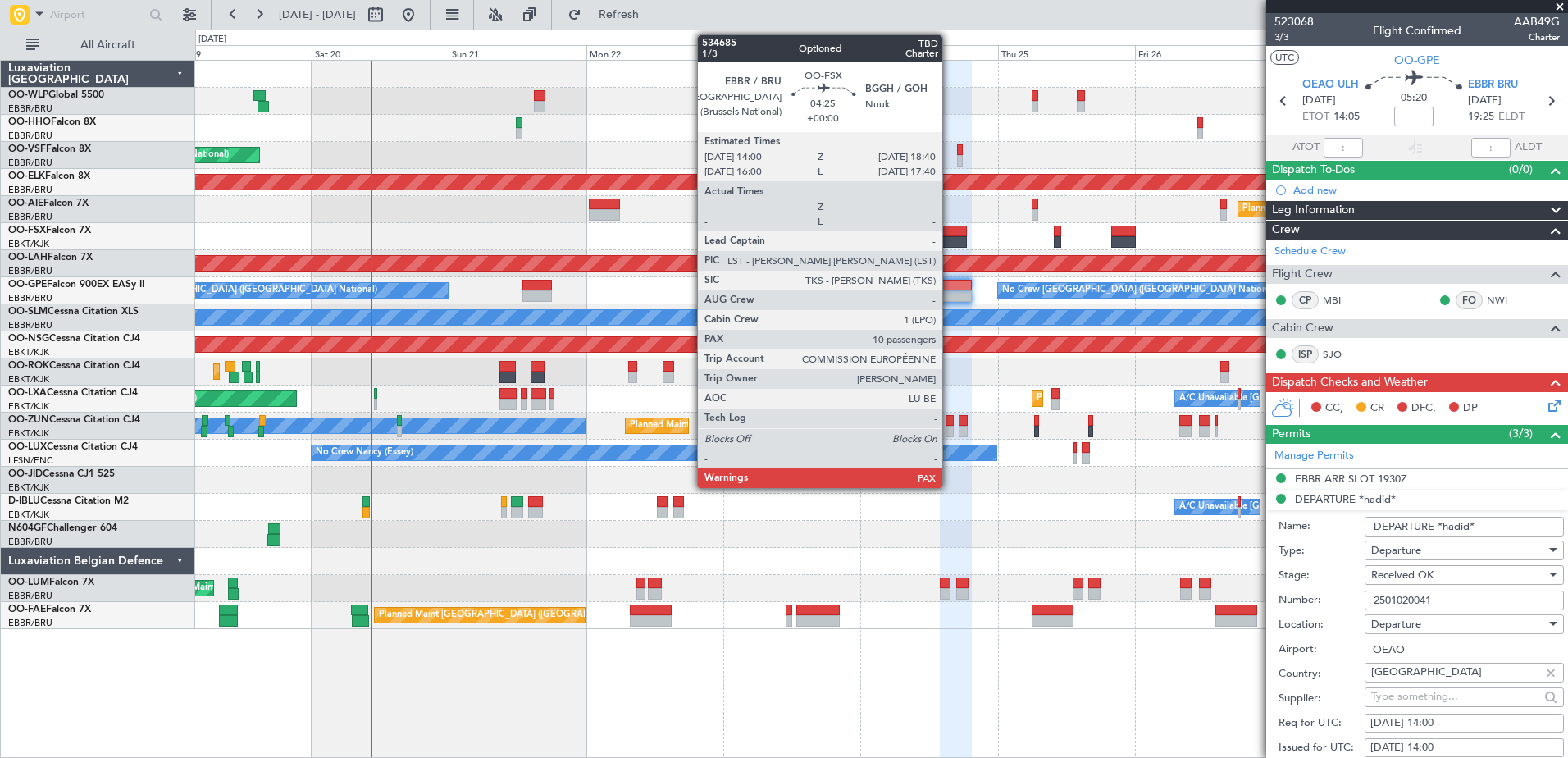
click at [950, 238] on div at bounding box center [954, 242] width 27 height 12
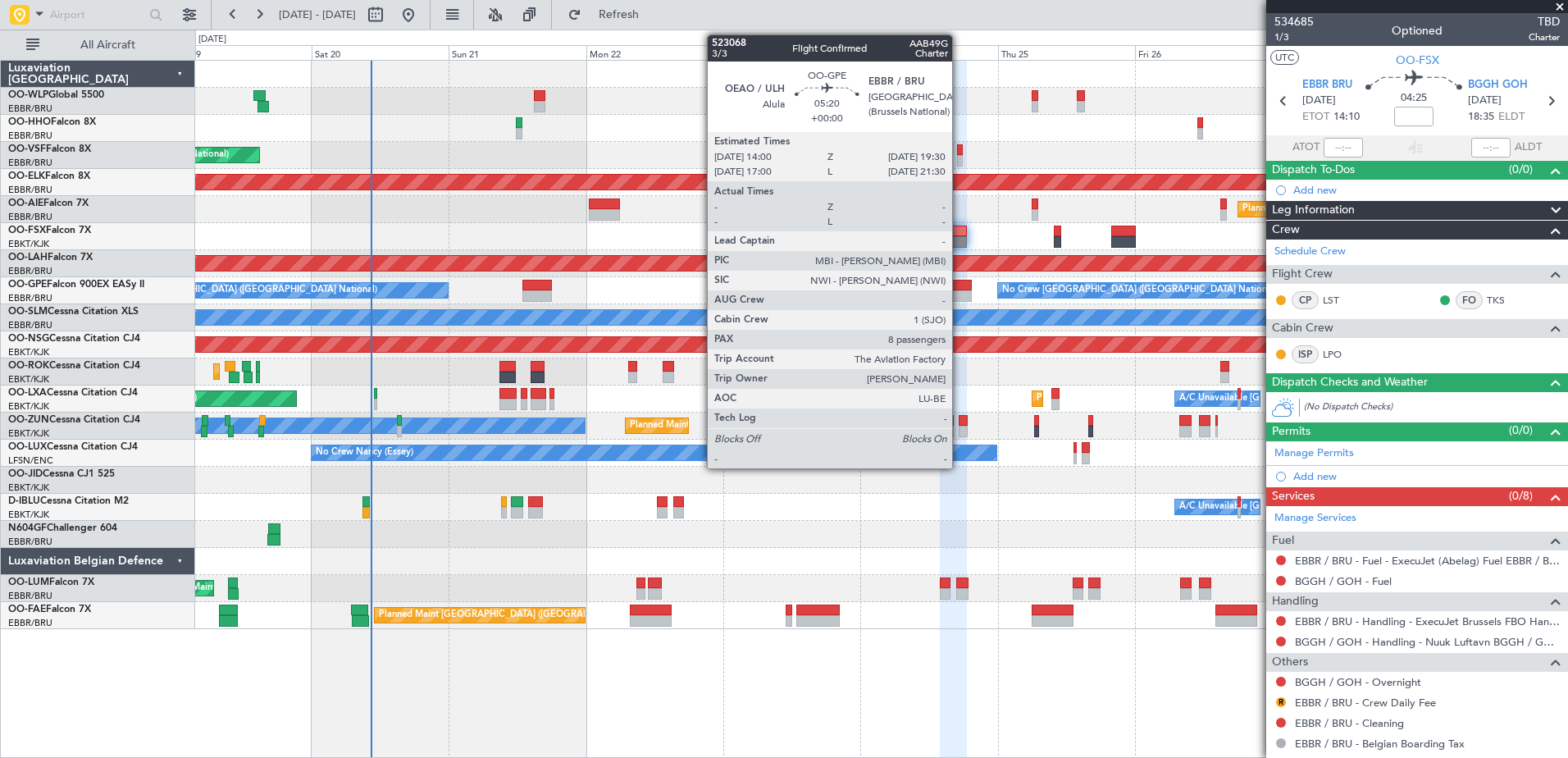
click at [960, 296] on div at bounding box center [955, 296] width 32 height 12
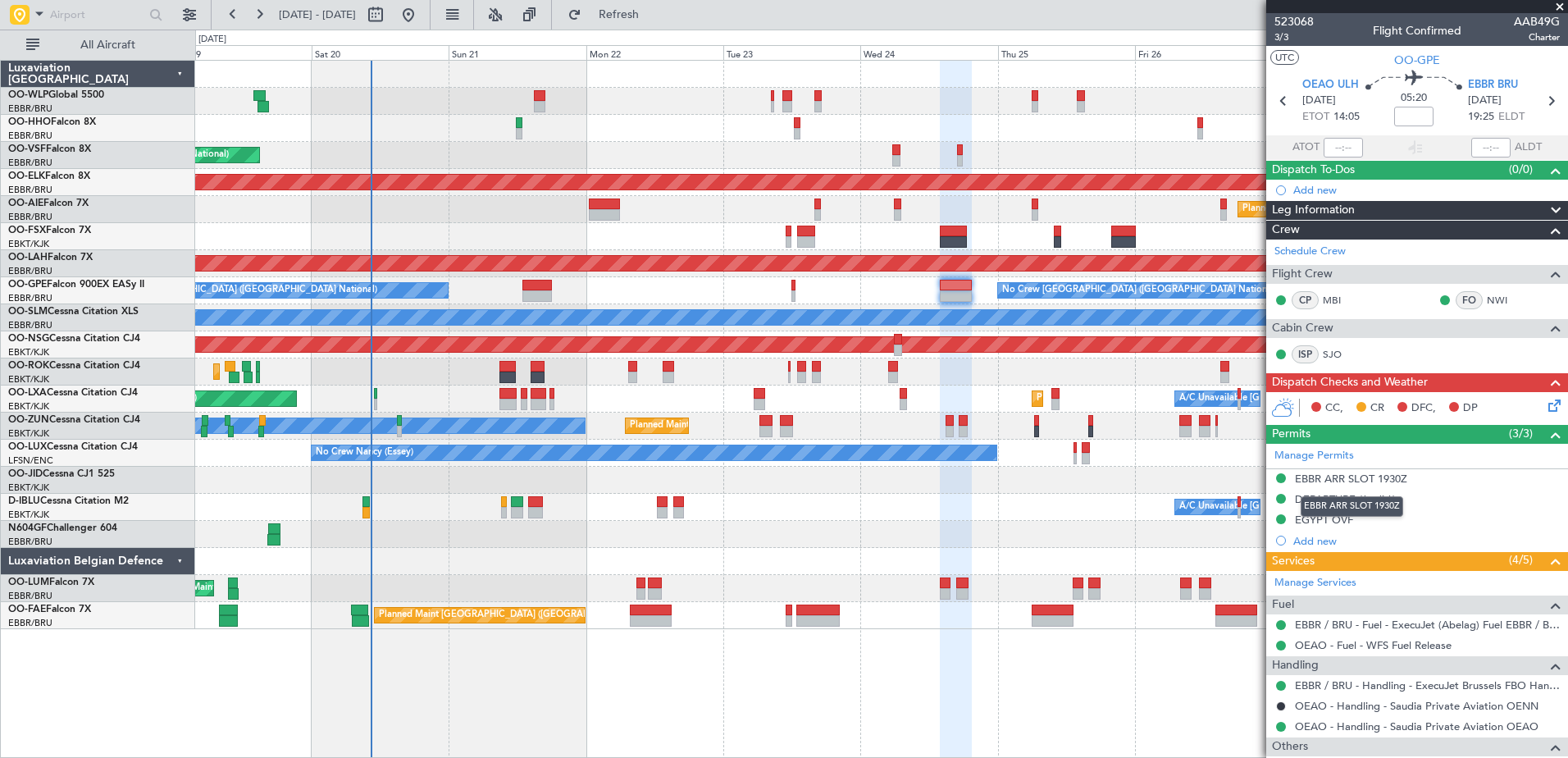
click at [1326, 524] on mat-tooltip-component "EBBR ARR SLOT 1930Z" at bounding box center [1352, 507] width 126 height 43
click at [1316, 522] on div "EGYPT OVF" at bounding box center [1324, 519] width 58 height 14
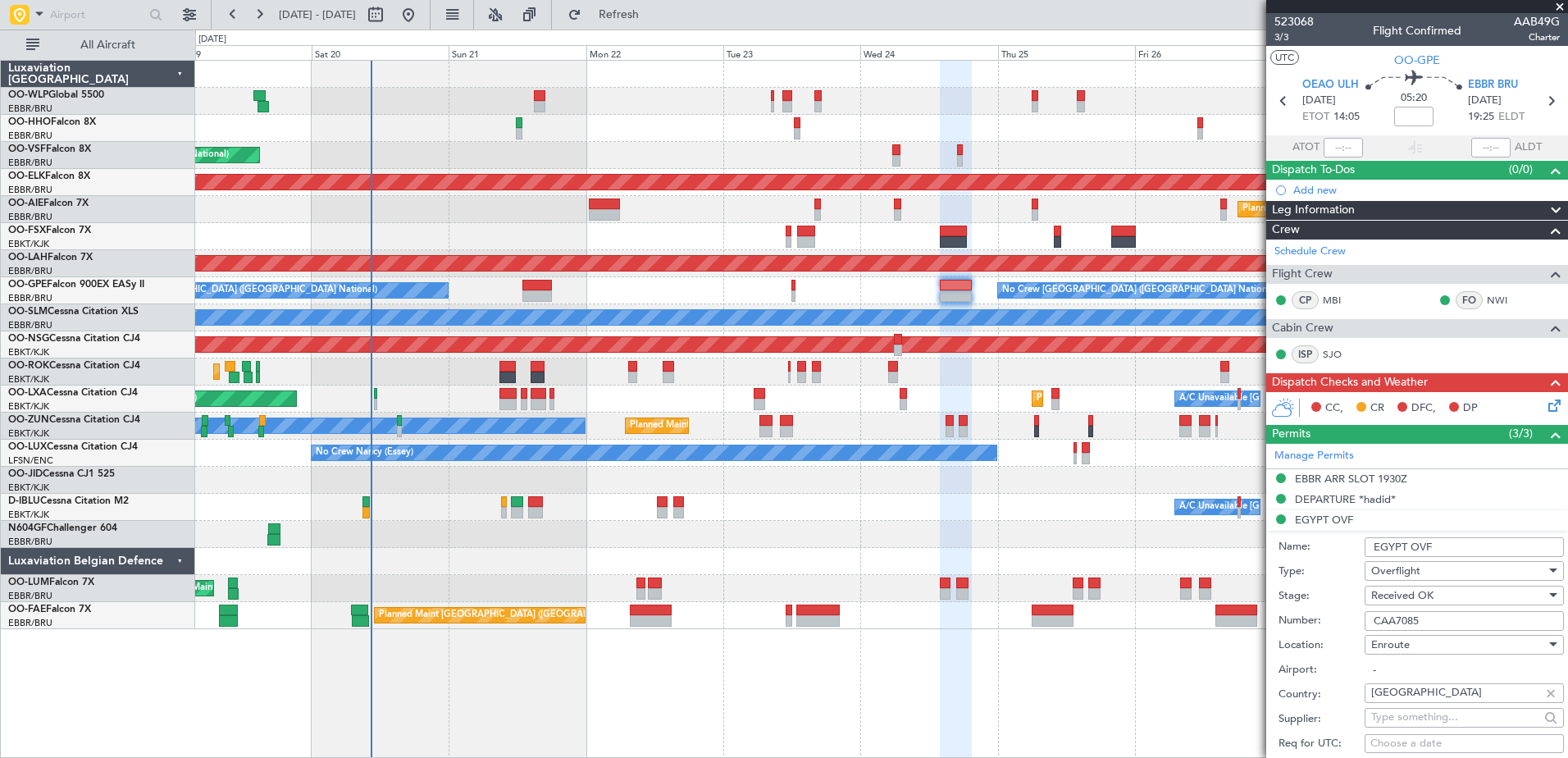
drag, startPoint x: 1431, startPoint y: 624, endPoint x: 1338, endPoint y: 623, distance: 93.0
click at [1338, 623] on div "Number: CAA7085" at bounding box center [1421, 621] width 285 height 24
click at [1341, 478] on div "EBBR ARR SLOT 1930Z" at bounding box center [1351, 478] width 112 height 14
drag, startPoint x: 1484, startPoint y: 579, endPoint x: 1354, endPoint y: 584, distance: 130.1
click at [1354, 584] on div "Number: EBBRAAB7408A00" at bounding box center [1421, 579] width 285 height 24
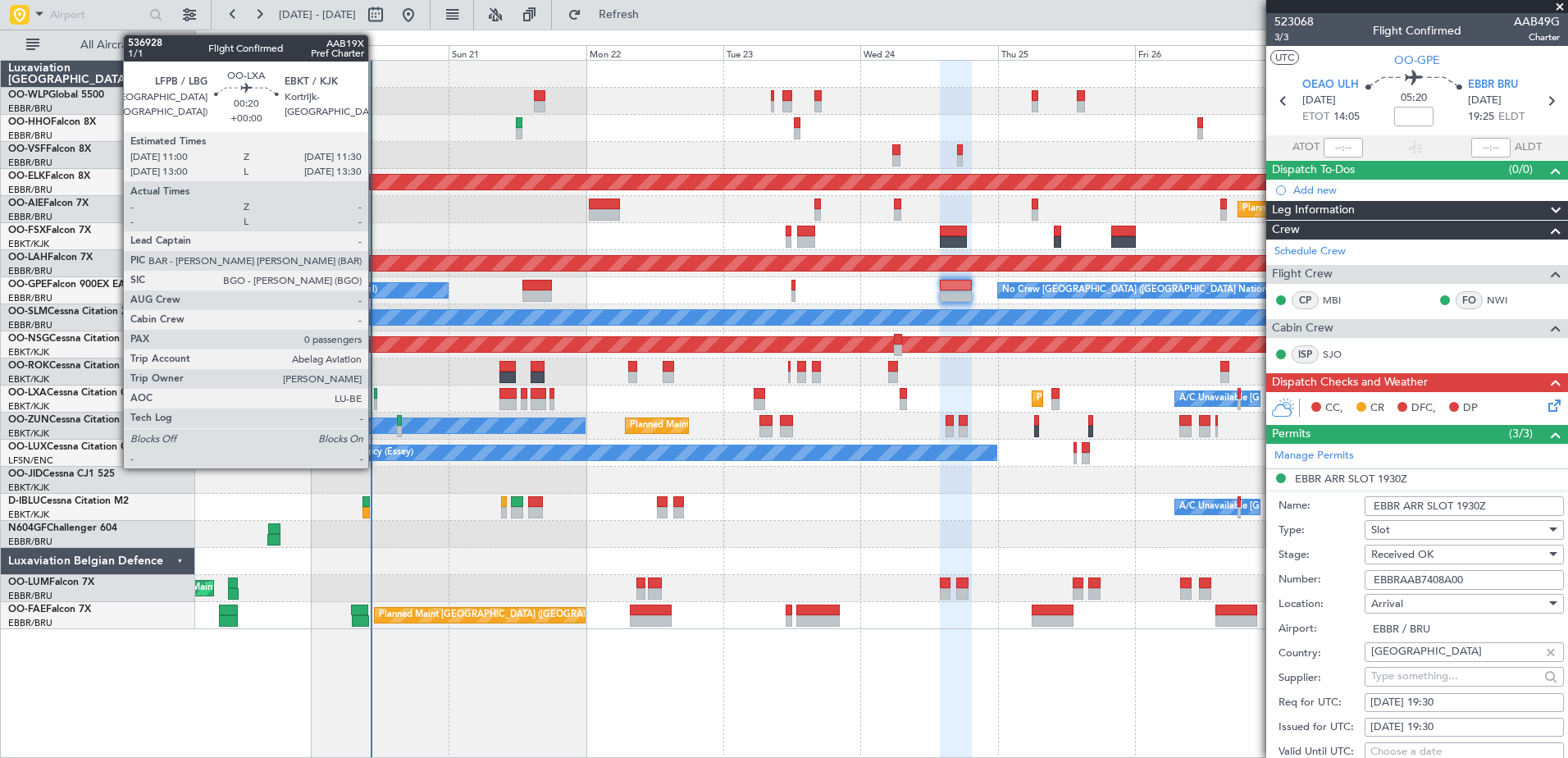
click at [375, 395] on div at bounding box center [375, 393] width 4 height 12
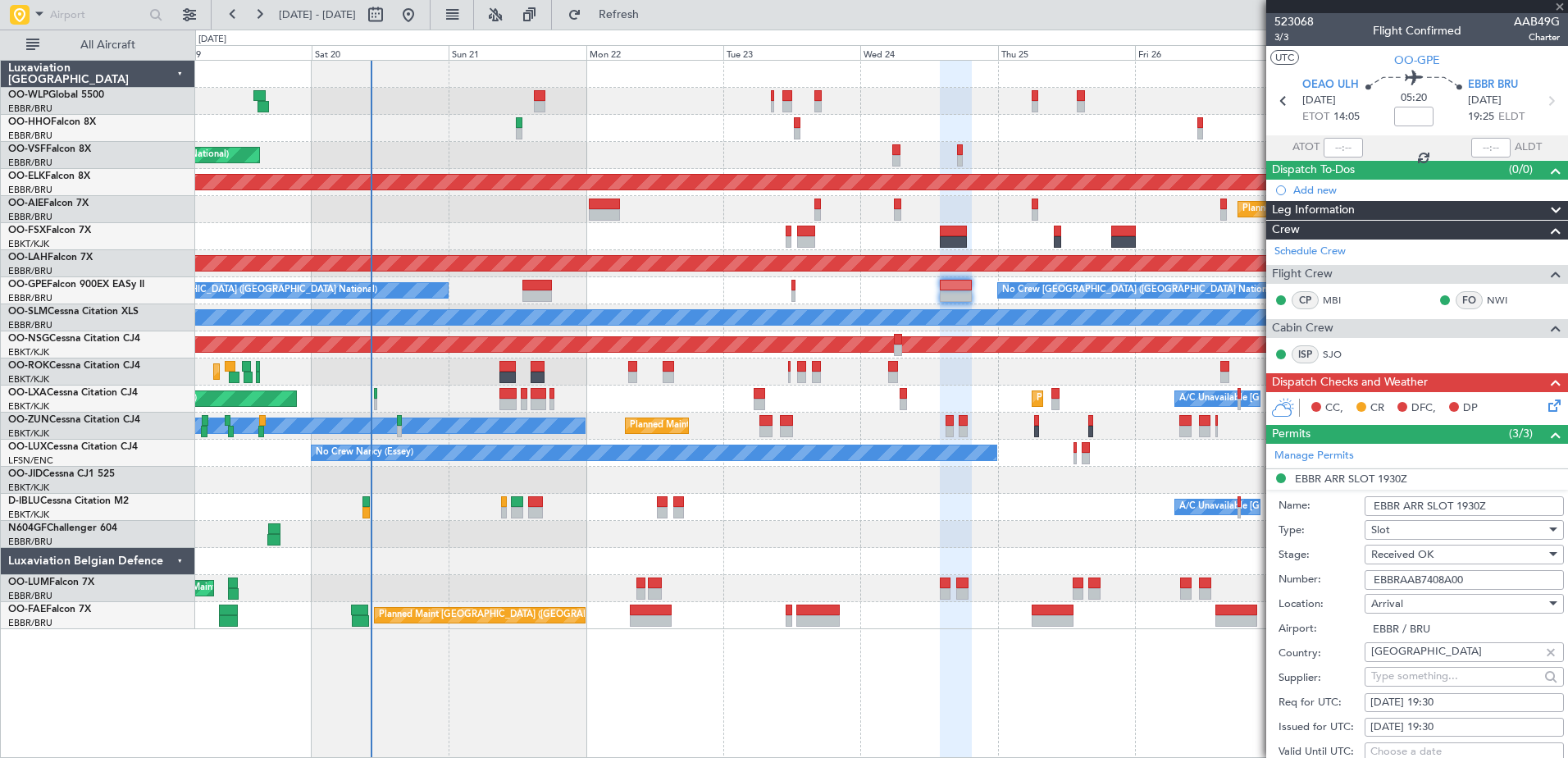
type input "0"
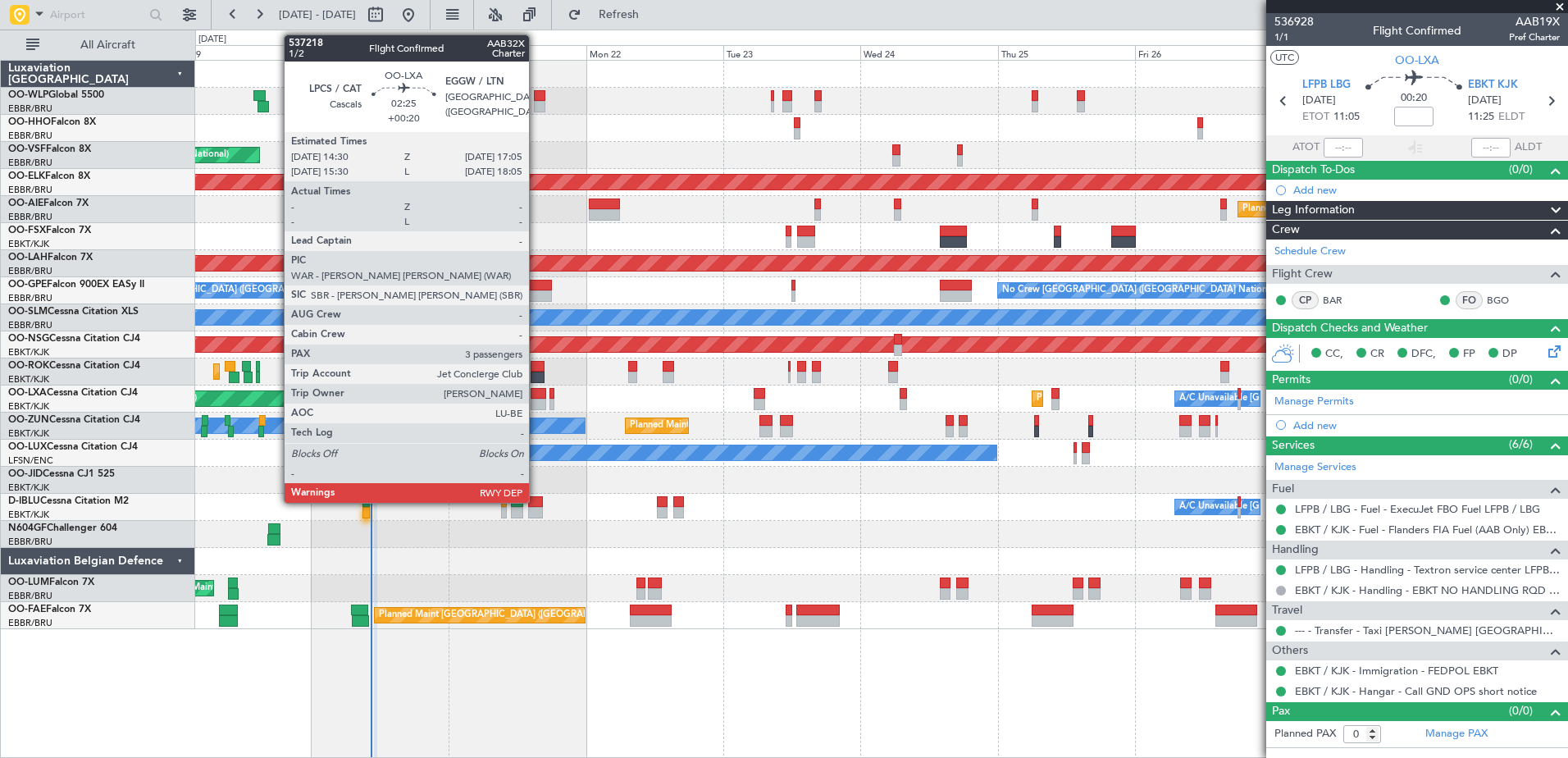
click at [537, 404] on div at bounding box center [537, 404] width 15 height 12
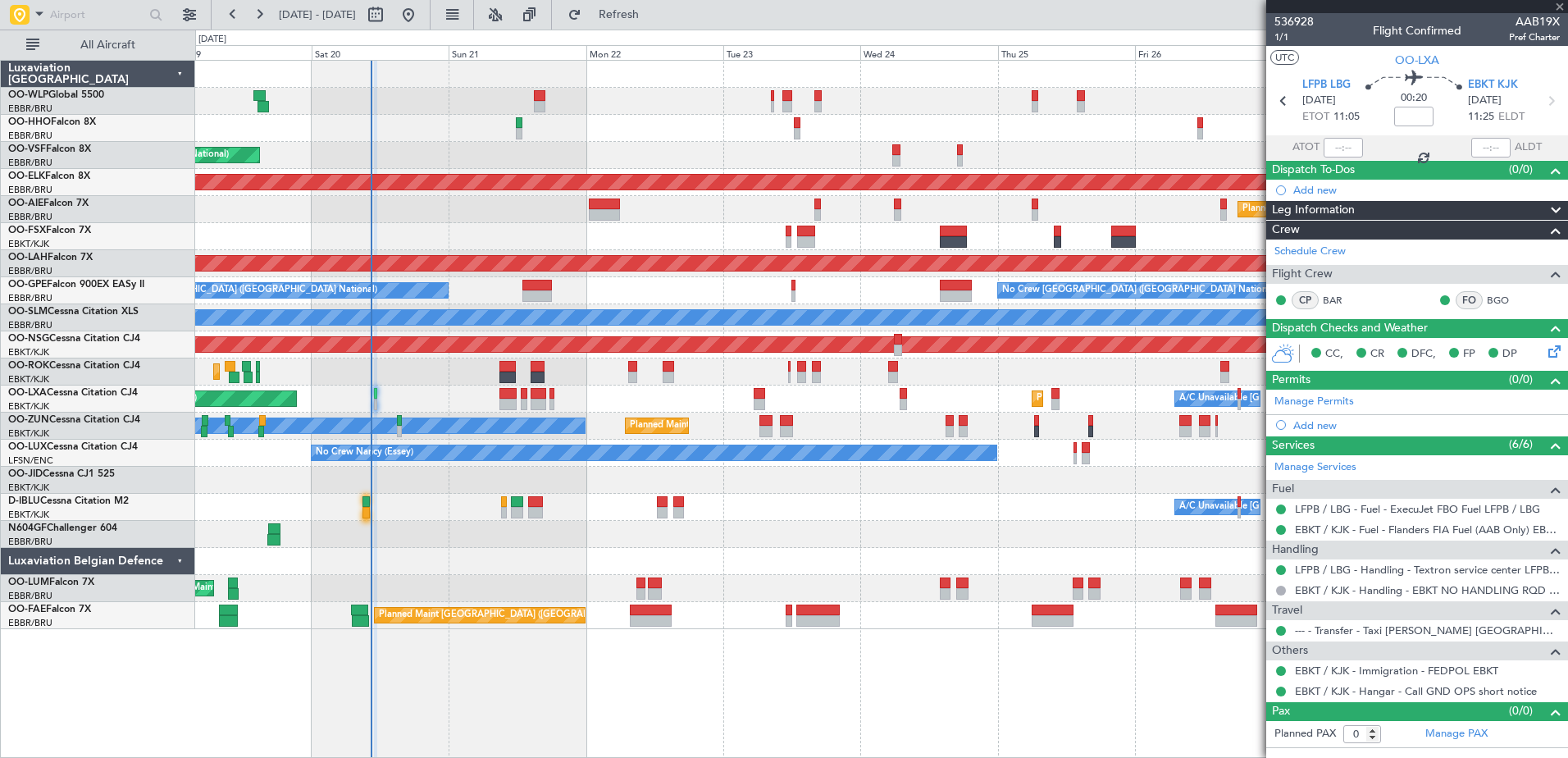
type input "+00:20"
type input "3"
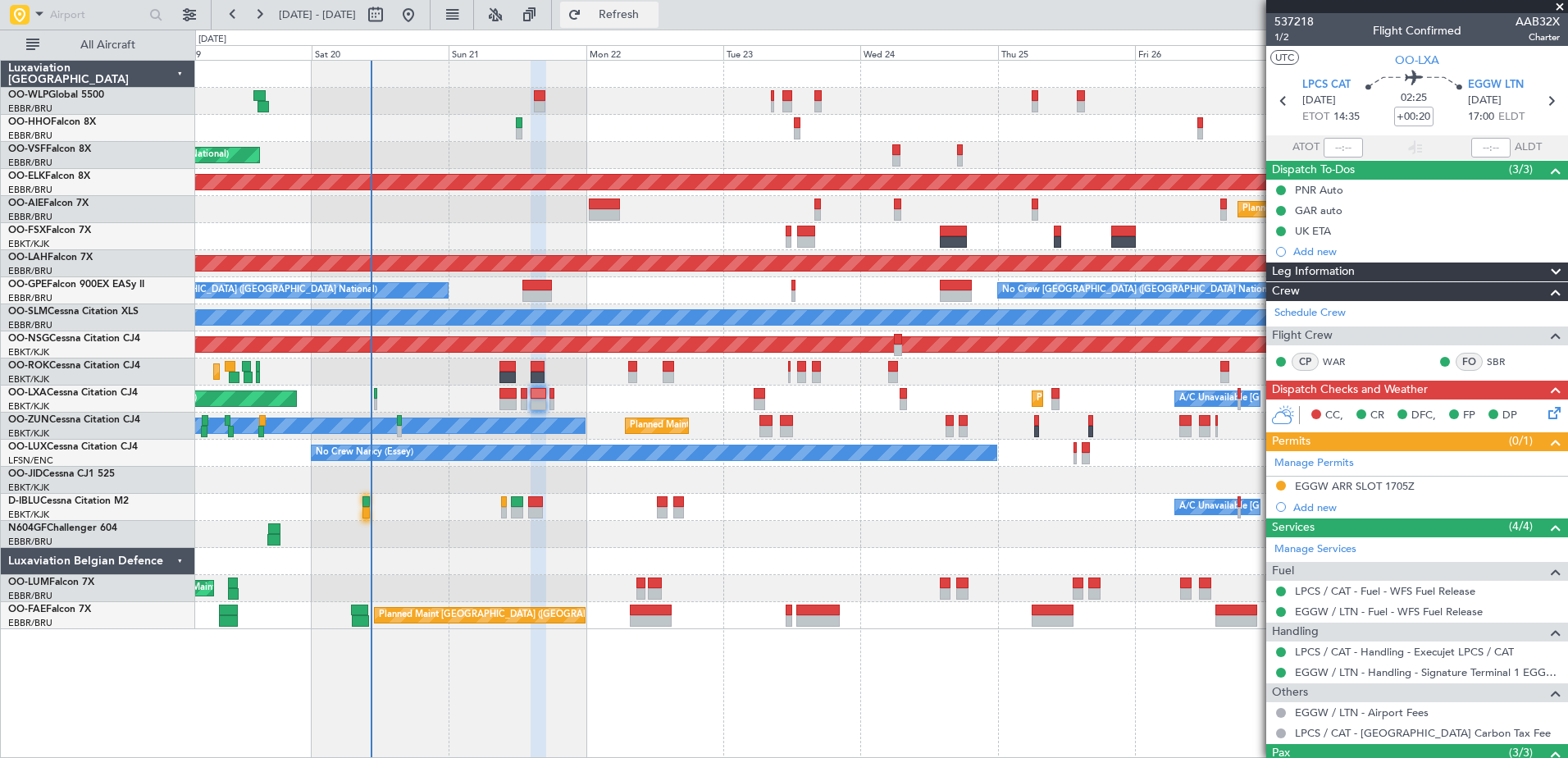
click at [650, 17] on span "Refresh" at bounding box center [619, 14] width 69 height 12
click at [653, 14] on span "Refresh" at bounding box center [619, 14] width 69 height 12
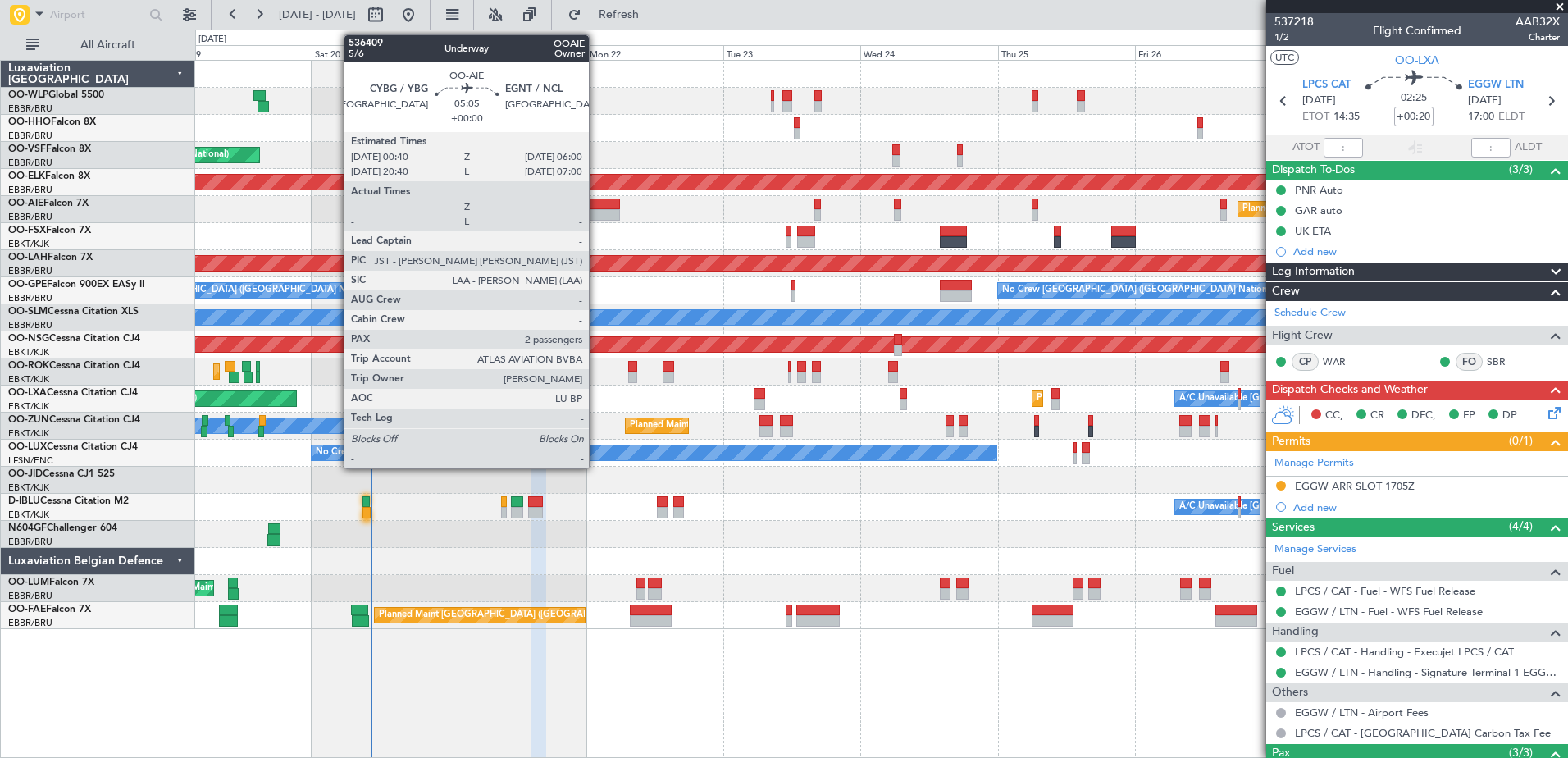
click at [596, 208] on div at bounding box center [604, 204] width 31 height 12
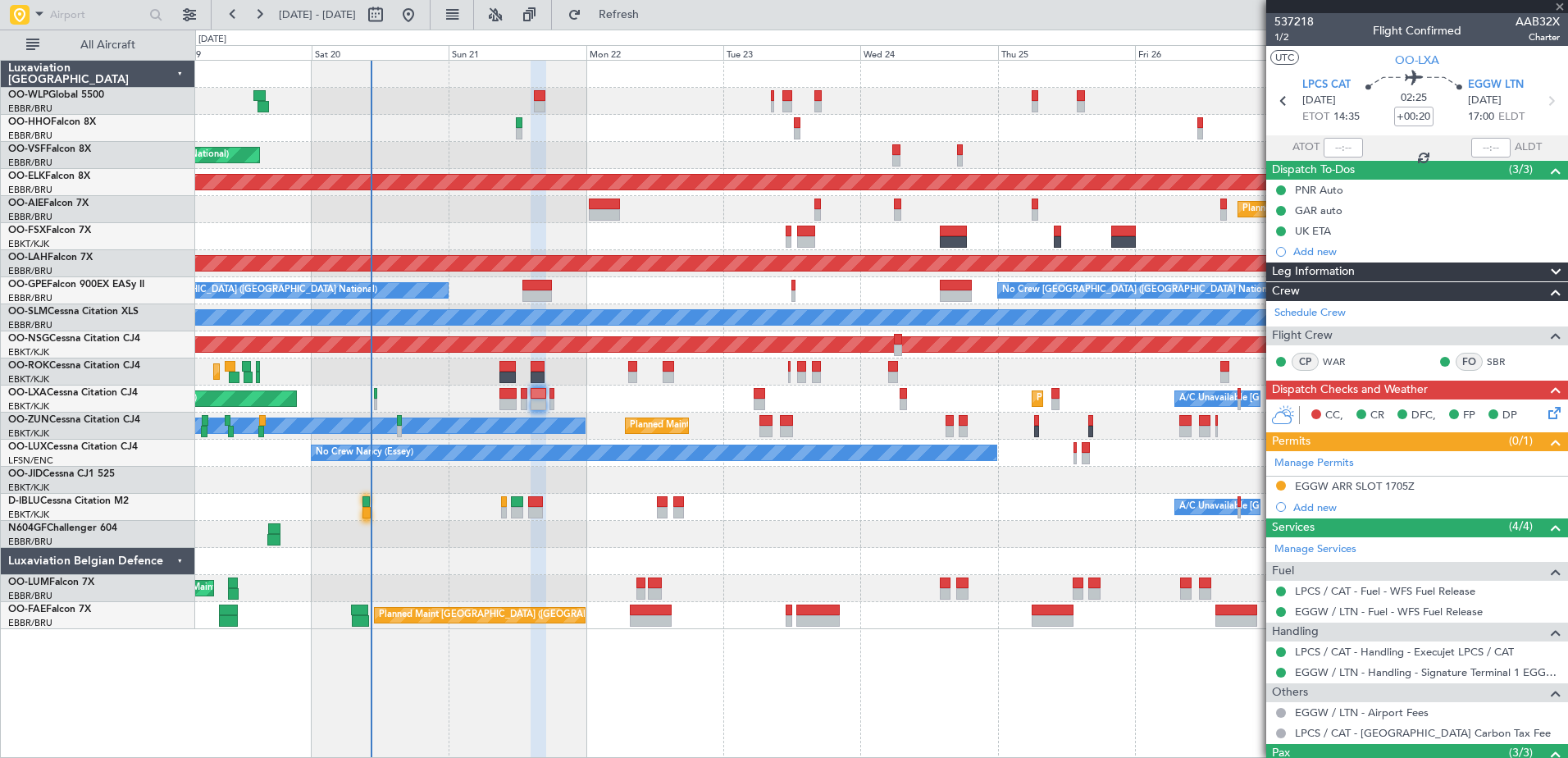
type input "2"
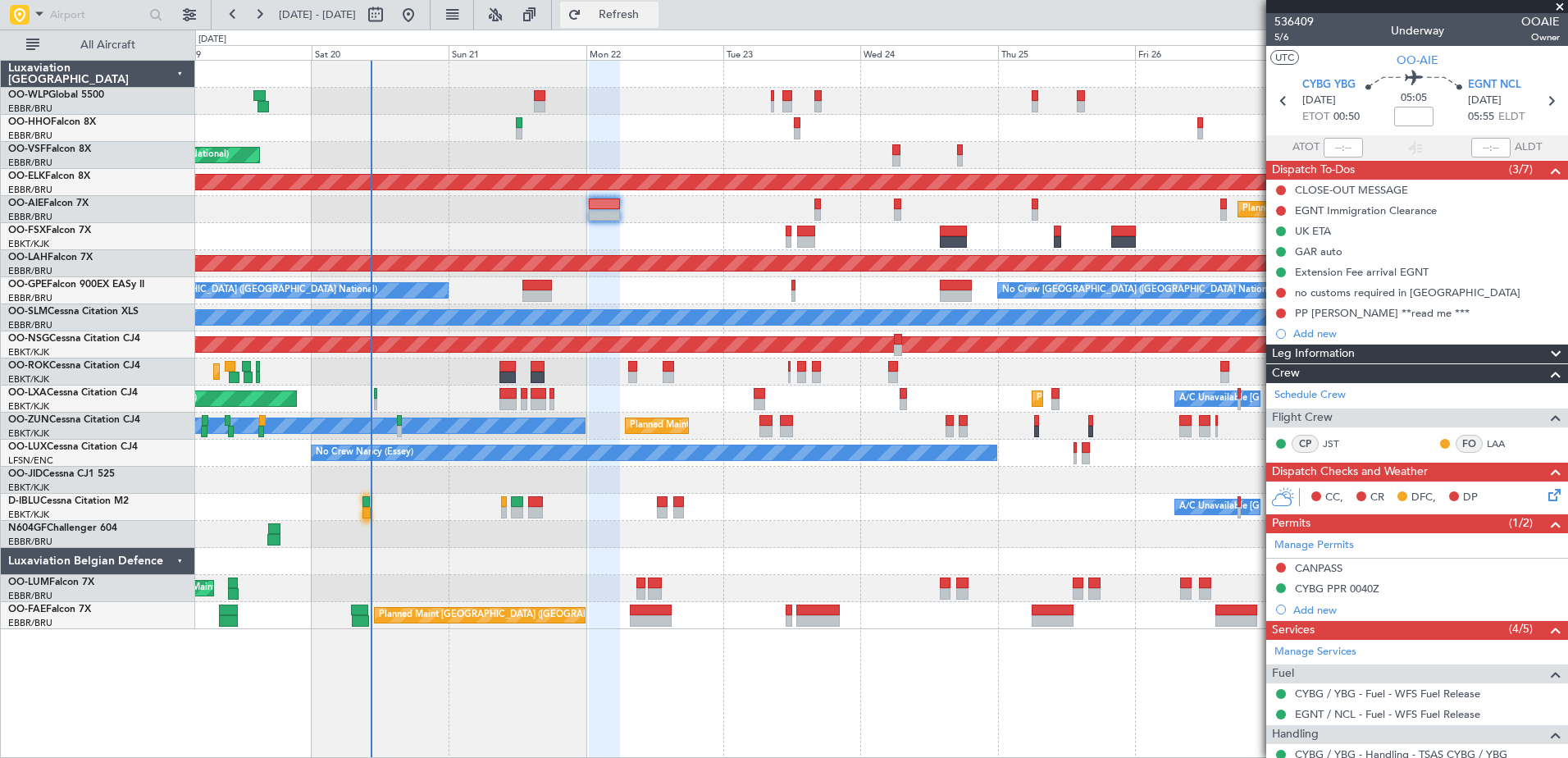
click at [659, 5] on button "Refresh" at bounding box center [609, 14] width 99 height 26
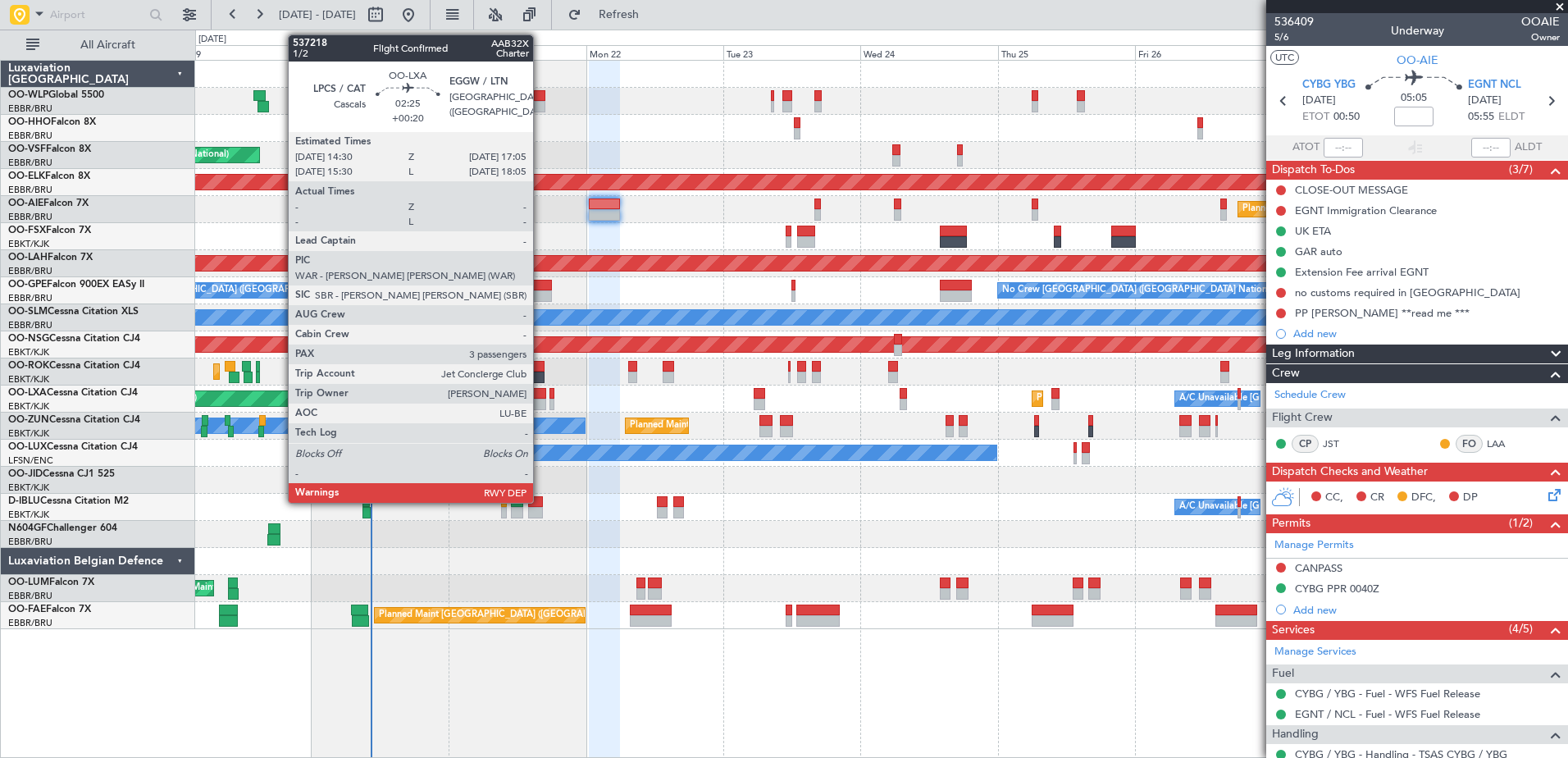
click at [540, 399] on div at bounding box center [537, 404] width 15 height 12
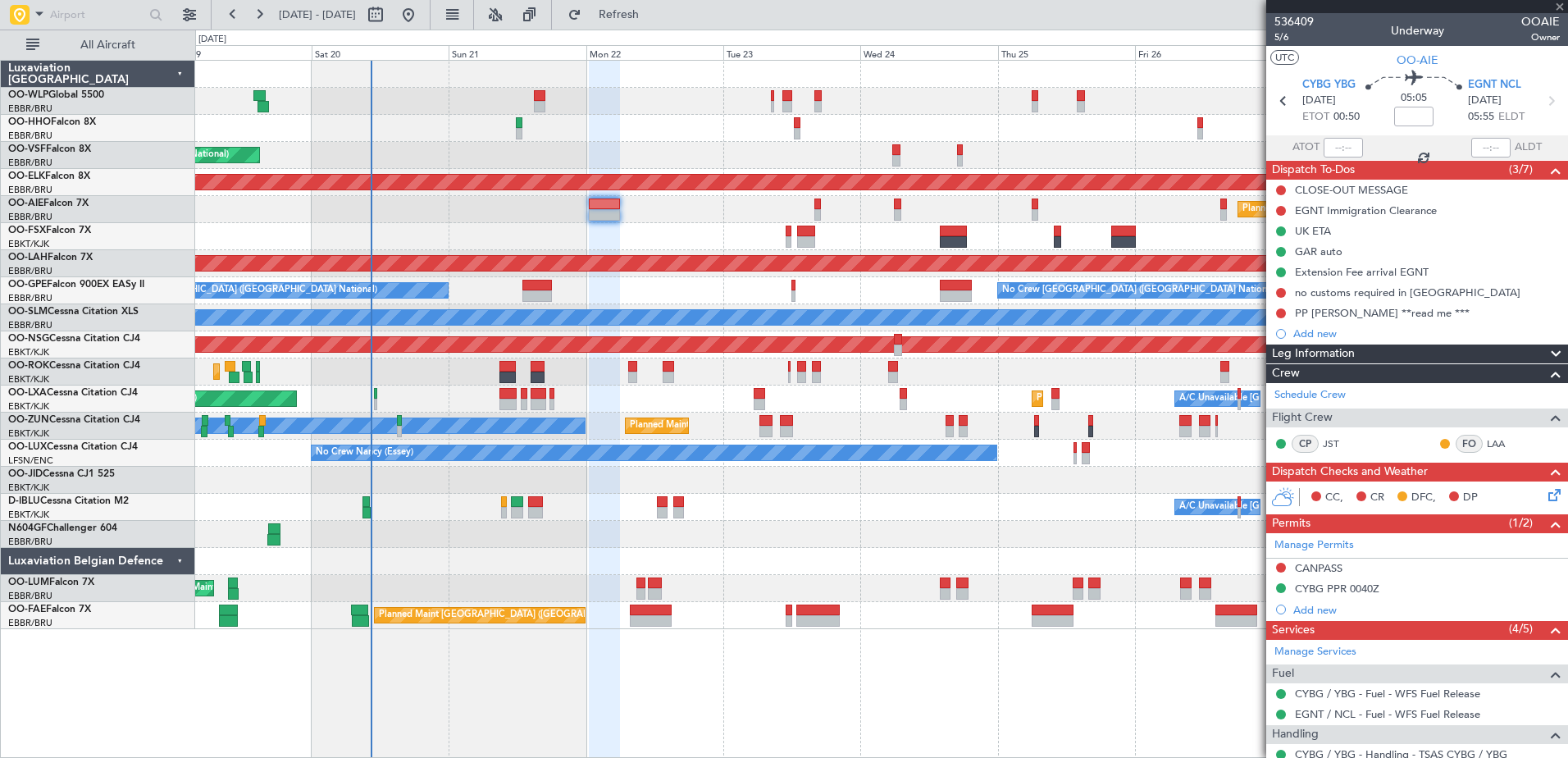
type input "+00:20"
type input "3"
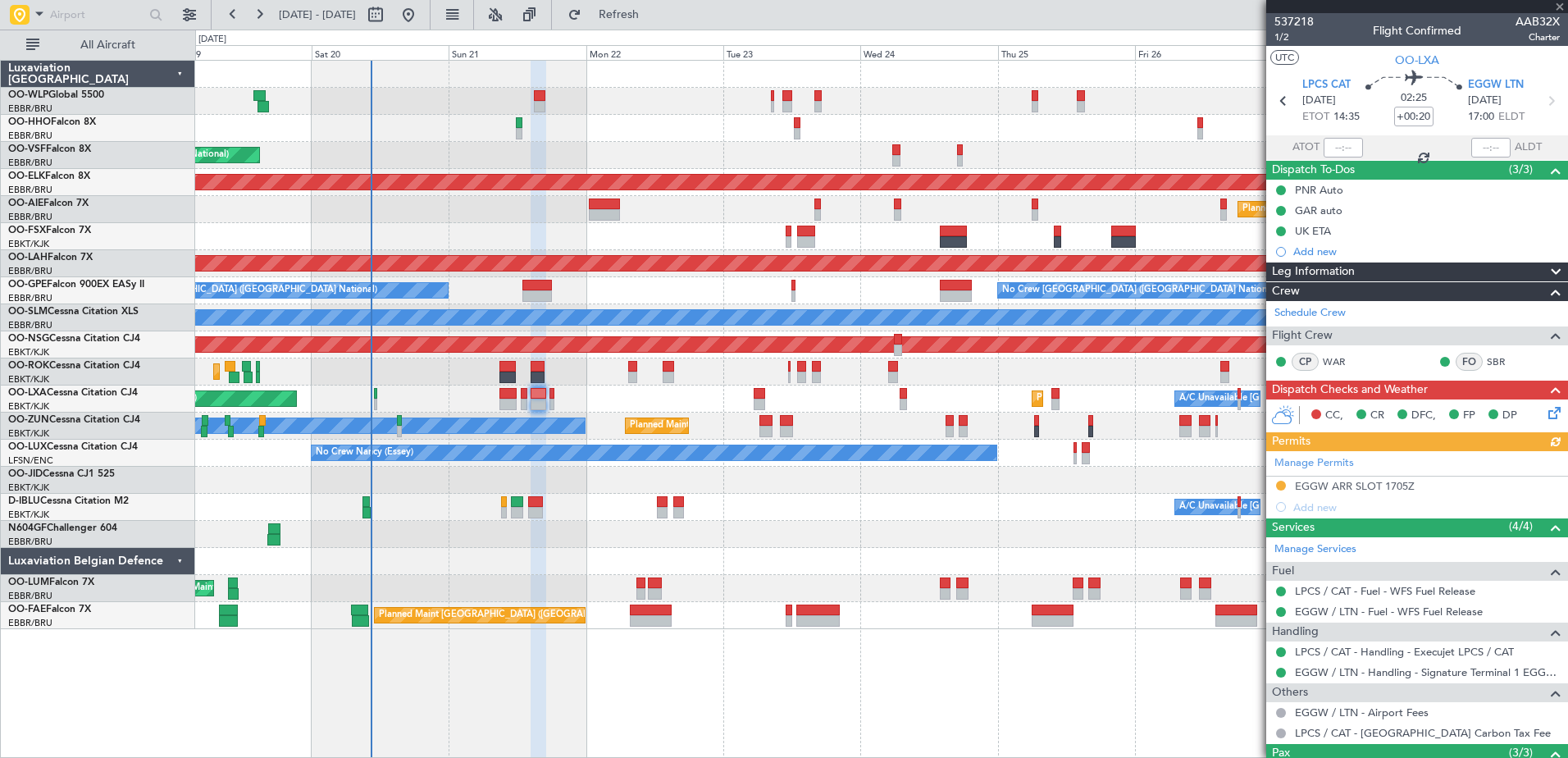
click at [667, 0] on fb-refresh-button "Refresh" at bounding box center [609, 14] width 115 height 30
click at [653, 14] on span "Refresh" at bounding box center [619, 14] width 69 height 12
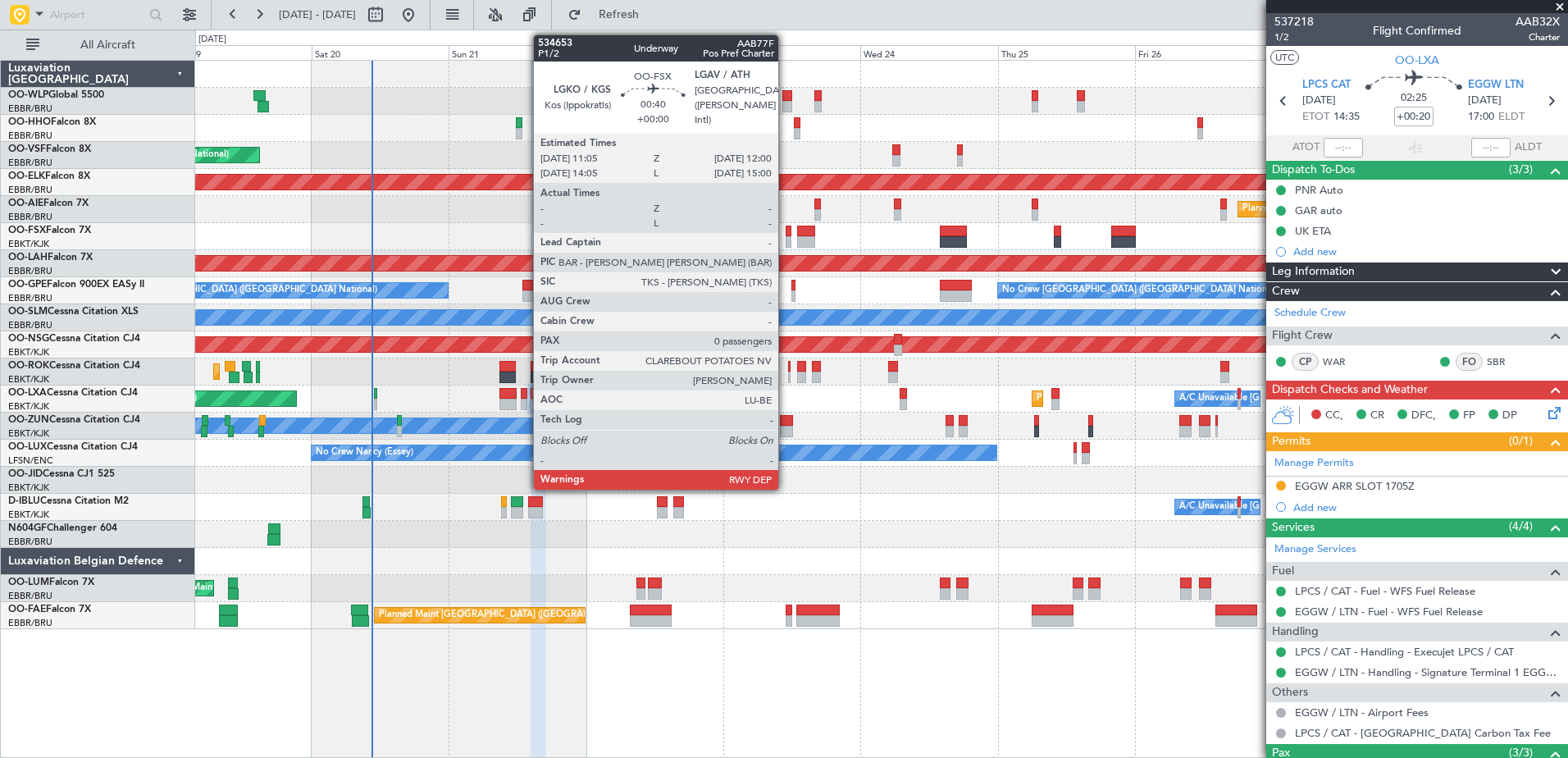
click at [785, 239] on div at bounding box center [788, 242] width 5 height 12
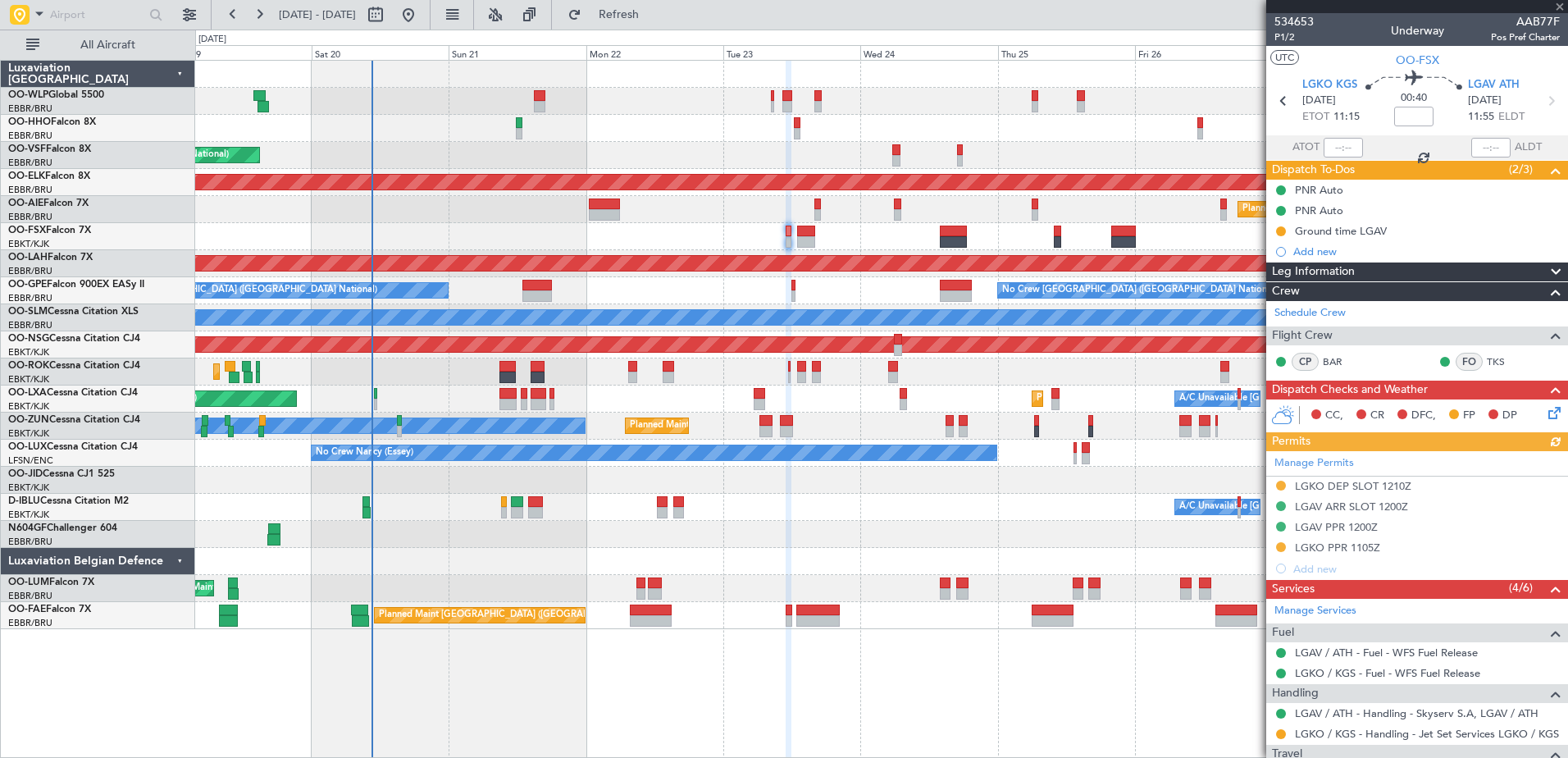
scroll to position [112, 0]
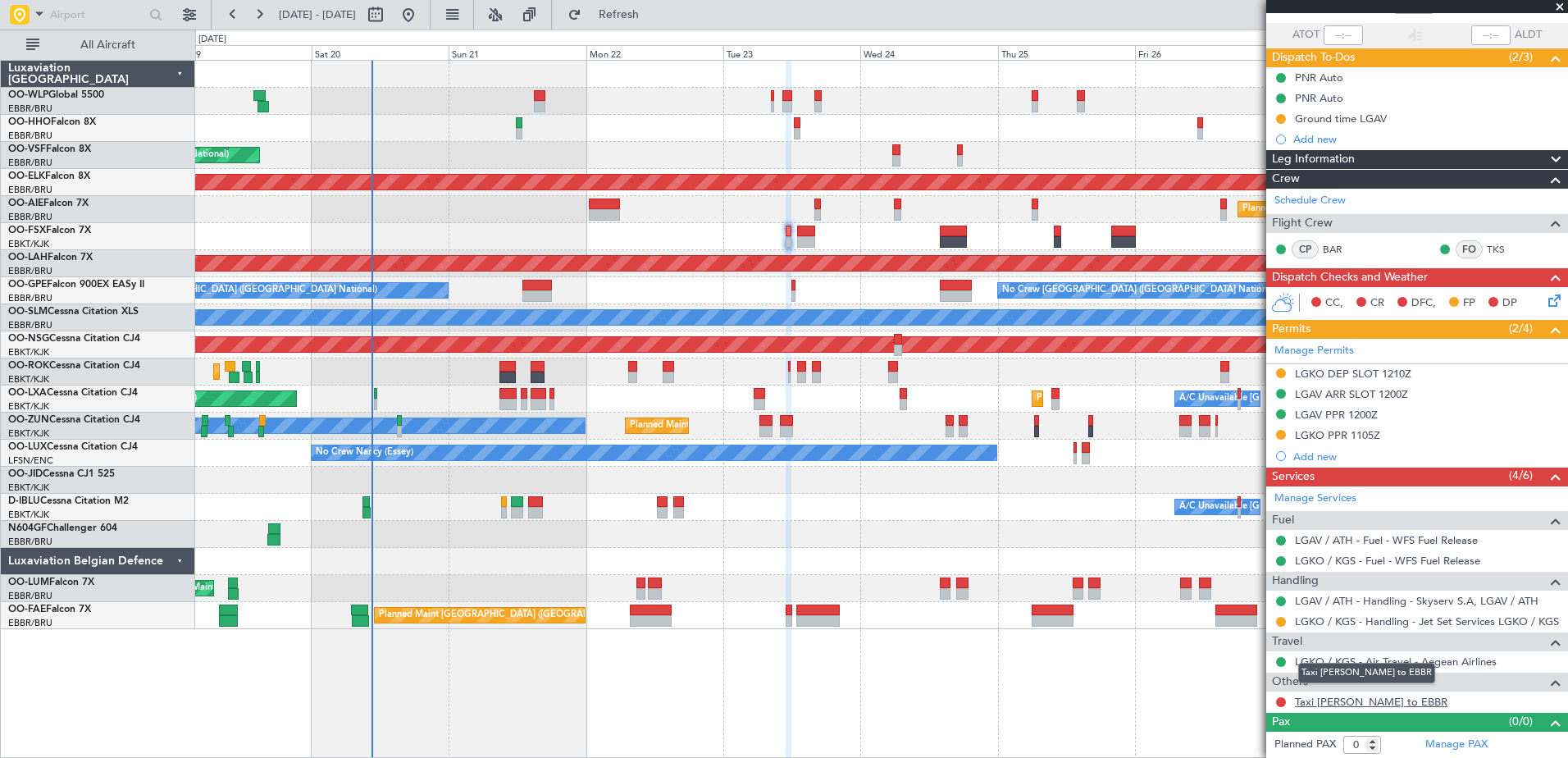
click at [1328, 701] on link "Taxi Sam to EBBR" at bounding box center [1371, 701] width 153 height 14
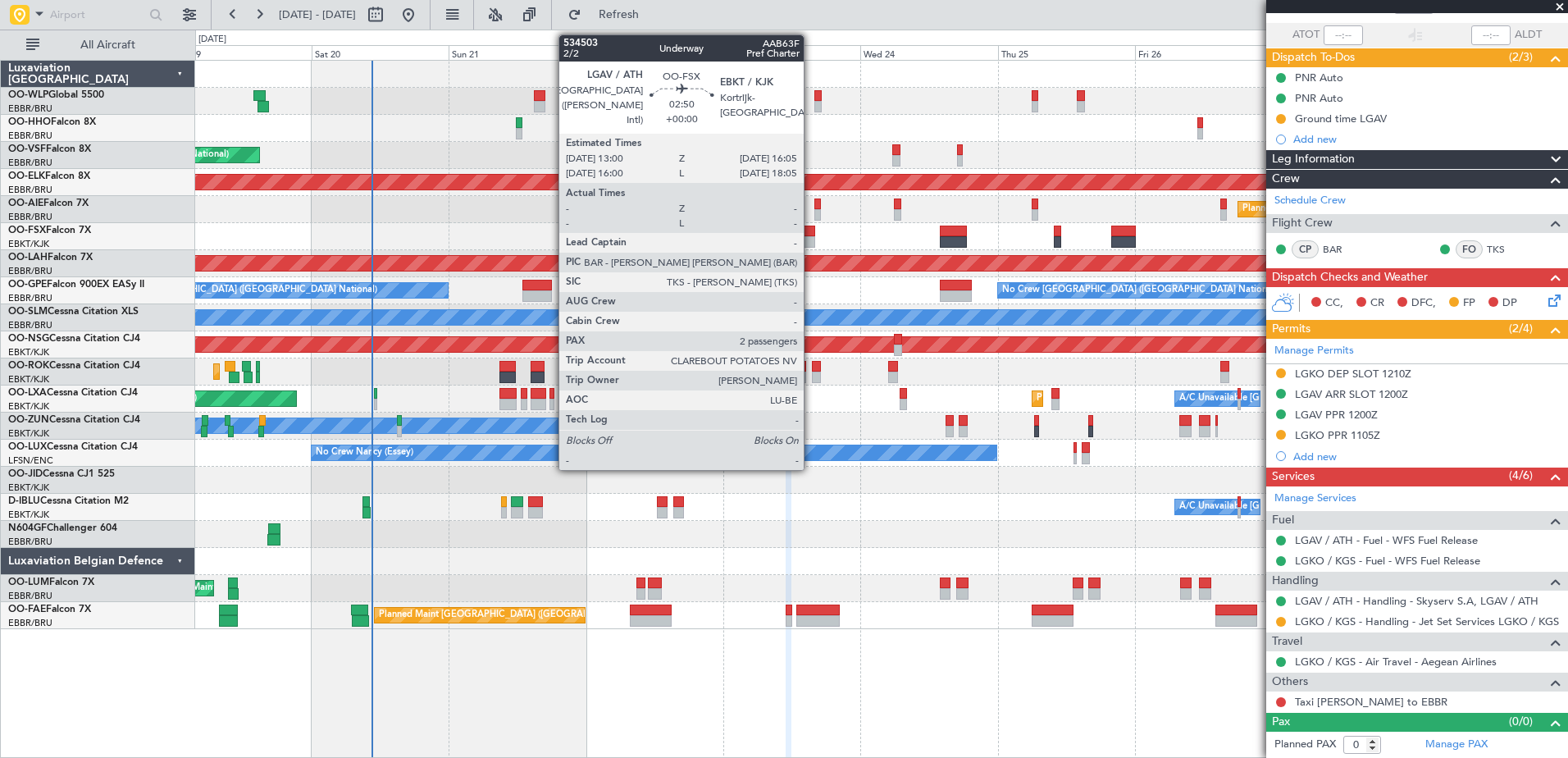
click at [811, 237] on div at bounding box center [806, 242] width 18 height 12
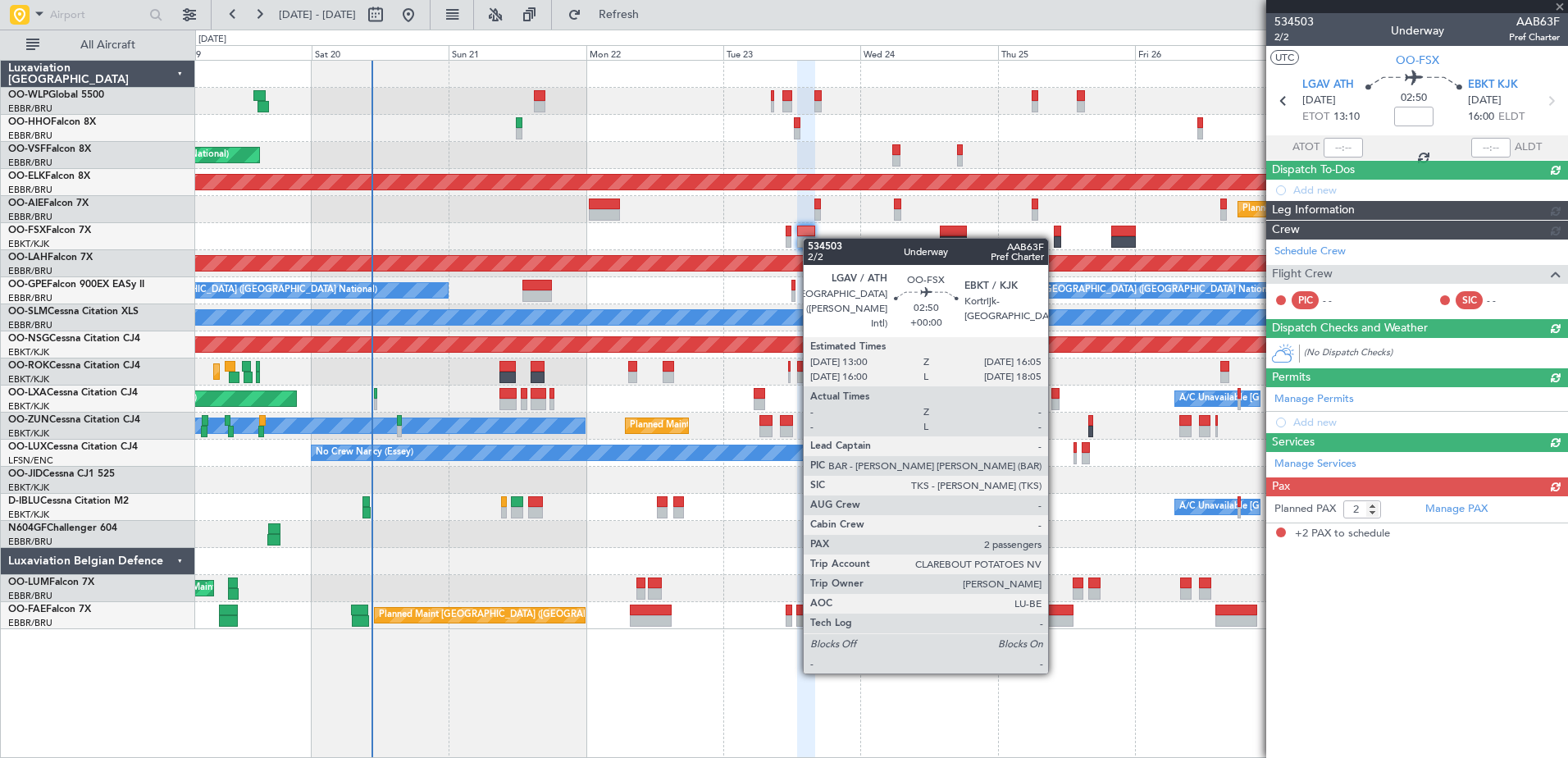
scroll to position [0, 0]
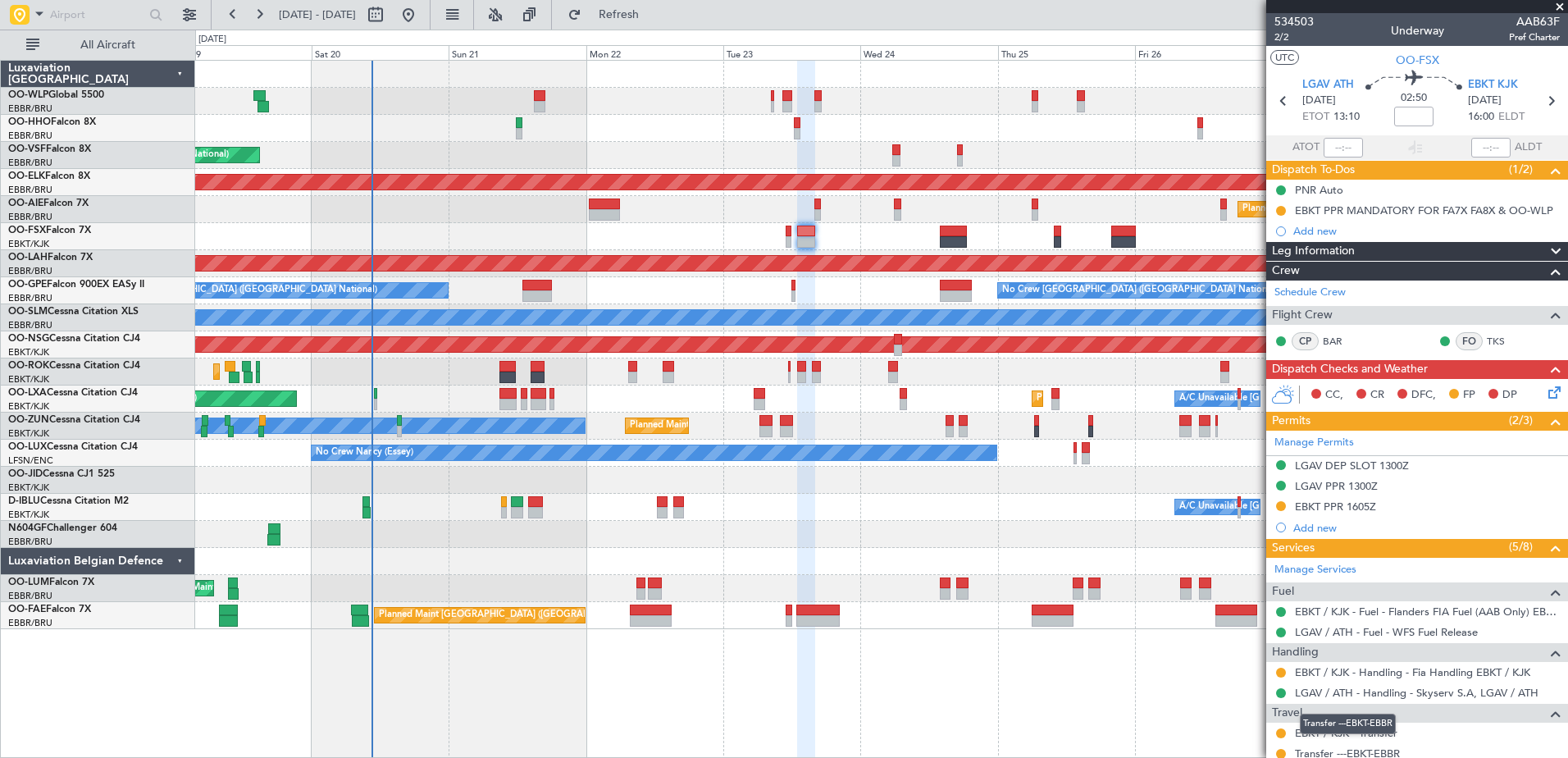
click at [1362, 749] on link "Transfer ---EBKT-EBBR" at bounding box center [1347, 753] width 105 height 14
click at [650, 17] on span "Refresh" at bounding box center [619, 14] width 69 height 12
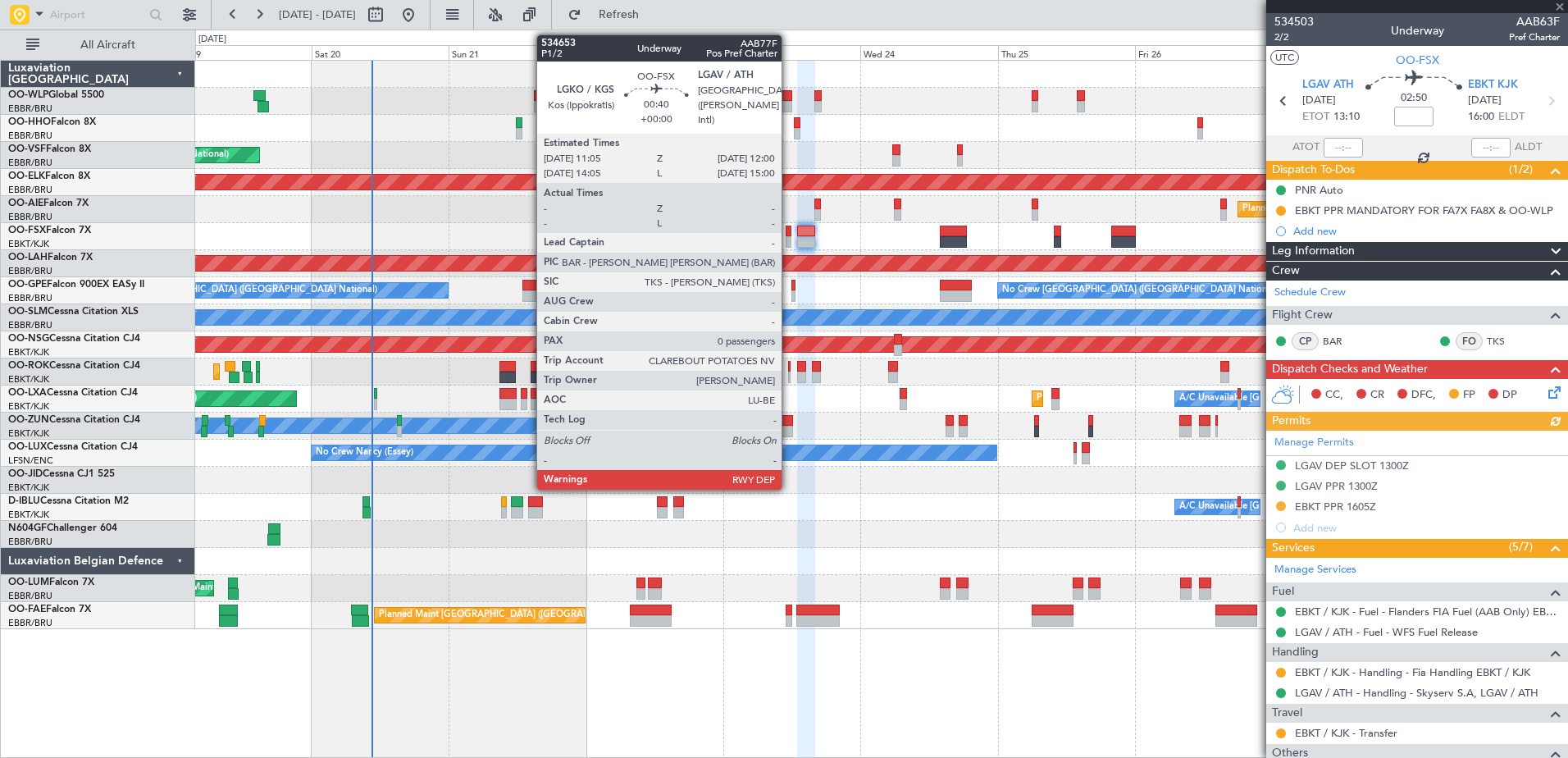
click at [789, 239] on div at bounding box center [788, 242] width 5 height 12
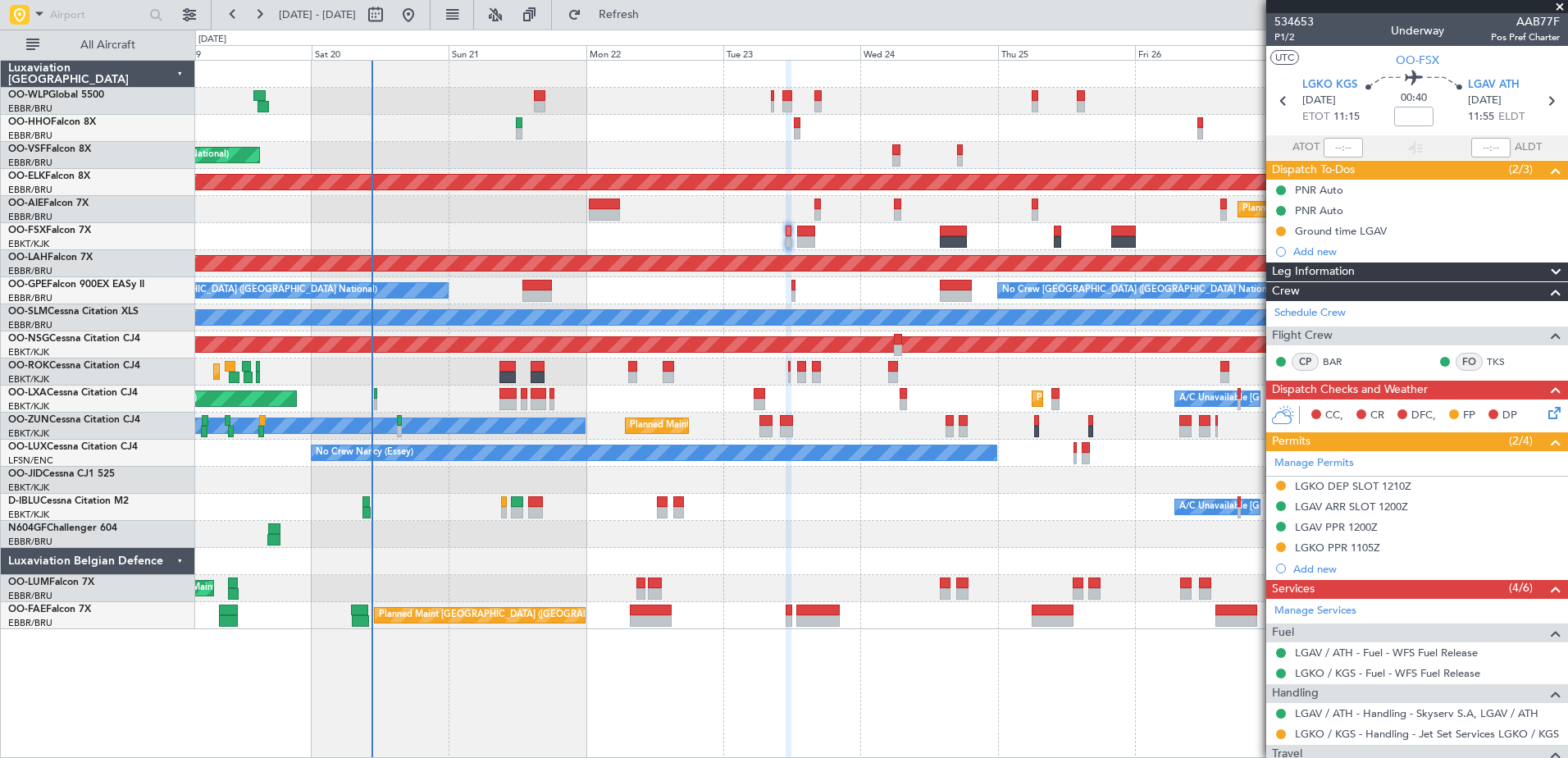
scroll to position [112, 0]
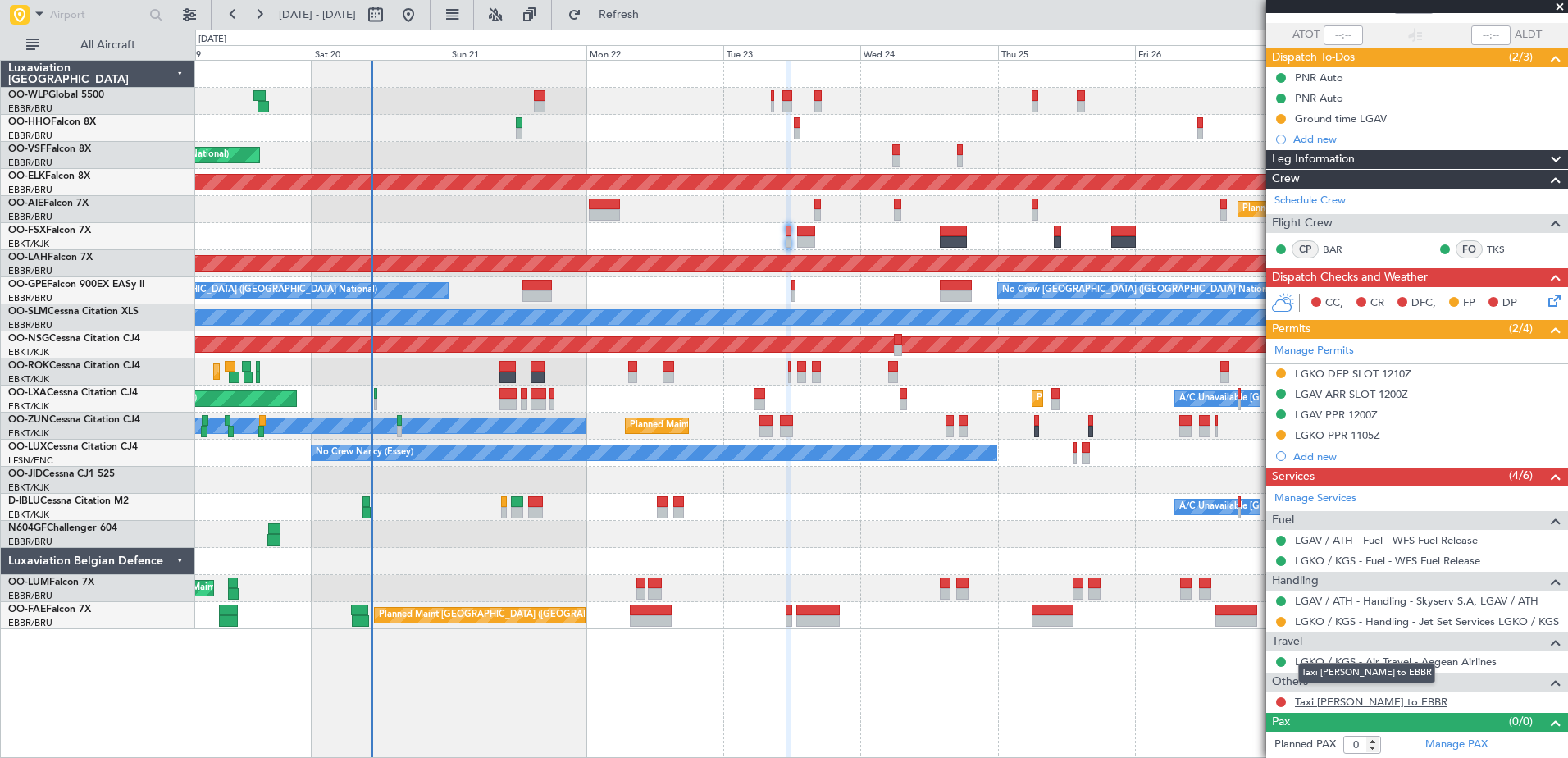
click at [1346, 706] on link "Taxi Sam to EBBR" at bounding box center [1371, 701] width 153 height 14
click at [651, 19] on span "Refresh" at bounding box center [619, 14] width 69 height 12
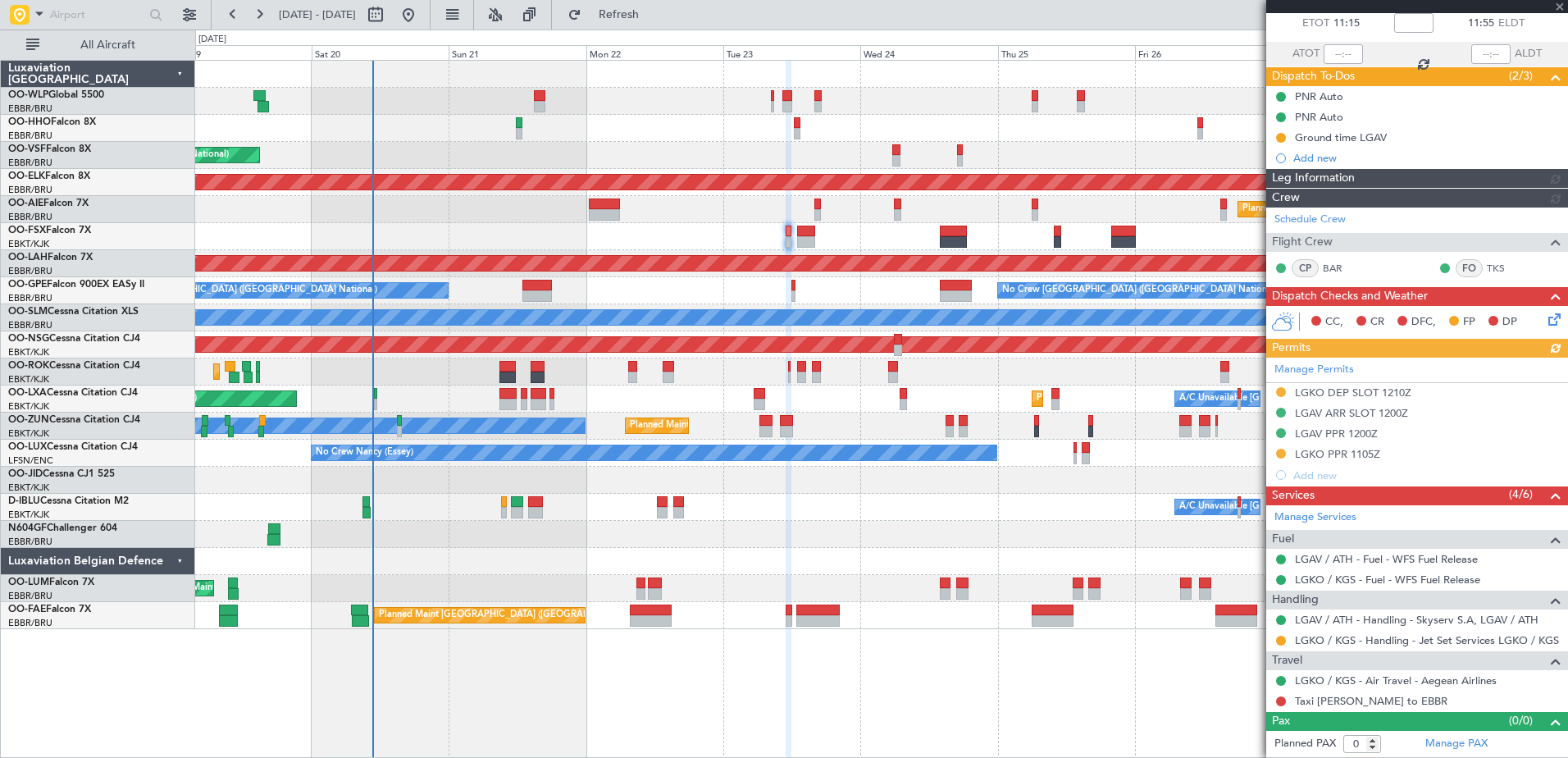
scroll to position [92, 0]
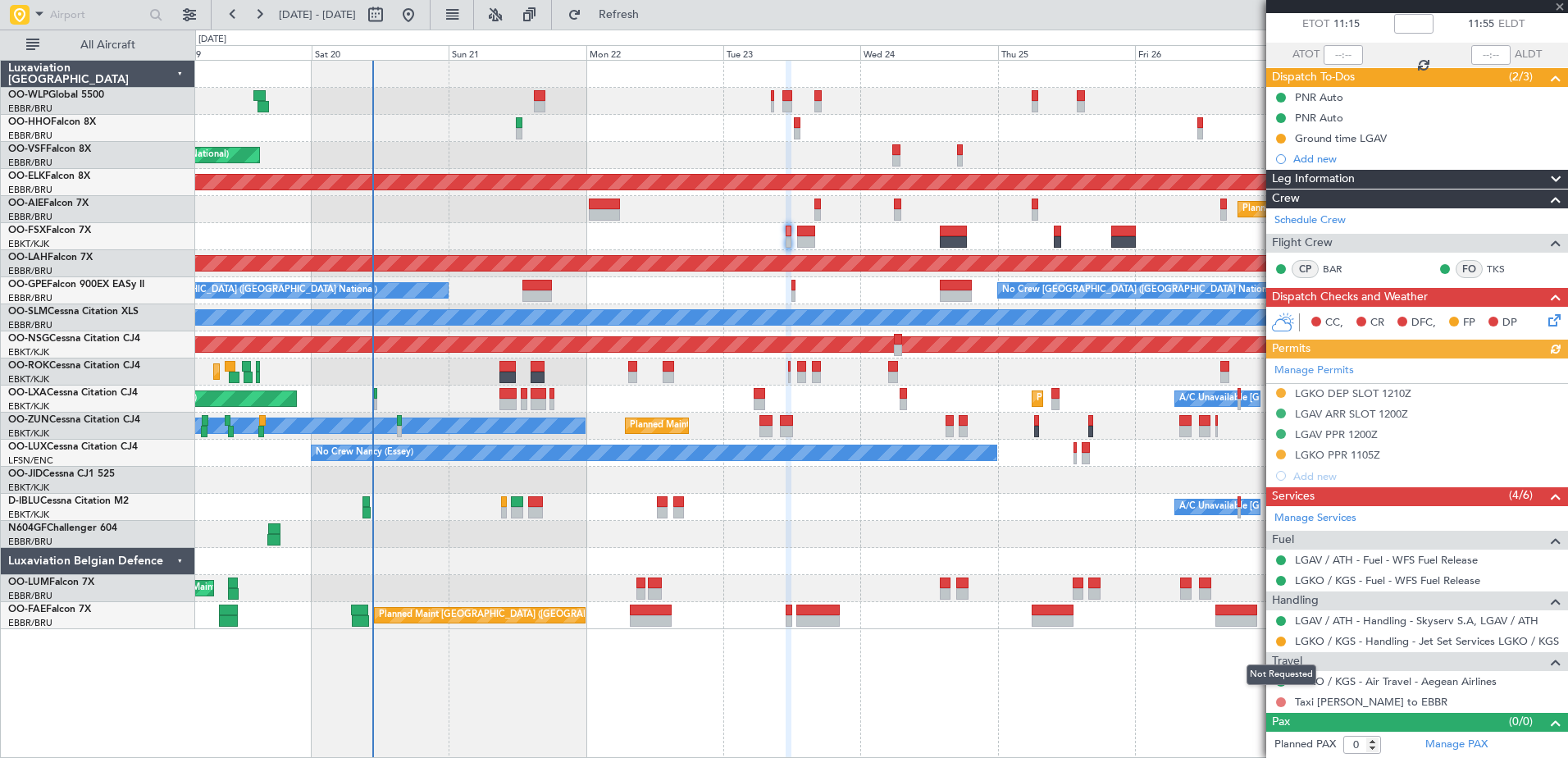
click at [1277, 701] on button at bounding box center [1280, 701] width 10 height 10
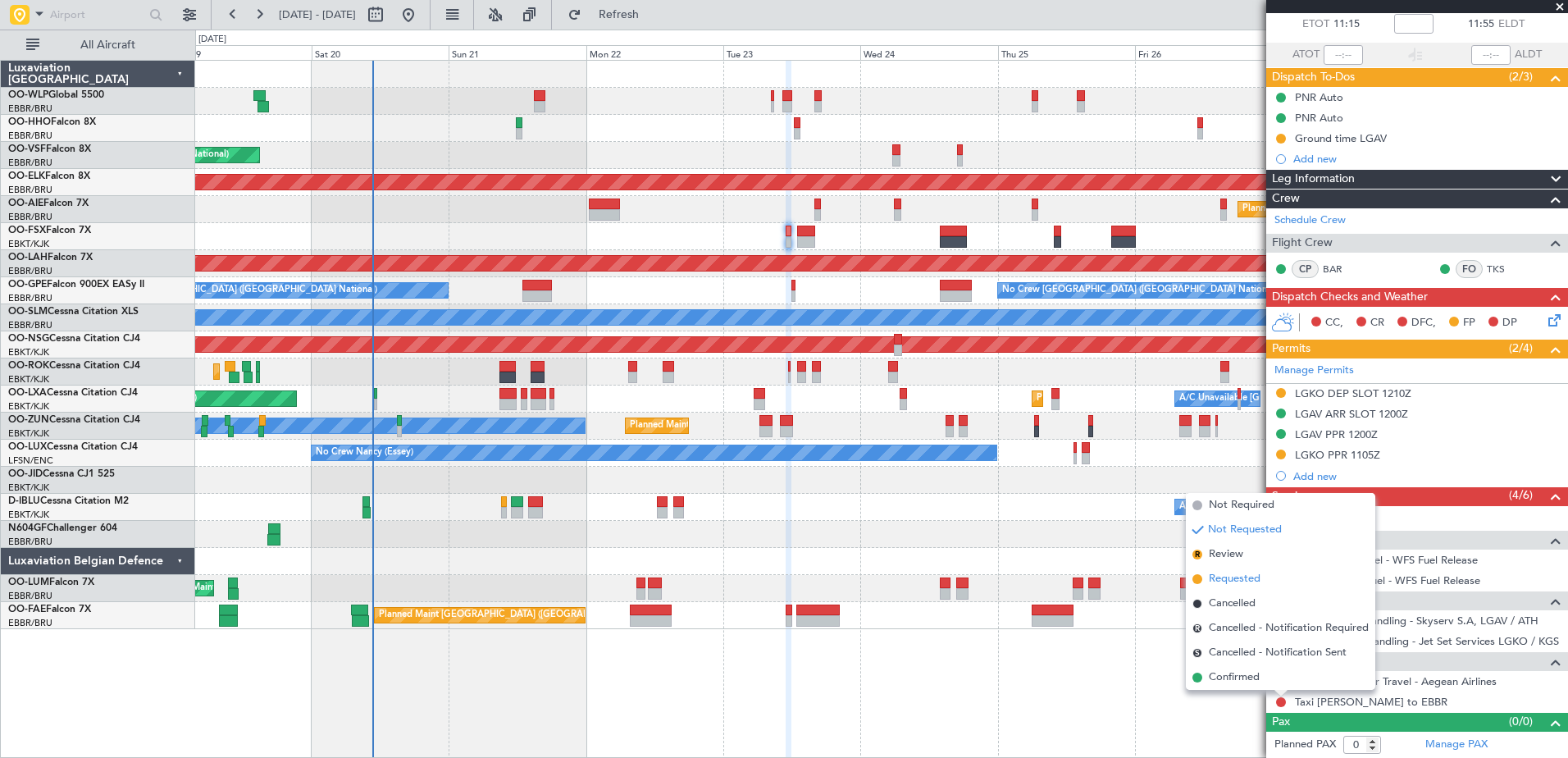
click at [1231, 580] on span "Requested" at bounding box center [1234, 579] width 52 height 16
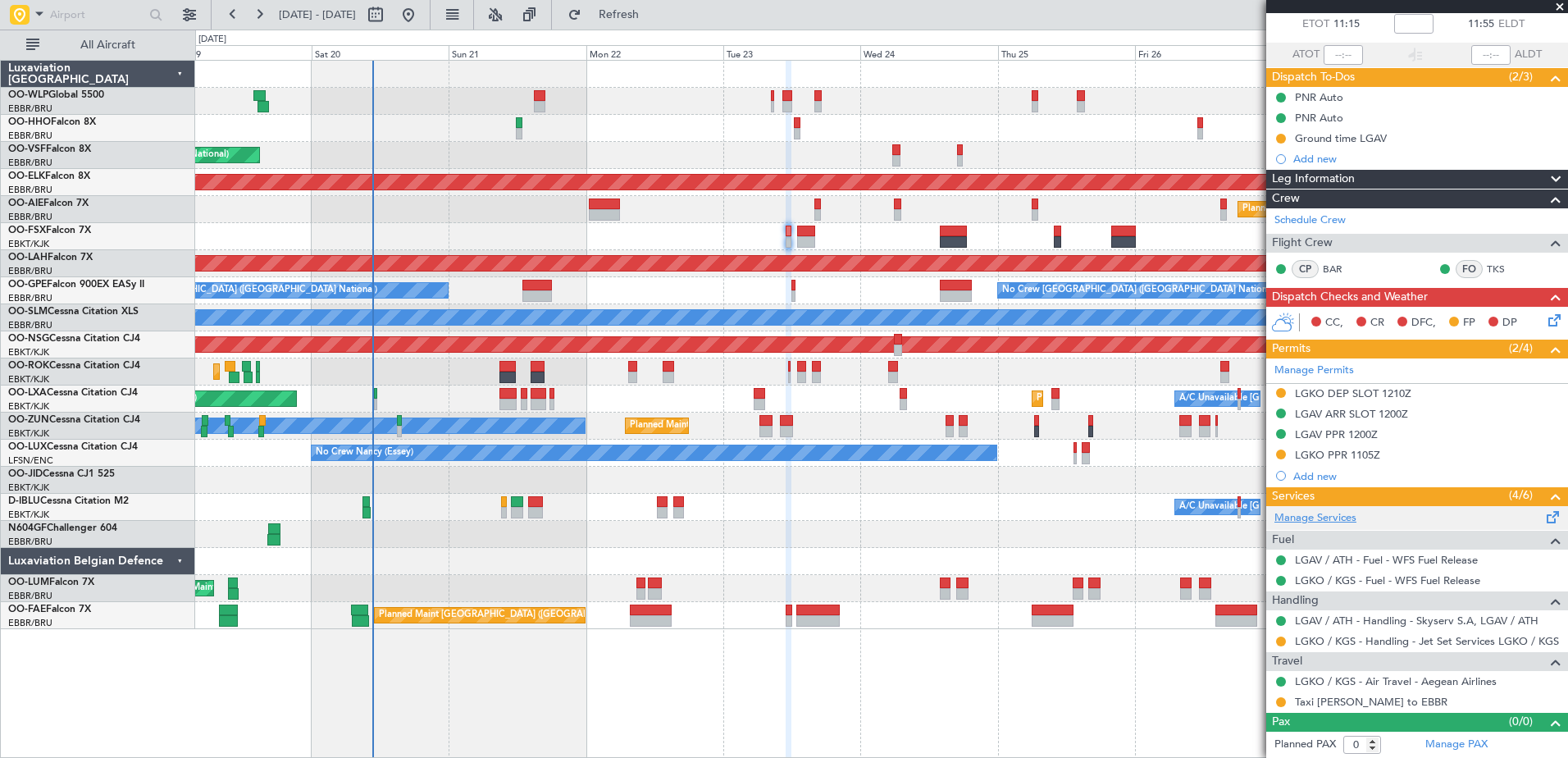
click at [1319, 521] on link "Manage Services" at bounding box center [1316, 518] width 82 height 16
click at [644, 18] on span "Refresh" at bounding box center [619, 14] width 69 height 12
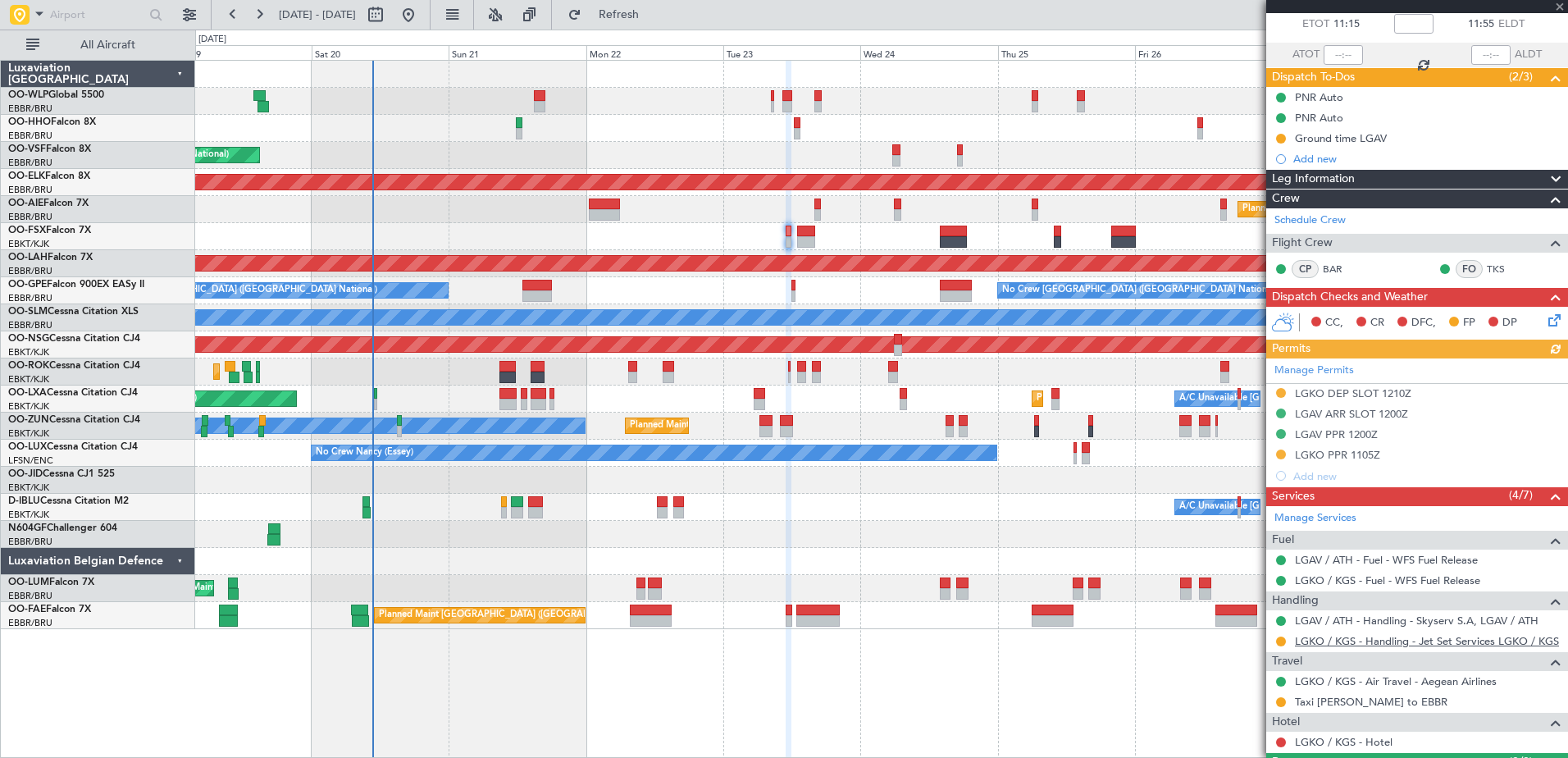
scroll to position [133, 0]
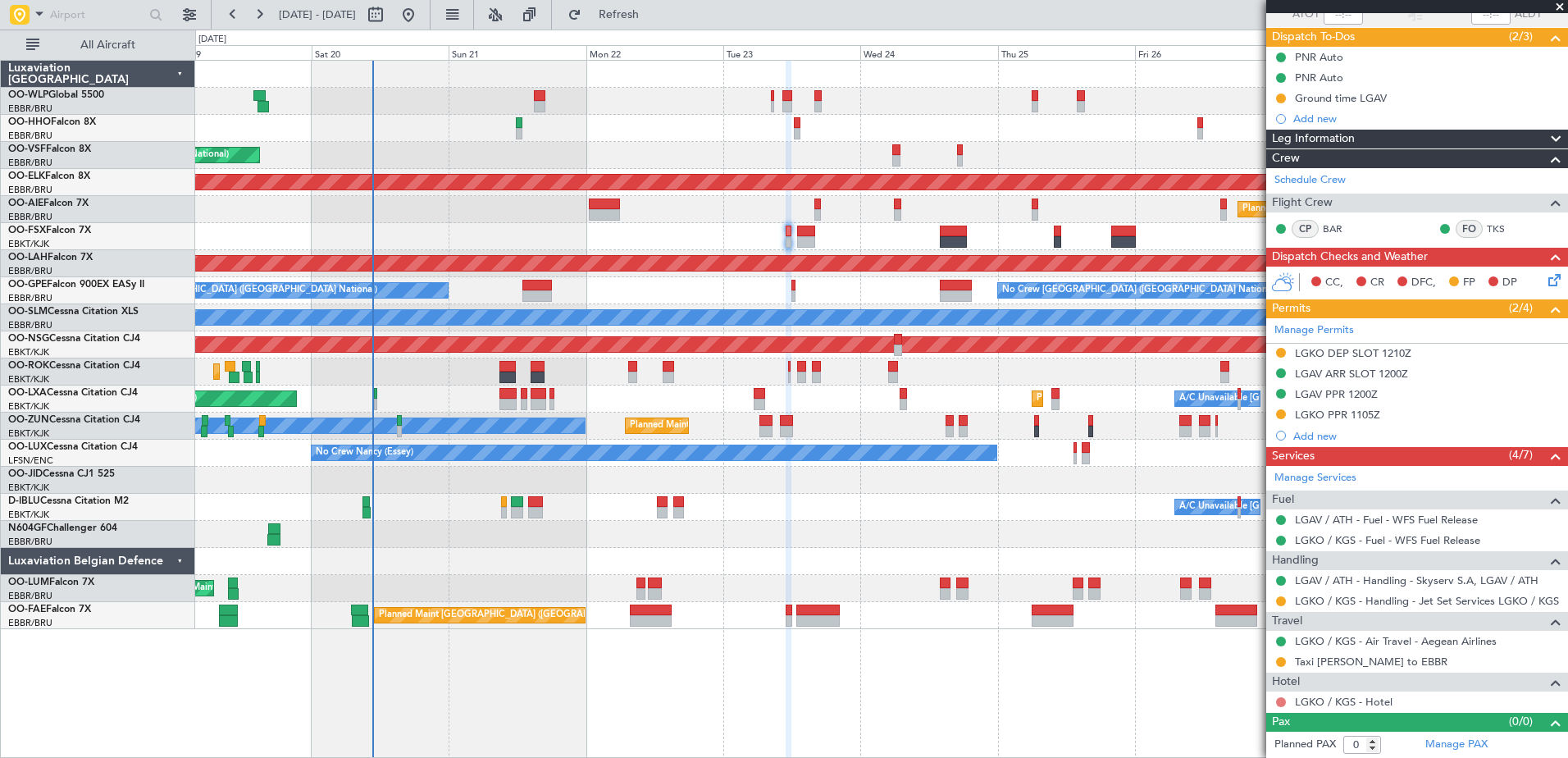
click at [1278, 700] on button at bounding box center [1280, 701] width 10 height 10
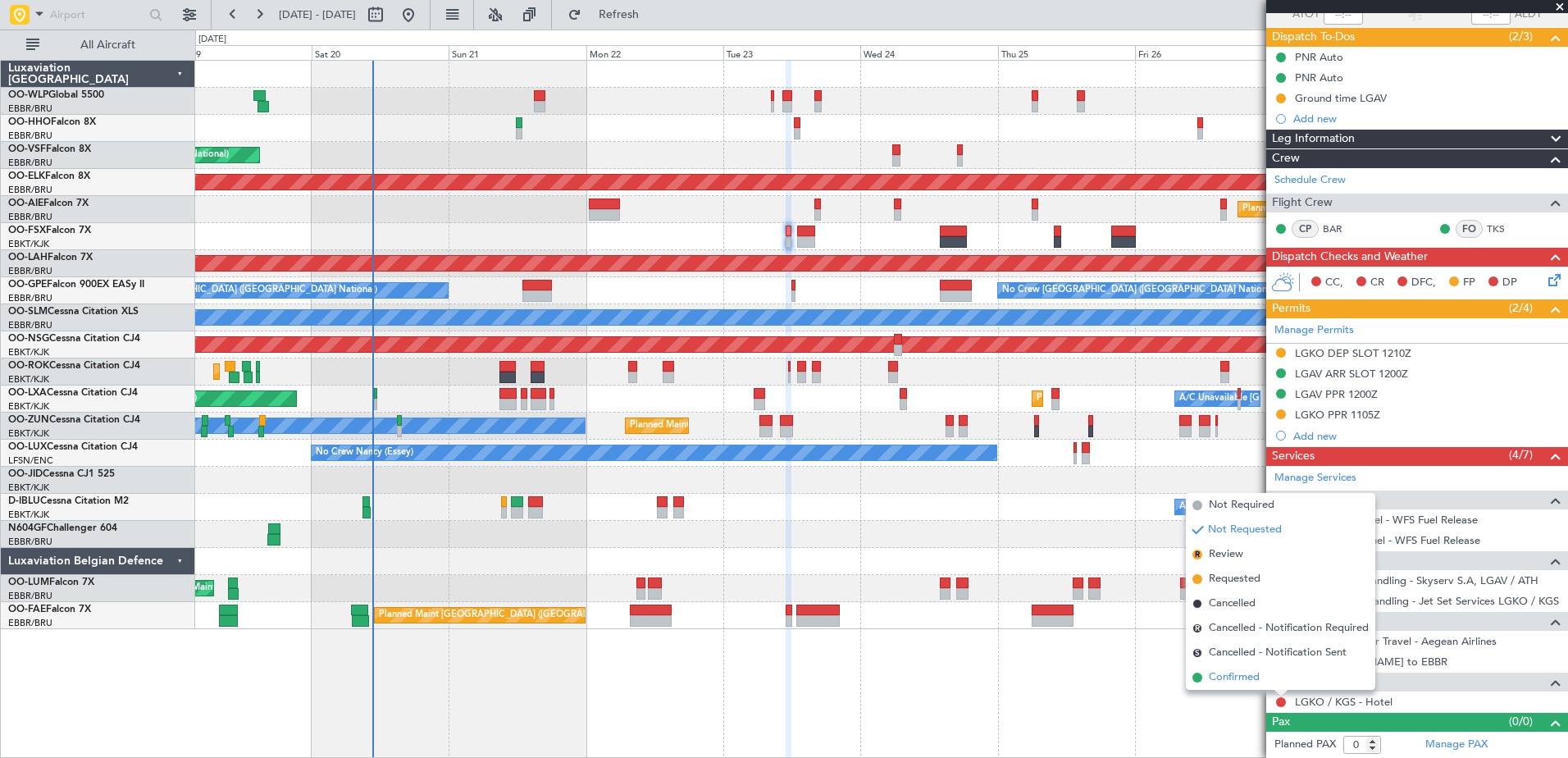
click at [1246, 671] on span "Confirmed" at bounding box center [1234, 677] width 51 height 16
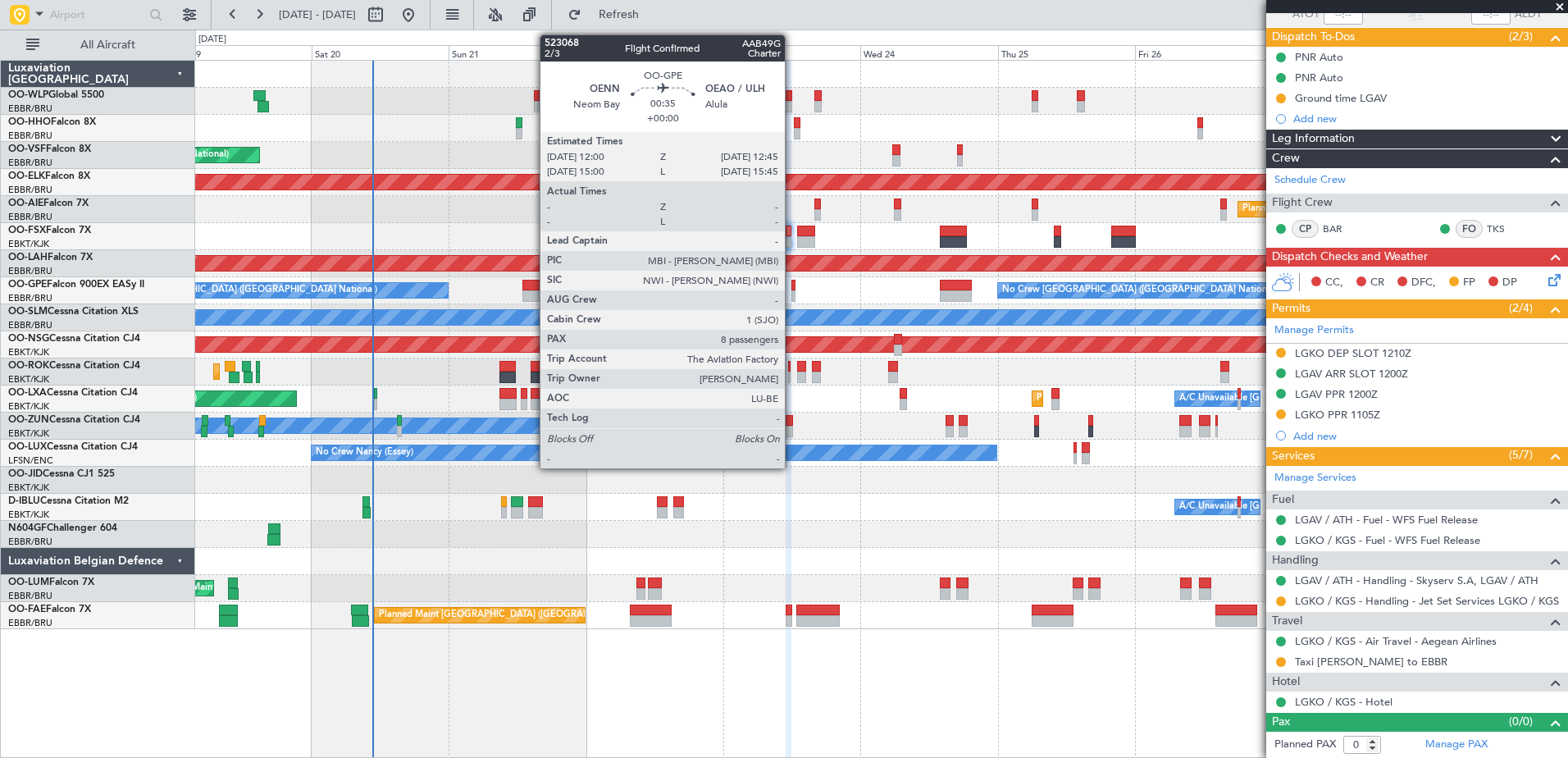
click at [793, 288] on div at bounding box center [794, 285] width 5 height 12
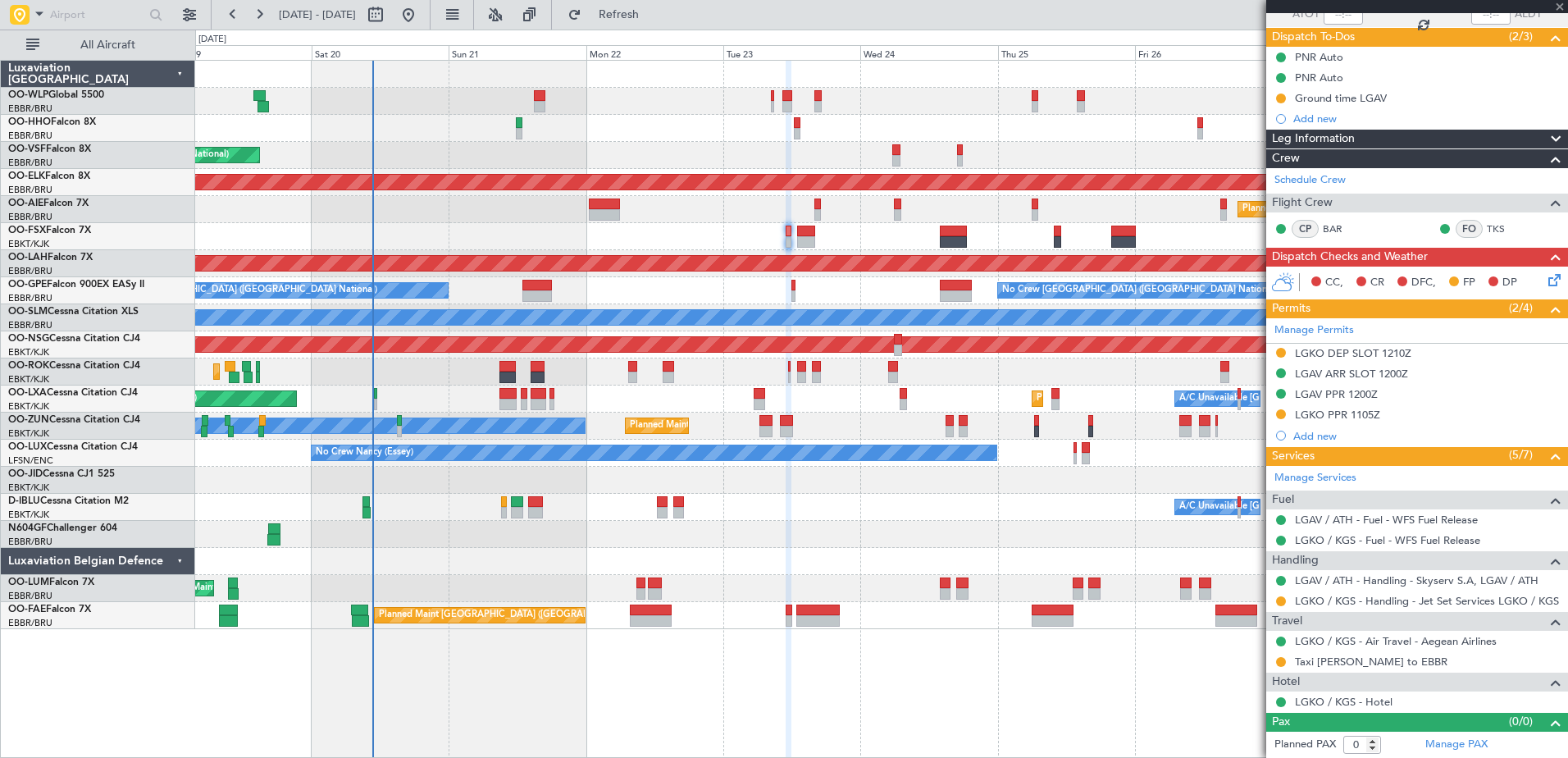
type input "8"
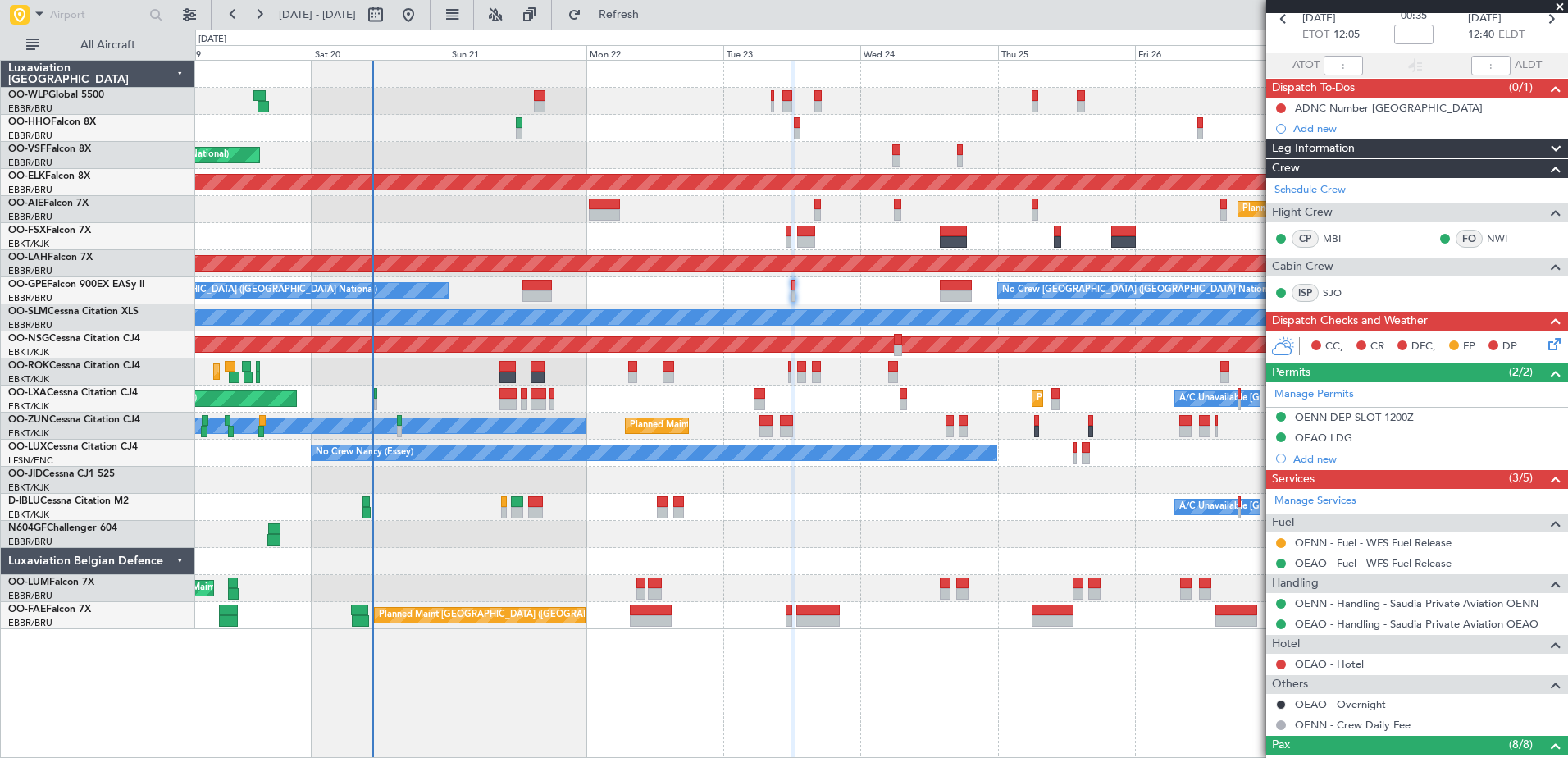
scroll to position [328, 0]
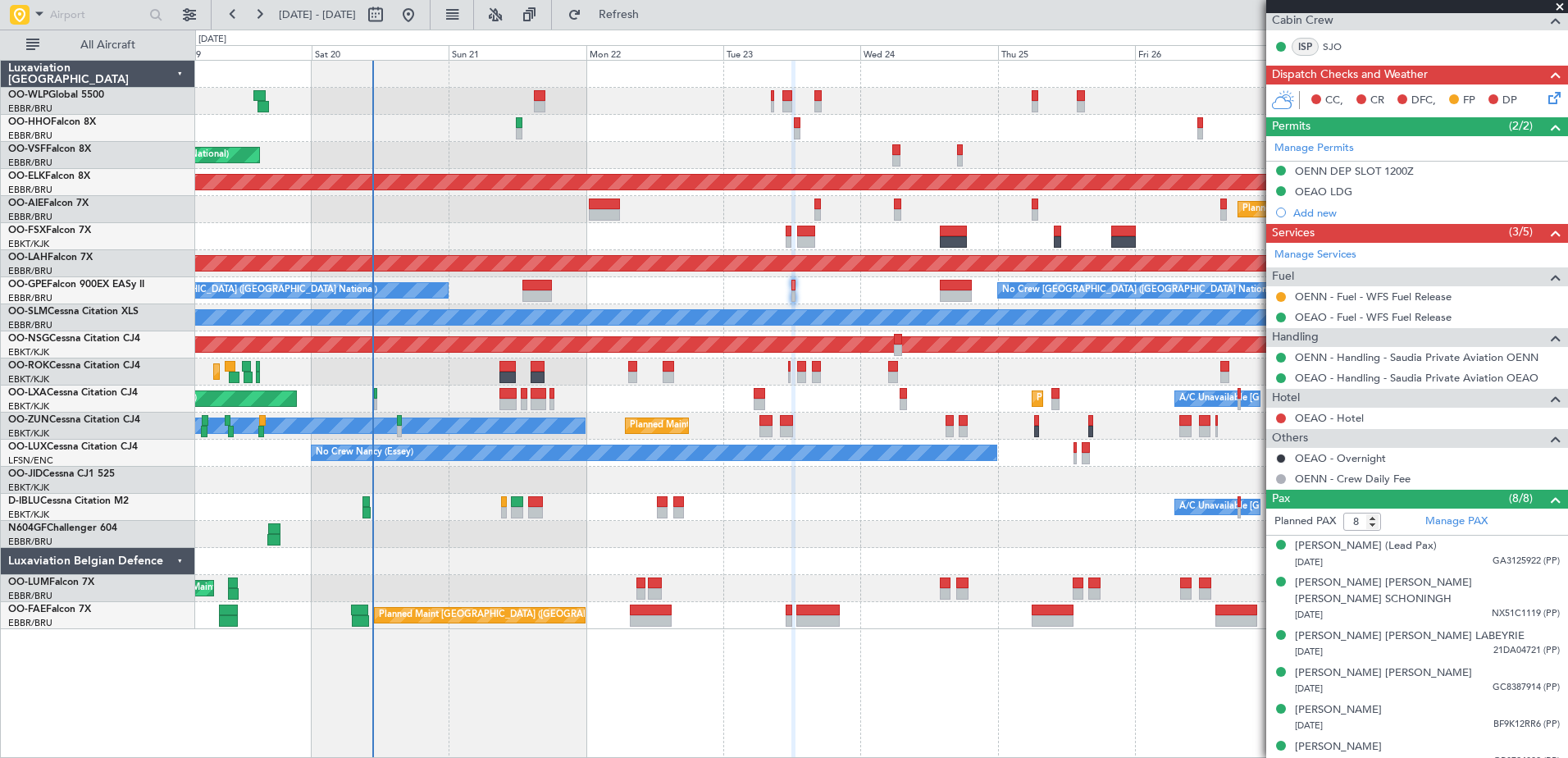
click at [1276, 421] on div at bounding box center [1281, 418] width 14 height 14
click at [1282, 419] on button at bounding box center [1280, 418] width 10 height 10
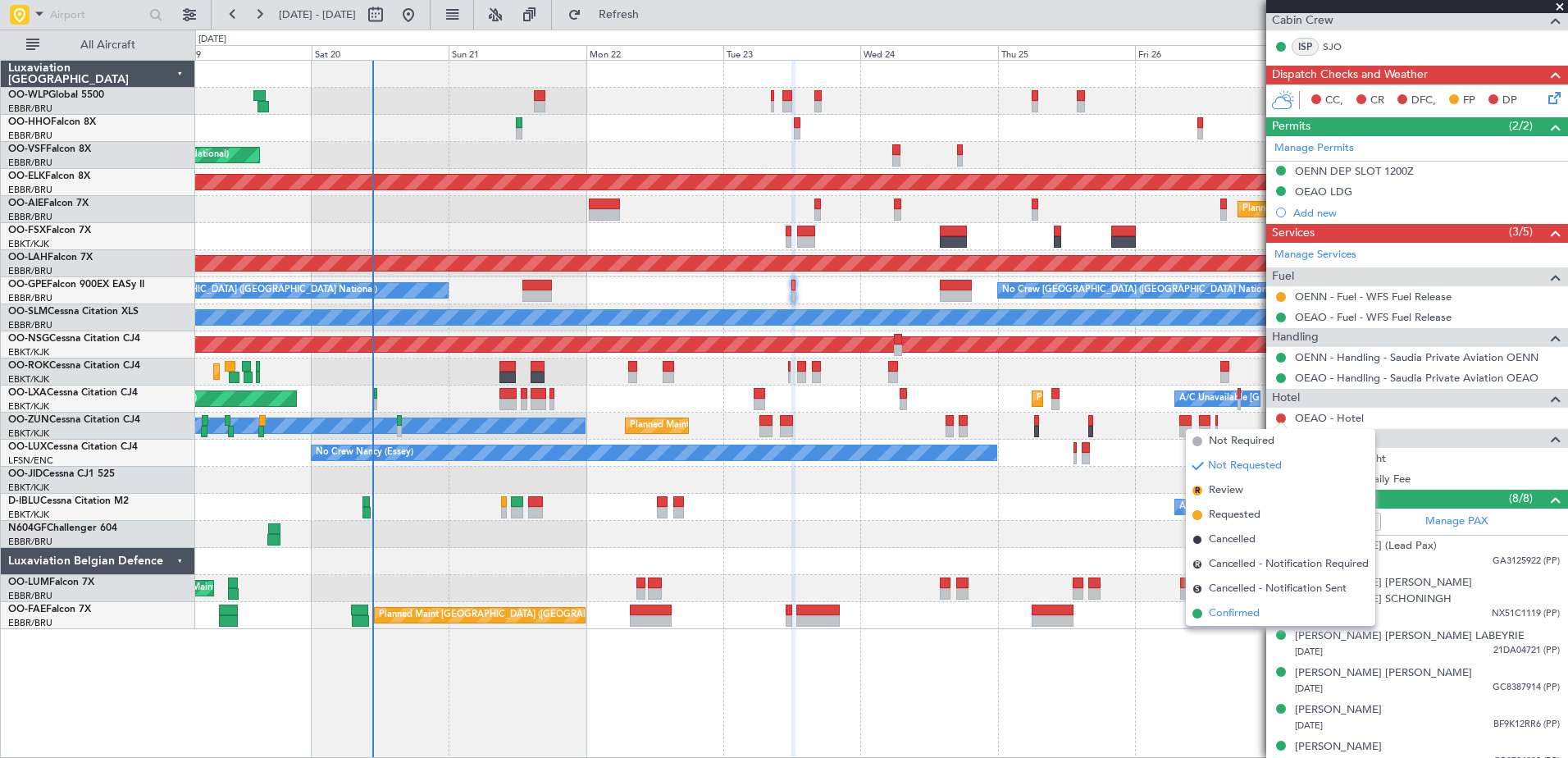
click at [1231, 613] on span "Confirmed" at bounding box center [1234, 613] width 51 height 16
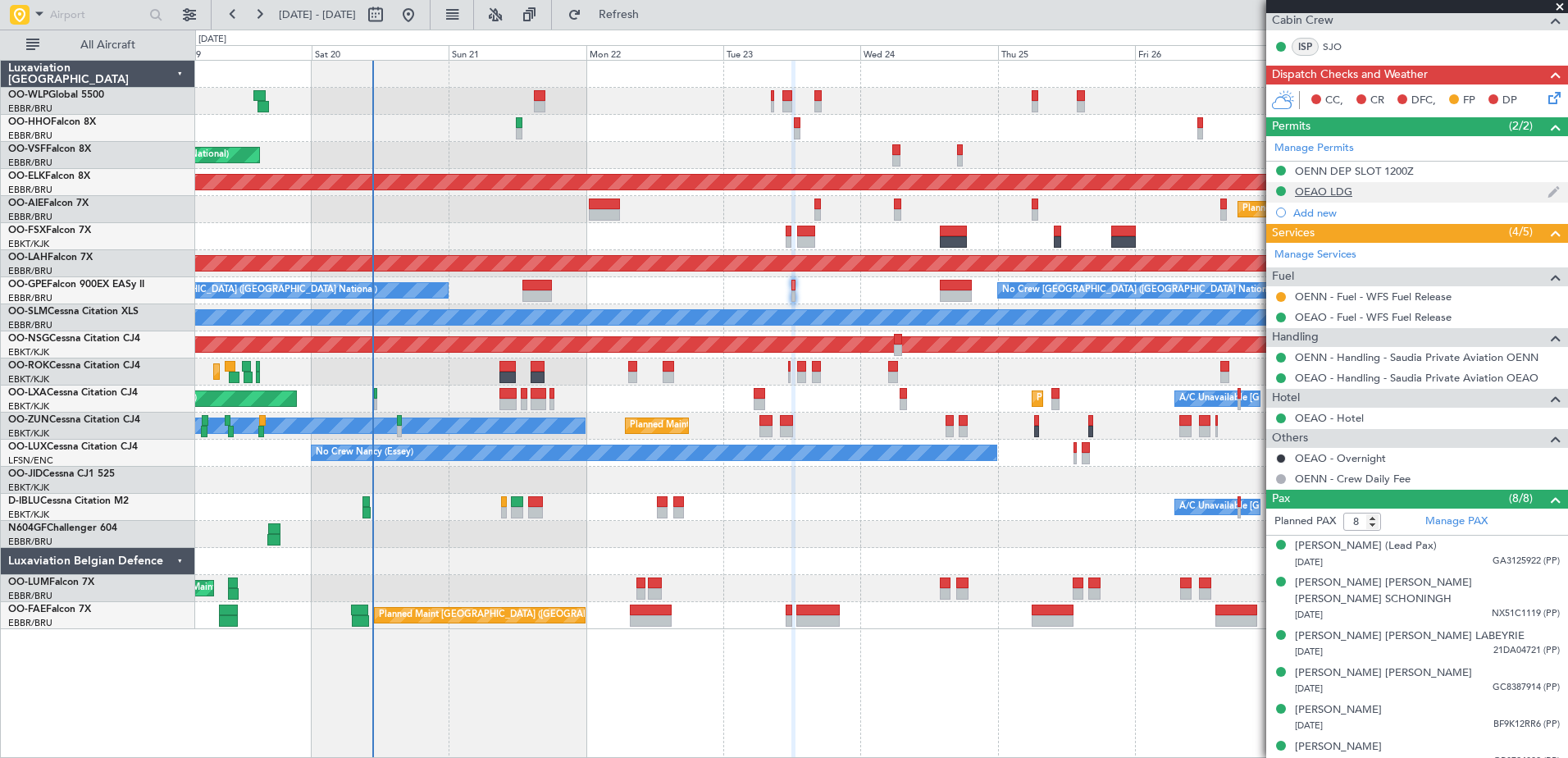
scroll to position [0, 0]
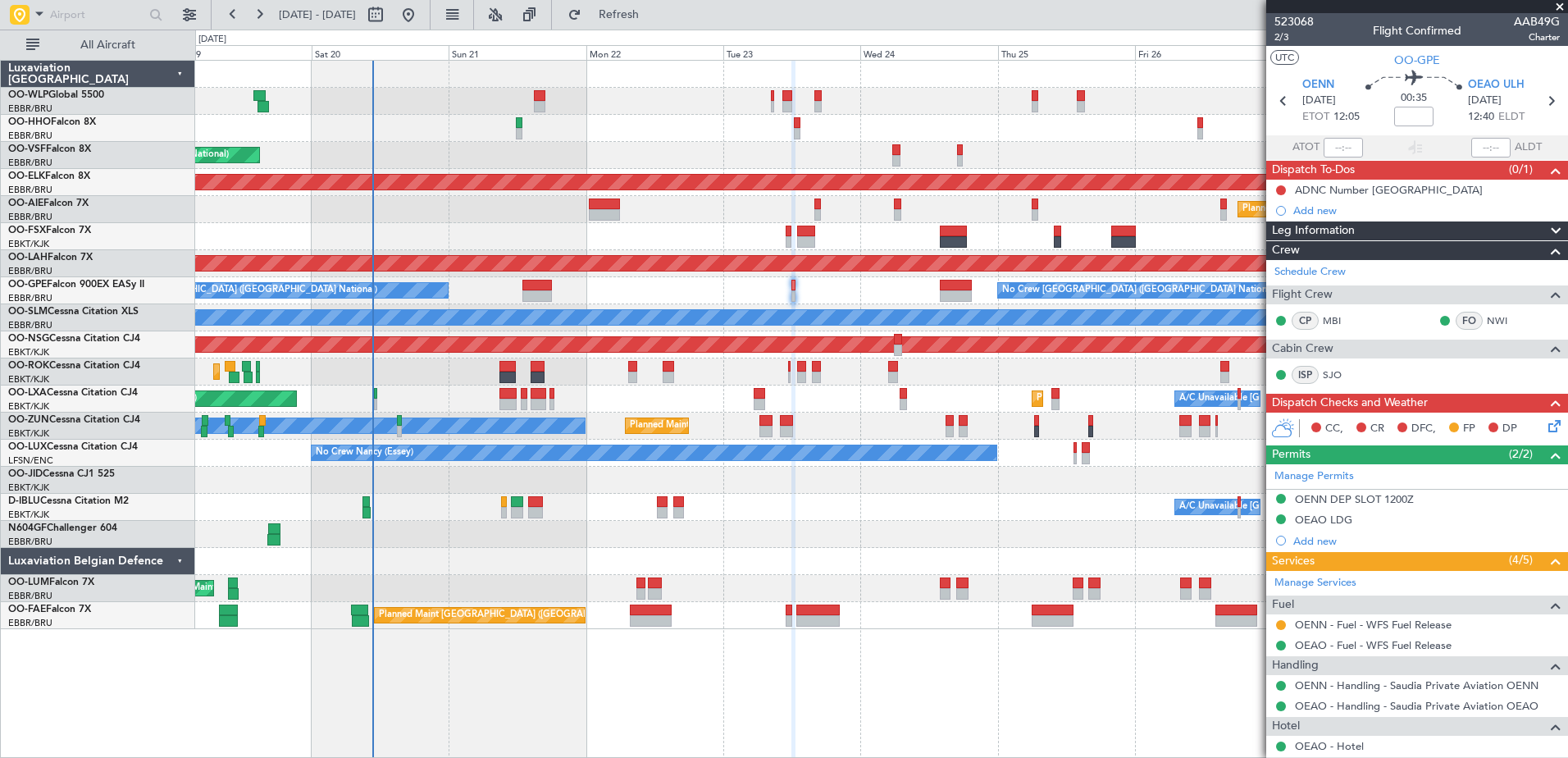
click at [1545, 422] on icon at bounding box center [1552, 422] width 14 height 14
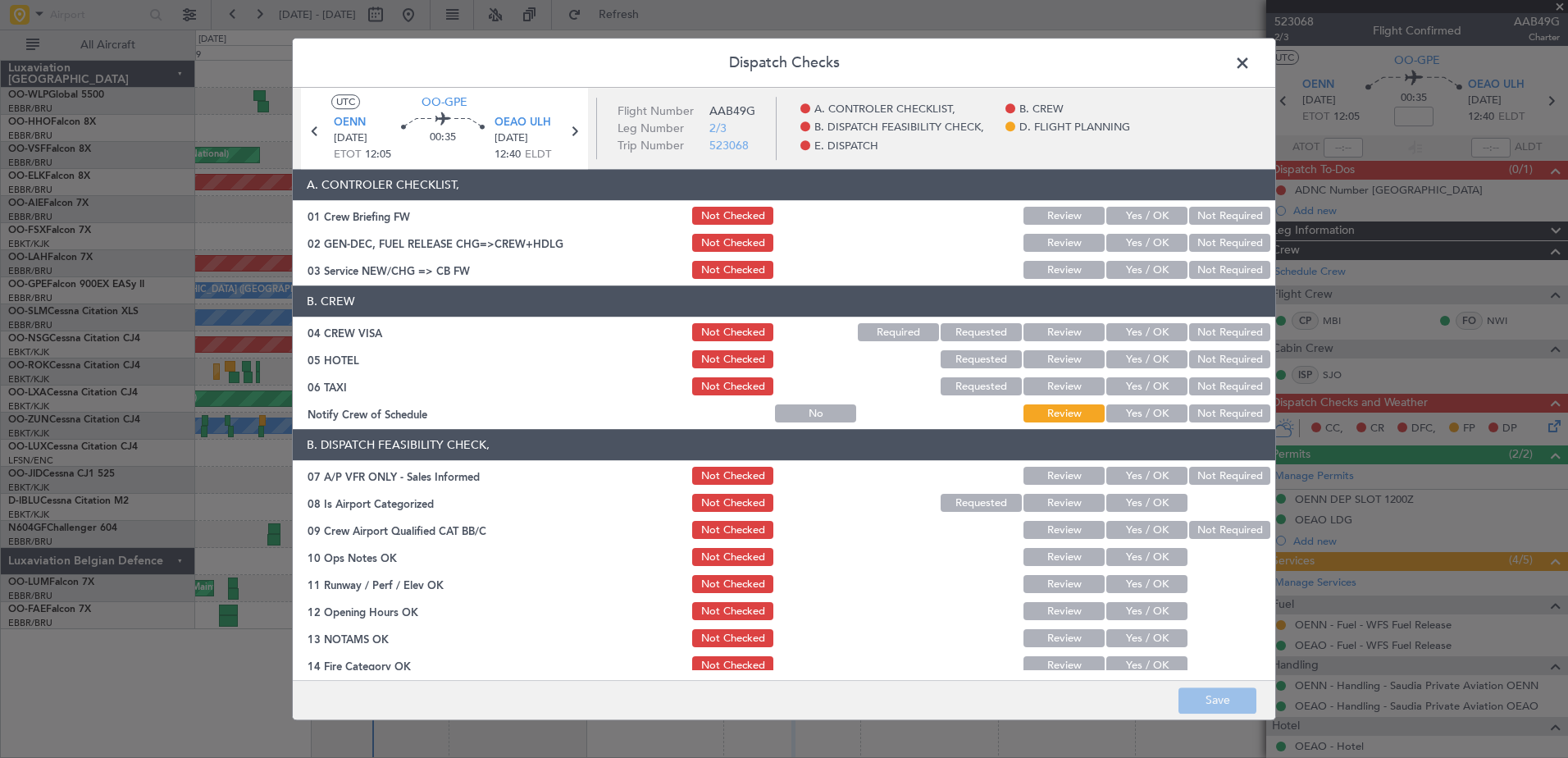
click at [1124, 413] on button "Yes / OK" at bounding box center [1147, 414] width 81 height 18
click at [1223, 386] on button "Not Required" at bounding box center [1230, 387] width 81 height 18
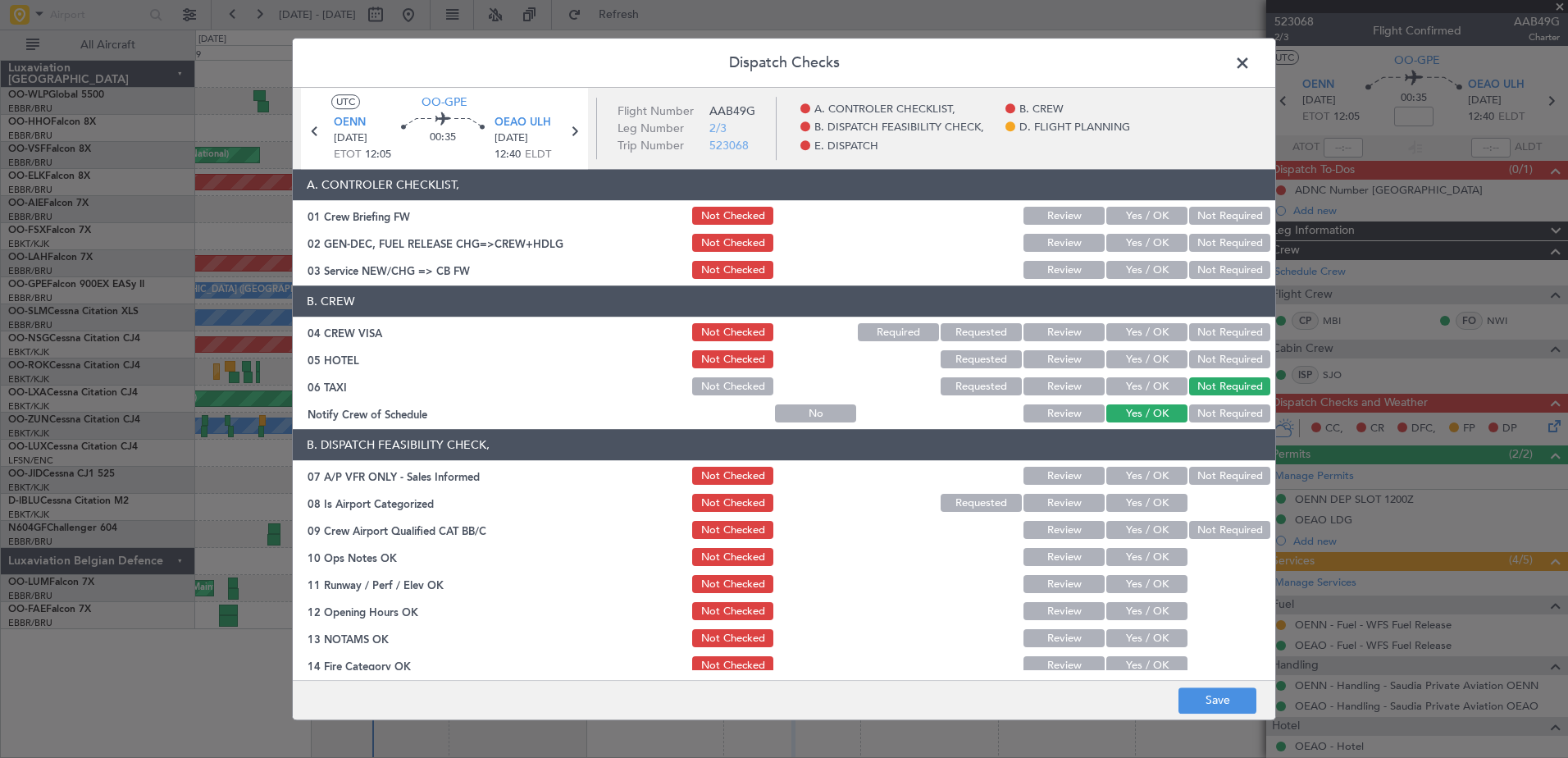
click at [1223, 356] on button "Not Required" at bounding box center [1230, 360] width 81 height 18
click at [1219, 333] on button "Not Required" at bounding box center [1230, 333] width 81 height 18
click at [1148, 279] on button "Yes / OK" at bounding box center [1147, 270] width 81 height 18
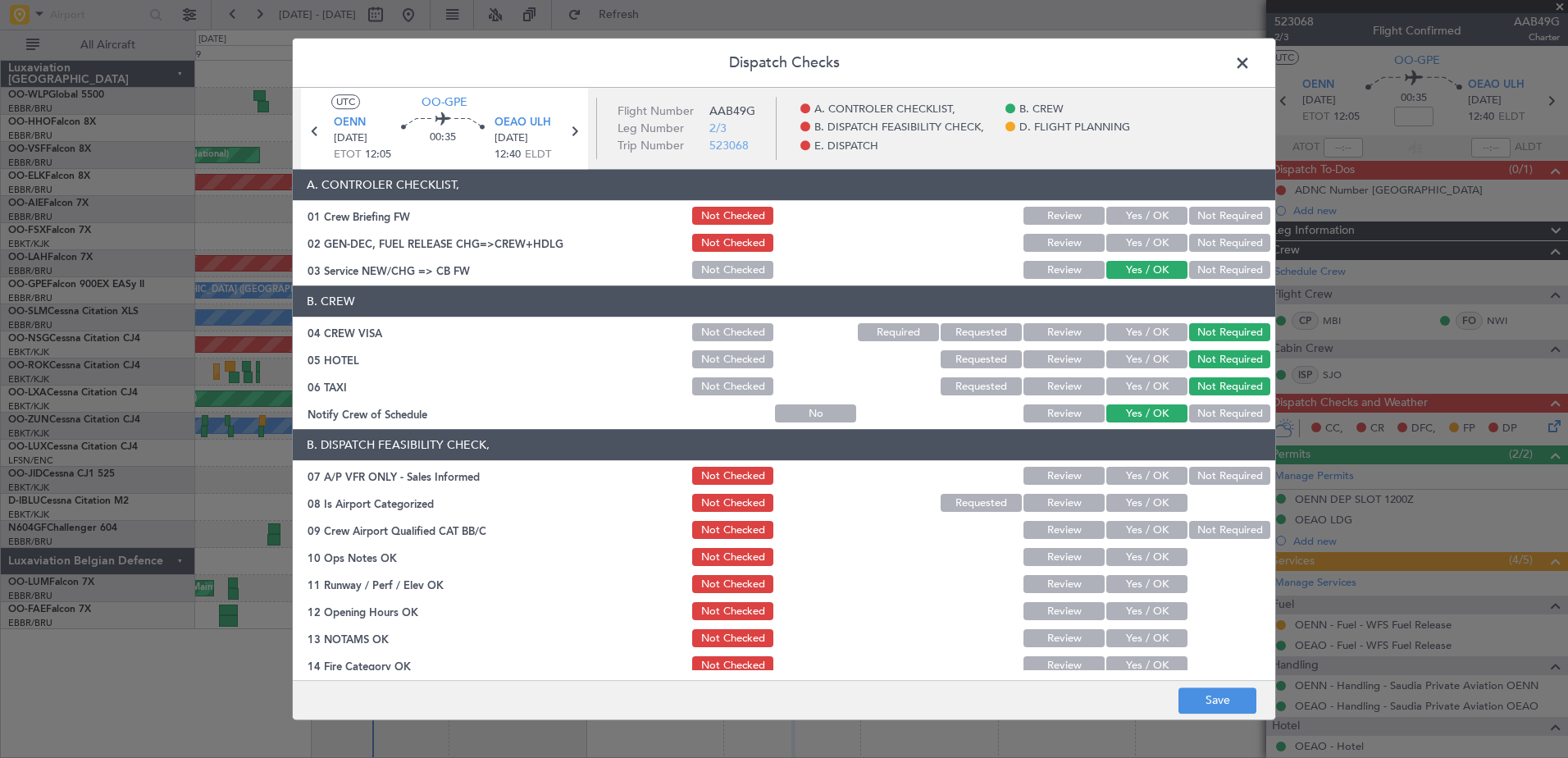
click at [1209, 479] on button "Not Required" at bounding box center [1230, 477] width 81 height 18
click at [1136, 501] on button "Yes / OK" at bounding box center [1147, 504] width 81 height 18
click at [1189, 522] on button "Not Required" at bounding box center [1230, 531] width 81 height 18
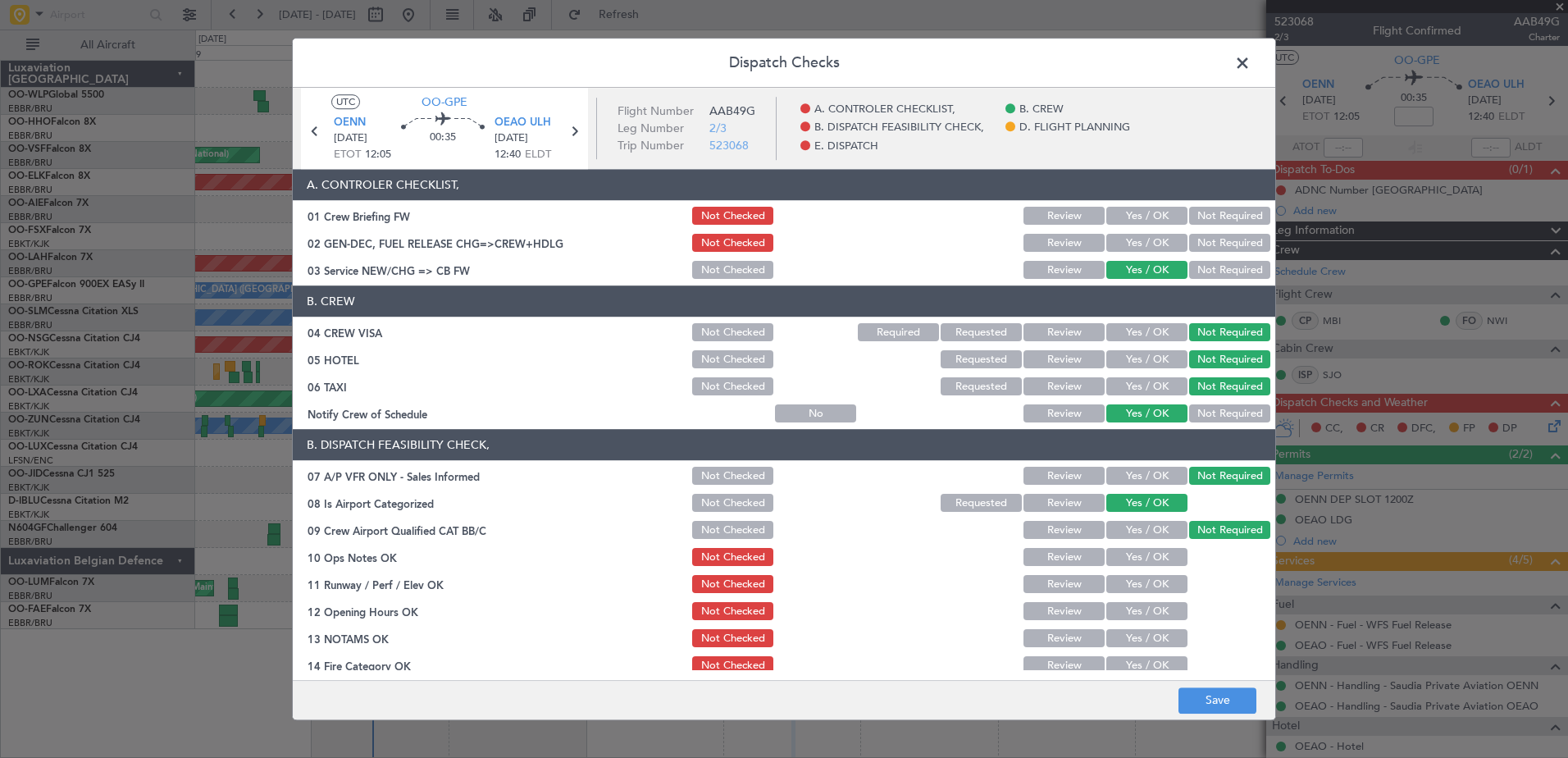
click at [1156, 556] on button "Yes / OK" at bounding box center [1147, 557] width 81 height 18
click at [1145, 583] on button "Yes / OK" at bounding box center [1147, 584] width 81 height 18
click at [1145, 610] on button "Yes / OK" at bounding box center [1147, 611] width 81 height 18
drag, startPoint x: 1145, startPoint y: 635, endPoint x: 1144, endPoint y: 654, distance: 19.0
click at [1145, 636] on button "Yes / OK" at bounding box center [1147, 639] width 81 height 18
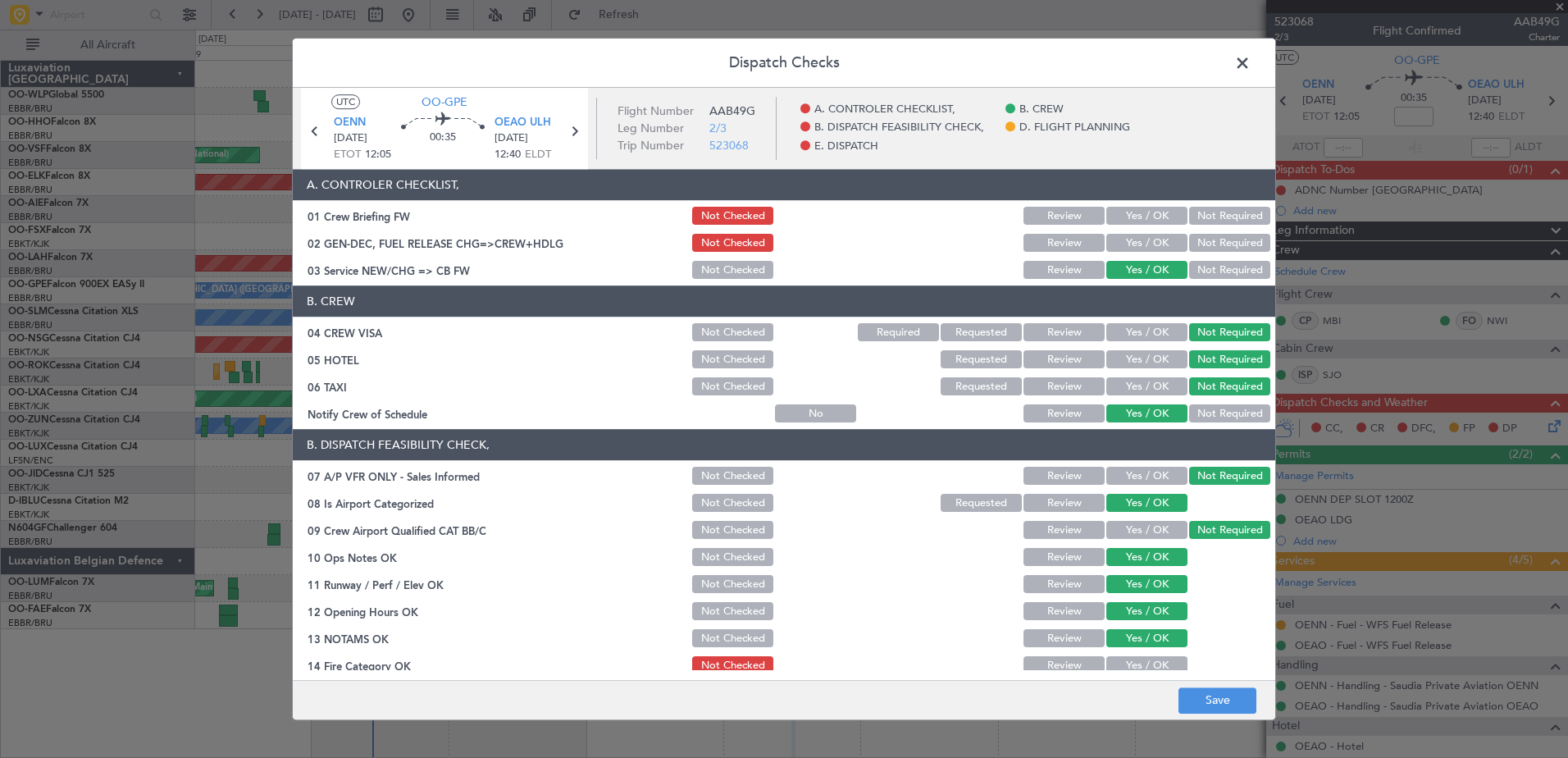
click at [1143, 657] on button "Yes / OK" at bounding box center [1147, 666] width 81 height 18
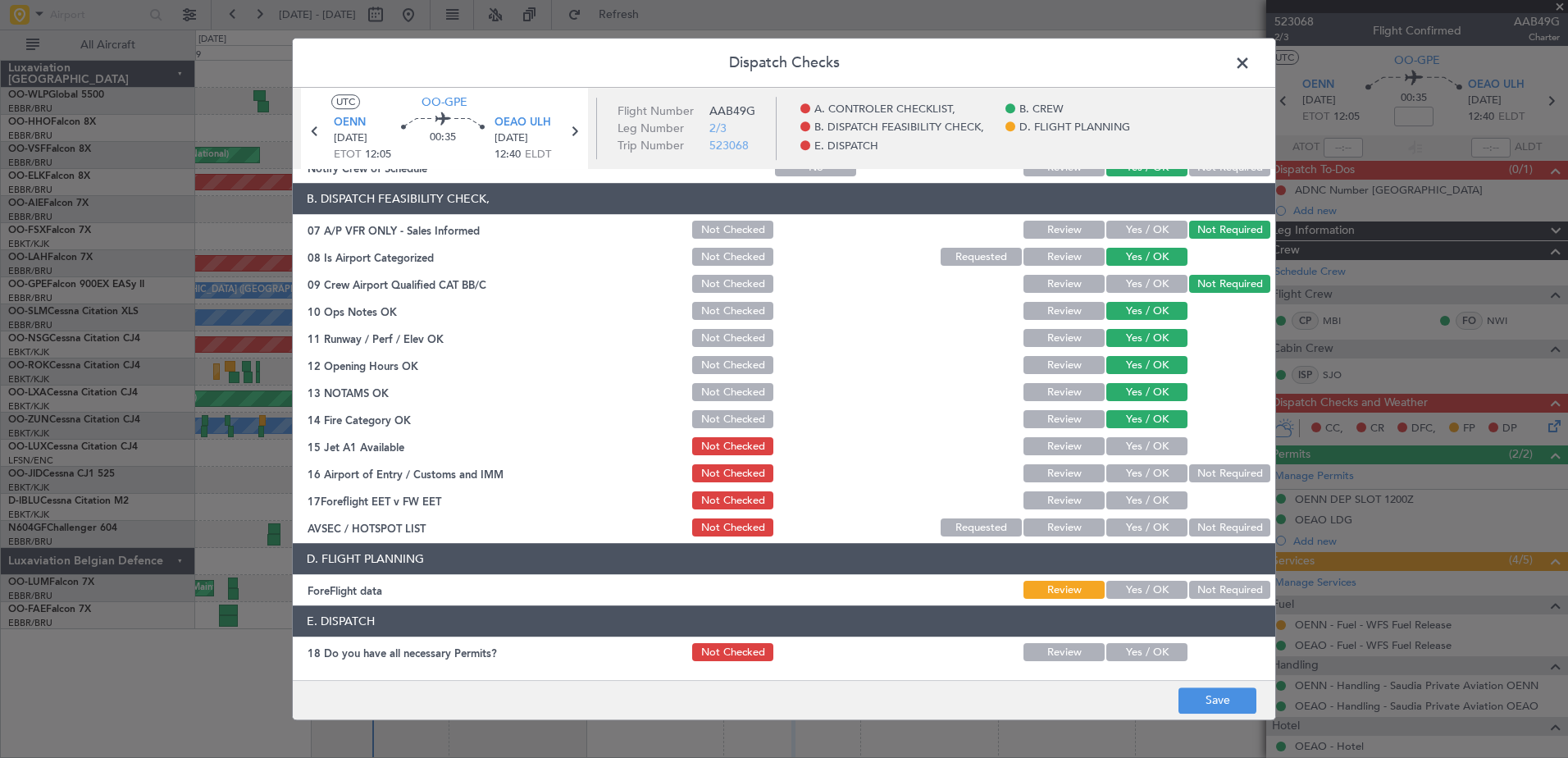
click at [1132, 435] on div "Yes / OK" at bounding box center [1145, 446] width 83 height 23
click at [1130, 447] on button "Yes / OK" at bounding box center [1147, 447] width 81 height 18
click at [1133, 469] on button "Yes / OK" at bounding box center [1147, 474] width 81 height 18
click at [1156, 507] on button "Yes / OK" at bounding box center [1147, 501] width 81 height 18
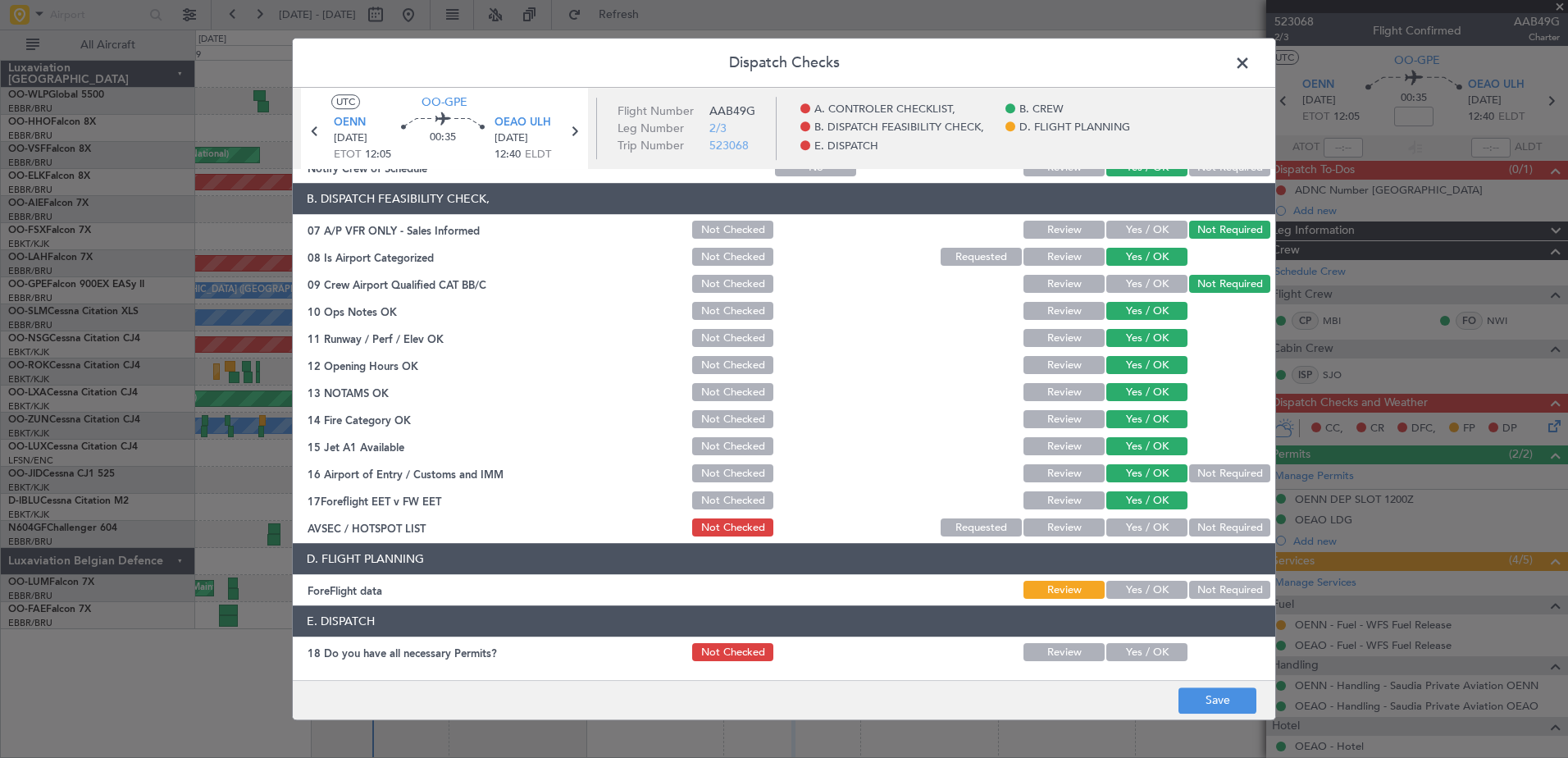
click at [1189, 520] on button "Not Required" at bounding box center [1230, 528] width 81 height 18
click at [1152, 594] on button "Yes / OK" at bounding box center [1147, 591] width 81 height 18
click at [1216, 694] on button "Save" at bounding box center [1218, 700] width 78 height 26
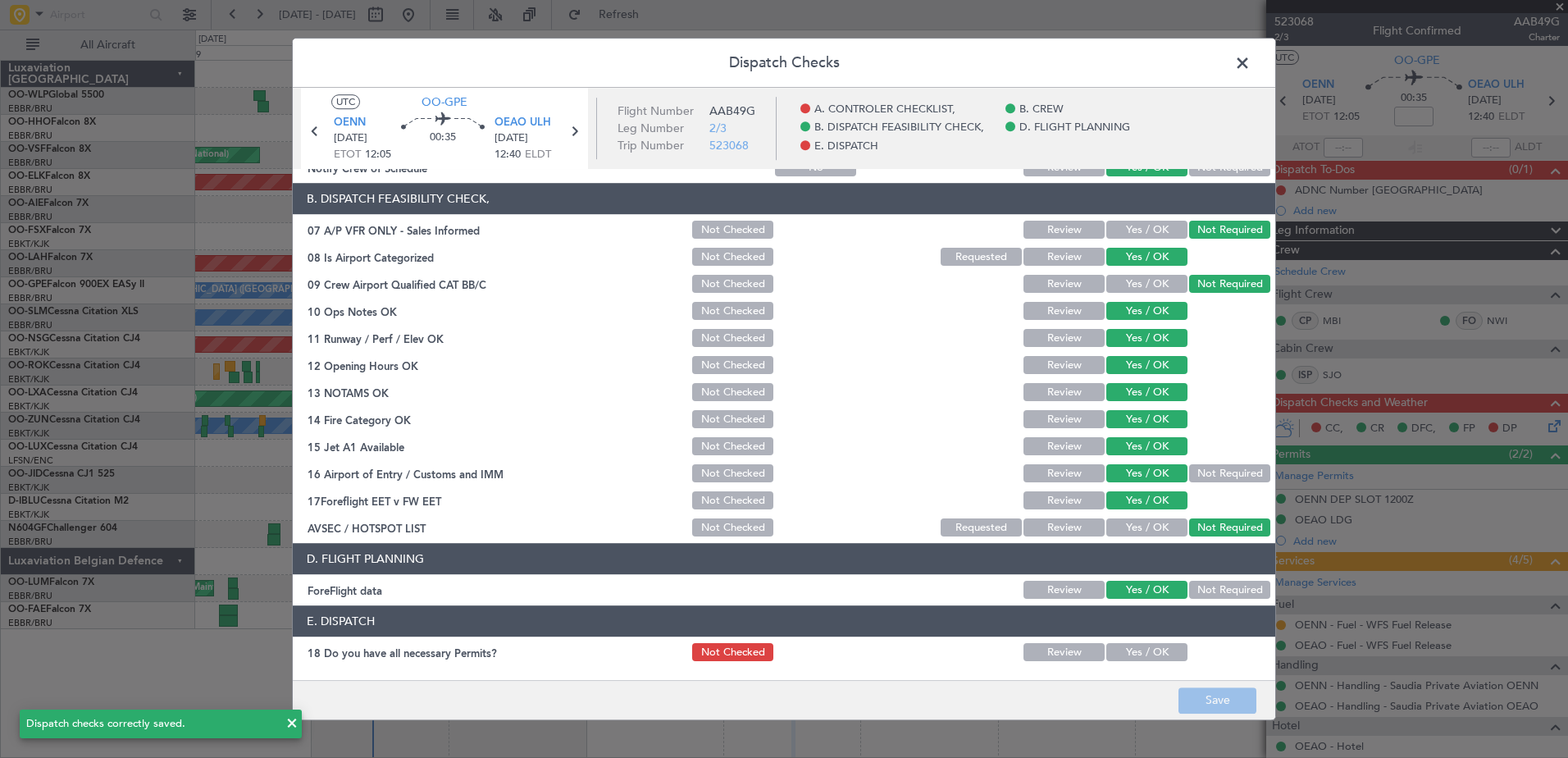
click at [1250, 66] on span at bounding box center [1250, 67] width 0 height 33
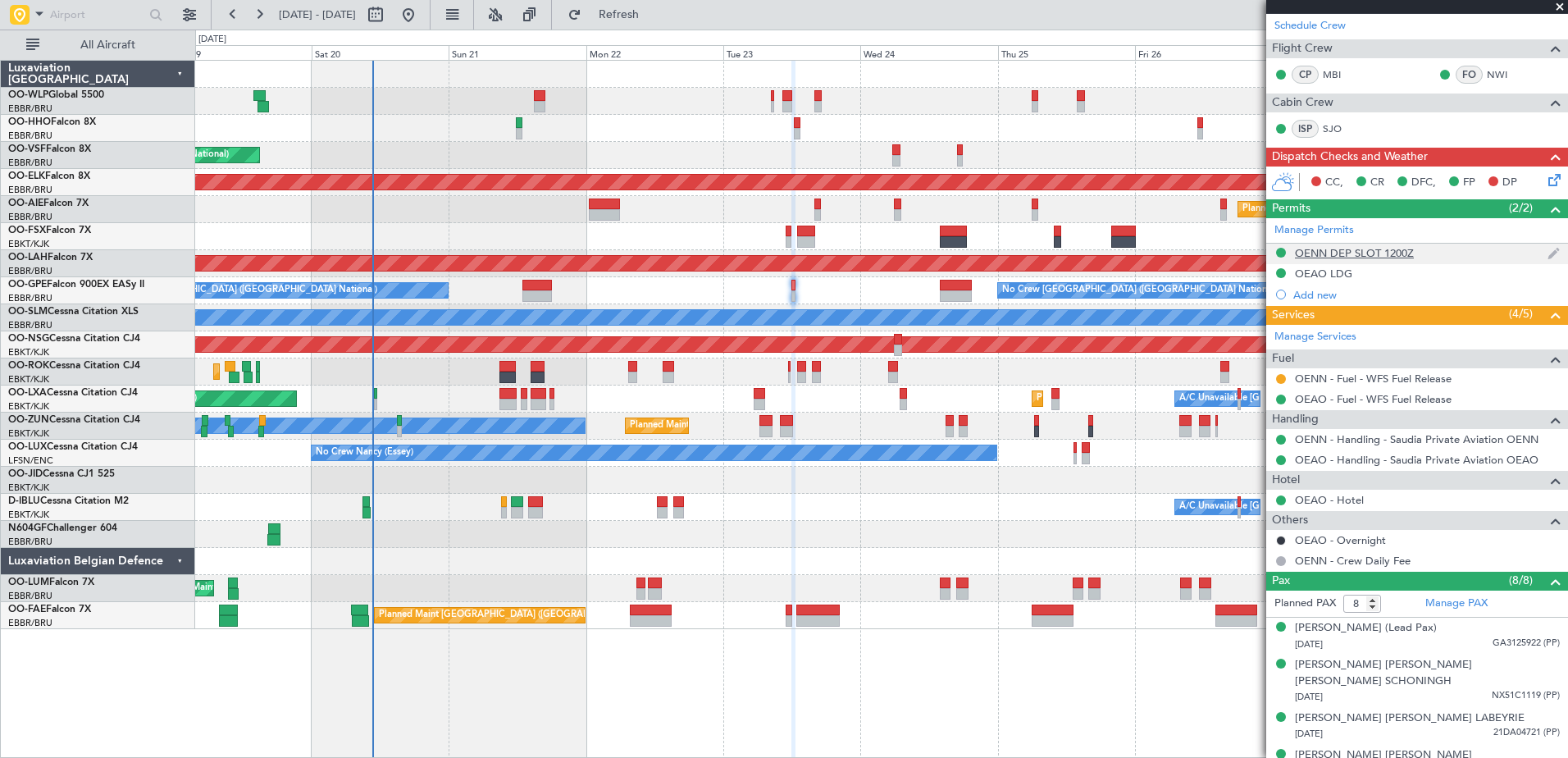
scroll to position [0, 0]
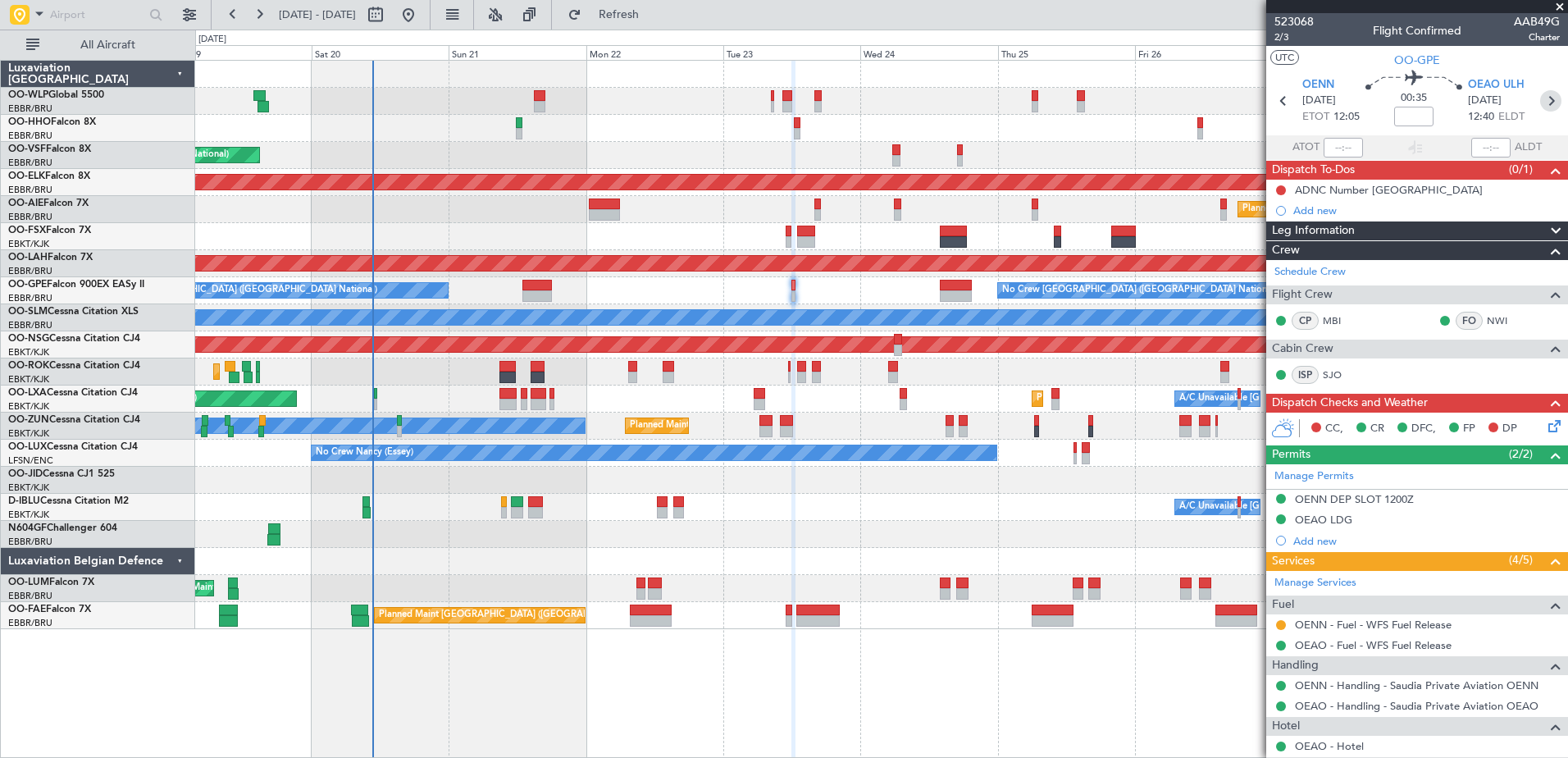
click at [1548, 100] on icon at bounding box center [1551, 101] width 22 height 22
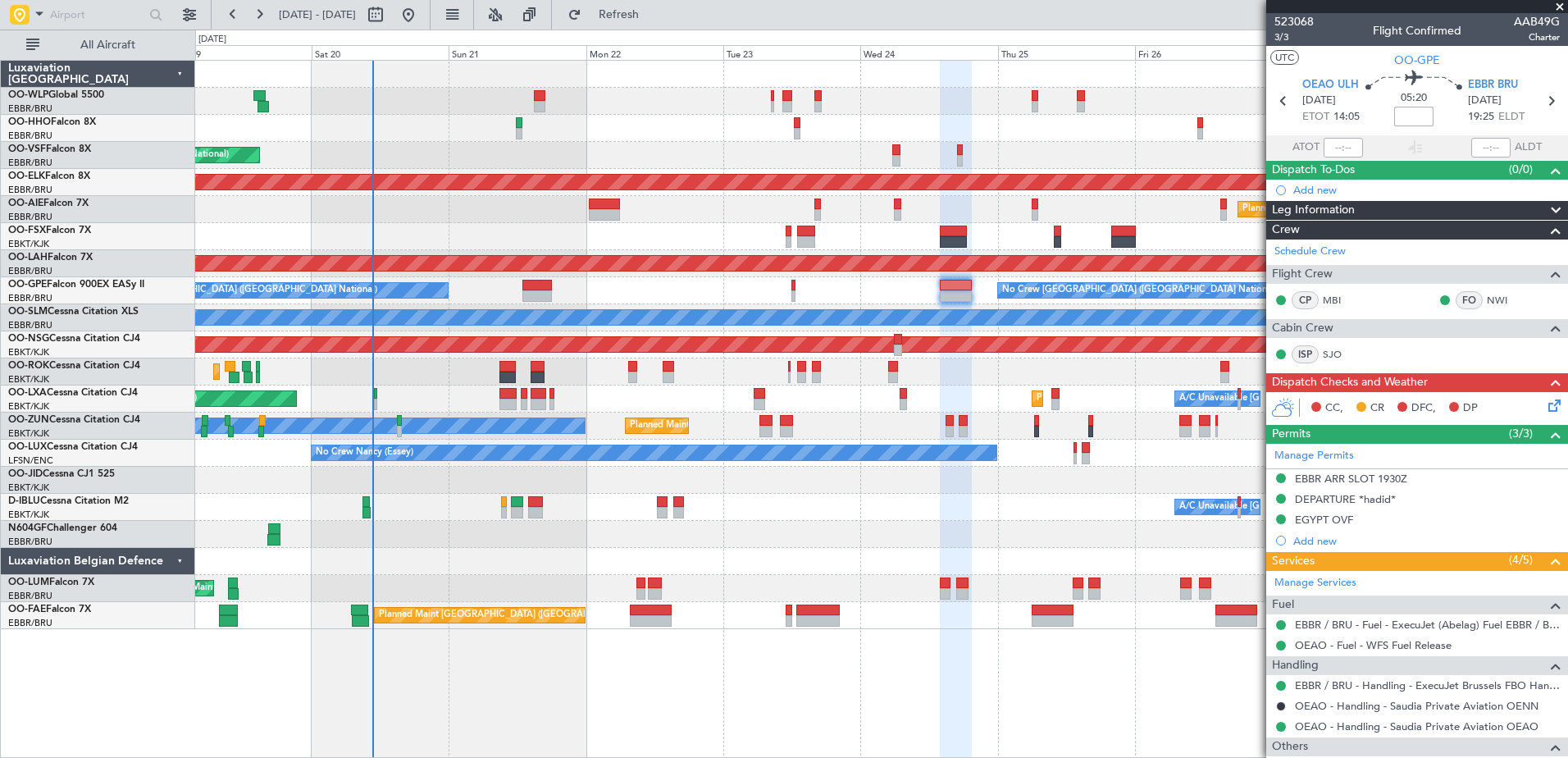
click at [1395, 117] on input at bounding box center [1414, 117] width 40 height 20
type input "-00:15"
click at [1545, 401] on icon at bounding box center [1552, 403] width 14 height 14
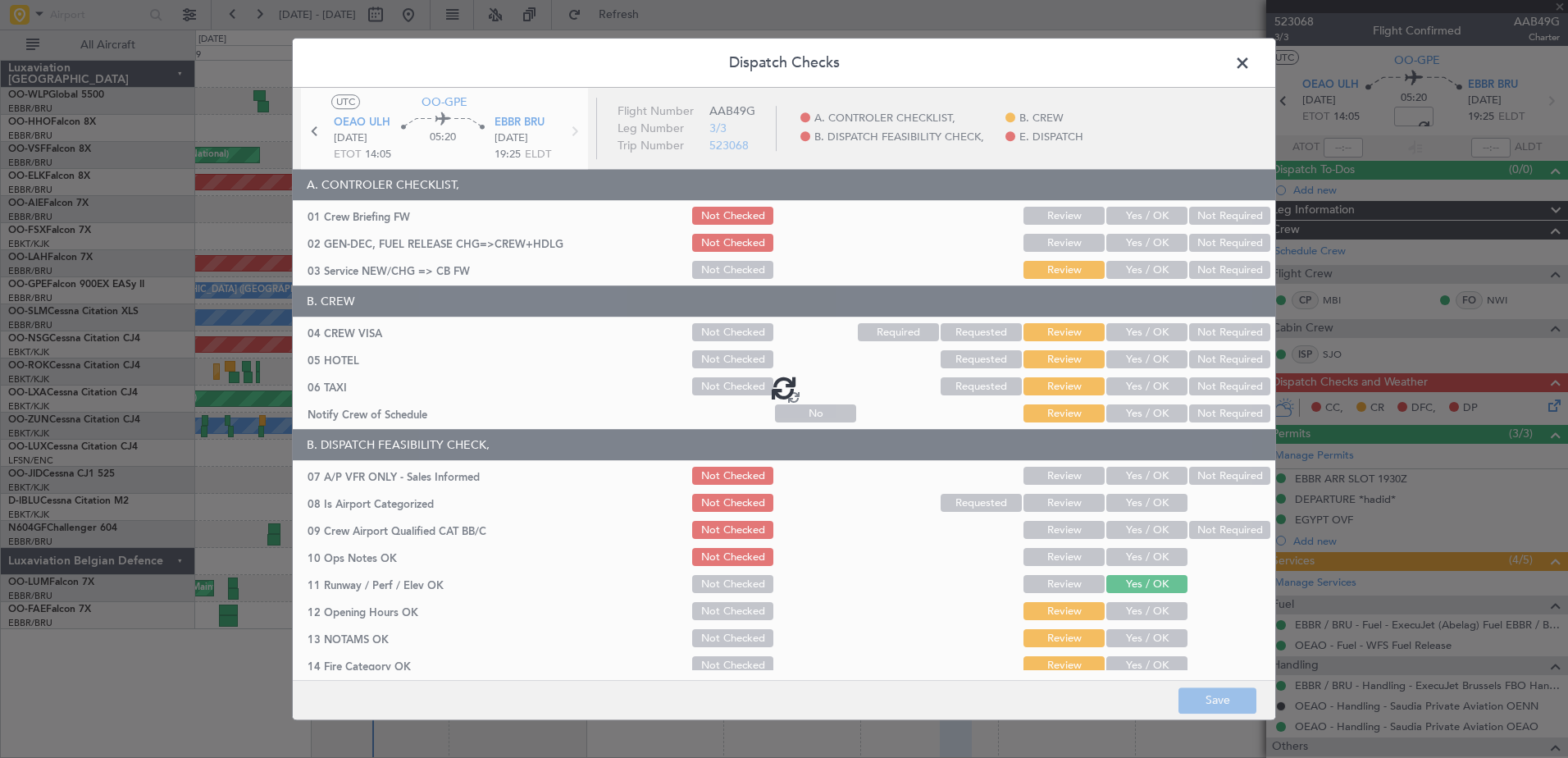
click at [1129, 413] on div at bounding box center [784, 387] width 983 height 599
type input "-00:15"
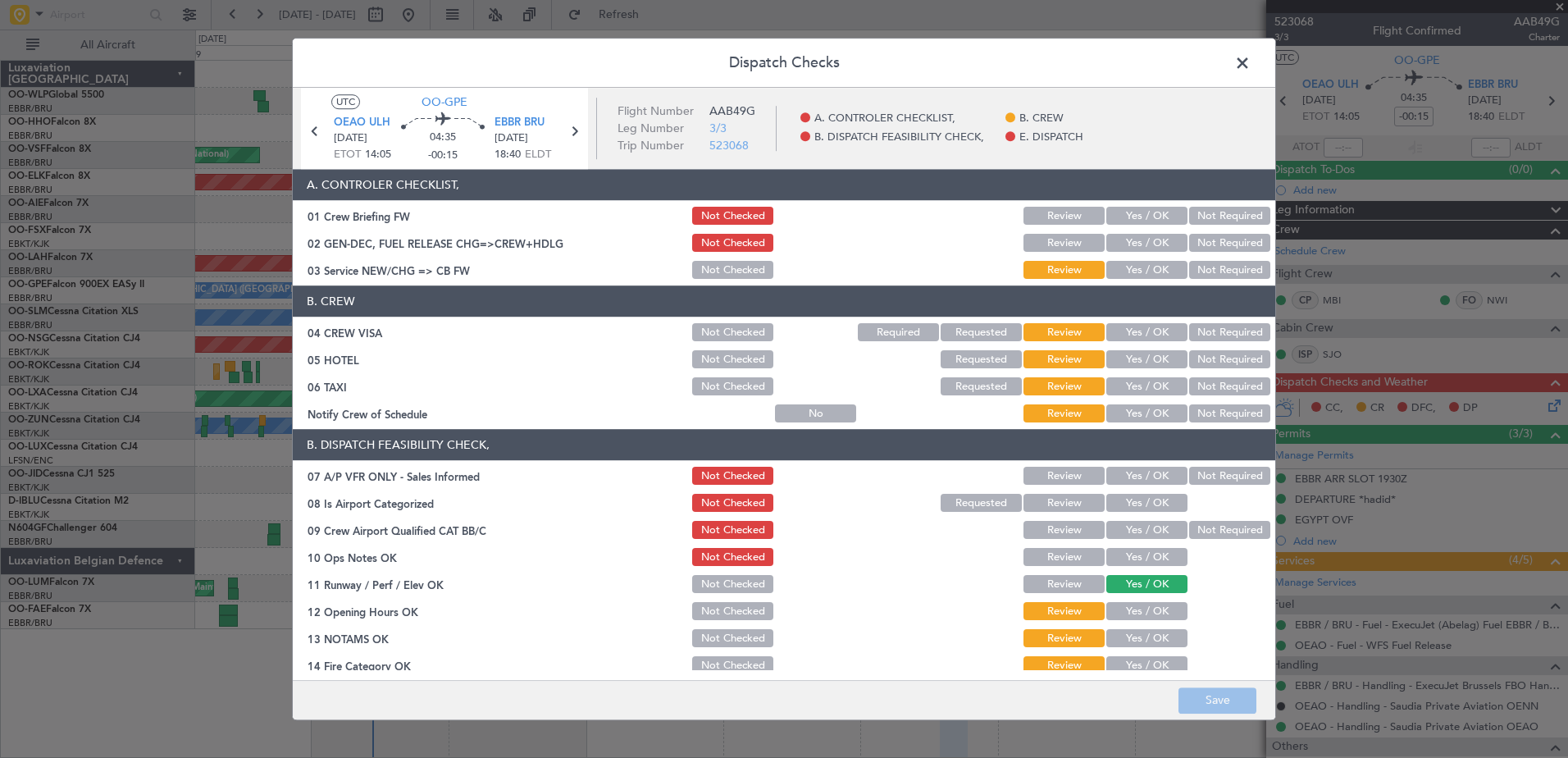
click at [1136, 413] on button "Yes / OK" at bounding box center [1147, 414] width 81 height 18
click at [1211, 380] on button "Not Required" at bounding box center [1230, 387] width 81 height 18
click at [1202, 360] on button "Not Required" at bounding box center [1230, 360] width 81 height 18
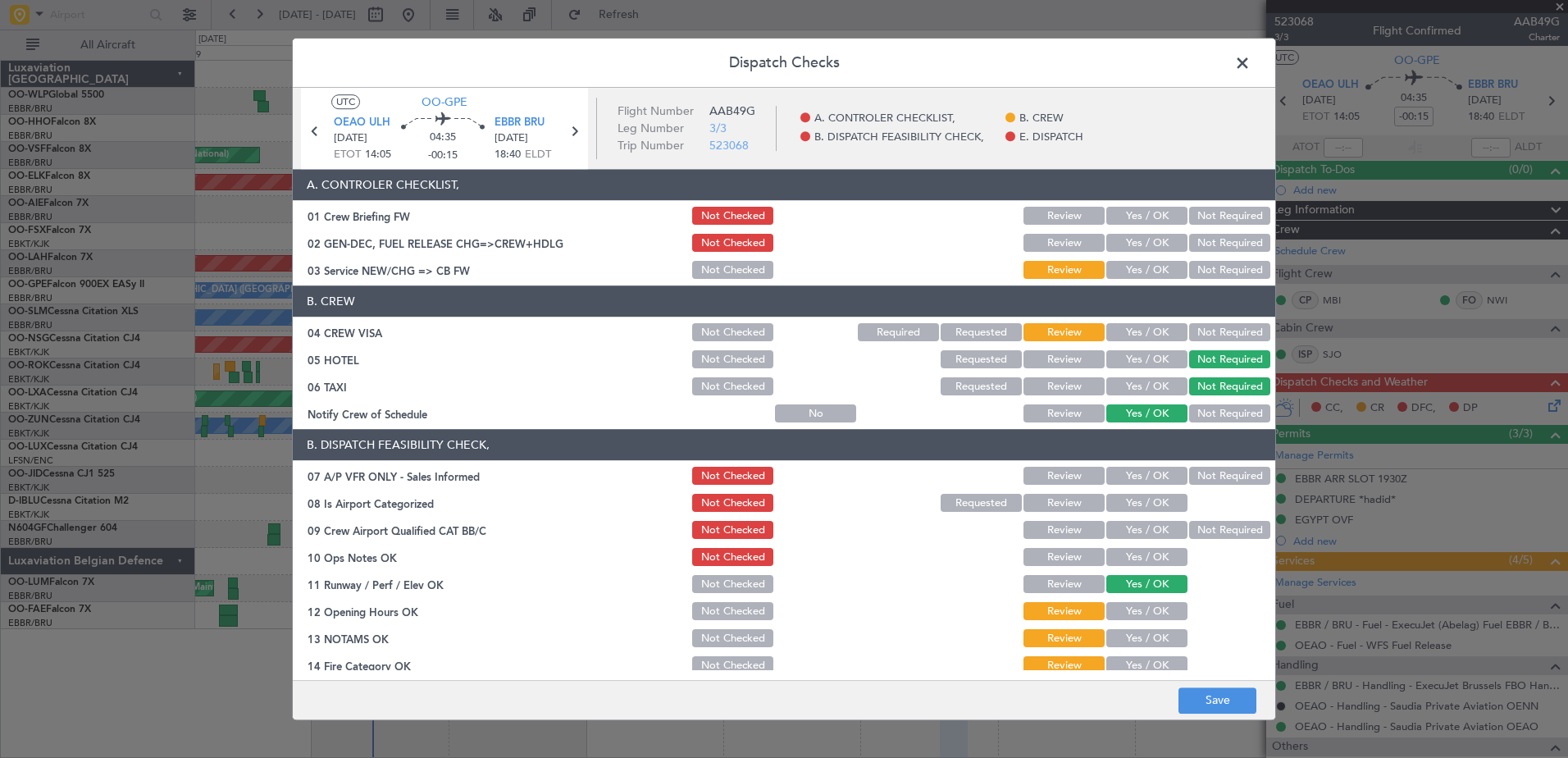
click at [1152, 334] on button "Yes / OK" at bounding box center [1147, 333] width 81 height 18
click at [1134, 270] on button "Yes / OK" at bounding box center [1147, 270] width 81 height 18
click at [369, 124] on span "OEAO ULH" at bounding box center [362, 123] width 57 height 16
click at [1127, 555] on button "Yes / OK" at bounding box center [1147, 557] width 81 height 18
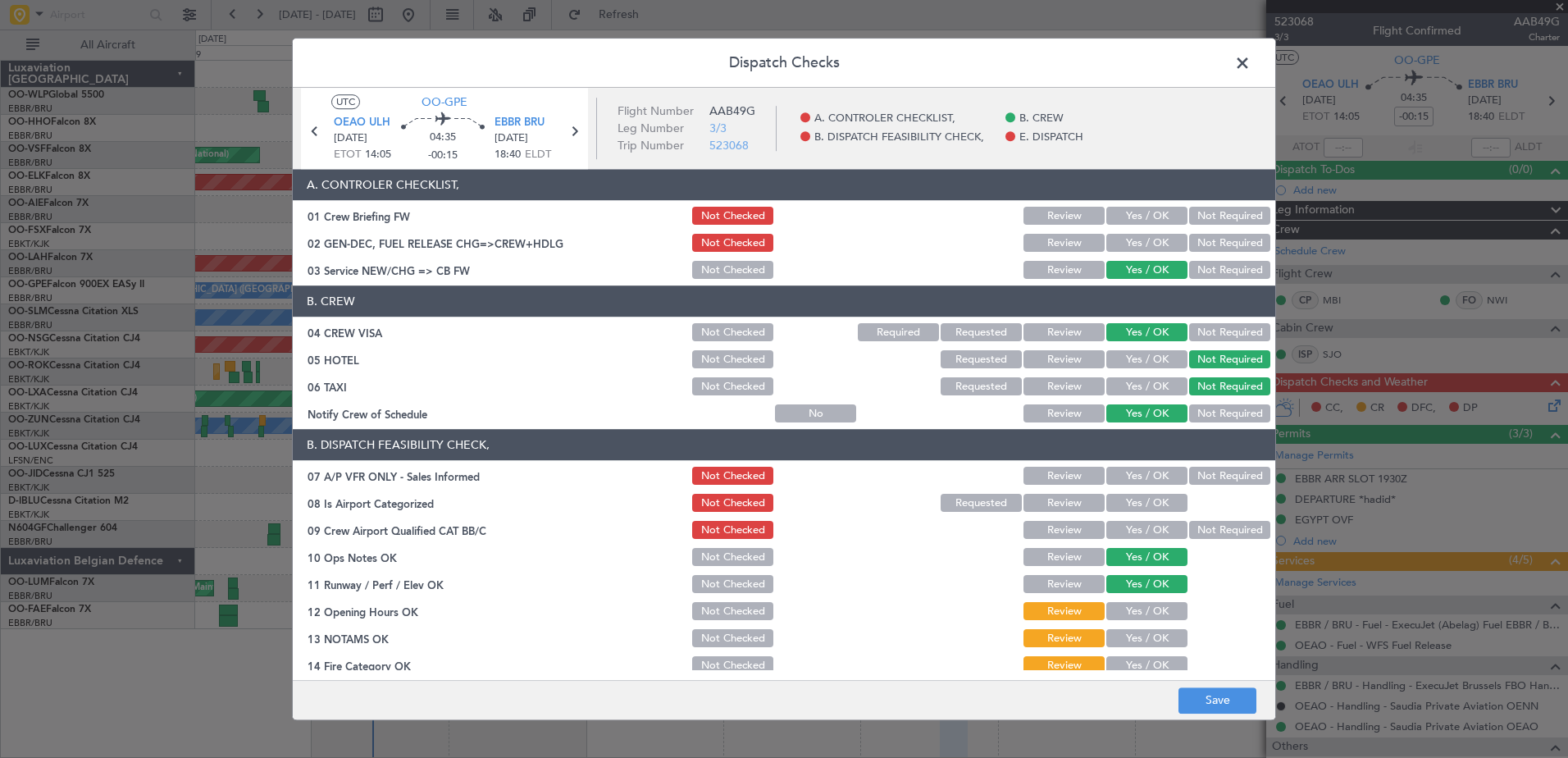
click at [1194, 534] on button "Not Required" at bounding box center [1230, 531] width 81 height 18
click at [1152, 496] on button "Yes / OK" at bounding box center [1147, 504] width 81 height 18
click at [1189, 468] on button "Not Required" at bounding box center [1230, 477] width 81 height 18
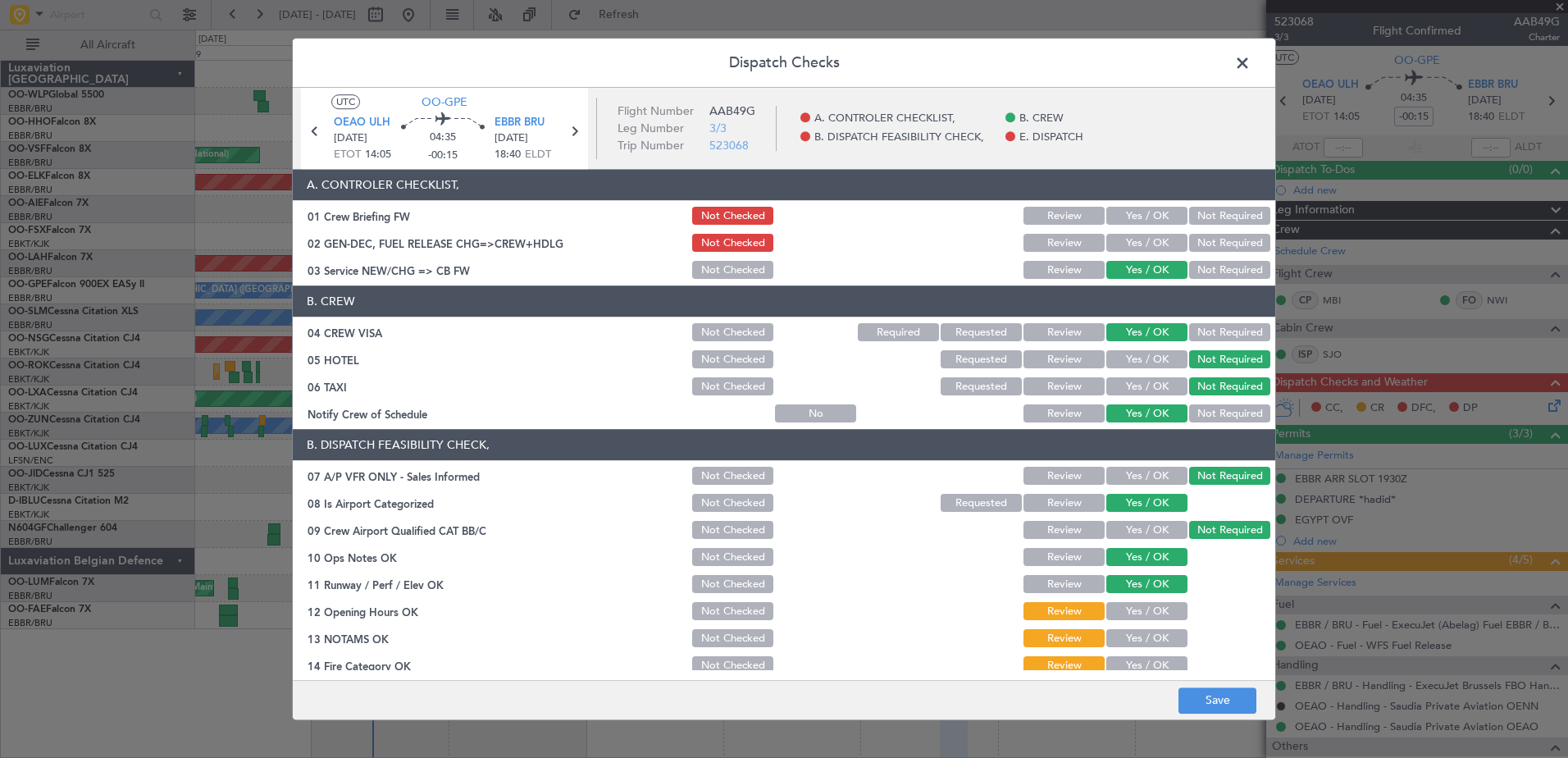
click at [1141, 615] on button "Yes / OK" at bounding box center [1147, 611] width 81 height 18
click at [1141, 643] on button "Yes / OK" at bounding box center [1147, 639] width 81 height 18
click at [1142, 659] on button "Yes / OK" at bounding box center [1147, 666] width 81 height 18
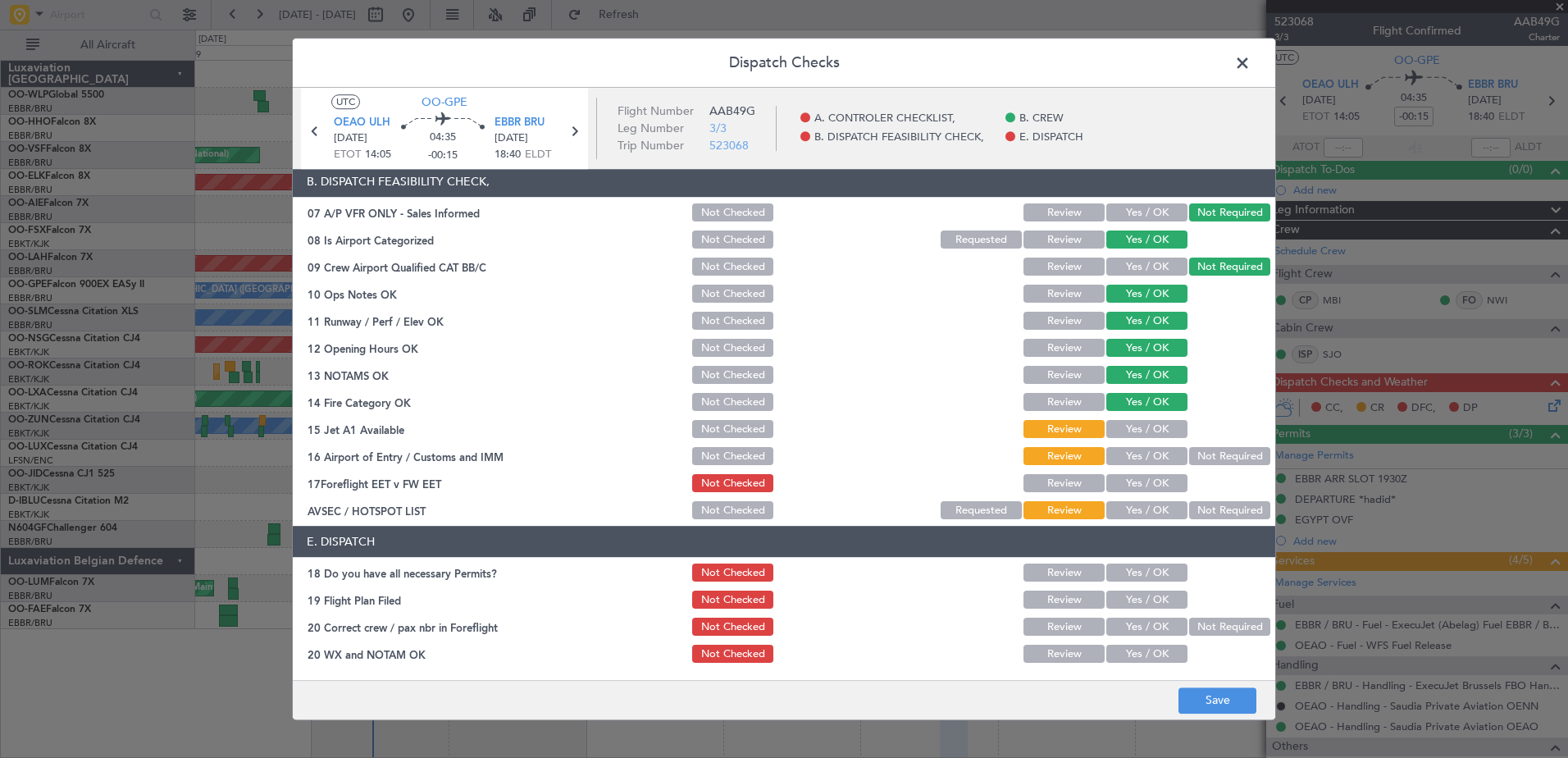
click at [1145, 431] on button "Yes / OK" at bounding box center [1147, 430] width 81 height 18
click at [1142, 451] on button "Yes / OK" at bounding box center [1147, 457] width 81 height 18
click at [1189, 454] on button "Not Required" at bounding box center [1230, 457] width 81 height 18
click at [1155, 497] on section "B. DISPATCH FEASIBILITY CHECK, 07 A/P VFR ONLY - Sales Informed Not Checked Rev…" at bounding box center [784, 344] width 983 height 355
click at [1144, 461] on button "Yes / OK" at bounding box center [1147, 457] width 81 height 18
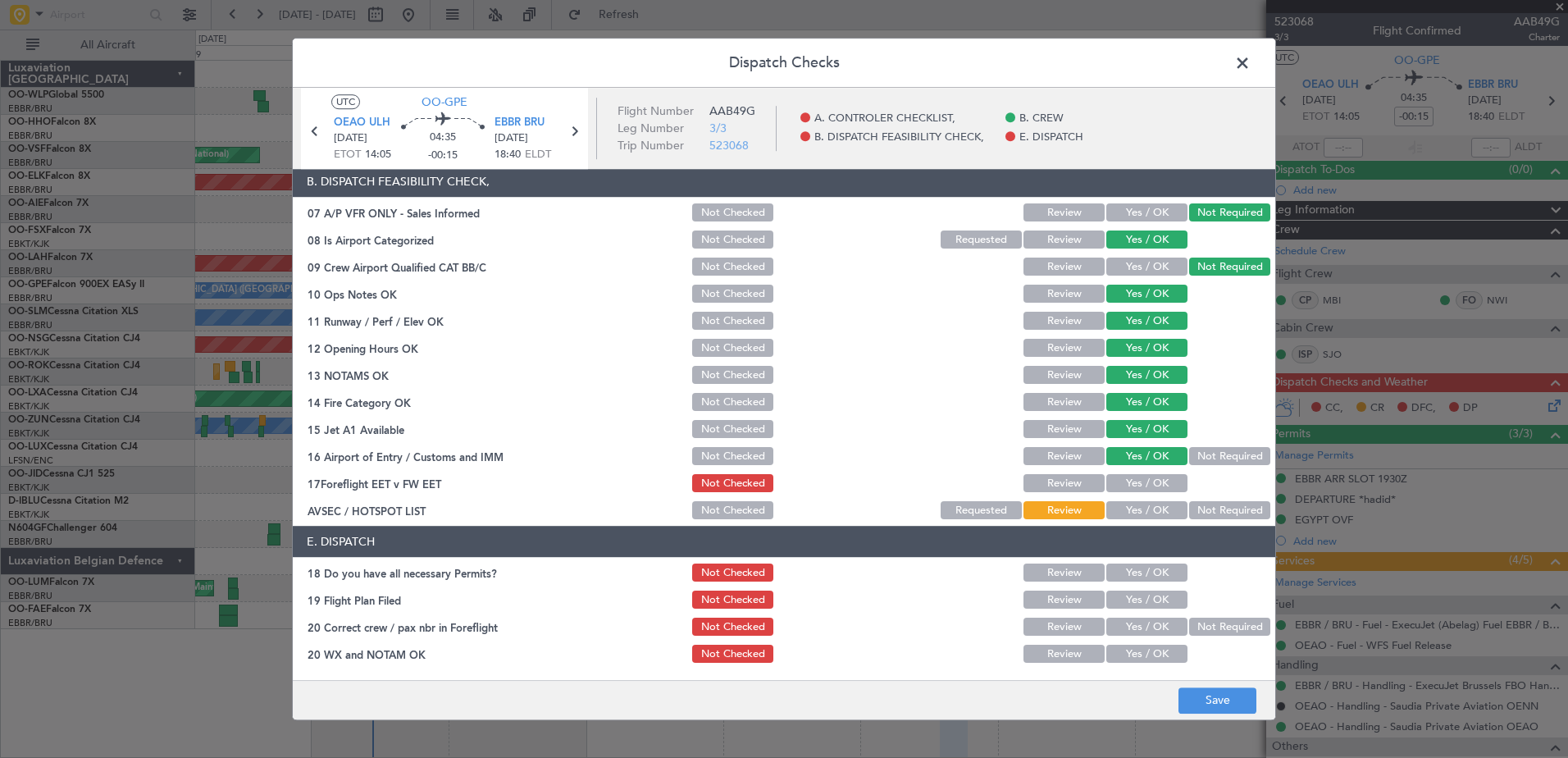
click at [1137, 484] on button "Yes / OK" at bounding box center [1147, 484] width 81 height 18
click at [1160, 513] on button "Yes / OK" at bounding box center [1147, 511] width 81 height 18
click at [1217, 711] on button "Save" at bounding box center [1218, 700] width 78 height 26
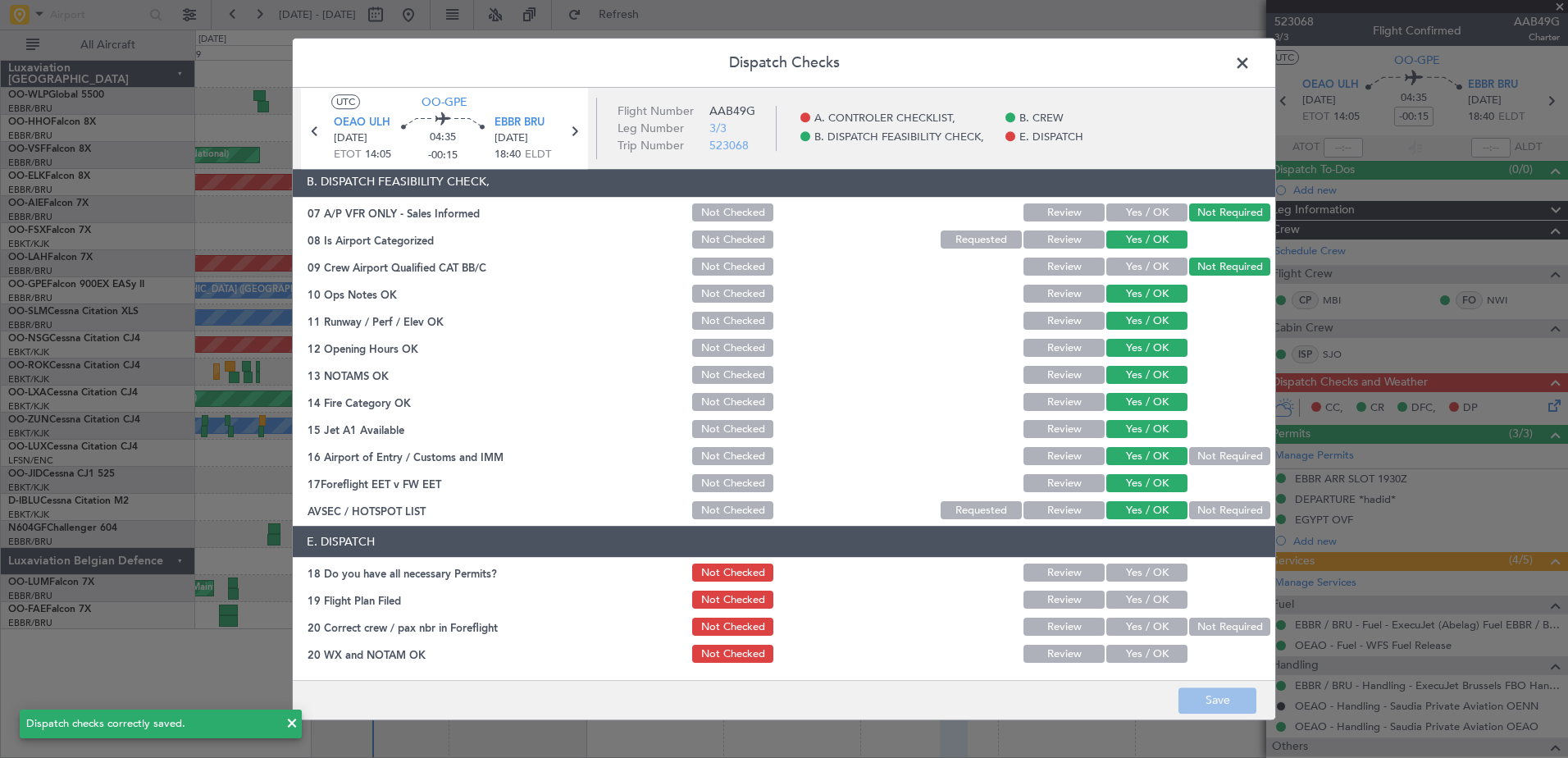
click at [1250, 55] on span at bounding box center [1250, 67] width 0 height 33
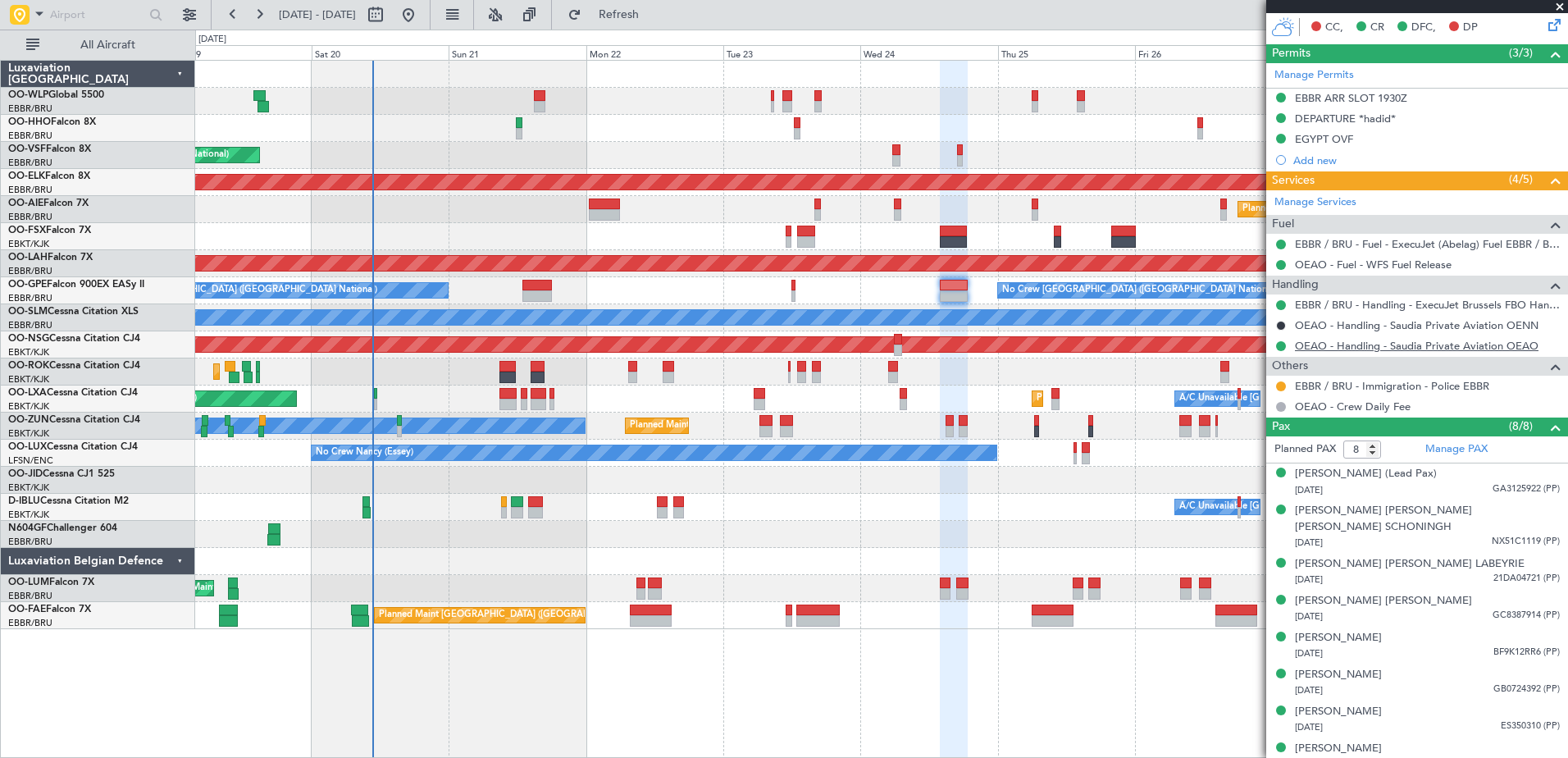
scroll to position [52, 0]
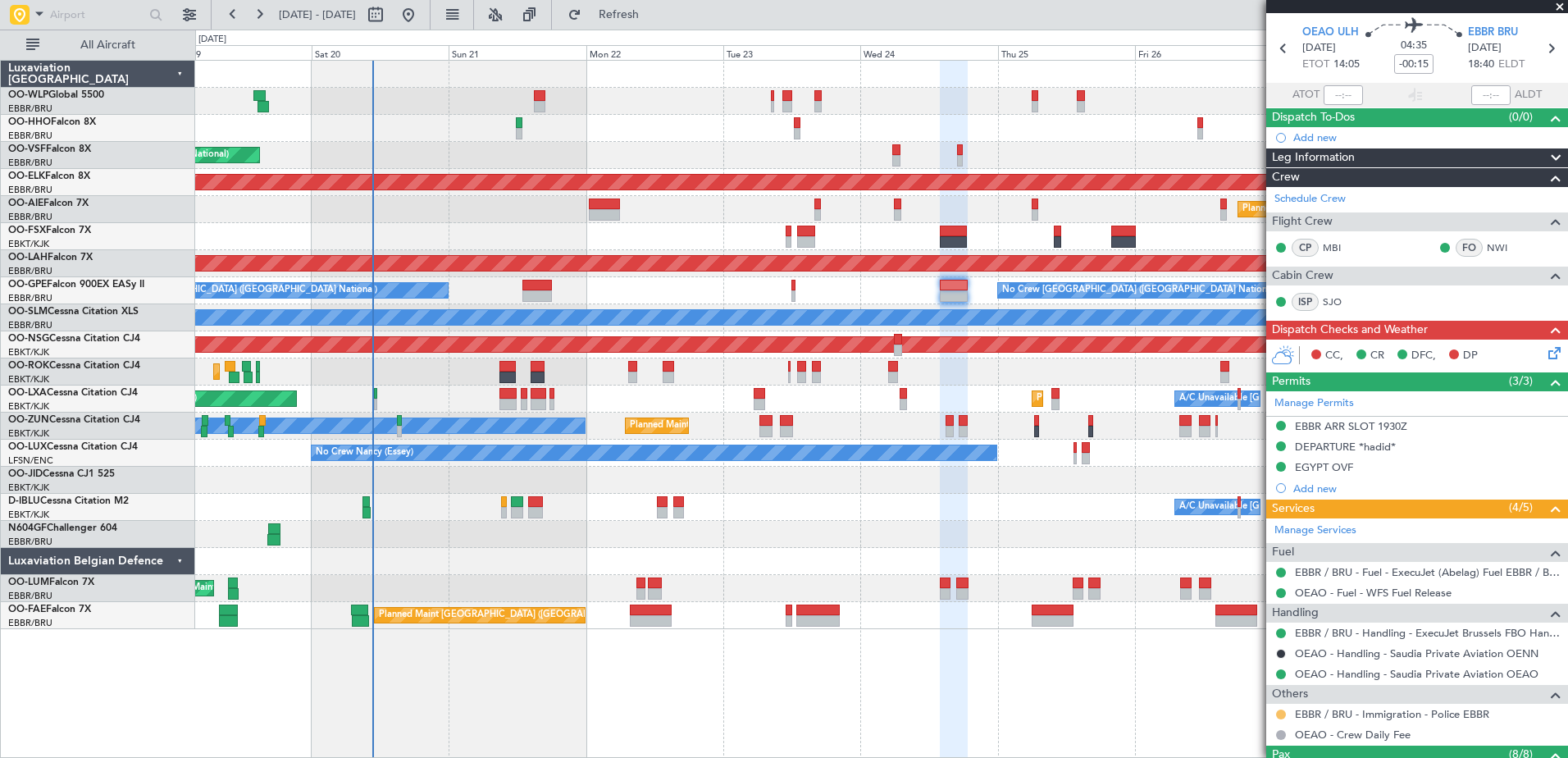
click at [1278, 714] on button at bounding box center [1280, 714] width 10 height 10
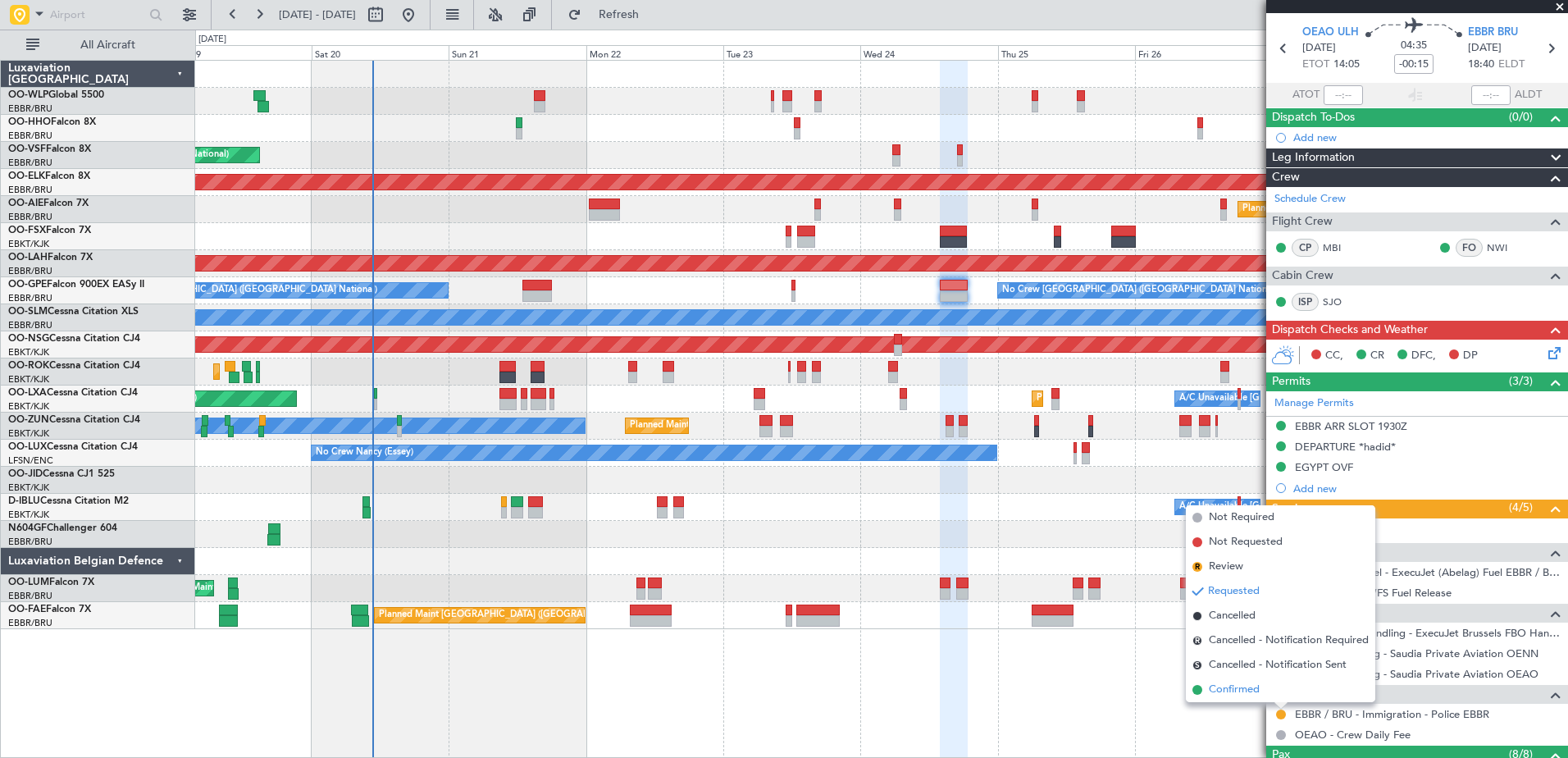
click at [1241, 691] on span "Confirmed" at bounding box center [1234, 689] width 51 height 16
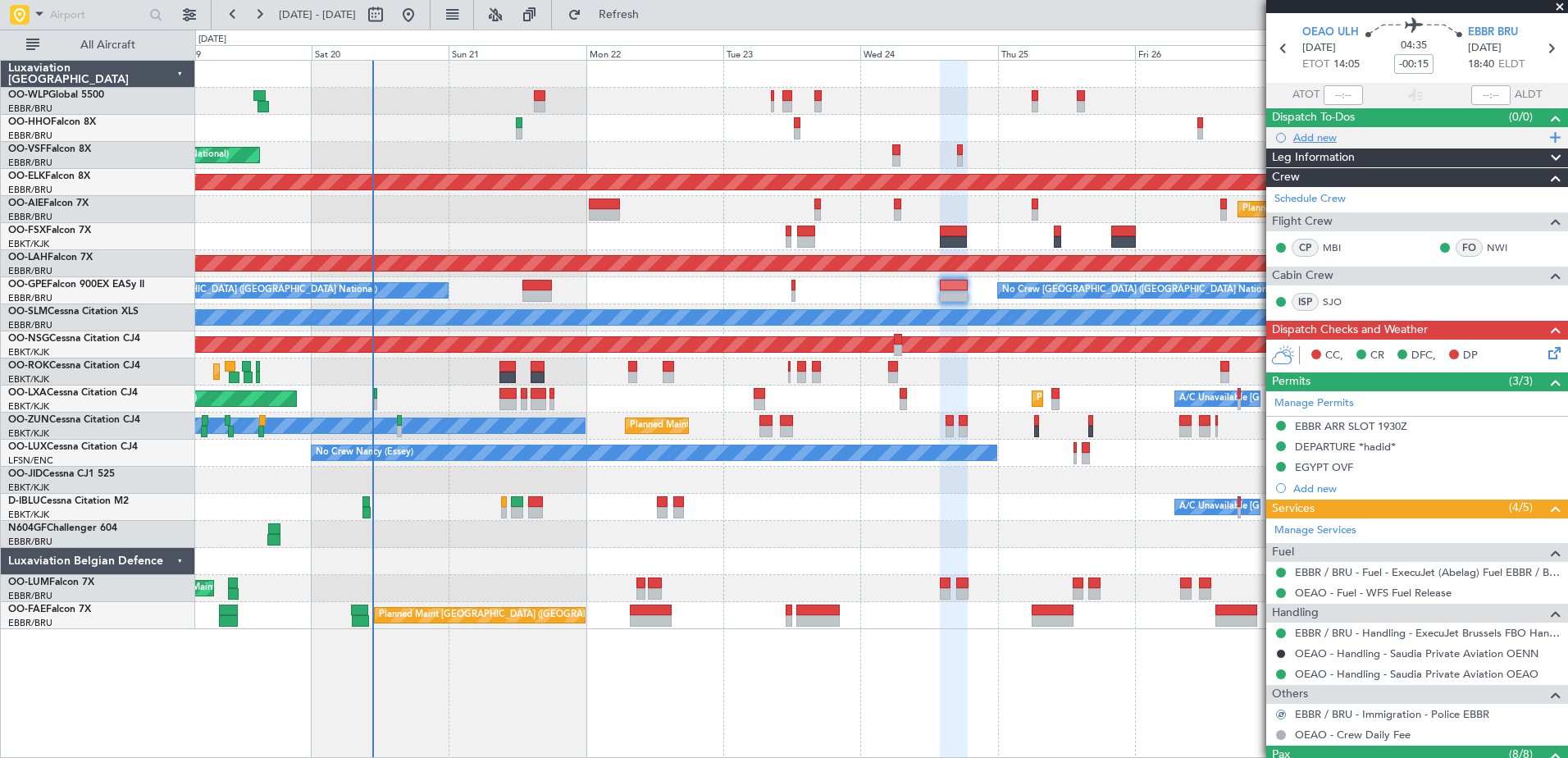
click at [1310, 130] on div "Add new" at bounding box center [1419, 137] width 252 height 14
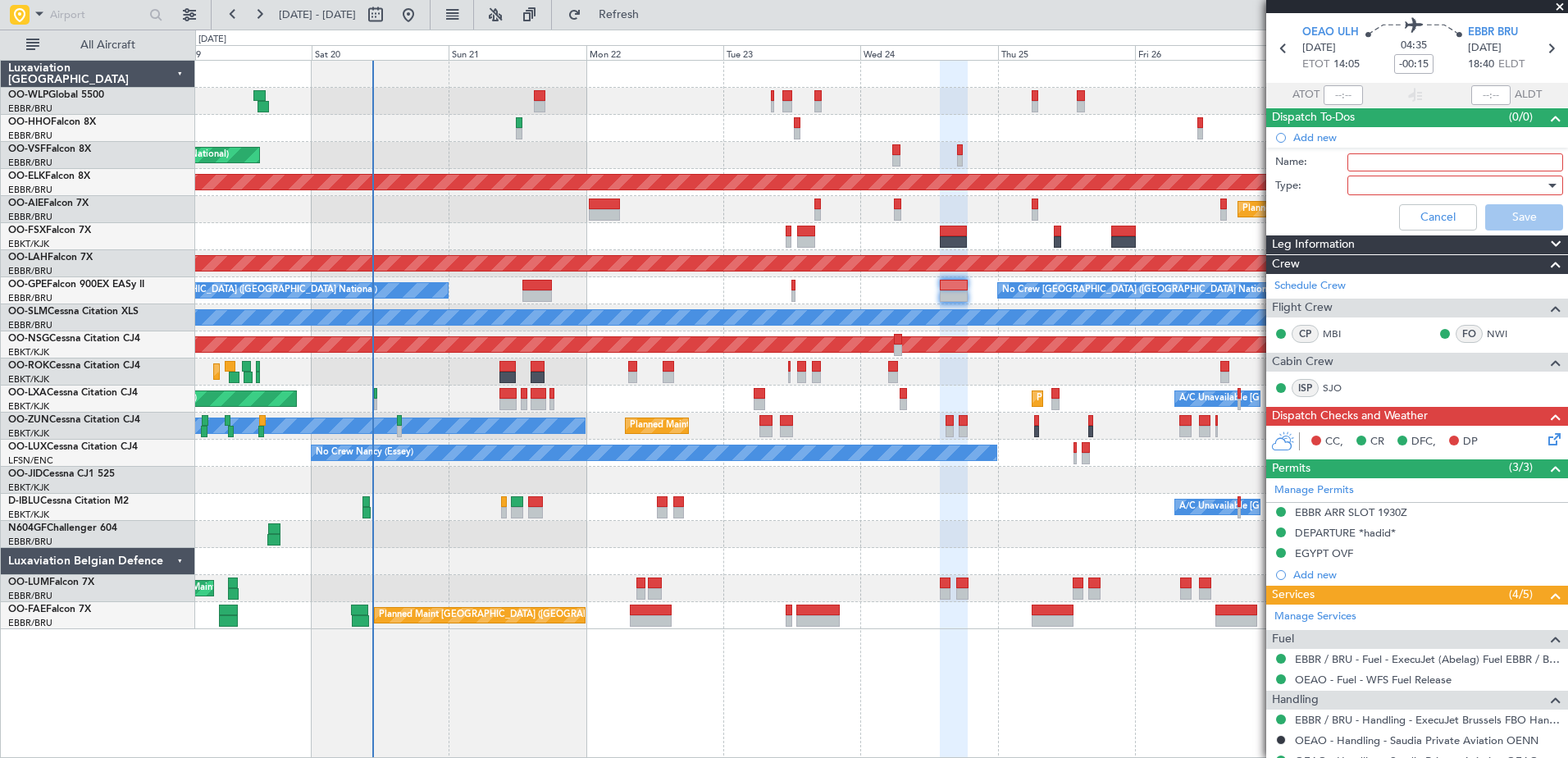
click at [1375, 162] on input "Name:" at bounding box center [1455, 163] width 215 height 18
type input "FPL in FF and release to the crew"
click at [1384, 189] on div at bounding box center [1449, 185] width 191 height 24
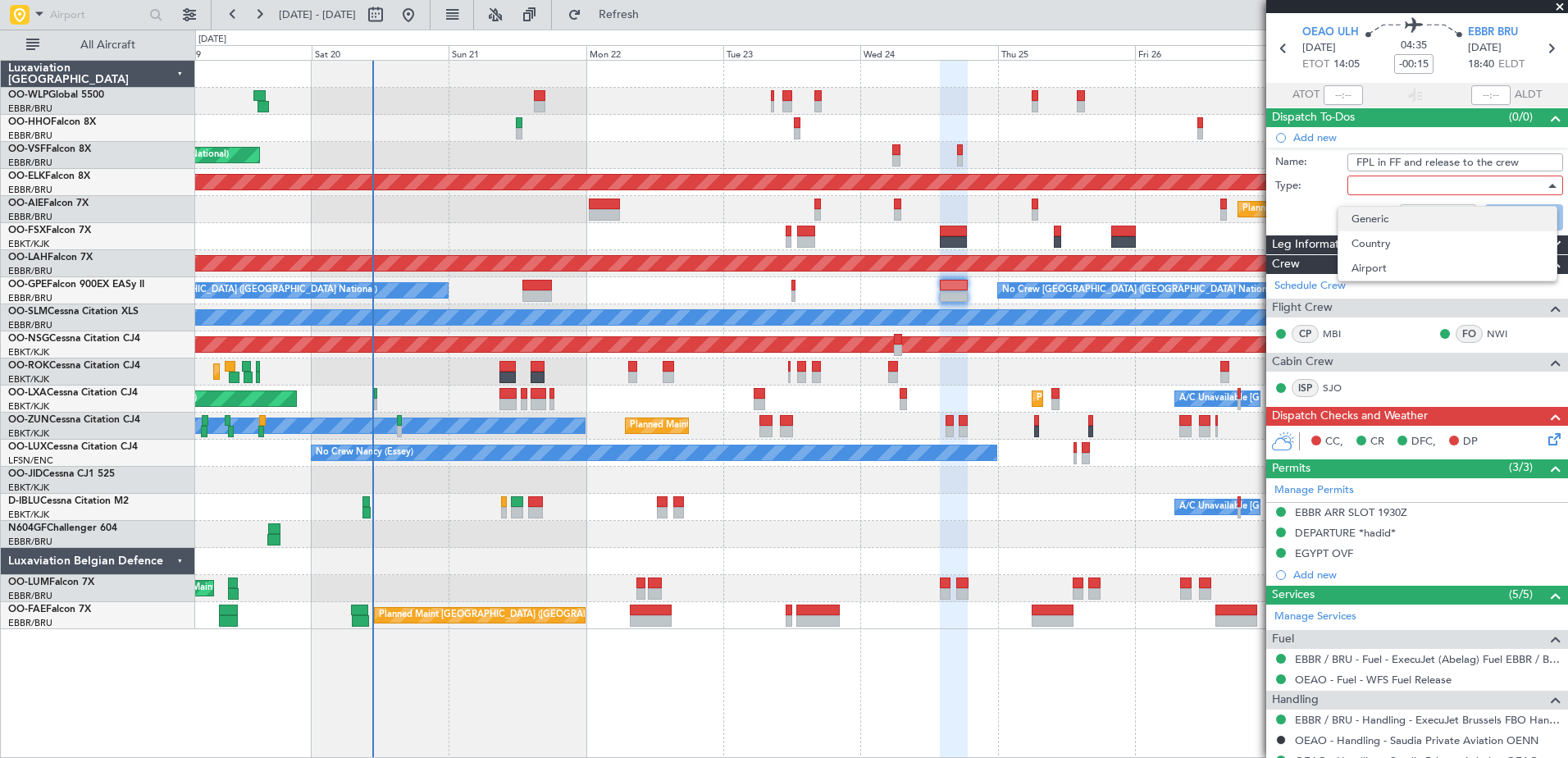
click at [1376, 226] on span "Generic" at bounding box center [1448, 218] width 192 height 24
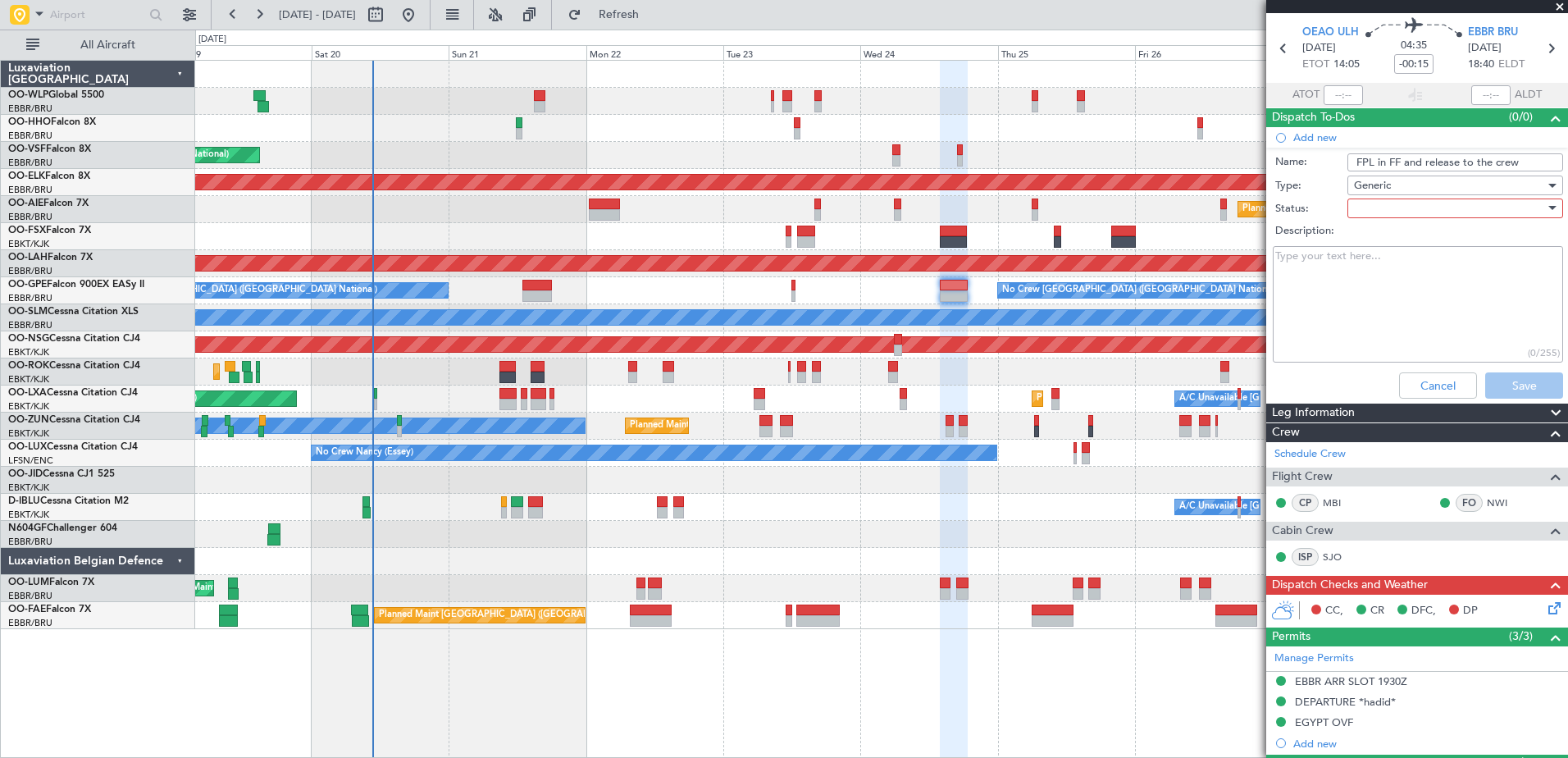
click at [1373, 209] on div at bounding box center [1449, 208] width 191 height 24
click at [1387, 268] on span "In Progress" at bounding box center [1448, 265] width 192 height 24
click at [1503, 394] on button "Save" at bounding box center [1525, 385] width 78 height 26
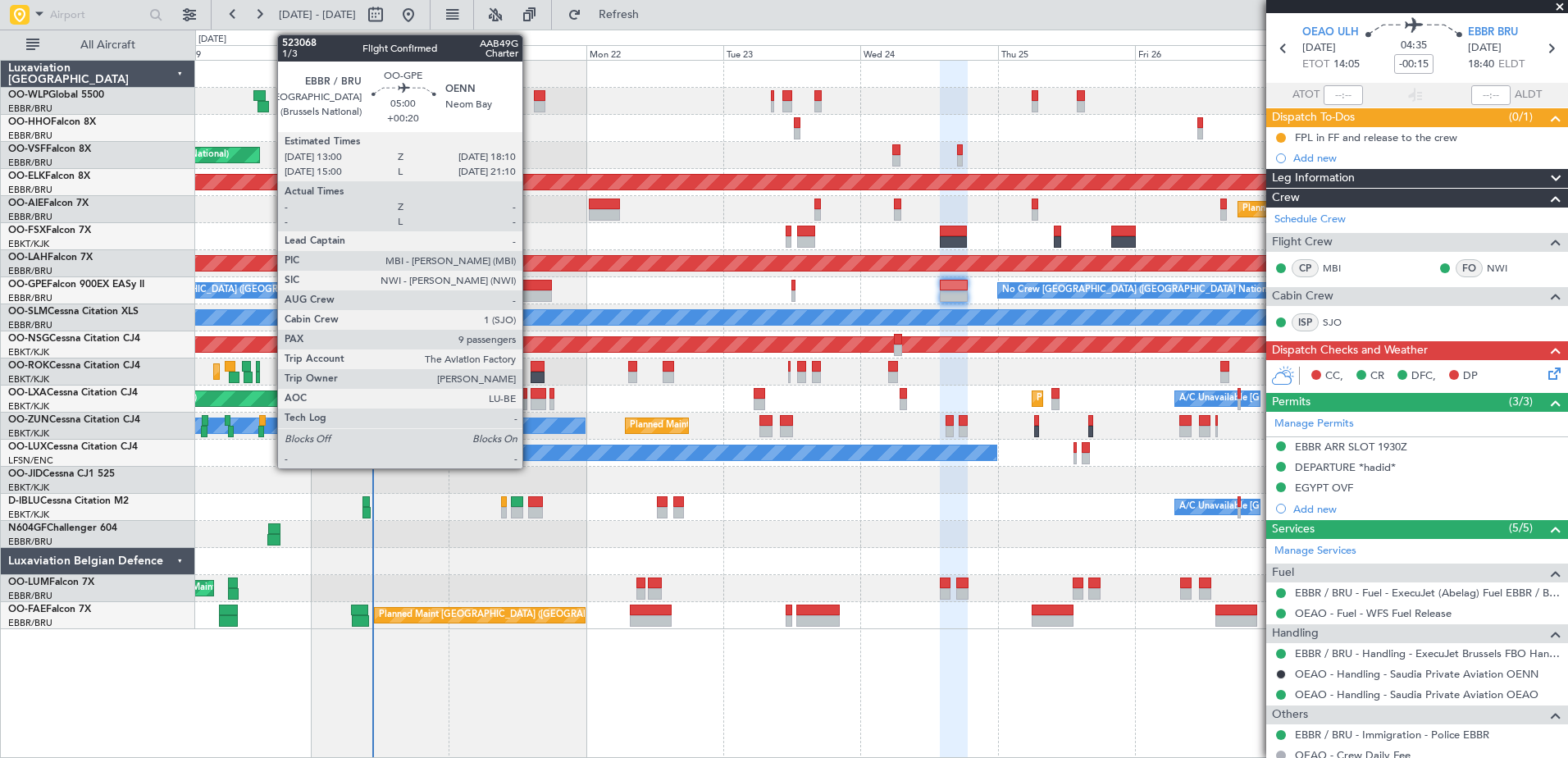
click at [530, 291] on div at bounding box center [537, 296] width 31 height 12
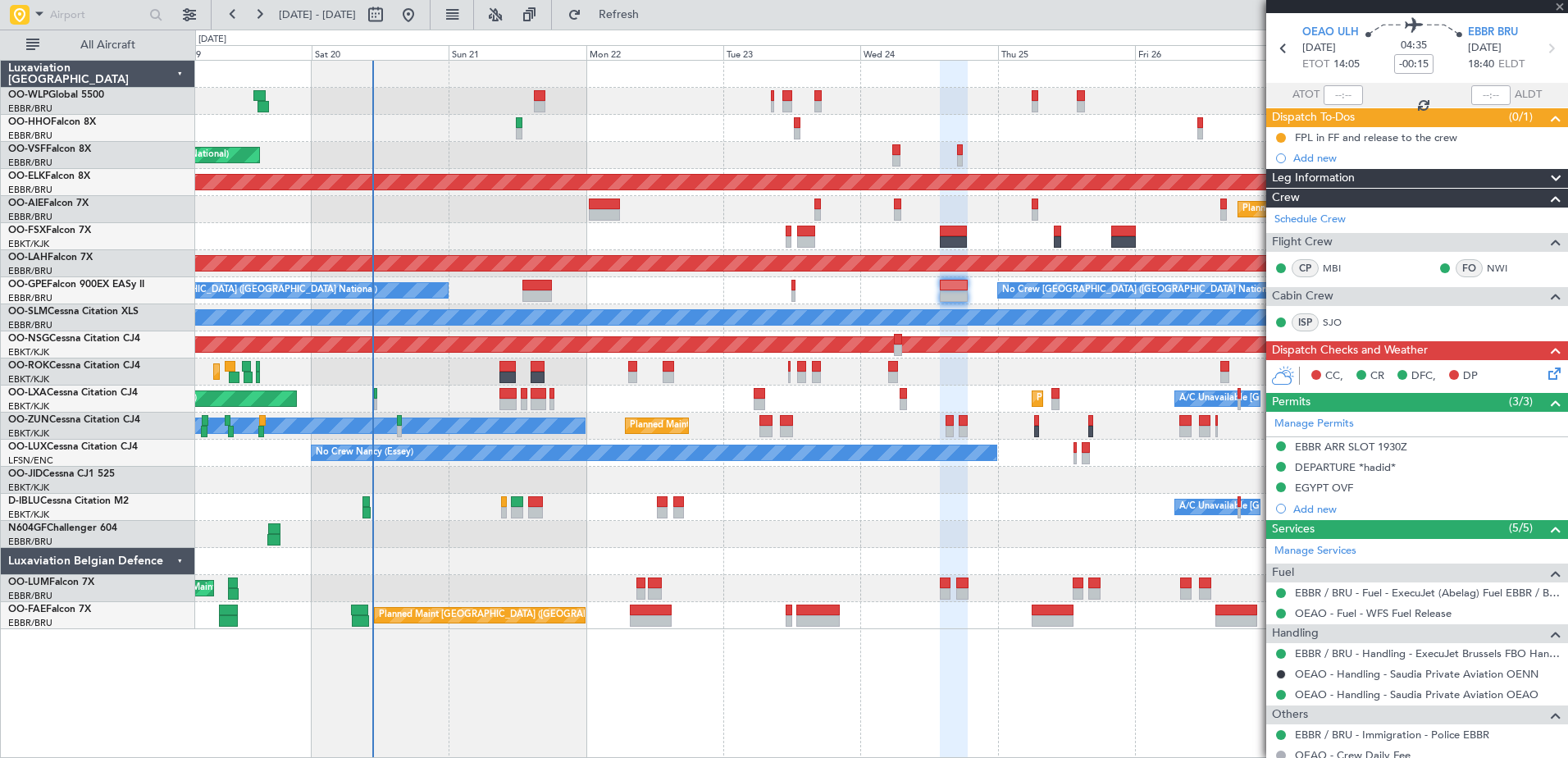
type input "+00:20"
type input "9"
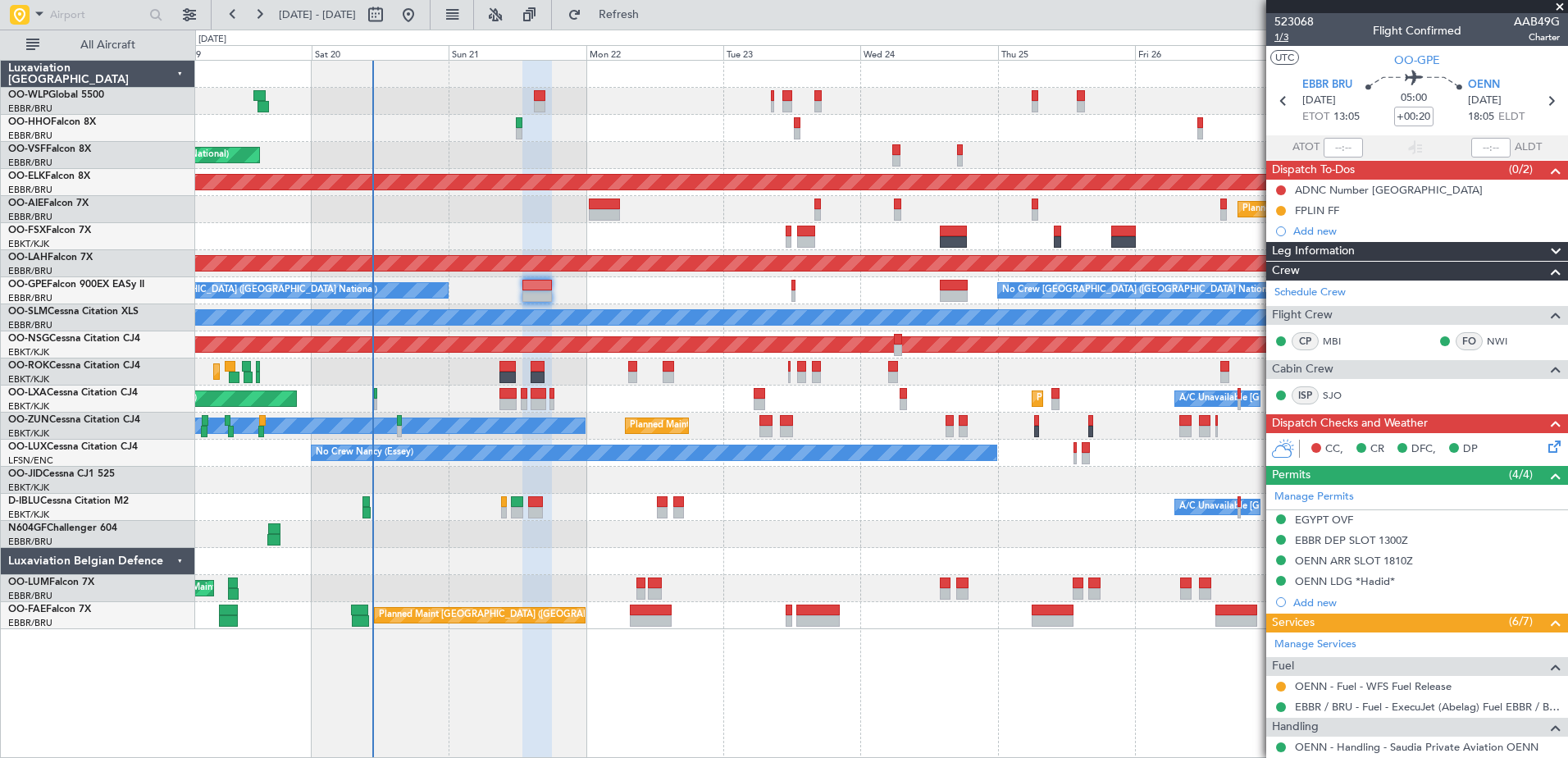
click at [1285, 36] on span "1/3" at bounding box center [1295, 37] width 40 height 14
click at [1362, 189] on div "ADNC Number [GEOGRAPHIC_DATA]" at bounding box center [1389, 189] width 188 height 14
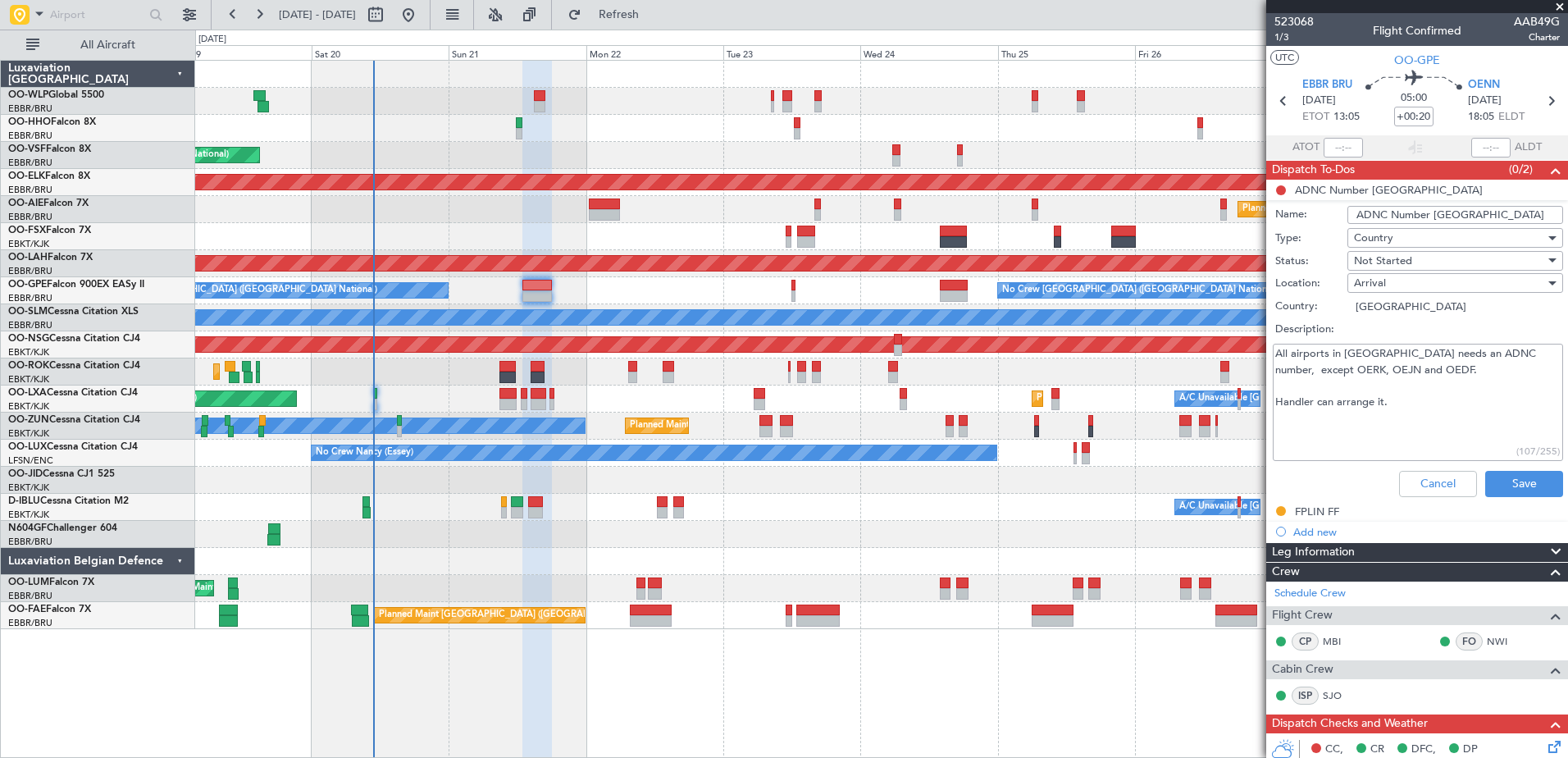
scroll to position [82, 0]
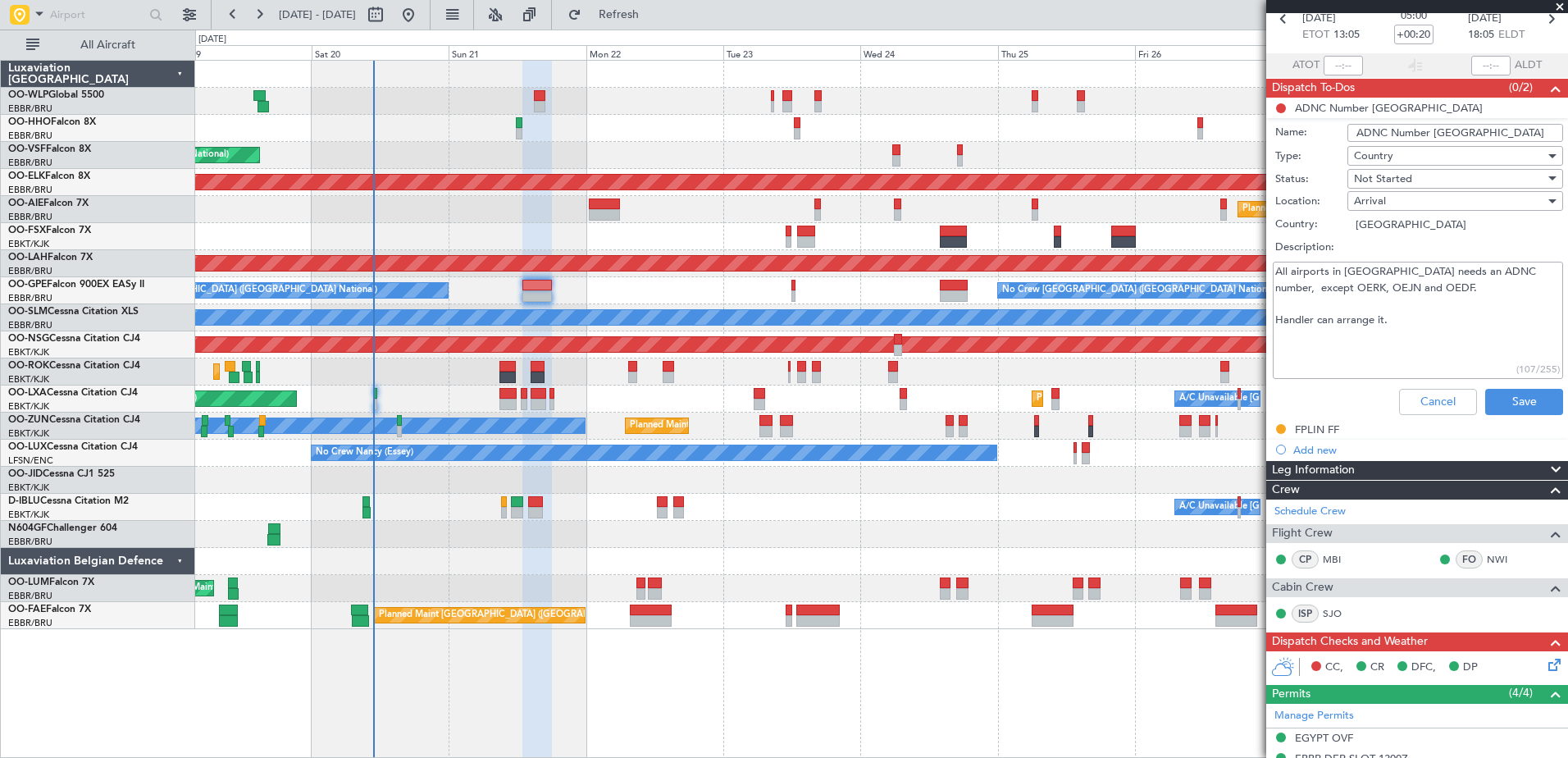
click at [1547, 662] on icon at bounding box center [1552, 661] width 14 height 14
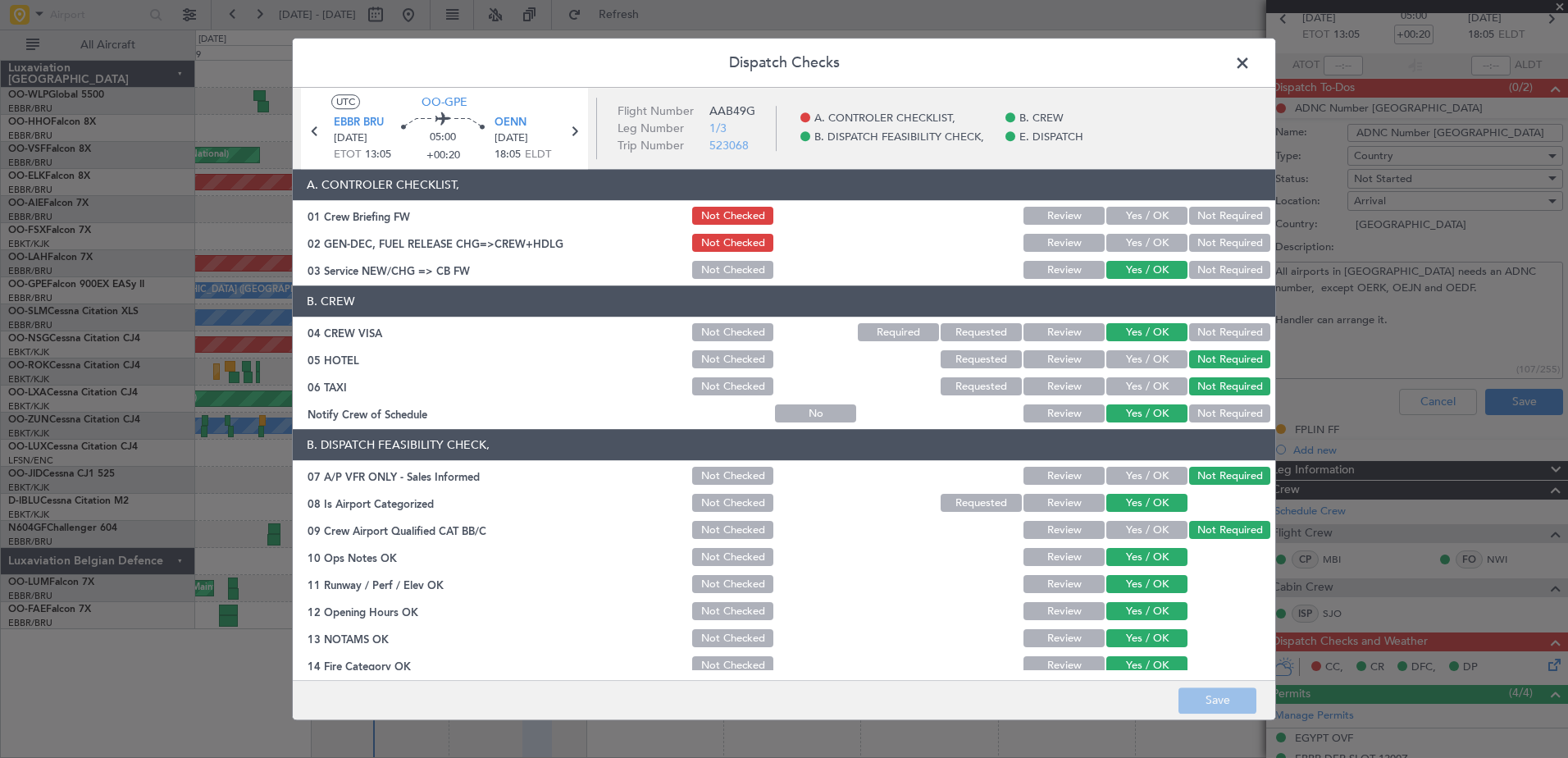
click at [1155, 241] on button "Yes / OK" at bounding box center [1147, 243] width 81 height 18
click at [1230, 698] on button "Save" at bounding box center [1218, 700] width 78 height 26
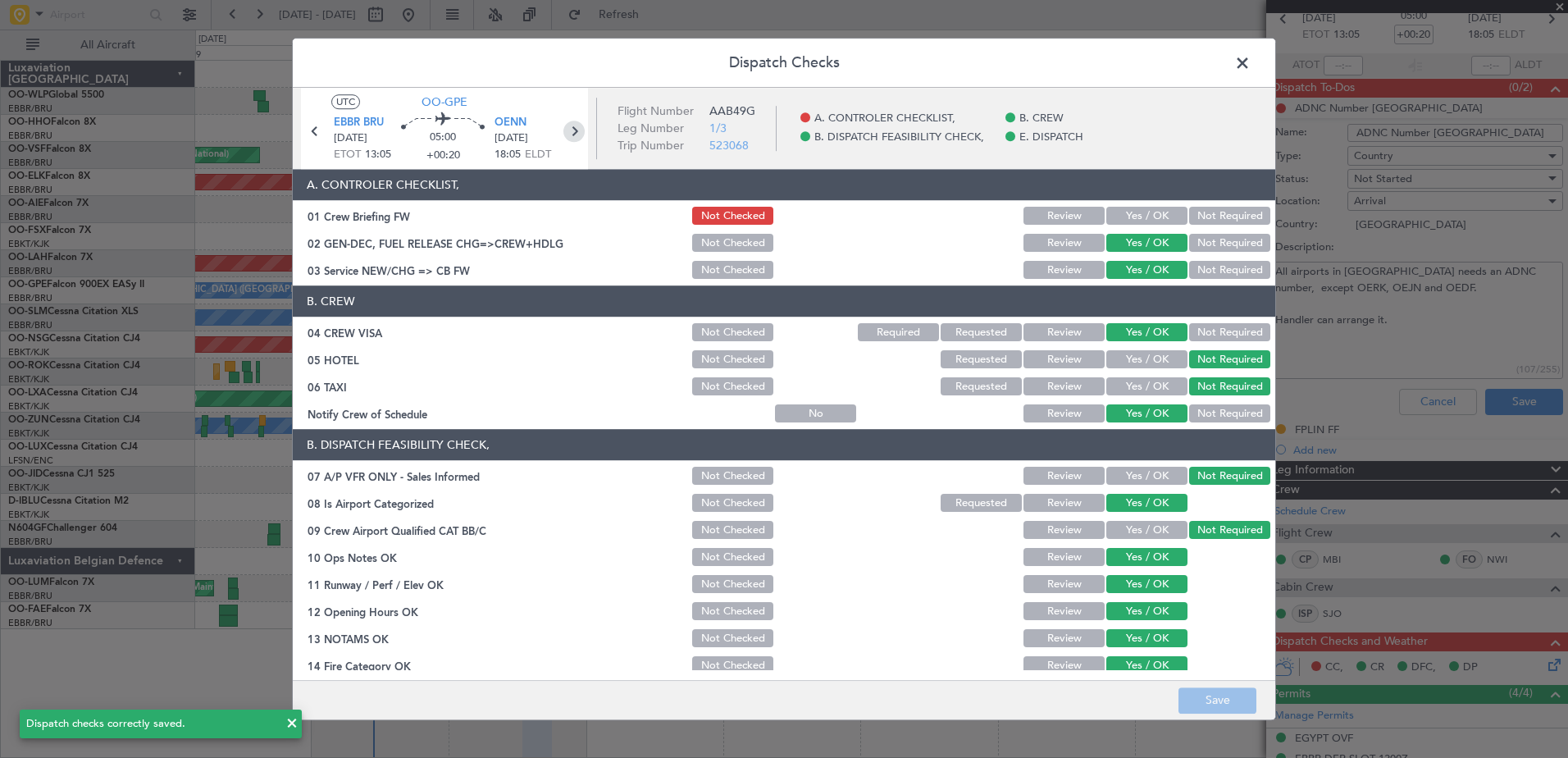
click at [575, 129] on icon at bounding box center [575, 131] width 22 height 22
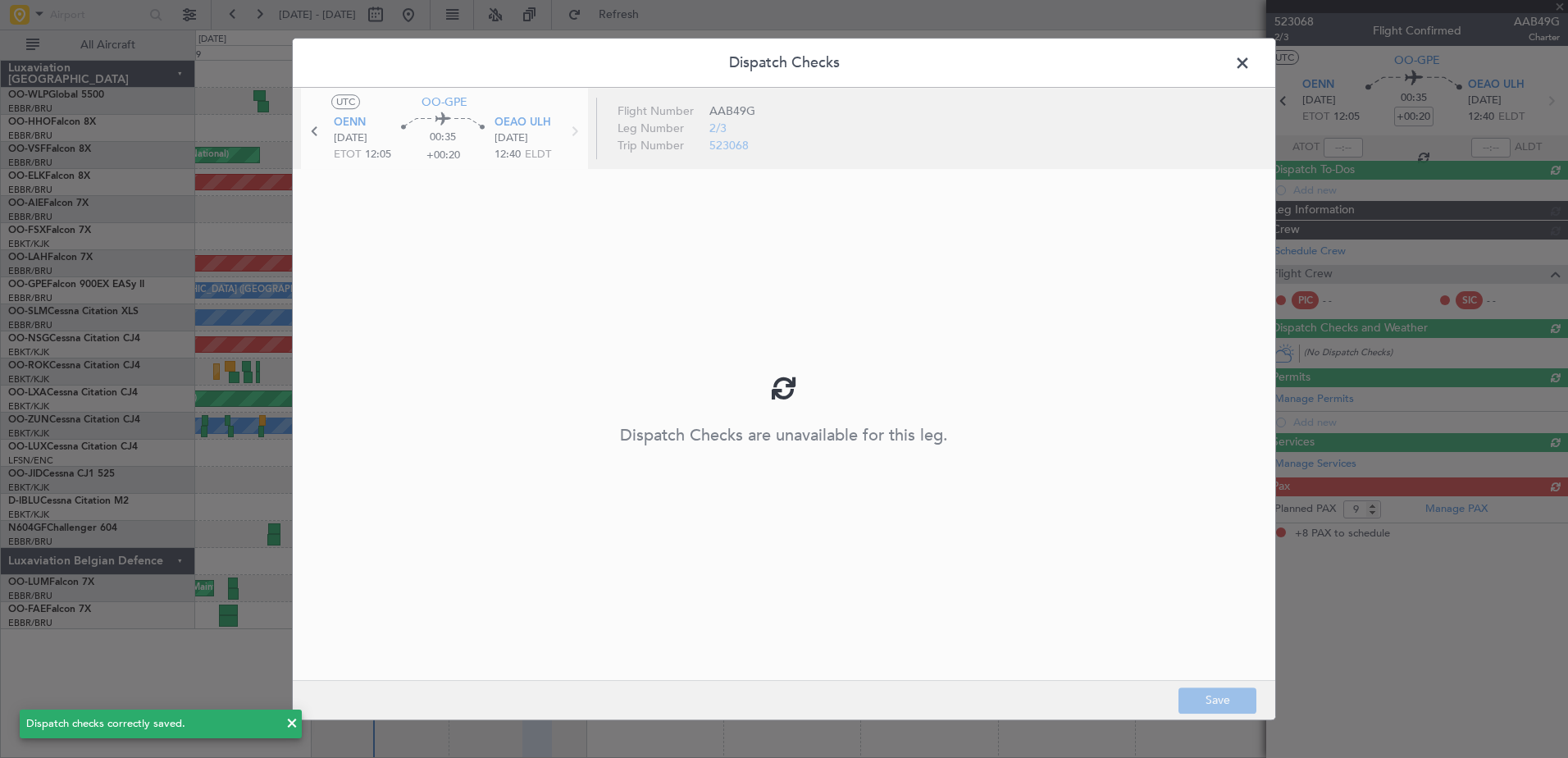
type input "8"
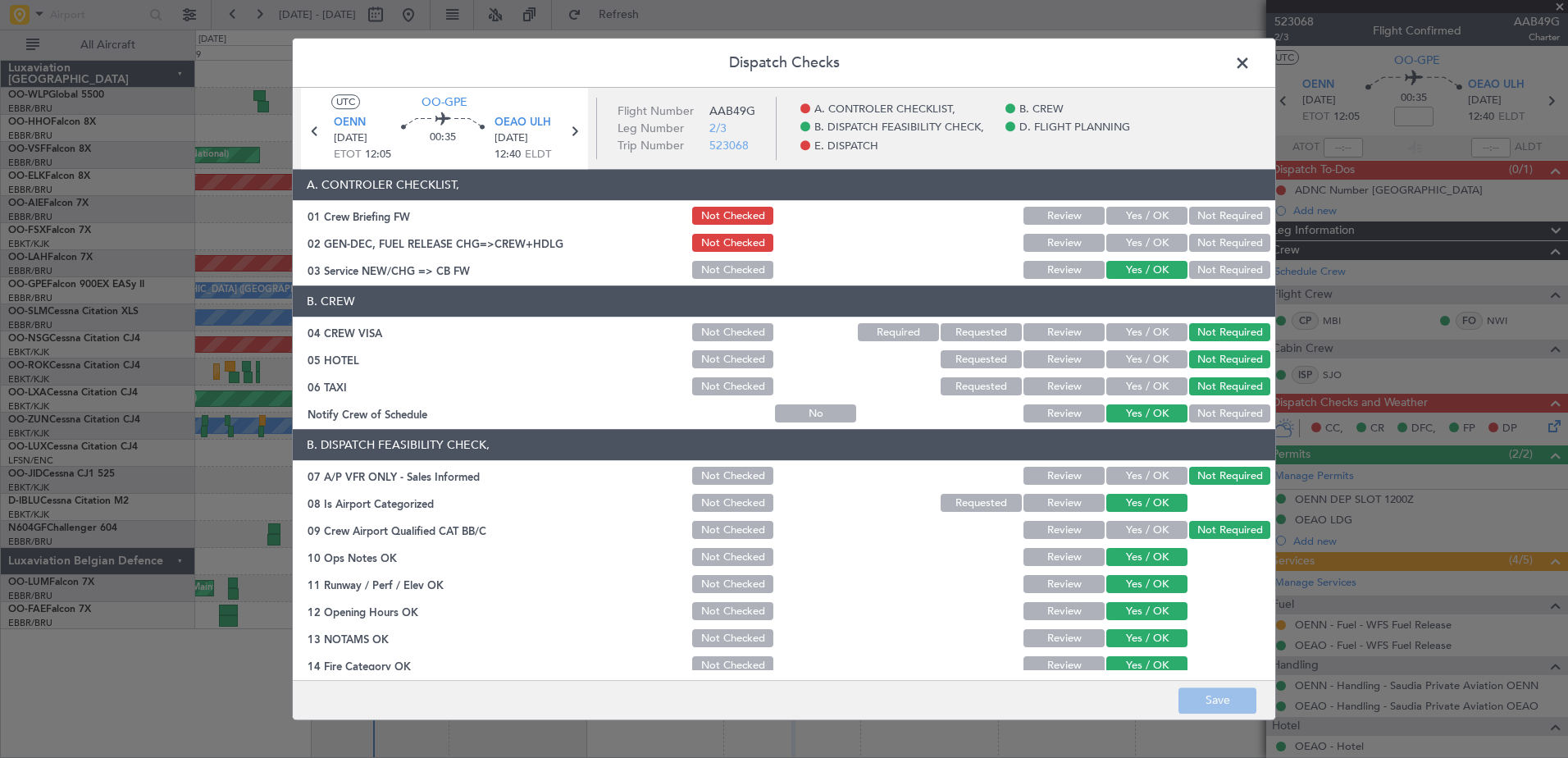
click at [1129, 242] on button "Yes / OK" at bounding box center [1147, 243] width 81 height 18
click at [1211, 702] on button "Save" at bounding box center [1218, 700] width 78 height 26
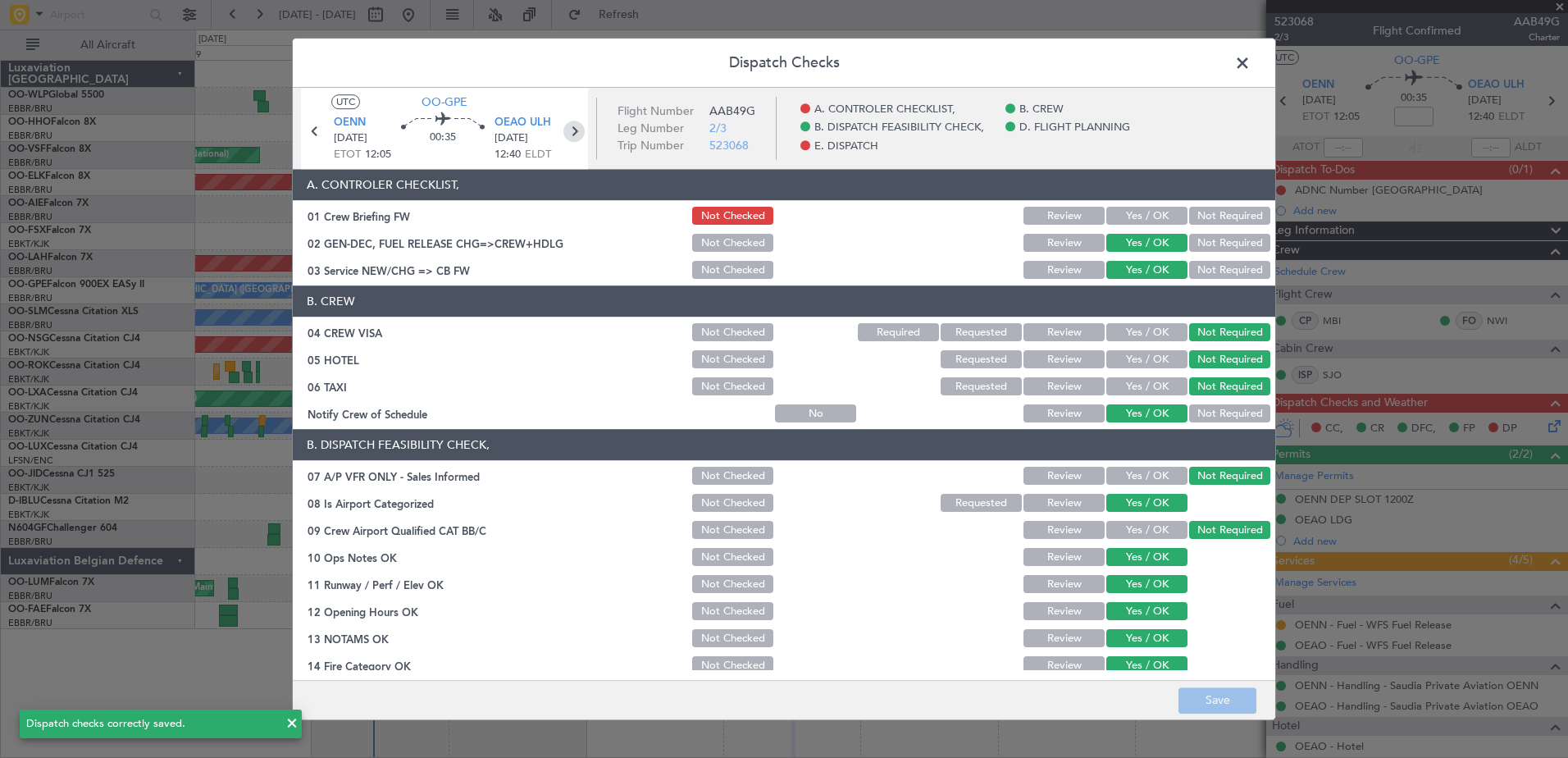
click at [574, 127] on icon at bounding box center [575, 131] width 22 height 22
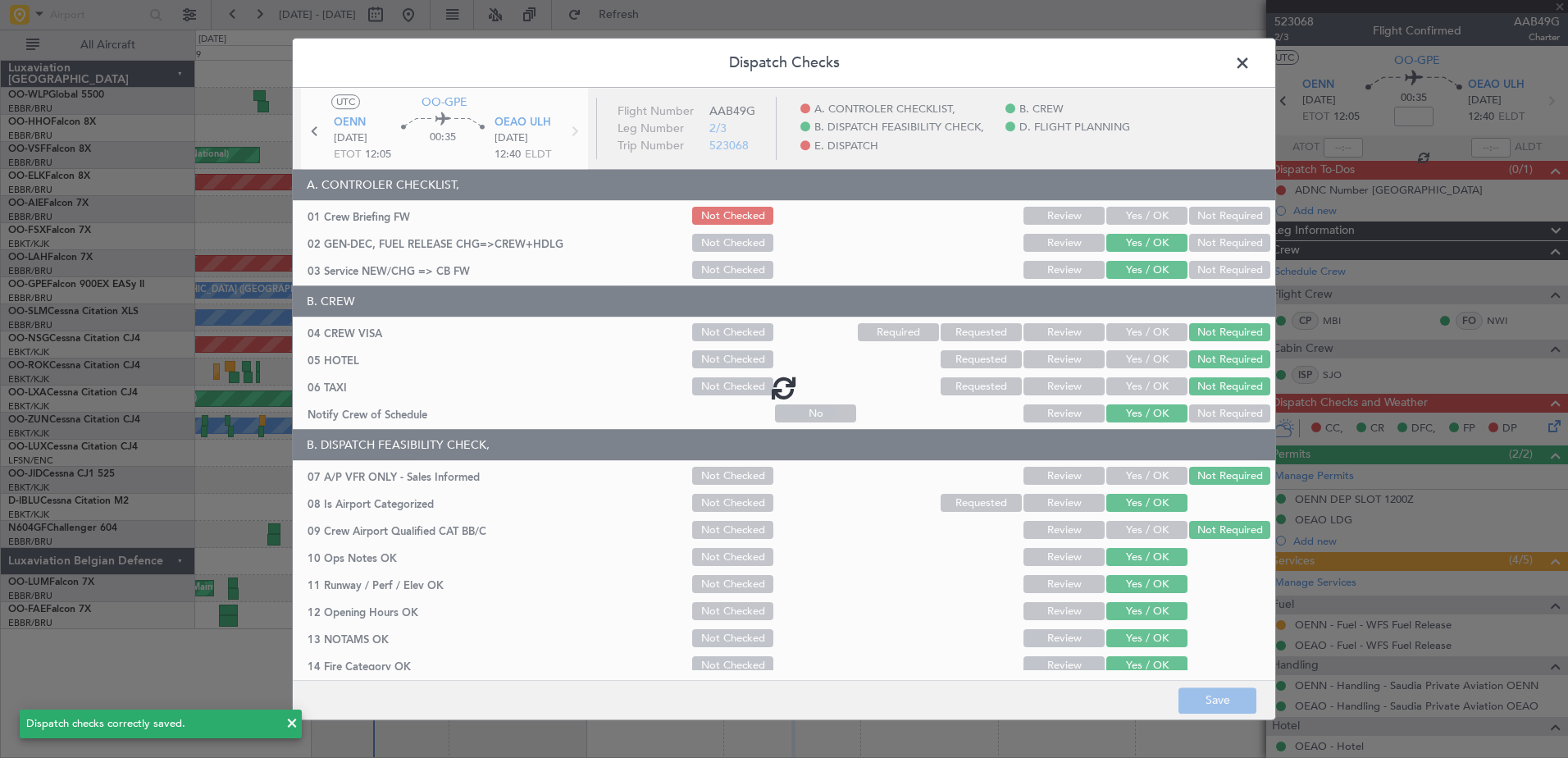
type input "-00:15"
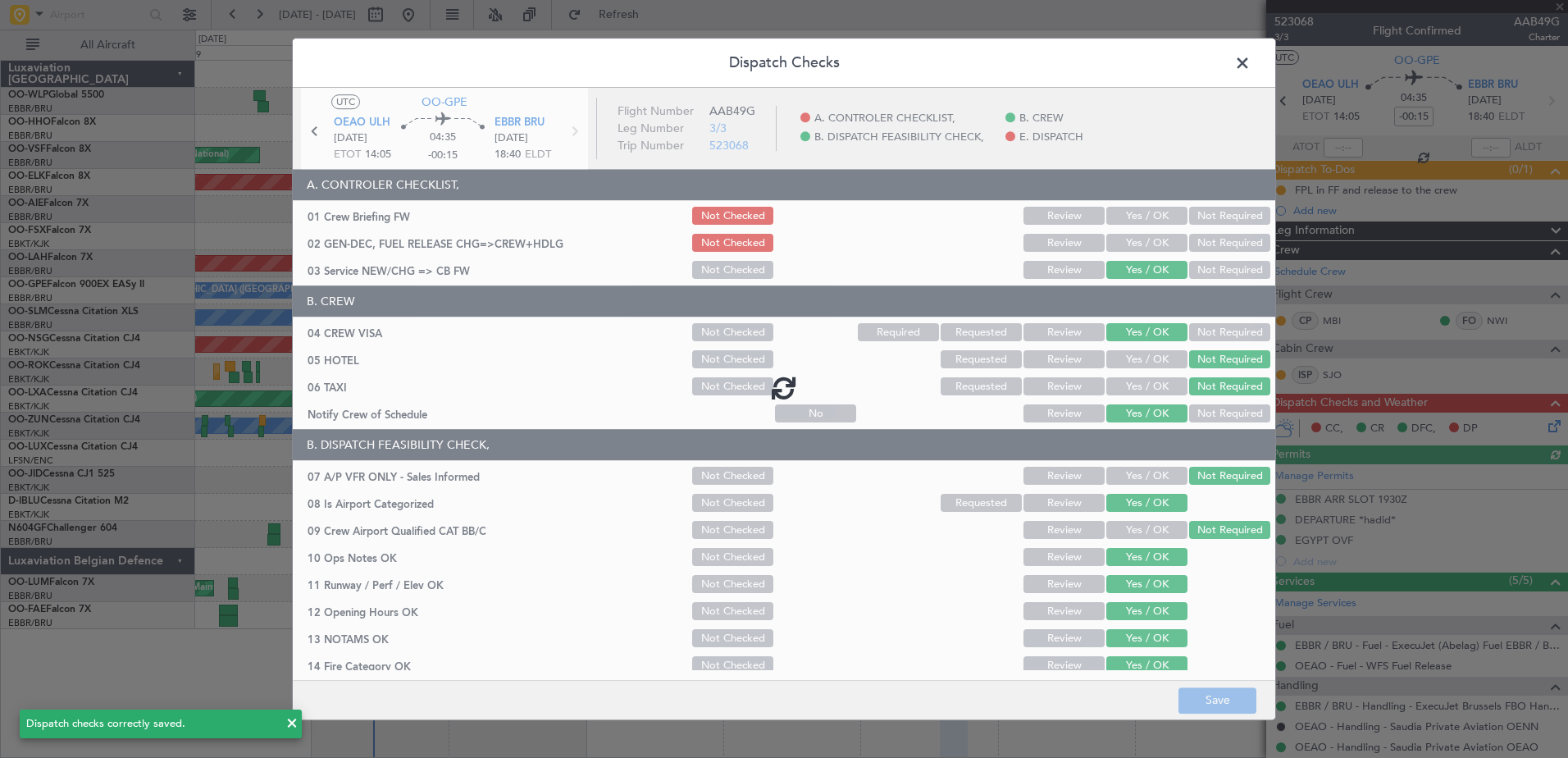
click at [1120, 244] on div at bounding box center [784, 387] width 983 height 599
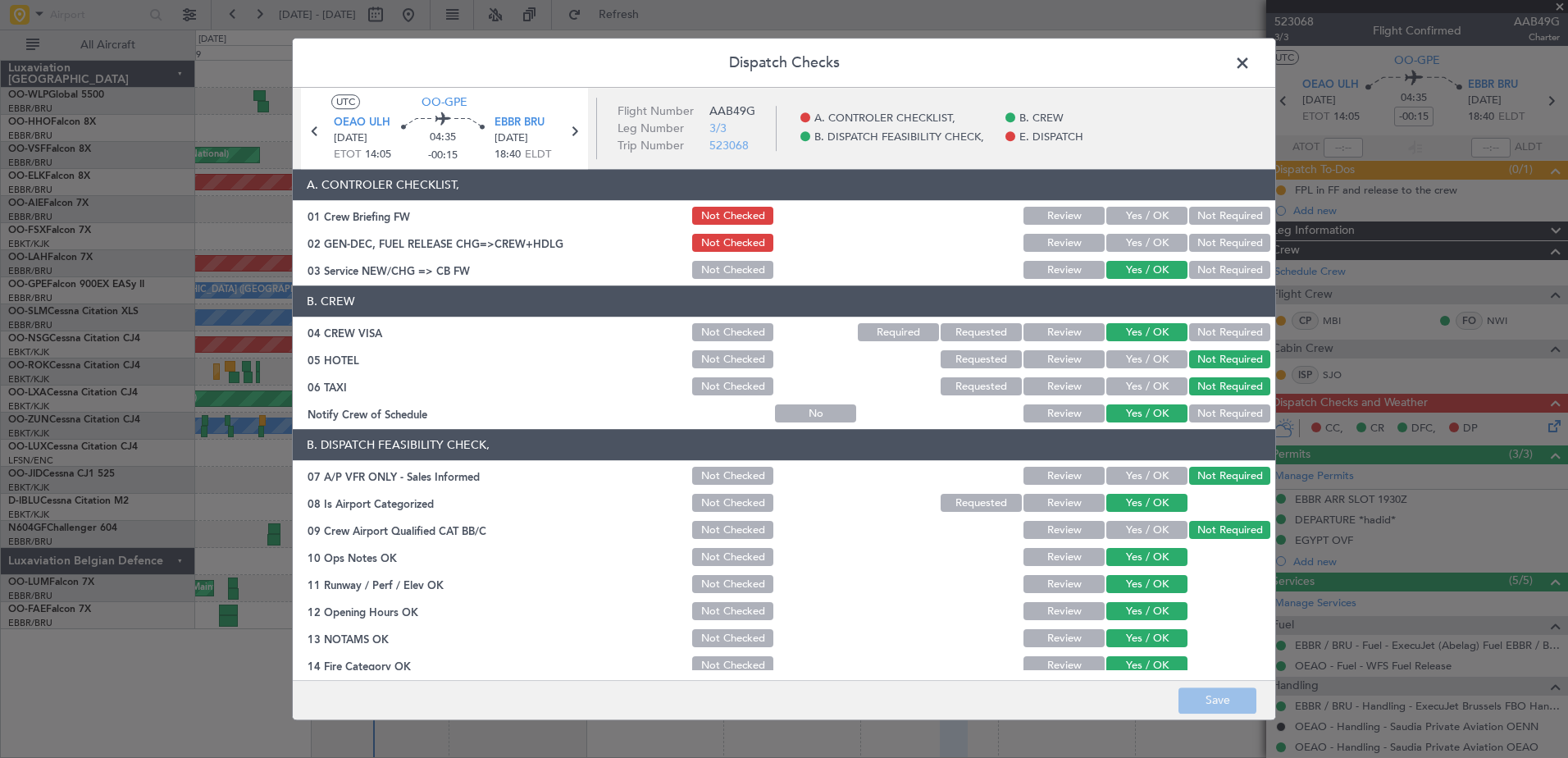
click at [1130, 241] on button "Yes / OK" at bounding box center [1147, 243] width 81 height 18
click at [1216, 703] on button "Save" at bounding box center [1218, 700] width 78 height 26
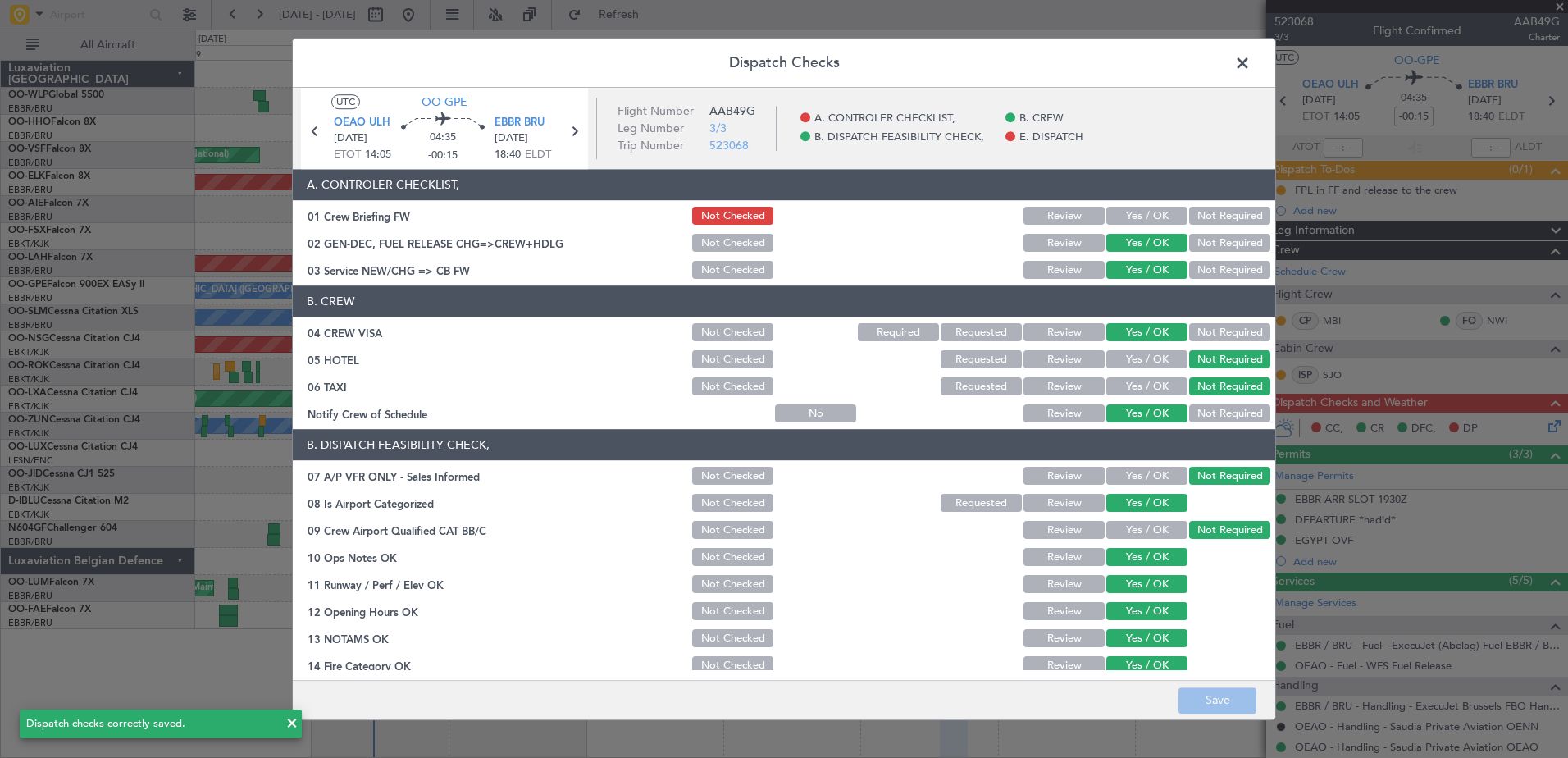
click at [1250, 59] on span at bounding box center [1250, 67] width 0 height 33
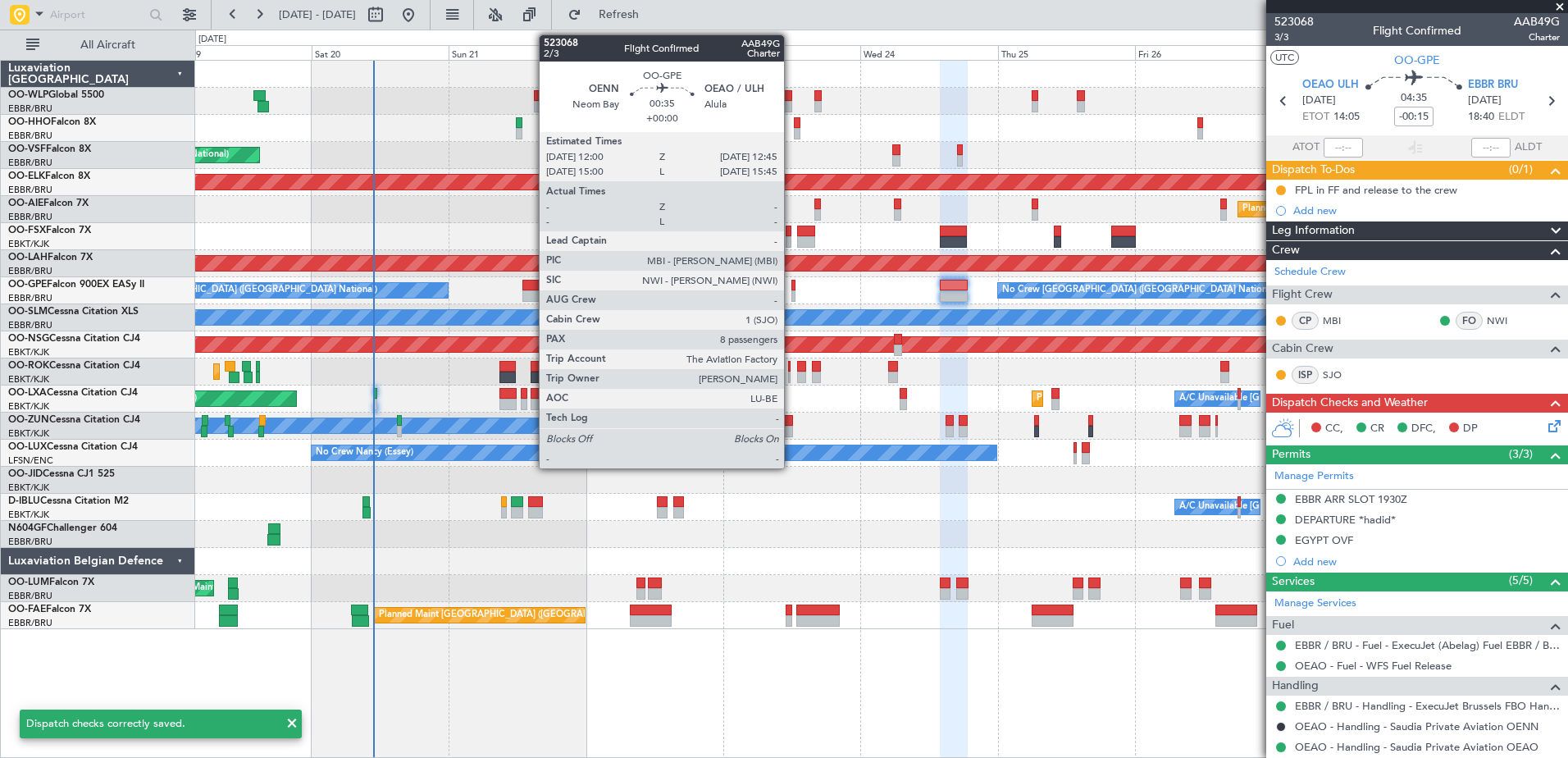
click at [792, 290] on div at bounding box center [794, 296] width 5 height 12
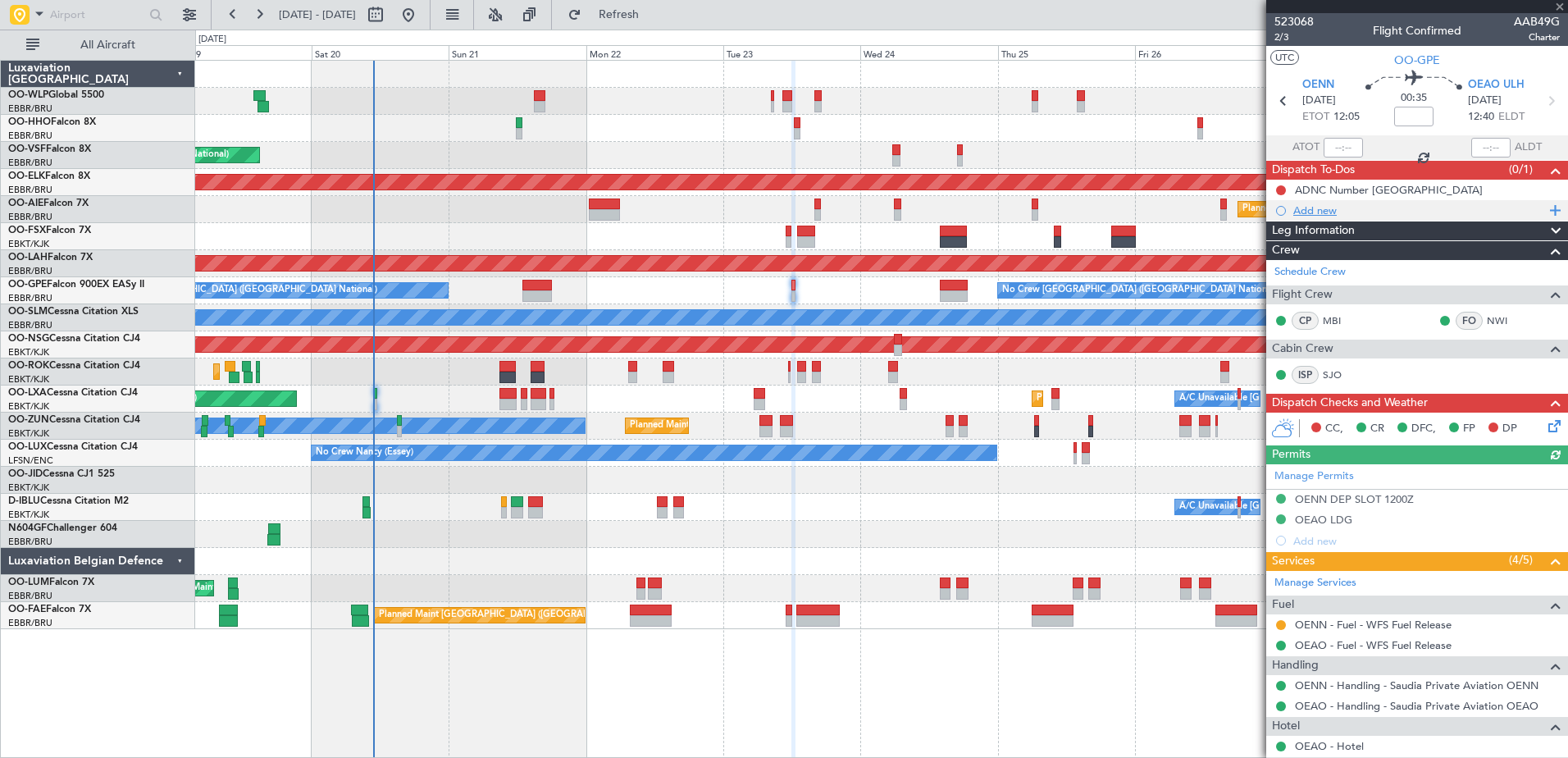
click at [1308, 208] on div "Add new" at bounding box center [1419, 210] width 252 height 14
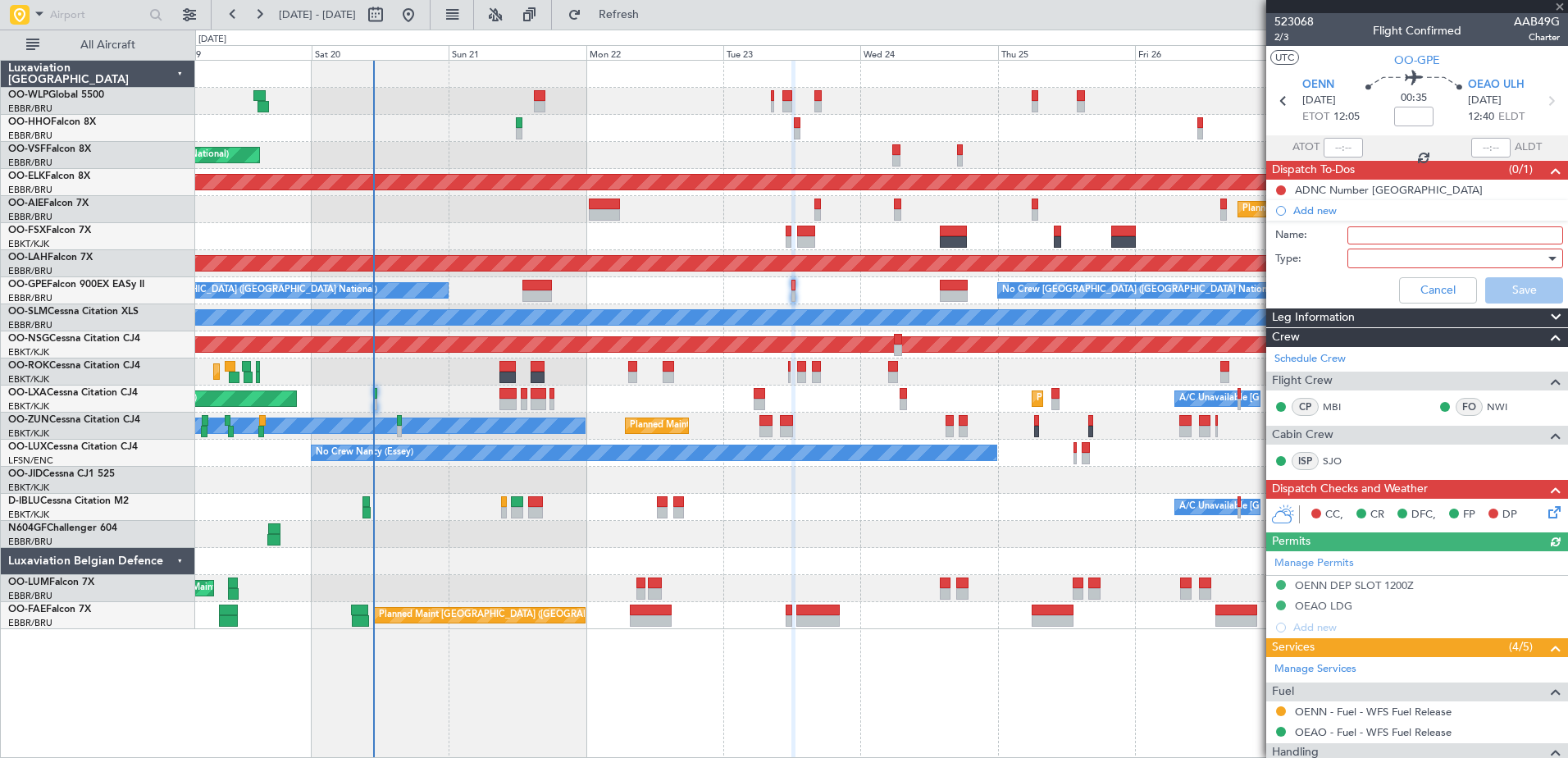
click at [1373, 236] on input "Name:" at bounding box center [1455, 235] width 215 height 18
type input "FPL in FF and release to the crew"
click at [1376, 259] on div at bounding box center [1449, 258] width 191 height 24
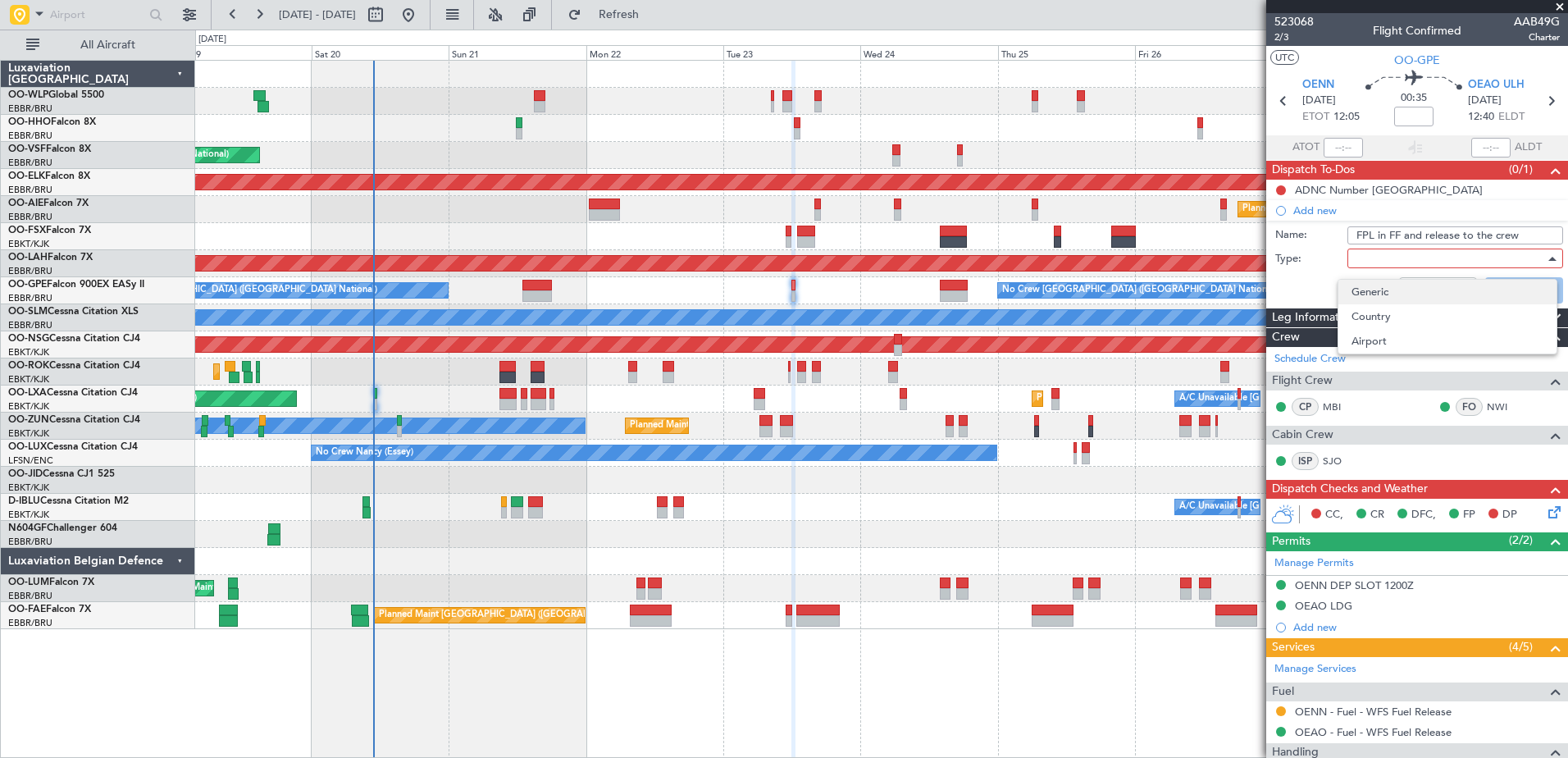
click at [1373, 296] on span "Generic" at bounding box center [1448, 291] width 192 height 24
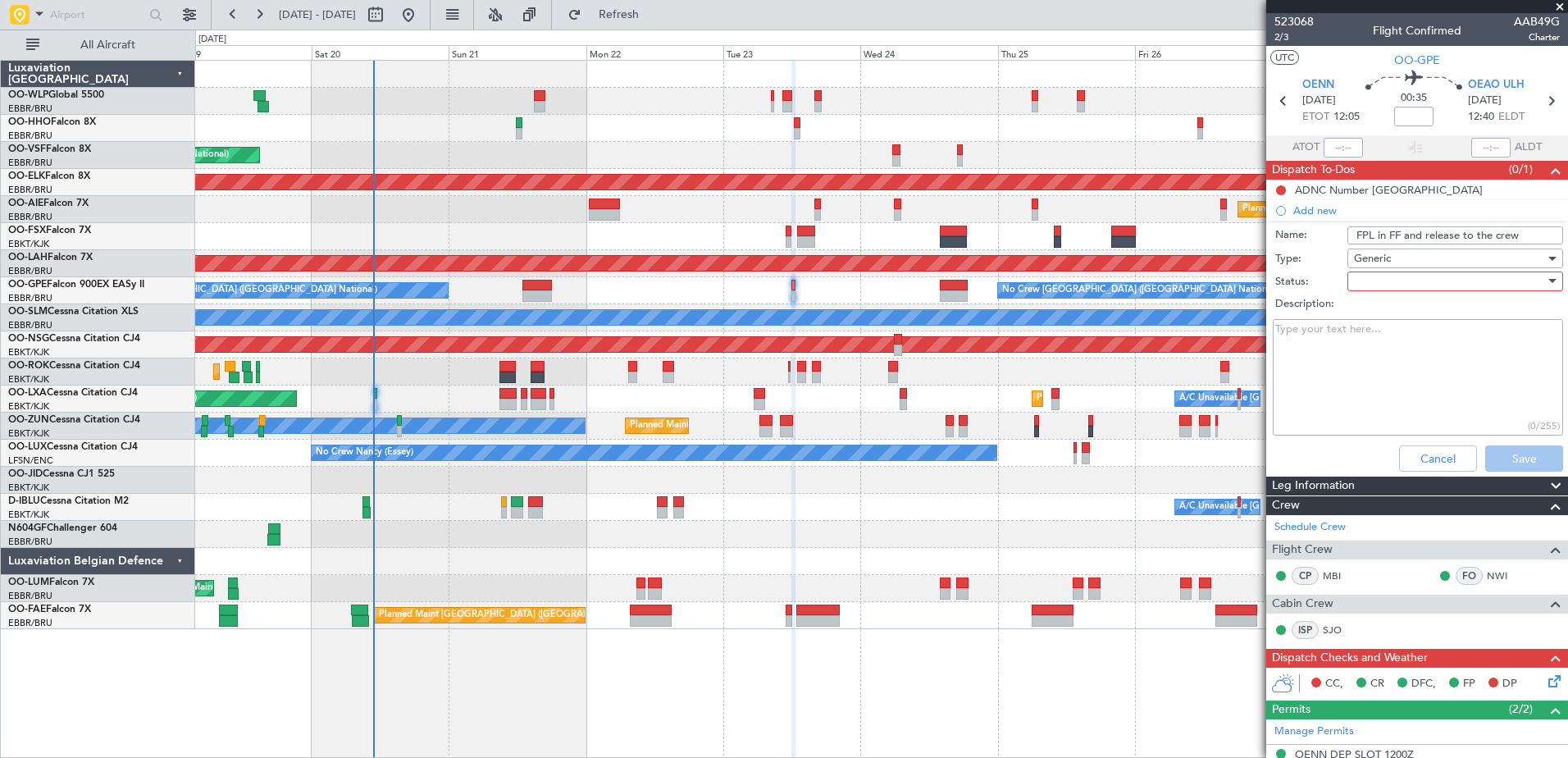
click at [1367, 280] on div at bounding box center [1449, 280] width 191 height 24
click at [1376, 333] on span "In Progress" at bounding box center [1448, 338] width 192 height 24
click at [1490, 455] on button "Save" at bounding box center [1525, 458] width 78 height 26
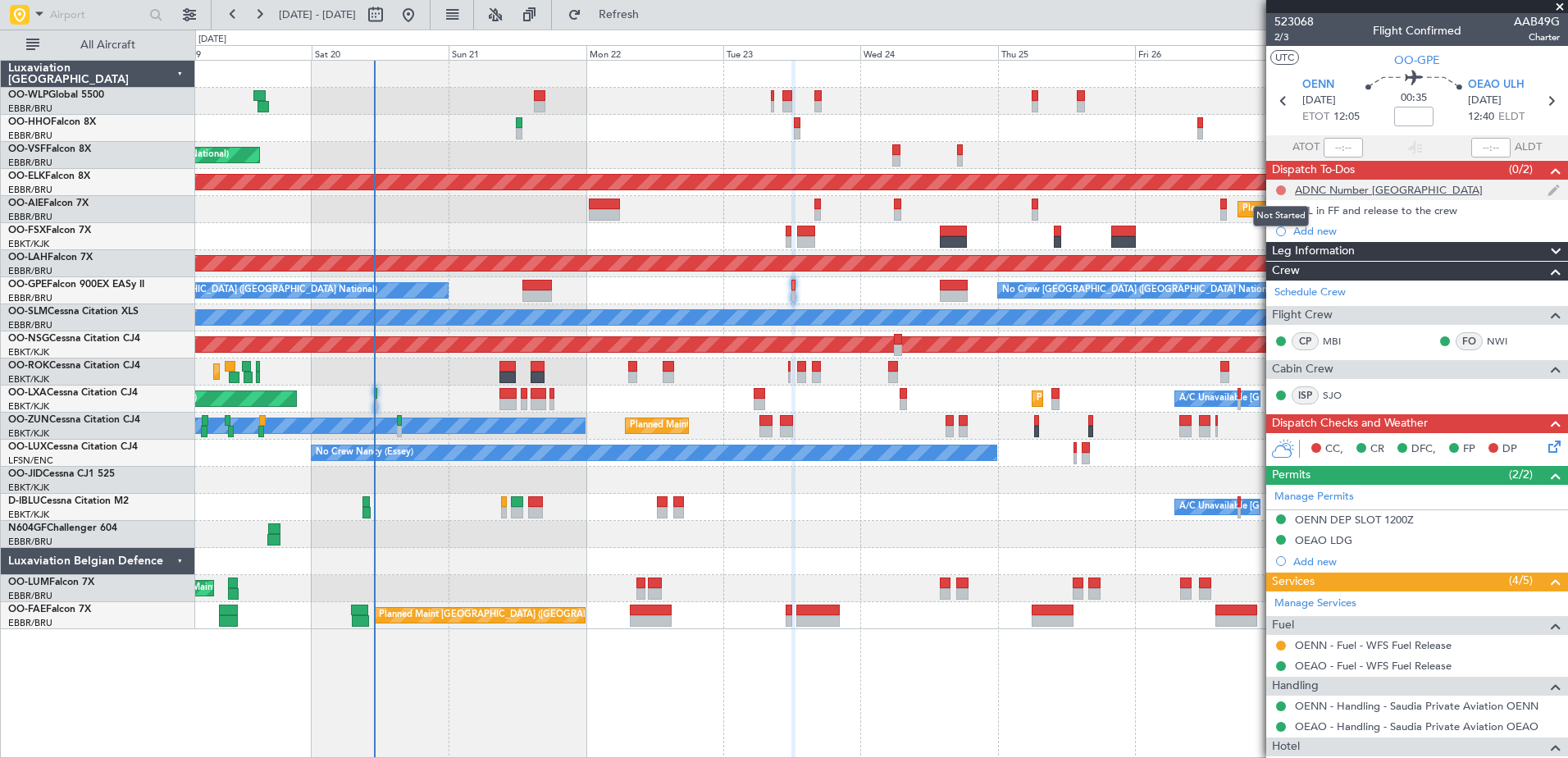
click at [1277, 192] on button at bounding box center [1280, 190] width 10 height 10
click at [868, 518] on div "A/C Unavailable Kortrijk-Wevelgem A/C Unavailable Brussels (Brussels National)" at bounding box center [881, 507] width 1373 height 27
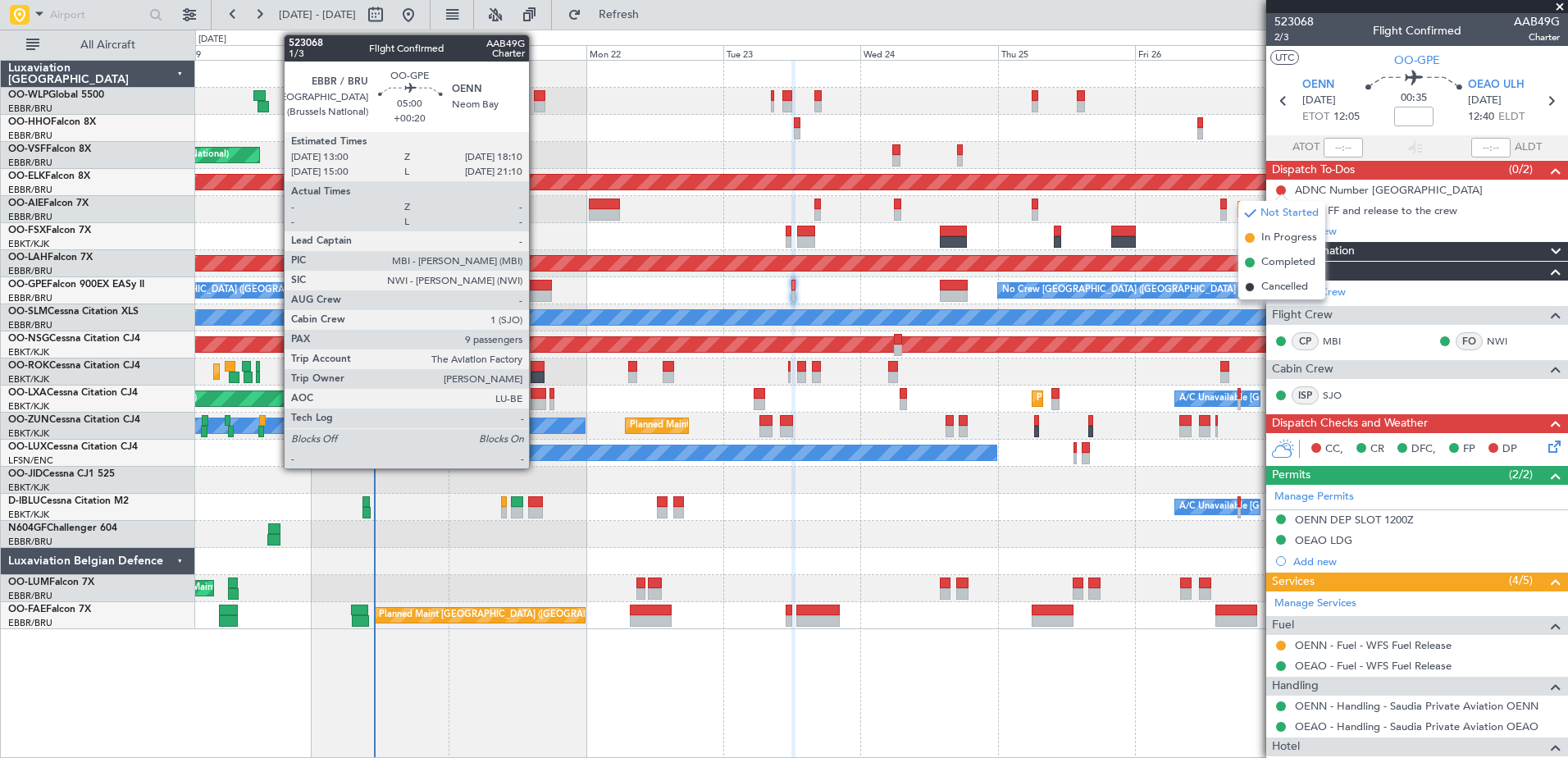
click at [537, 298] on div at bounding box center [537, 296] width 31 height 12
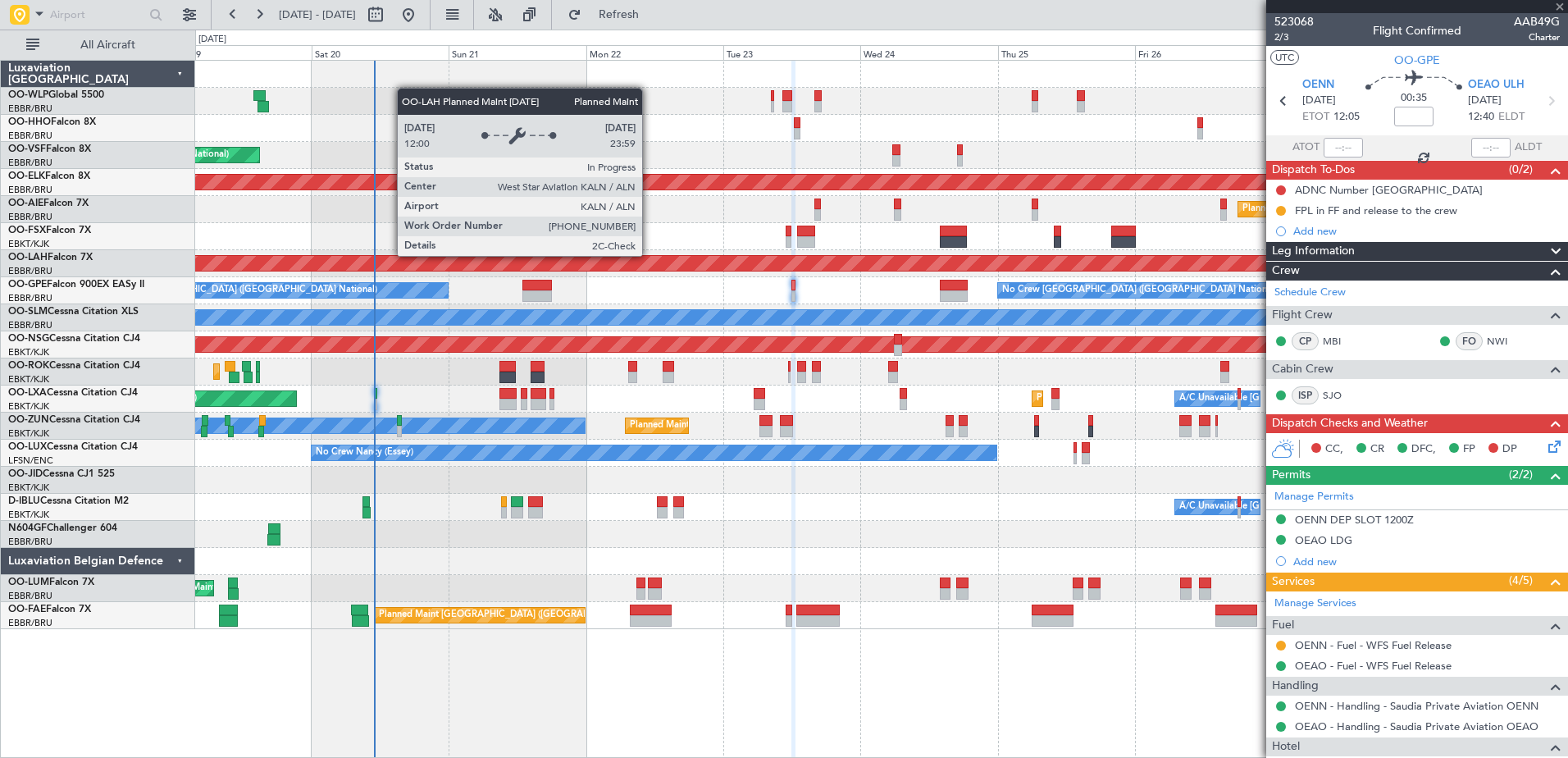
type input "+00:20"
type input "9"
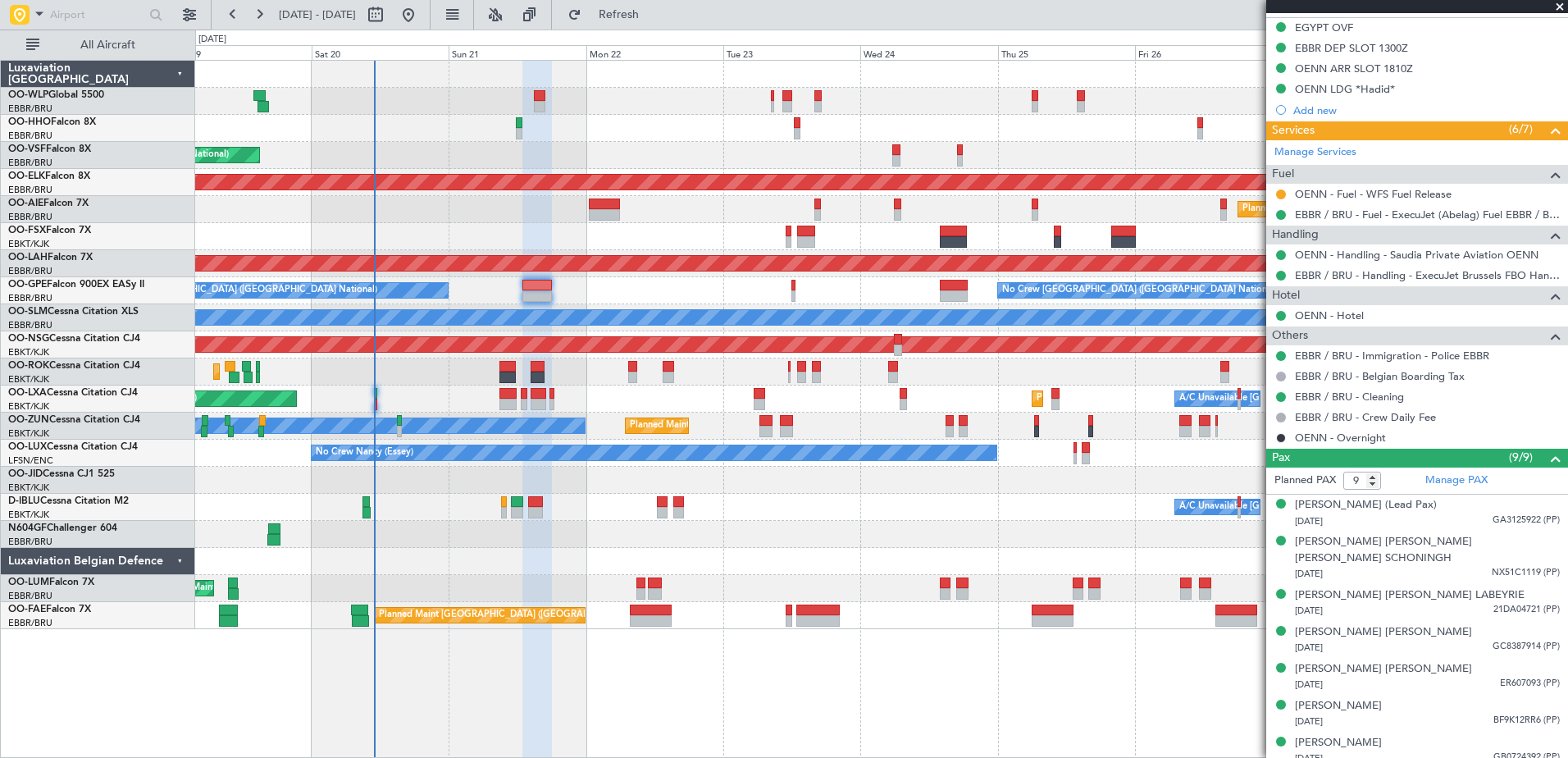
scroll to position [560, 0]
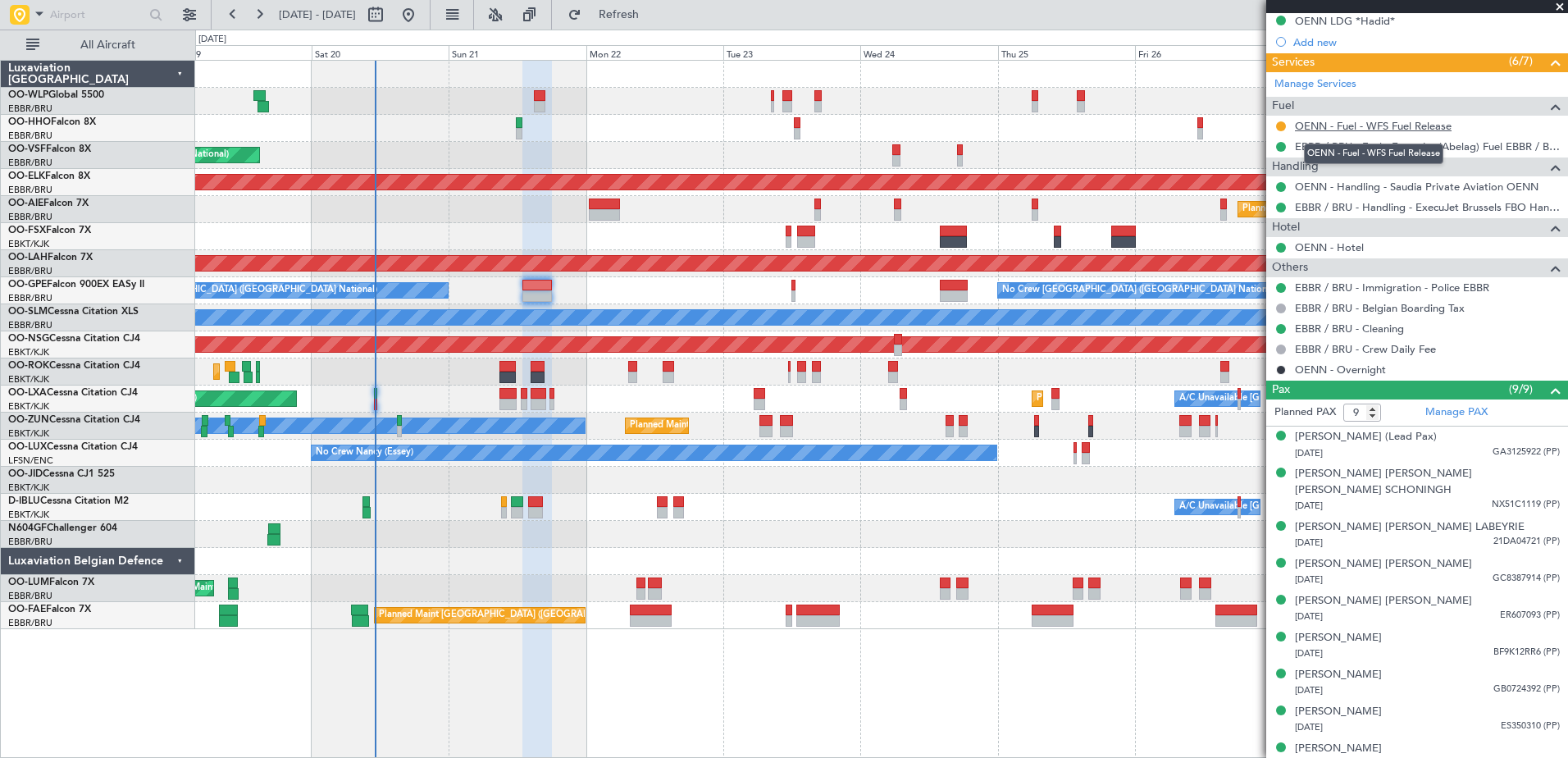
click at [1433, 127] on link "OENN - Fuel - WFS Fuel Release" at bounding box center [1373, 125] width 157 height 14
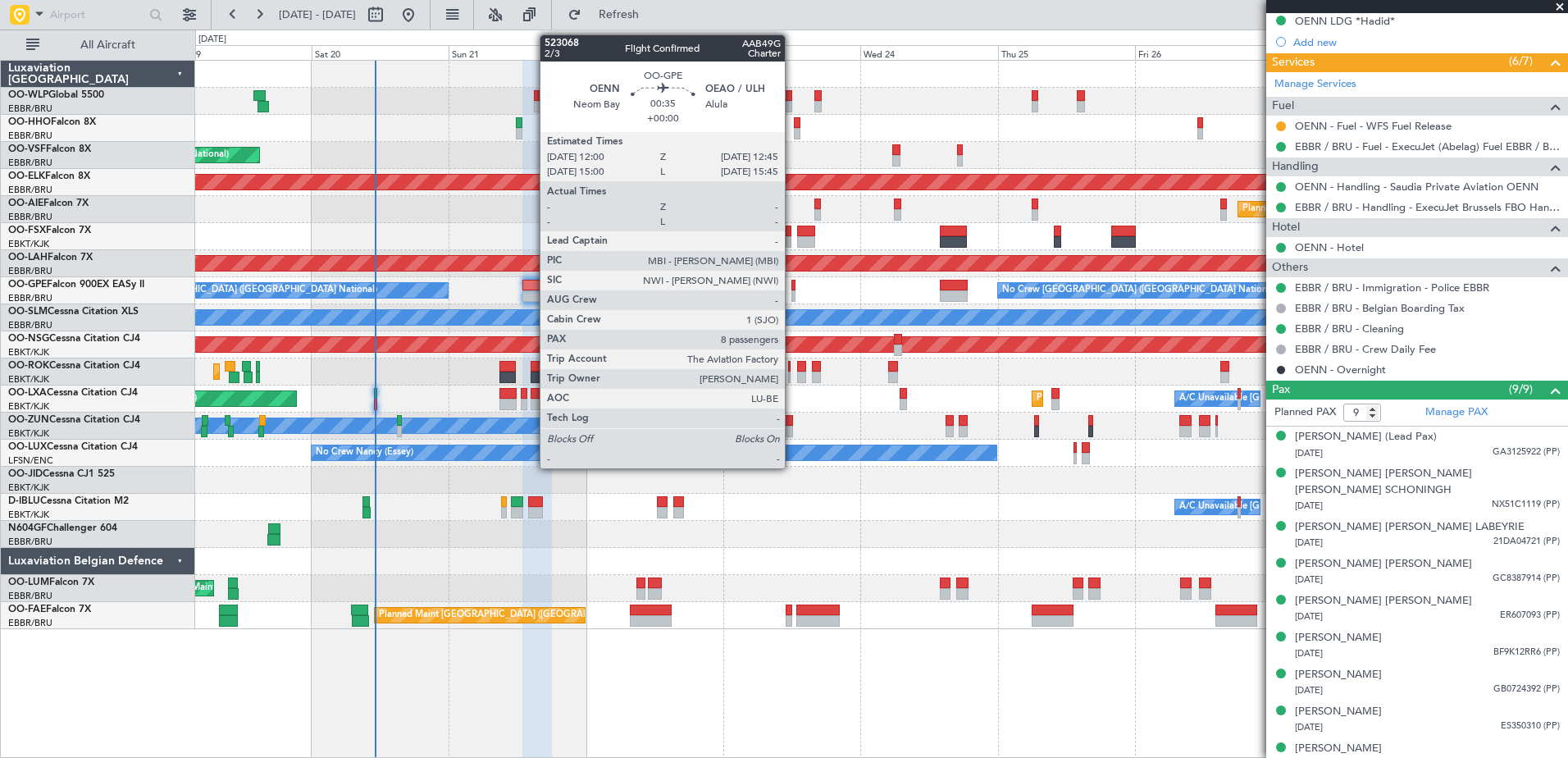
click at [793, 288] on div at bounding box center [794, 285] width 5 height 12
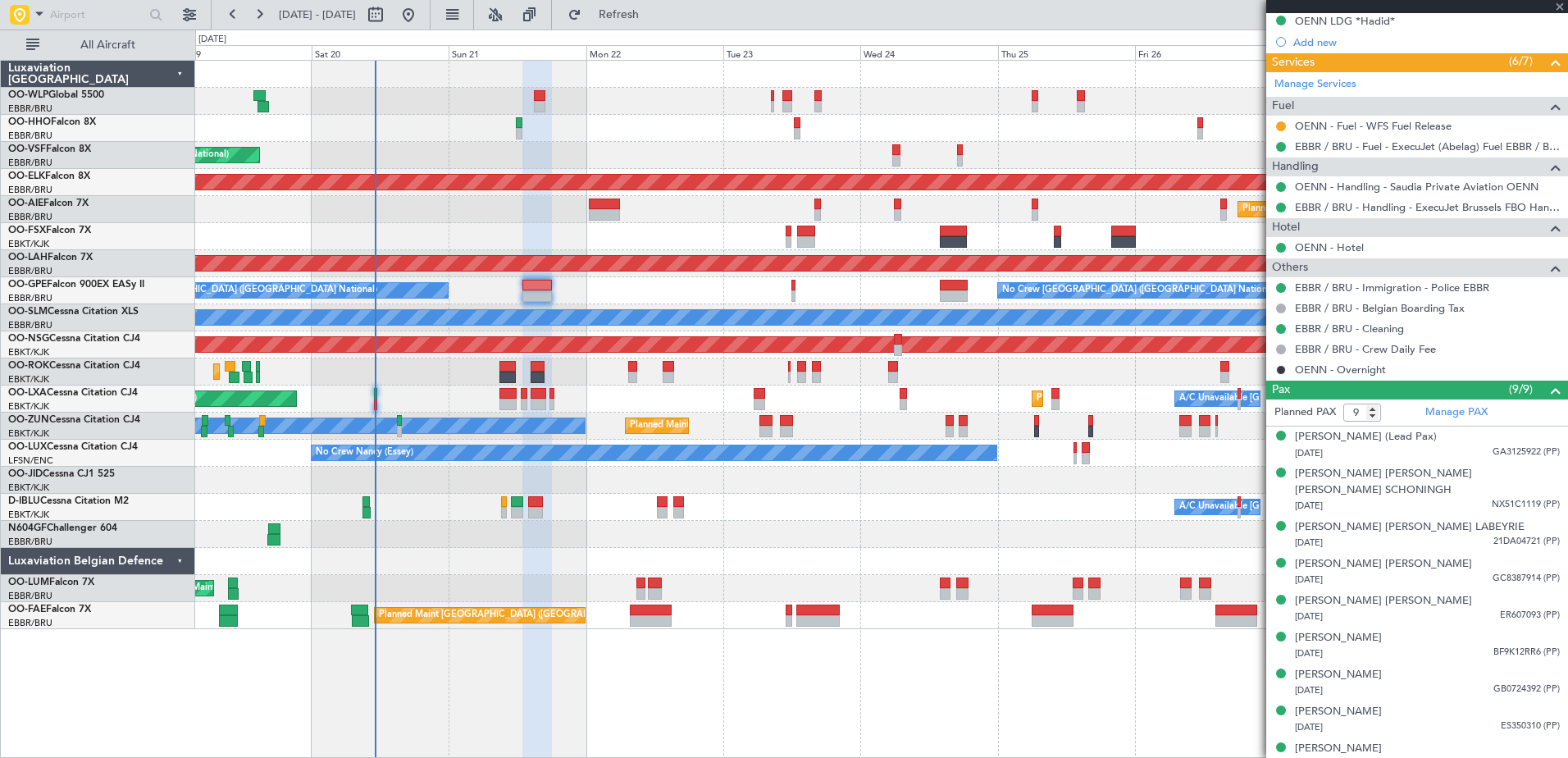
type input "8"
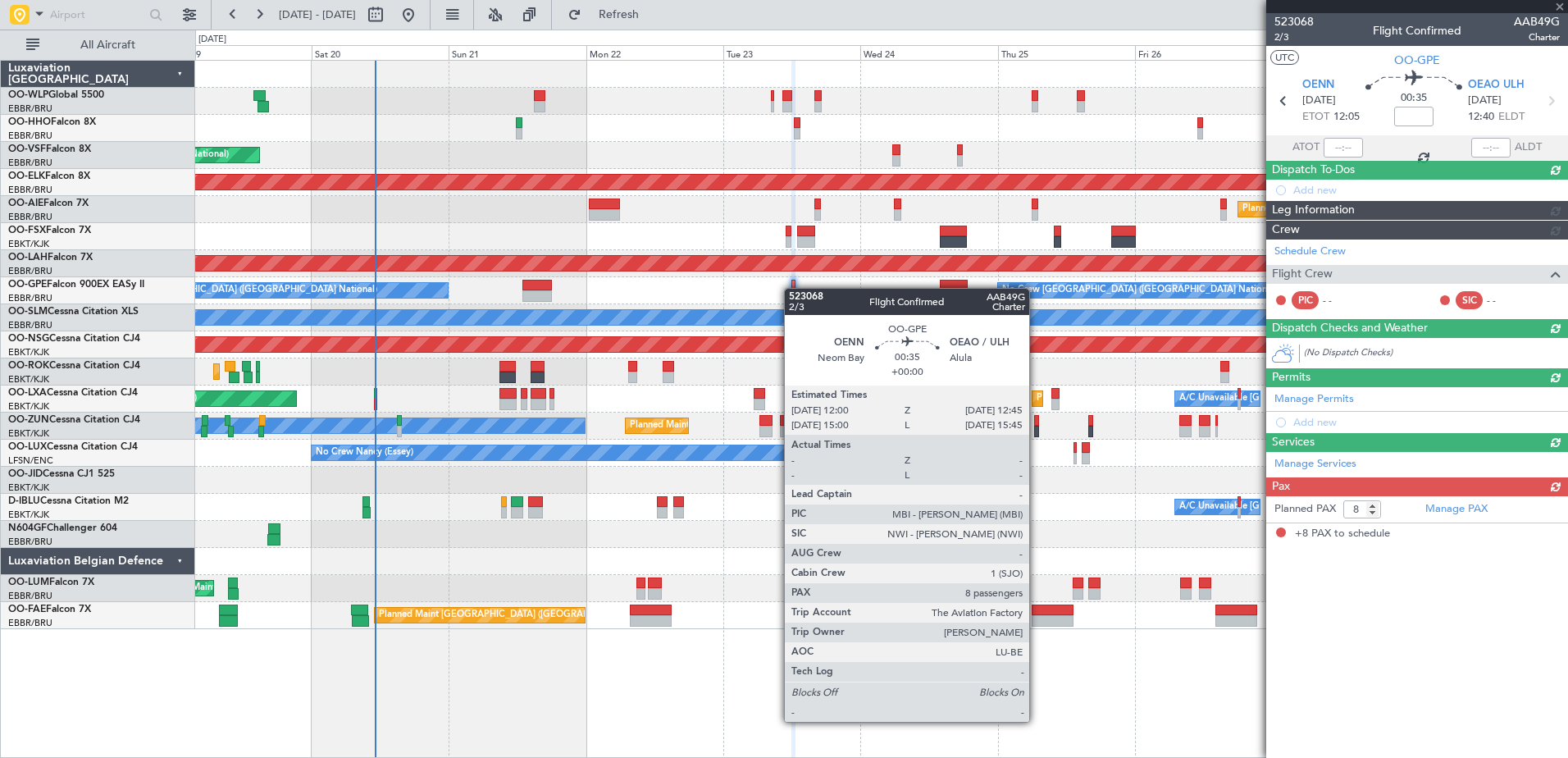
scroll to position [0, 0]
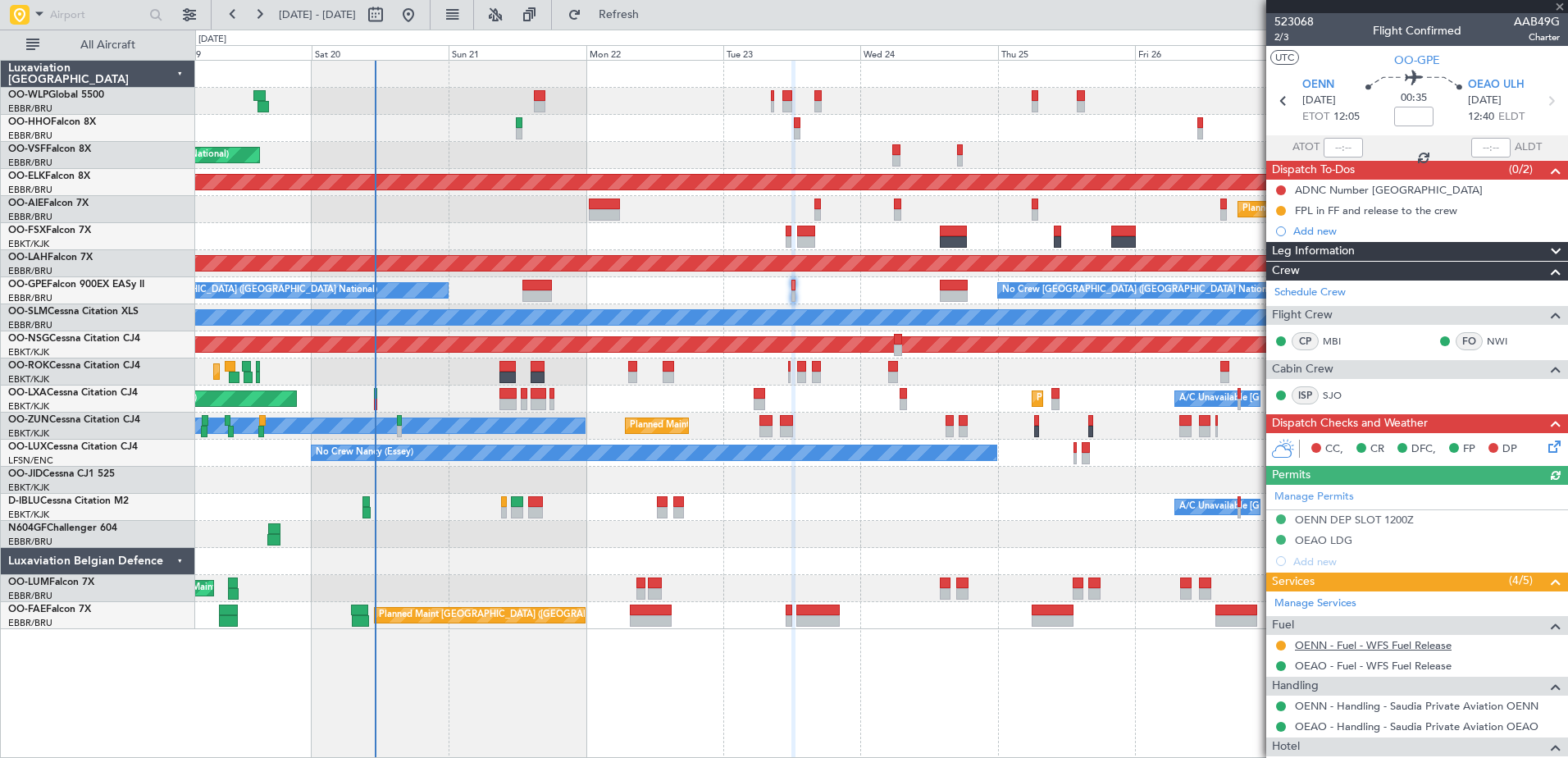
click at [1364, 644] on link "OENN - Fuel - WFS Fuel Release" at bounding box center [1373, 644] width 157 height 14
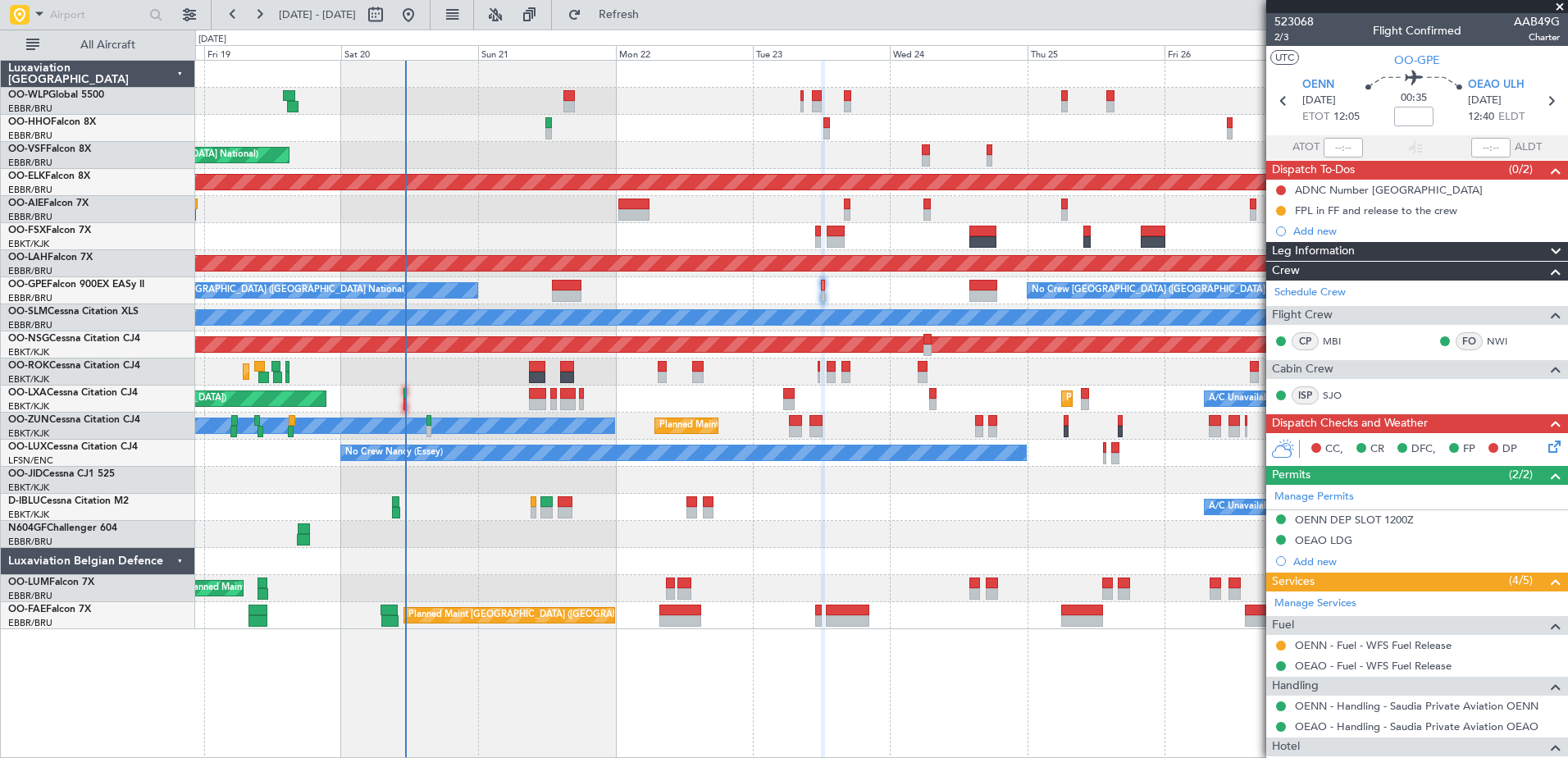
click at [438, 387] on div "Planned Maint Paris (Le Bourget) A/C Unavailable Planned Maint Kortrijk-Wevelge…" at bounding box center [881, 399] width 1373 height 27
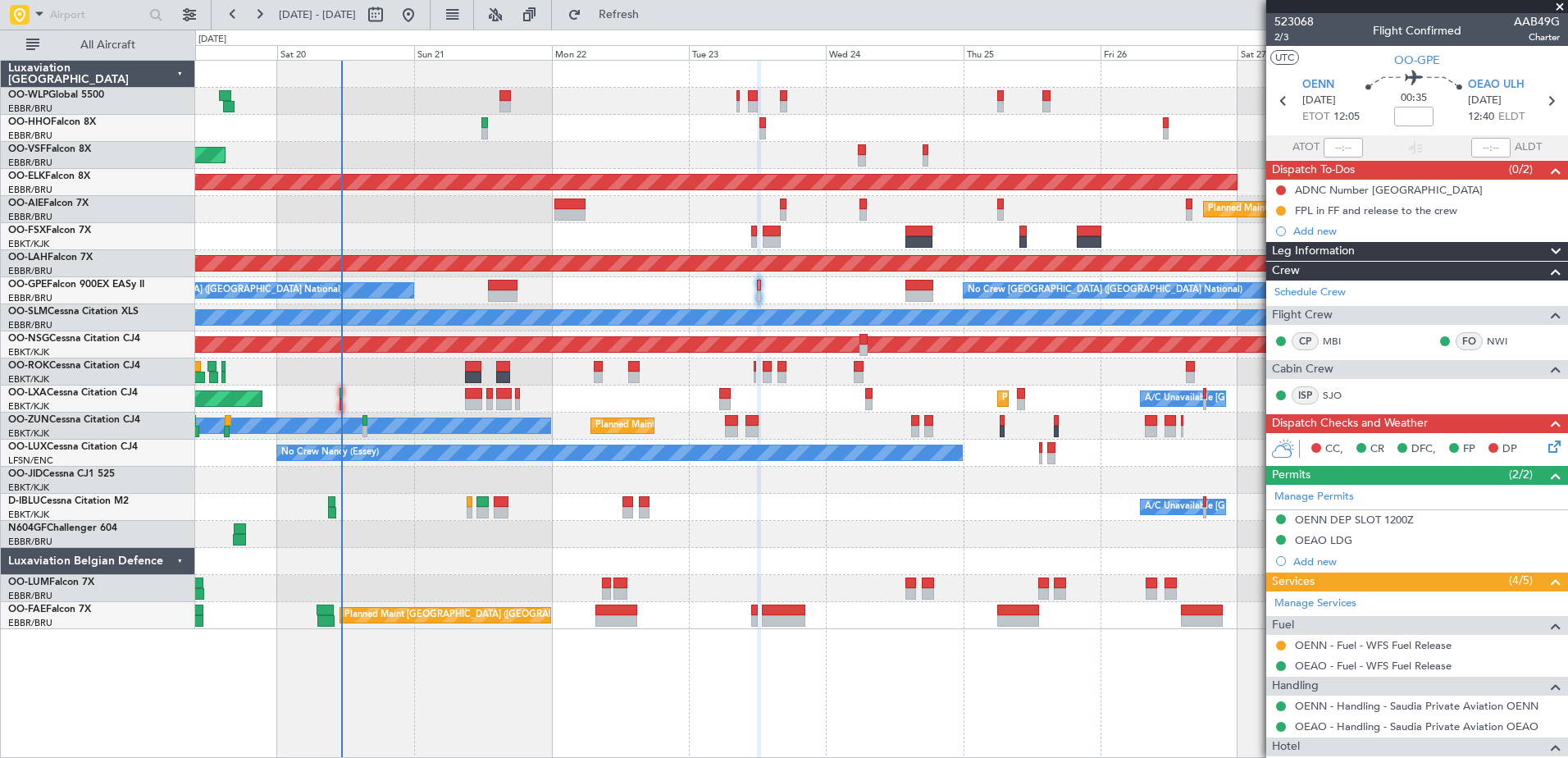
click at [610, 531] on div at bounding box center [881, 535] width 1373 height 27
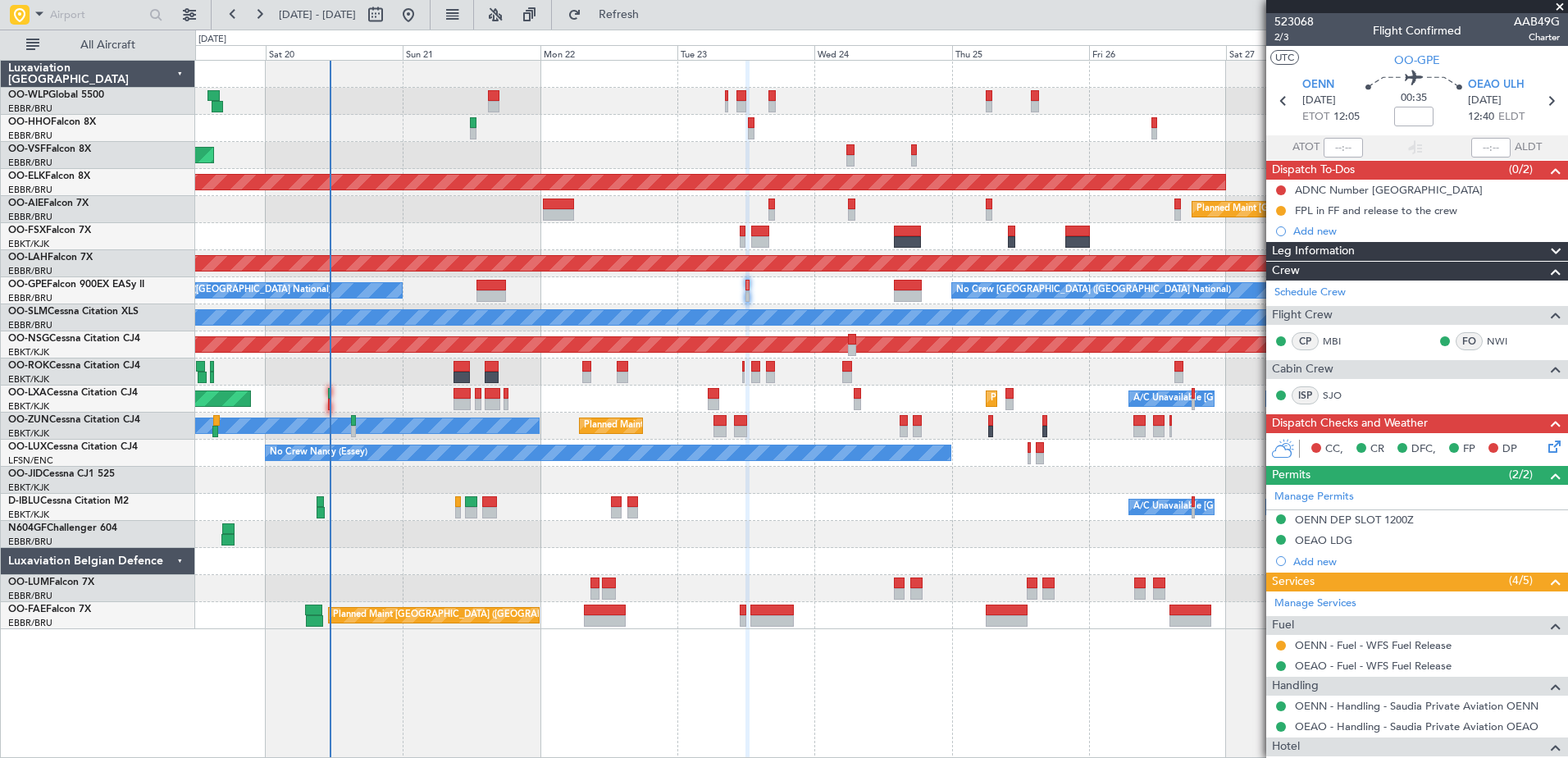
click at [360, 399] on div "Planned Maint Paris (Le Bourget) A/C Unavailable Planned Maint Kortrijk-Wevelge…" at bounding box center [881, 399] width 1373 height 27
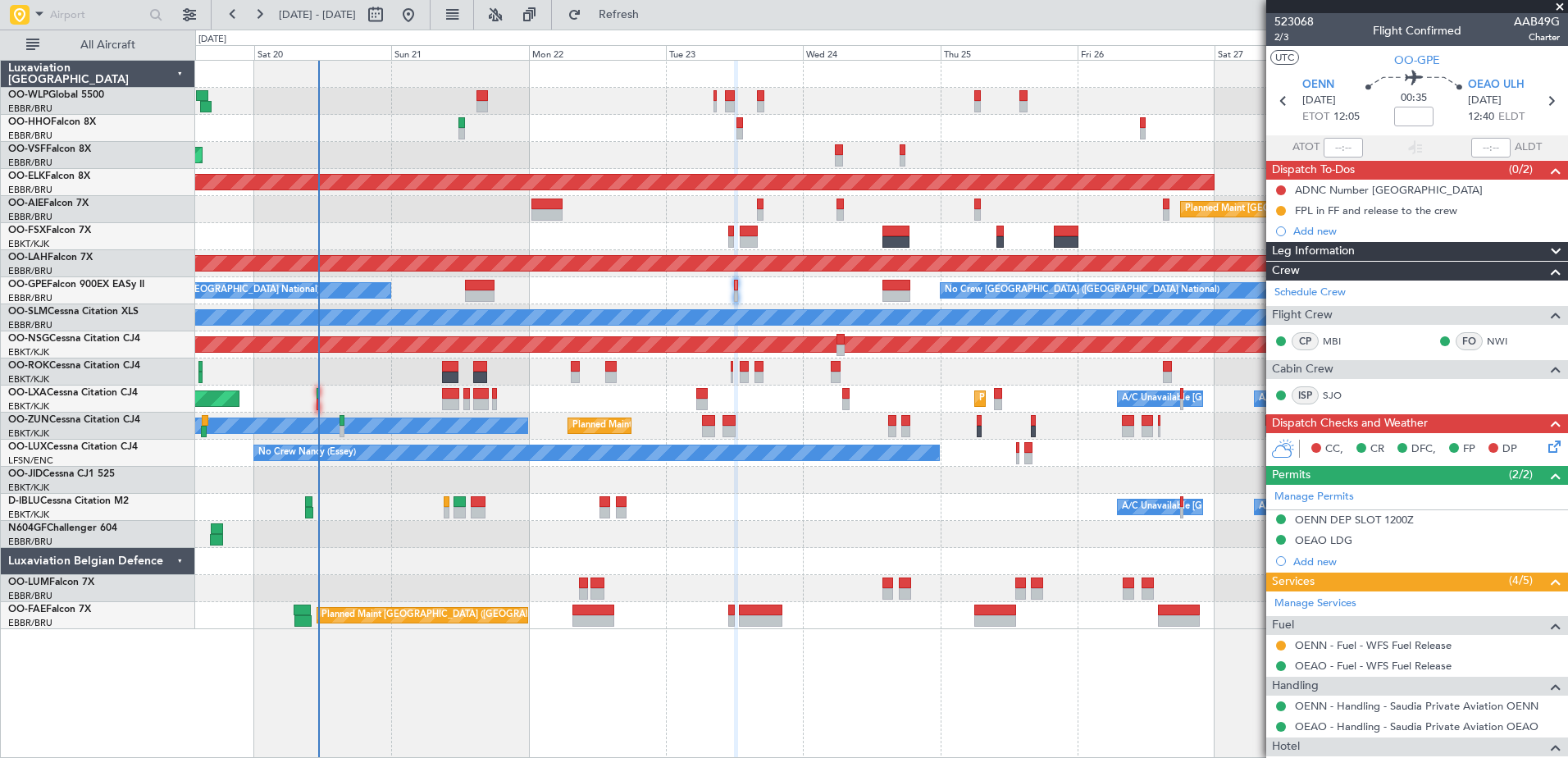
click at [407, 391] on div "Planned Maint Liege AOG Maint Brussels (Brussels National) Planned Maint Kortri…" at bounding box center [881, 345] width 1373 height 568
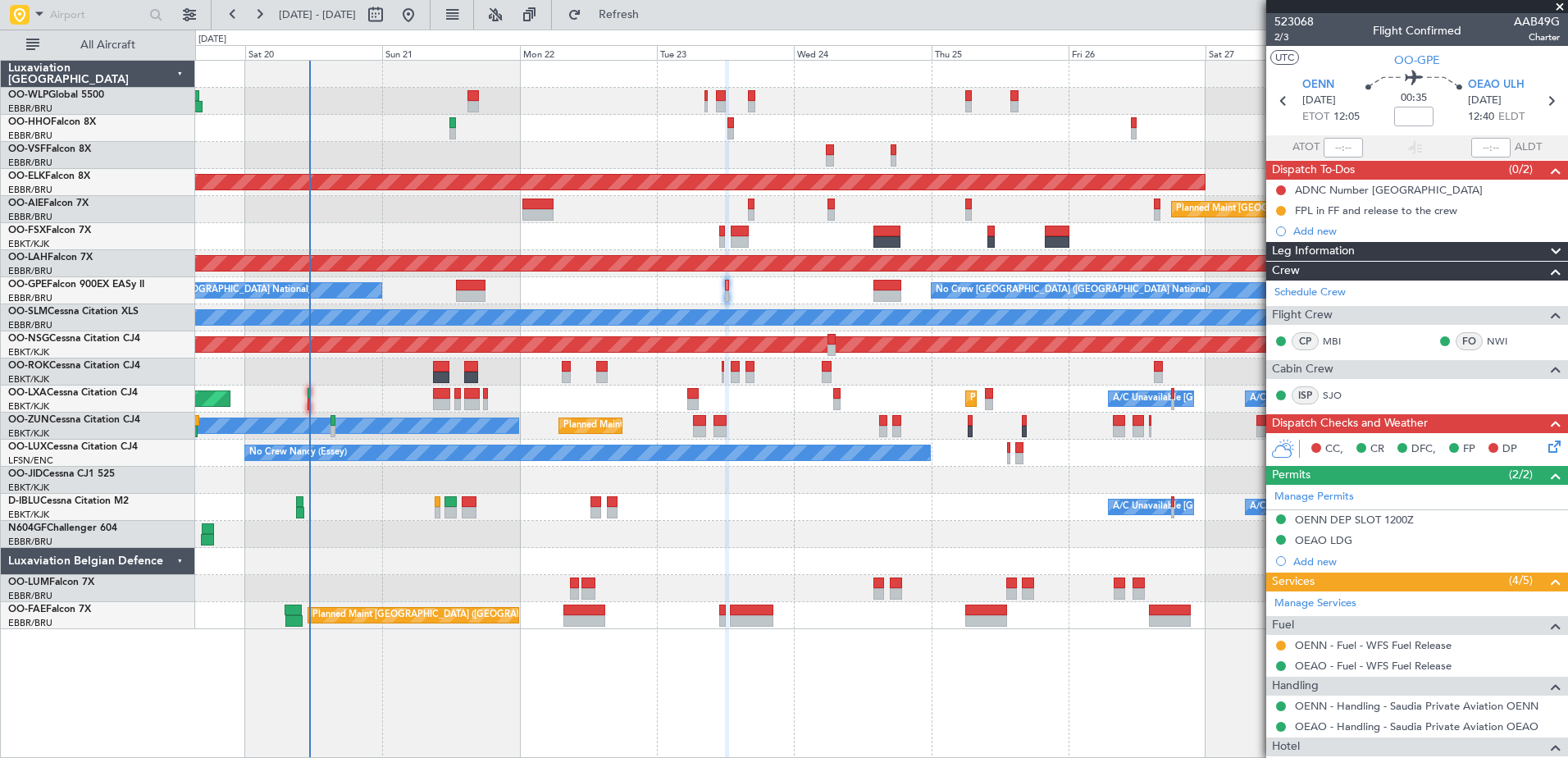
click at [373, 385] on div "Planned Maint Liege AOG Maint Brussels (Brussels National) Planned Maint Kortri…" at bounding box center [881, 345] width 1373 height 568
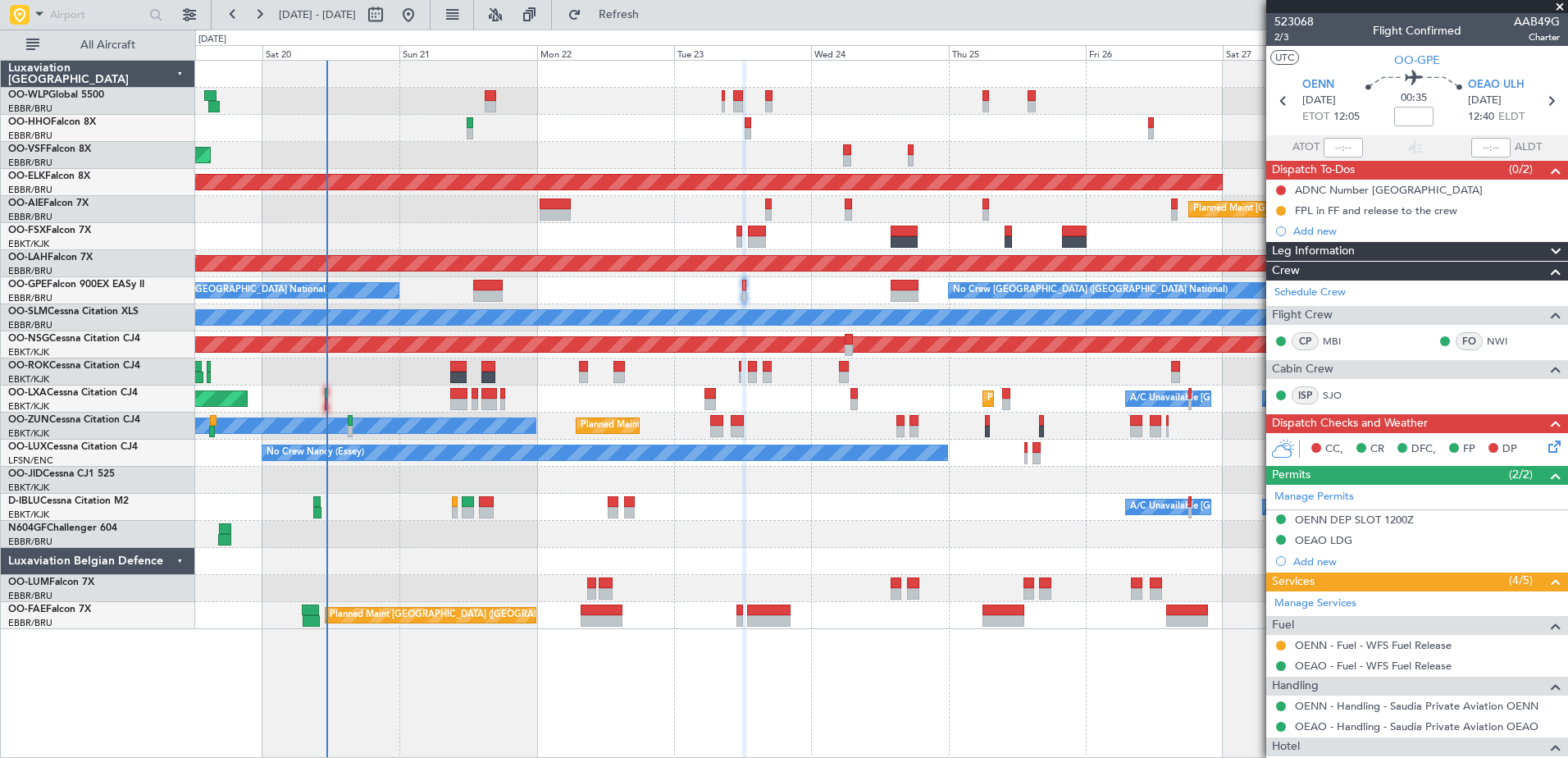
click at [373, 388] on div "Planned Maint Paris (Le Bourget) A/C Unavailable Planned Maint Kortrijk-Wevelge…" at bounding box center [881, 399] width 1373 height 27
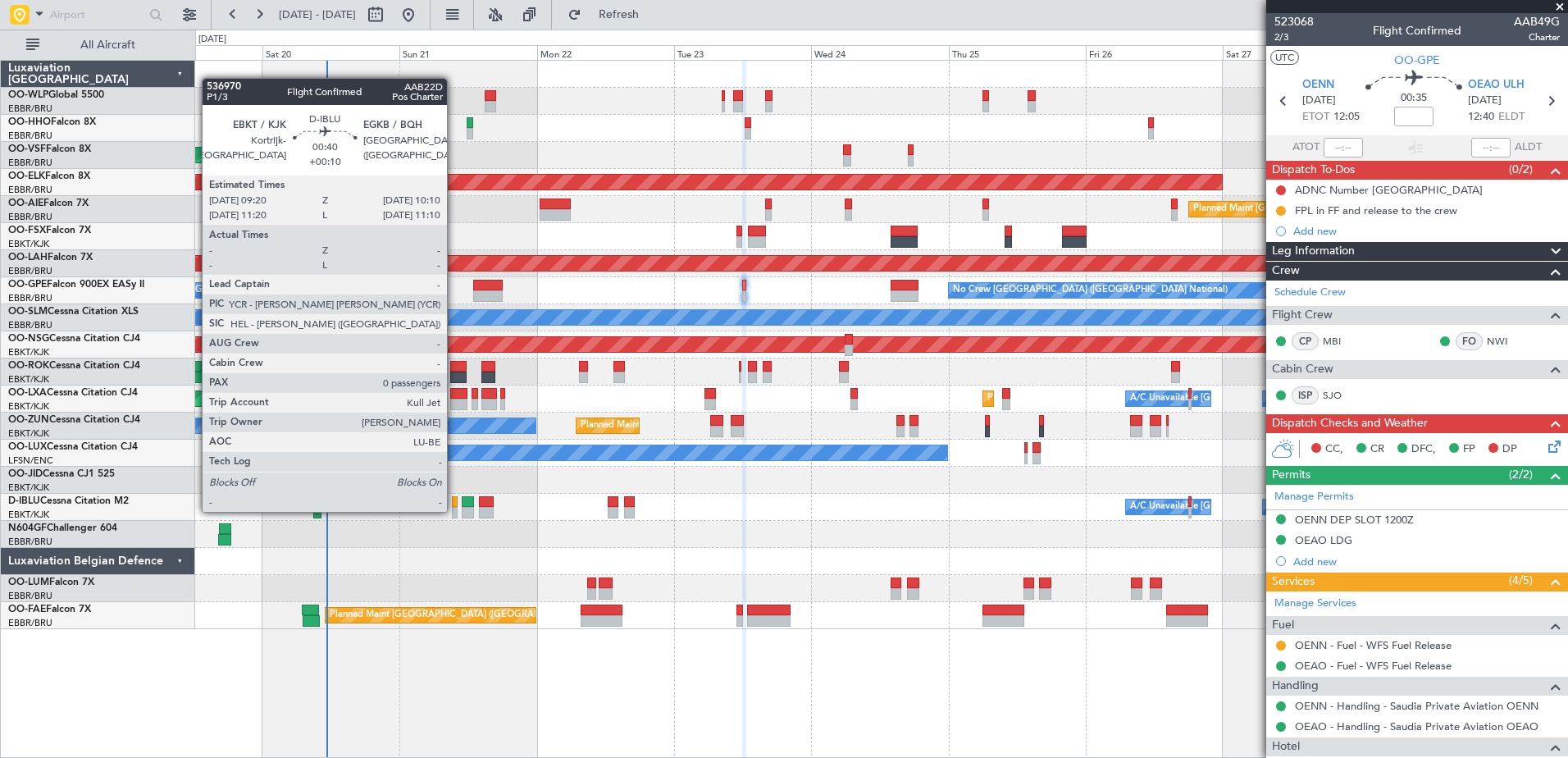
click at [454, 510] on div at bounding box center [453, 512] width 5 height 12
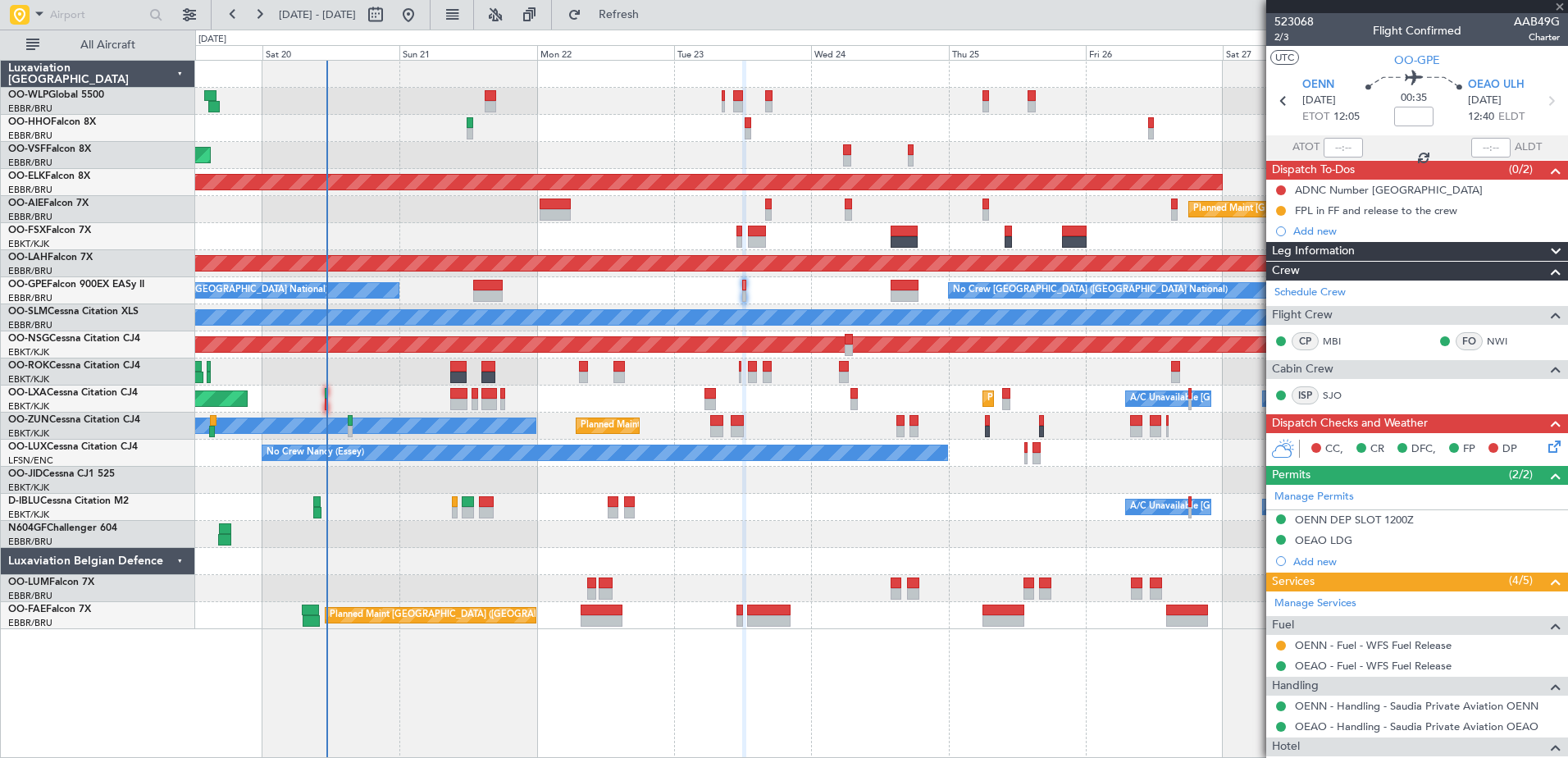
type input "+00:10"
type input "0"
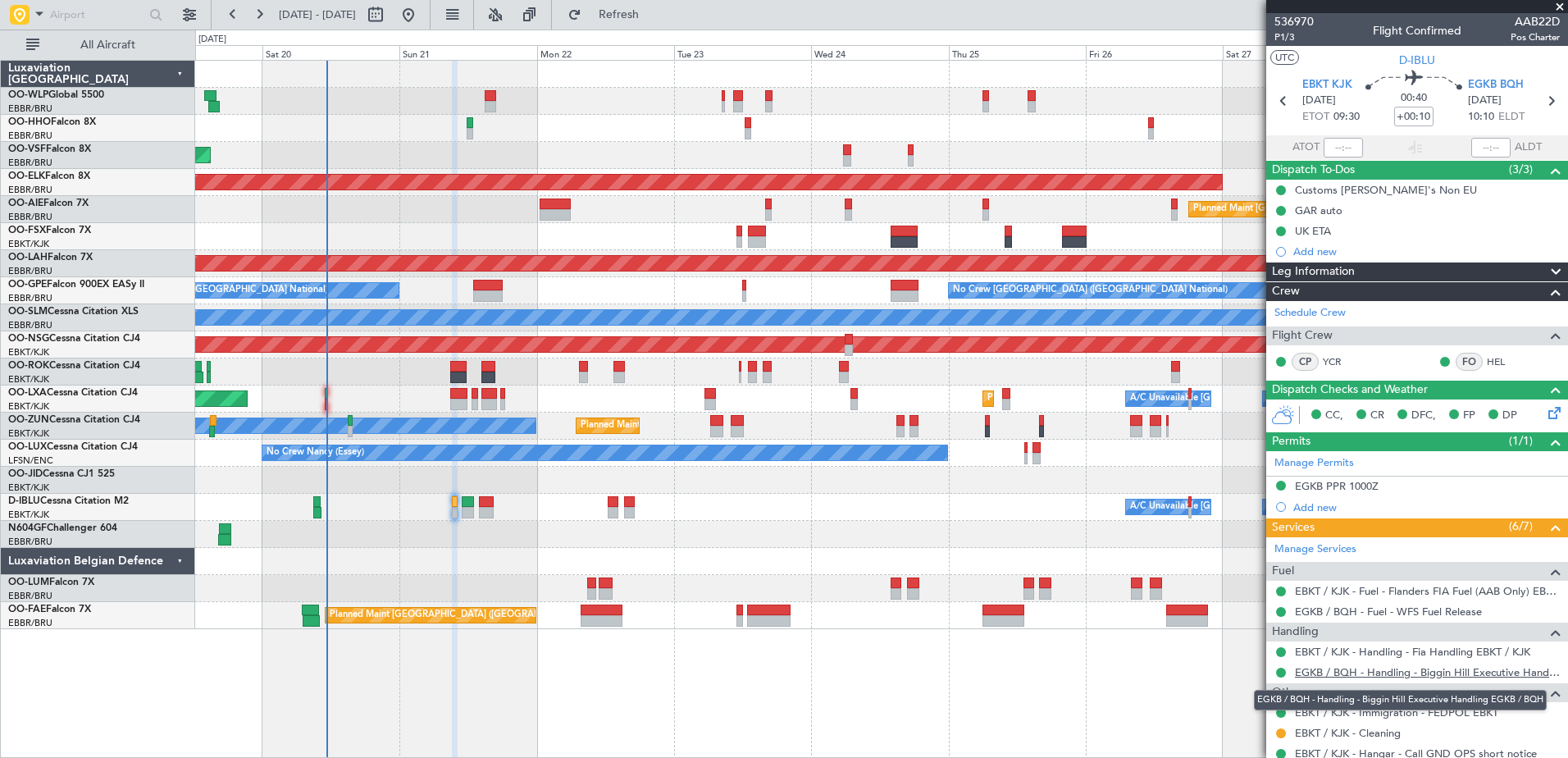
click at [1368, 677] on link "EGKB / BQH - Handling - Biggin Hill Executive Handling EGKB / BQH" at bounding box center [1427, 671] width 265 height 14
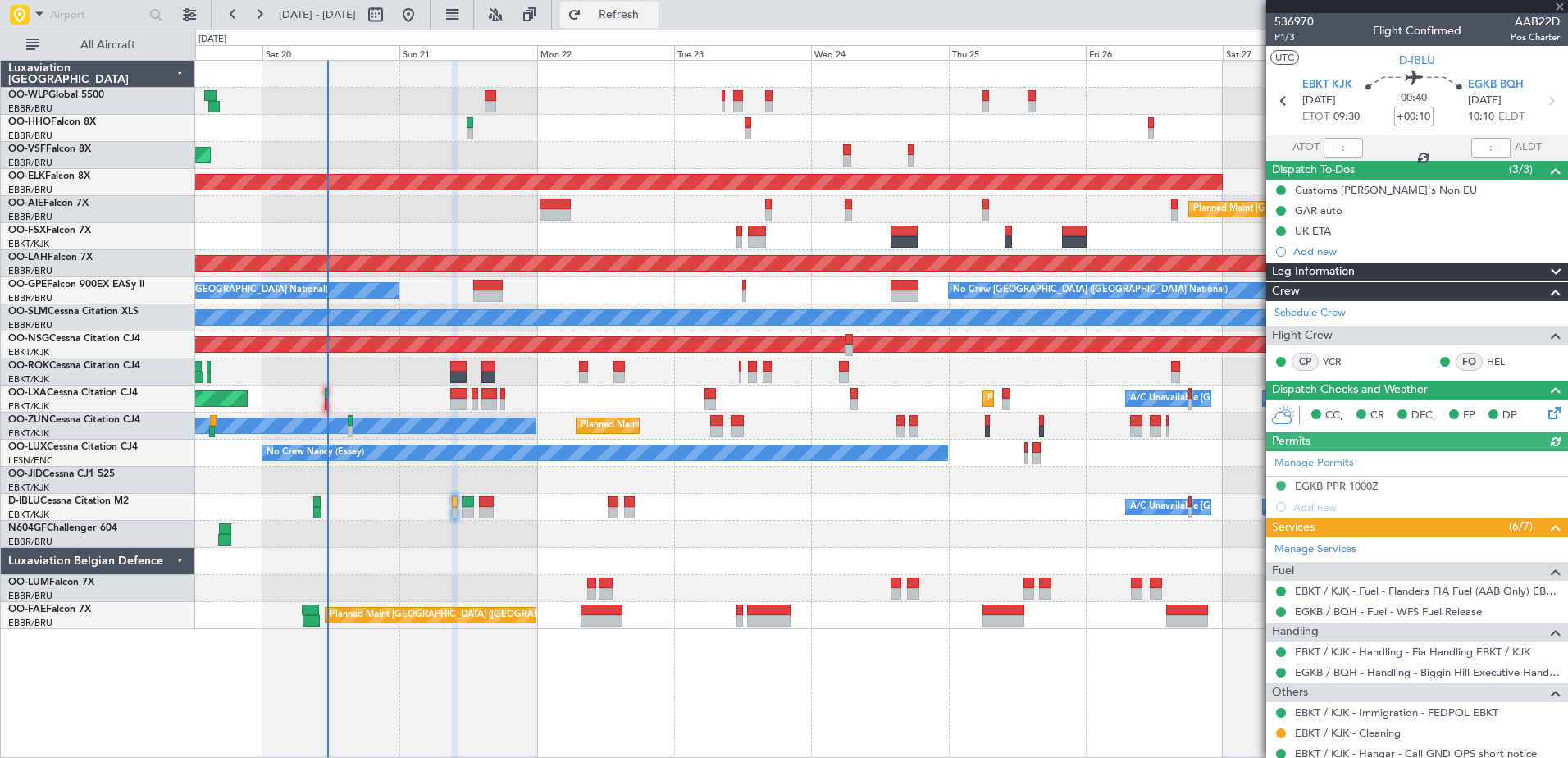
click at [636, 14] on button "Refresh" at bounding box center [609, 14] width 99 height 26
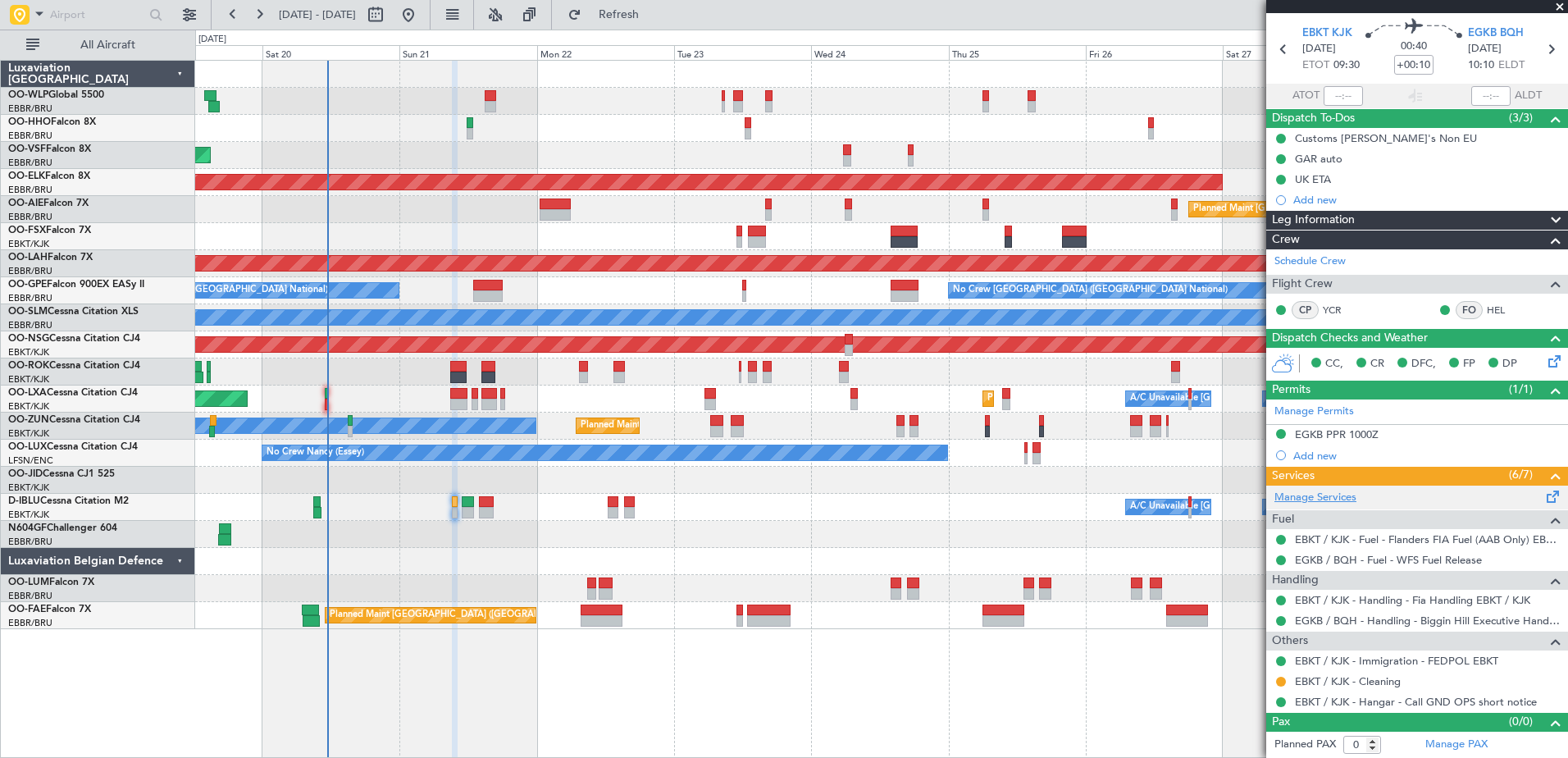
click at [1300, 496] on link "Manage Services" at bounding box center [1316, 497] width 82 height 16
click at [626, 10] on button "Refresh" at bounding box center [609, 14] width 99 height 26
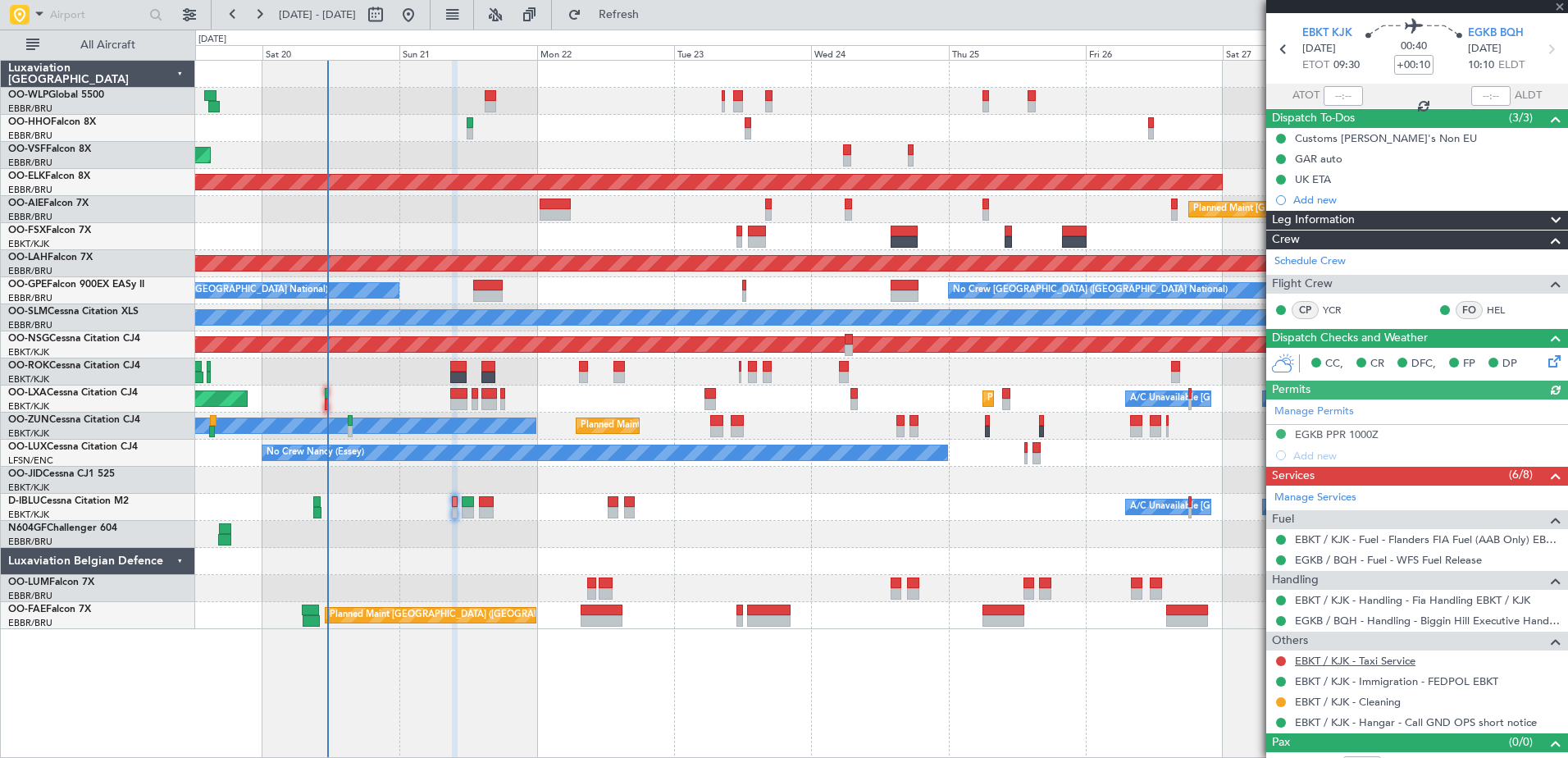
click at [1381, 662] on link "EBKT / KJK - Taxi Service" at bounding box center [1354, 659] width 120 height 14
click at [659, 22] on button "Refresh" at bounding box center [609, 14] width 99 height 26
click at [1279, 662] on button at bounding box center [1280, 660] width 10 height 10
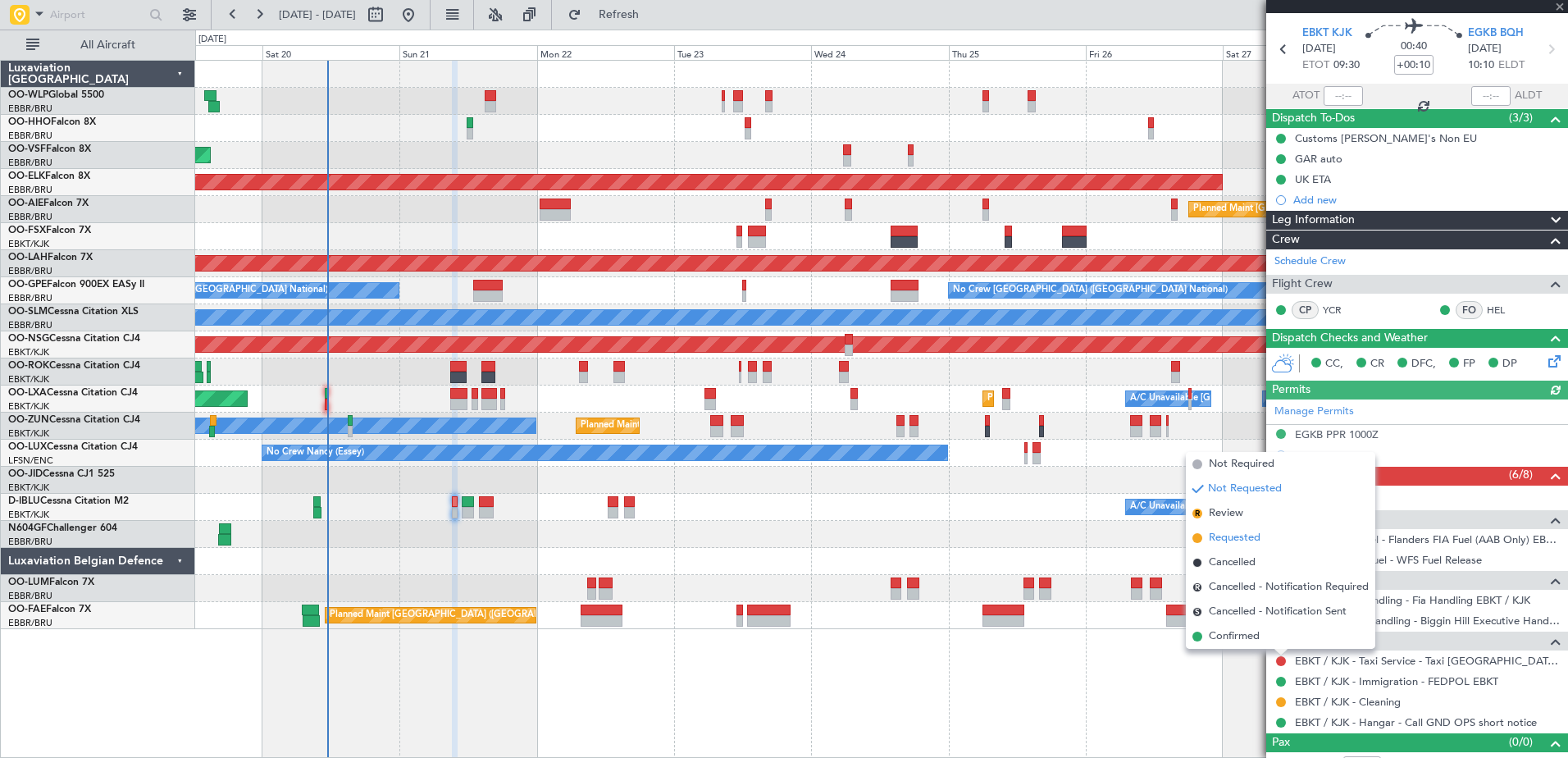
click at [1240, 543] on span "Requested" at bounding box center [1234, 538] width 52 height 16
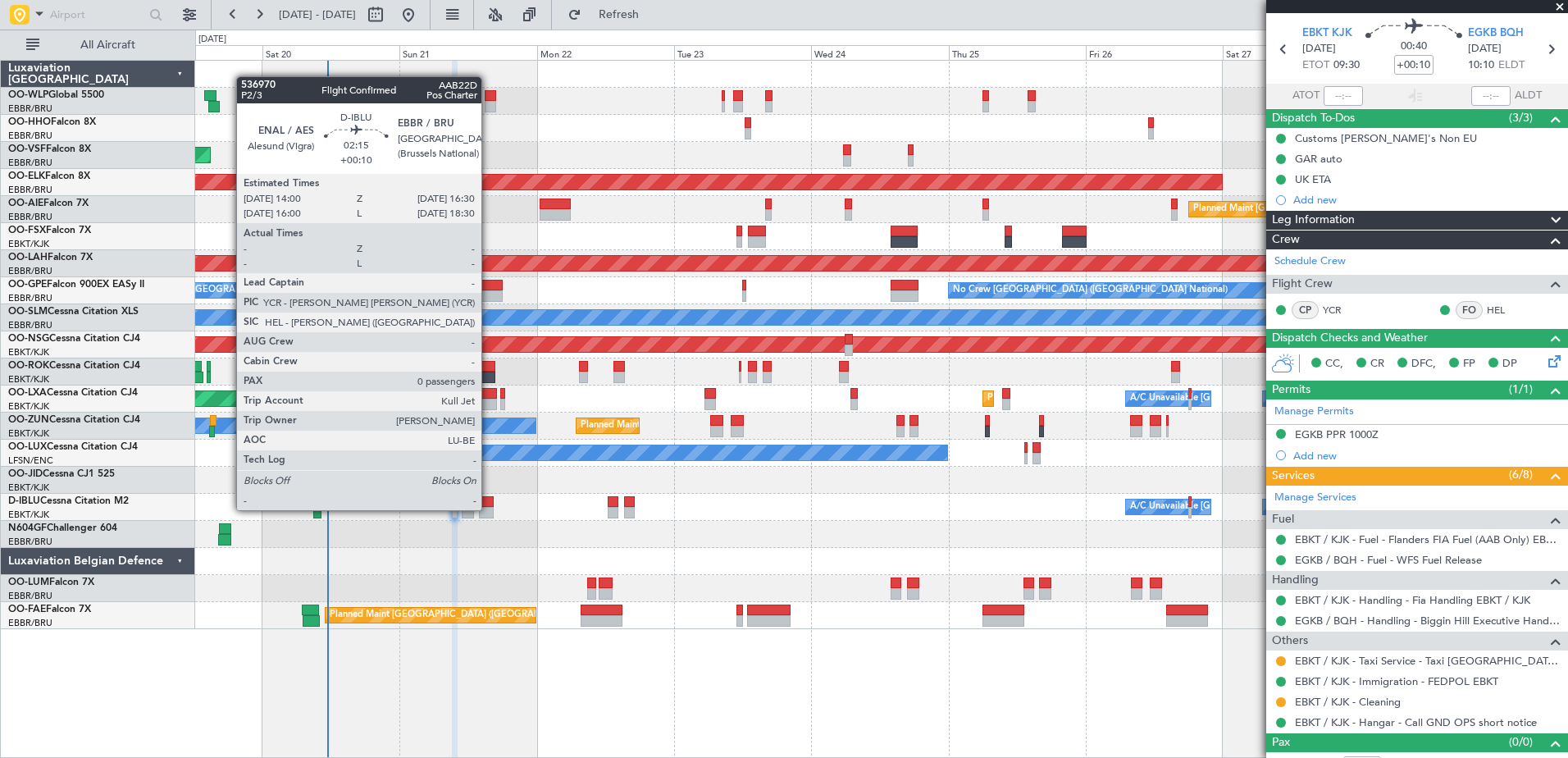
click at [489, 510] on div at bounding box center [486, 512] width 14 height 12
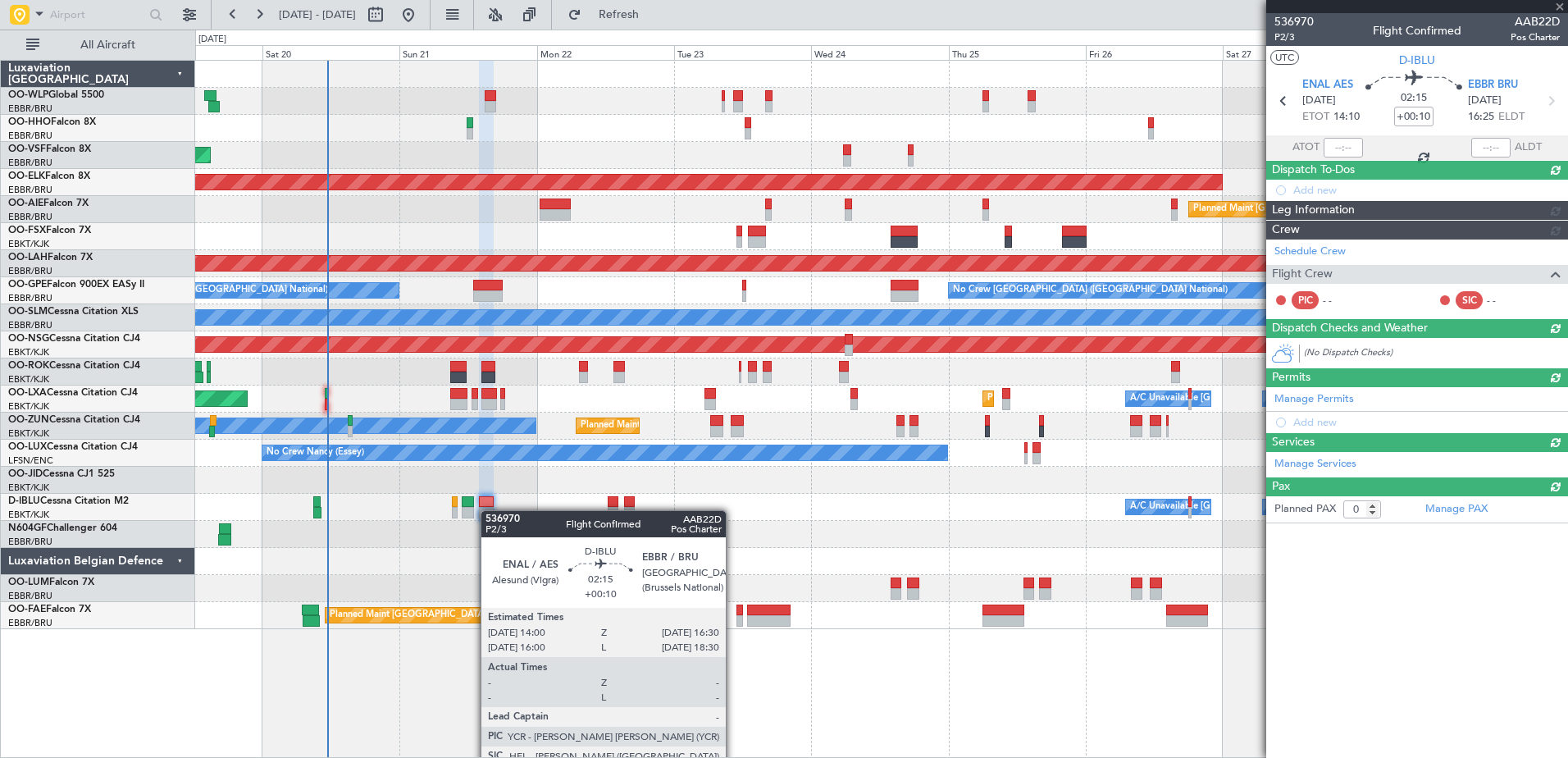
scroll to position [0, 0]
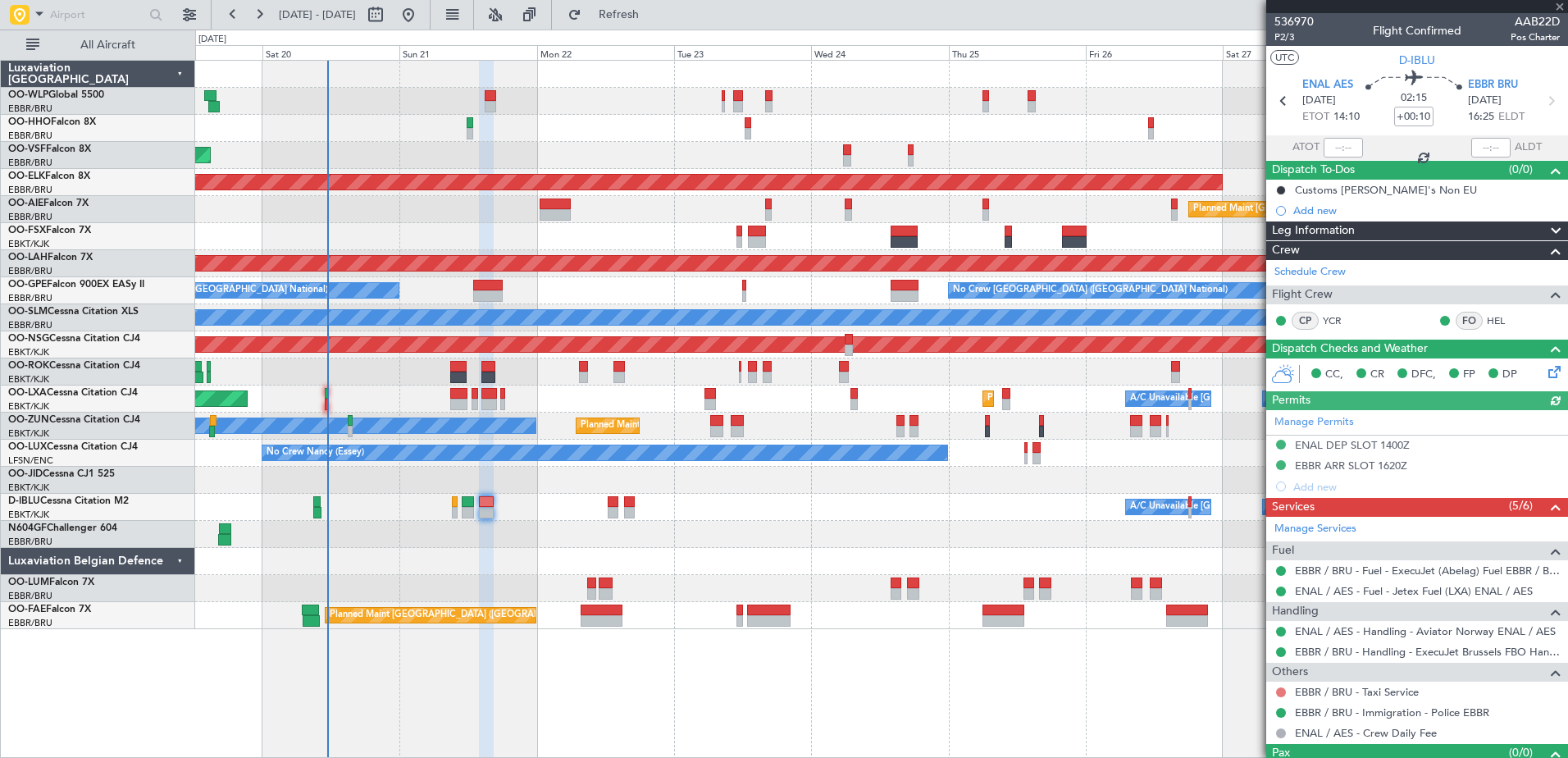
click at [1281, 695] on button at bounding box center [1280, 692] width 10 height 10
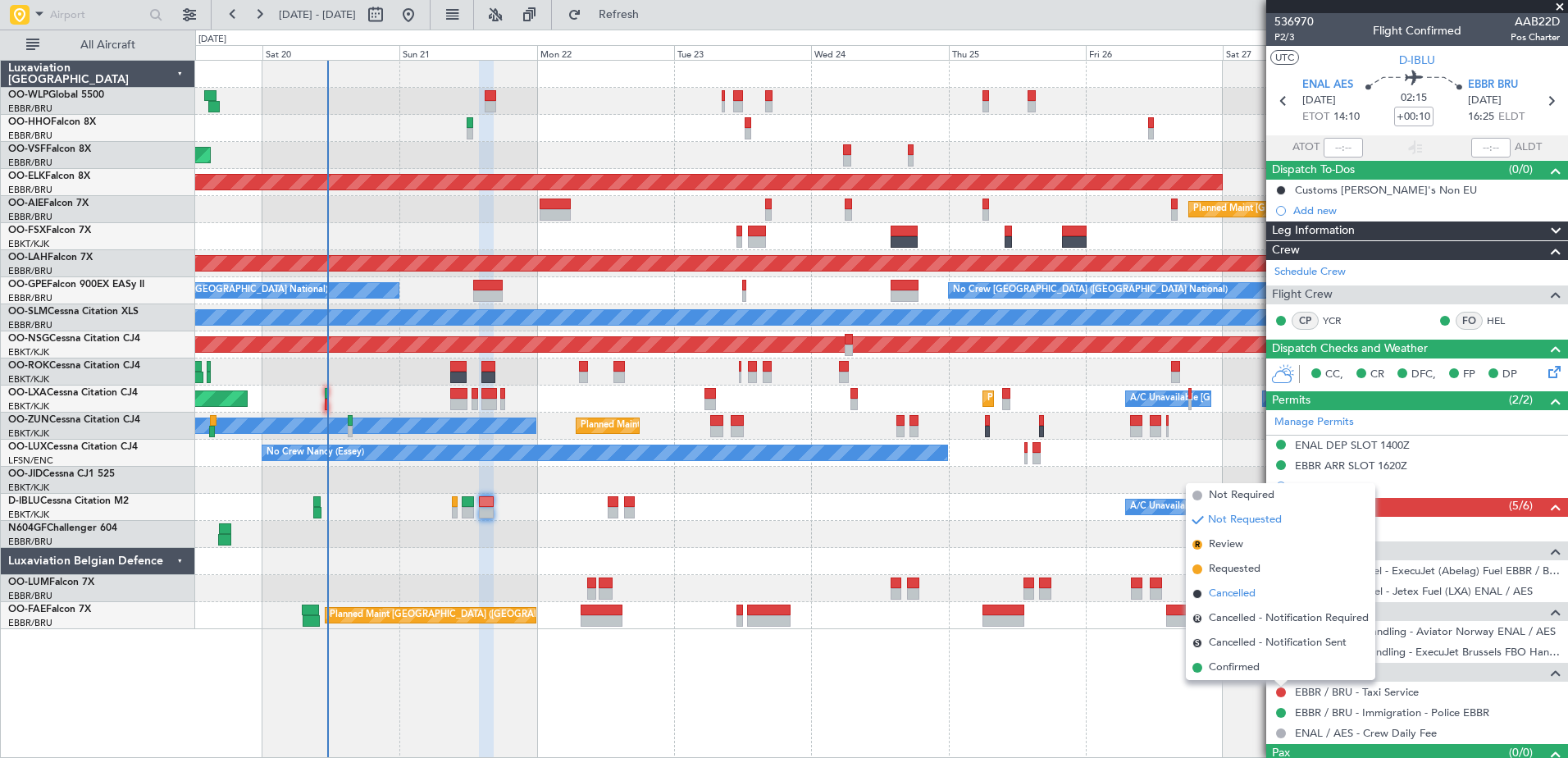
click at [1225, 594] on span "Cancelled" at bounding box center [1232, 593] width 47 height 16
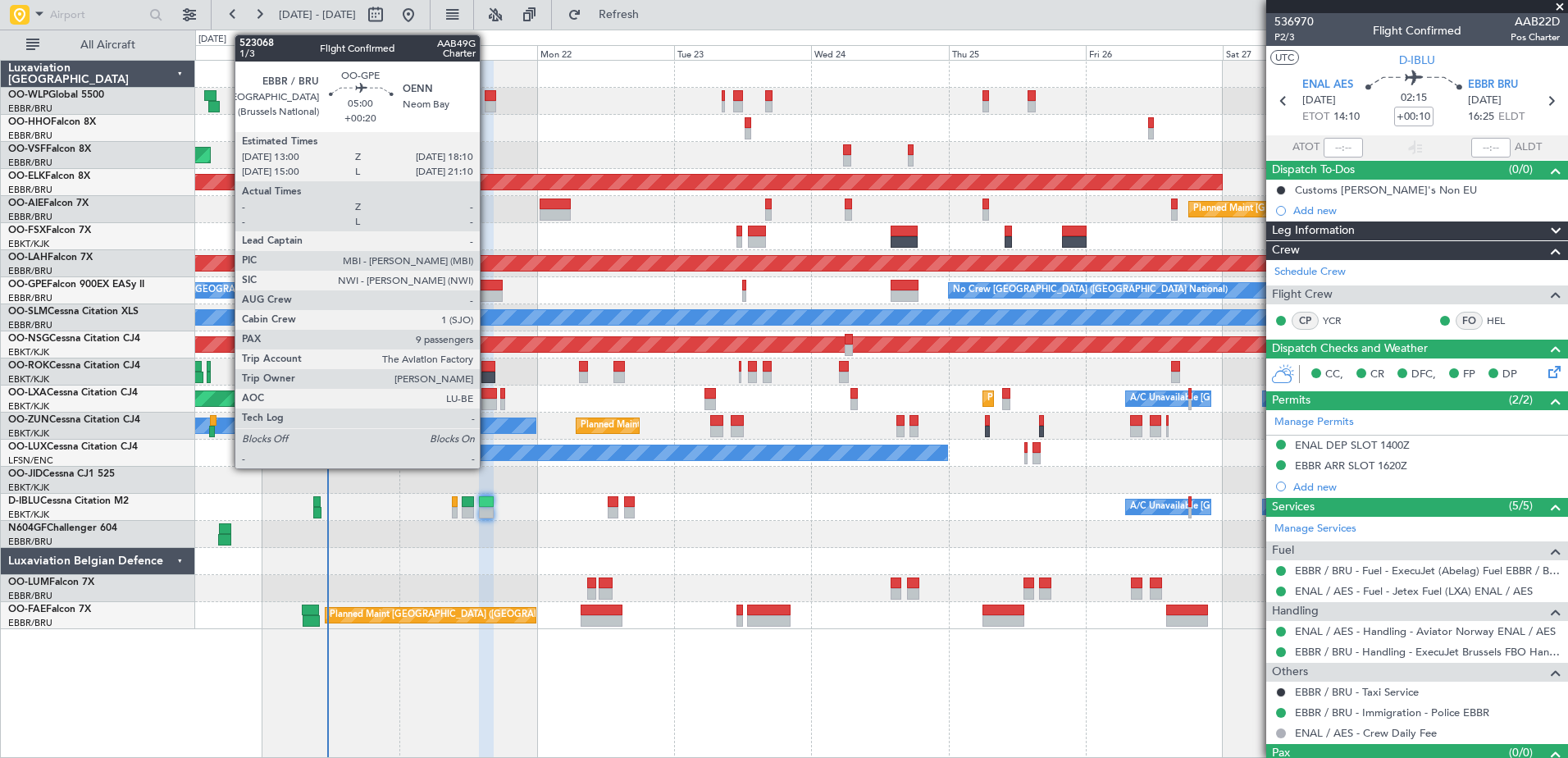
click at [487, 285] on div at bounding box center [489, 285] width 31 height 12
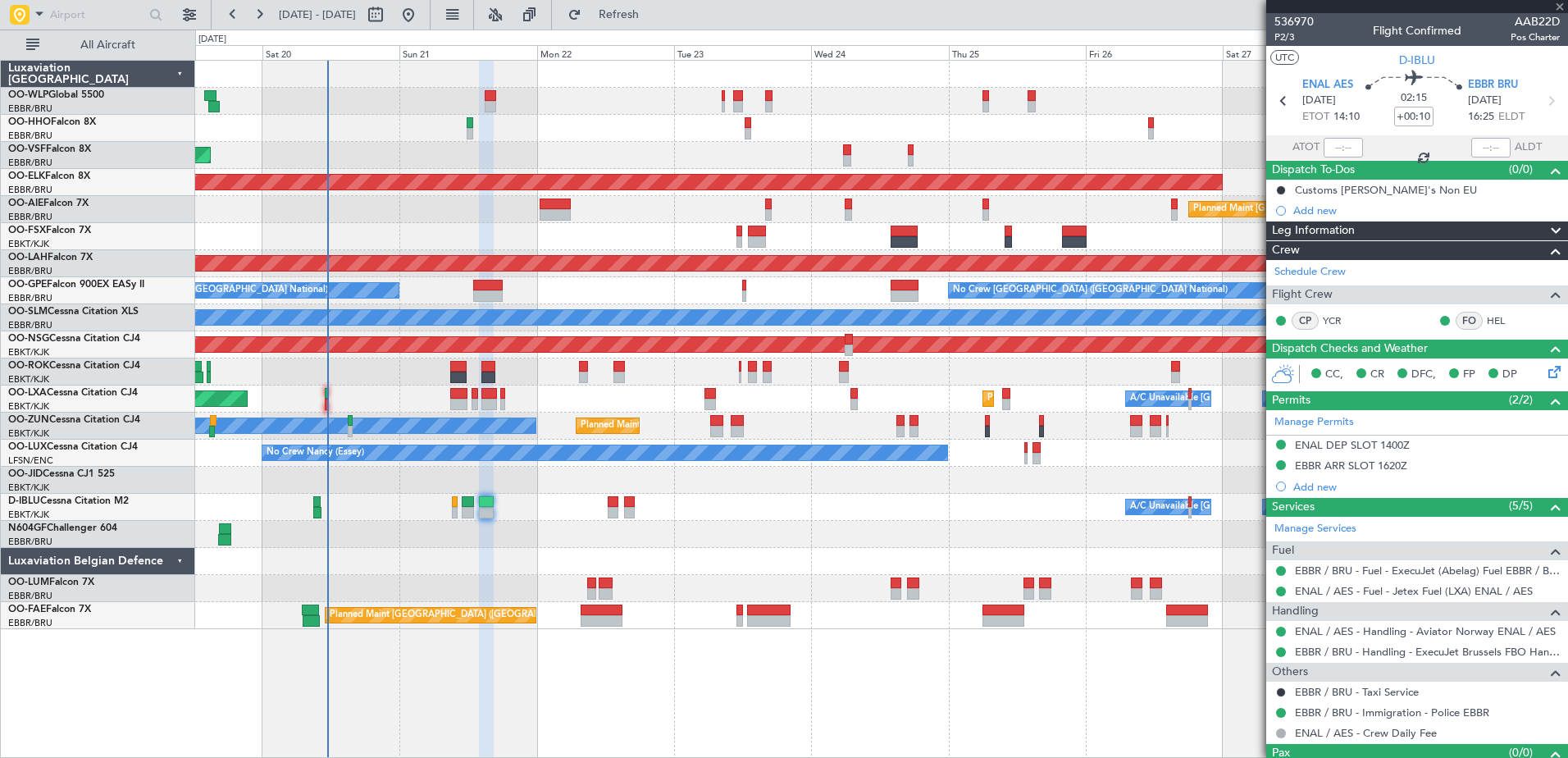
type input "+00:20"
type input "9"
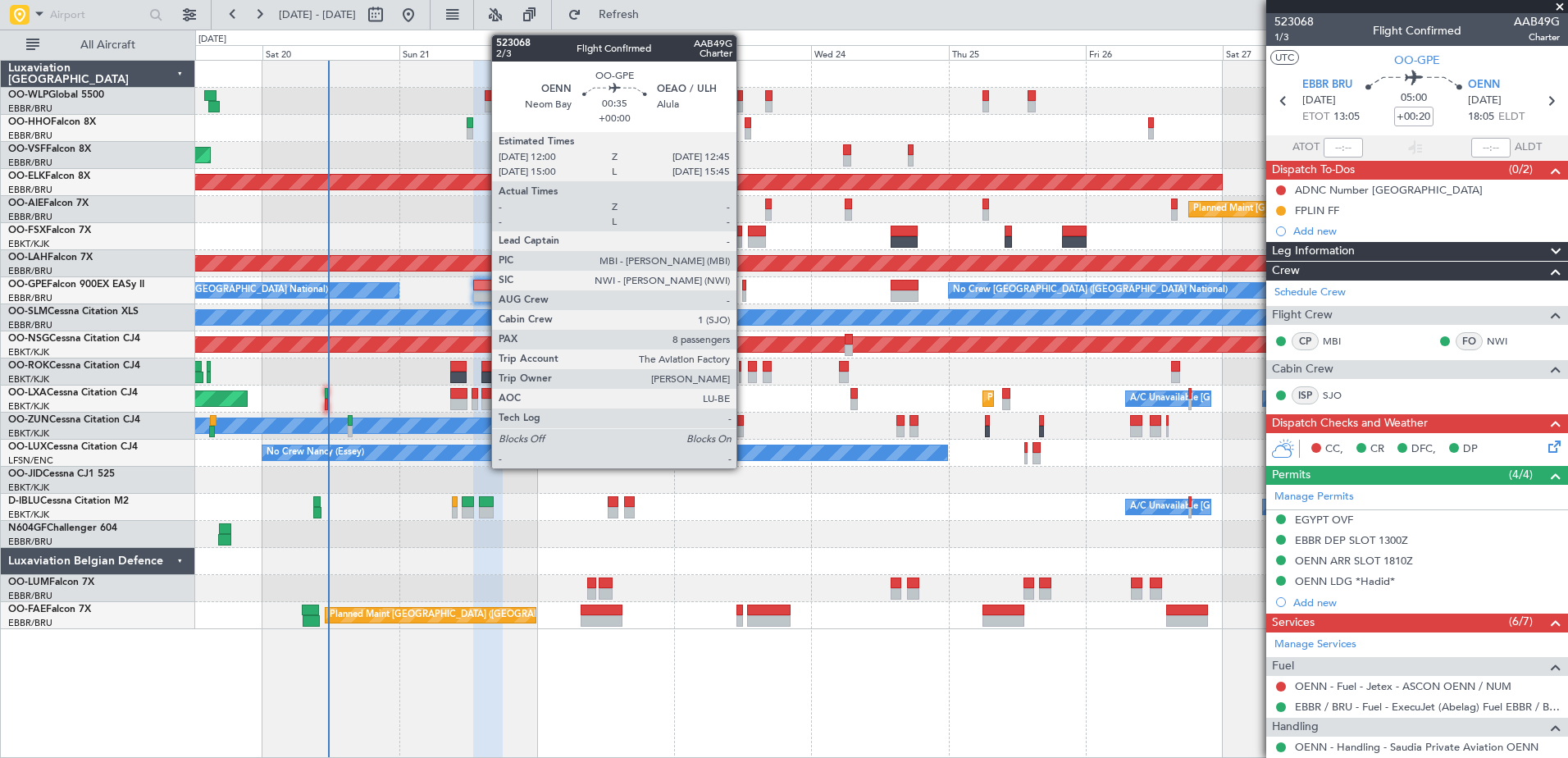
click at [744, 283] on div at bounding box center [744, 285] width 5 height 12
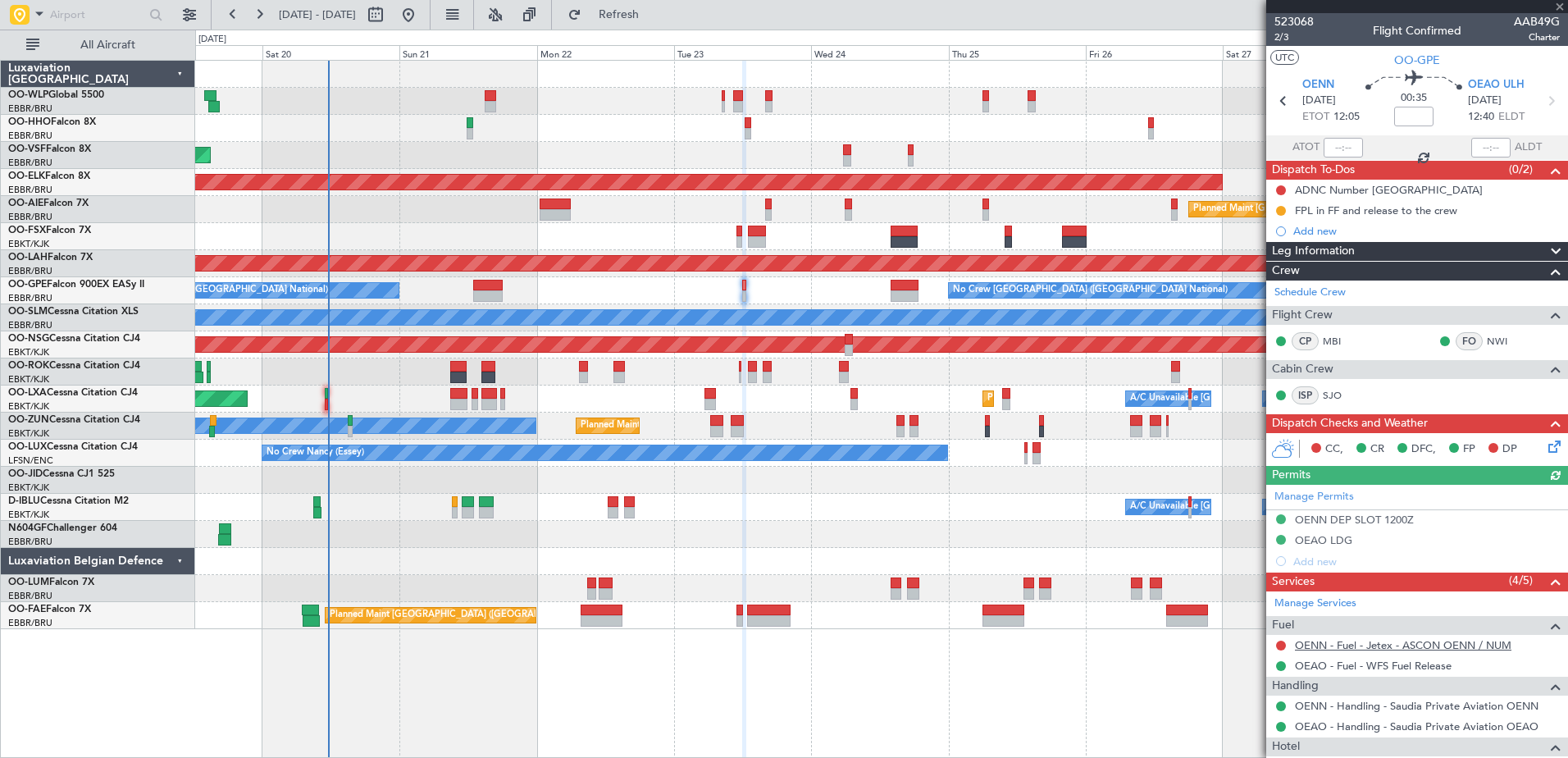
click at [1373, 640] on link "OENN - Fuel - Jetex - ASCON OENN / NUM" at bounding box center [1402, 644] width 216 height 14
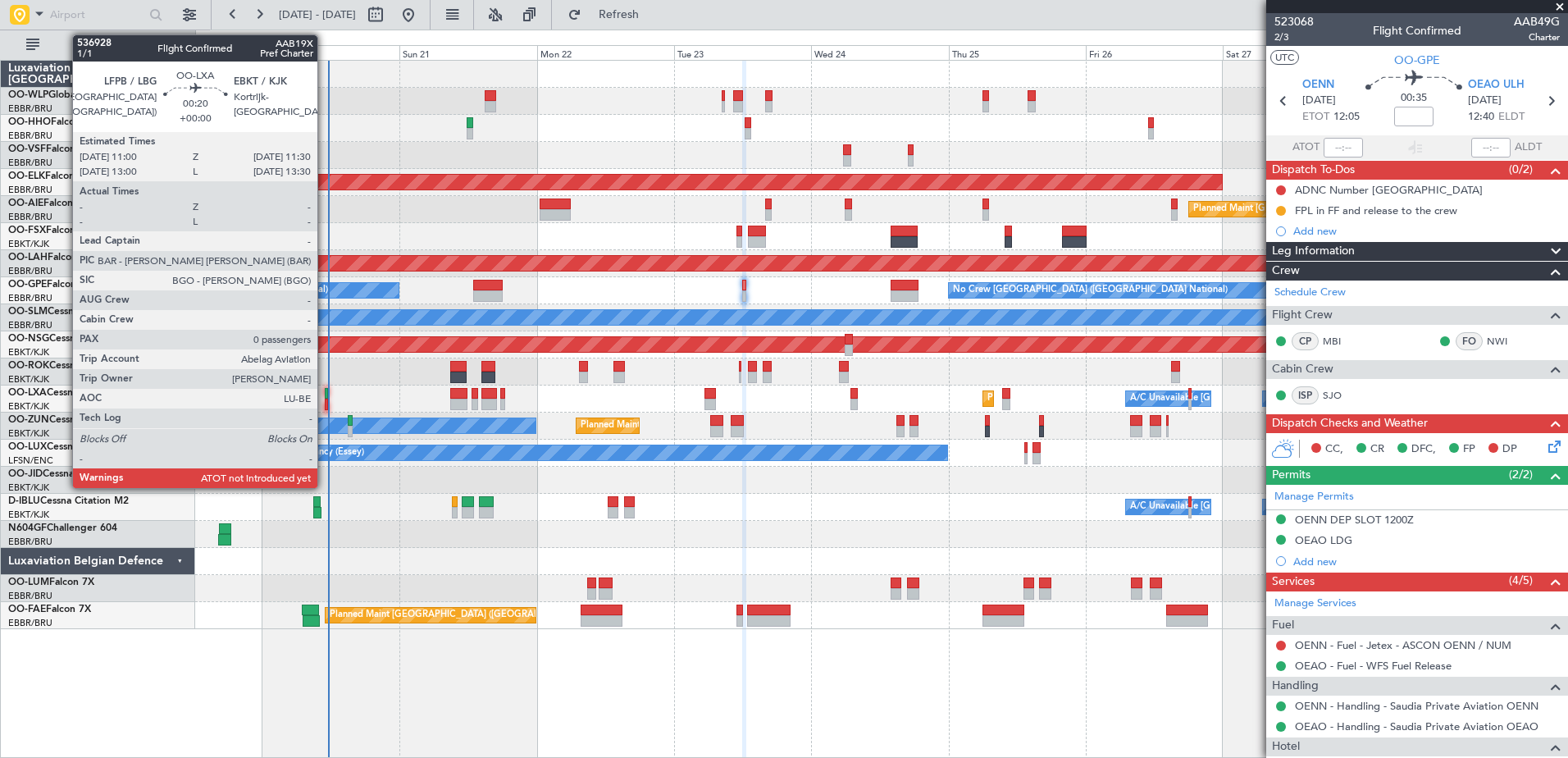
click at [325, 397] on div at bounding box center [327, 393] width 4 height 12
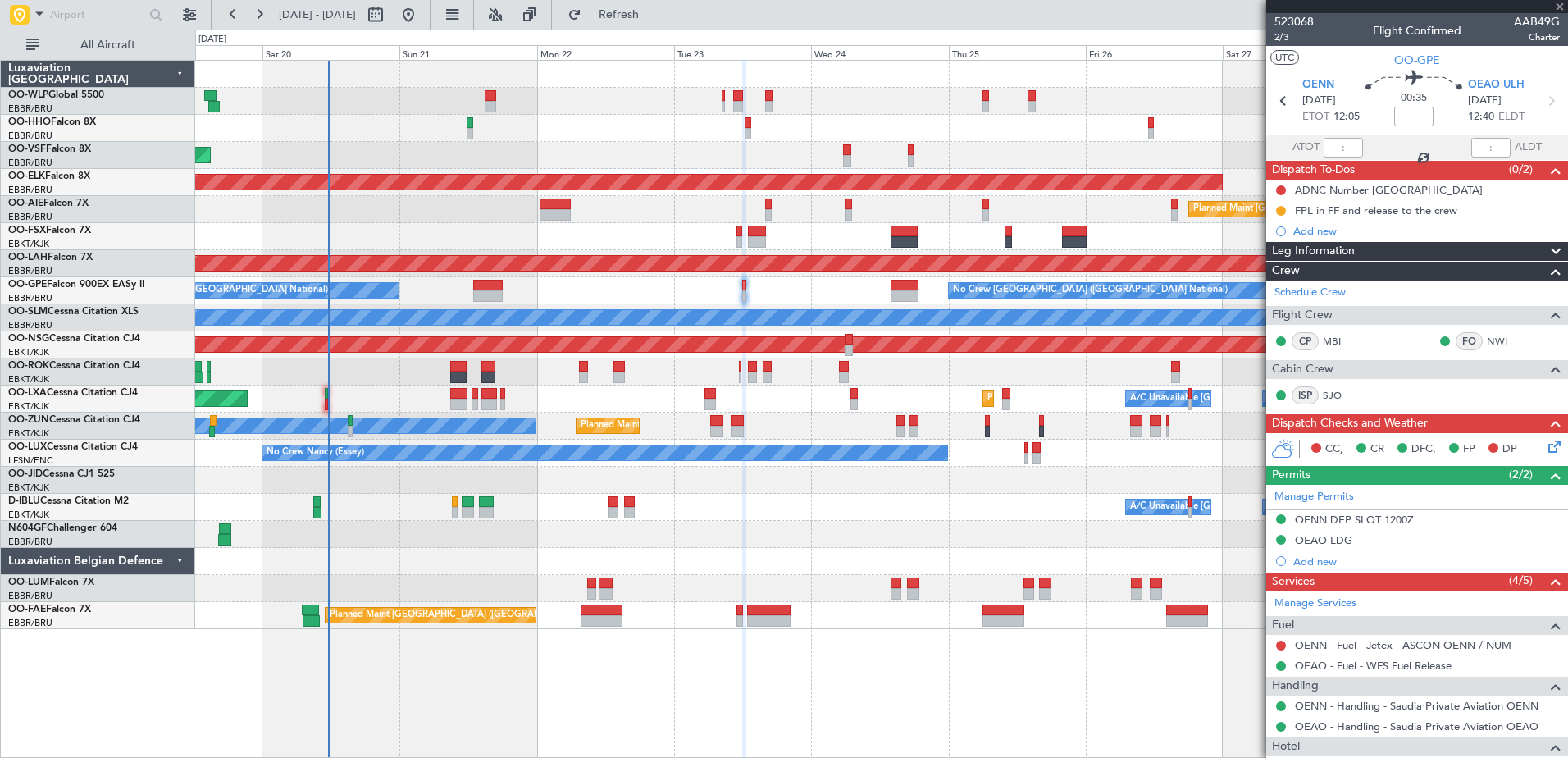
type input "0"
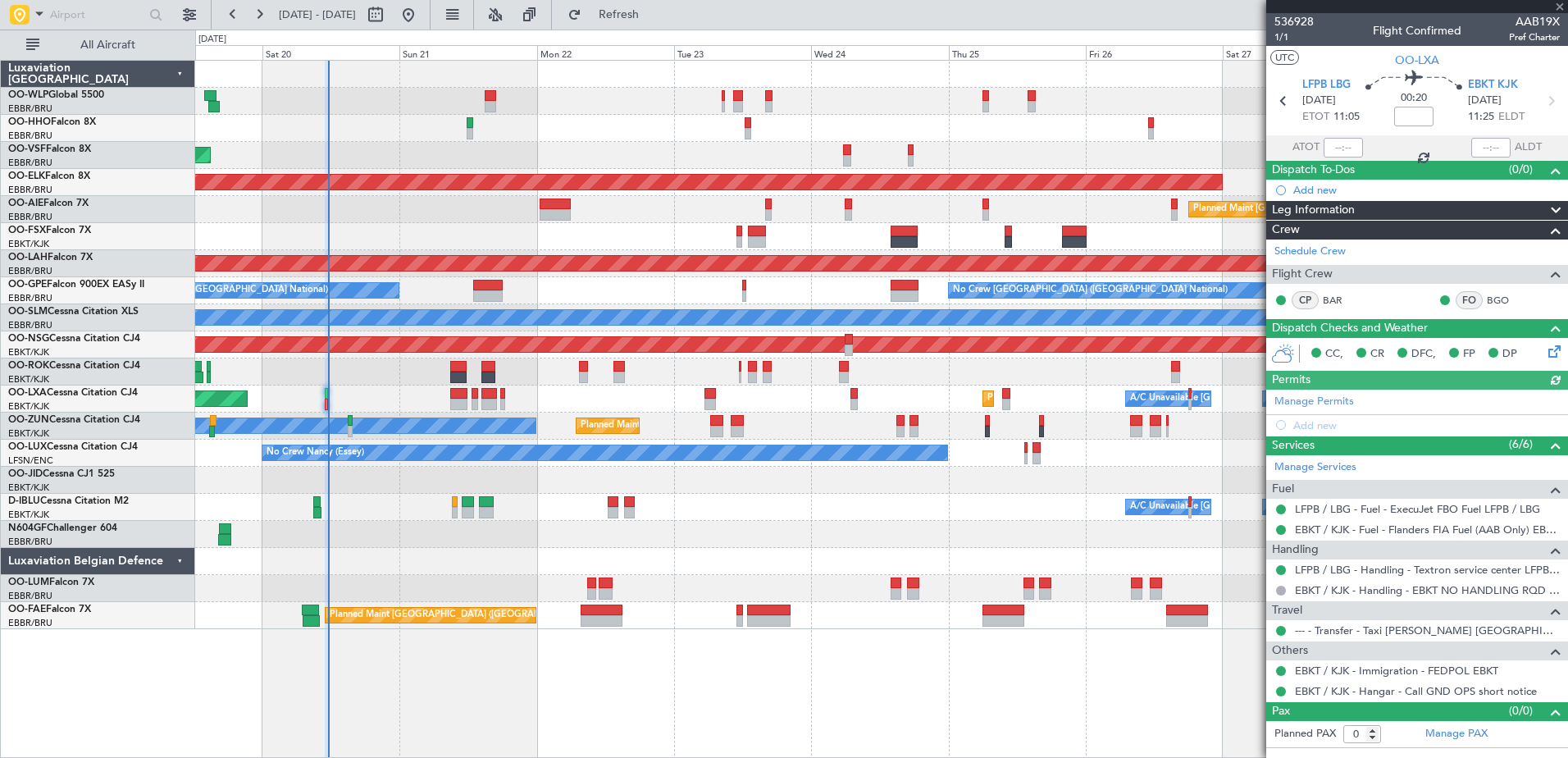
click at [1337, 145] on mat-tooltip-component "Estimated Take-Off Time" at bounding box center [1329, 130] width 131 height 43
click at [1335, 145] on input "text" at bounding box center [1344, 147] width 40 height 20
type input "11:32"
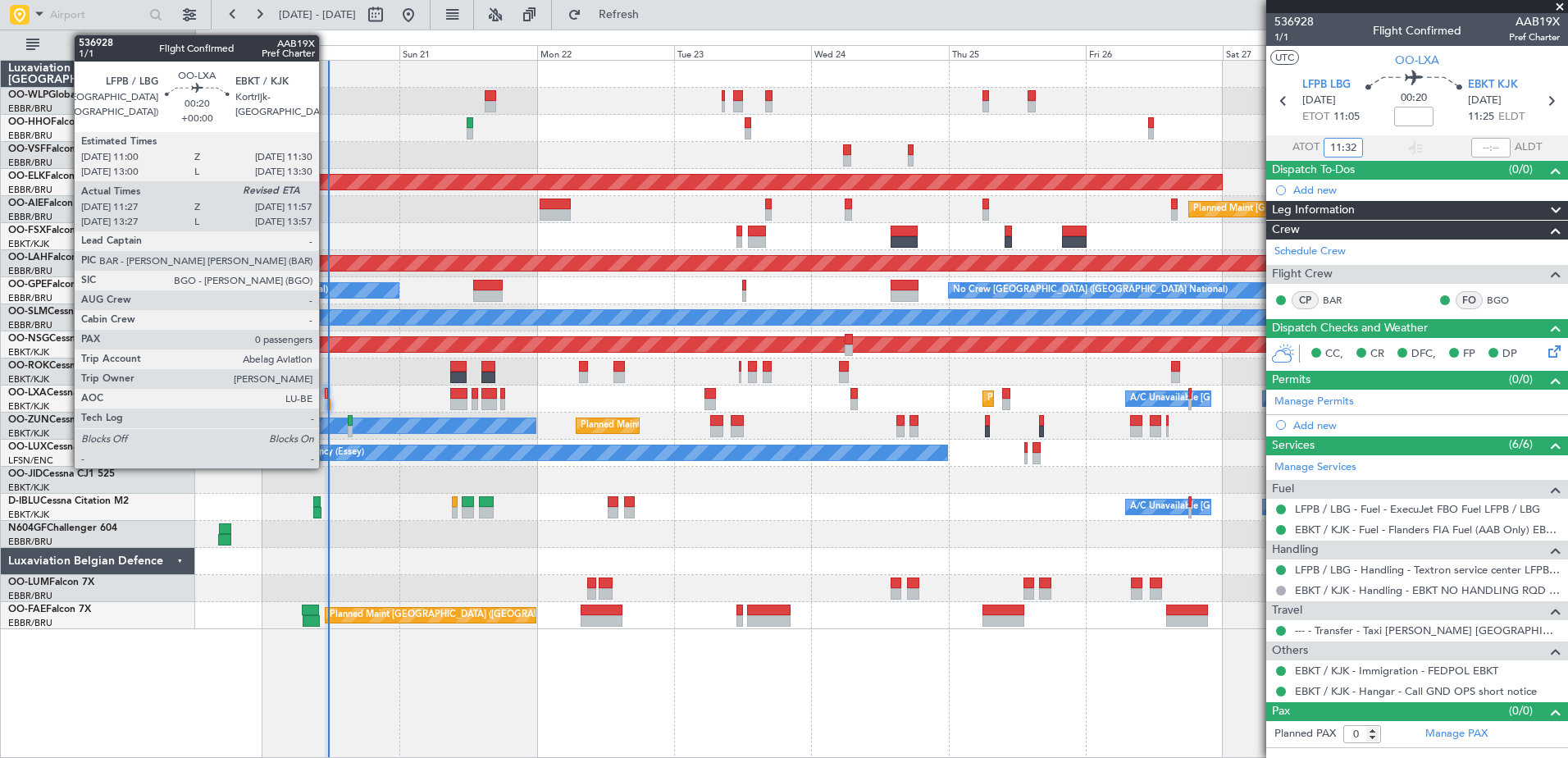
click at [327, 390] on div at bounding box center [327, 393] width 4 height 12
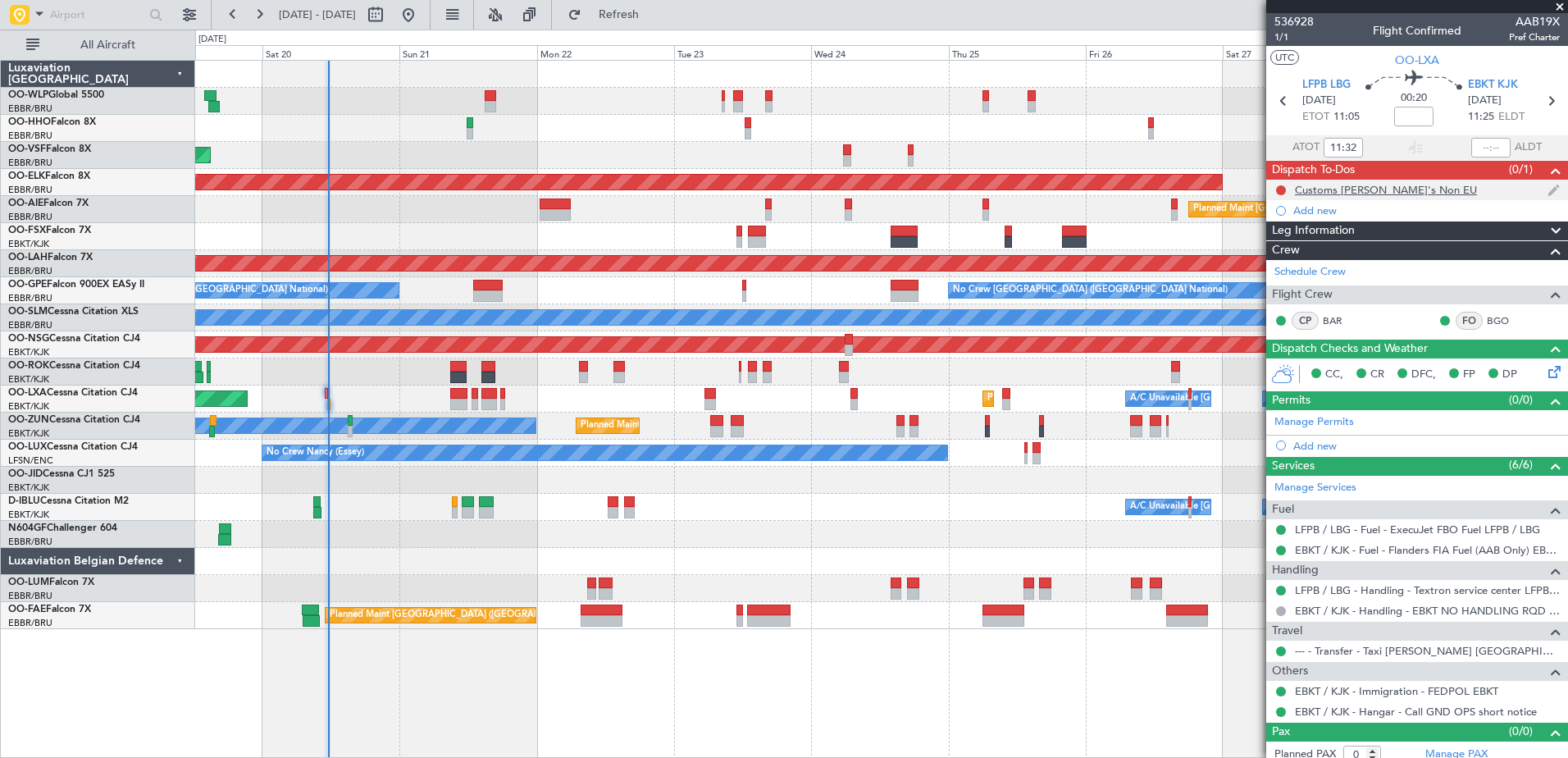
click at [1278, 184] on div at bounding box center [1281, 190] width 14 height 14
click at [1282, 186] on button at bounding box center [1280, 190] width 10 height 10
click at [1284, 281] on span "Cancelled" at bounding box center [1285, 287] width 47 height 16
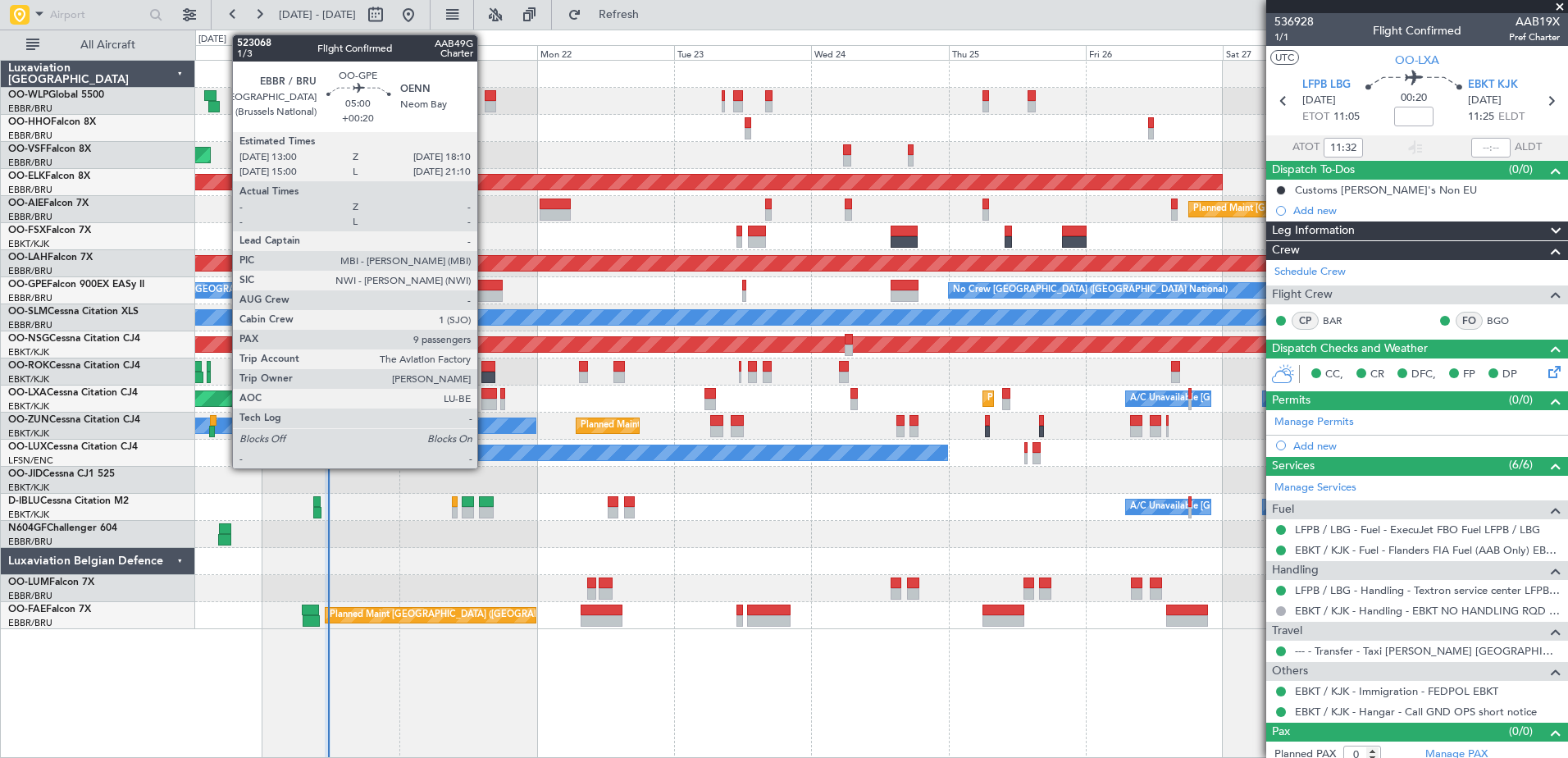
click at [485, 294] on div at bounding box center [489, 296] width 31 height 12
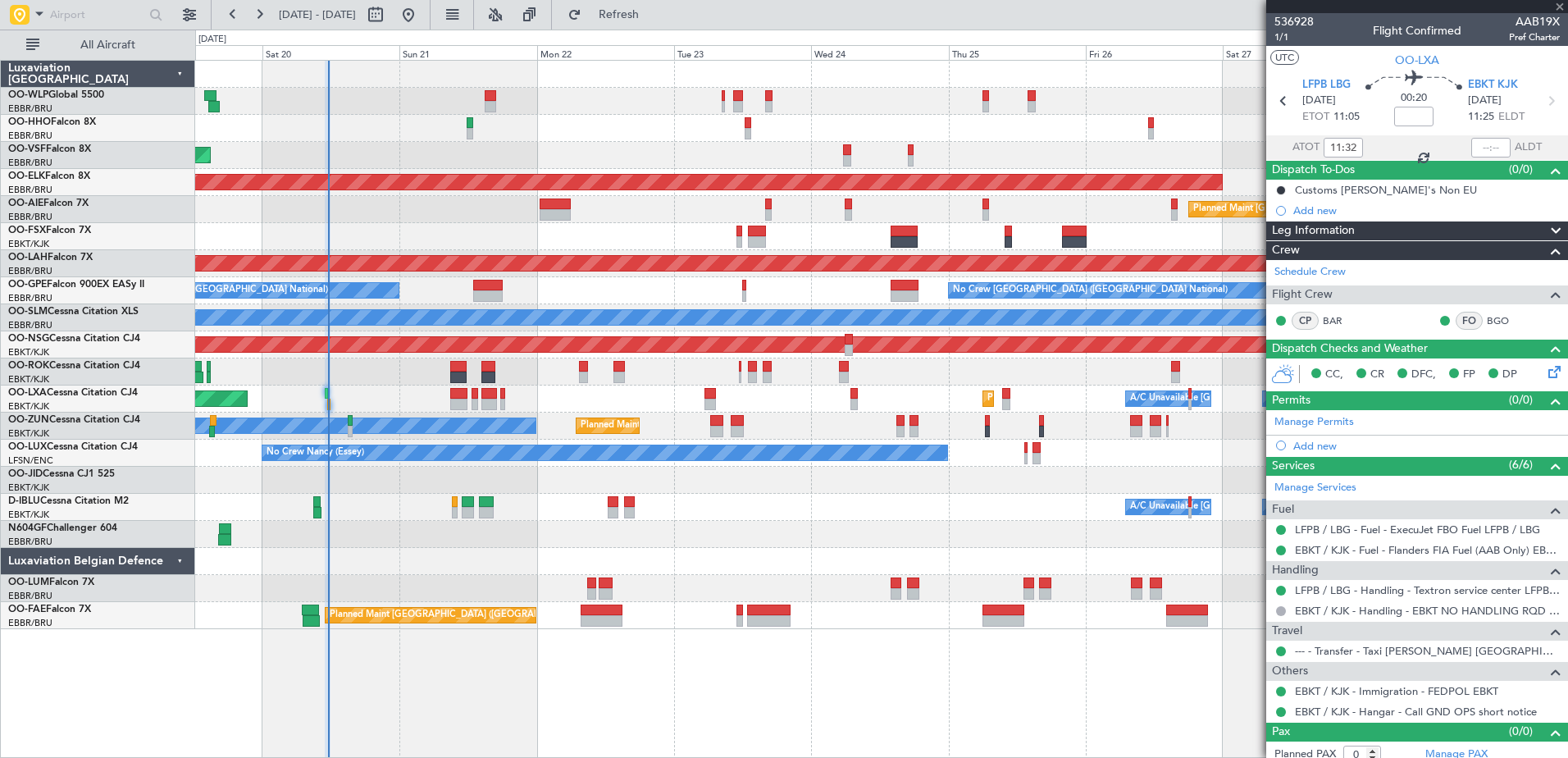
type input "+00:20"
type input "9"
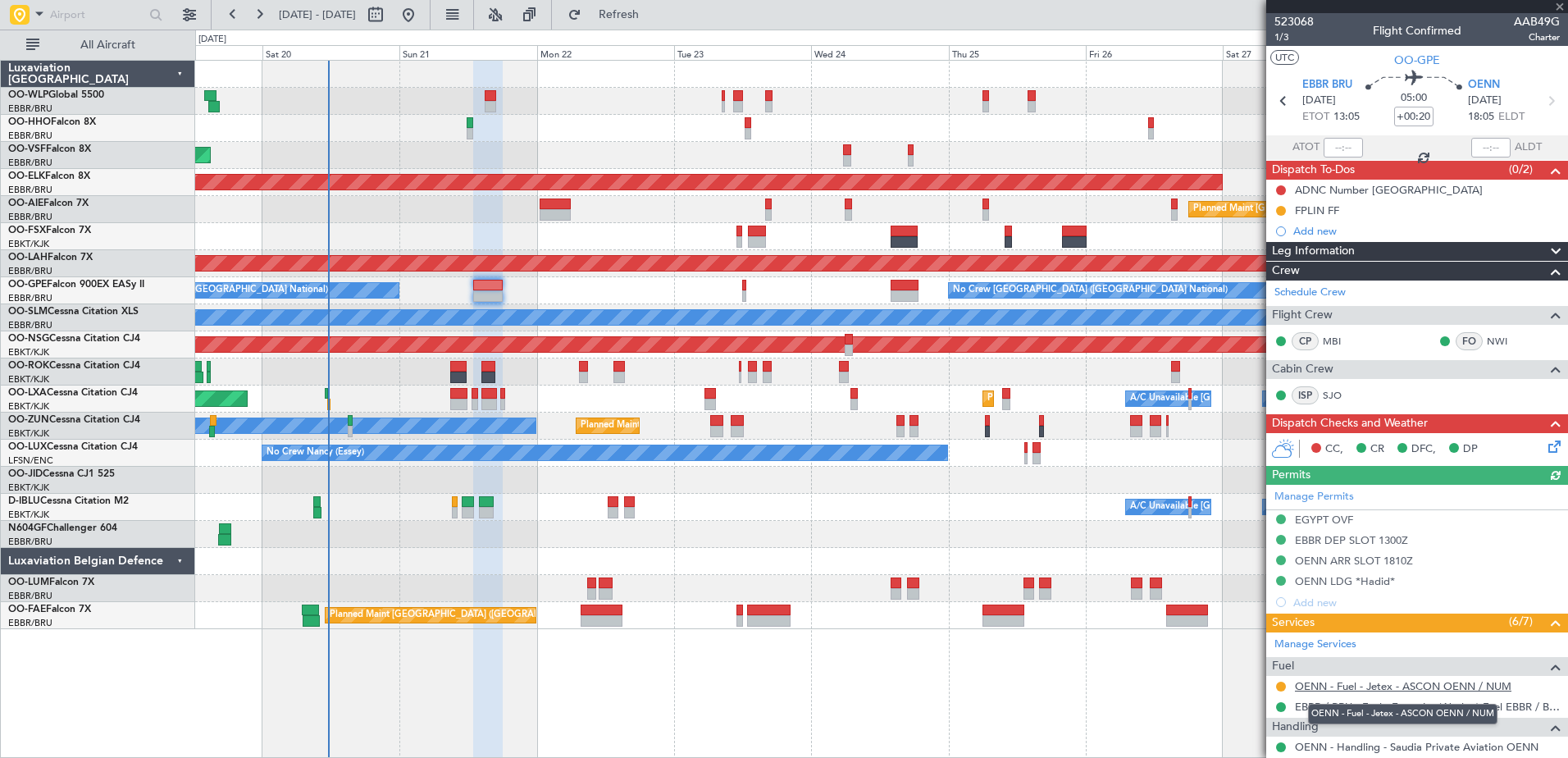
click at [1442, 681] on link "OENN - Fuel - Jetex - ASCON OENN / NUM" at bounding box center [1402, 686] width 216 height 14
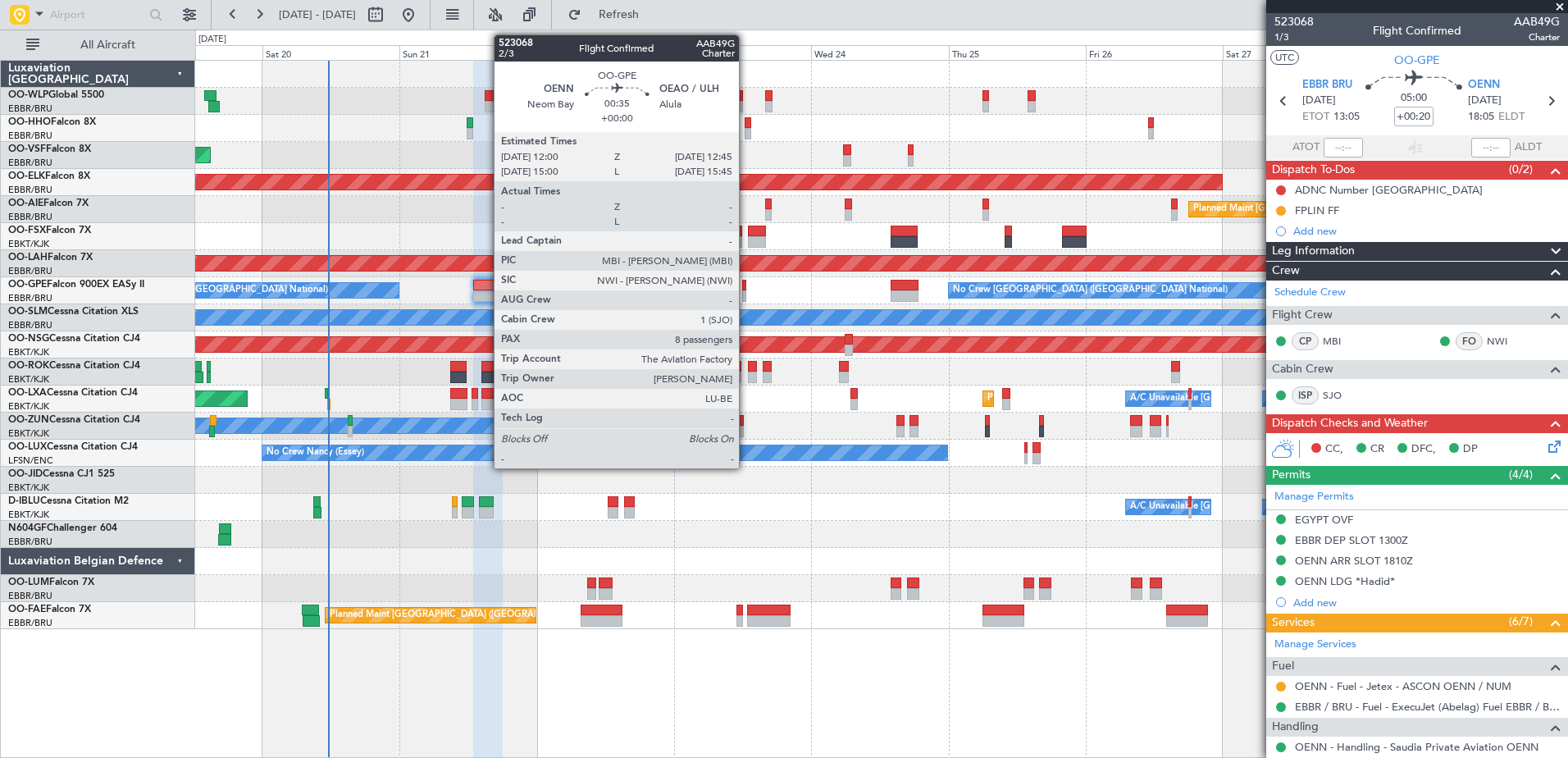
click at [746, 294] on div at bounding box center [744, 296] width 5 height 12
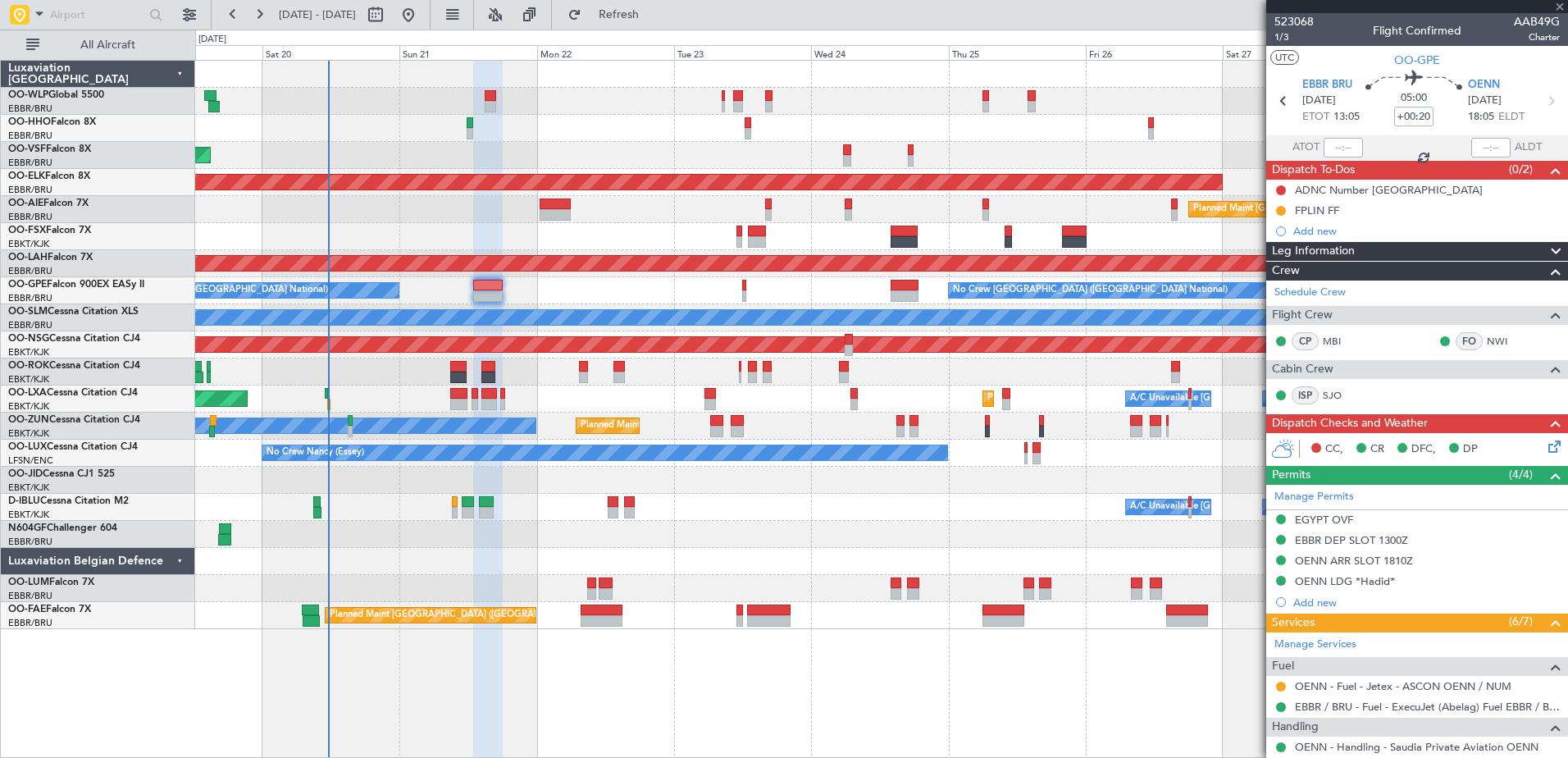
type input "8"
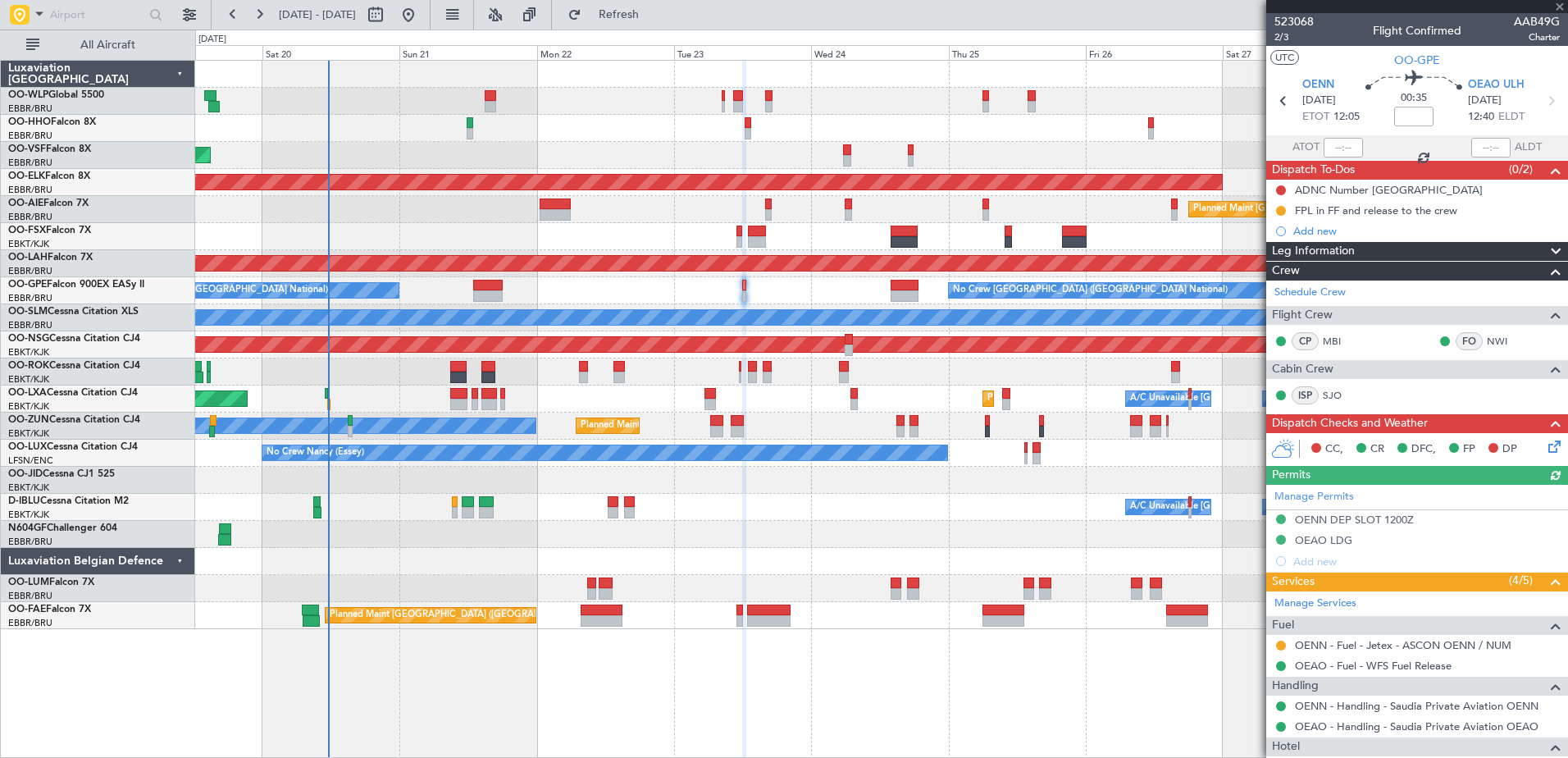
click at [1353, 651] on mat-tooltip-component "OENN - Fuel - Jetex - ASCON OENN / NUM" at bounding box center [1402, 673] width 213 height 43
click at [1361, 640] on link "OENN - Fuel - Jetex - ASCON OENN / NUM" at bounding box center [1402, 644] width 216 height 14
click at [653, 21] on span "Refresh" at bounding box center [619, 14] width 69 height 12
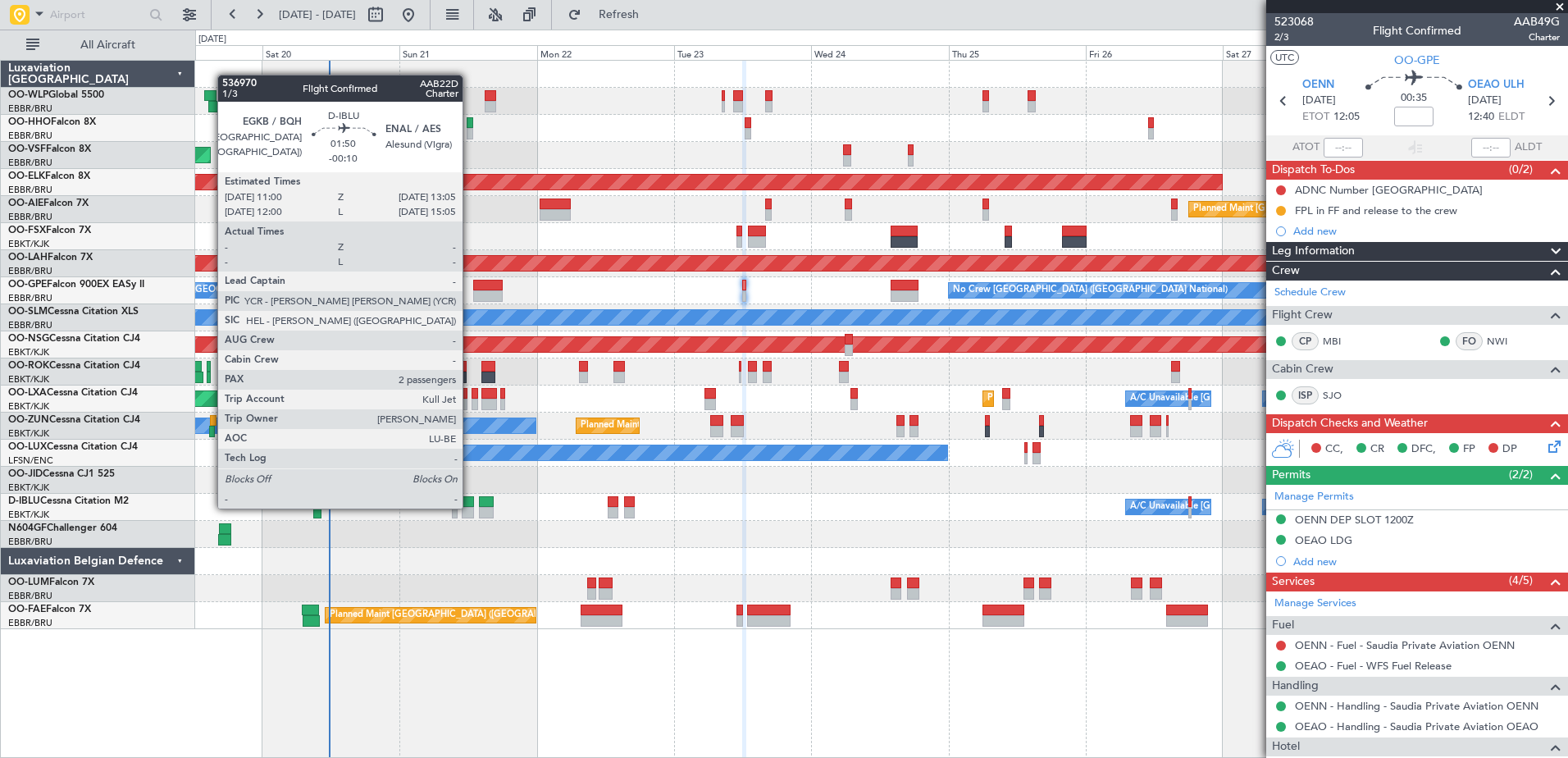
click at [470, 507] on div at bounding box center [468, 512] width 13 height 12
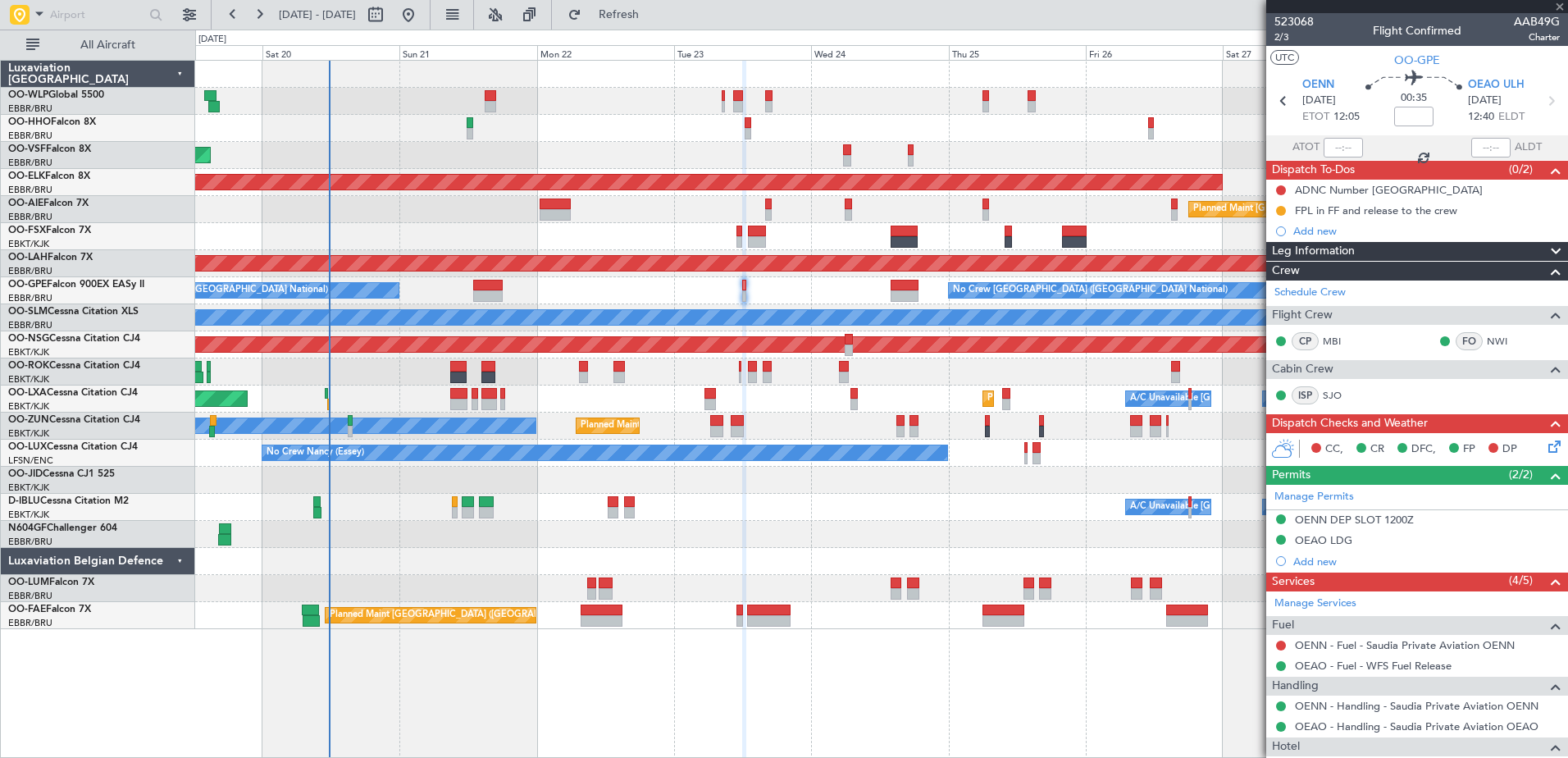
type input "-00:10"
type input "2"
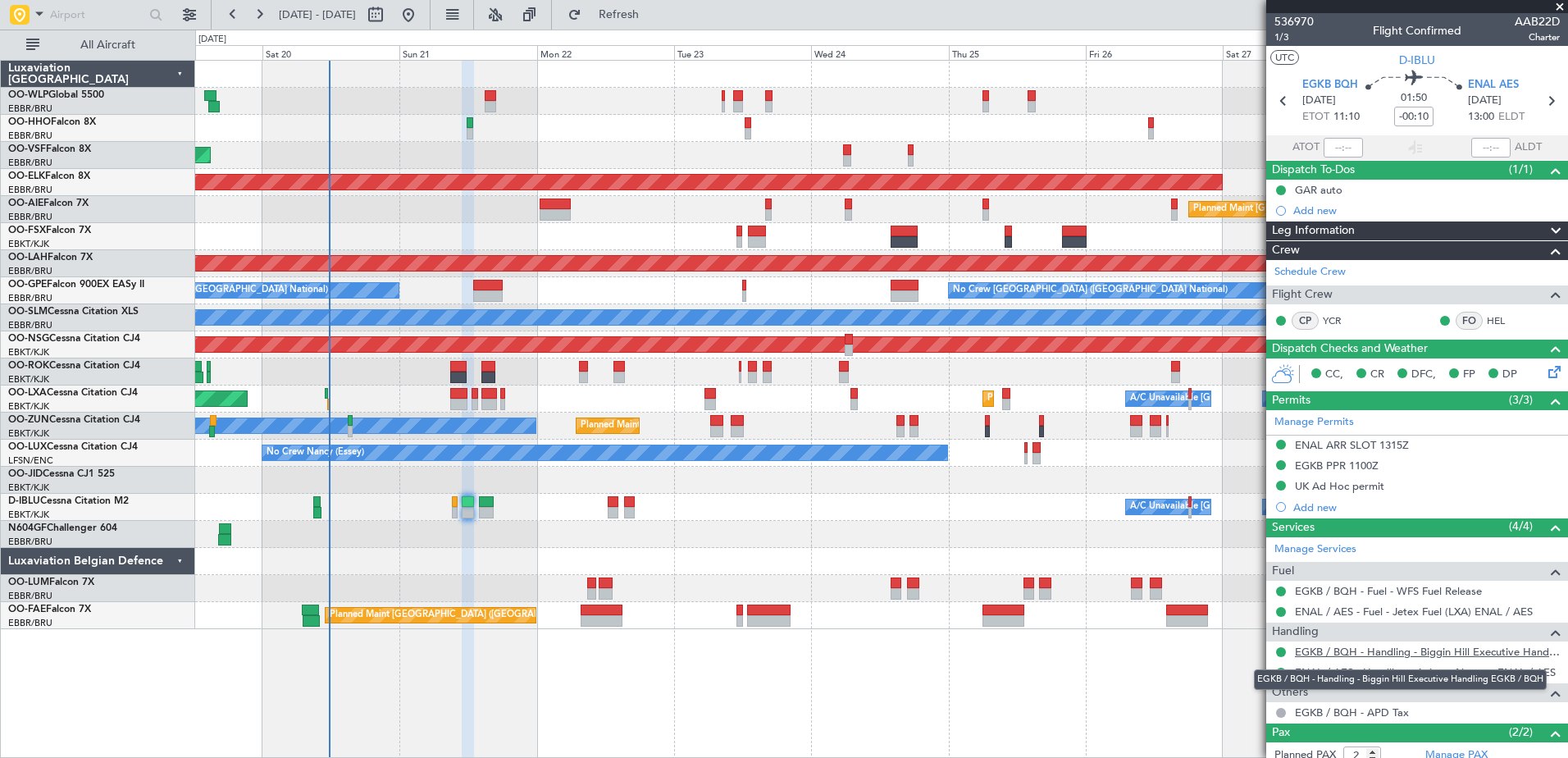
click at [1338, 654] on link "EGKB / BQH - Handling - Biggin Hill Executive Handling EGKB / BQH" at bounding box center [1427, 650] width 265 height 14
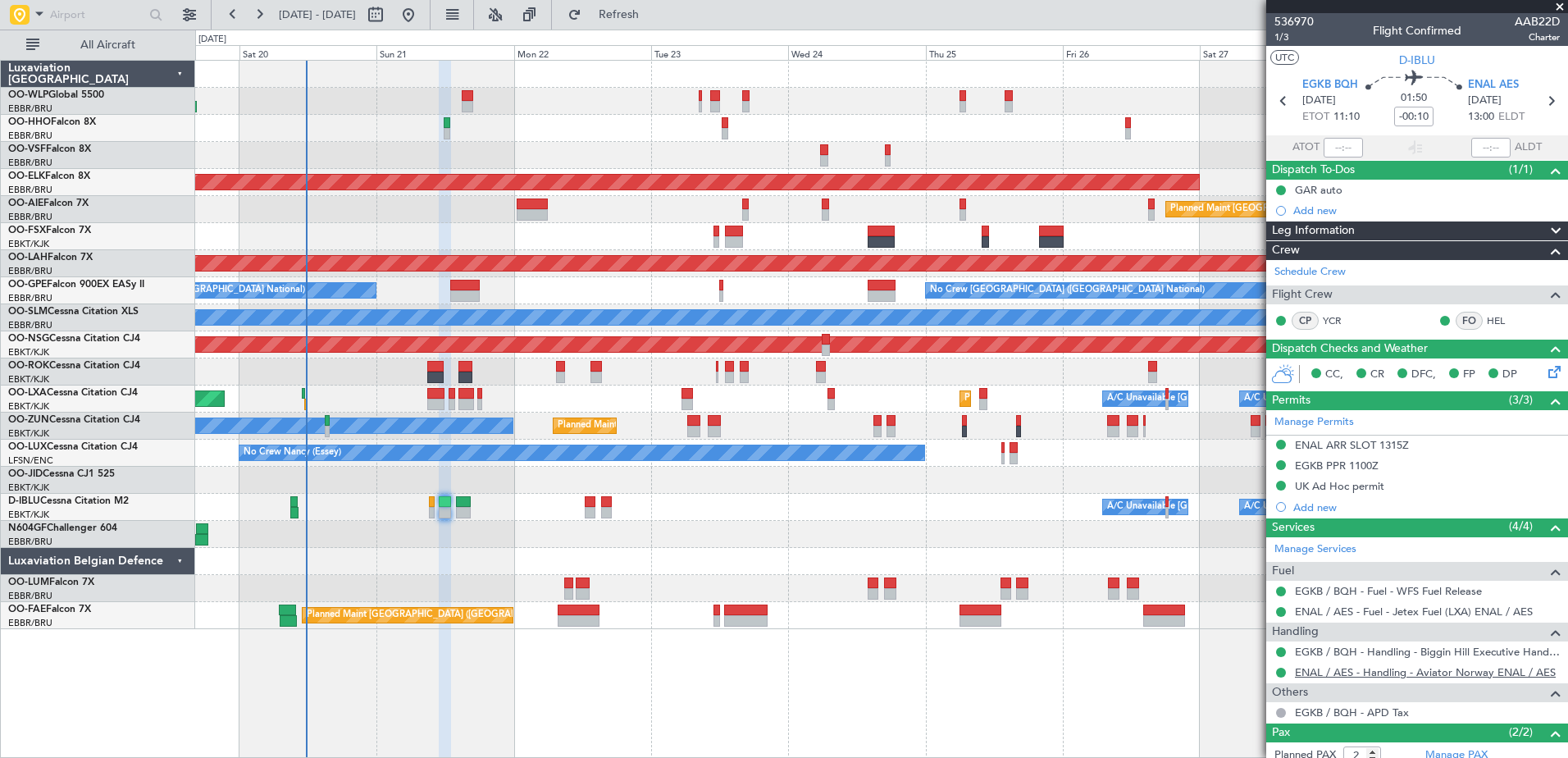
click at [1336, 672] on link "ENAL / AES - Handling - Aviator Norway ENAL / AES" at bounding box center [1425, 671] width 261 height 14
click at [1450, 670] on link "ENAL / AES - Handling - Aviator Norway ENAL / AES" at bounding box center [1425, 671] width 261 height 14
click at [1457, 673] on link "ENAL / AES - Handling - Aviator Norway ENAL / AES" at bounding box center [1425, 671] width 261 height 14
click at [483, 295] on div "No Crew [GEOGRAPHIC_DATA] ([GEOGRAPHIC_DATA] National) Planned Maint [GEOGRAPHI…" at bounding box center [881, 290] width 1373 height 27
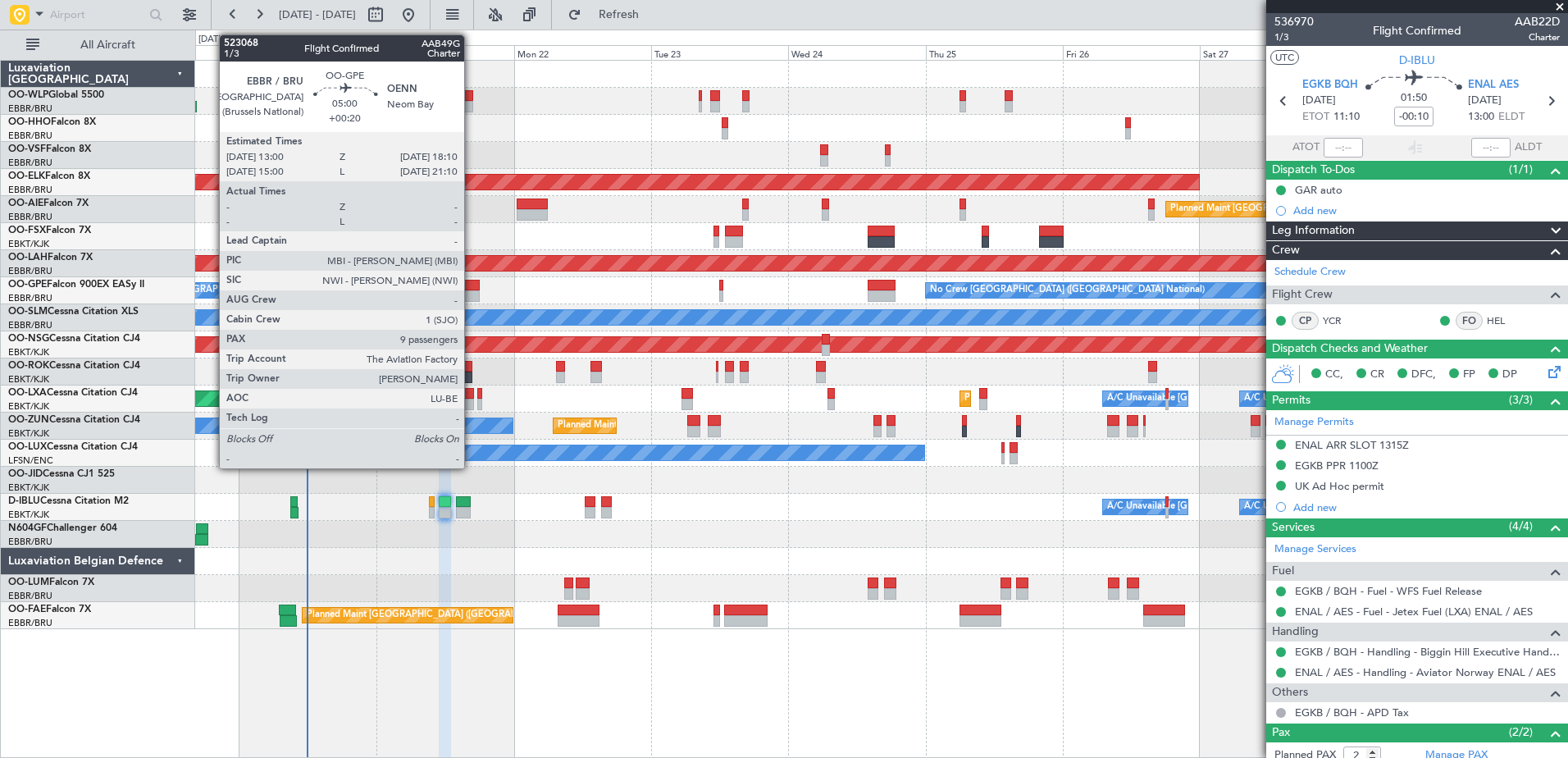
click at [471, 291] on div at bounding box center [466, 296] width 31 height 12
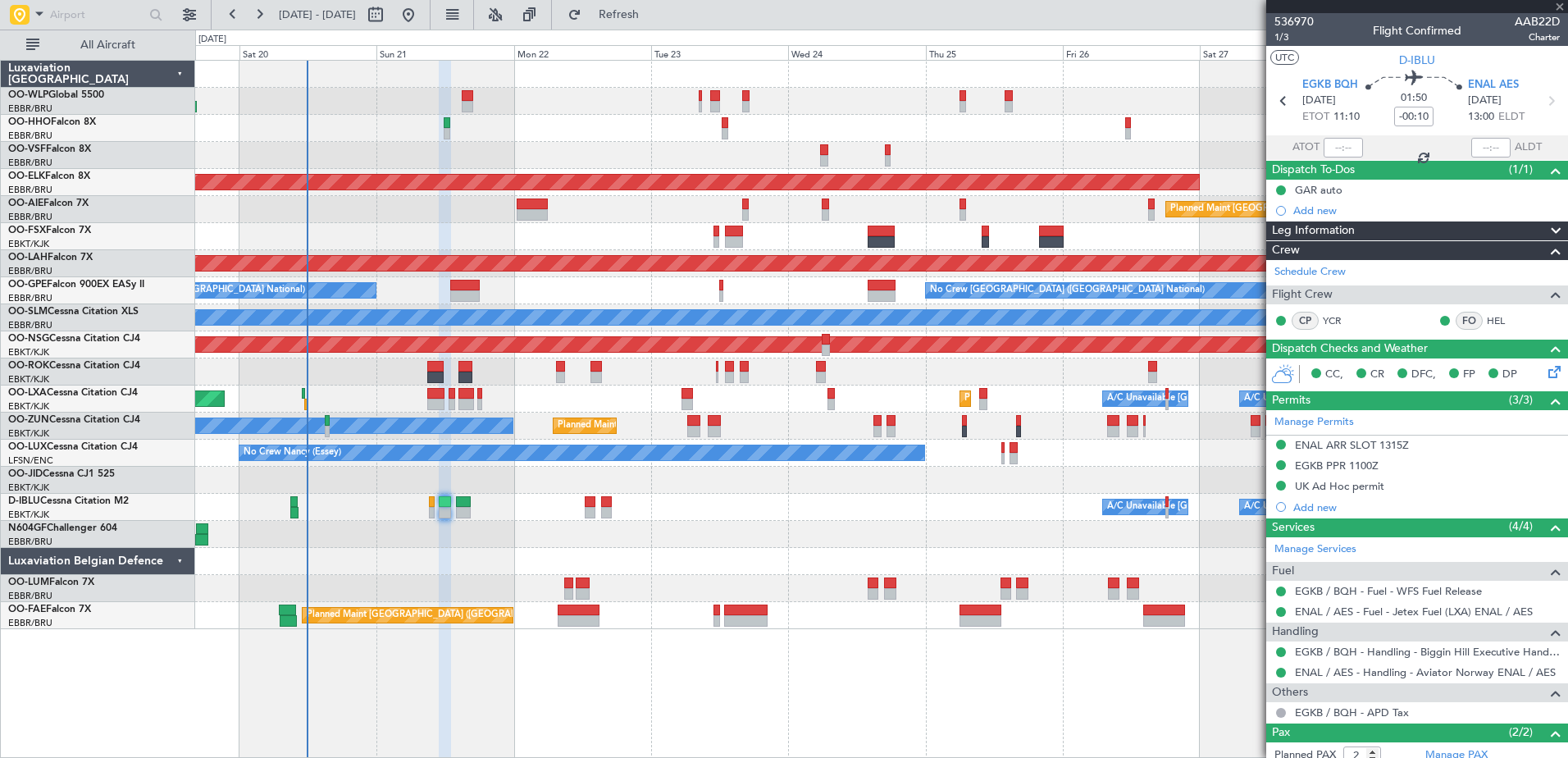
type input "+00:20"
type input "9"
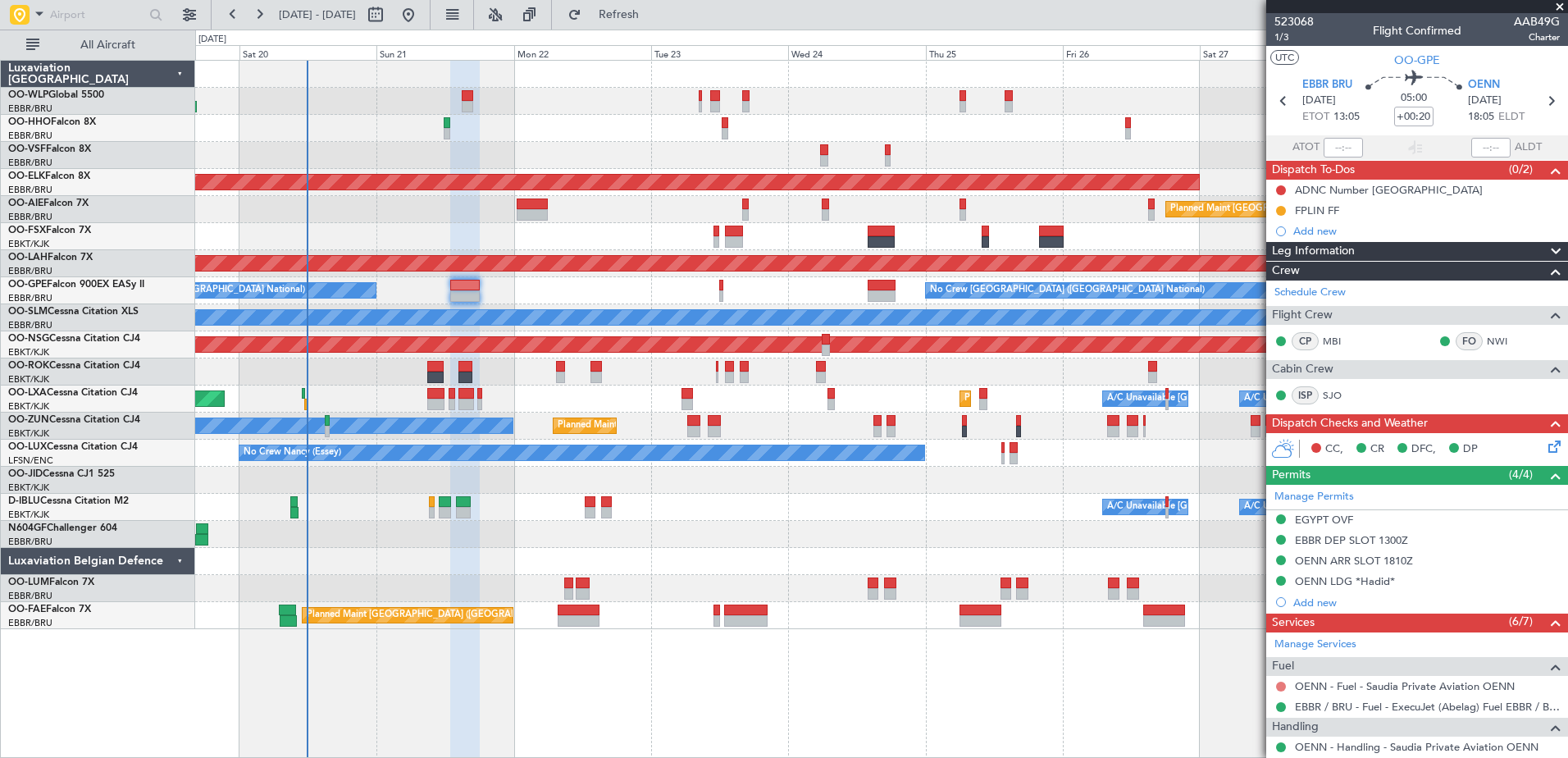
click at [1285, 687] on button at bounding box center [1280, 686] width 10 height 10
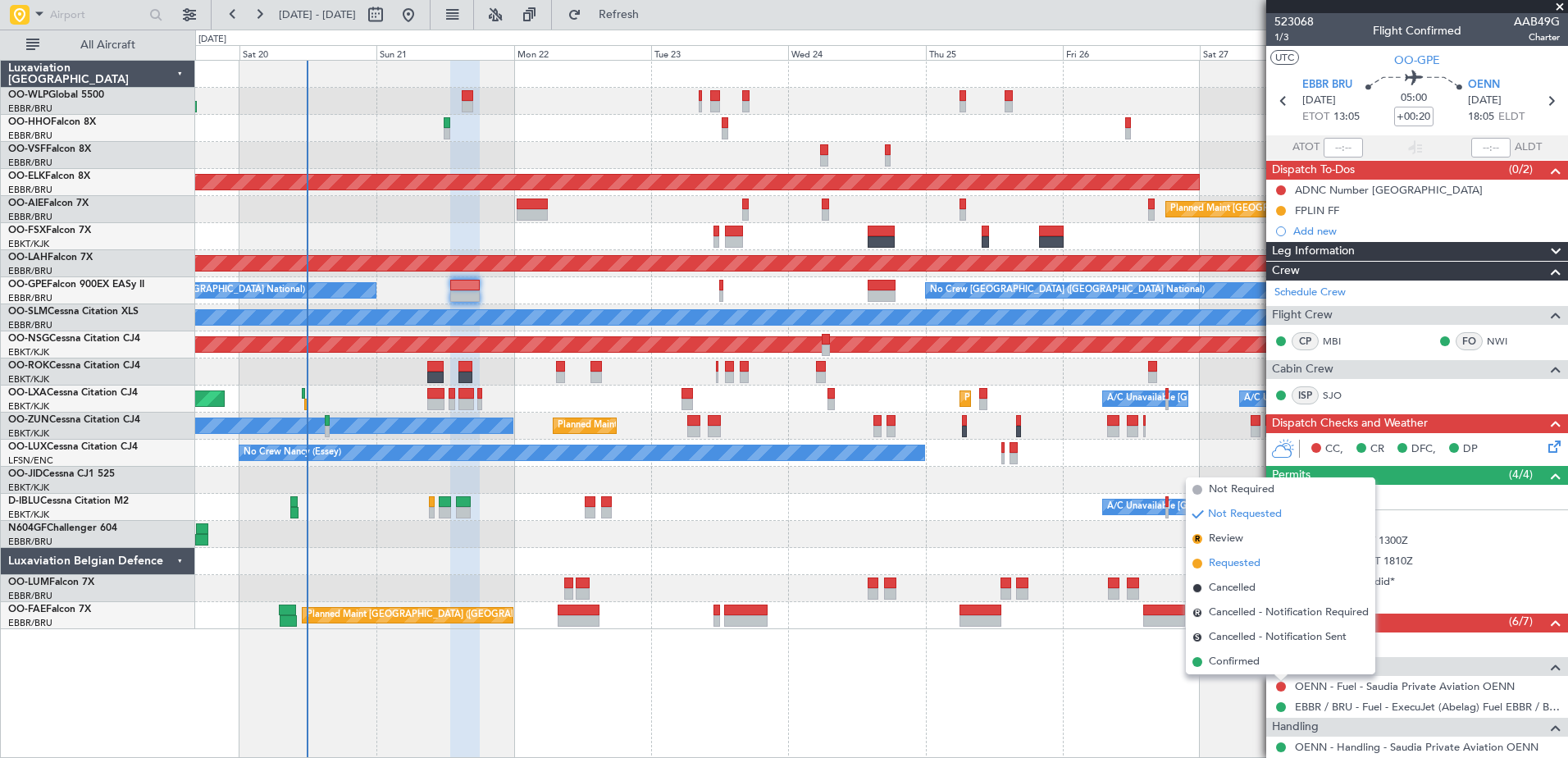
click at [1253, 564] on span "Requested" at bounding box center [1234, 564] width 52 height 16
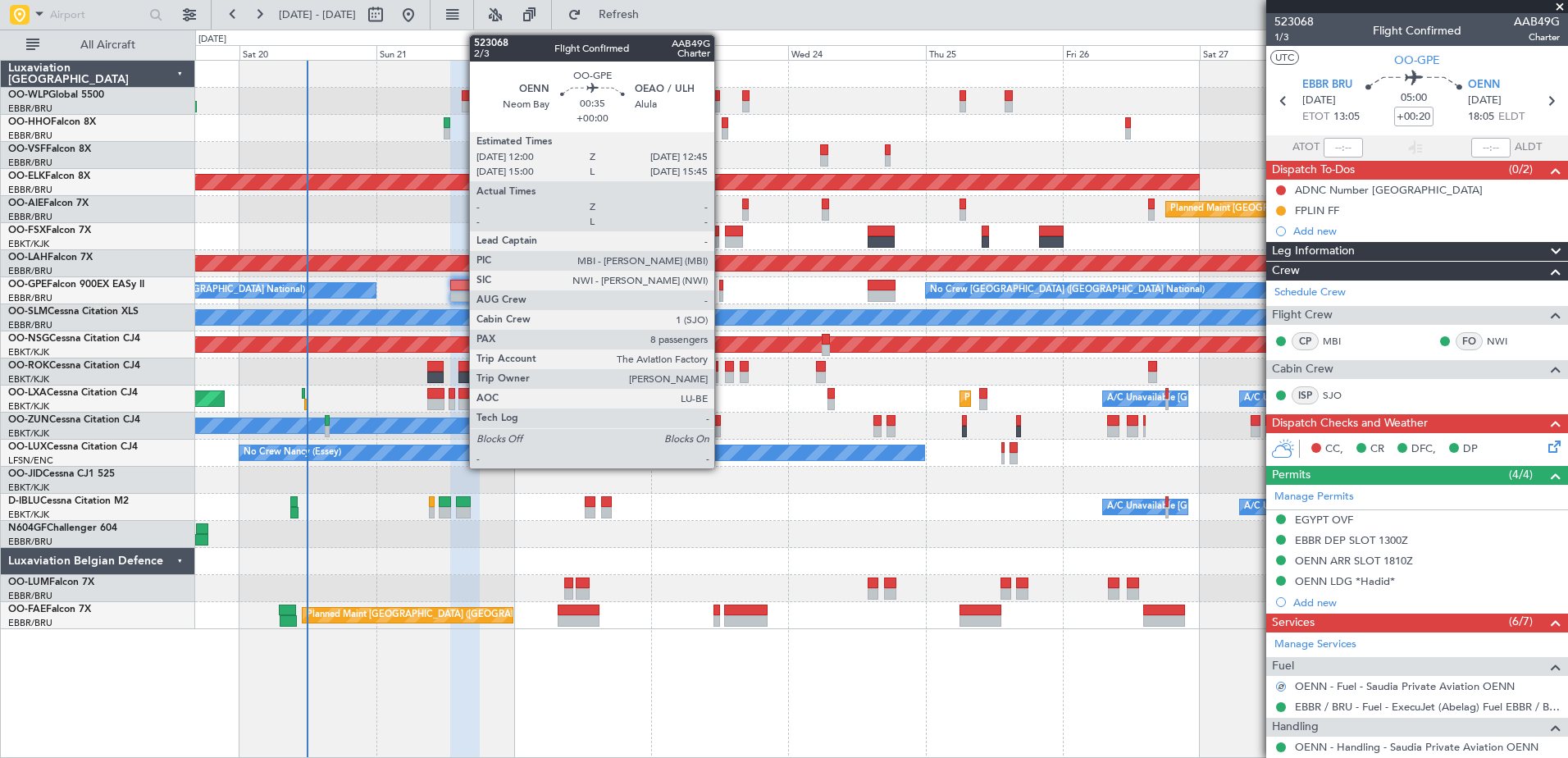
click at [722, 294] on div at bounding box center [721, 296] width 5 height 12
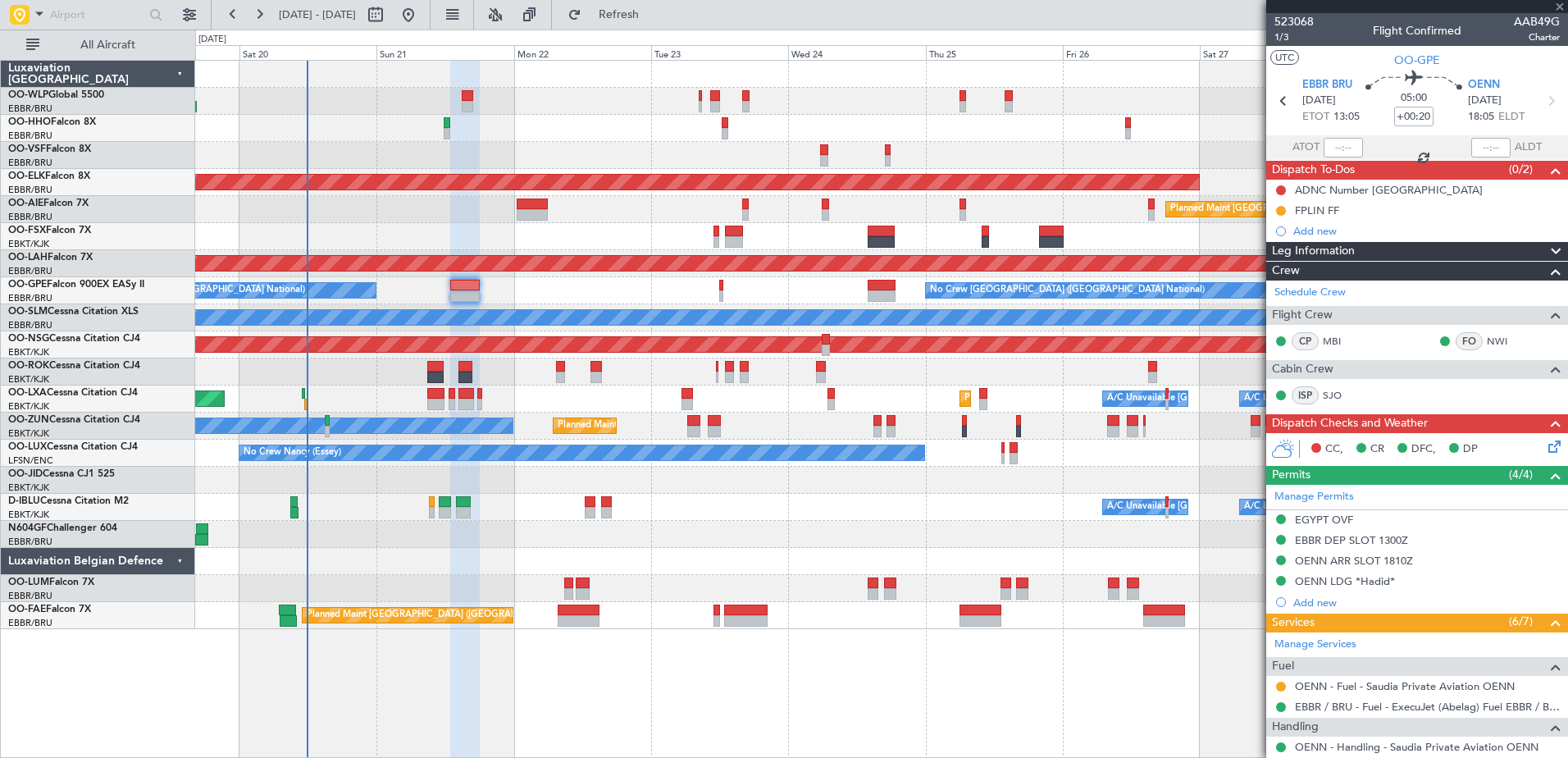
type input "8"
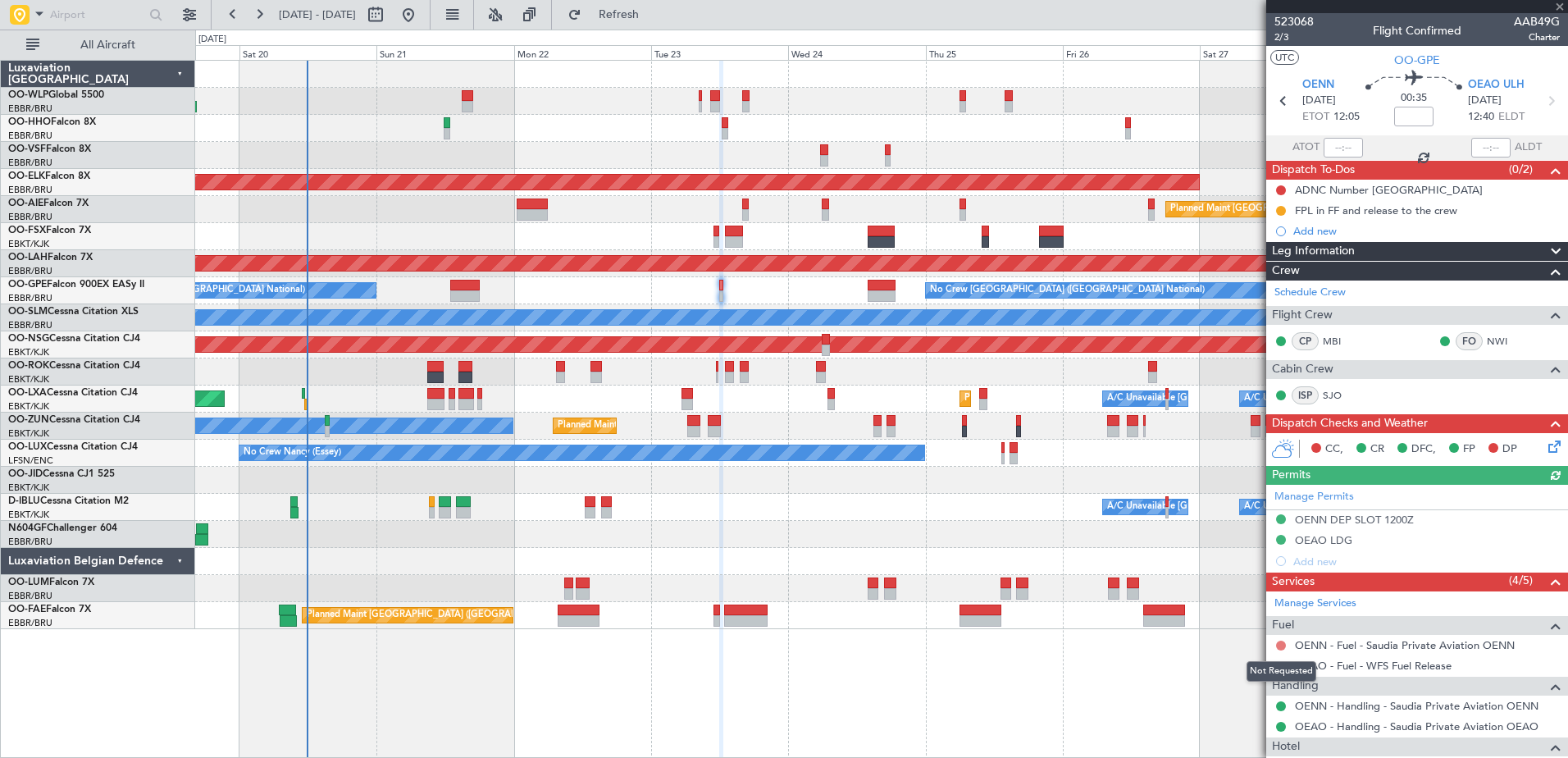
click at [1278, 646] on button at bounding box center [1280, 645] width 10 height 10
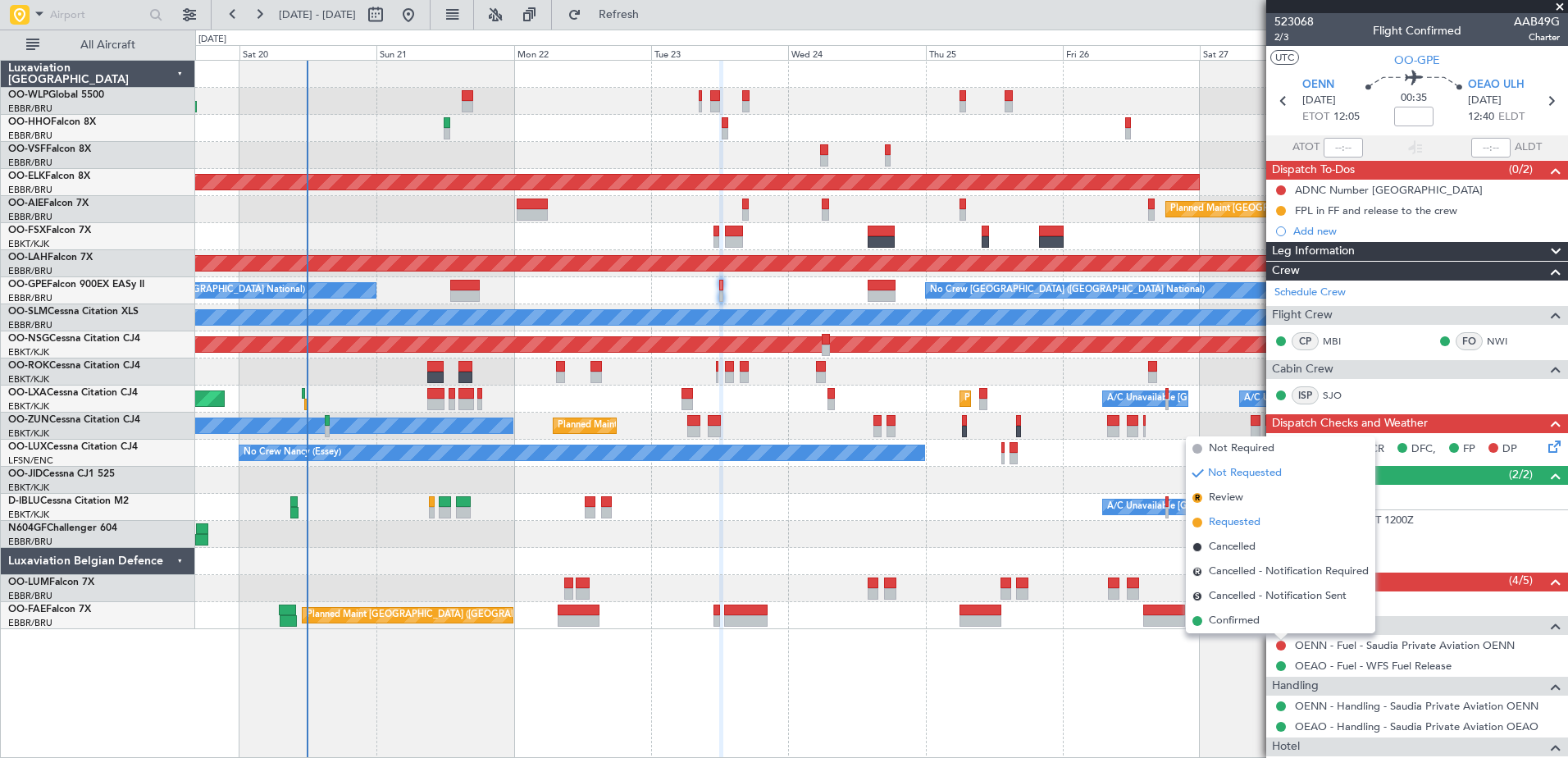
click at [1214, 515] on span "Requested" at bounding box center [1234, 522] width 52 height 16
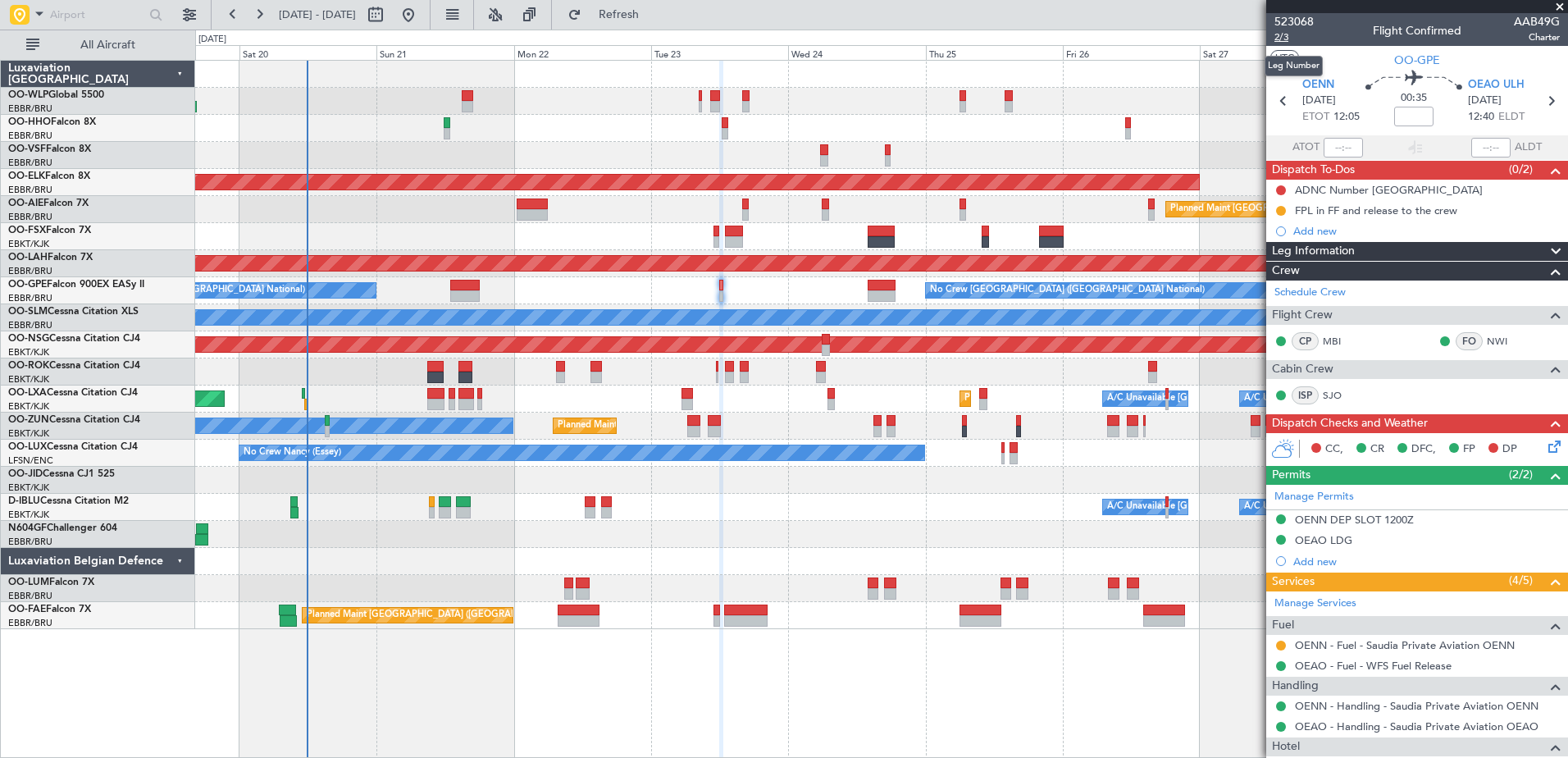
click at [1282, 38] on span "2/3" at bounding box center [1295, 37] width 40 height 14
click at [1545, 442] on icon at bounding box center [1552, 443] width 14 height 14
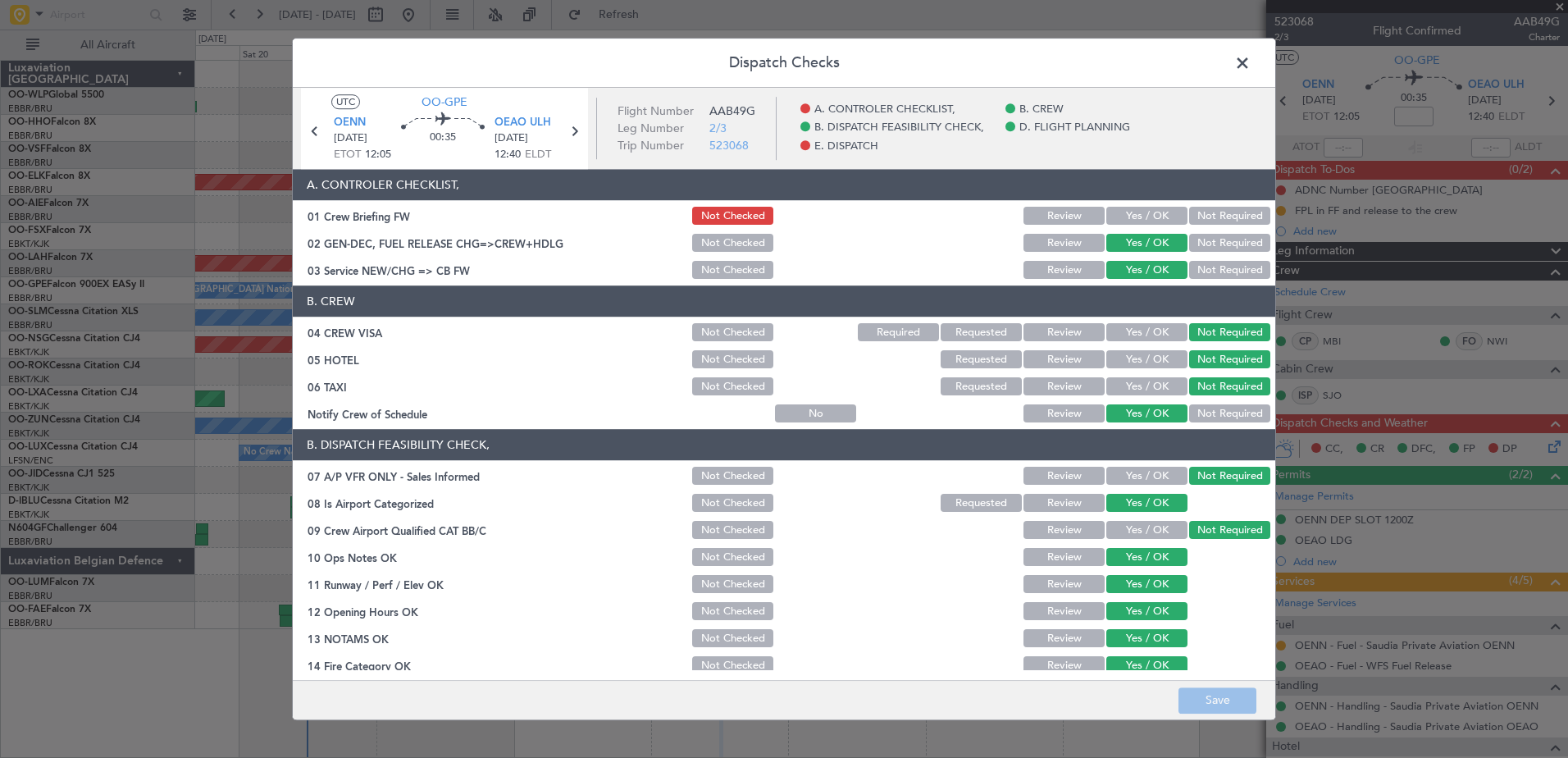
click at [1135, 207] on button "Yes / OK" at bounding box center [1147, 216] width 81 height 18
click at [1188, 702] on button "Save" at bounding box center [1218, 700] width 78 height 26
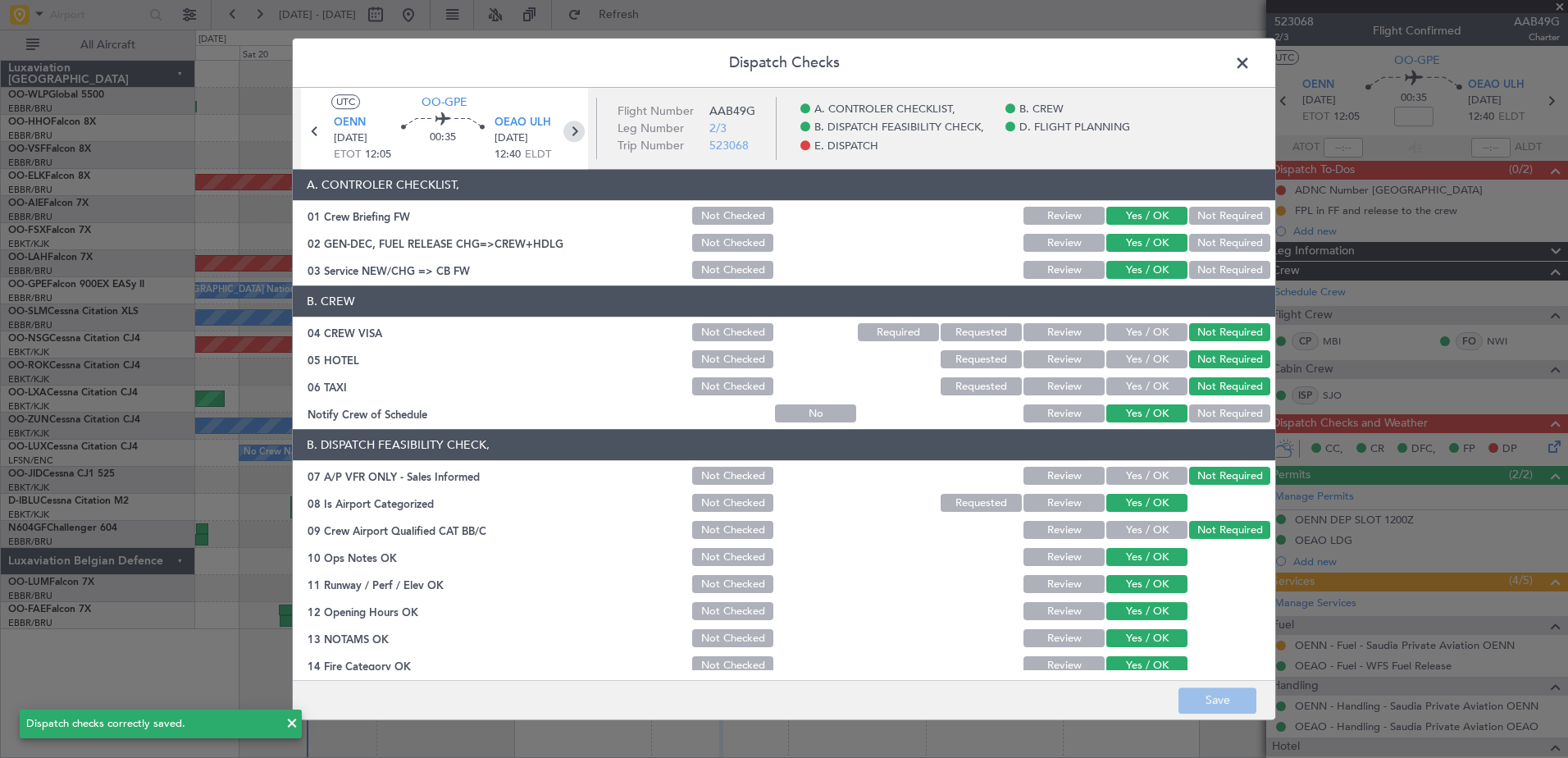
click at [575, 129] on icon at bounding box center [575, 131] width 22 height 22
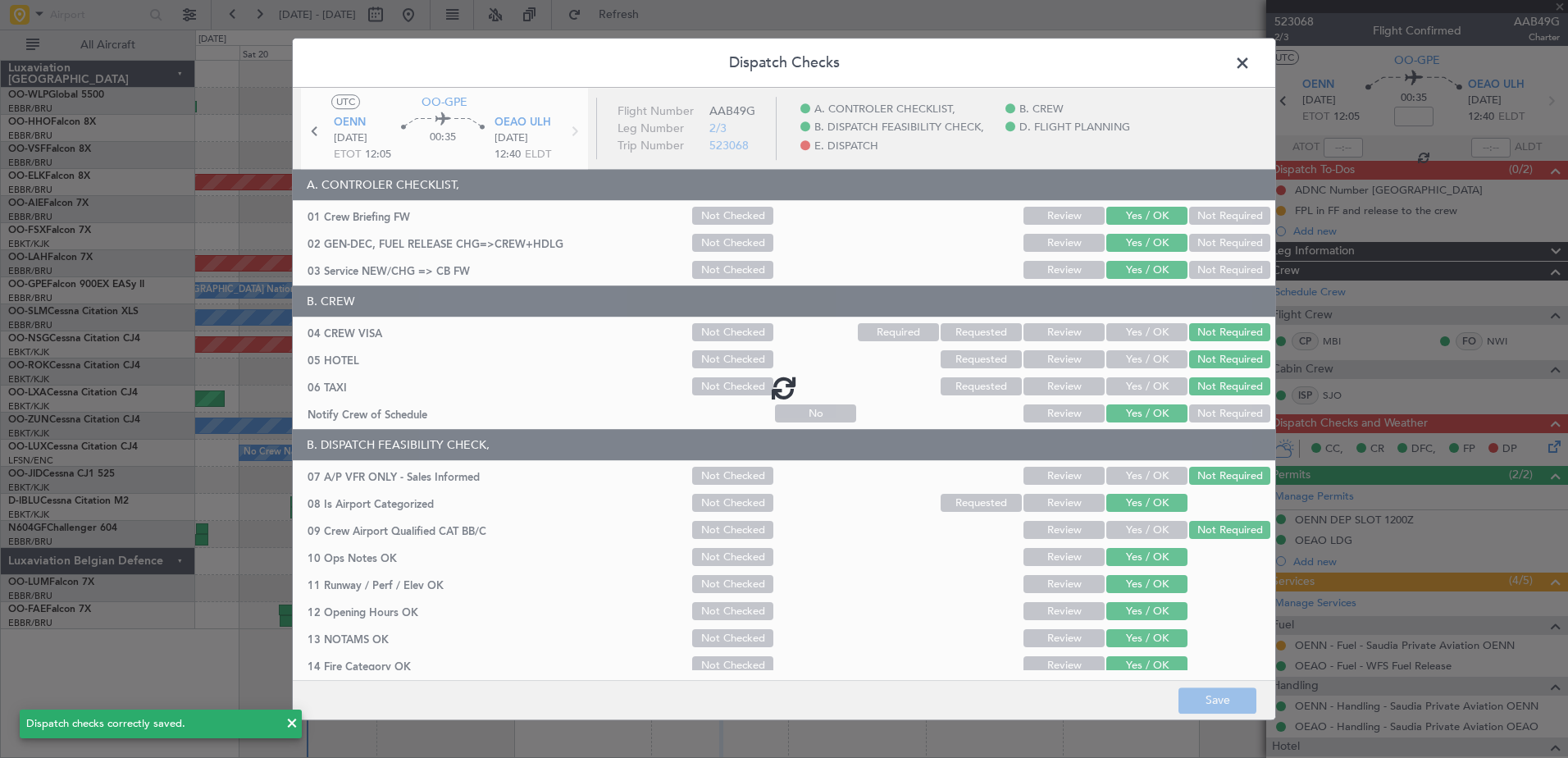
type input "-00:15"
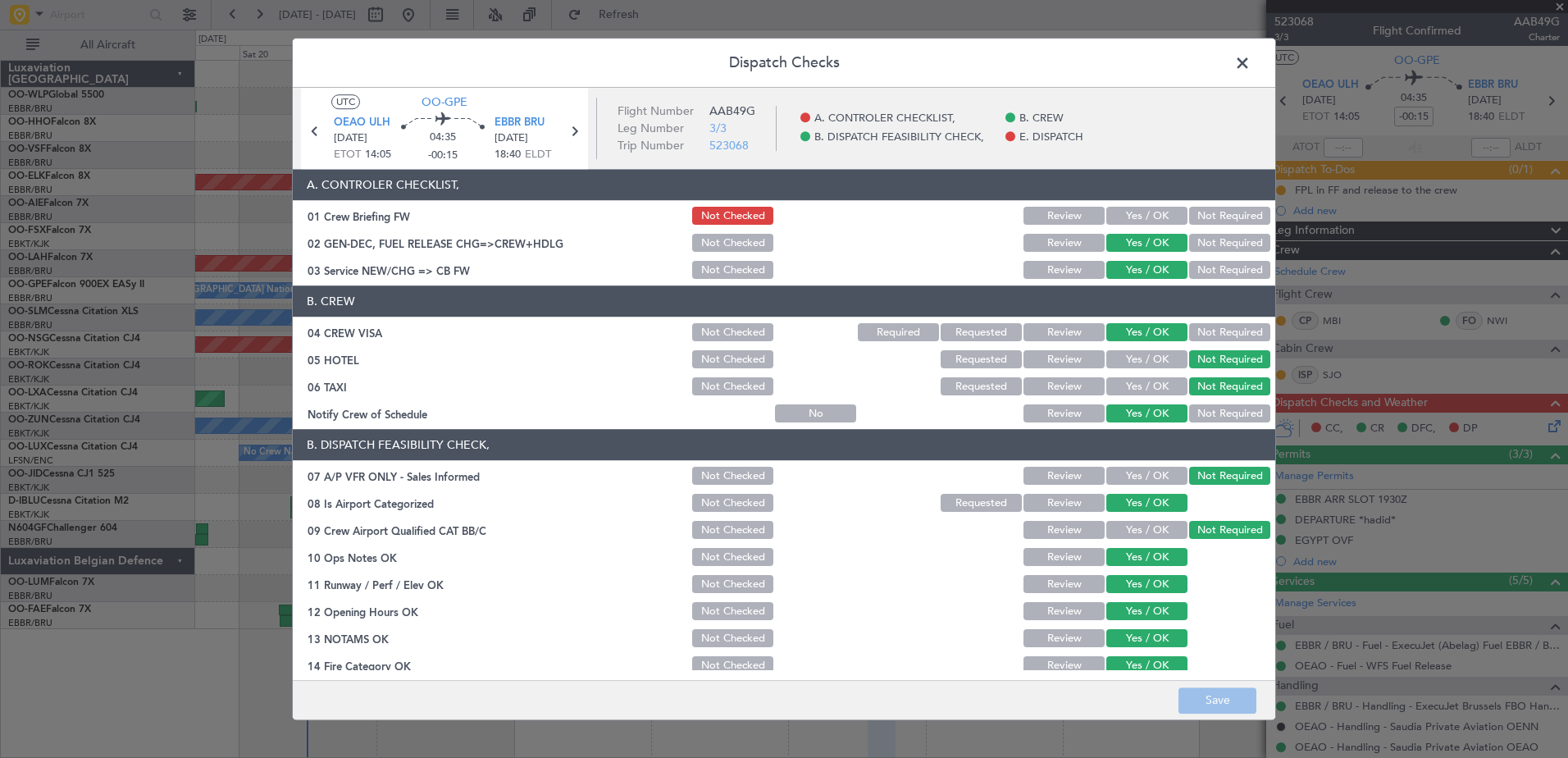
click at [1140, 205] on div "Yes / OK" at bounding box center [1145, 216] width 83 height 23
click at [1136, 214] on button "Yes / OK" at bounding box center [1147, 216] width 81 height 18
click at [1213, 705] on button "Save" at bounding box center [1218, 700] width 78 height 26
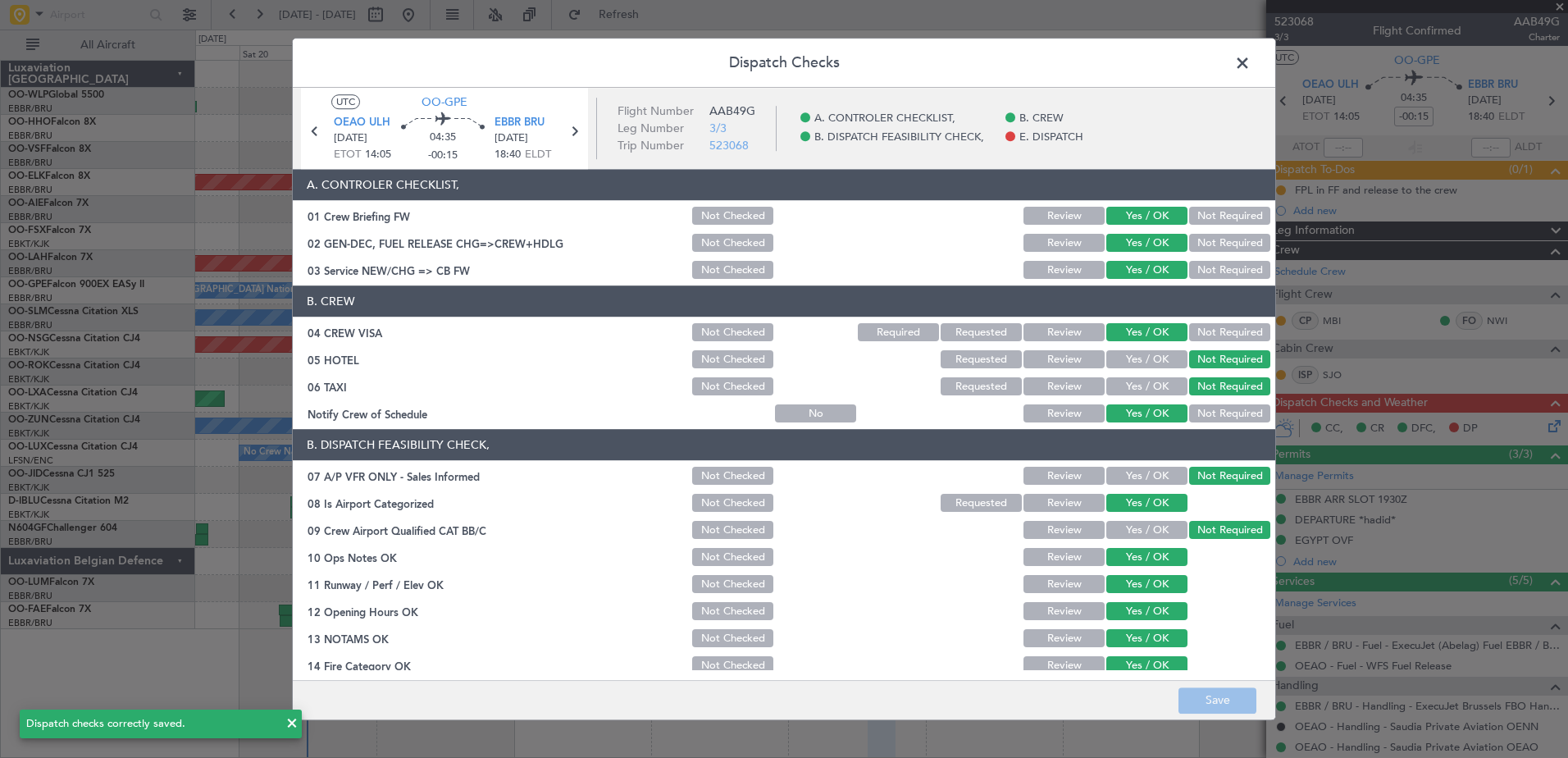
click at [1250, 62] on span at bounding box center [1250, 67] width 0 height 33
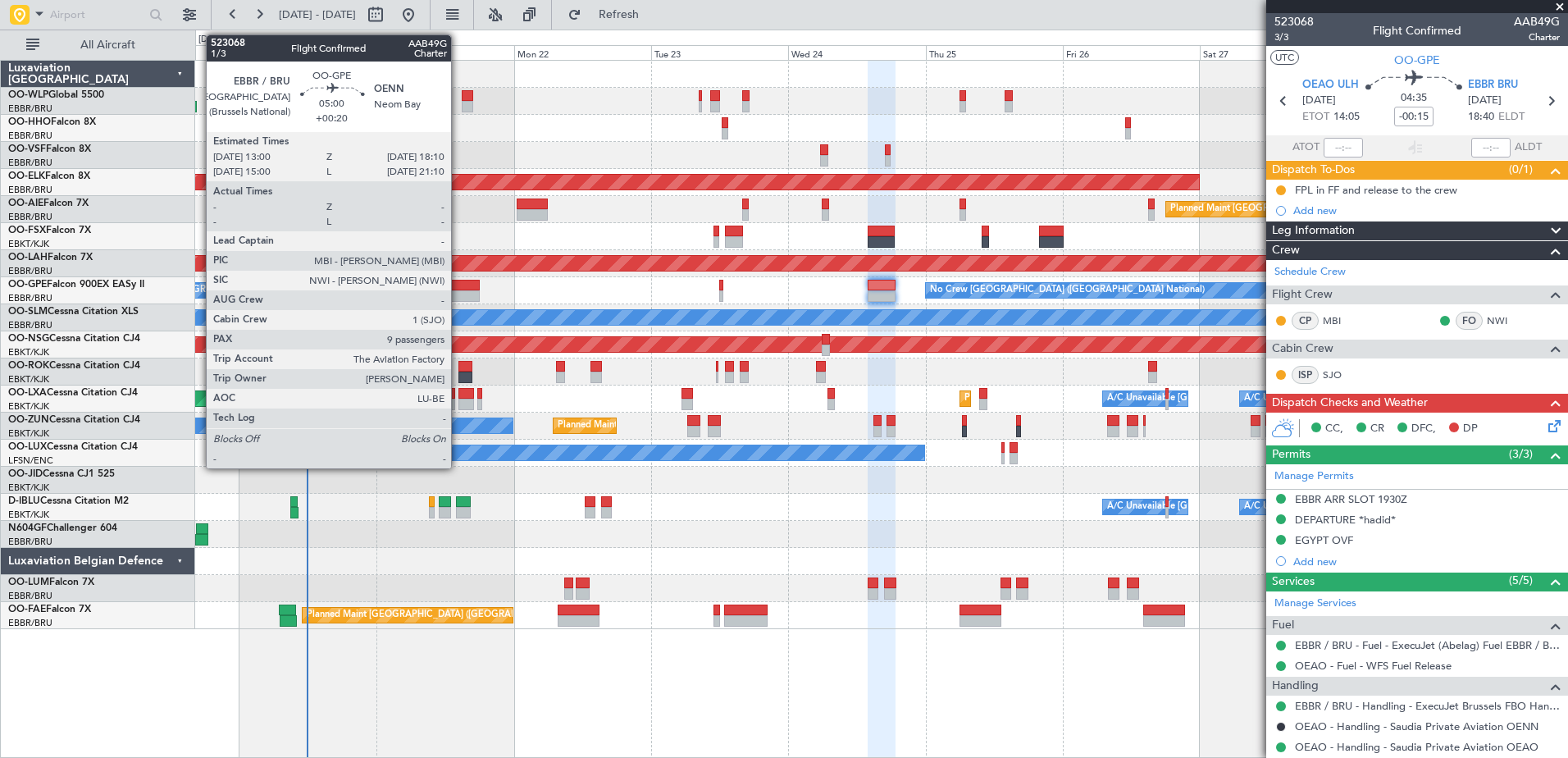
click at [459, 289] on div at bounding box center [466, 285] width 31 height 12
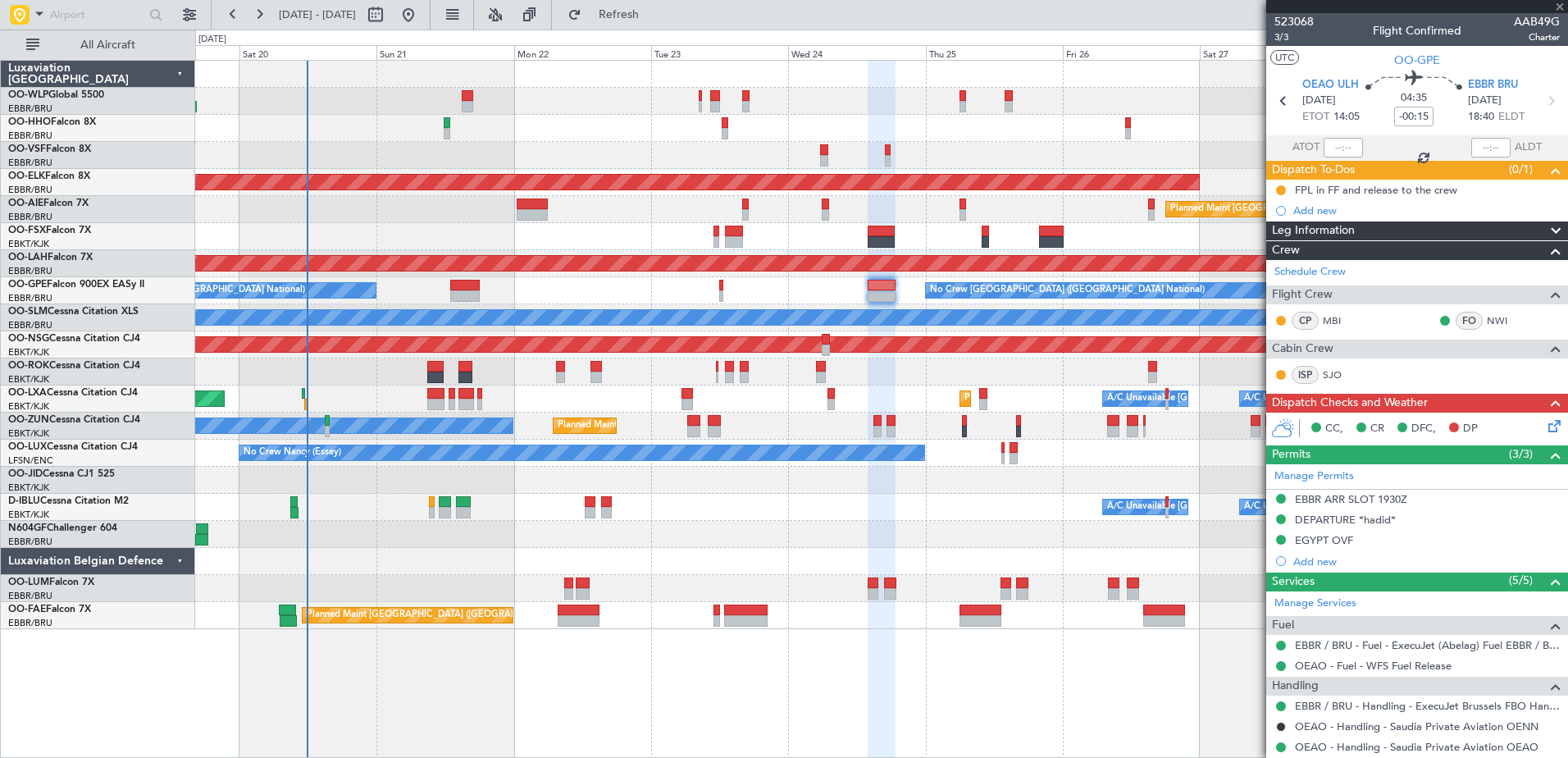
type input "+00:20"
type input "9"
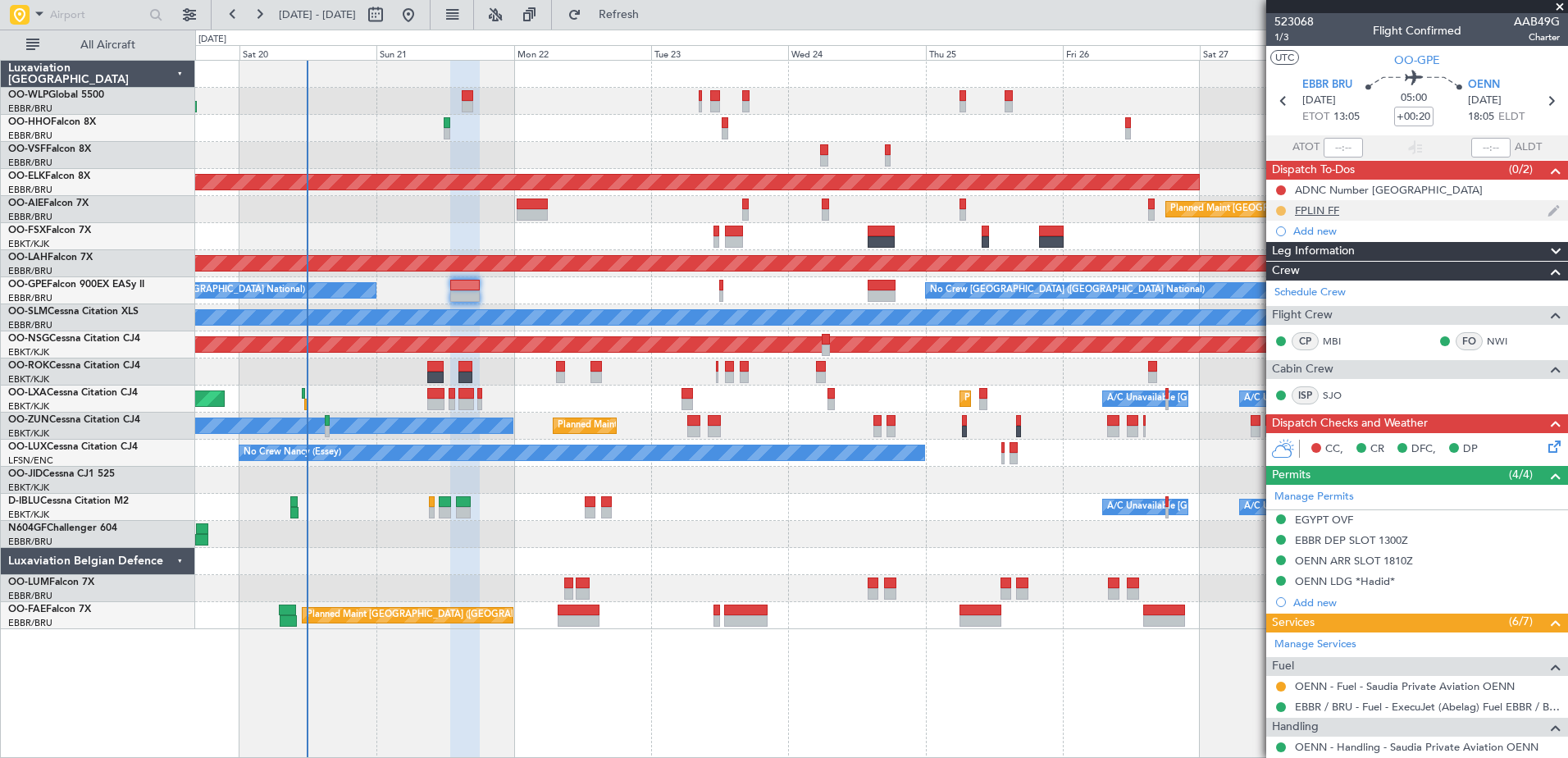
click at [1281, 210] on button at bounding box center [1280, 211] width 10 height 10
click at [1279, 285] on span "Completed" at bounding box center [1288, 283] width 54 height 16
click at [1280, 190] on button at bounding box center [1280, 190] width 10 height 10
click at [1275, 241] on span "In Progress" at bounding box center [1289, 238] width 56 height 16
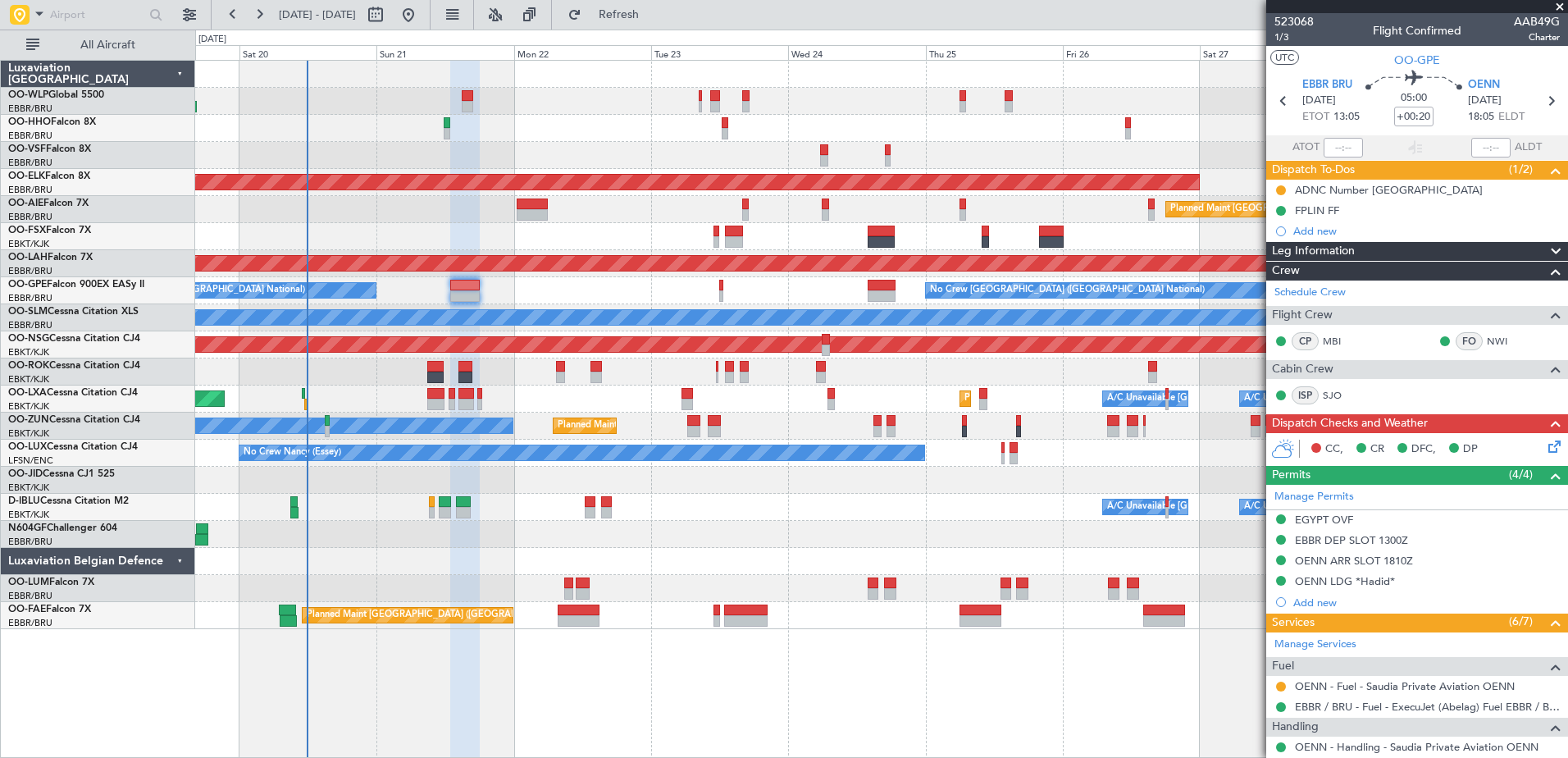
click at [1545, 446] on icon at bounding box center [1552, 443] width 14 height 14
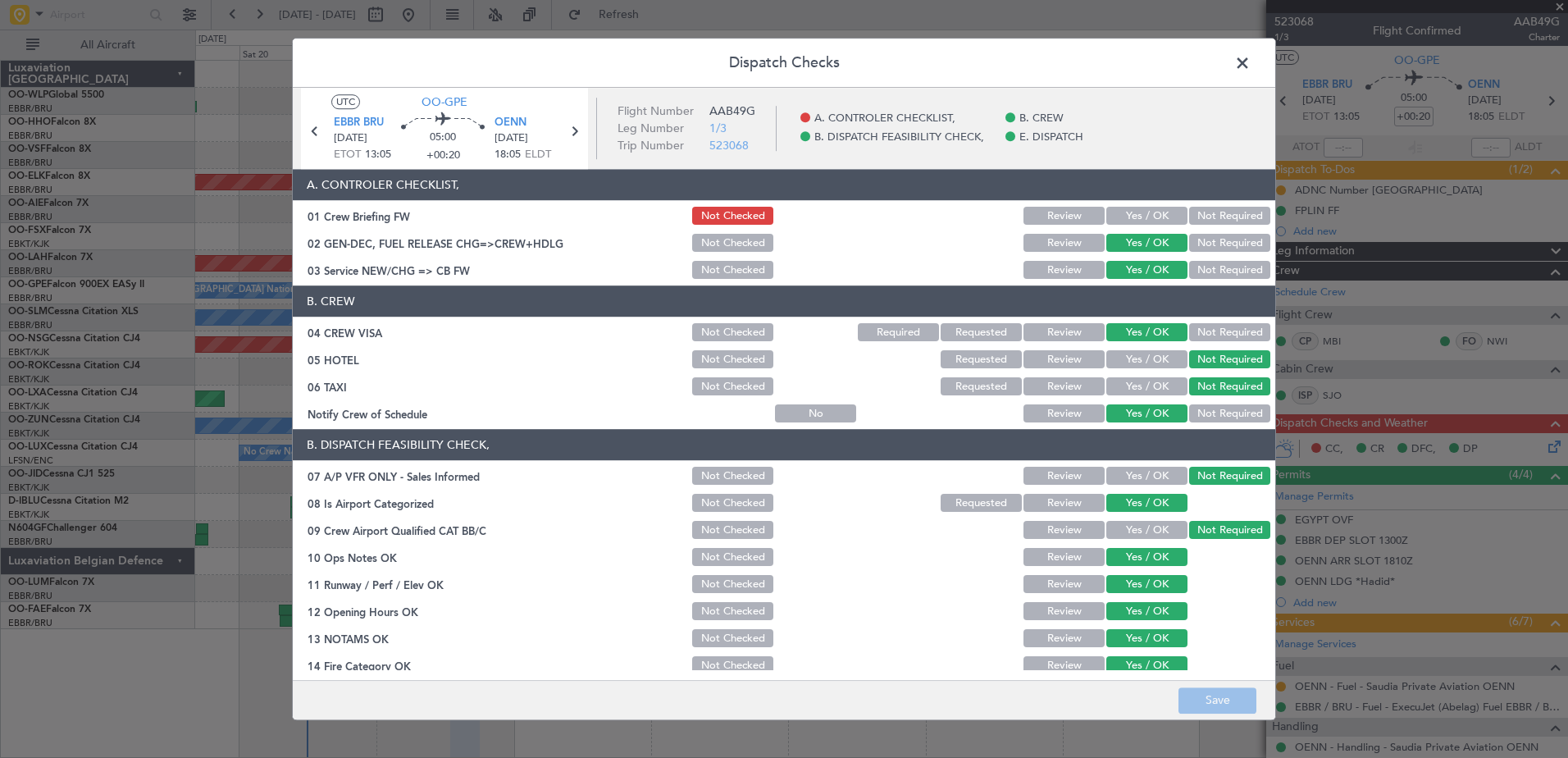
click at [1114, 213] on button "Yes / OK" at bounding box center [1147, 216] width 81 height 18
click at [1232, 704] on button "Save" at bounding box center [1218, 700] width 78 height 26
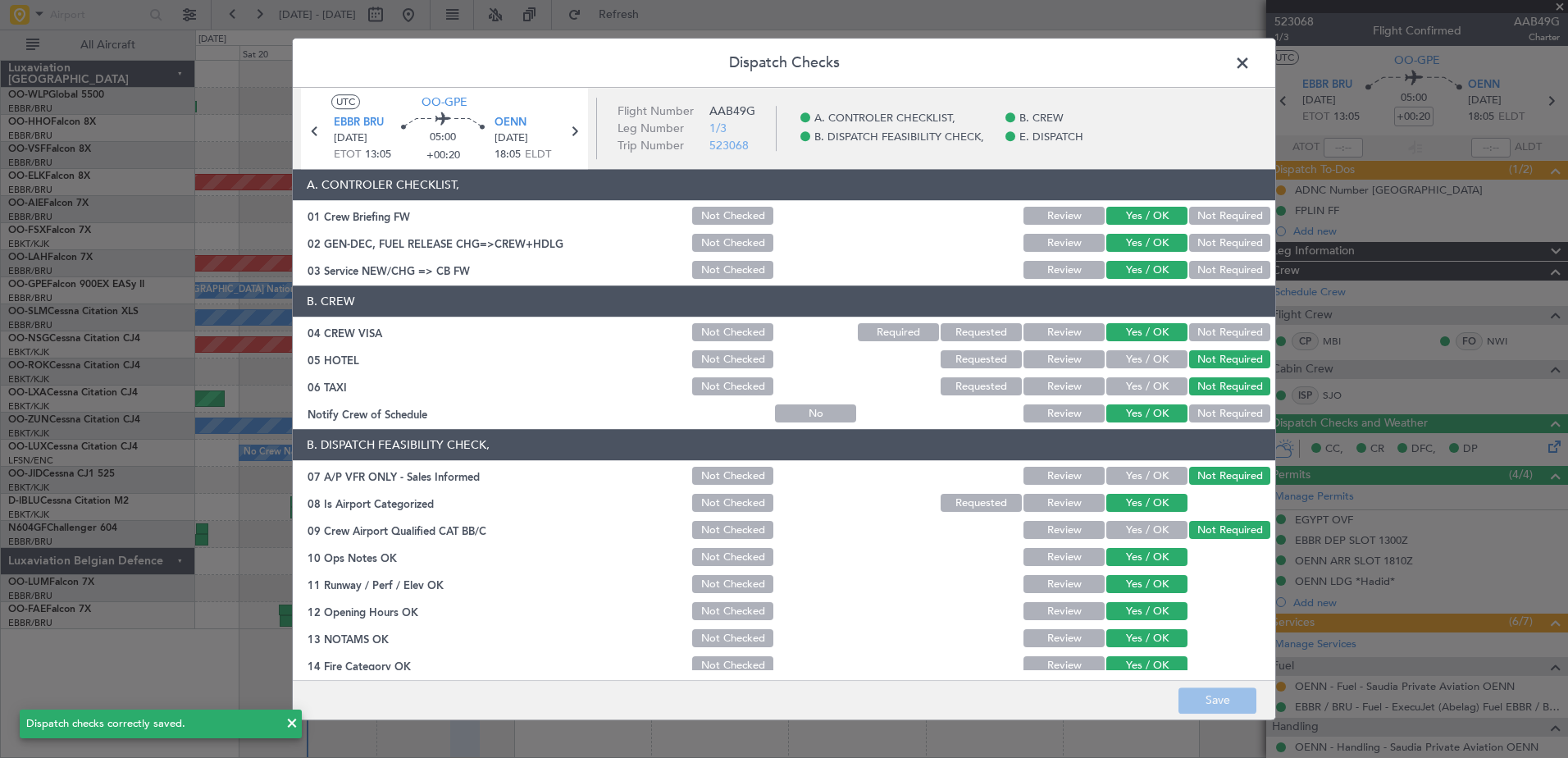
click at [1250, 60] on span at bounding box center [1250, 67] width 0 height 33
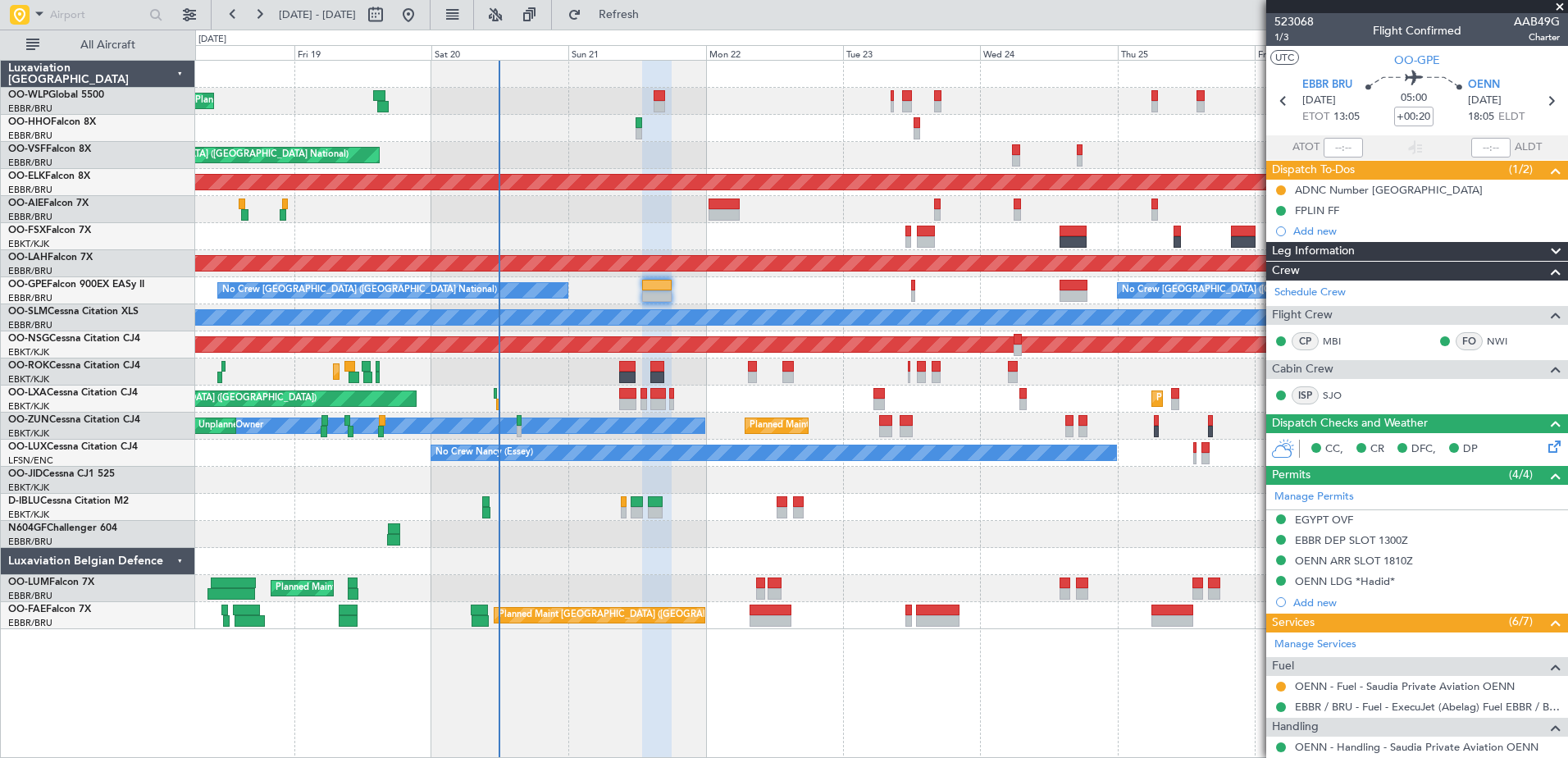
click at [520, 565] on div "Planned Maint Liege AOG Maint [GEOGRAPHIC_DATA] ([GEOGRAPHIC_DATA]) Planned Mai…" at bounding box center [881, 345] width 1373 height 568
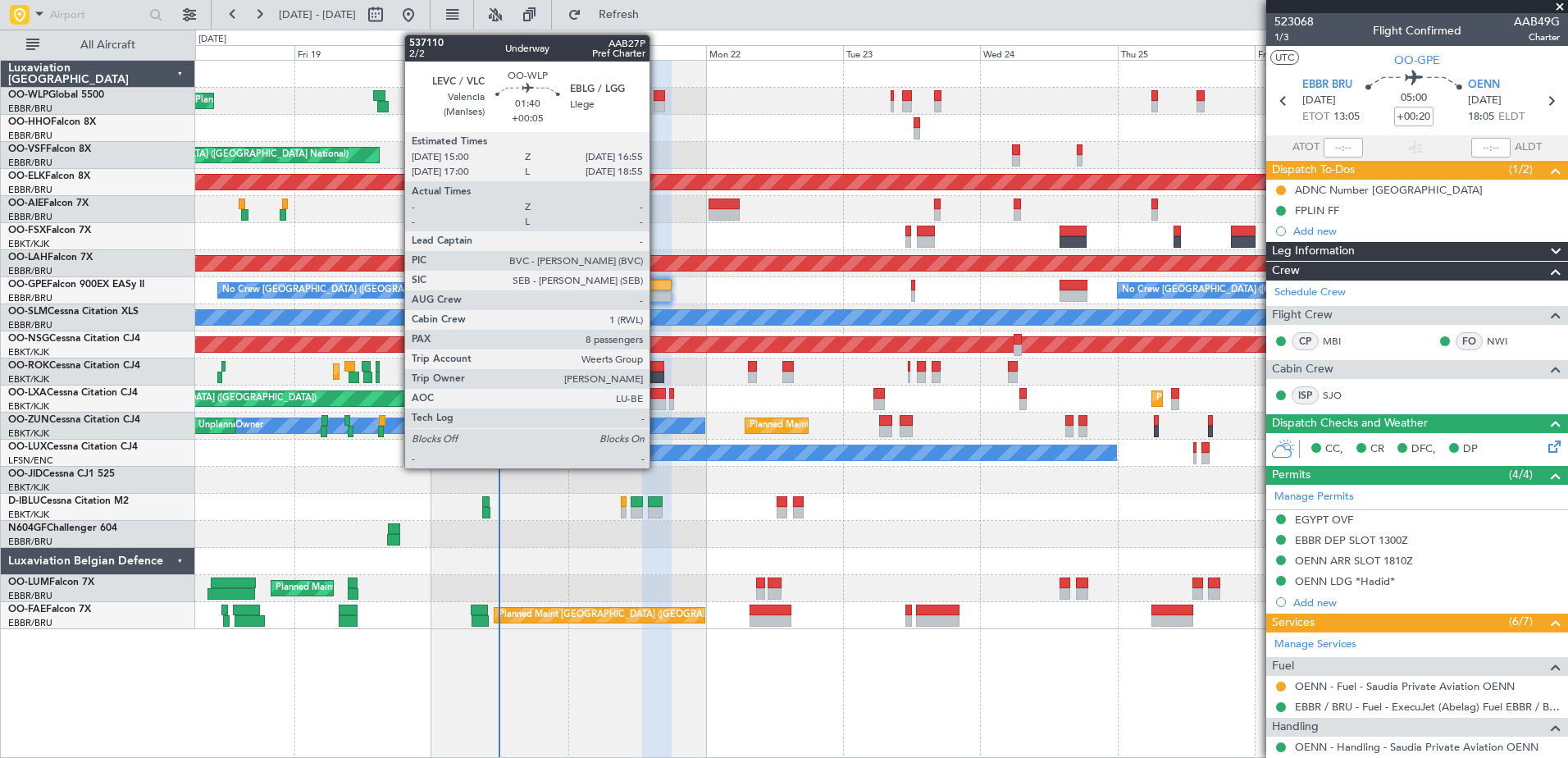
click at [656, 100] on div at bounding box center [659, 106] width 12 height 12
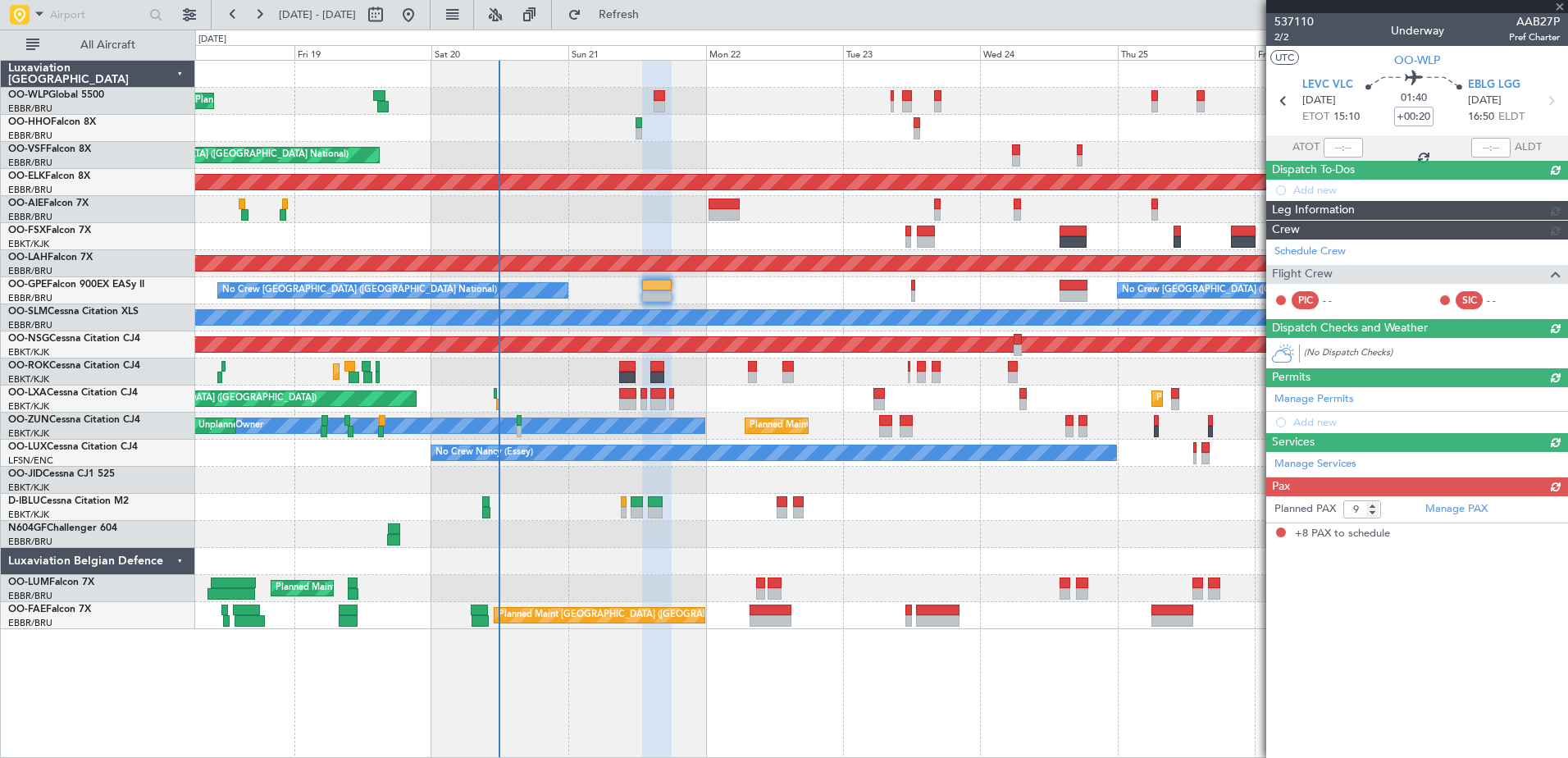
type input "+00:05"
type input "8"
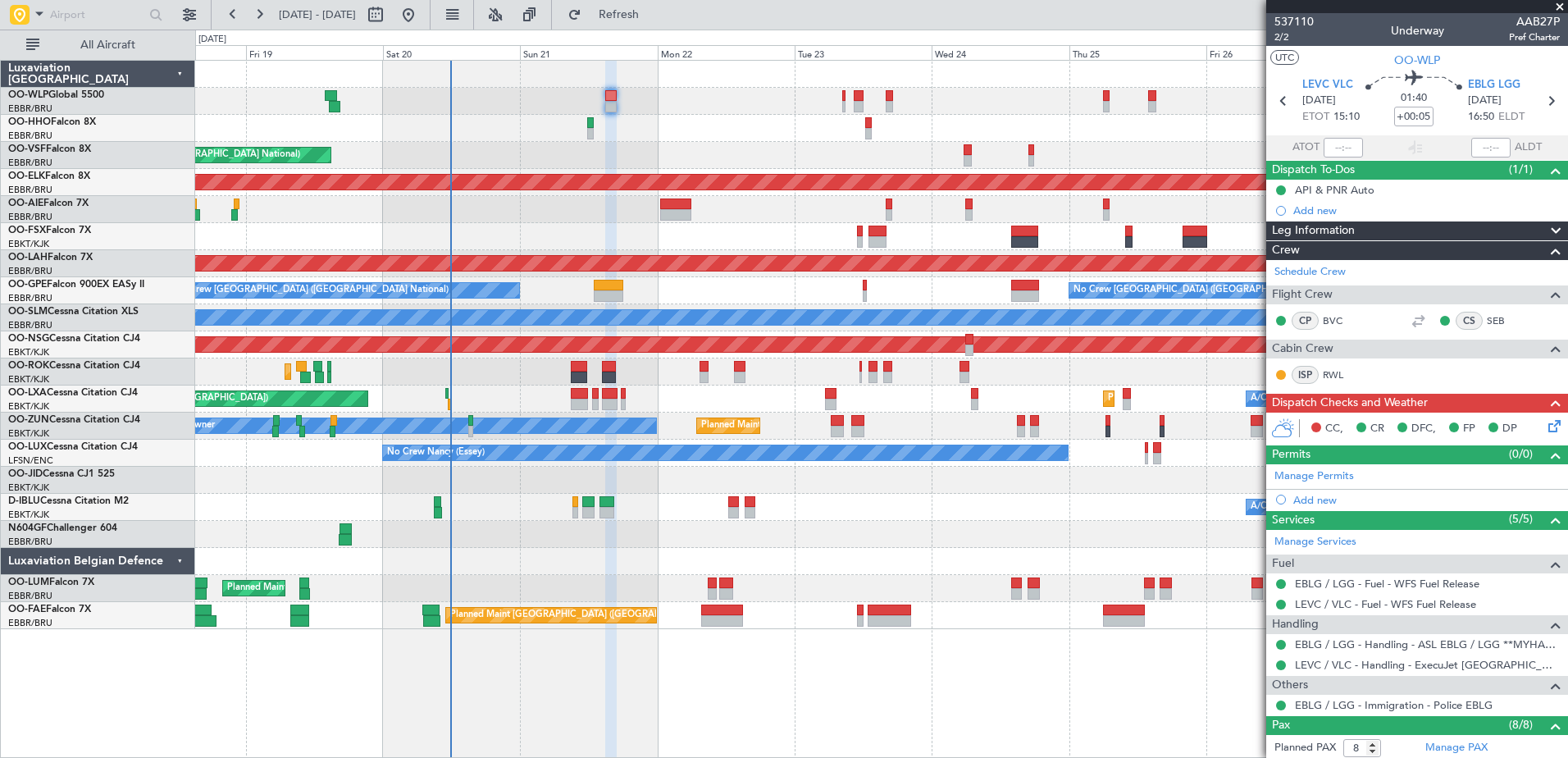
click at [711, 119] on div at bounding box center [881, 128] width 1373 height 27
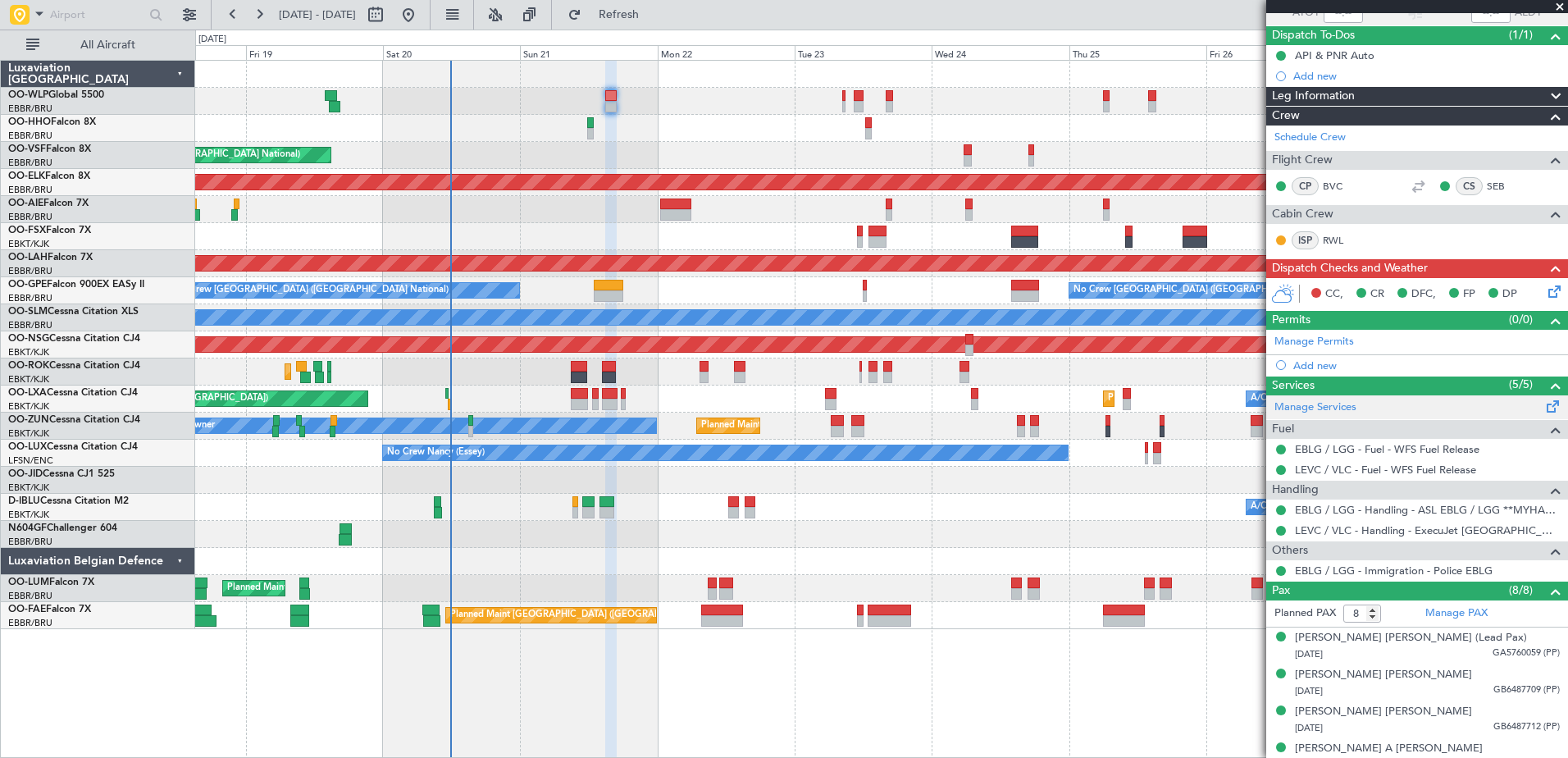
scroll to position [298, 0]
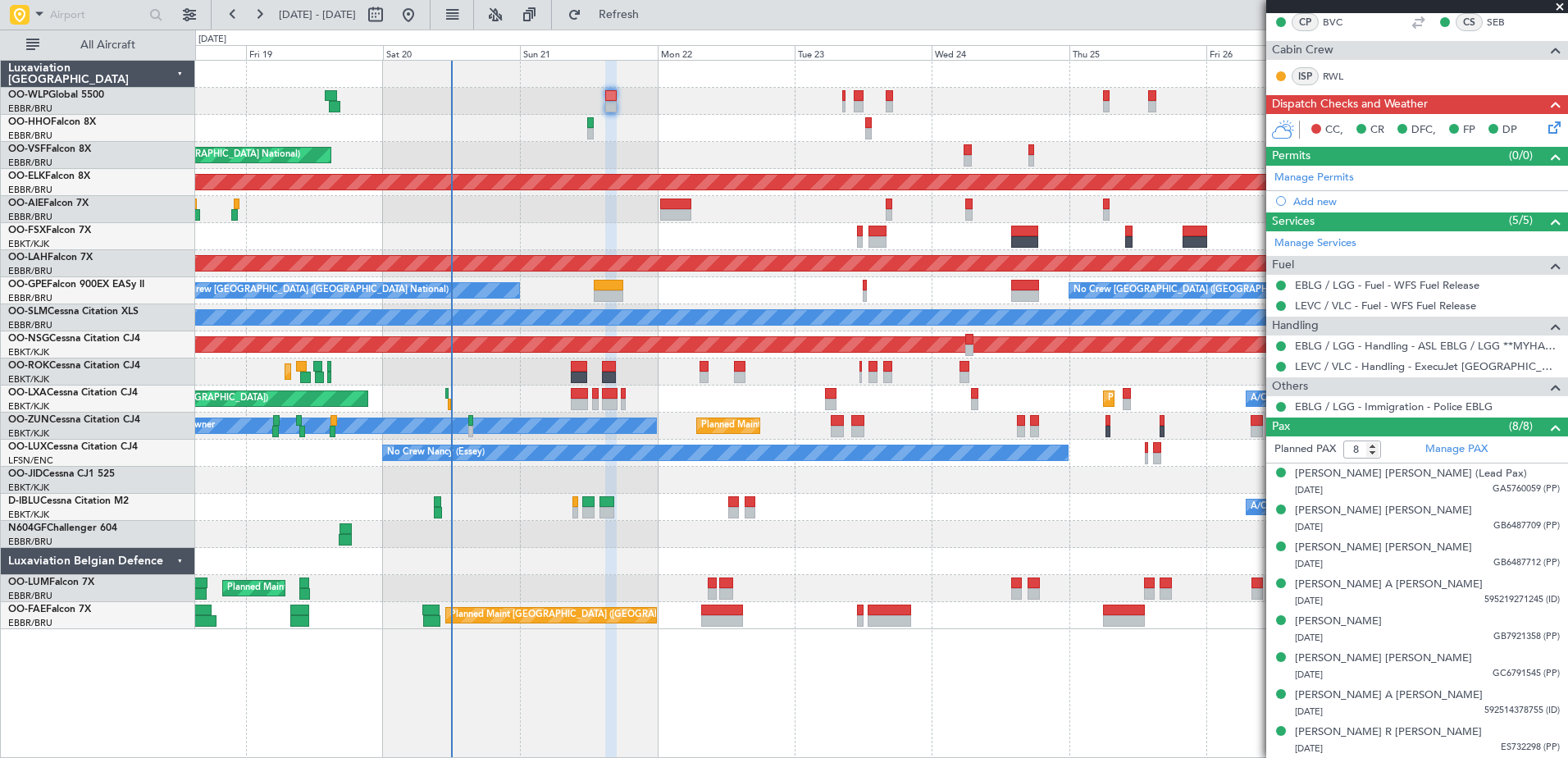
click at [1545, 128] on icon at bounding box center [1552, 125] width 14 height 14
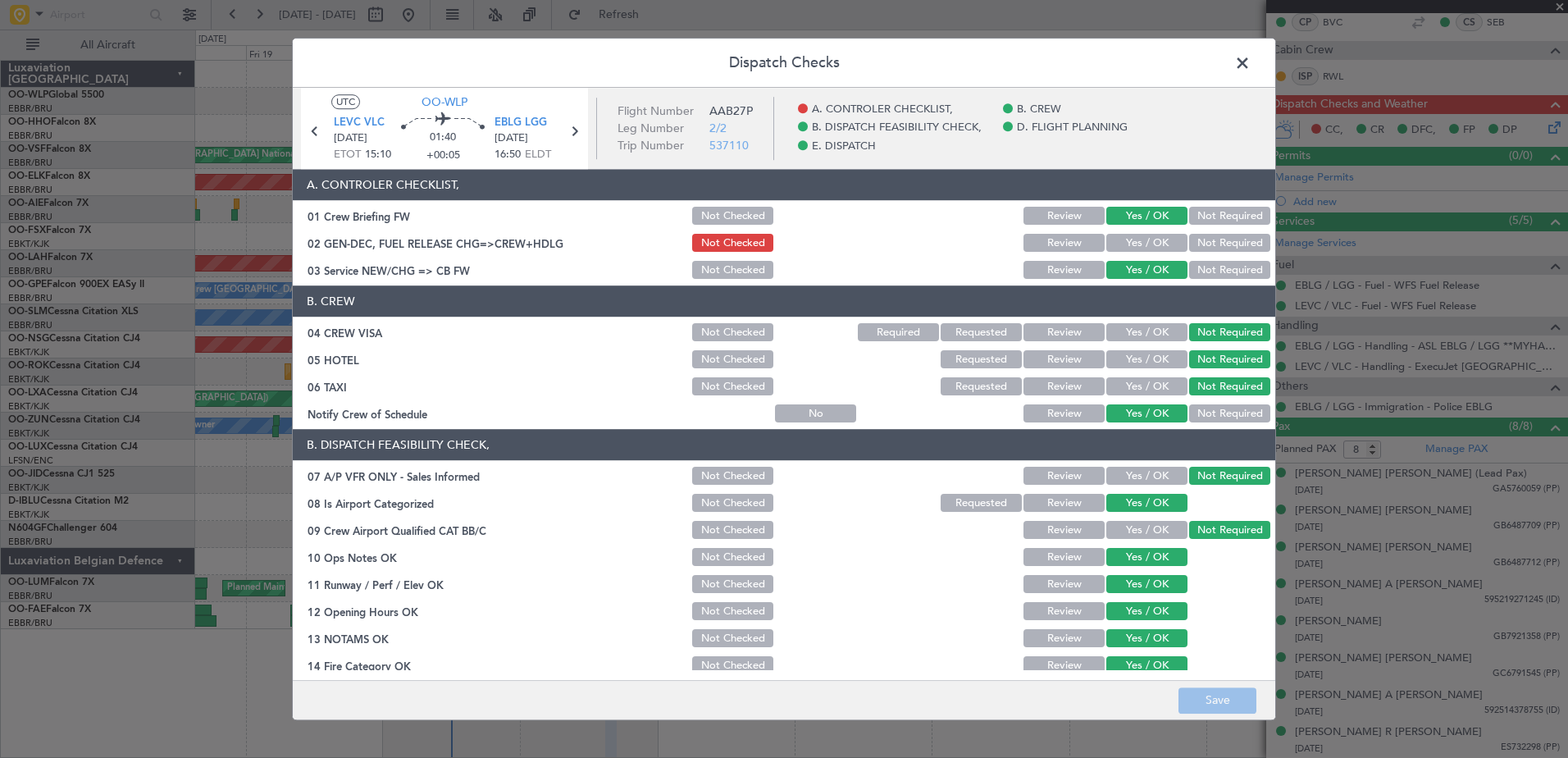
click at [1250, 64] on span at bounding box center [1250, 67] width 0 height 33
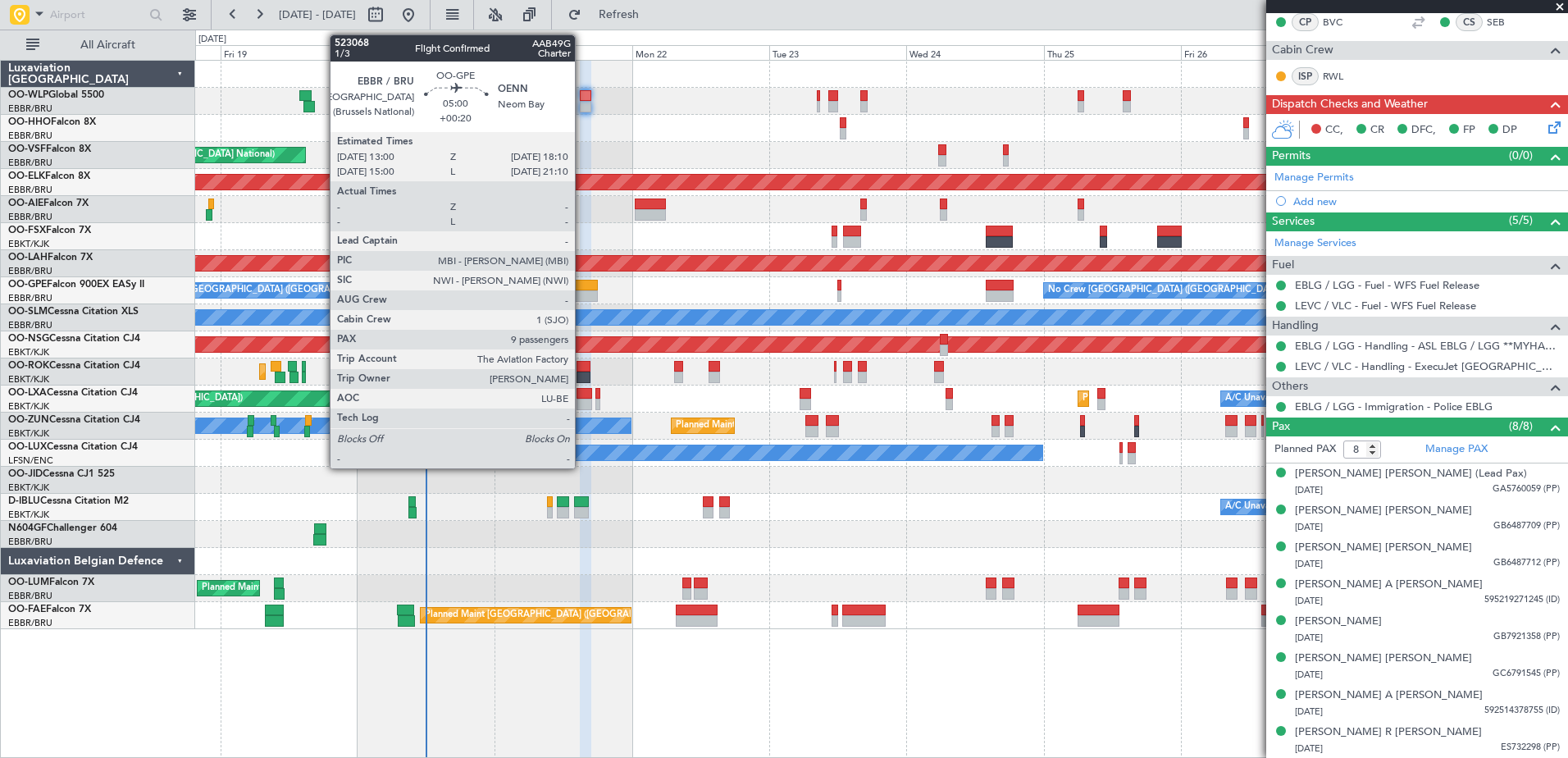
click at [583, 286] on div at bounding box center [584, 285] width 31 height 12
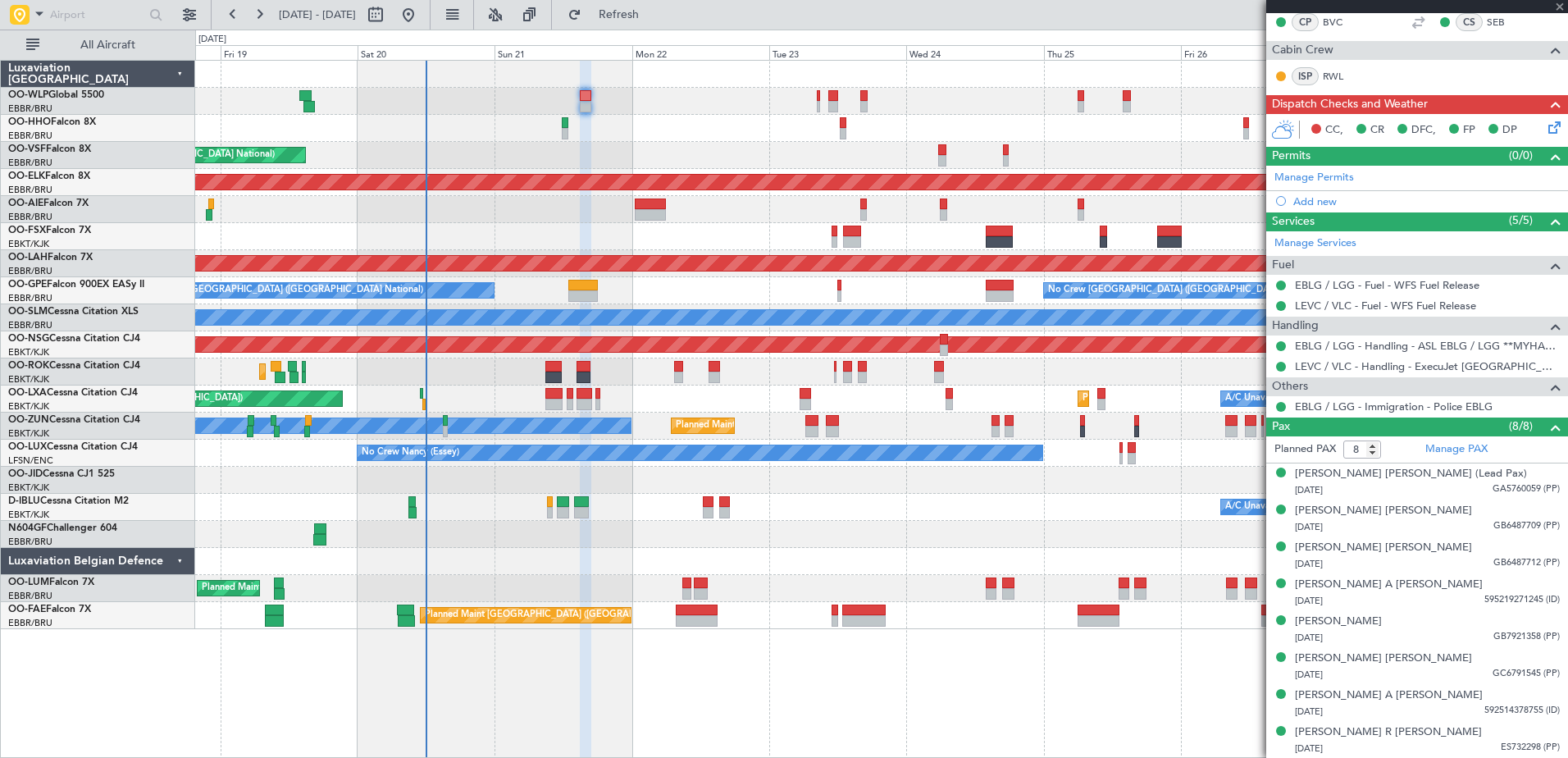
type input "+00:20"
type input "9"
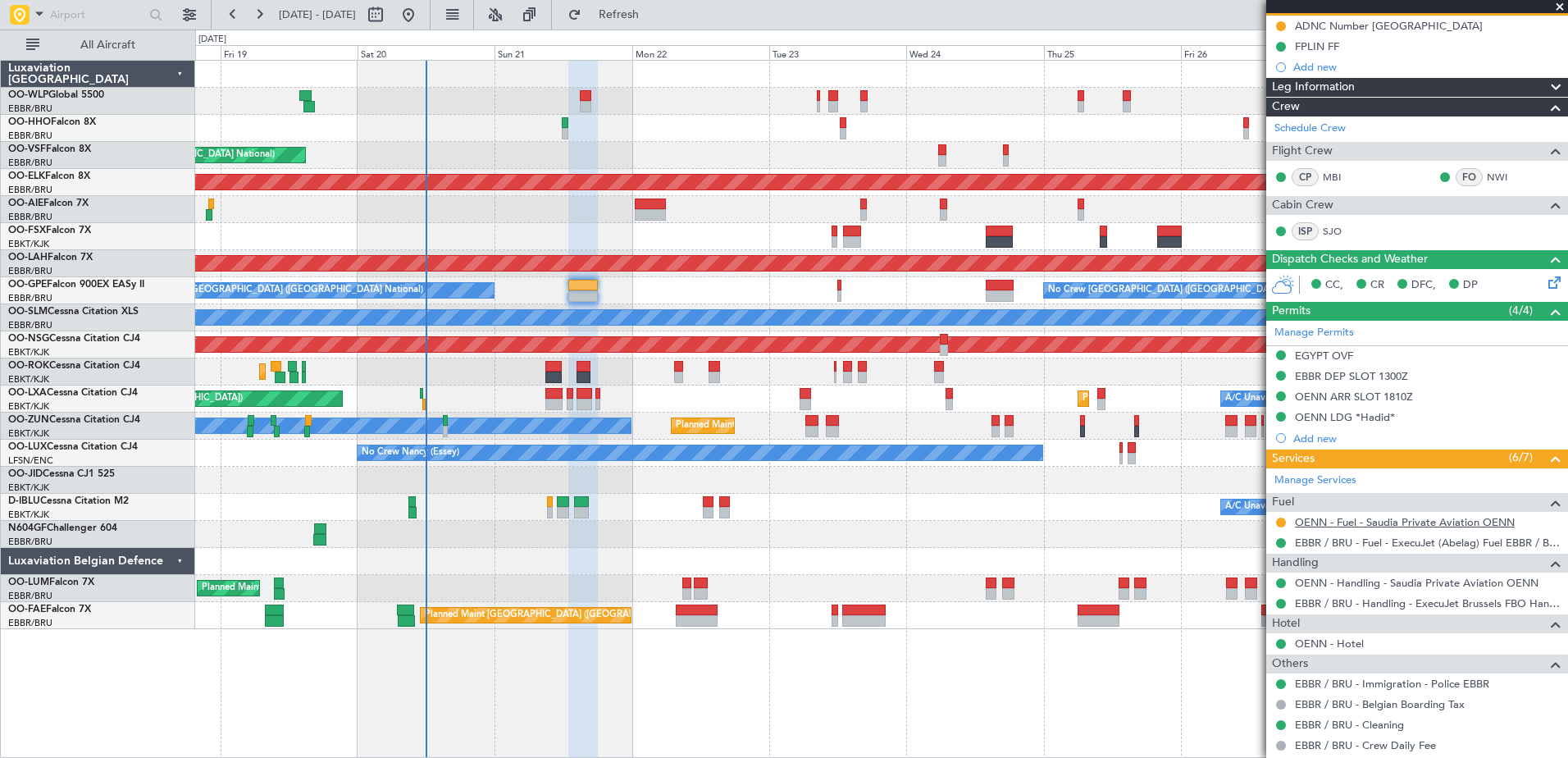
scroll to position [0, 0]
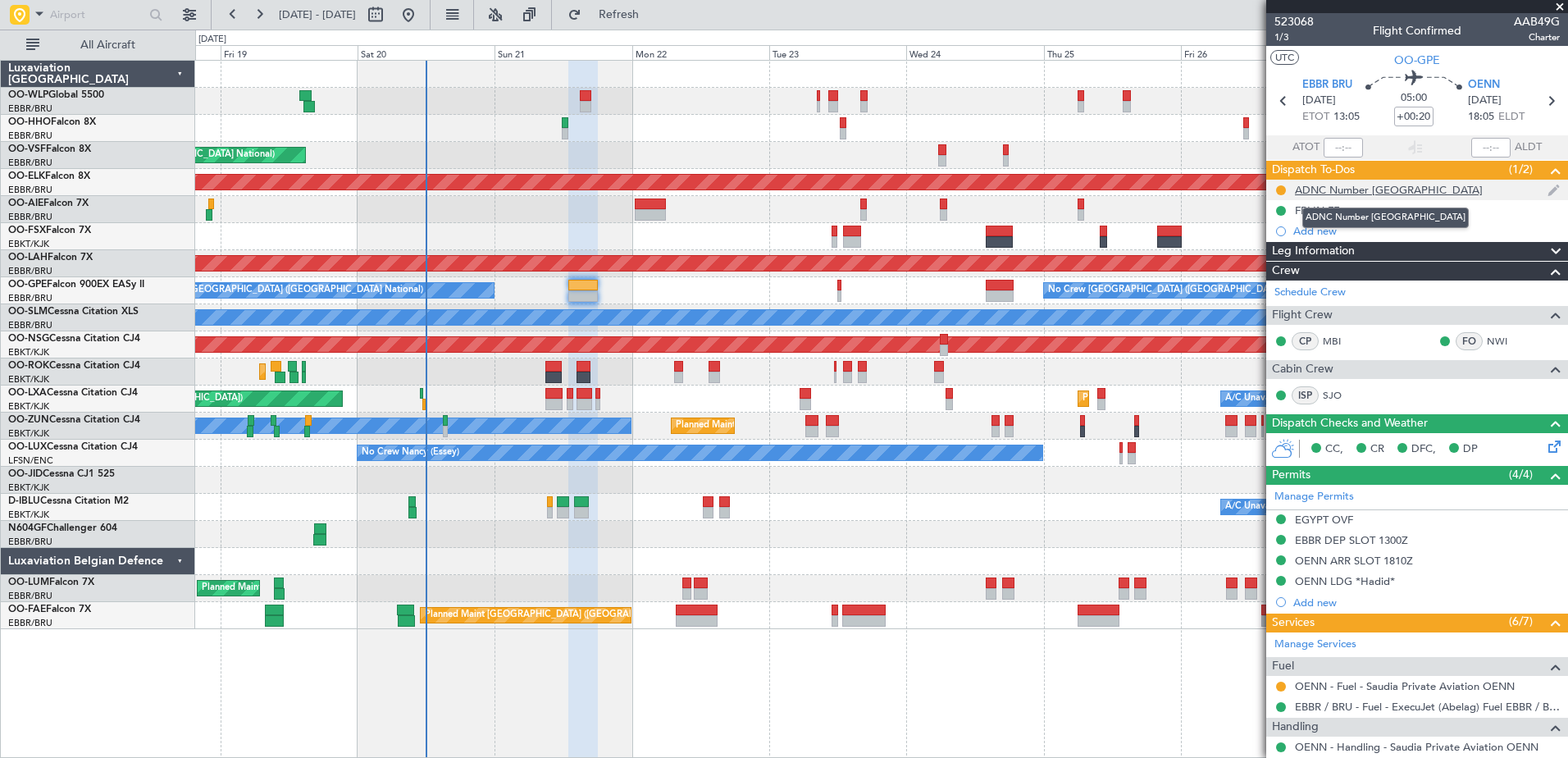
click at [1348, 191] on div "ADNC Number [GEOGRAPHIC_DATA]" at bounding box center [1389, 189] width 188 height 14
click at [1362, 186] on div "ADNC Number [GEOGRAPHIC_DATA]" at bounding box center [1389, 189] width 188 height 14
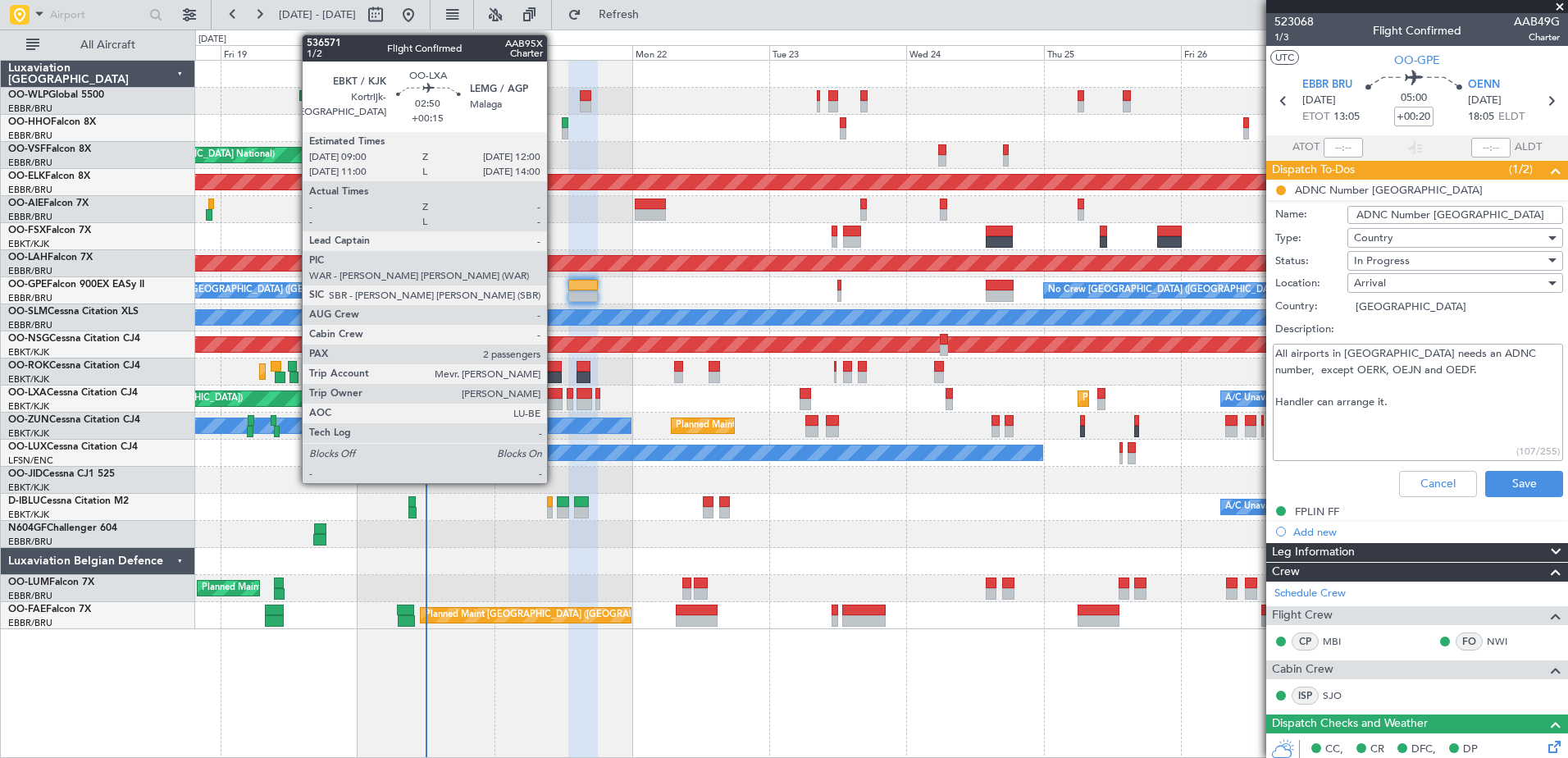
click at [555, 403] on div at bounding box center [554, 404] width 17 height 12
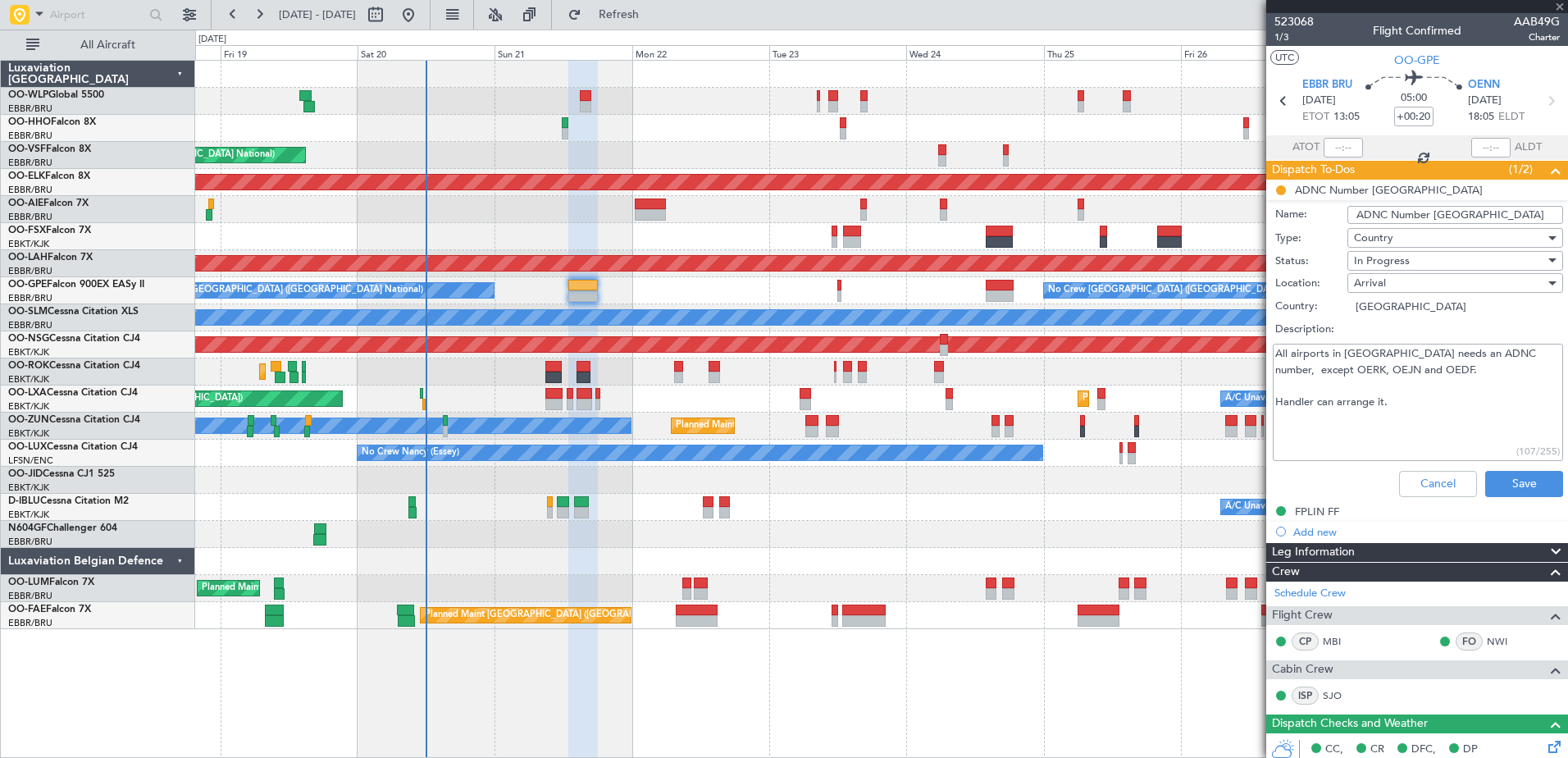
type input "+00:15"
type input "2"
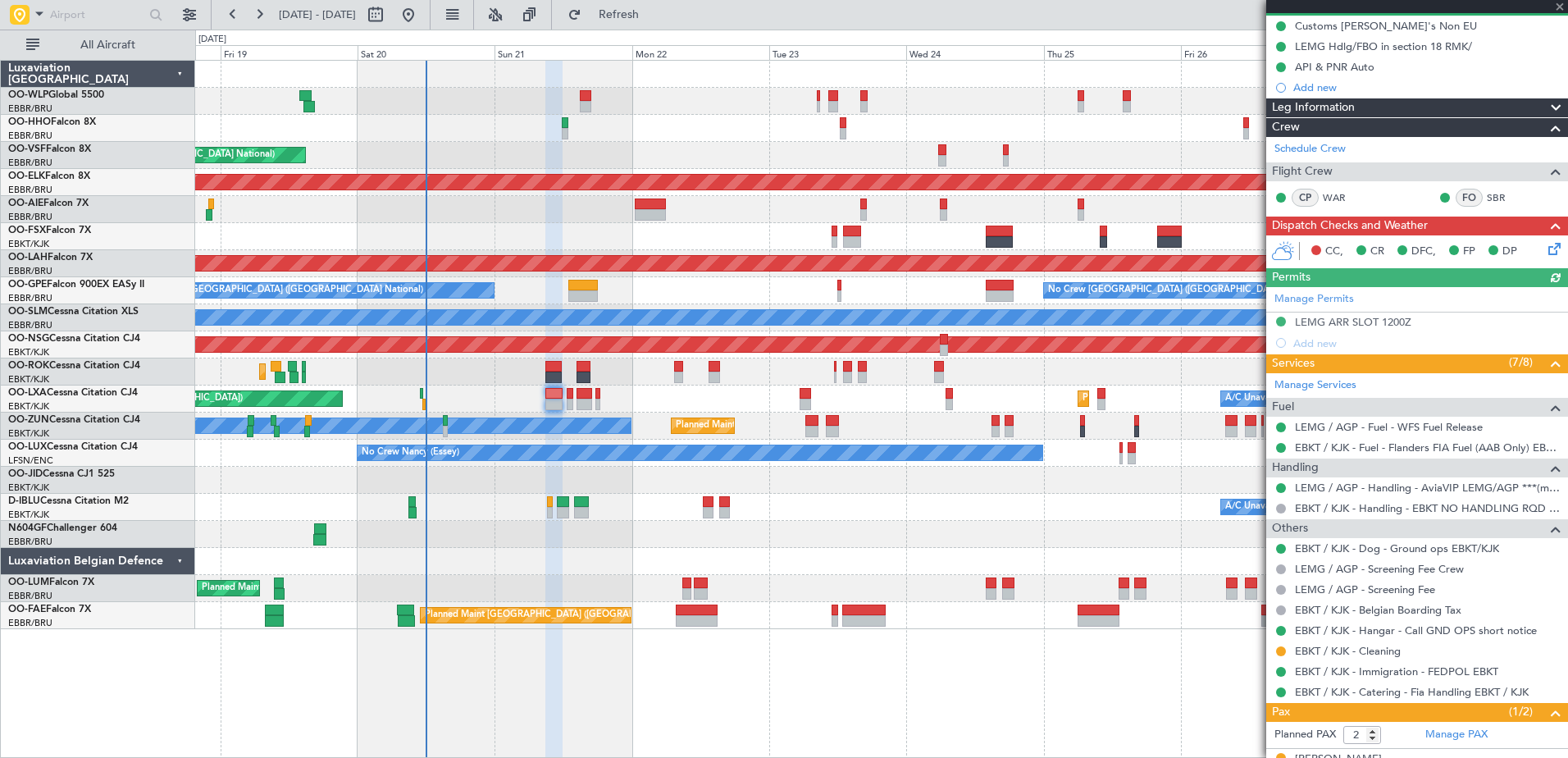
scroll to position [228, 0]
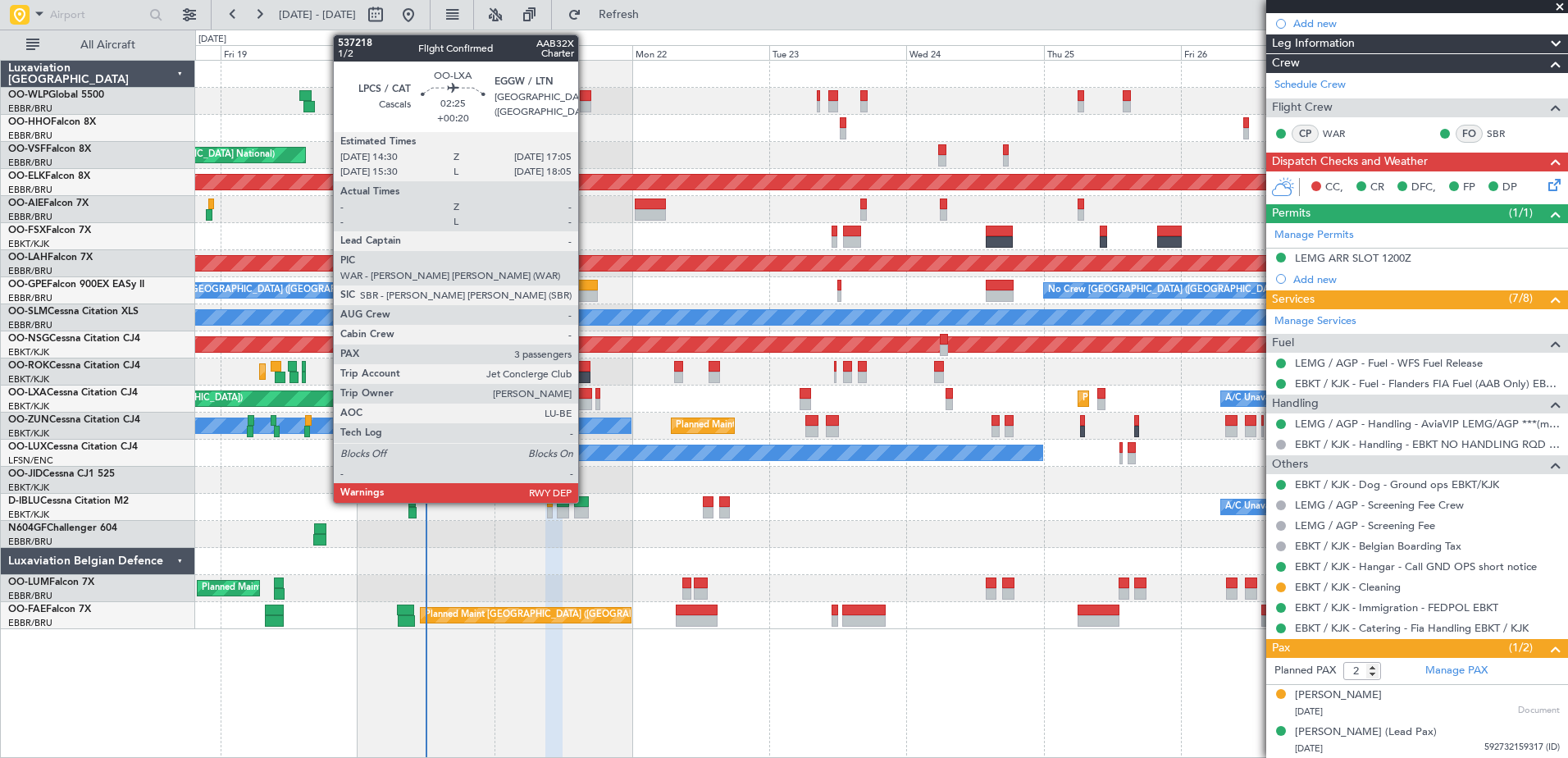
click at [585, 403] on div at bounding box center [584, 404] width 15 height 12
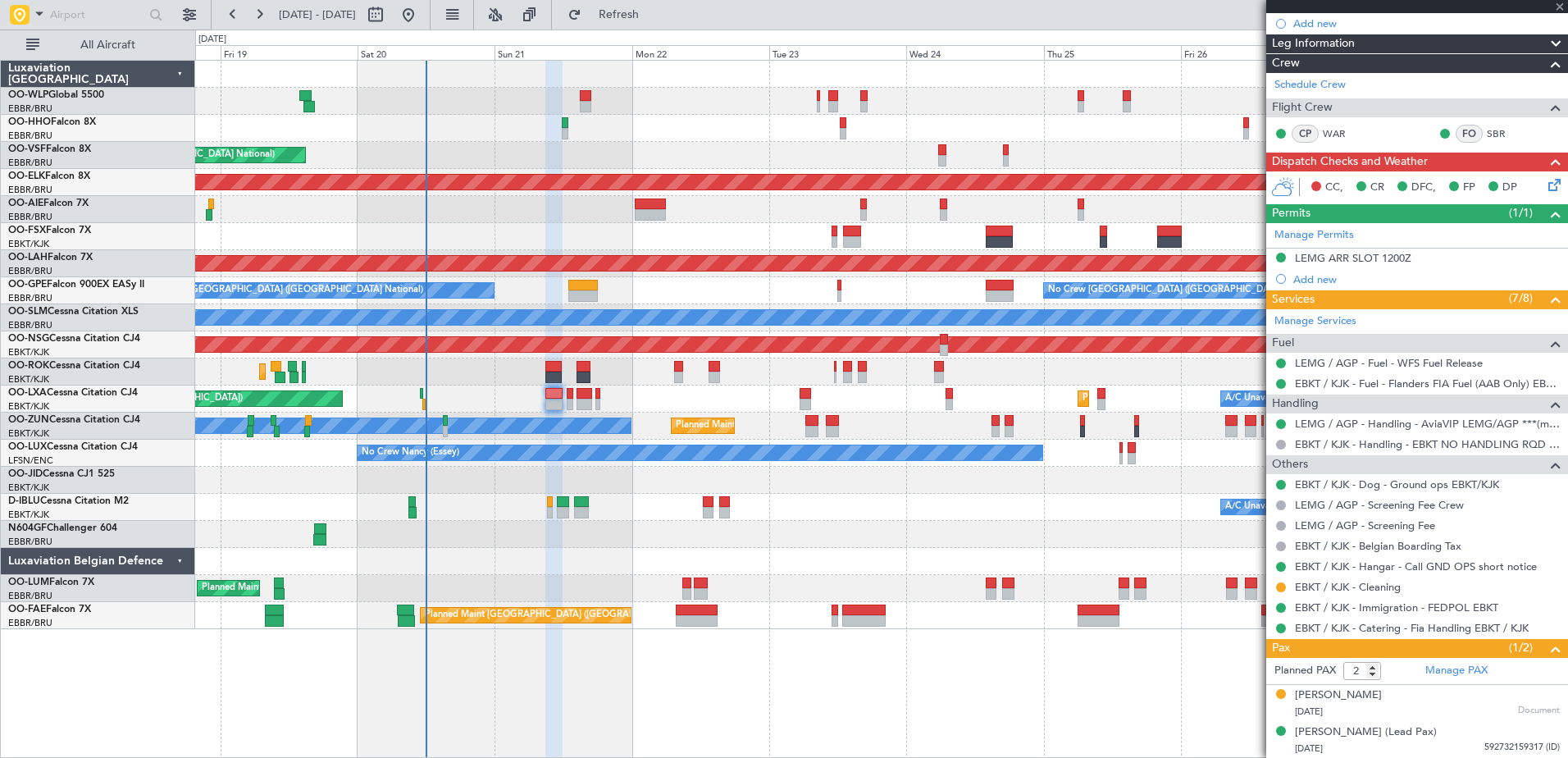
type input "+00:20"
type input "3"
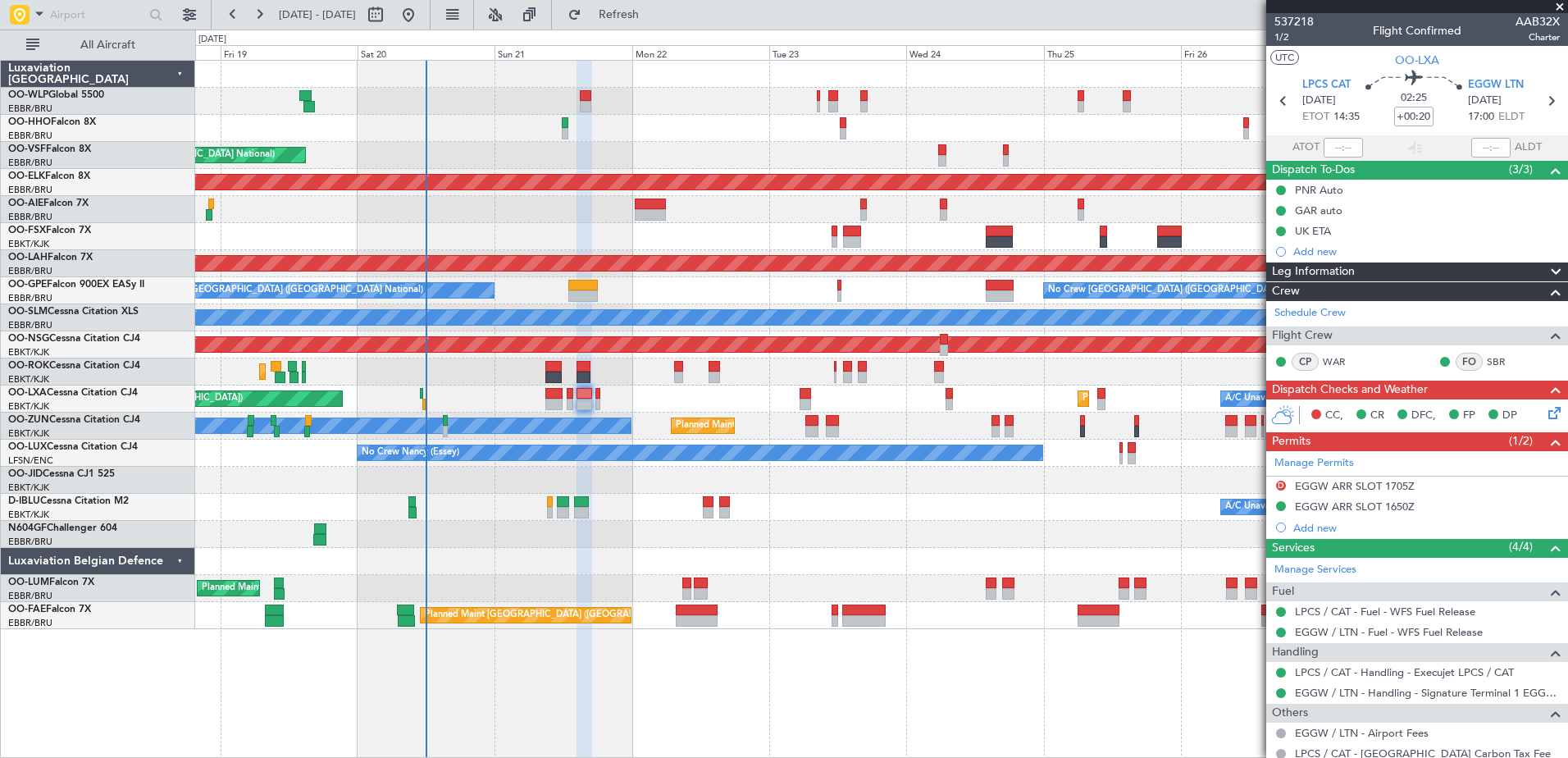
scroll to position [162, 0]
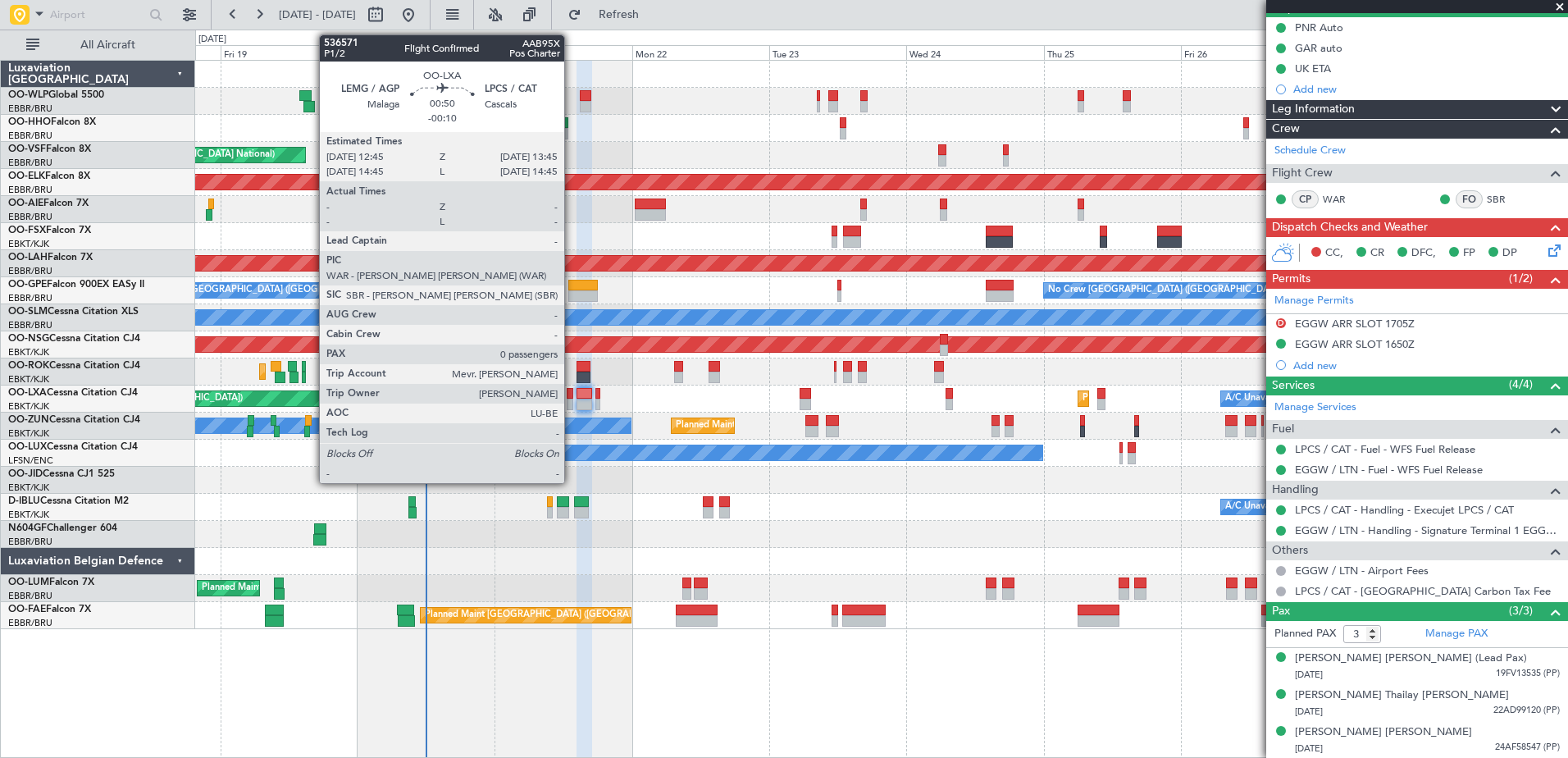
click at [572, 399] on div at bounding box center [569, 404] width 5 height 12
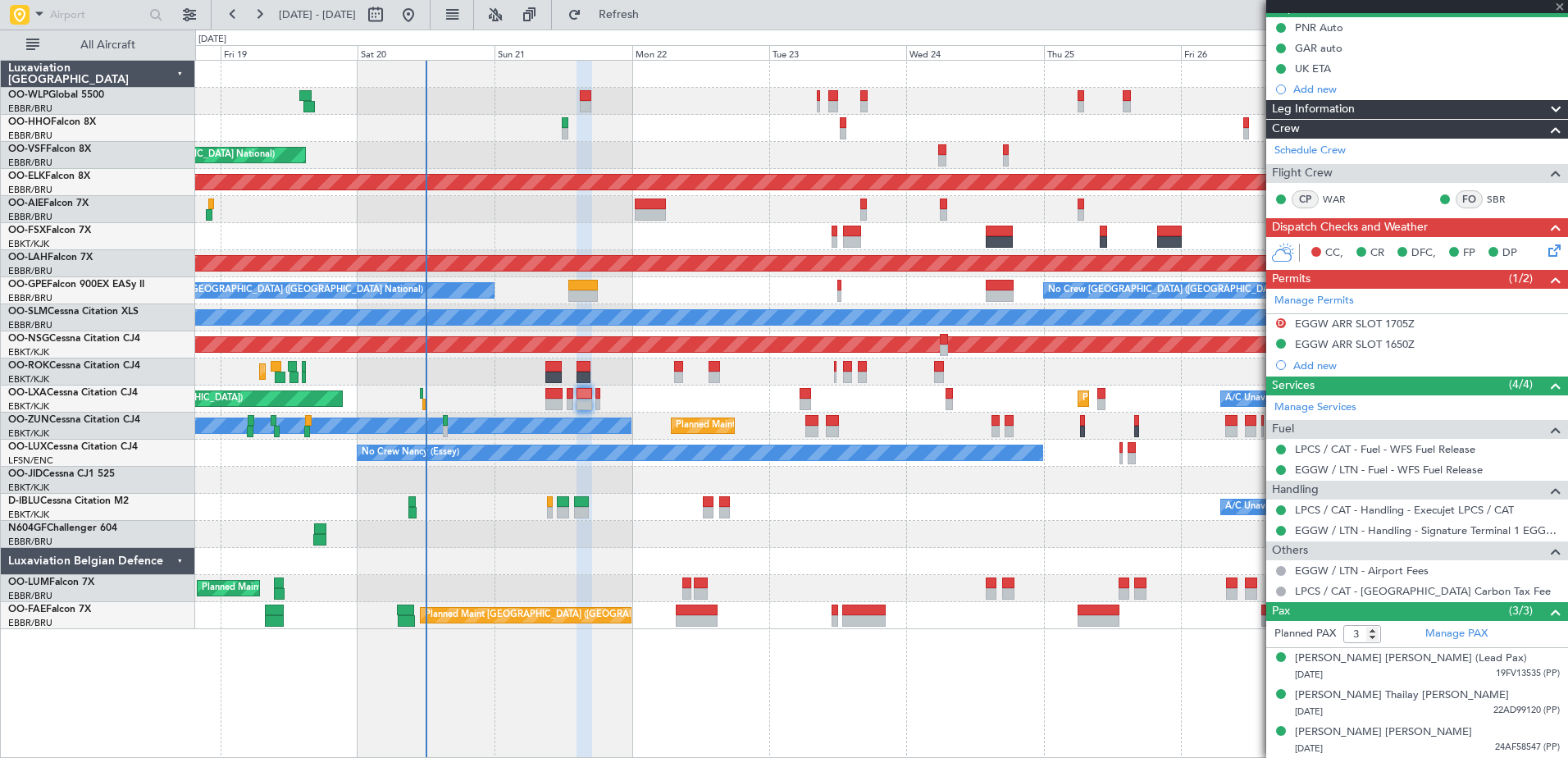
type input "-00:10"
type input "0"
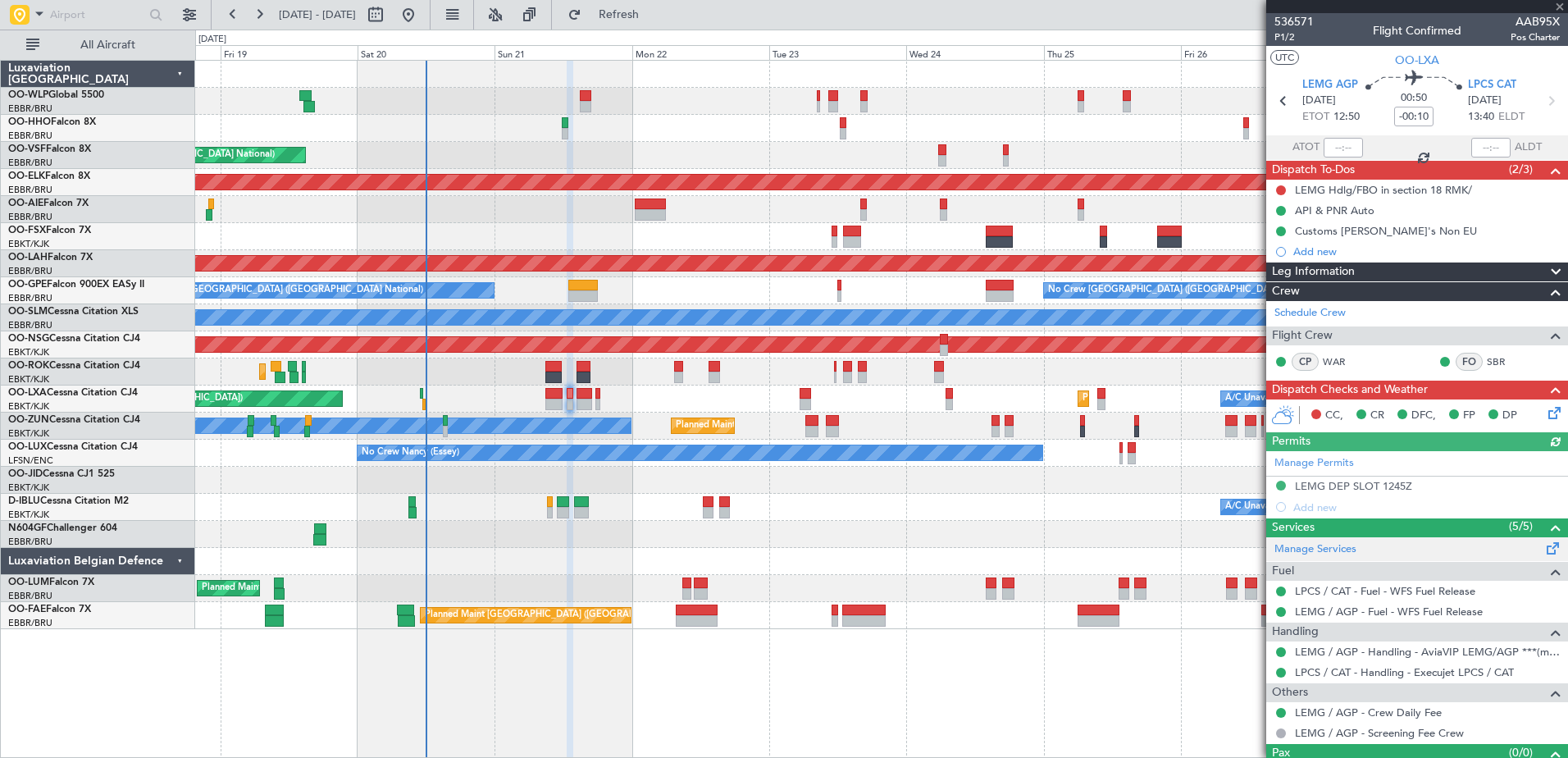
scroll to position [31, 0]
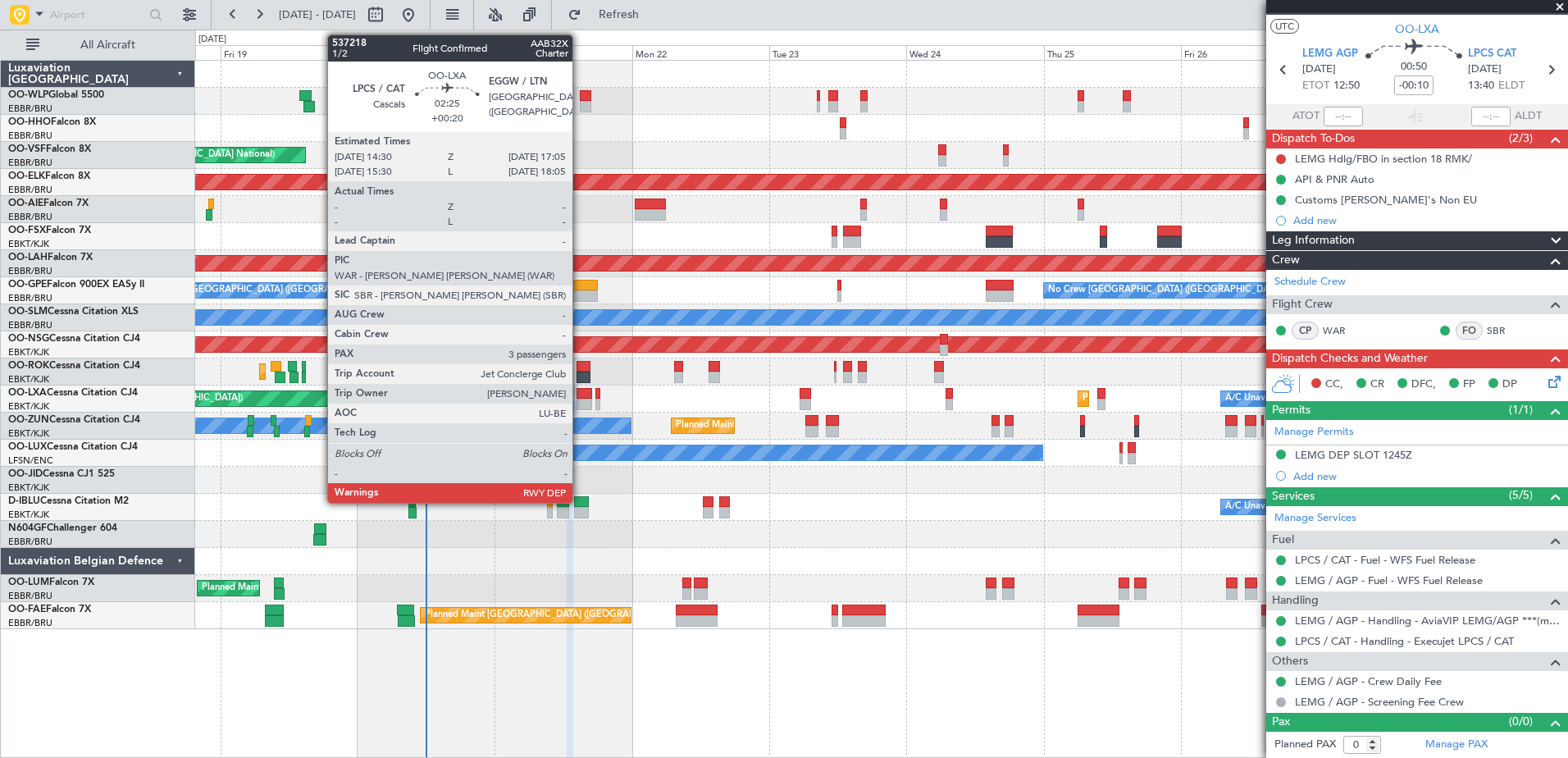
click at [580, 389] on div at bounding box center [584, 393] width 15 height 12
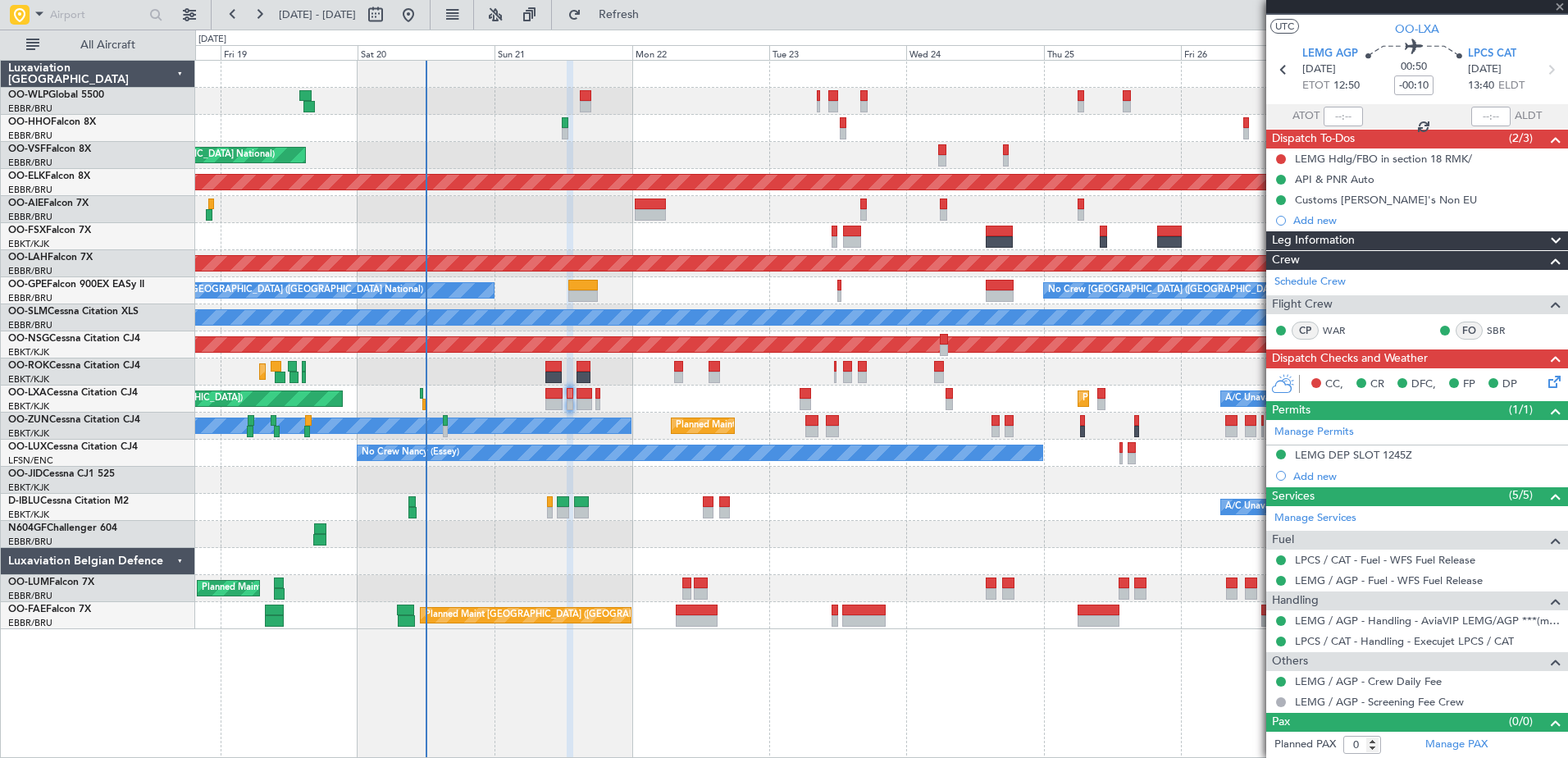
type input "+00:20"
type input "3"
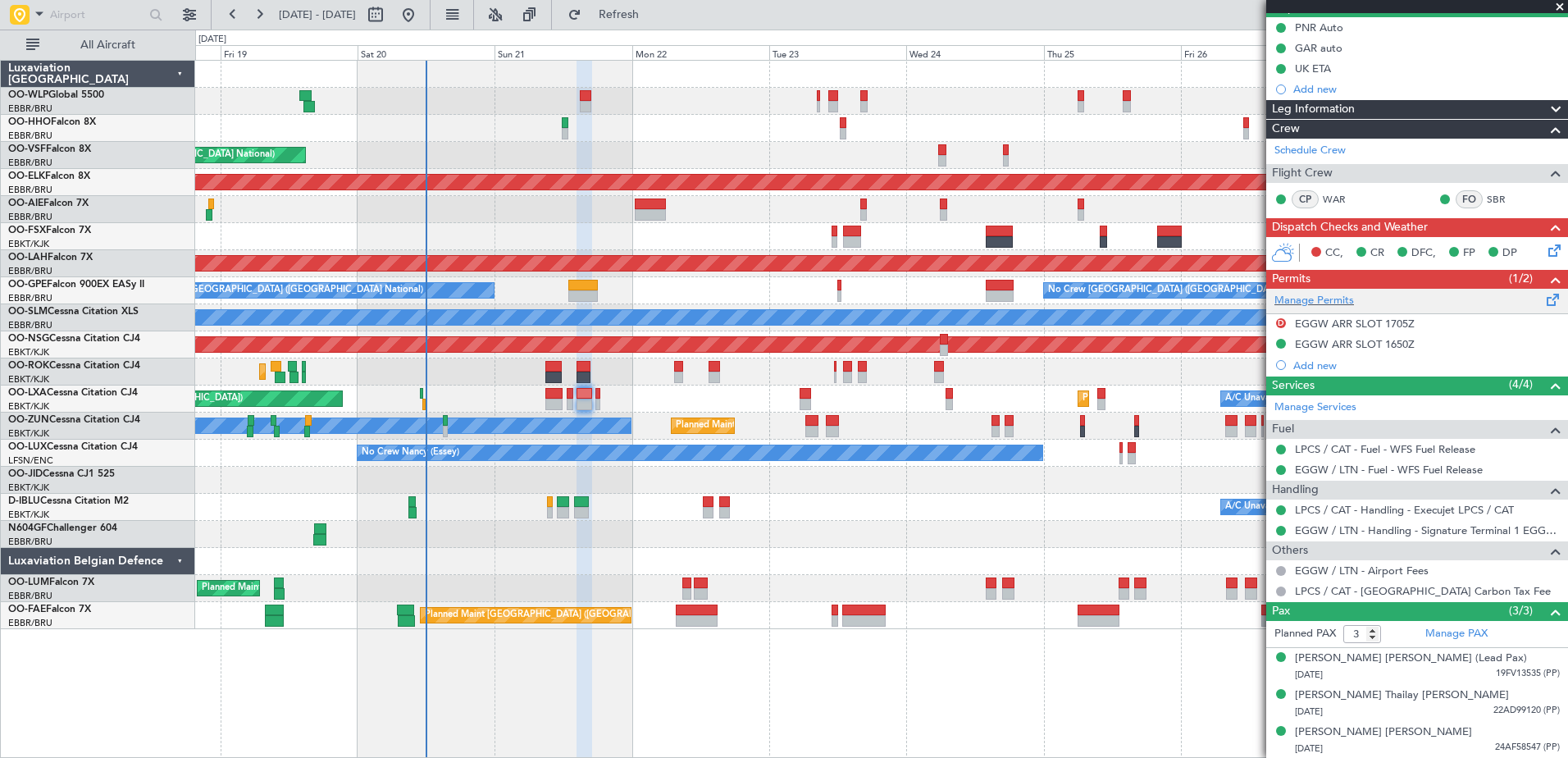
scroll to position [0, 0]
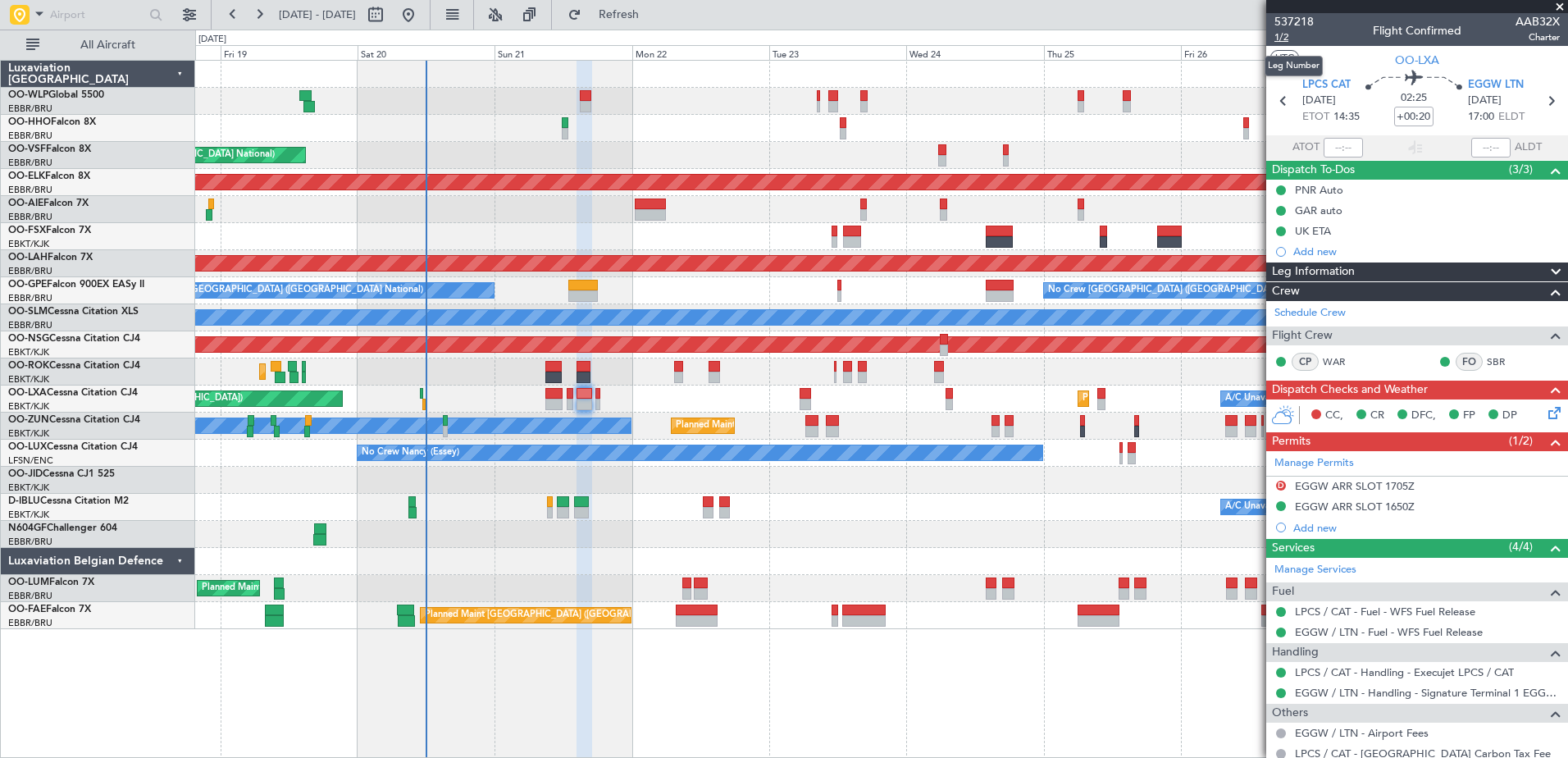
click at [1285, 31] on span "1/2" at bounding box center [1295, 37] width 40 height 14
click at [1286, 15] on span "537218" at bounding box center [1295, 22] width 40 height 17
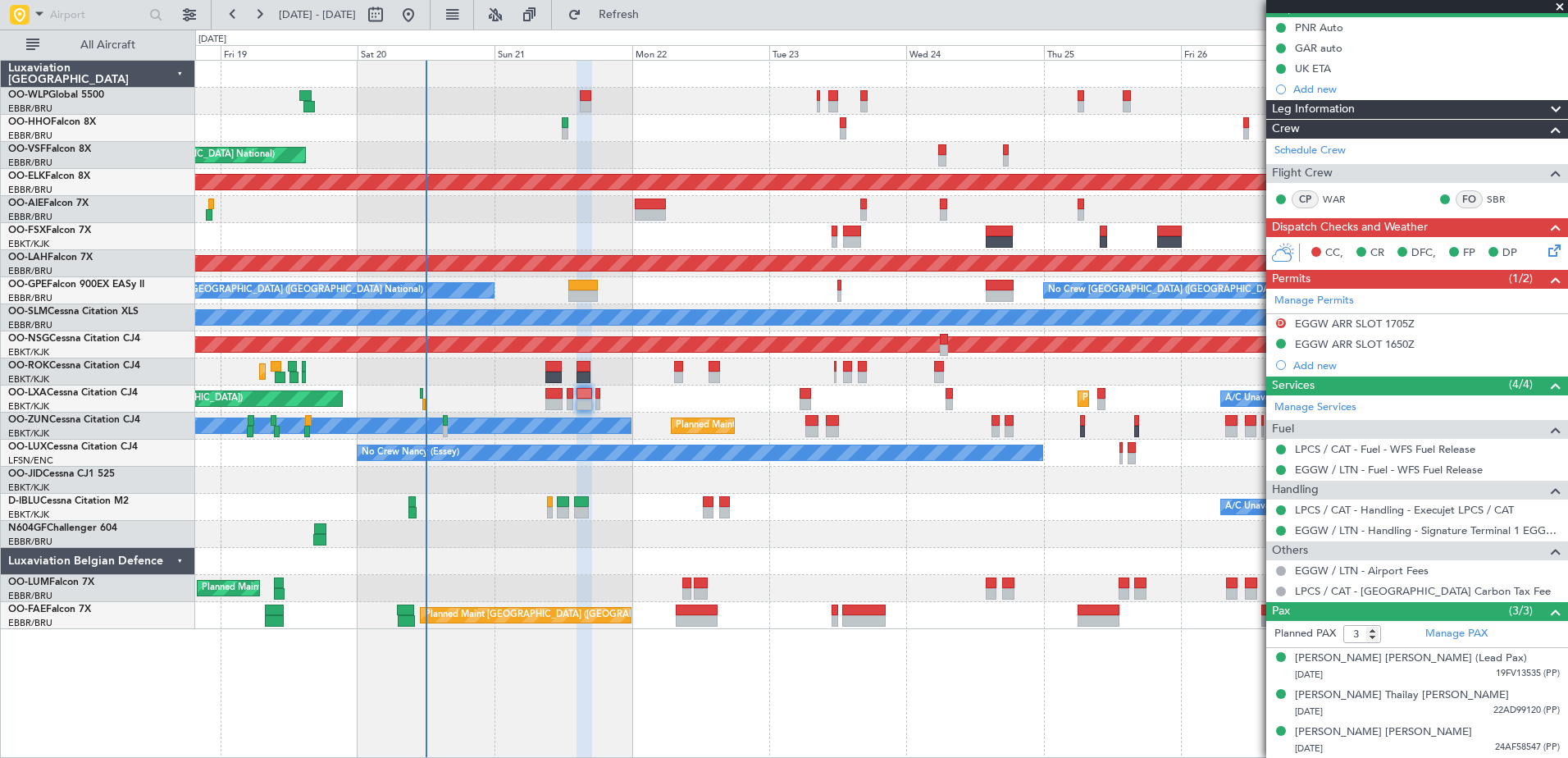
click at [612, 496] on div "Planned Maint Liege AOG Maint [GEOGRAPHIC_DATA] ([GEOGRAPHIC_DATA]) Planned Mai…" at bounding box center [881, 345] width 1373 height 568
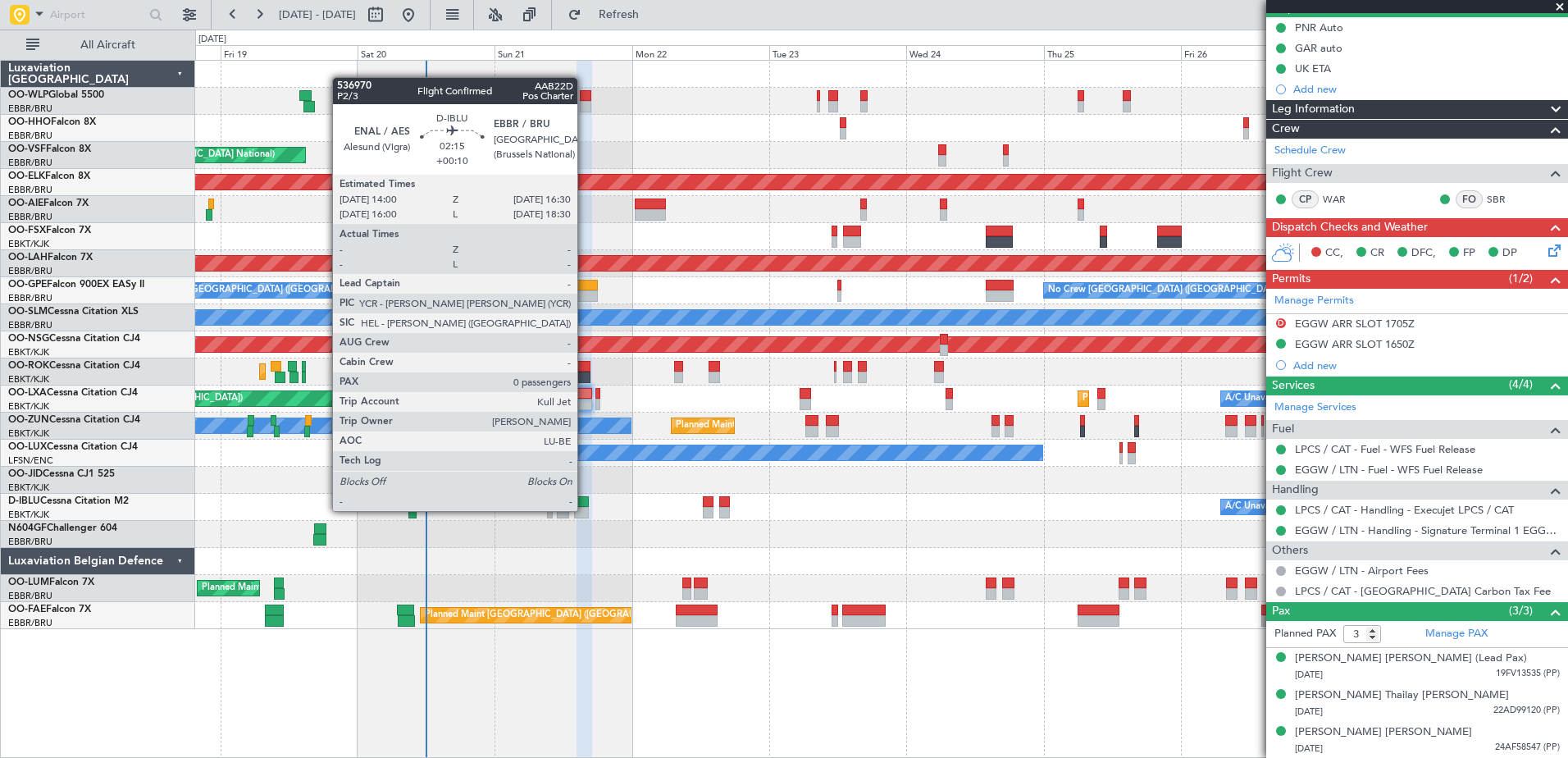
click at [584, 511] on div at bounding box center [582, 512] width 14 height 12
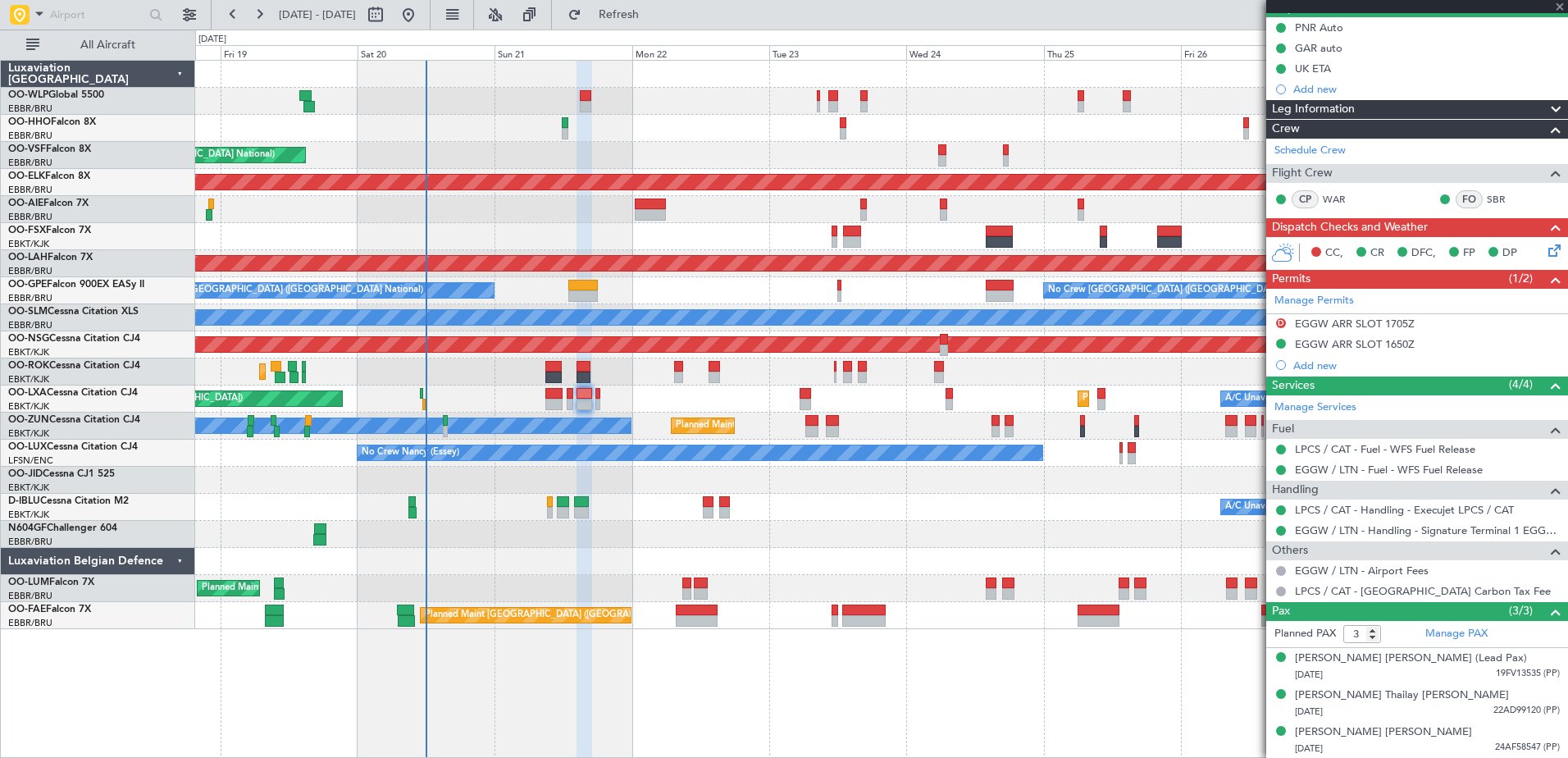
type input "+00:10"
type input "0"
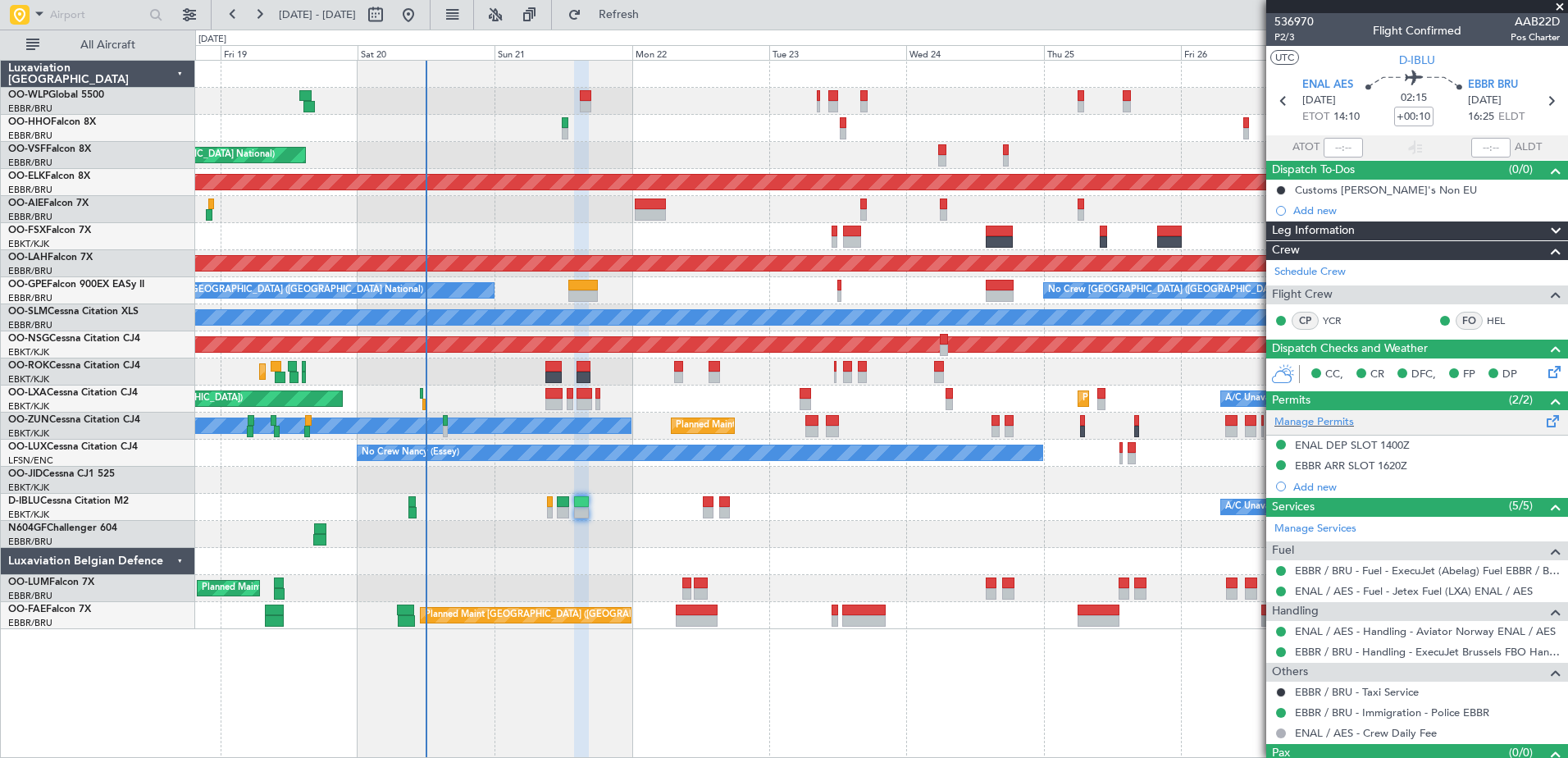
scroll to position [31, 0]
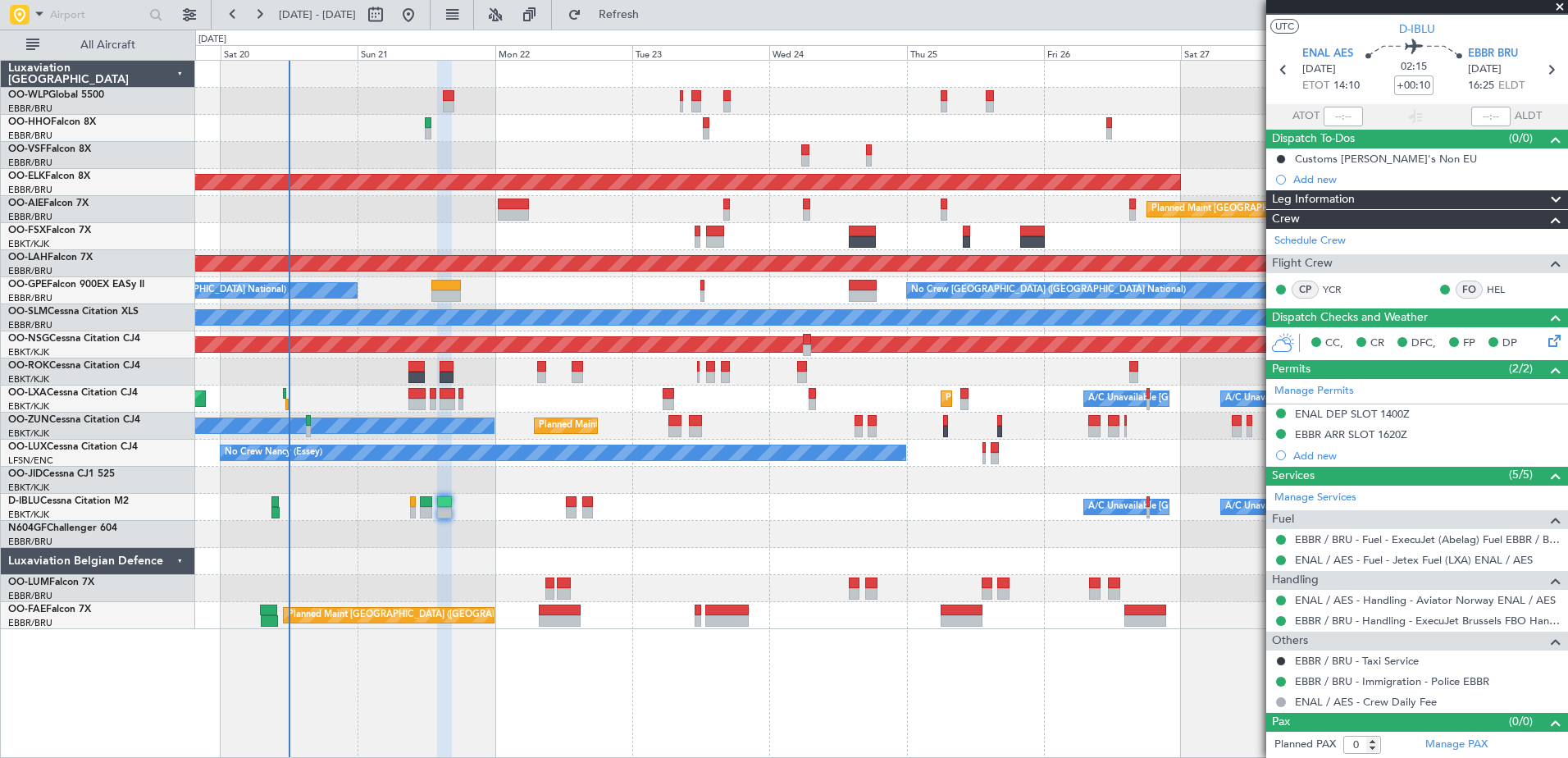
click at [755, 527] on div at bounding box center [881, 535] width 1373 height 27
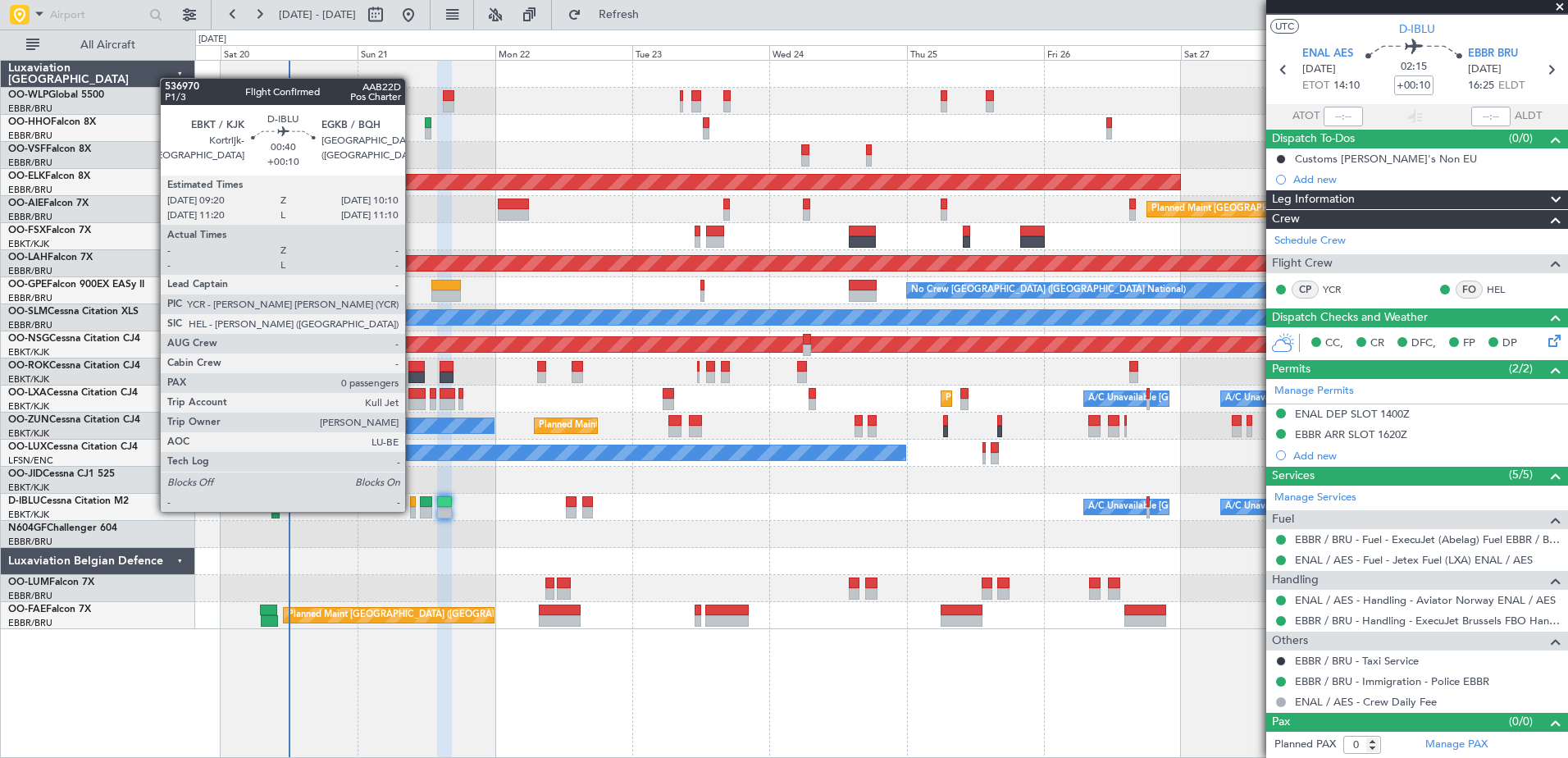
click at [413, 510] on div at bounding box center [412, 512] width 5 height 12
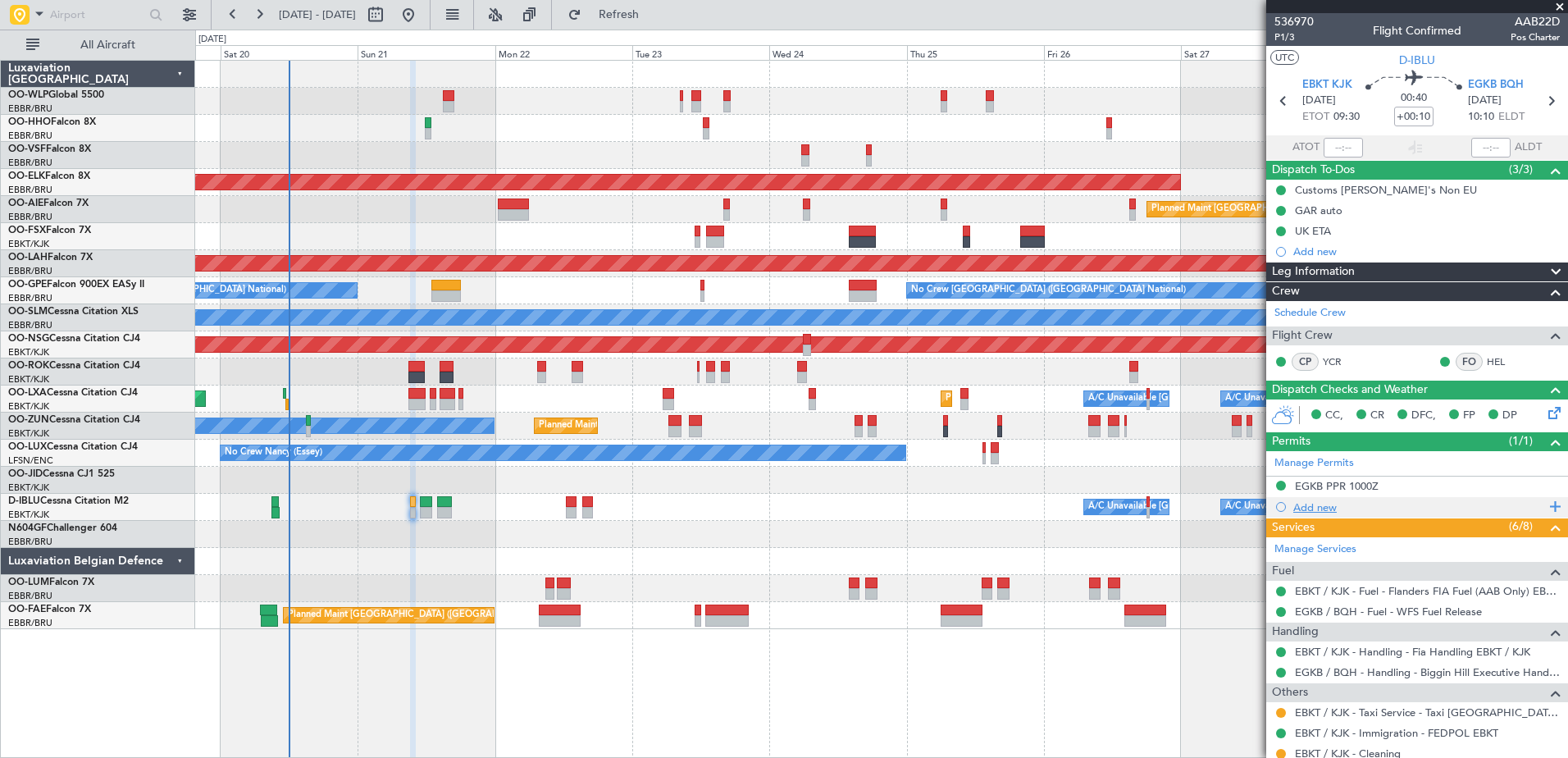
scroll to position [72, 0]
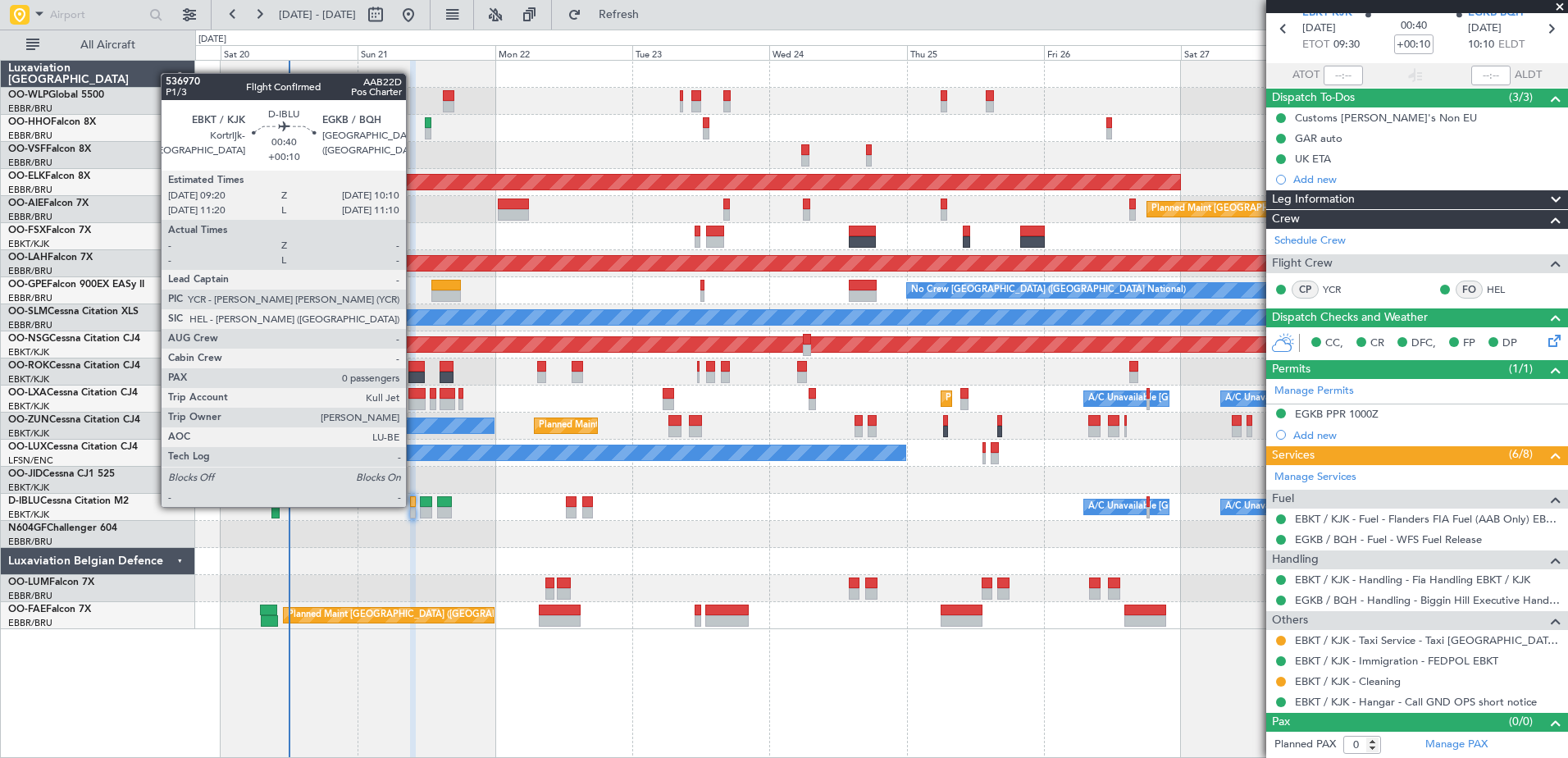
click at [413, 505] on div at bounding box center [412, 501] width 5 height 12
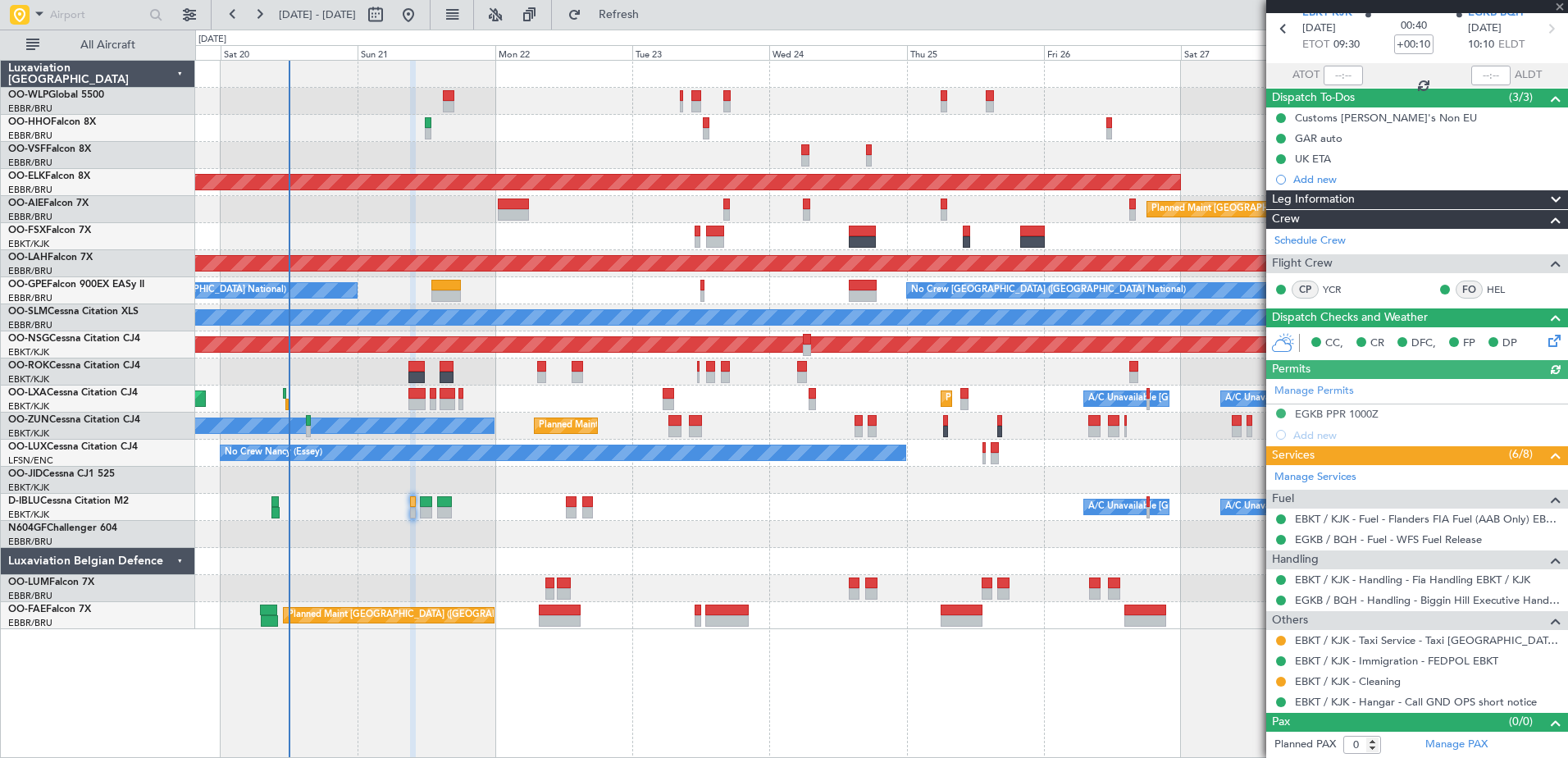
scroll to position [0, 0]
